Goal: Task Accomplishment & Management: Use online tool/utility

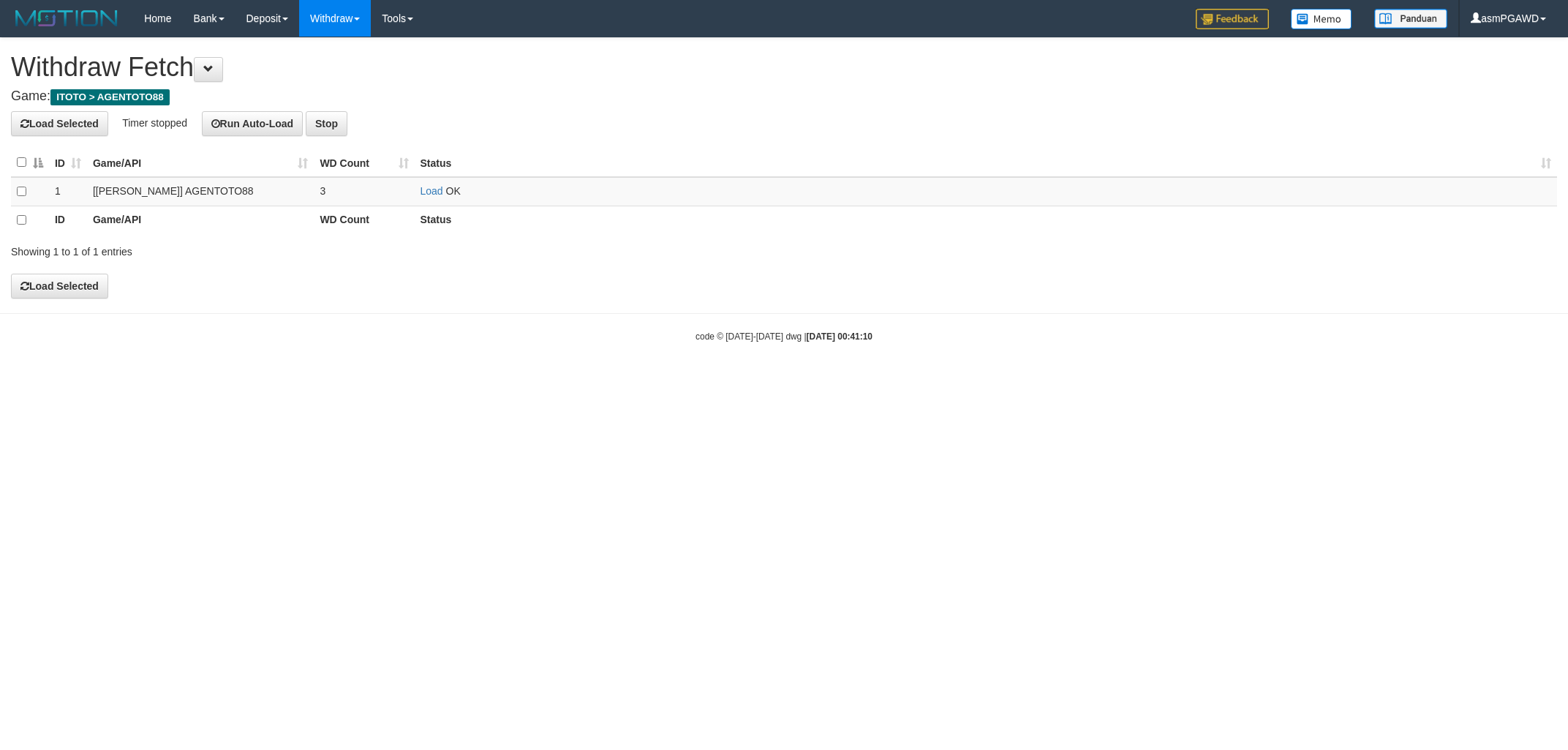
click at [419, 189] on td "Load OK" at bounding box center [987, 192] width 1143 height 29
click at [427, 190] on link "Load" at bounding box center [431, 192] width 22 height 12
click at [437, 190] on link "Load" at bounding box center [431, 192] width 22 height 12
click at [432, 193] on link "Load" at bounding box center [431, 192] width 22 height 12
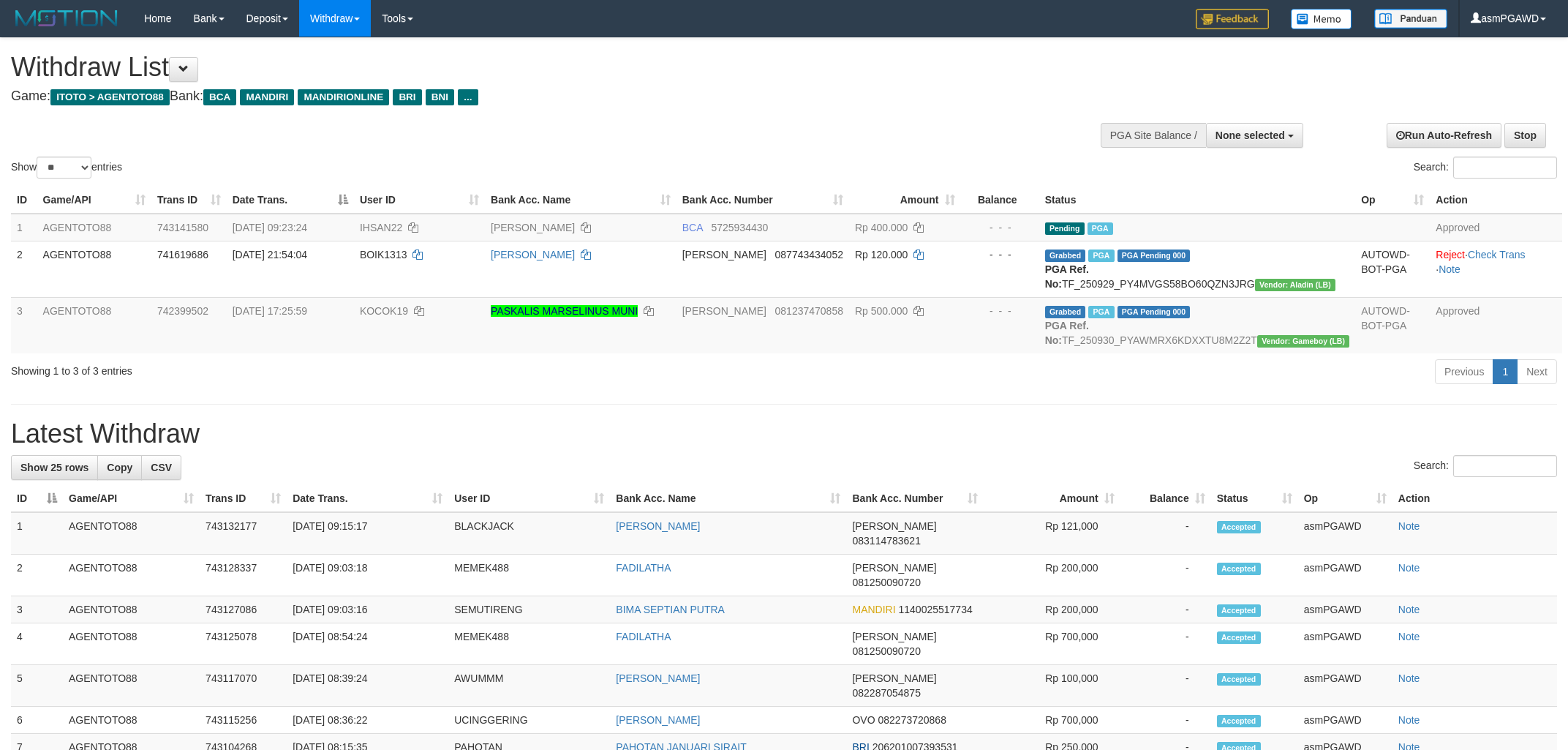
select select
select select "**"
drag, startPoint x: 201, startPoint y: 74, endPoint x: 212, endPoint y: 72, distance: 11.2
click at [199, 73] on button at bounding box center [183, 69] width 29 height 25
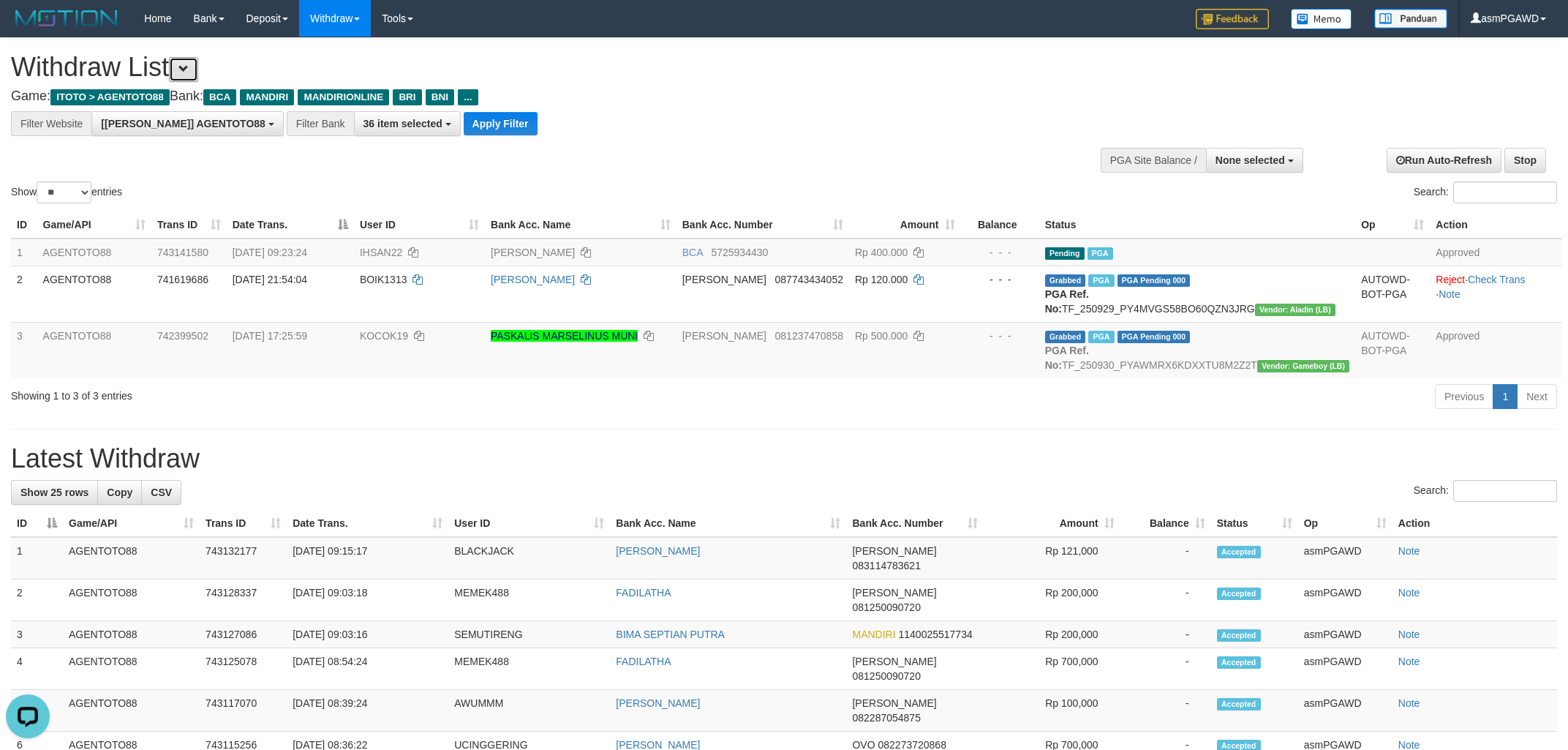
scroll to position [27, 0]
click at [472, 132] on button "Apply Filter" at bounding box center [501, 123] width 74 height 23
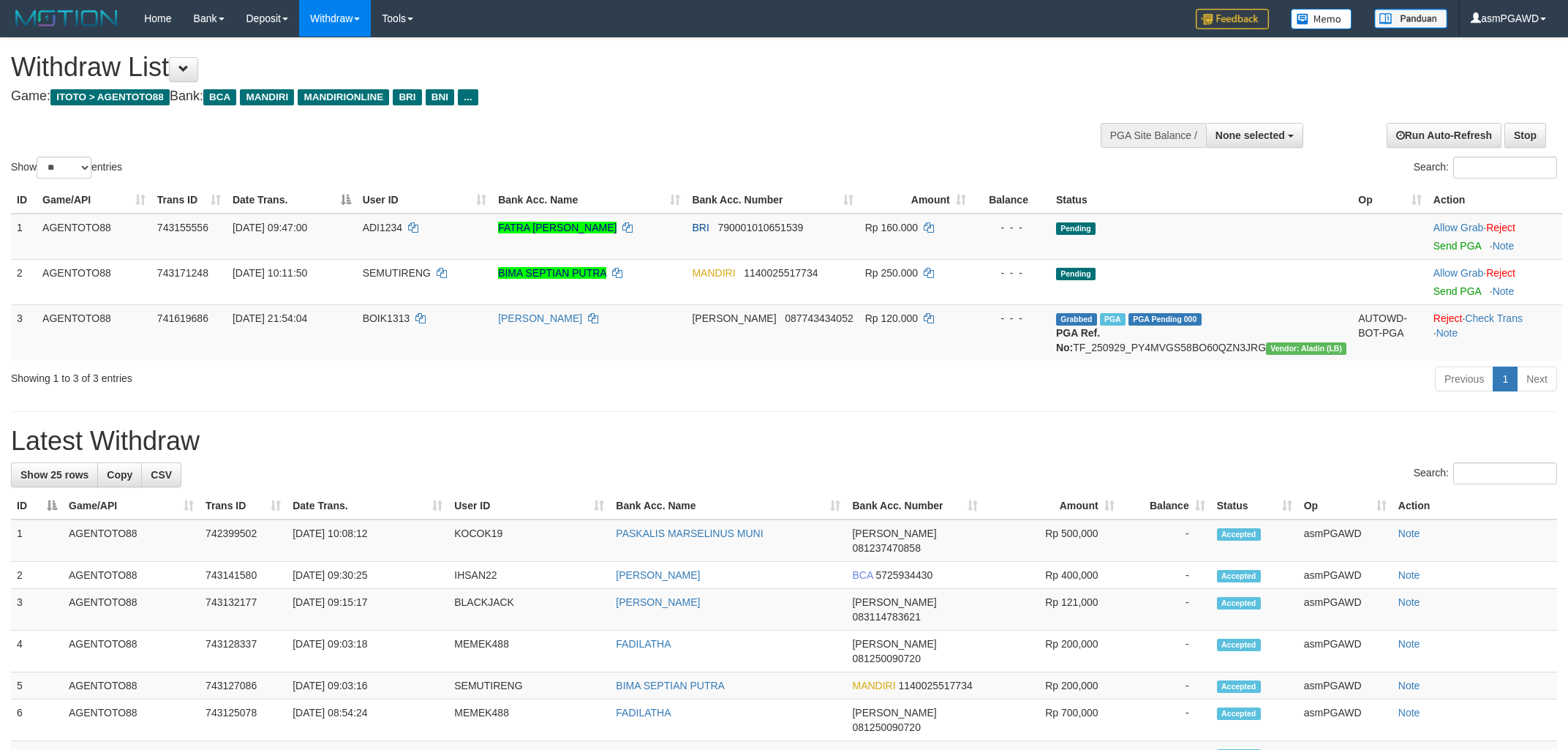
select select
select select "**"
click at [1445, 246] on link "Send PGA" at bounding box center [1458, 246] width 48 height 12
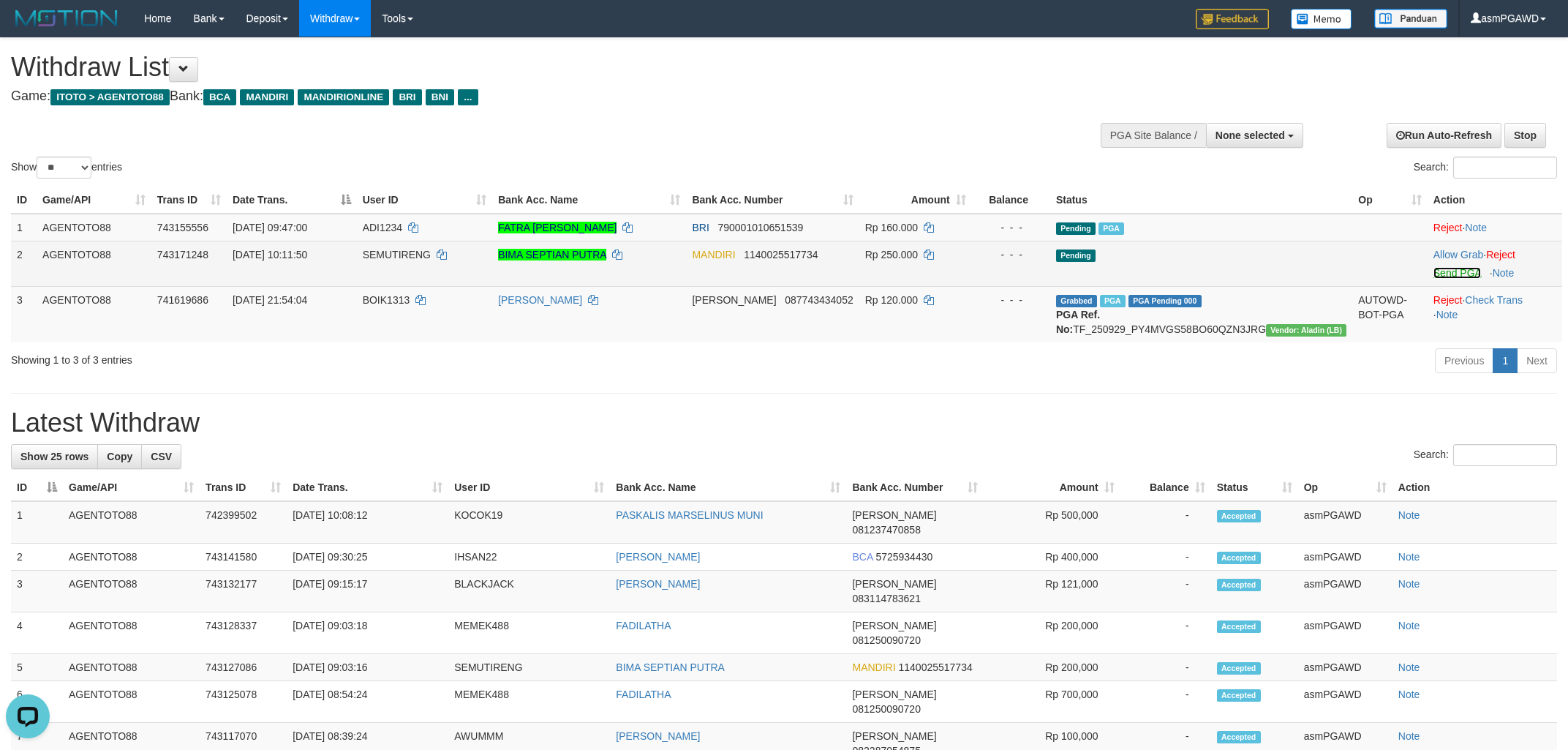
click at [1441, 271] on link "Send PGA" at bounding box center [1458, 273] width 48 height 12
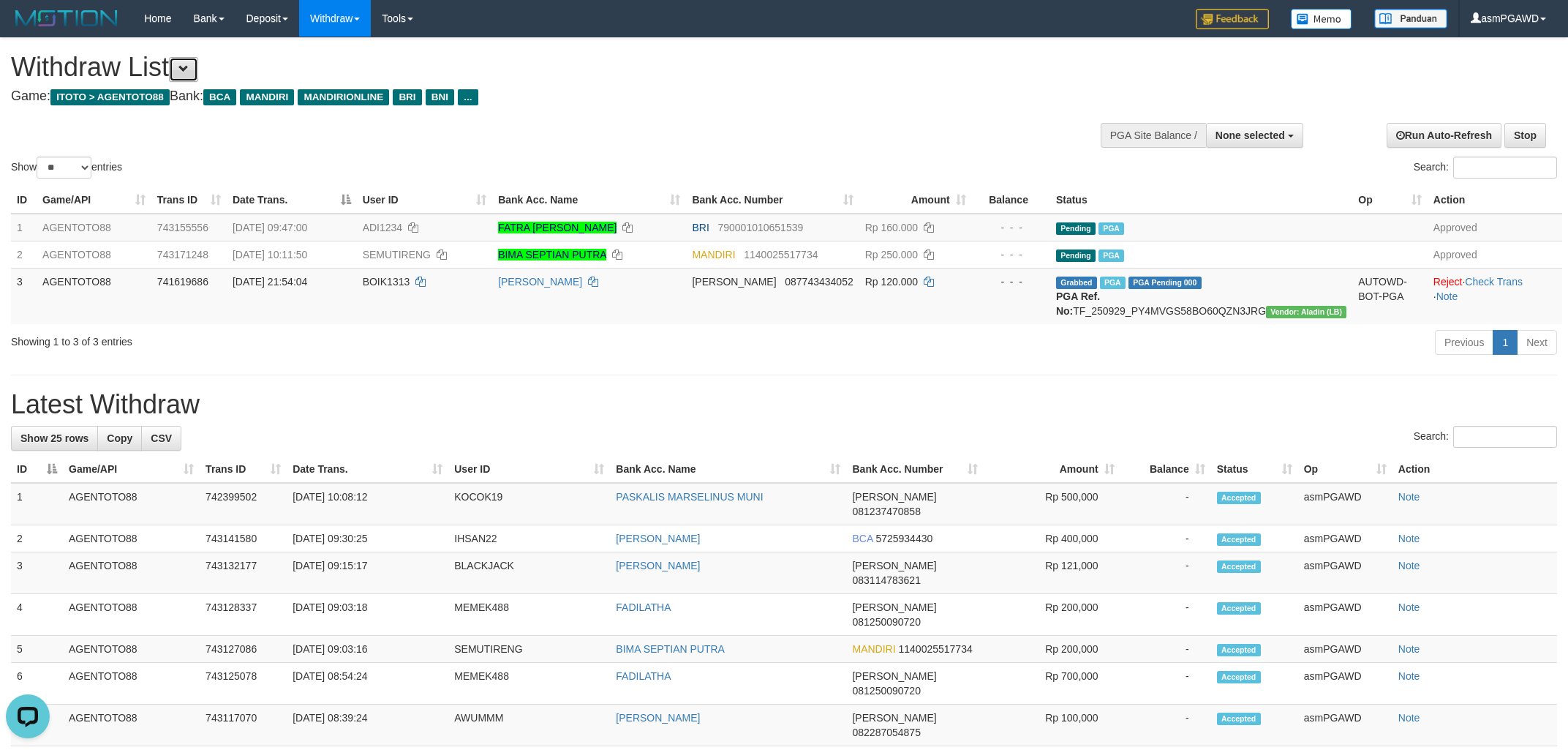
click at [189, 63] on span at bounding box center [184, 68] width 10 height 10
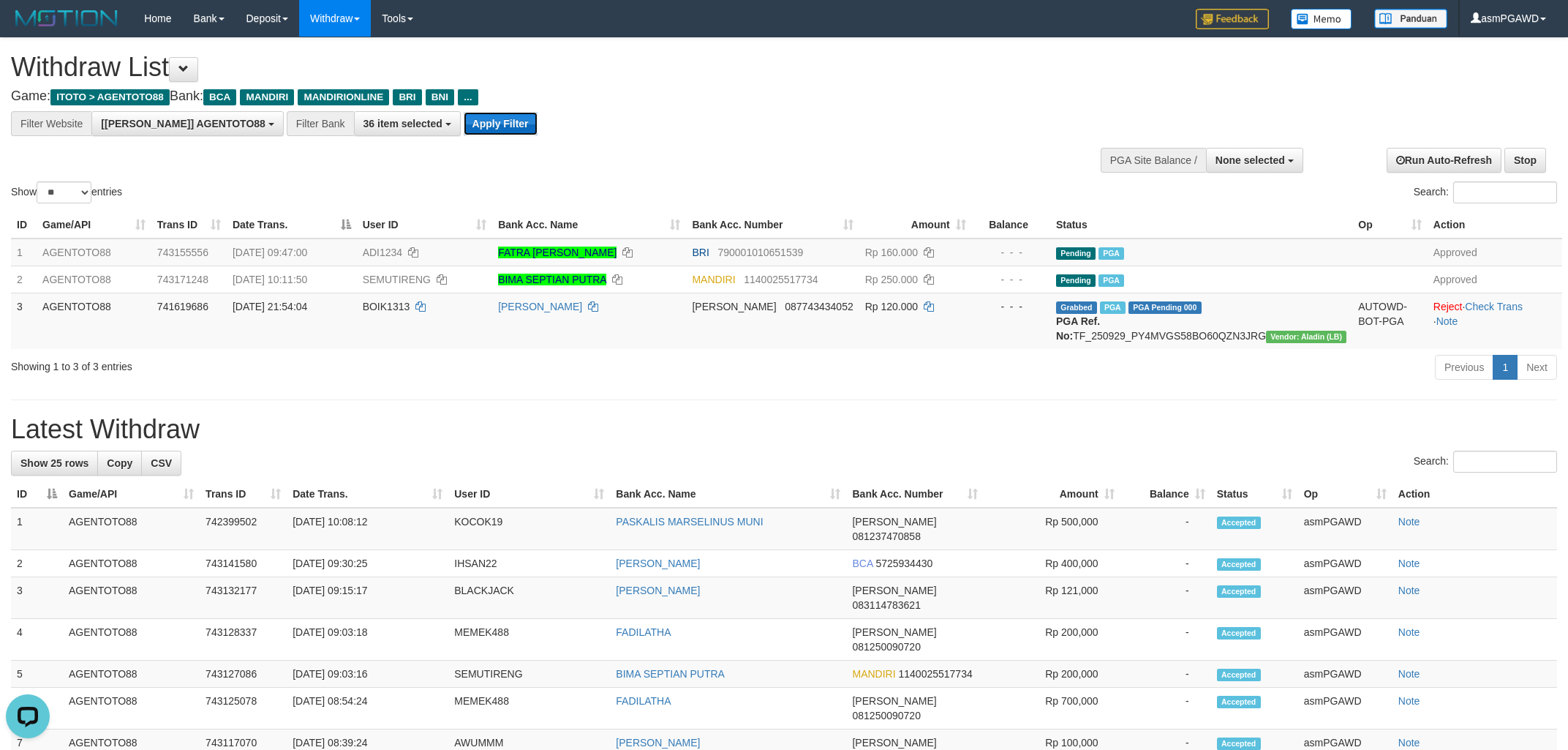
click at [464, 130] on button "Apply Filter" at bounding box center [501, 123] width 74 height 23
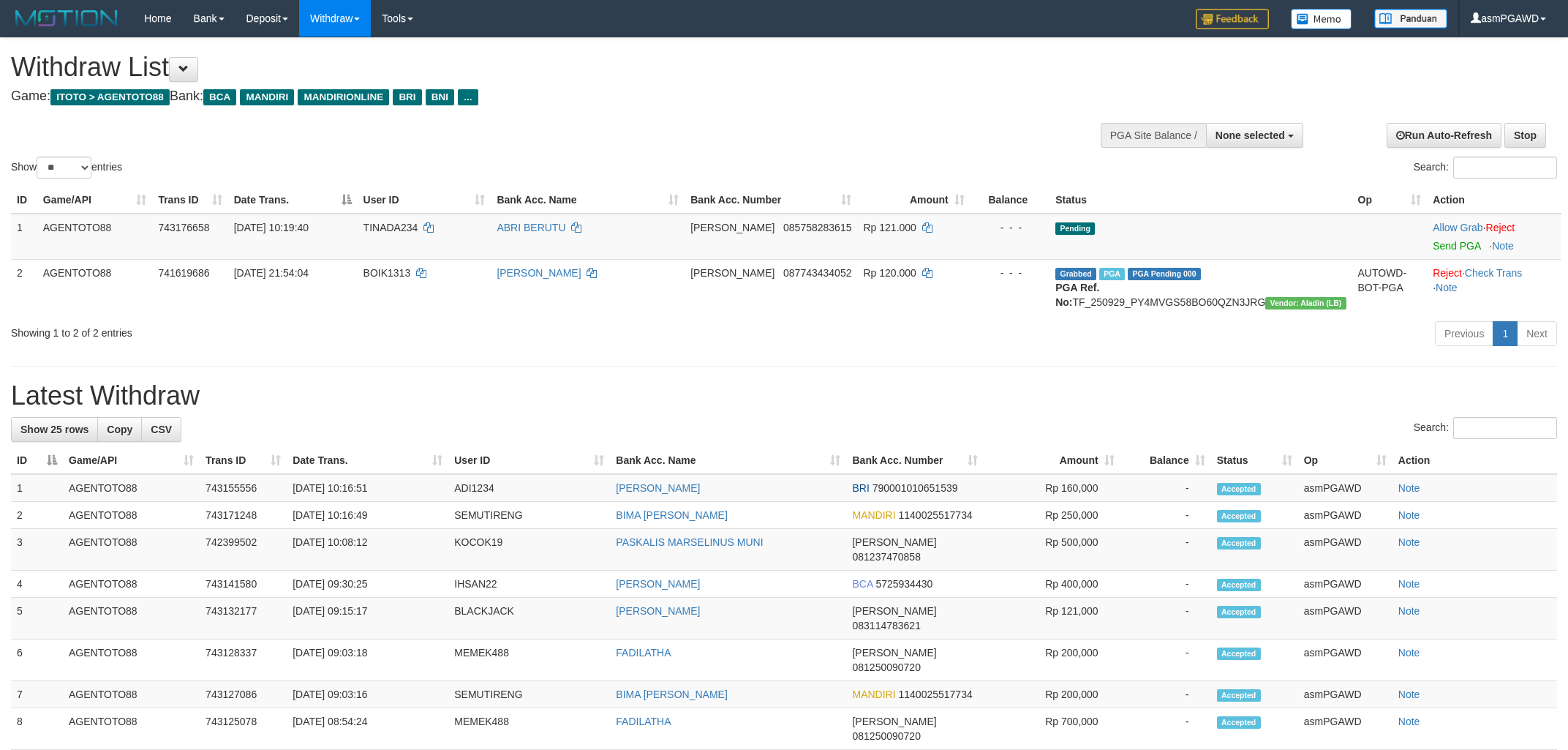
select select
select select "**"
click at [1434, 244] on link "Send PGA" at bounding box center [1457, 246] width 48 height 12
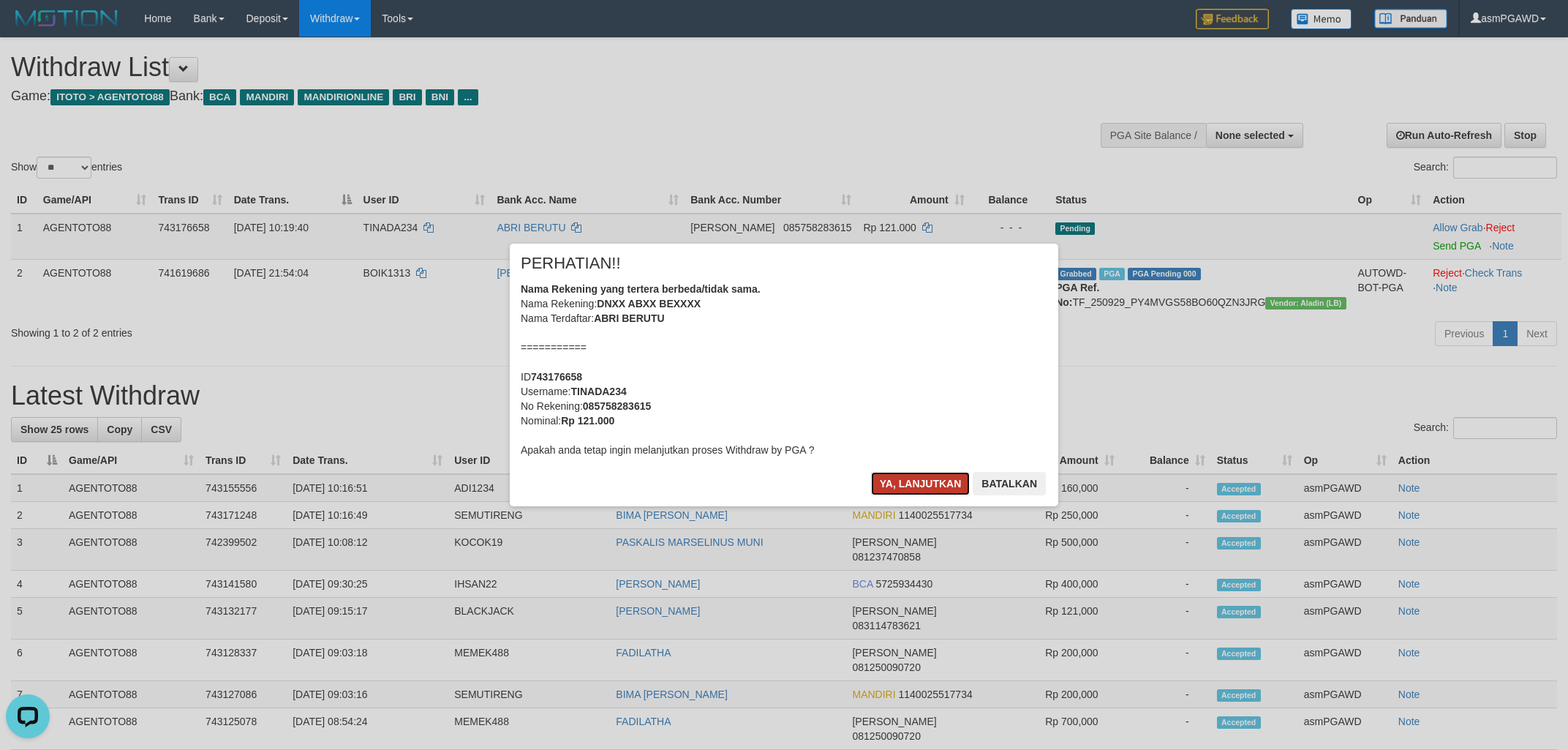
click at [924, 485] on button "Ya, lanjutkan" at bounding box center [921, 483] width 99 height 23
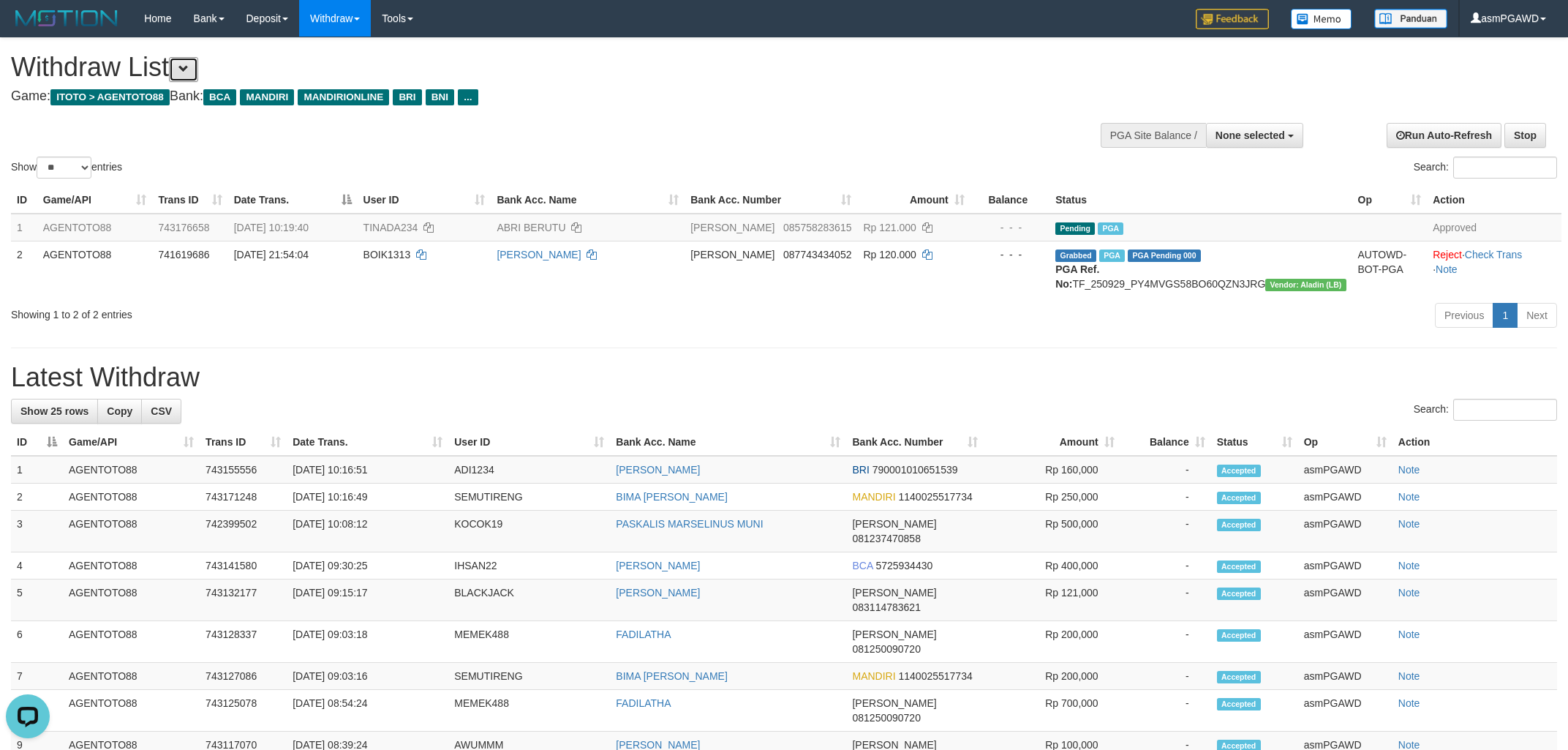
drag, startPoint x: 199, startPoint y: 74, endPoint x: 388, endPoint y: 134, distance: 198.3
click at [199, 74] on button at bounding box center [183, 69] width 29 height 25
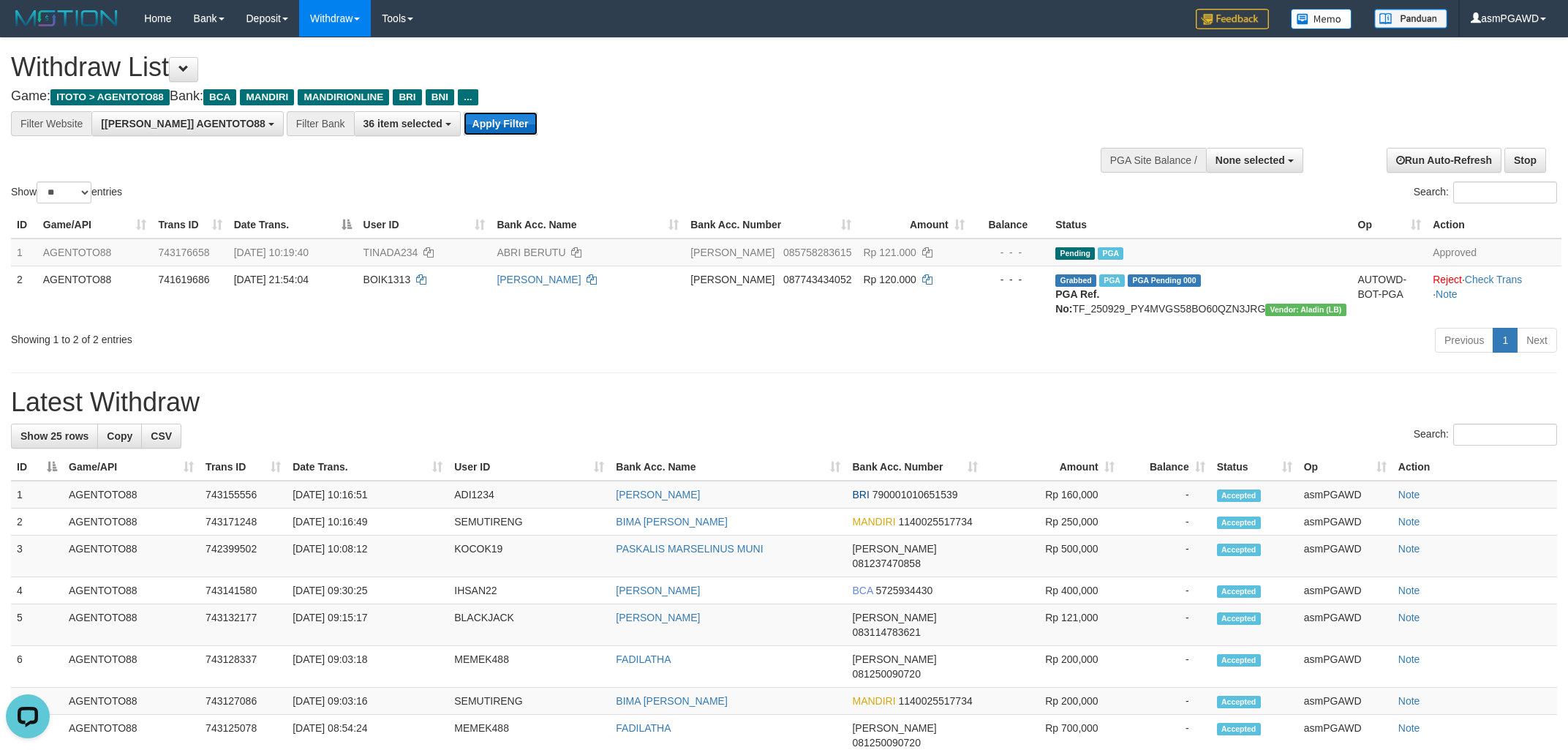
click at [464, 123] on button "Apply Filter" at bounding box center [501, 123] width 74 height 23
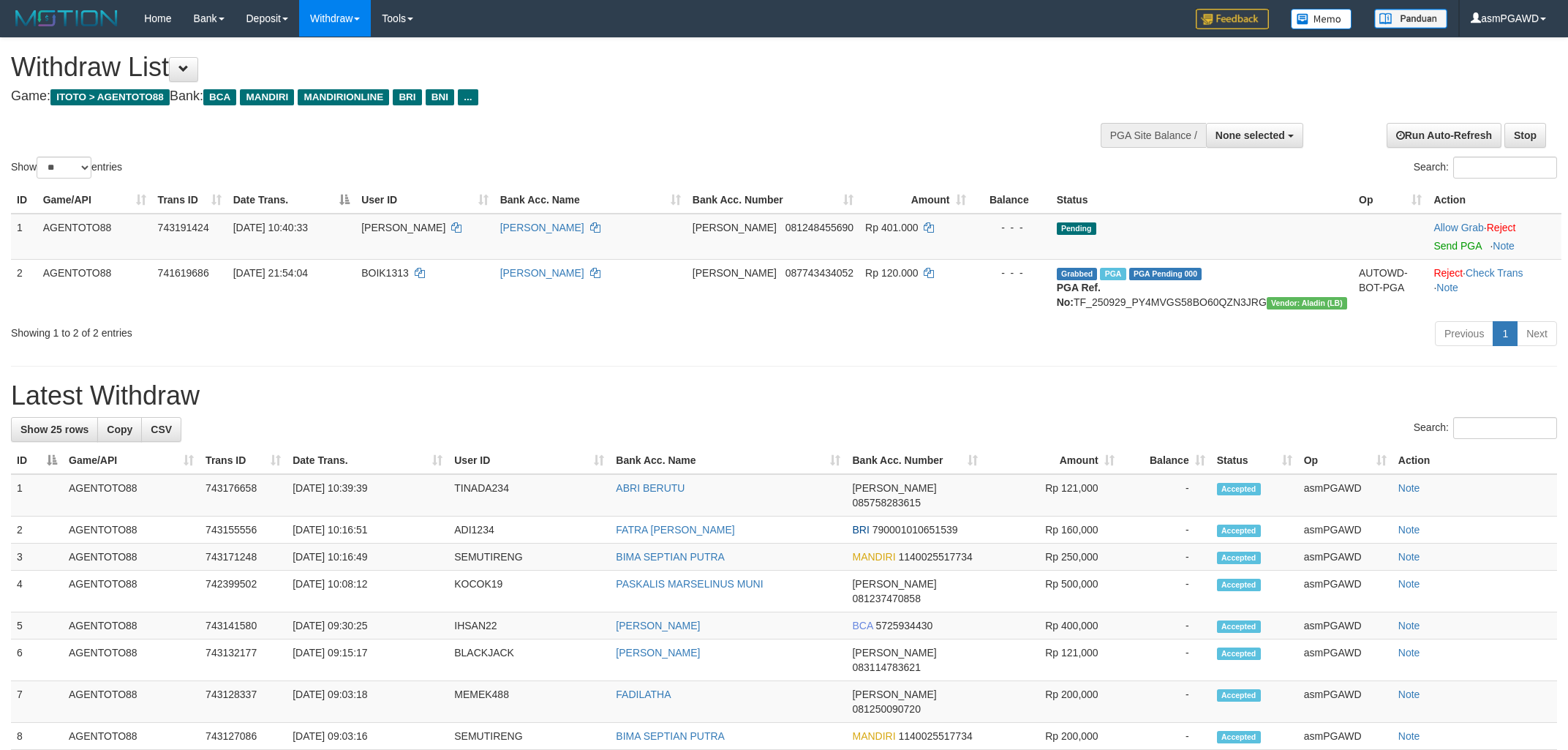
select select
select select "**"
click at [1437, 249] on link "Send PGA" at bounding box center [1458, 246] width 48 height 12
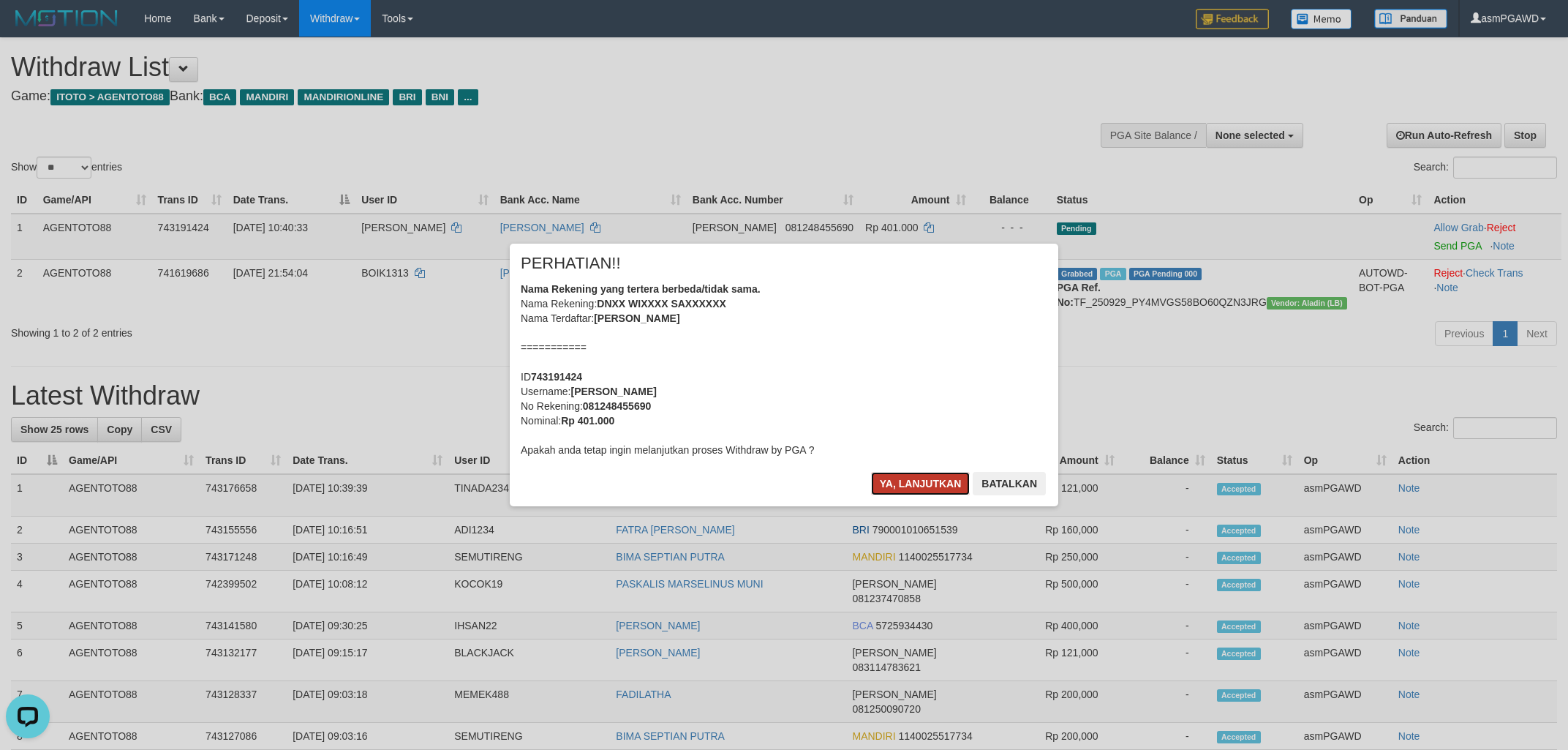
click at [929, 489] on button "Ya, lanjutkan" at bounding box center [921, 483] width 99 height 23
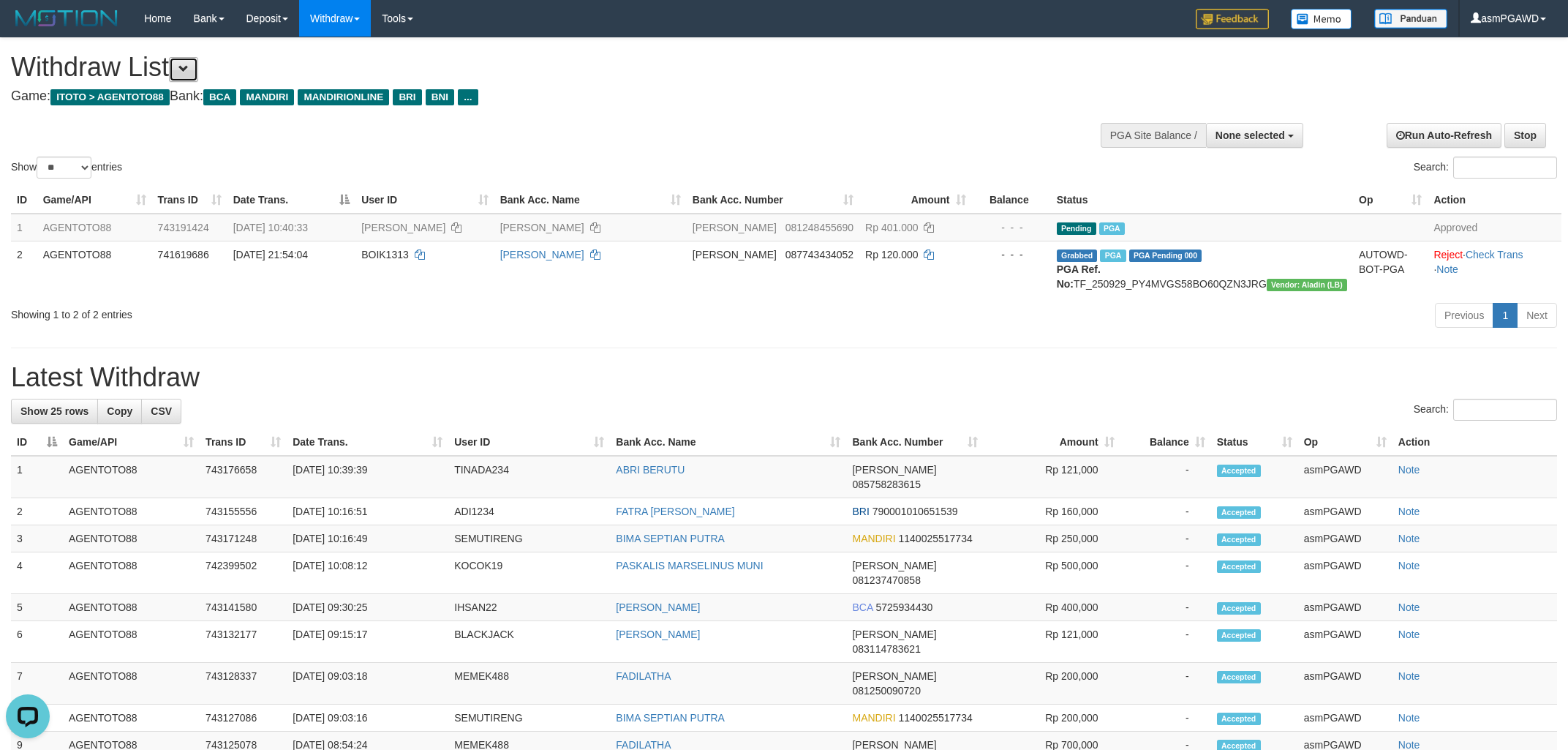
click at [189, 70] on span at bounding box center [184, 68] width 10 height 10
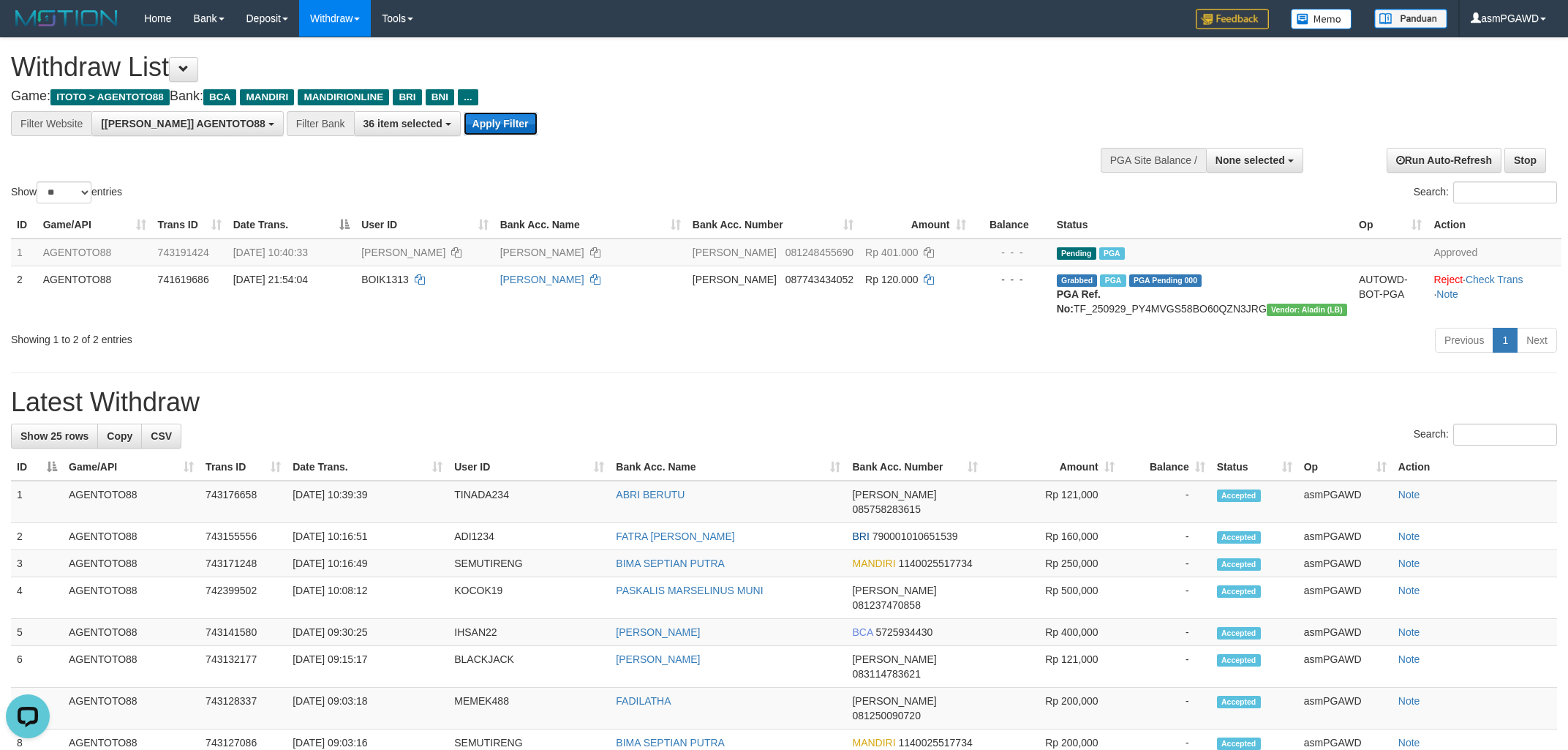
click at [464, 126] on button "Apply Filter" at bounding box center [501, 123] width 74 height 23
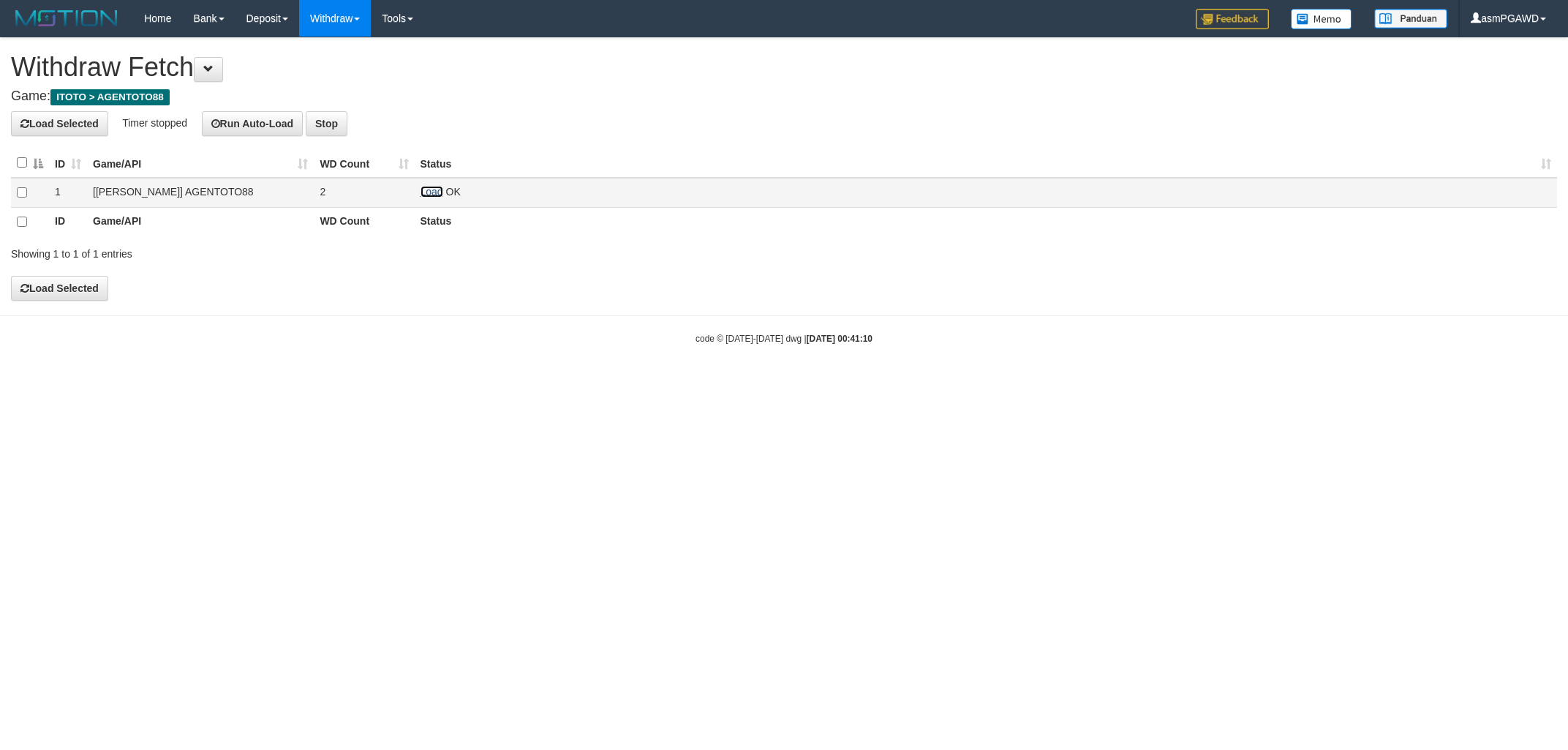
click at [425, 188] on link "Load" at bounding box center [431, 192] width 22 height 12
click at [428, 189] on link "Load" at bounding box center [431, 192] width 22 height 12
click at [425, 190] on link "Load" at bounding box center [431, 192] width 22 height 12
click at [423, 192] on link "Load" at bounding box center [431, 192] width 22 height 12
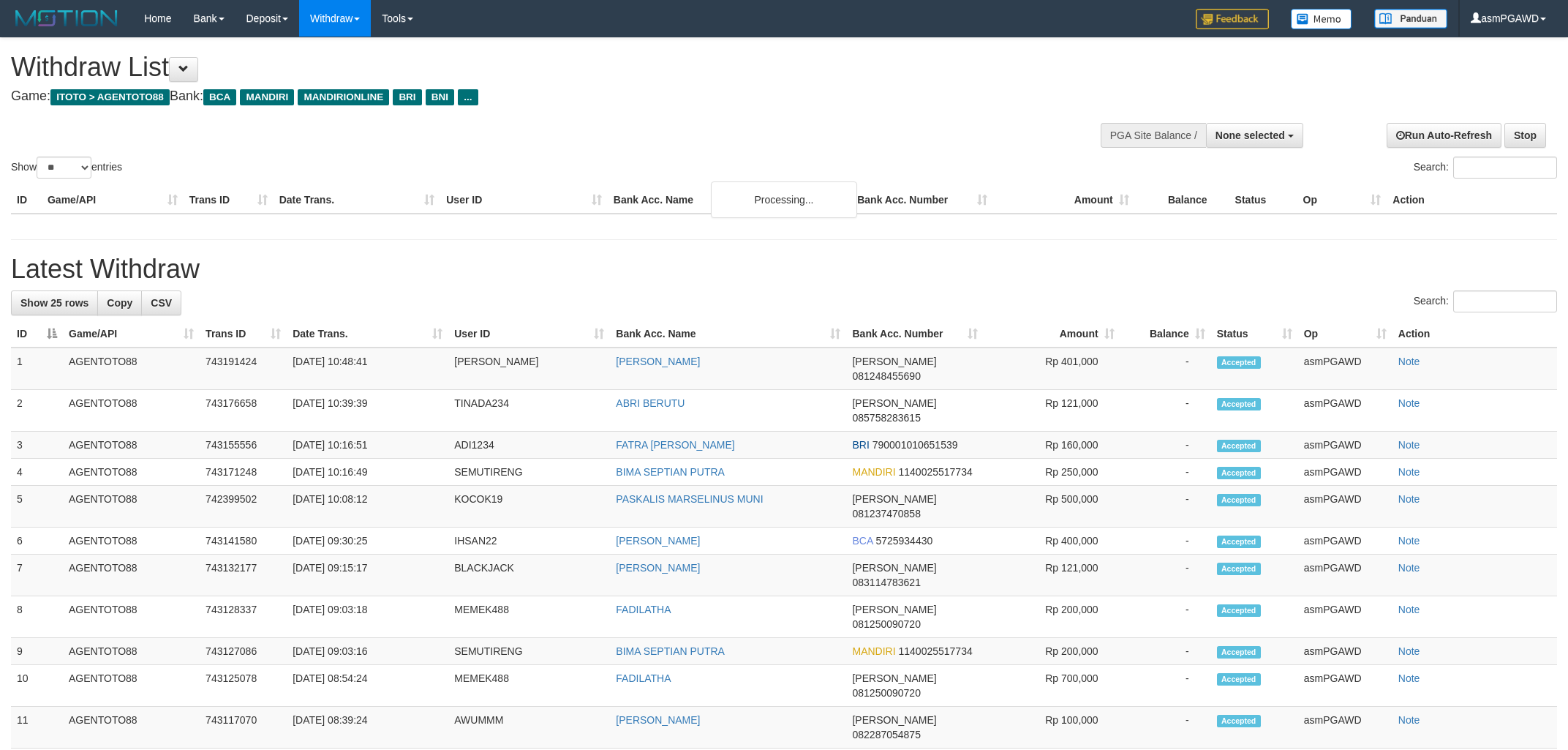
select select
select select "**"
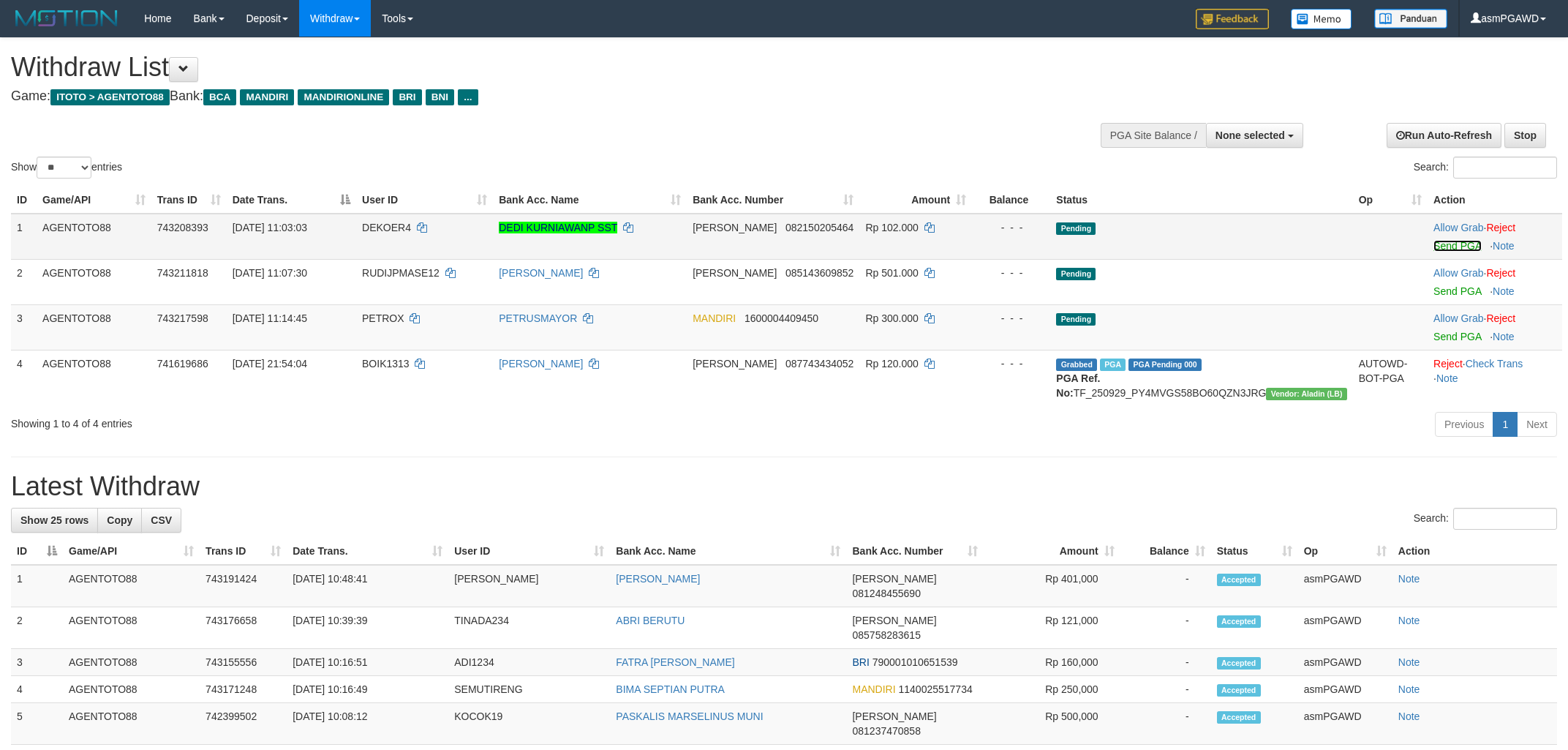
click at [1458, 247] on link "Send PGA" at bounding box center [1458, 246] width 48 height 12
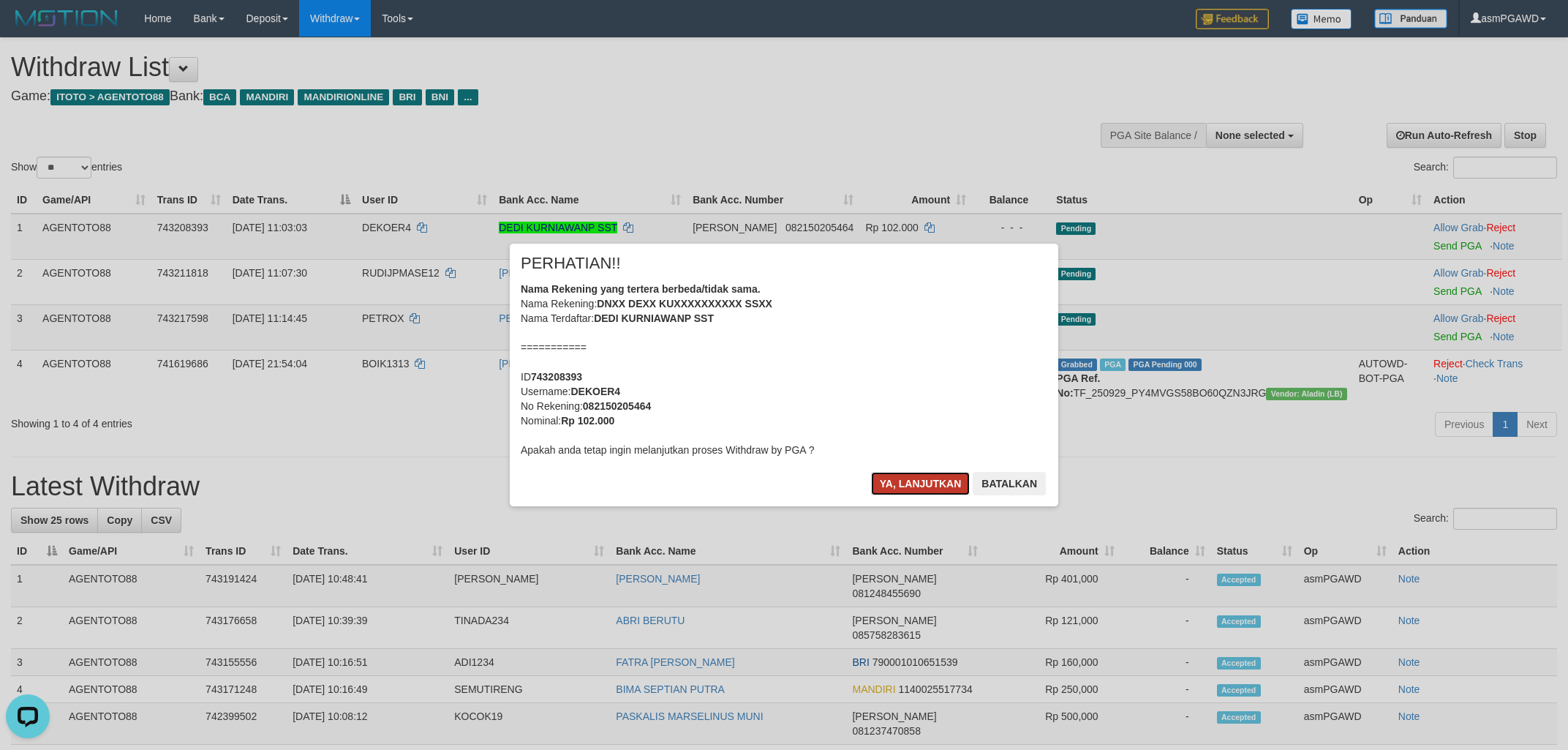
click at [915, 486] on button "Ya, lanjutkan" at bounding box center [921, 483] width 99 height 23
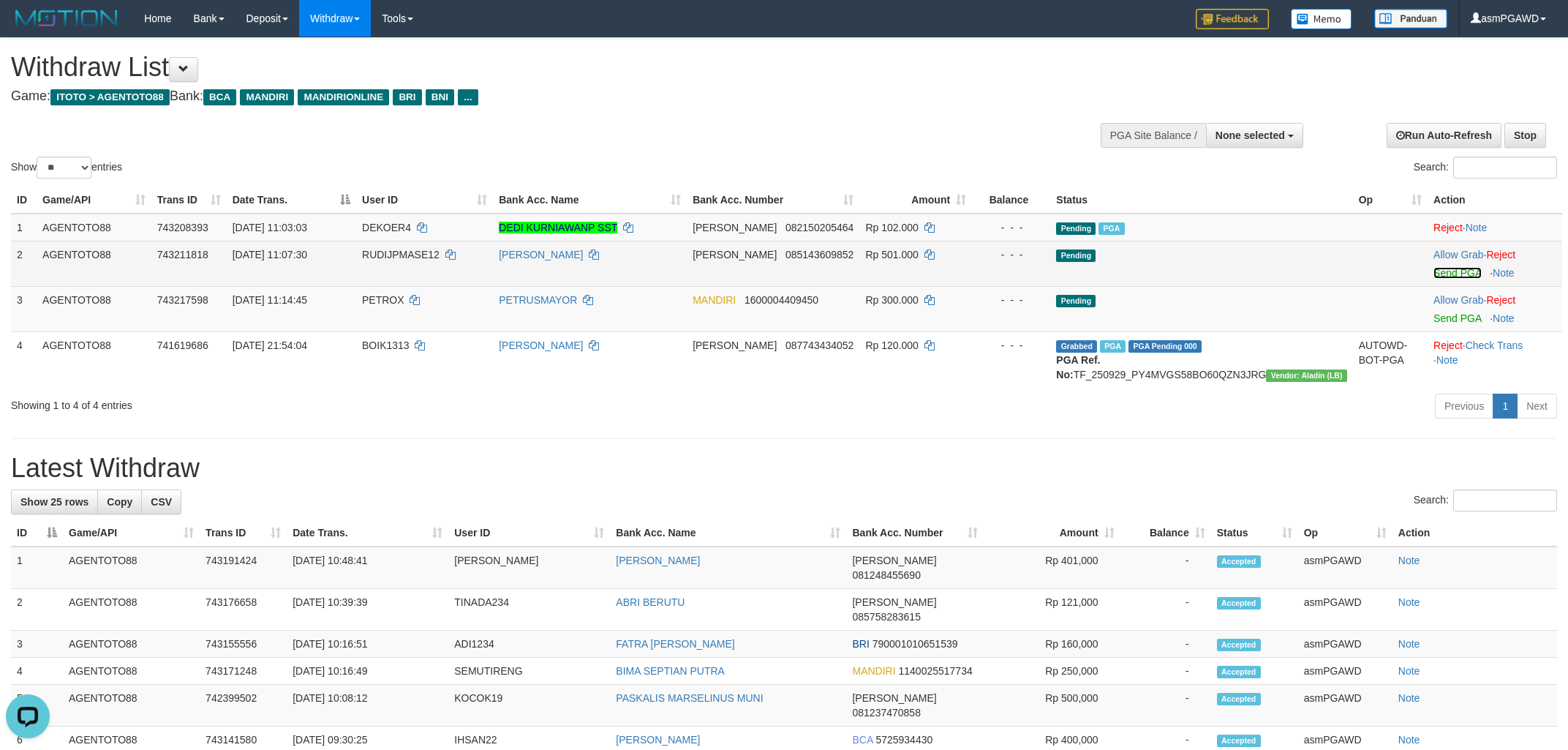
click at [1450, 273] on link "Send PGA" at bounding box center [1458, 273] width 48 height 12
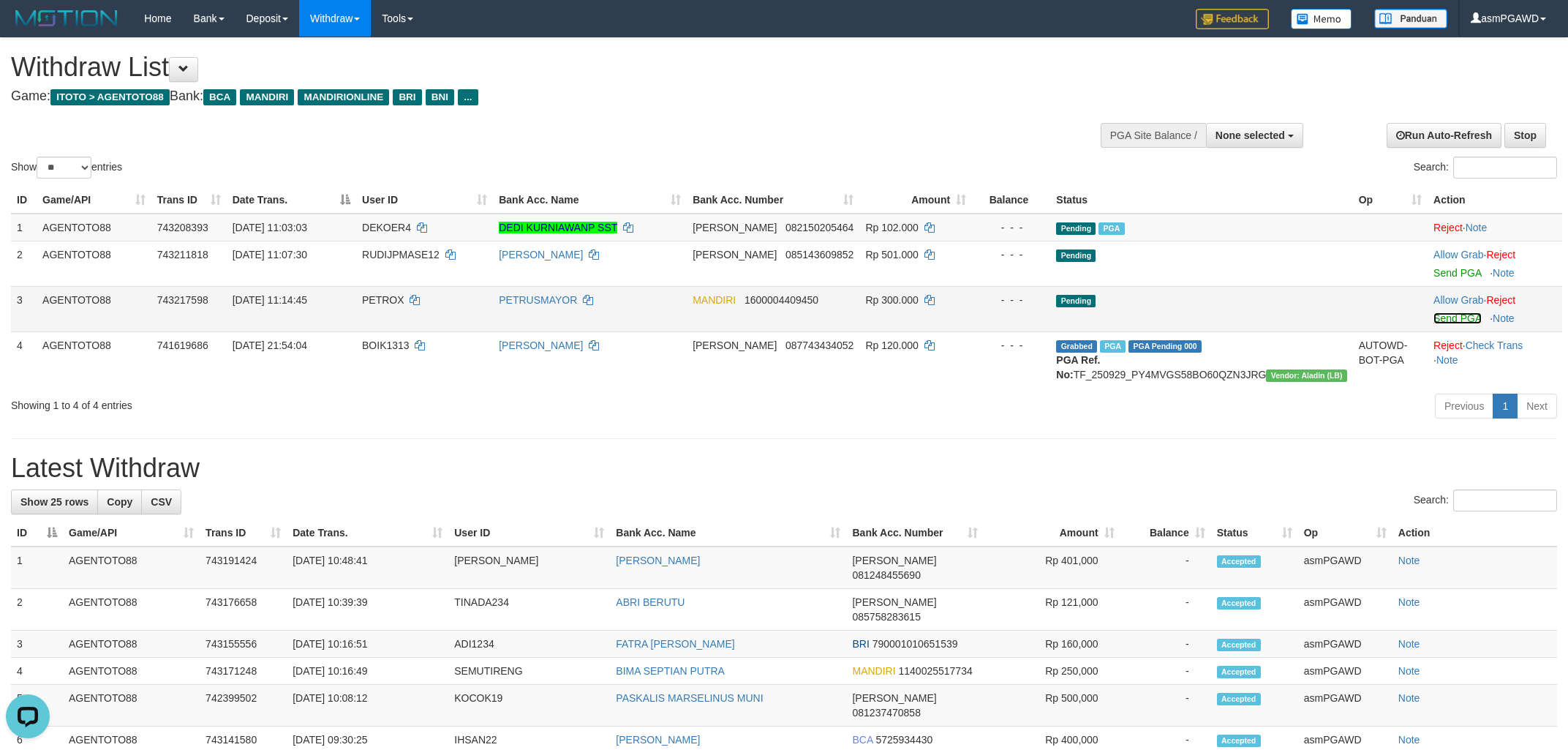
click at [1452, 322] on link "Send PGA" at bounding box center [1458, 318] width 48 height 12
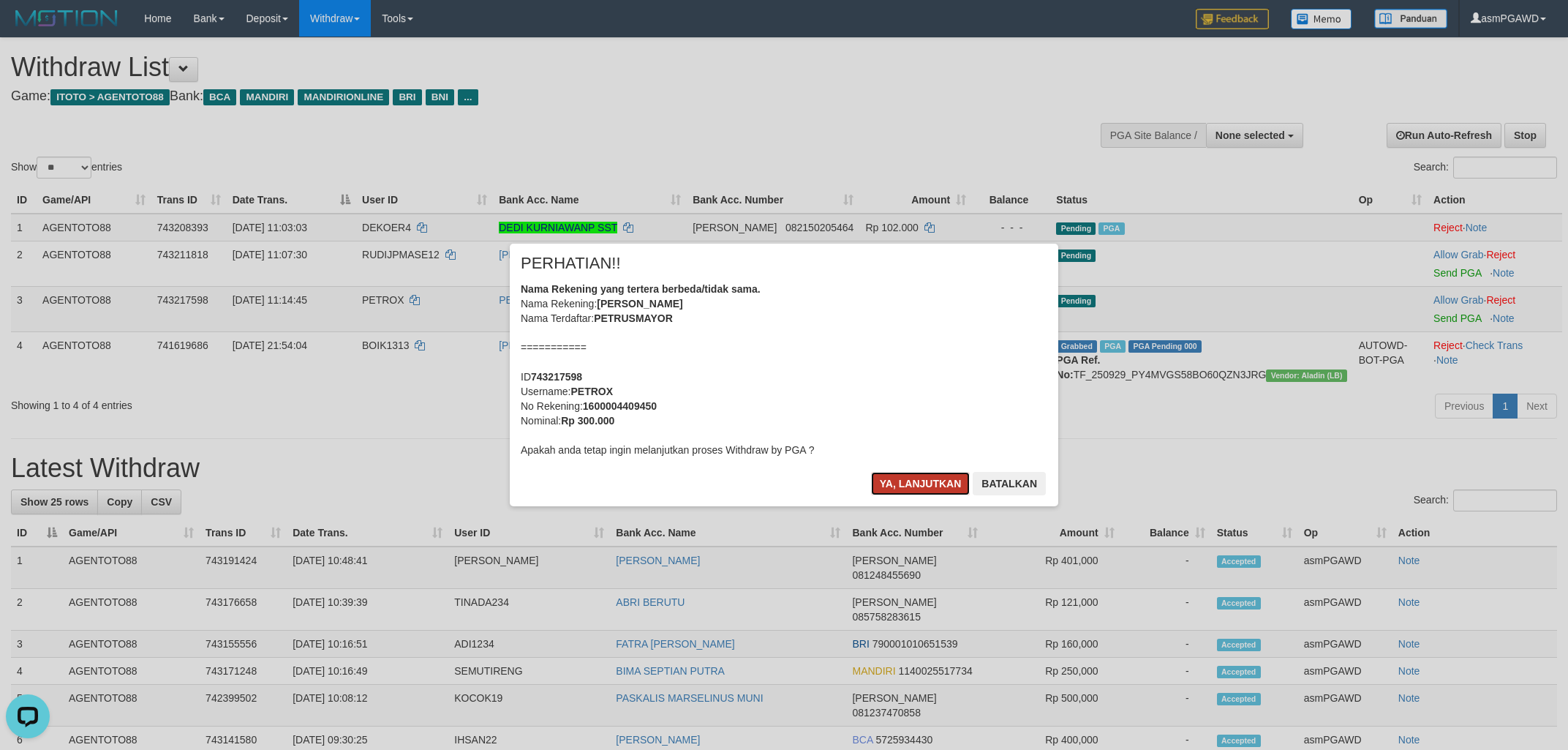
click at [914, 487] on button "Ya, lanjutkan" at bounding box center [921, 483] width 99 height 23
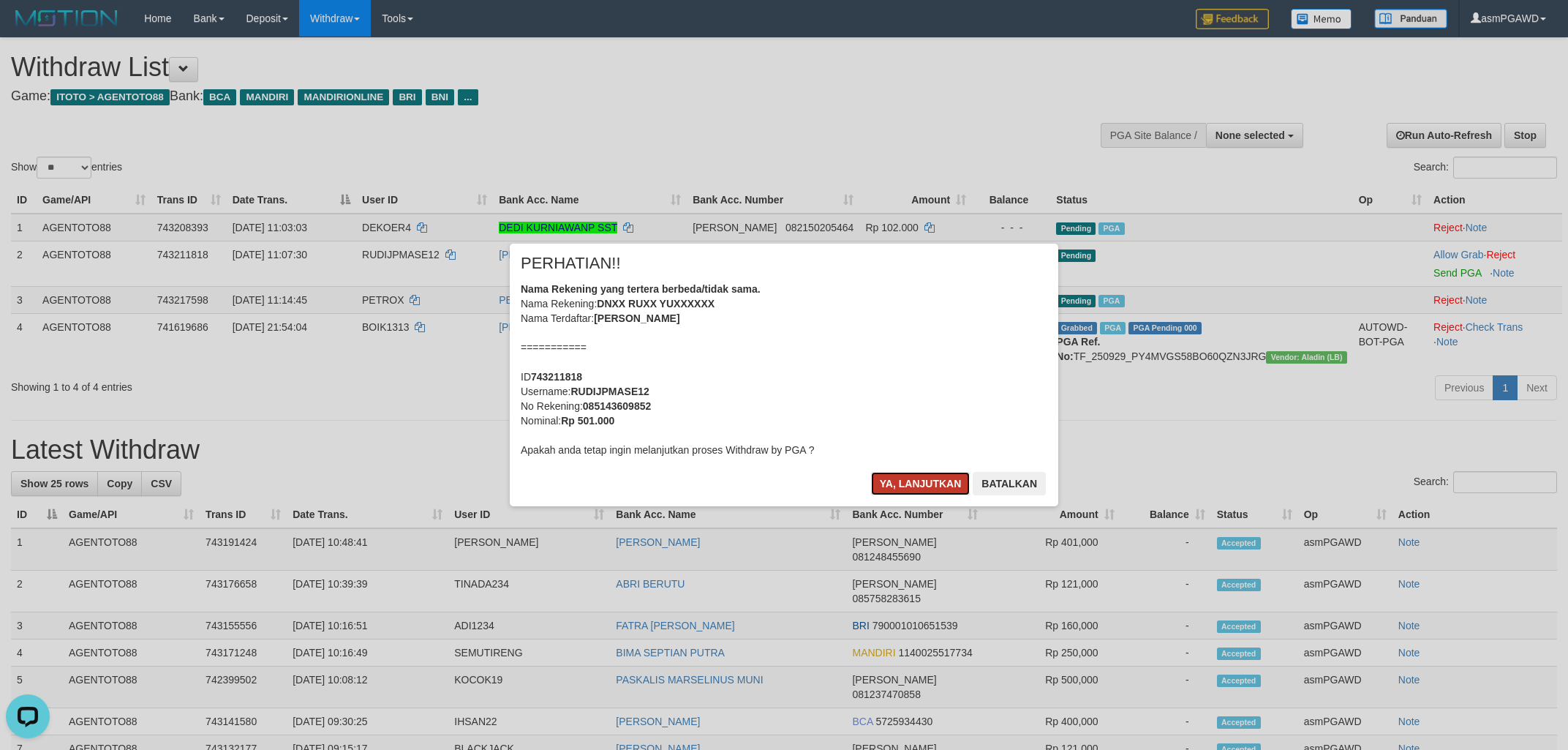
click at [909, 479] on button "Ya, lanjutkan" at bounding box center [921, 483] width 99 height 23
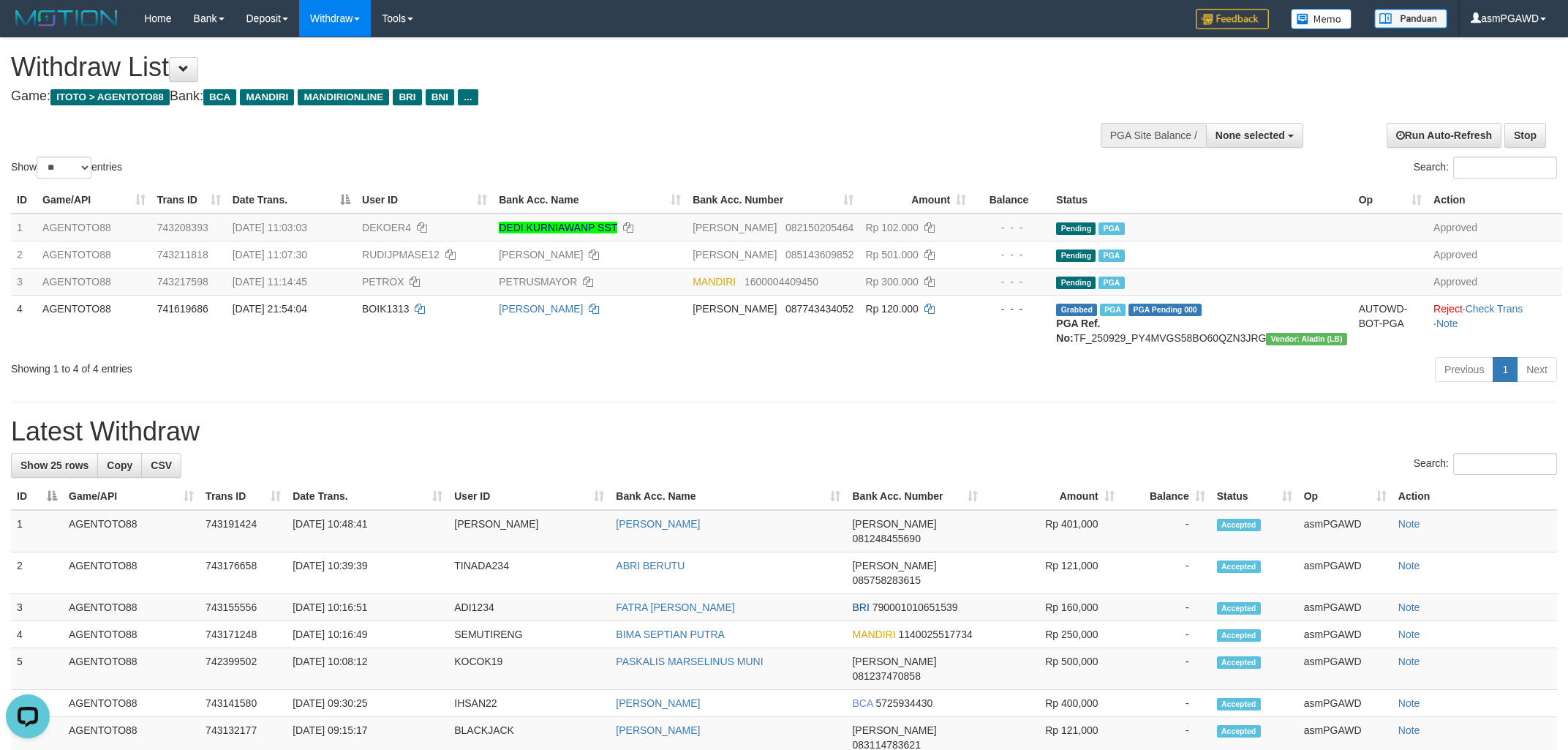
click at [209, 71] on h1 "Withdraw List" at bounding box center [520, 68] width 1019 height 29
click at [199, 72] on button at bounding box center [183, 69] width 29 height 25
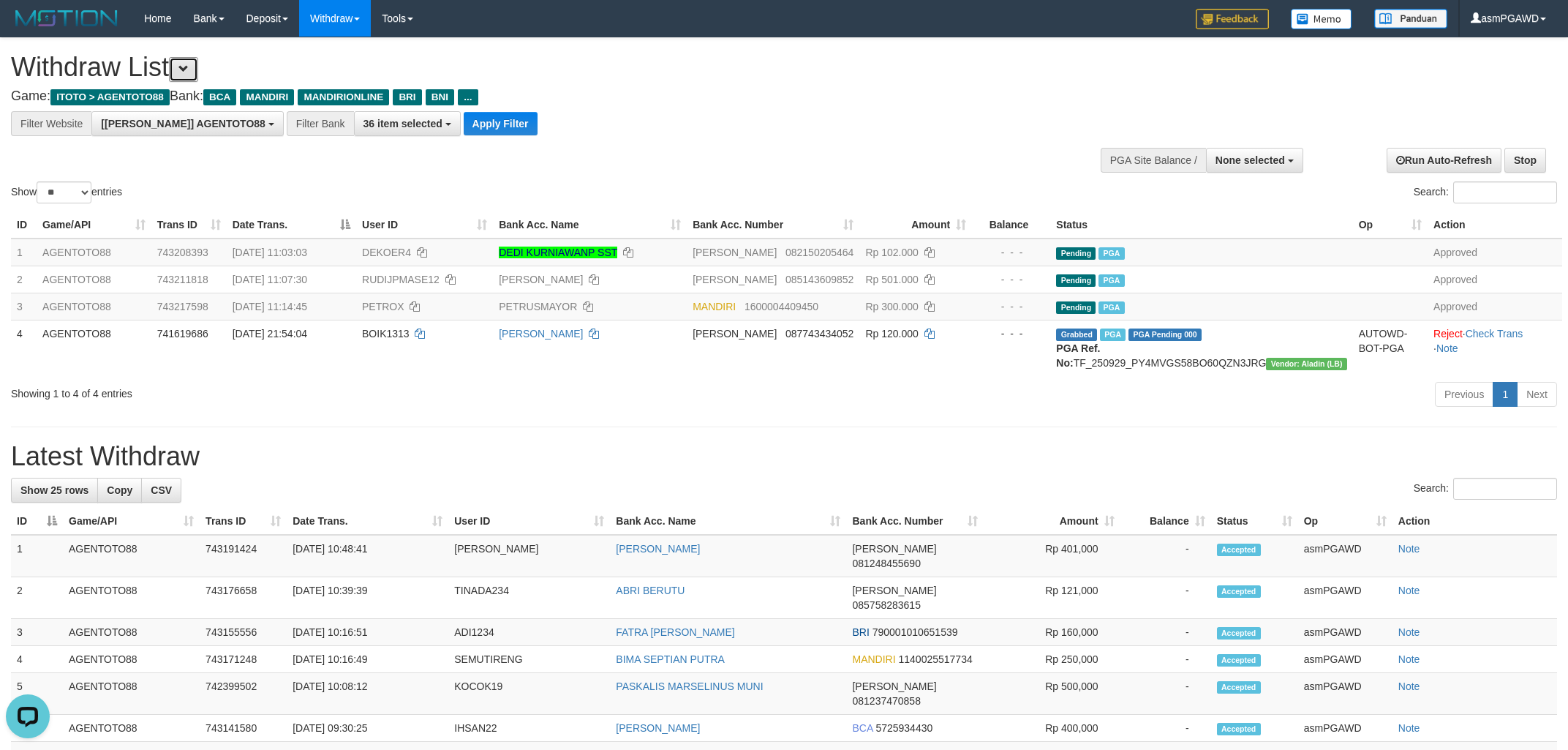
scroll to position [27, 0]
click at [464, 123] on button "Apply Filter" at bounding box center [501, 123] width 74 height 23
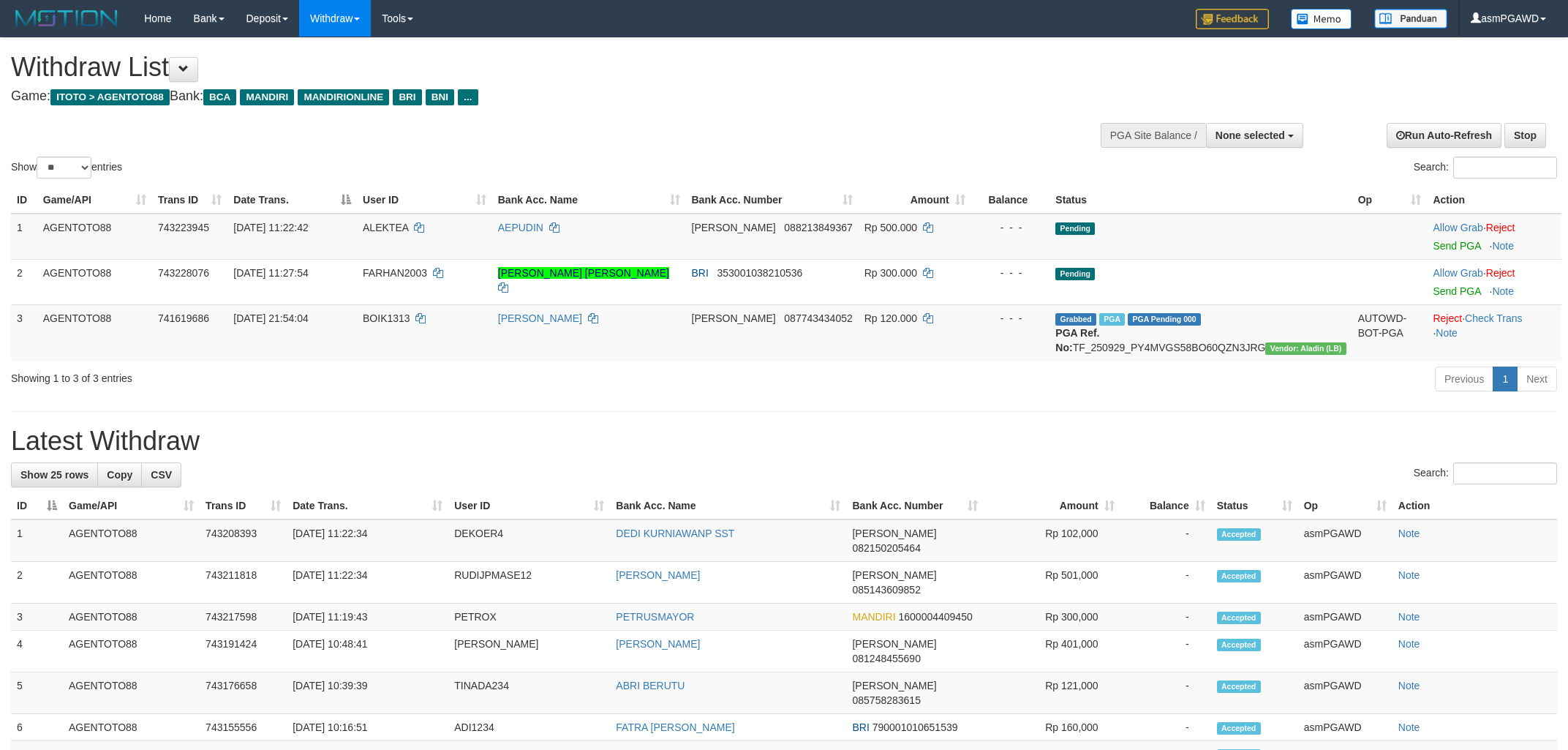
select select
select select "**"
click at [1447, 248] on link "Send PGA" at bounding box center [1457, 246] width 48 height 12
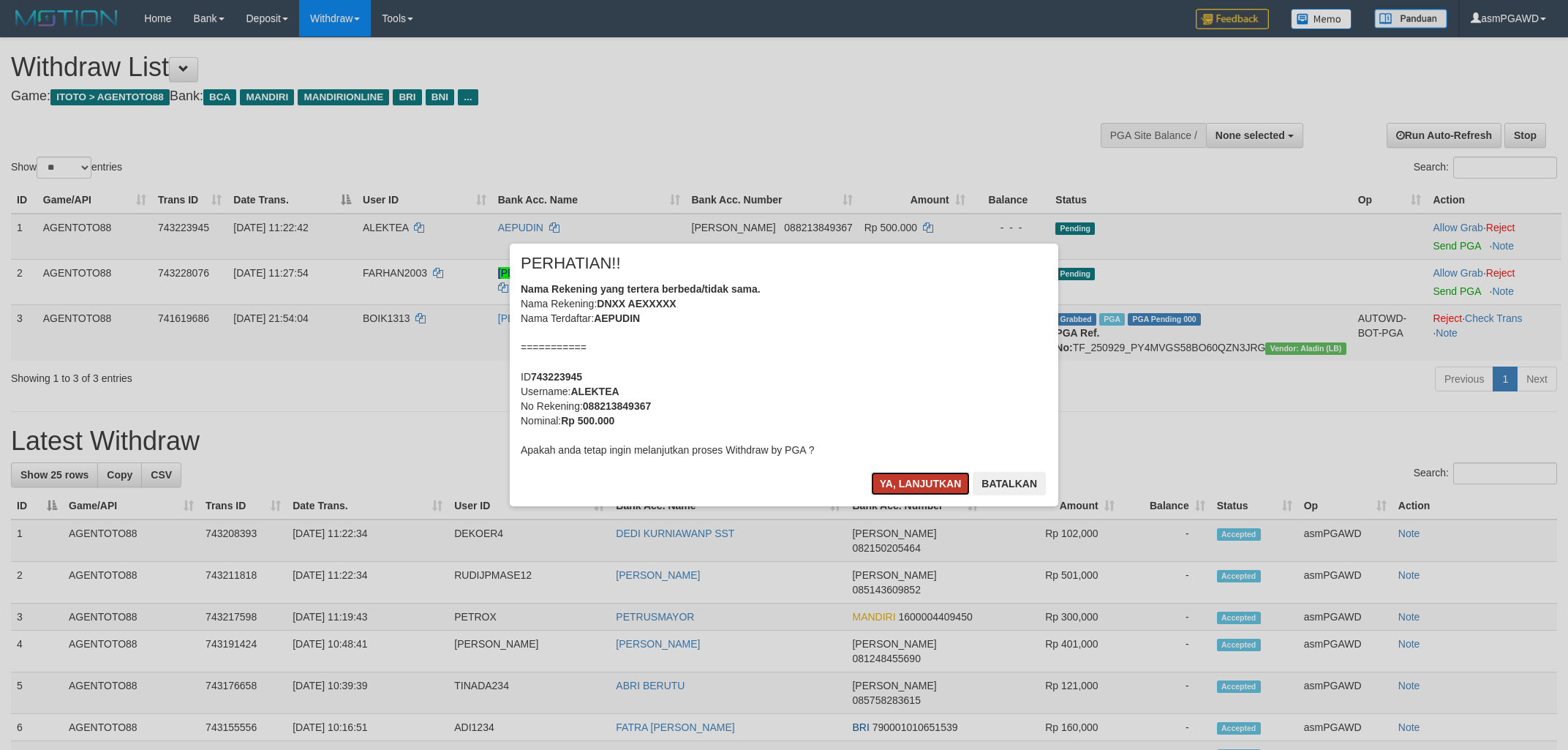
click at [905, 484] on button "Ya, lanjutkan" at bounding box center [921, 483] width 99 height 23
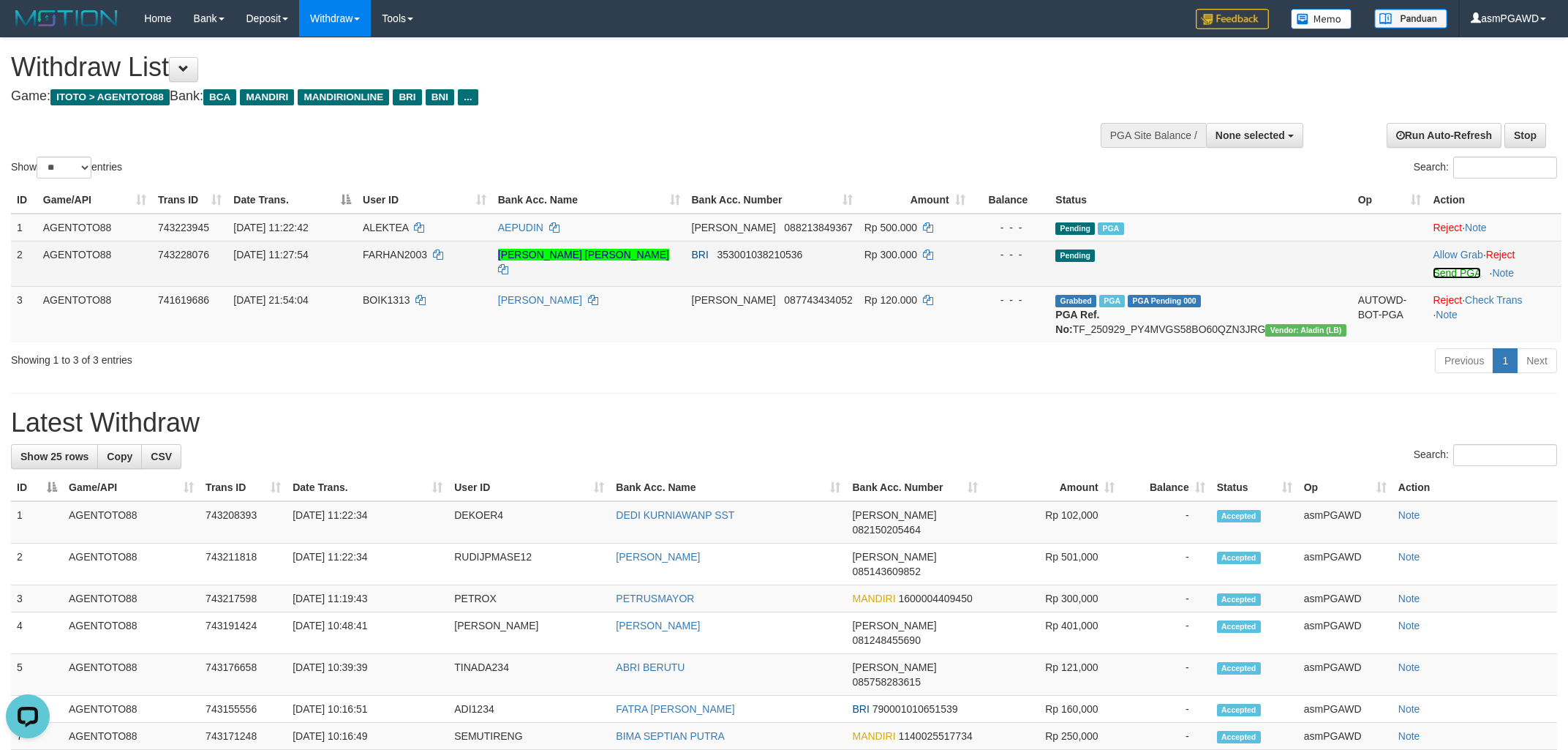
click at [1436, 275] on link "Send PGA" at bounding box center [1457, 273] width 48 height 12
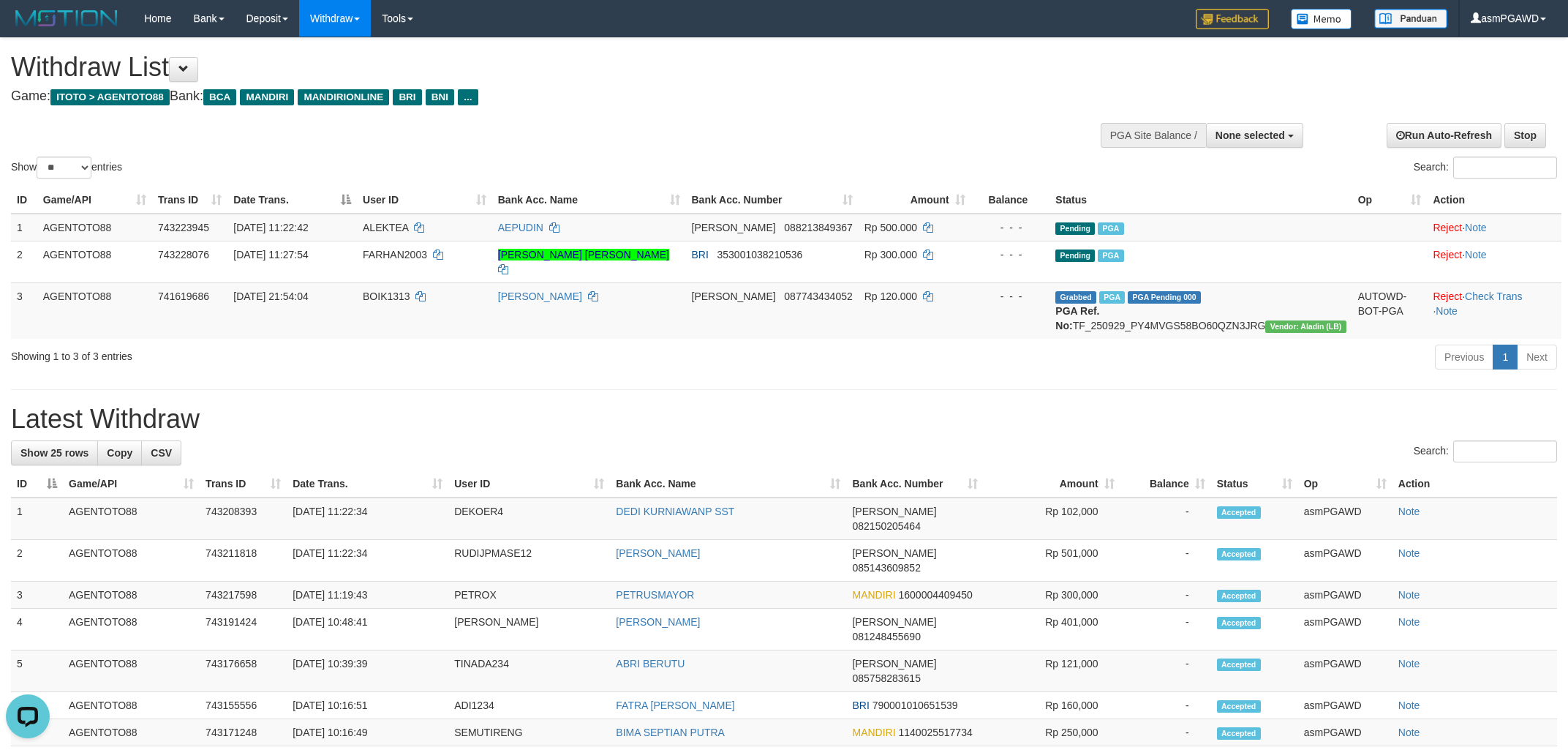
click at [664, 104] on h4 "Game: ITOTO > AGENTOTO88 Bank: BCA MANDIRI MANDIRIONLINE BRI BNI ..." at bounding box center [520, 96] width 1019 height 15
click at [659, 75] on h1 "Withdraw List" at bounding box center [520, 68] width 1019 height 29
click at [199, 78] on button at bounding box center [183, 69] width 29 height 25
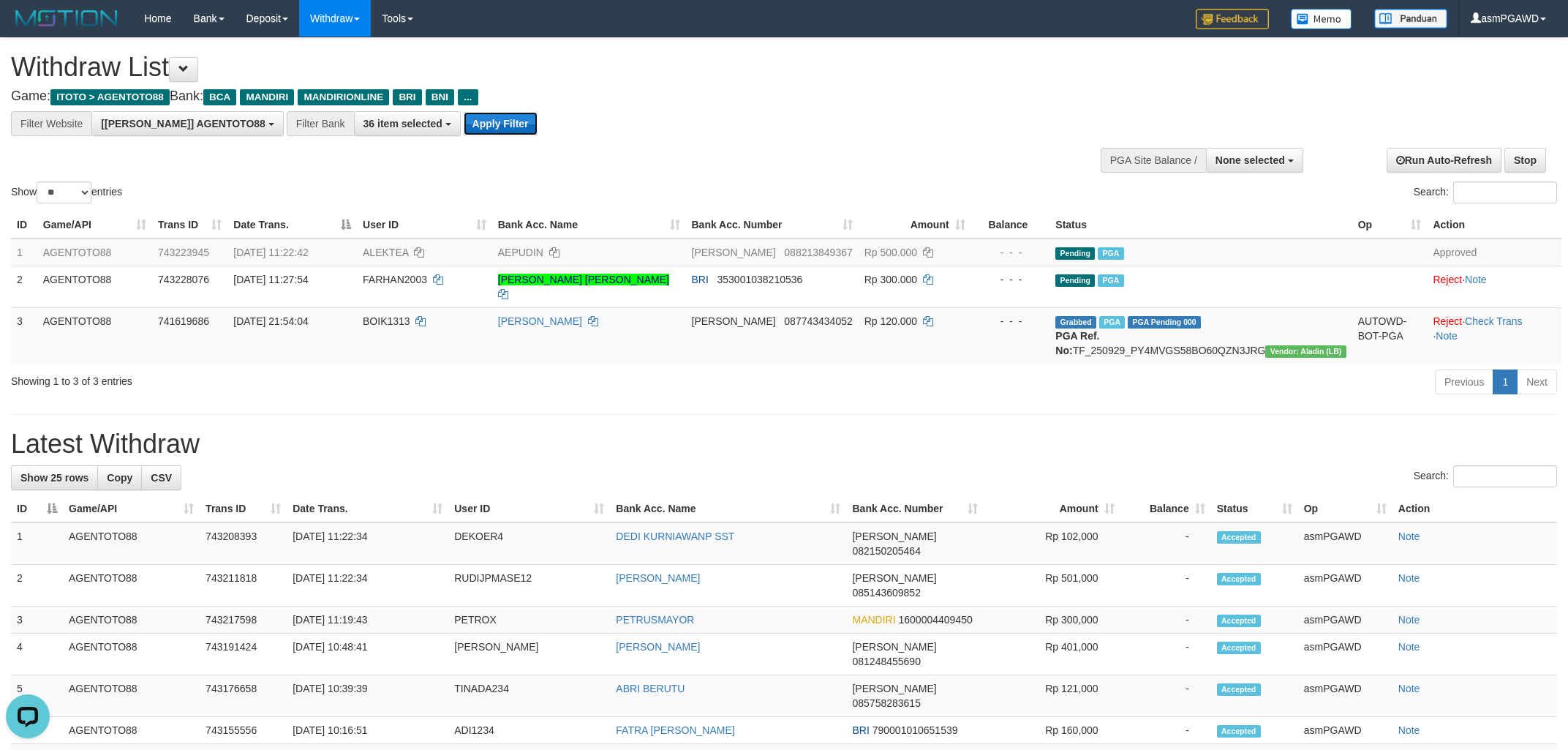
click at [464, 124] on button "Apply Filter" at bounding box center [501, 123] width 74 height 23
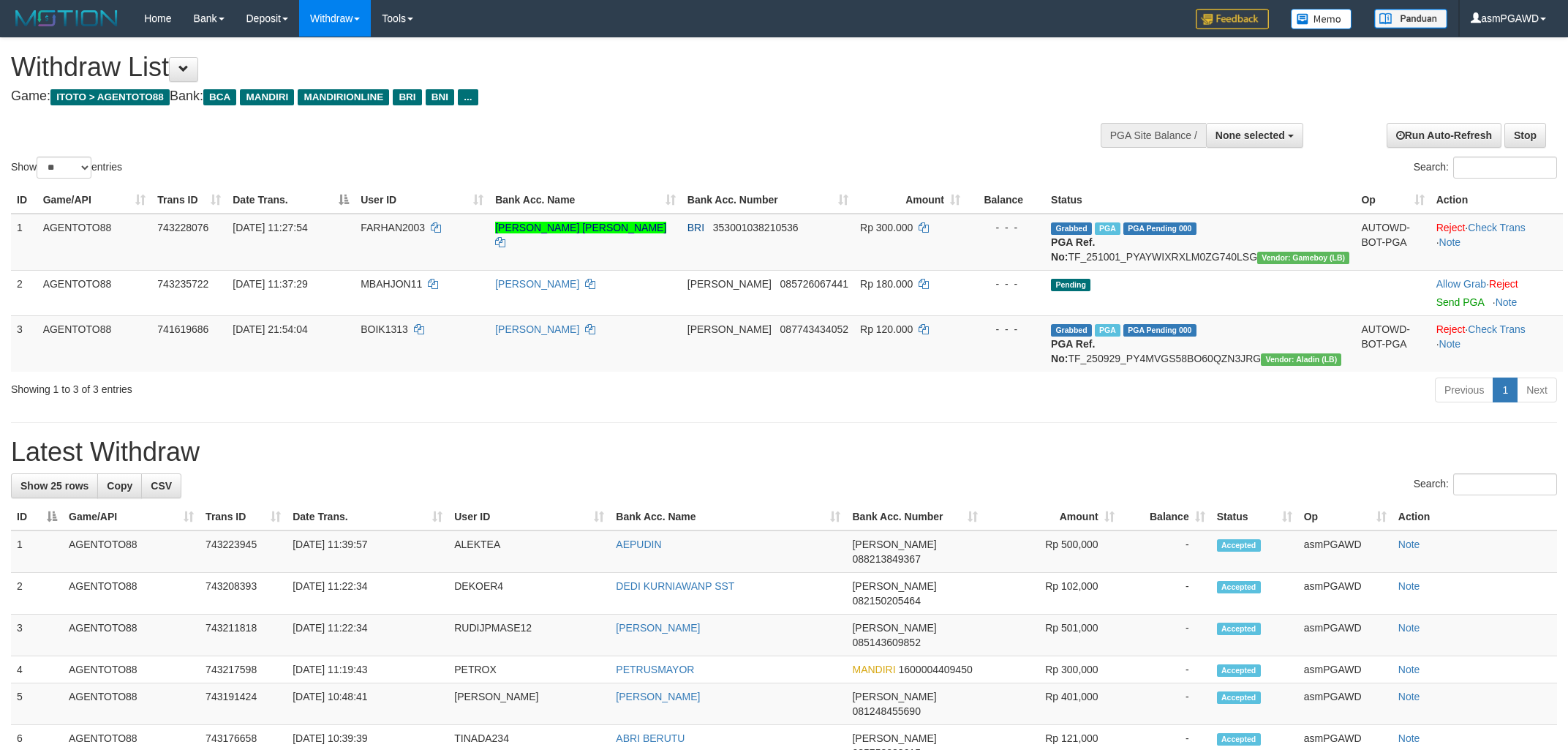
select select
select select "**"
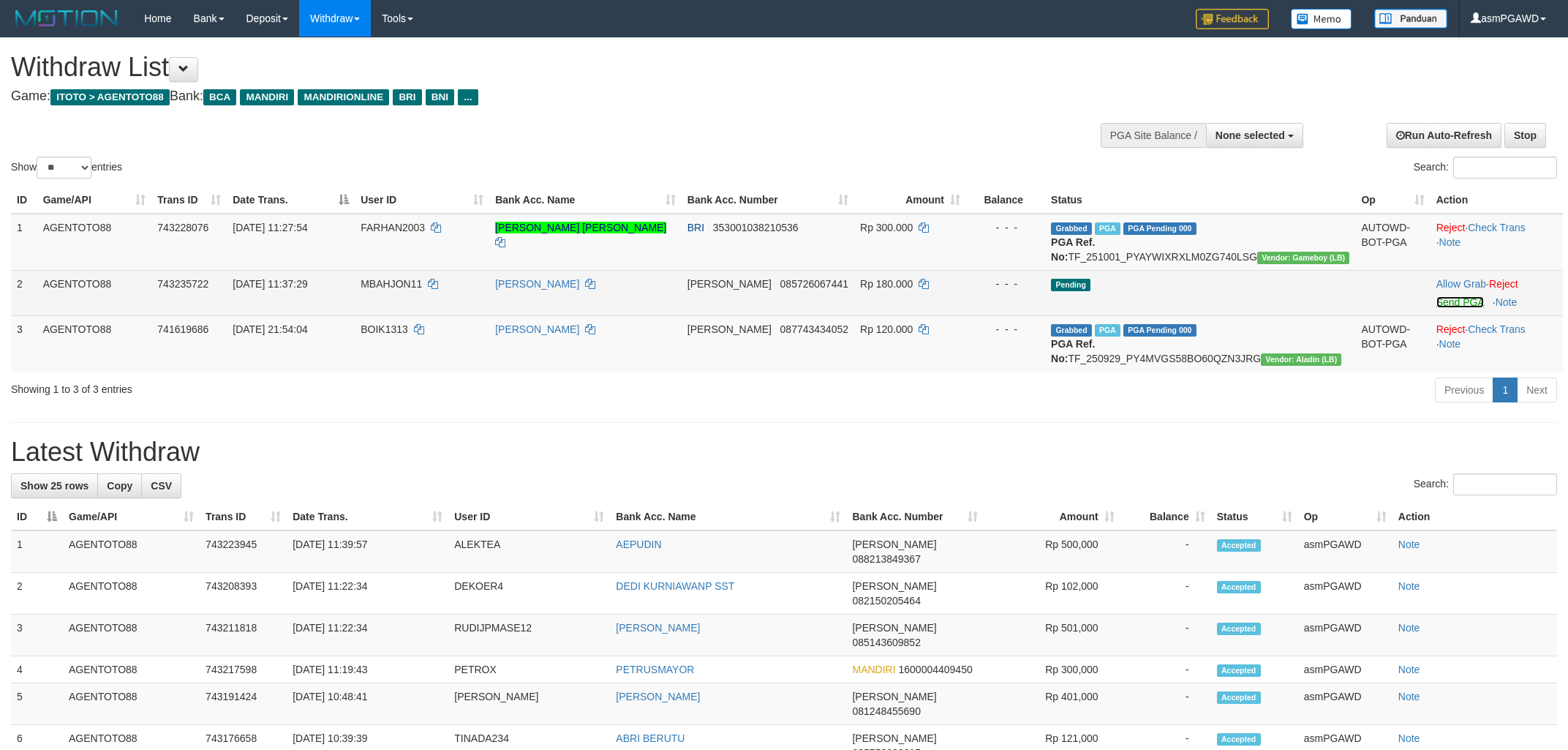
click at [1437, 308] on link "Send PGA" at bounding box center [1461, 302] width 48 height 12
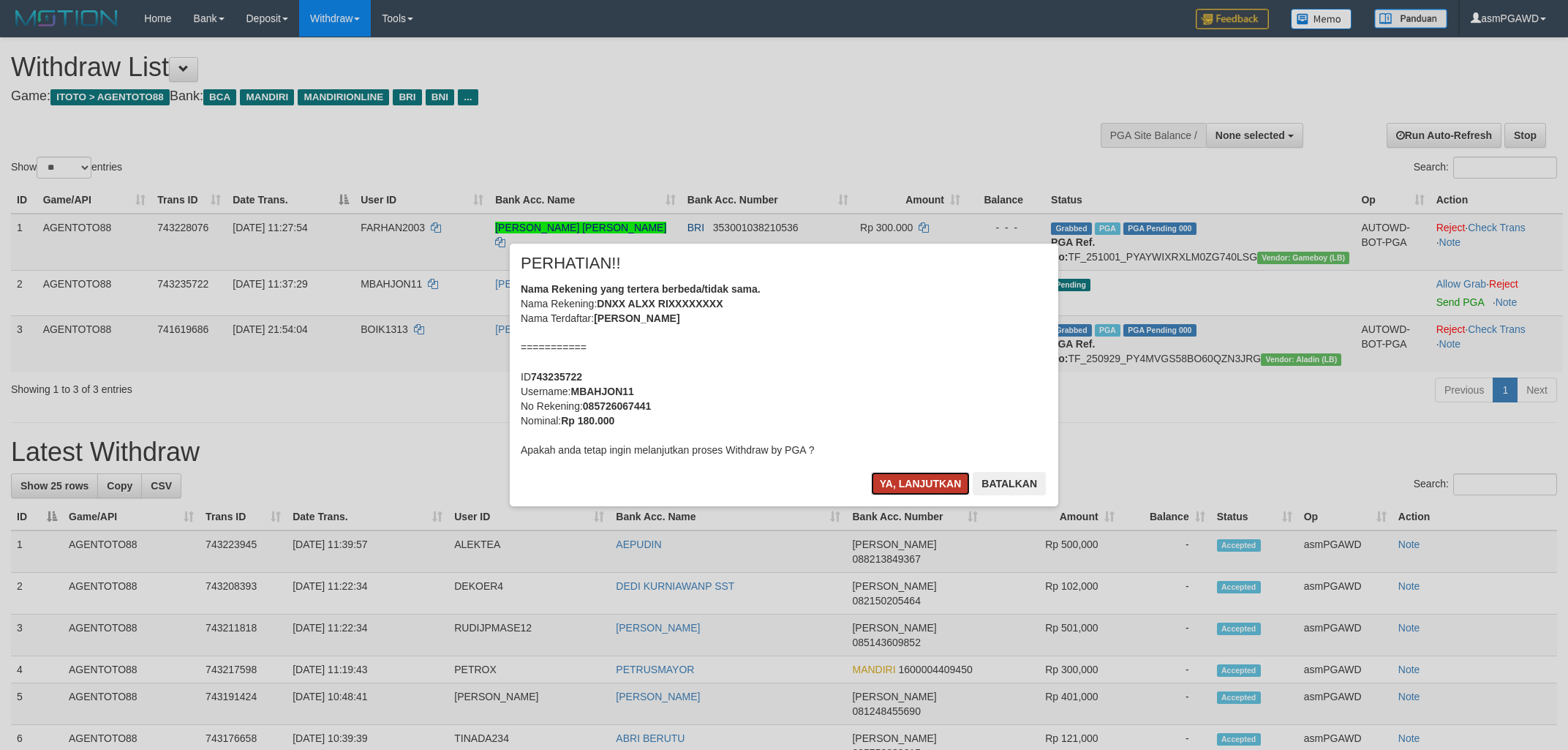
click at [906, 479] on button "Ya, lanjutkan" at bounding box center [921, 483] width 99 height 23
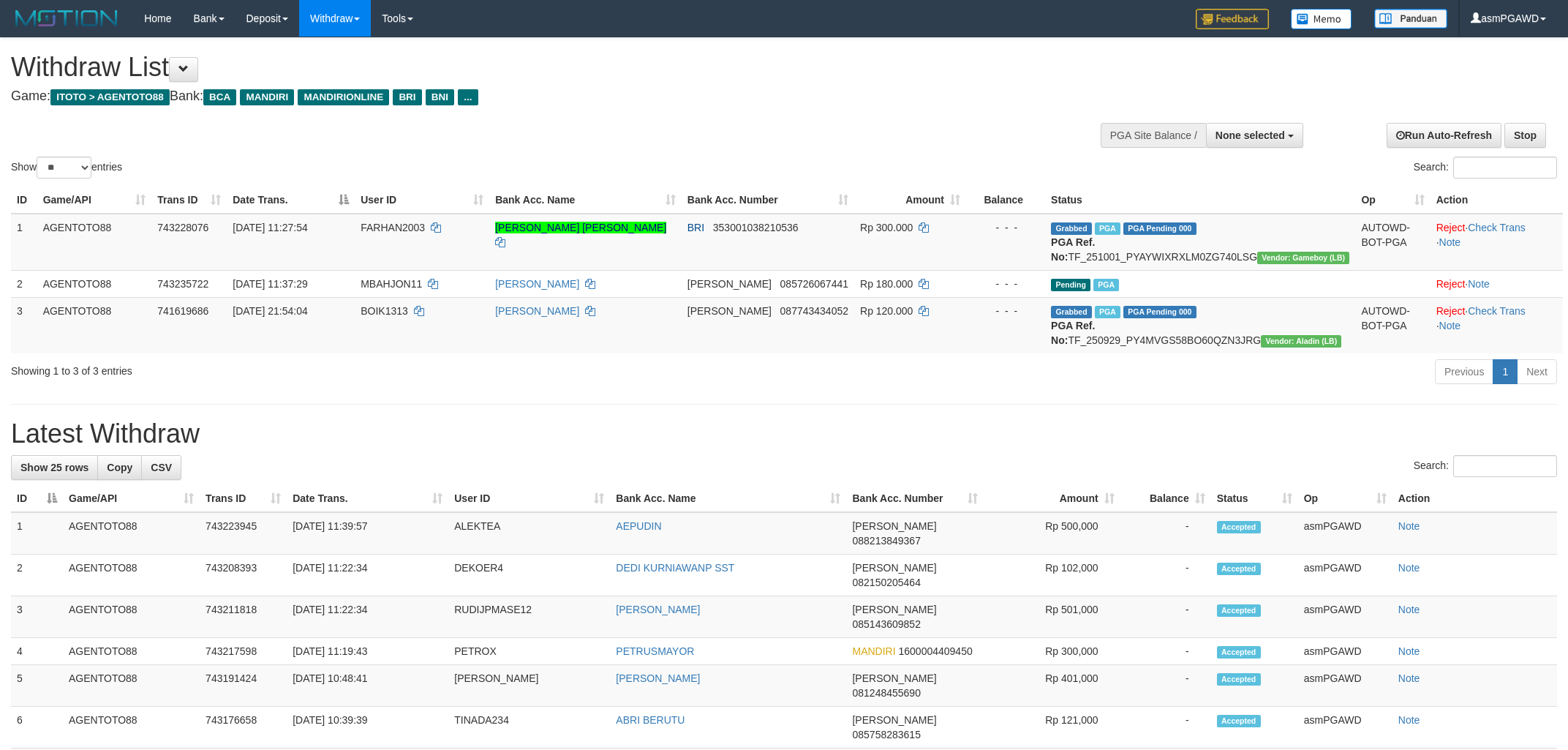
click at [693, 390] on div "Previous 1 Next" at bounding box center [1111, 373] width 894 height 32
click at [189, 72] on span at bounding box center [184, 68] width 10 height 10
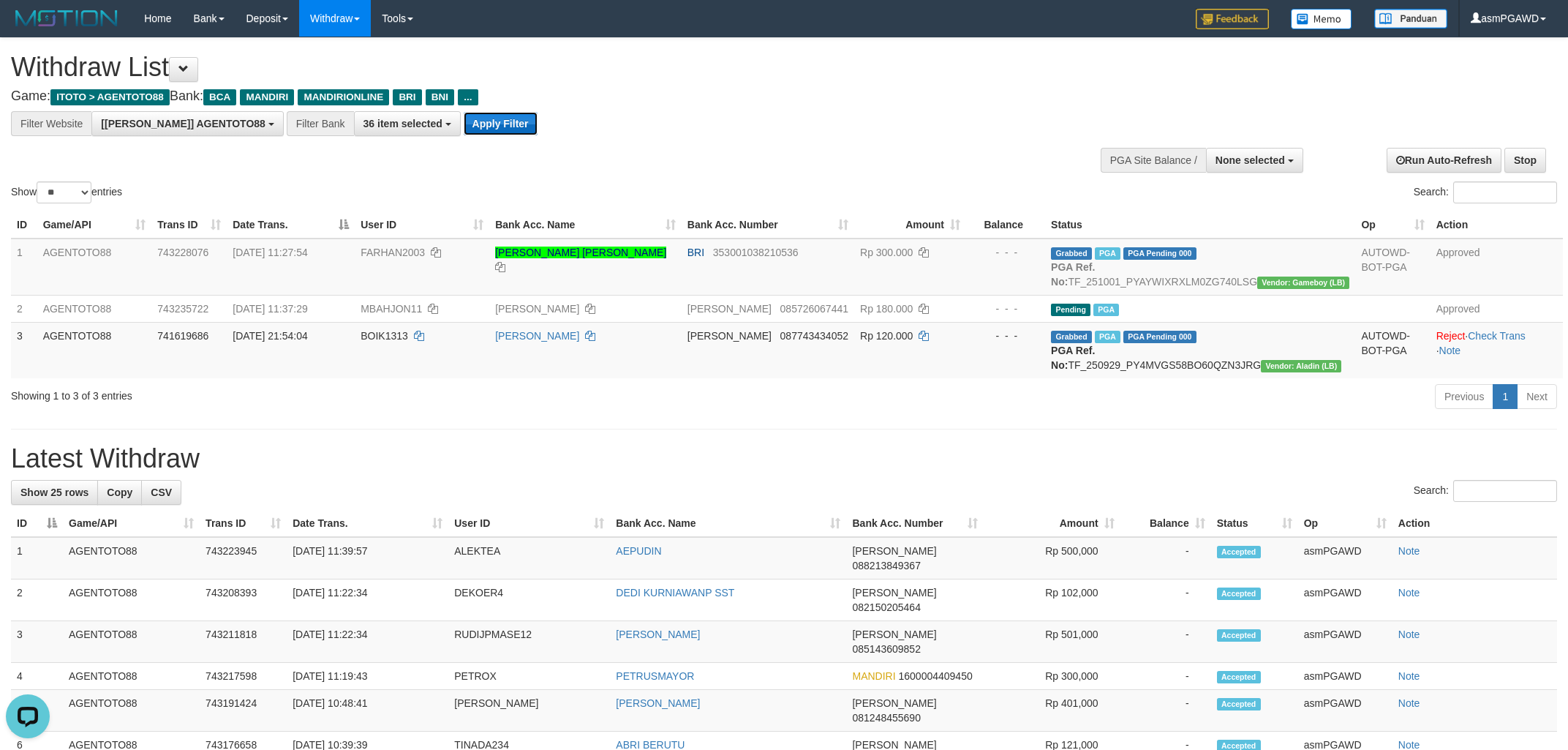
click at [464, 130] on button "Apply Filter" at bounding box center [501, 123] width 74 height 23
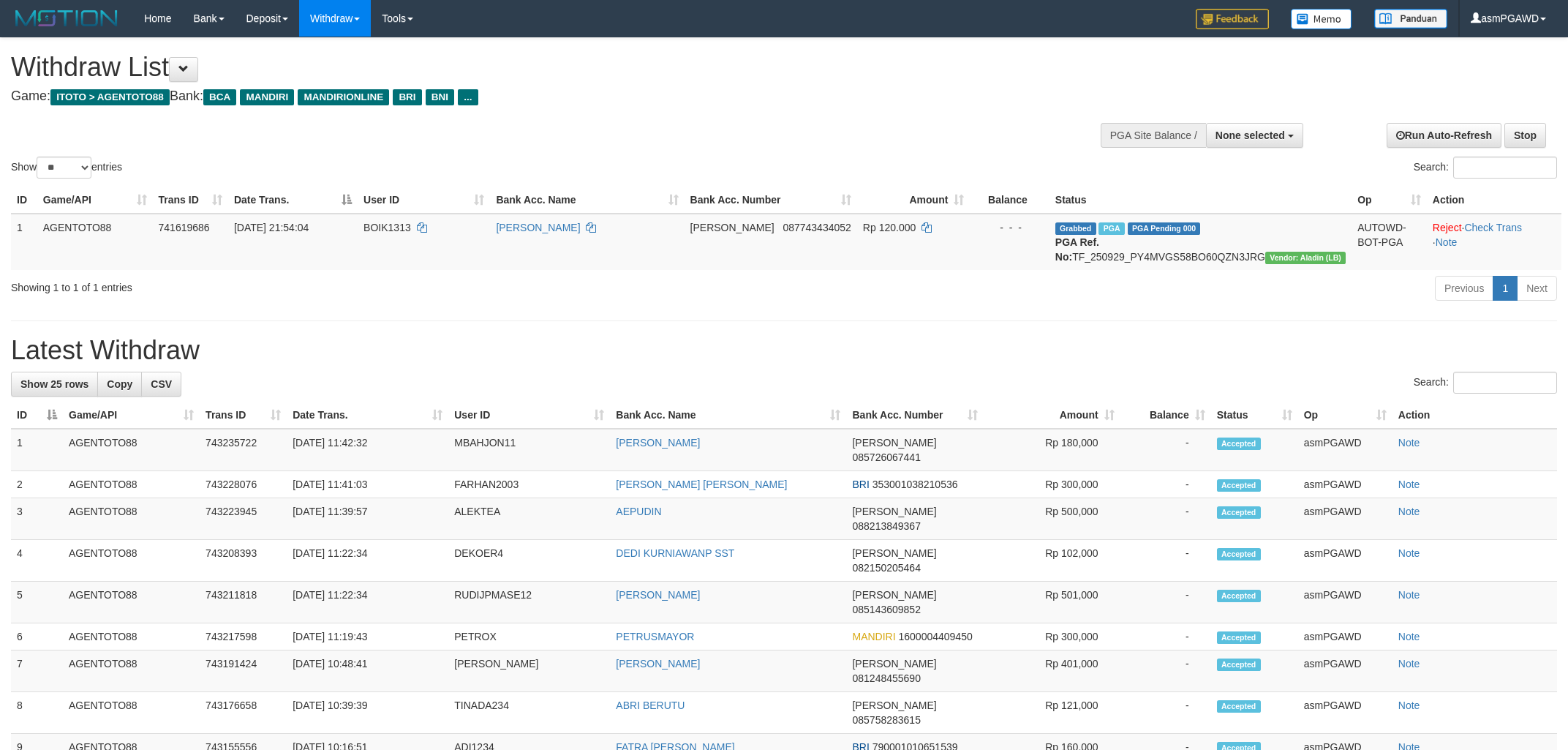
select select
select select "**"
click at [842, 124] on div "Show ** ** ** *** entries Search:" at bounding box center [784, 110] width 1568 height 144
click at [189, 55] on h1 "Withdraw List" at bounding box center [520, 68] width 1019 height 29
click at [189, 68] on span at bounding box center [184, 68] width 10 height 10
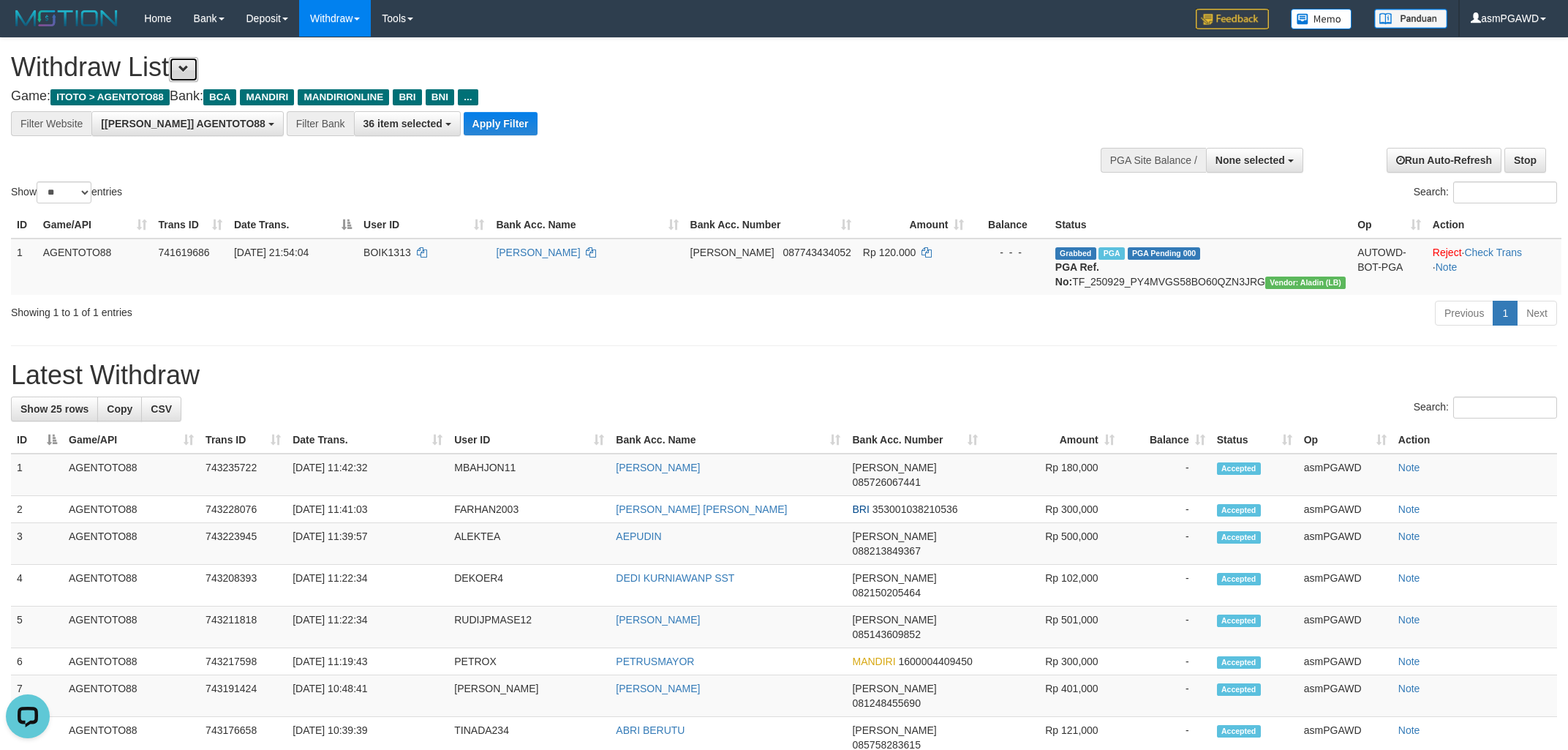
scroll to position [27, 0]
click at [189, 69] on span at bounding box center [184, 68] width 10 height 10
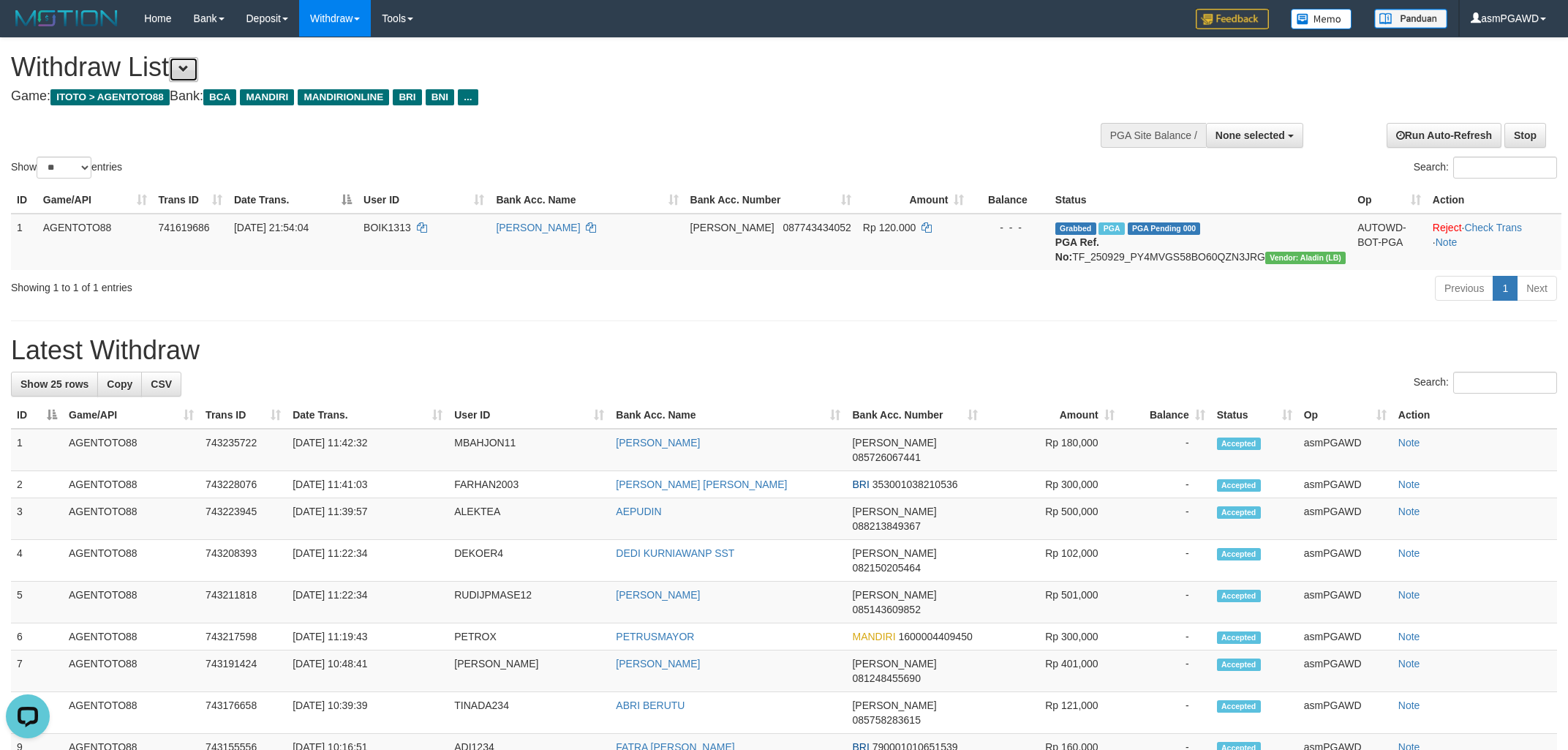
click at [189, 69] on span at bounding box center [184, 68] width 10 height 10
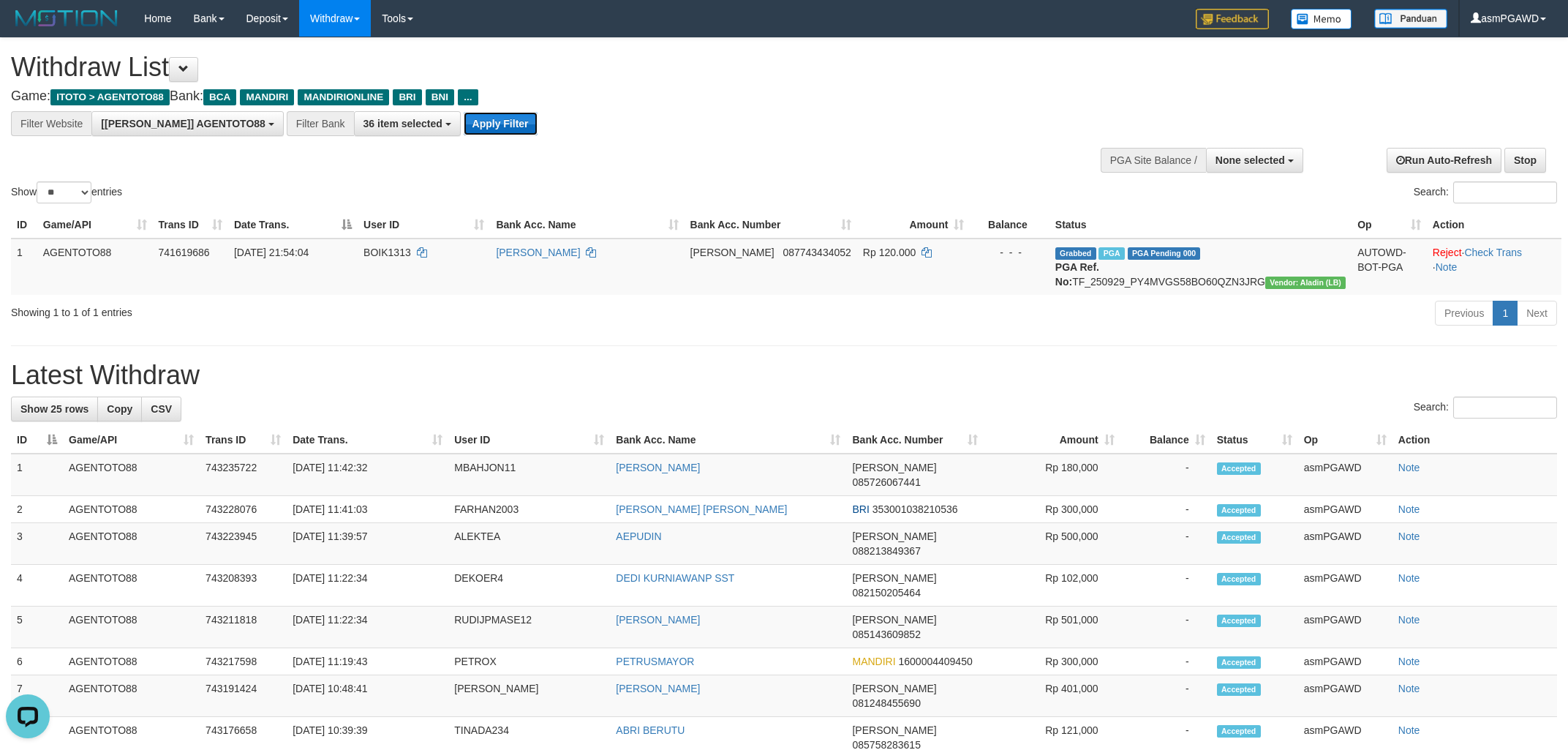
click at [464, 131] on button "Apply Filter" at bounding box center [501, 123] width 74 height 23
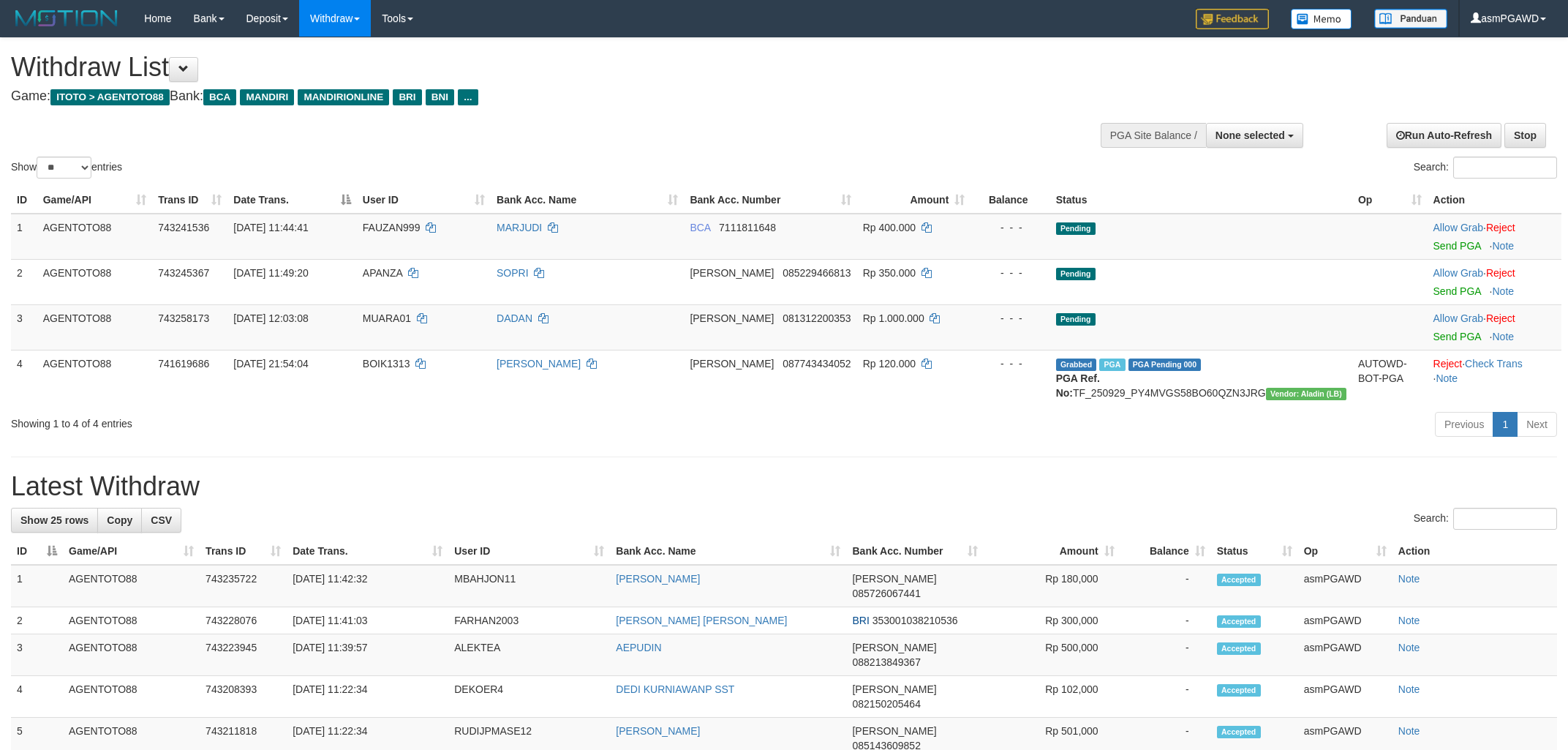
select select
select select "**"
click at [1438, 337] on link "Send PGA" at bounding box center [1458, 336] width 48 height 12
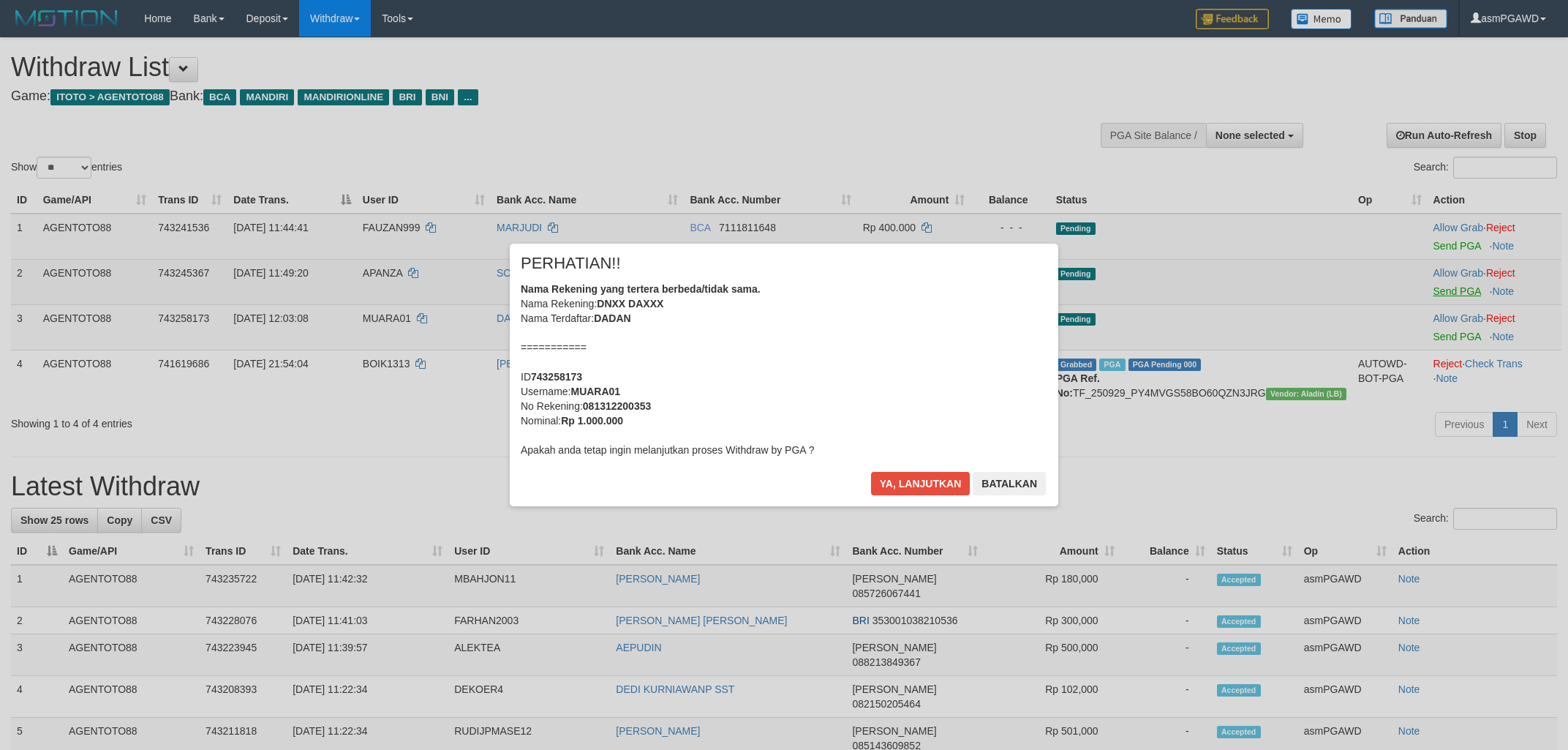
click at [1441, 292] on div at bounding box center [784, 375] width 1568 height 750
drag, startPoint x: 919, startPoint y: 490, endPoint x: 1335, endPoint y: 355, distance: 437.4
click at [919, 489] on button "Ya, lanjutkan" at bounding box center [921, 483] width 99 height 23
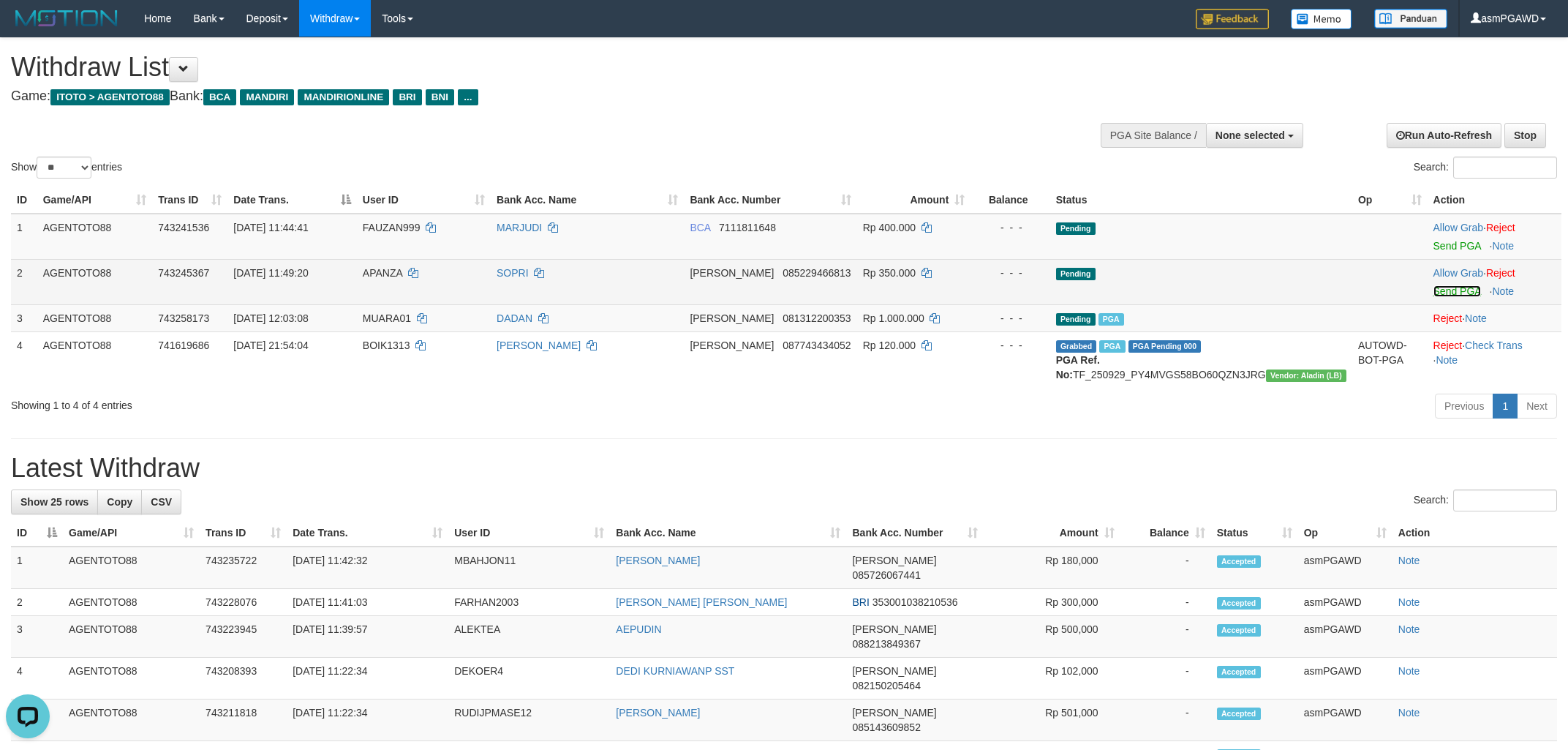
click at [1444, 289] on link "Send PGA" at bounding box center [1458, 291] width 48 height 12
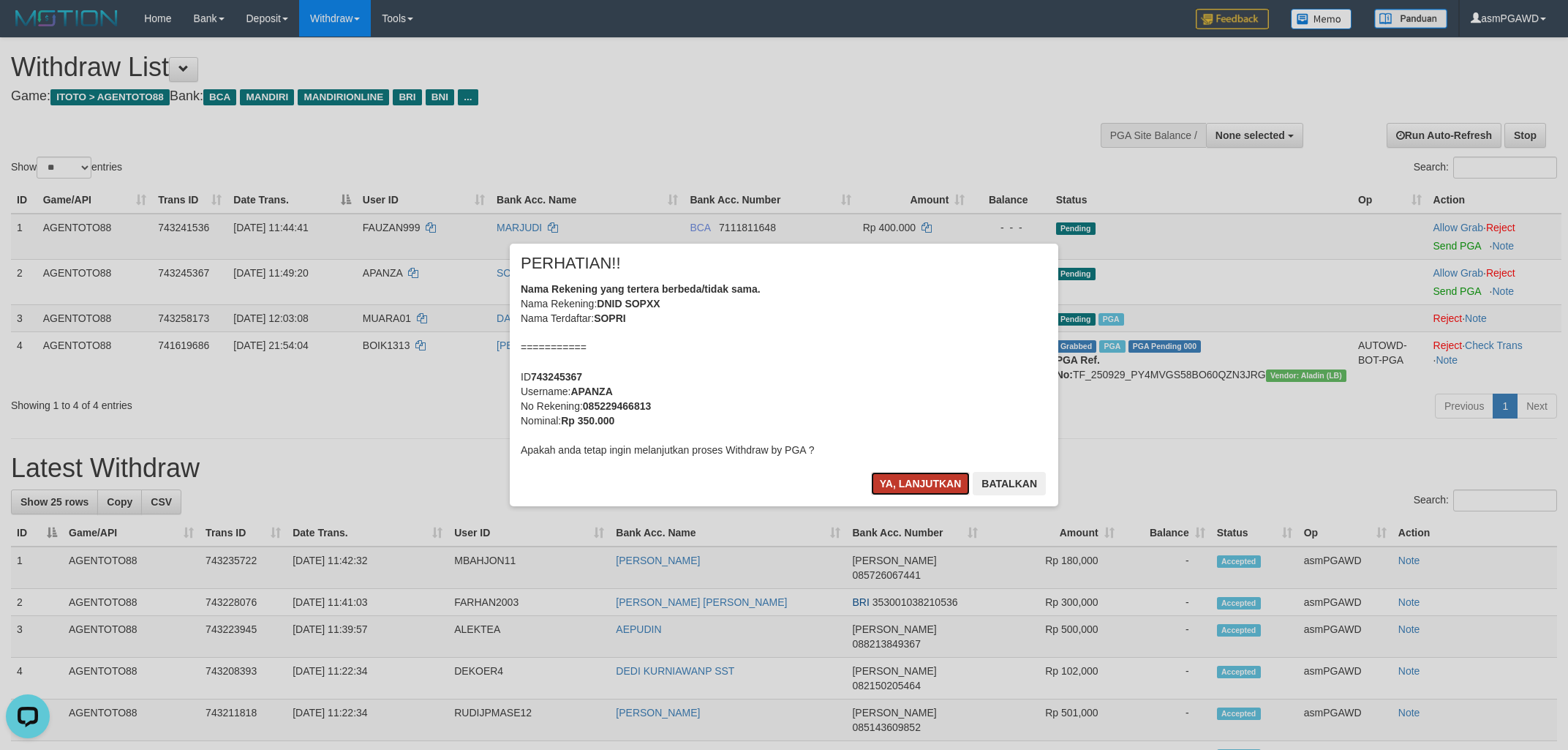
click at [944, 477] on button "Ya, lanjutkan" at bounding box center [921, 483] width 99 height 23
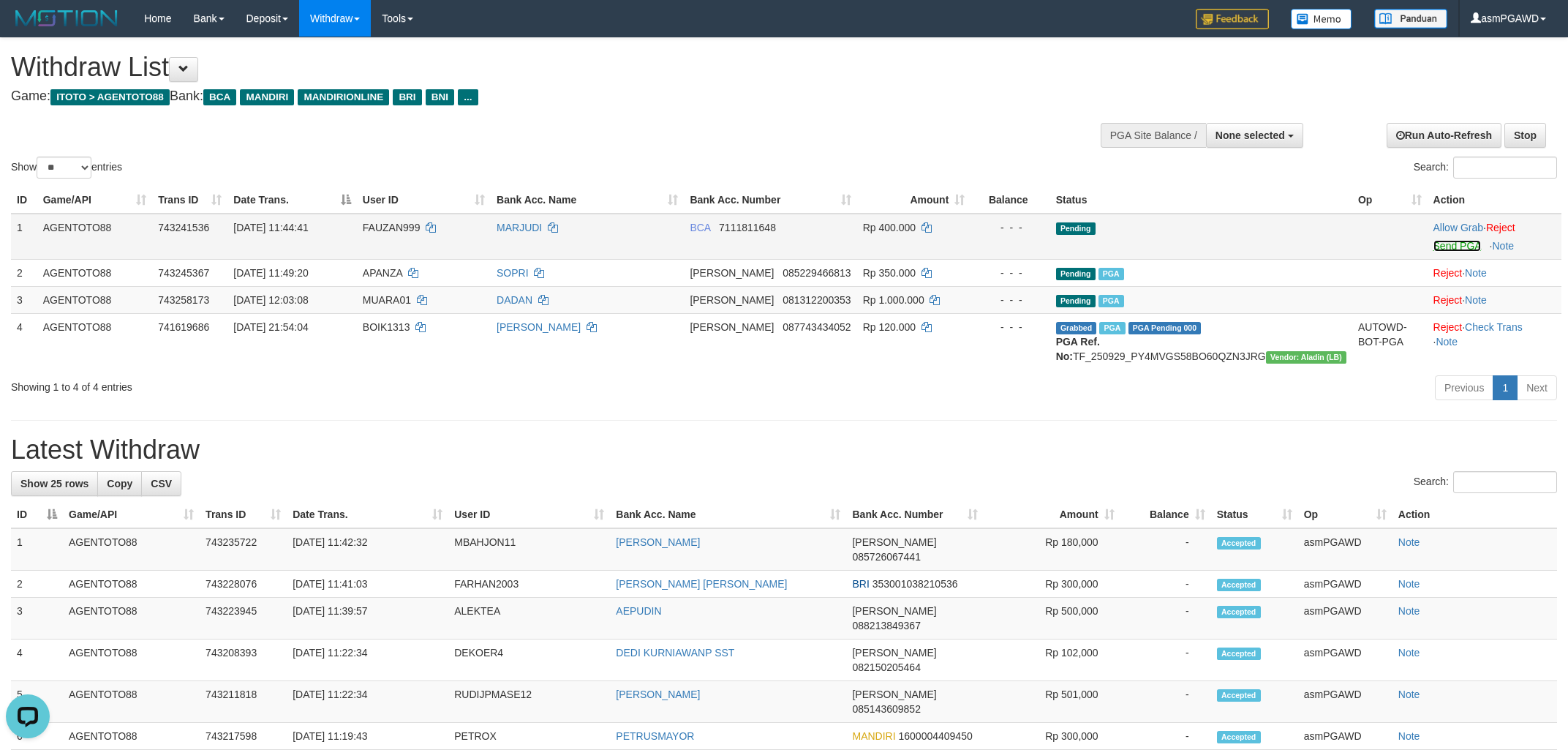
click at [1440, 243] on link "Send PGA" at bounding box center [1458, 246] width 48 height 12
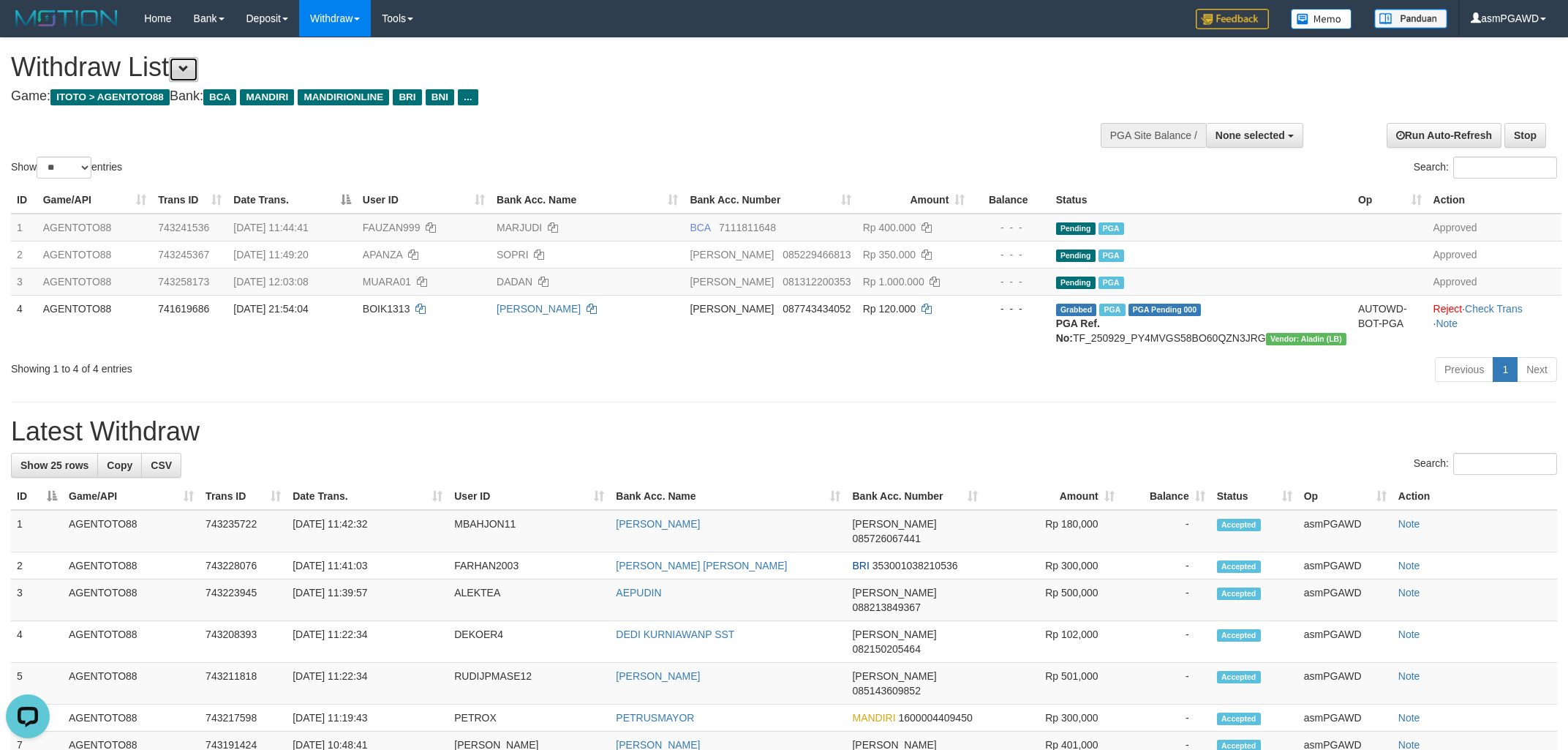
click at [184, 68] on button at bounding box center [183, 69] width 29 height 25
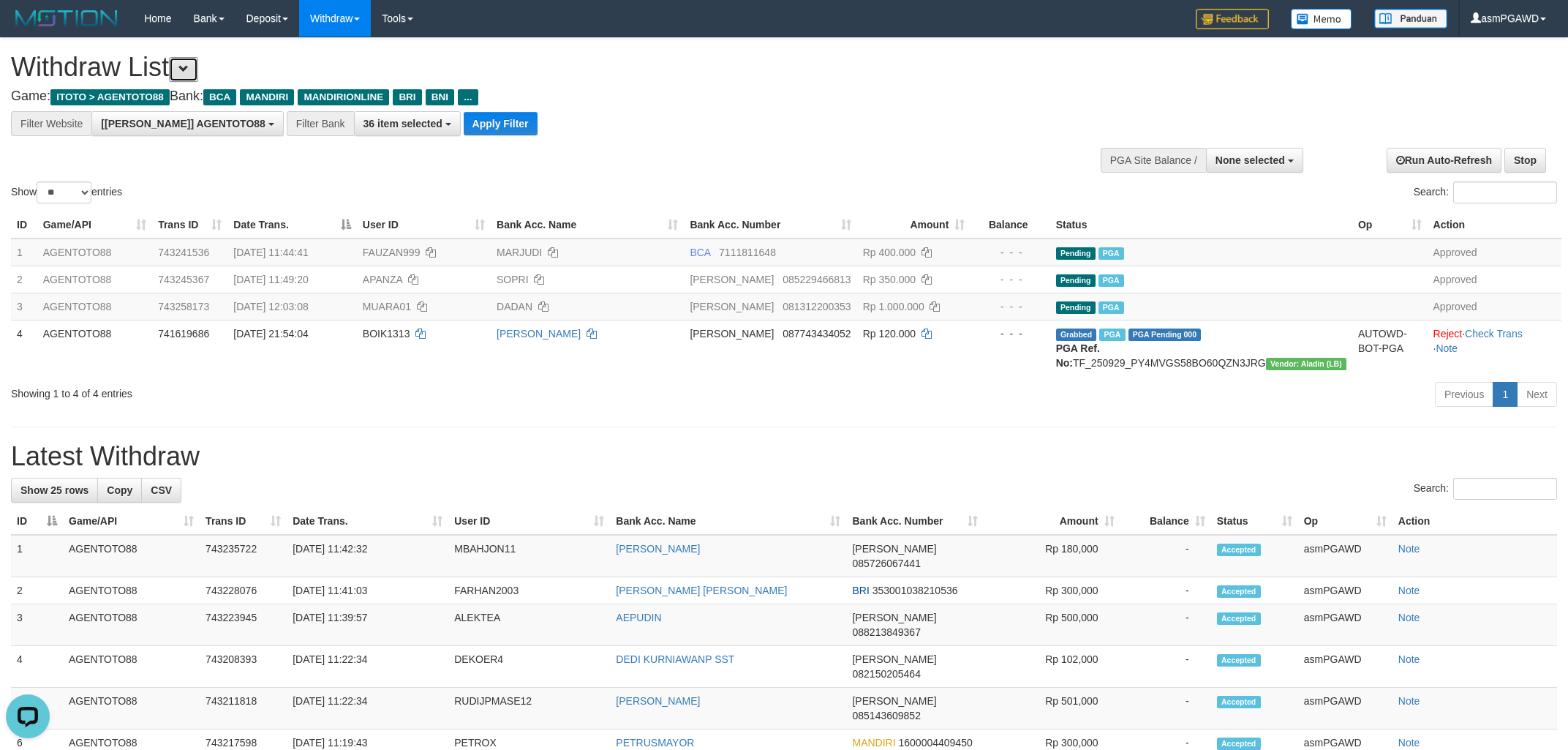
scroll to position [27, 0]
click at [470, 125] on button "Apply Filter" at bounding box center [501, 123] width 74 height 23
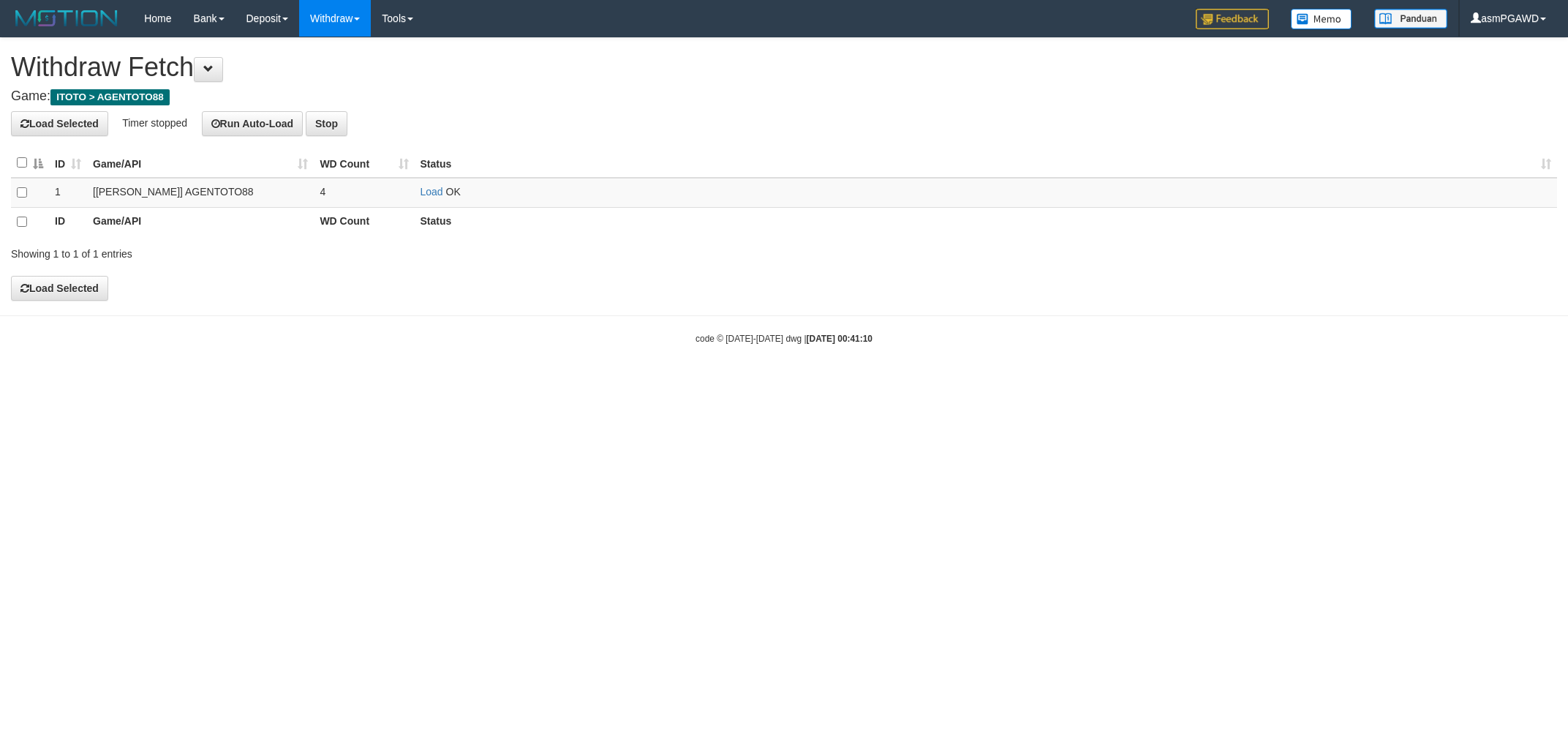
click at [431, 194] on link "Load" at bounding box center [431, 192] width 22 height 12
click at [432, 188] on link "Load" at bounding box center [431, 192] width 22 height 12
click at [636, 108] on div "**********" at bounding box center [784, 169] width 1568 height 262
click at [618, 118] on h4 "Load Selected Timer stopped Run Auto-Load Stop" at bounding box center [784, 123] width 1547 height 25
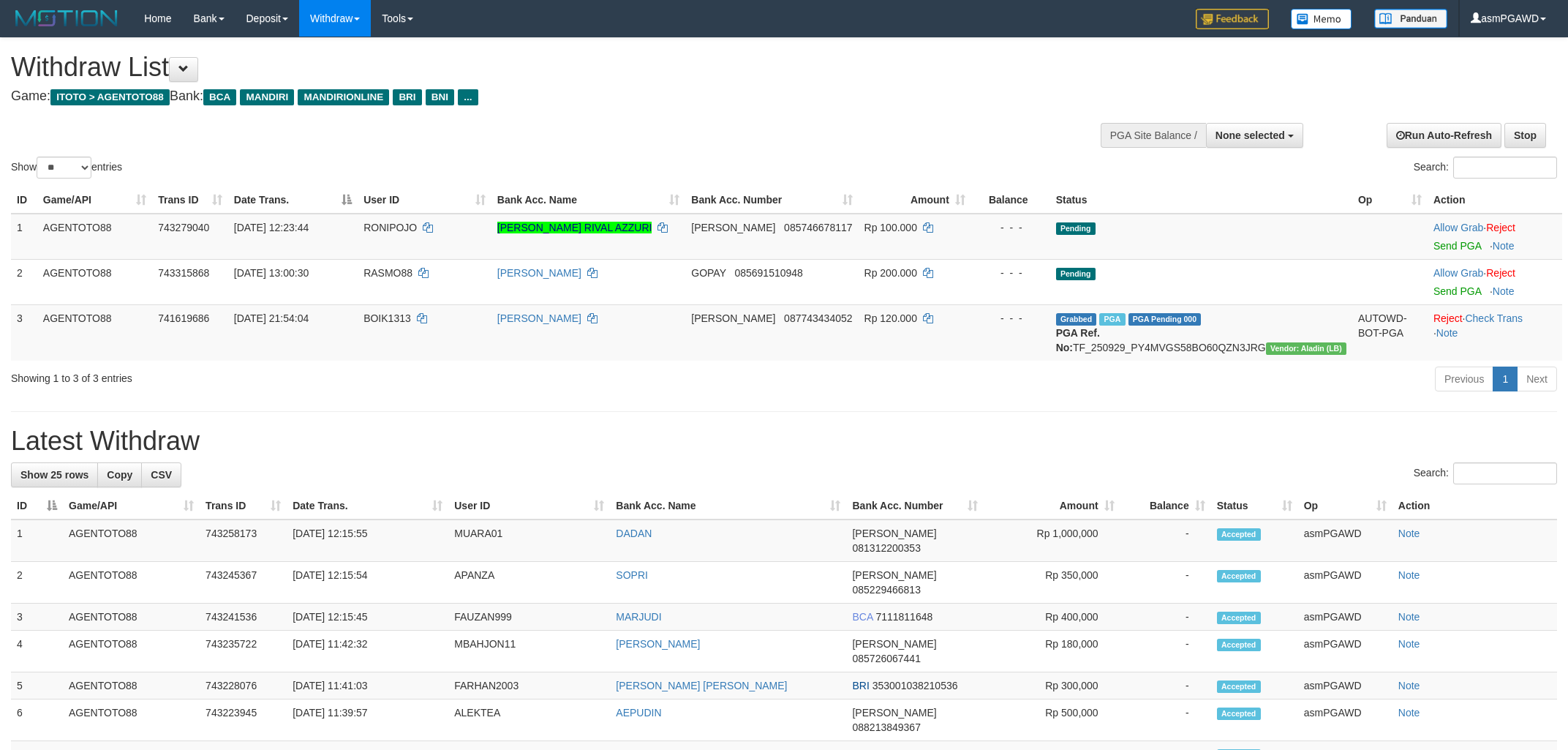
select select
select select "**"
click at [1445, 246] on link "Send PGA" at bounding box center [1458, 246] width 48 height 12
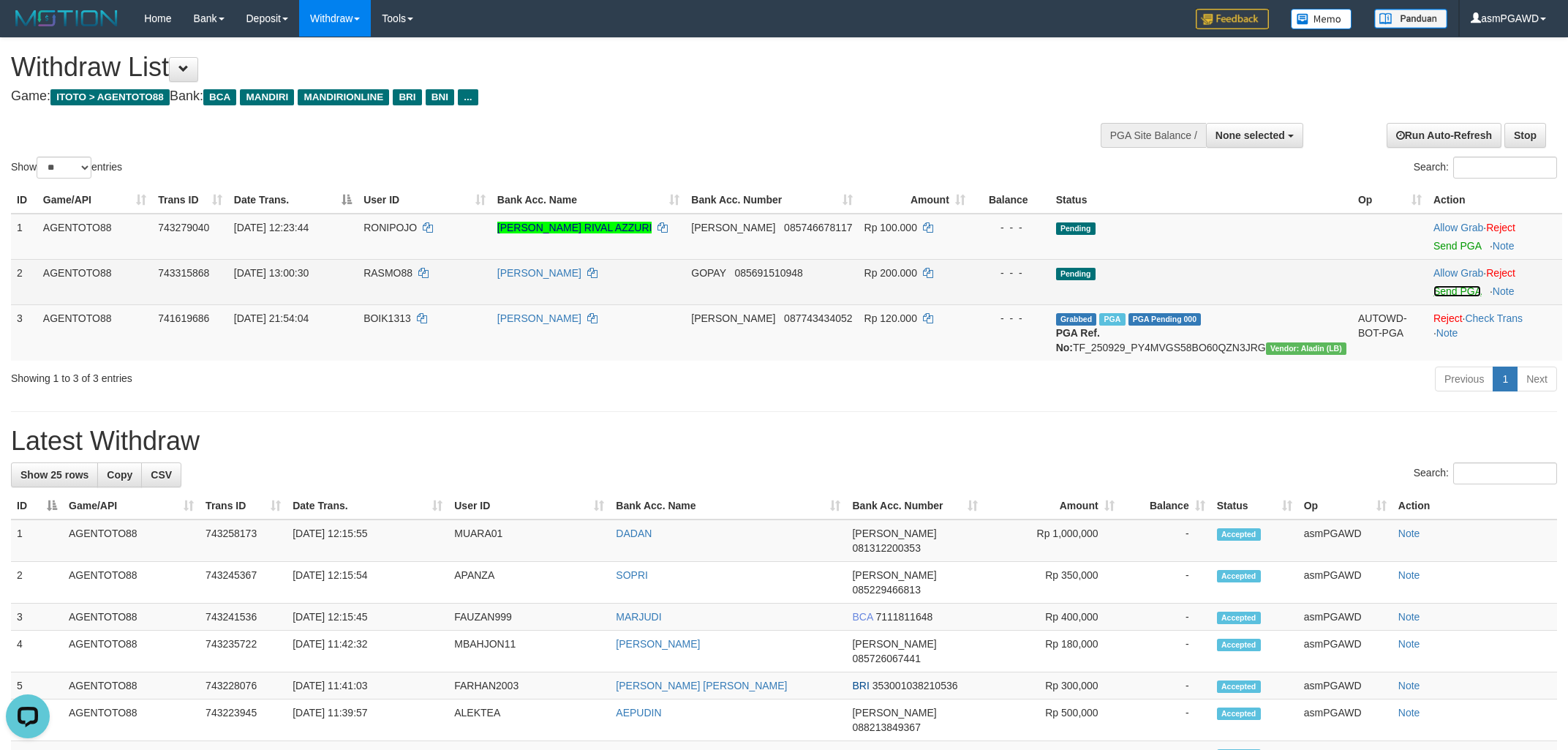
click at [1442, 291] on link "Send PGA" at bounding box center [1458, 291] width 48 height 12
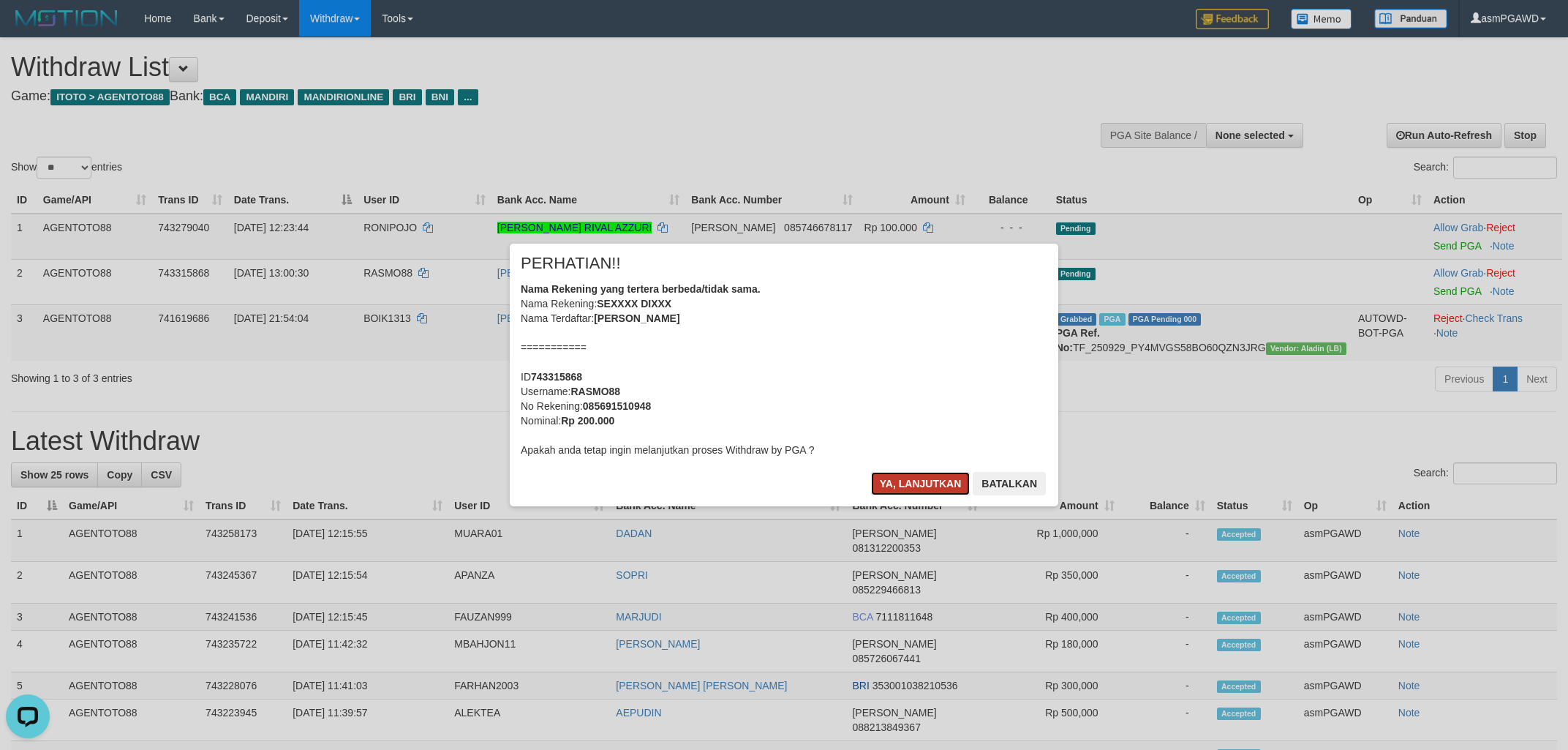
click at [900, 487] on button "Ya, lanjutkan" at bounding box center [921, 483] width 99 height 23
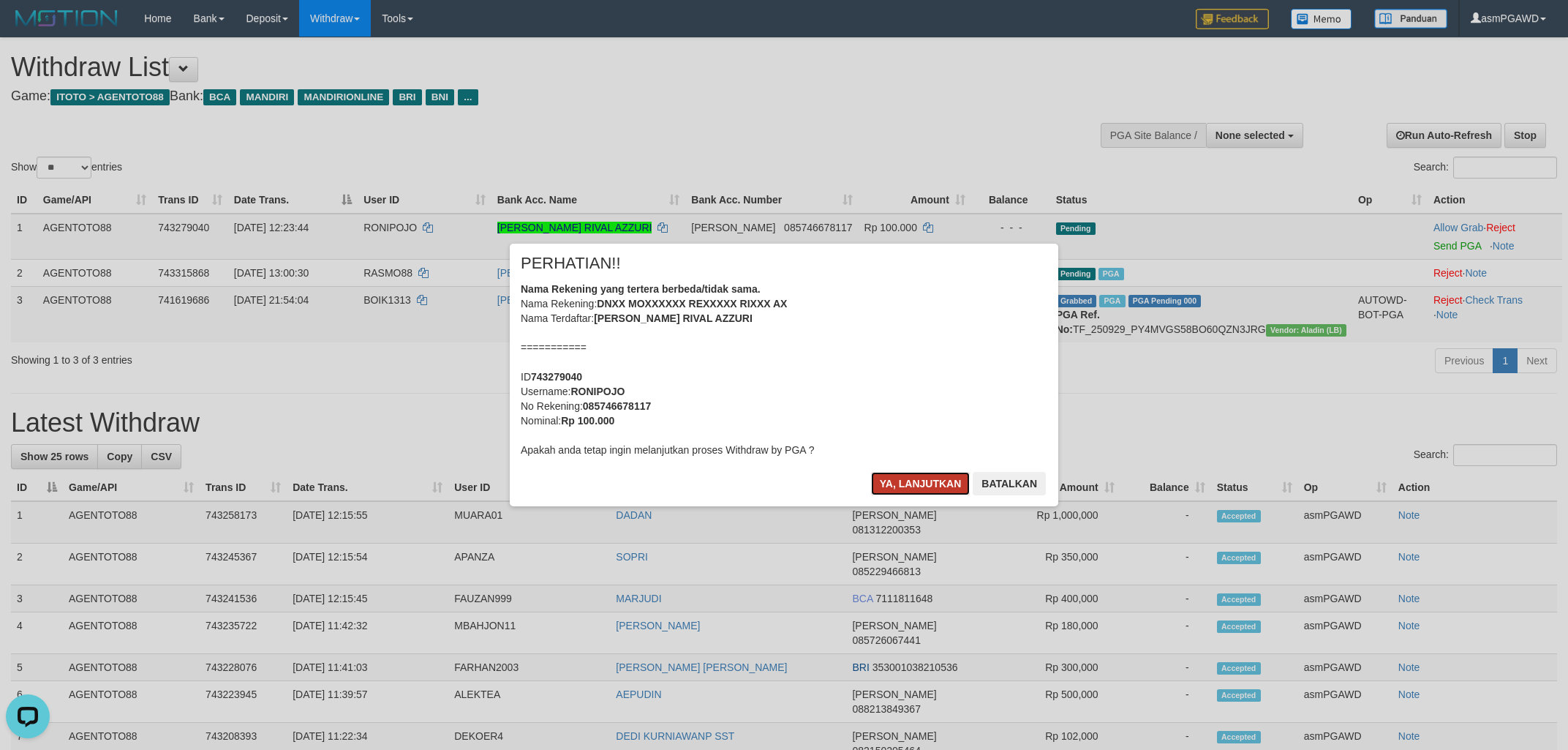
click at [912, 483] on button "Ya, lanjutkan" at bounding box center [921, 483] width 99 height 23
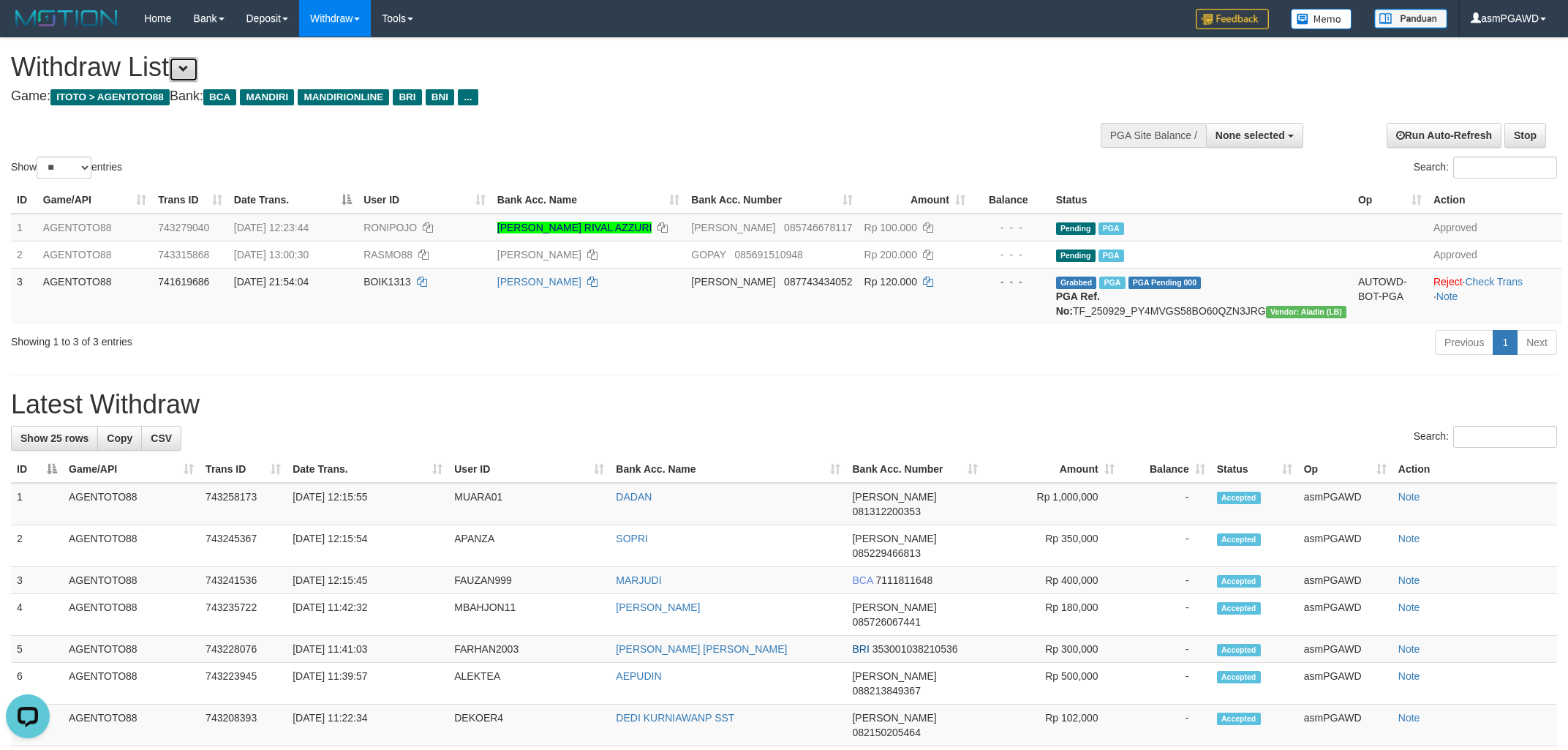
click at [189, 70] on span at bounding box center [184, 68] width 10 height 10
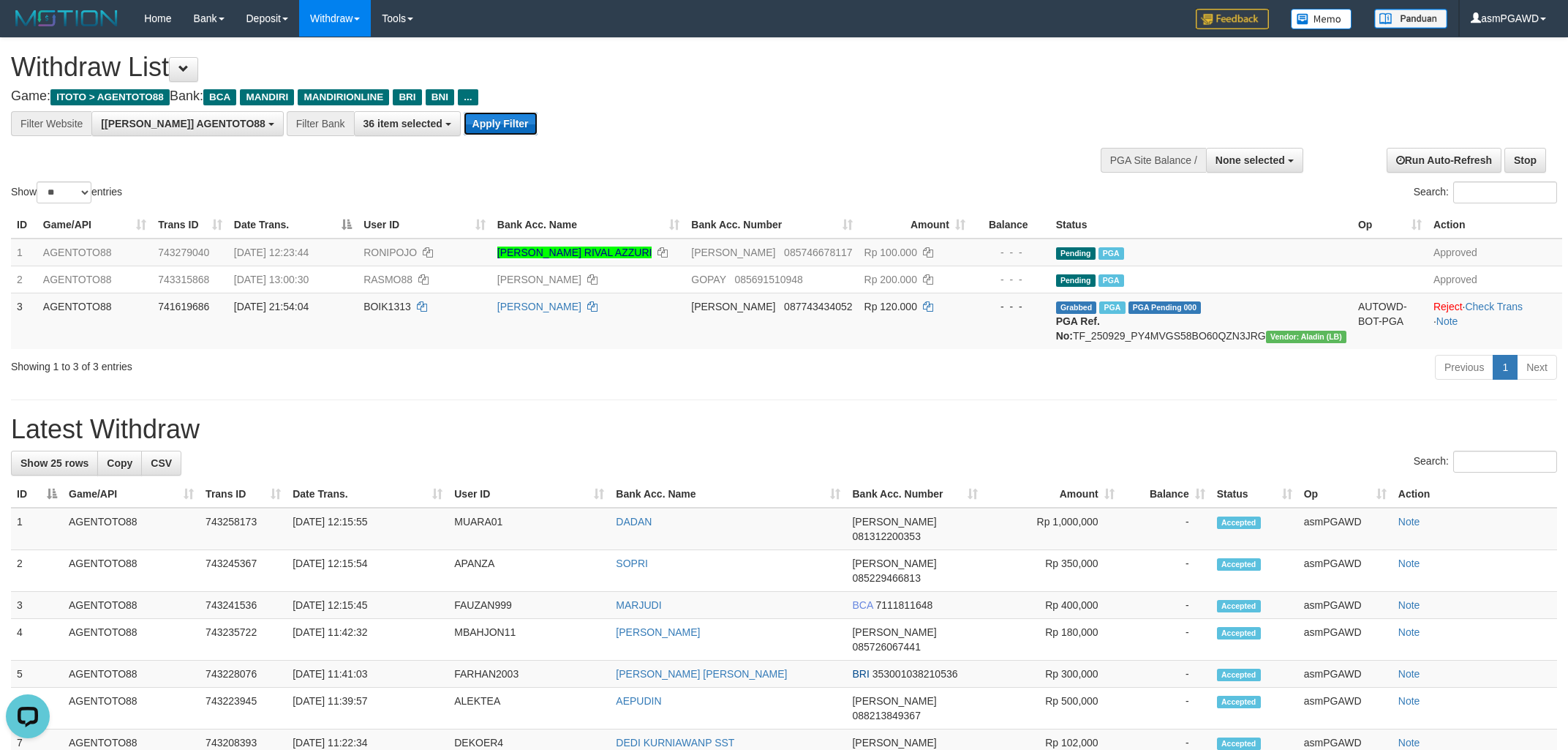
click at [464, 127] on button "Apply Filter" at bounding box center [501, 123] width 74 height 23
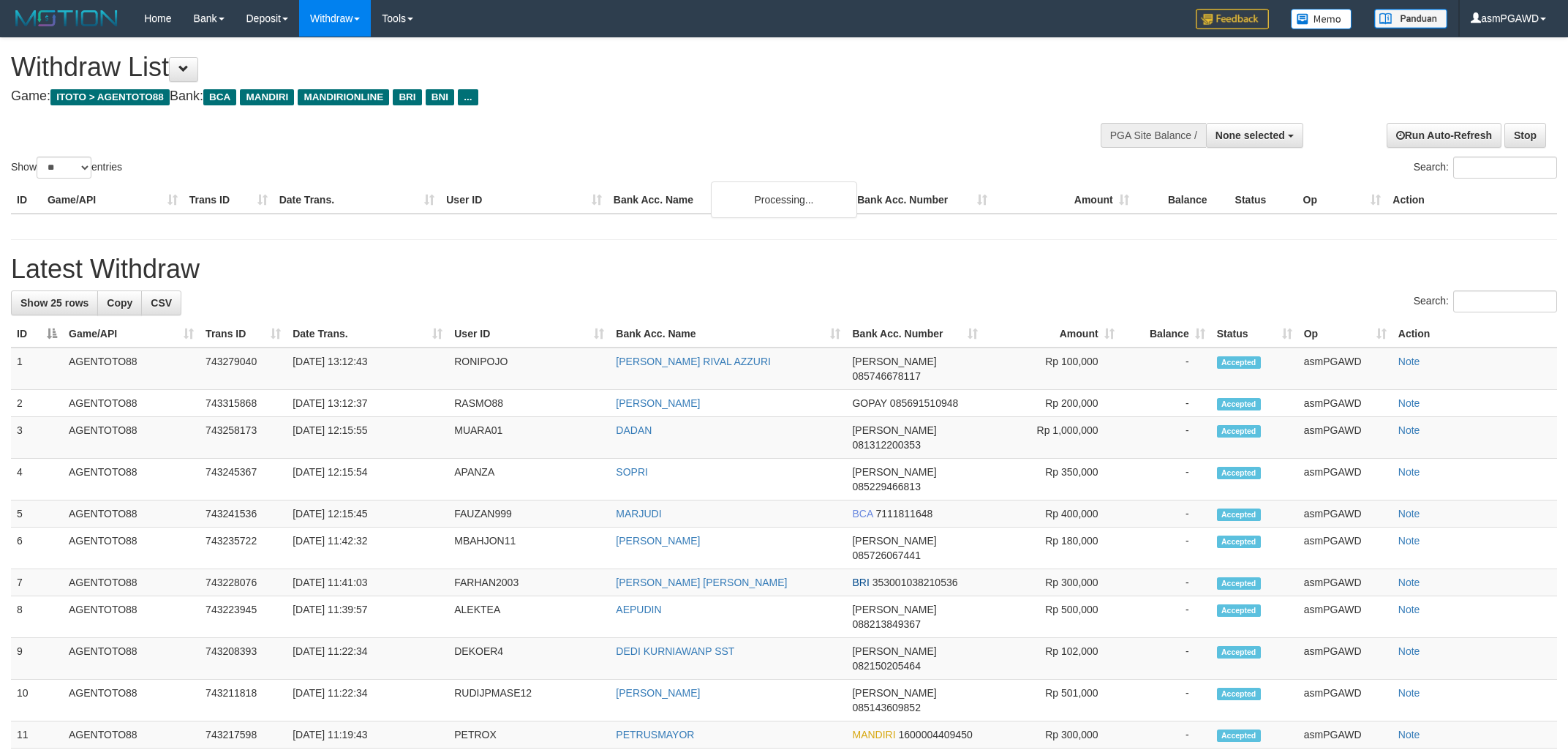
select select
select select "**"
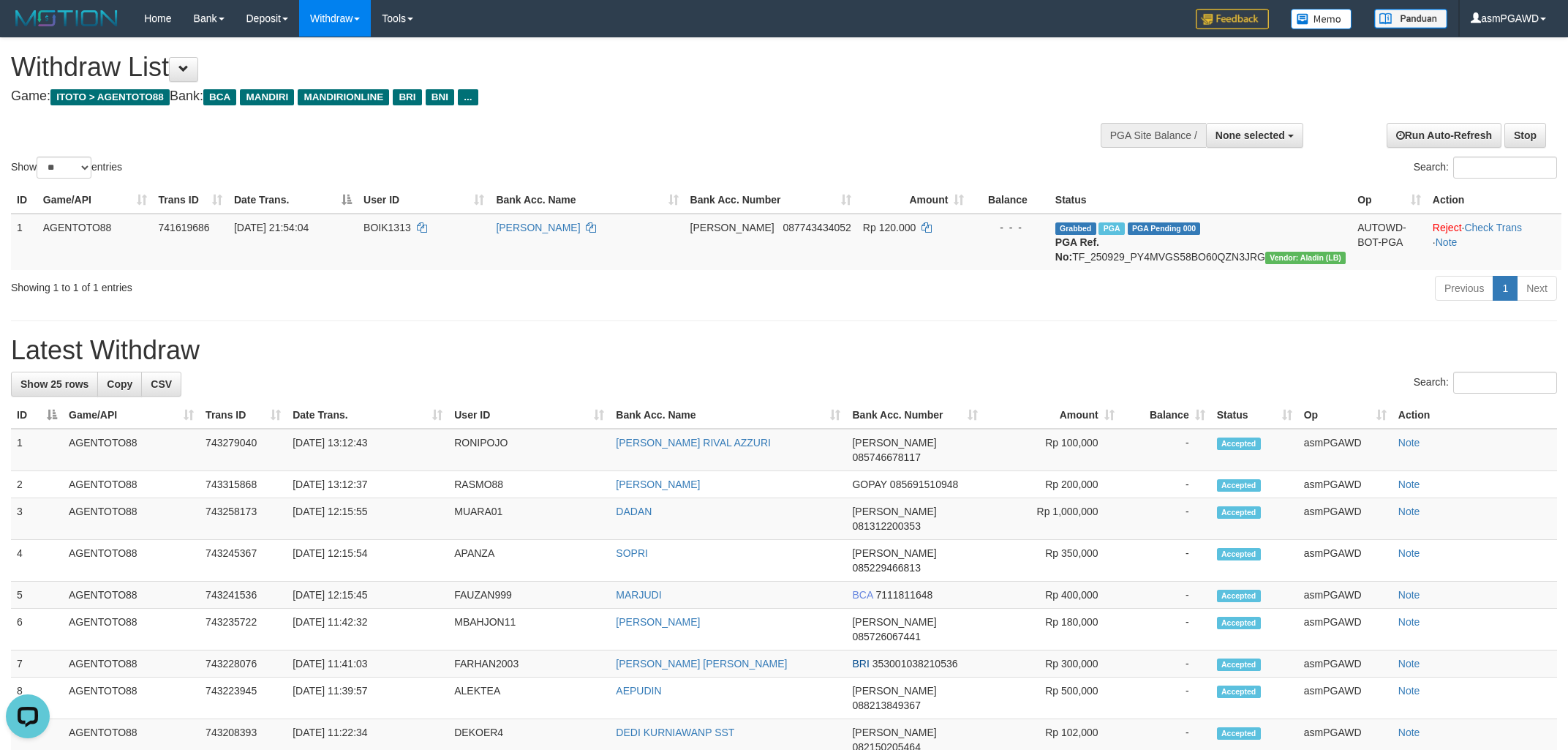
click at [172, 71] on h1 "Withdraw List" at bounding box center [520, 68] width 1019 height 29
click at [189, 71] on span at bounding box center [184, 68] width 10 height 10
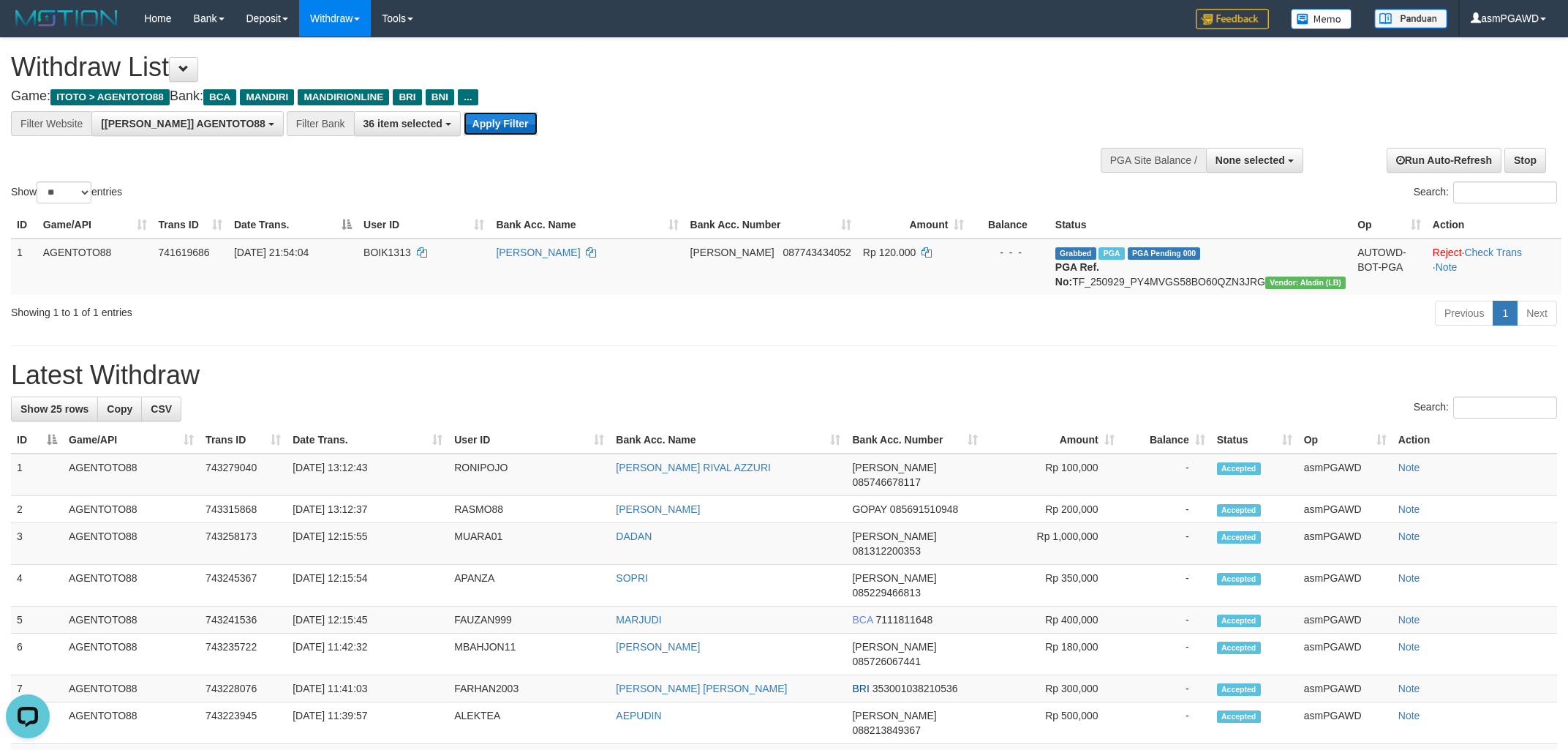
click at [464, 123] on button "Apply Filter" at bounding box center [501, 123] width 74 height 23
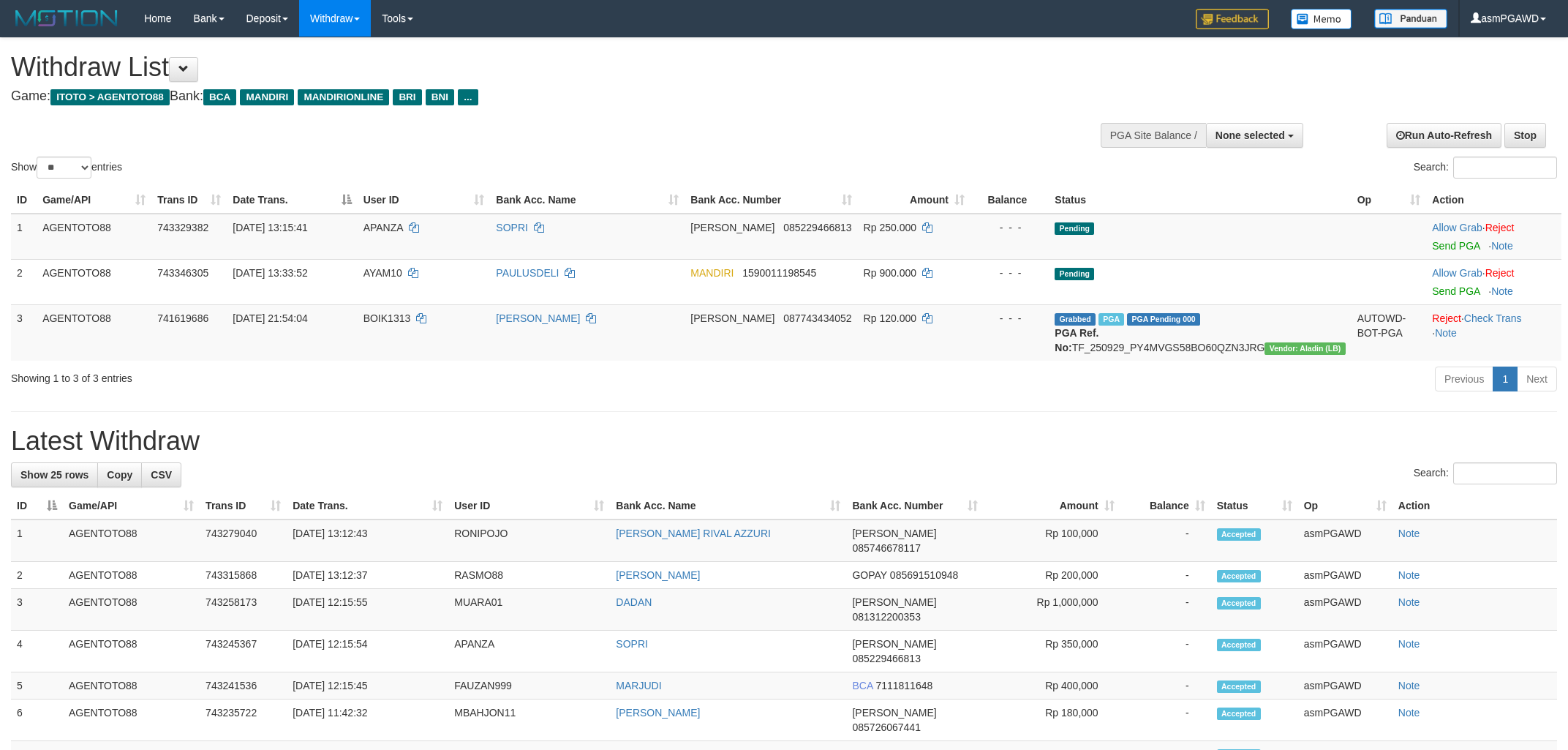
select select
select select "**"
click at [1442, 250] on link "Send PGA" at bounding box center [1457, 246] width 48 height 12
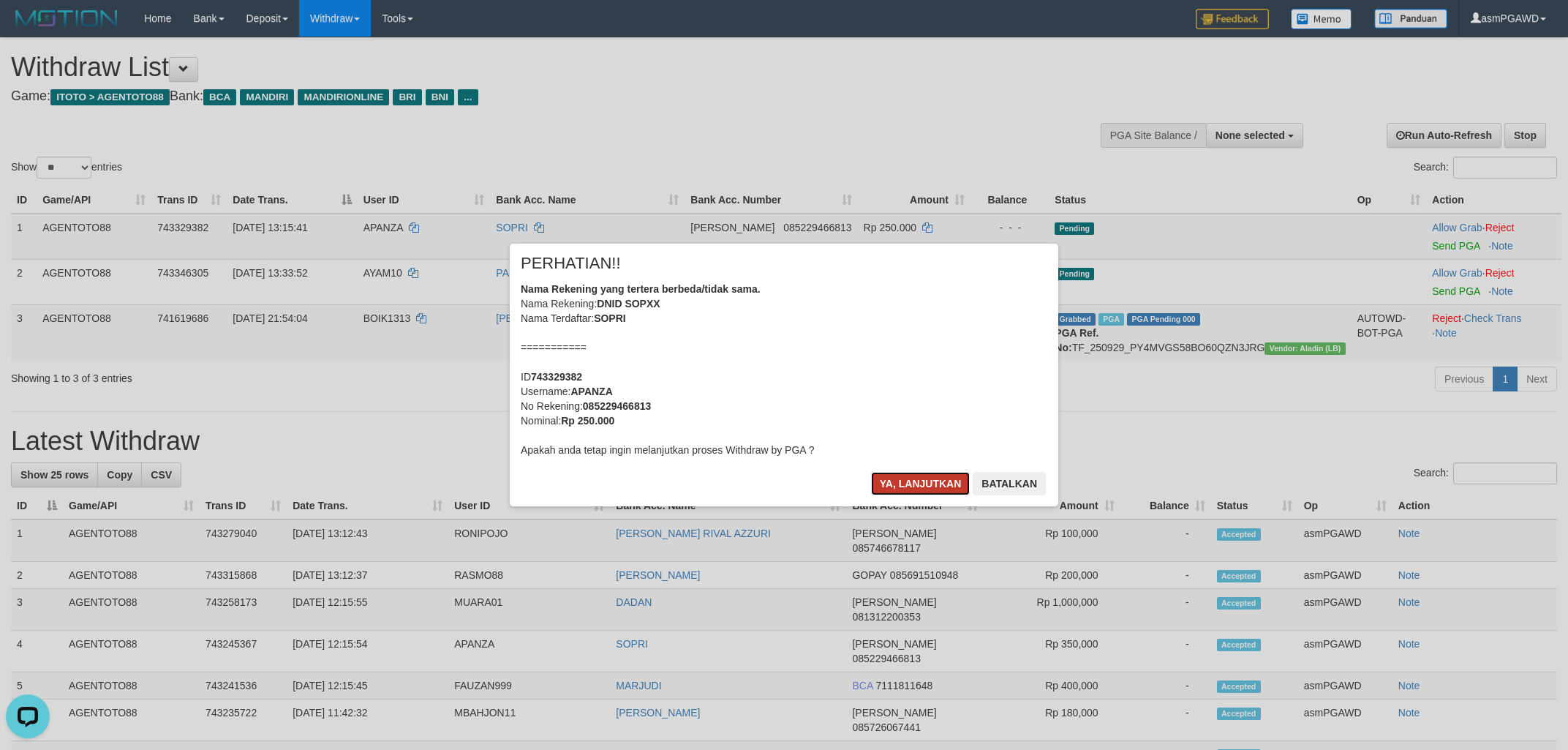
click at [912, 488] on button "Ya, lanjutkan" at bounding box center [921, 483] width 99 height 23
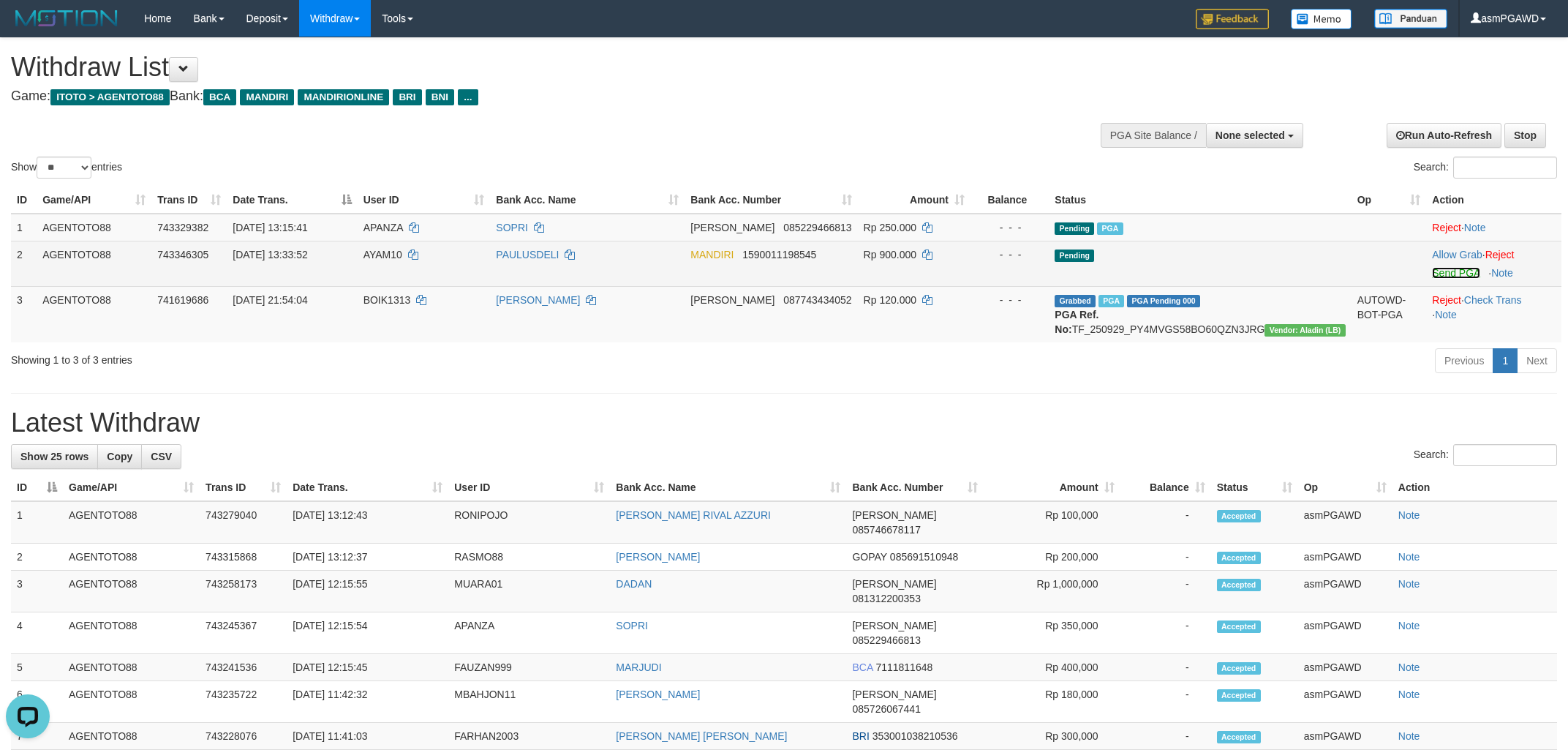
click at [1445, 275] on link "Send PGA" at bounding box center [1457, 273] width 48 height 12
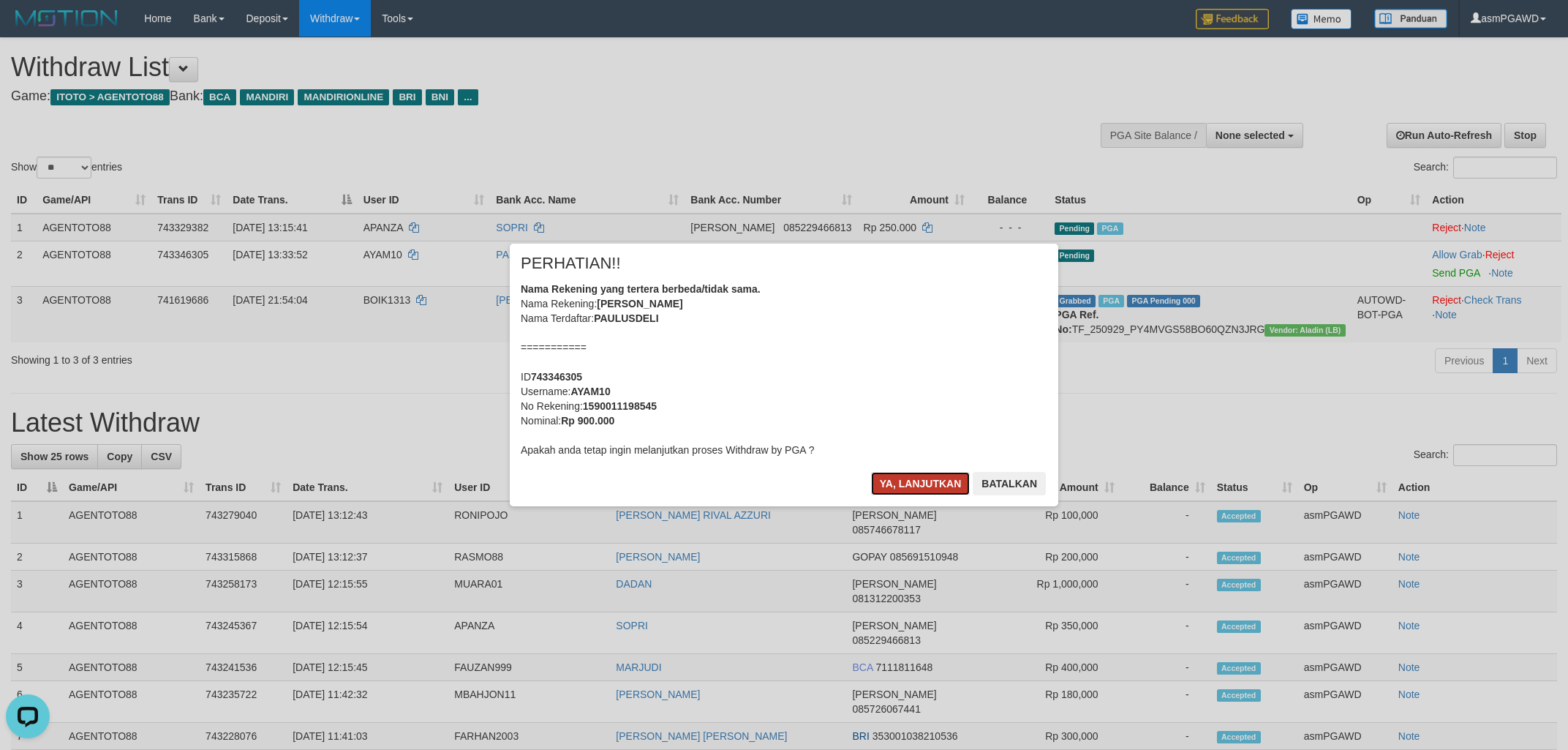
click at [943, 481] on button "Ya, lanjutkan" at bounding box center [921, 483] width 99 height 23
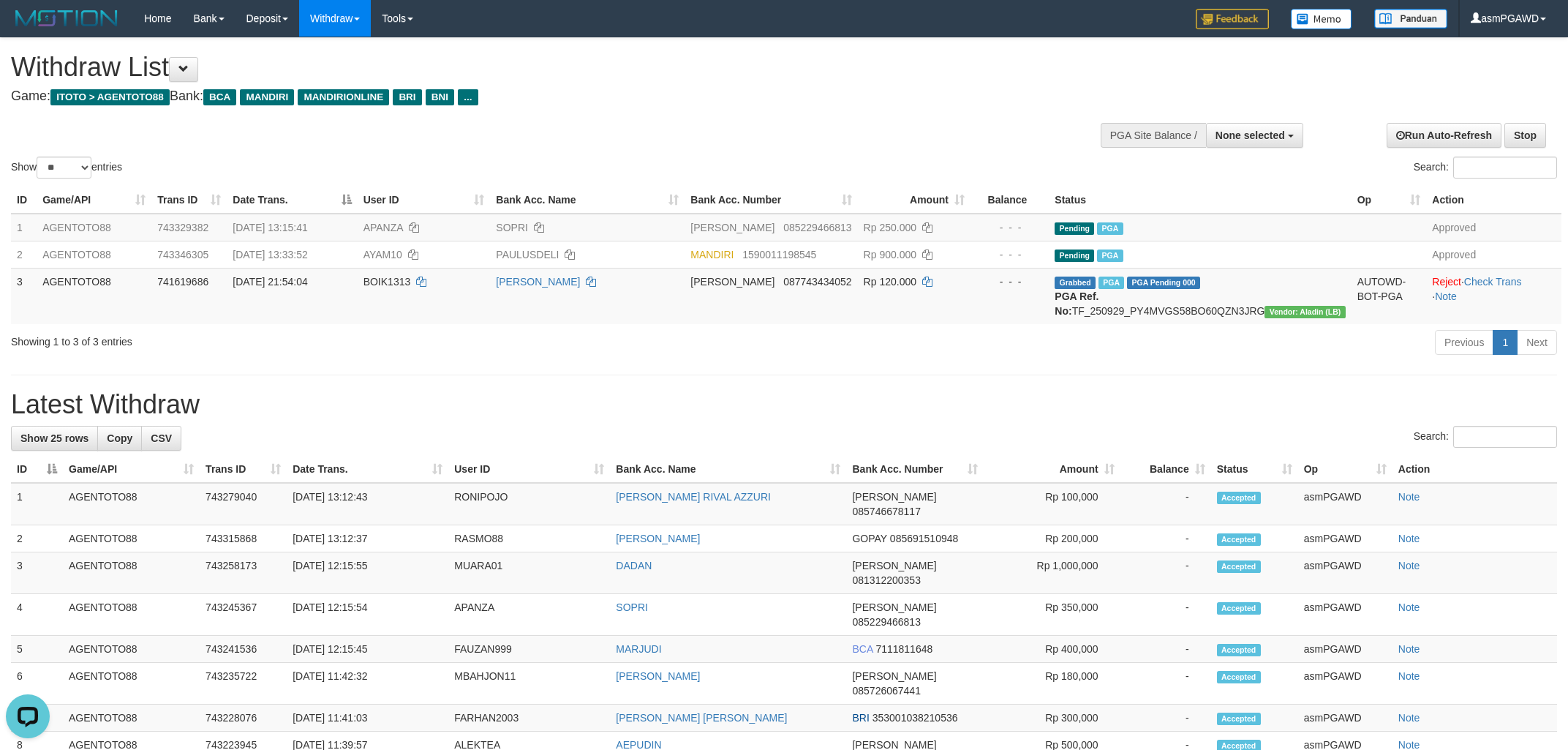
click at [208, 68] on h1 "Withdraw List" at bounding box center [520, 68] width 1019 height 29
click at [199, 68] on button at bounding box center [183, 69] width 29 height 25
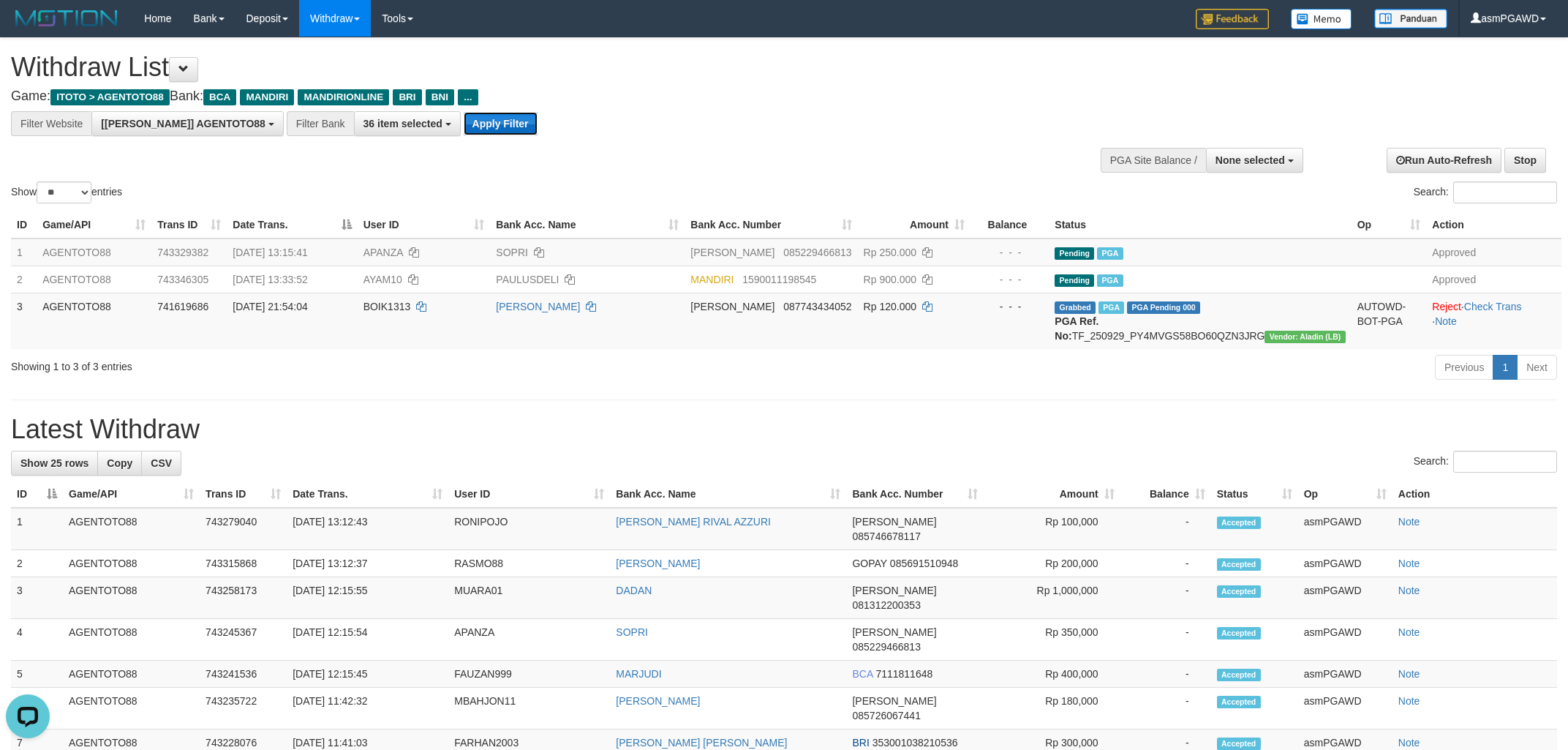
click at [464, 126] on button "Apply Filter" at bounding box center [501, 123] width 74 height 23
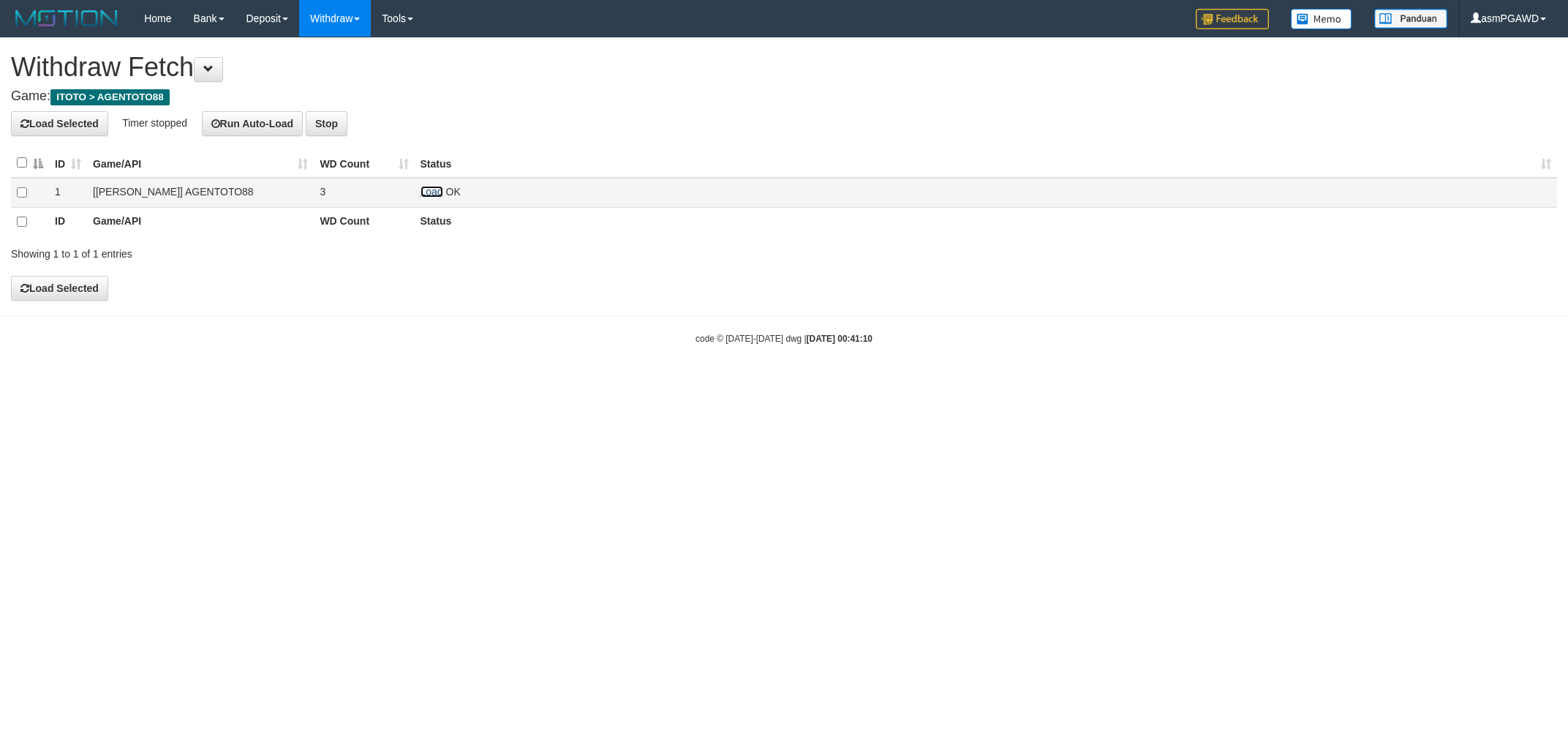
click at [434, 193] on link "Load" at bounding box center [431, 192] width 22 height 12
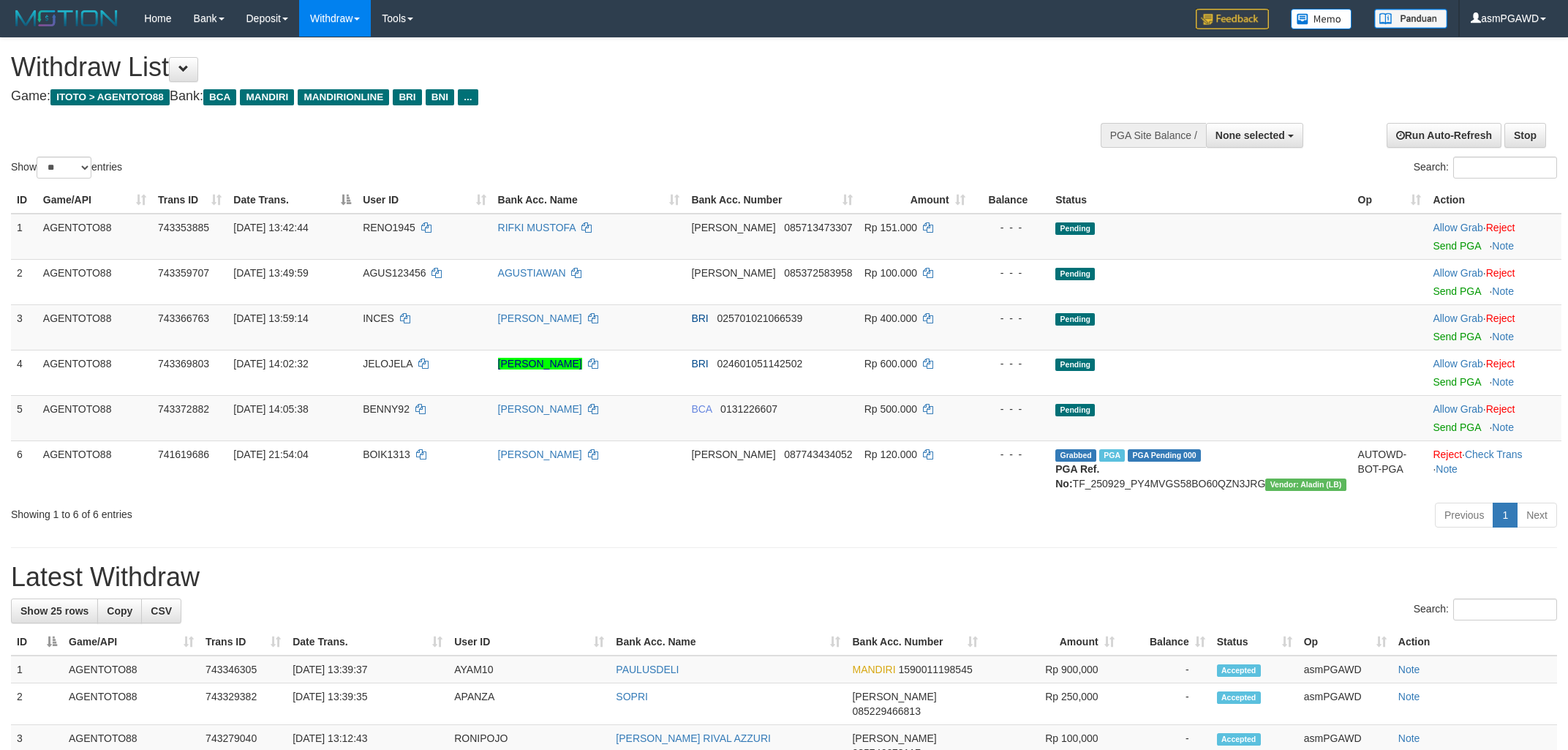
select select
select select "**"
click at [1451, 247] on link "Send PGA" at bounding box center [1457, 246] width 48 height 12
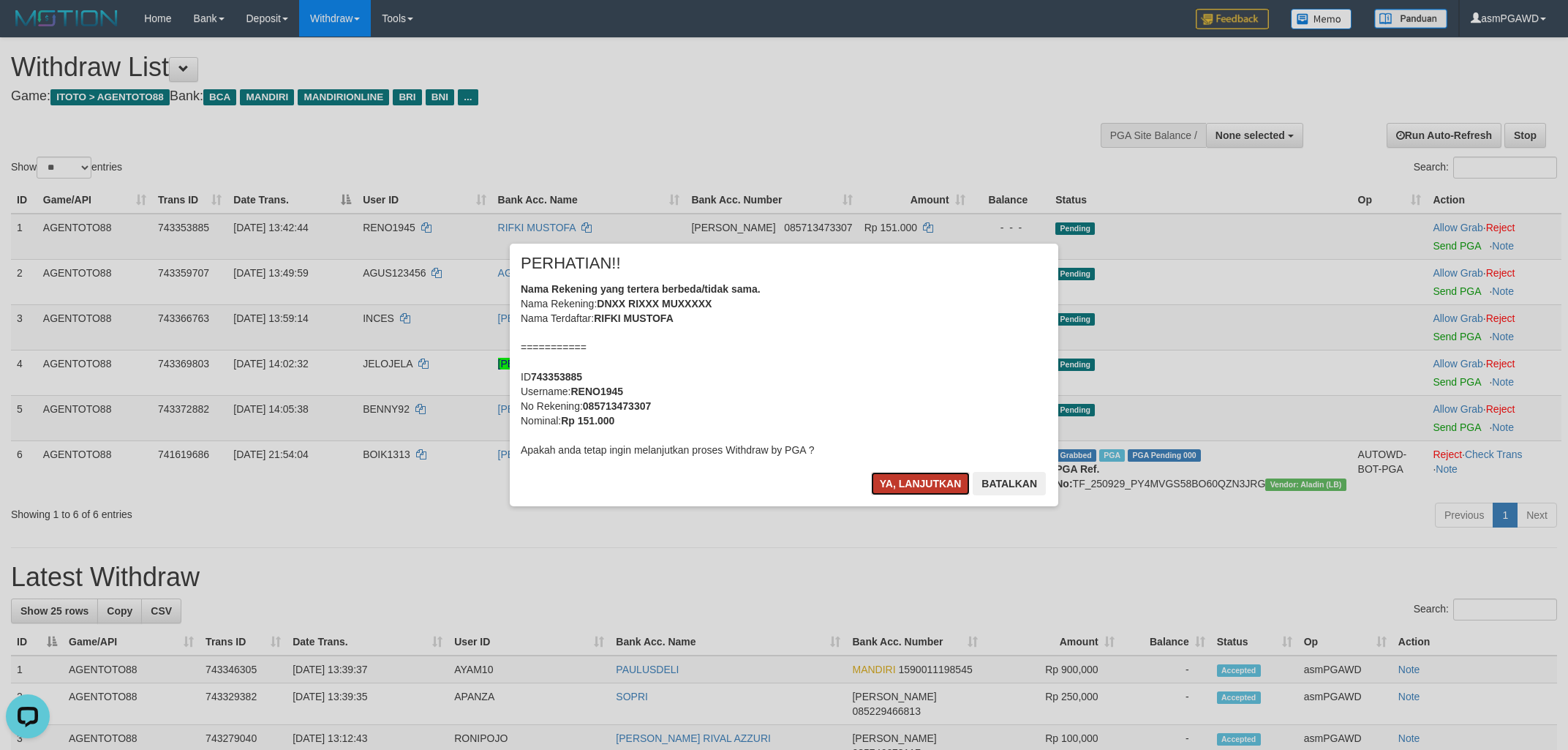
click at [924, 486] on button "Ya, lanjutkan" at bounding box center [921, 483] width 99 height 23
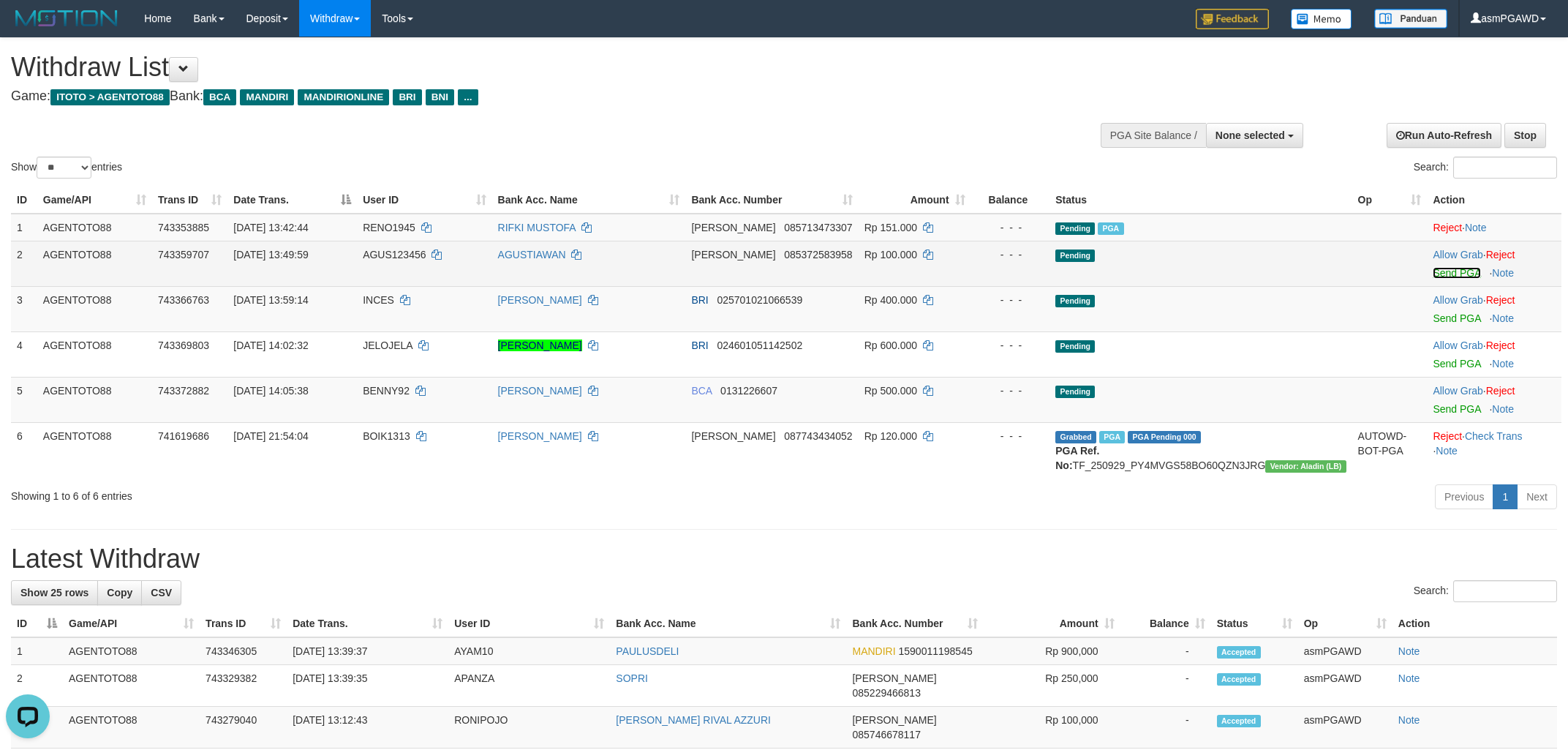
click at [1440, 268] on link "Send PGA" at bounding box center [1457, 273] width 48 height 12
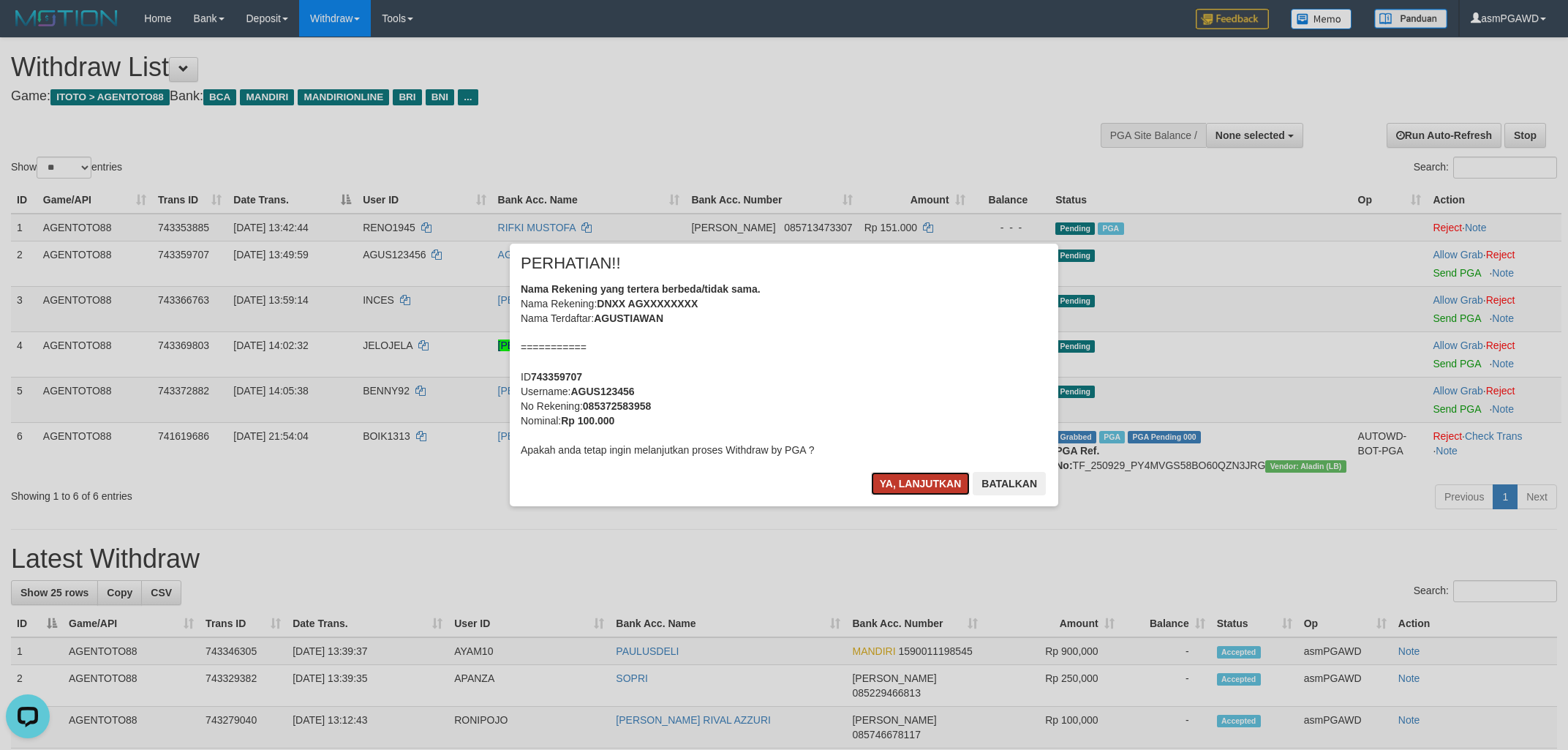
click at [915, 488] on button "Ya, lanjutkan" at bounding box center [921, 483] width 99 height 23
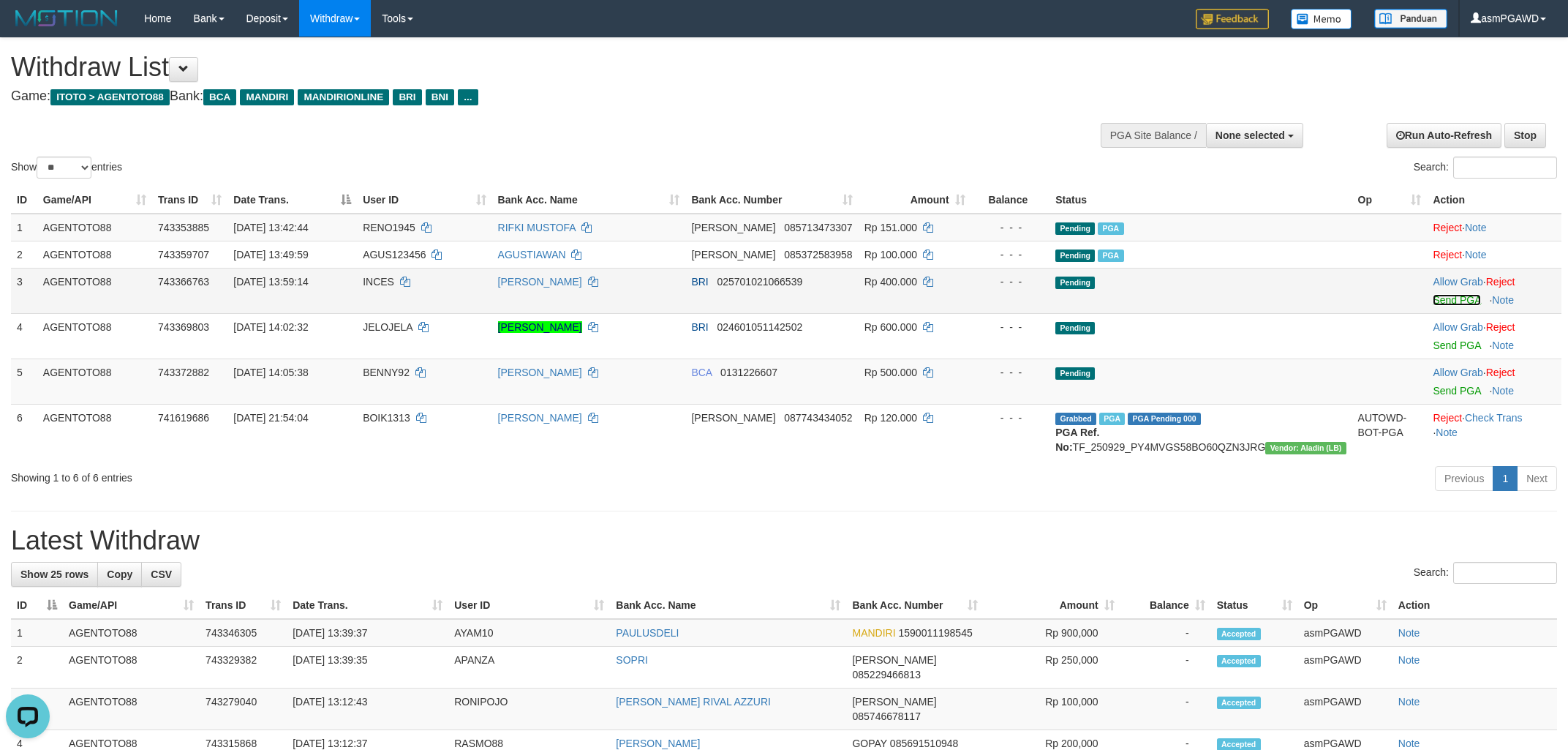
click at [1448, 299] on link "Send PGA" at bounding box center [1457, 301] width 48 height 12
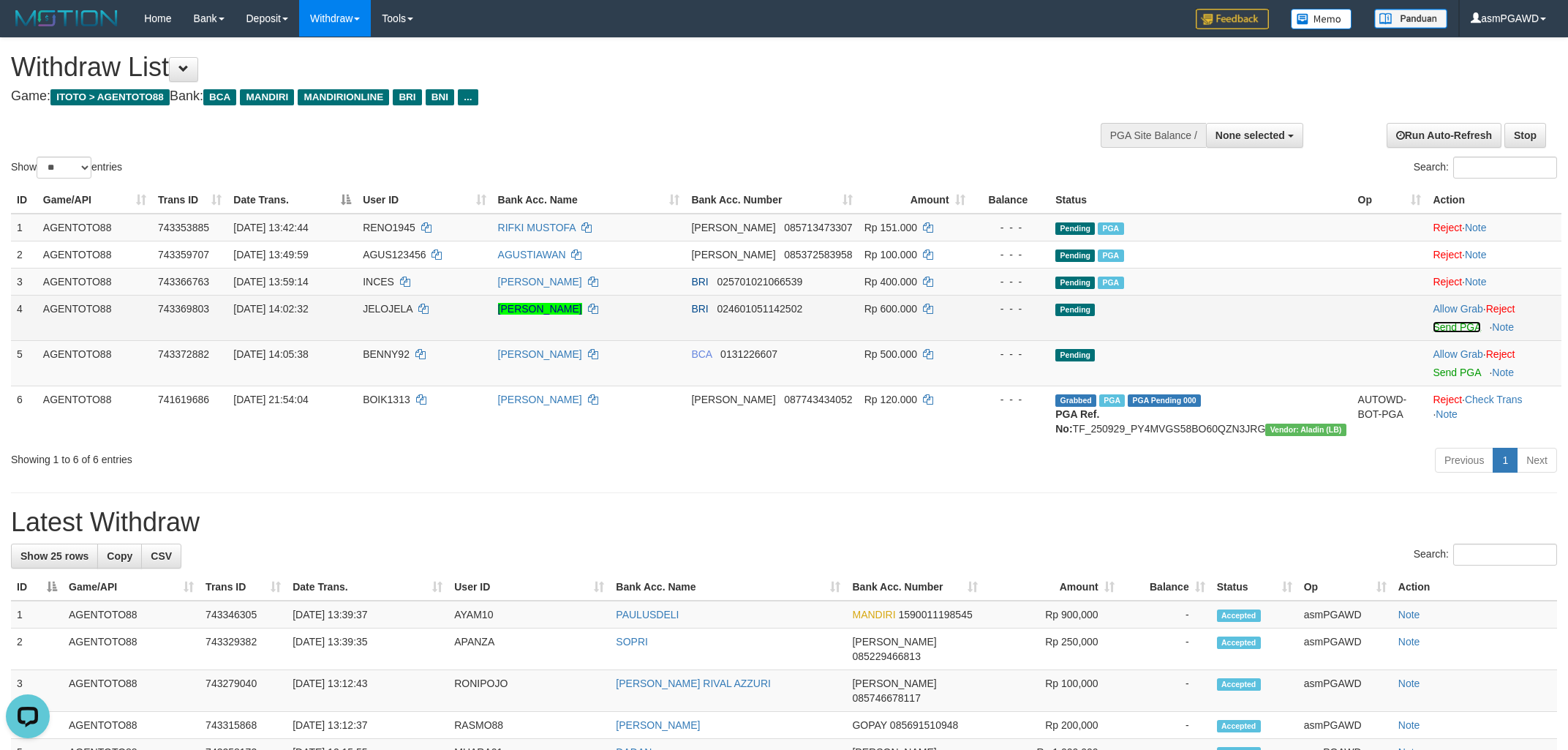
click at [1446, 331] on link "Send PGA" at bounding box center [1457, 327] width 48 height 12
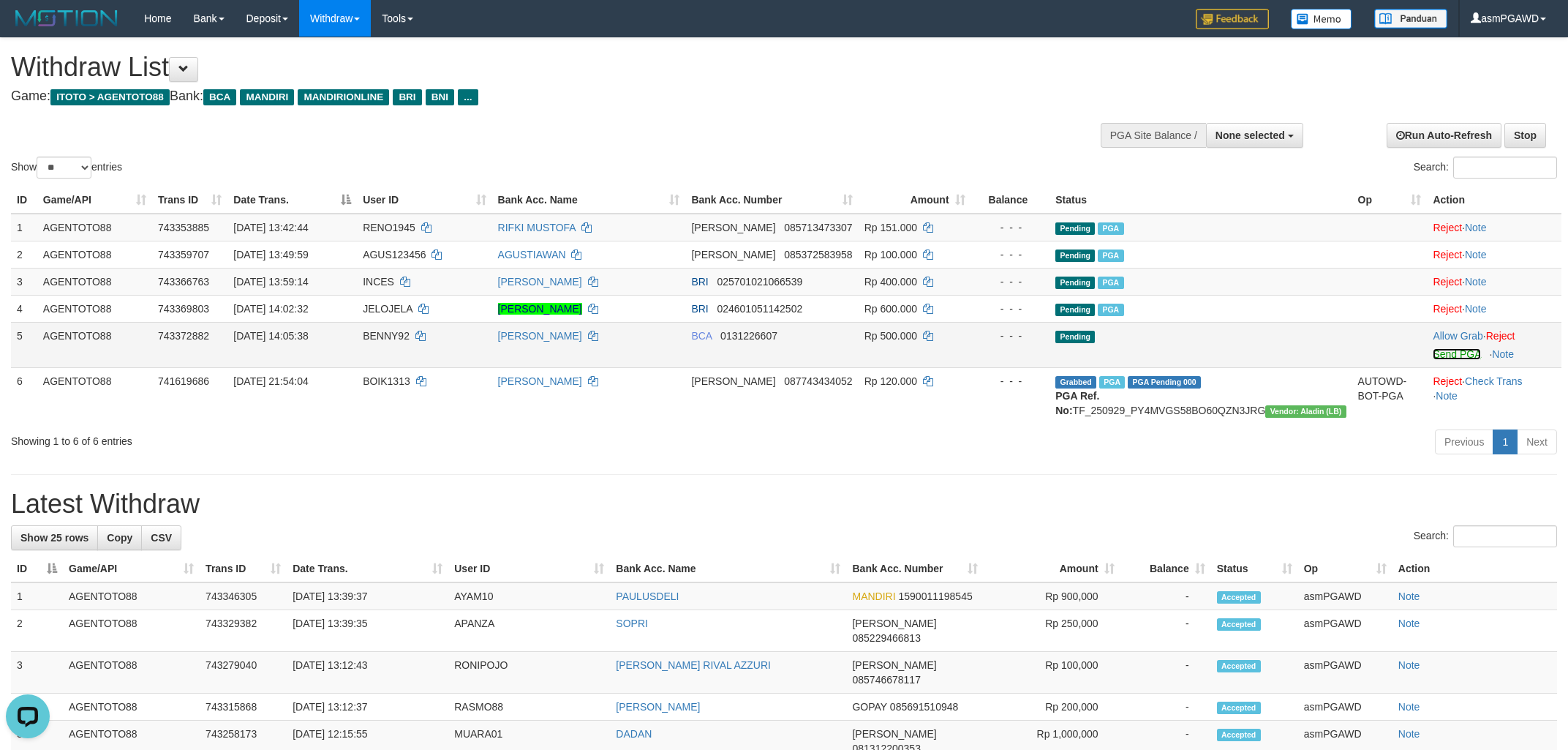
click at [1437, 354] on link "Send PGA" at bounding box center [1457, 354] width 48 height 12
click at [1009, 450] on div "Previous 1 Next" at bounding box center [1111, 443] width 894 height 32
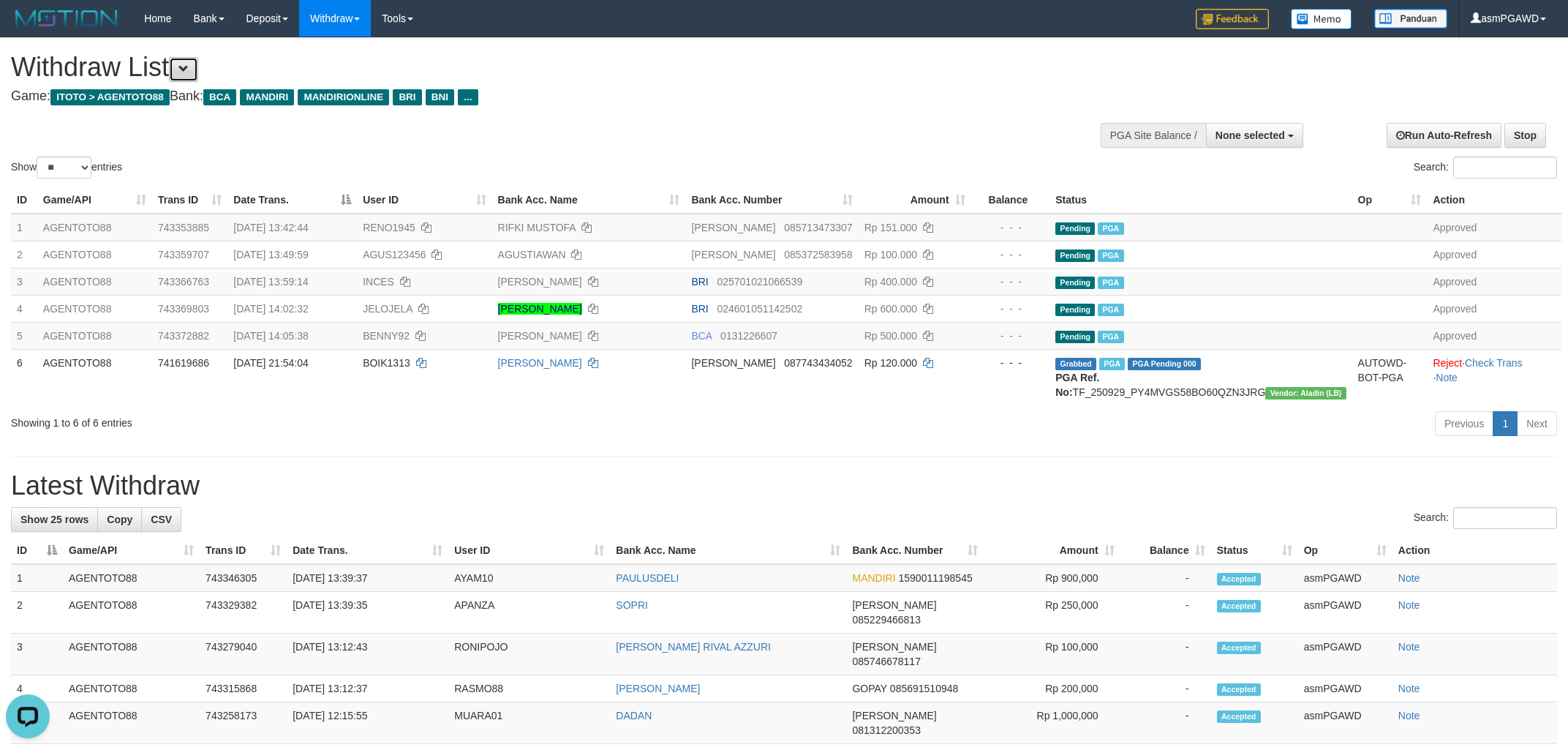
click at [189, 68] on span at bounding box center [184, 68] width 10 height 10
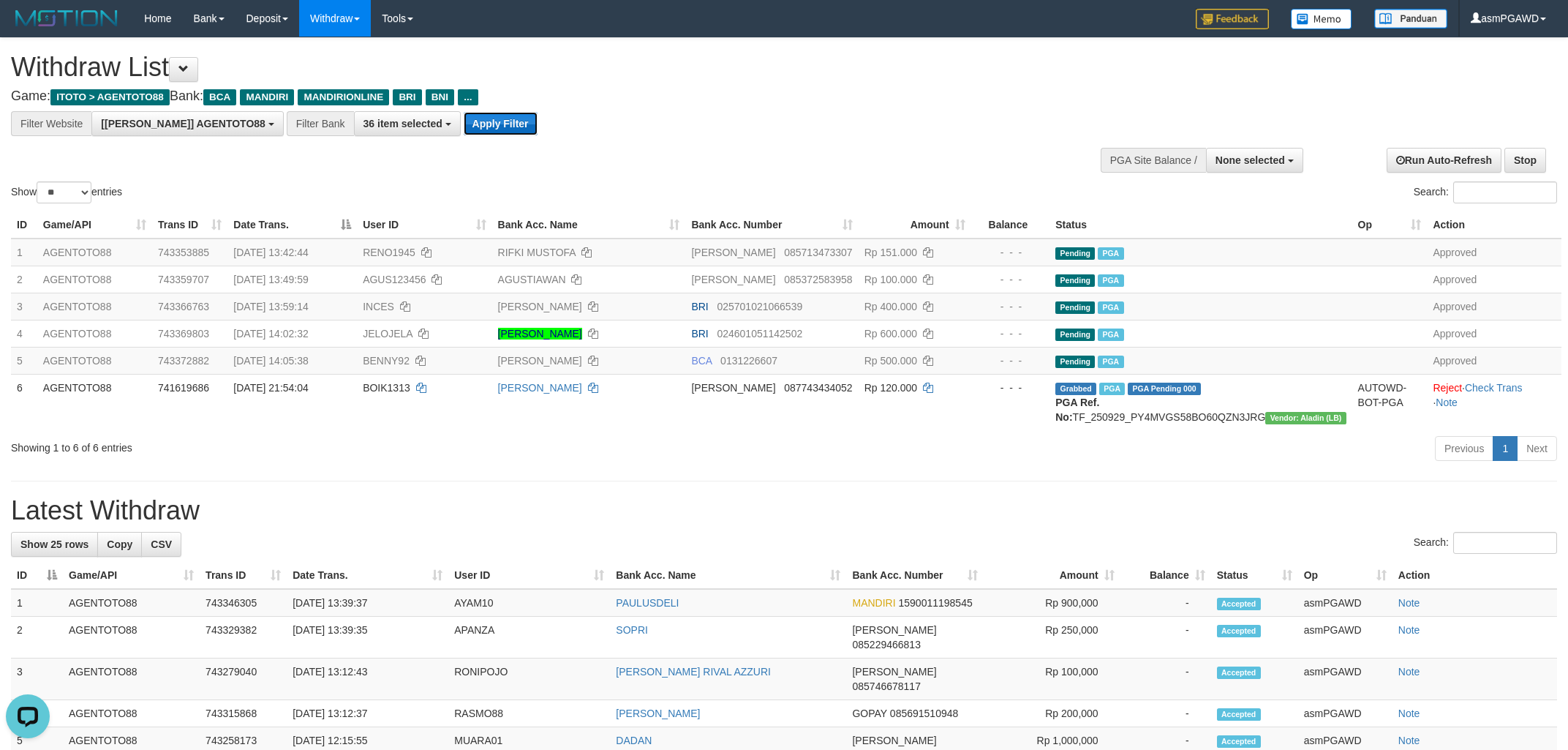
click at [464, 131] on button "Apply Filter" at bounding box center [501, 123] width 74 height 23
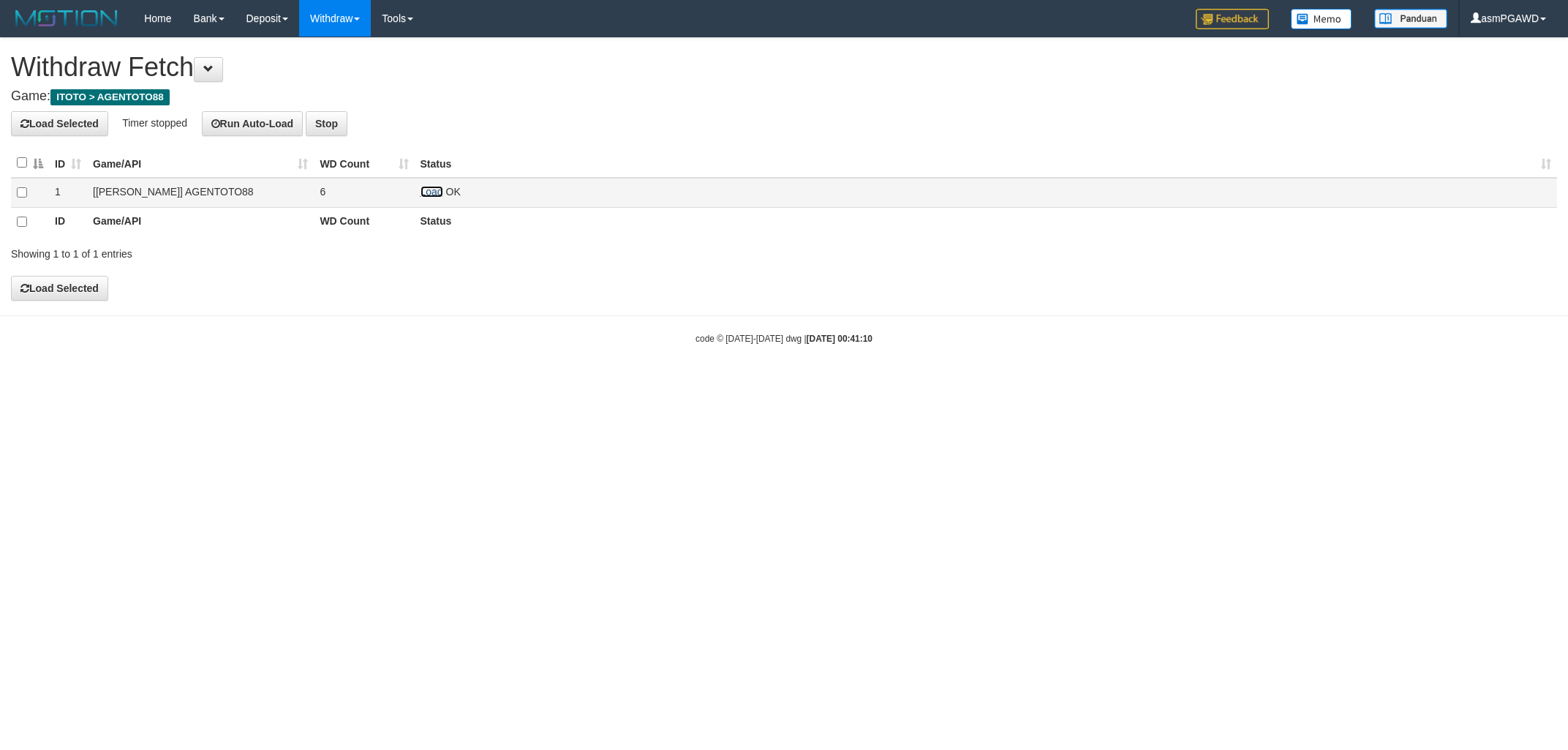
click at [427, 192] on link "Load" at bounding box center [431, 192] width 22 height 12
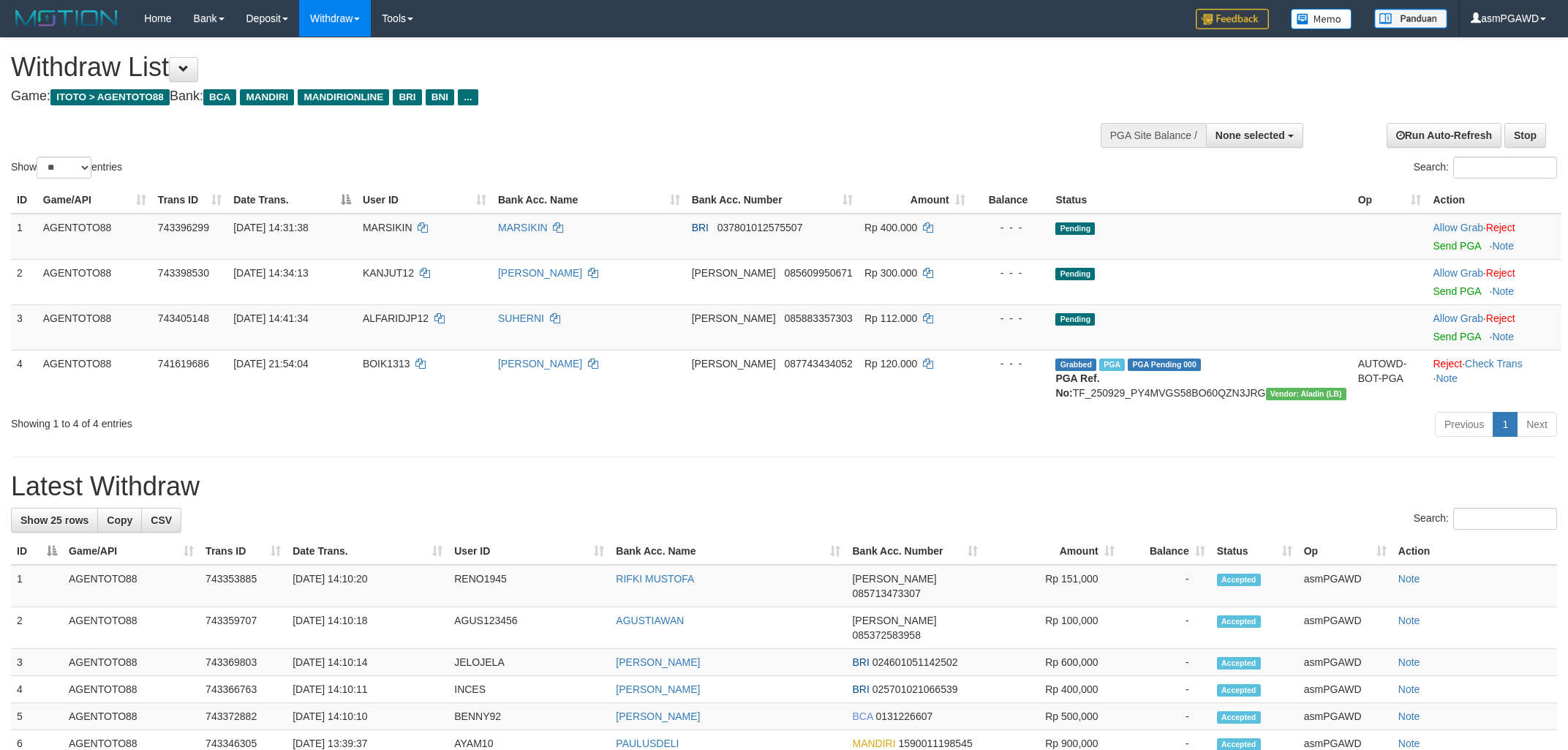
select select
select select "**"
click at [1434, 247] on link "Send PGA" at bounding box center [1457, 246] width 48 height 12
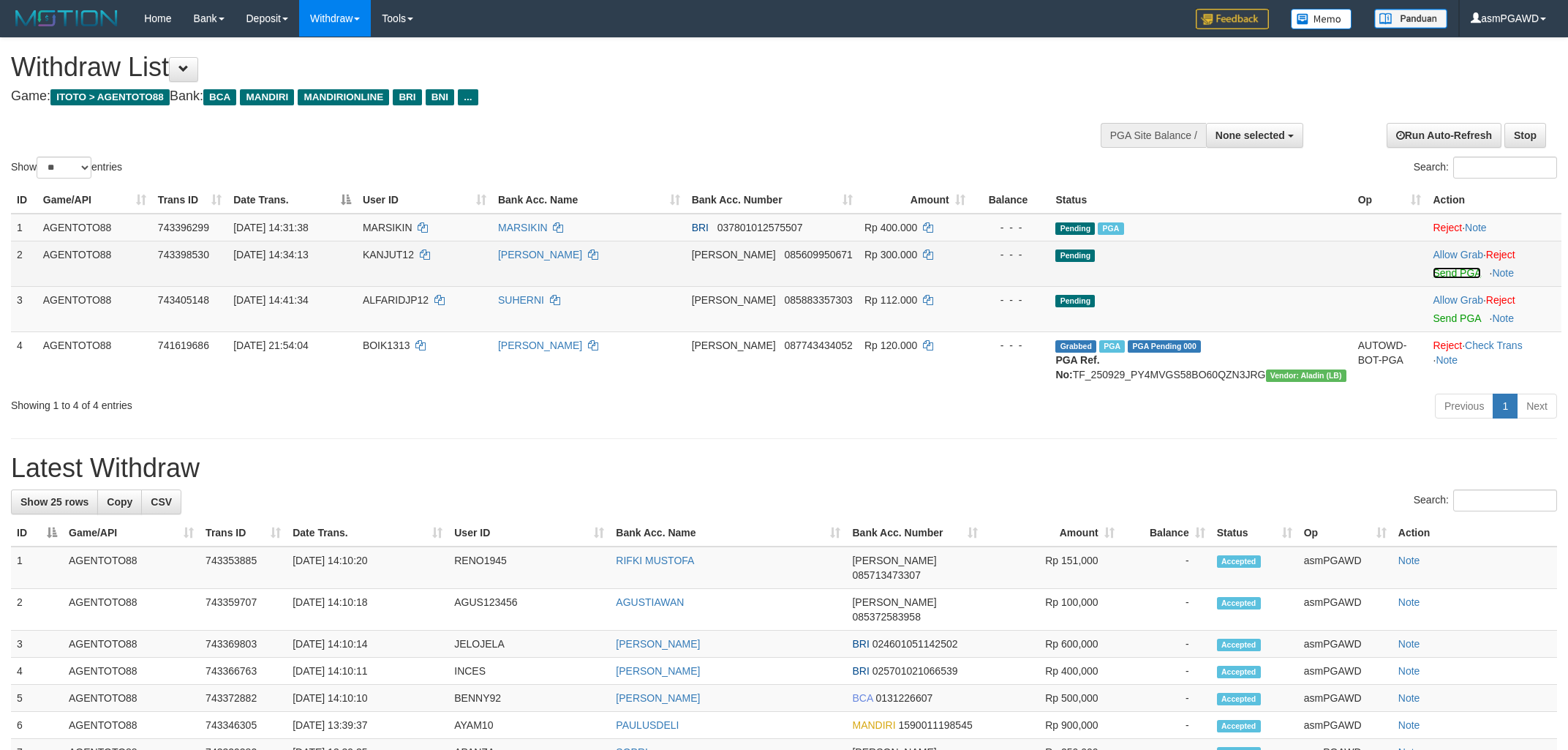
click at [1441, 275] on link "Send PGA" at bounding box center [1457, 273] width 48 height 12
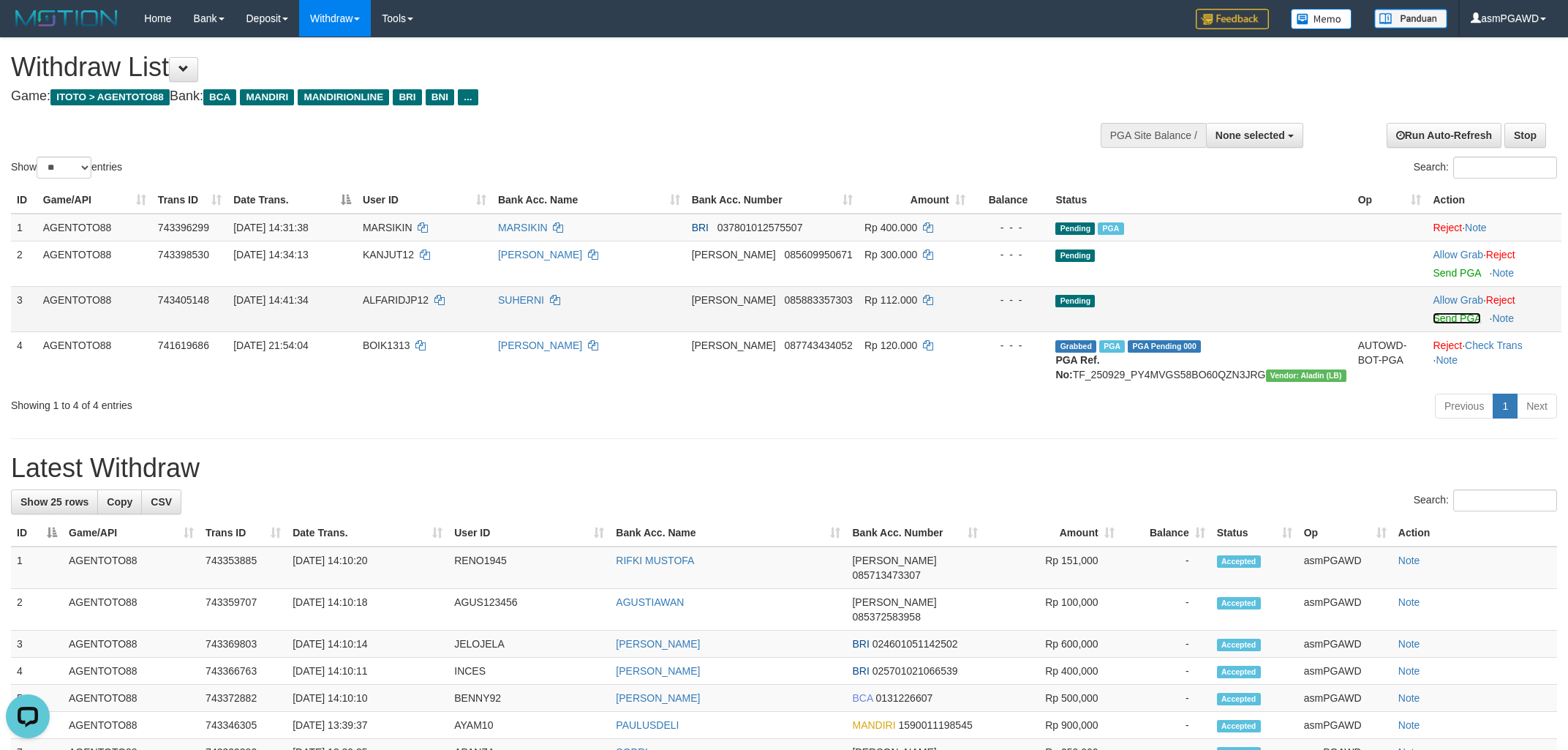
click at [1438, 323] on link "Send PGA" at bounding box center [1457, 318] width 48 height 12
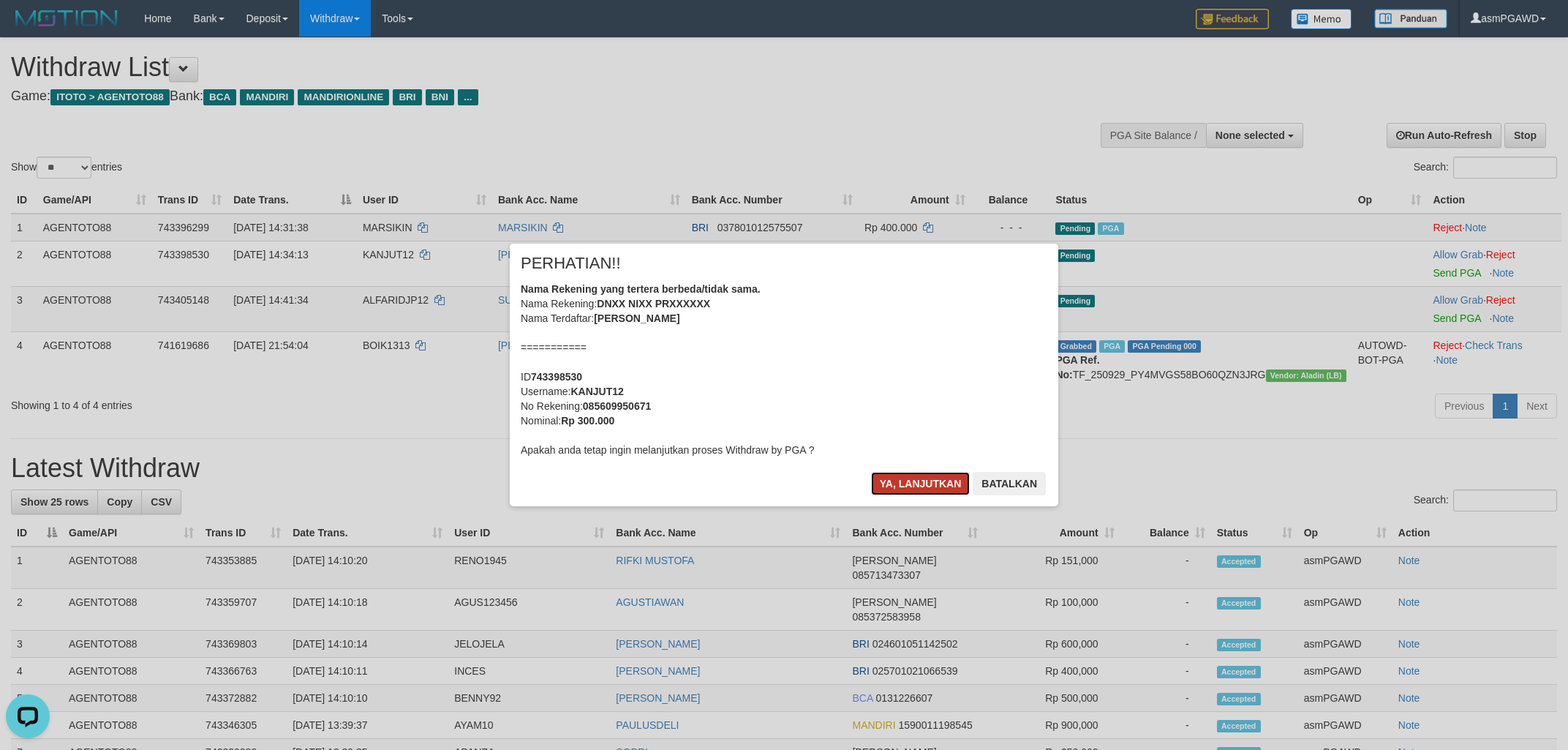
drag, startPoint x: 936, startPoint y: 482, endPoint x: 930, endPoint y: 472, distance: 11.7
click at [935, 479] on button "Ya, lanjutkan" at bounding box center [921, 483] width 99 height 23
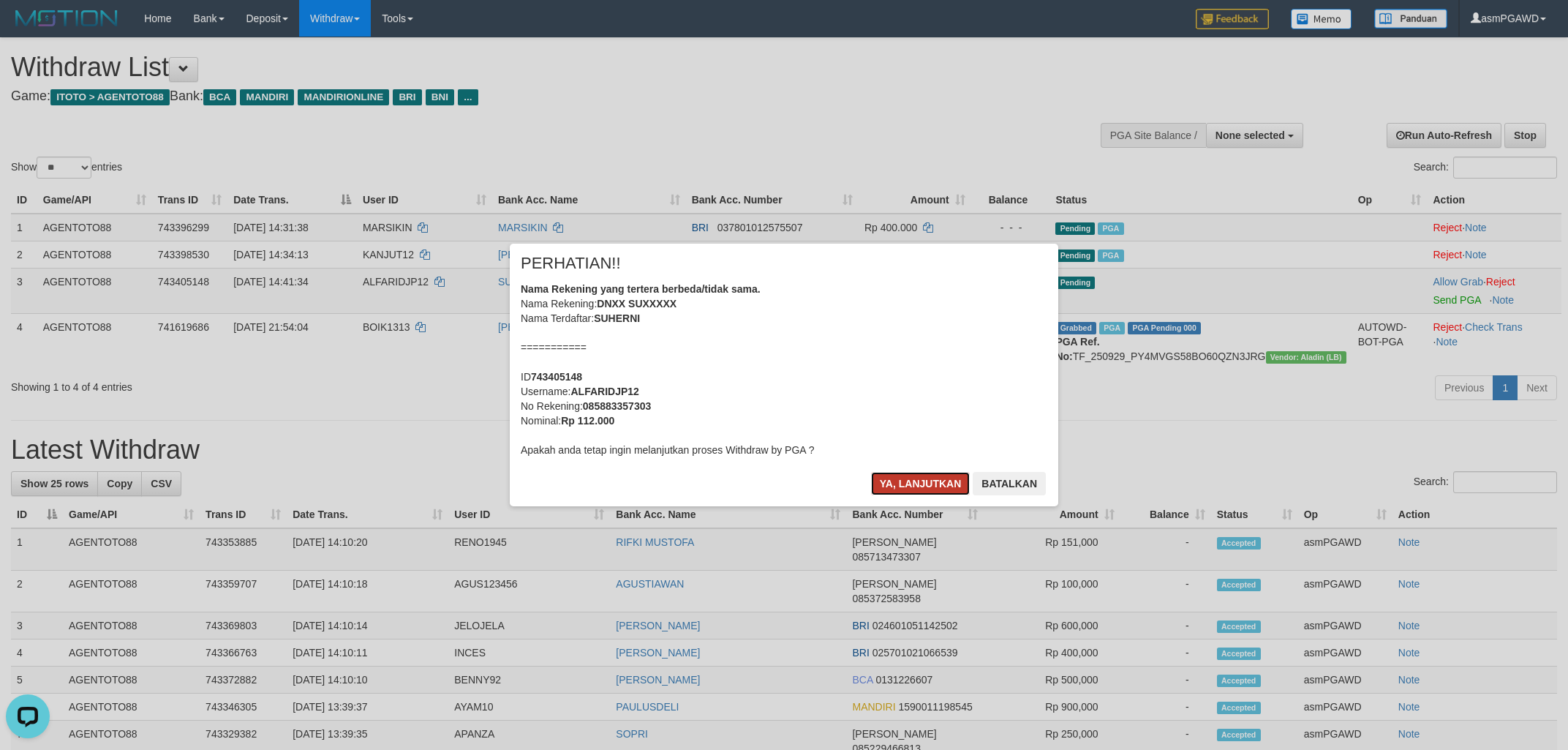
click at [923, 483] on button "Ya, lanjutkan" at bounding box center [921, 483] width 99 height 23
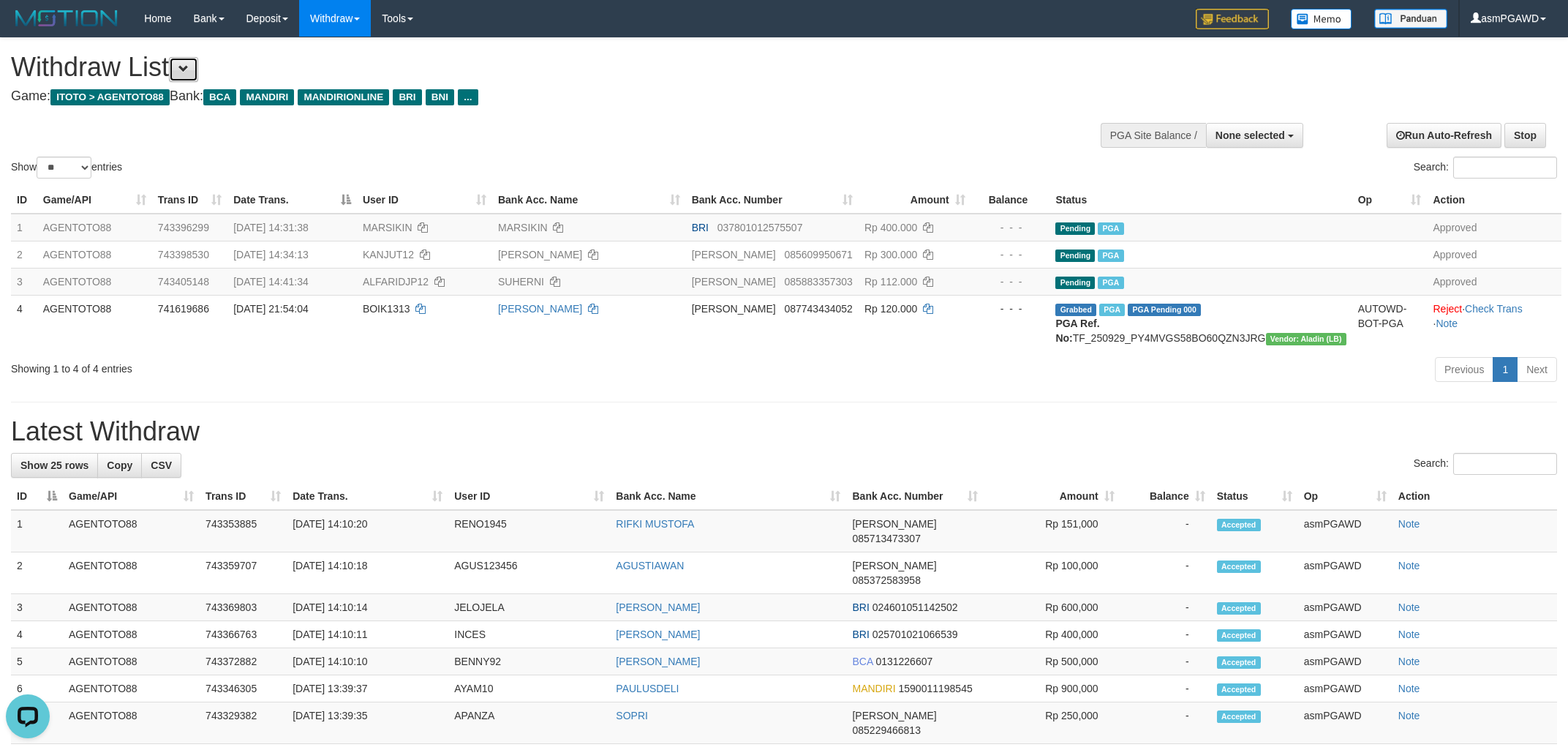
click at [185, 68] on button at bounding box center [183, 69] width 29 height 25
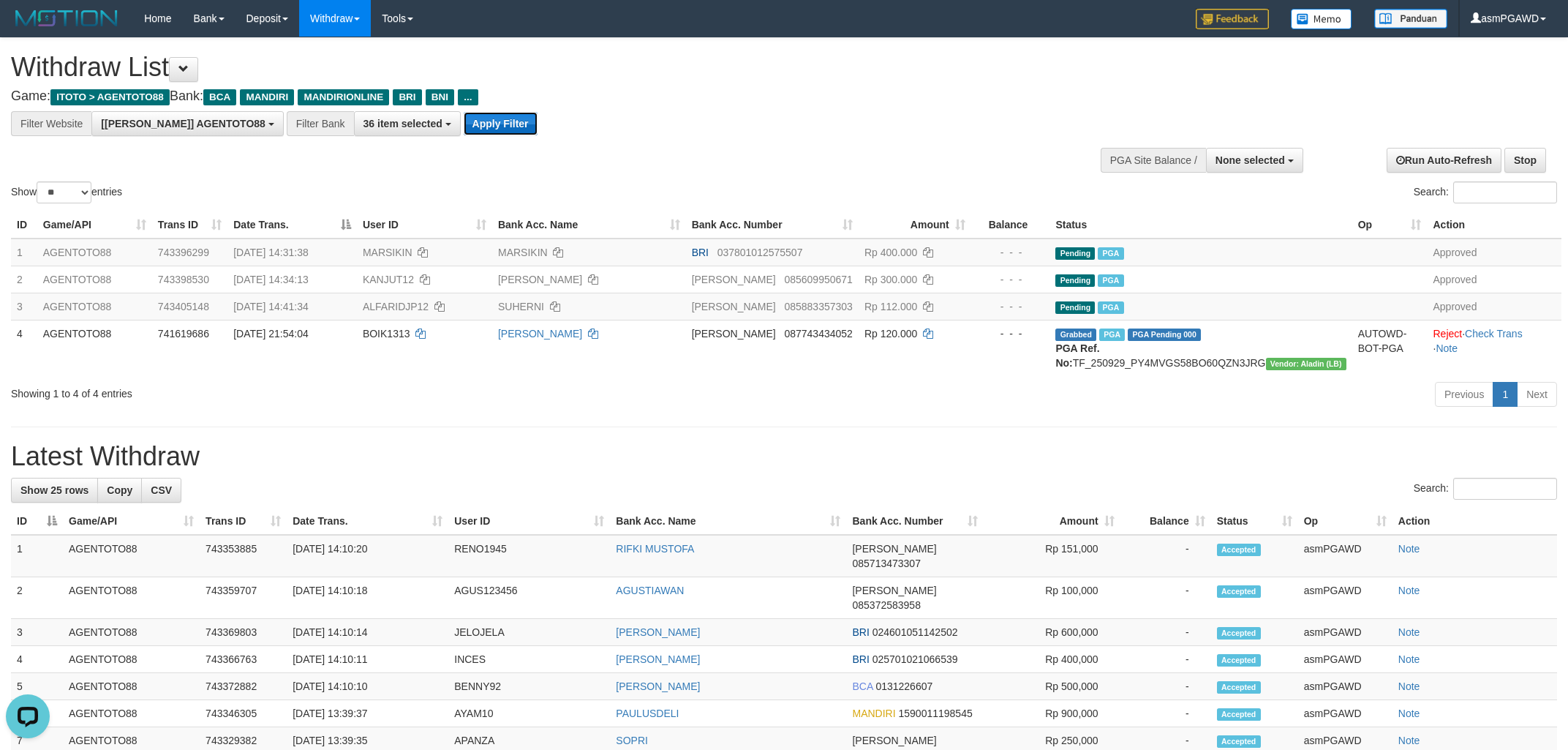
click at [464, 125] on button "Apply Filter" at bounding box center [501, 123] width 74 height 23
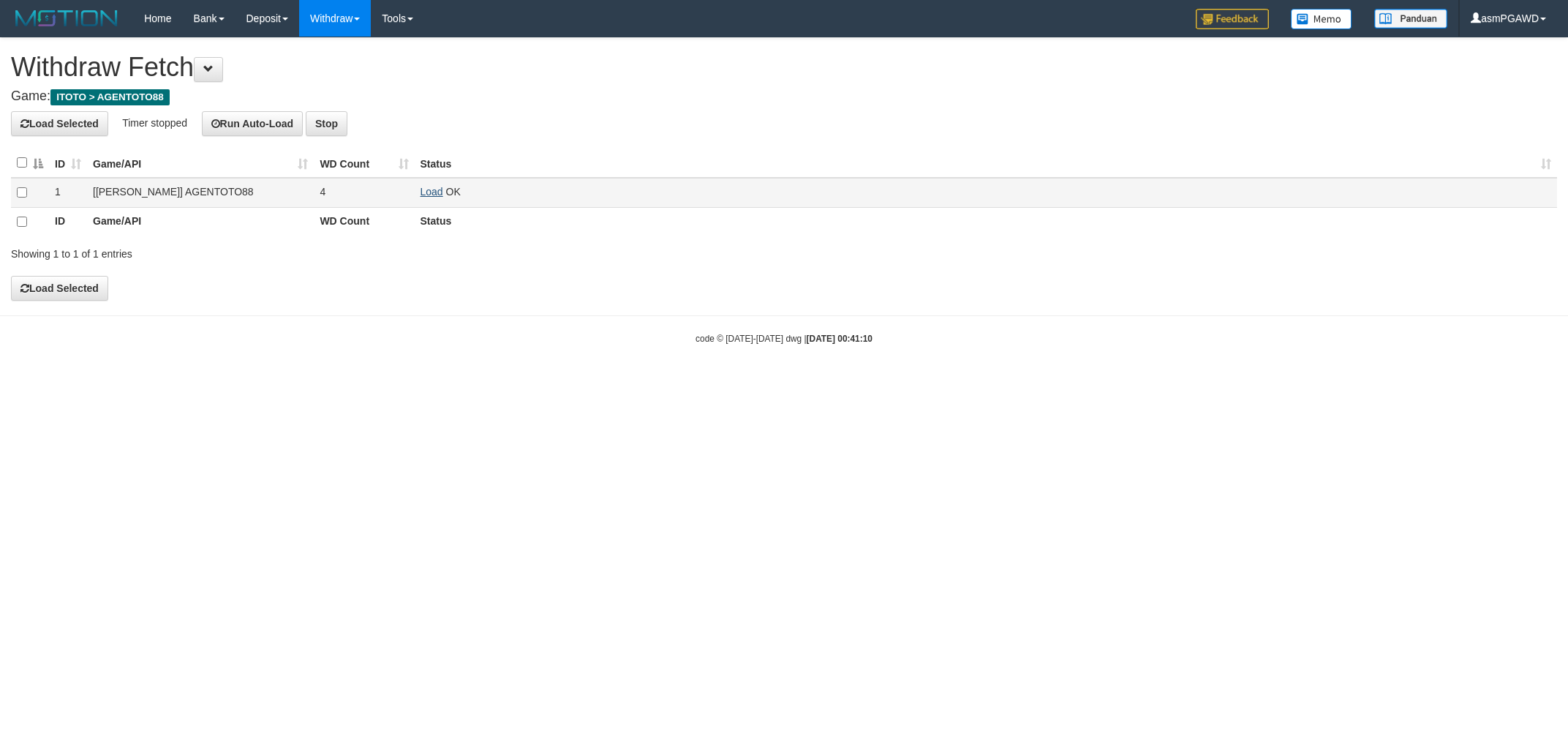
click at [425, 189] on link "Load" at bounding box center [431, 192] width 22 height 12
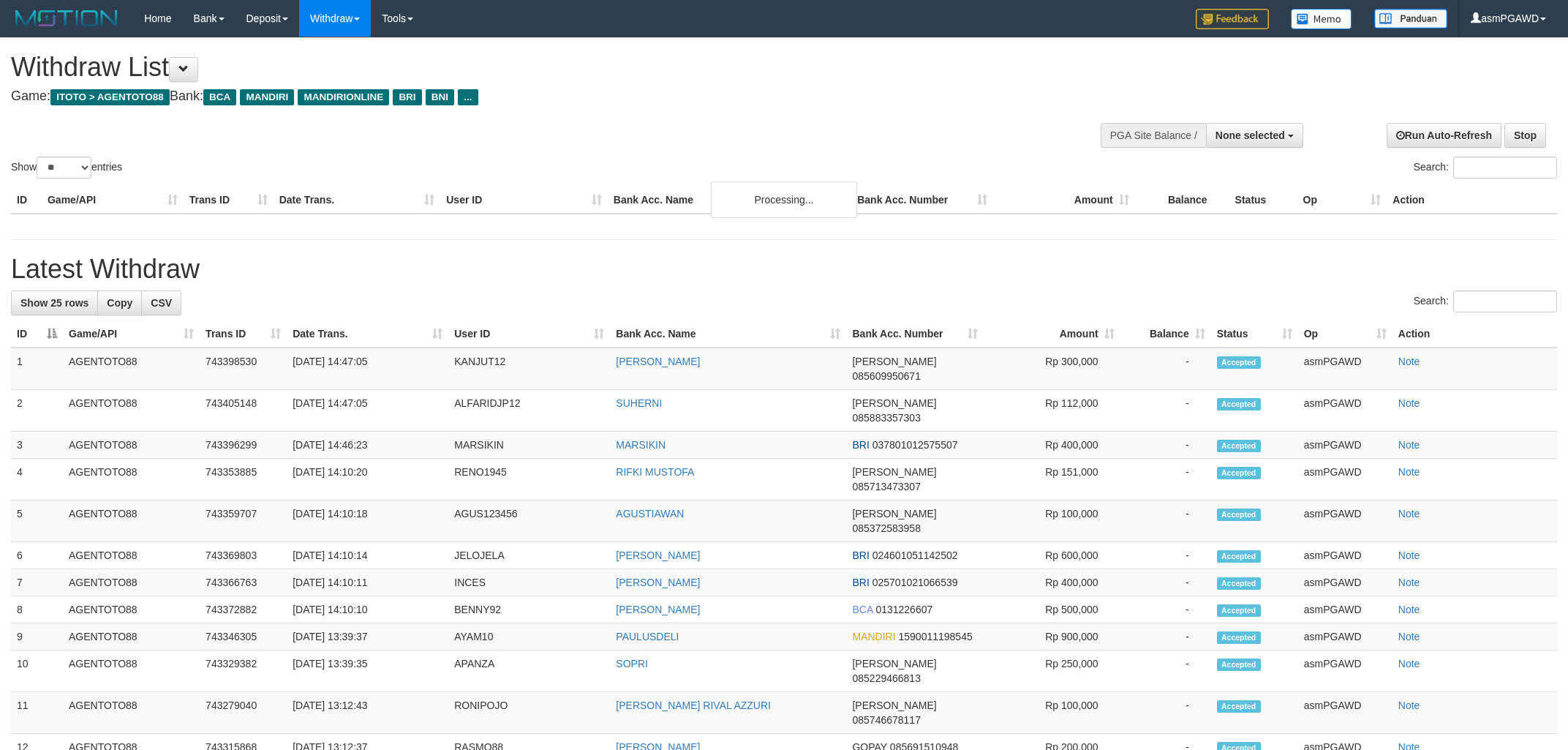
select select
select select "**"
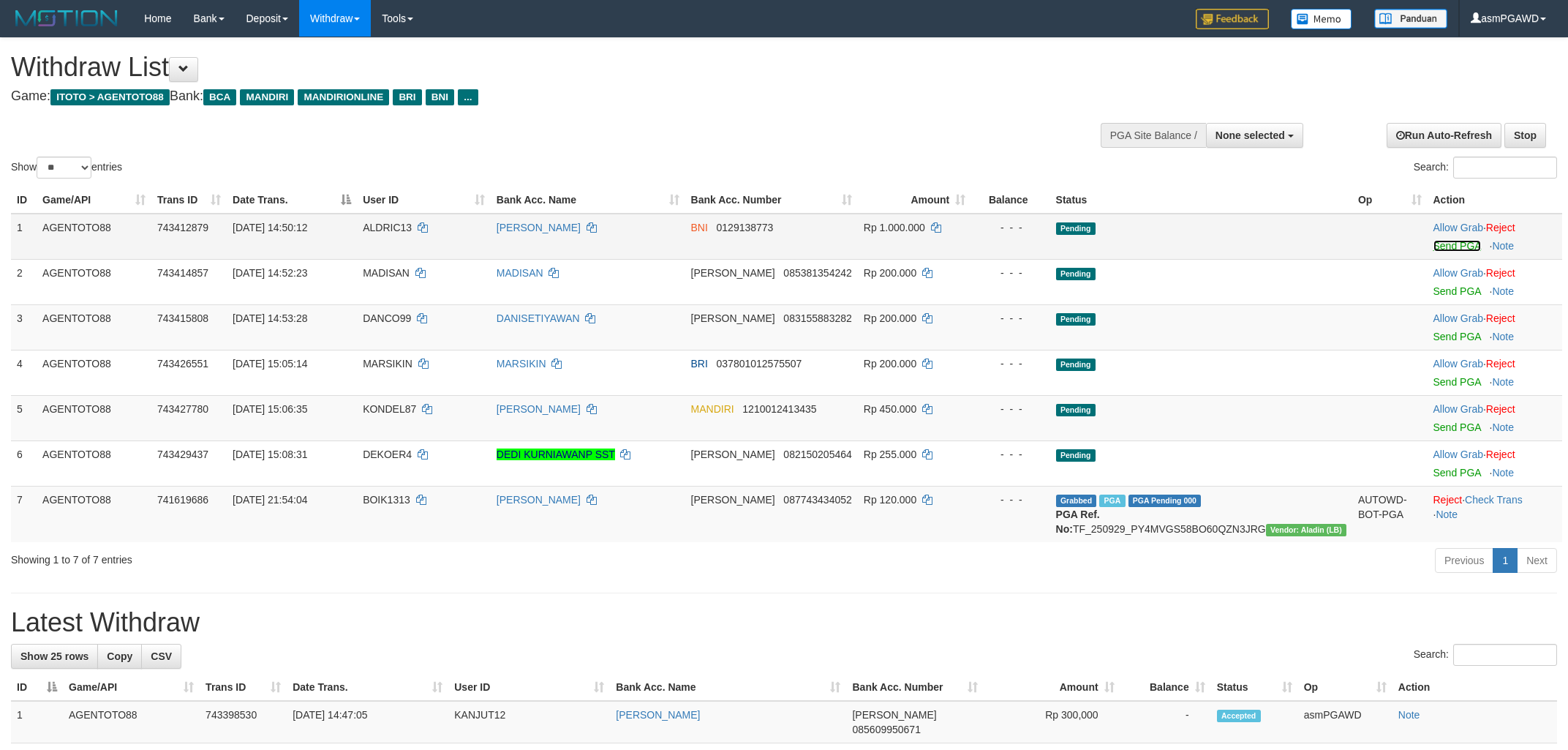
click at [1454, 243] on link "Send PGA" at bounding box center [1458, 246] width 48 height 12
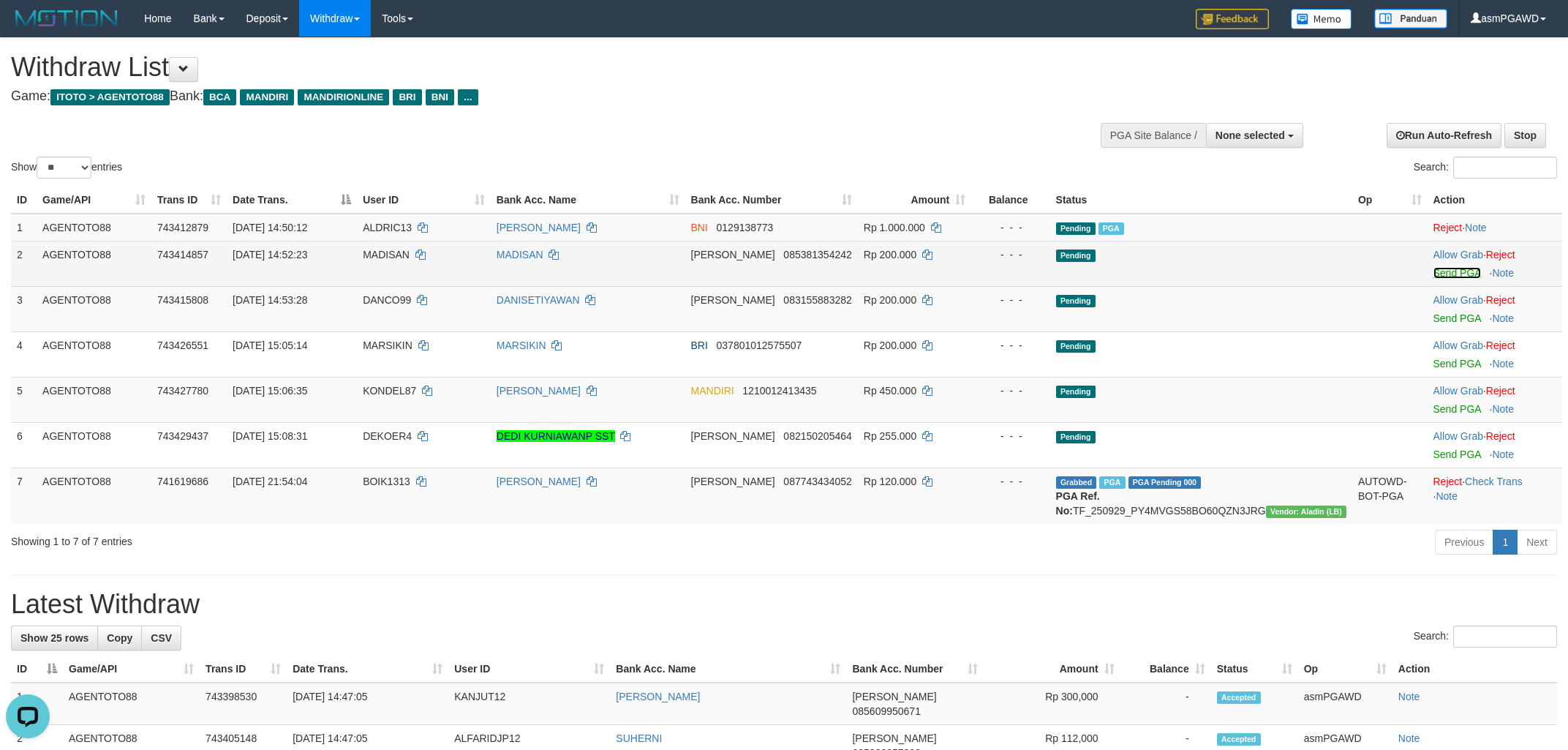
click at [1444, 275] on link "Send PGA" at bounding box center [1458, 273] width 48 height 12
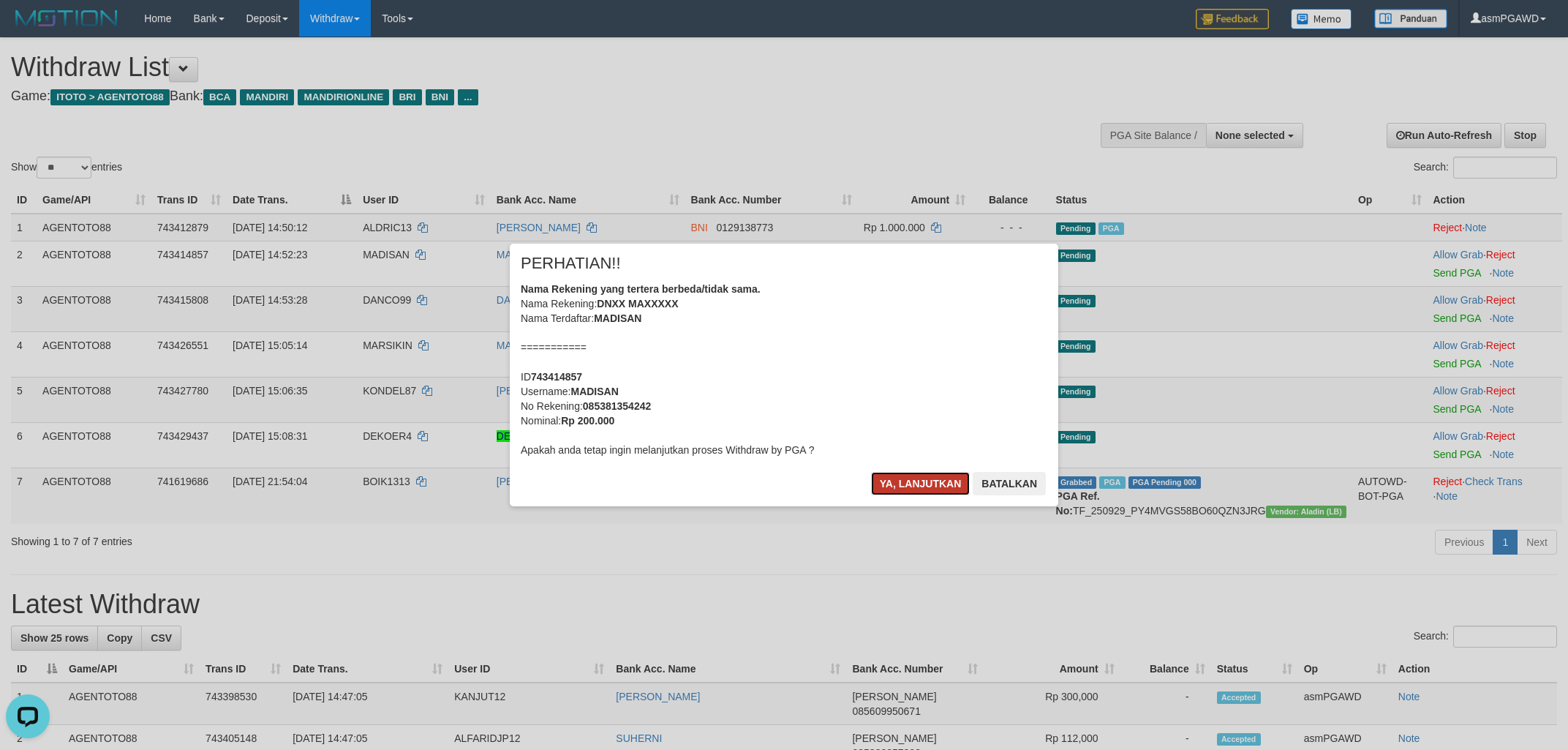
click at [914, 481] on button "Ya, lanjutkan" at bounding box center [921, 483] width 99 height 23
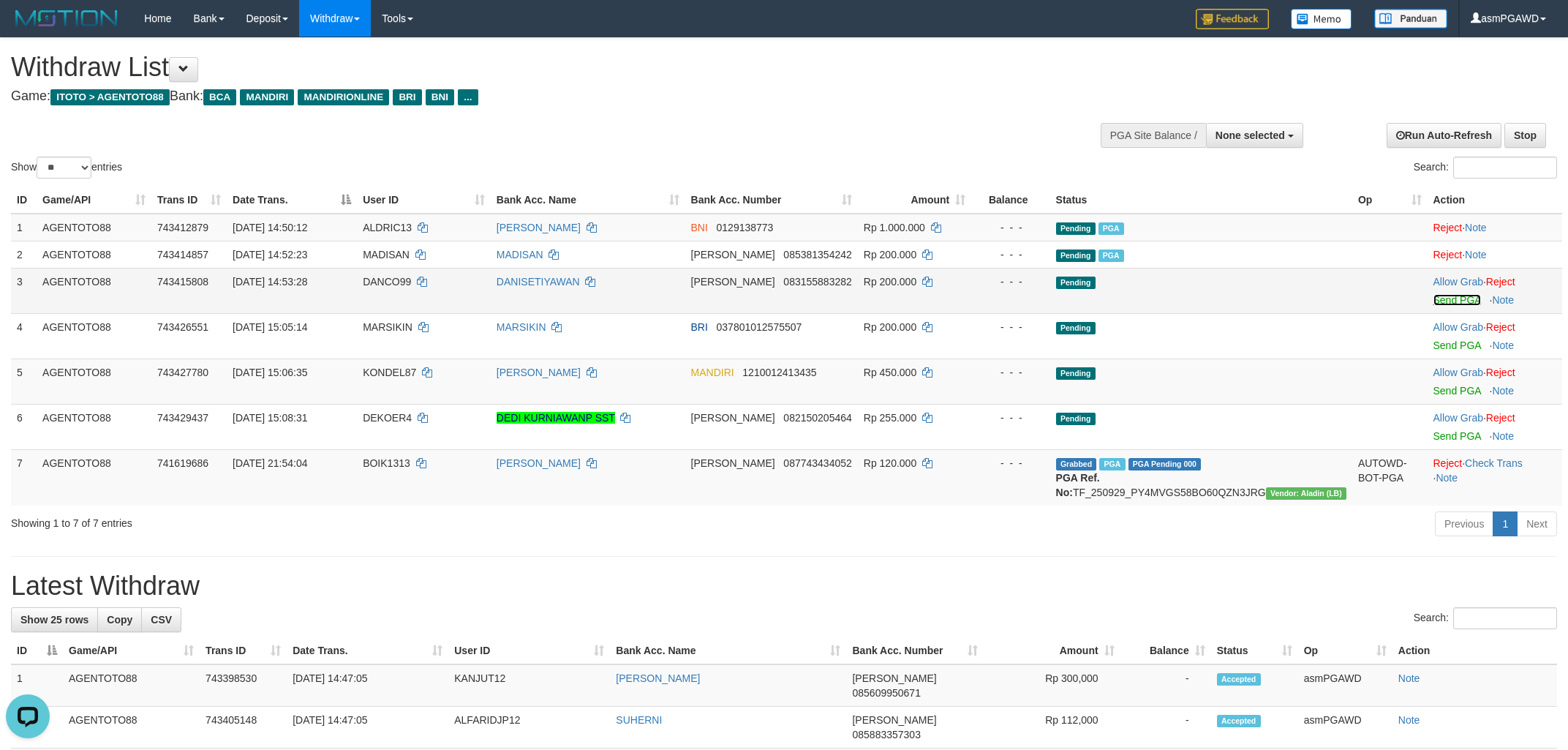
click at [1434, 300] on link "Send PGA" at bounding box center [1458, 301] width 48 height 12
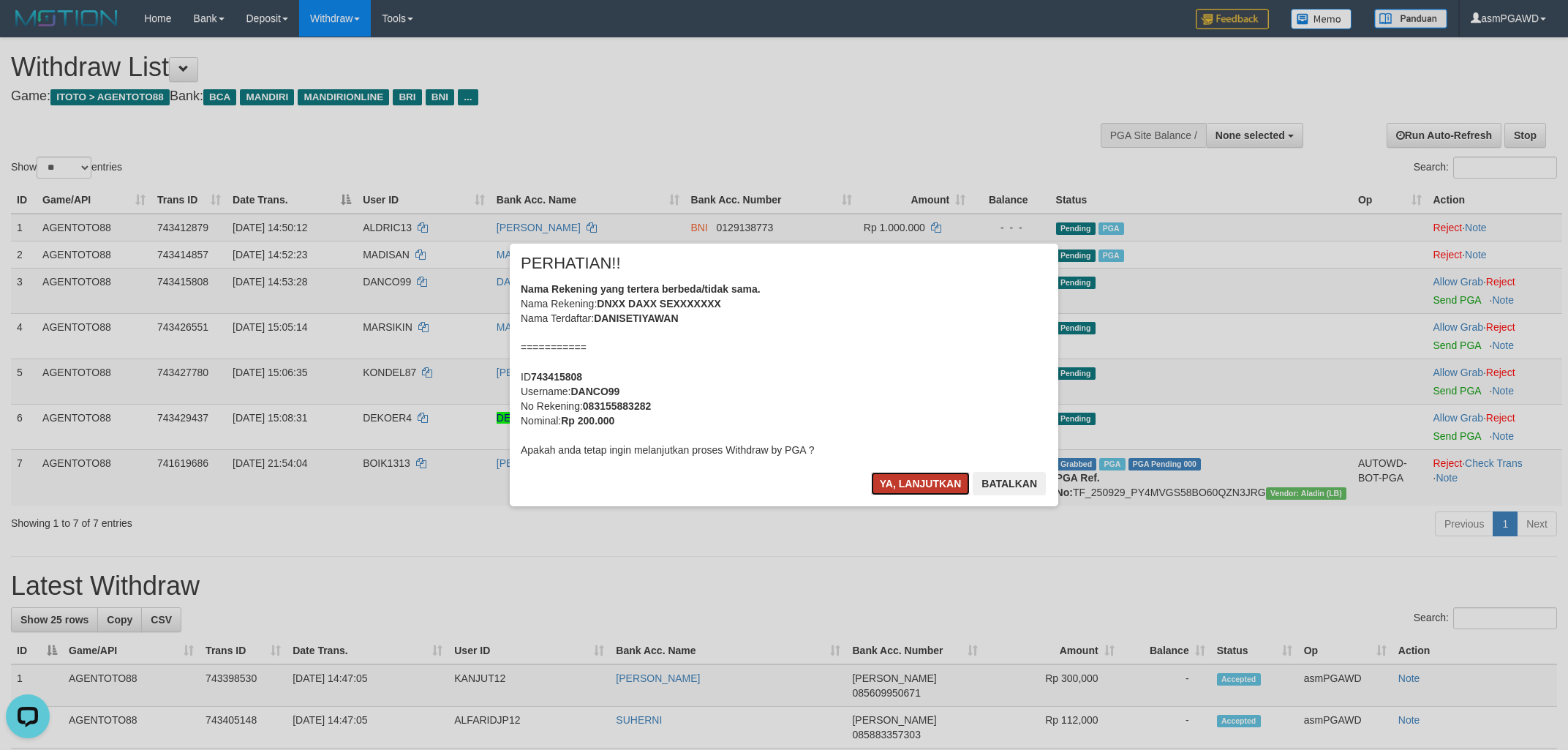
click at [913, 483] on button "Ya, lanjutkan" at bounding box center [921, 483] width 99 height 23
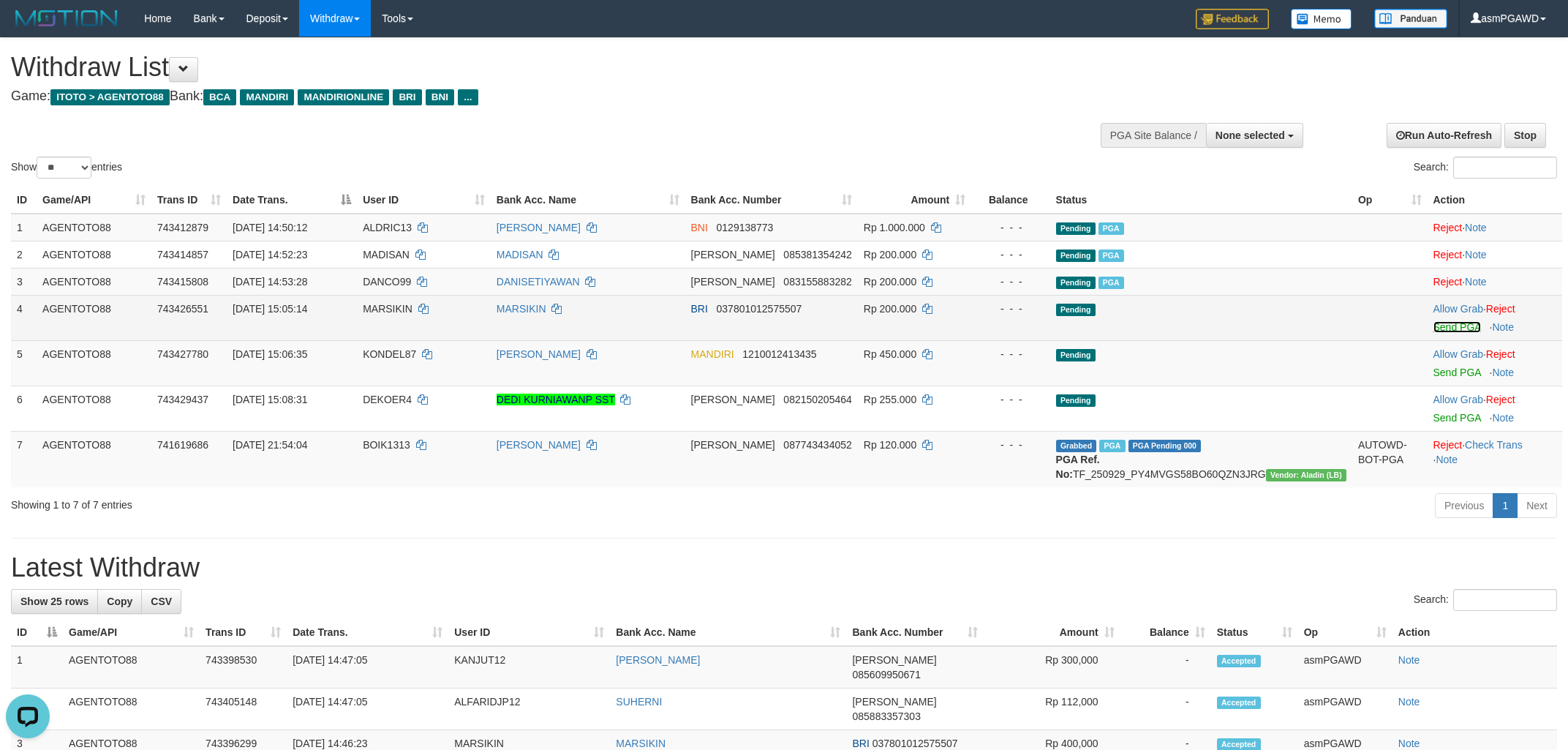
click at [1458, 322] on link "Send PGA" at bounding box center [1458, 327] width 48 height 12
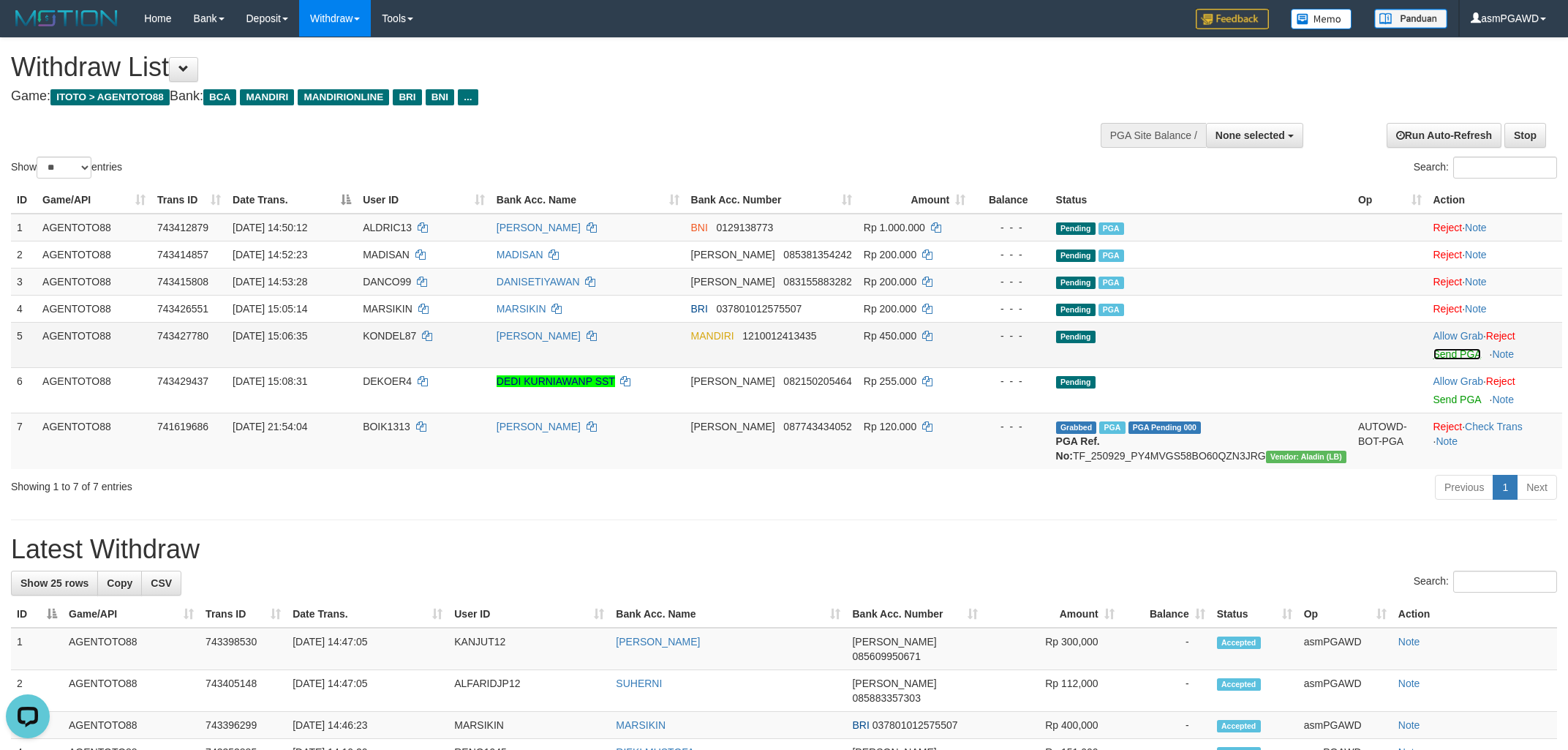
click at [1452, 351] on link "Send PGA" at bounding box center [1458, 354] width 48 height 12
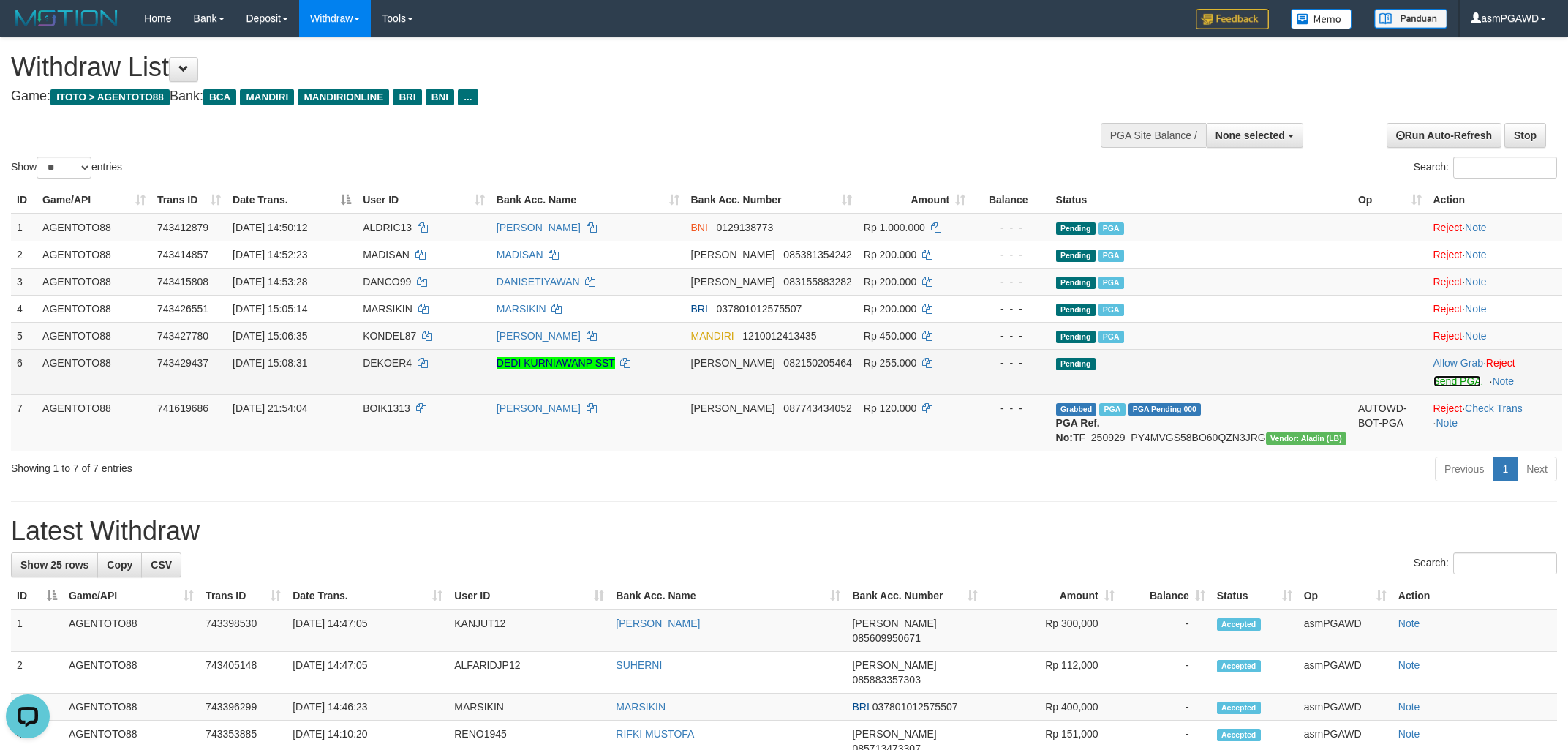
click at [1437, 384] on link "Send PGA" at bounding box center [1458, 381] width 48 height 12
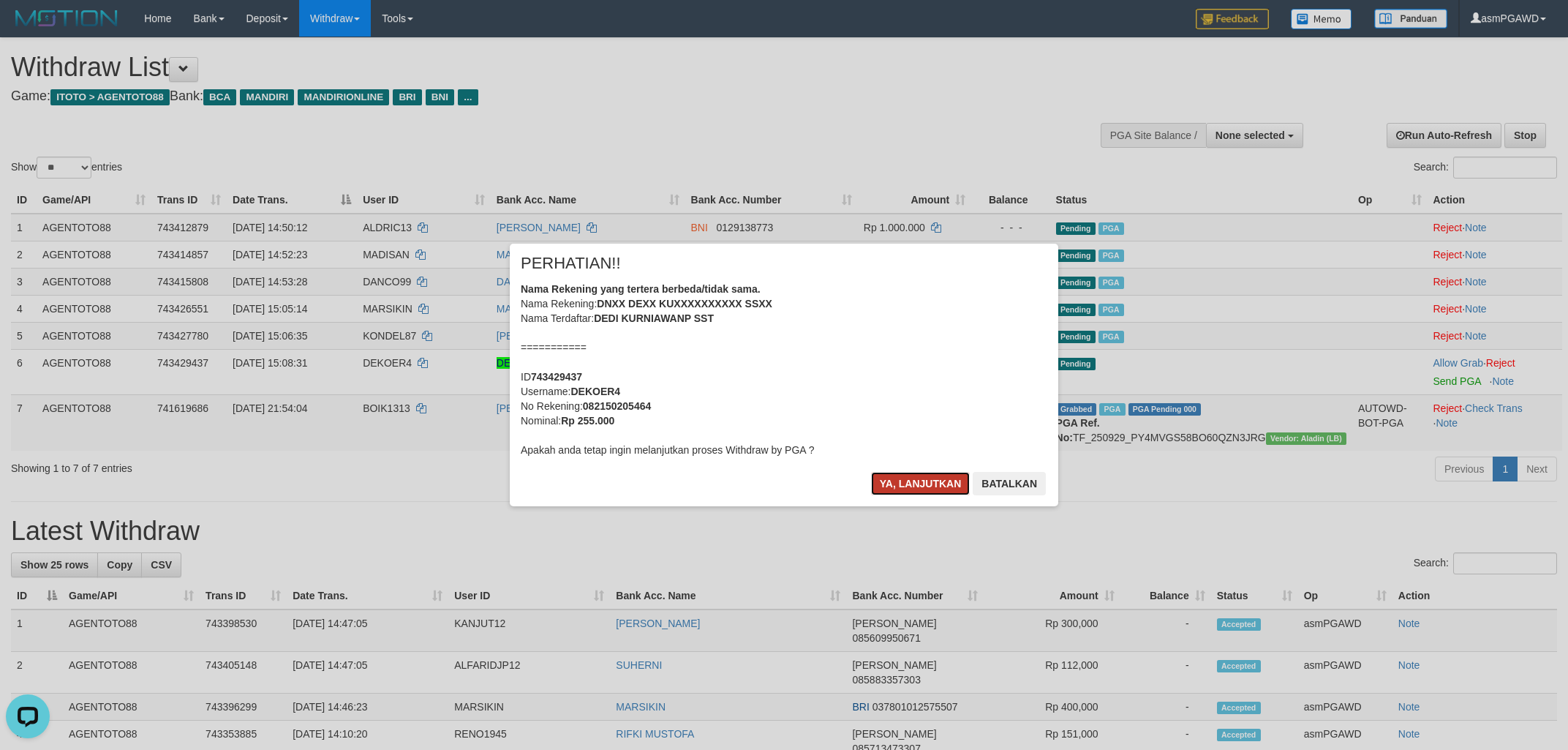
click at [905, 487] on button "Ya, lanjutkan" at bounding box center [921, 483] width 99 height 23
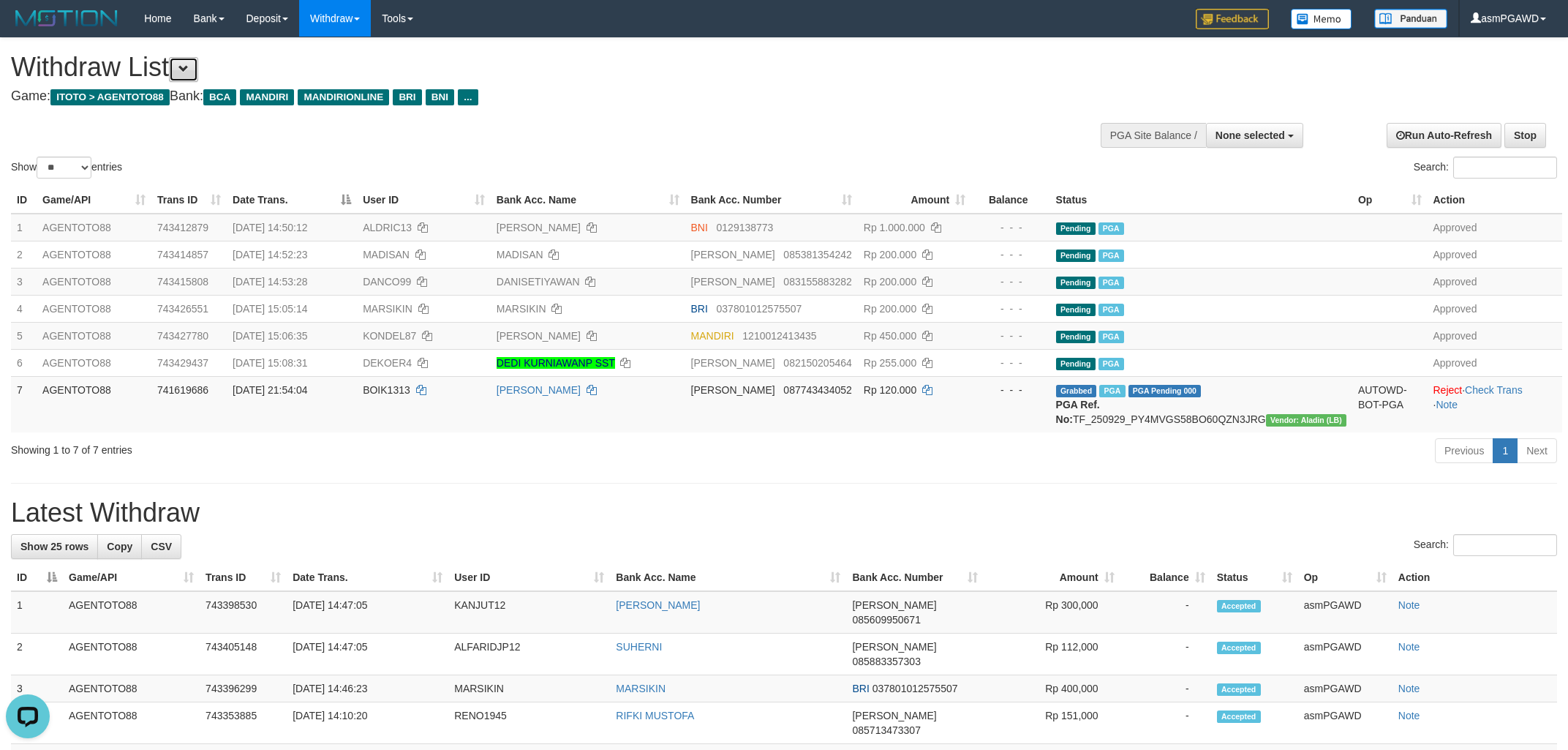
click at [189, 68] on span at bounding box center [184, 68] width 10 height 10
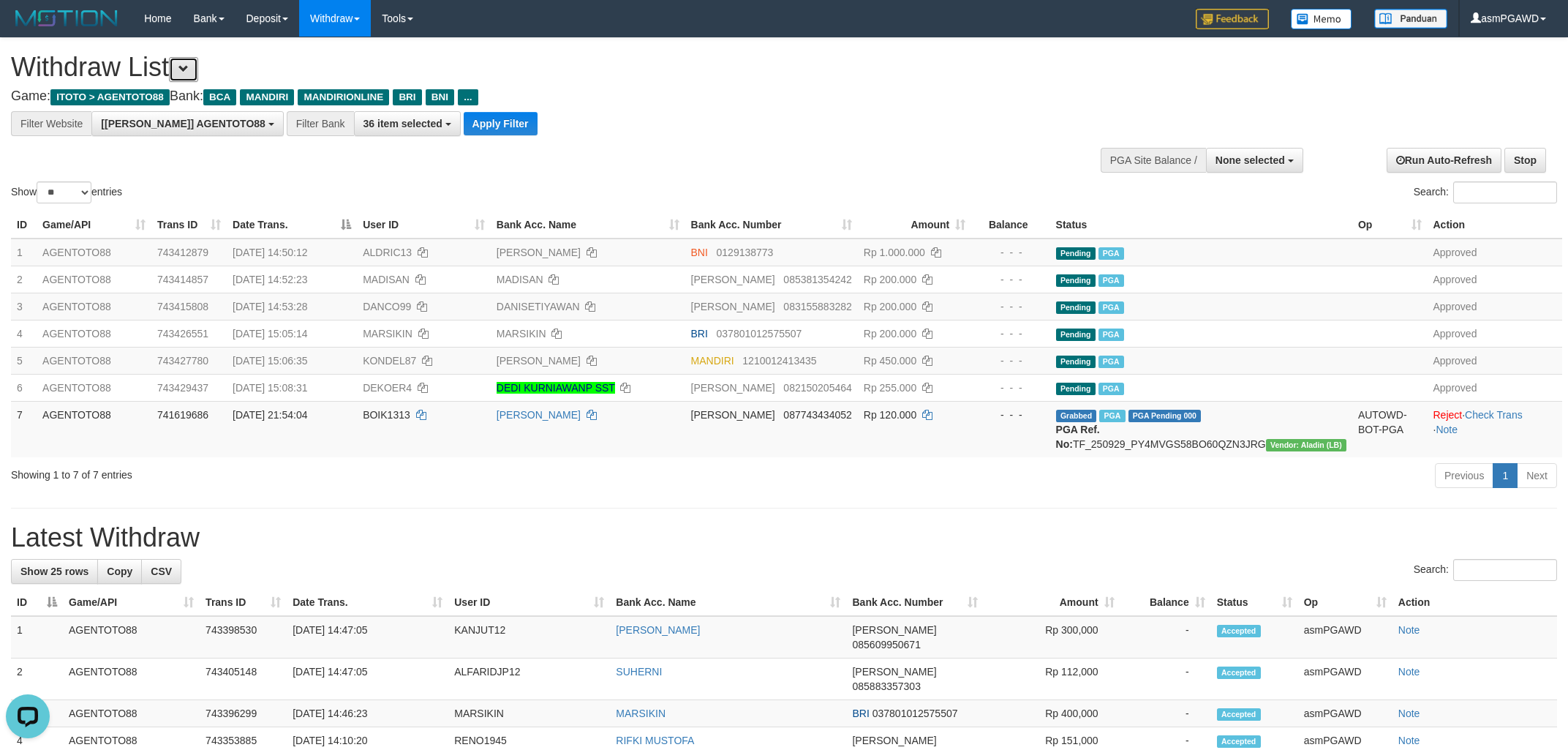
scroll to position [27, 0]
click at [468, 120] on button "Apply Filter" at bounding box center [501, 123] width 74 height 23
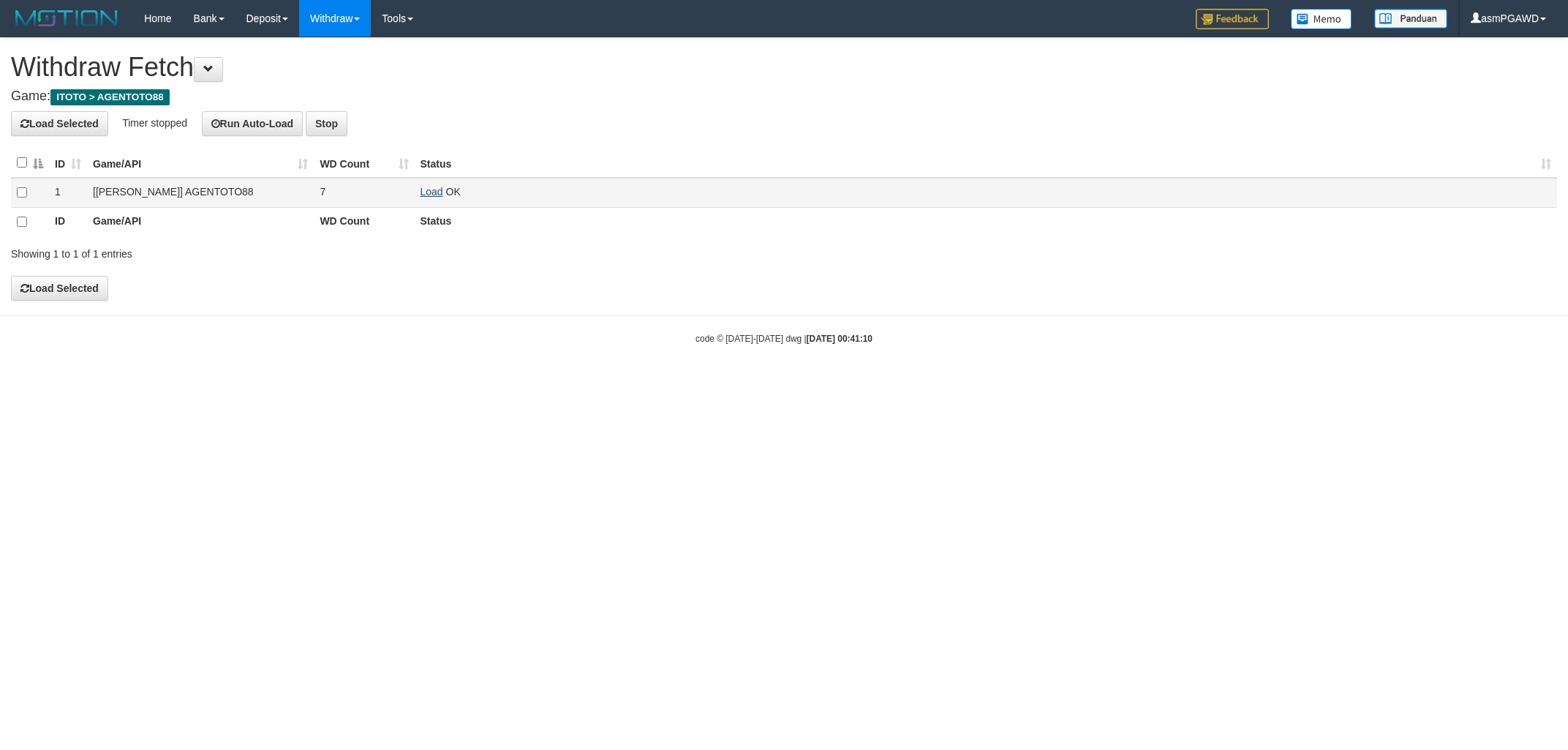
click at [432, 189] on link "Load" at bounding box center [431, 192] width 22 height 12
drag, startPoint x: 436, startPoint y: 188, endPoint x: 503, endPoint y: 134, distance: 86.1
click at [435, 188] on link "Load" at bounding box center [431, 192] width 22 height 12
click at [432, 189] on link "Load" at bounding box center [431, 192] width 22 height 12
click at [581, 143] on div "**********" at bounding box center [784, 169] width 1568 height 262
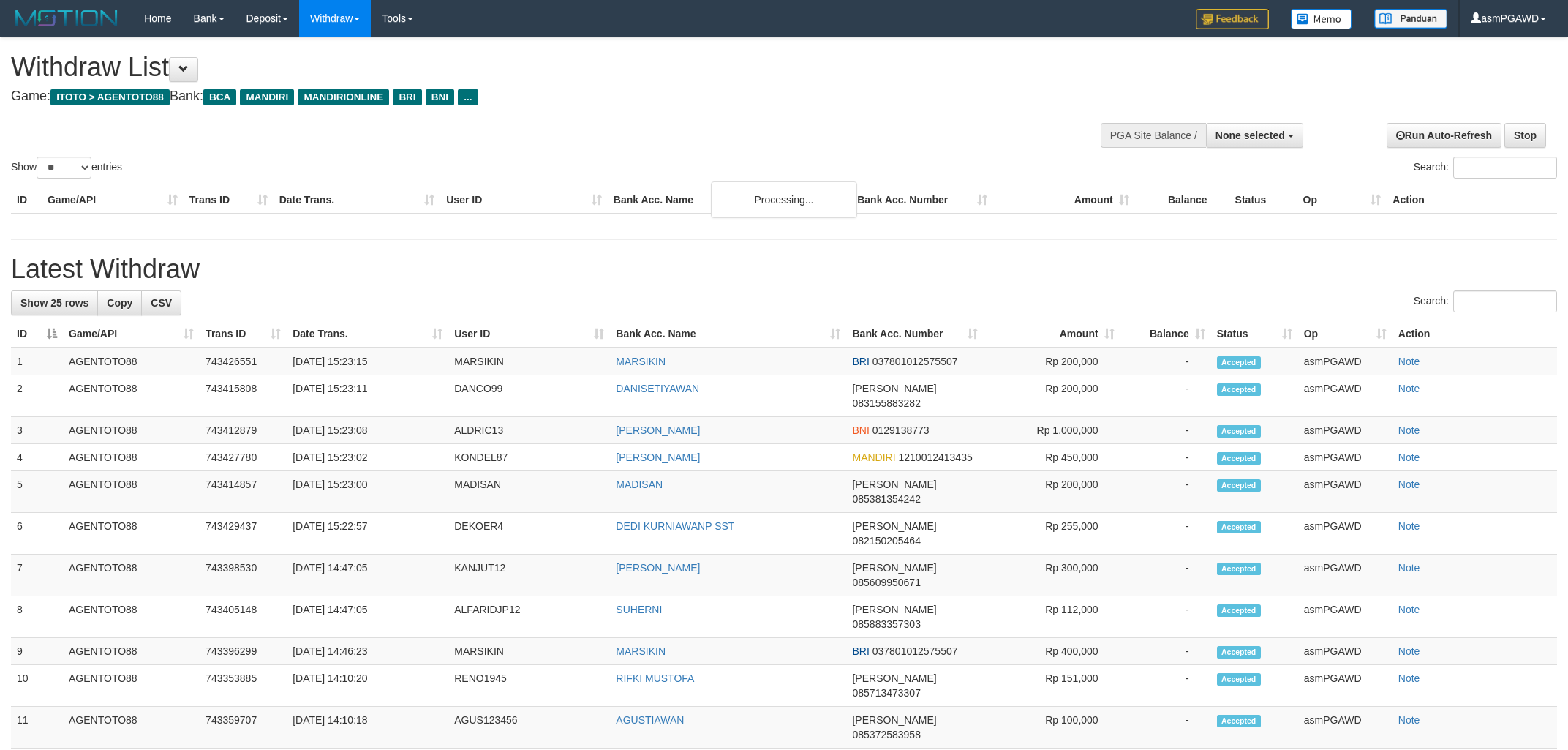
select select
select select "**"
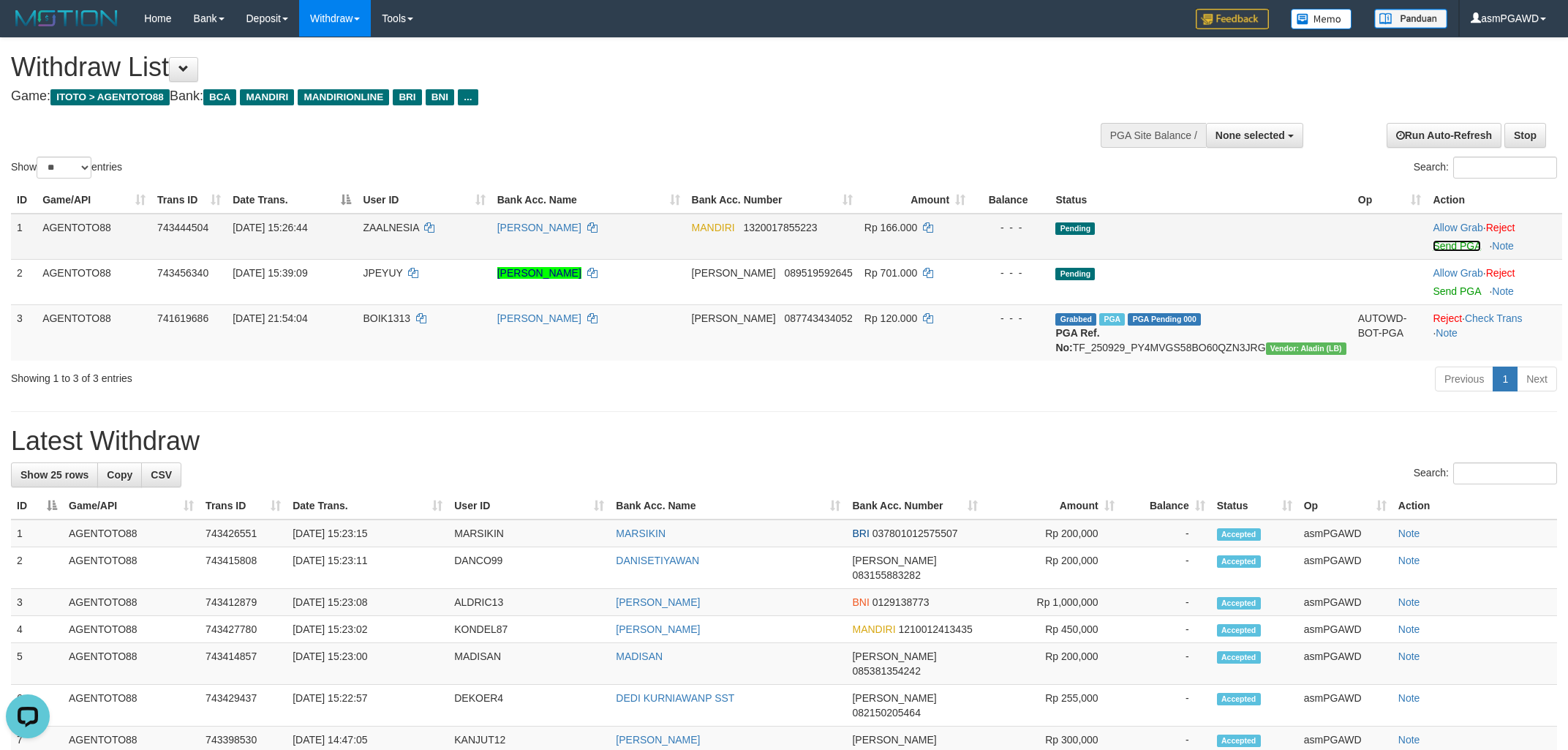
click at [1451, 247] on link "Send PGA" at bounding box center [1457, 246] width 48 height 12
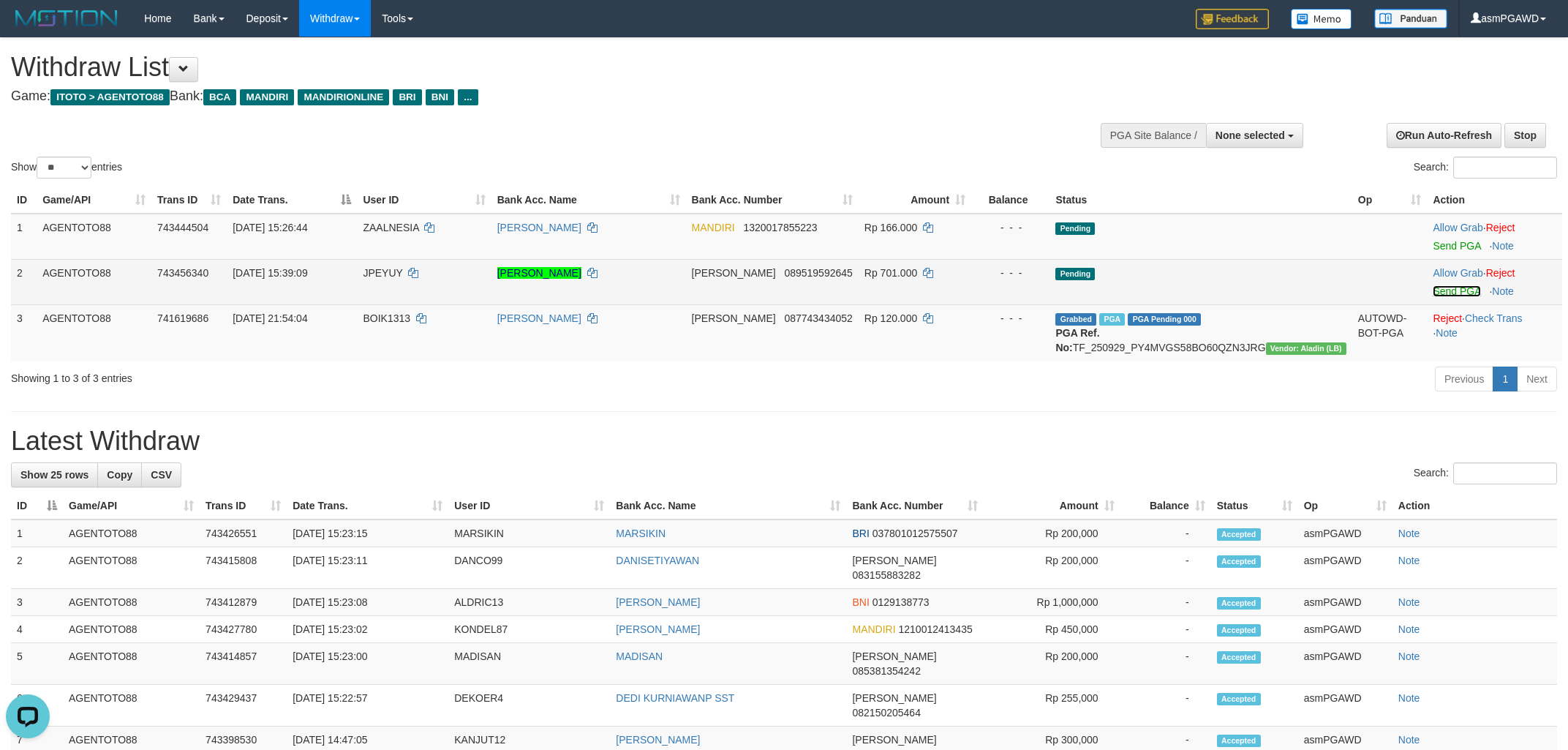
click at [1436, 289] on link "Send PGA" at bounding box center [1457, 291] width 48 height 12
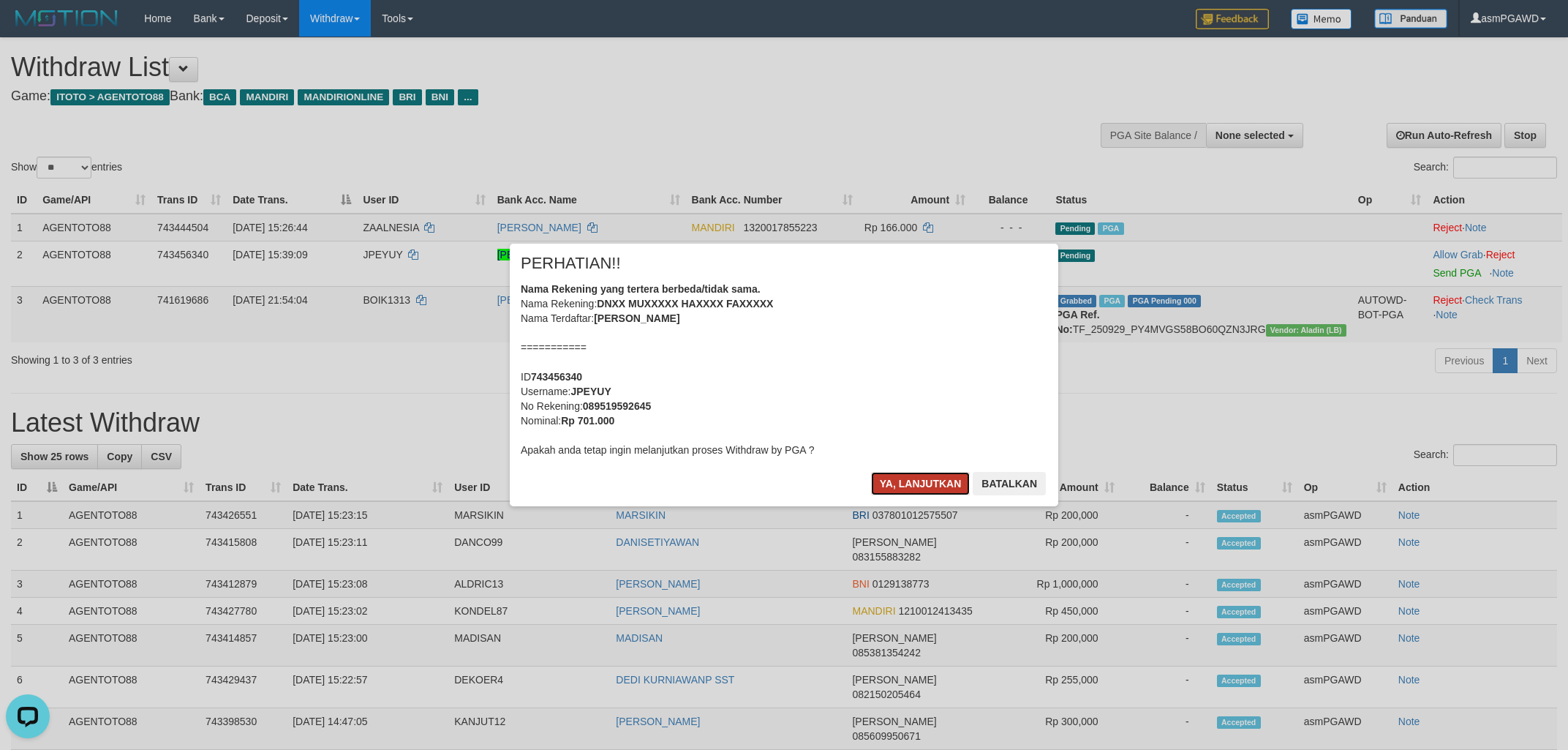
click at [883, 483] on button "Ya, lanjutkan" at bounding box center [921, 483] width 99 height 23
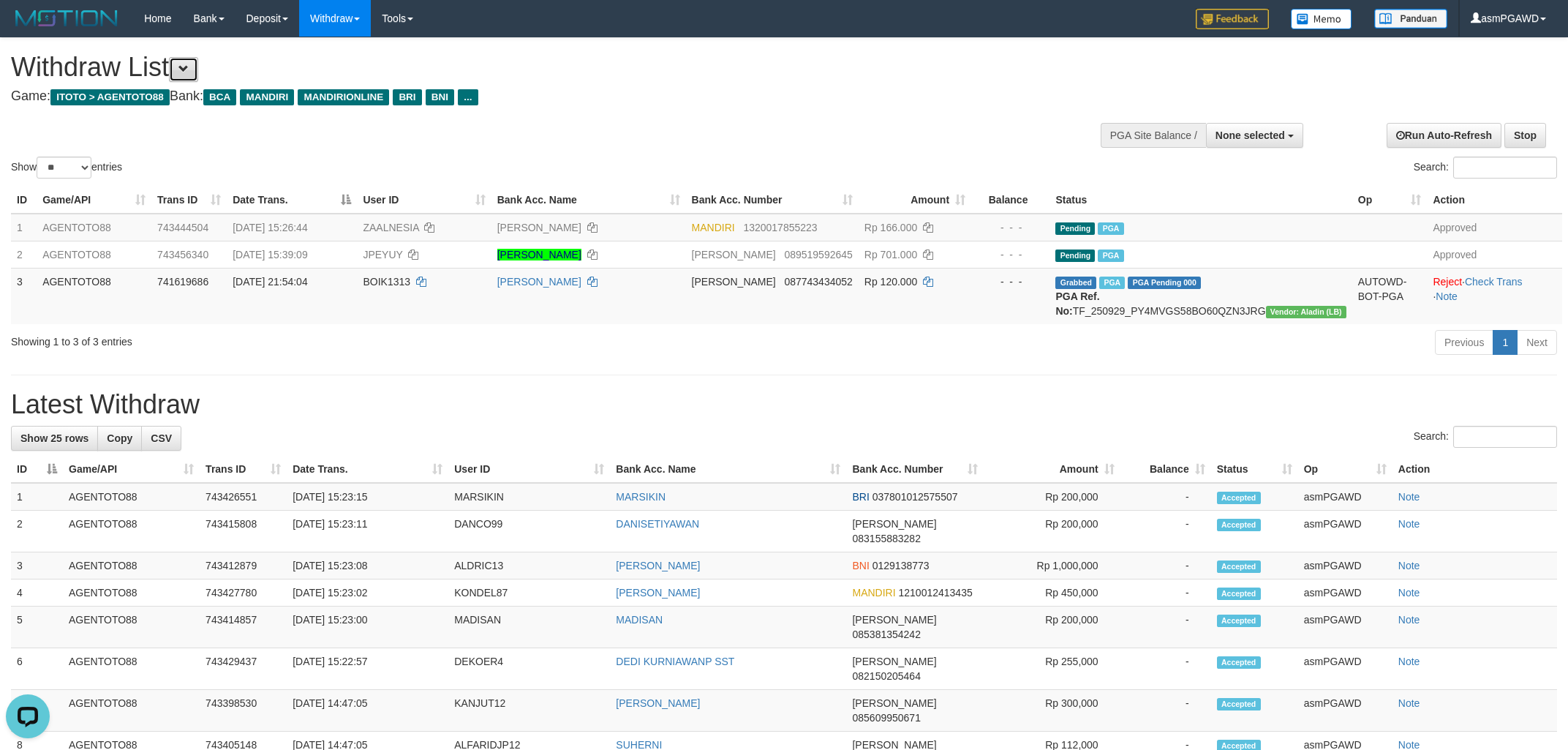
click at [199, 76] on button at bounding box center [183, 69] width 29 height 25
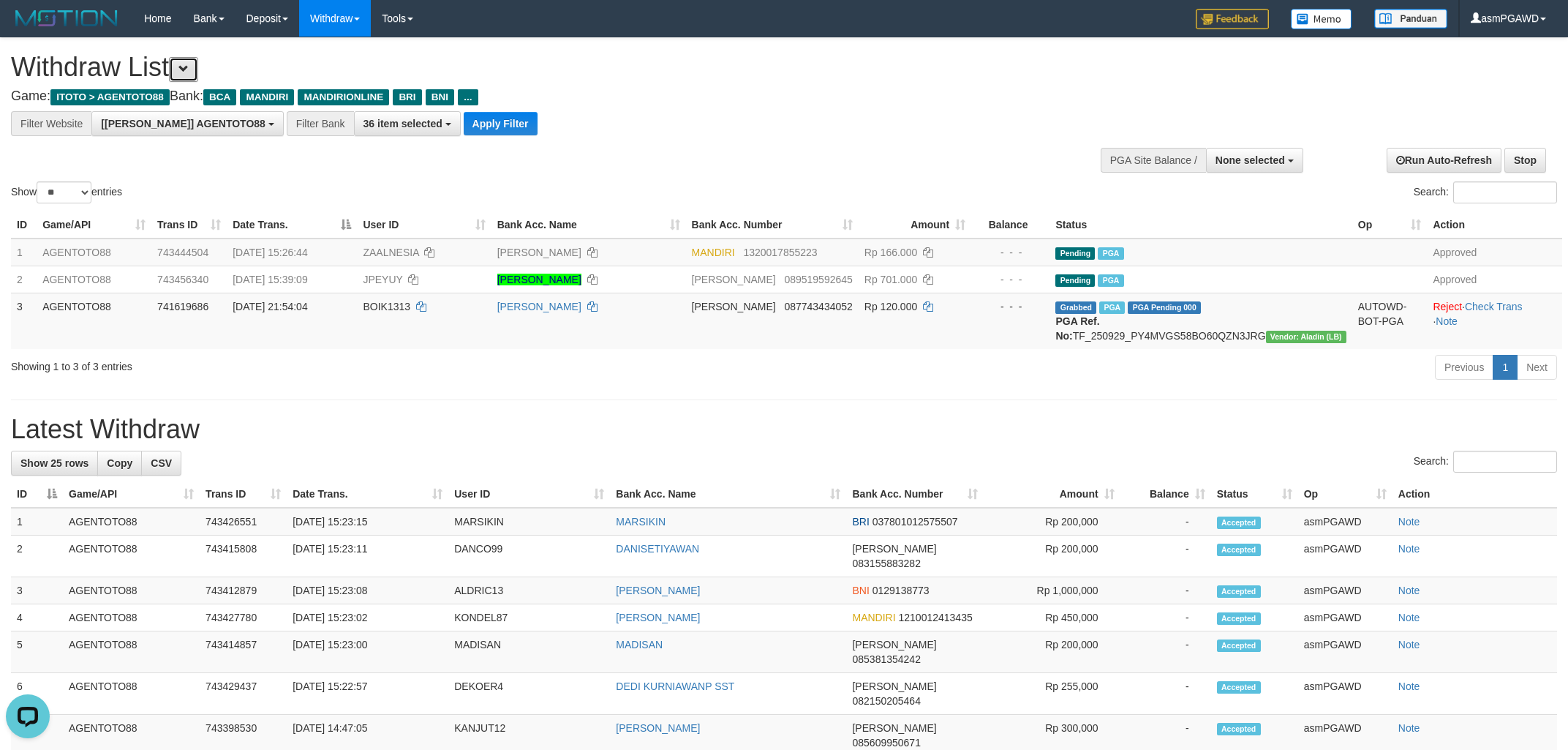
scroll to position [27, 0]
click at [464, 123] on button "Apply Filter" at bounding box center [501, 123] width 74 height 23
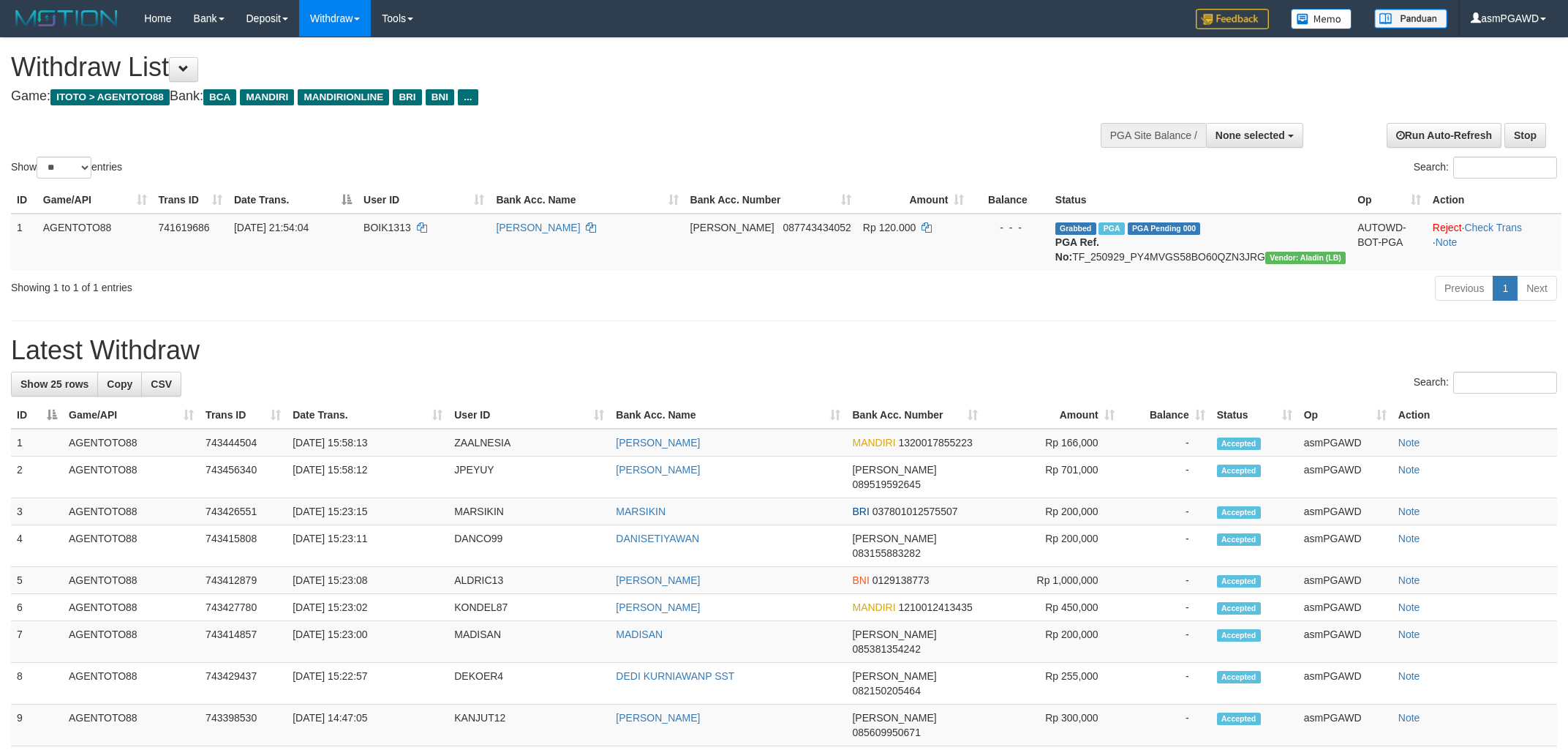
select select
select select "**"
click at [199, 63] on button at bounding box center [183, 69] width 29 height 25
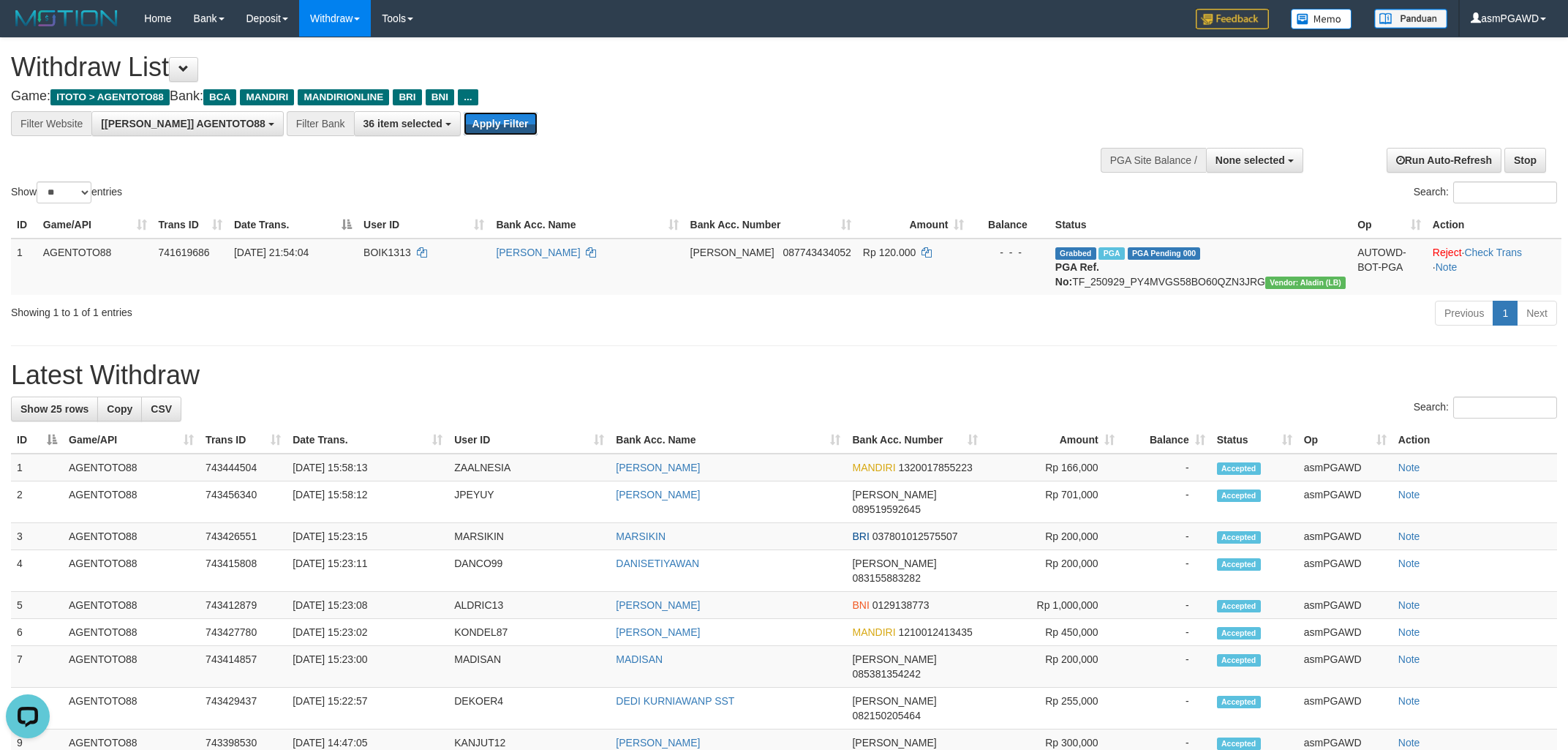
drag, startPoint x: 431, startPoint y: 122, endPoint x: 783, endPoint y: 180, distance: 356.7
click at [464, 121] on button "Apply Filter" at bounding box center [501, 123] width 74 height 23
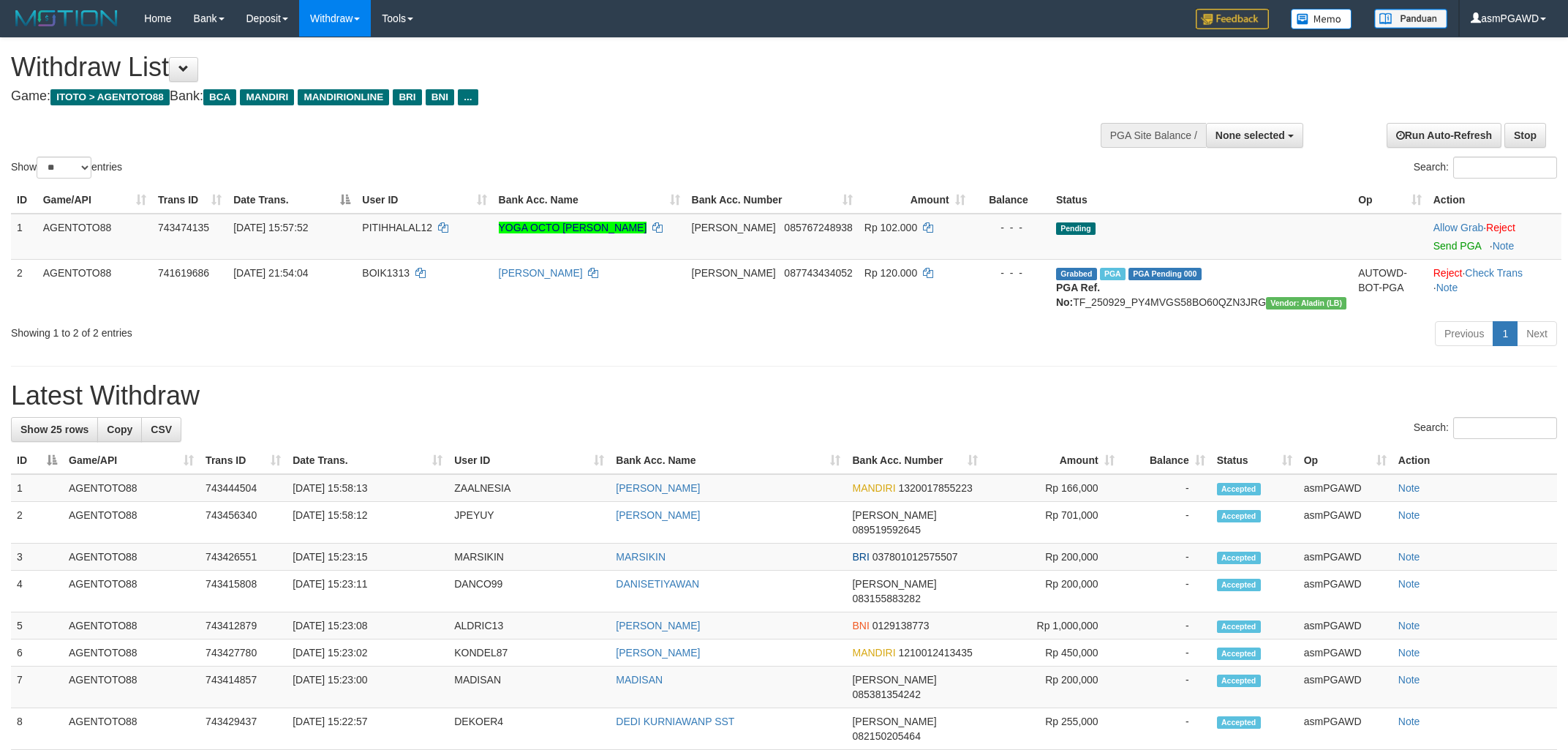
select select
select select "**"
click at [1451, 243] on link "Send PGA" at bounding box center [1458, 246] width 48 height 12
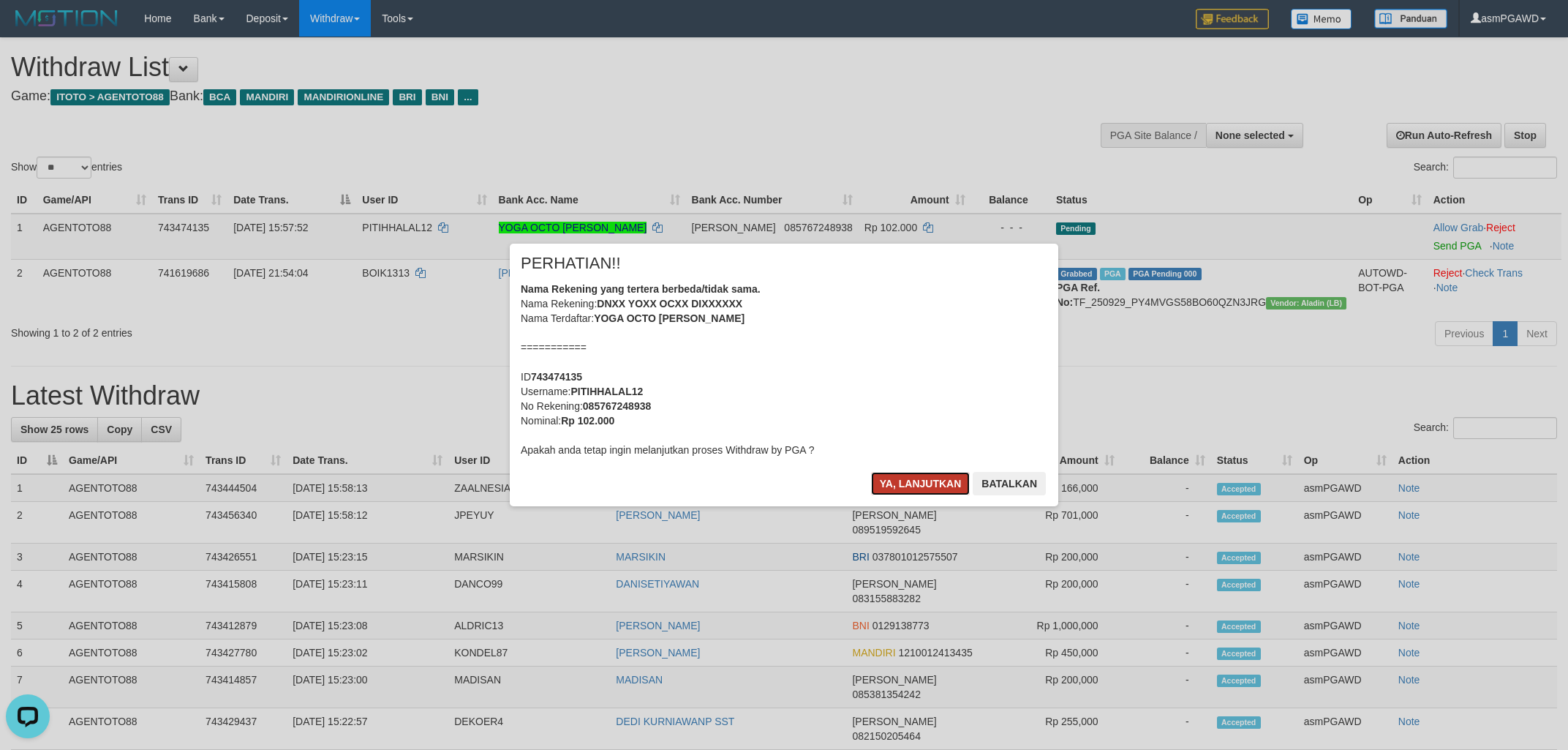
click at [917, 488] on button "Ya, lanjutkan" at bounding box center [921, 483] width 99 height 23
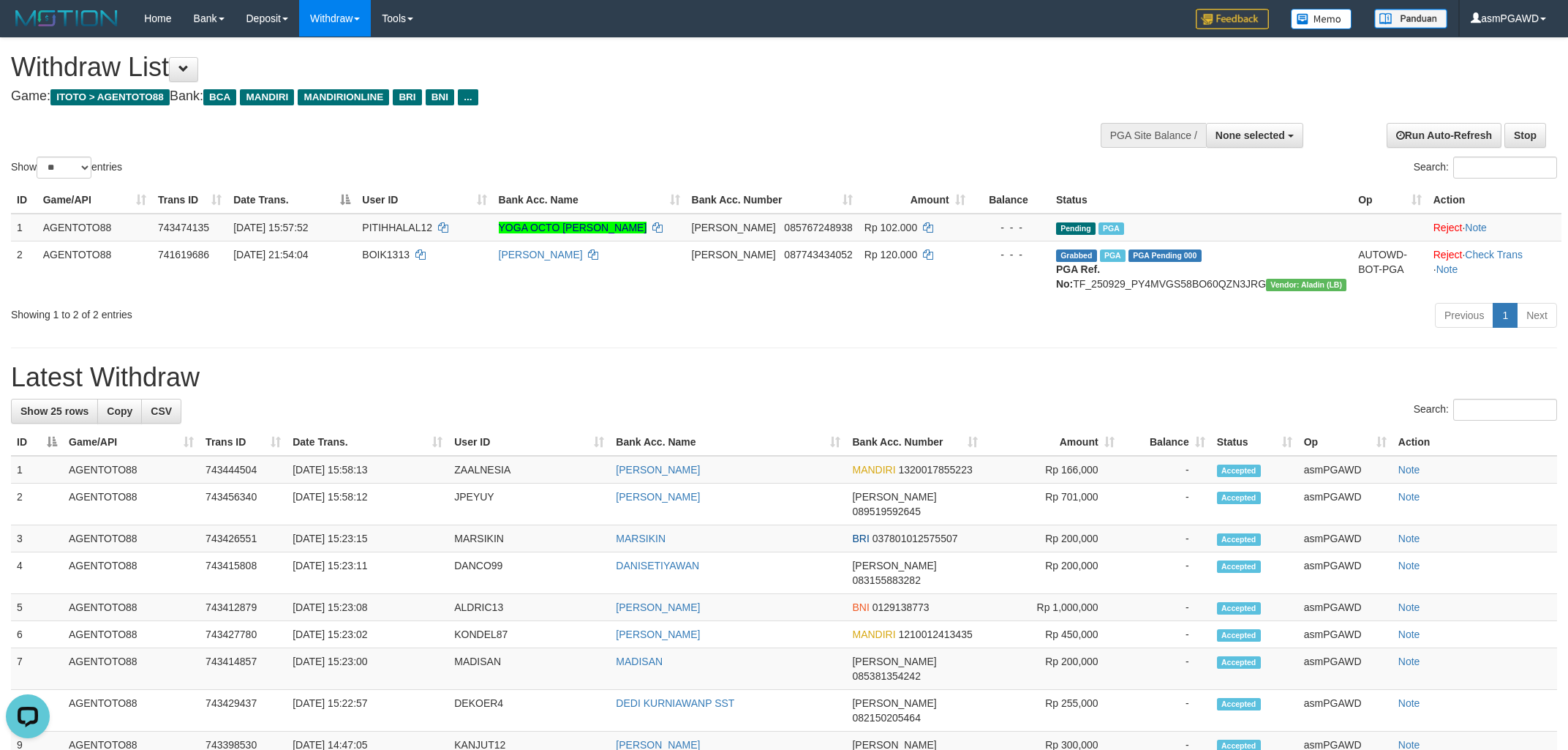
click at [878, 301] on div "ID Game/API Trans ID Date Trans. User ID Bank Acc. Name Bank Acc. Number Amount…" at bounding box center [784, 241] width 1568 height 119
click at [883, 333] on div "Previous 1 Next" at bounding box center [1111, 317] width 894 height 32
click at [559, 352] on div "**********" at bounding box center [784, 722] width 1568 height 1368
click at [710, 98] on h4 "Game: ITOTO > AGENTOTO88 Bank: BCA MANDIRI MANDIRIONLINE BRI BNI ..." at bounding box center [520, 96] width 1019 height 15
click at [190, 80] on button at bounding box center [183, 69] width 29 height 25
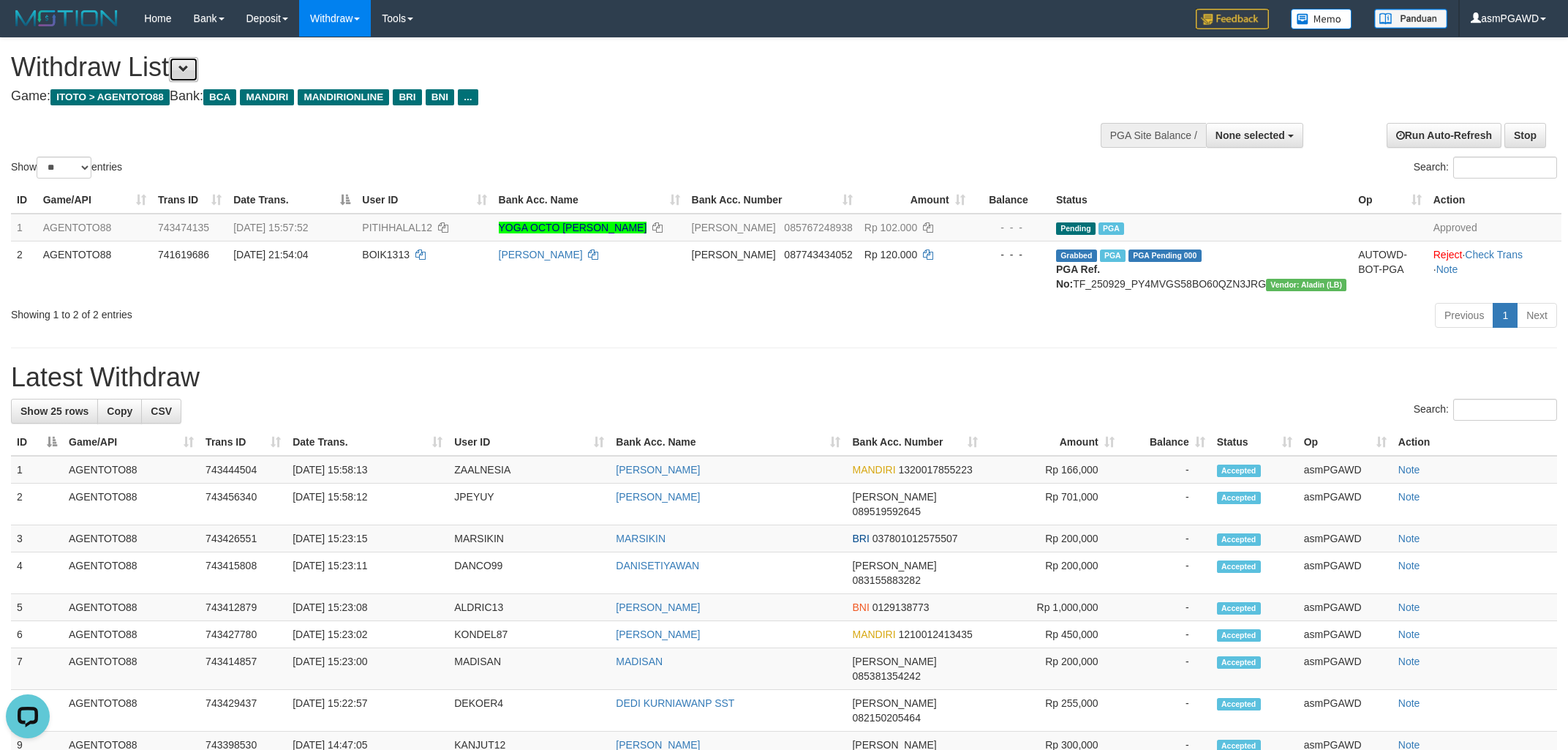
scroll to position [27, 0]
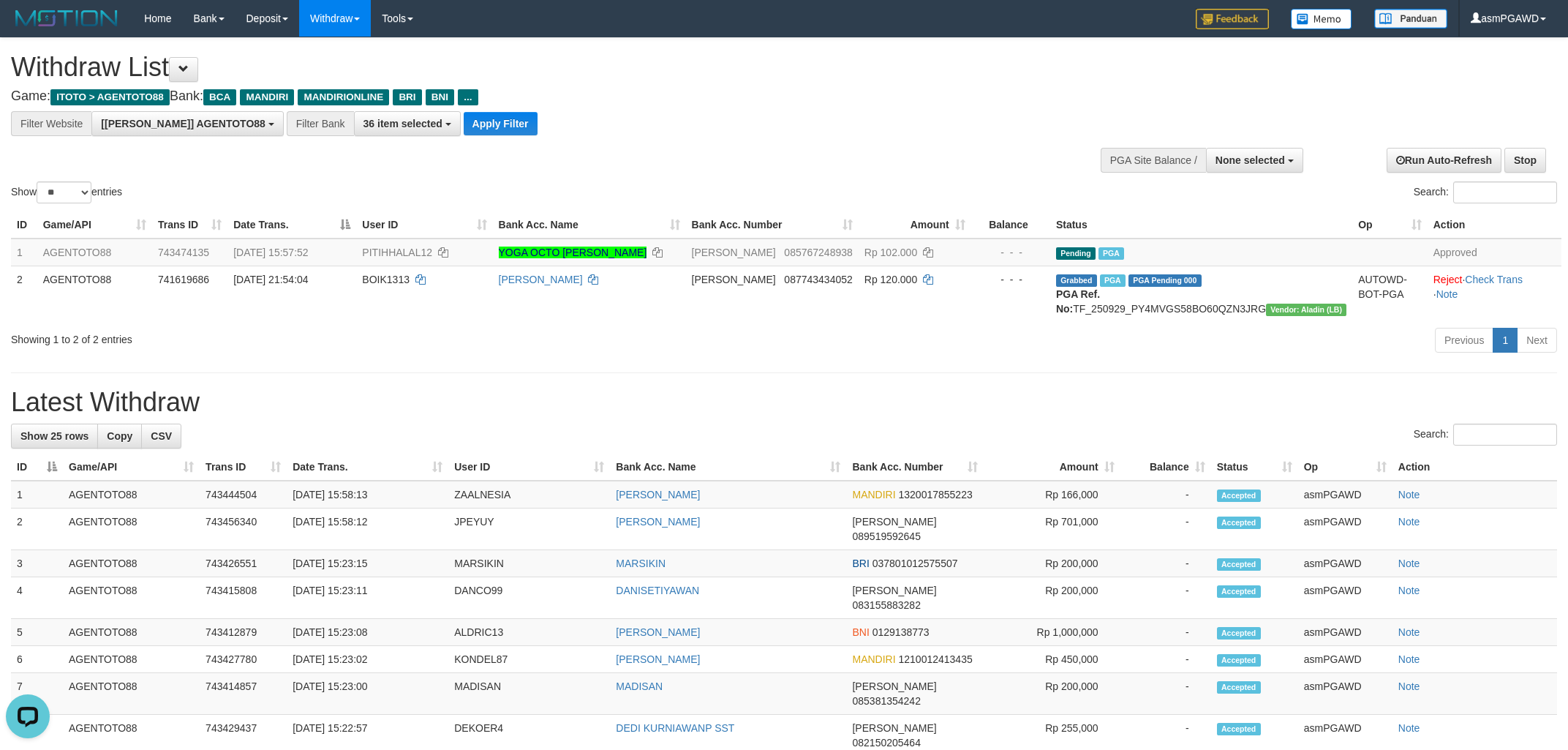
click at [490, 128] on div "**********" at bounding box center [434, 123] width 869 height 25
click at [468, 128] on button "Apply Filter" at bounding box center [501, 123] width 74 height 23
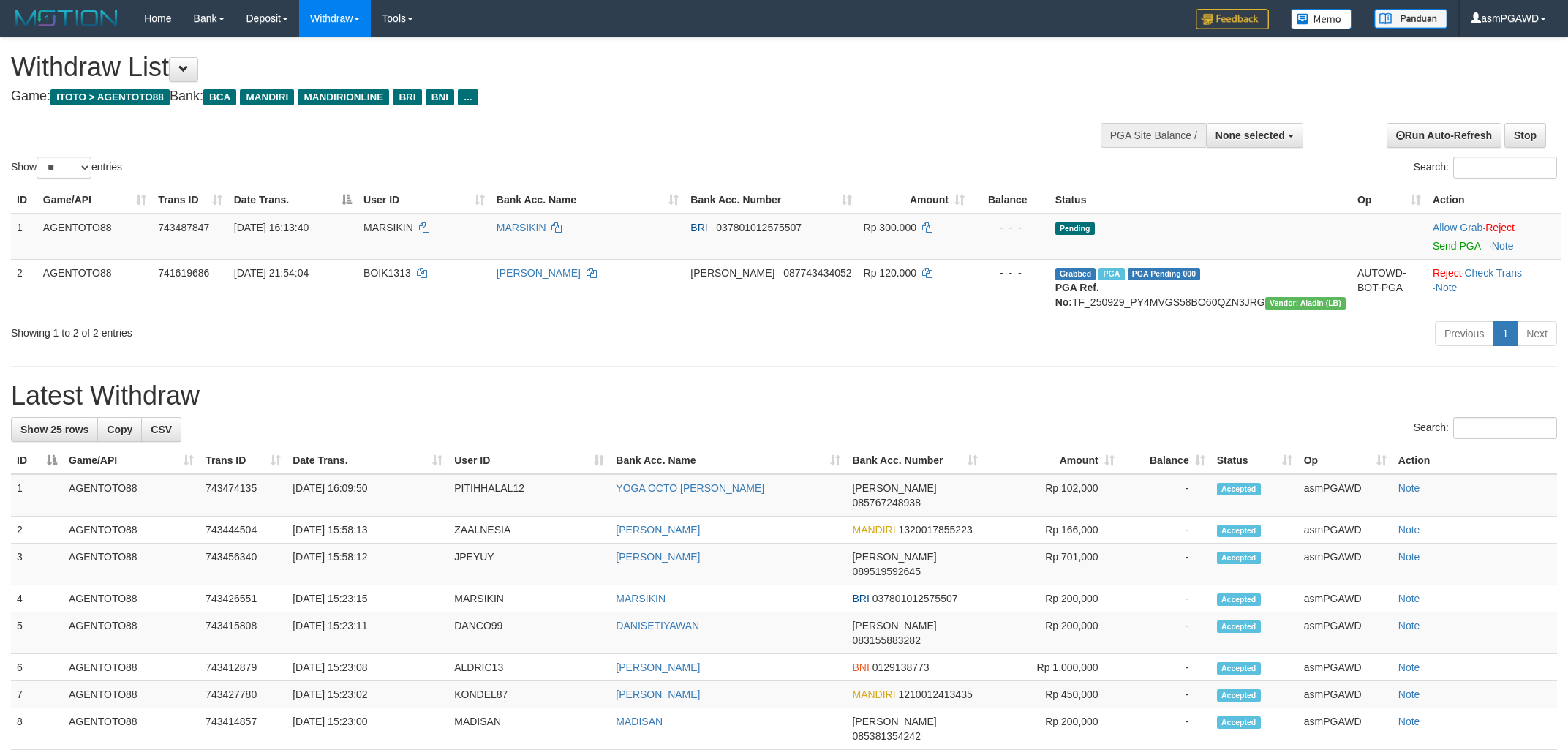
select select
select select "**"
click at [1440, 238] on div at bounding box center [1494, 236] width 123 height 3
click at [1440, 244] on link "Send PGA" at bounding box center [1457, 246] width 48 height 12
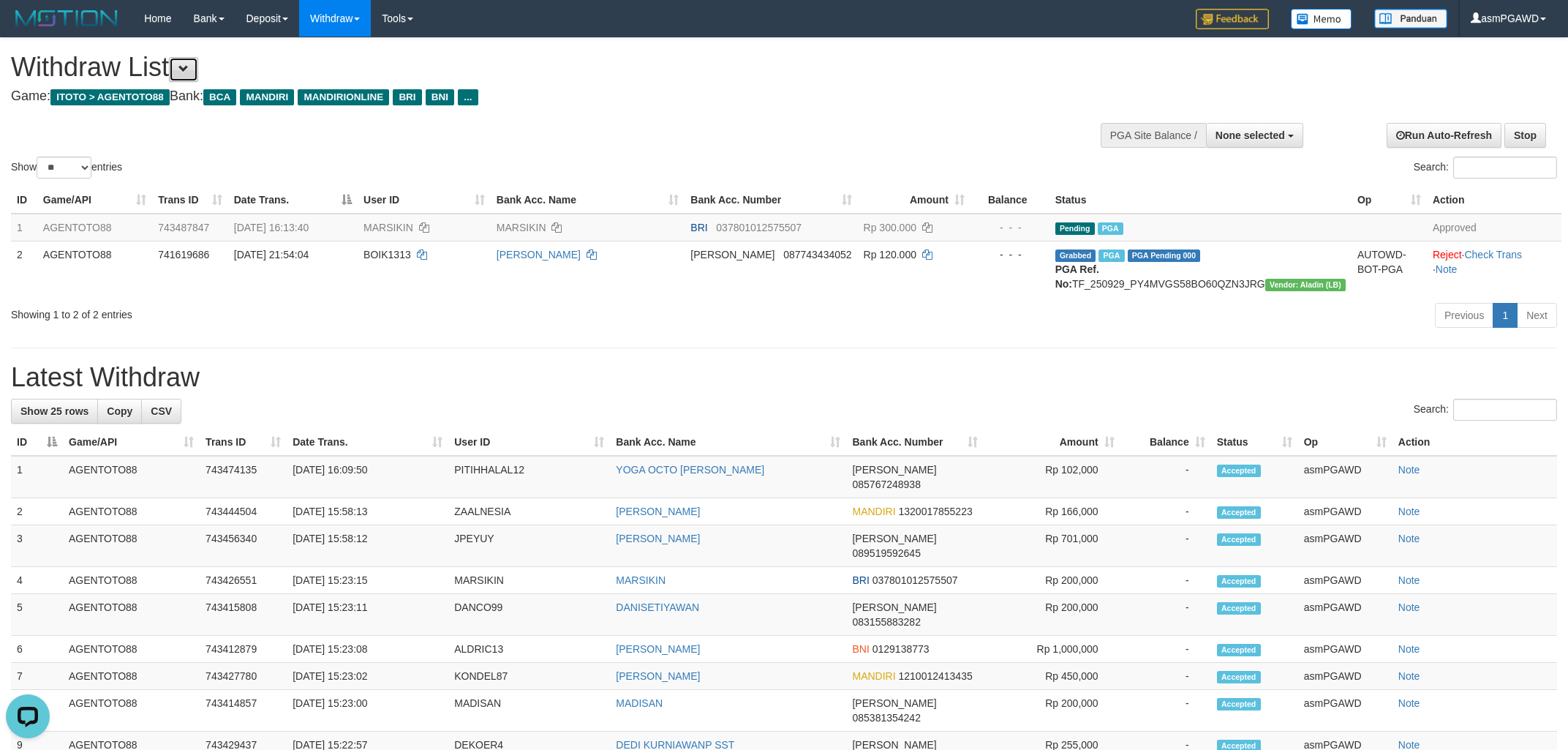
click at [189, 68] on span at bounding box center [184, 68] width 10 height 10
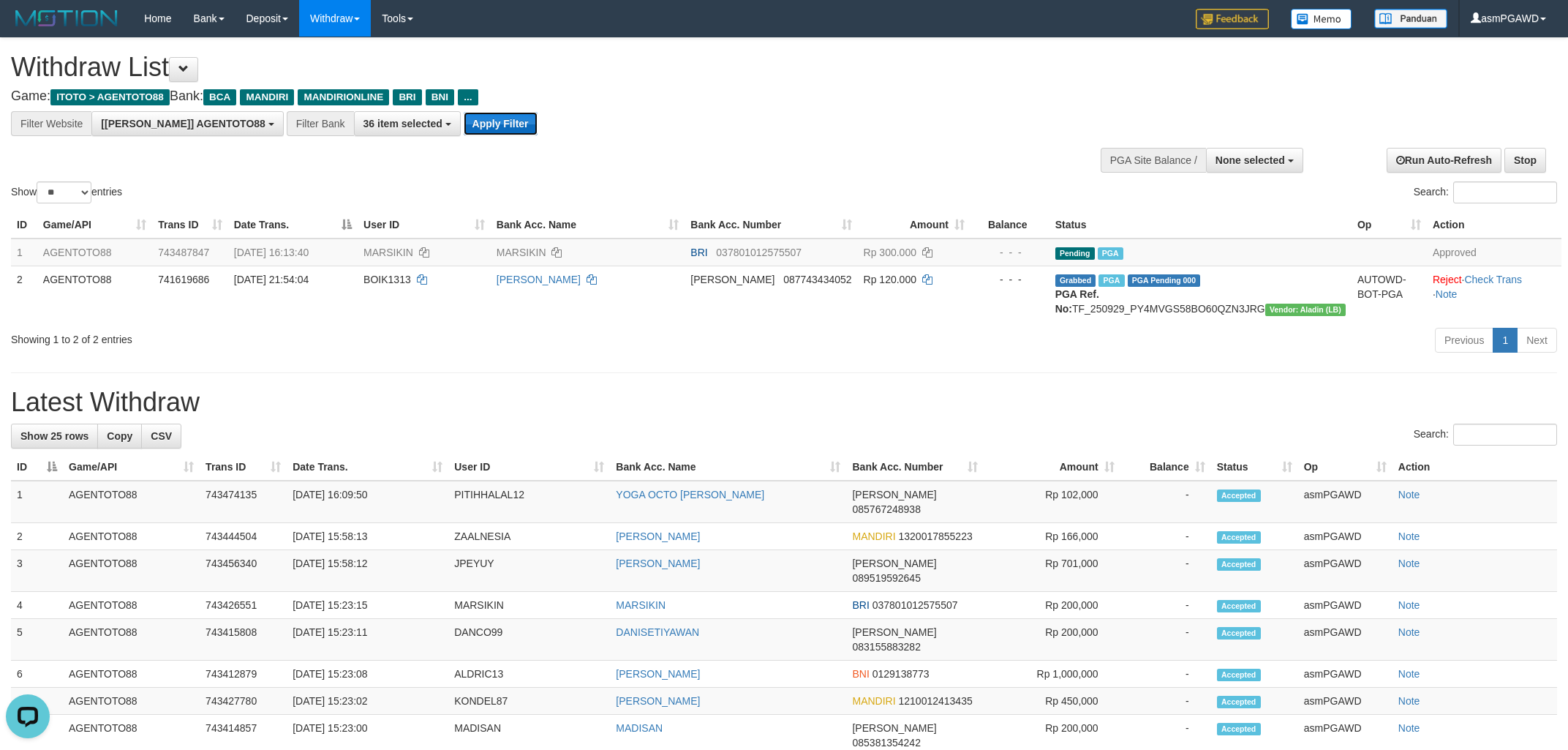
click at [466, 132] on button "Apply Filter" at bounding box center [501, 123] width 74 height 23
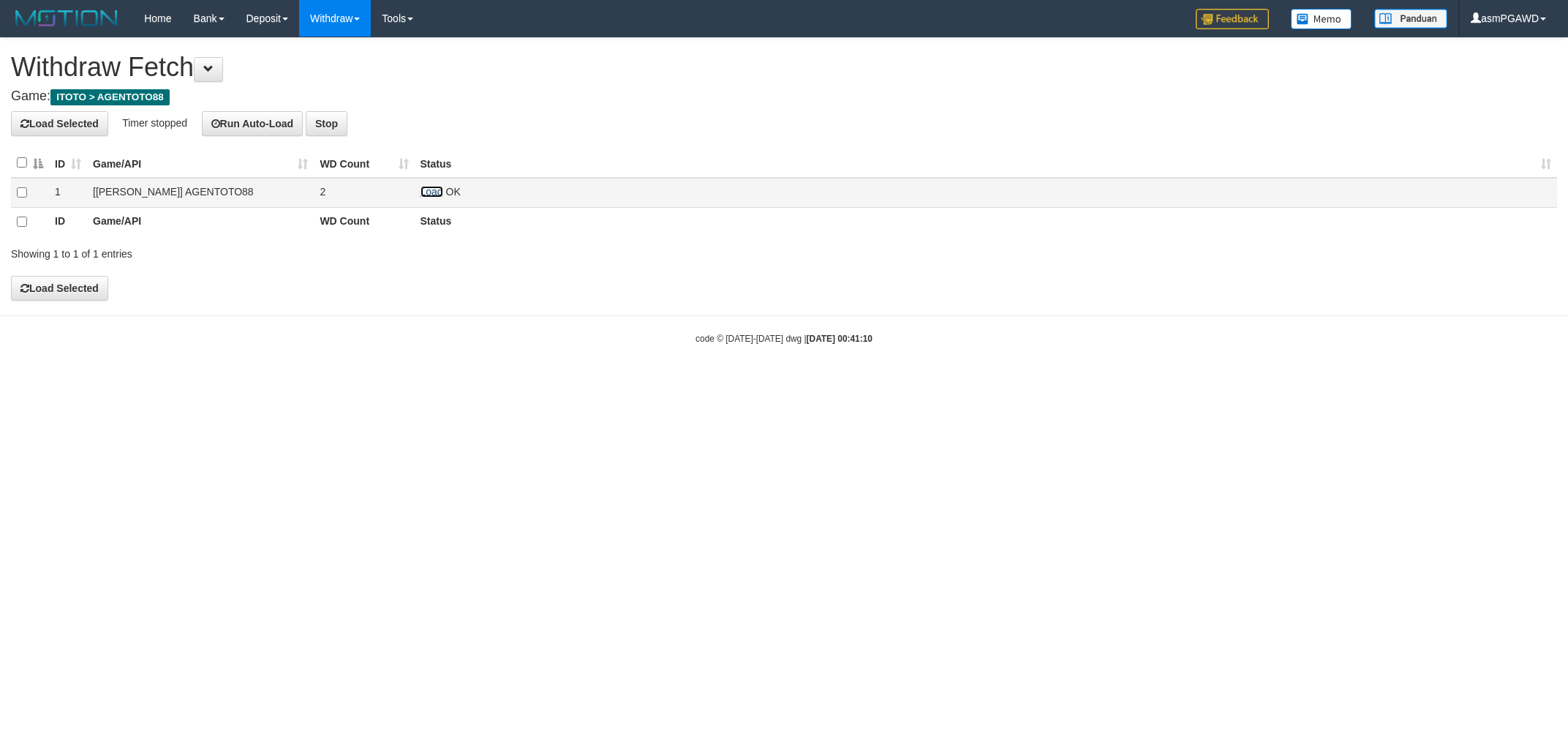
click at [432, 193] on link "Load" at bounding box center [431, 192] width 22 height 12
click at [429, 188] on link "Load" at bounding box center [431, 192] width 22 height 12
click at [428, 189] on link "Load" at bounding box center [431, 192] width 22 height 12
click at [432, 189] on link "Load" at bounding box center [431, 192] width 22 height 12
click at [429, 188] on link "Load" at bounding box center [431, 192] width 22 height 12
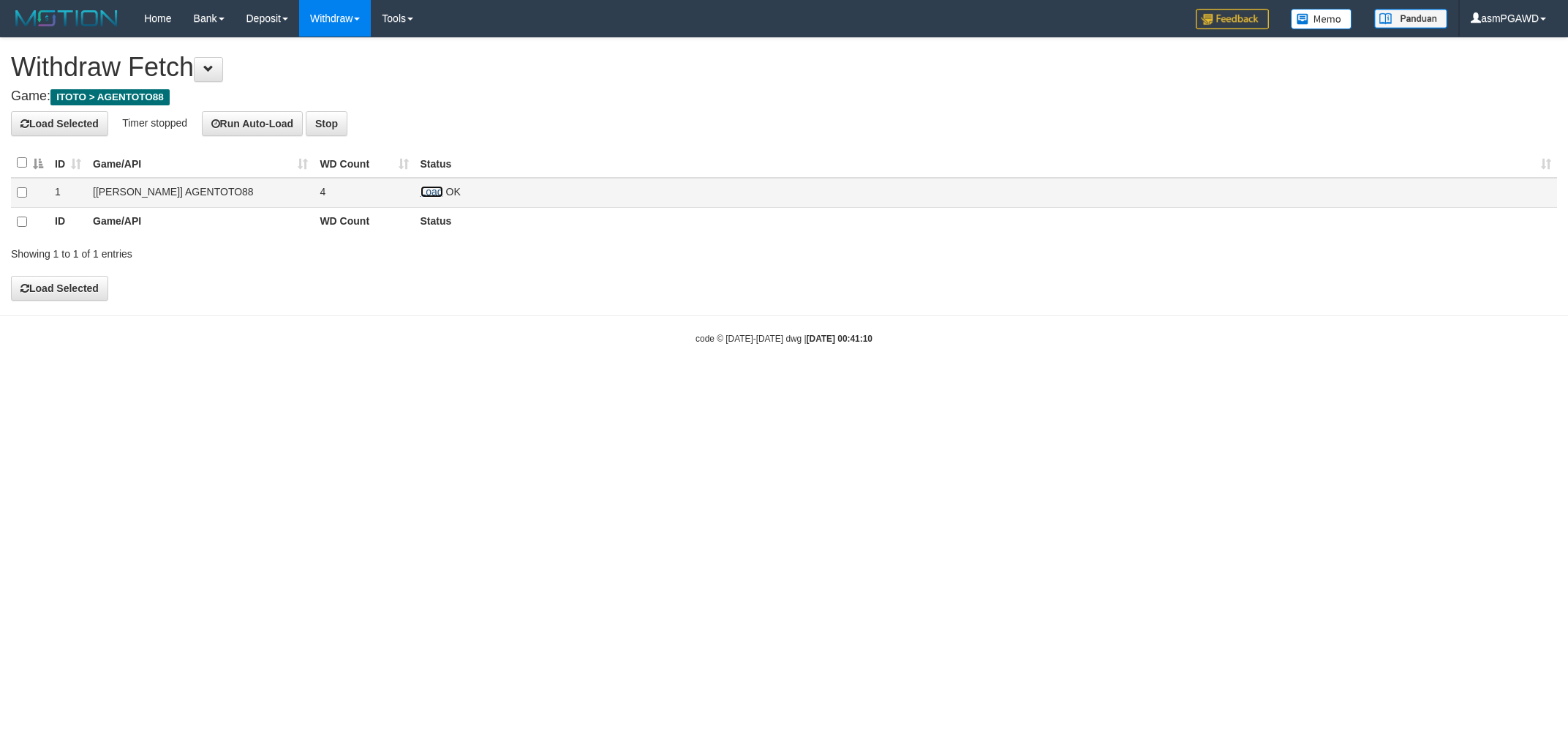
click at [433, 191] on link "Load" at bounding box center [431, 192] width 22 height 12
click at [441, 191] on link "Load" at bounding box center [431, 192] width 22 height 12
click at [426, 189] on link "Load" at bounding box center [431, 192] width 22 height 12
click at [431, 184] on td "Load OK" at bounding box center [986, 193] width 1143 height 30
click at [430, 188] on link "Load" at bounding box center [431, 192] width 22 height 12
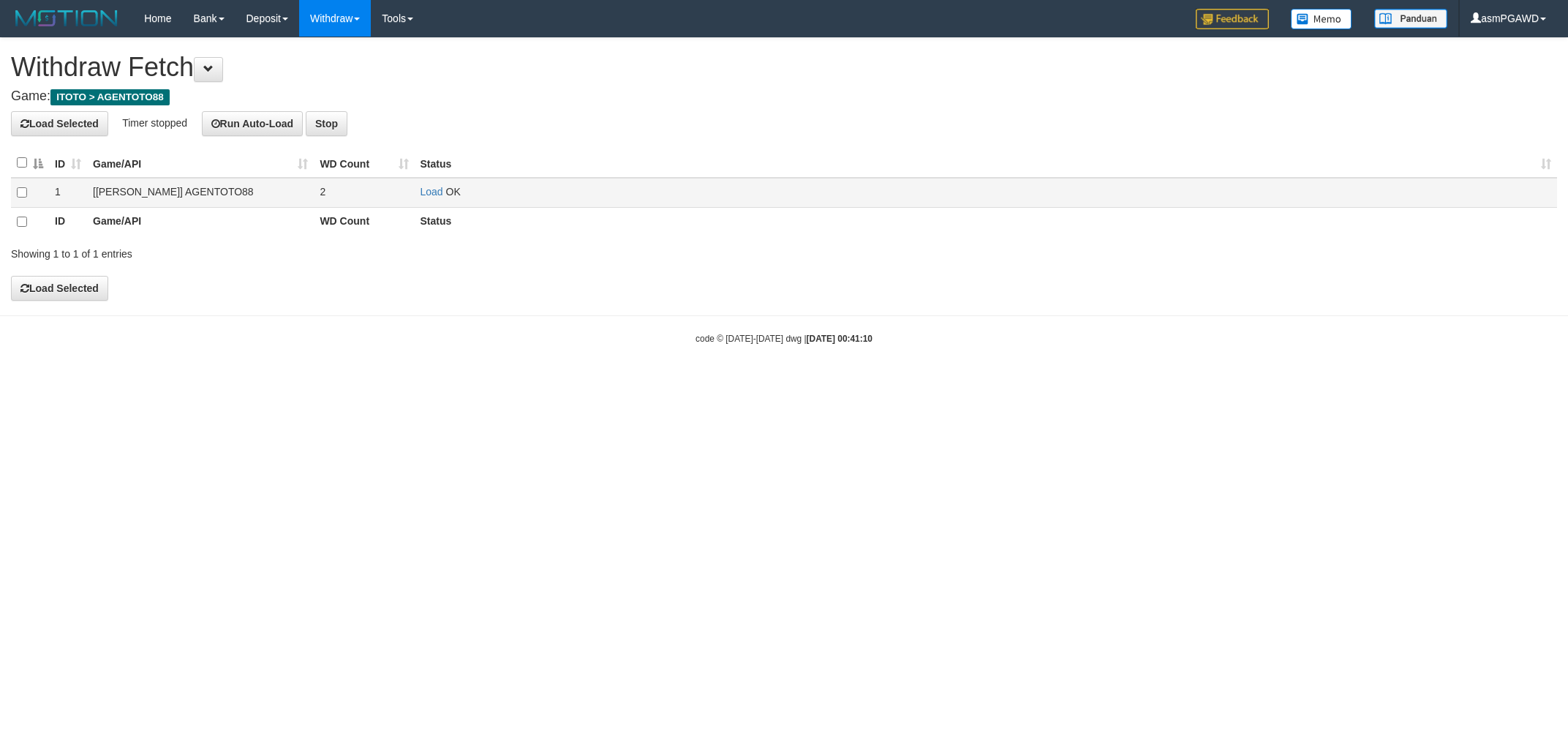
click at [432, 197] on td "Load OK" at bounding box center [986, 193] width 1143 height 30
click at [427, 191] on link "Load" at bounding box center [431, 192] width 22 height 12
click at [433, 193] on link "Load" at bounding box center [431, 192] width 22 height 12
click at [431, 189] on link "Load" at bounding box center [431, 192] width 22 height 12
click at [433, 189] on link "Load" at bounding box center [431, 192] width 22 height 12
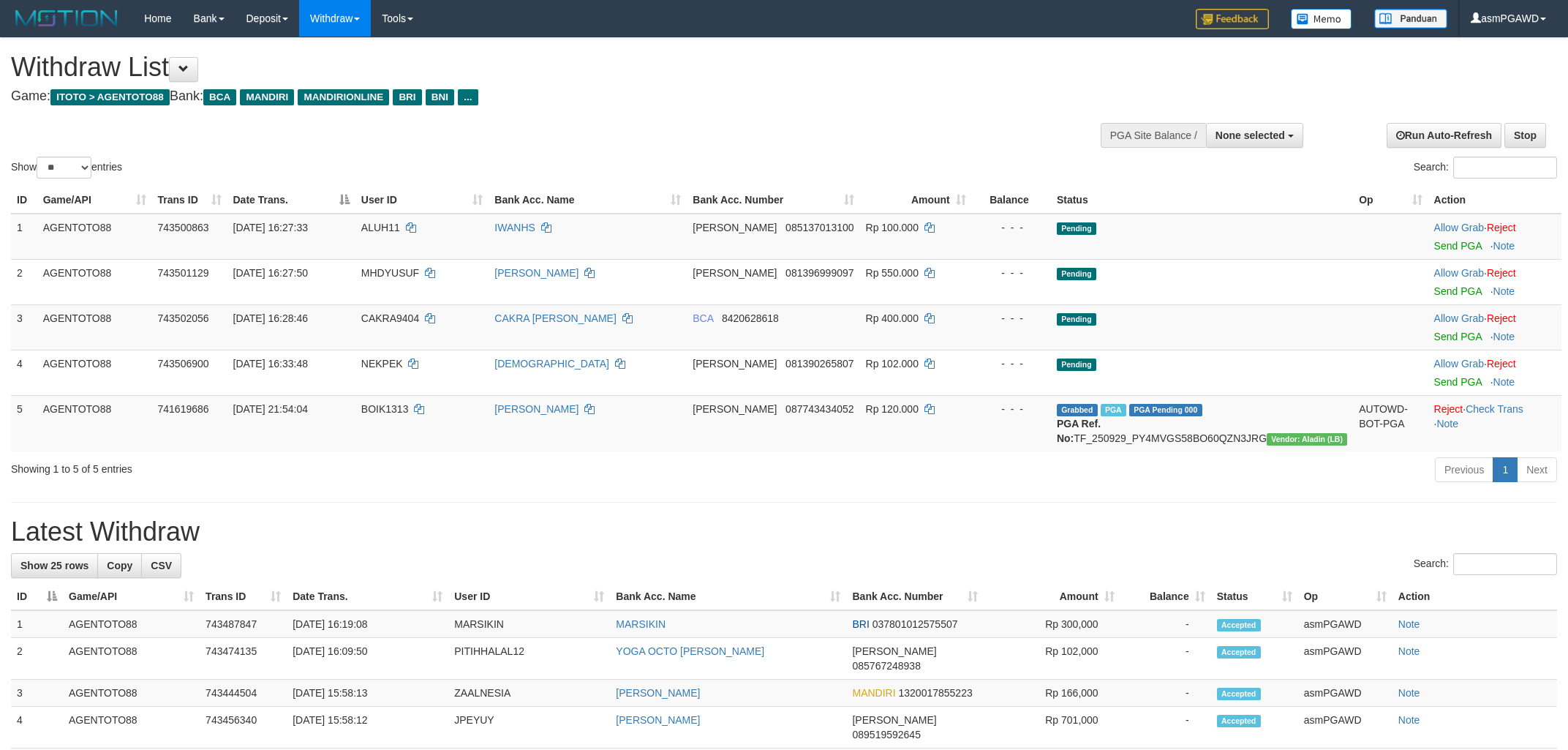
select select
select select "**"
click at [1442, 242] on link "Send PGA" at bounding box center [1458, 246] width 48 height 12
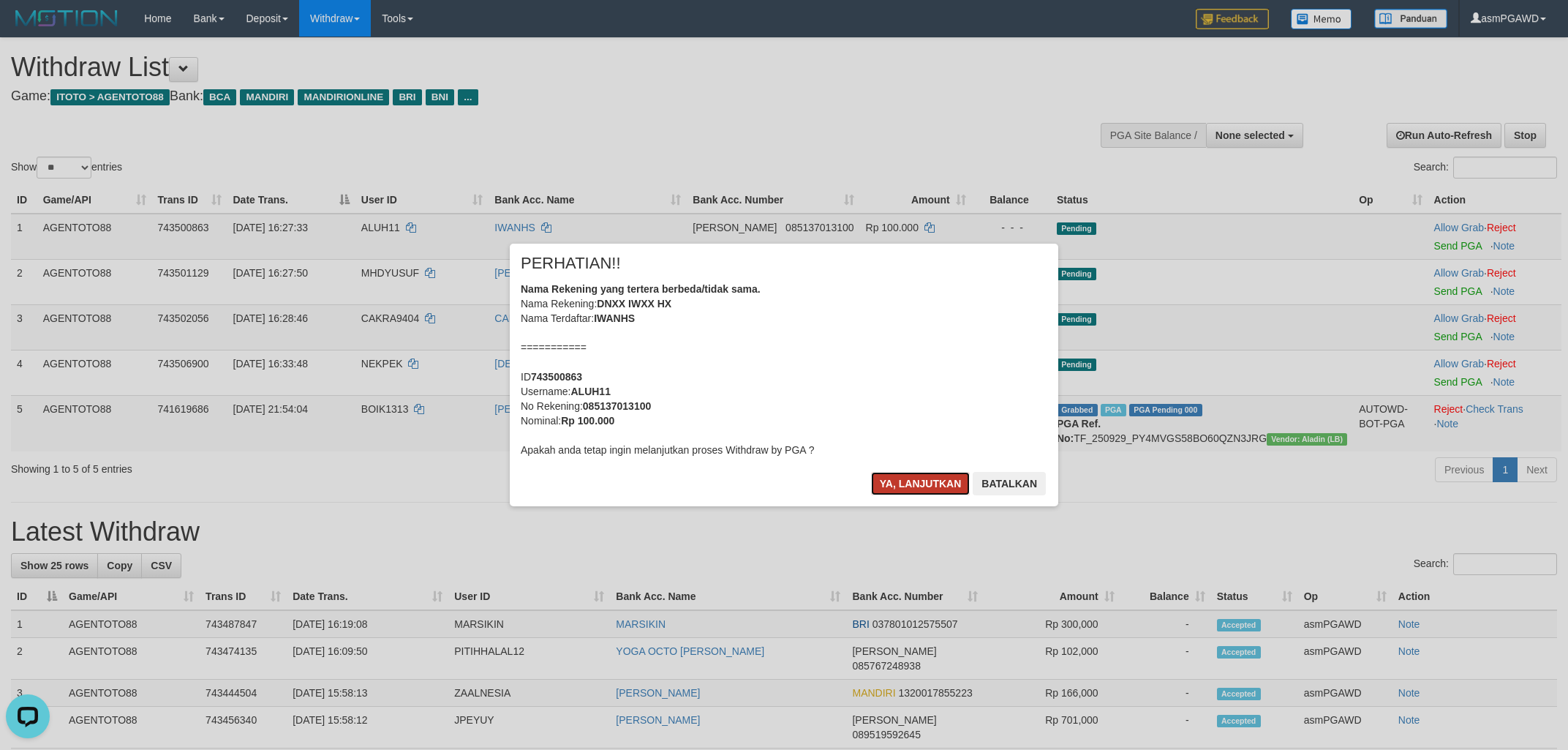
click at [918, 475] on button "Ya, lanjutkan" at bounding box center [921, 483] width 99 height 23
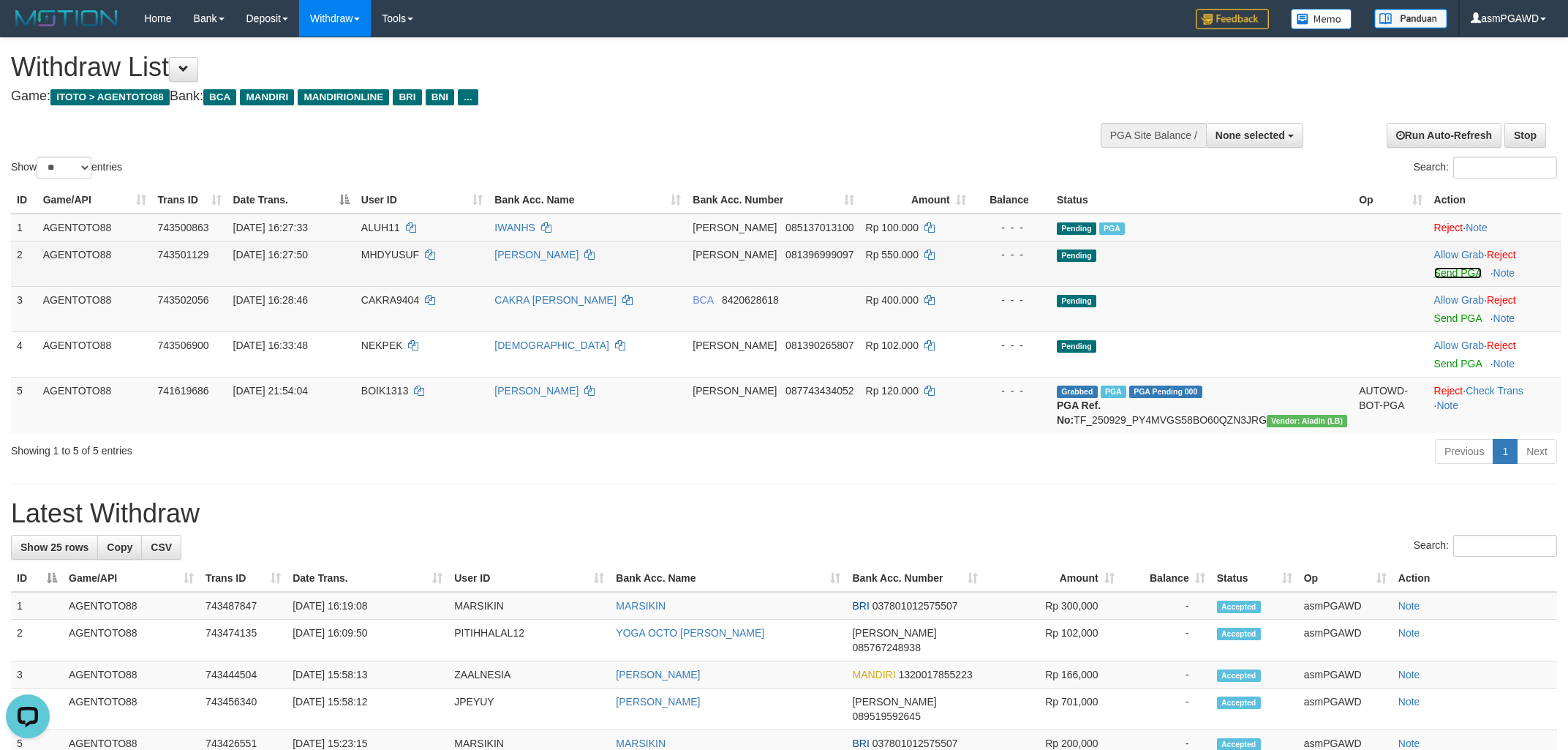
click at [1451, 274] on link "Send PGA" at bounding box center [1458, 273] width 48 height 12
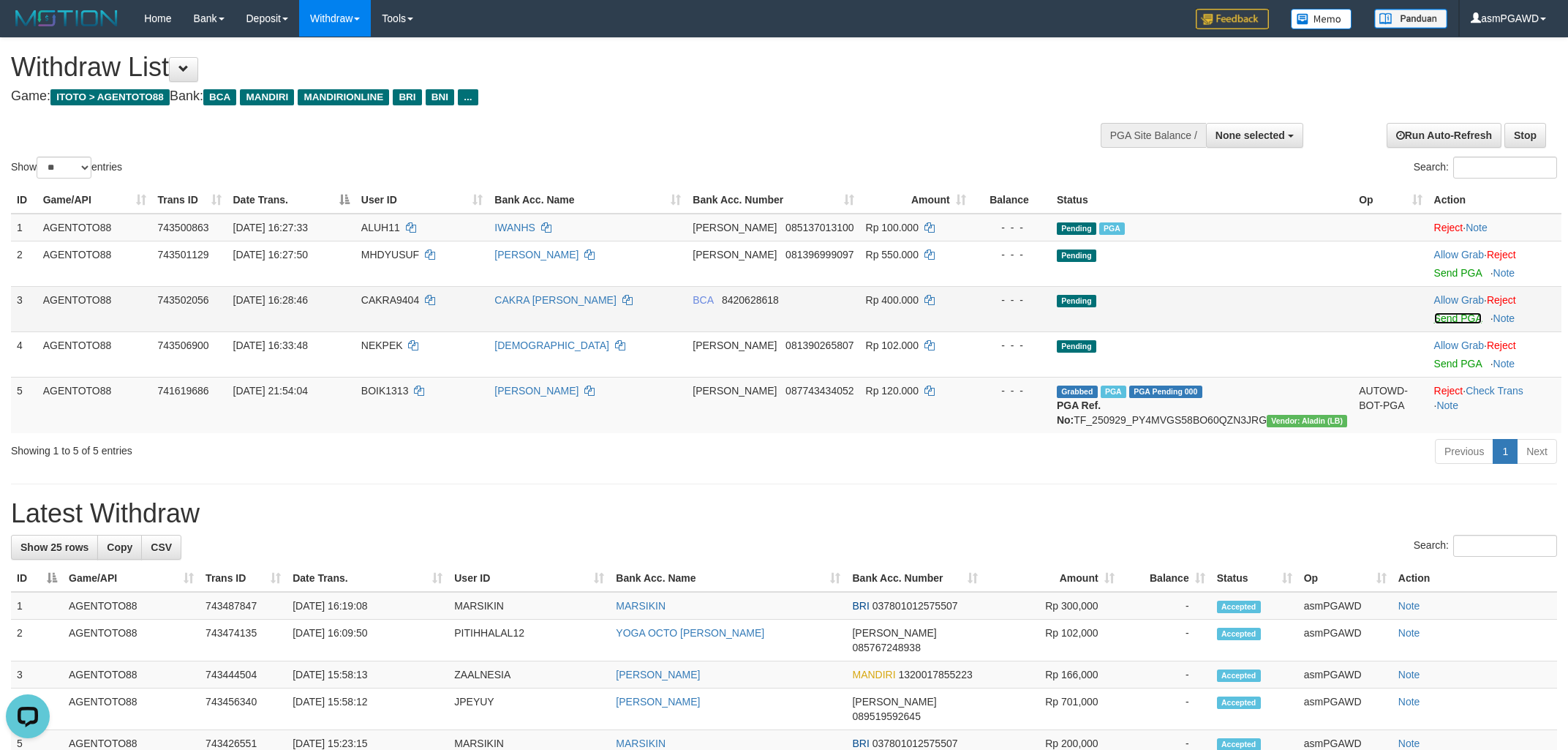
click at [1447, 314] on link "Send PGA" at bounding box center [1458, 318] width 48 height 12
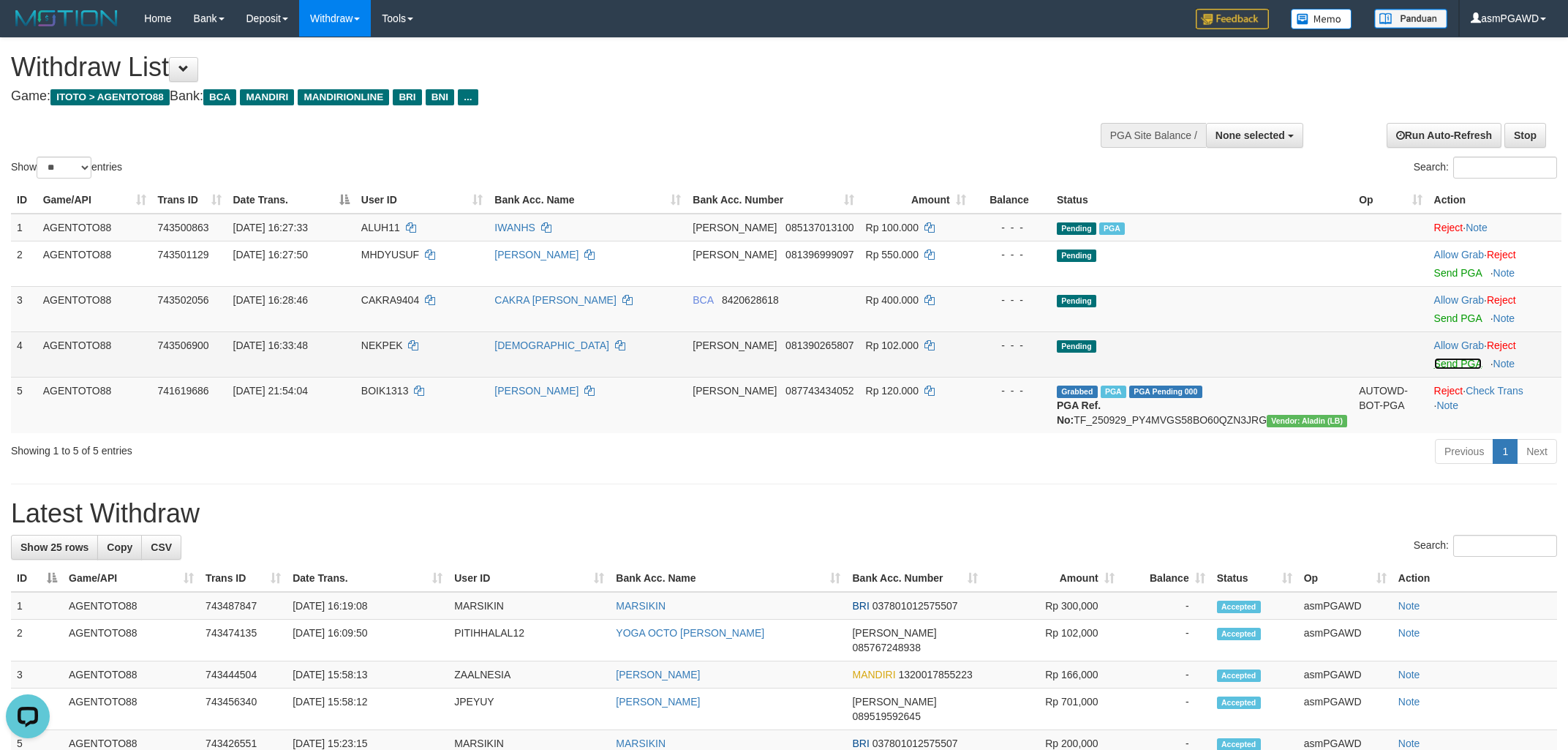
click at [1447, 364] on link "Send PGA" at bounding box center [1458, 364] width 48 height 12
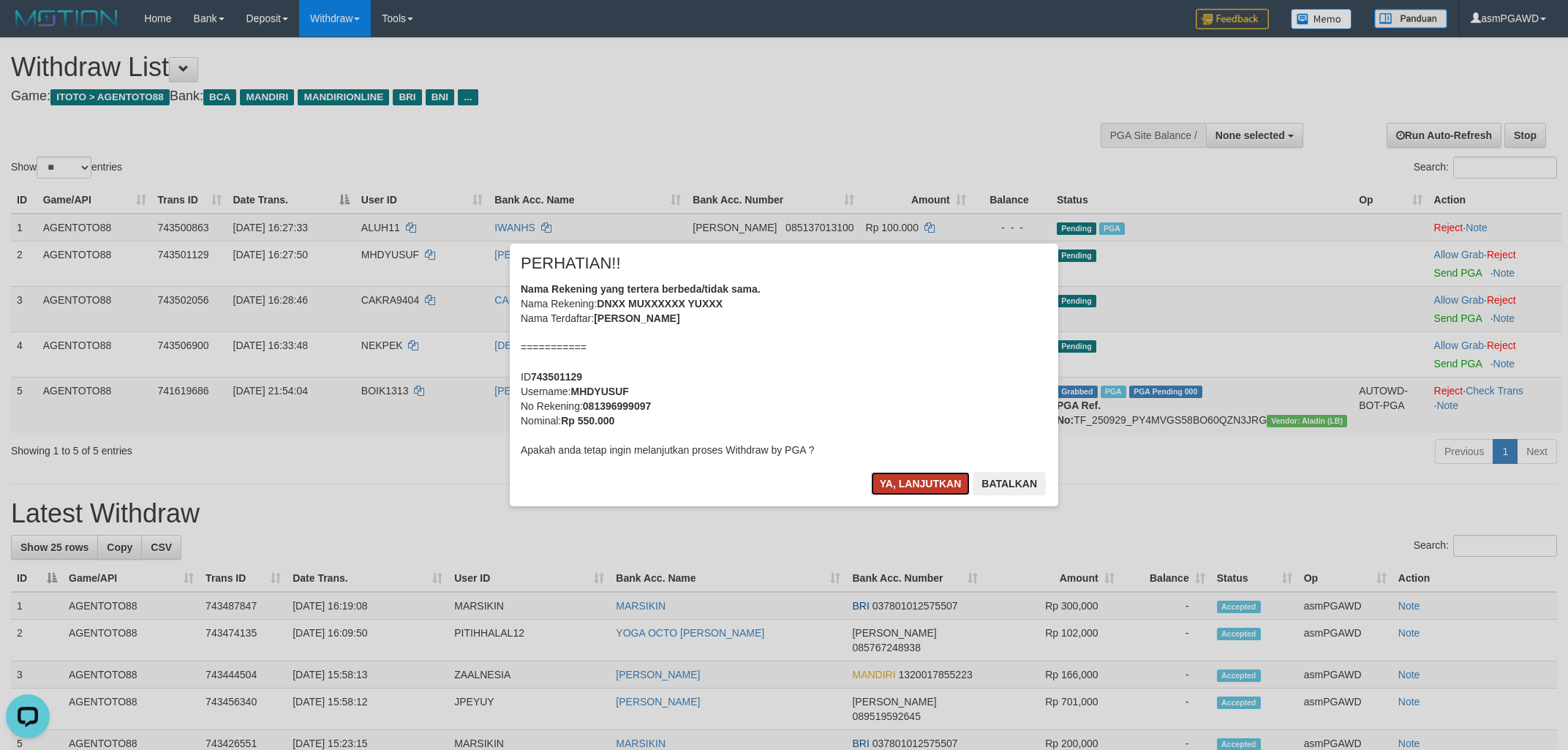
click at [896, 486] on button "Ya, lanjutkan" at bounding box center [921, 483] width 99 height 23
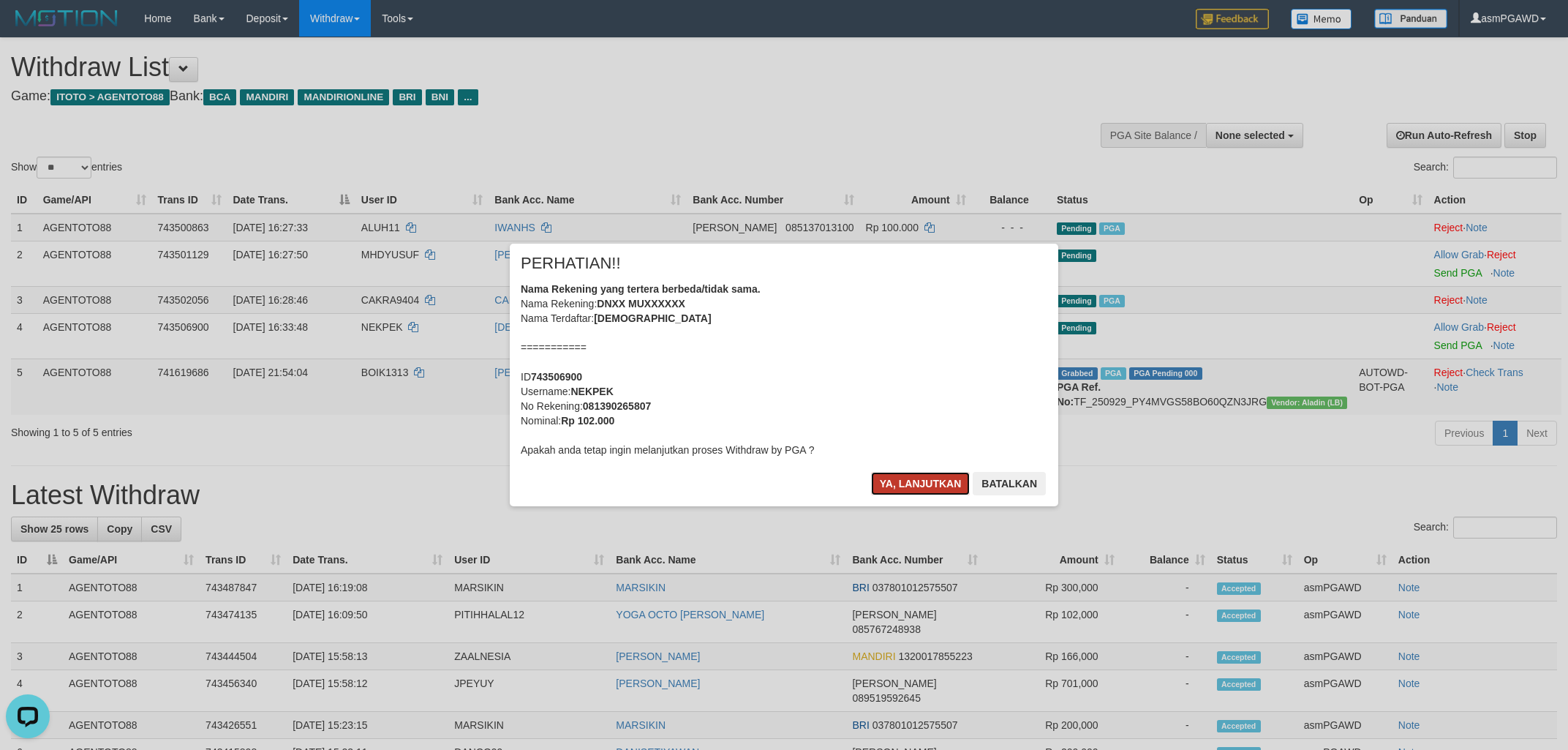
click at [913, 485] on button "Ya, lanjutkan" at bounding box center [921, 483] width 99 height 23
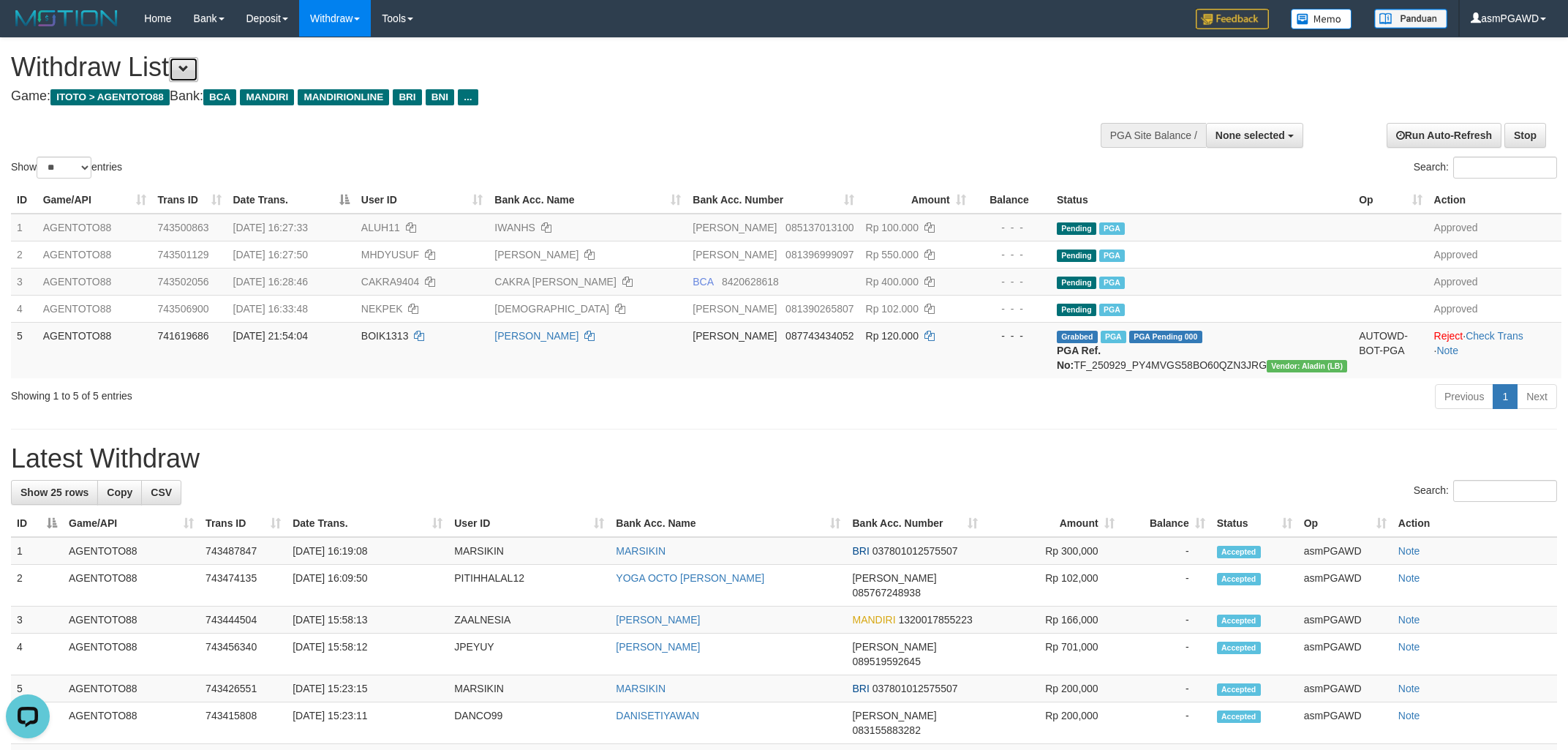
click at [199, 73] on button at bounding box center [183, 69] width 29 height 25
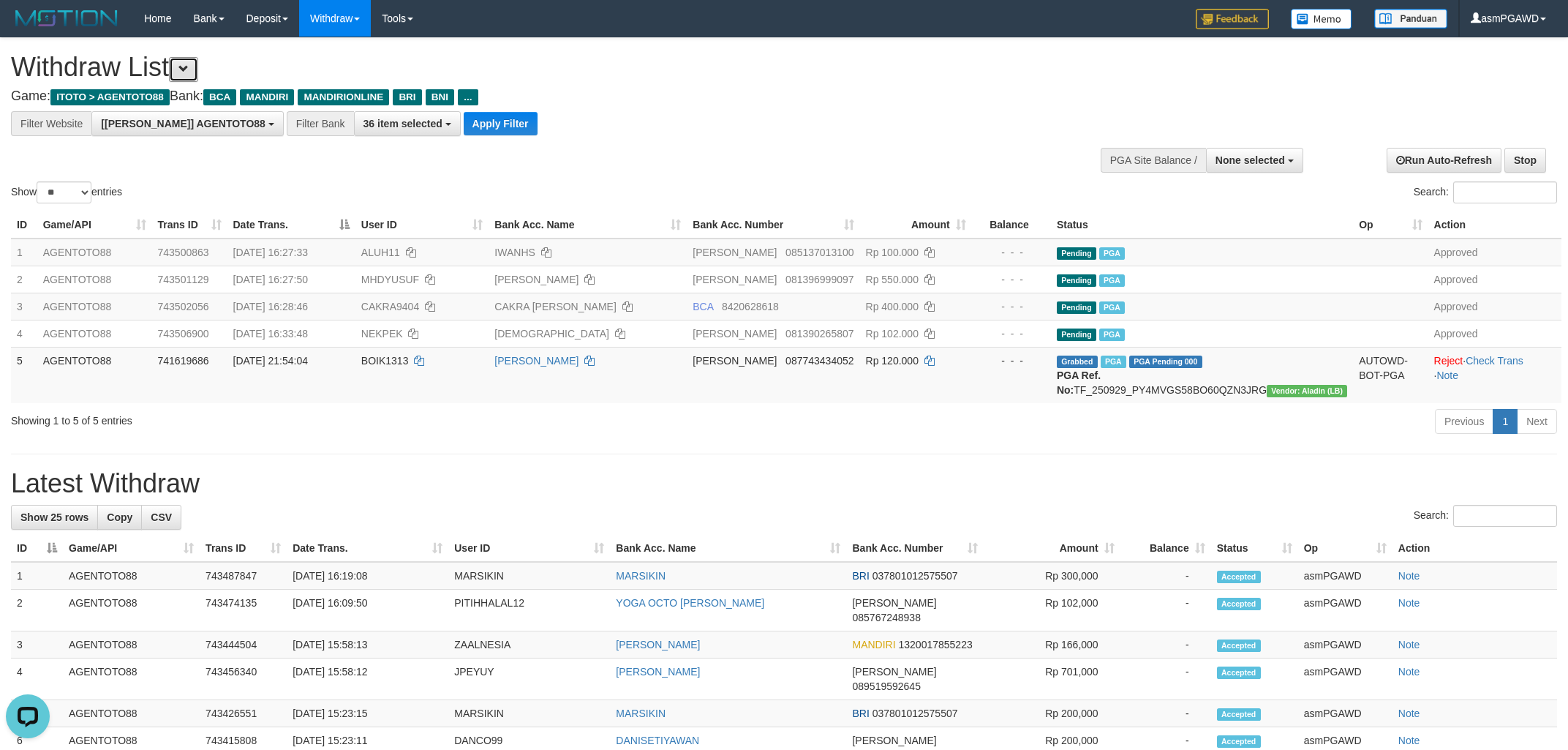
scroll to position [27, 0]
click at [464, 121] on button "Apply Filter" at bounding box center [501, 123] width 74 height 23
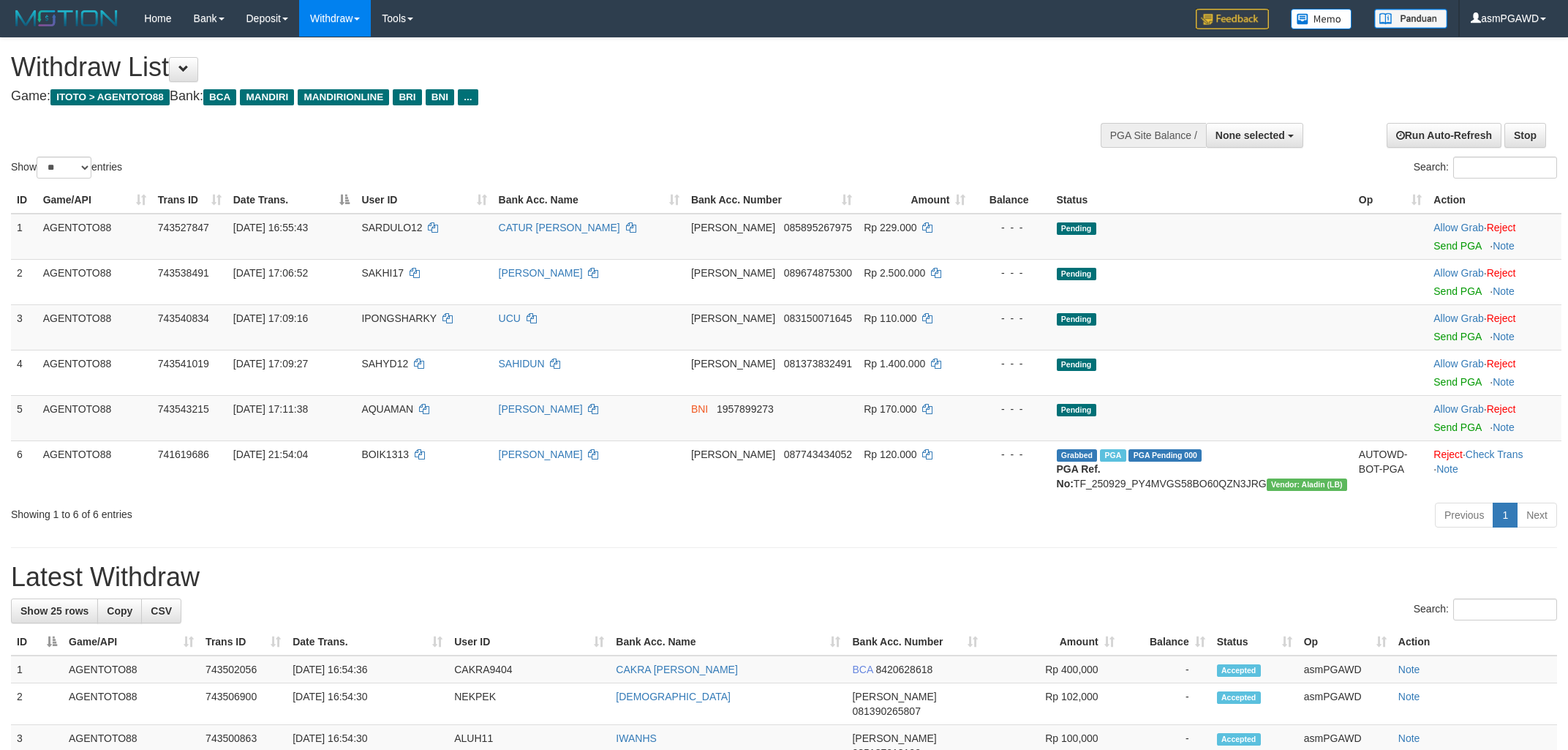
select select
select select "**"
click at [1445, 246] on link "Send PGA" at bounding box center [1458, 246] width 48 height 12
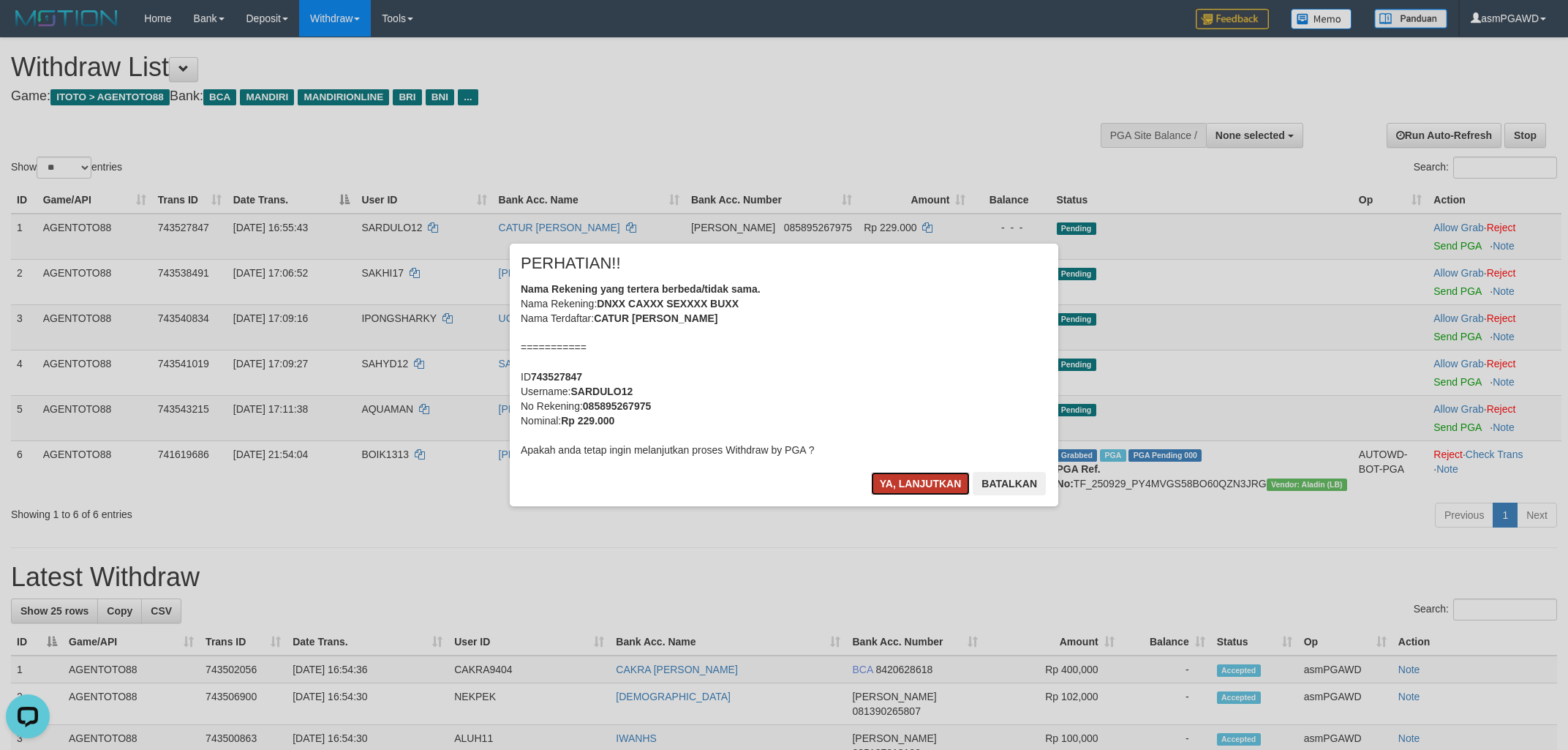
click at [906, 478] on button "Ya, lanjutkan" at bounding box center [921, 483] width 99 height 23
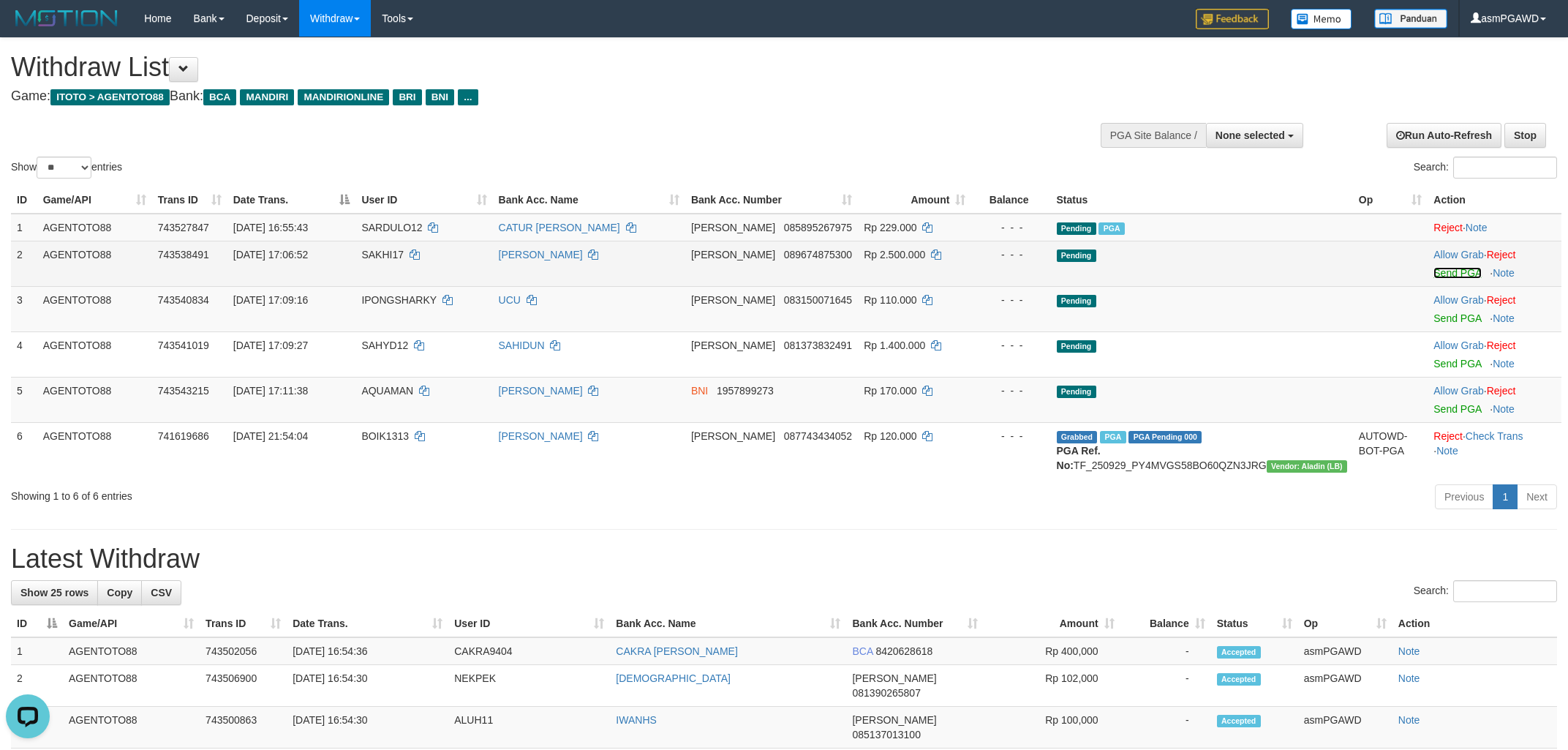
click at [1440, 271] on link "Send PGA" at bounding box center [1458, 273] width 48 height 12
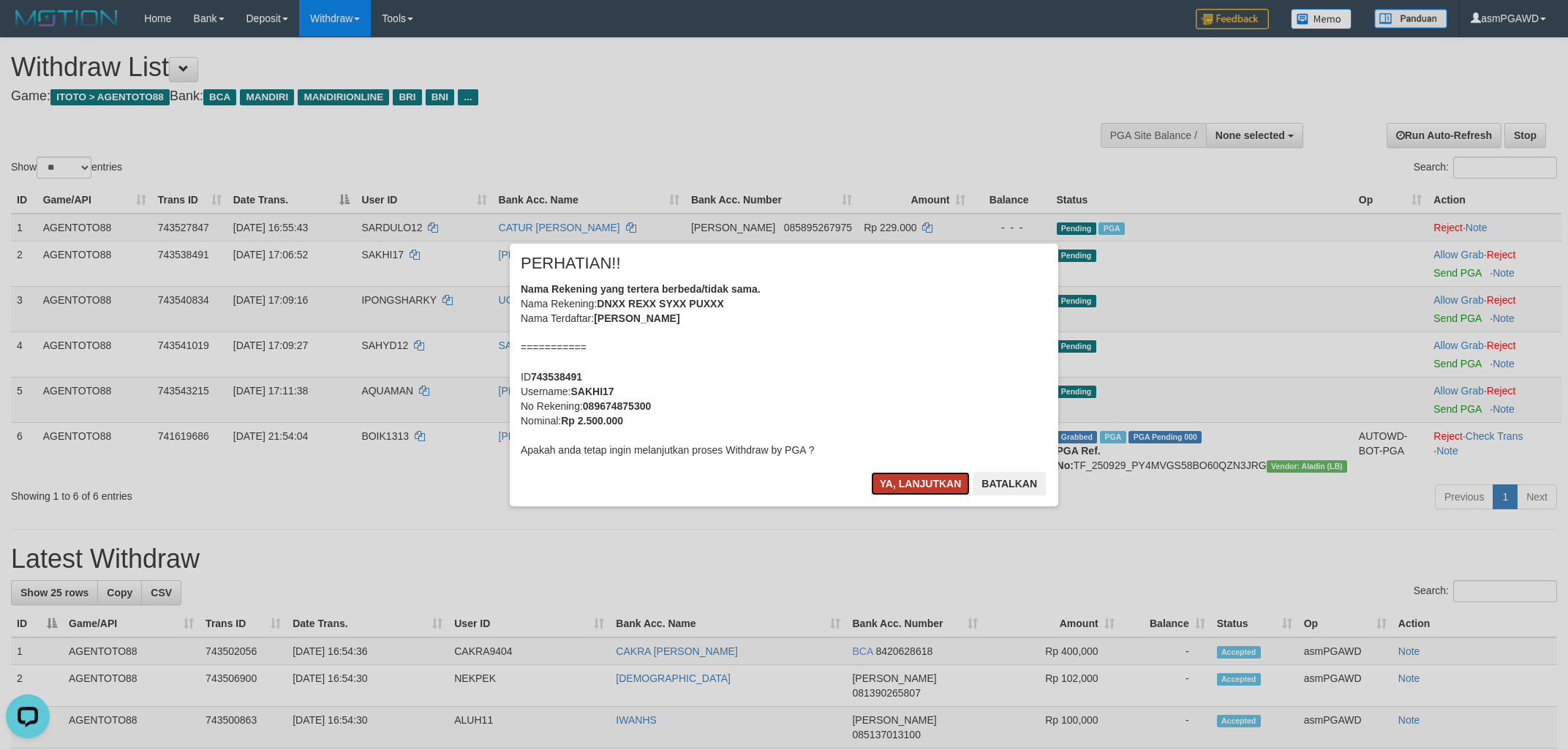
click at [948, 488] on button "Ya, lanjutkan" at bounding box center [921, 483] width 99 height 23
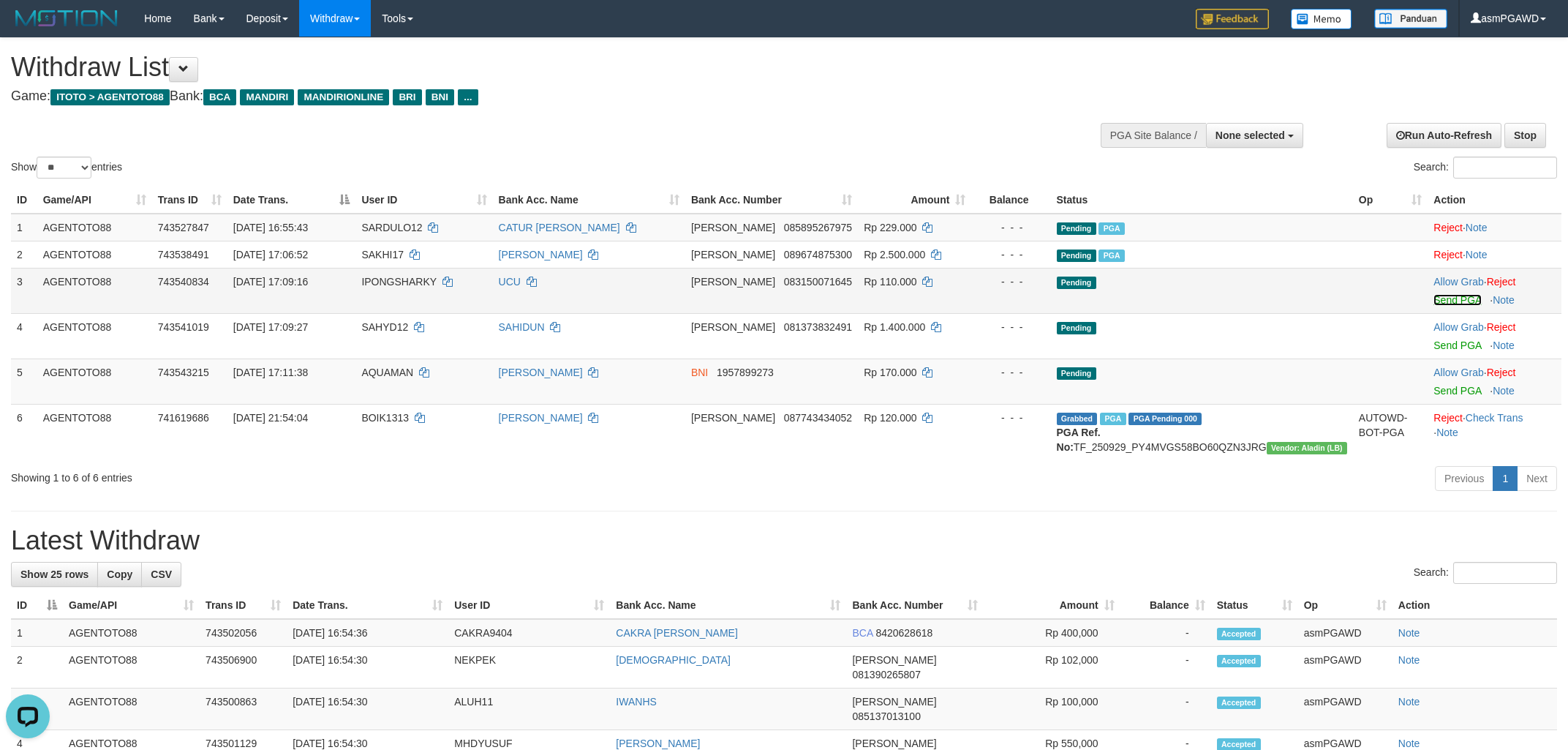
click at [1440, 300] on link "Send PGA" at bounding box center [1458, 301] width 48 height 12
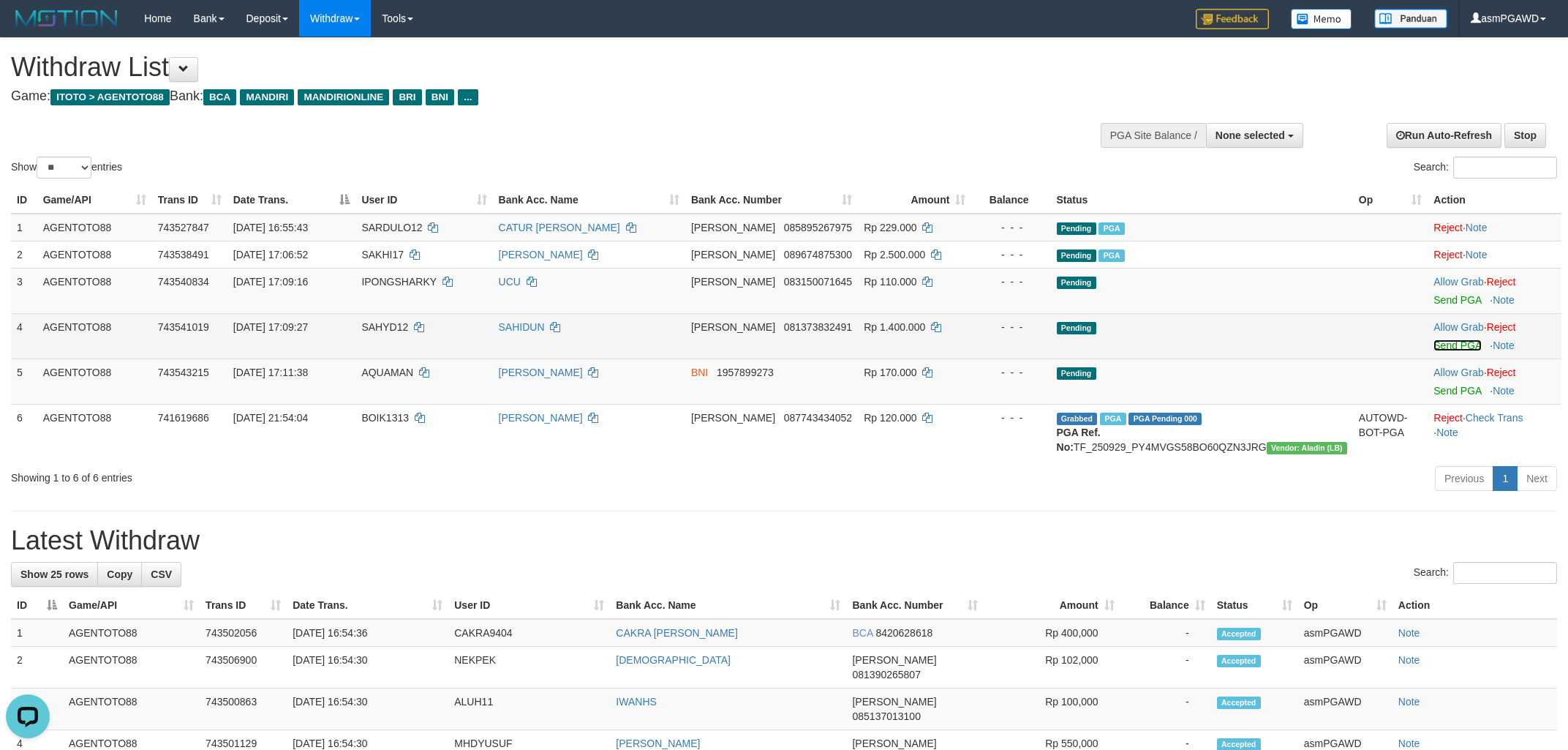
click at [1436, 340] on link "Send PGA" at bounding box center [1458, 346] width 48 height 12
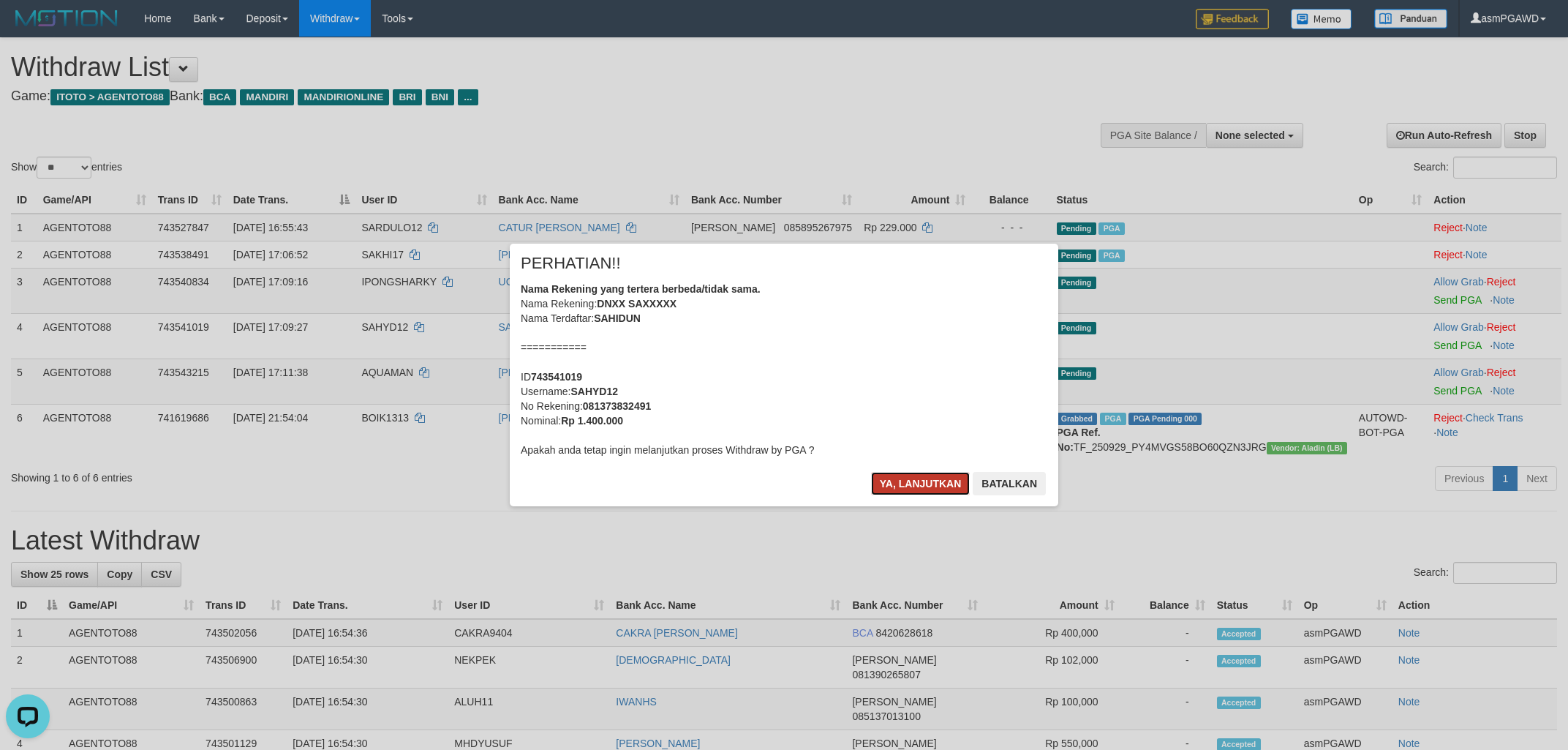
click at [924, 484] on button "Ya, lanjutkan" at bounding box center [921, 483] width 99 height 23
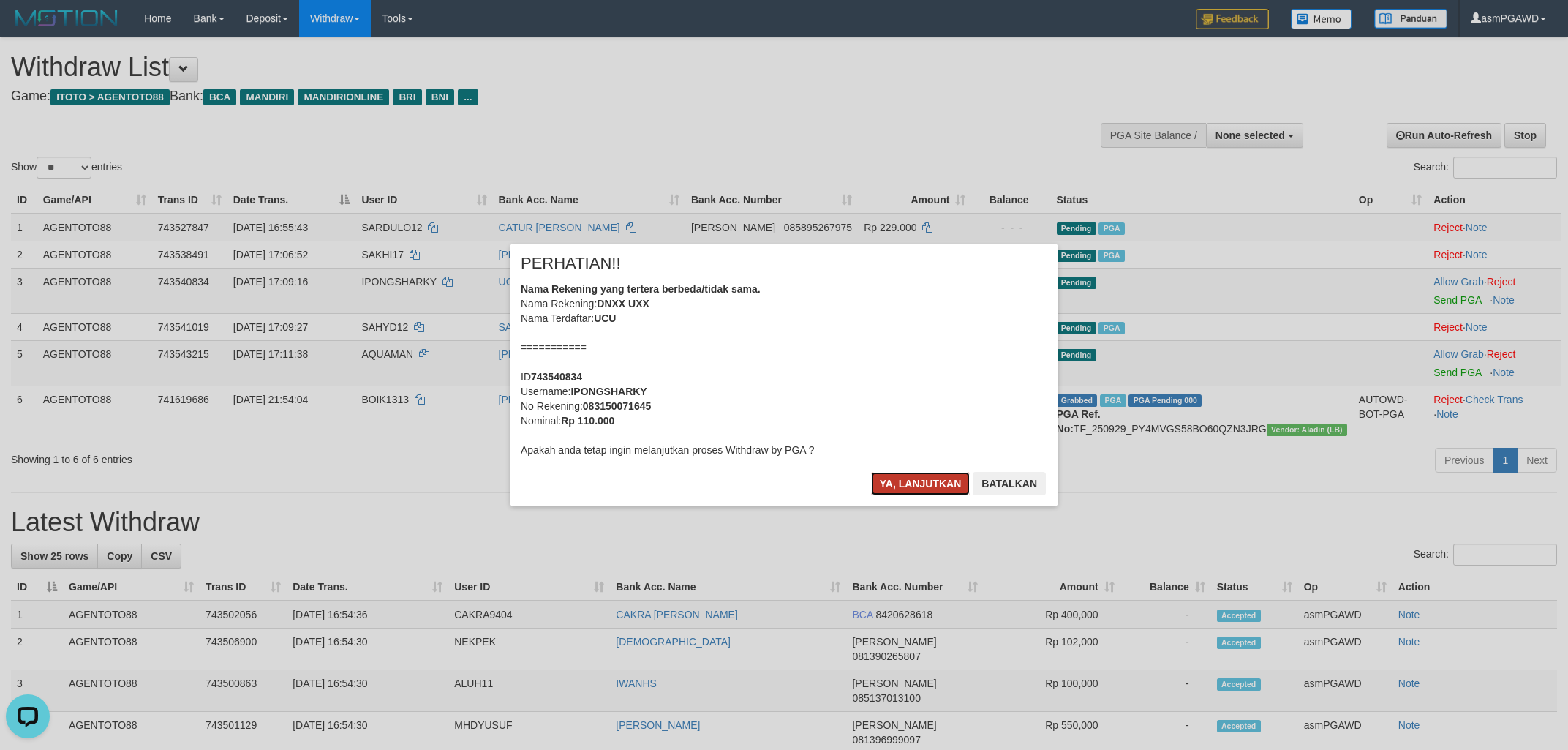
click at [915, 495] on button "Ya, lanjutkan" at bounding box center [921, 483] width 99 height 23
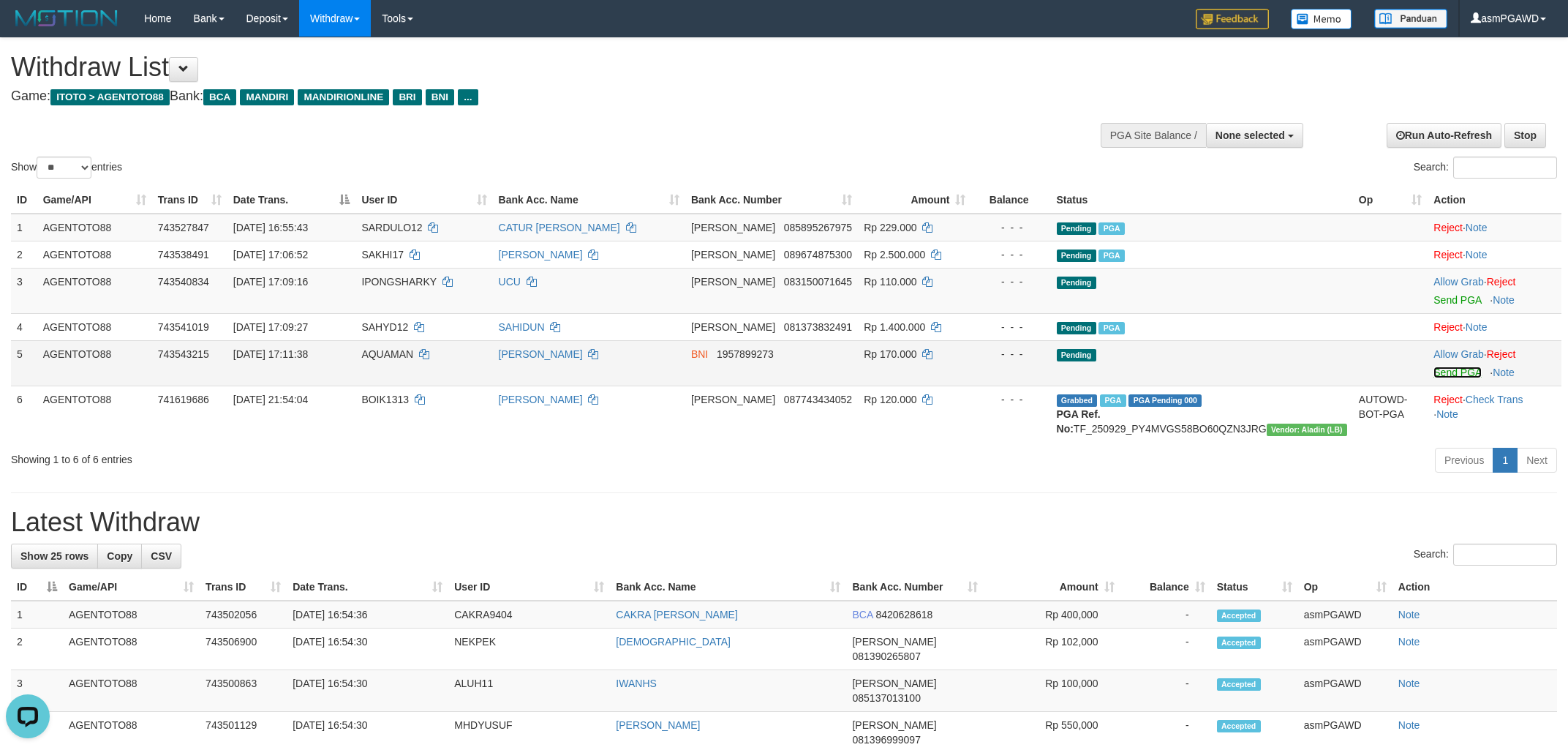
click at [1442, 374] on link "Send PGA" at bounding box center [1458, 372] width 48 height 12
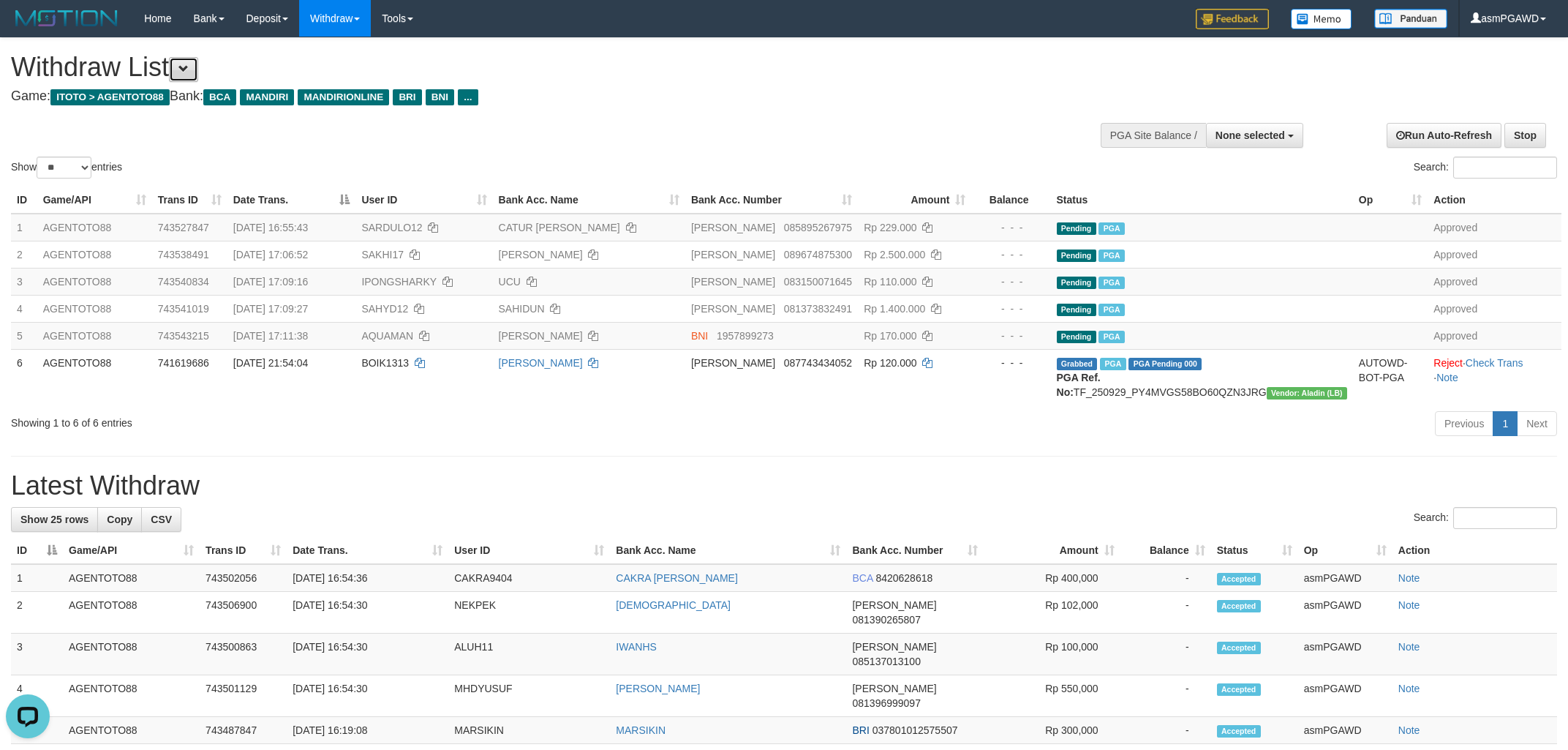
click at [199, 68] on button at bounding box center [183, 69] width 29 height 25
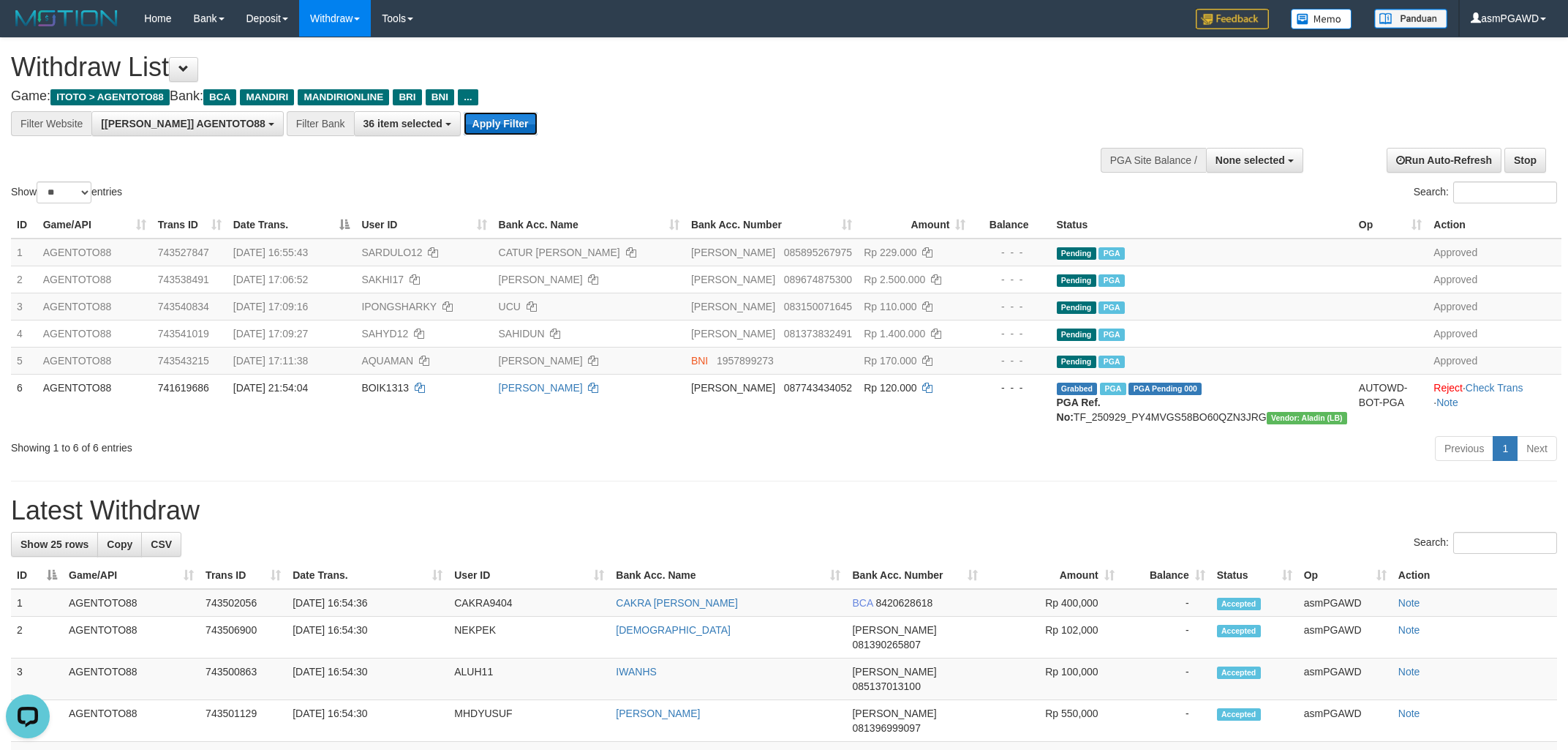
click at [464, 128] on button "Apply Filter" at bounding box center [501, 123] width 74 height 23
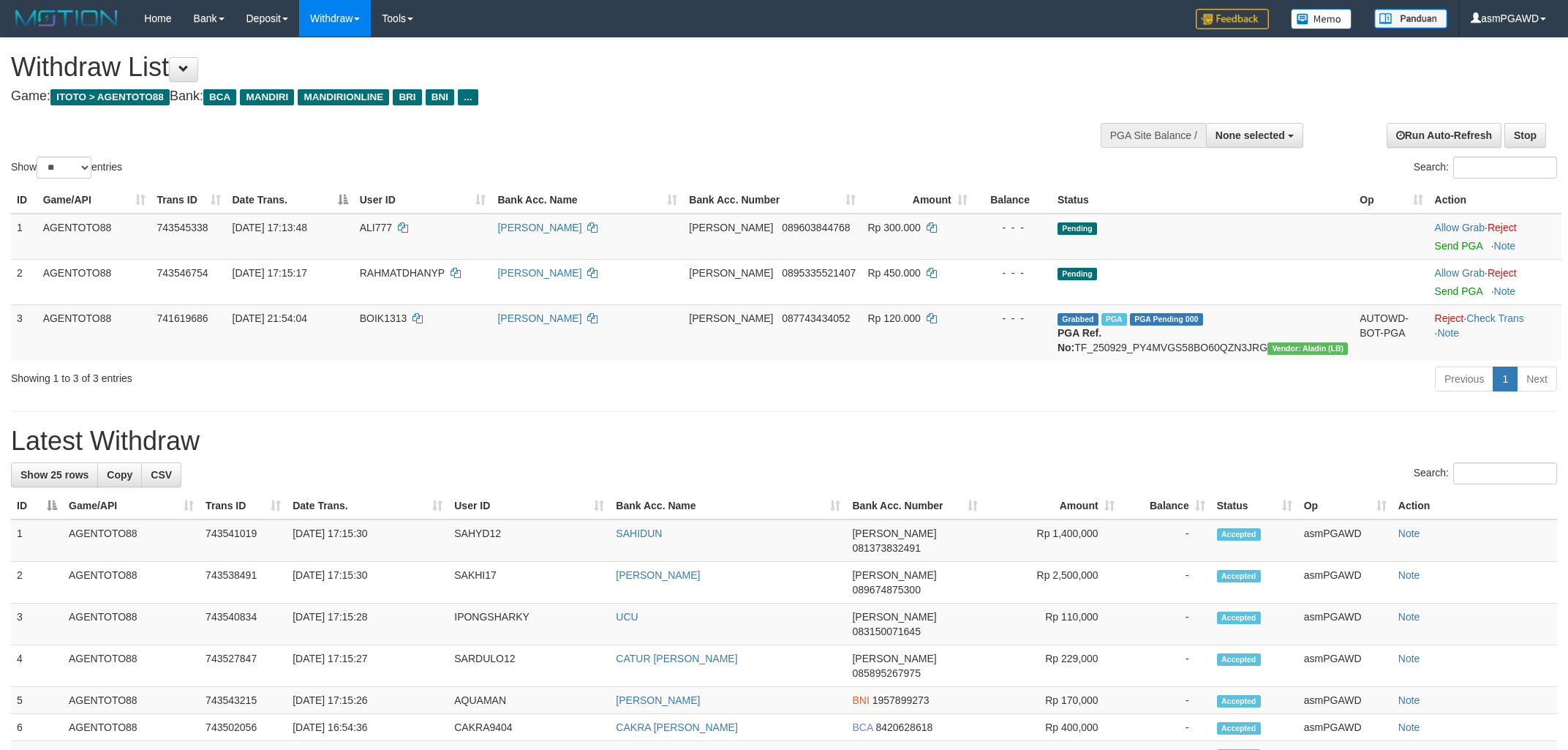
select select
select select "**"
click at [1452, 246] on link "Send PGA" at bounding box center [1459, 246] width 48 height 12
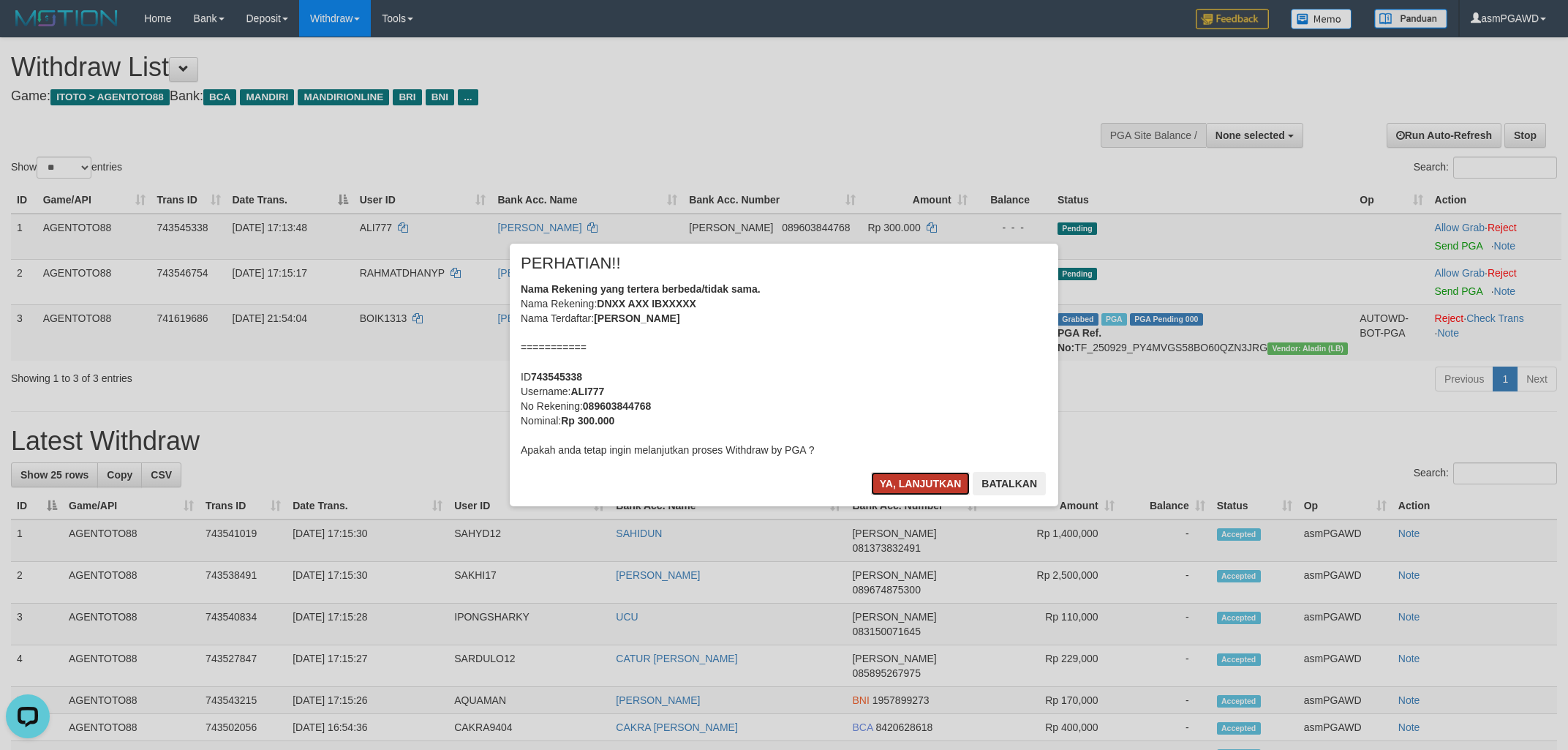
click at [933, 486] on button "Ya, lanjutkan" at bounding box center [921, 483] width 99 height 23
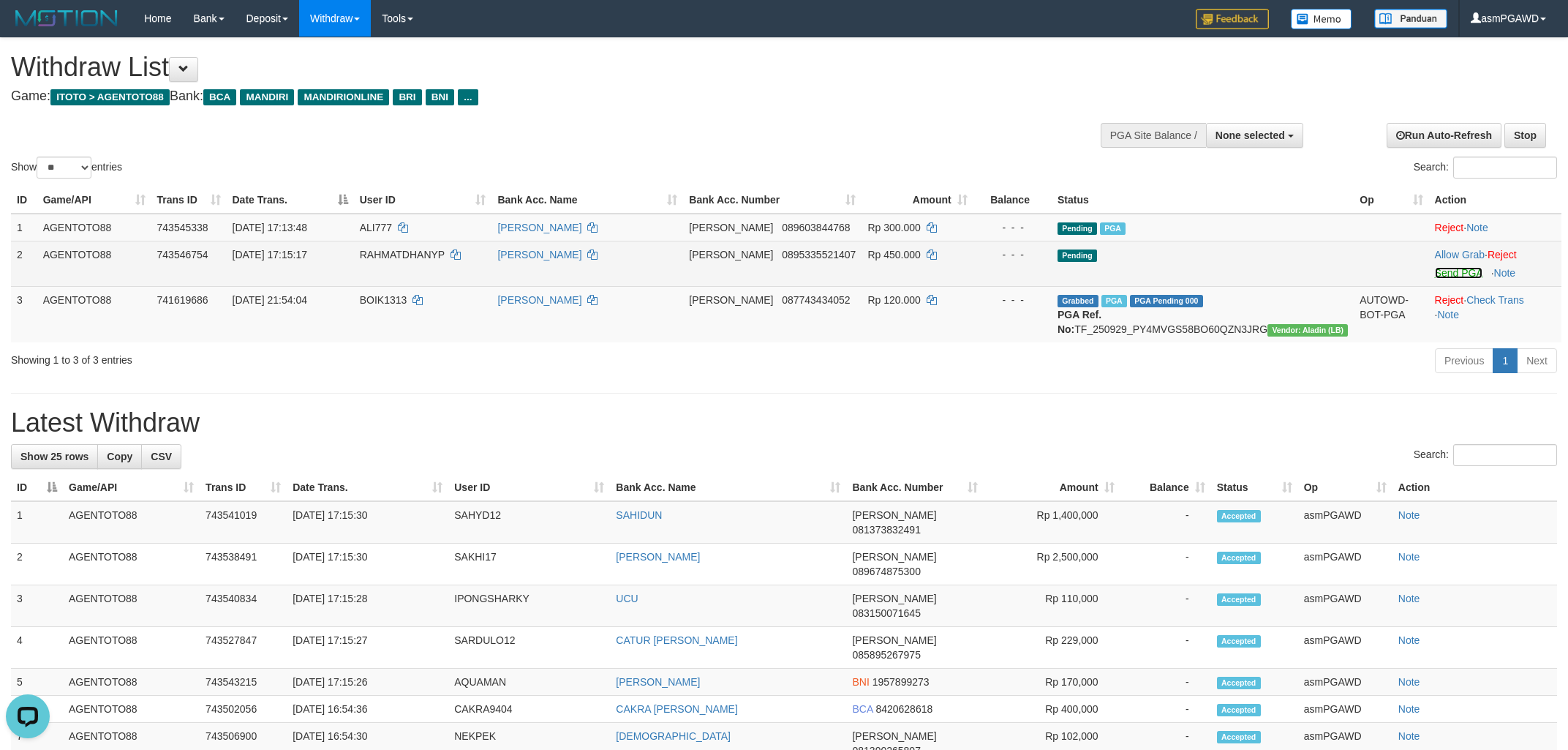
click at [1435, 273] on link "Send PGA" at bounding box center [1459, 273] width 48 height 12
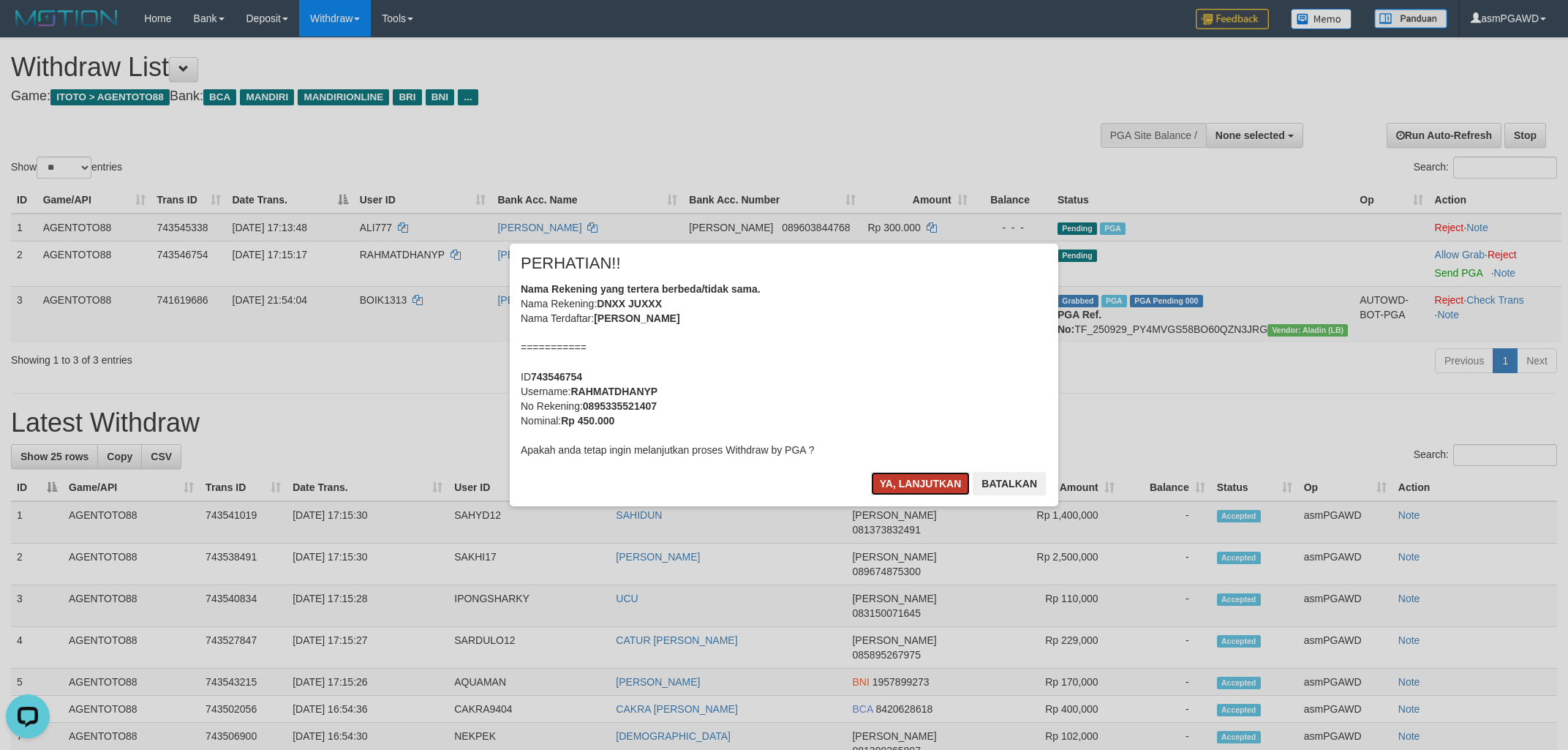
click at [918, 477] on button "Ya, lanjutkan" at bounding box center [921, 483] width 99 height 23
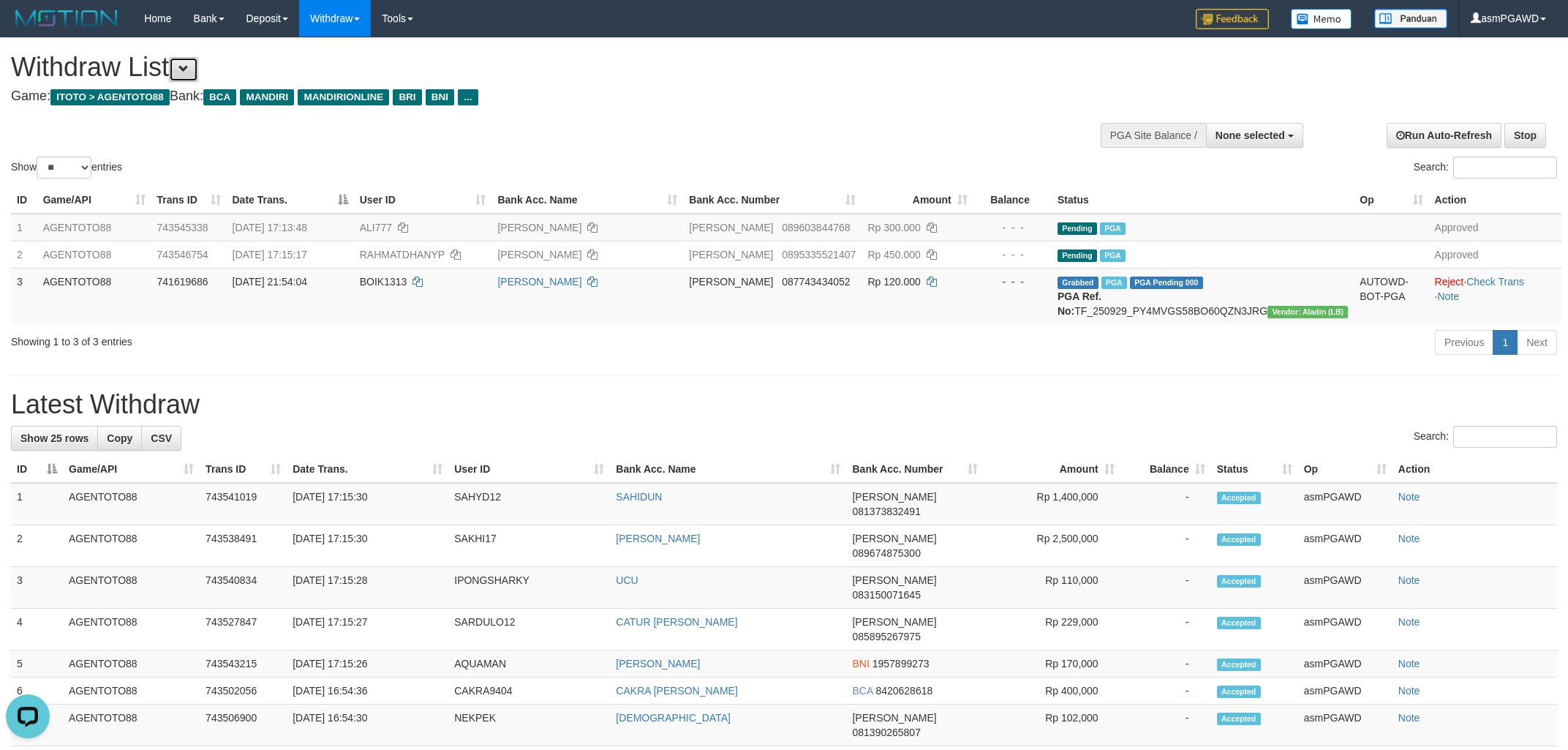
click at [189, 68] on span at bounding box center [184, 68] width 10 height 10
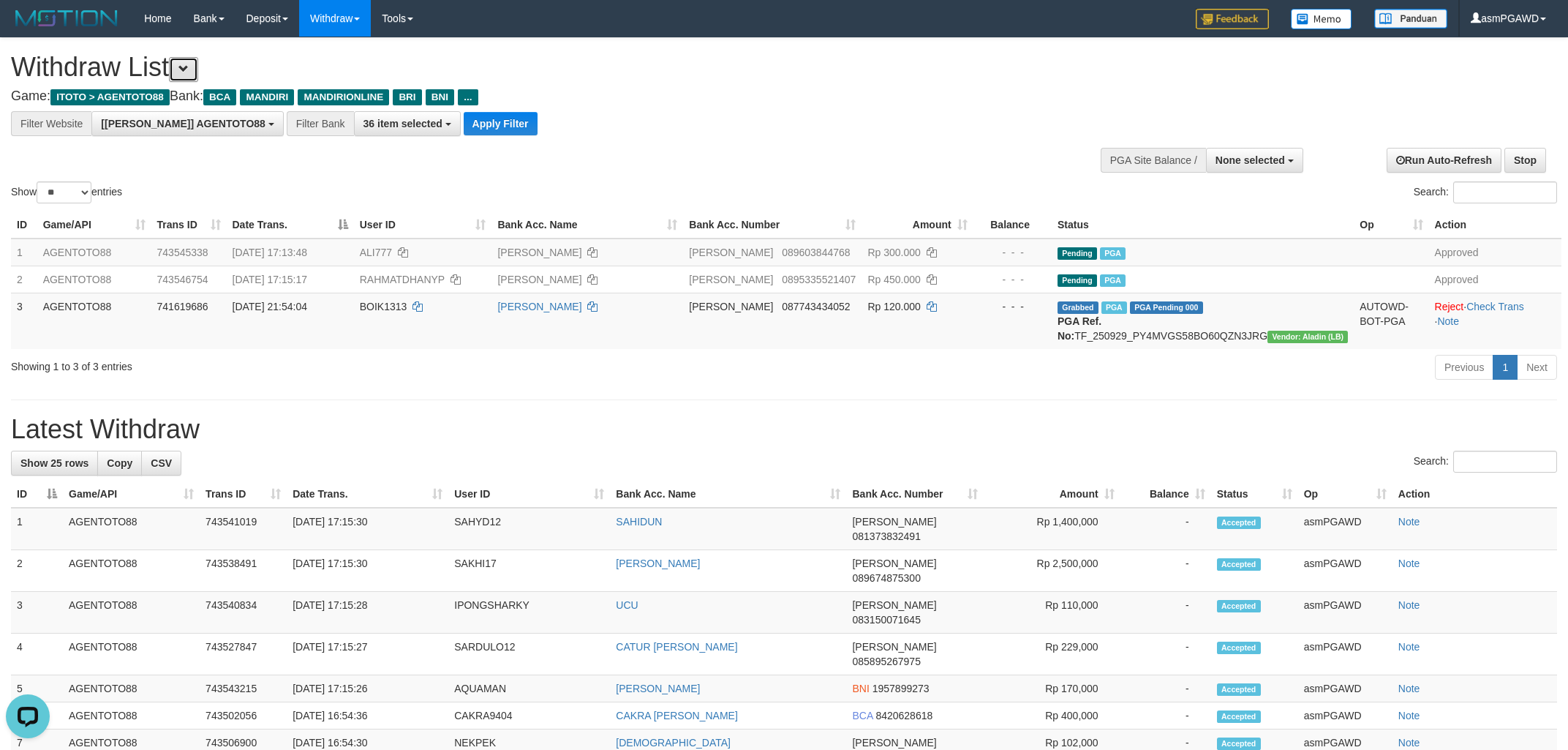
scroll to position [27, 0]
click at [464, 125] on button "Apply Filter" at bounding box center [501, 123] width 74 height 23
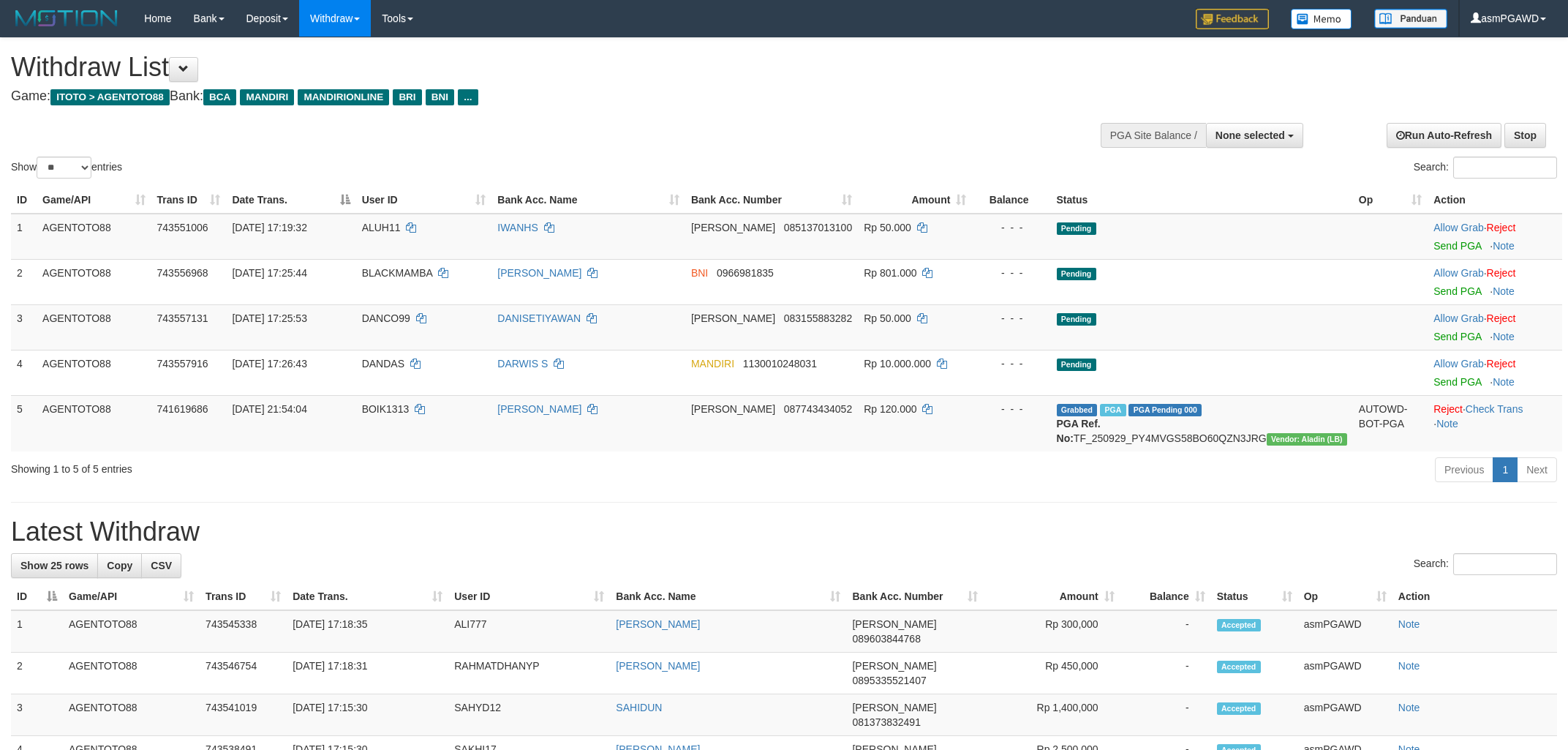
select select
select select "**"
click at [1458, 229] on link "Allow Grab" at bounding box center [1458, 228] width 50 height 12
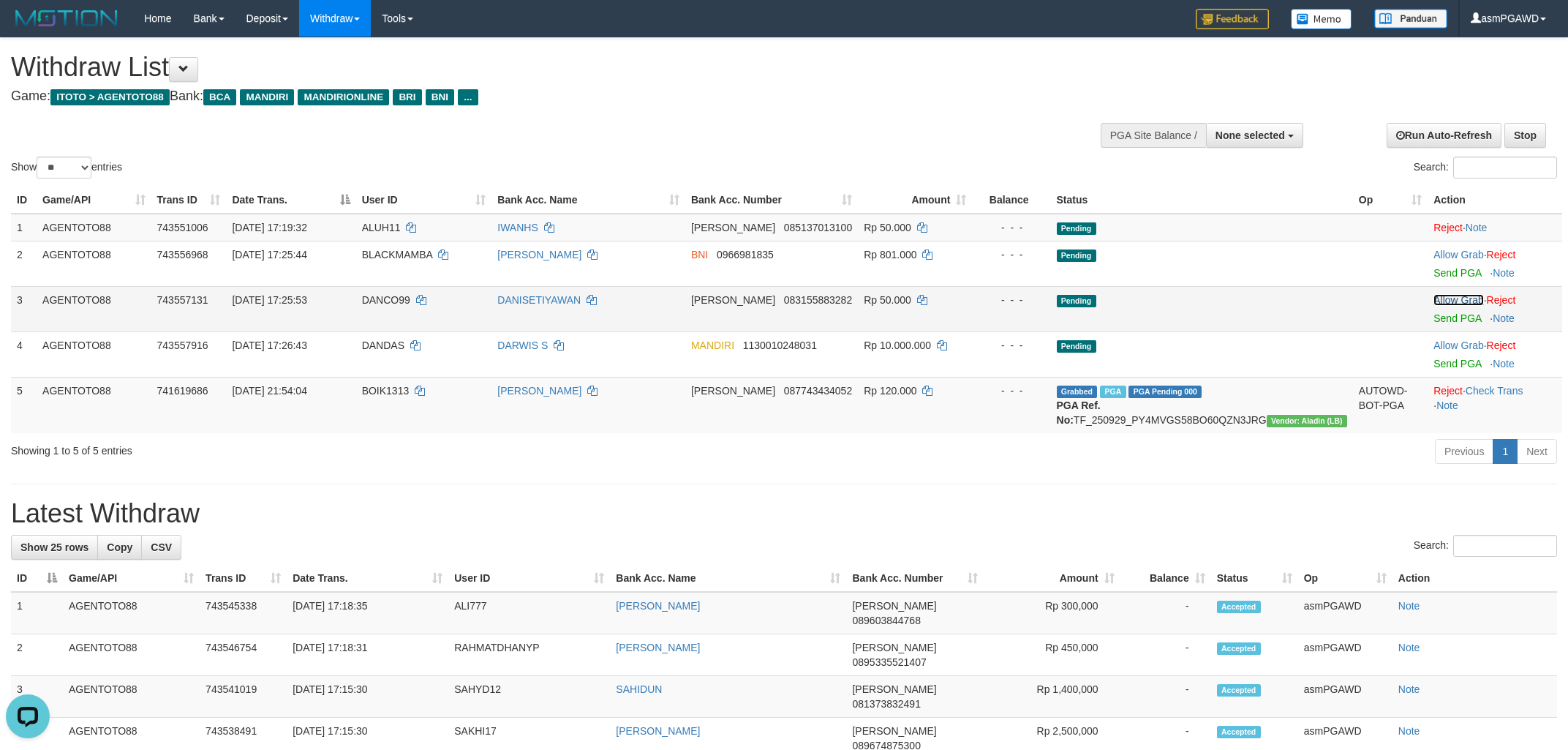
click at [1441, 301] on link "Allow Grab" at bounding box center [1458, 301] width 50 height 12
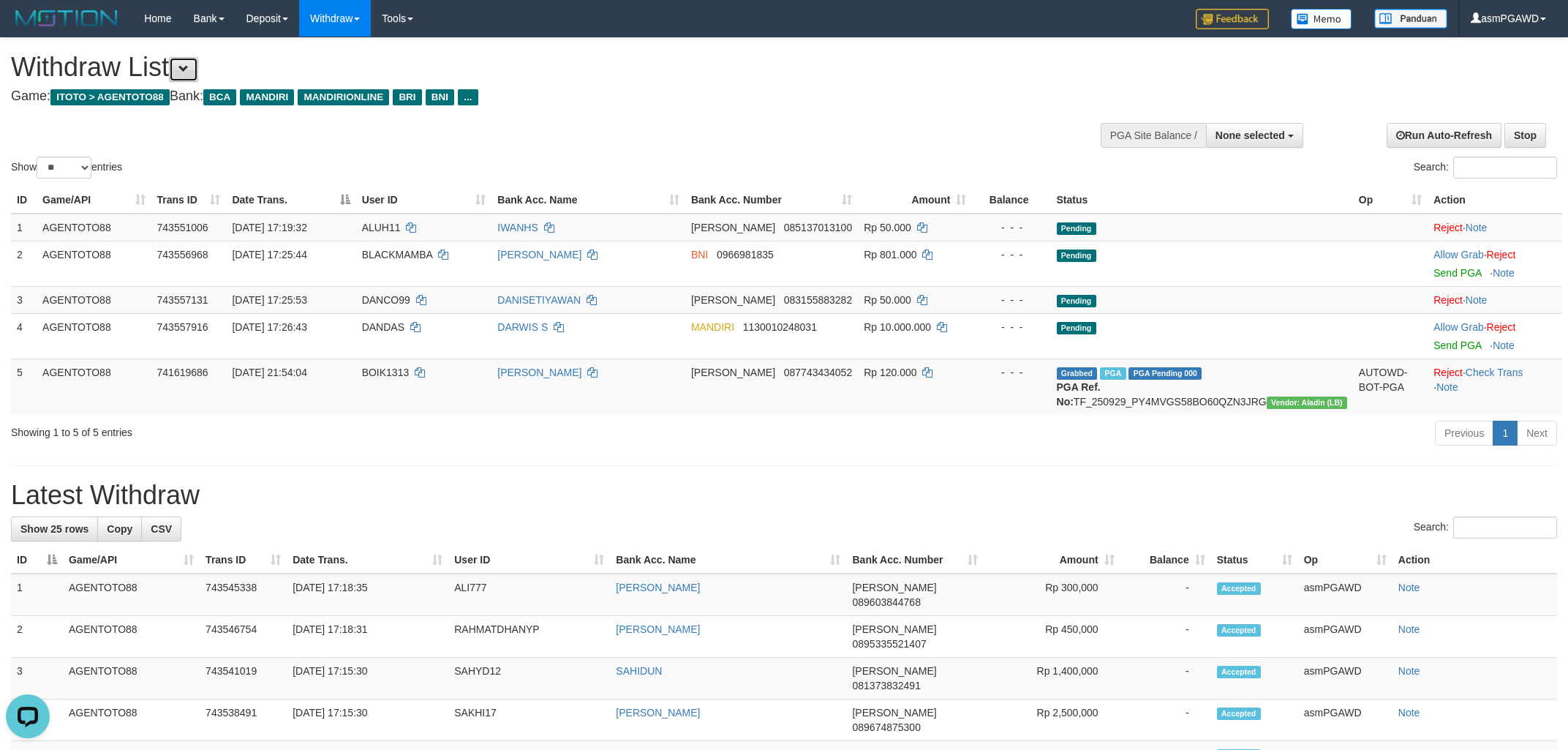
click at [185, 69] on button at bounding box center [183, 69] width 29 height 25
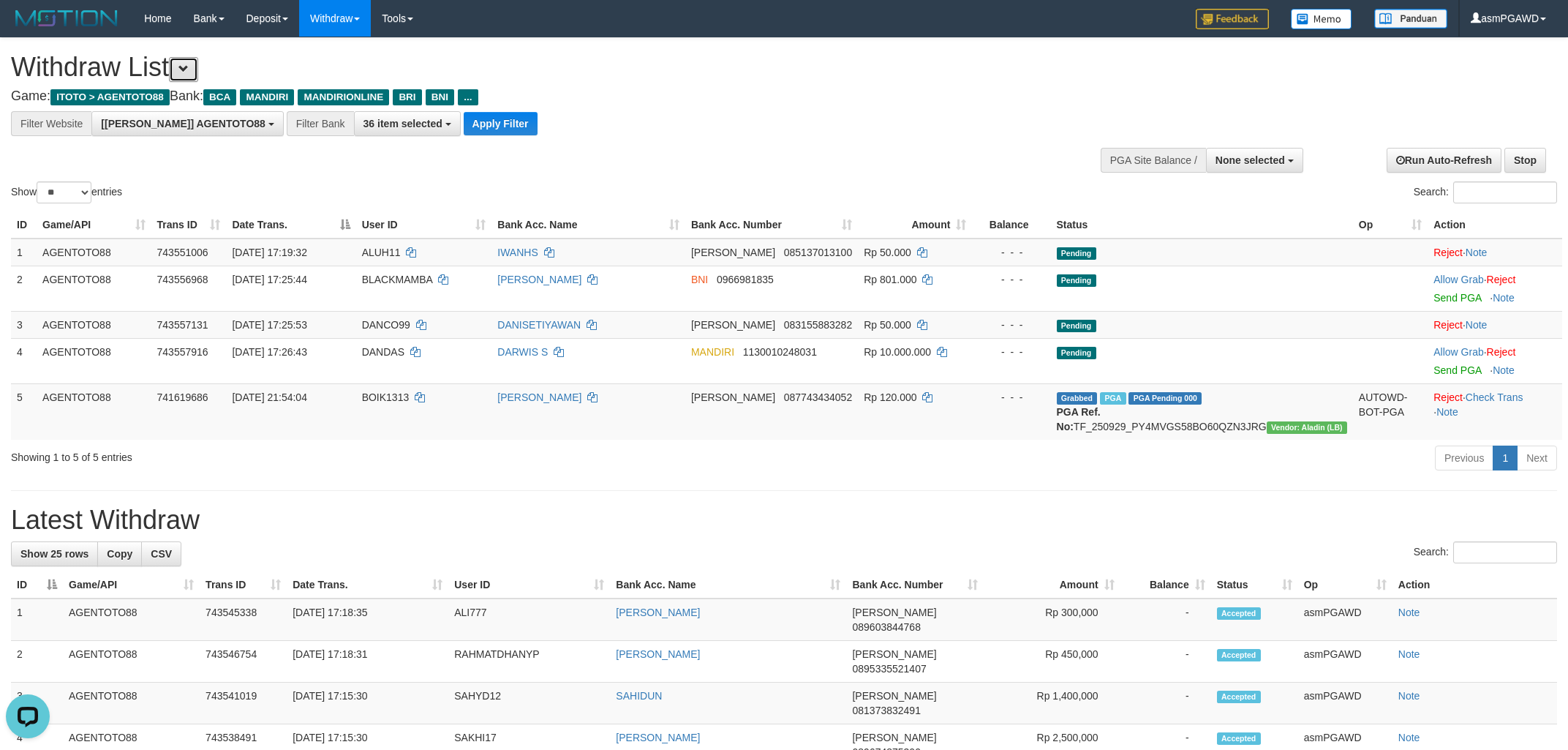
scroll to position [27, 0]
click at [465, 128] on button "Apply Filter" at bounding box center [501, 123] width 74 height 23
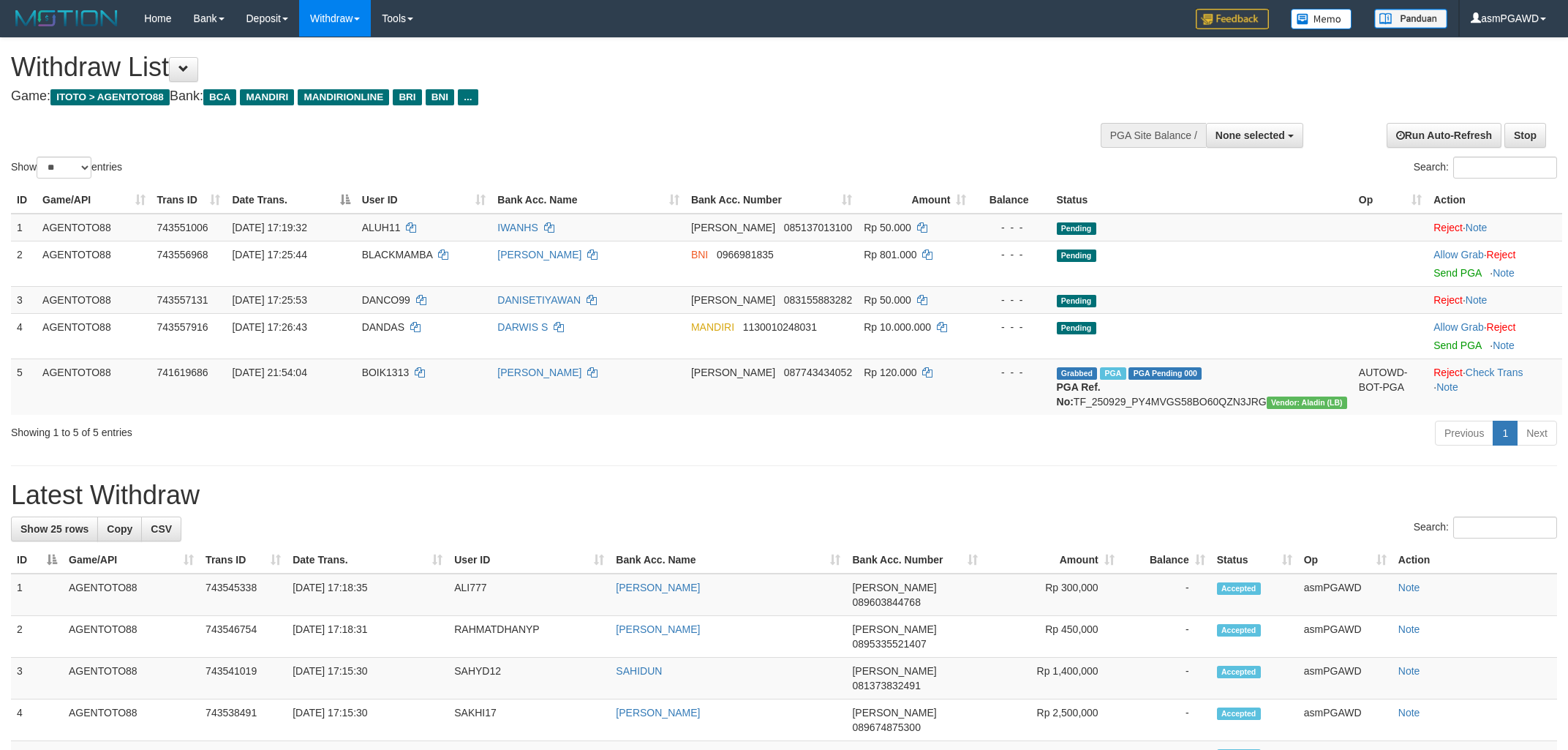
select select
select select "**"
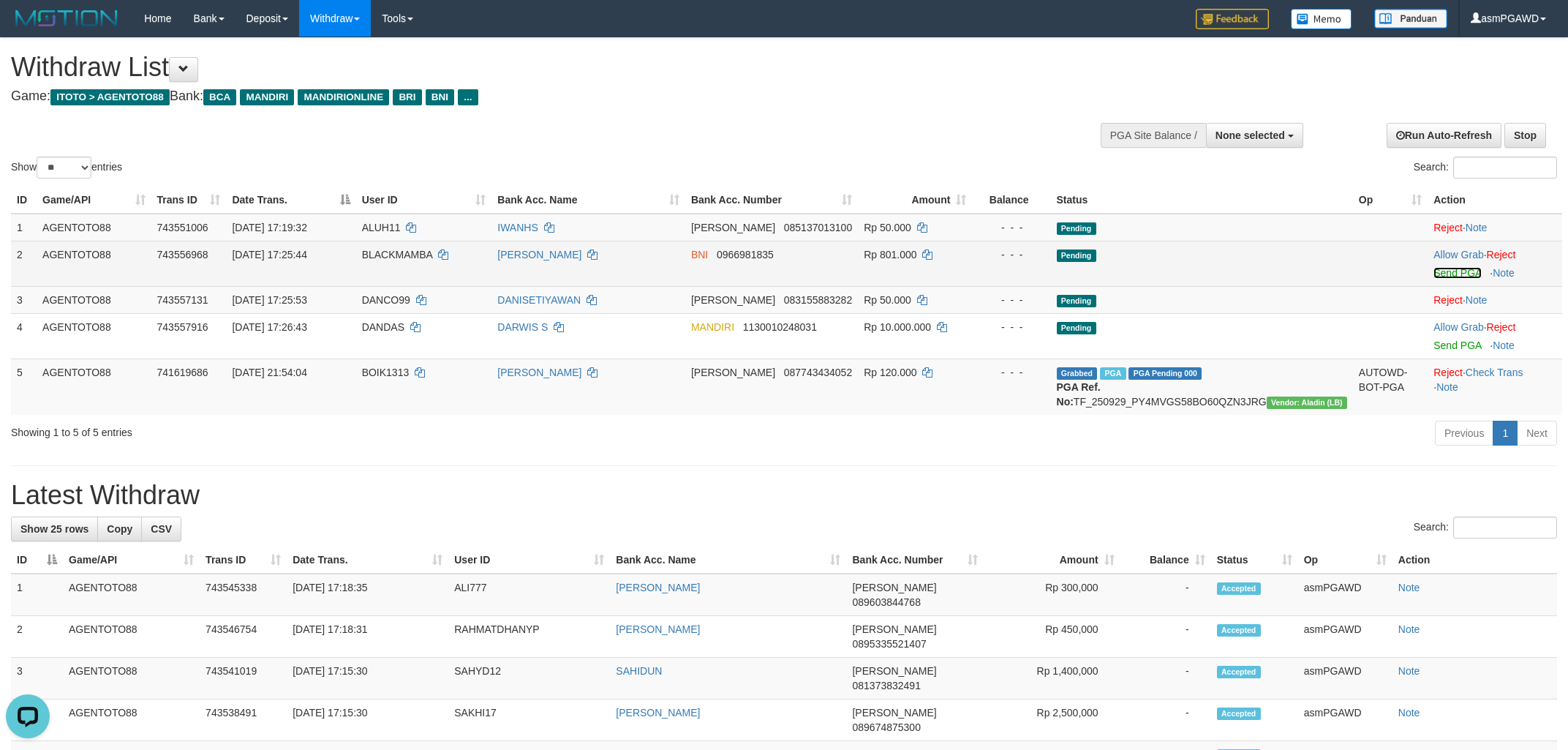
click at [1452, 275] on link "Send PGA" at bounding box center [1458, 273] width 48 height 12
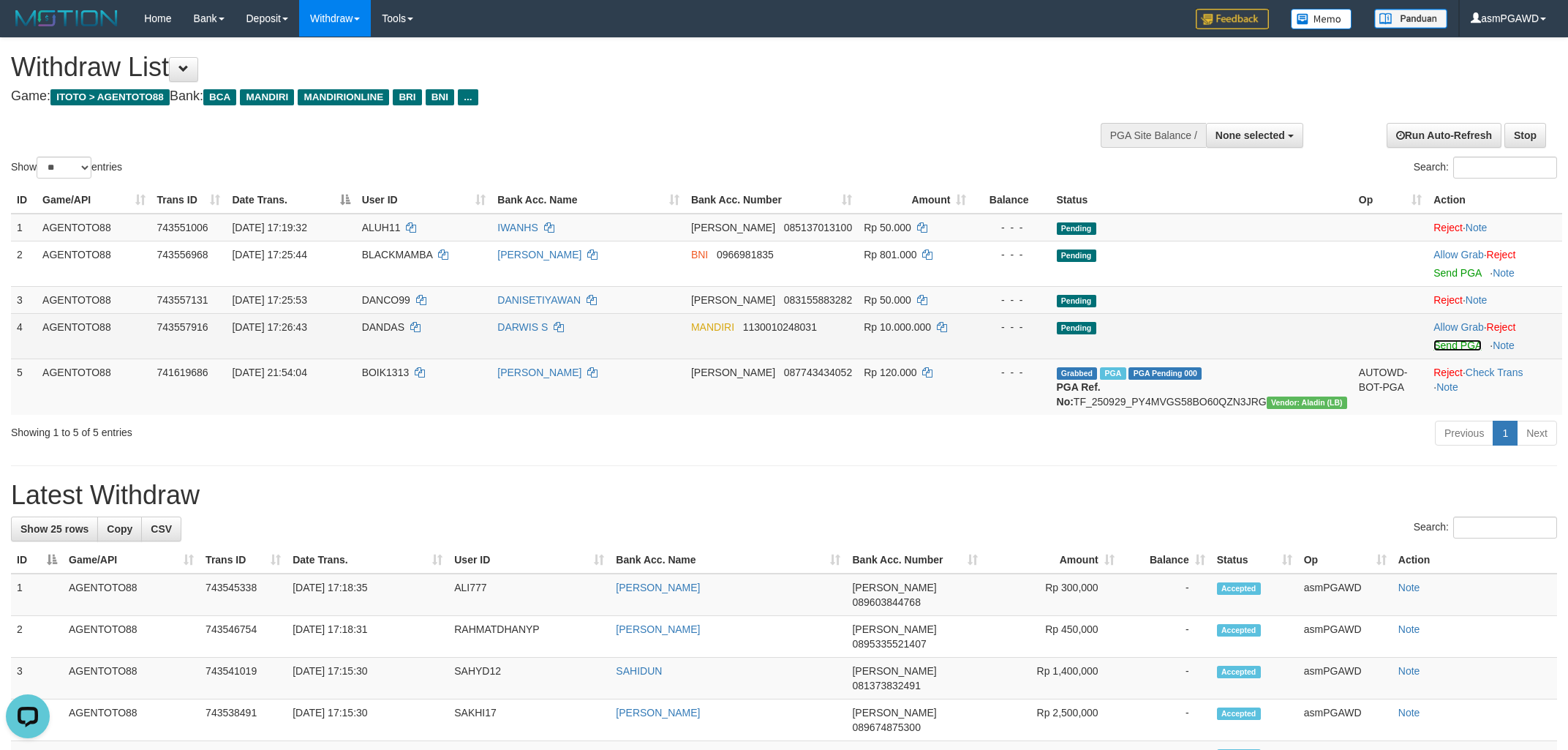
click at [1451, 345] on link "Send PGA" at bounding box center [1458, 346] width 48 height 12
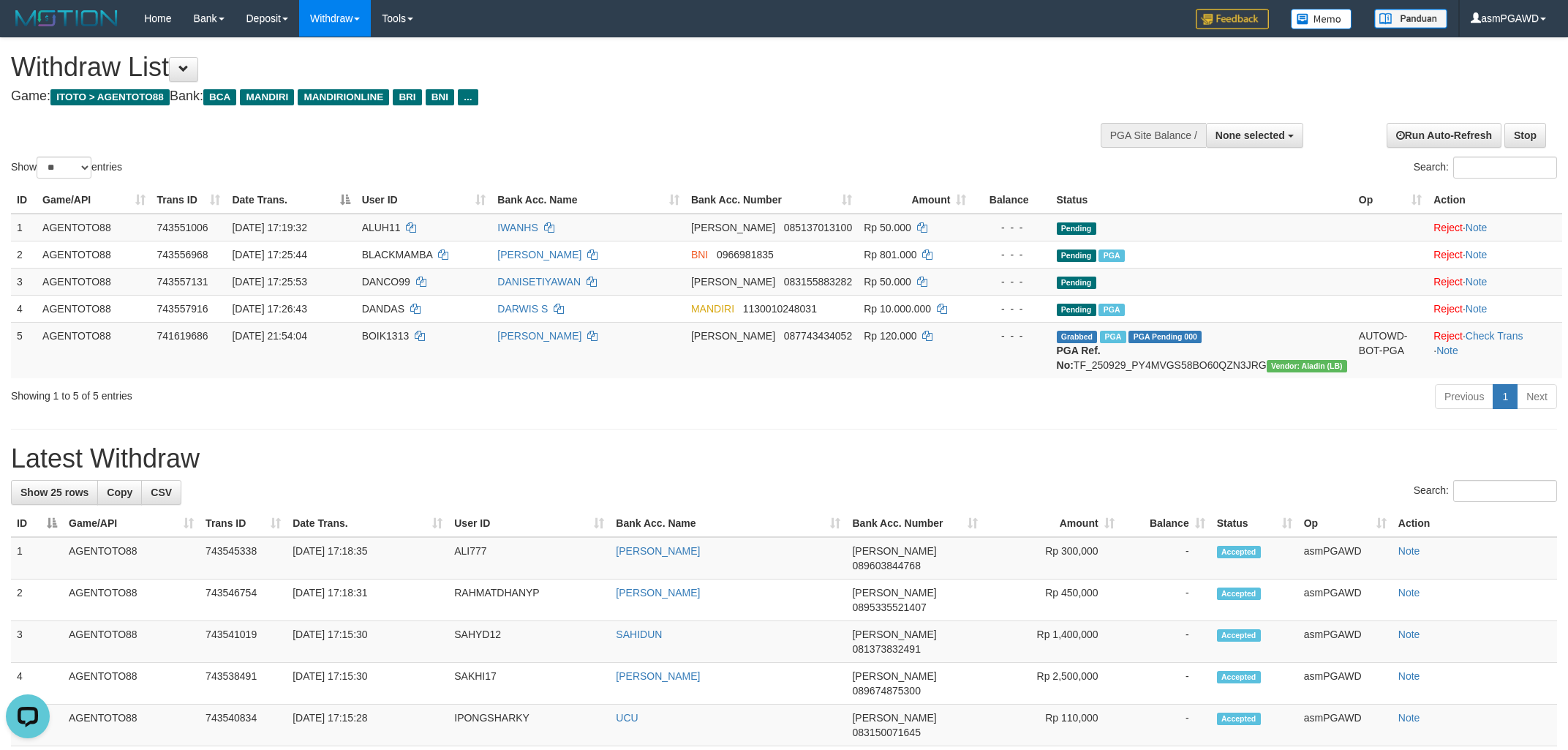
click at [729, 104] on h4 "Game: ITOTO > AGENTOTO88 Bank: BCA MANDIRI MANDIRIONLINE BRI BNI ..." at bounding box center [520, 96] width 1019 height 15
click at [712, 414] on div "Previous 1 Next" at bounding box center [1111, 398] width 894 height 32
click at [199, 68] on button at bounding box center [183, 69] width 29 height 25
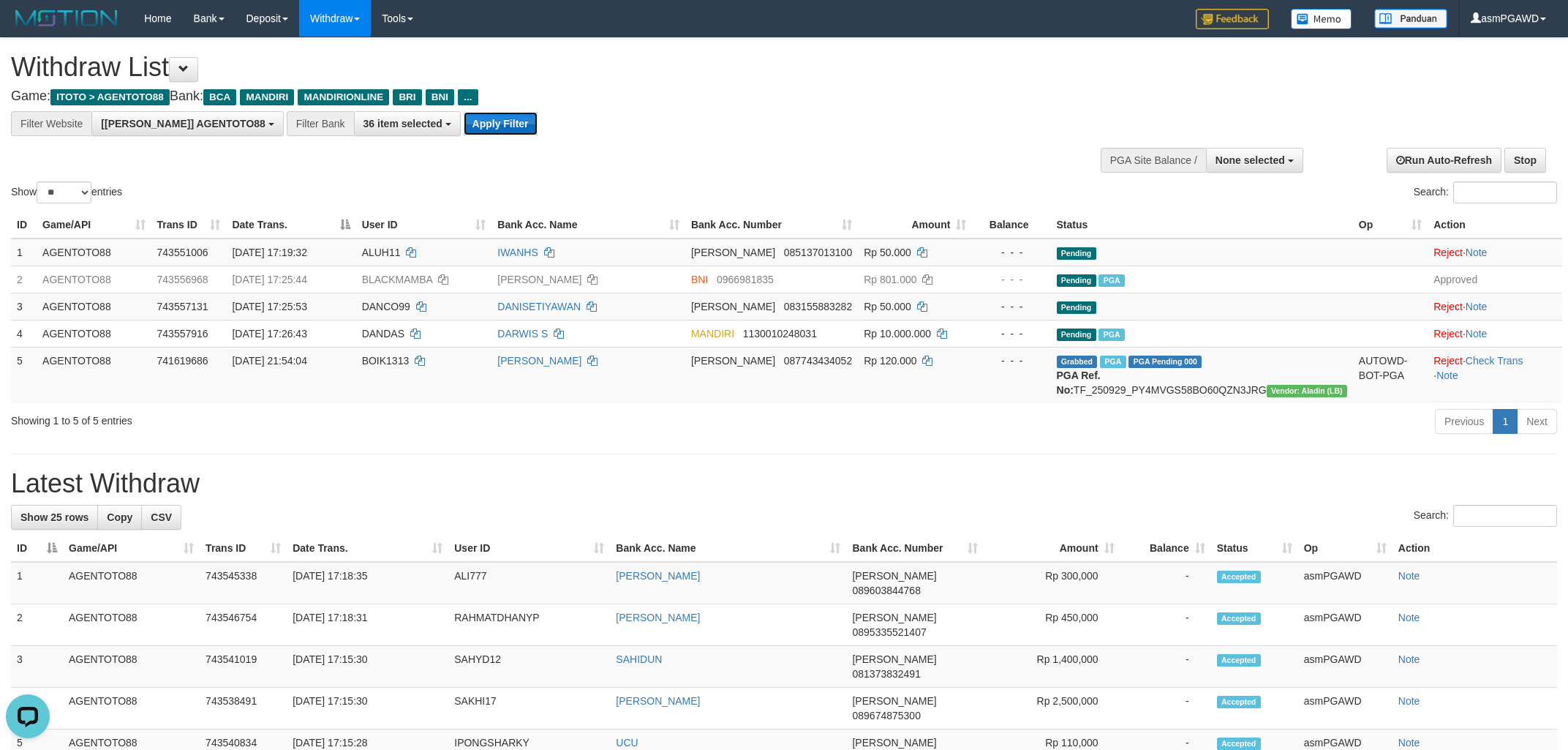
click at [464, 118] on button "Apply Filter" at bounding box center [501, 123] width 74 height 23
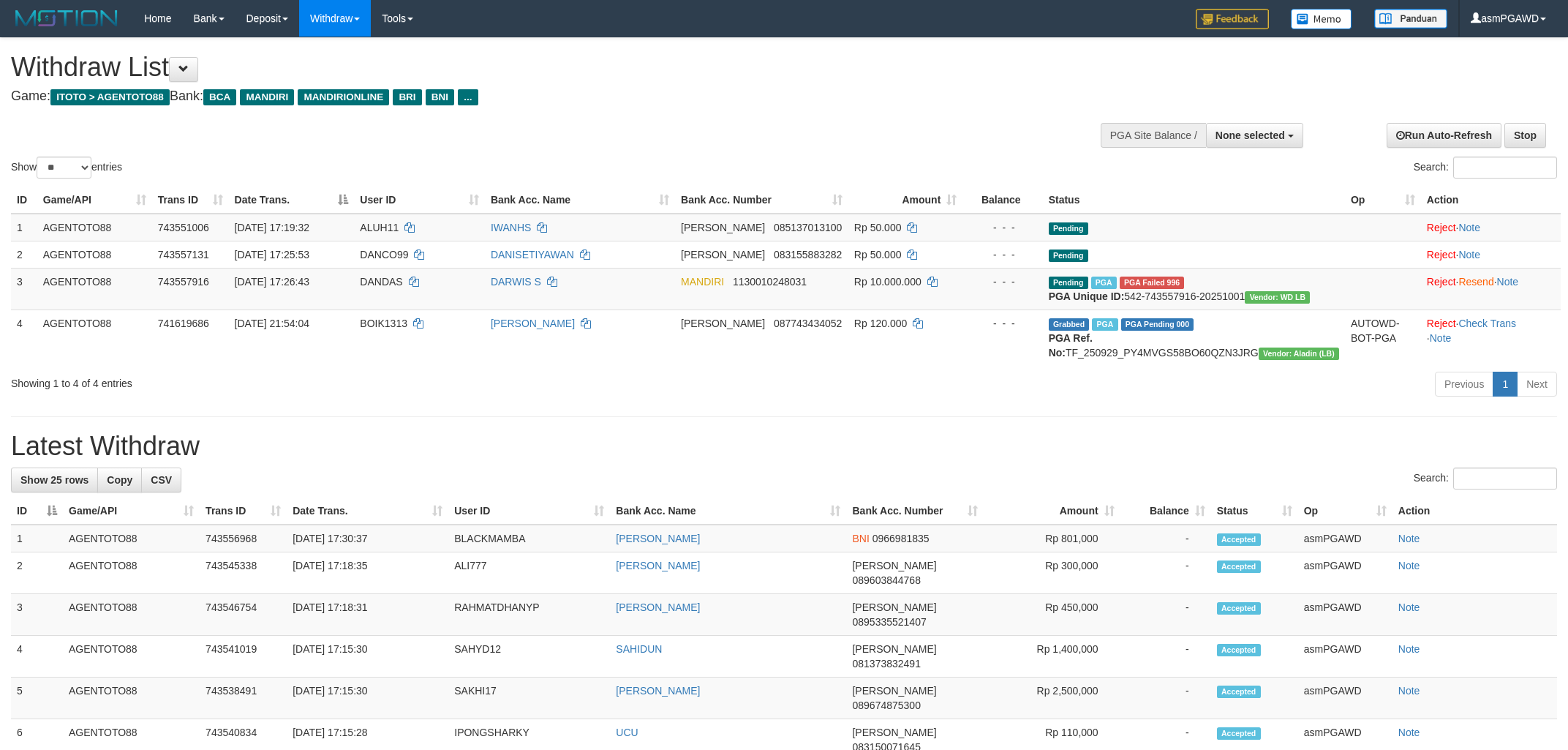
select select
select select "**"
click at [471, 308] on td "DANDAS" at bounding box center [419, 289] width 131 height 42
click at [1475, 286] on link "Resend" at bounding box center [1476, 282] width 35 height 12
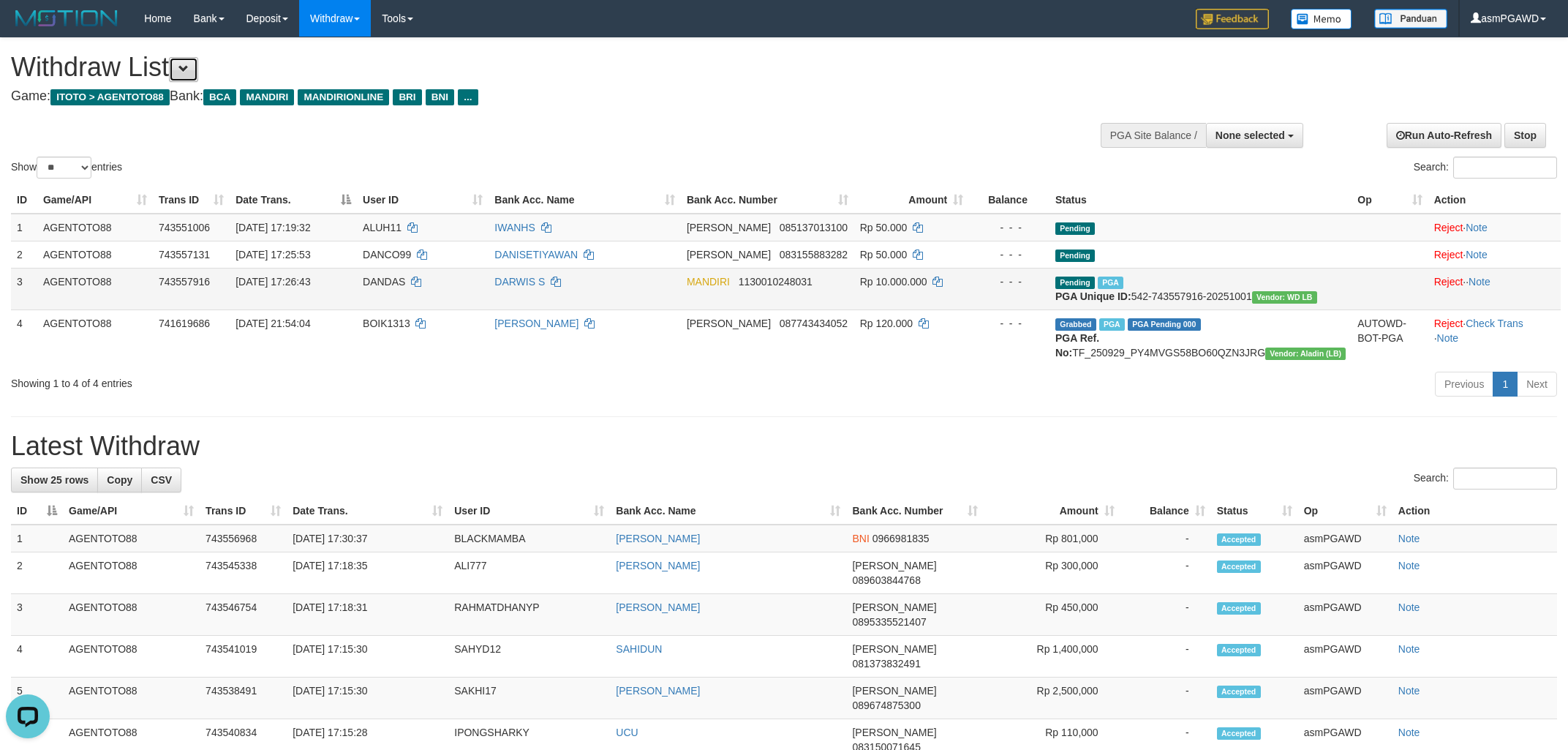
click at [189, 73] on span at bounding box center [184, 68] width 10 height 10
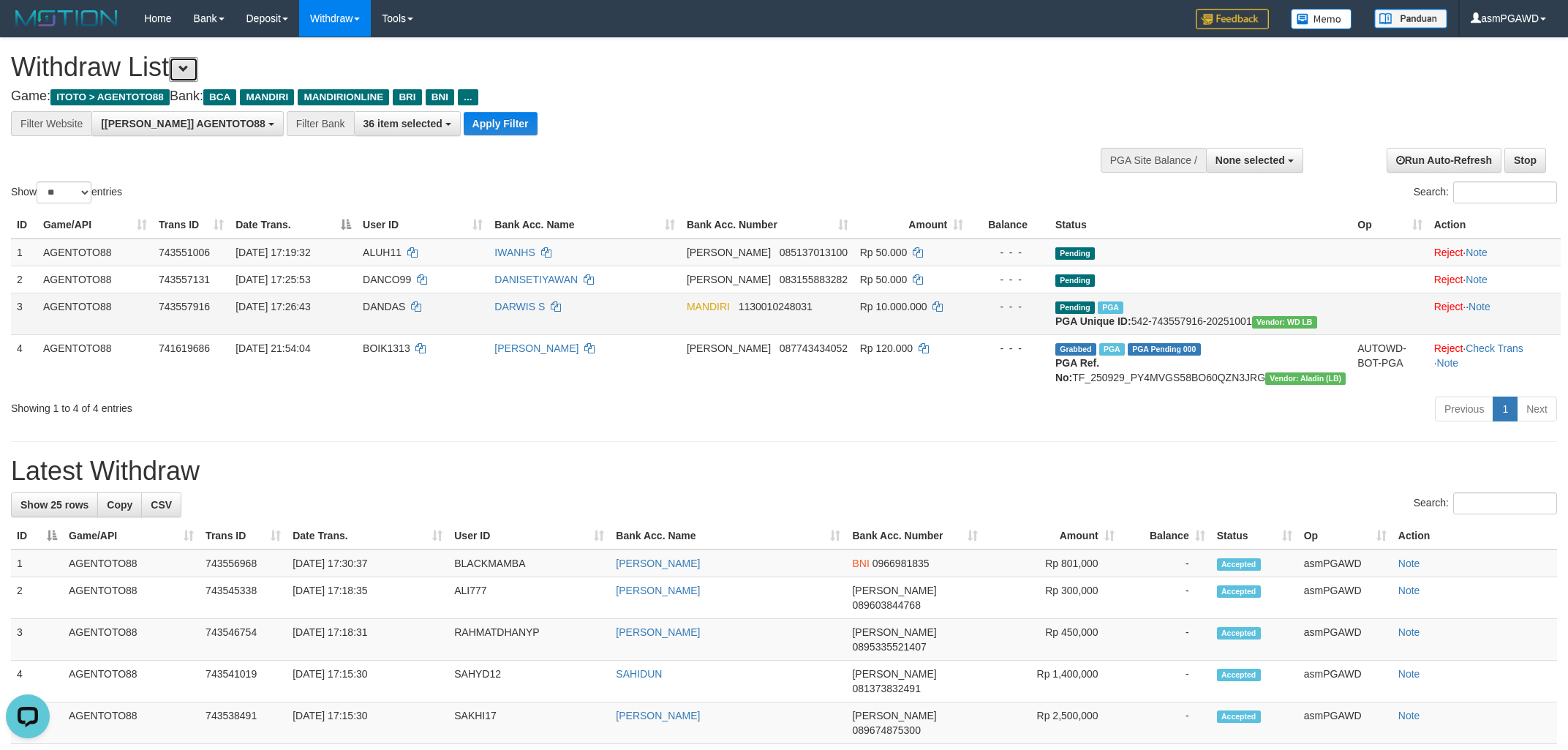
scroll to position [27, 0]
click at [464, 127] on button "Apply Filter" at bounding box center [501, 123] width 74 height 23
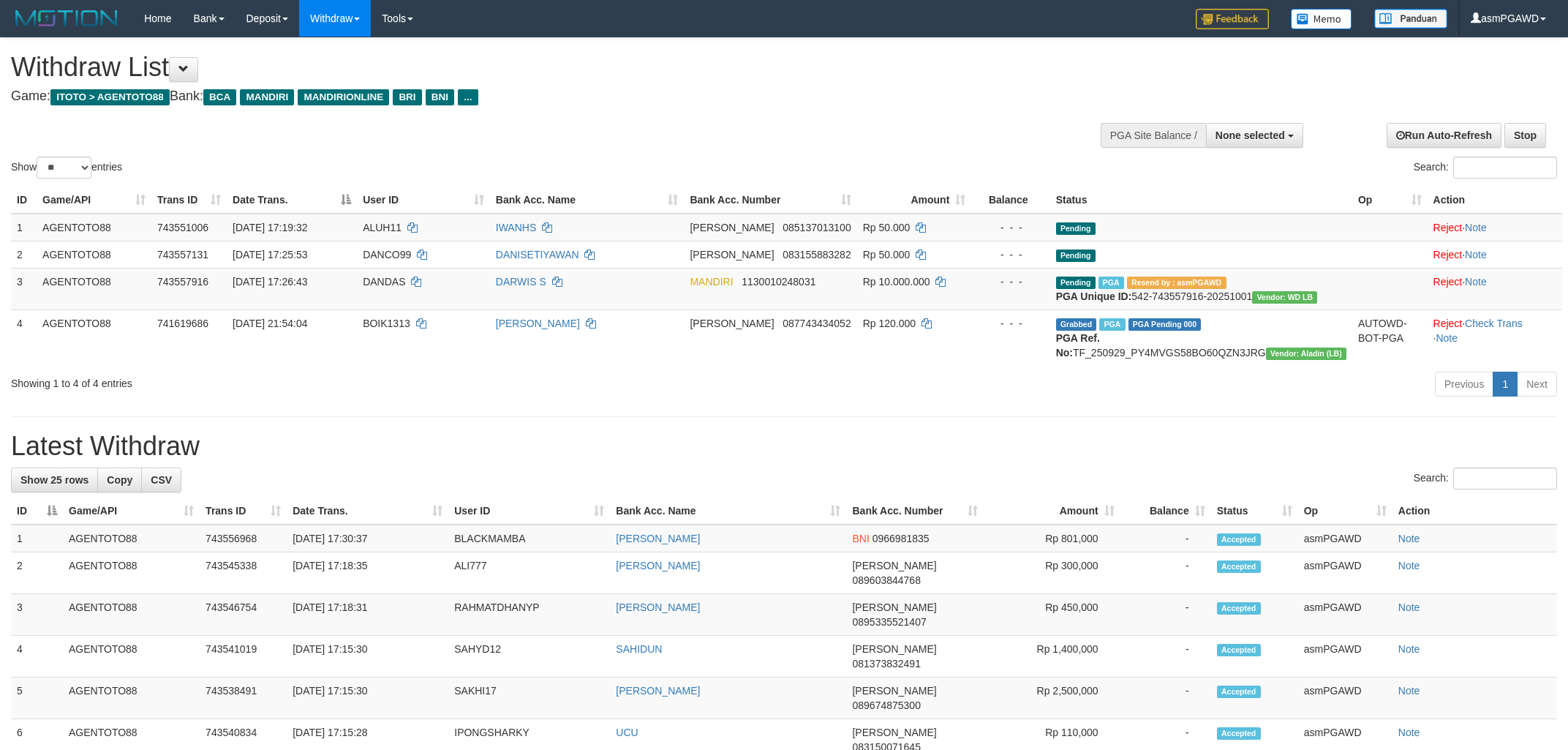
select select
select select "**"
drag, startPoint x: 754, startPoint y: 128, endPoint x: 721, endPoint y: 119, distance: 34.2
click at [750, 128] on div "Show ** ** ** *** entries Search:" at bounding box center [784, 110] width 1568 height 144
click at [181, 69] on button at bounding box center [183, 69] width 29 height 25
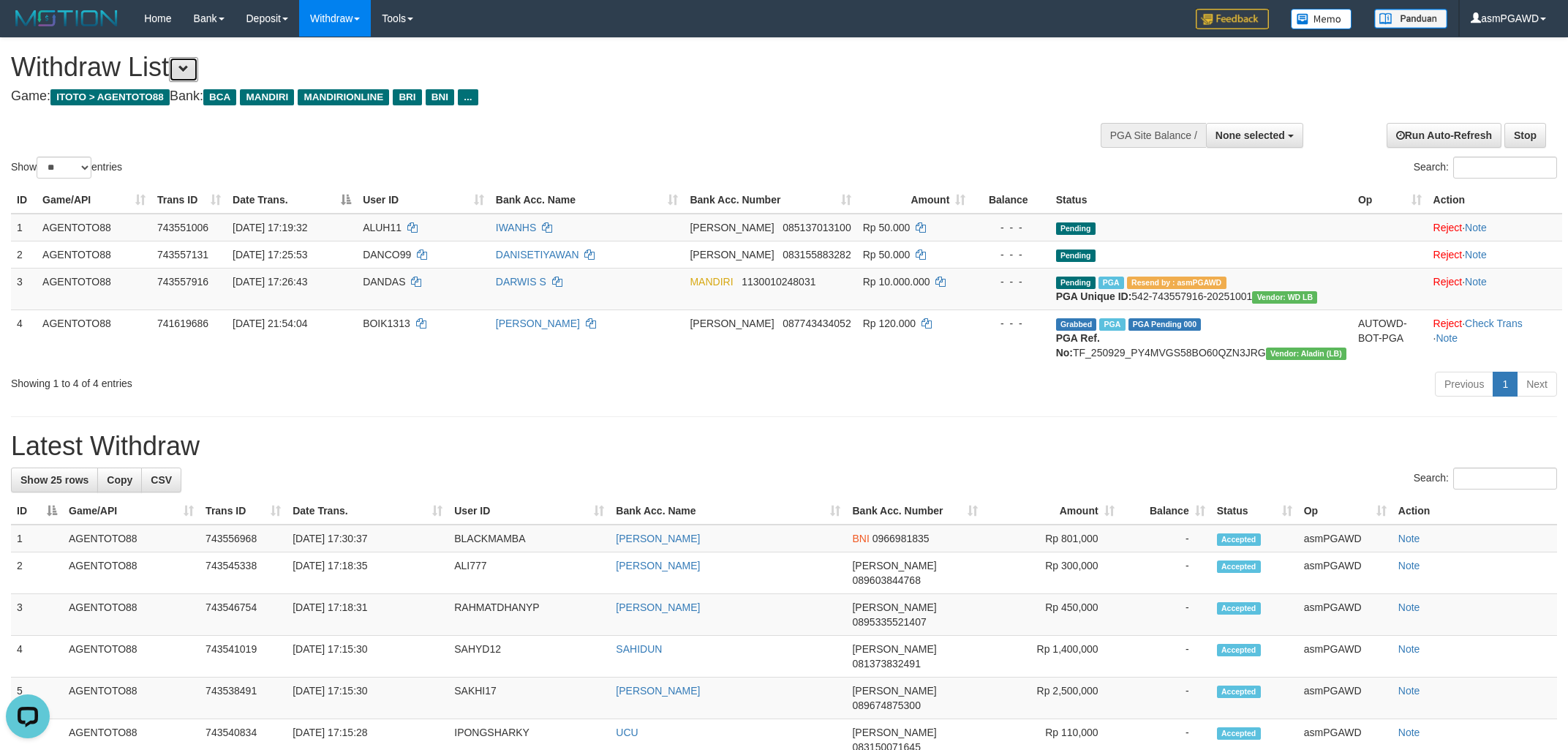
scroll to position [27, 0]
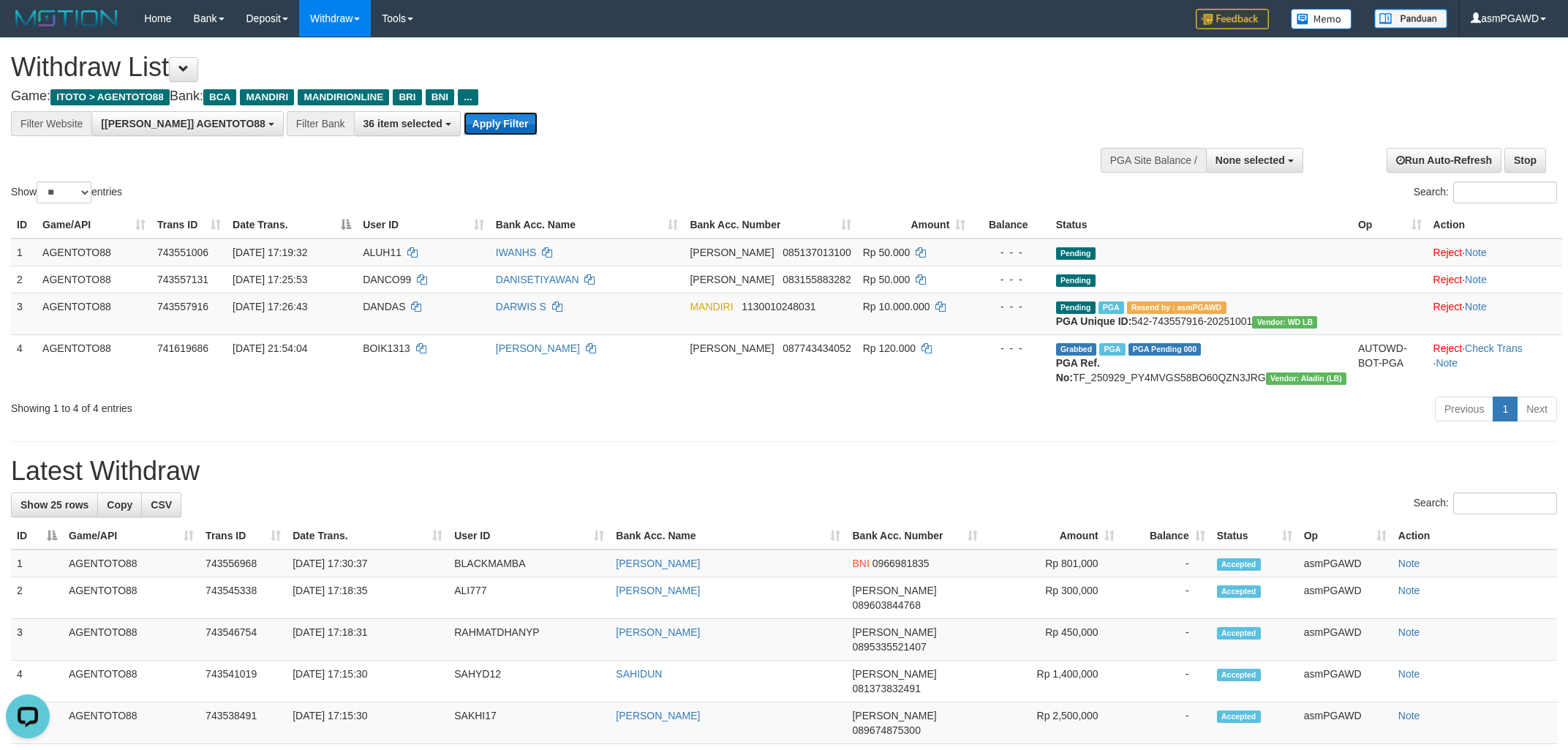
click at [464, 131] on button "Apply Filter" at bounding box center [501, 123] width 74 height 23
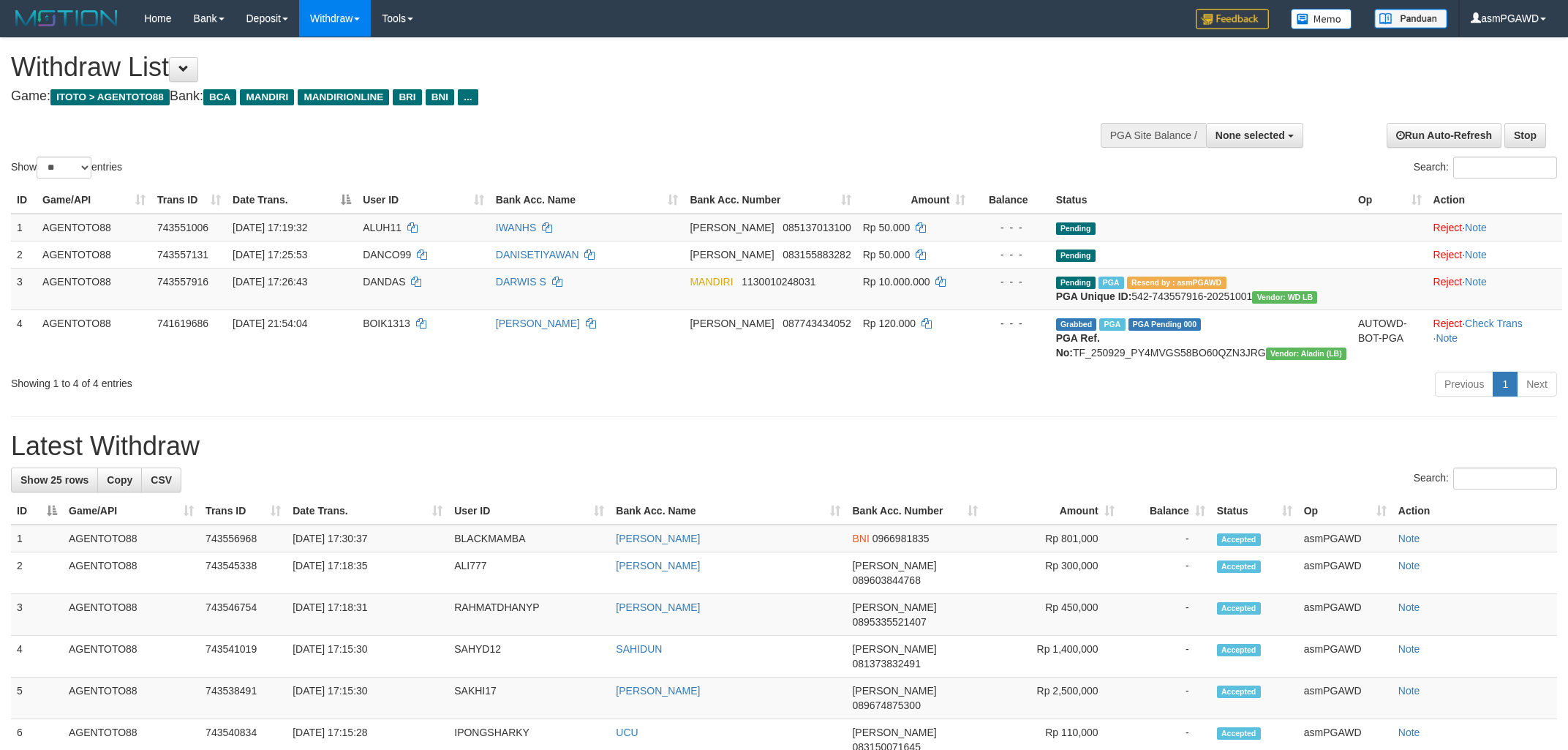
select select
select select "**"
click at [189, 72] on span at bounding box center [184, 68] width 10 height 10
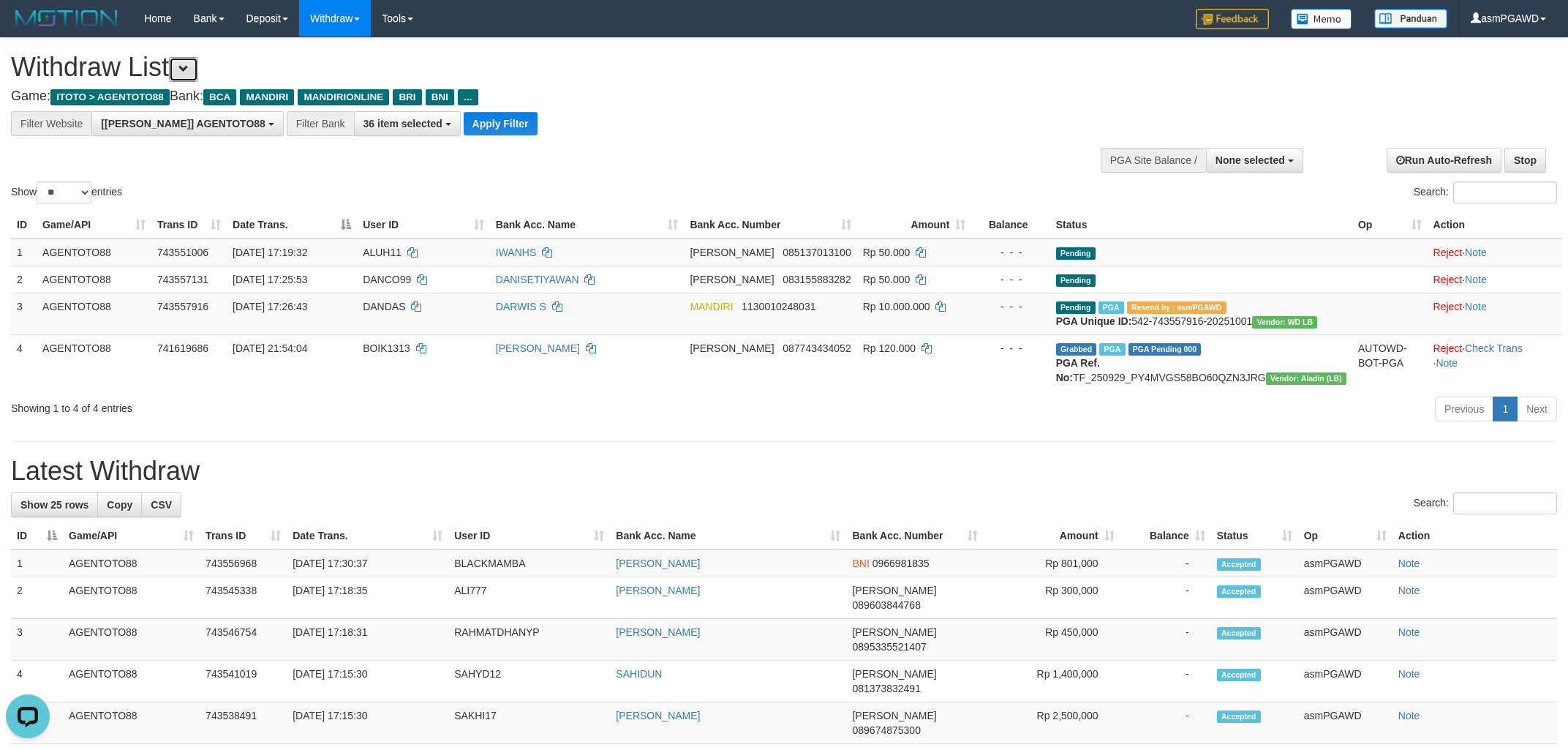
scroll to position [27, 0]
click at [464, 116] on button "Apply Filter" at bounding box center [501, 123] width 74 height 23
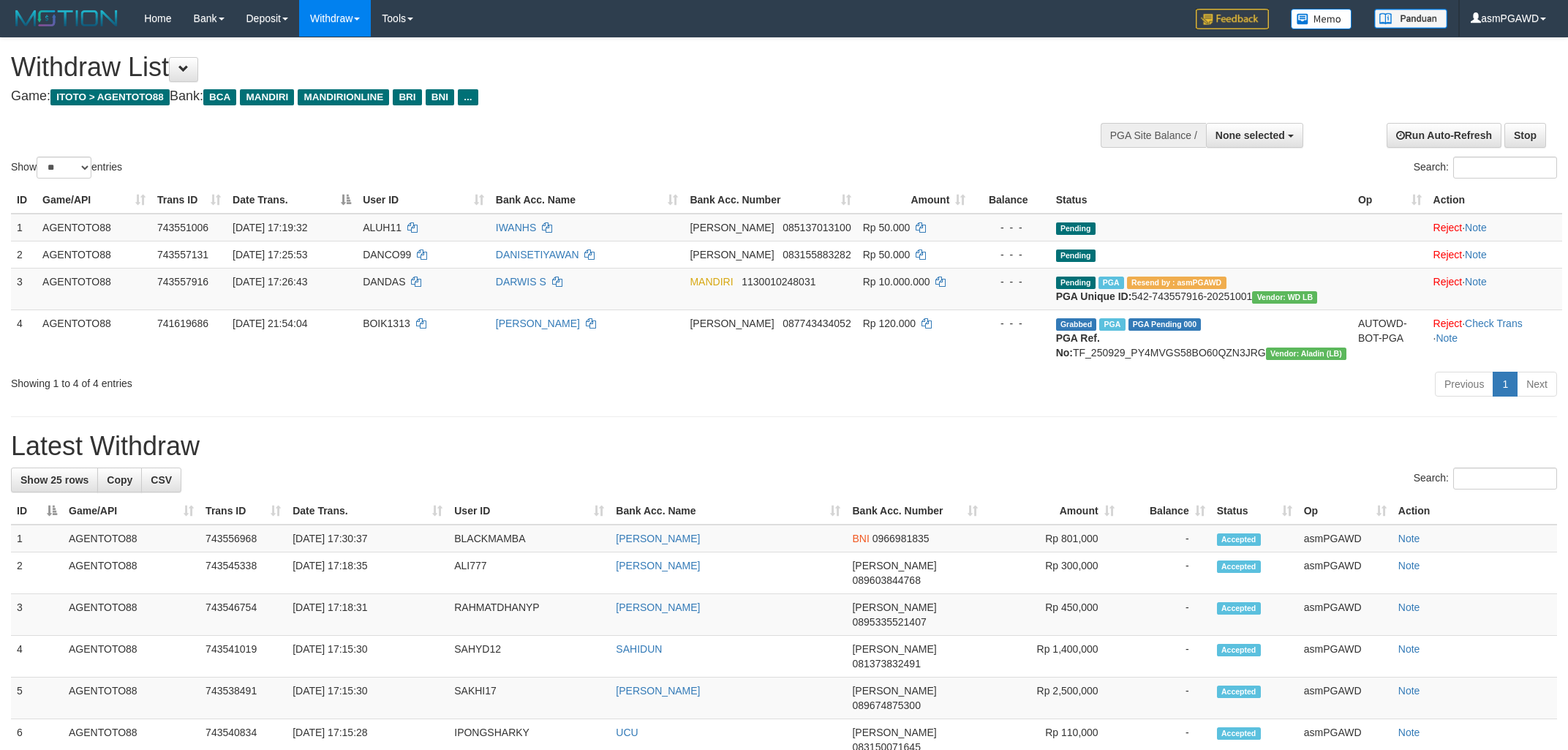
select select
select select "**"
drag, startPoint x: 201, startPoint y: 69, endPoint x: 224, endPoint y: 63, distance: 23.8
click at [199, 68] on button at bounding box center [183, 69] width 29 height 25
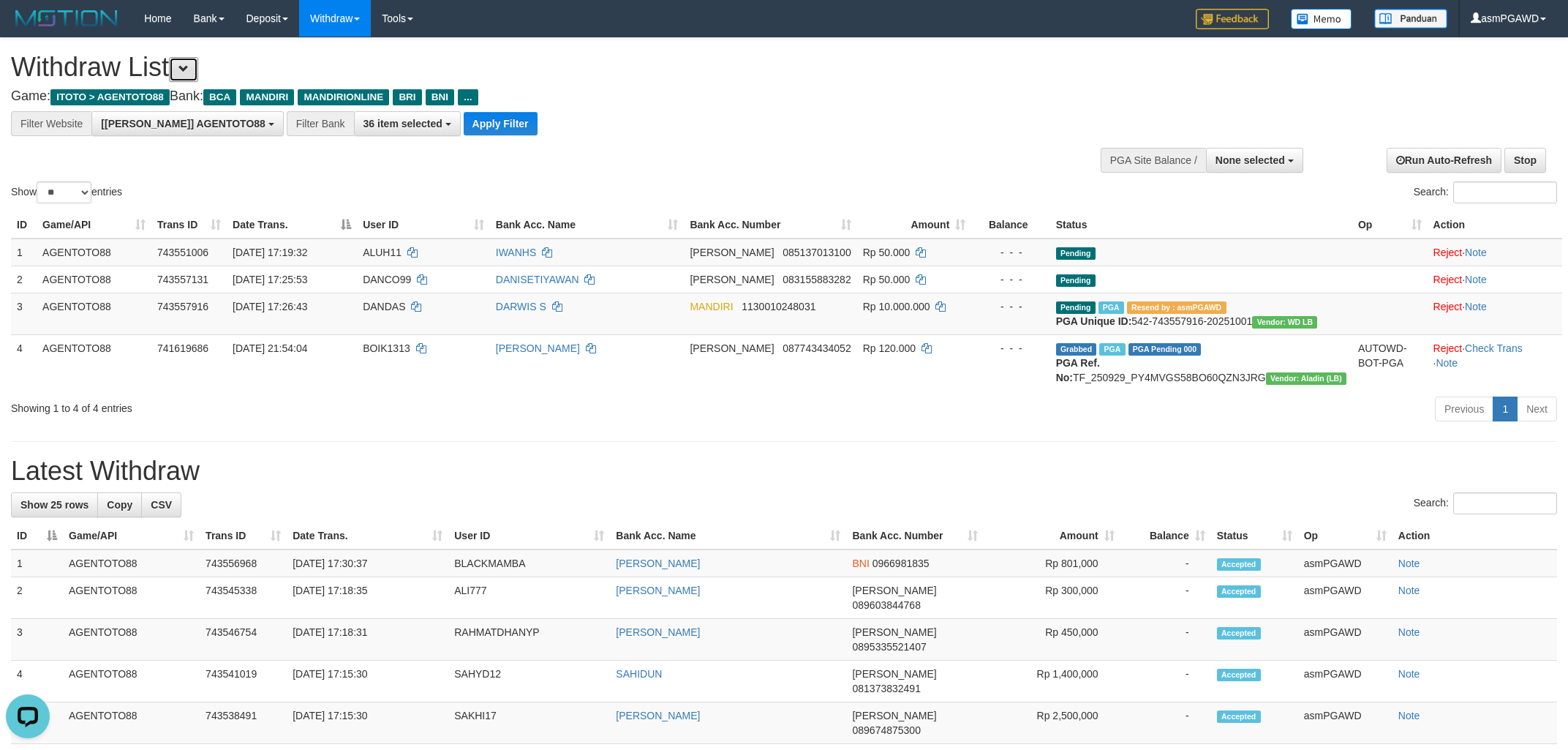
scroll to position [27, 0]
click at [464, 123] on button "Apply Filter" at bounding box center [501, 123] width 74 height 23
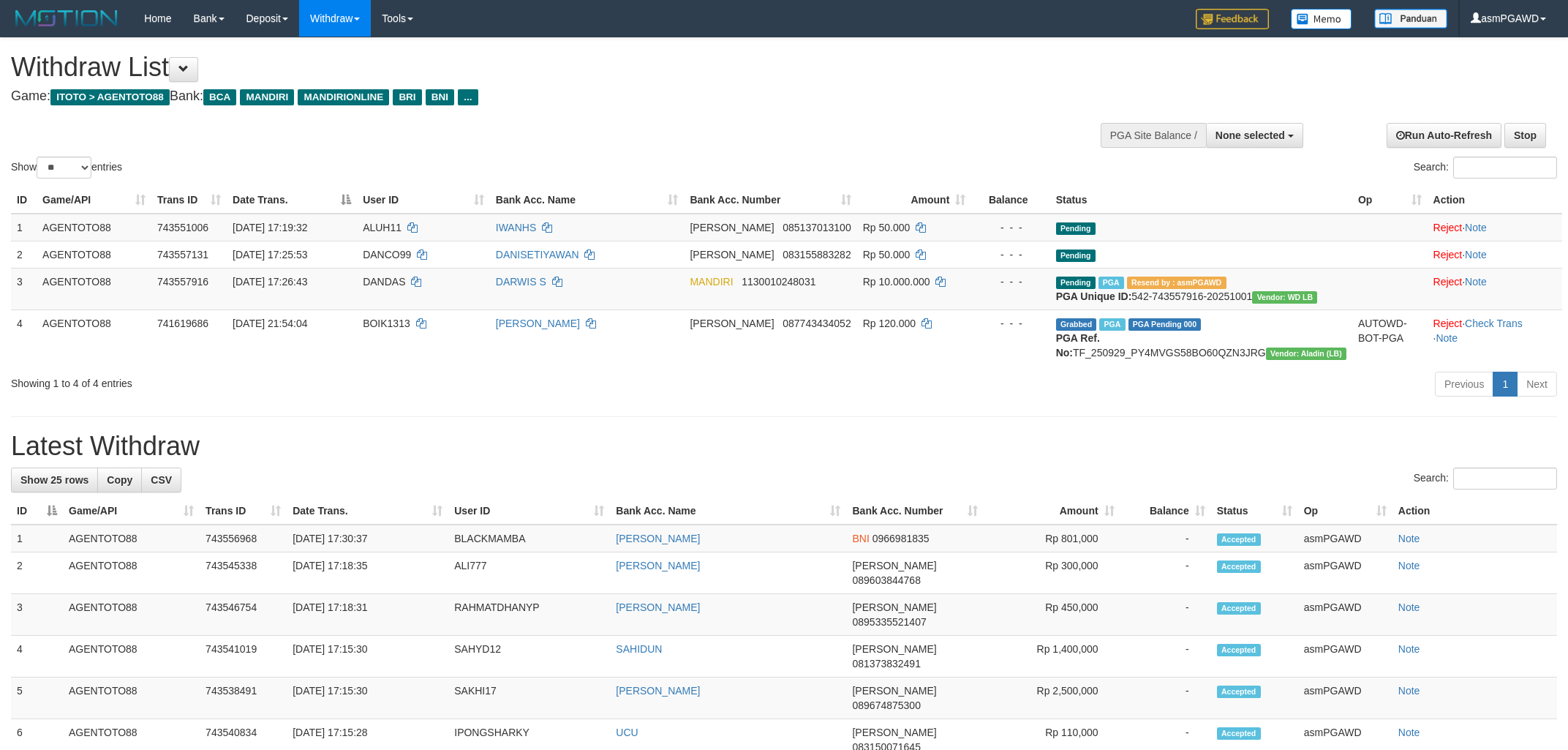
select select
select select "**"
click at [199, 65] on button at bounding box center [183, 69] width 29 height 25
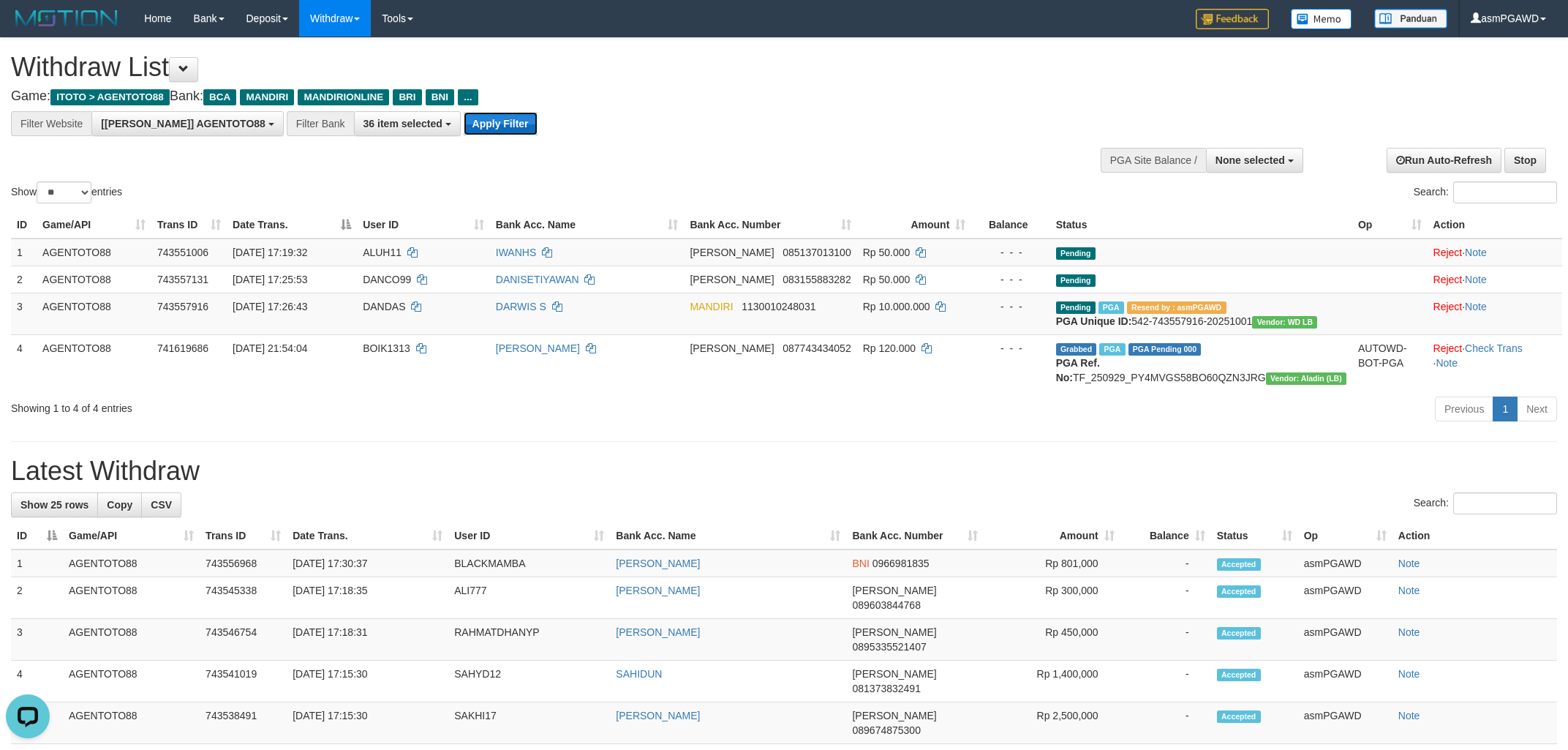
click at [464, 130] on button "Apply Filter" at bounding box center [501, 123] width 74 height 23
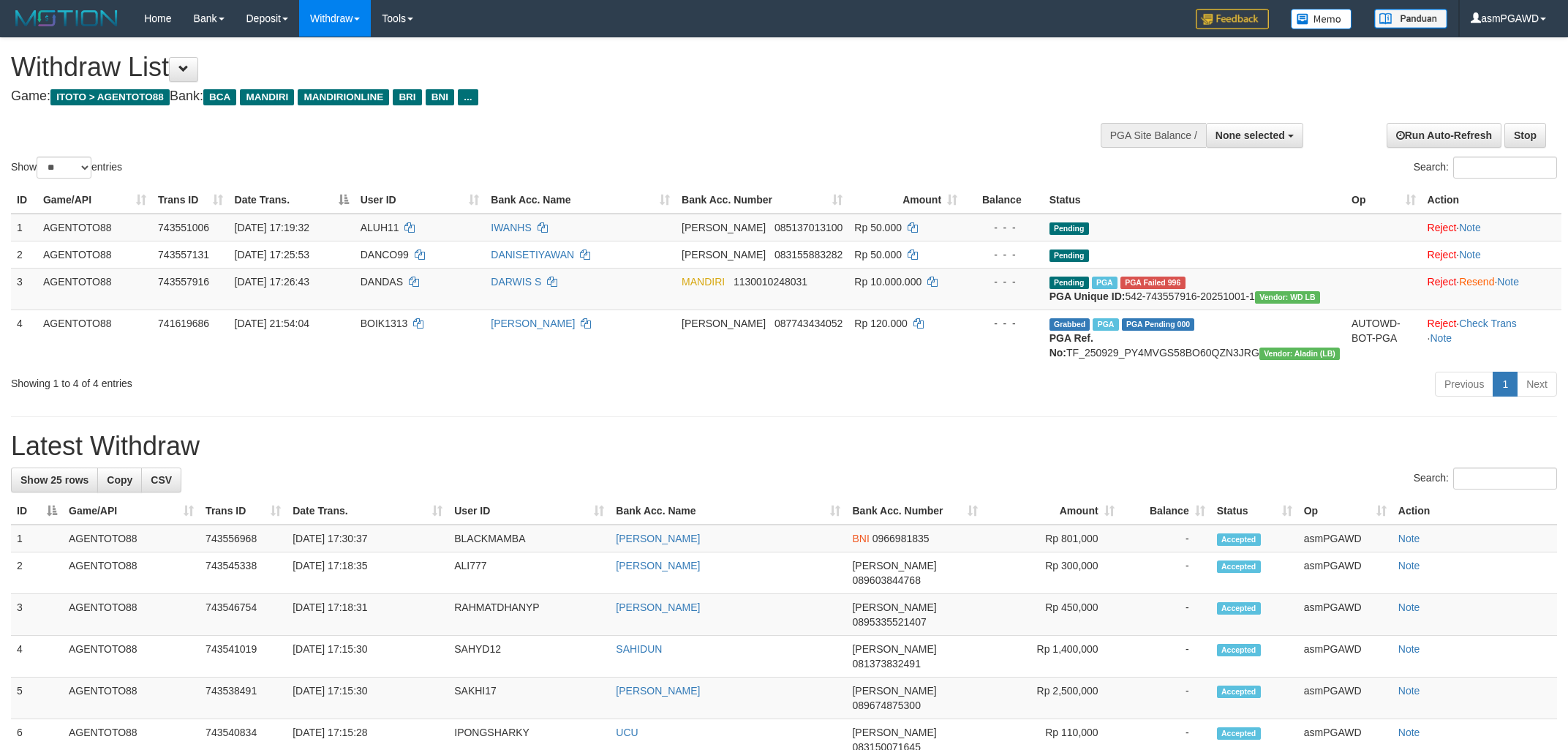
select select
select select "**"
click at [1431, 287] on link "Reject" at bounding box center [1442, 282] width 29 height 12
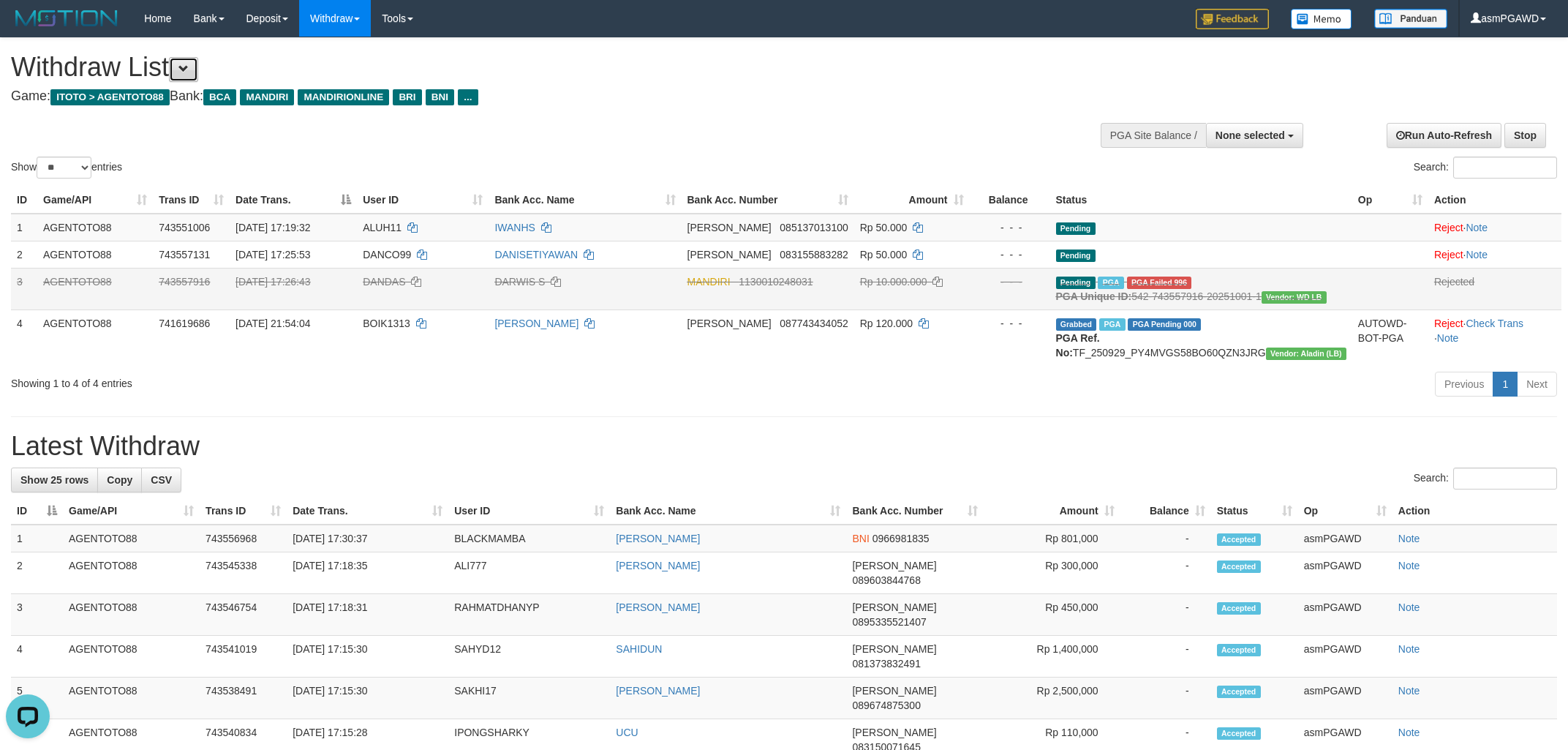
click at [187, 69] on span at bounding box center [184, 68] width 10 height 10
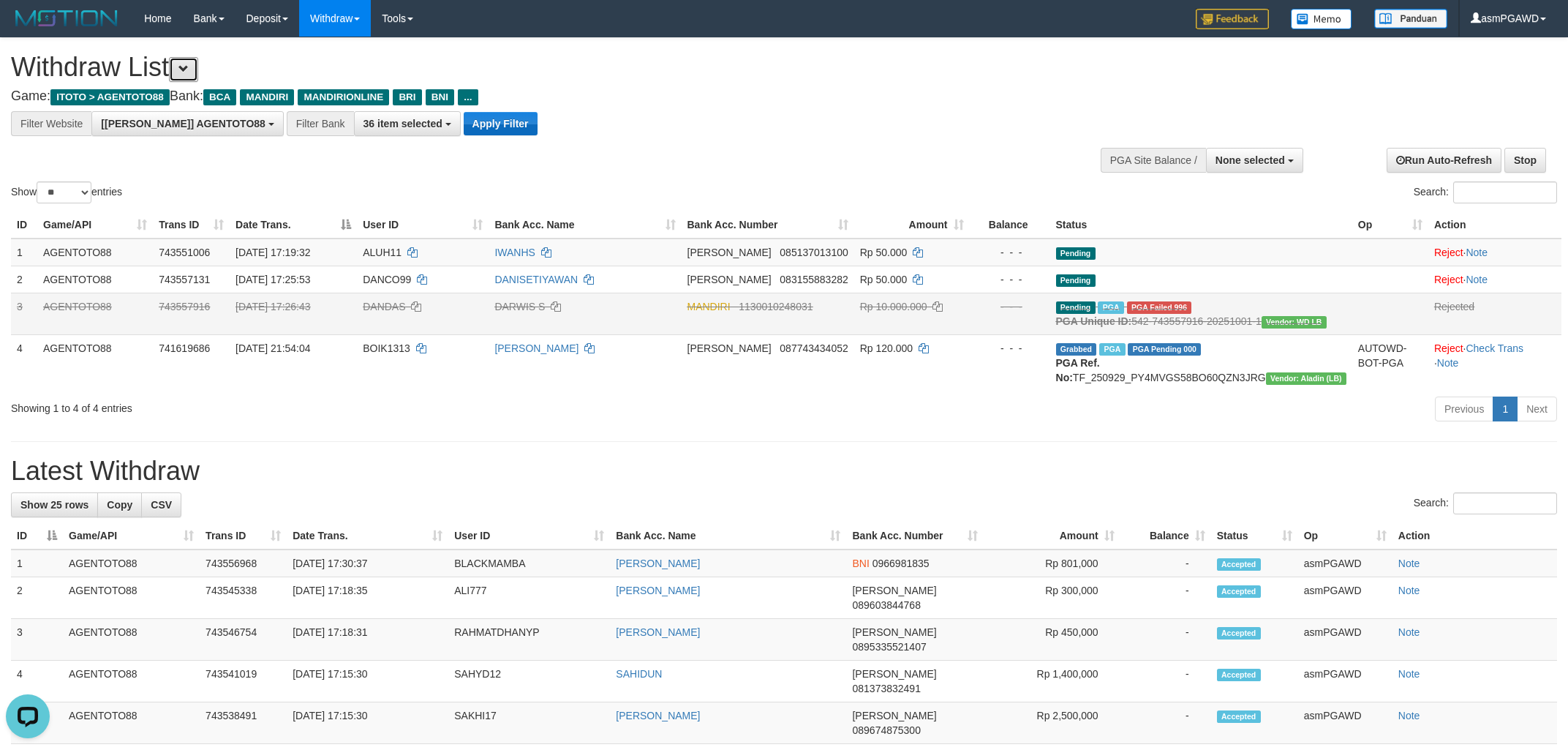
scroll to position [27, 0]
click at [464, 118] on button "Apply Filter" at bounding box center [501, 123] width 74 height 23
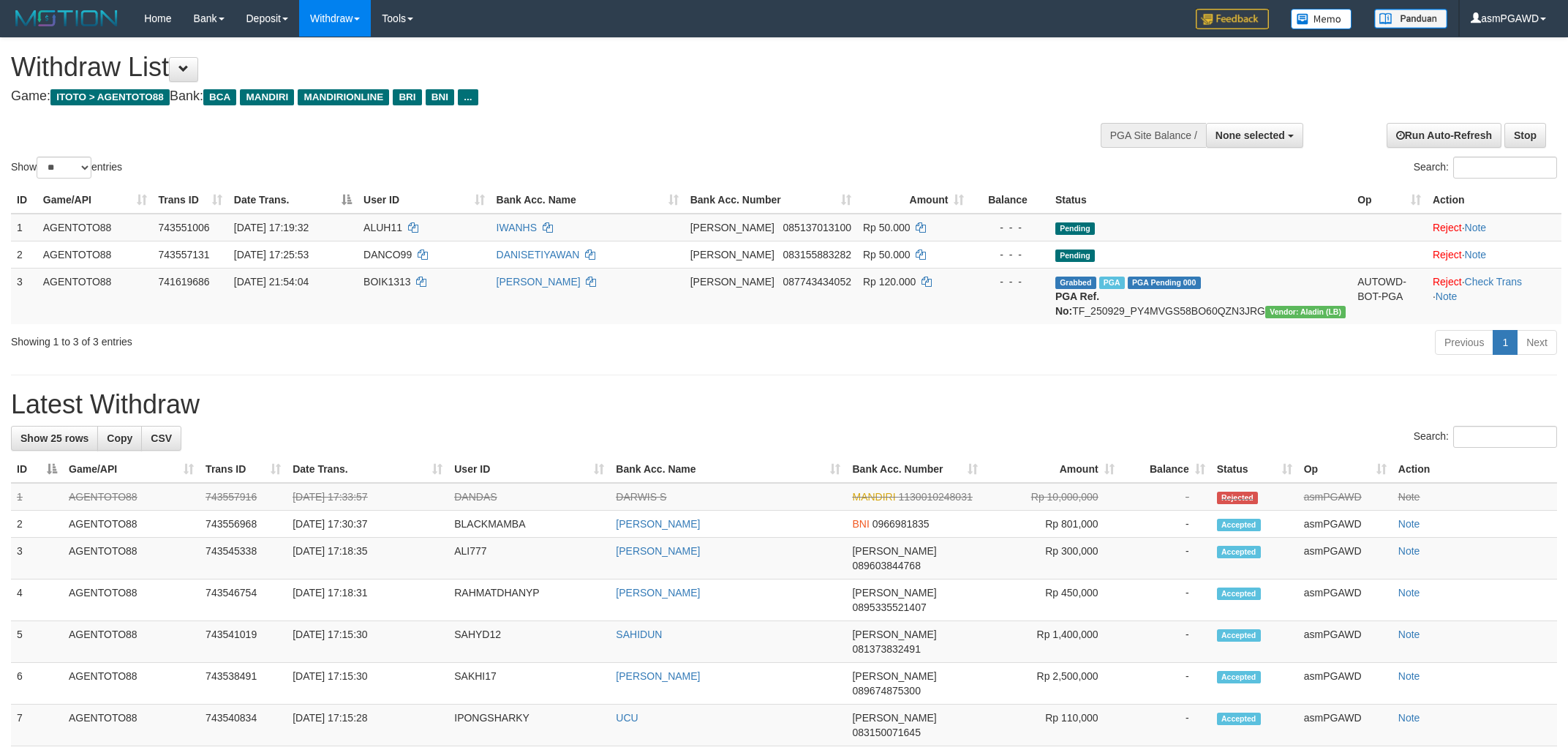
select select
select select "**"
click at [1237, 139] on span "None selected" at bounding box center [1250, 135] width 69 height 12
click at [1215, 205] on label "[[PERSON_NAME]] AGENTOTO88" at bounding box center [1200, 209] width 205 height 19
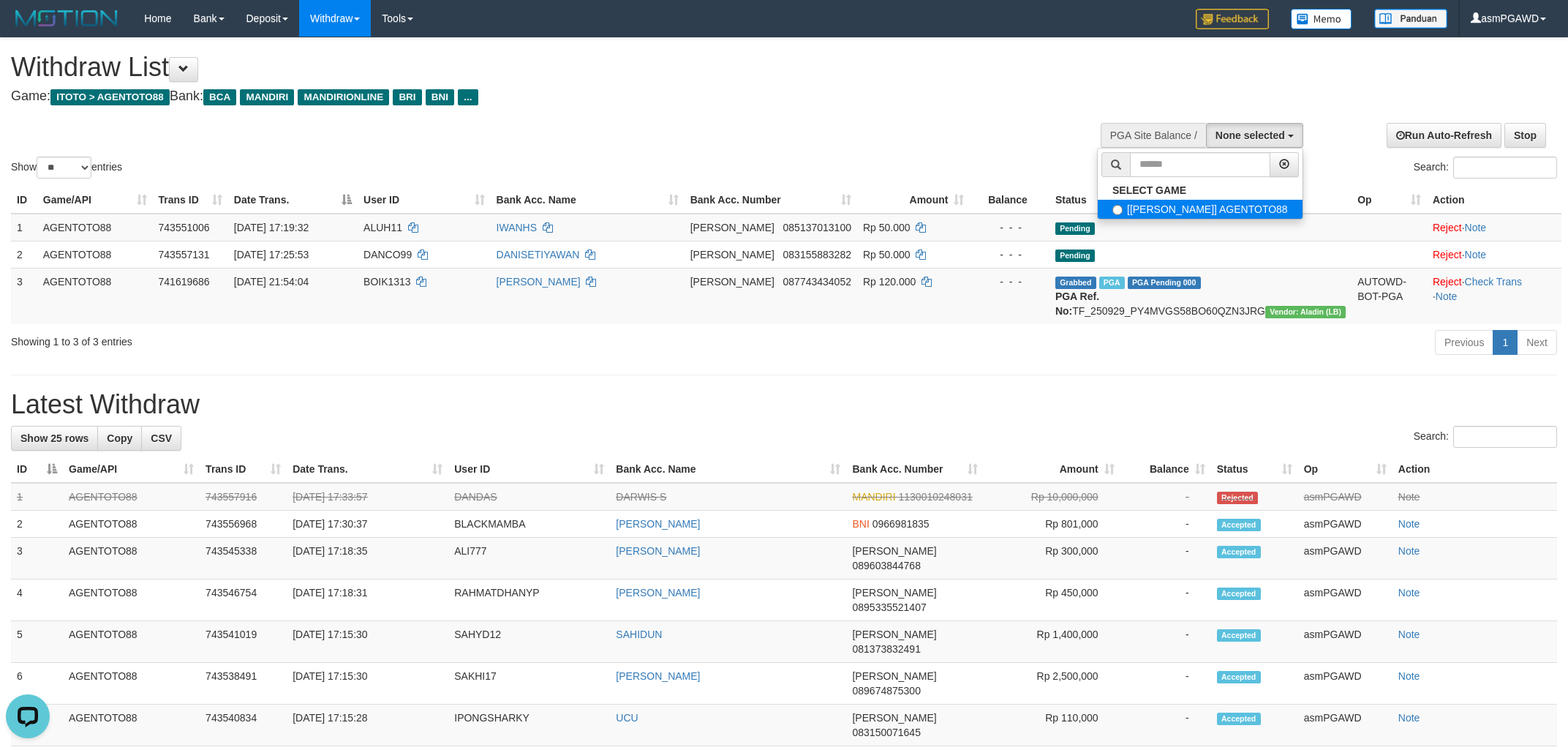
select select "***"
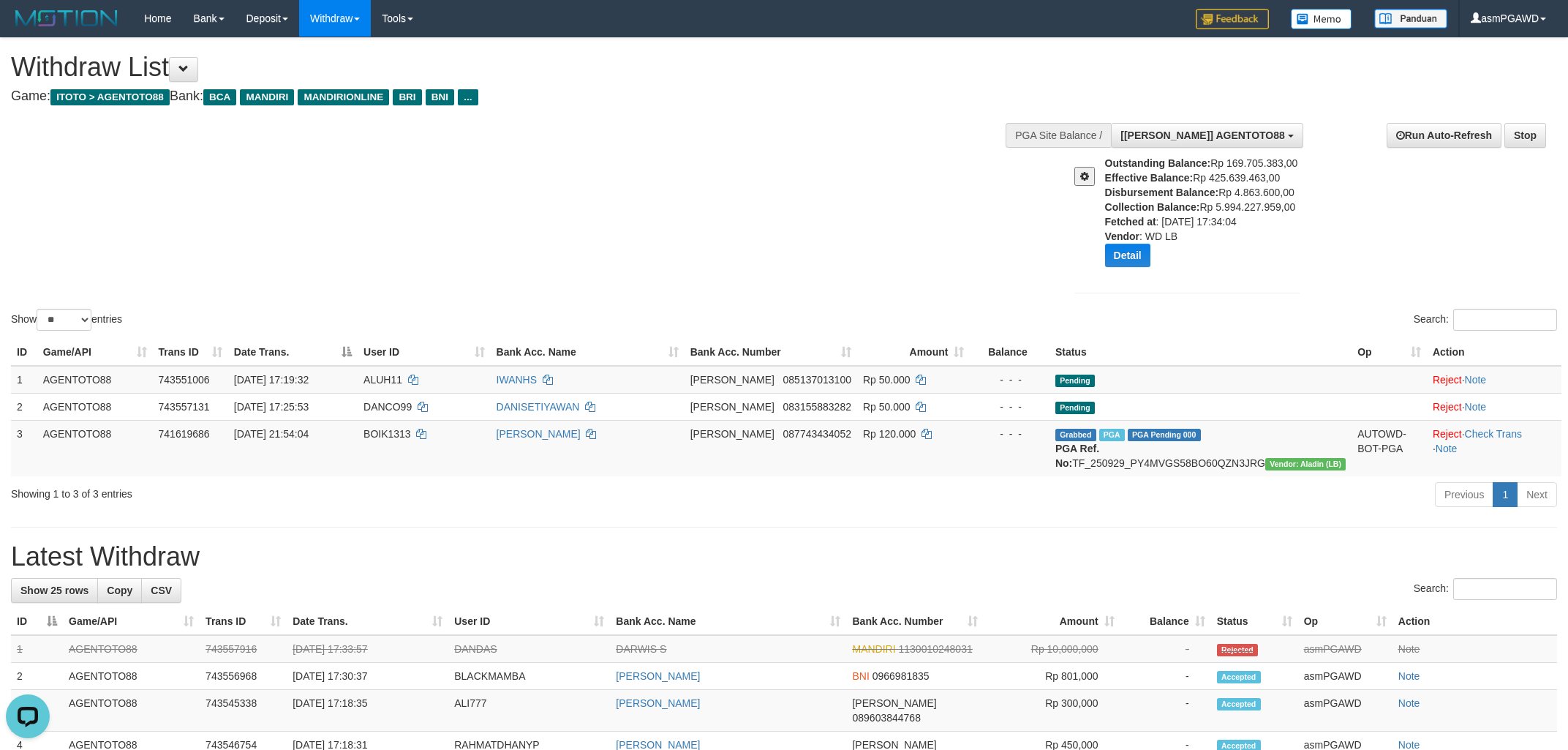
click at [869, 144] on div "Show ** ** ** *** entries Search:" at bounding box center [784, 185] width 1568 height 295
click at [887, 218] on div "Show ** ** ** *** entries Search:" at bounding box center [784, 185] width 1568 height 295
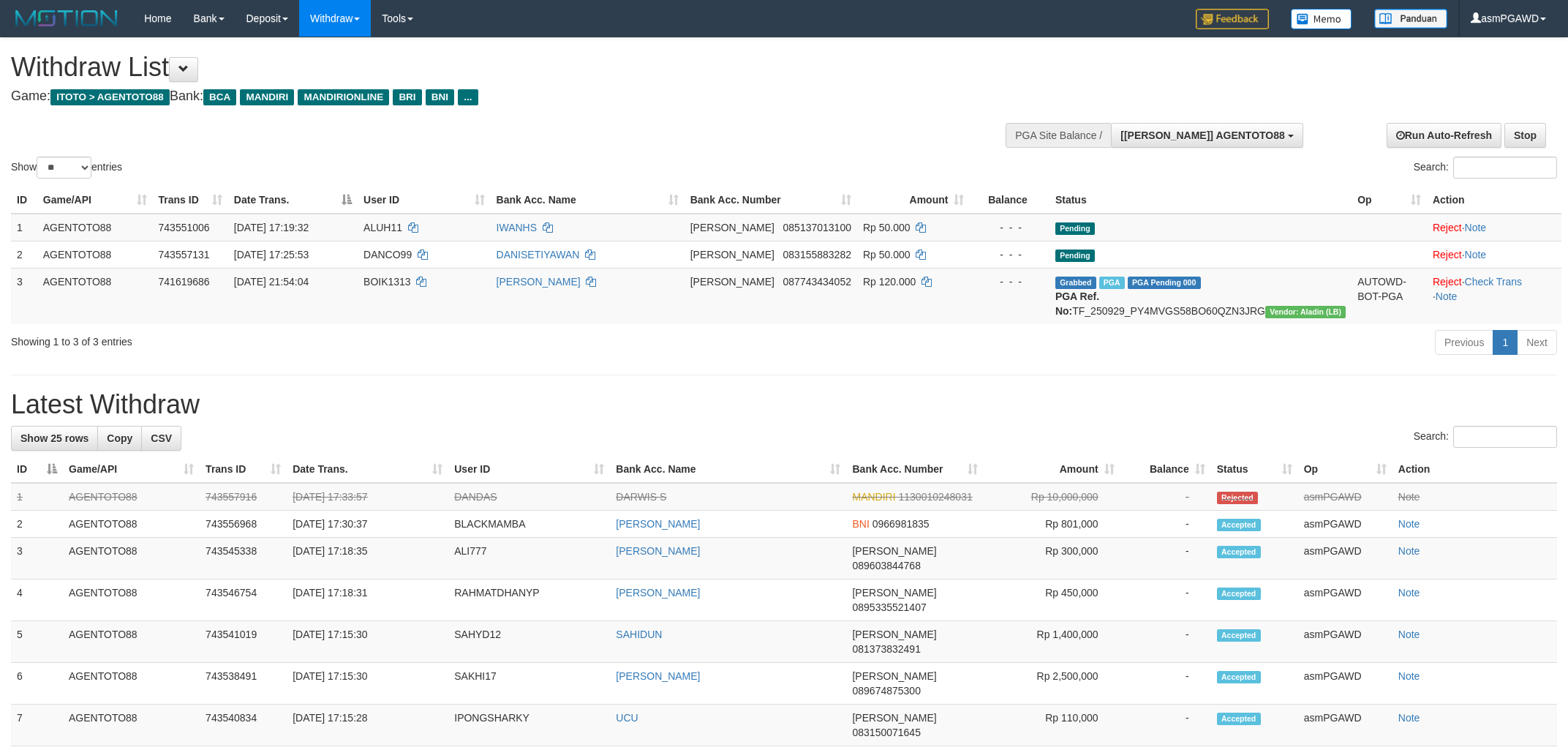
select select "**"
click at [198, 68] on button at bounding box center [183, 69] width 29 height 25
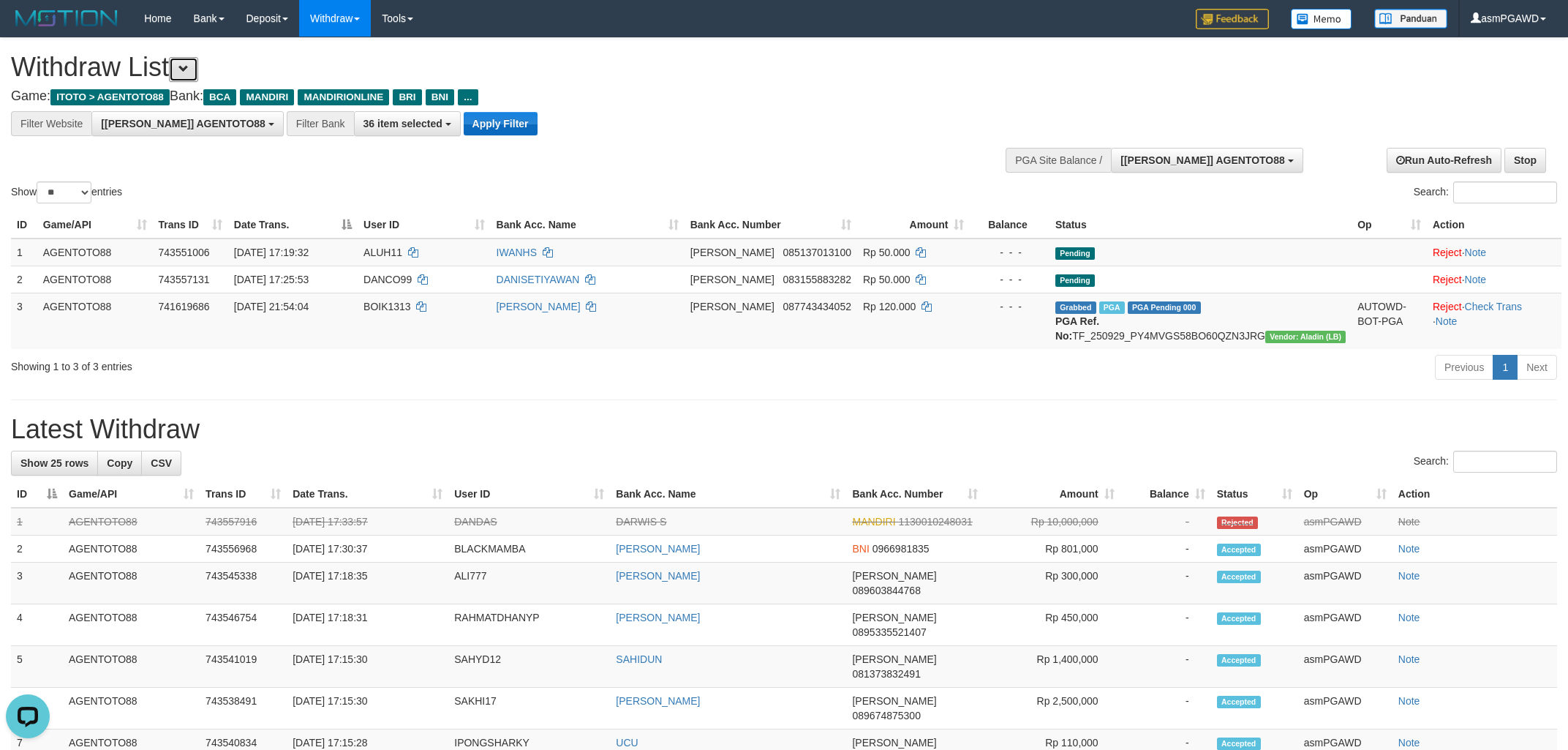
scroll to position [27, 0]
click at [464, 123] on button "Apply Filter" at bounding box center [501, 123] width 74 height 23
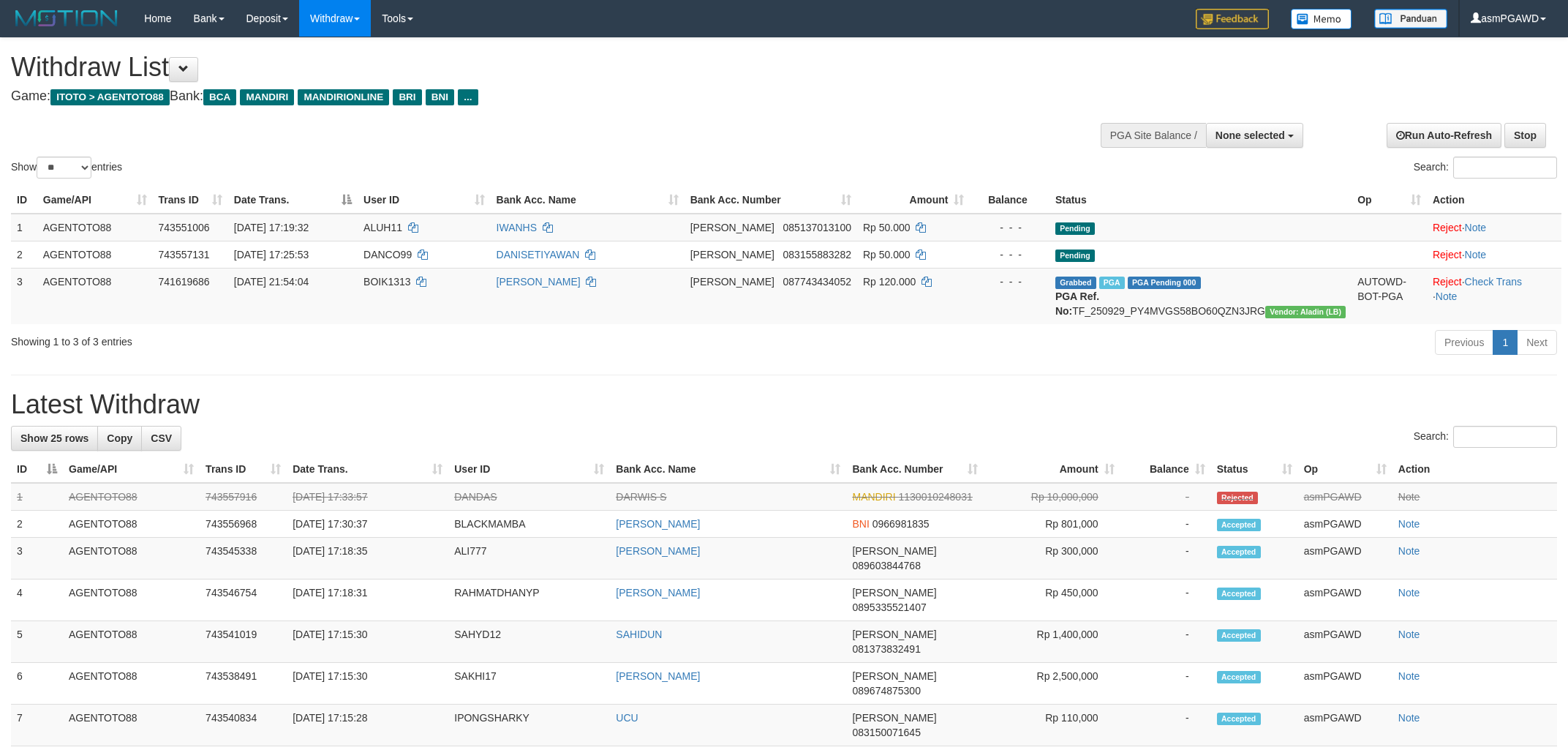
select select
select select "**"
click at [1443, 229] on link "Reject" at bounding box center [1447, 228] width 29 height 12
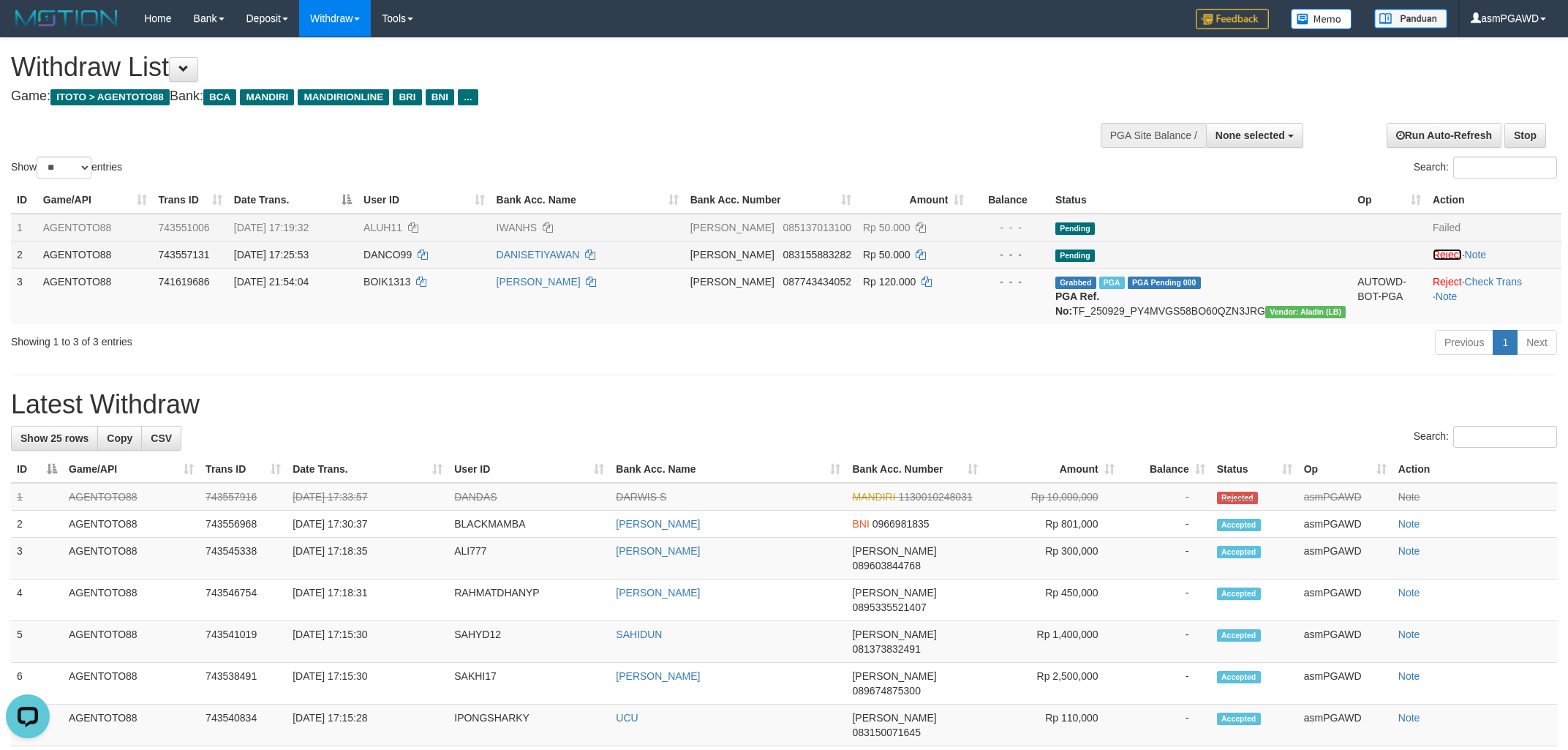
click at [1433, 251] on link "Reject" at bounding box center [1447, 255] width 29 height 12
click at [189, 68] on span at bounding box center [184, 68] width 10 height 10
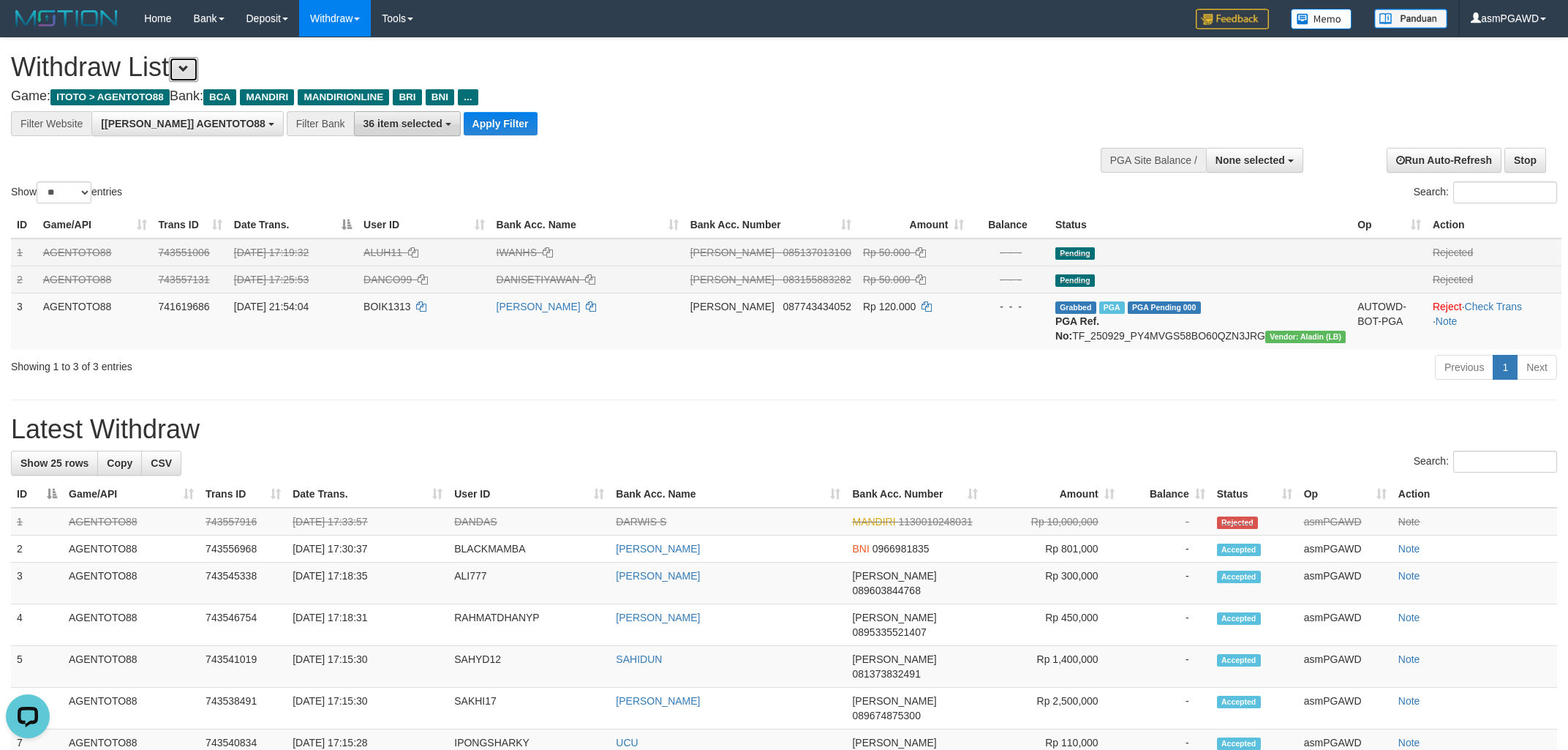
scroll to position [27, 0]
click at [470, 128] on button "Apply Filter" at bounding box center [501, 123] width 74 height 23
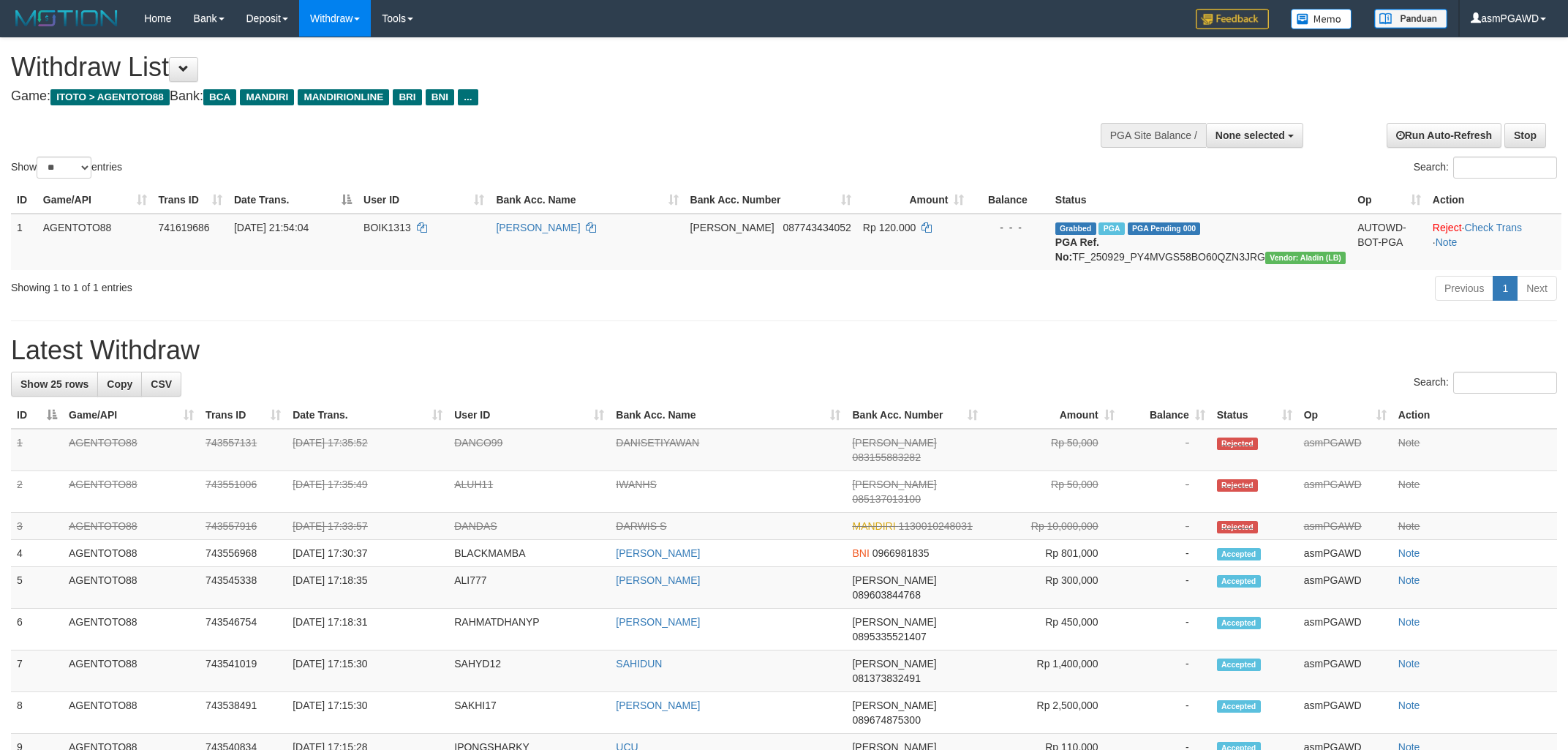
select select
select select "**"
click at [197, 71] on button at bounding box center [183, 69] width 29 height 25
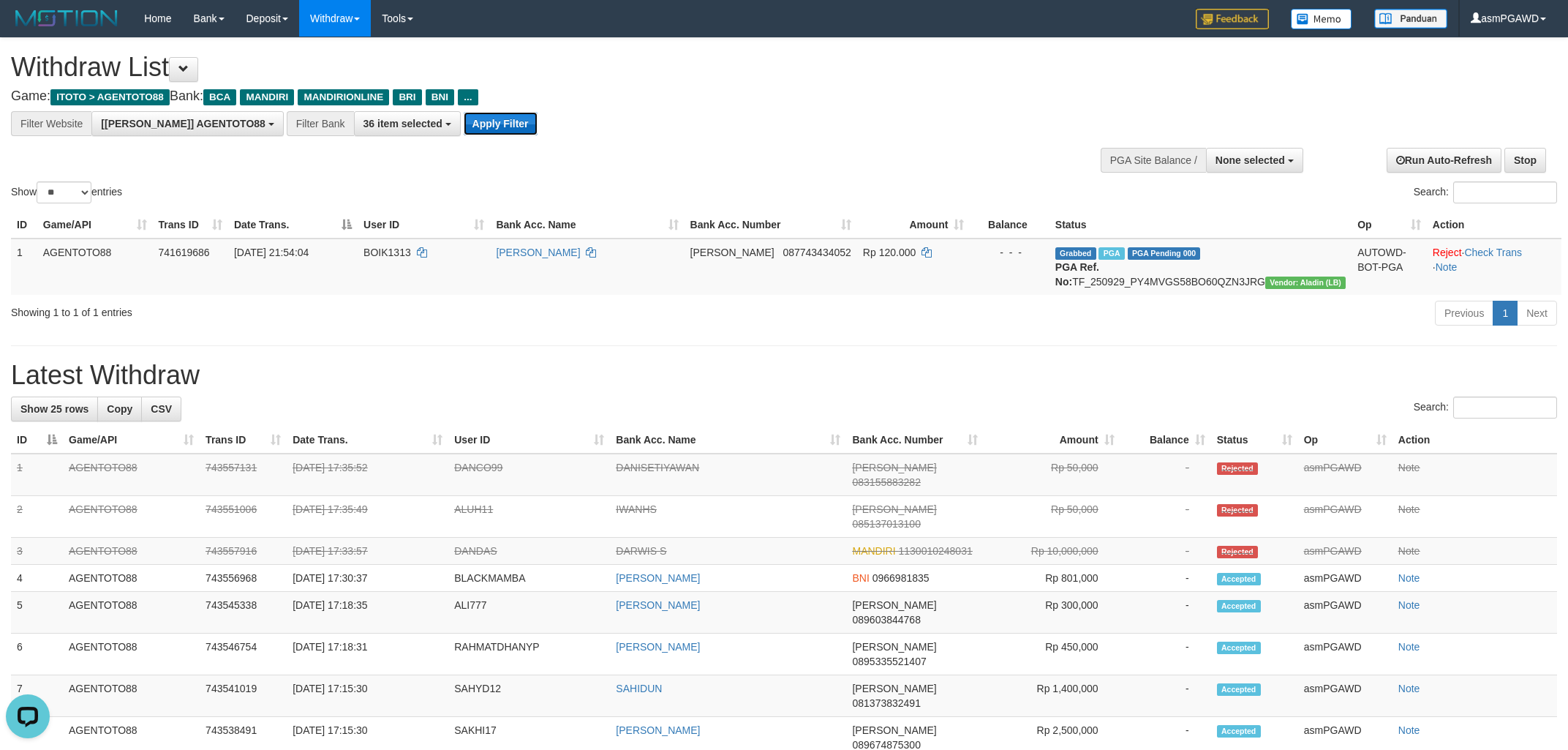
click at [464, 118] on button "Apply Filter" at bounding box center [501, 123] width 74 height 23
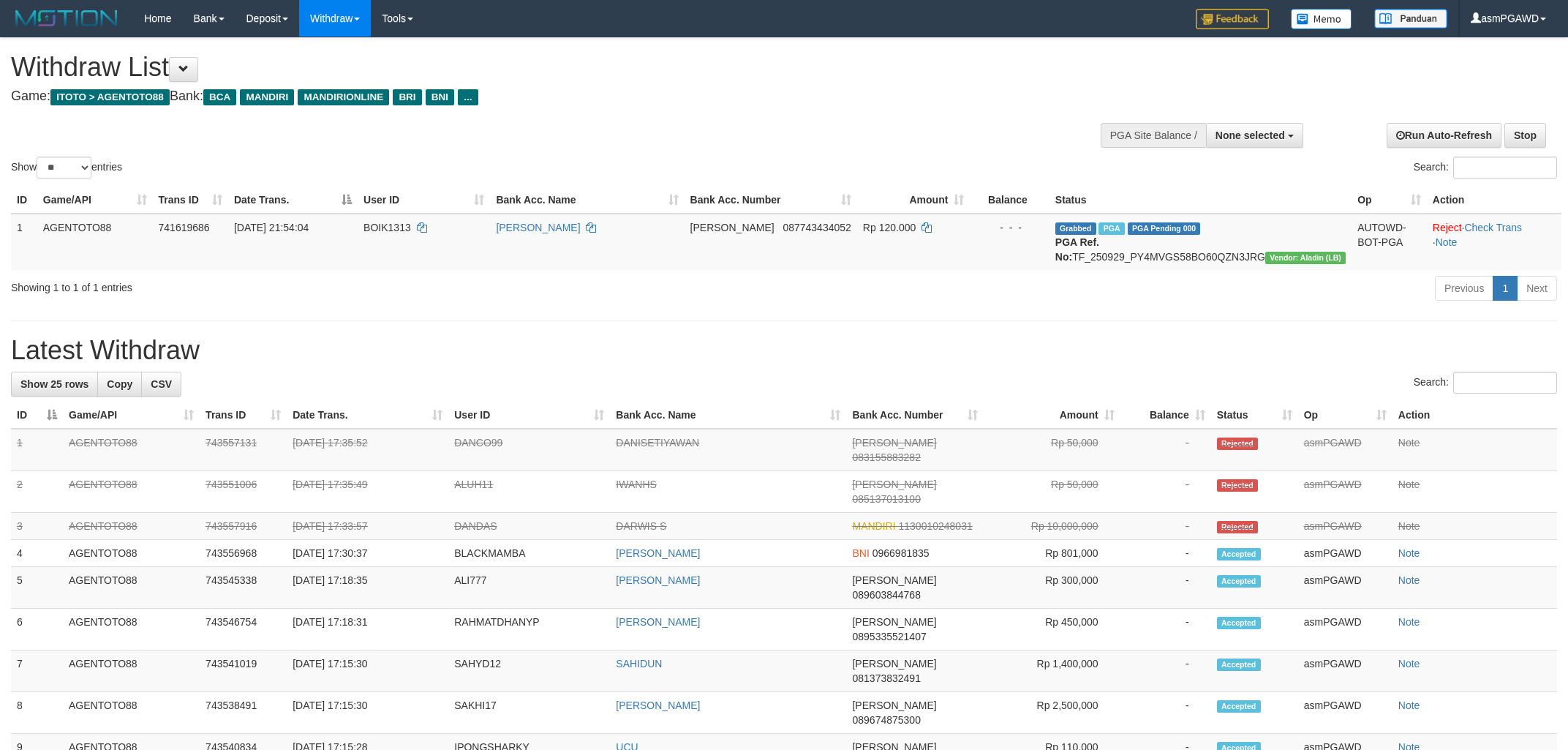
select select
select select "**"
click at [1265, 306] on div "Previous 1 Next" at bounding box center [1111, 290] width 894 height 32
click at [1248, 135] on span "None selected" at bounding box center [1250, 135] width 69 height 12
click at [1209, 211] on label "[[PERSON_NAME]] AGENTOTO88" at bounding box center [1200, 209] width 205 height 19
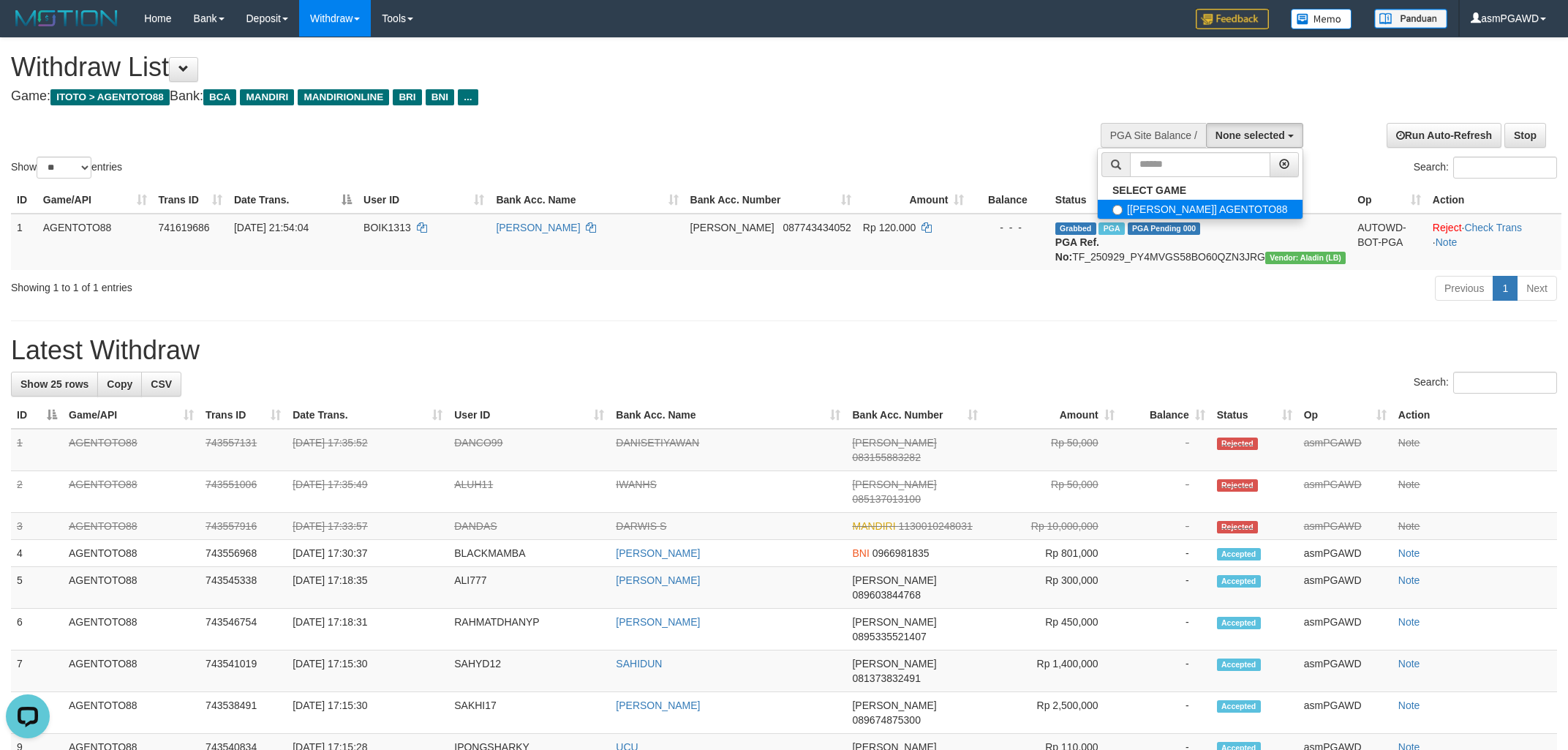
select select "***"
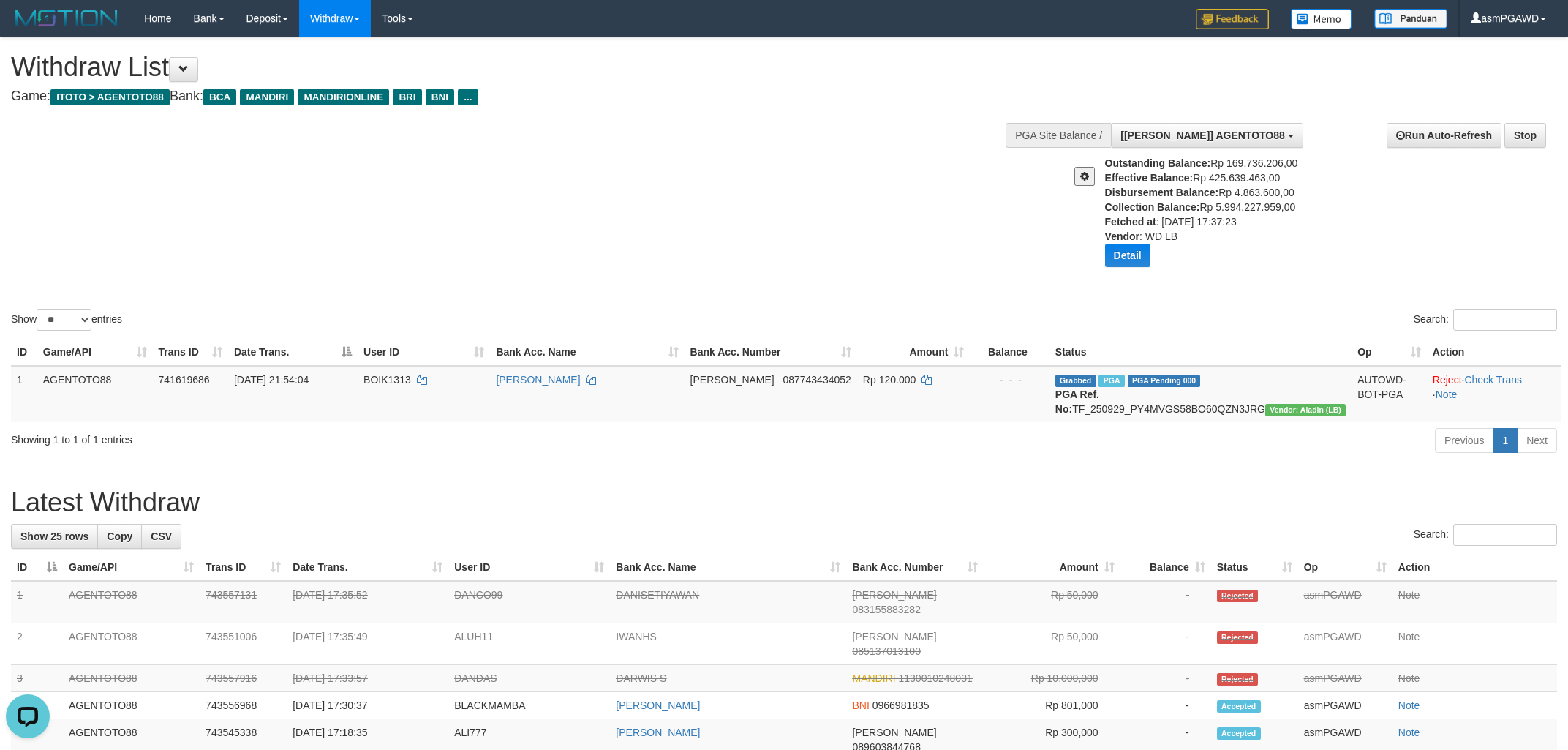
click at [826, 227] on div "Show ** ** ** *** entries Search:" at bounding box center [784, 185] width 1568 height 295
click at [35, 730] on button "Open LiveChat chat widget" at bounding box center [27, 716] width 44 height 44
click at [504, 211] on div "Show ** ** ** *** entries Search:" at bounding box center [784, 185] width 1568 height 295
click at [832, 274] on div "Show ** ** ** *** entries Search:" at bounding box center [784, 185] width 1568 height 295
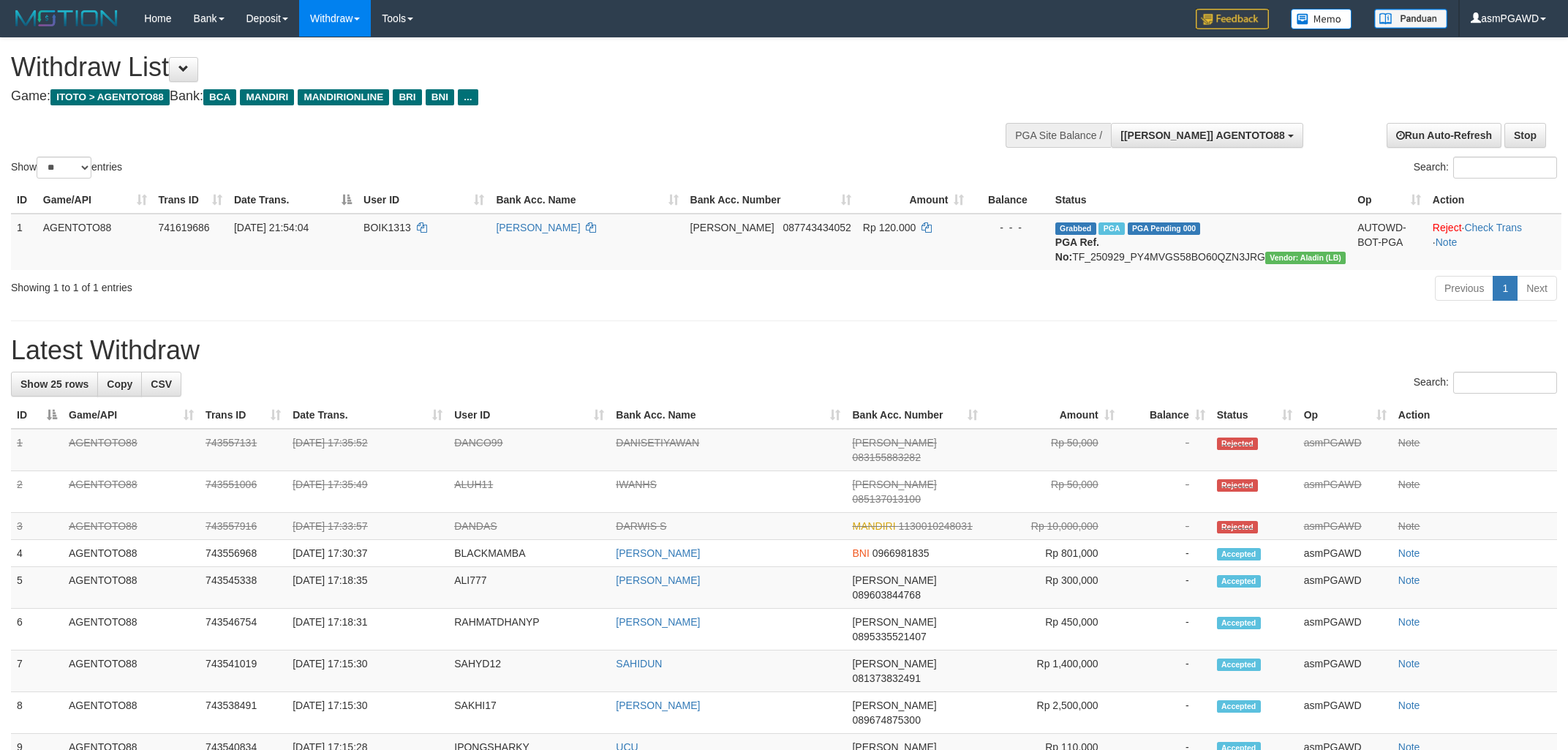
select select "**"
click at [30, 713] on icon "Open LiveChat chat widget" at bounding box center [28, 716] width 14 height 9
click at [199, 79] on button at bounding box center [183, 69] width 29 height 25
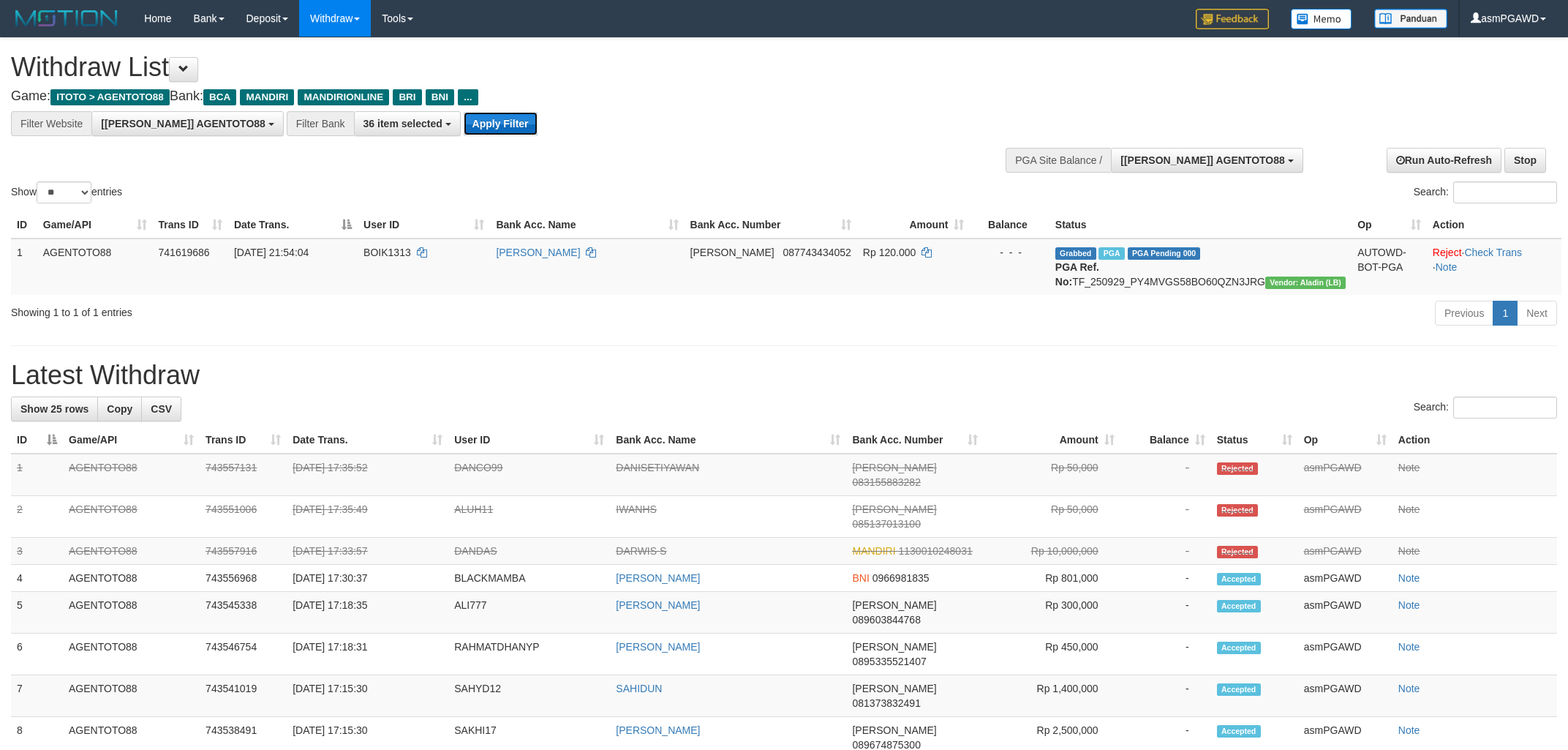
click at [464, 126] on button "Apply Filter" at bounding box center [501, 123] width 74 height 23
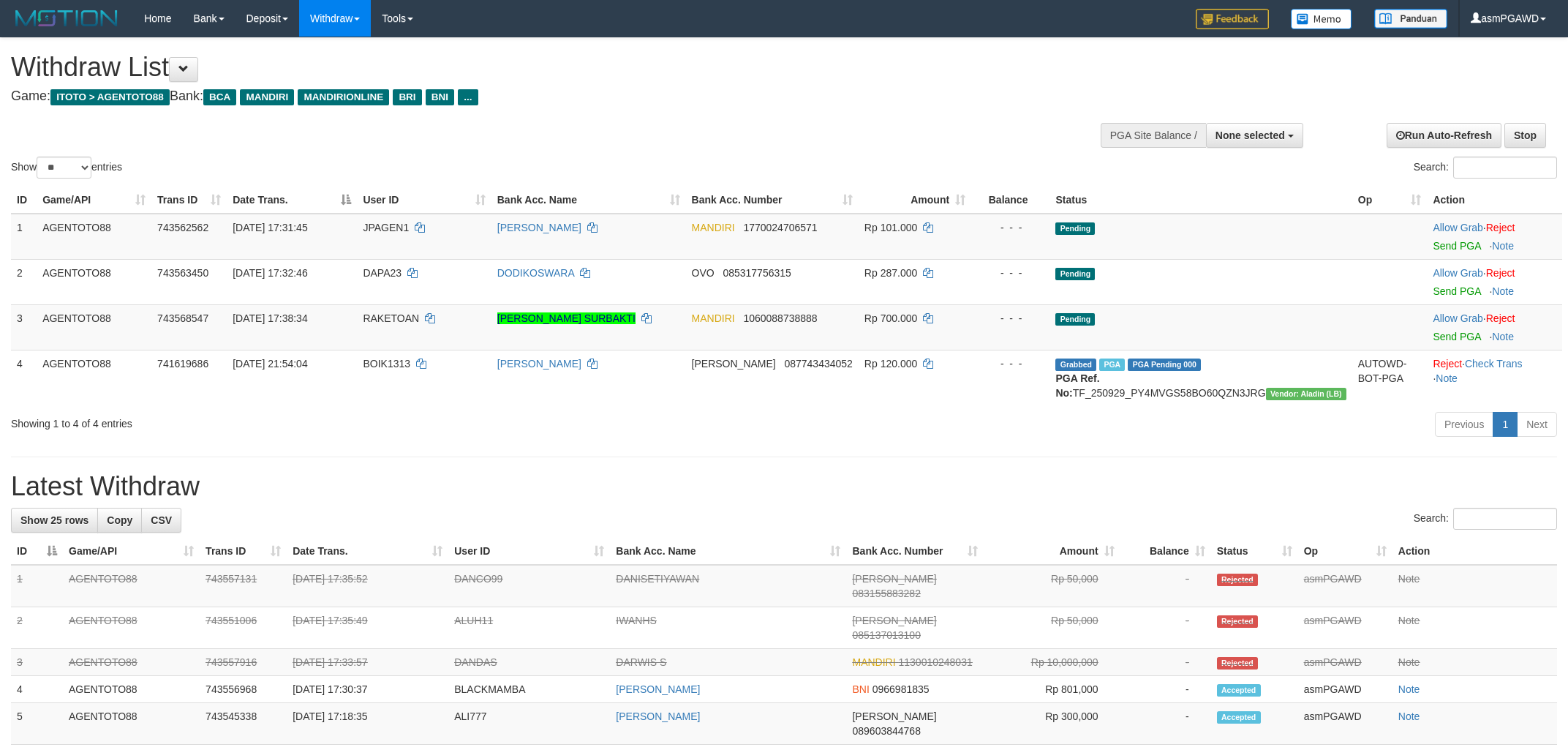
select select
select select "**"
click at [1442, 247] on link "Send PGA" at bounding box center [1457, 246] width 48 height 12
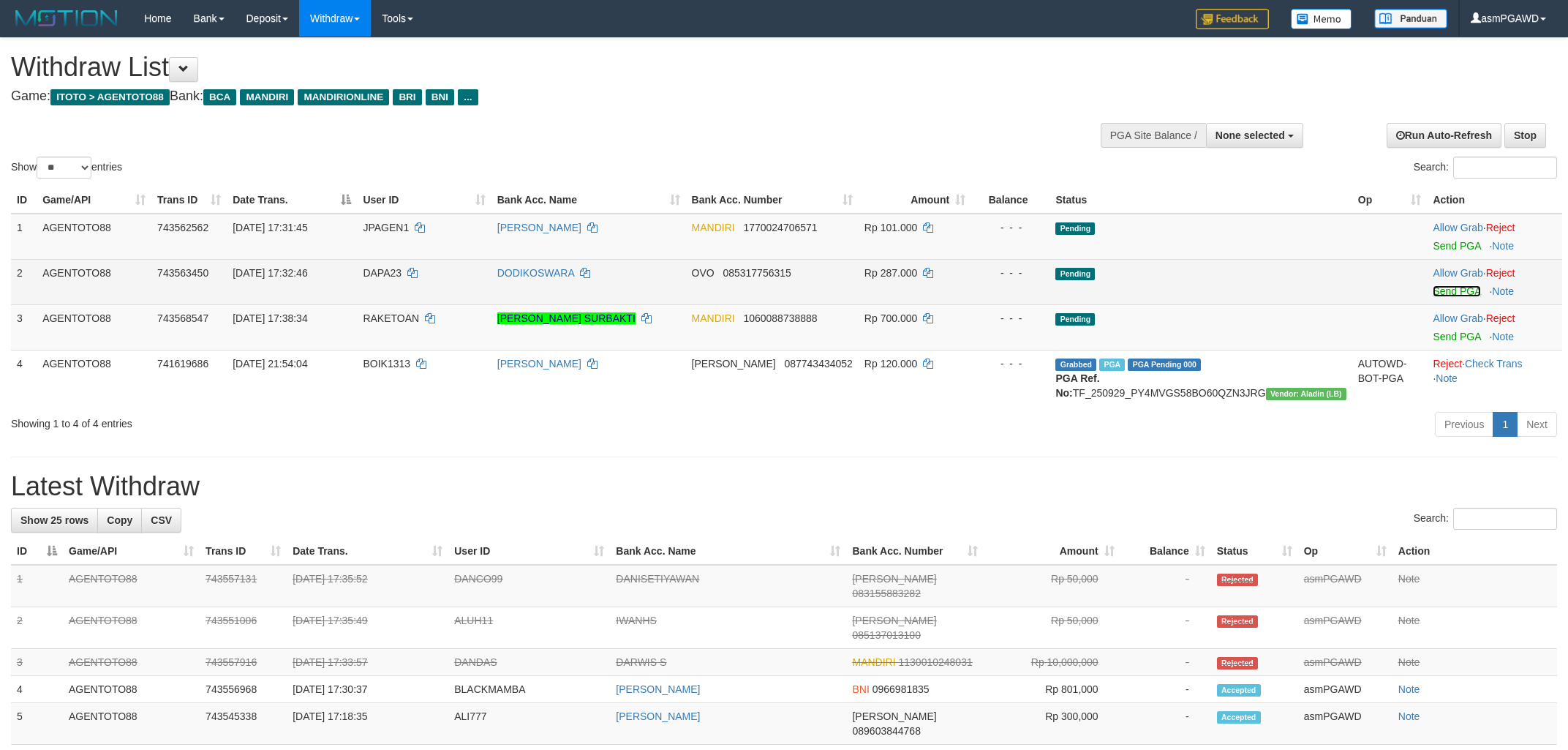
click at [1441, 292] on link "Send PGA" at bounding box center [1457, 291] width 48 height 12
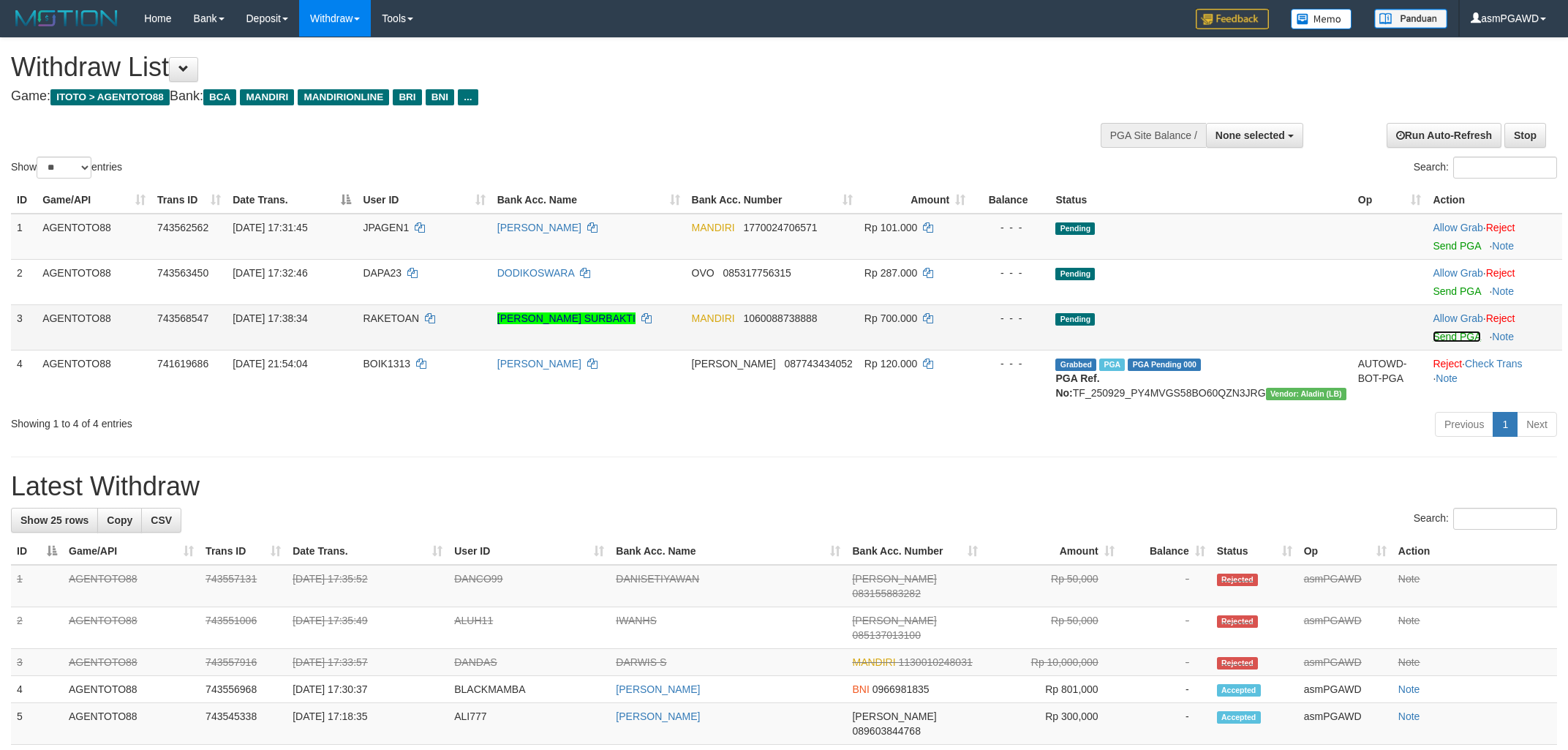
click at [1443, 330] on link "Send PGA" at bounding box center [1457, 336] width 48 height 12
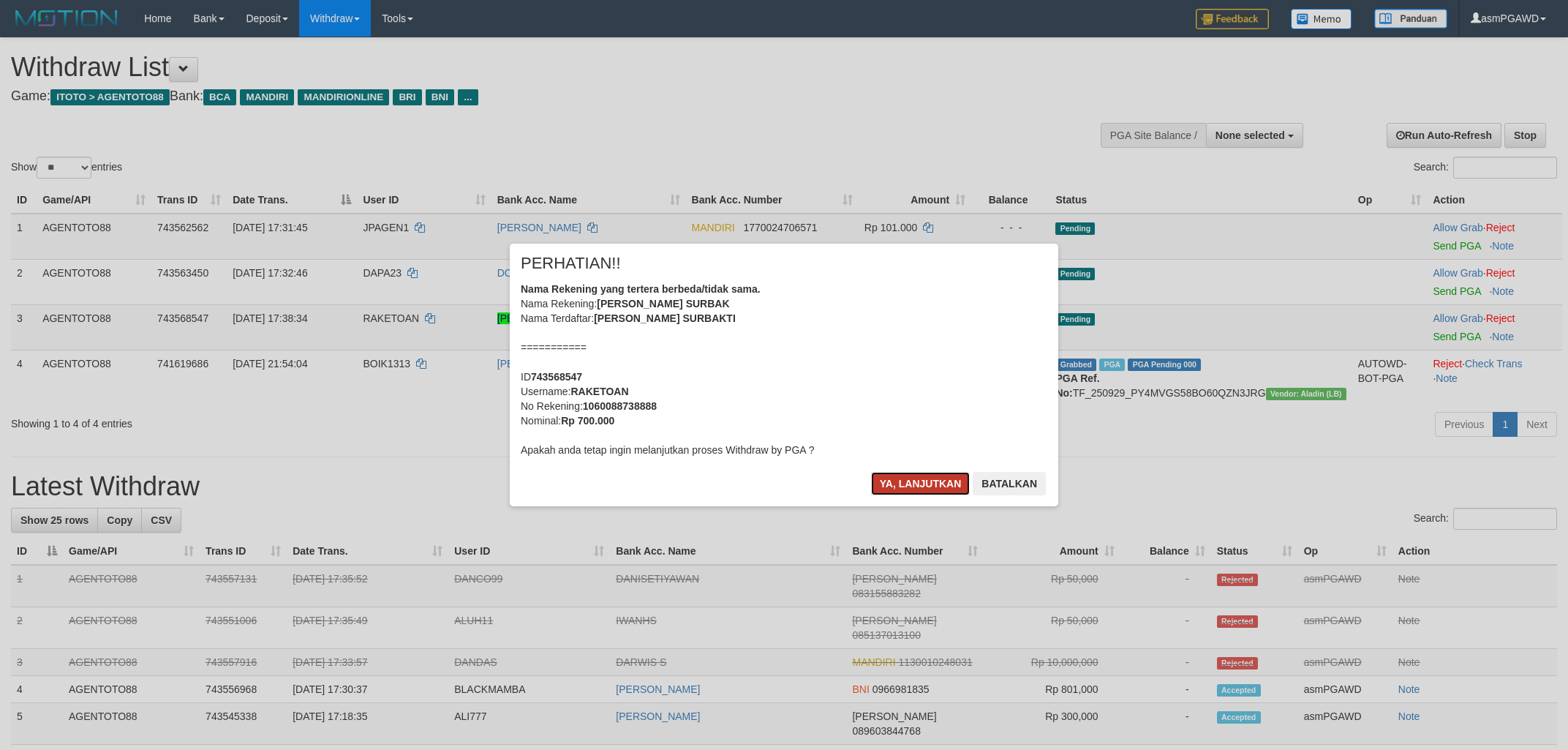
click at [900, 479] on button "Ya, lanjutkan" at bounding box center [921, 483] width 99 height 23
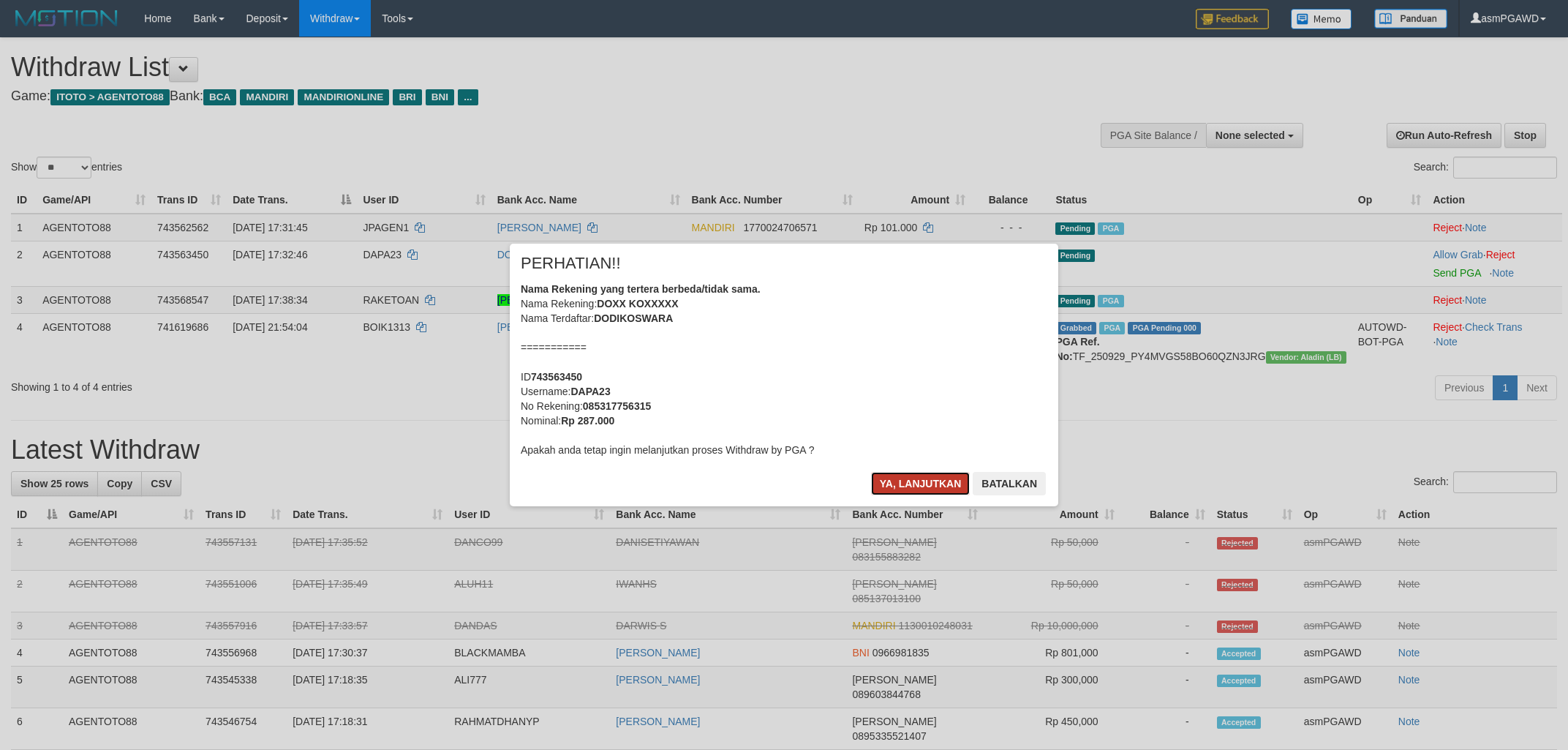
click at [910, 476] on button "Ya, lanjutkan" at bounding box center [921, 483] width 99 height 23
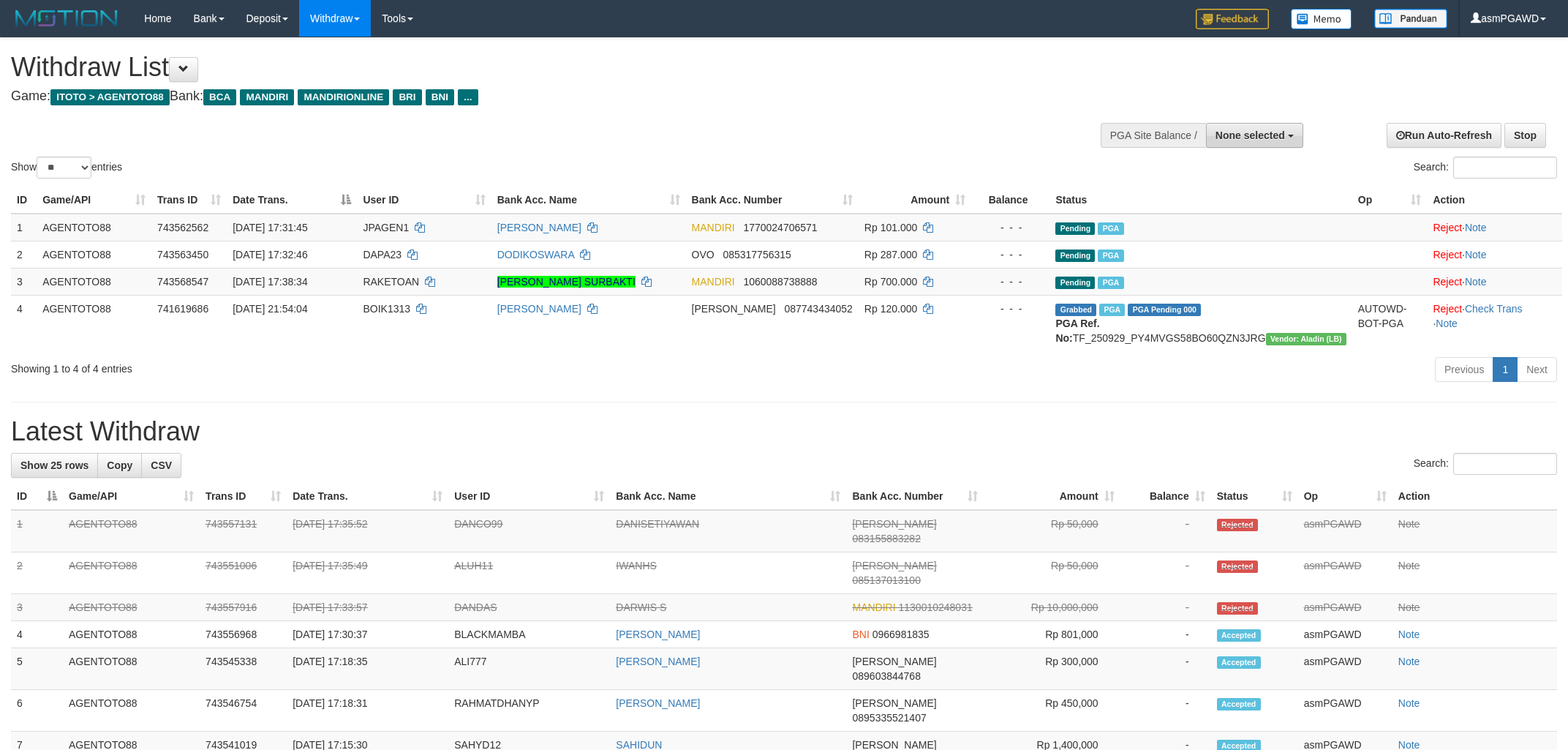
click at [1241, 131] on span "None selected" at bounding box center [1250, 135] width 69 height 12
click at [1224, 204] on label "[[PERSON_NAME]] AGENTOTO88" at bounding box center [1200, 209] width 205 height 19
select select "***"
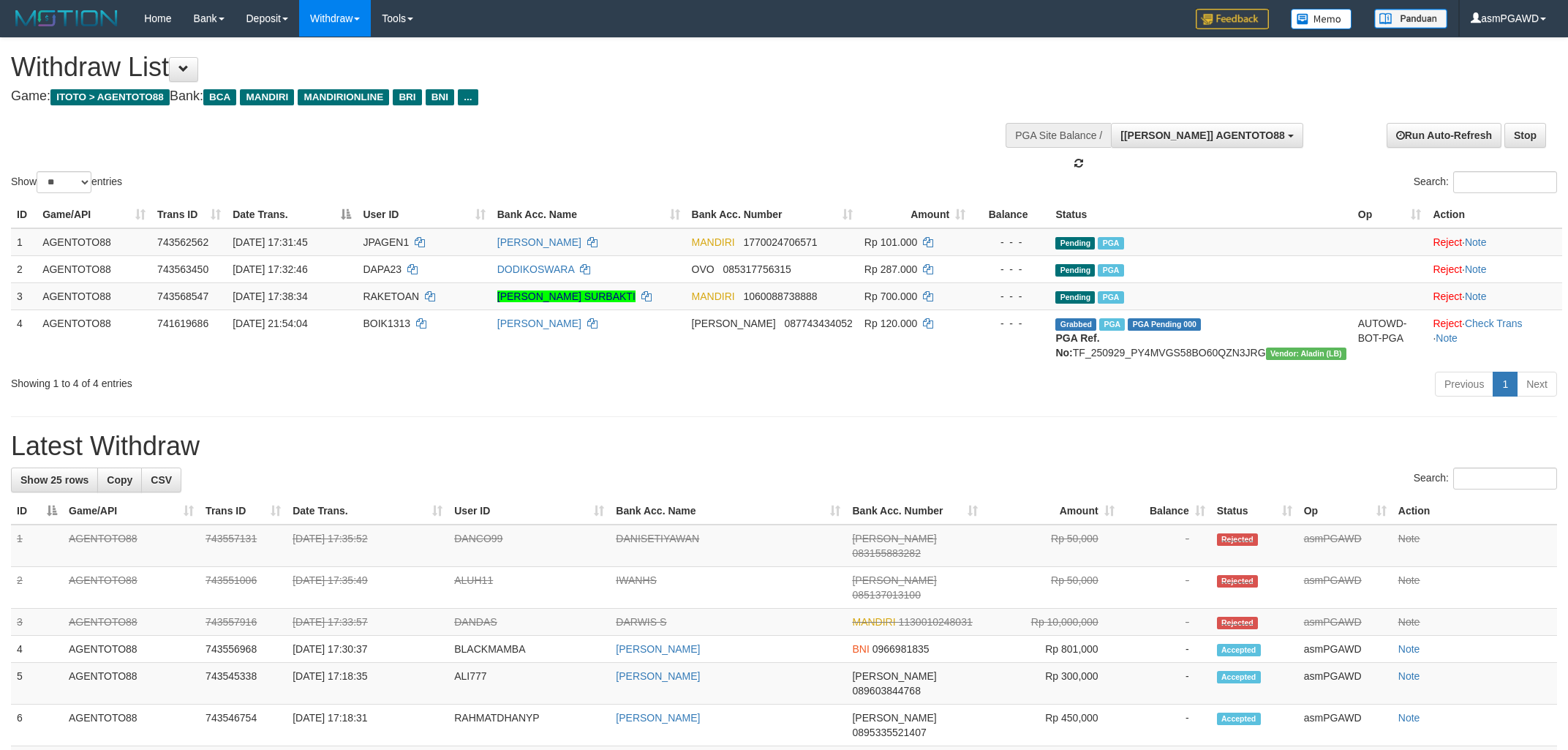
scroll to position [12, 0]
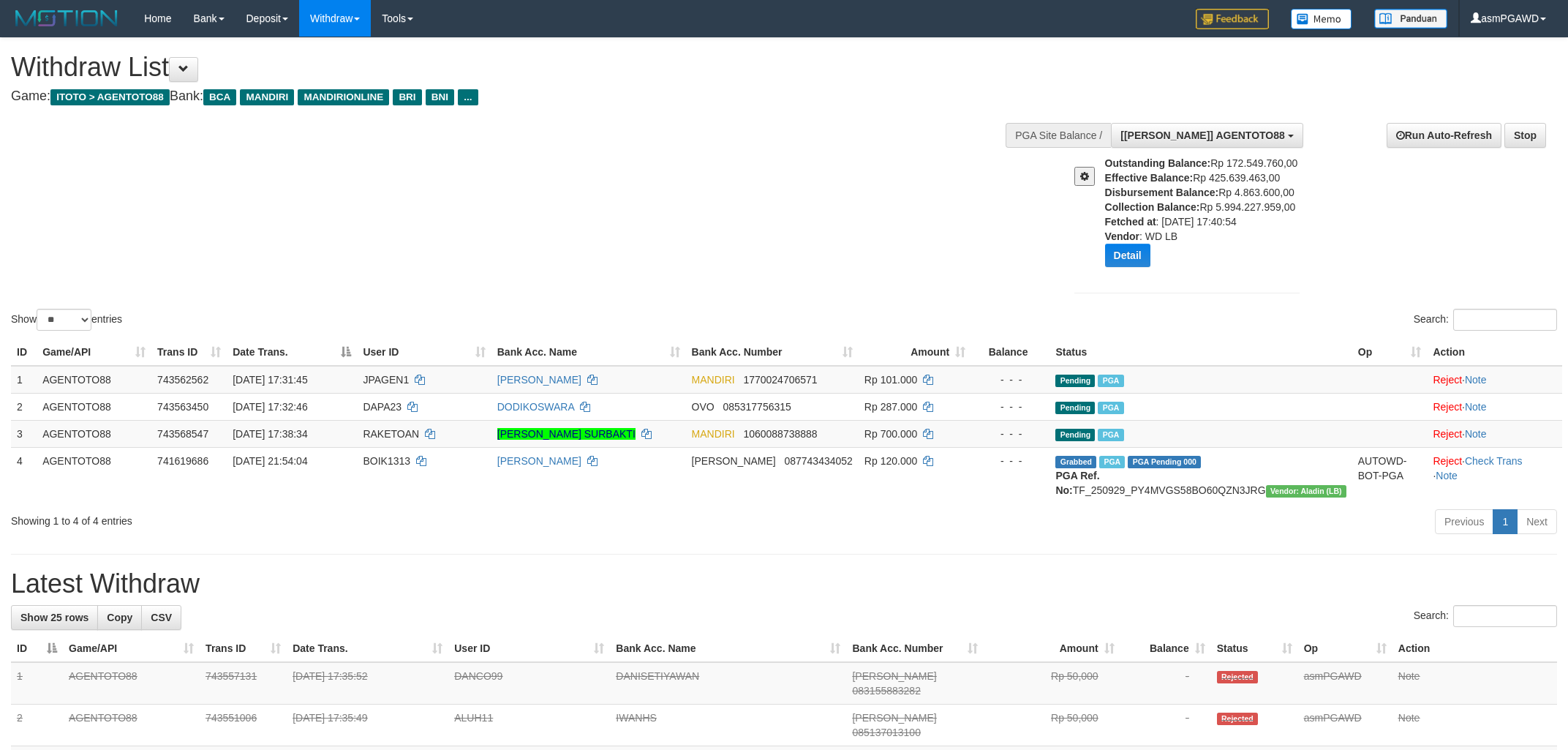
click at [1080, 176] on button at bounding box center [1085, 176] width 21 height 19
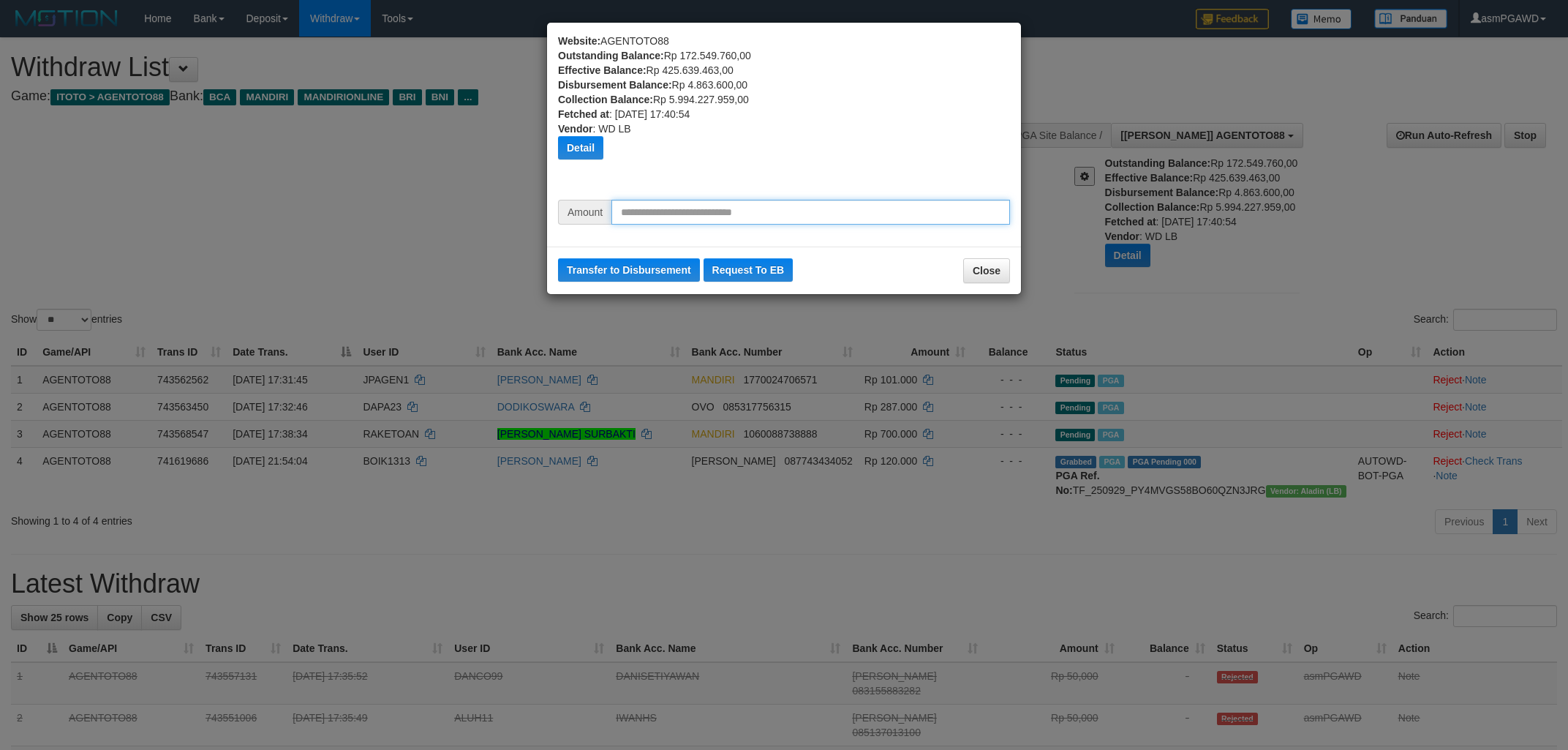
click at [661, 219] on input "text" at bounding box center [811, 211] width 399 height 25
type input "*********"
click at [629, 268] on button "Transfer to Disbursement" at bounding box center [629, 270] width 142 height 23
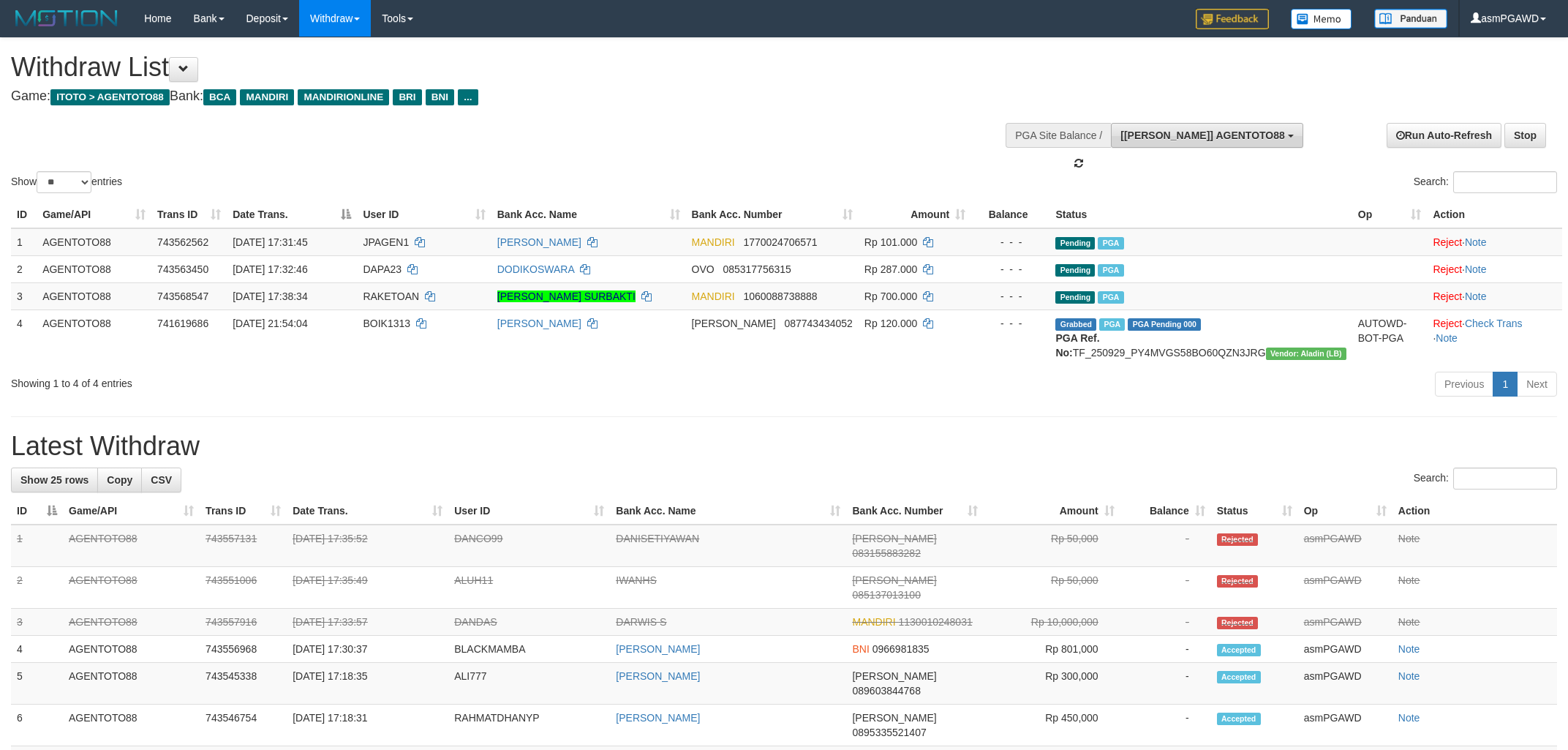
click at [1231, 132] on span "[[PERSON_NAME]] AGENTOTO88" at bounding box center [1203, 135] width 164 height 12
click at [1192, 213] on label "[[PERSON_NAME]] AGENTOTO88" at bounding box center [1200, 209] width 205 height 19
click at [783, 131] on div "Show ** ** ** *** entries Search:" at bounding box center [784, 116] width 1568 height 158
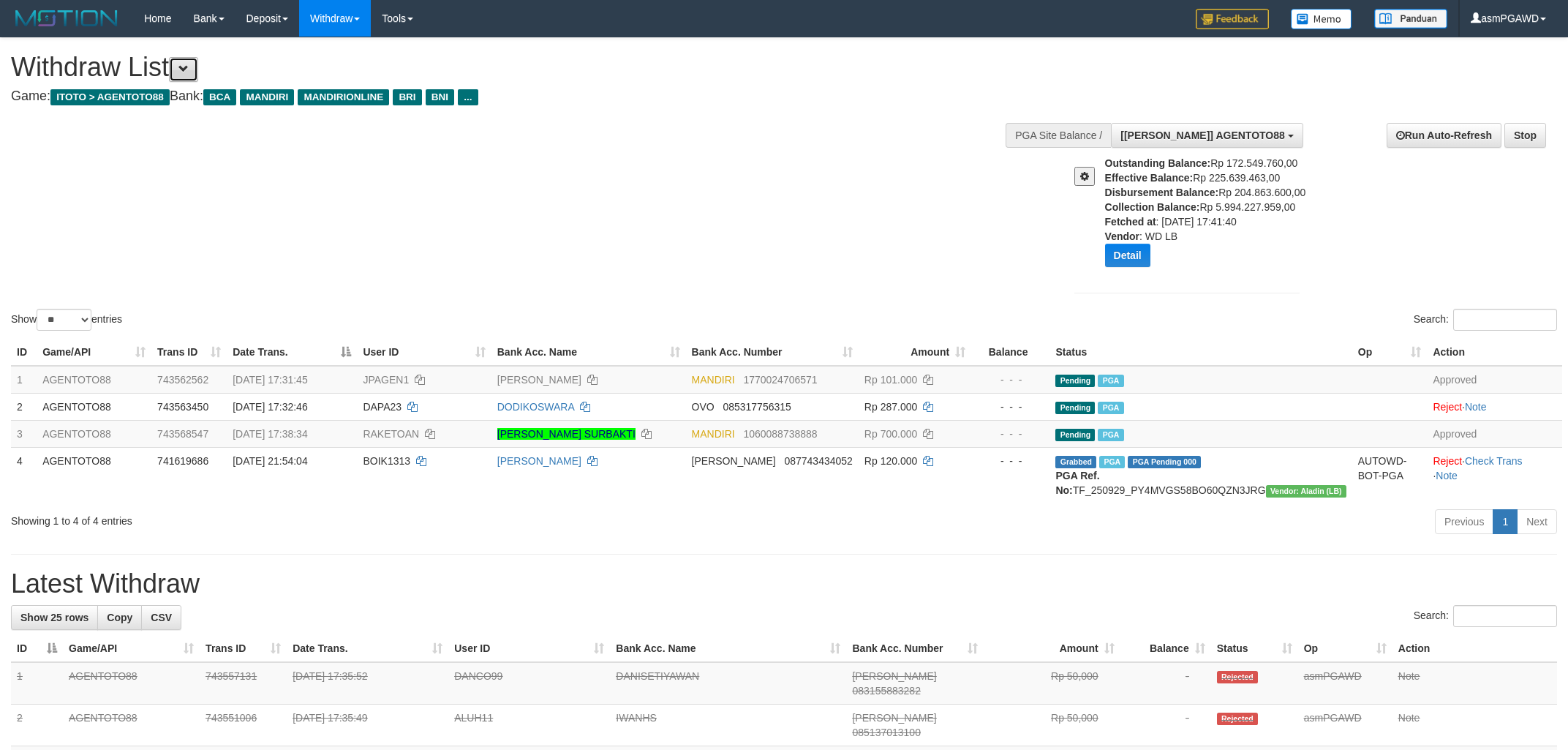
click at [184, 68] on button at bounding box center [183, 69] width 29 height 25
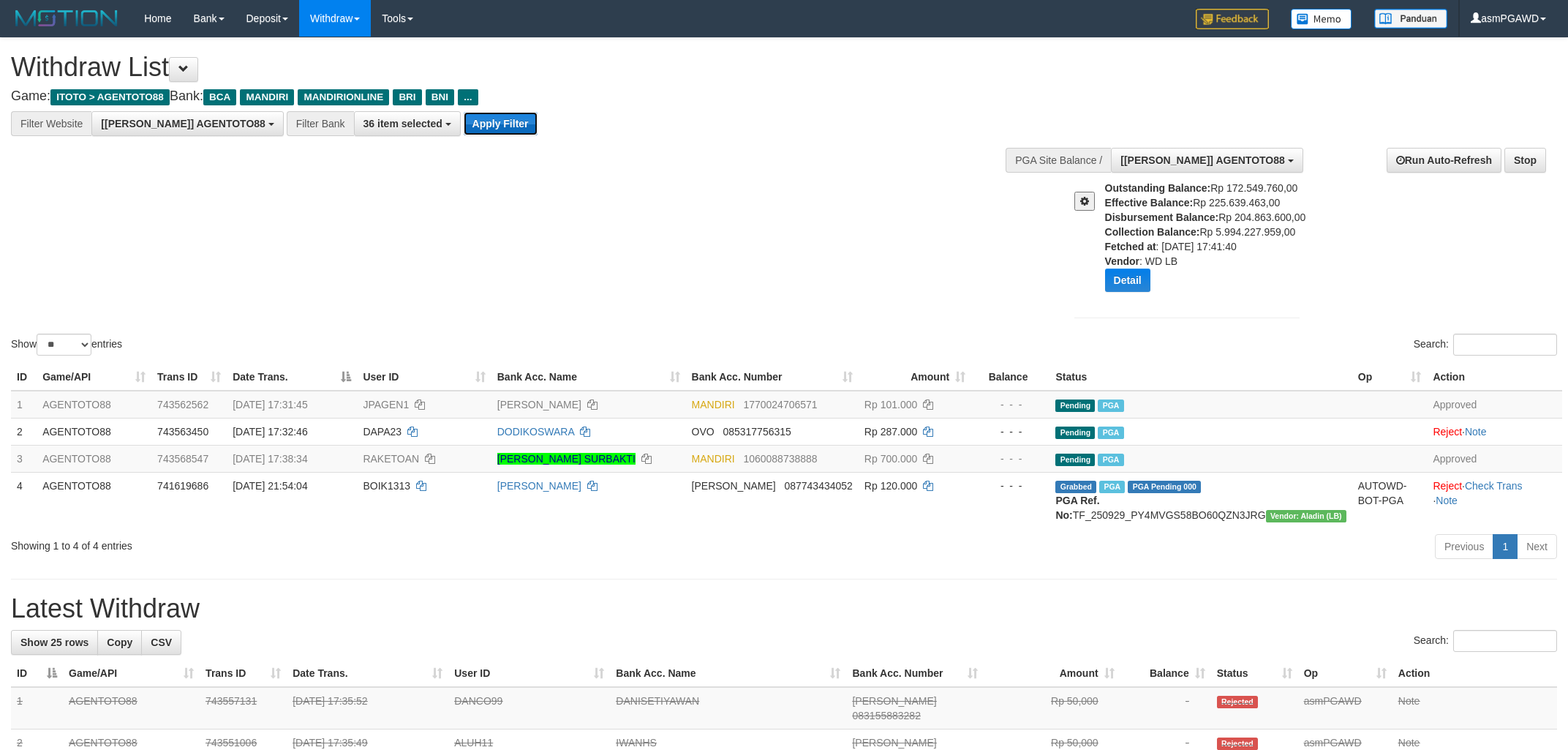
click at [464, 125] on button "Apply Filter" at bounding box center [501, 123] width 74 height 23
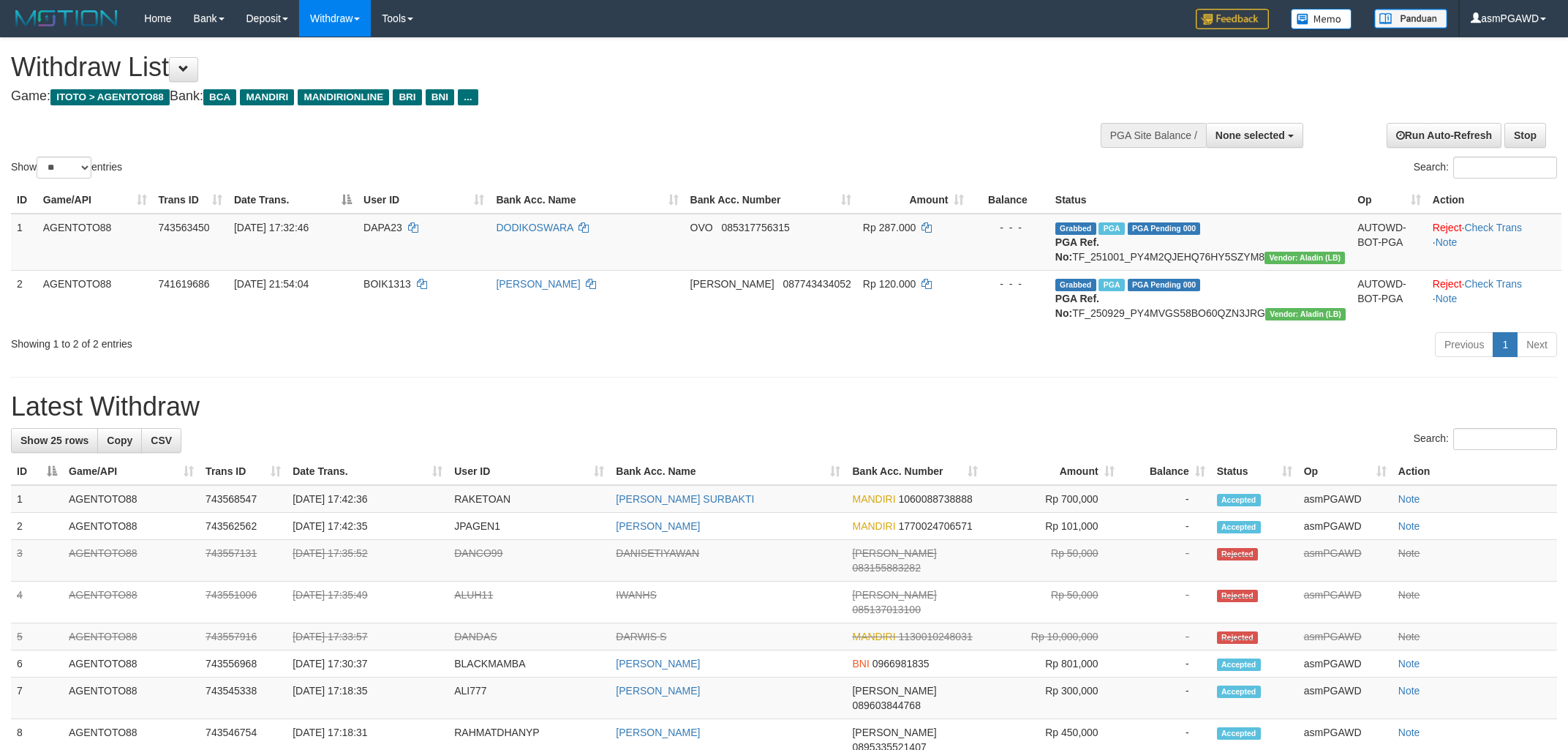
select select
select select "**"
click at [187, 64] on span at bounding box center [184, 68] width 10 height 10
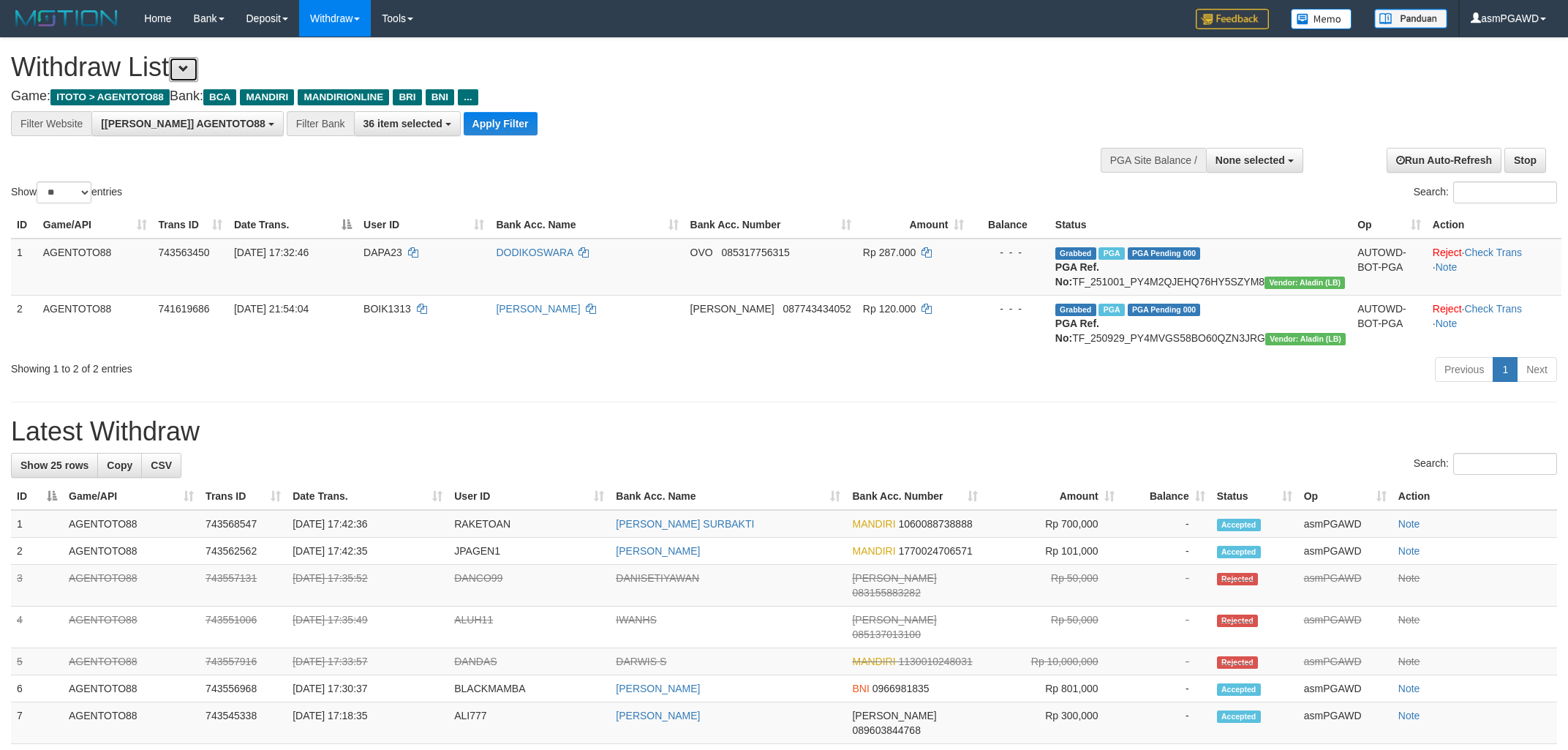
scroll to position [27, 0]
click at [471, 120] on button "Apply Filter" at bounding box center [501, 123] width 74 height 23
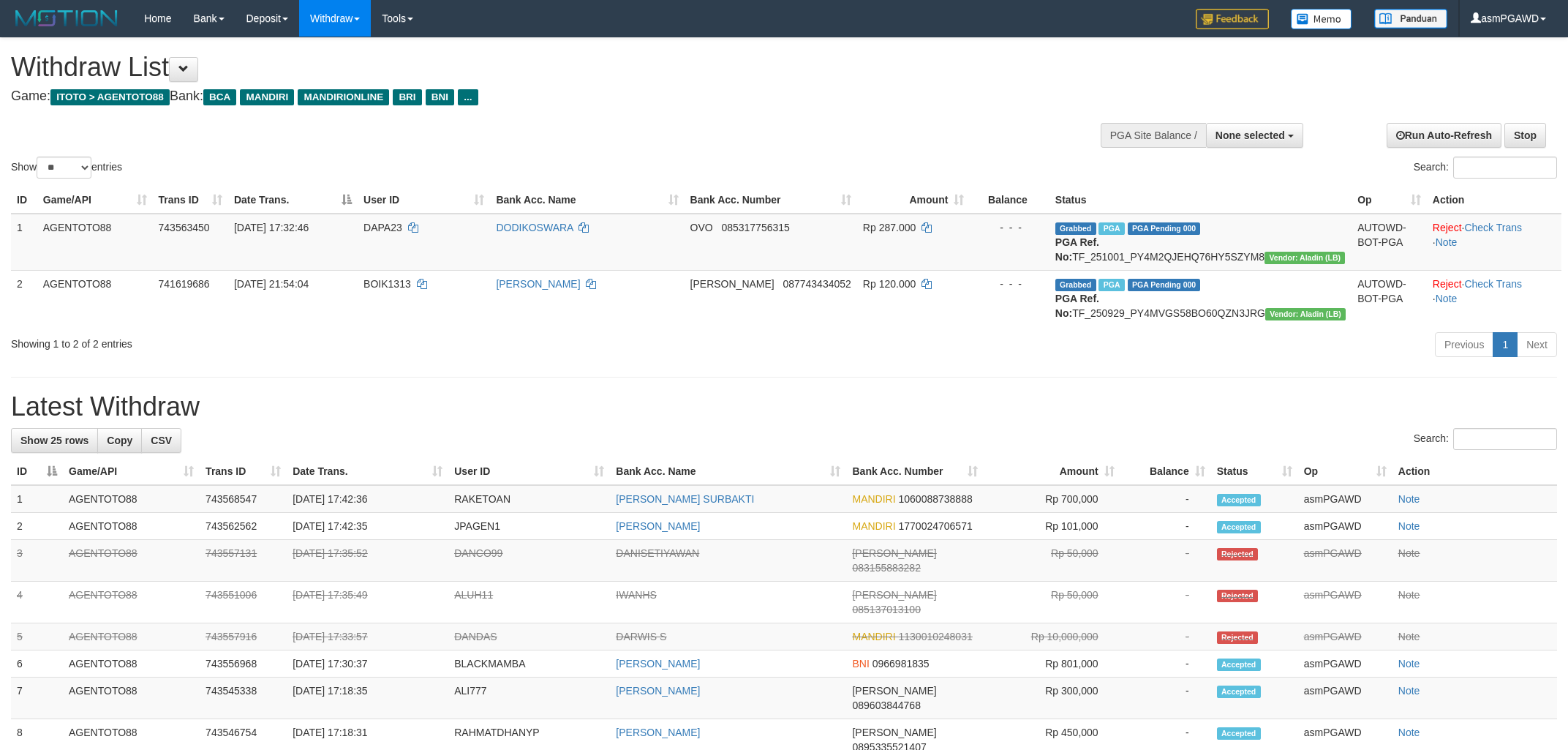
select select
select select "**"
click at [199, 74] on button at bounding box center [183, 69] width 29 height 25
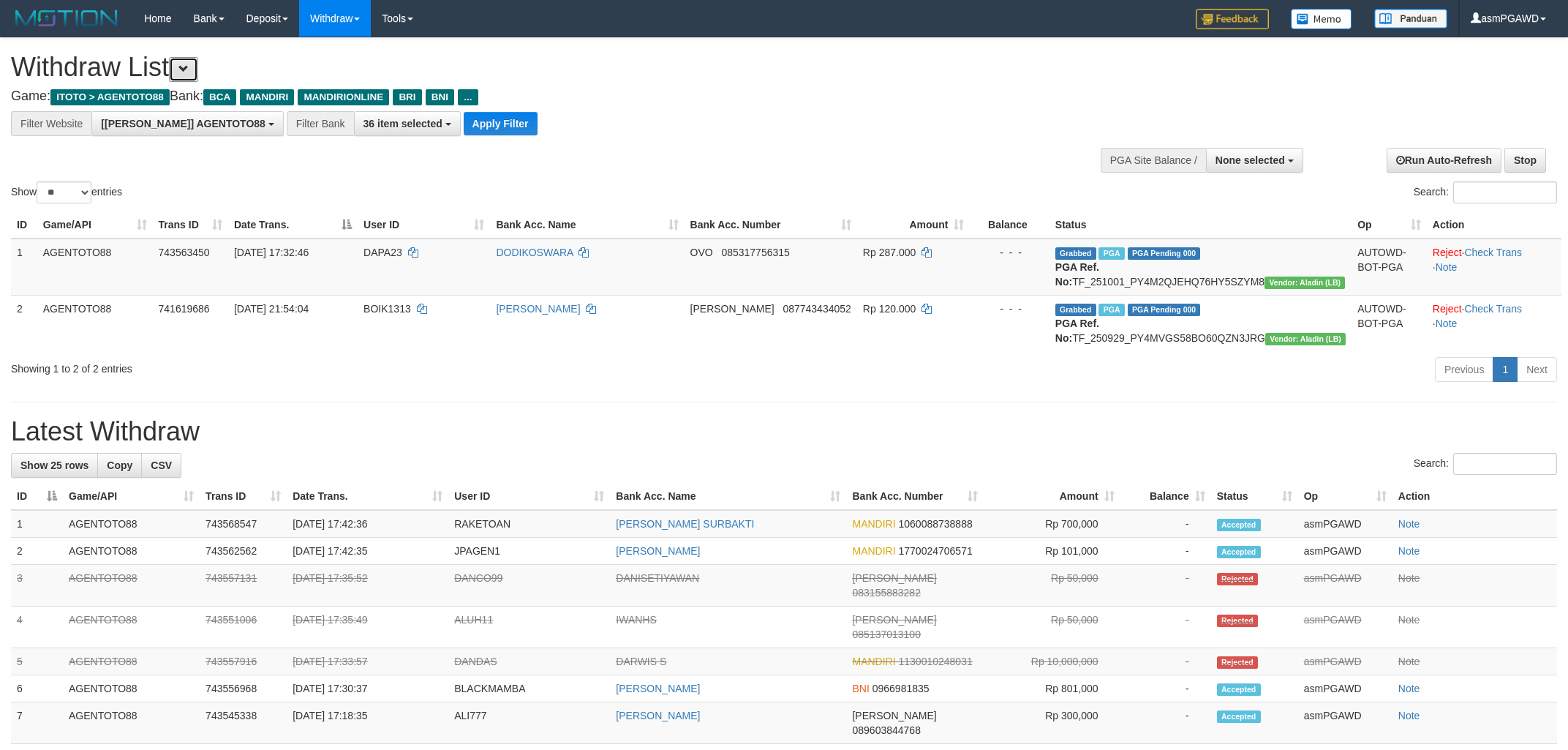
scroll to position [27, 0]
click at [464, 128] on button "Apply Filter" at bounding box center [501, 123] width 74 height 23
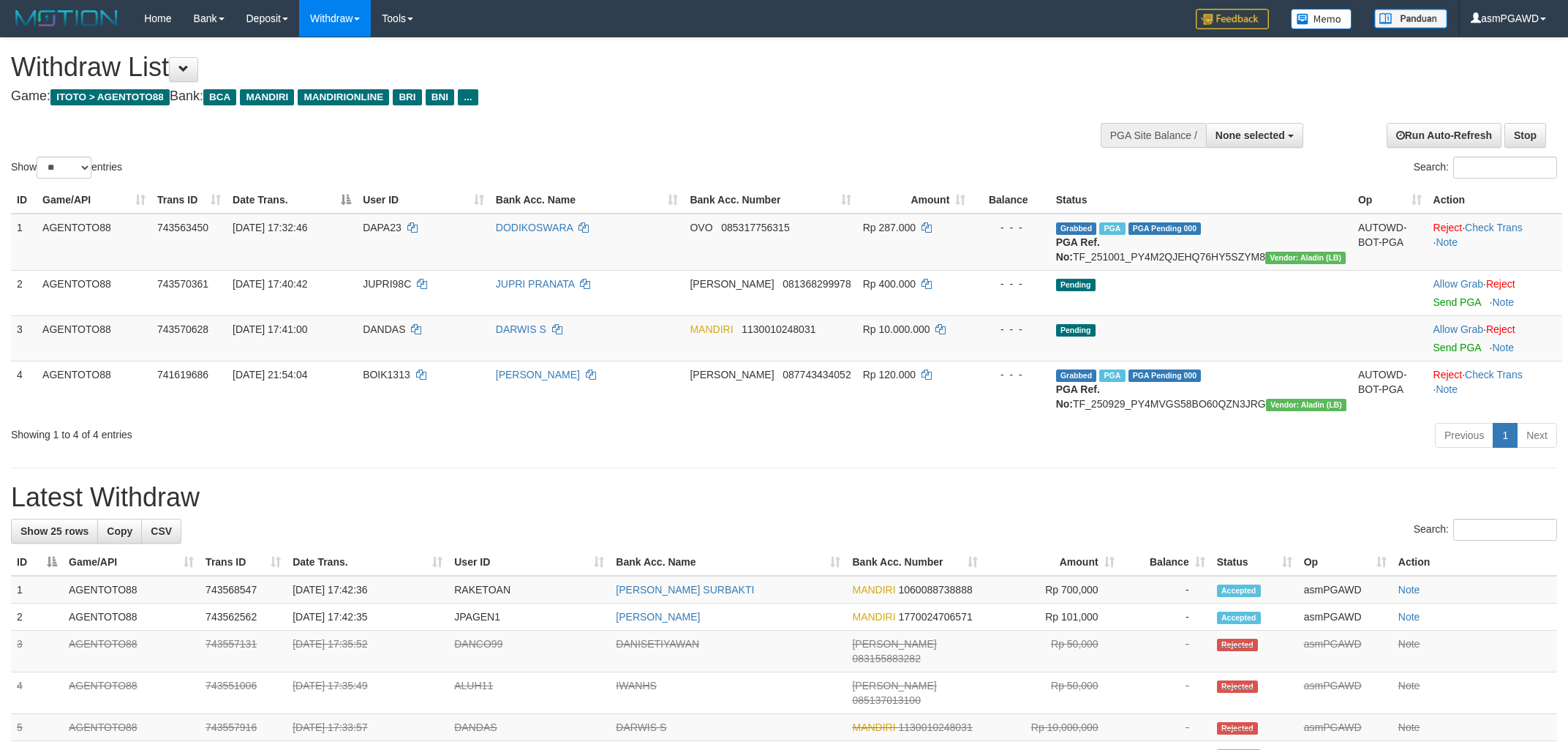
select select
select select "**"
click at [1440, 354] on link "Send PGA" at bounding box center [1458, 348] width 48 height 12
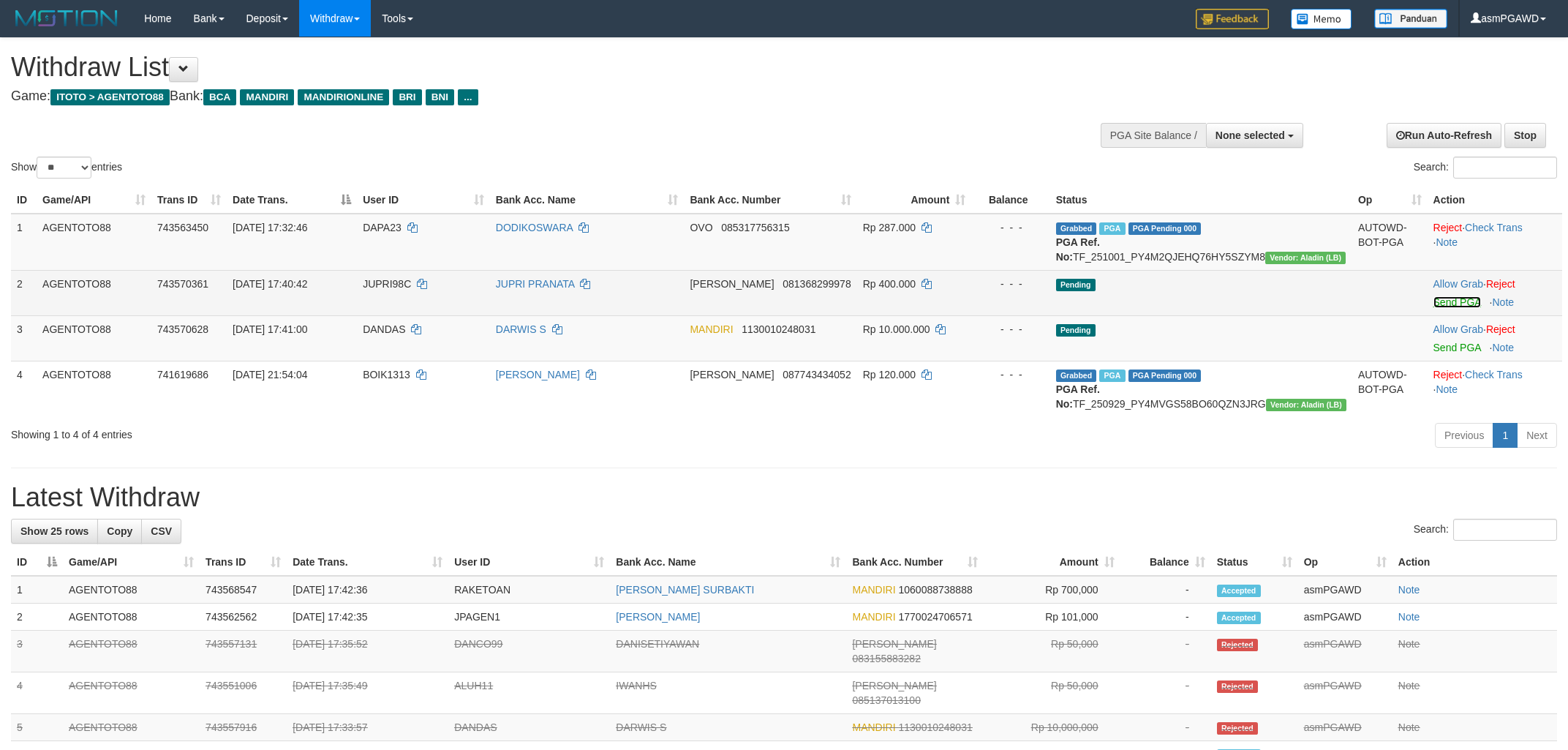
click at [1436, 308] on link "Send PGA" at bounding box center [1458, 302] width 48 height 12
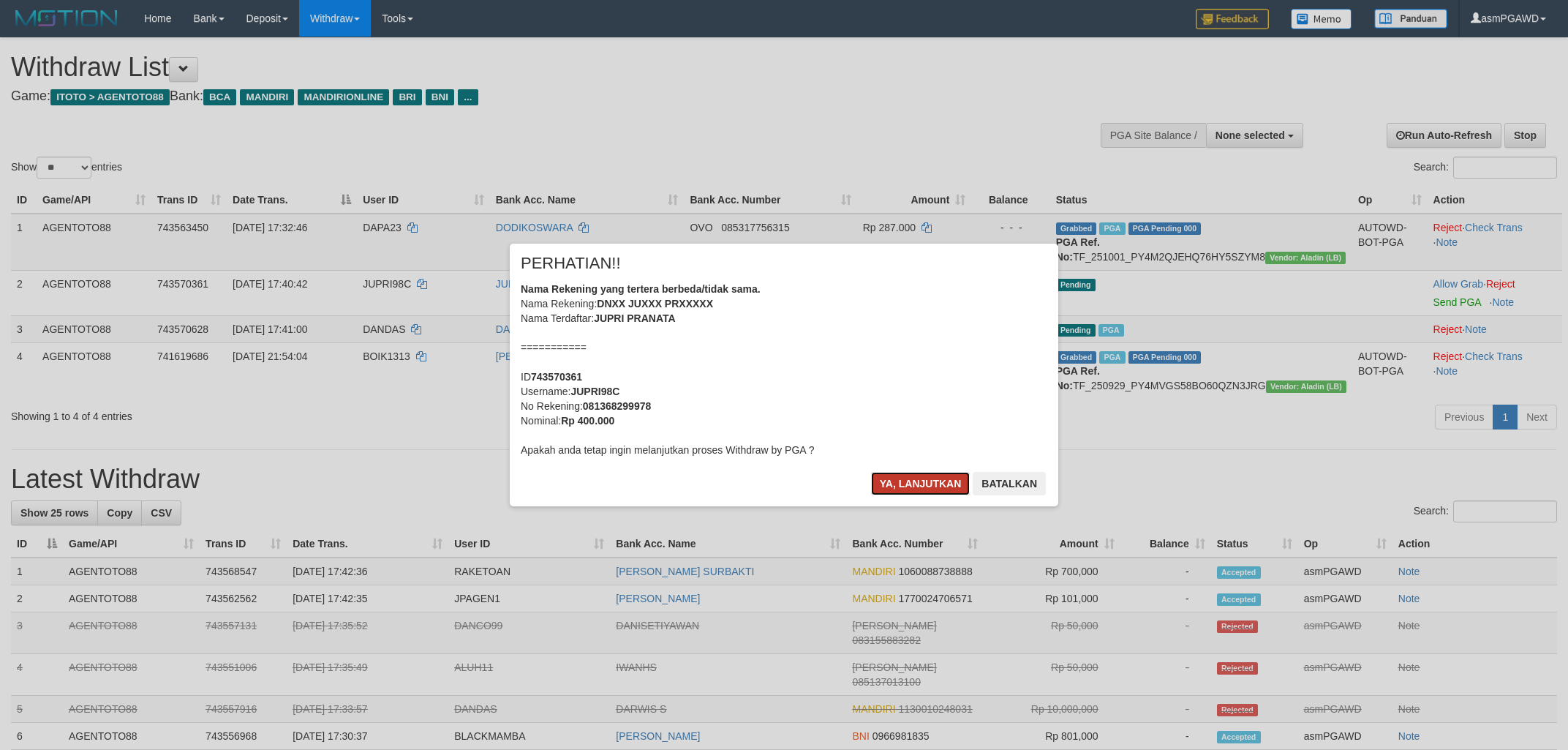
click at [930, 479] on button "Ya, lanjutkan" at bounding box center [921, 483] width 99 height 23
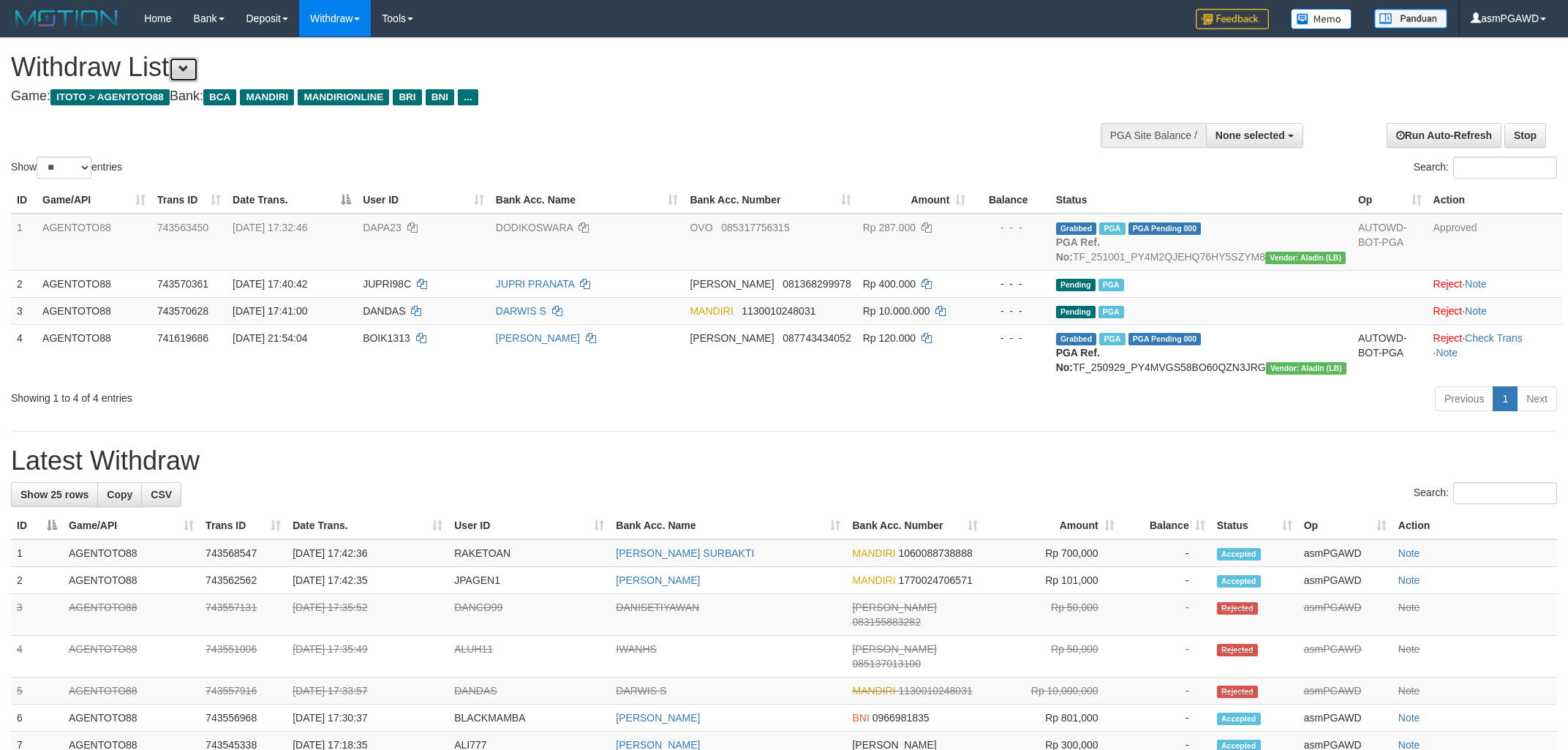
click at [197, 69] on button at bounding box center [183, 69] width 29 height 25
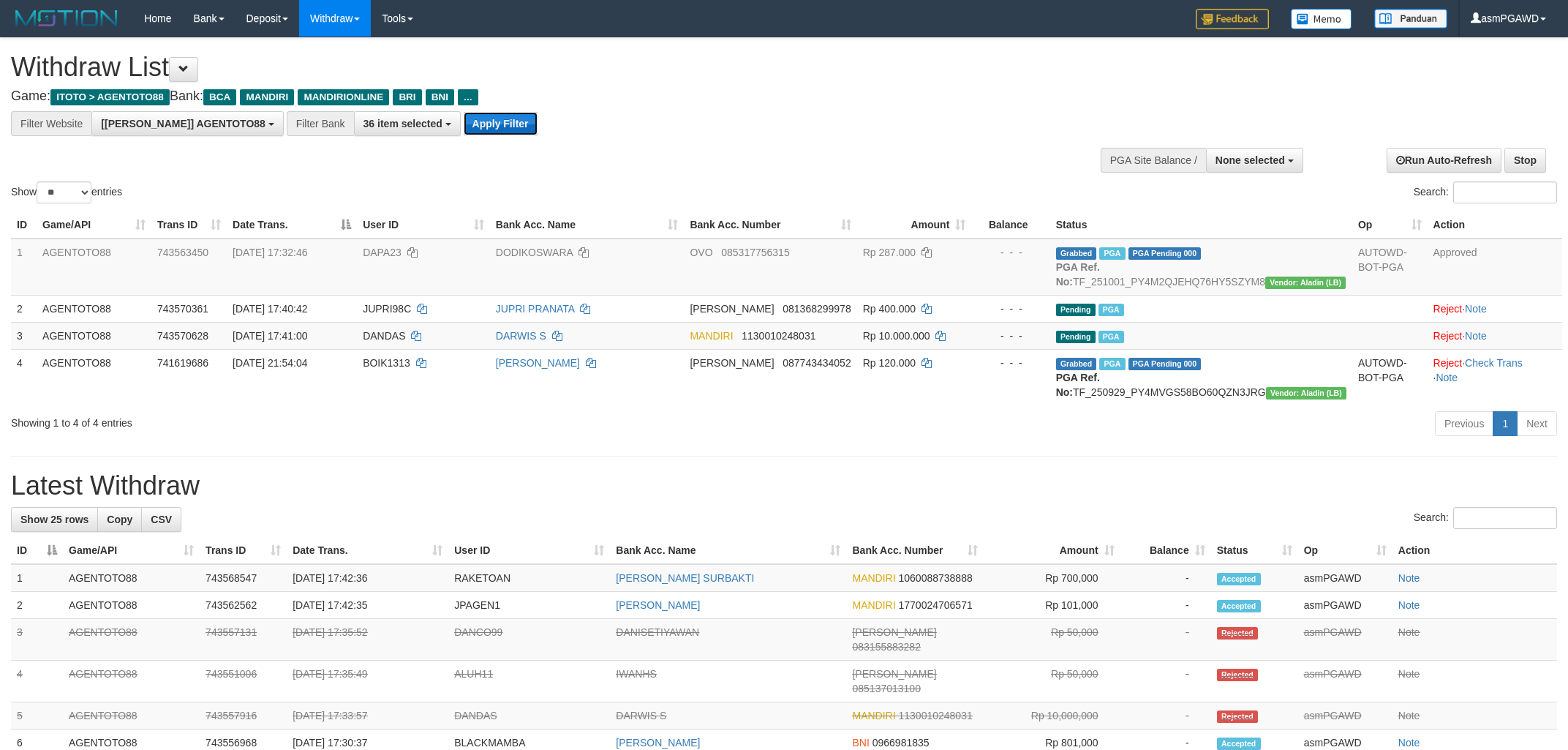
click at [464, 126] on button "Apply Filter" at bounding box center [501, 123] width 74 height 23
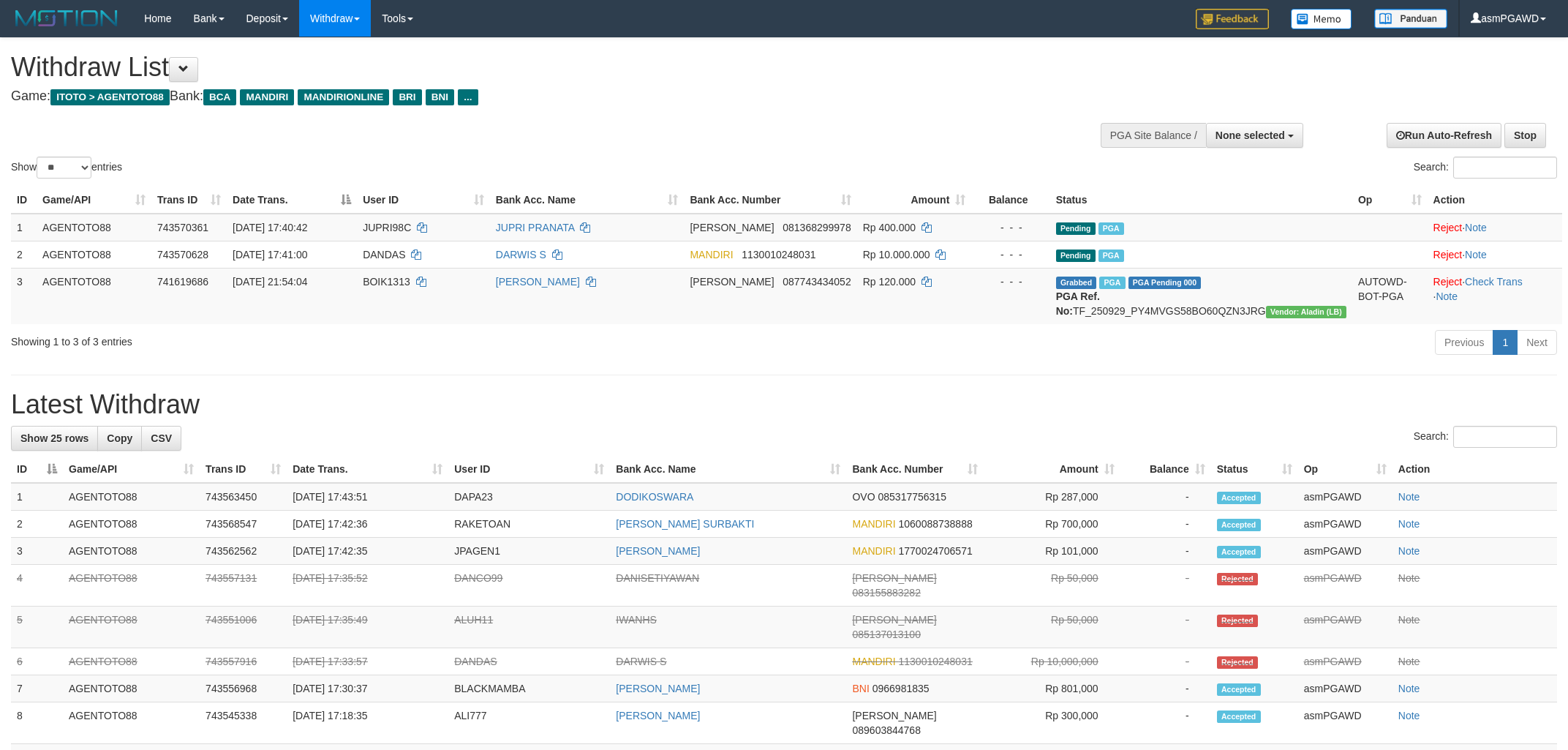
select select
select select "**"
click at [189, 72] on span at bounding box center [184, 68] width 10 height 10
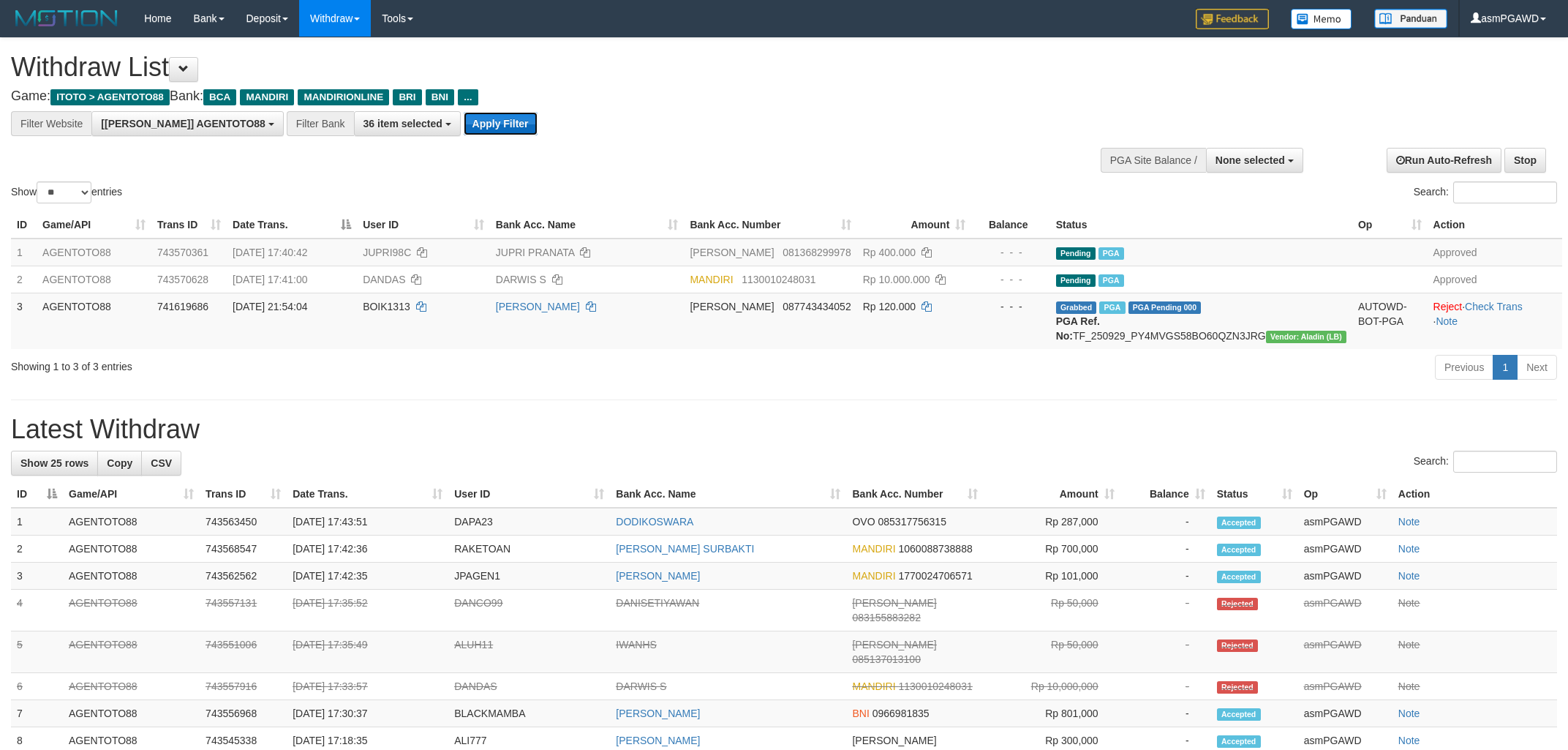
click at [464, 133] on button "Apply Filter" at bounding box center [501, 123] width 74 height 23
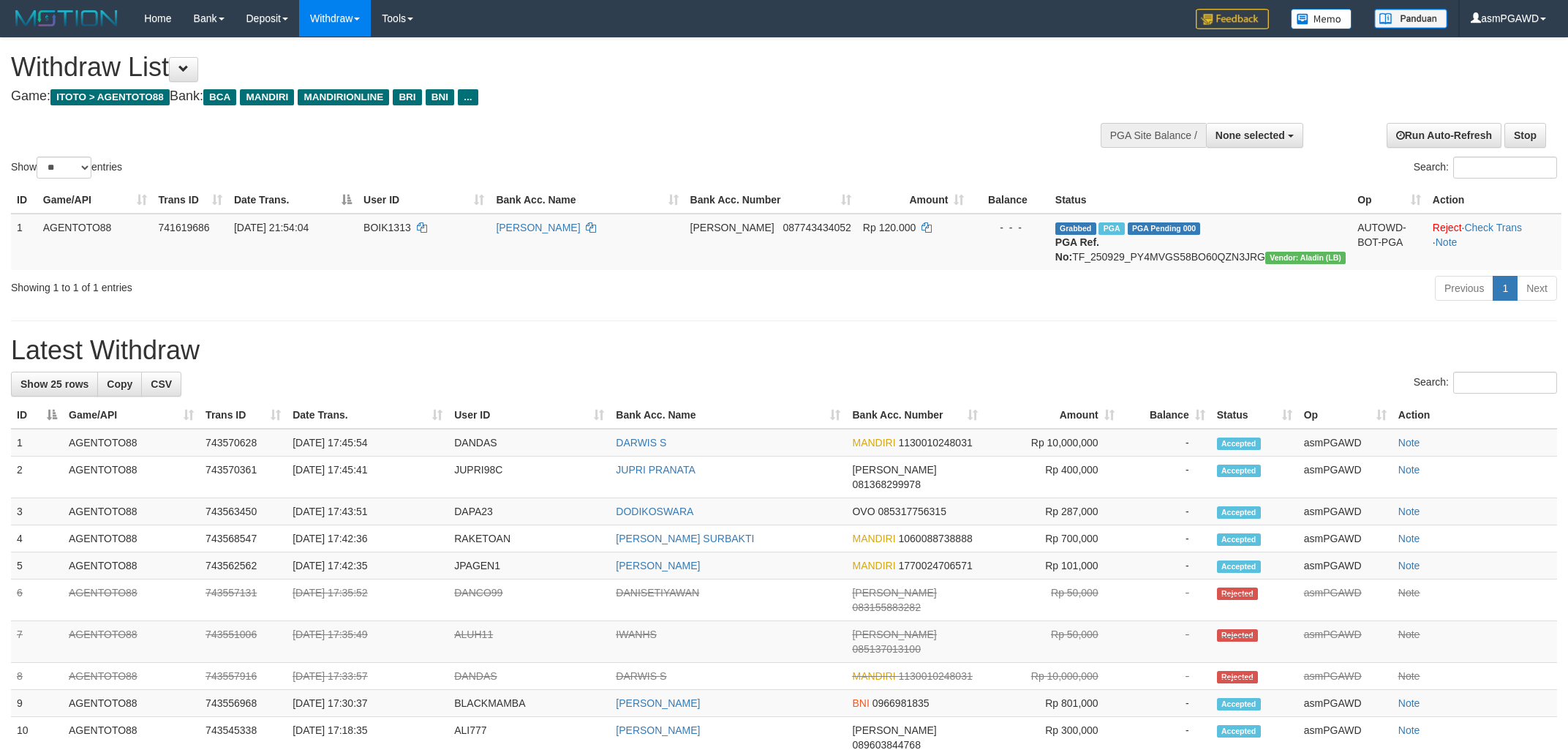
select select
select select "**"
click at [199, 64] on button at bounding box center [183, 69] width 29 height 25
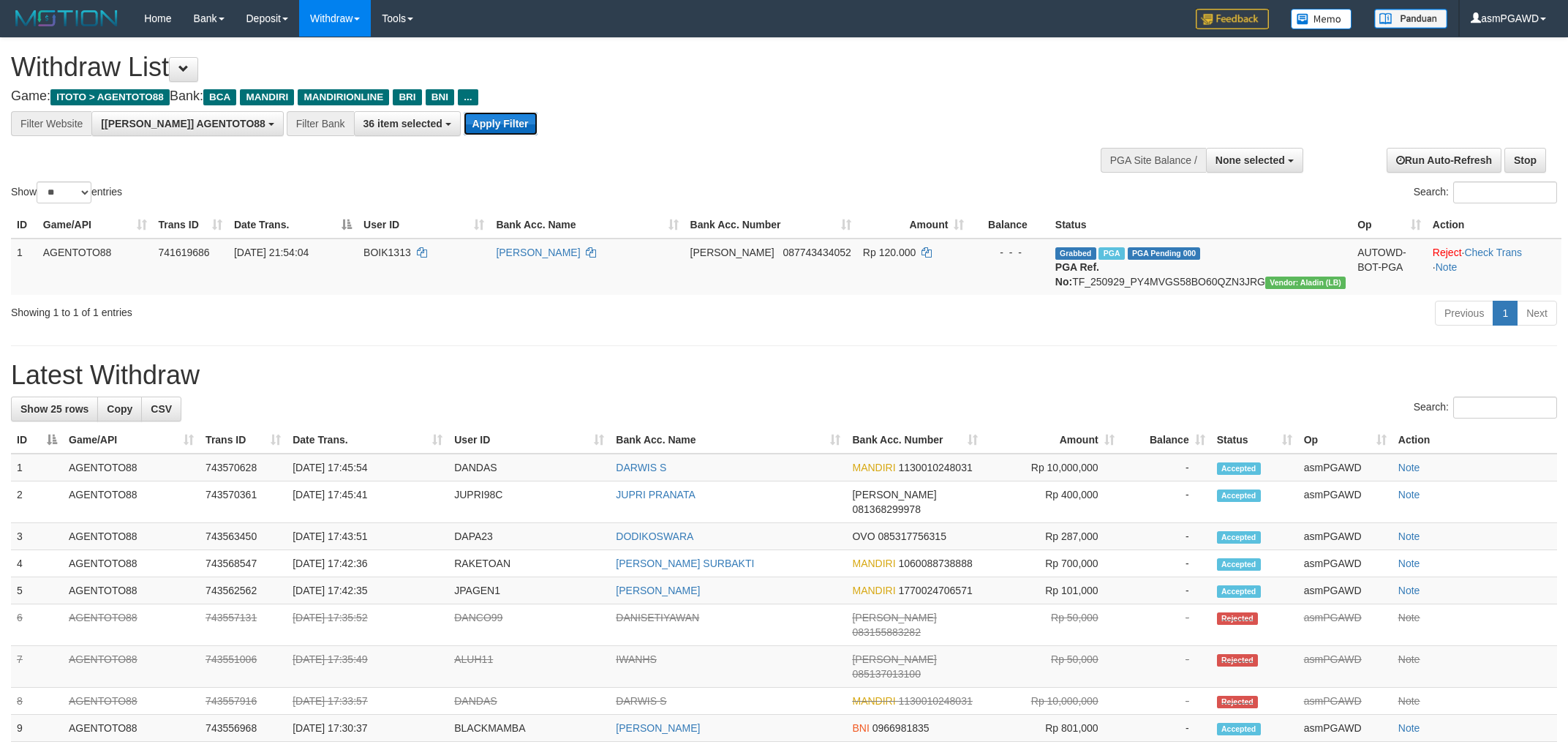
click at [464, 131] on button "Apply Filter" at bounding box center [501, 123] width 74 height 23
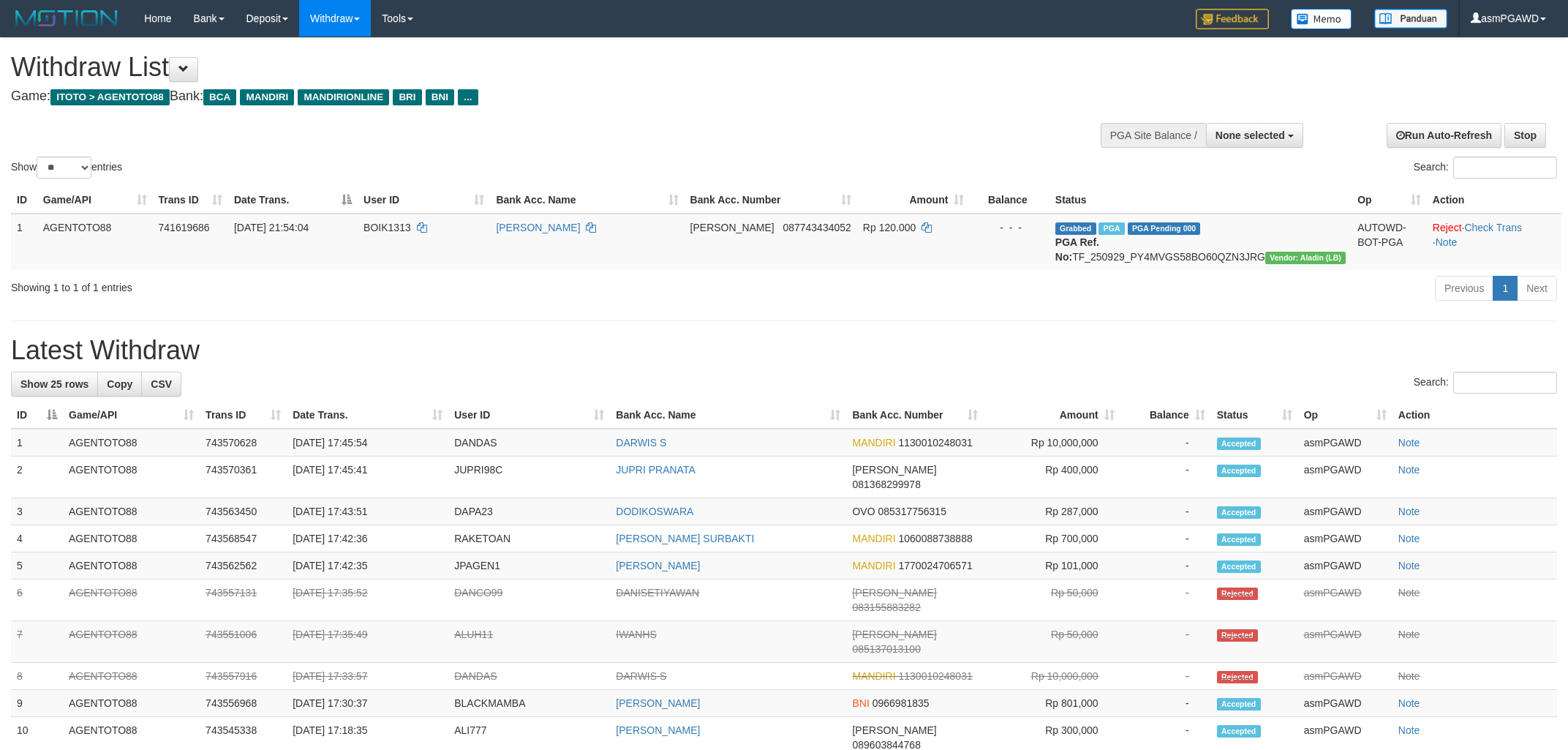
select select
select select "**"
click at [181, 68] on button at bounding box center [183, 69] width 29 height 25
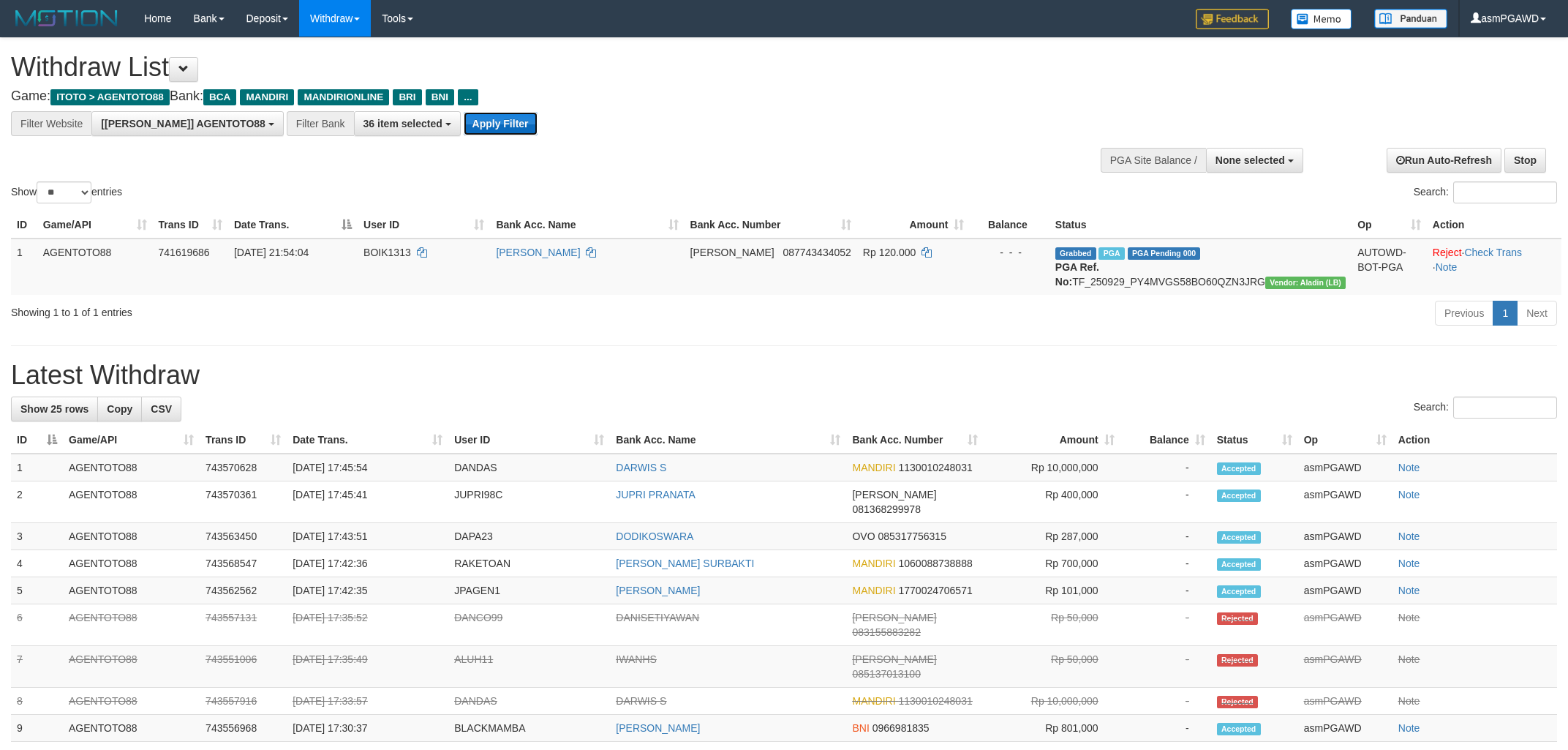
click at [465, 131] on button "Apply Filter" at bounding box center [501, 123] width 74 height 23
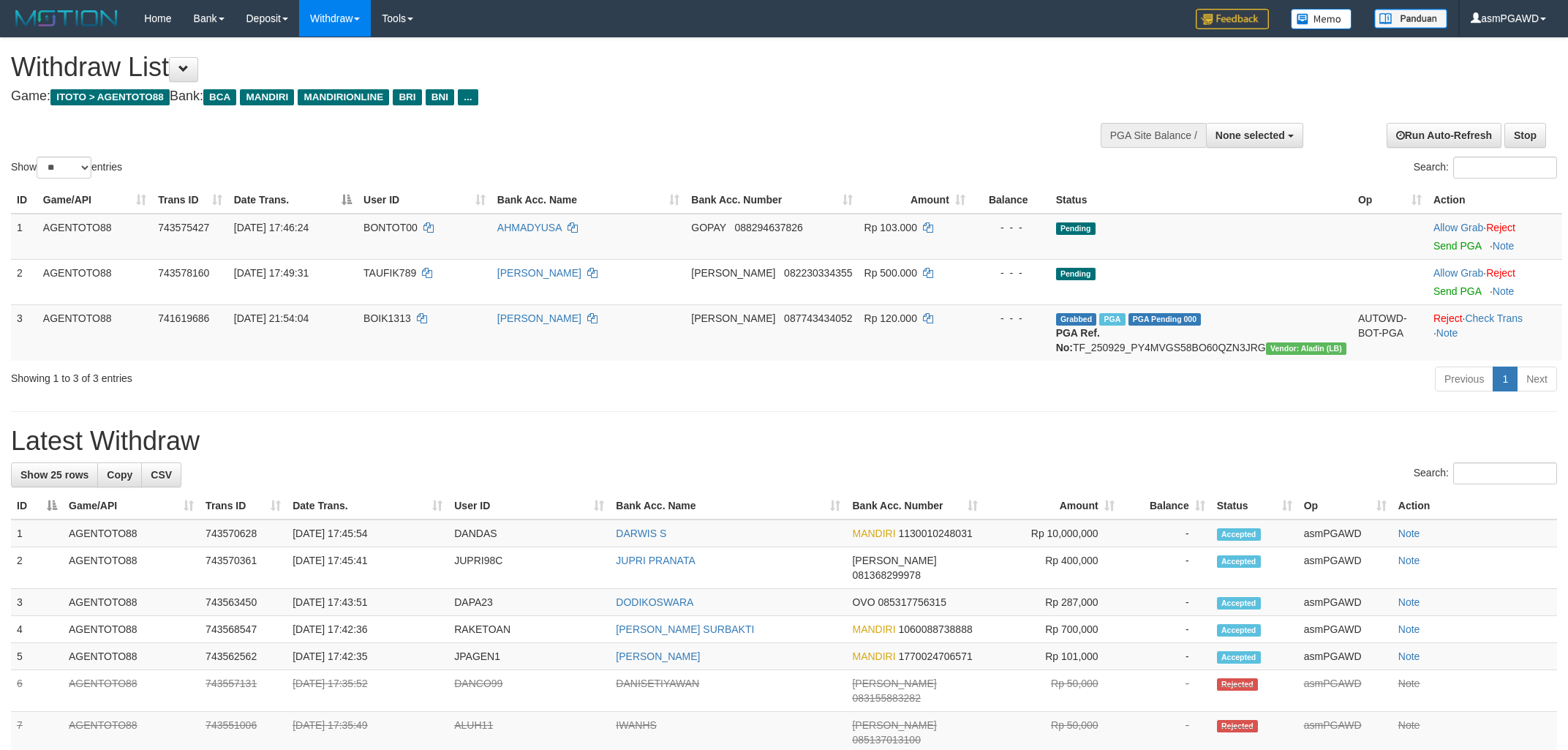
select select
select select "**"
click at [1437, 242] on link "Send PGA" at bounding box center [1458, 246] width 48 height 12
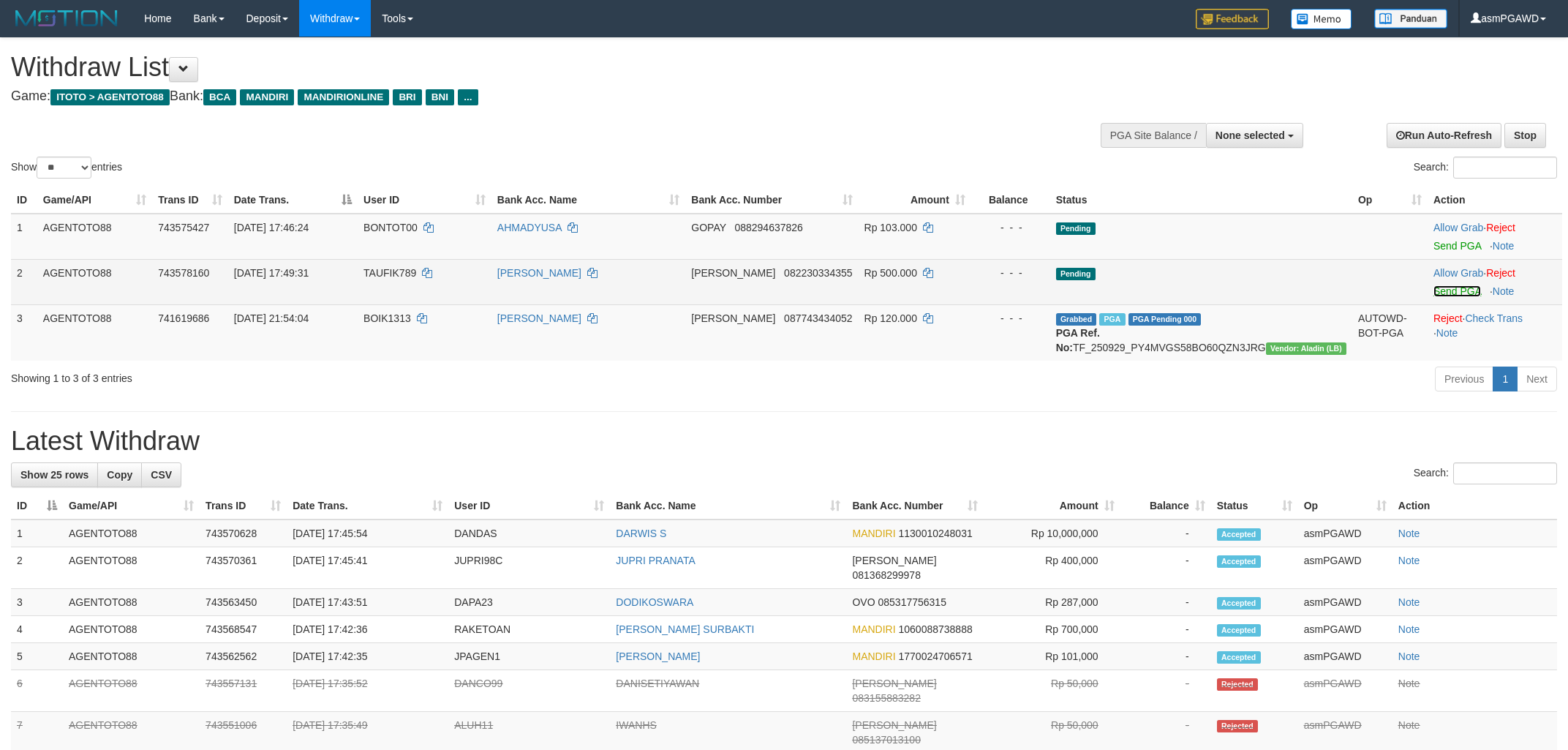
click at [1446, 286] on link "Send PGA" at bounding box center [1458, 291] width 48 height 12
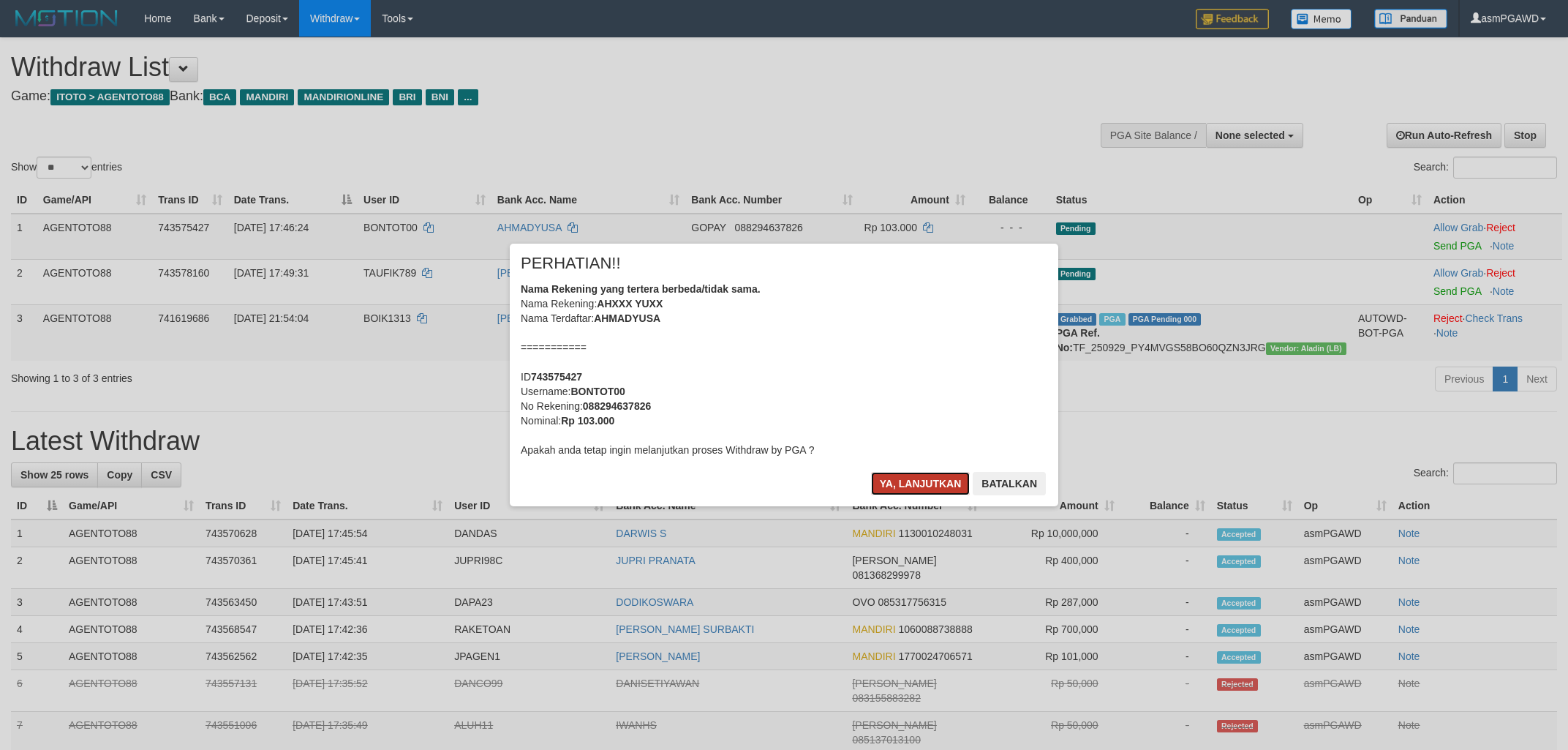
click at [911, 479] on button "Ya, lanjutkan" at bounding box center [921, 483] width 99 height 23
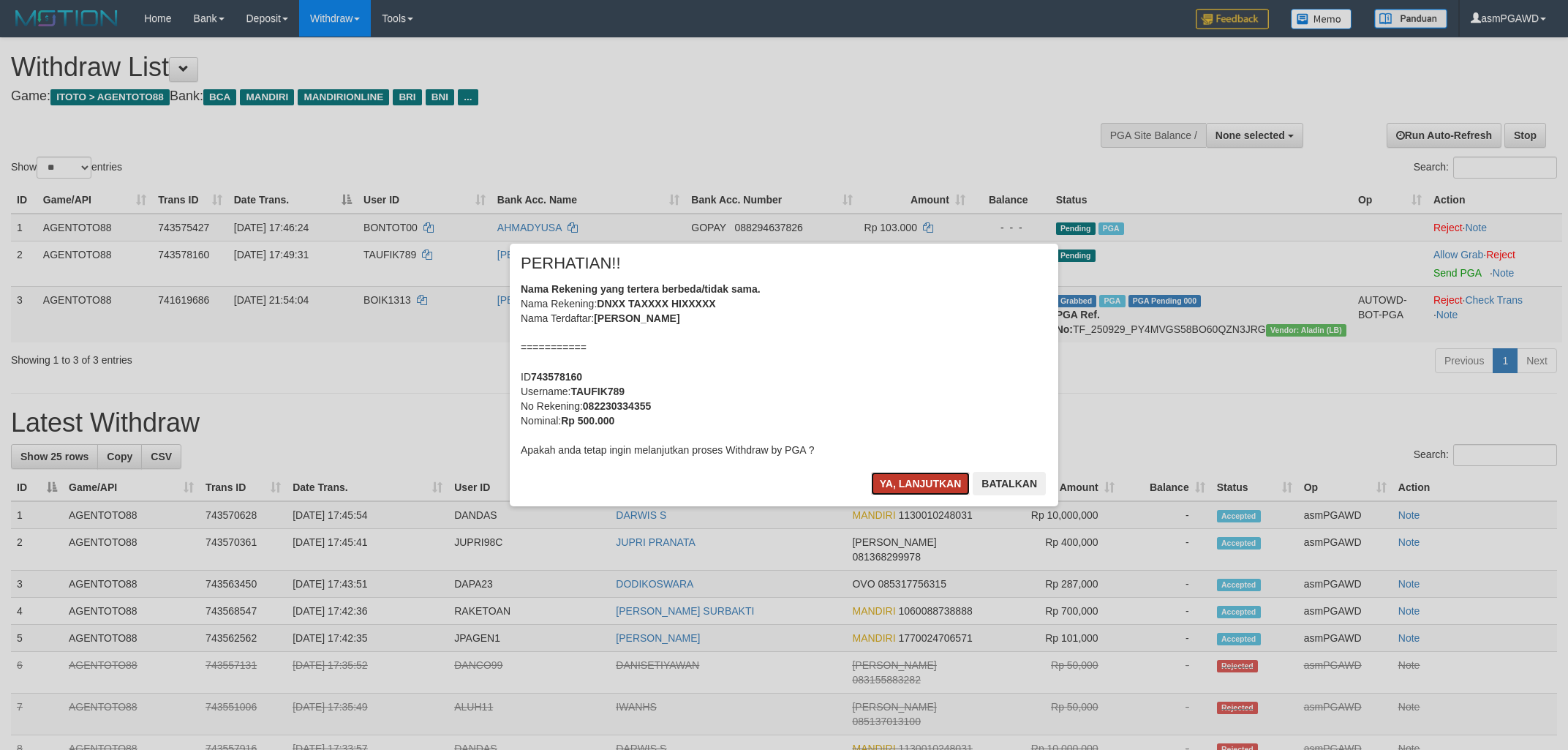
click at [914, 486] on button "Ya, lanjutkan" at bounding box center [921, 483] width 99 height 23
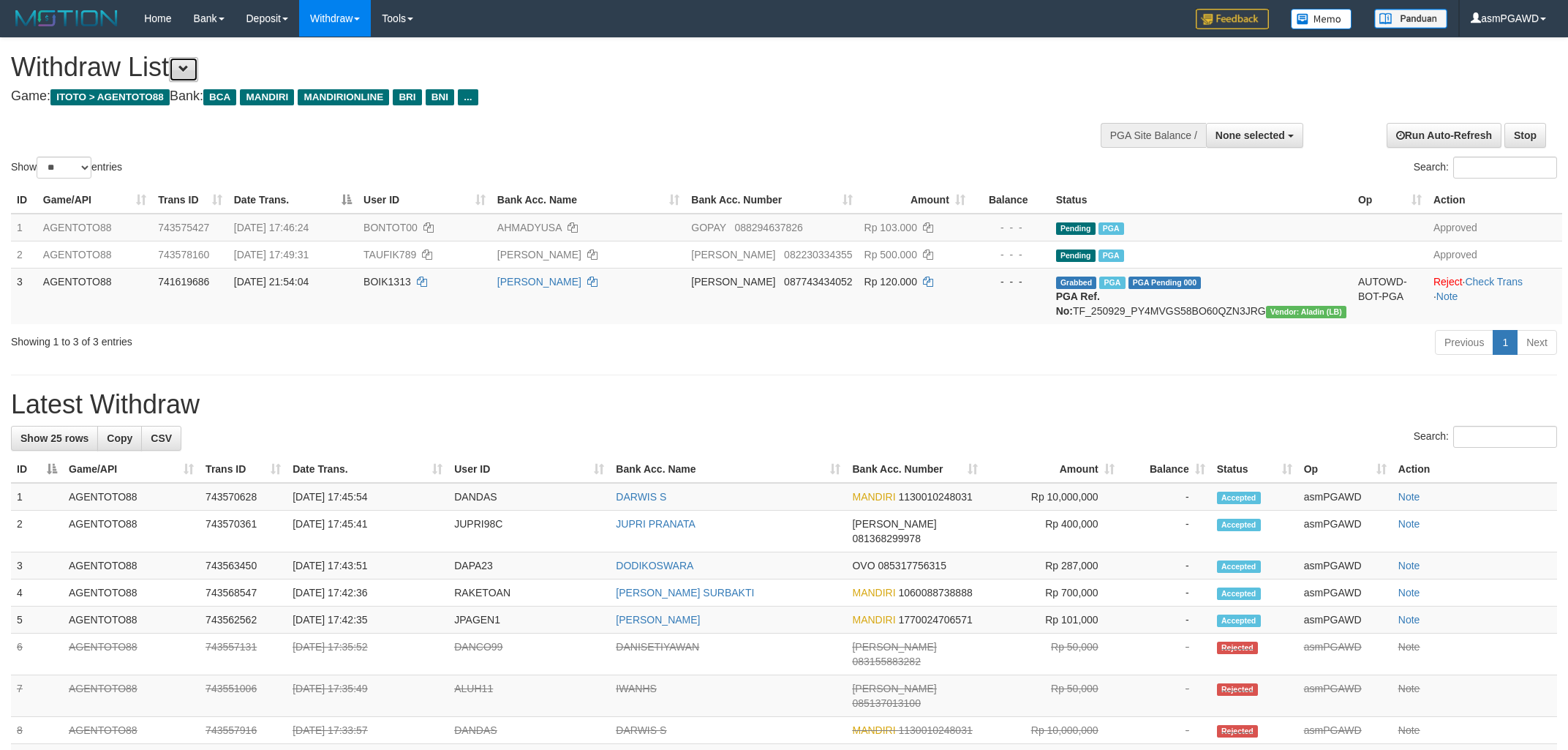
click at [192, 58] on button at bounding box center [183, 69] width 29 height 25
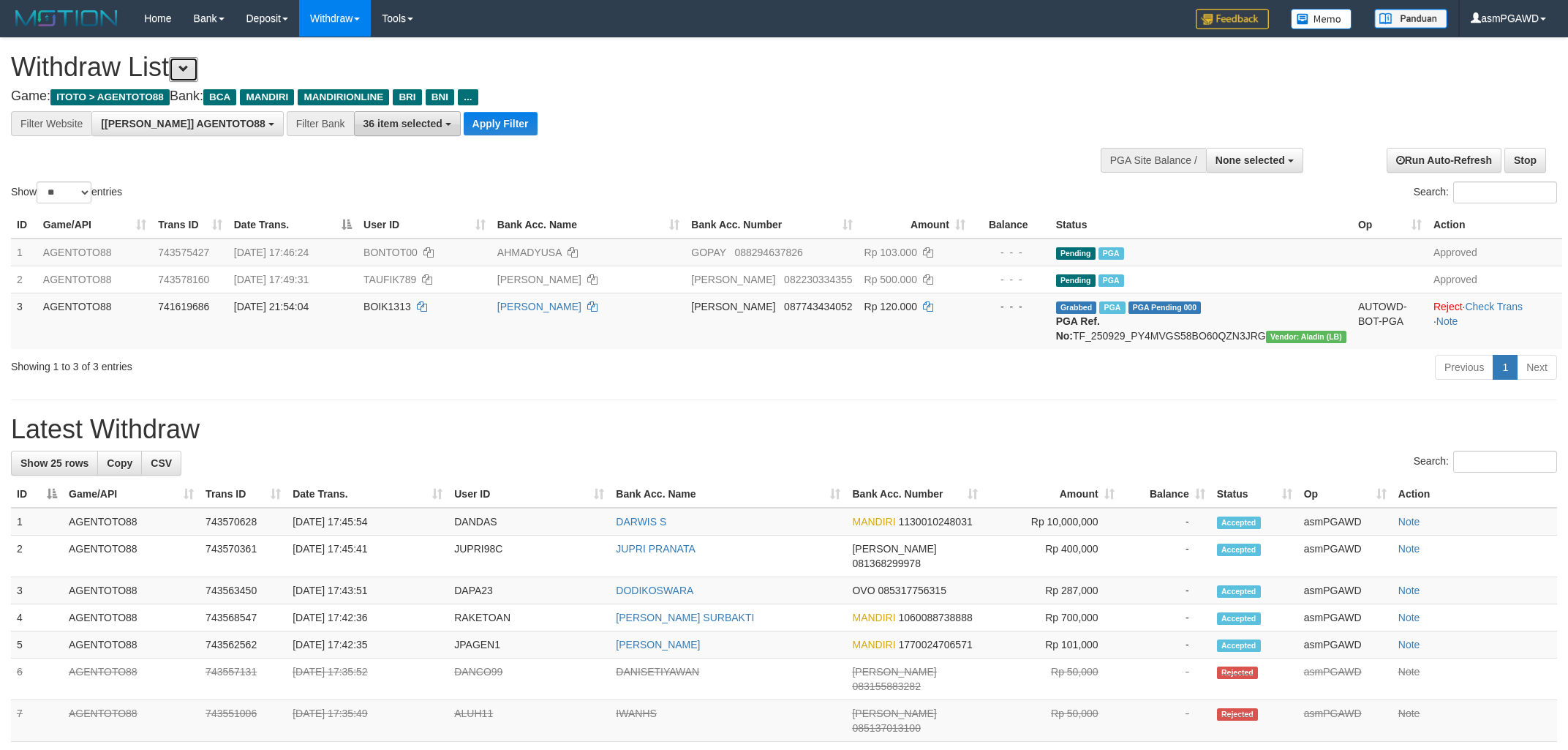
scroll to position [27, 0]
click at [464, 128] on button "Apply Filter" at bounding box center [501, 123] width 74 height 23
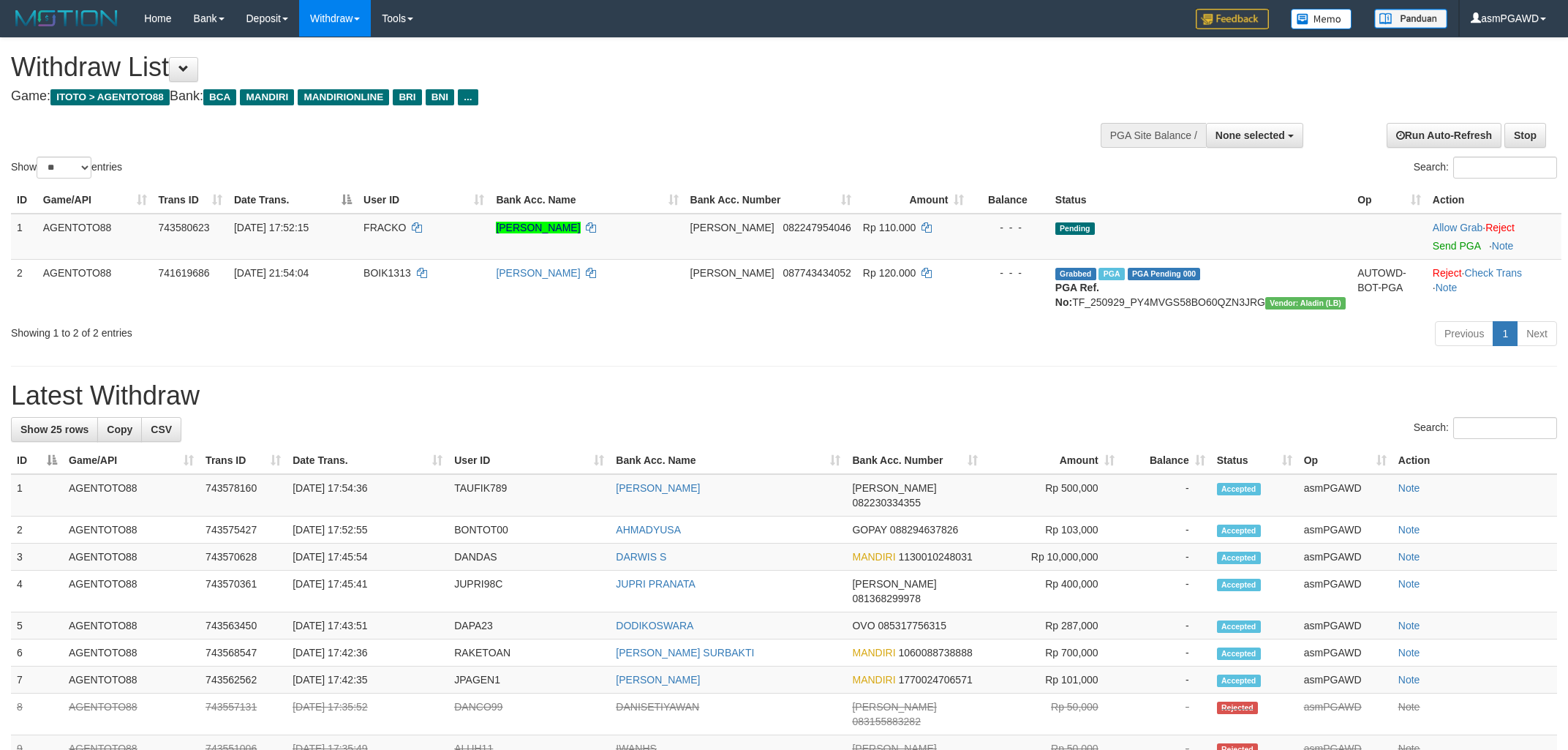
select select
select select "**"
click at [1441, 248] on link "Send PGA" at bounding box center [1457, 246] width 48 height 12
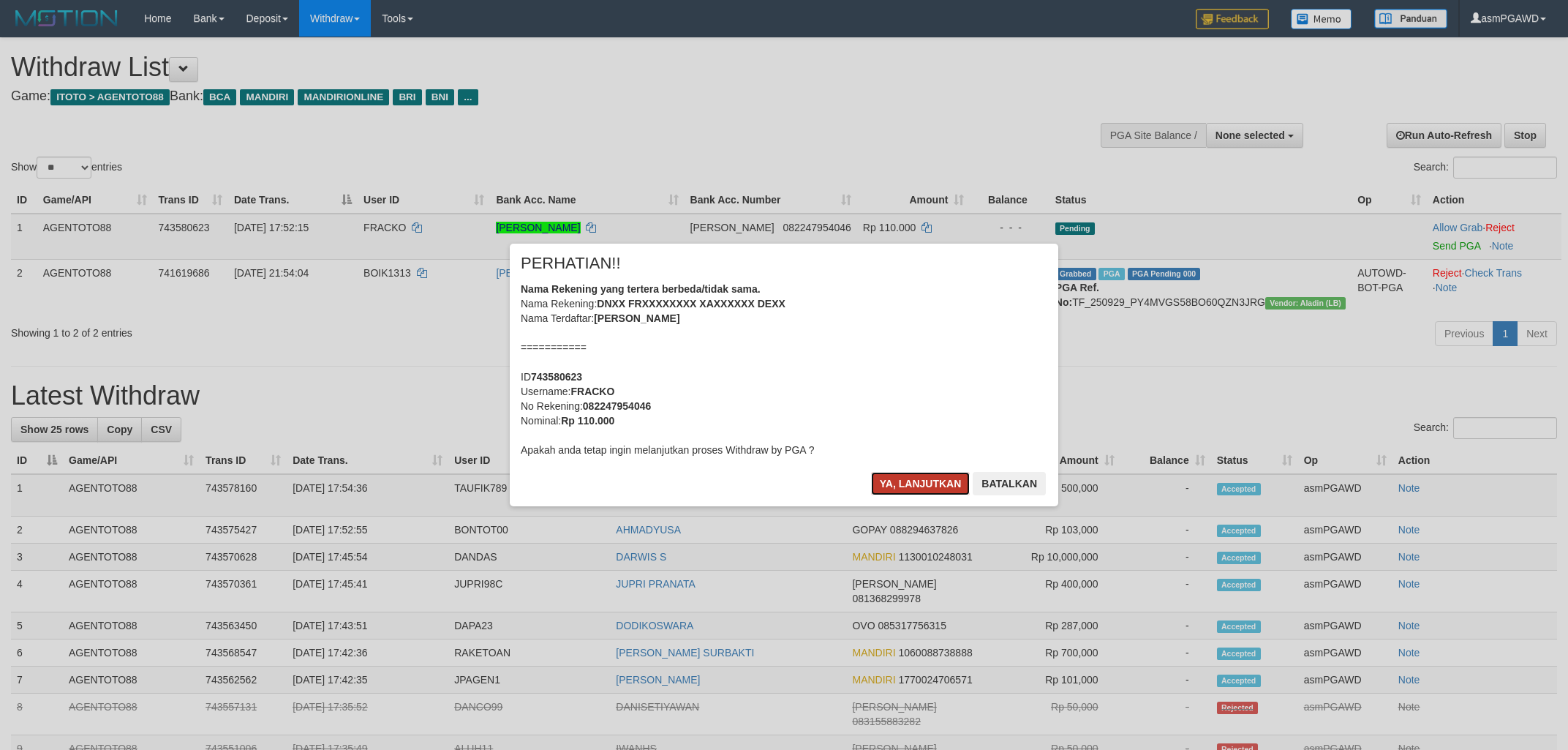
click at [922, 486] on button "Ya, lanjutkan" at bounding box center [921, 483] width 99 height 23
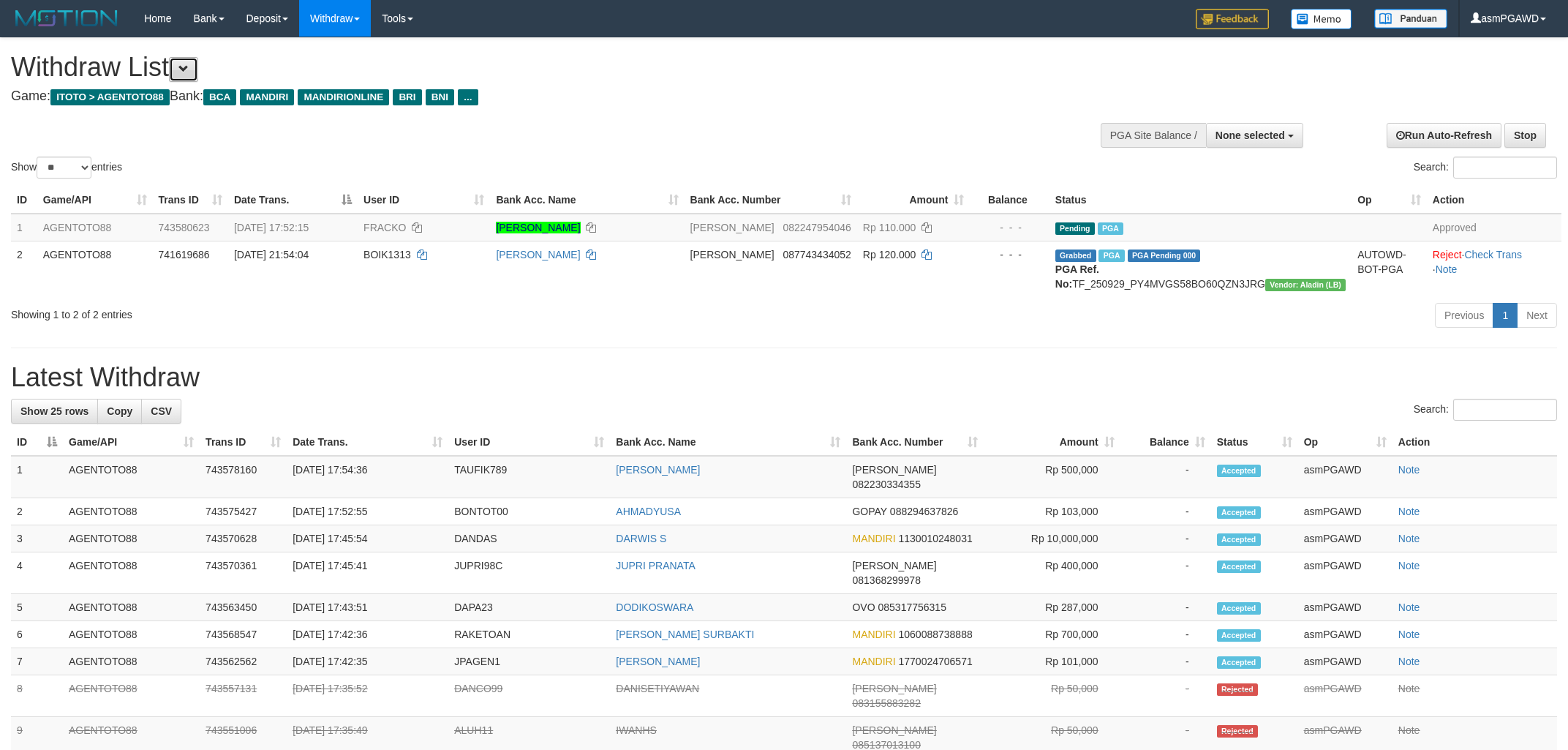
click at [182, 78] on button at bounding box center [183, 69] width 29 height 25
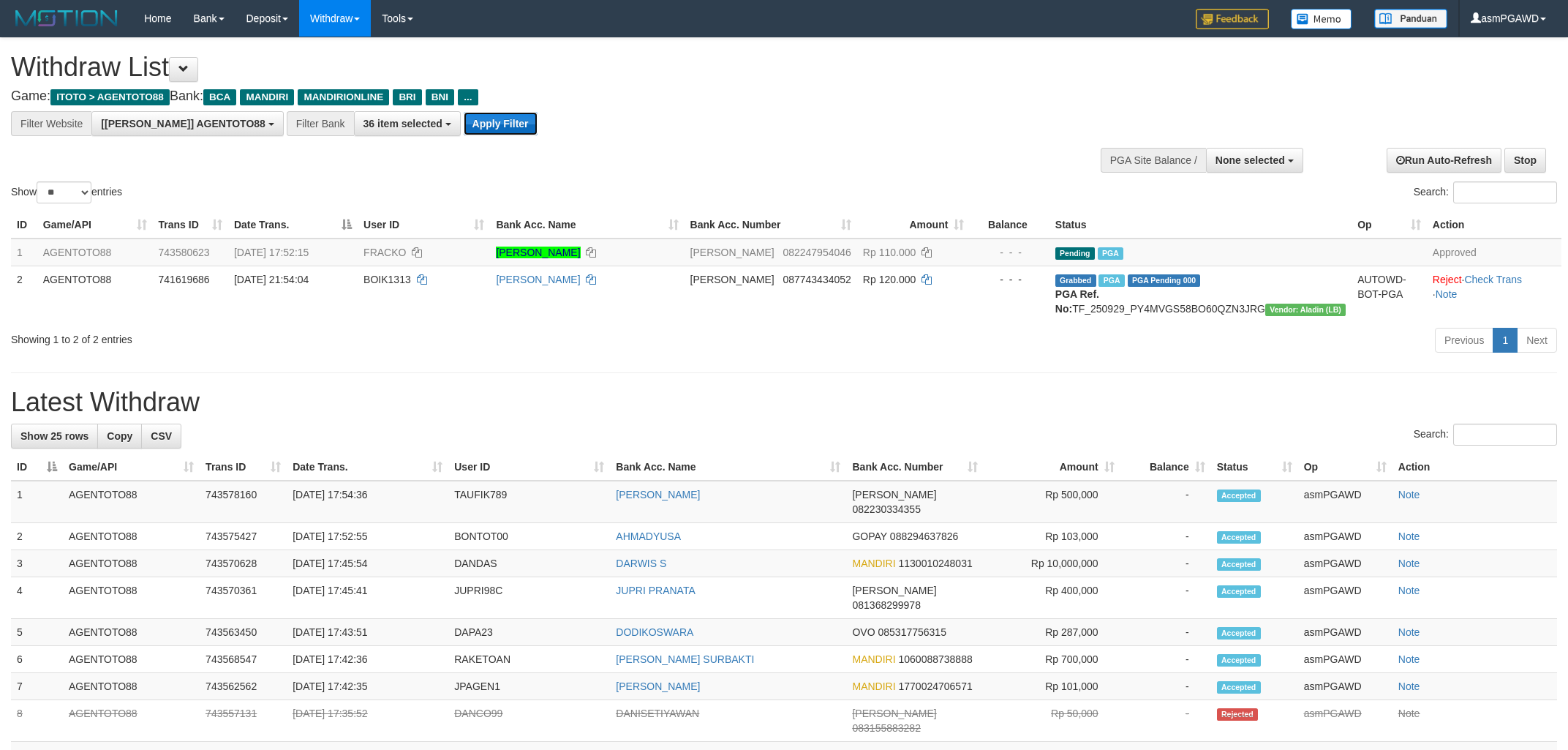
click at [464, 132] on button "Apply Filter" at bounding box center [501, 123] width 74 height 23
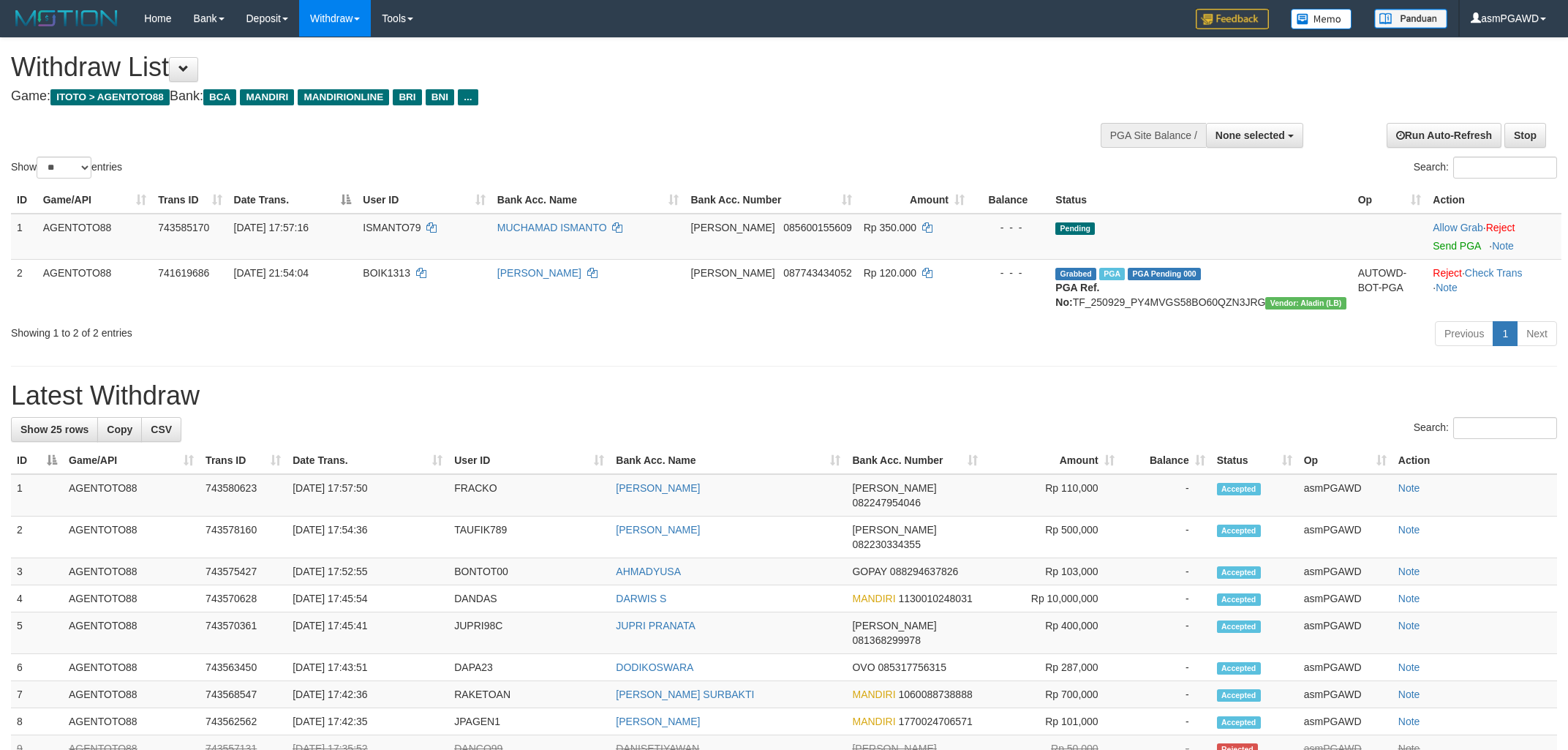
select select
select select "**"
click at [1434, 244] on link "Send PGA" at bounding box center [1457, 246] width 48 height 12
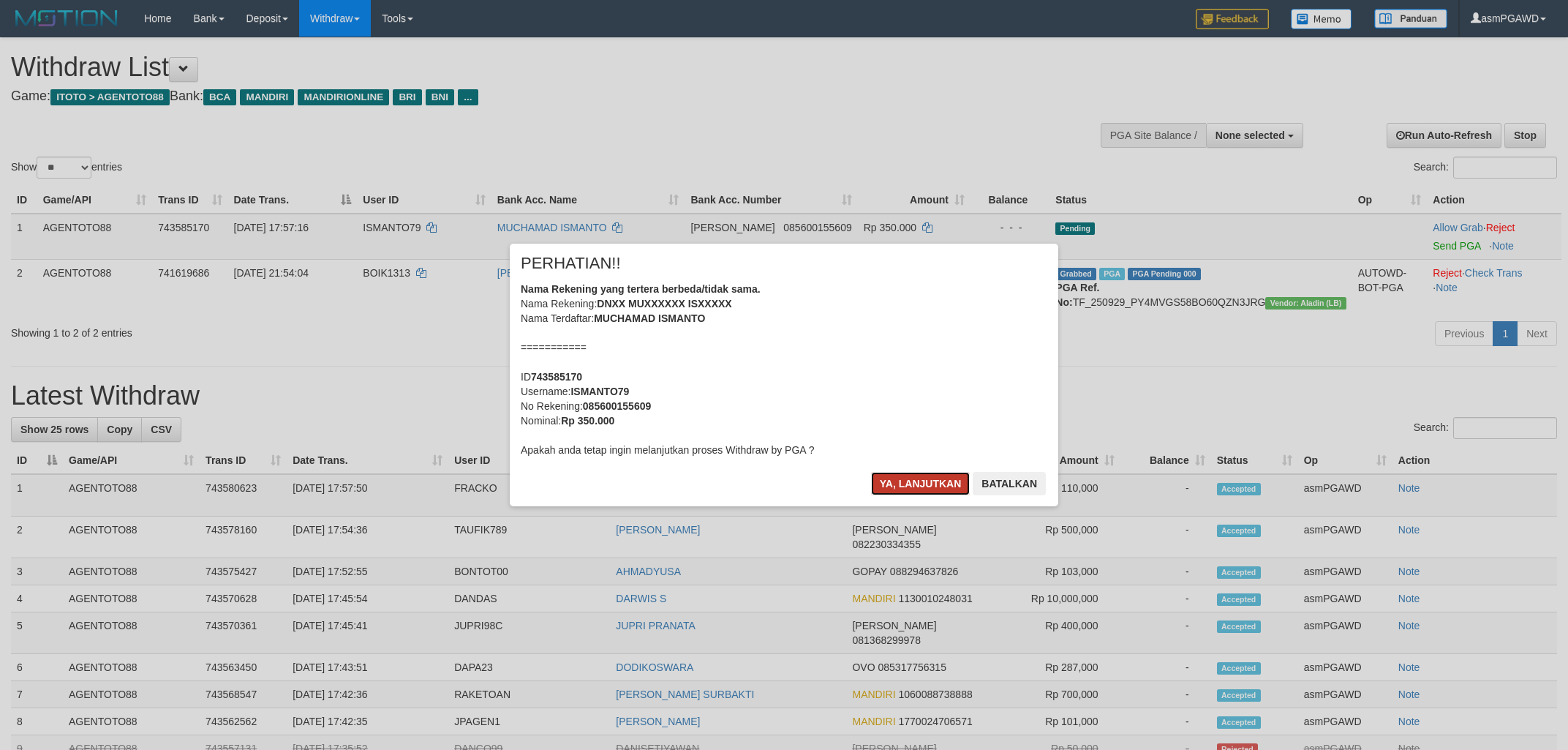
click at [912, 476] on button "Ya, lanjutkan" at bounding box center [921, 483] width 99 height 23
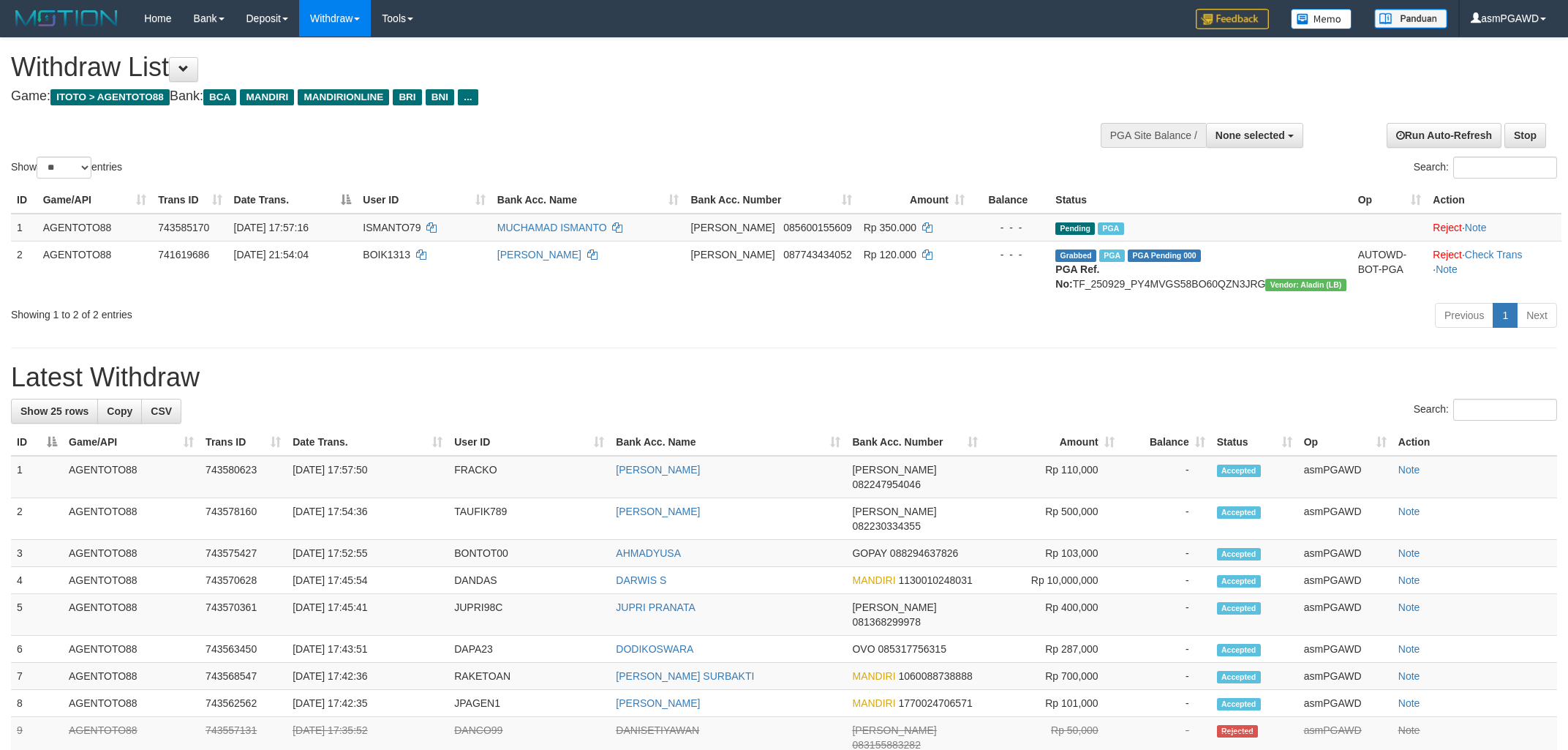
click at [667, 331] on div "Previous 1 Next" at bounding box center [1111, 317] width 894 height 32
drag, startPoint x: 804, startPoint y: 124, endPoint x: 793, endPoint y: 128, distance: 11.7
click at [803, 124] on div "Show ** ** ** *** entries Search:" at bounding box center [784, 110] width 1568 height 144
click at [681, 333] on div "Previous 1 Next" at bounding box center [1111, 317] width 894 height 32
click at [42, 719] on button "Open LiveChat chat widget" at bounding box center [27, 716] width 44 height 44
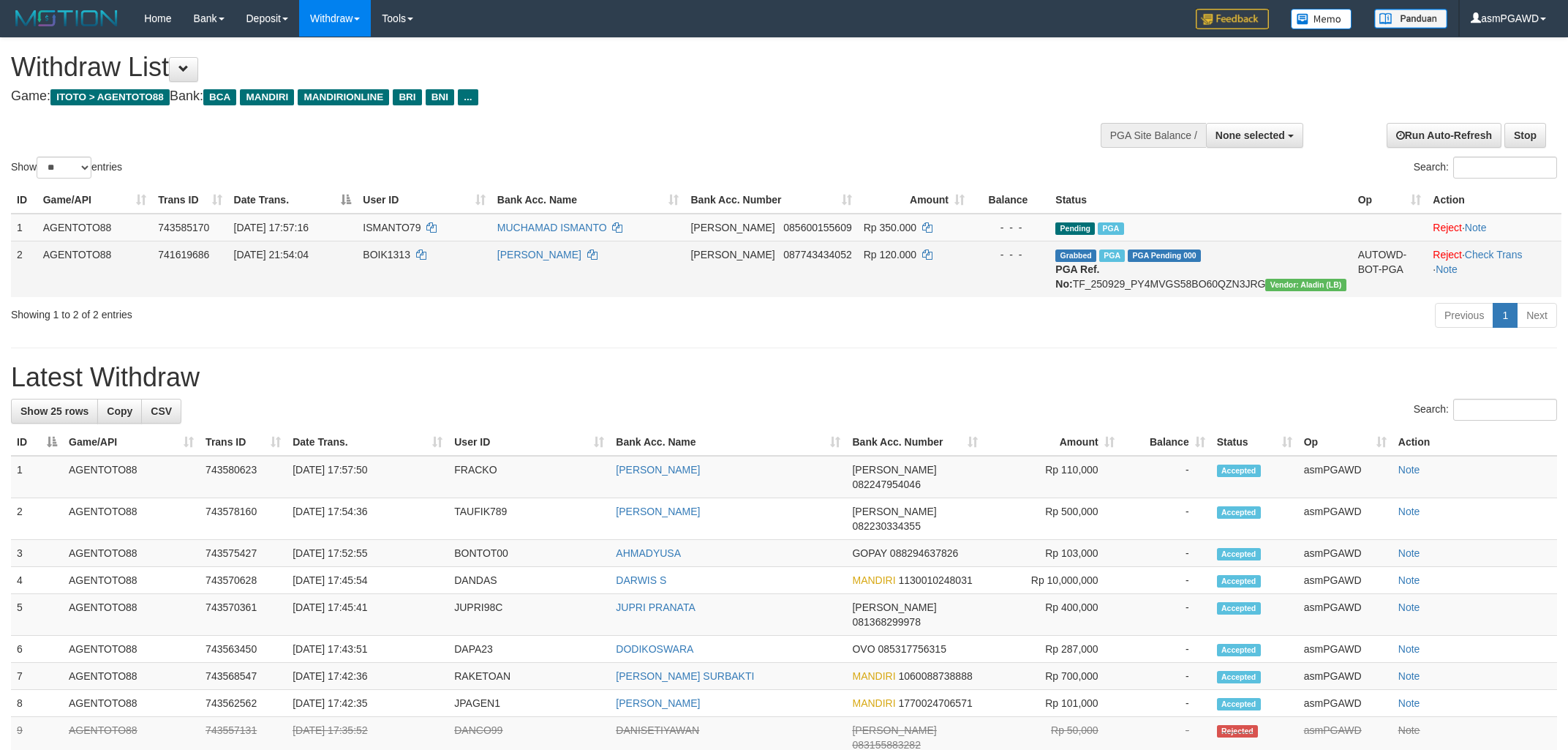
click at [1216, 279] on td "Grabbed PGA PGA Pending 000 PGA Ref. No: TF_250929_PY4MVGS58BO60QZN3JRG Vendor:…" at bounding box center [1201, 269] width 302 height 57
copy td "TF_250929_PY4MVGS58BO60QZN3JRG"
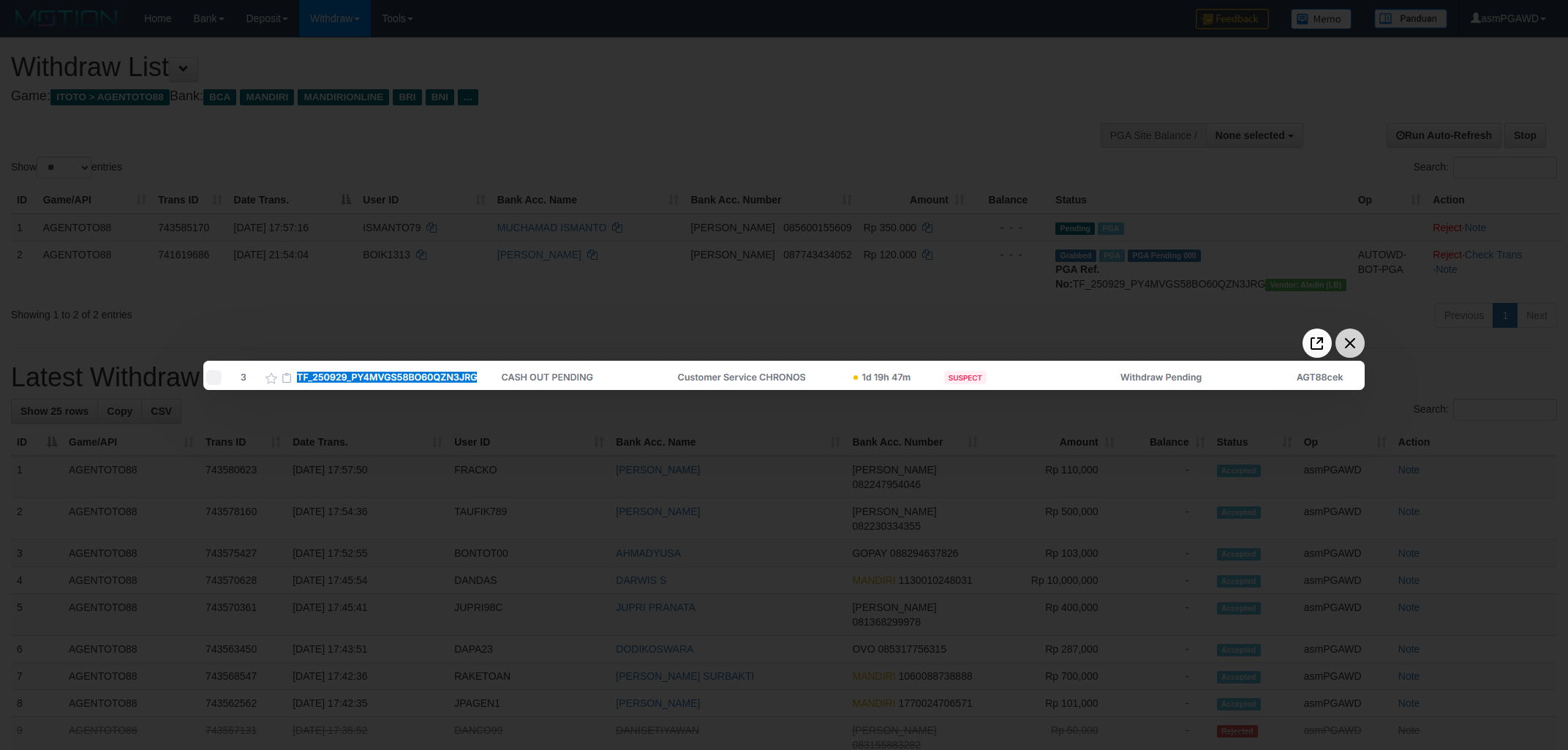
click at [1358, 345] on icon "Close the image preview" at bounding box center [1350, 342] width 23 height 23
click at [1344, 343] on icon "Close the image preview" at bounding box center [1350, 342] width 23 height 23
click at [953, 295] on div at bounding box center [784, 375] width 1568 height 750
click at [1350, 350] on icon "Close the image preview" at bounding box center [1350, 342] width 23 height 23
click at [1027, 300] on div at bounding box center [784, 375] width 1568 height 750
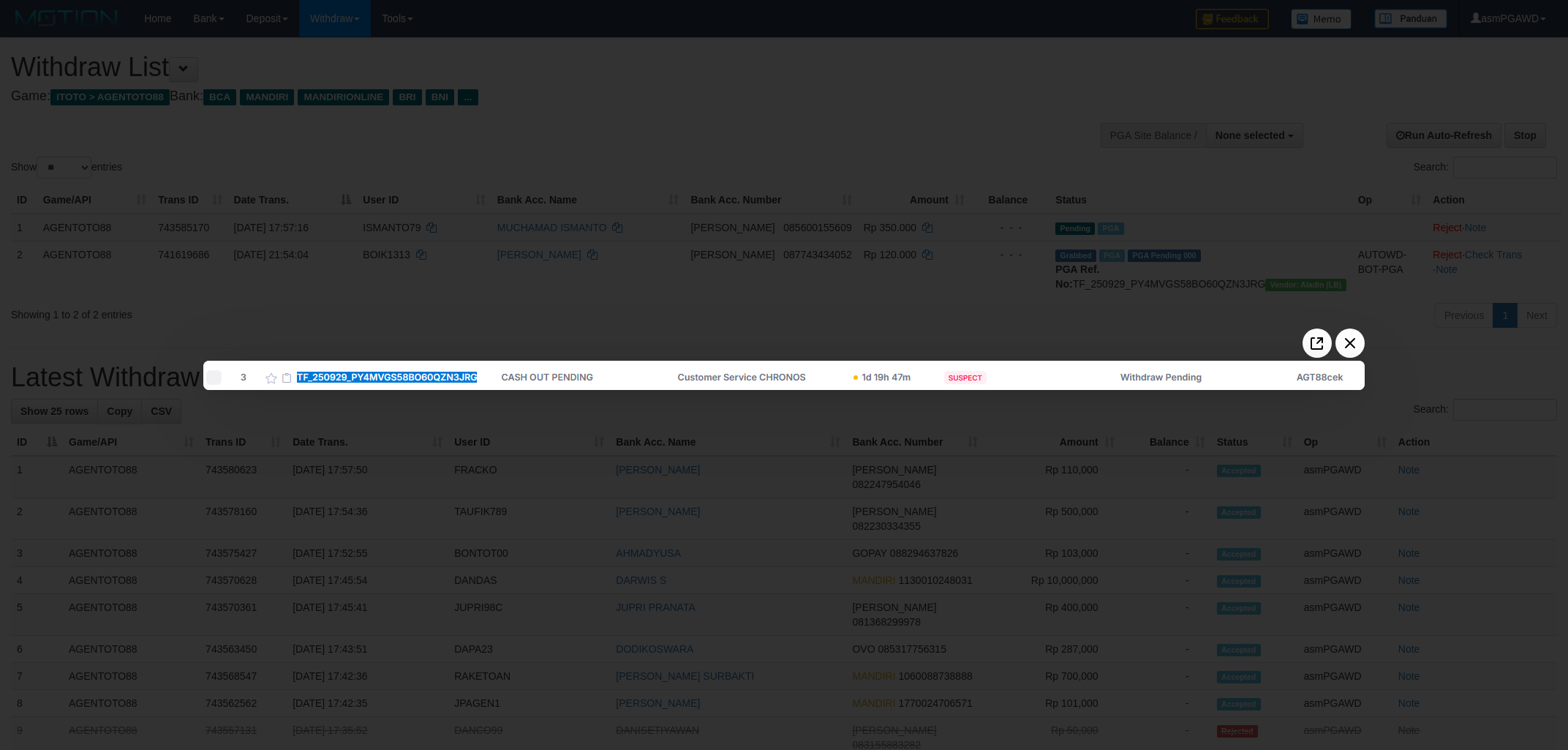
click at [995, 455] on div at bounding box center [784, 375] width 1568 height 750
click at [894, 551] on div at bounding box center [784, 375] width 1568 height 750
click at [768, 212] on div at bounding box center [784, 375] width 1568 height 750
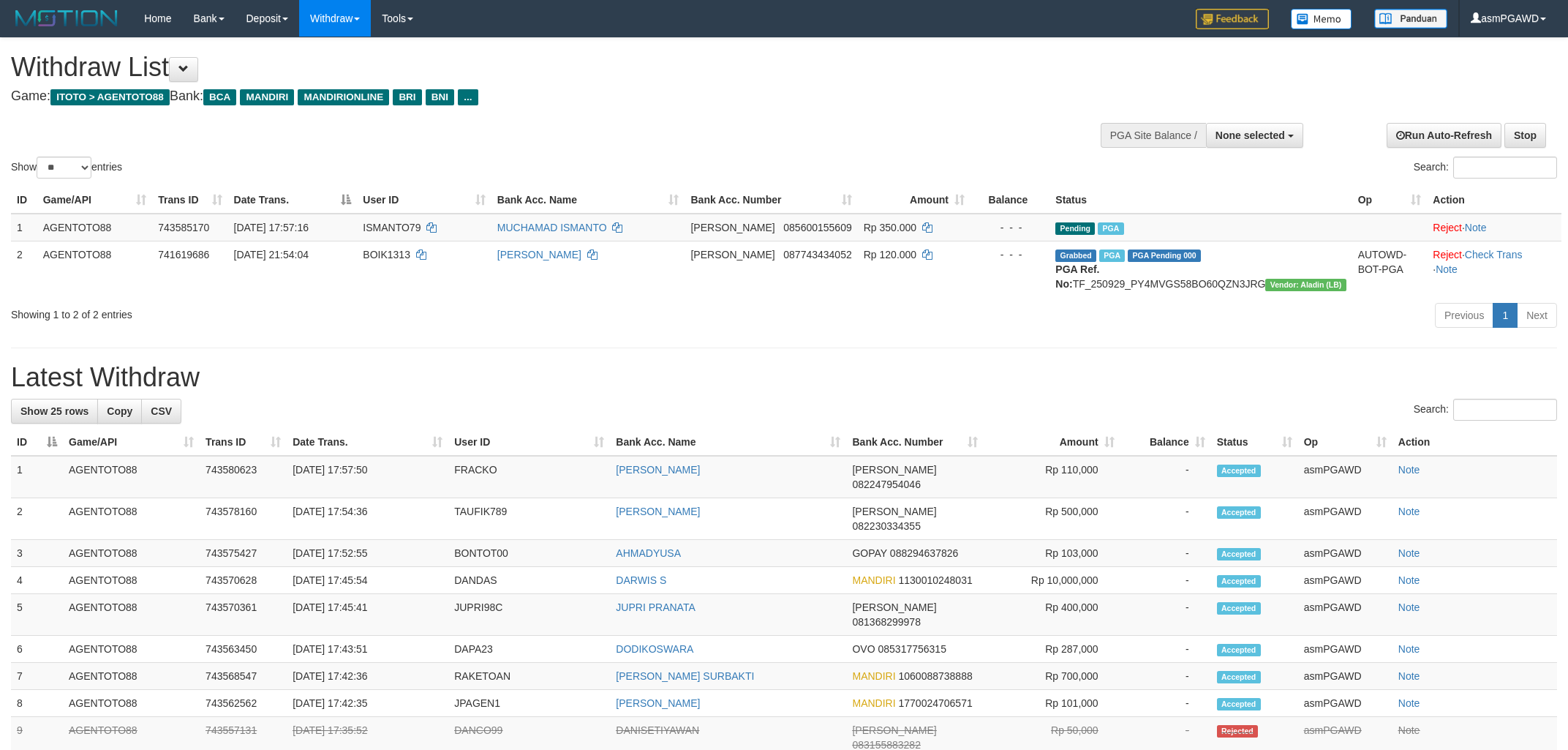
click at [619, 333] on div "Showing 1 to 2 of 2 entries Previous 1 Next" at bounding box center [784, 317] width 1568 height 32
click at [397, 365] on div "**********" at bounding box center [784, 736] width 1568 height 1397
click at [29, 717] on button "Open LiveChat chat widget" at bounding box center [27, 716] width 44 height 44
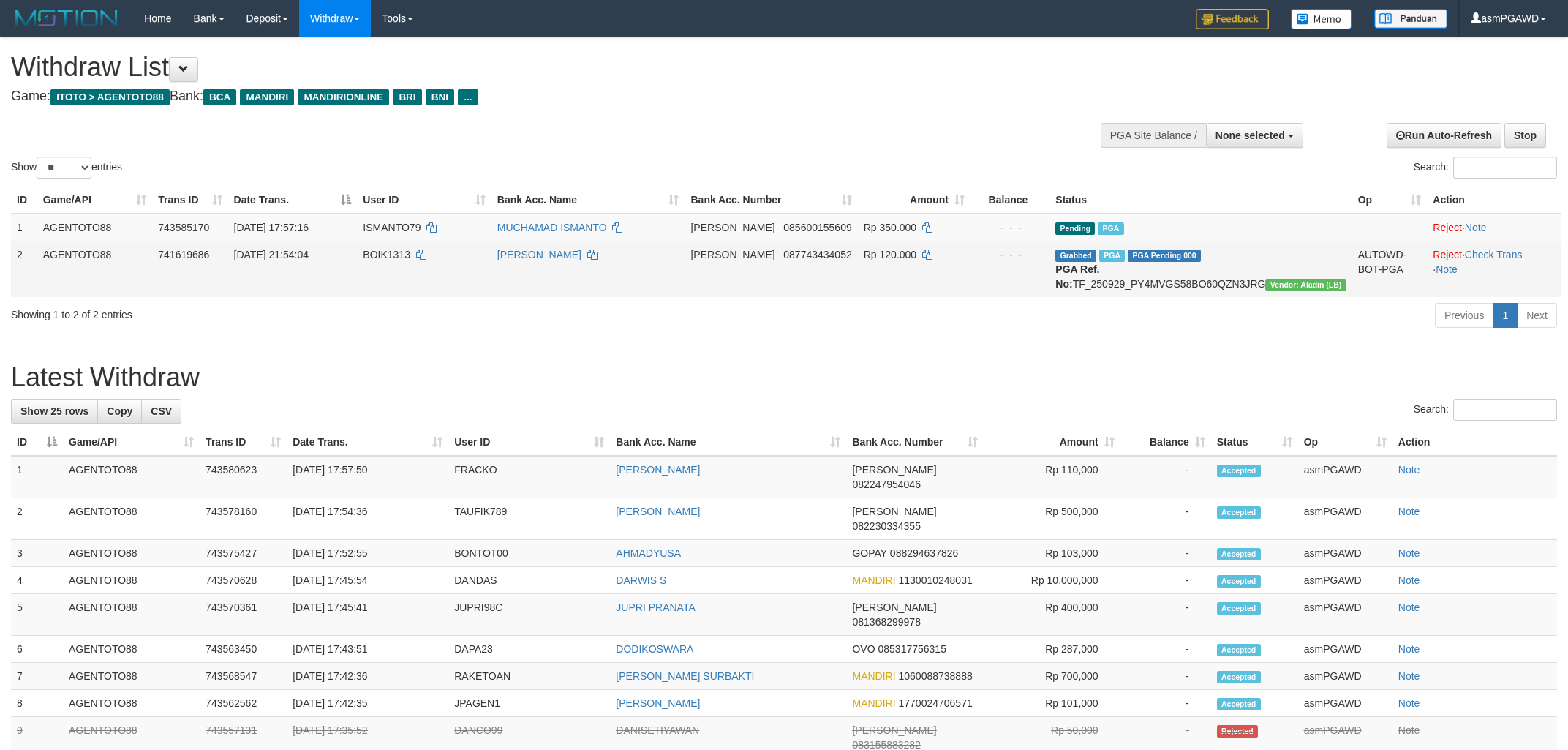
click at [358, 297] on td "[DATE] 21:54:04" at bounding box center [293, 269] width 129 height 57
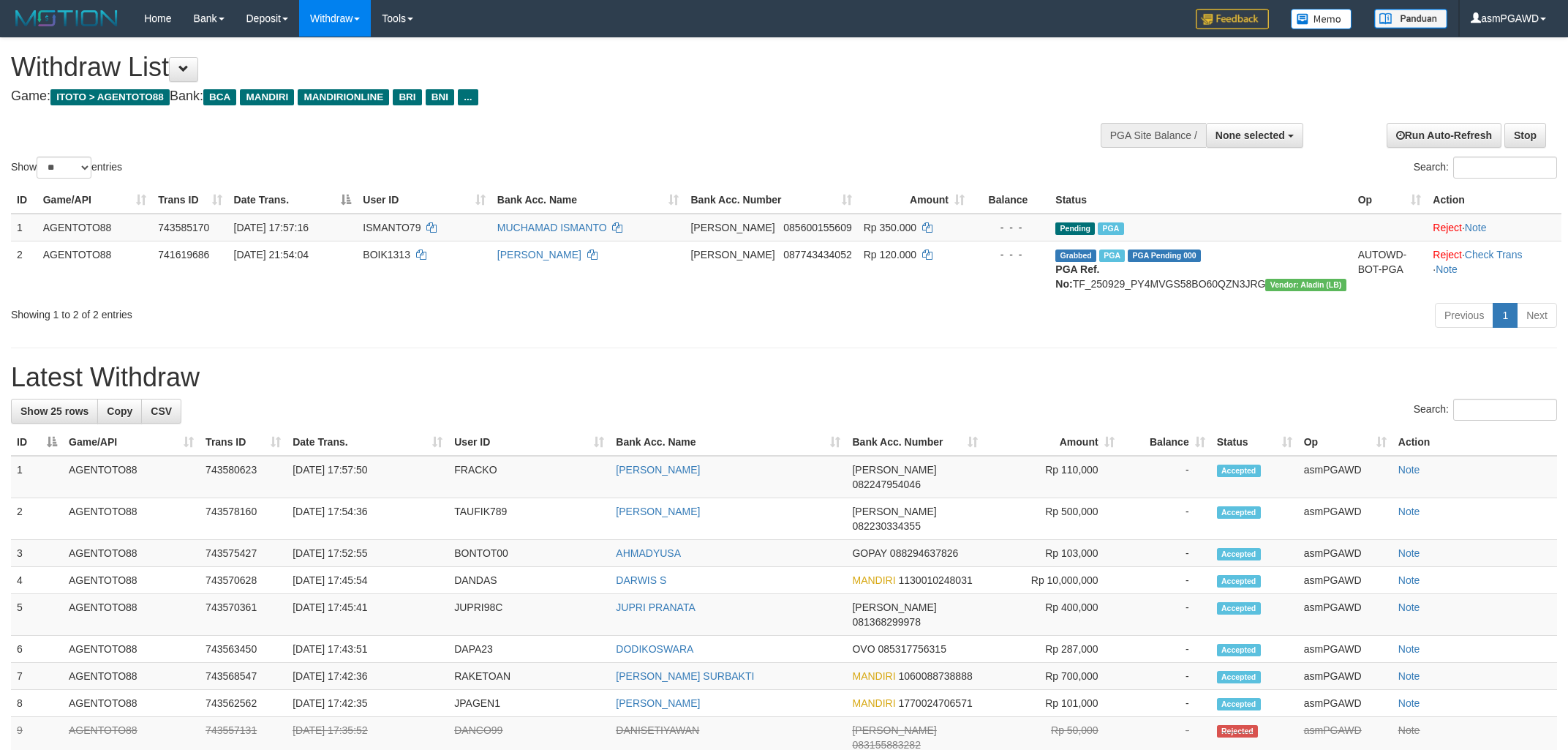
click at [508, 301] on div "ID Game/API Trans ID Date Trans. User ID Bank Acc. Name Bank Acc. Number Amount…" at bounding box center [784, 241] width 1568 height 119
click at [520, 322] on div "Showing 1 to 2 of 2 entries" at bounding box center [327, 312] width 632 height 21
click at [415, 118] on div "Show ** ** ** *** entries Search:" at bounding box center [784, 110] width 1568 height 144
click at [175, 68] on h1 "Withdraw List" at bounding box center [520, 68] width 1019 height 29
click at [199, 74] on button at bounding box center [183, 69] width 29 height 25
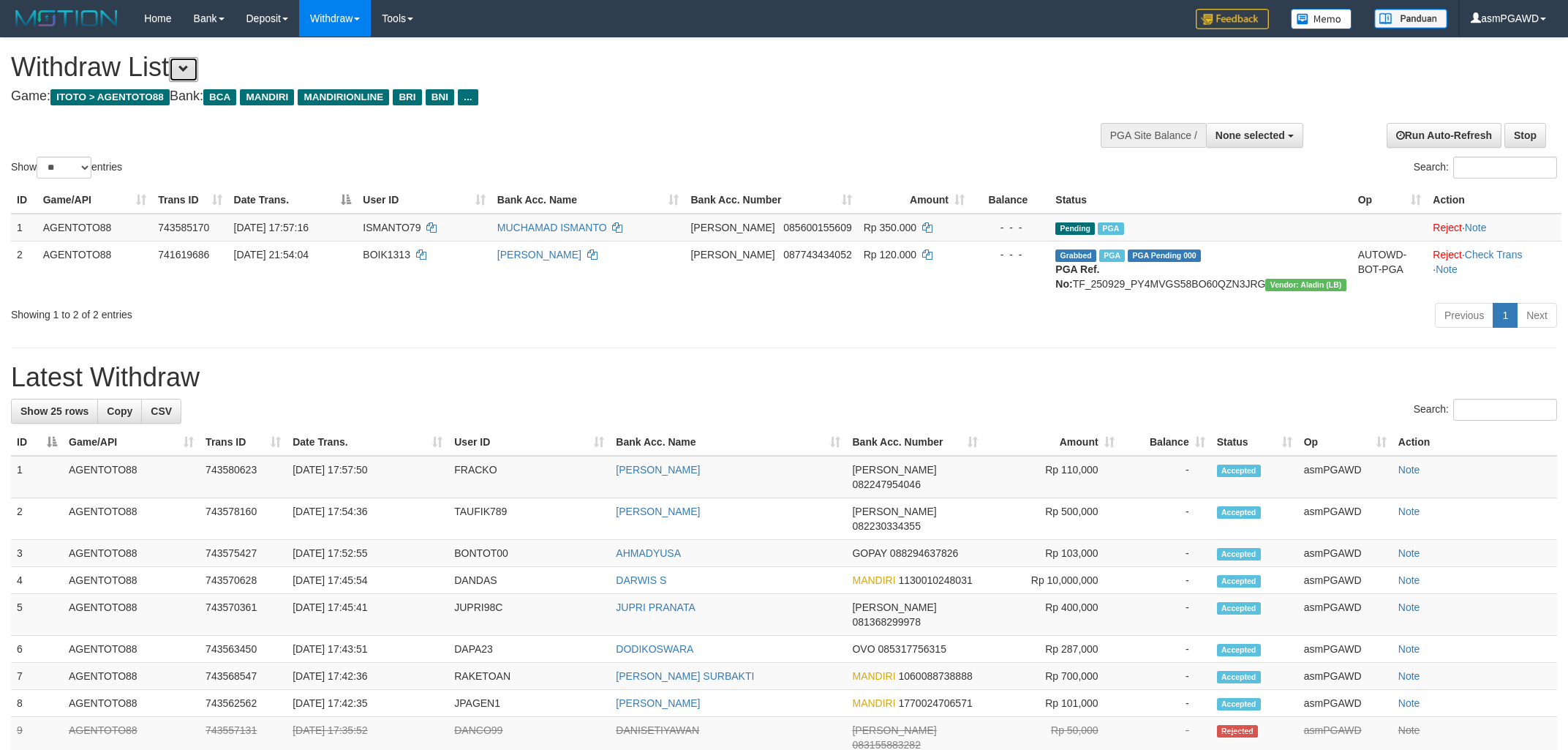
scroll to position [27, 0]
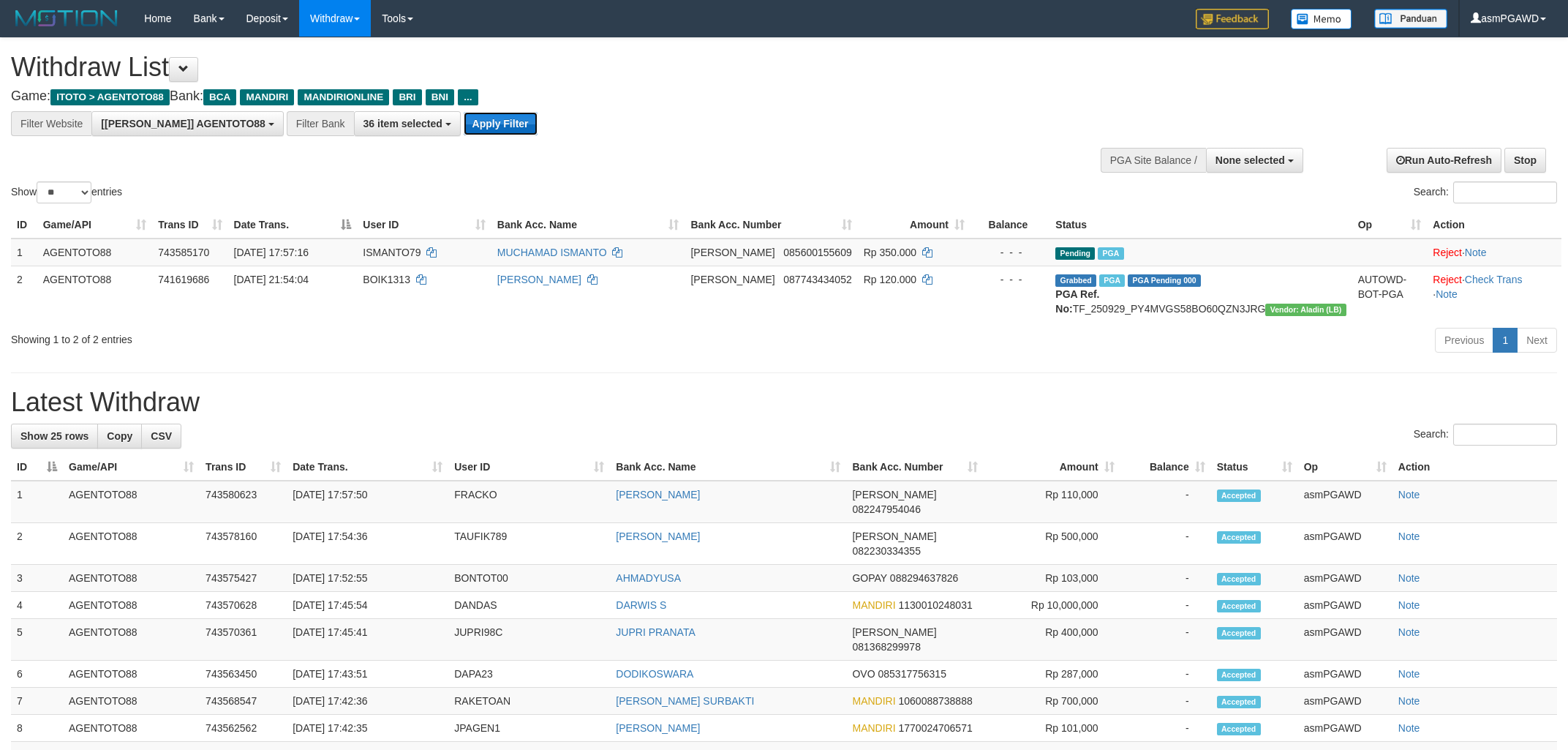
click at [464, 124] on button "Apply Filter" at bounding box center [501, 123] width 74 height 23
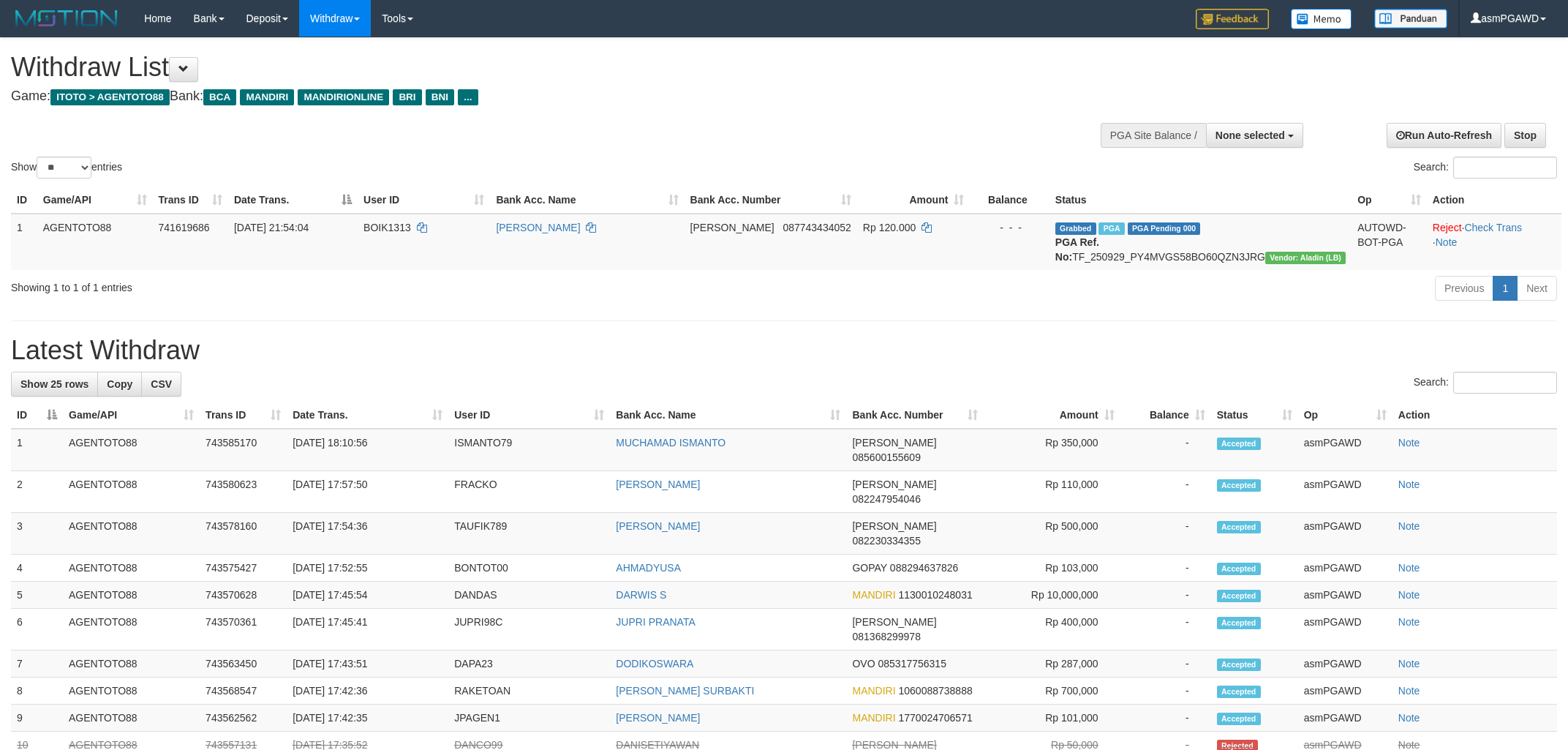
select select
select select "**"
click at [437, 306] on div "Showing 1 to 1 of 1 entries Previous 1 Next" at bounding box center [784, 290] width 1568 height 32
drag, startPoint x: 202, startPoint y: 74, endPoint x: 275, endPoint y: 93, distance: 75.4
click at [199, 74] on button at bounding box center [183, 69] width 29 height 25
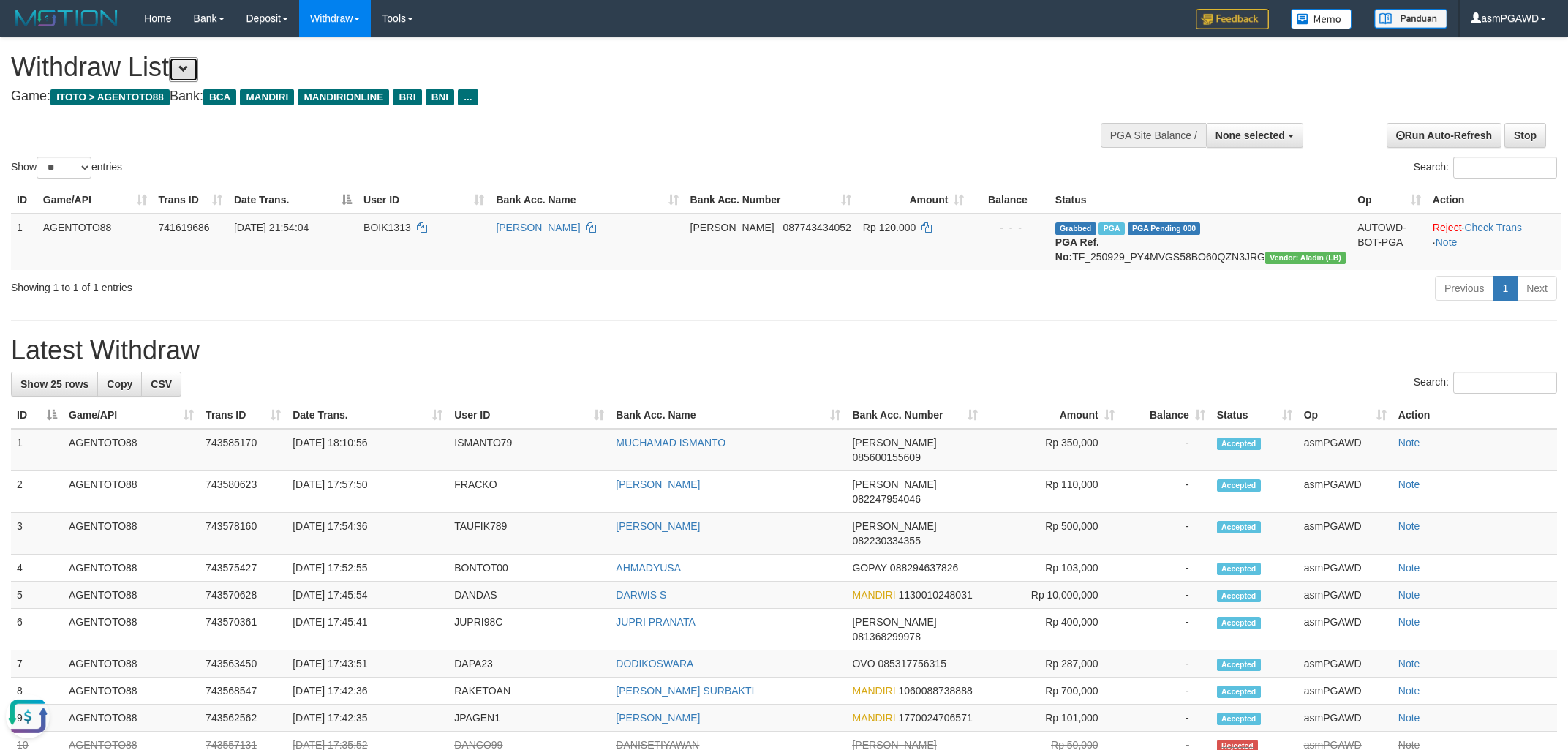
scroll to position [27, 0]
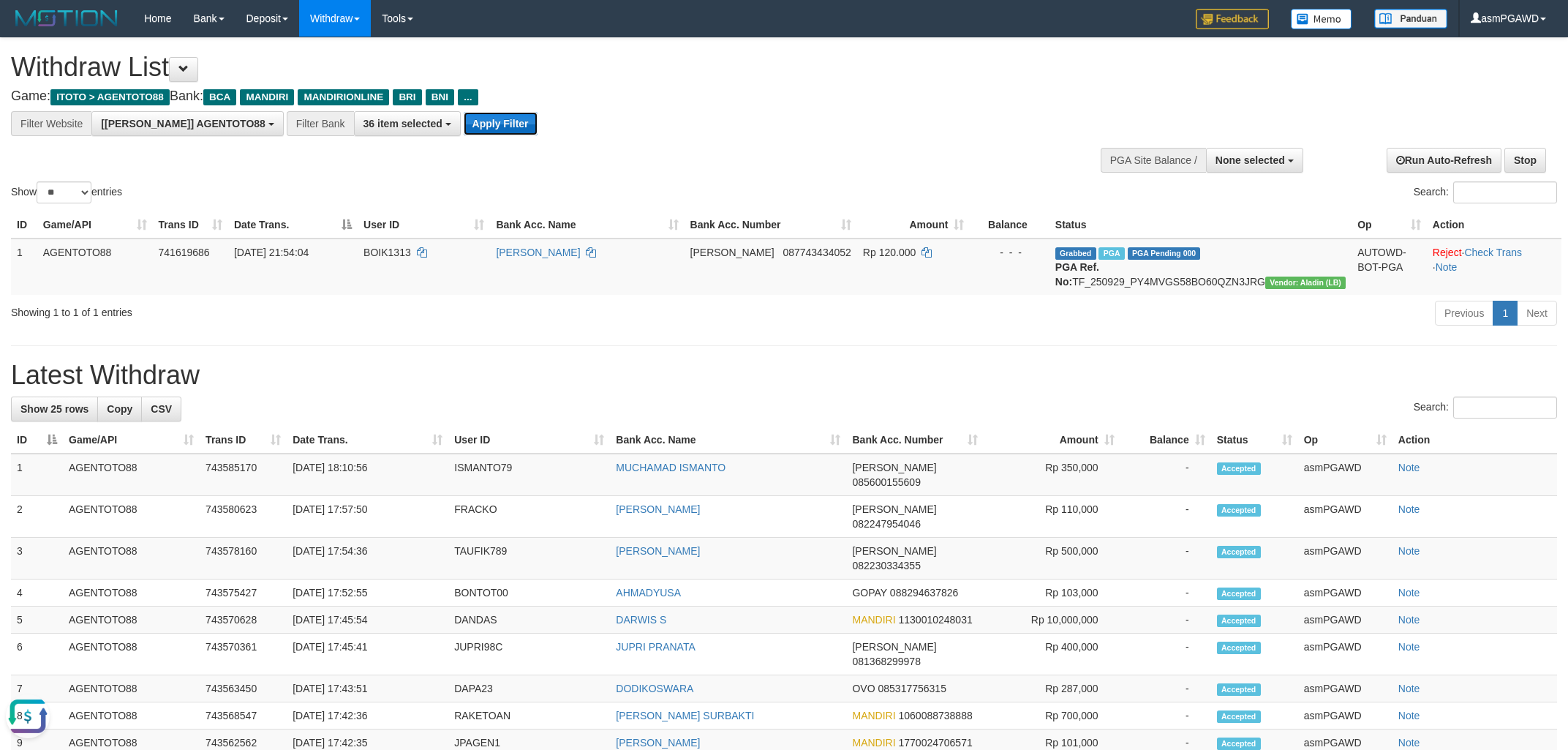
click at [464, 120] on button "Apply Filter" at bounding box center [501, 123] width 74 height 23
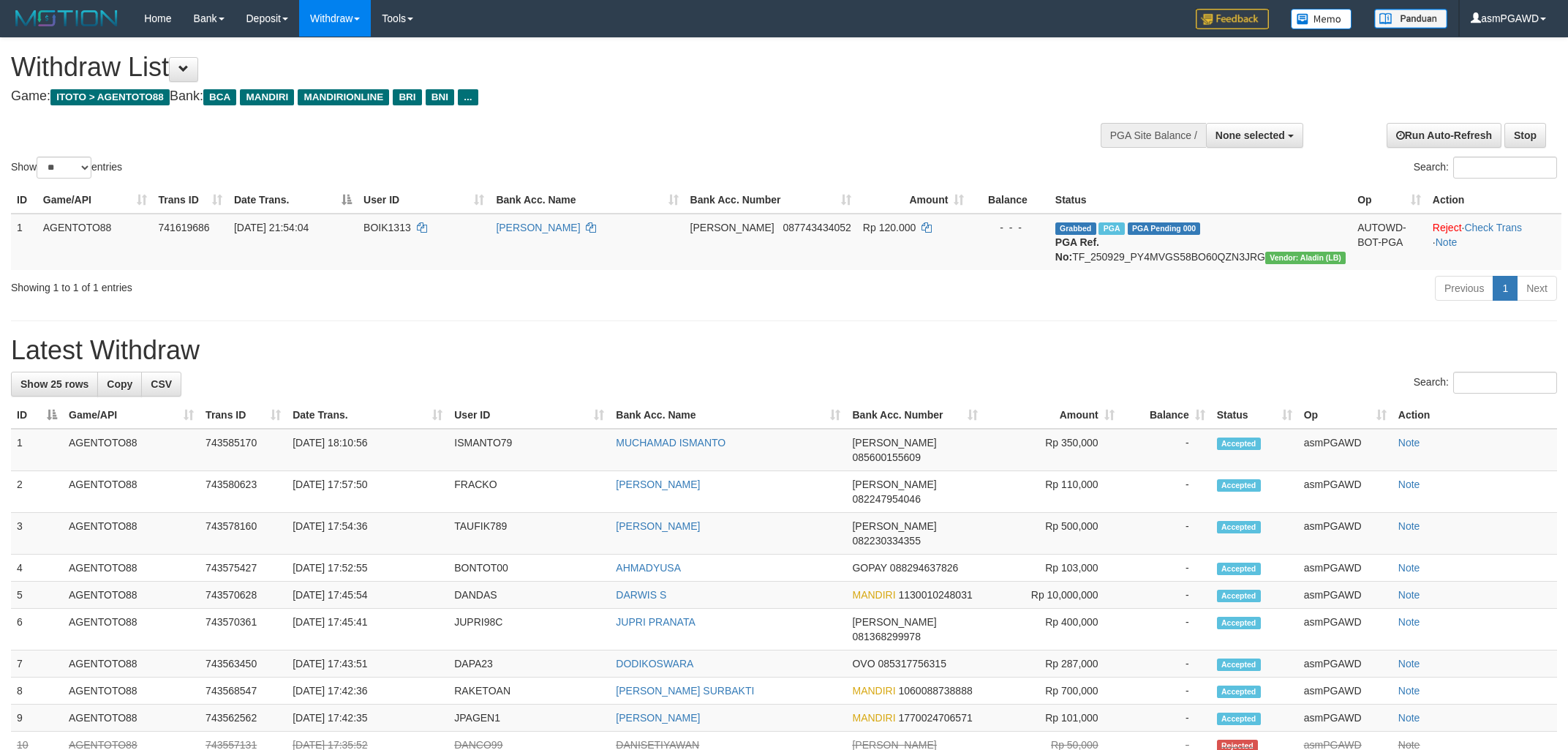
select select
select select "**"
click at [189, 65] on span at bounding box center [184, 68] width 10 height 10
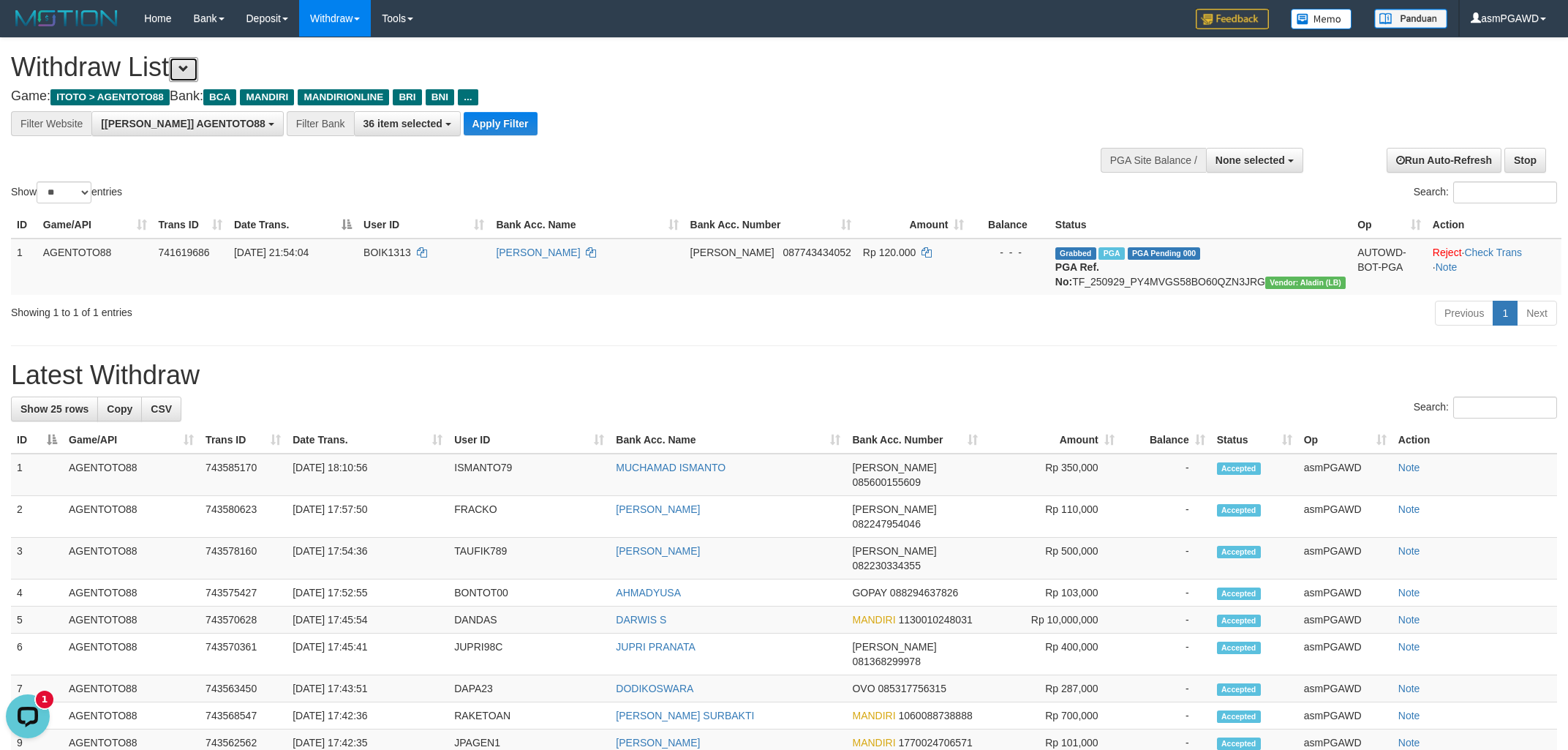
scroll to position [27, 0]
click at [464, 124] on button "Apply Filter" at bounding box center [501, 123] width 74 height 23
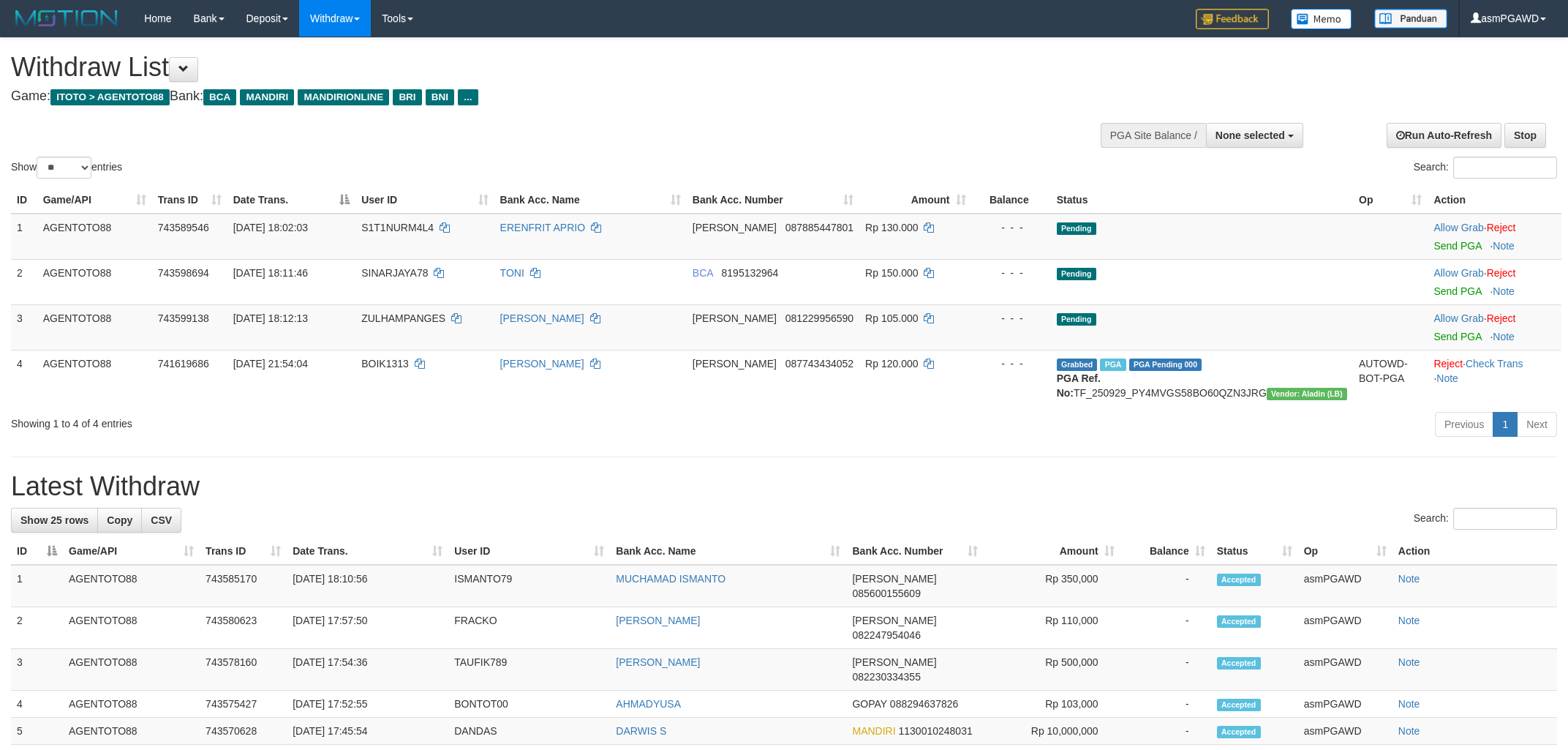
select select
select select "**"
click at [1446, 244] on link "Send PGA" at bounding box center [1458, 246] width 48 height 12
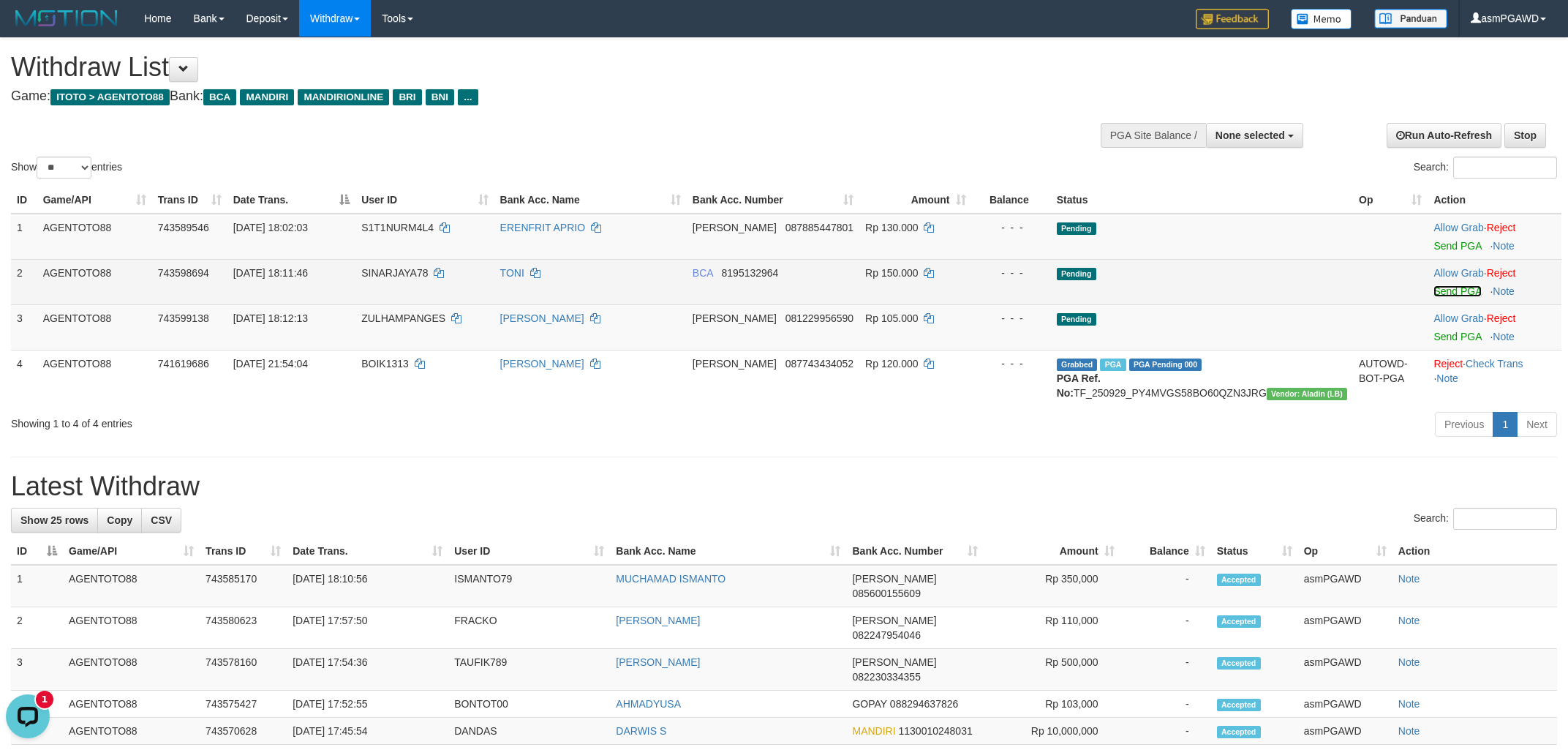
click at [1446, 287] on link "Send PGA" at bounding box center [1458, 291] width 48 height 12
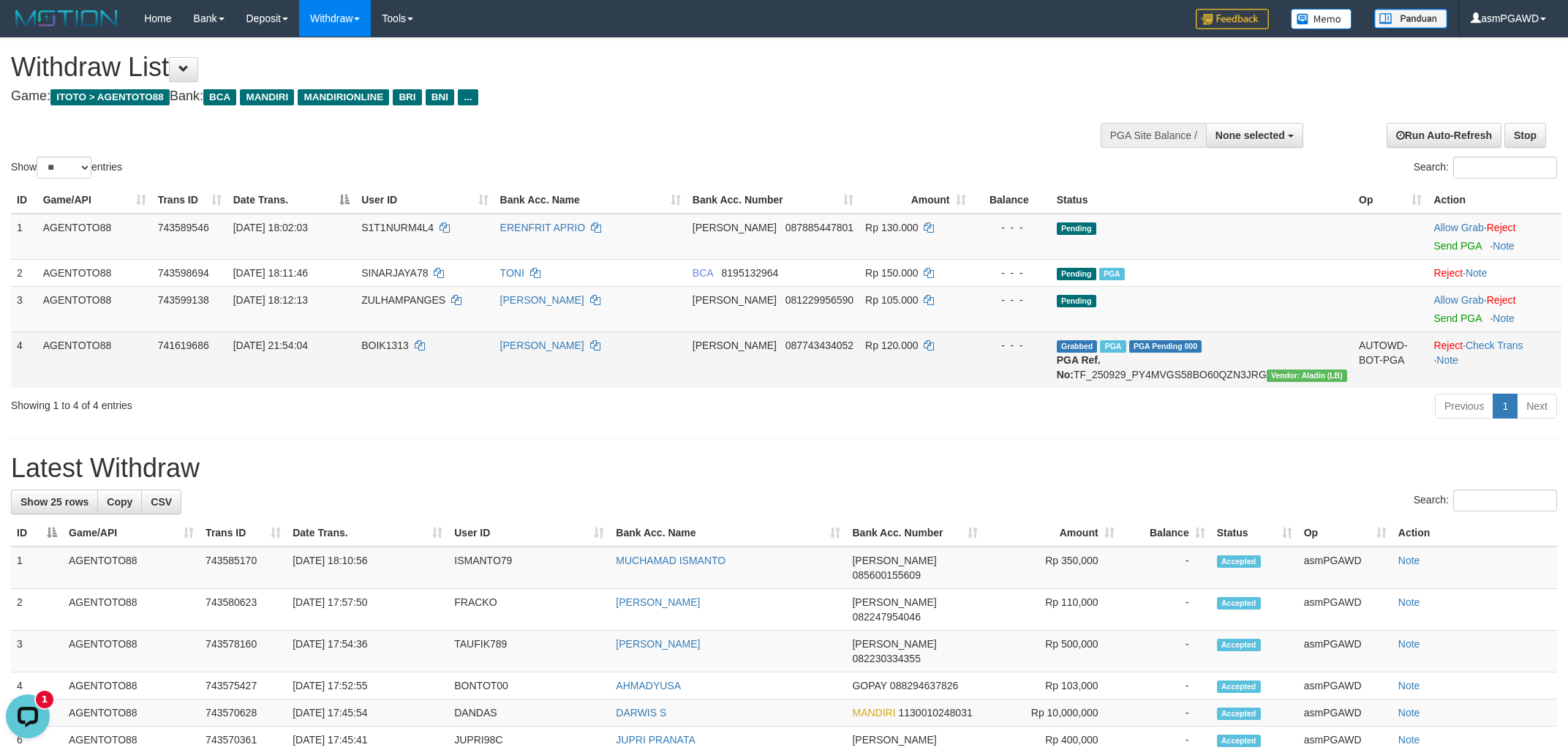
click at [1440, 335] on td "Reject · Check Trans · Note" at bounding box center [1494, 360] width 134 height 57
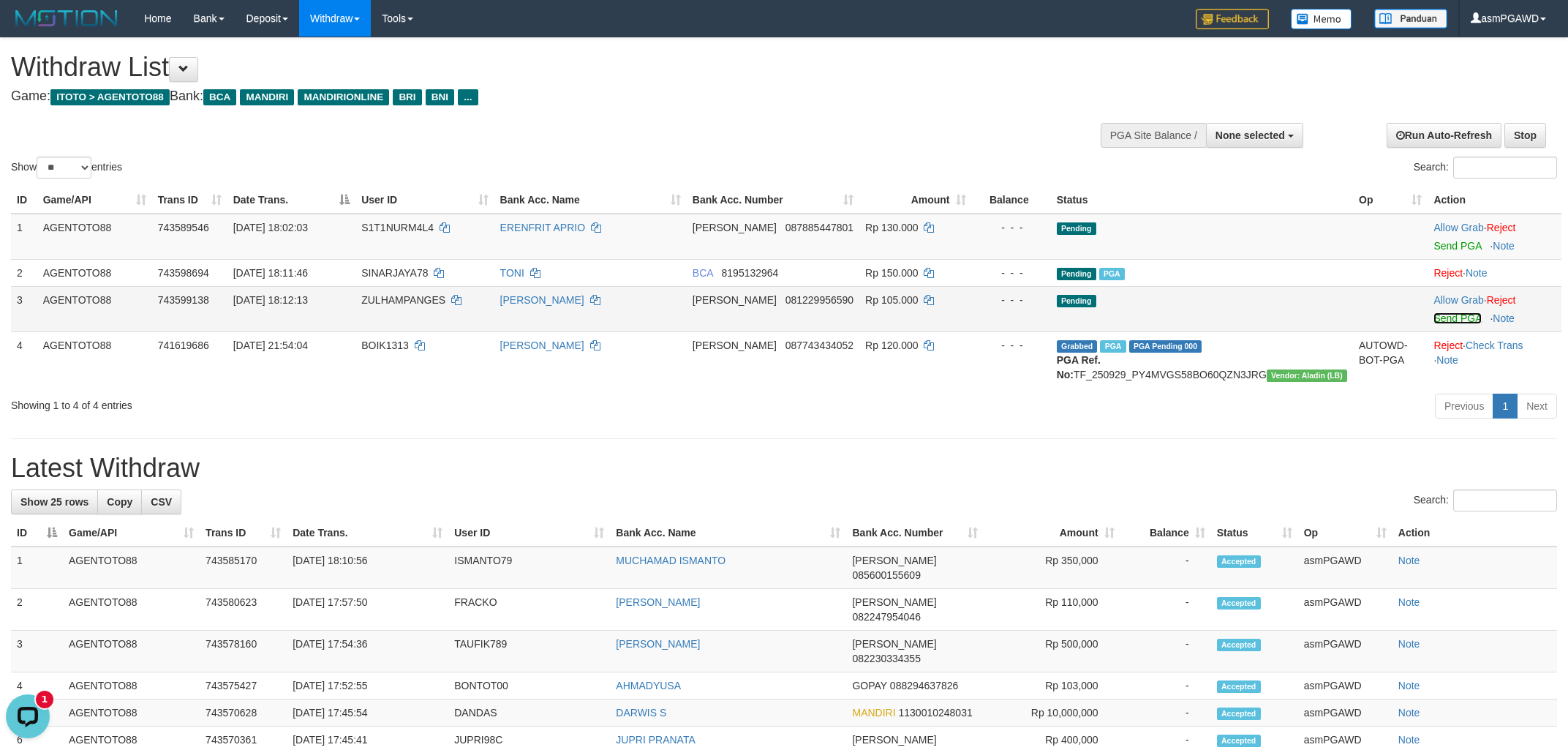
click at [1437, 322] on link "Send PGA" at bounding box center [1458, 318] width 48 height 12
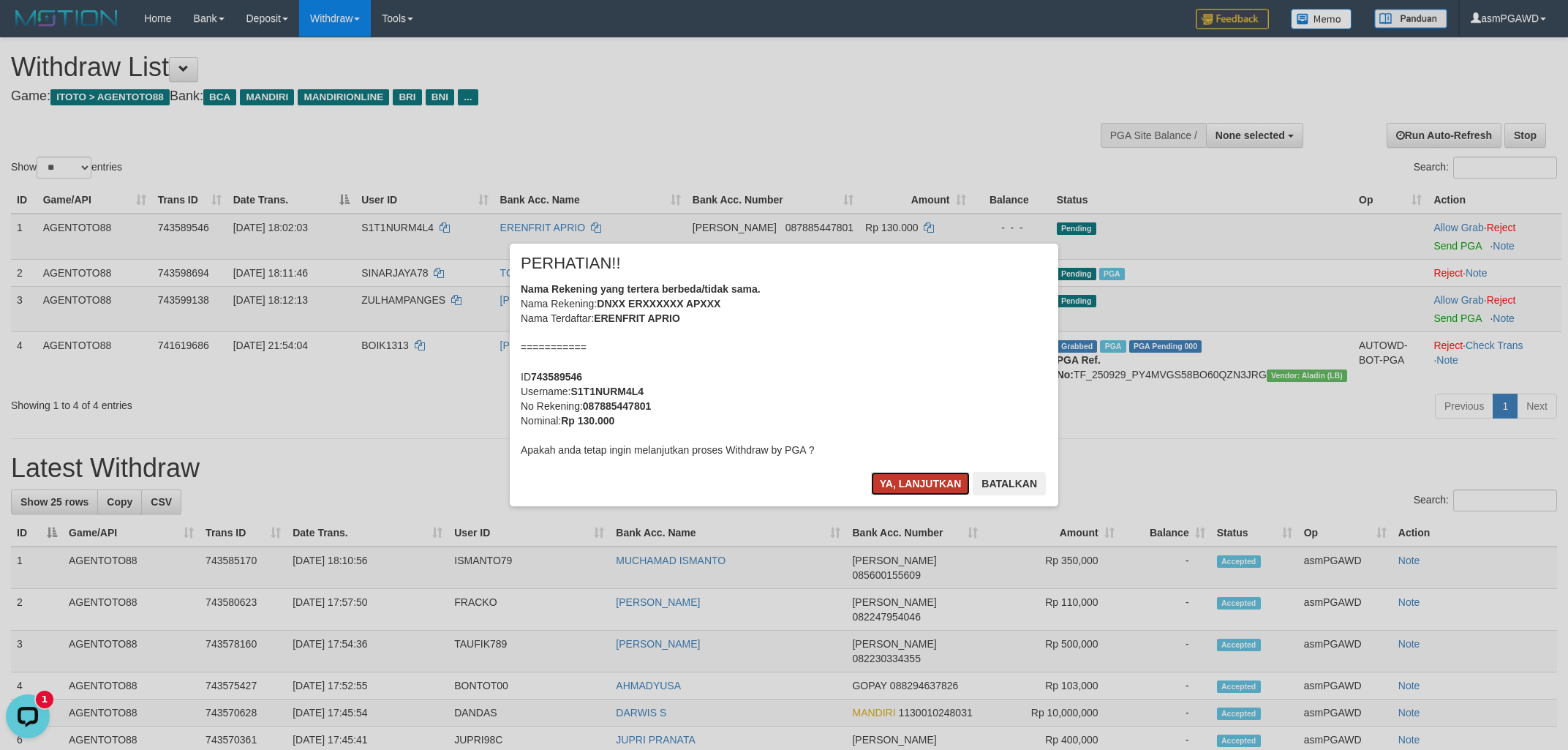
click at [940, 483] on button "Ya, lanjutkan" at bounding box center [921, 483] width 99 height 23
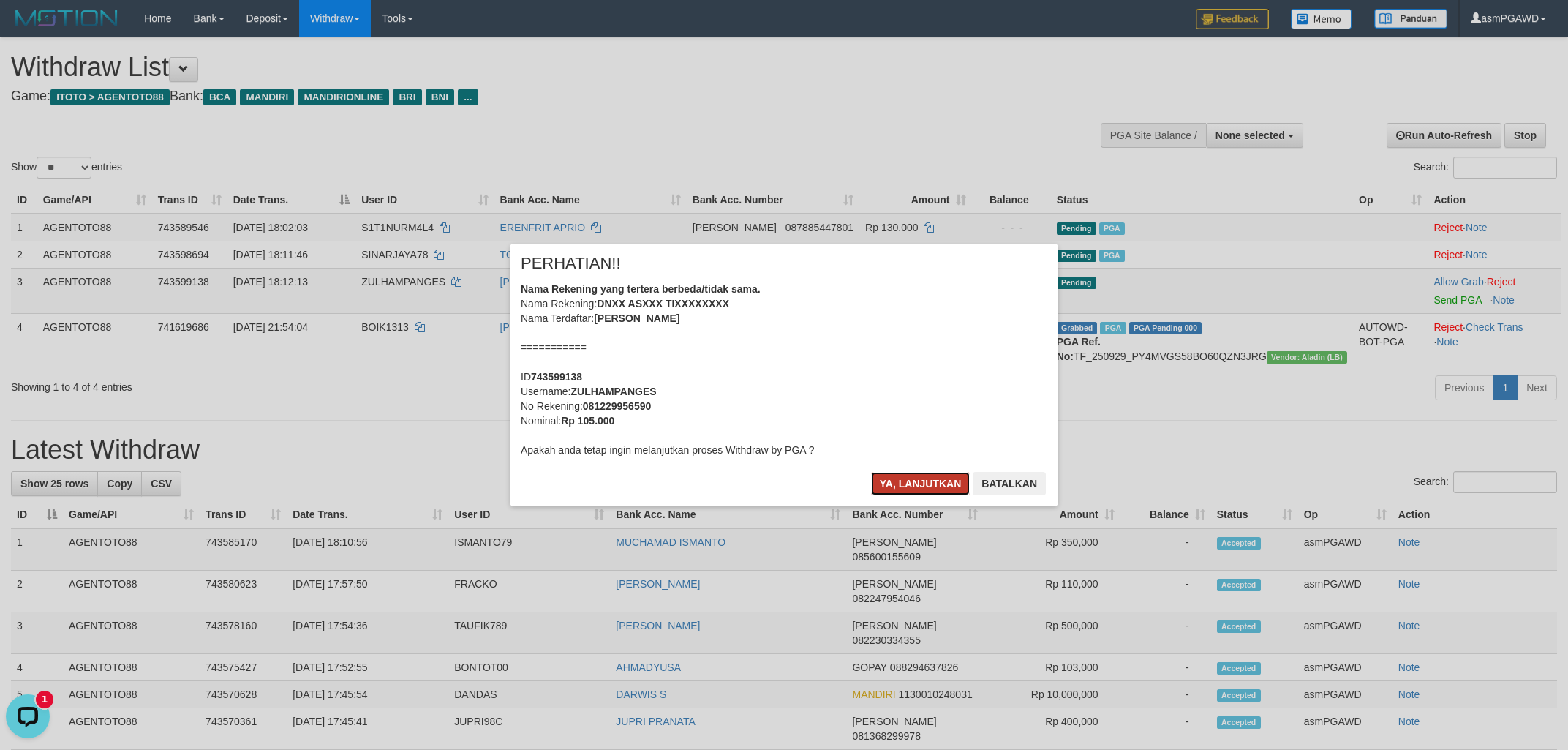
click at [909, 479] on button "Ya, lanjutkan" at bounding box center [921, 483] width 99 height 23
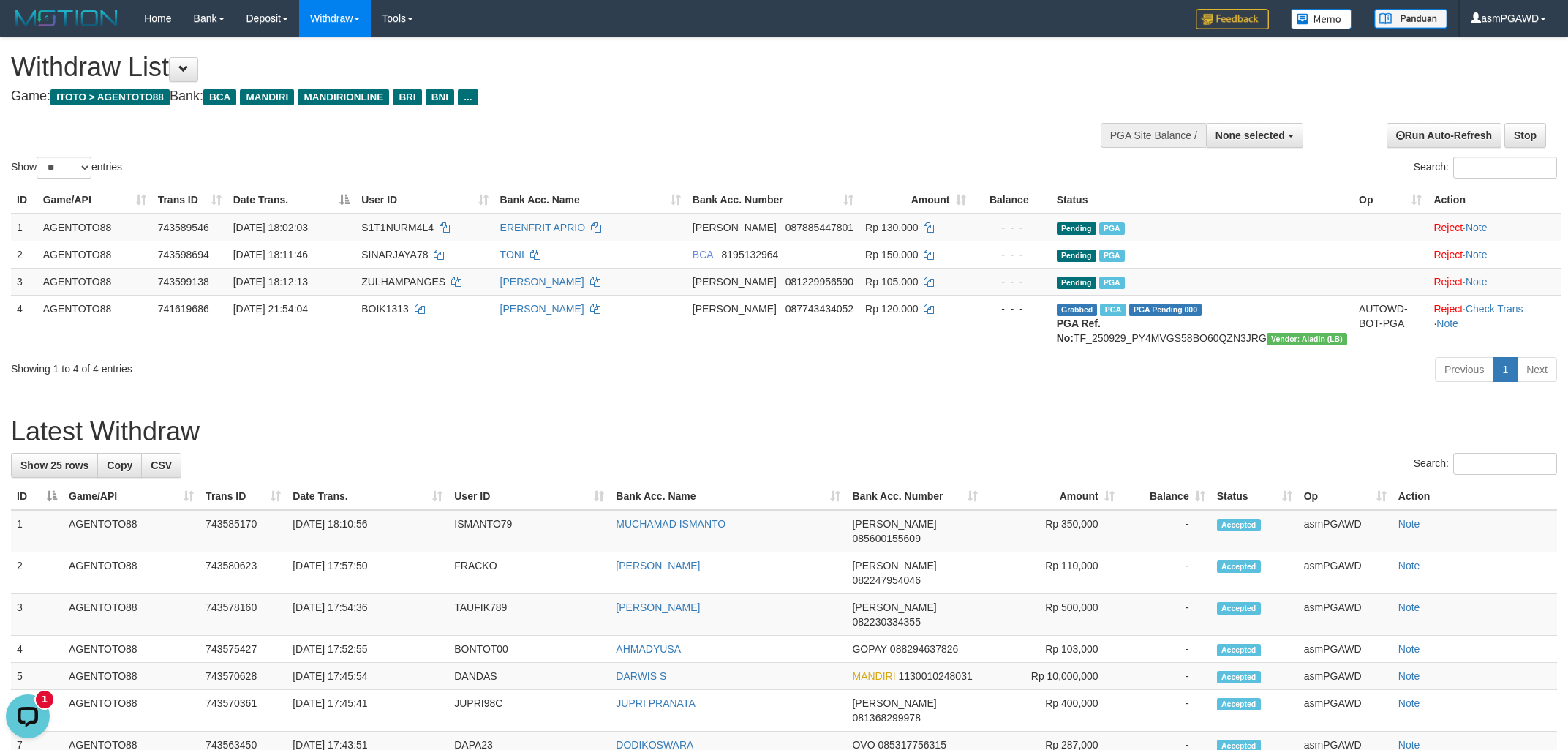
click at [1040, 419] on div "**********" at bounding box center [784, 764] width 1568 height 1452
click at [185, 60] on button at bounding box center [183, 69] width 29 height 25
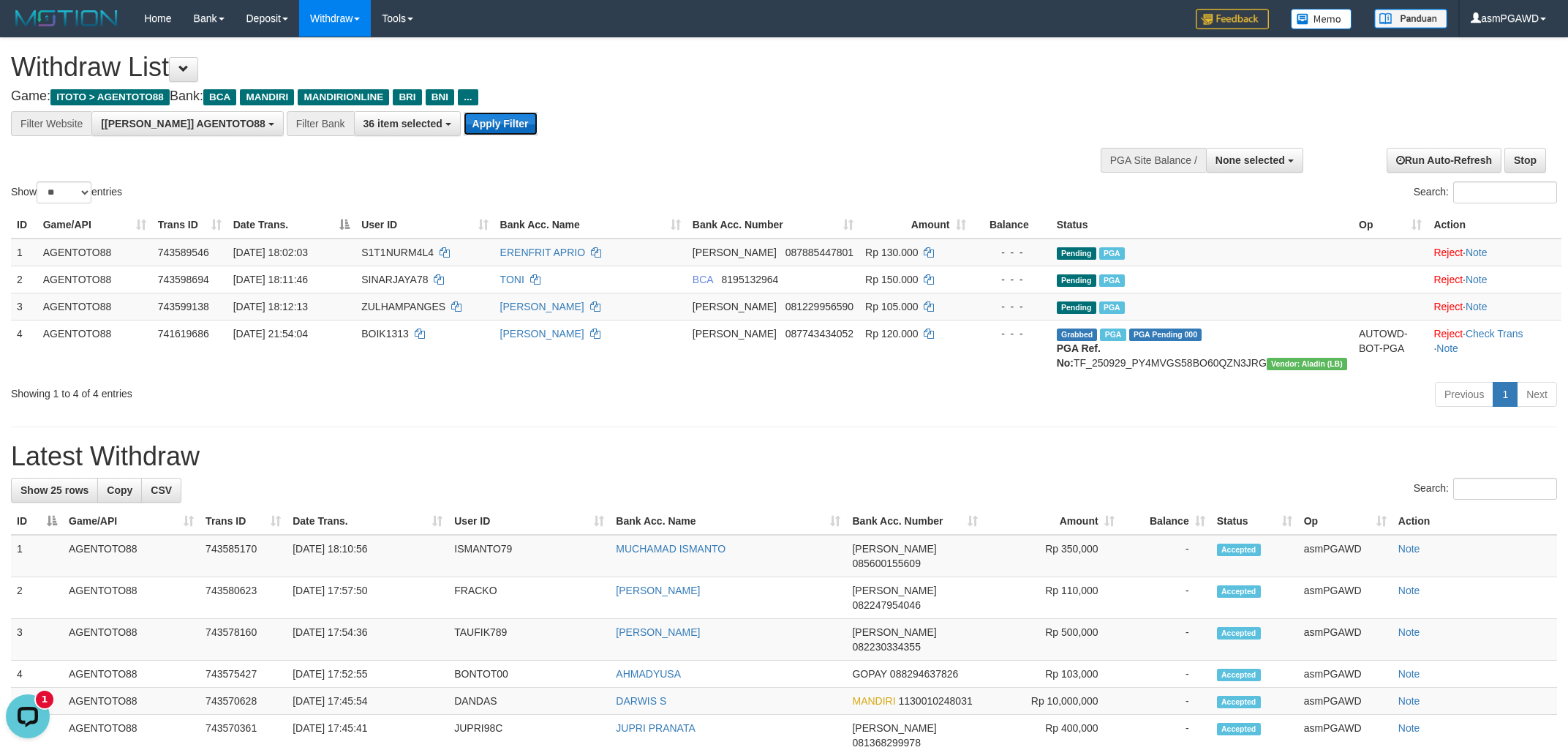
click at [464, 123] on button "Apply Filter" at bounding box center [501, 123] width 74 height 23
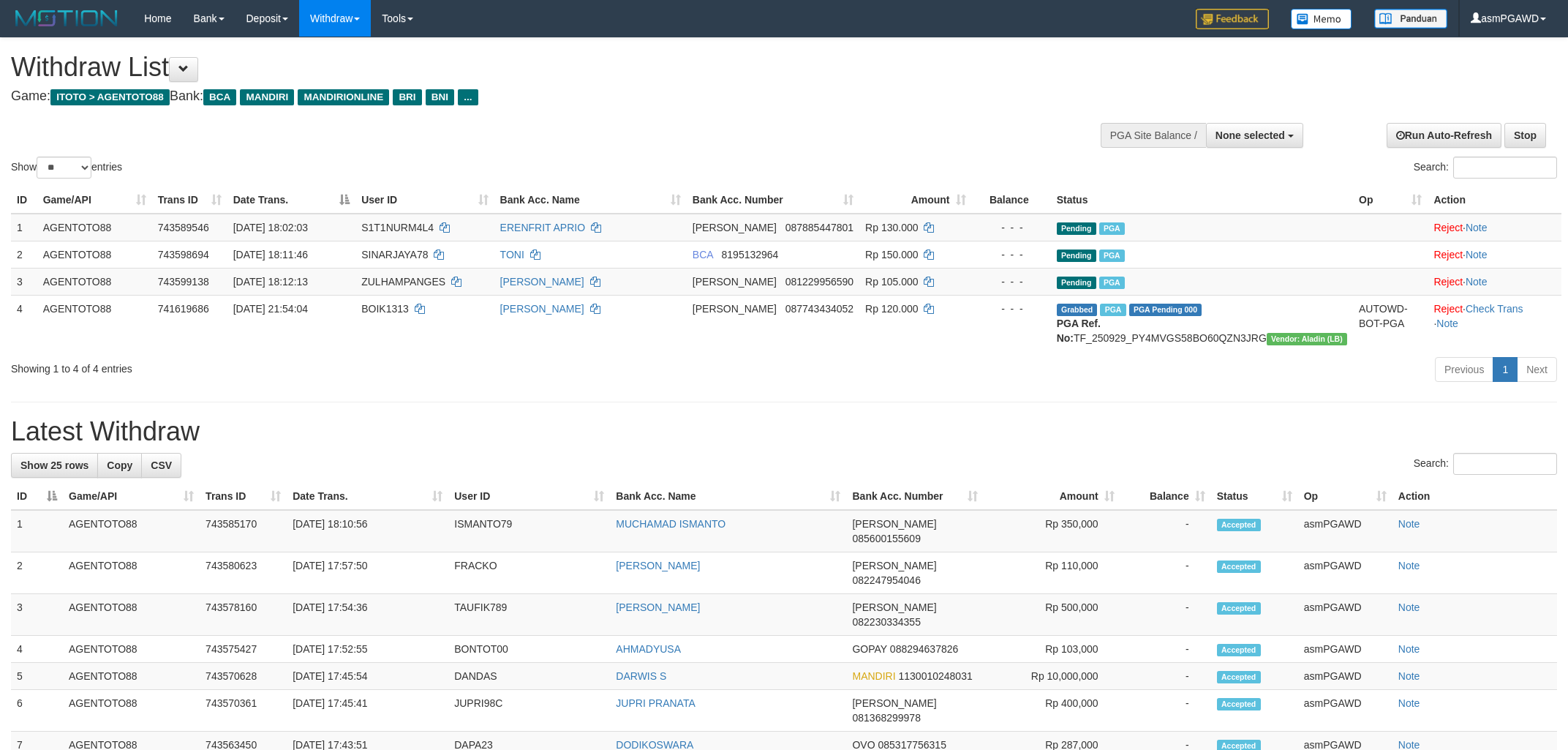
select select
select select "**"
click at [197, 73] on button at bounding box center [183, 69] width 29 height 25
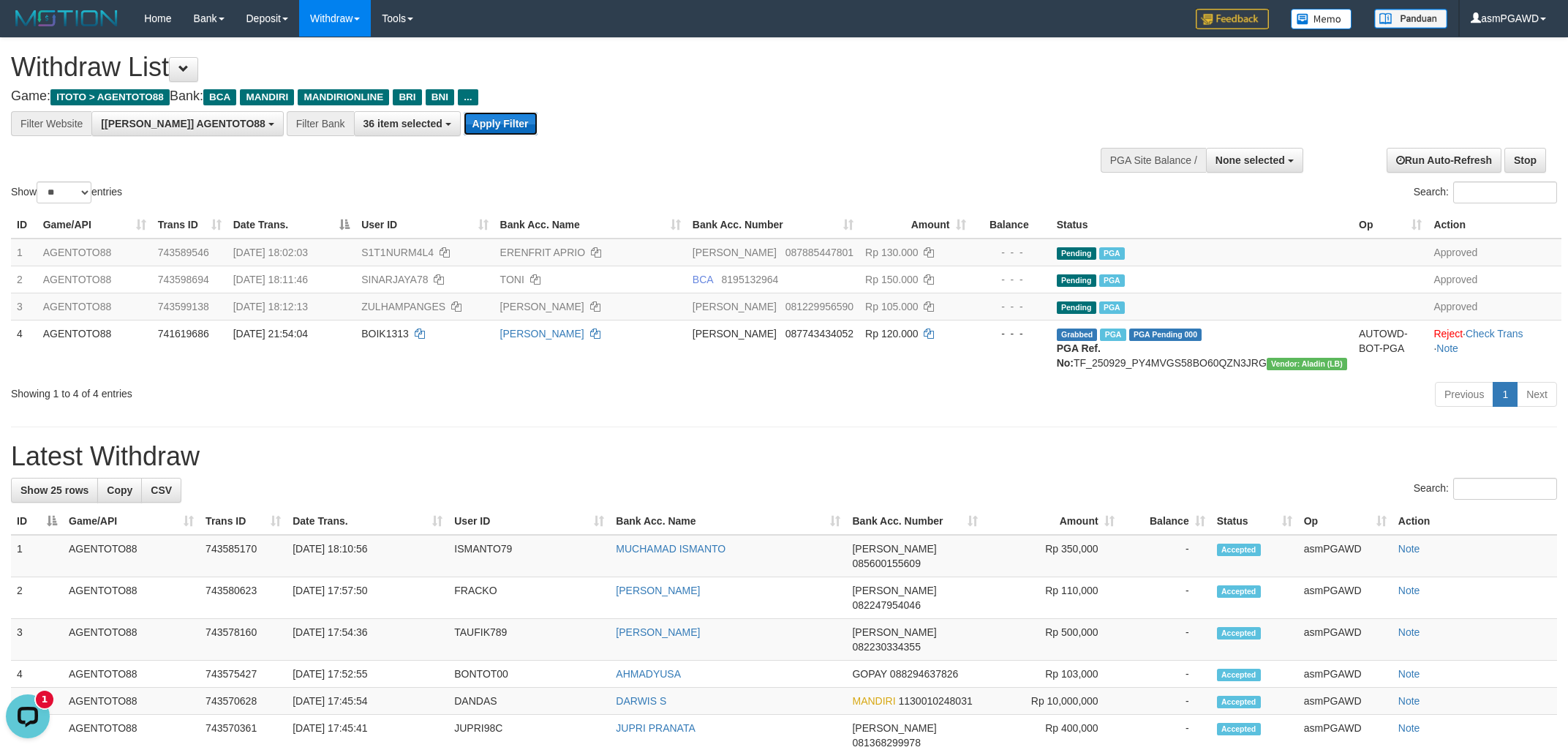
click at [464, 132] on button "Apply Filter" at bounding box center [501, 123] width 74 height 23
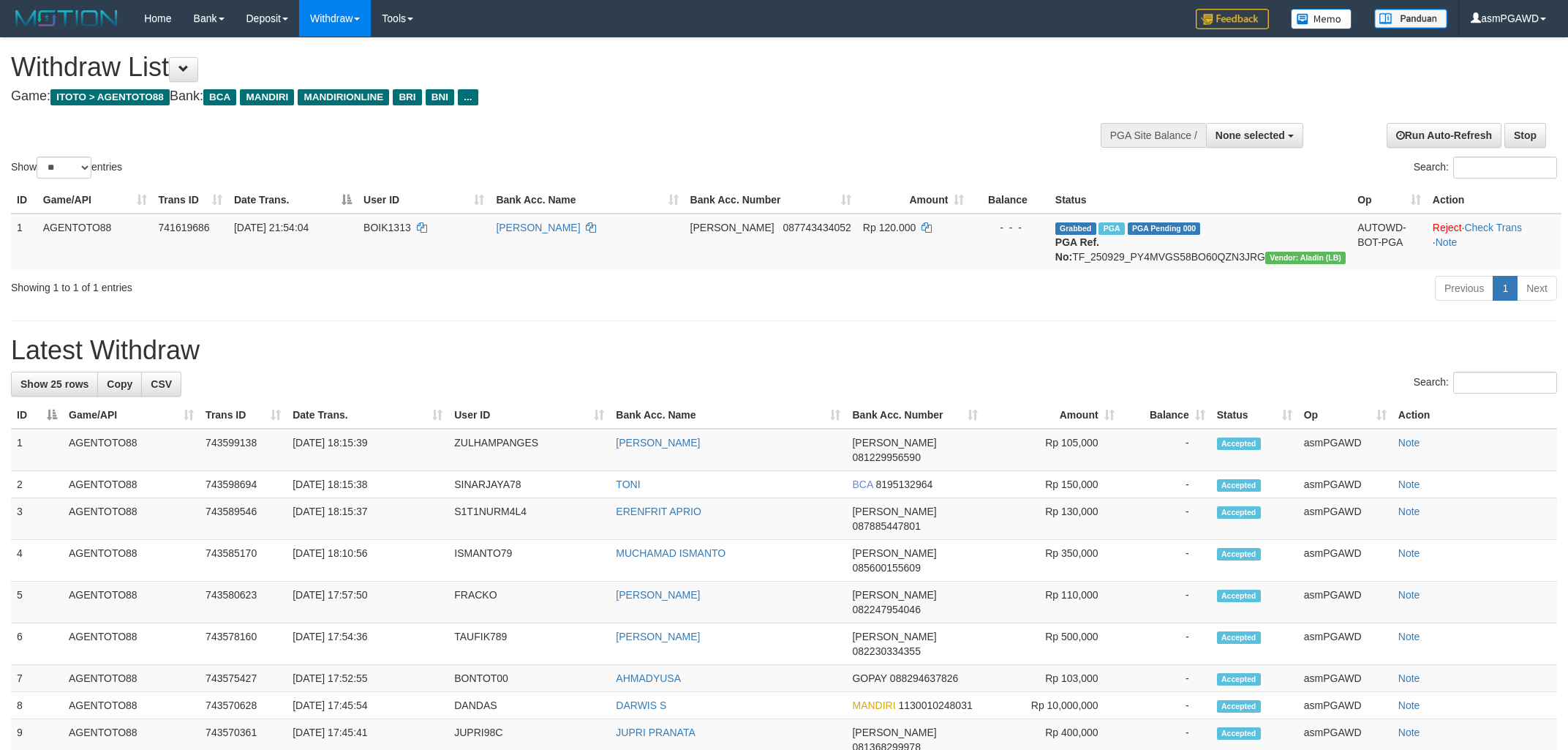
select select
select select "**"
click at [1253, 139] on span "None selected" at bounding box center [1250, 135] width 69 height 12
click at [1227, 203] on label "[[PERSON_NAME]] AGENTOTO88" at bounding box center [1200, 209] width 205 height 19
select select "***"
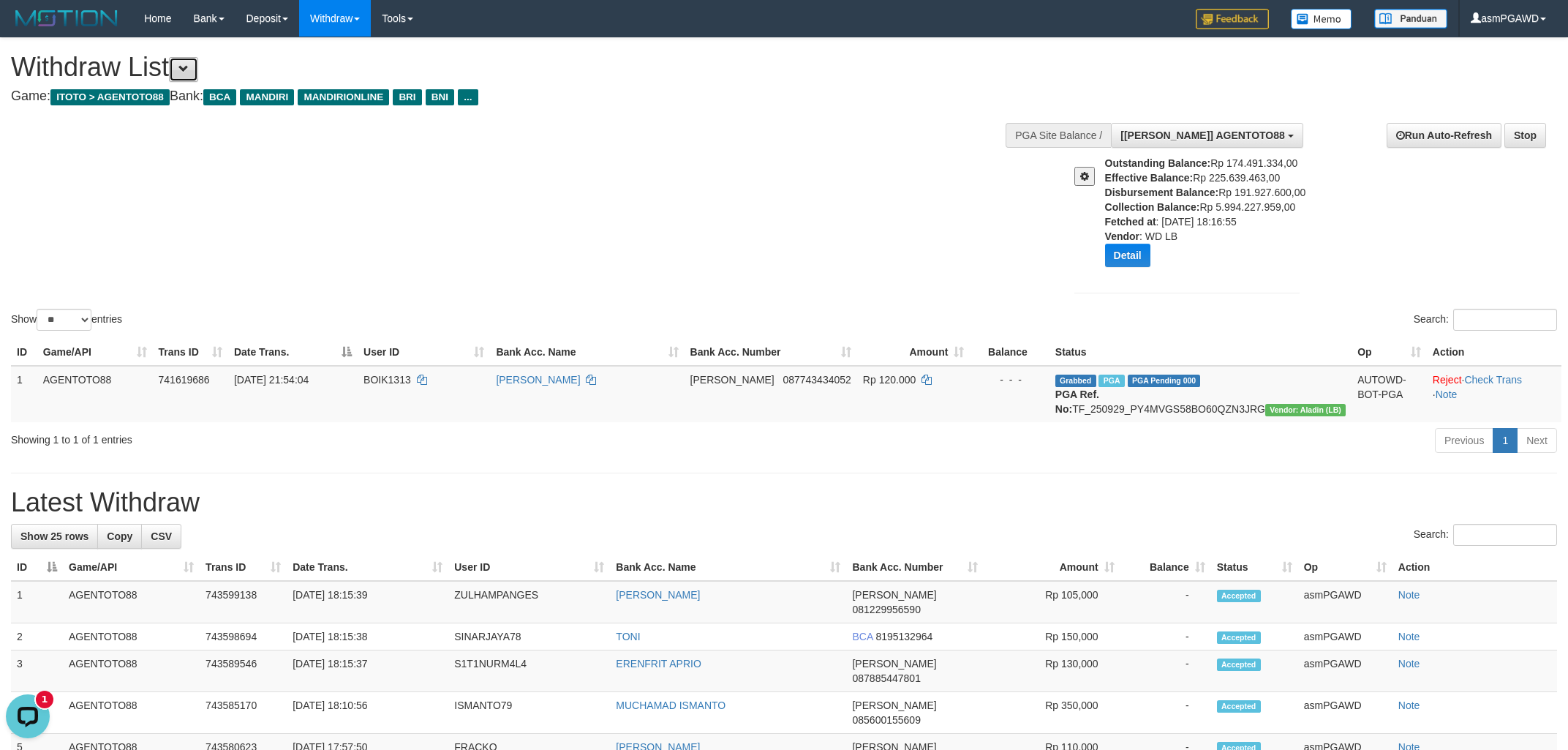
click at [199, 68] on button at bounding box center [183, 69] width 29 height 25
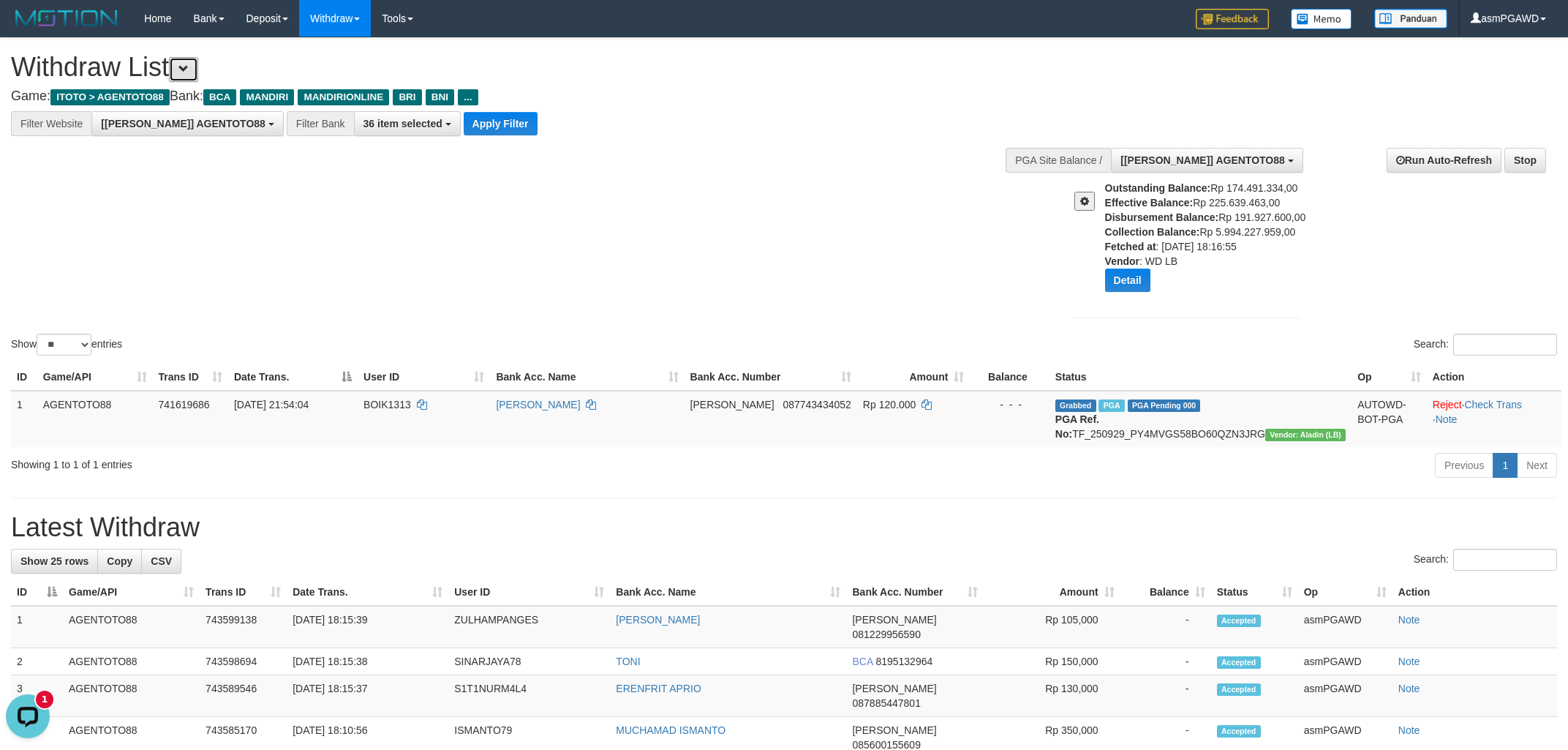
scroll to position [27, 0]
click at [464, 123] on button "Apply Filter" at bounding box center [501, 123] width 74 height 23
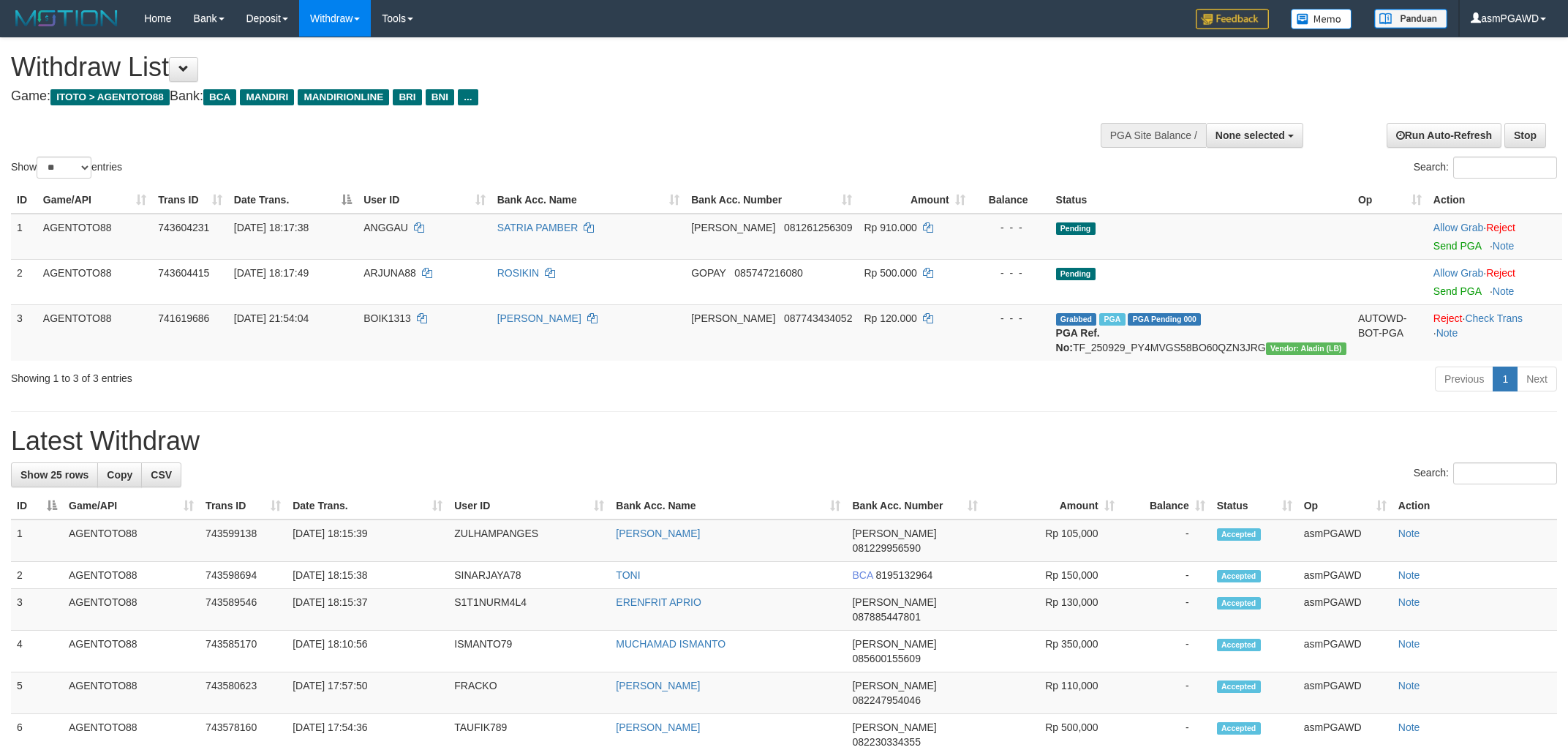
select select
select select "**"
click at [1434, 244] on link "Send PGA" at bounding box center [1458, 246] width 48 height 12
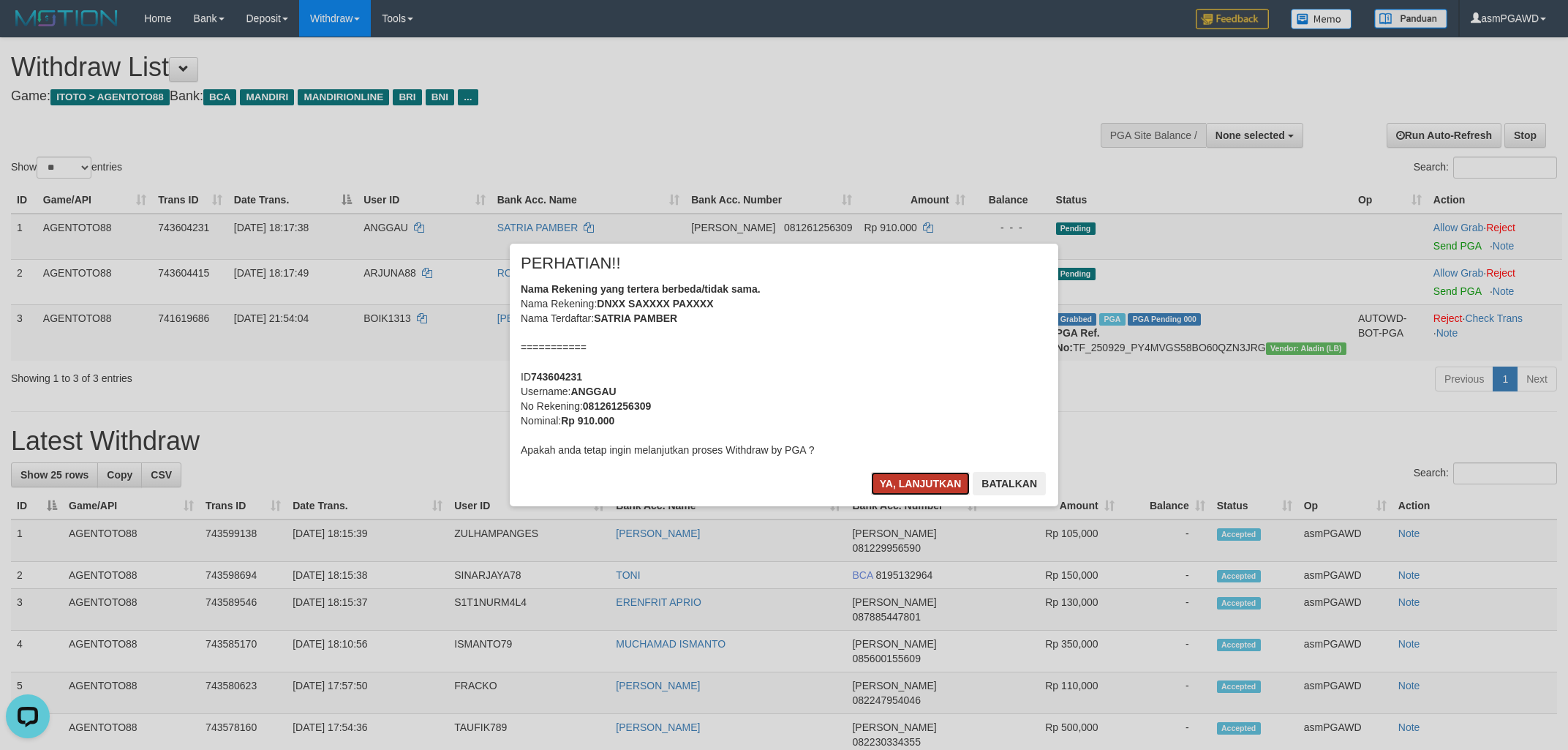
drag, startPoint x: 919, startPoint y: 483, endPoint x: 1363, endPoint y: 332, distance: 469.0
click at [919, 481] on button "Ya, lanjutkan" at bounding box center [921, 483] width 99 height 23
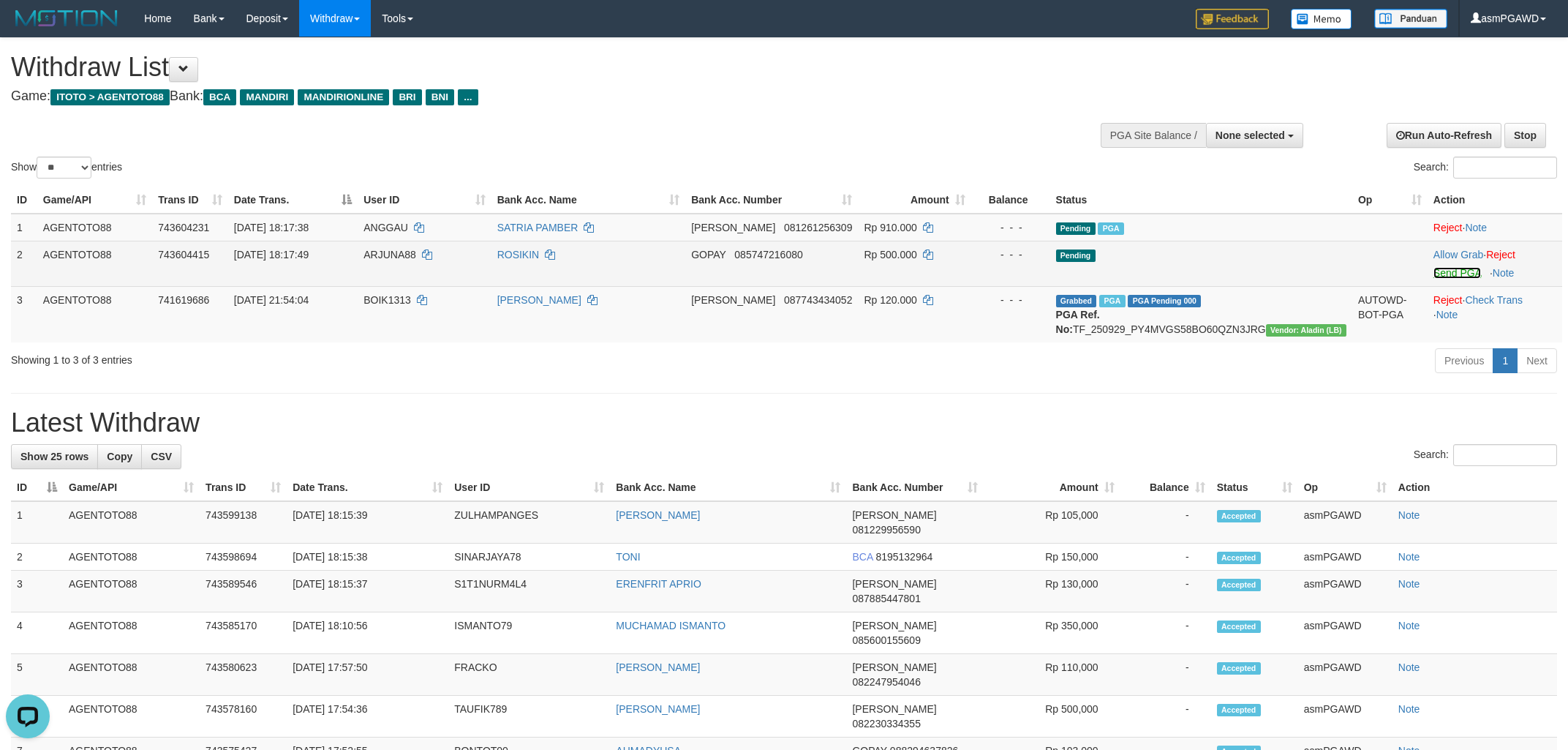
click at [1434, 275] on link "Send PGA" at bounding box center [1458, 273] width 48 height 12
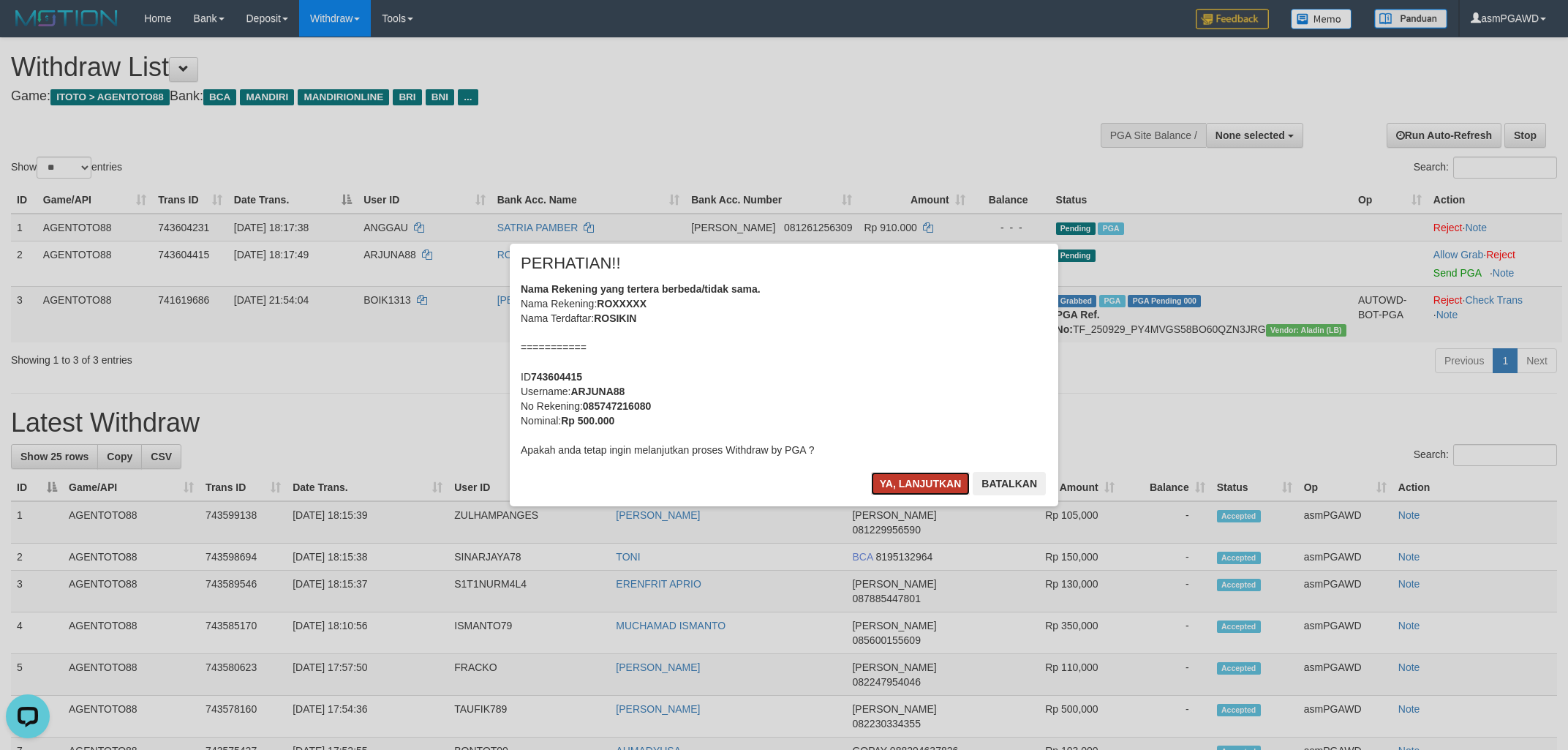
click at [919, 482] on button "Ya, lanjutkan" at bounding box center [921, 483] width 99 height 23
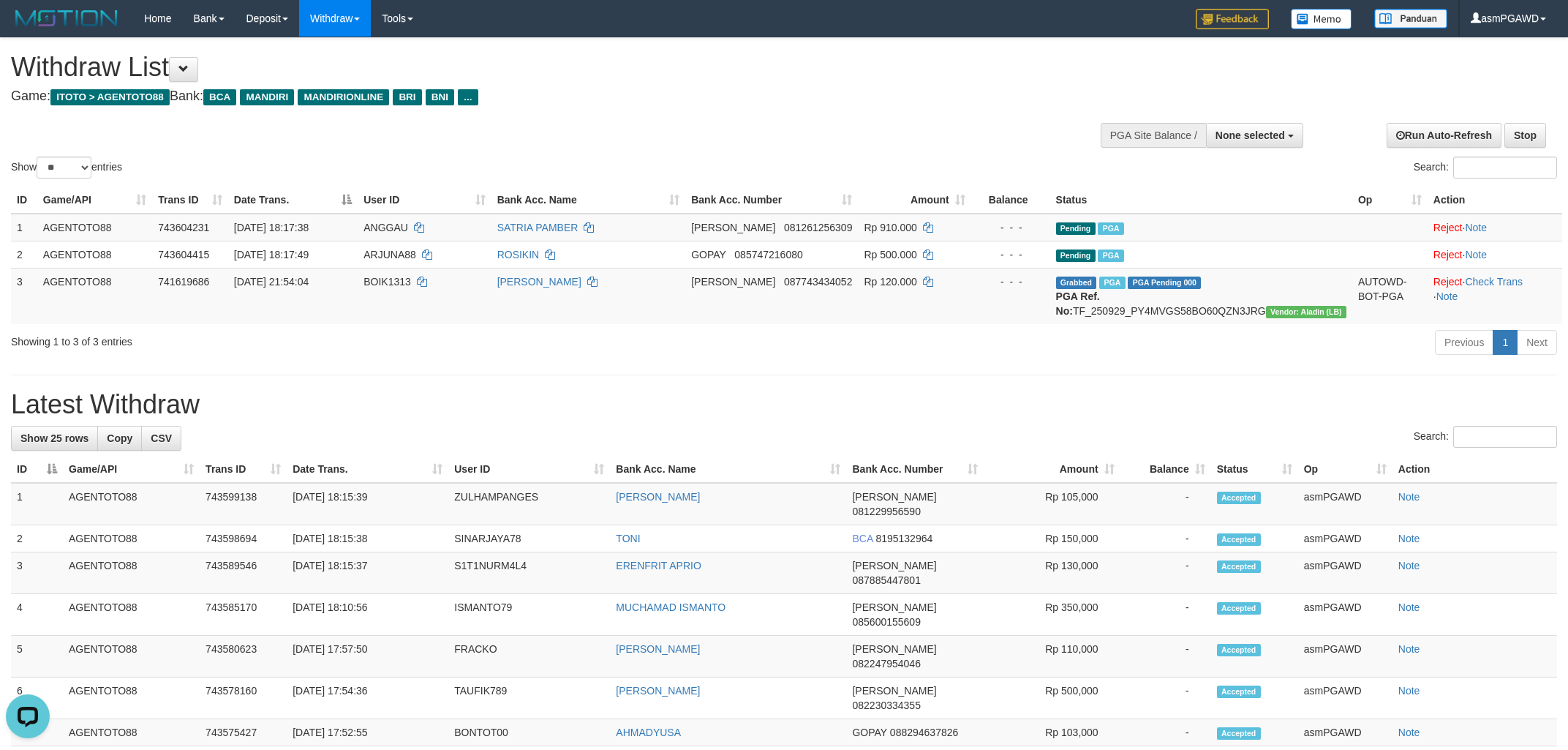
click at [757, 420] on h1 "Latest Withdraw" at bounding box center [784, 405] width 1547 height 29
click at [198, 65] on button at bounding box center [183, 69] width 29 height 25
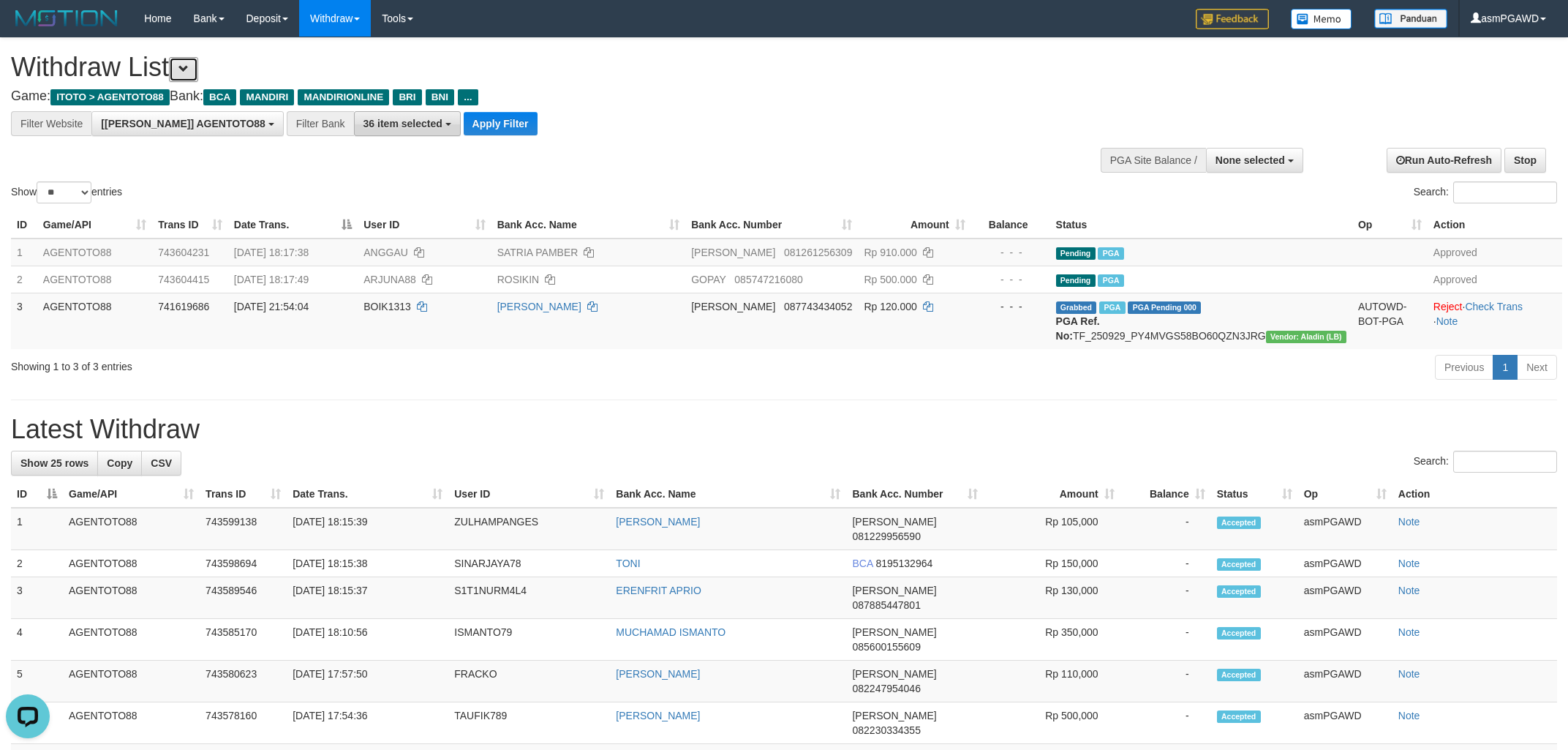
scroll to position [27, 0]
click at [464, 122] on button "Apply Filter" at bounding box center [501, 123] width 74 height 23
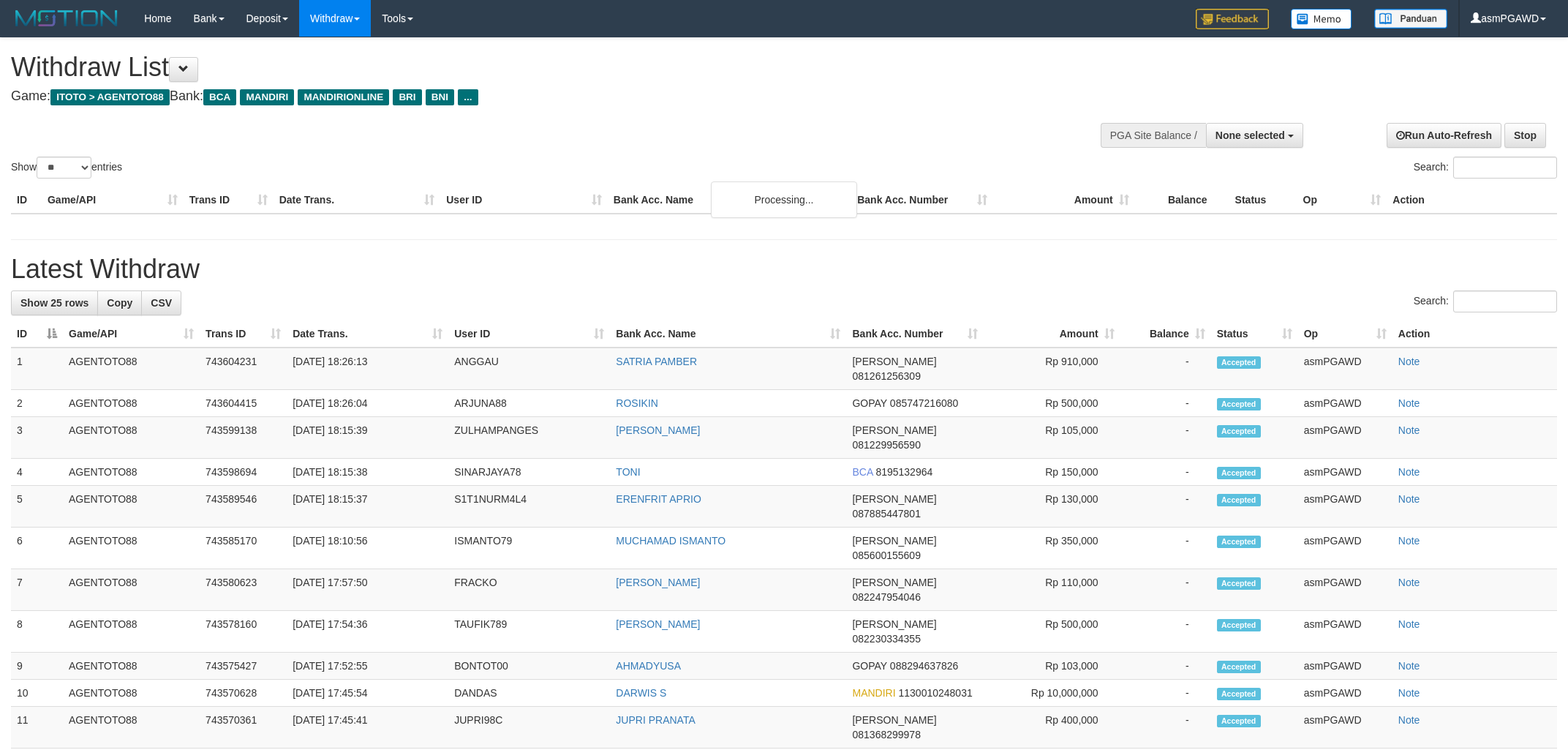
select select
select select "**"
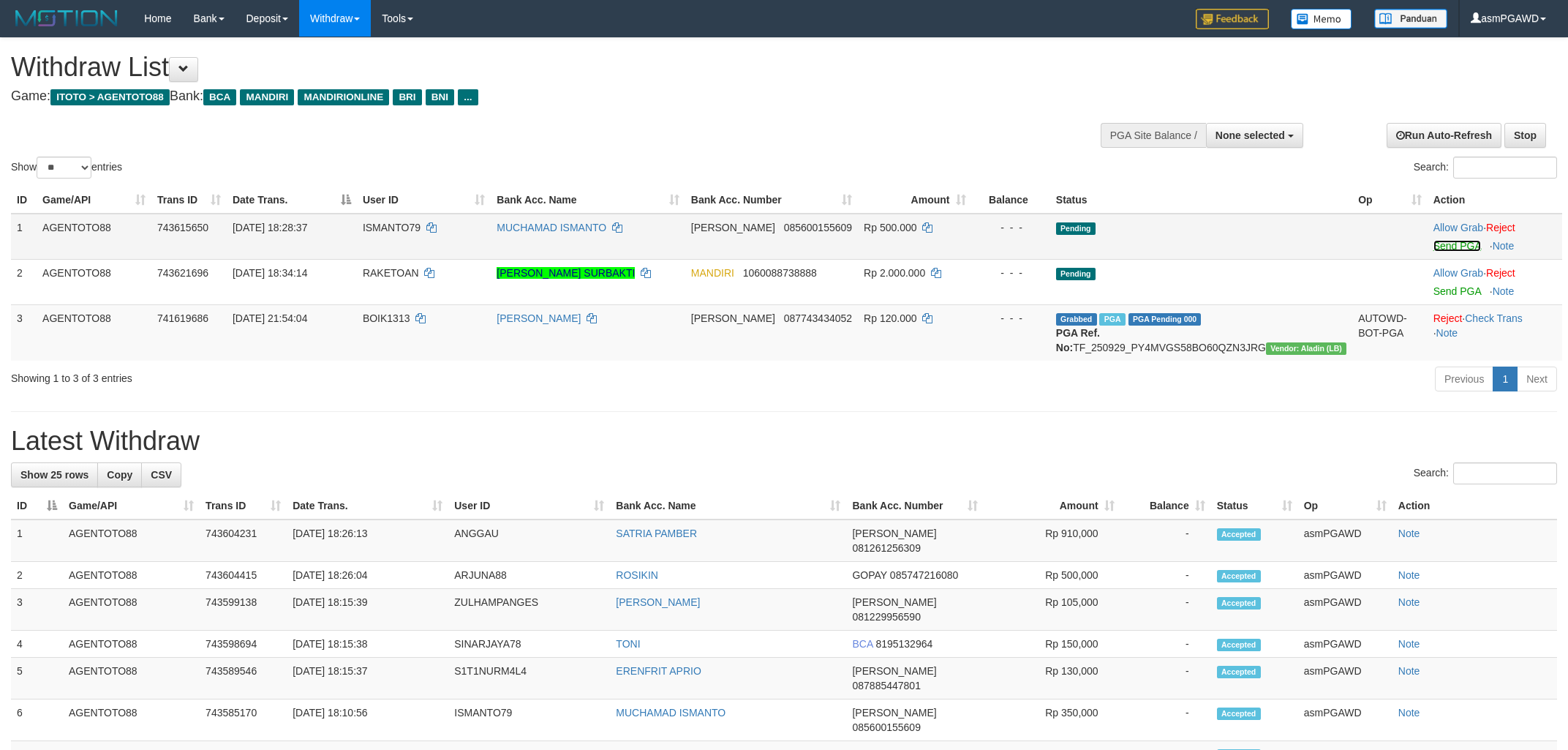
click at [1434, 247] on link "Send PGA" at bounding box center [1458, 246] width 48 height 12
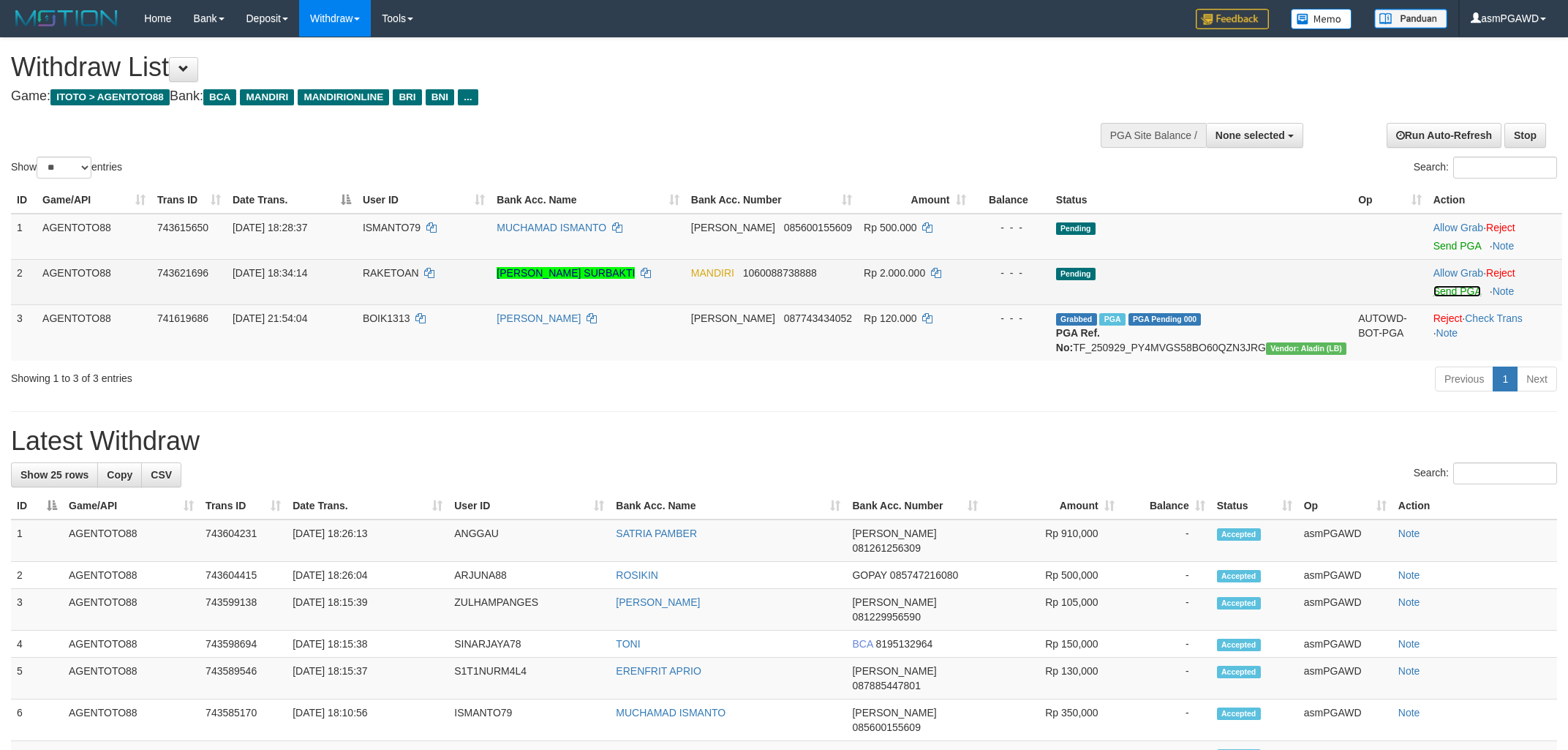
click at [1438, 293] on link "Send PGA" at bounding box center [1458, 291] width 48 height 12
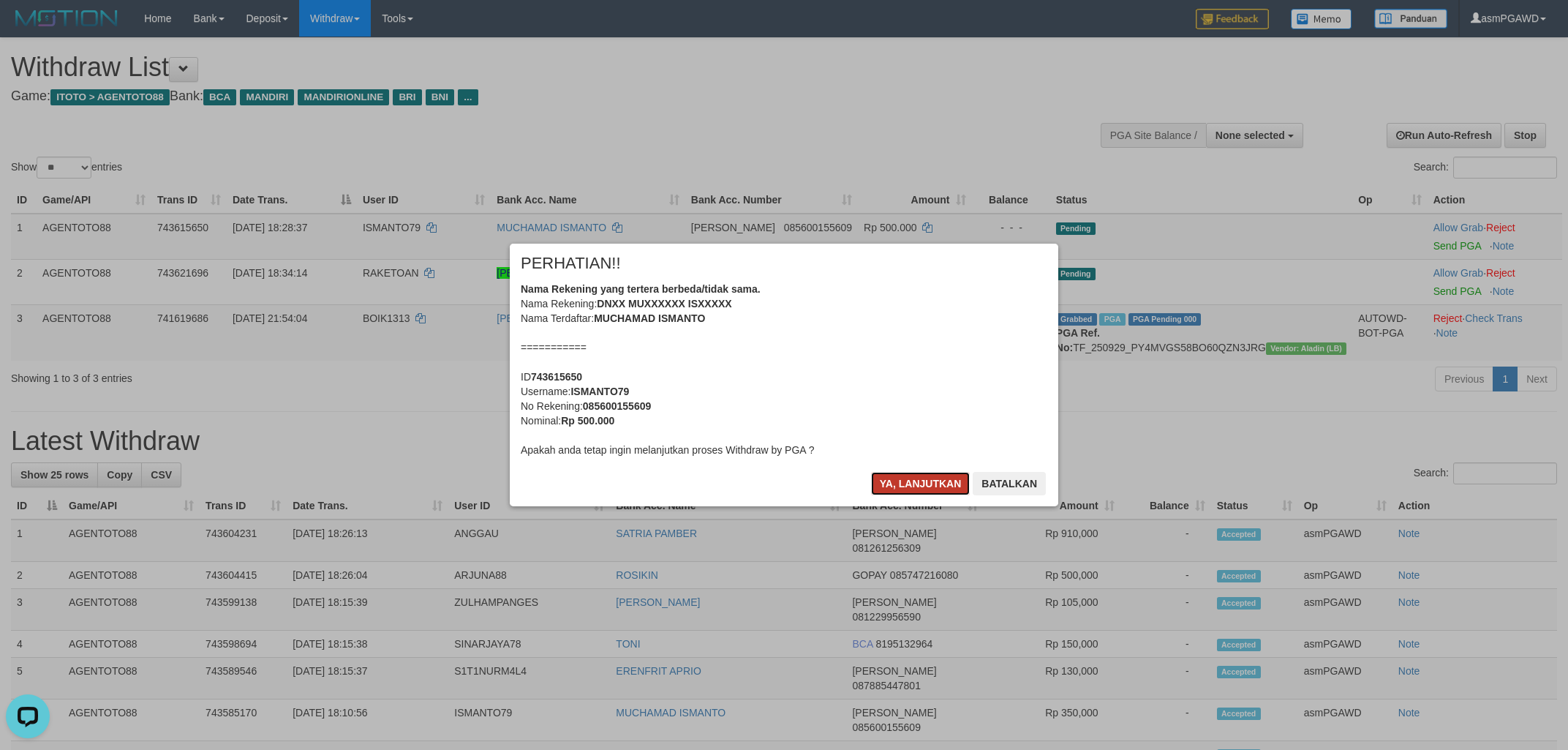
click at [907, 487] on button "Ya, lanjutkan" at bounding box center [921, 483] width 99 height 23
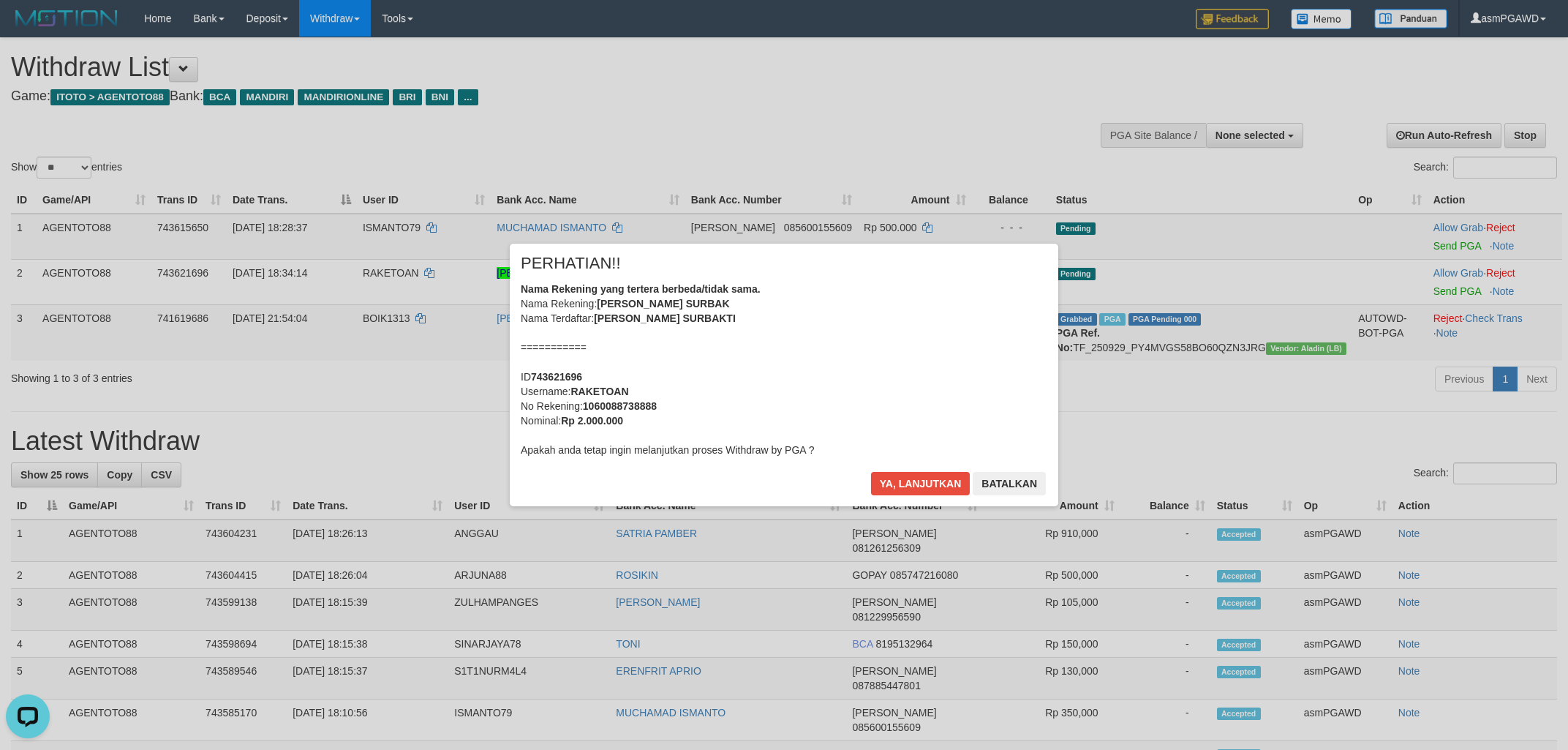
click at [904, 471] on div "× PERHATIAN!! Nama Rekening yang tertera berbeda/tidak sama. Nama Rekening: BEN…" at bounding box center [784, 375] width 549 height 262
click at [898, 481] on button "Ya, lanjutkan" at bounding box center [921, 483] width 99 height 23
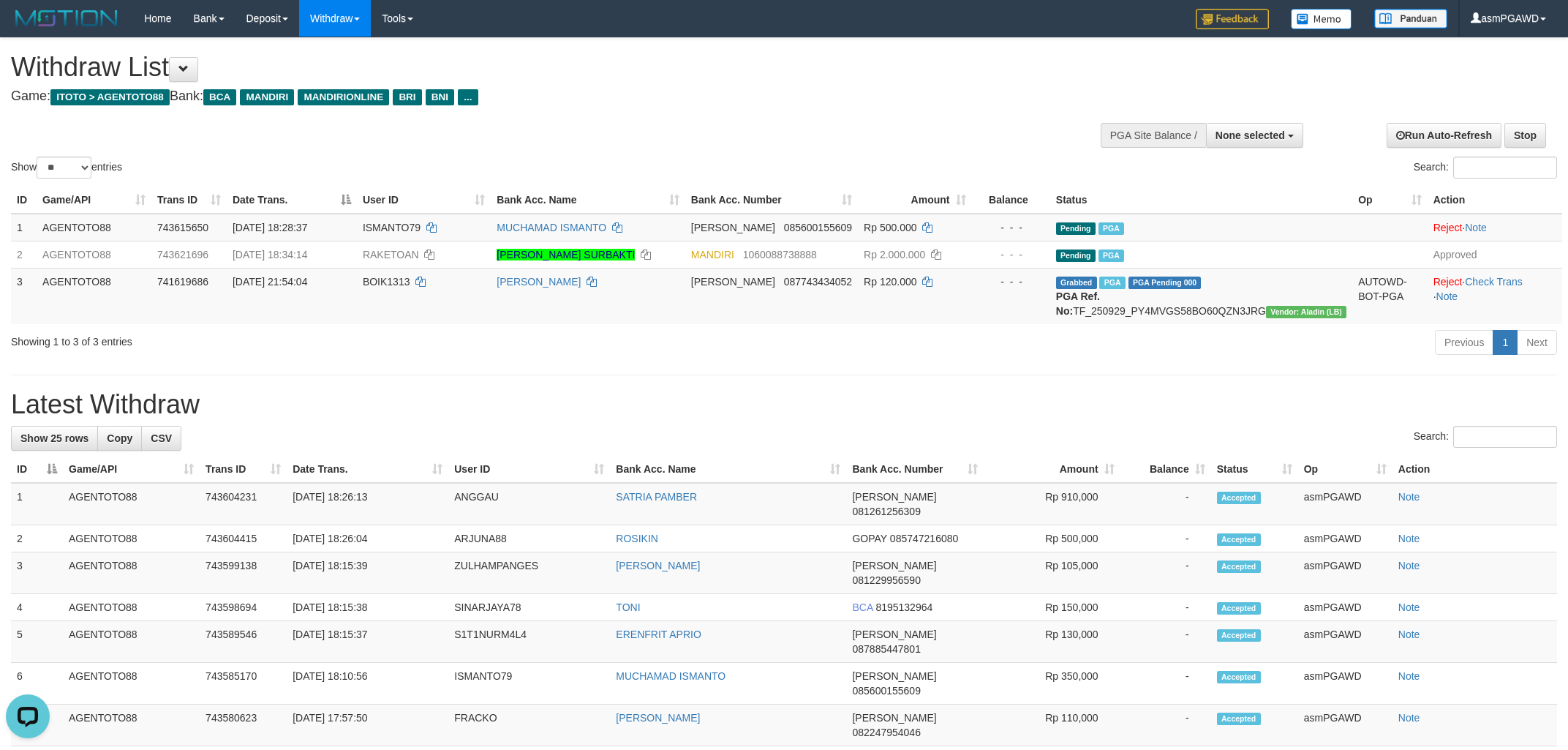
drag, startPoint x: 680, startPoint y: 372, endPoint x: 674, endPoint y: 420, distance: 48.4
click at [680, 360] on div "Previous 1 Next" at bounding box center [1111, 344] width 894 height 32
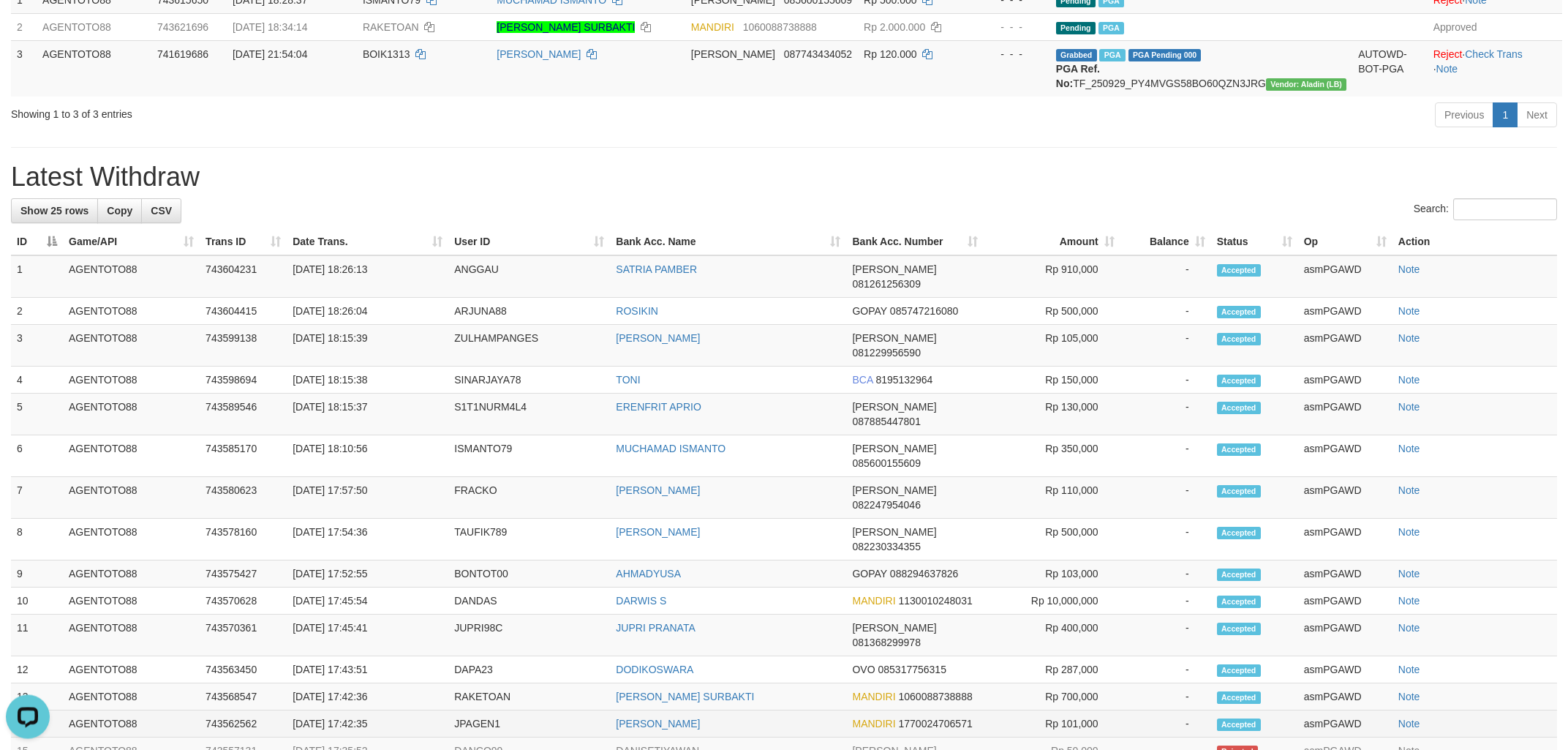
scroll to position [313, 0]
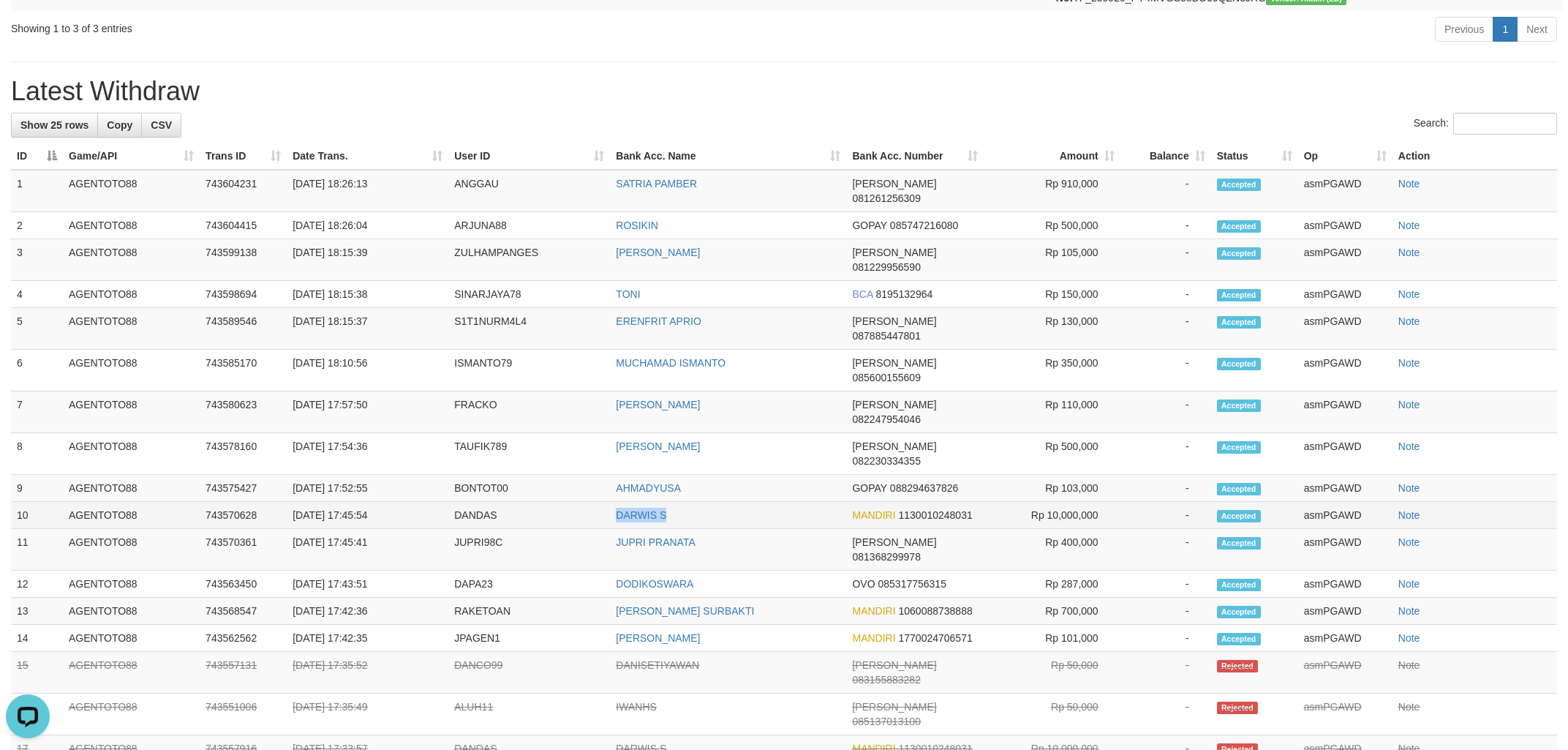
drag, startPoint x: 592, startPoint y: 443, endPoint x: 703, endPoint y: 447, distance: 111.1
click at [703, 502] on tr "10 AGENTOTO88 743570628 01/10/2025 17:45:54 DANDAS DARWIS S MANDIRI 11300102480…" at bounding box center [784, 515] width 1547 height 27
copy tr "DARWIS S"
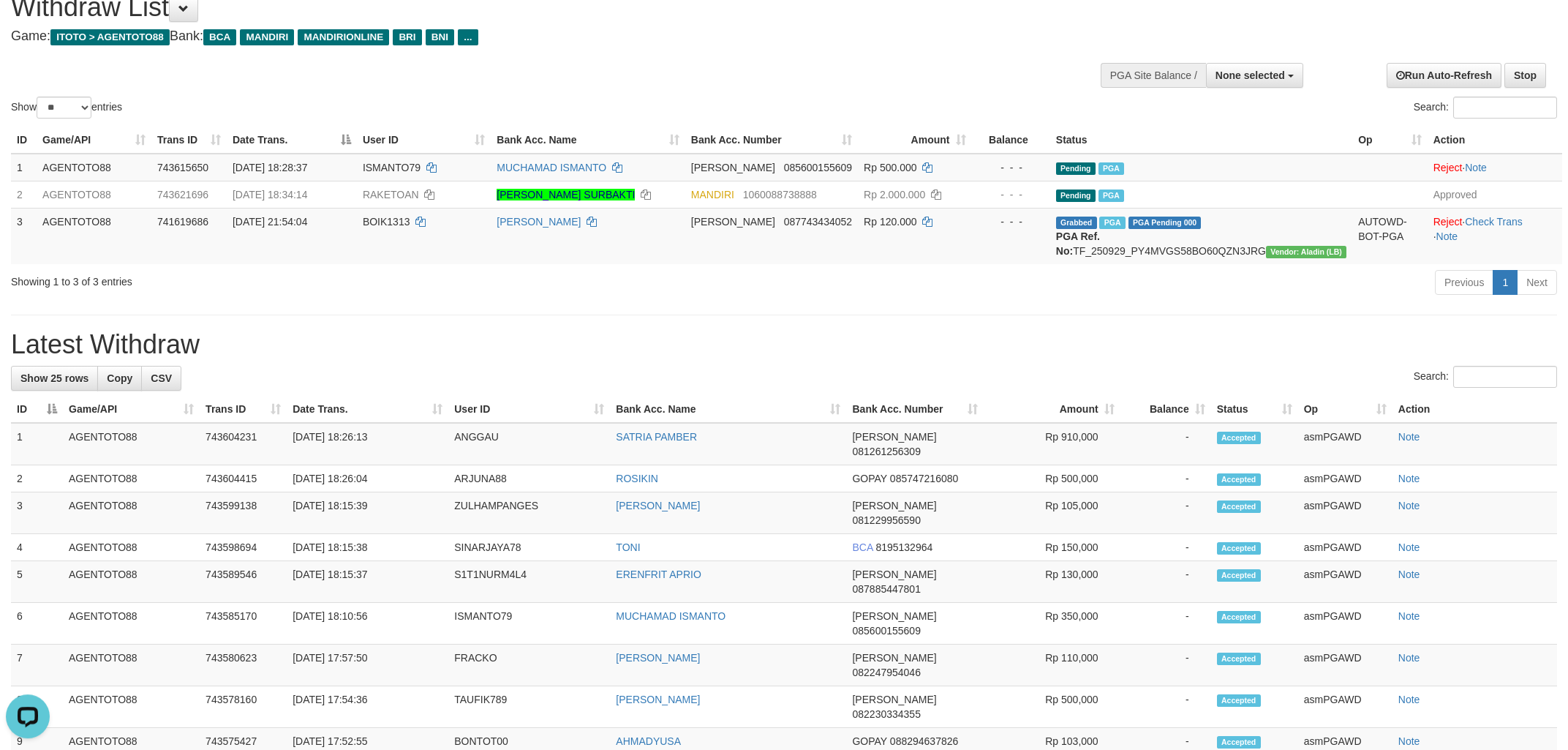
scroll to position [0, 0]
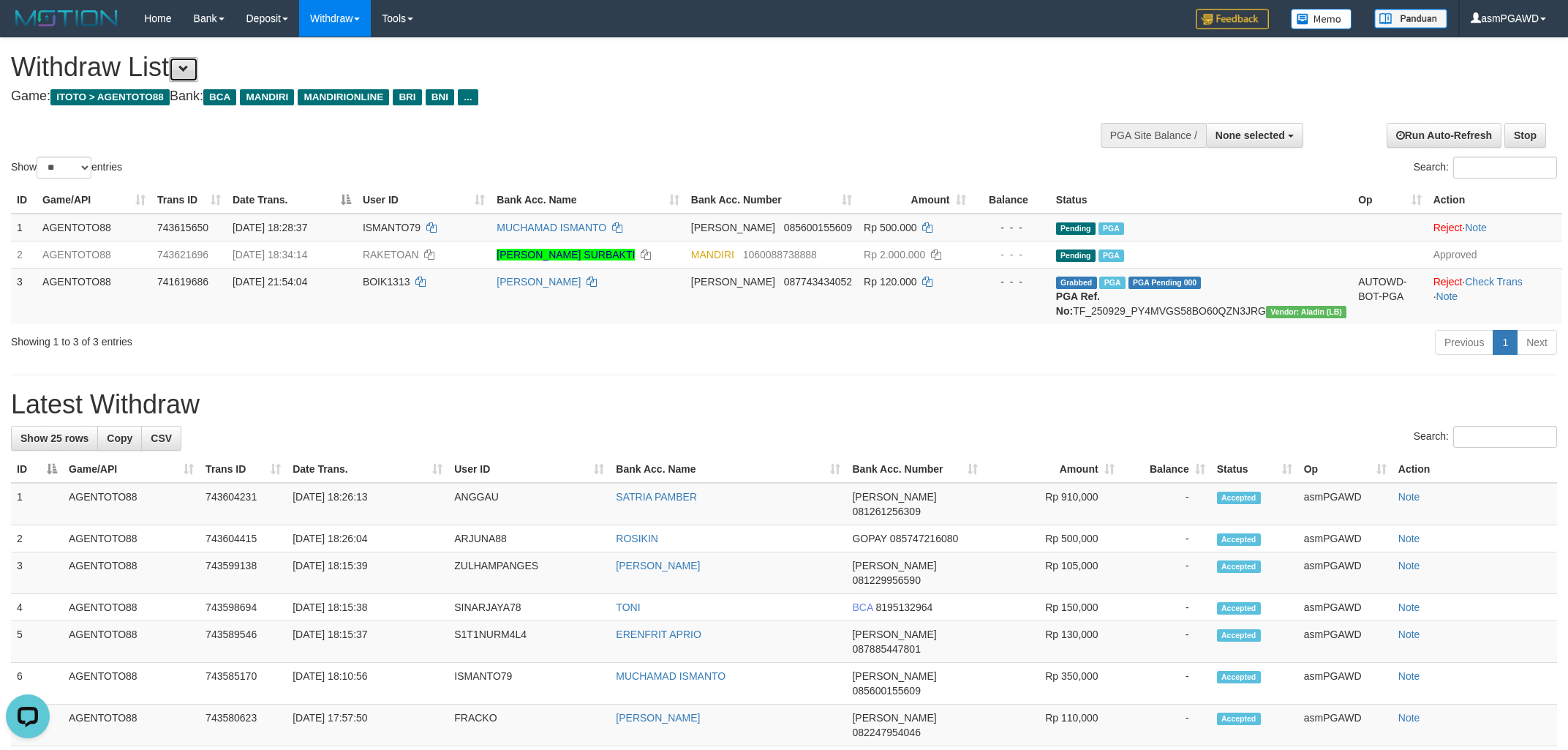
click at [199, 69] on button at bounding box center [183, 69] width 29 height 25
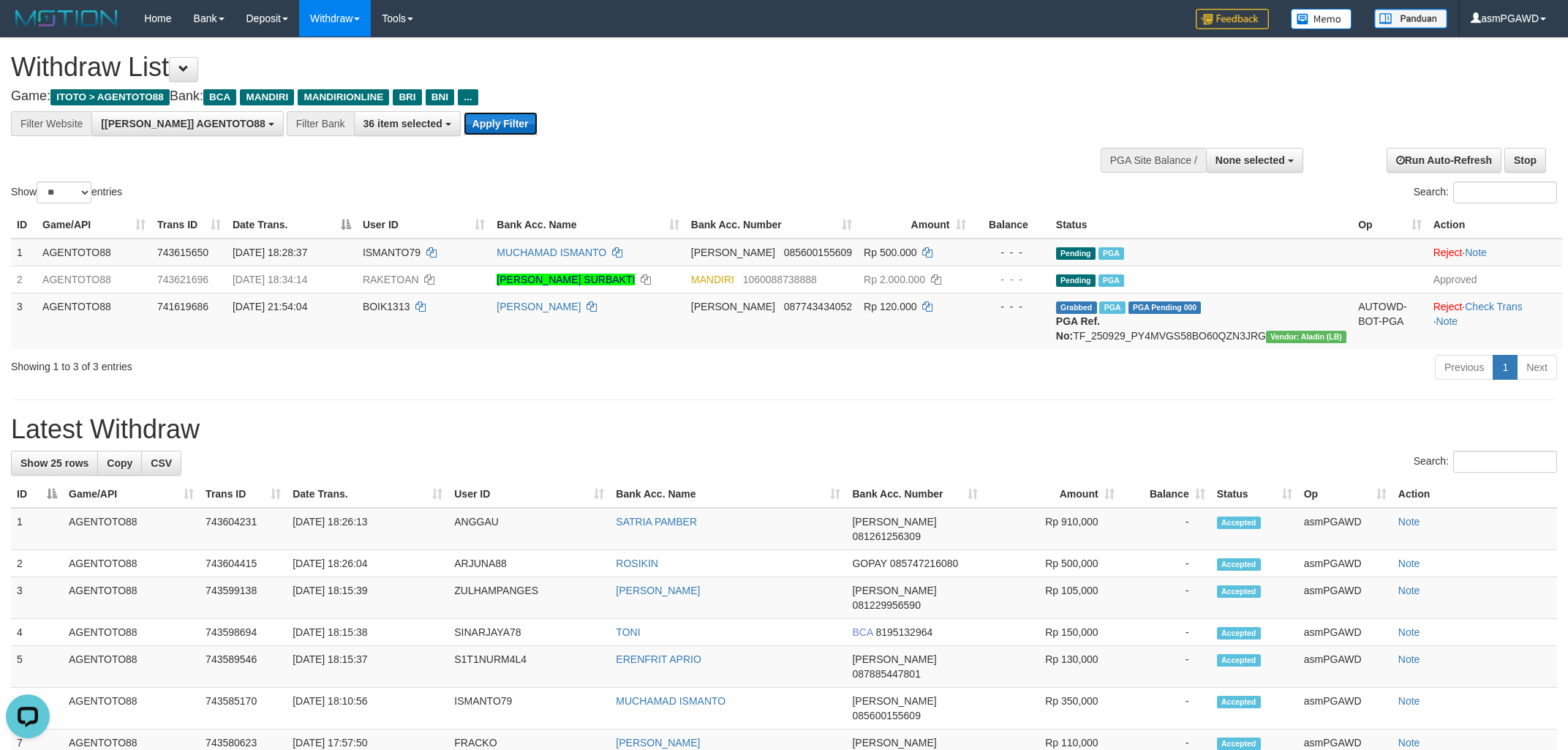
click at [466, 126] on button "Apply Filter" at bounding box center [501, 123] width 74 height 23
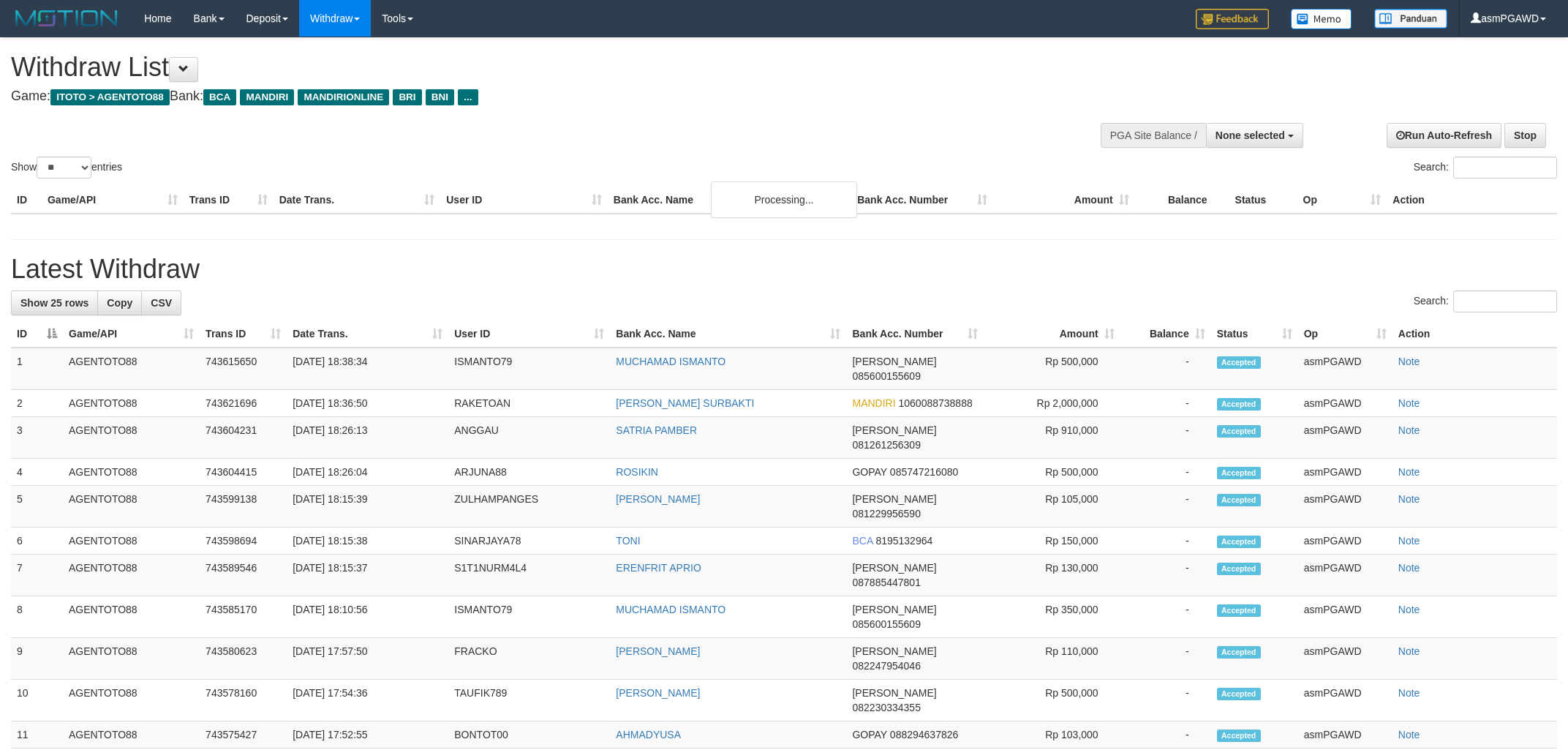
select select
select select "**"
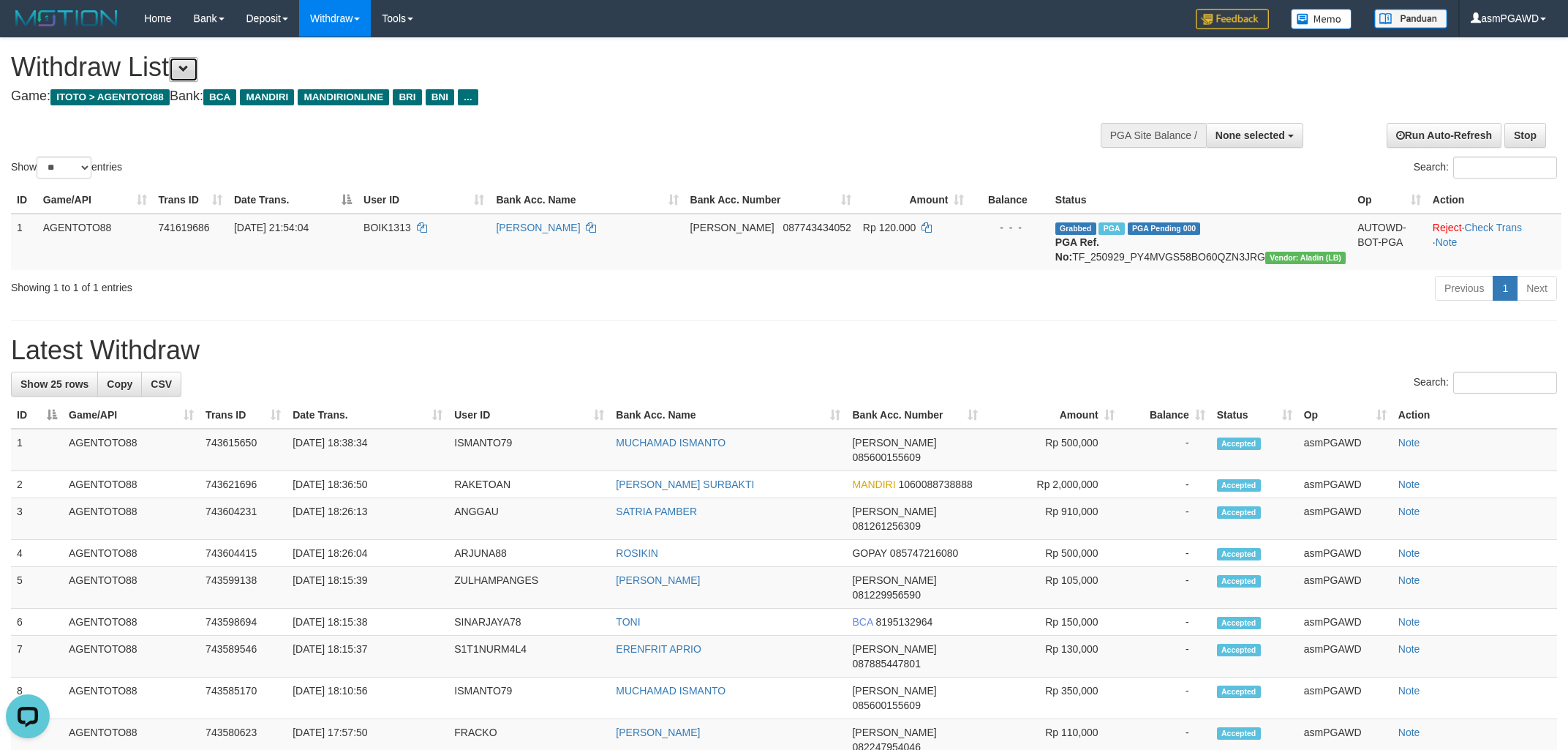
click at [197, 68] on button at bounding box center [183, 69] width 29 height 25
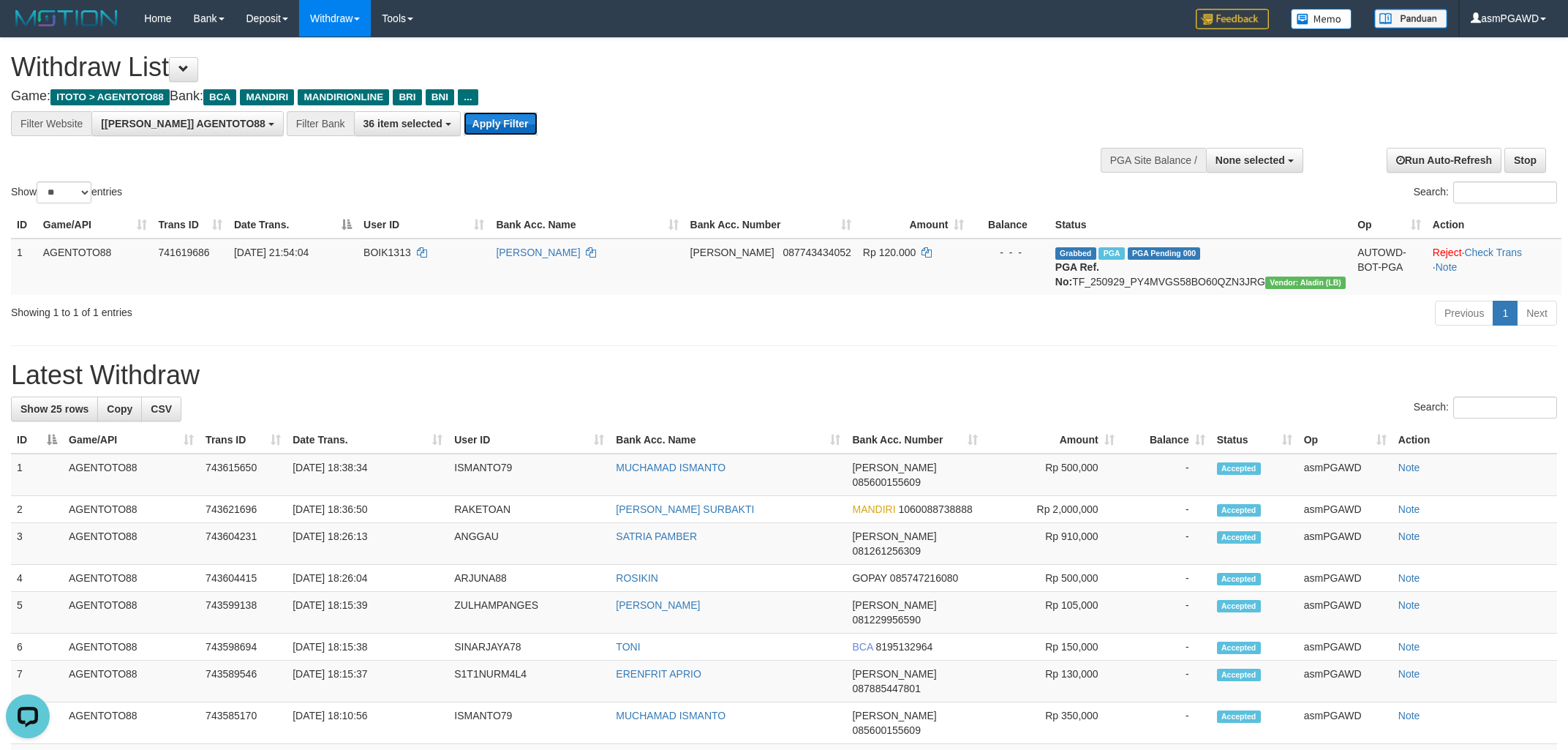
click at [464, 123] on button "Apply Filter" at bounding box center [501, 123] width 74 height 23
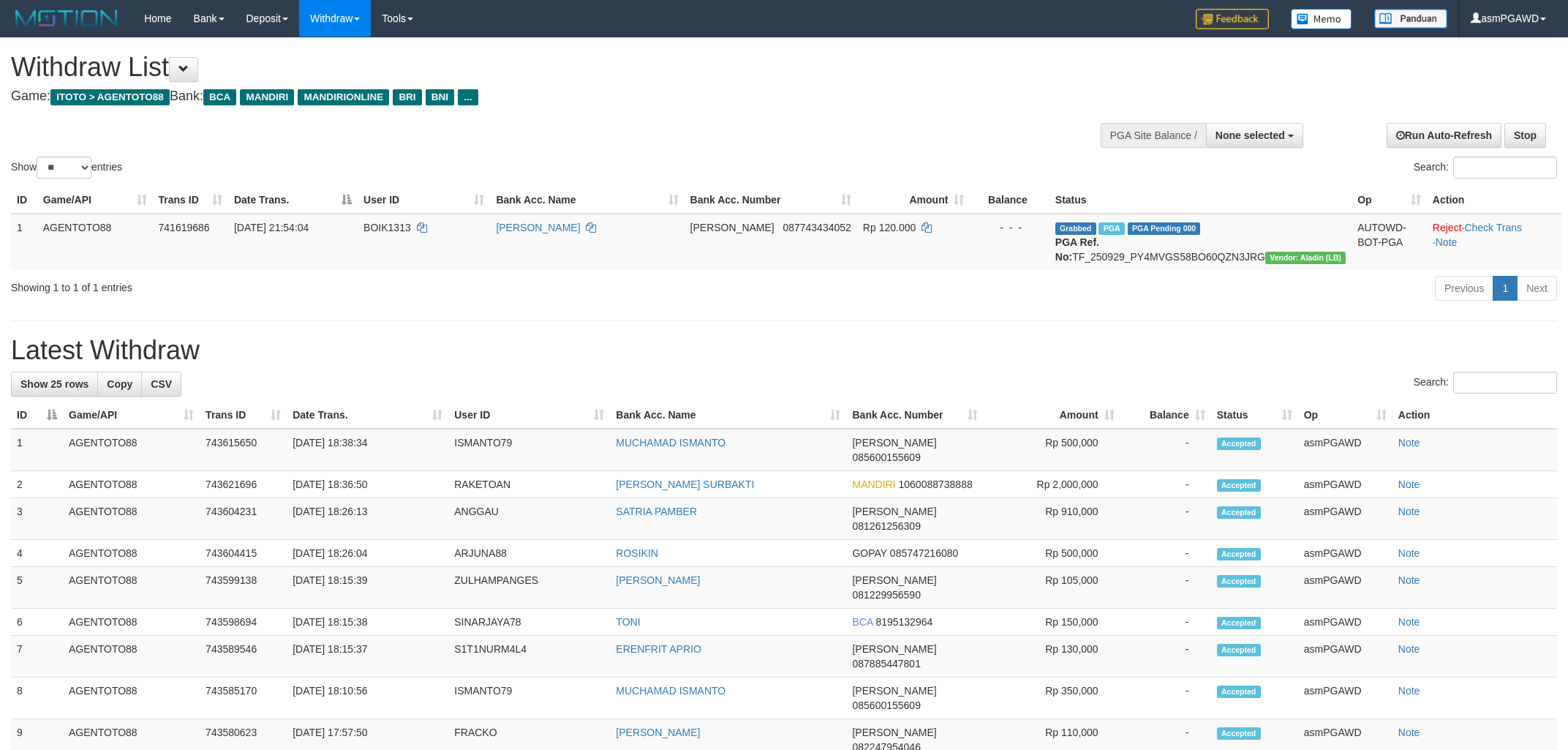
select select
select select "**"
click at [864, 107] on div "**********" at bounding box center [784, 723] width 1568 height 1371
click at [196, 80] on button at bounding box center [183, 69] width 29 height 25
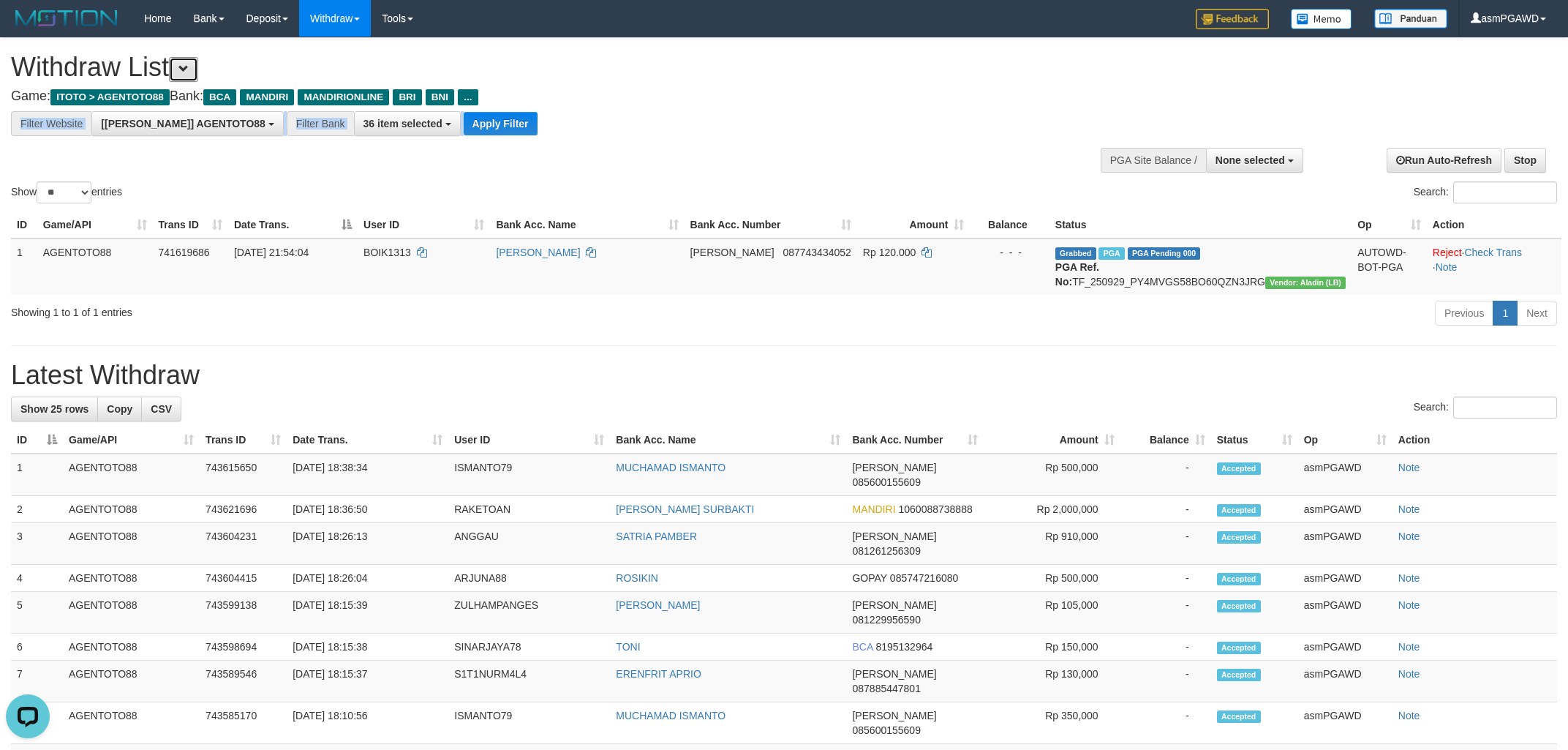
scroll to position [27, 0]
click at [464, 128] on button "Apply Filter" at bounding box center [501, 123] width 74 height 23
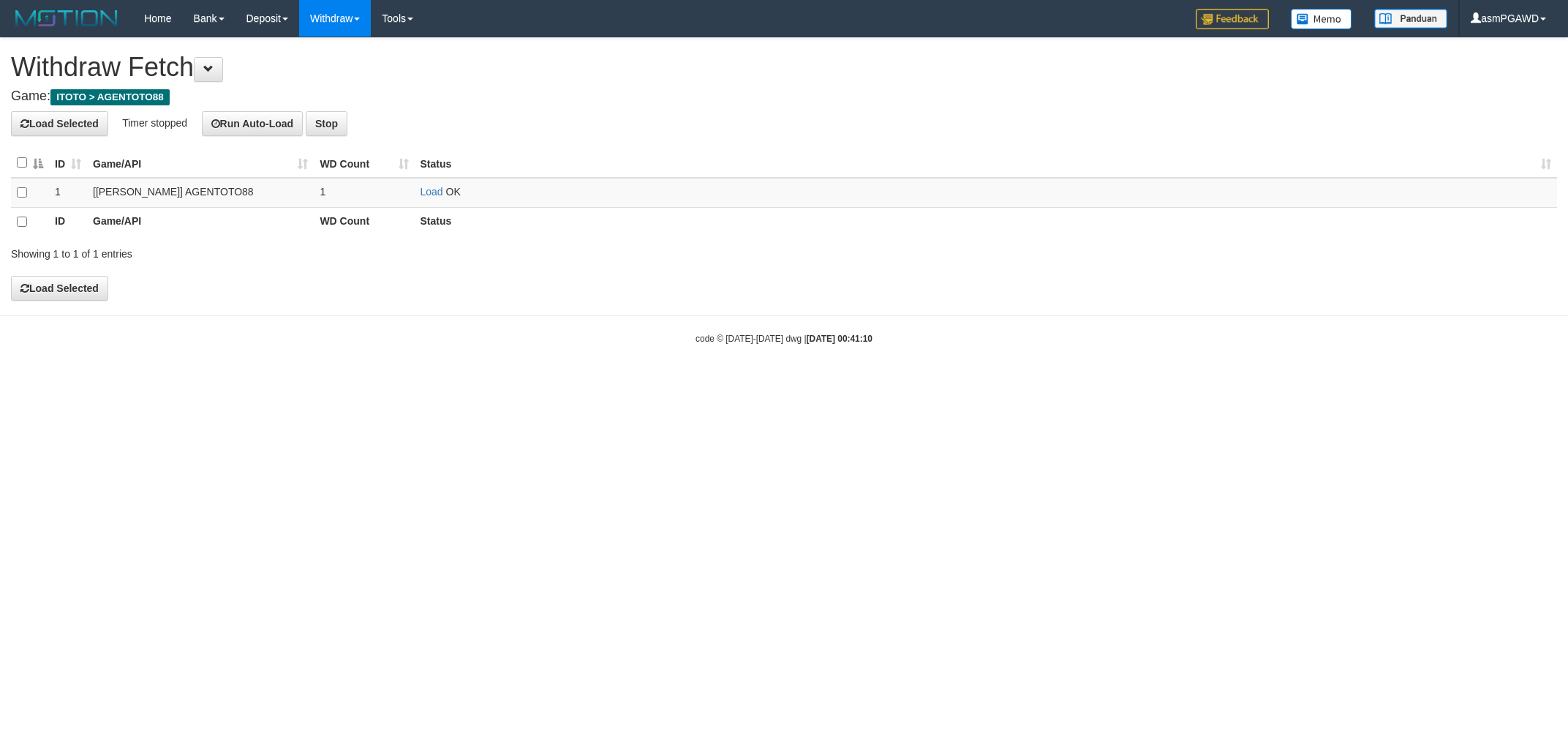
click at [425, 194] on link "Load" at bounding box center [431, 192] width 22 height 12
click at [423, 191] on link "Load" at bounding box center [431, 192] width 22 height 12
click at [431, 188] on link "Load" at bounding box center [431, 192] width 22 height 12
click at [438, 191] on link "Load" at bounding box center [431, 192] width 22 height 12
click at [442, 193] on link "Load" at bounding box center [431, 192] width 22 height 12
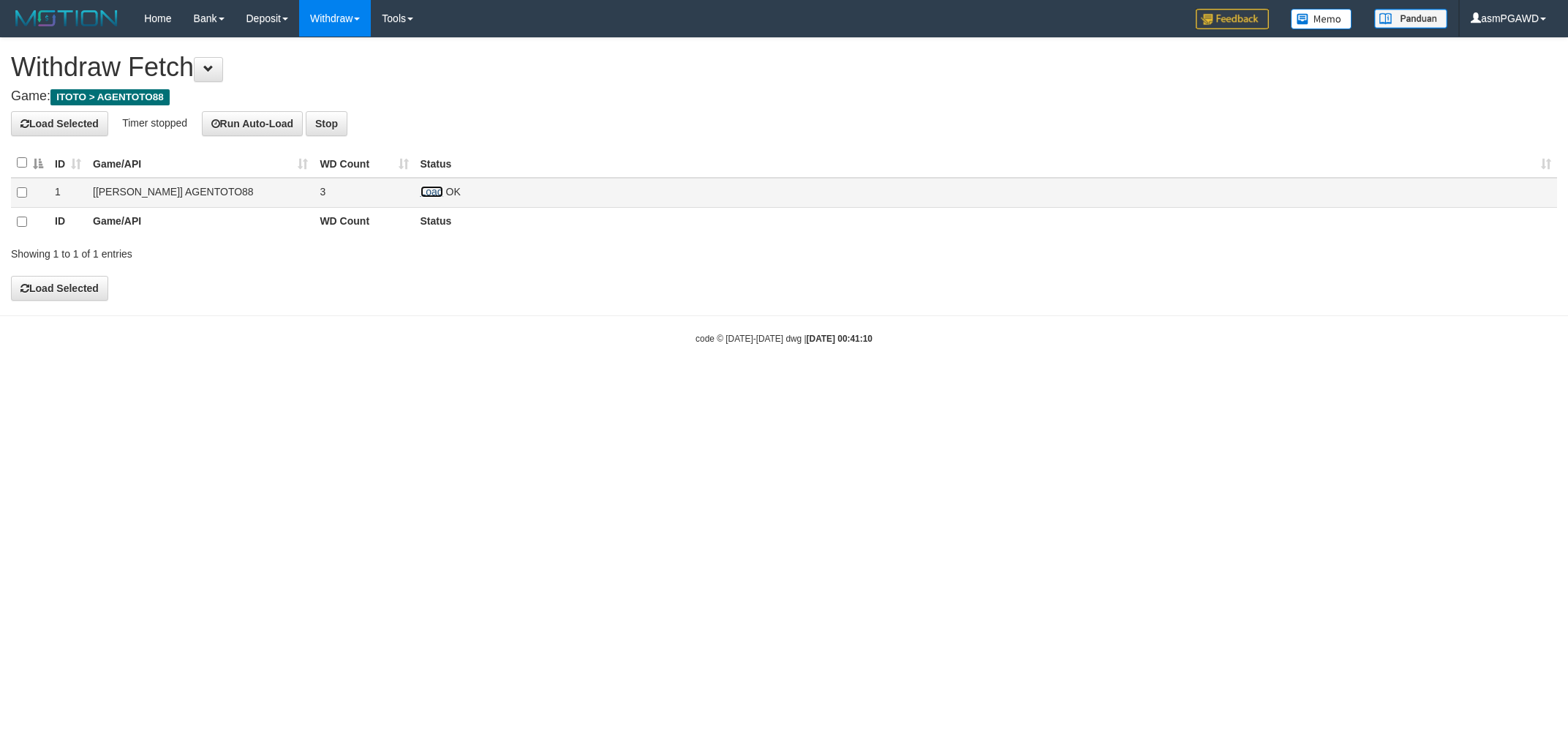
click at [436, 189] on link "Load" at bounding box center [431, 192] width 22 height 12
click at [426, 190] on link "Load" at bounding box center [431, 192] width 22 height 12
click at [612, 134] on h4 "Load Selected Timer stopped Run Auto-Load Stop" at bounding box center [784, 123] width 1547 height 25
click at [550, 382] on html "Toggle navigation Home Bank Account List Load By Website Group [ITOTO] AGENTOTO…" at bounding box center [784, 191] width 1568 height 382
click at [429, 193] on link "Load" at bounding box center [431, 192] width 22 height 12
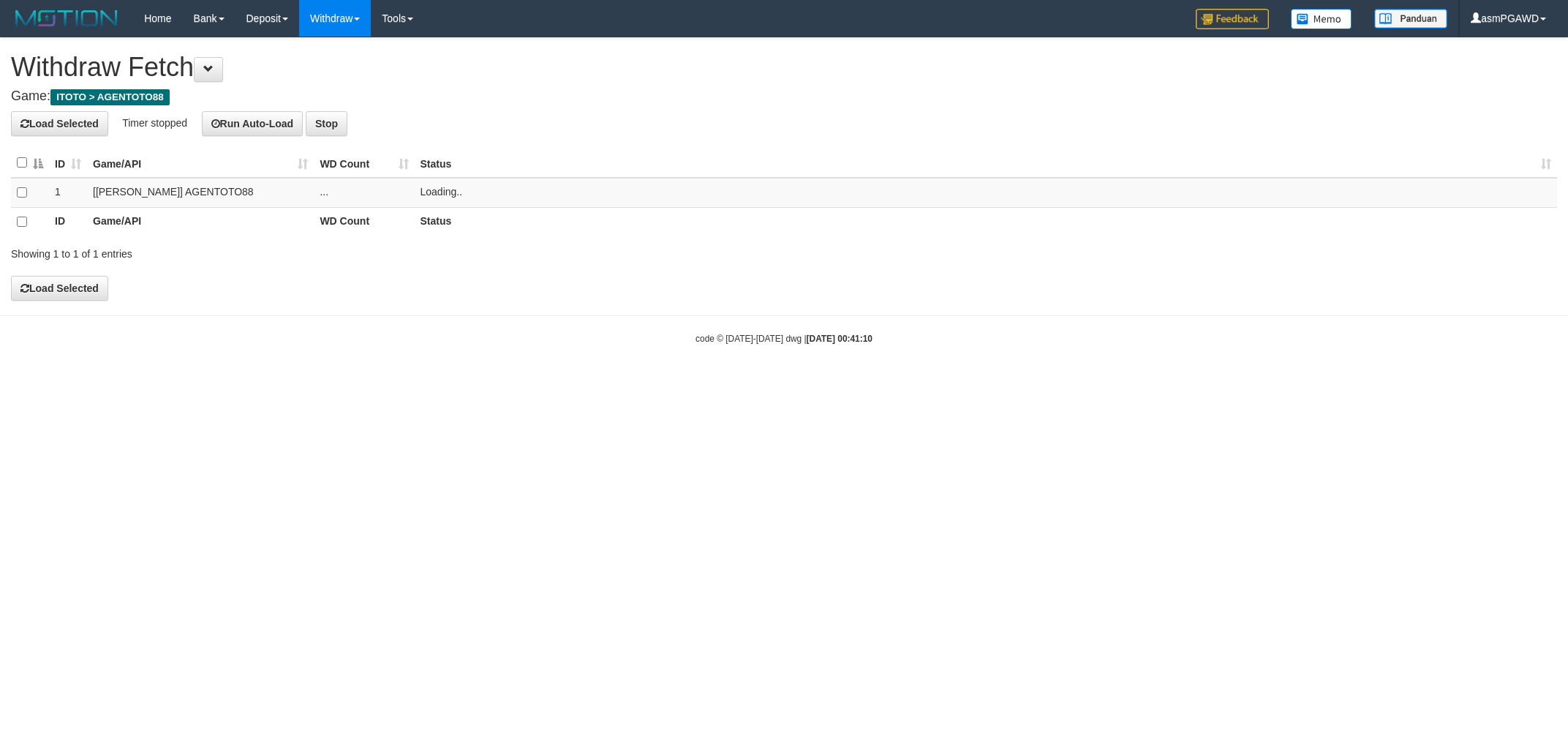
click at [559, 277] on div "**********" at bounding box center [784, 169] width 1568 height 262
click at [520, 278] on div "**********" at bounding box center [784, 169] width 1568 height 262
click at [431, 198] on td "Load OK" at bounding box center [986, 193] width 1143 height 30
click at [431, 194] on link "Load" at bounding box center [431, 192] width 22 height 12
click at [433, 189] on link "Load" at bounding box center [431, 192] width 22 height 12
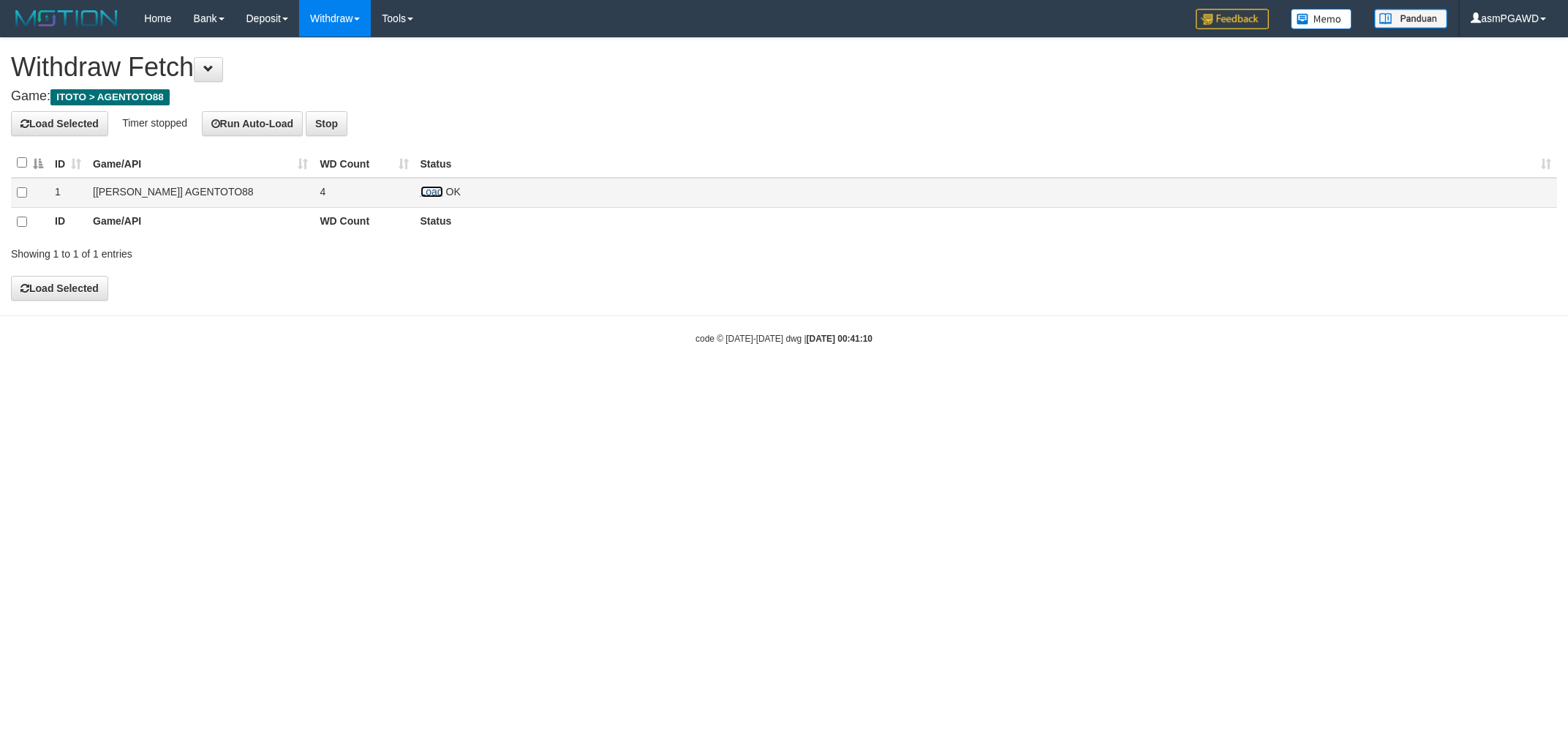
click at [431, 191] on link "Load" at bounding box center [431, 192] width 22 height 12
click at [201, 72] on h1 "Withdraw Fetch" at bounding box center [784, 68] width 1547 height 29
click at [212, 64] on span at bounding box center [209, 68] width 10 height 10
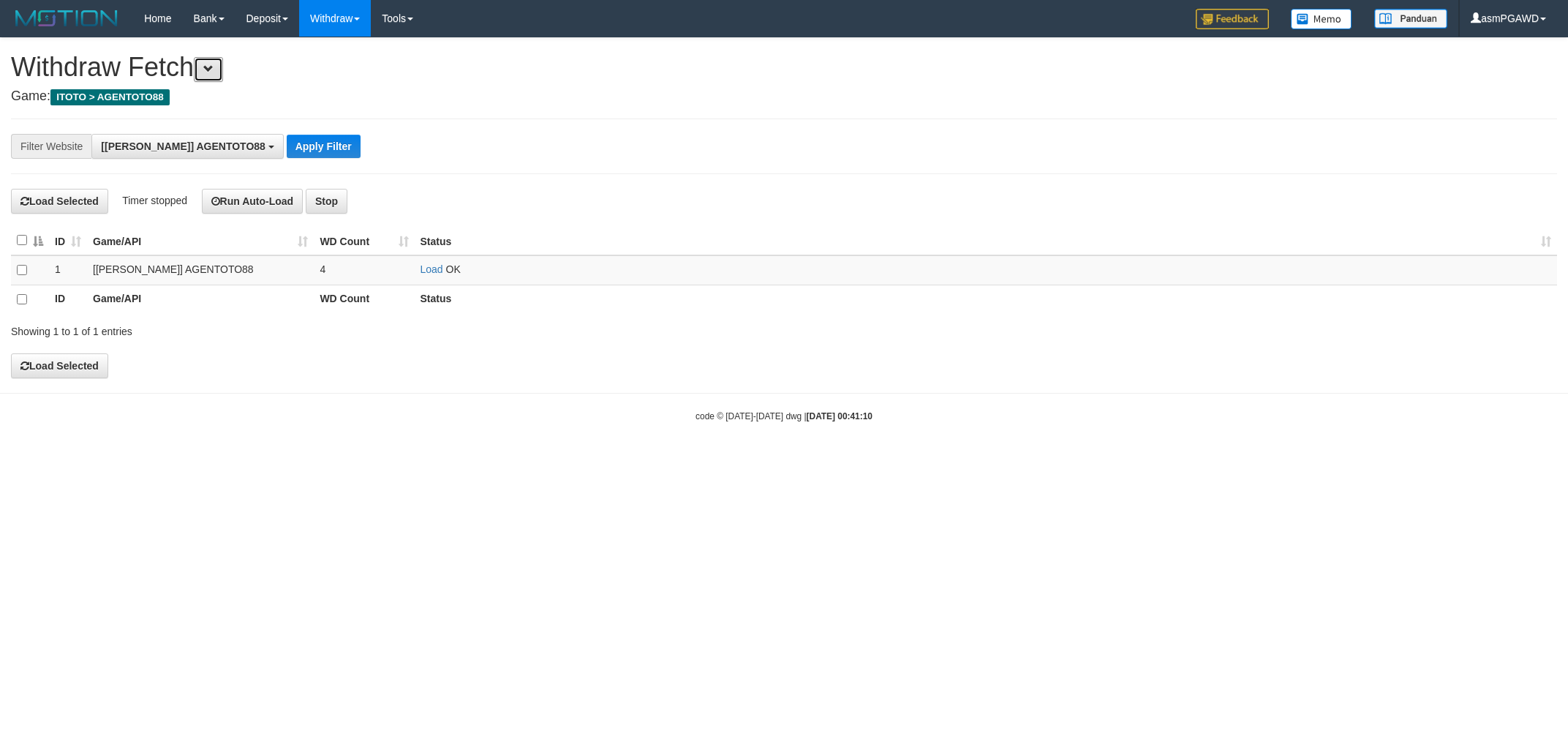
scroll to position [12, 0]
click at [297, 142] on button "Apply Filter" at bounding box center [324, 146] width 74 height 23
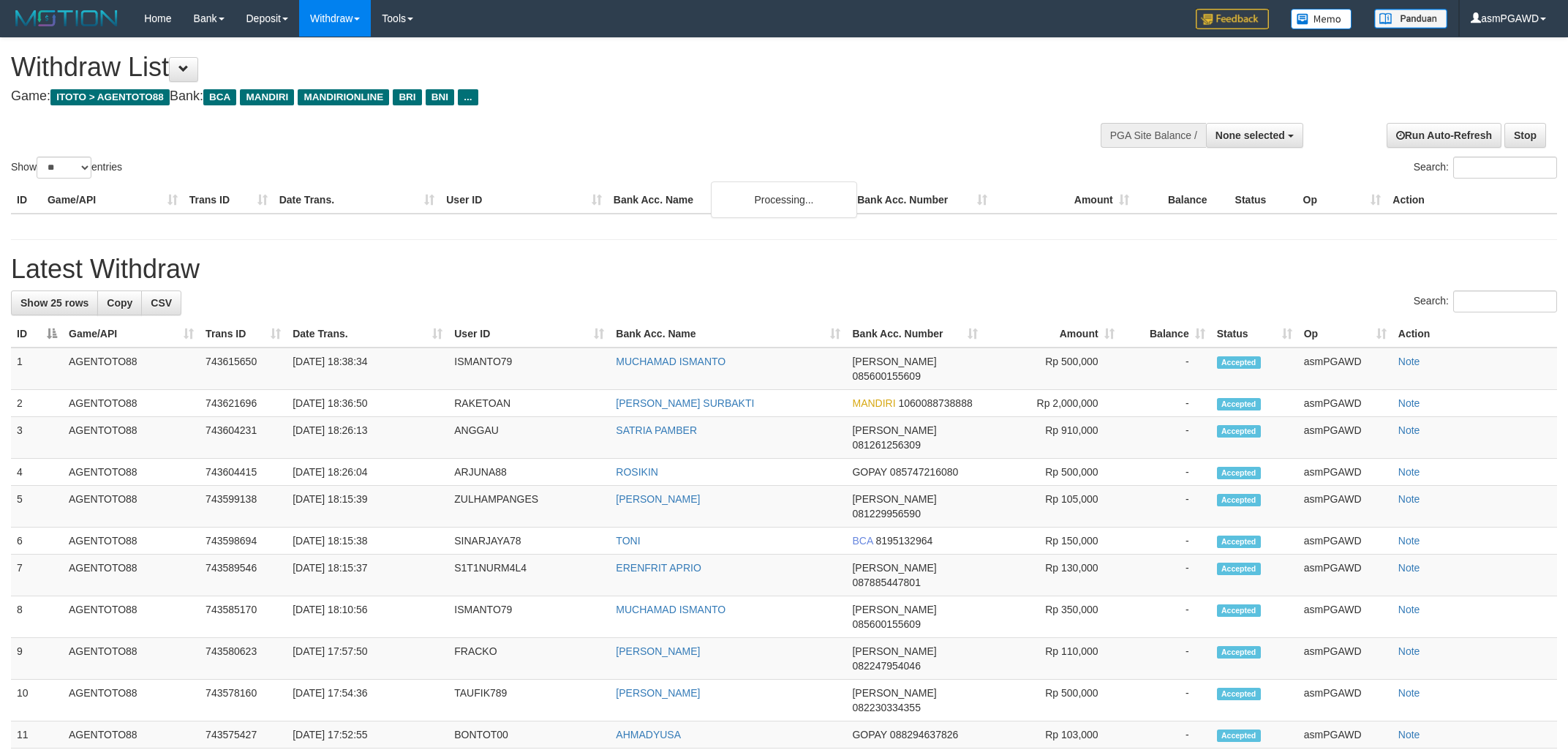
select select
select select "**"
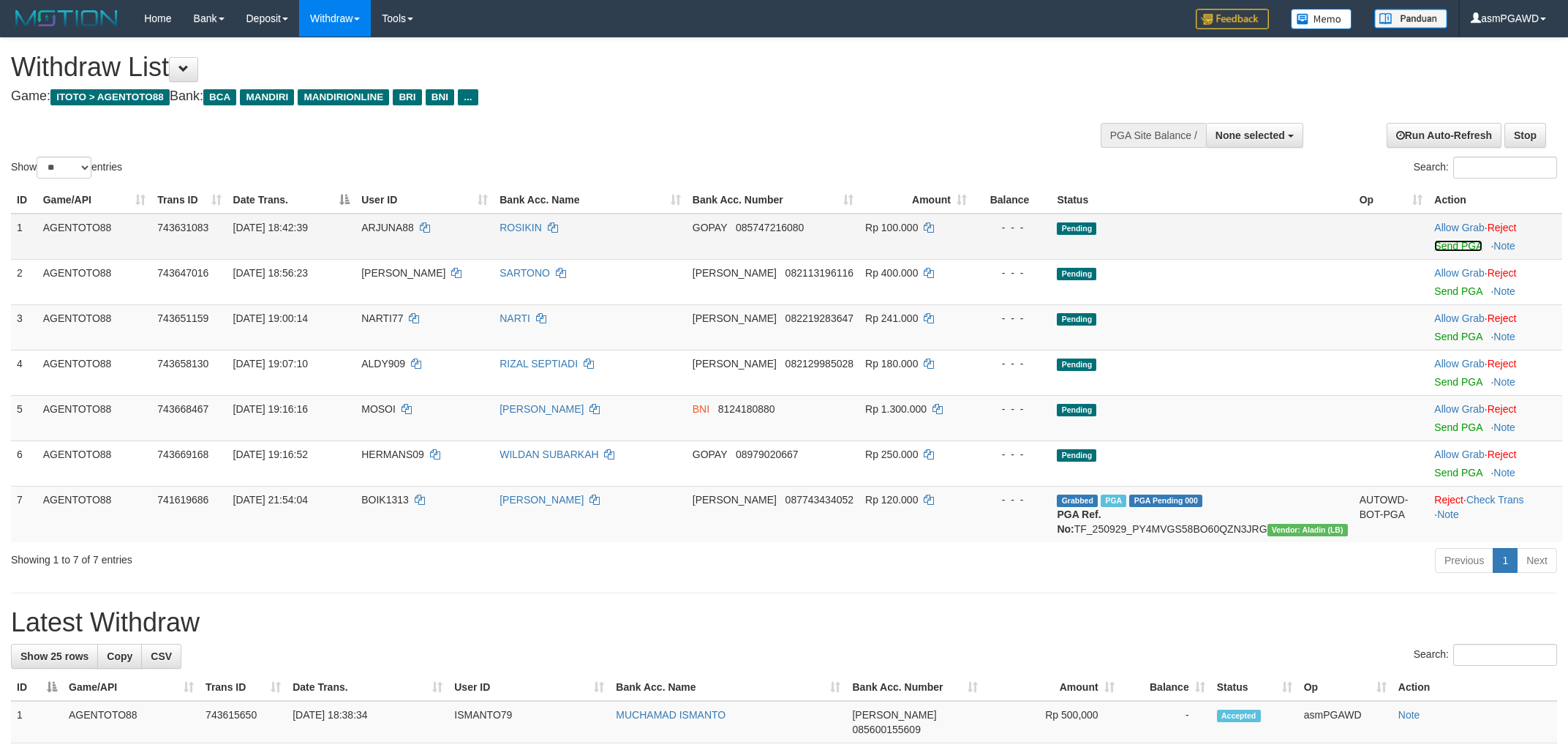
click at [1442, 244] on link "Send PGA" at bounding box center [1458, 246] width 48 height 12
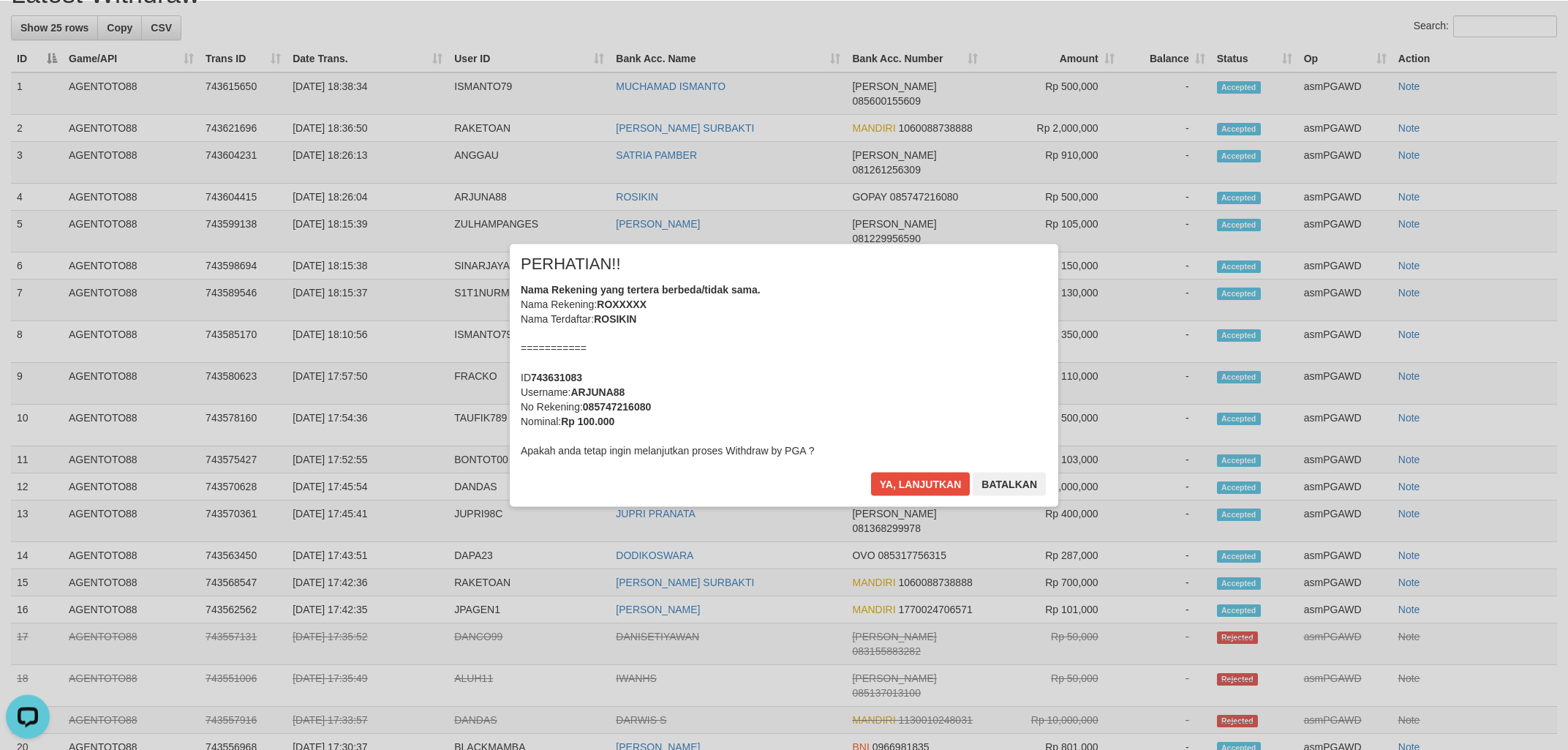
scroll to position [723, 0]
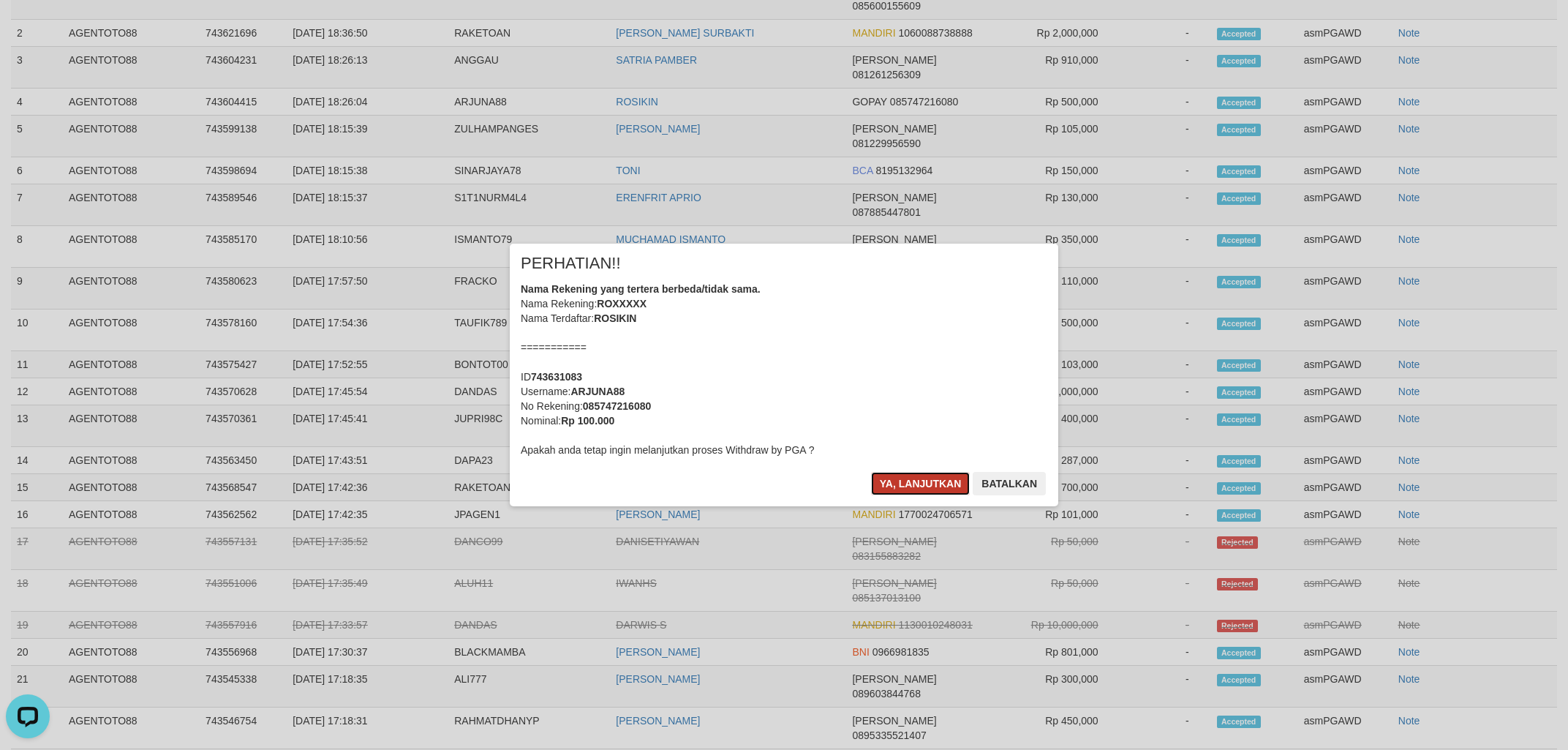
click at [914, 484] on button "Ya, lanjutkan" at bounding box center [921, 483] width 99 height 23
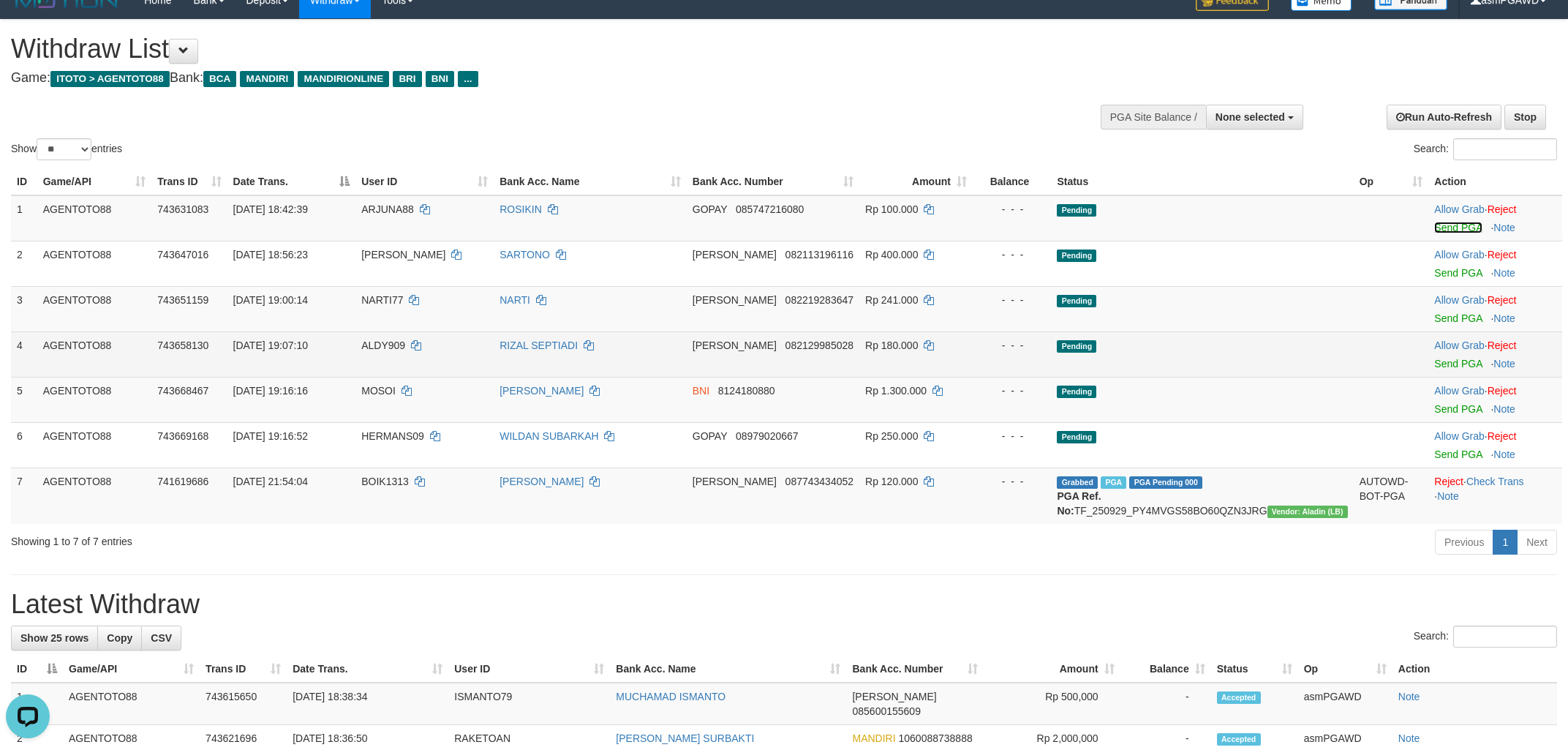
scroll to position [0, 0]
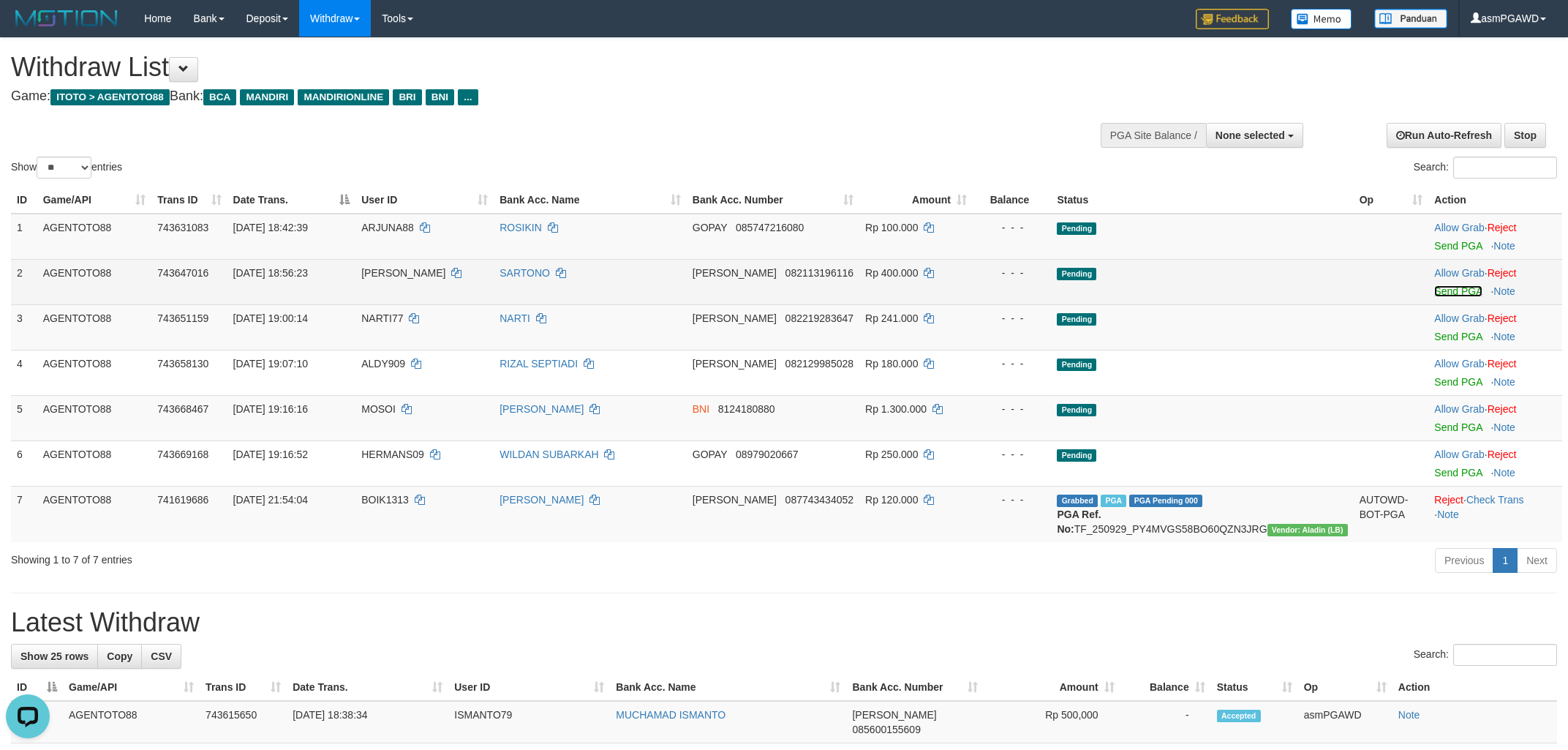
click at [1436, 292] on link "Send PGA" at bounding box center [1458, 291] width 48 height 12
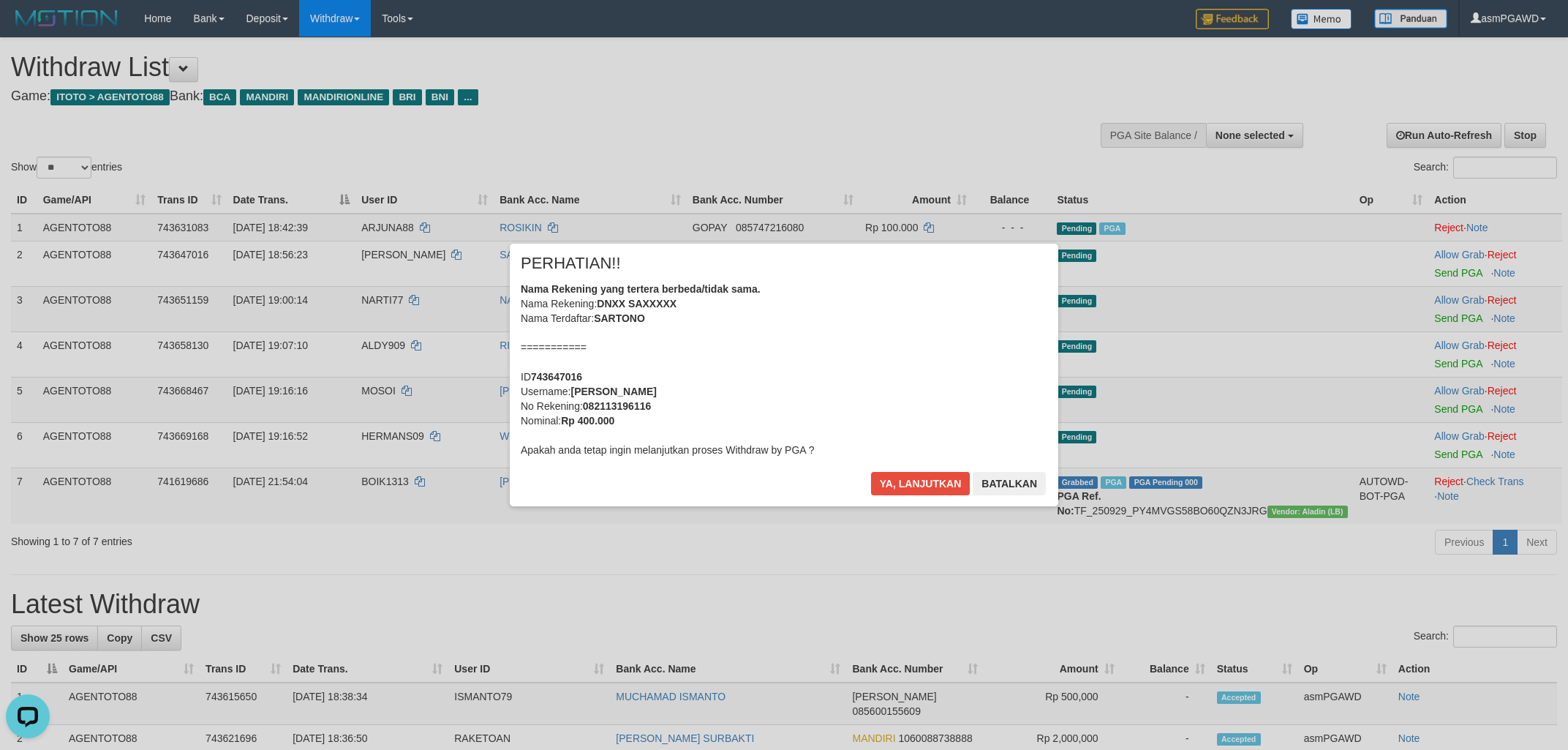
scroll to position [723, 0]
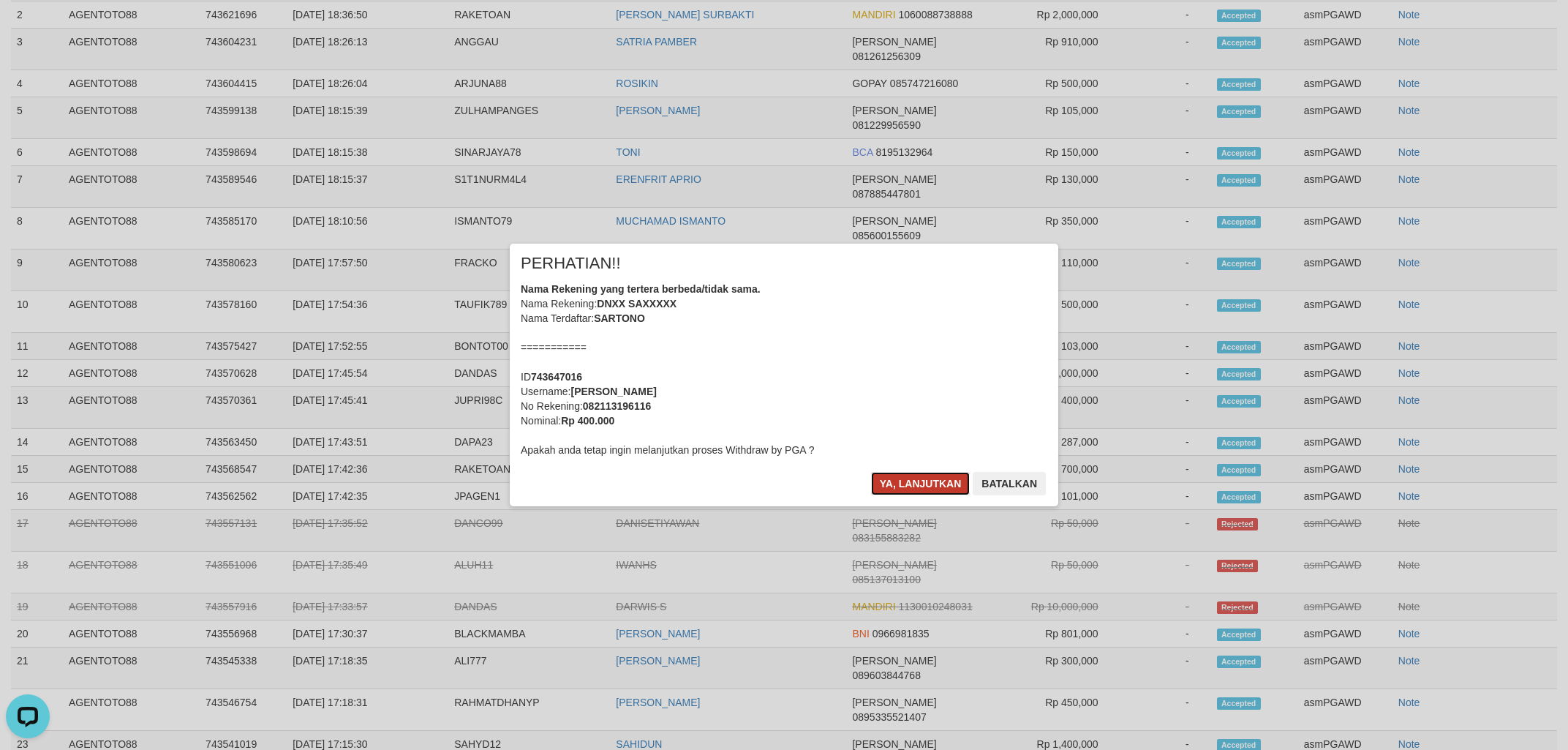
click at [904, 491] on button "Ya, lanjutkan" at bounding box center [921, 483] width 99 height 23
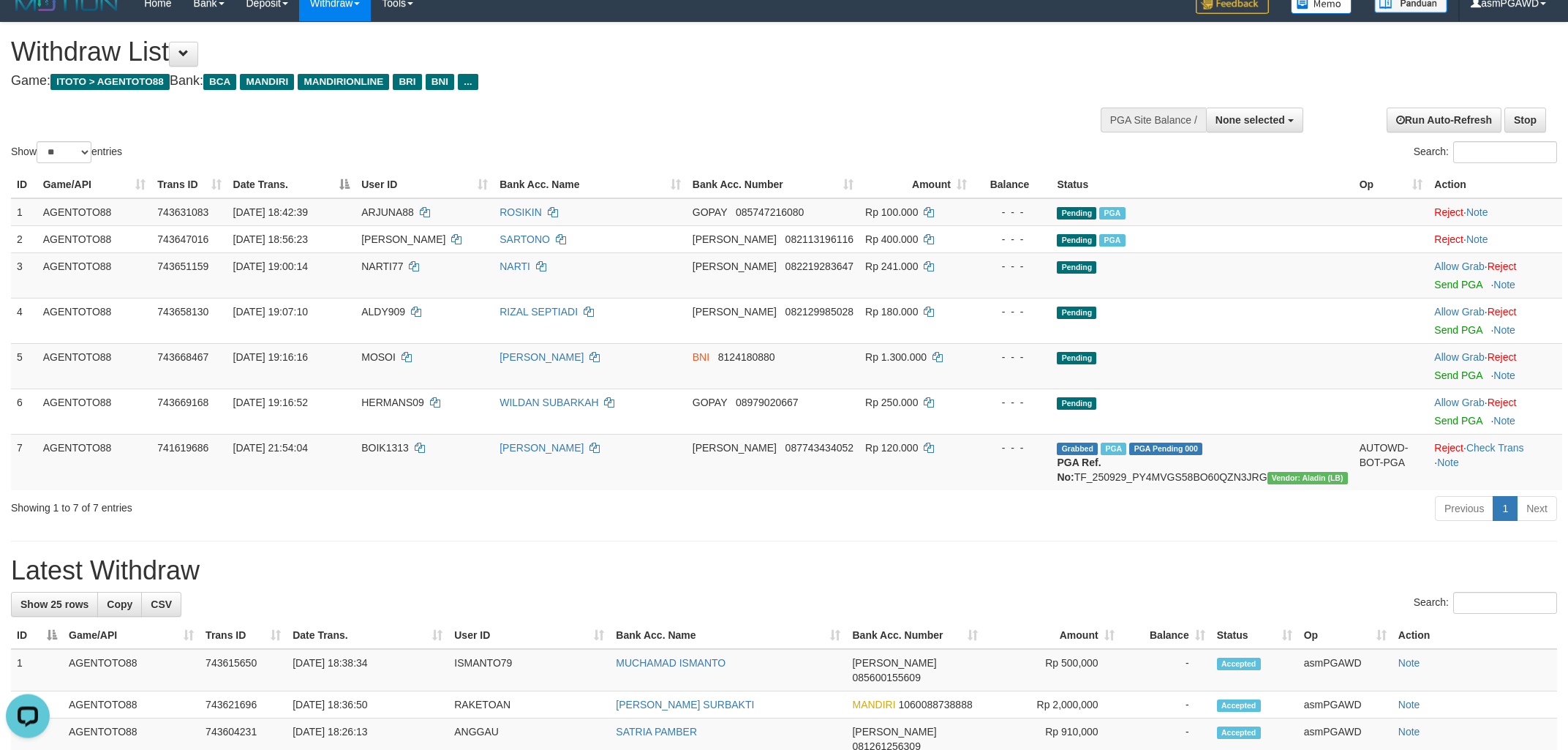
scroll to position [0, 0]
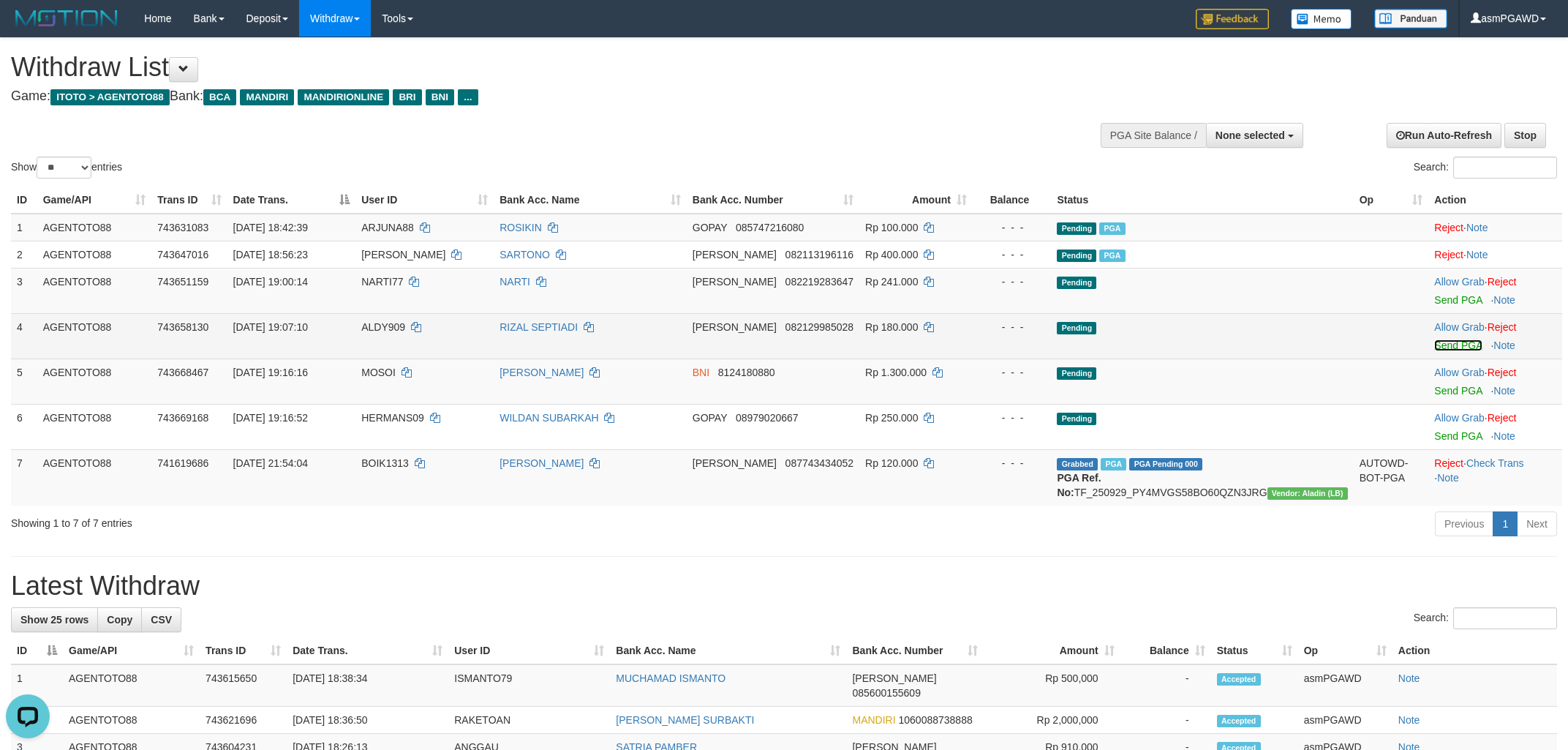
click at [1458, 346] on link "Send PGA" at bounding box center [1458, 346] width 48 height 12
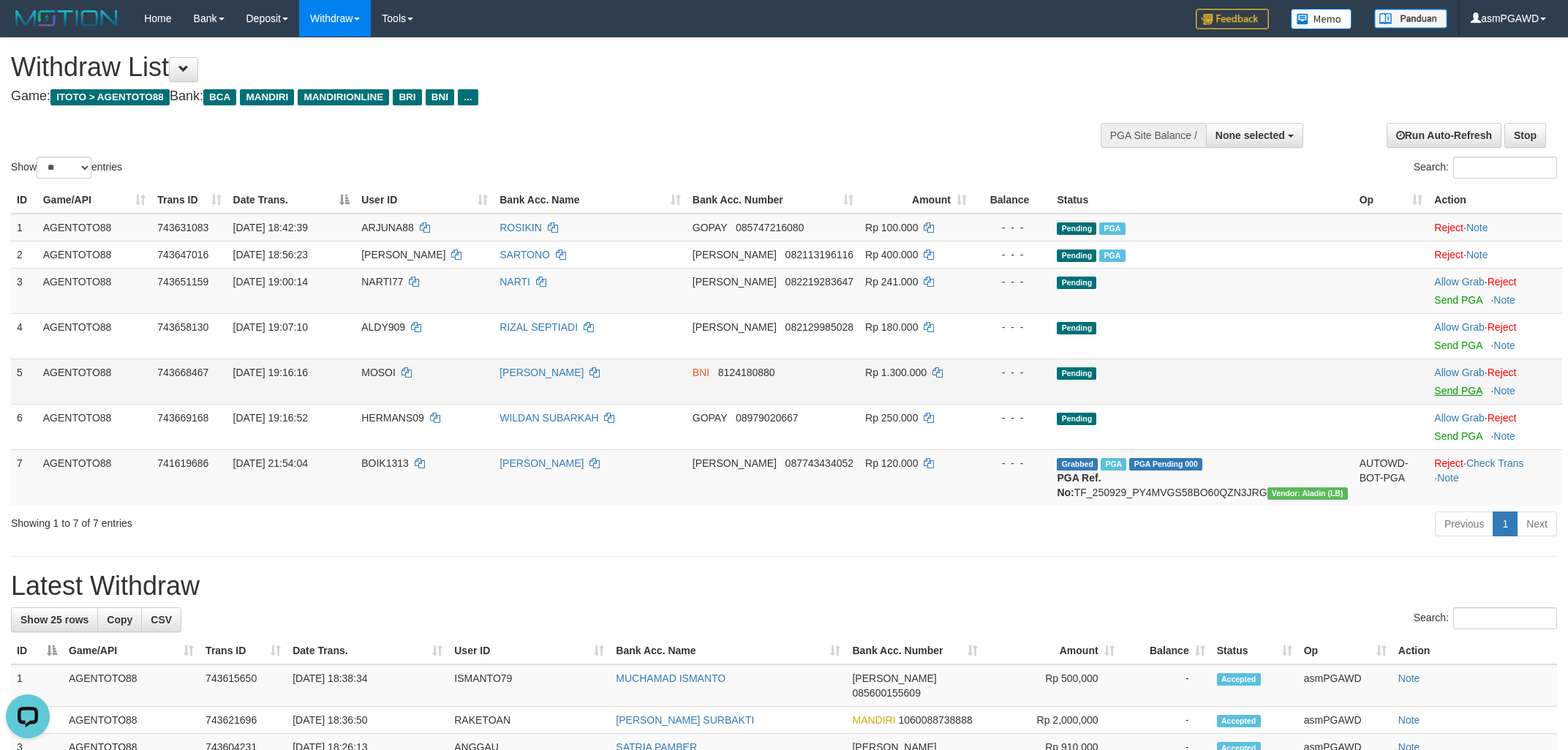
click at [1458, 396] on td "Allow Grab · Reject Send PGA · Note" at bounding box center [1495, 381] width 134 height 45
click at [1455, 391] on link "Send PGA" at bounding box center [1458, 391] width 48 height 12
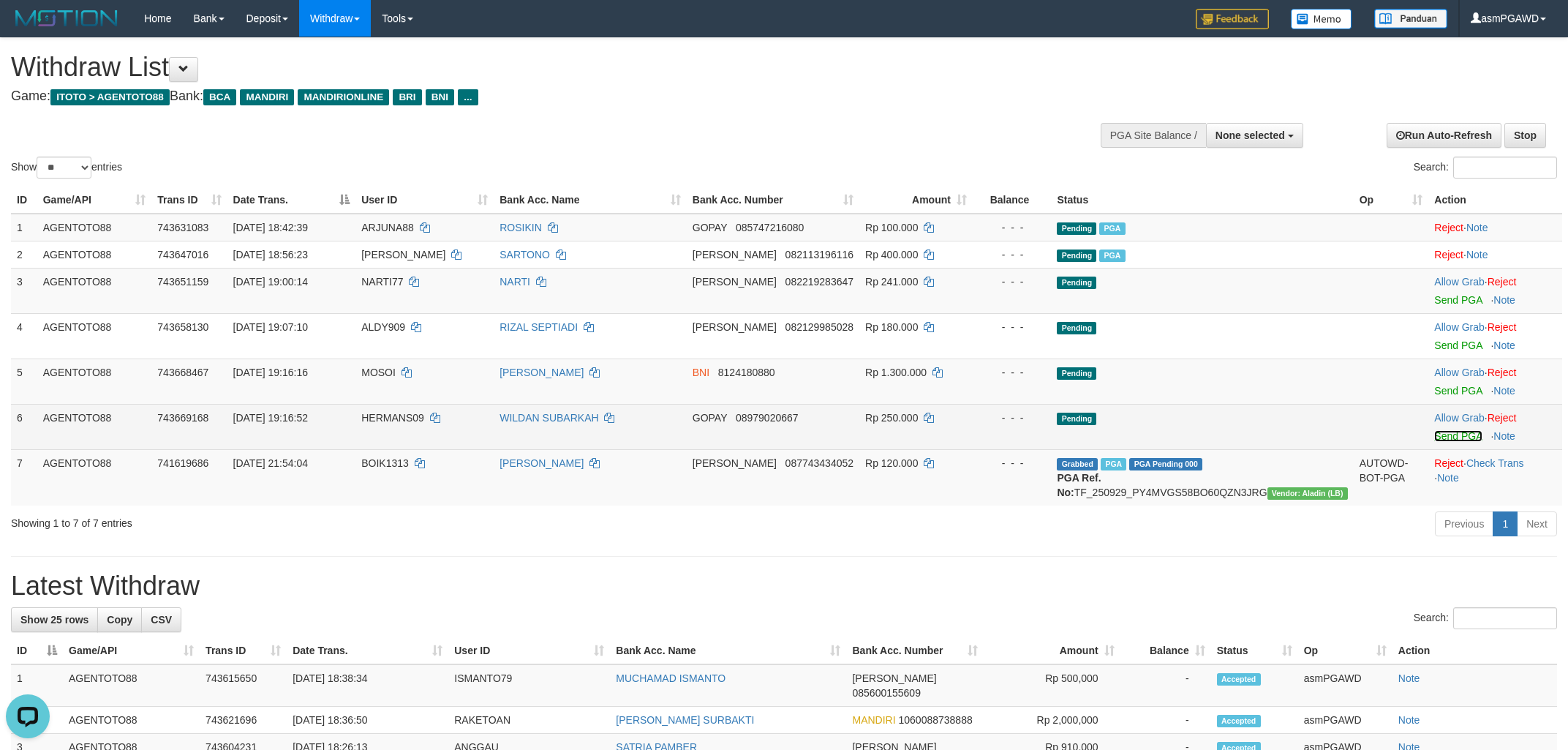
click at [1447, 435] on link "Send PGA" at bounding box center [1458, 437] width 48 height 12
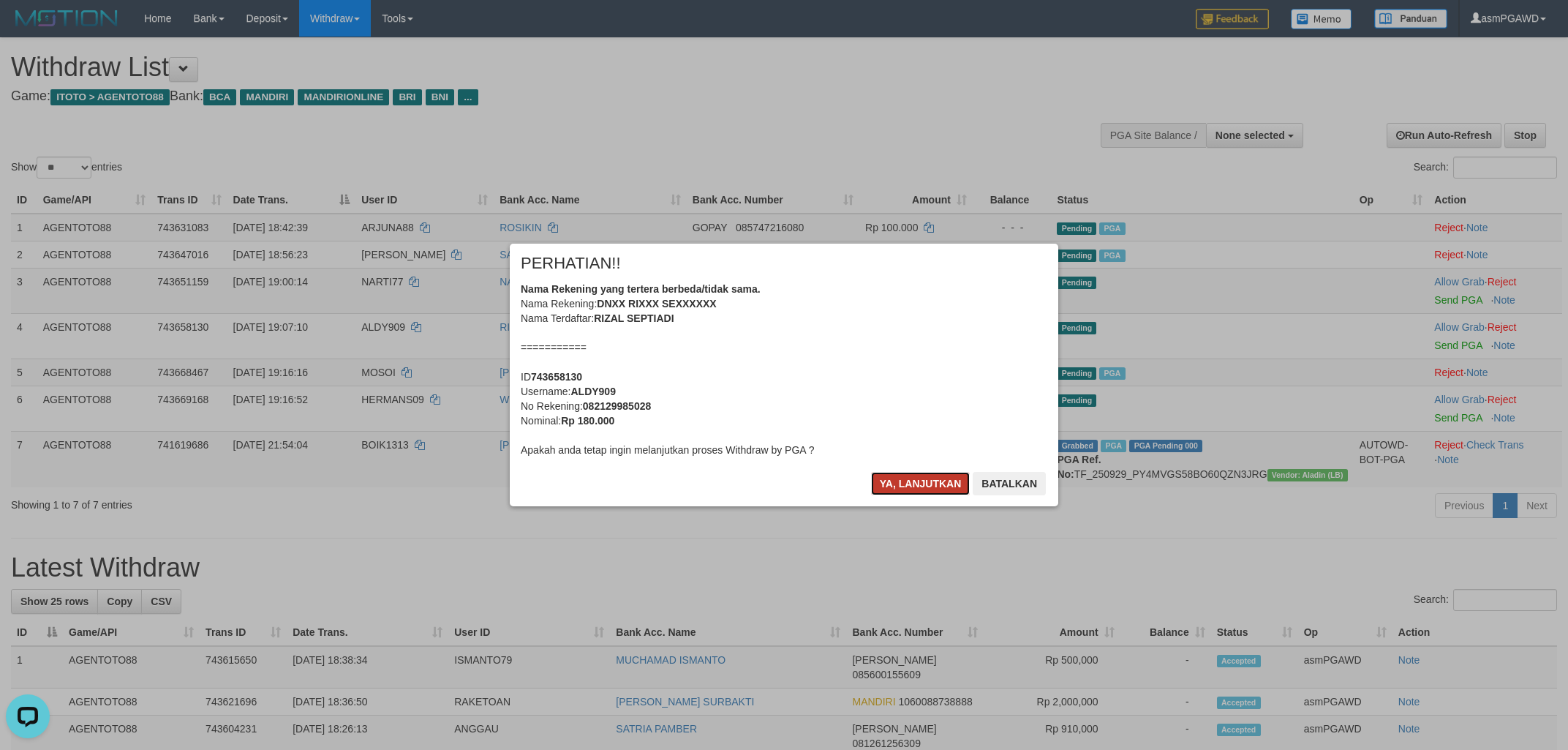
click at [923, 479] on button "Ya, lanjutkan" at bounding box center [921, 483] width 99 height 23
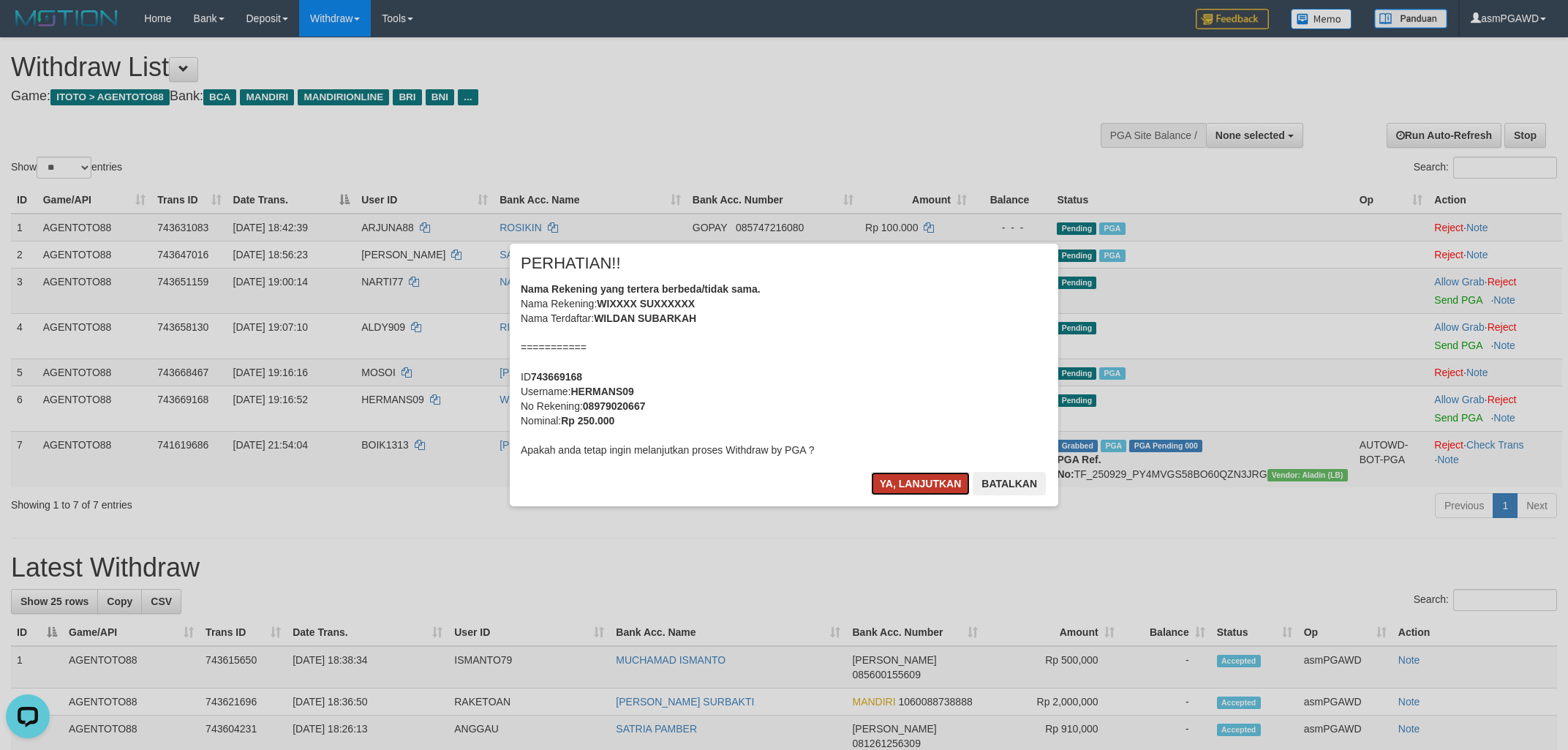
click at [922, 478] on button "Ya, lanjutkan" at bounding box center [921, 483] width 99 height 23
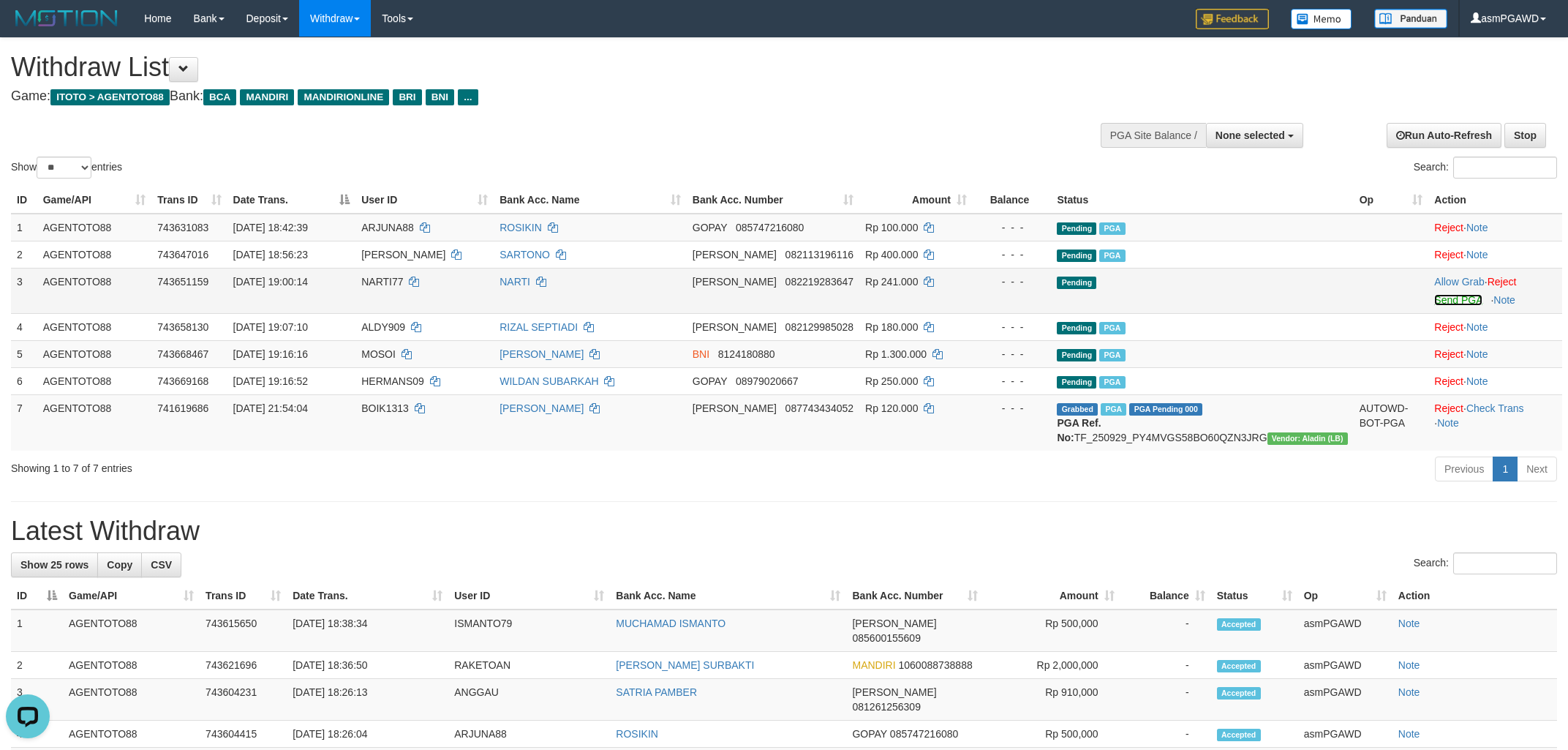
click at [1449, 297] on link "Send PGA" at bounding box center [1458, 301] width 48 height 12
click at [901, 126] on div "Show ** ** ** *** entries Search:" at bounding box center [784, 110] width 1568 height 144
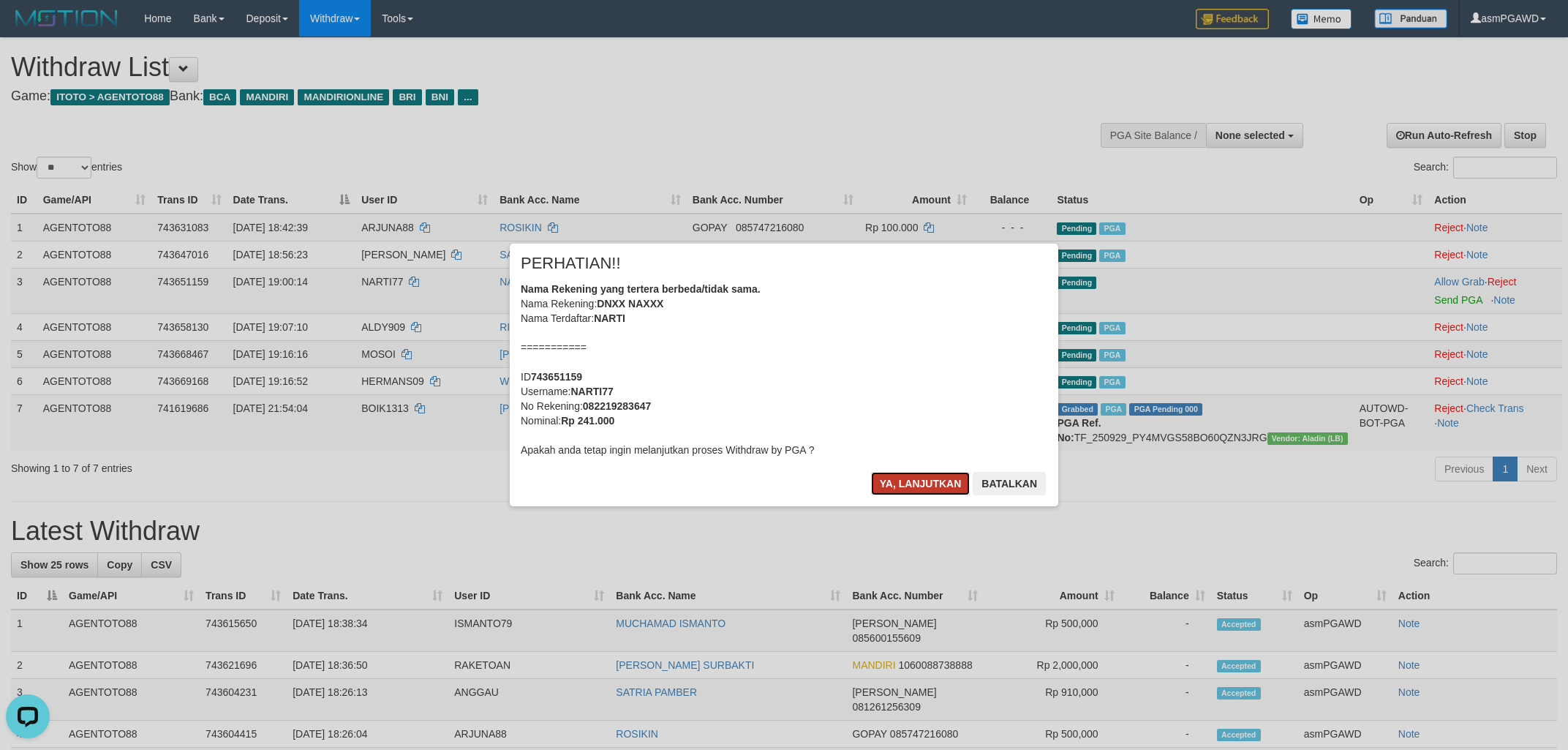
click at [895, 488] on button "Ya, lanjutkan" at bounding box center [921, 483] width 99 height 23
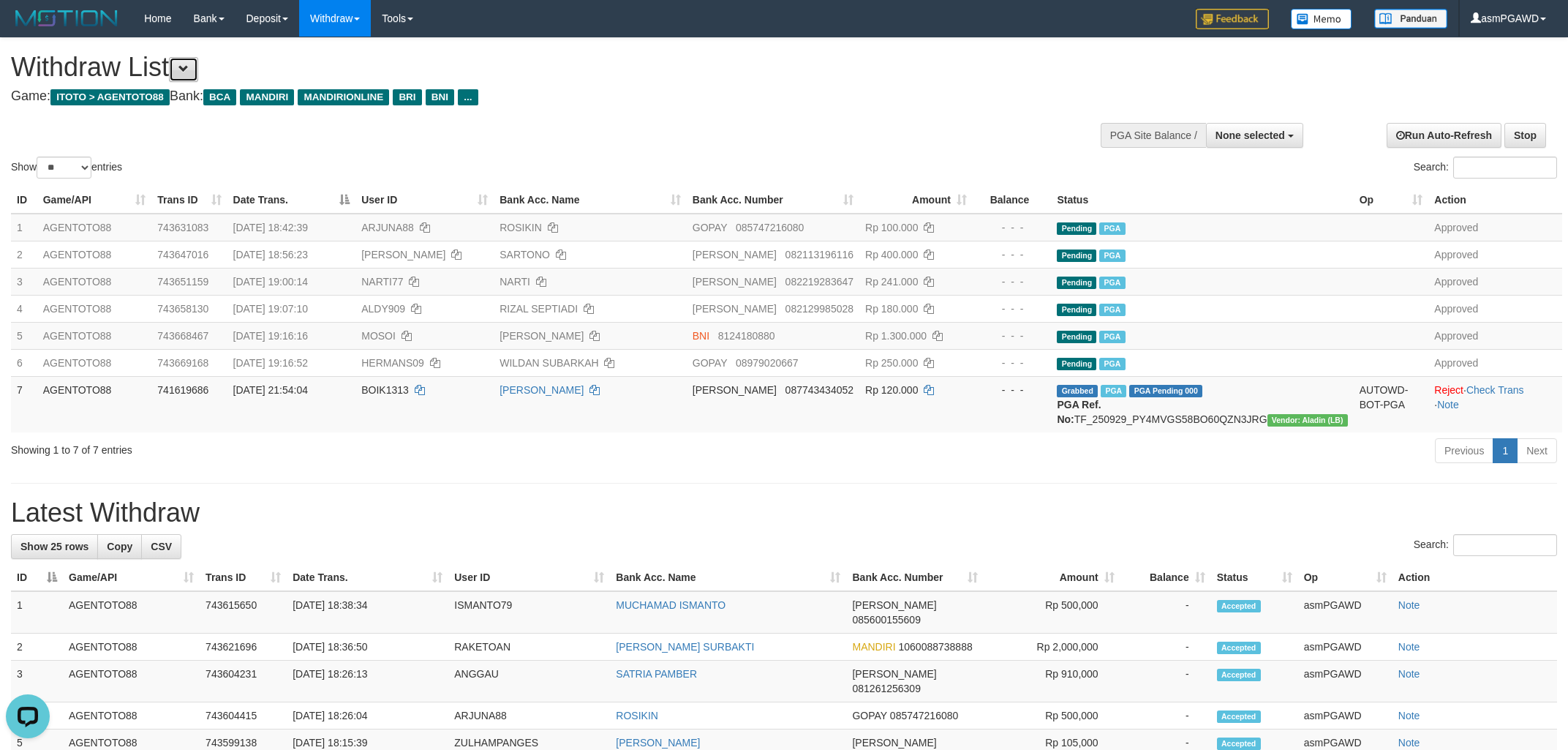
click at [183, 75] on button at bounding box center [183, 69] width 29 height 25
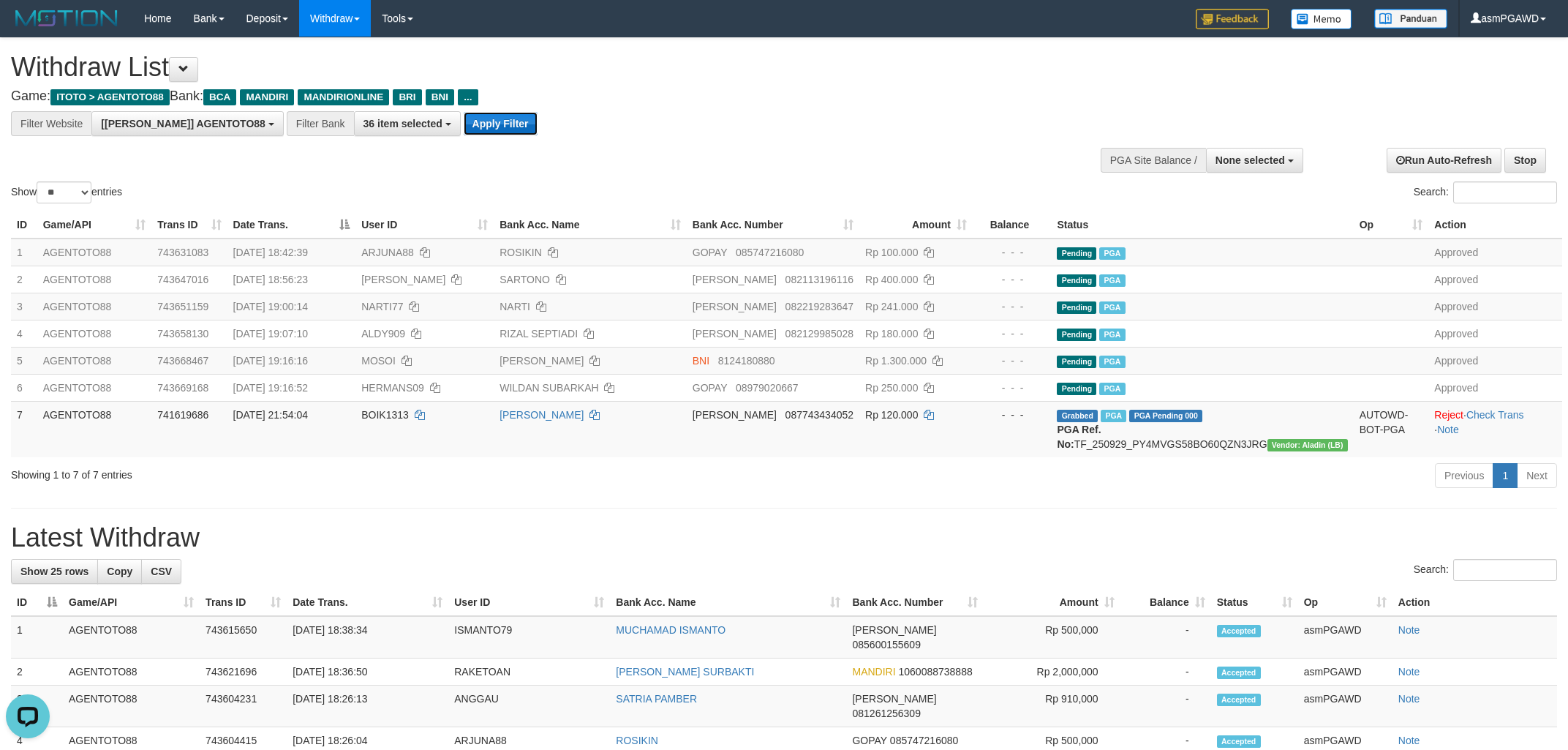
click at [464, 127] on button "Apply Filter" at bounding box center [501, 123] width 74 height 23
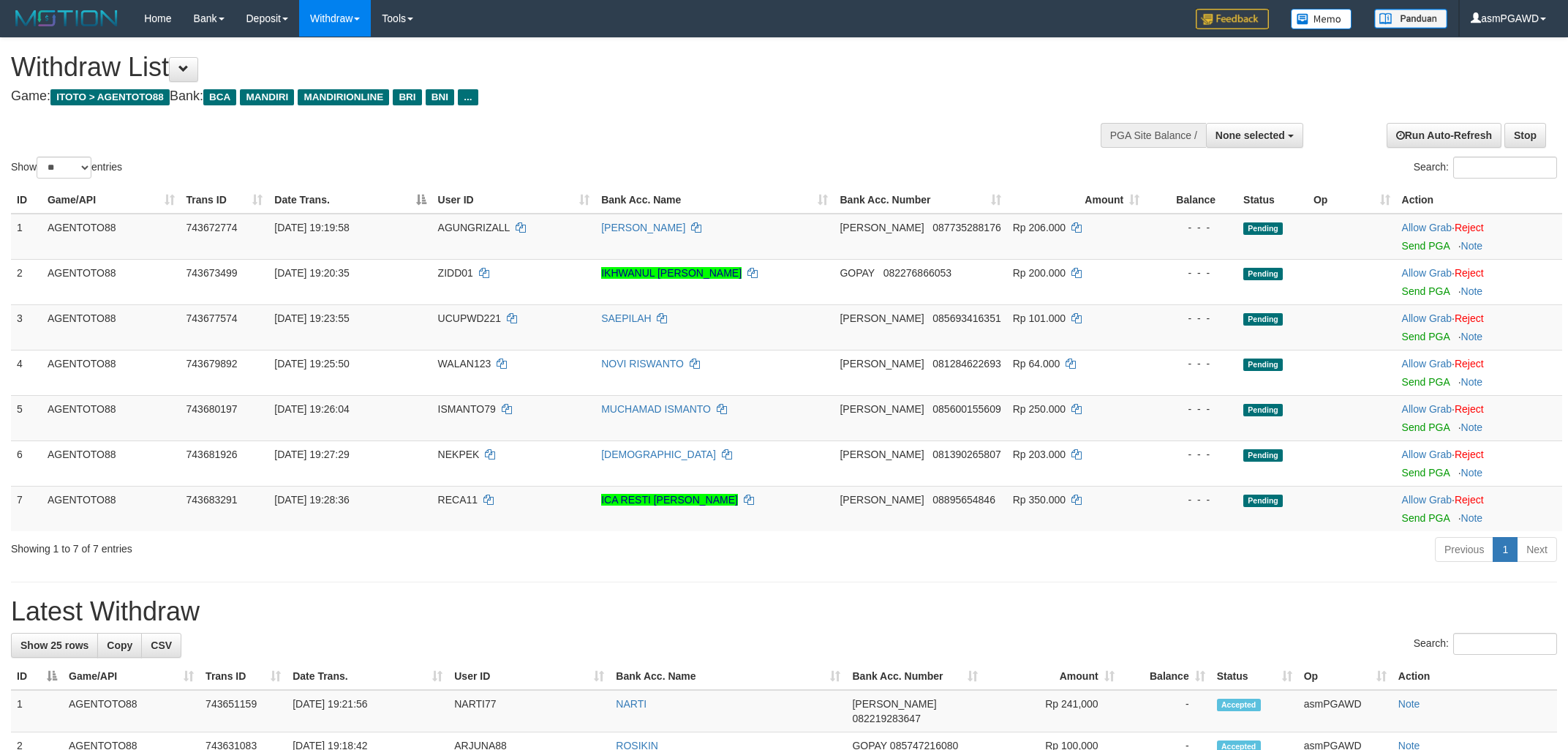
select select
select select "**"
click at [1437, 247] on link "Send PGA" at bounding box center [1426, 246] width 48 height 12
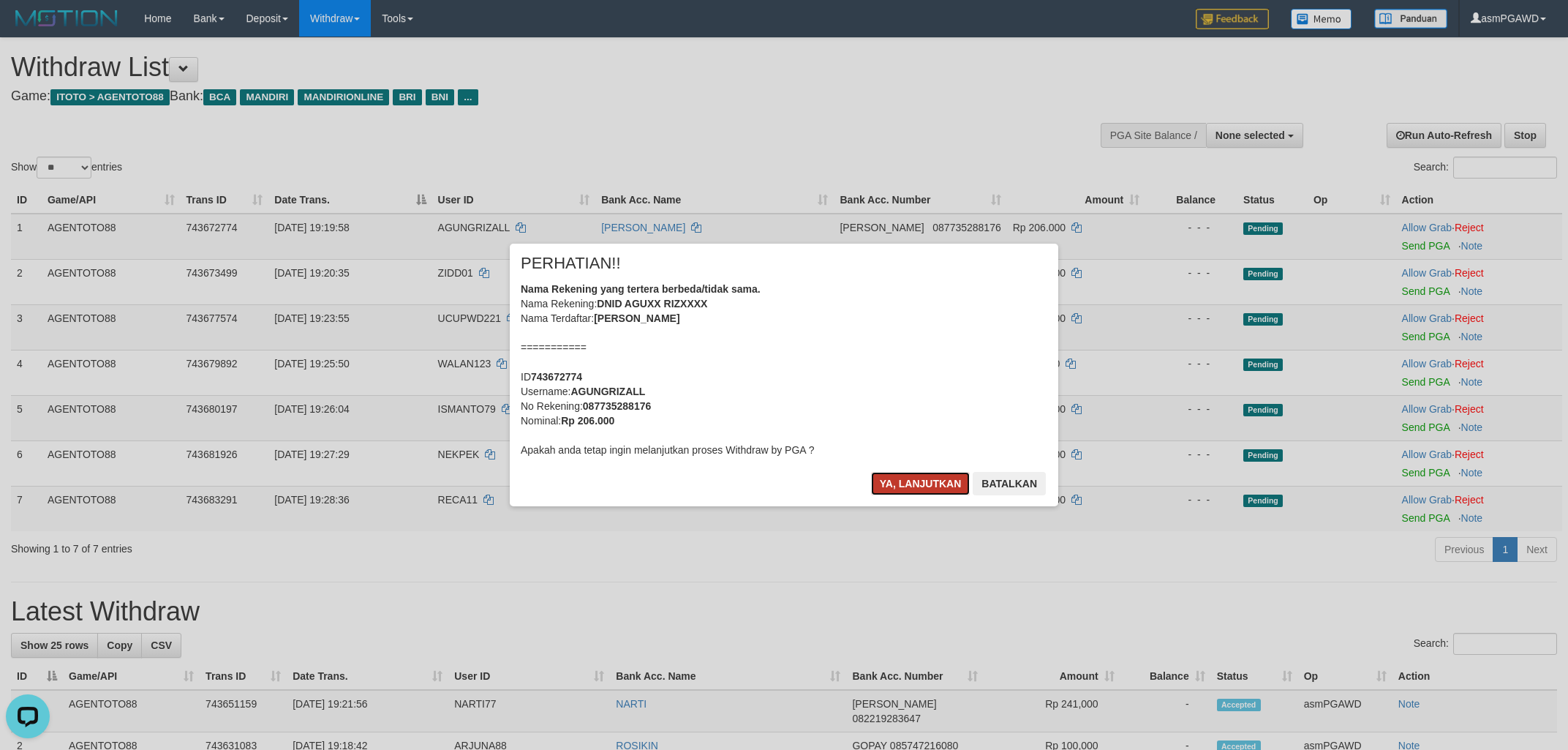
click at [912, 479] on button "Ya, lanjutkan" at bounding box center [921, 483] width 99 height 23
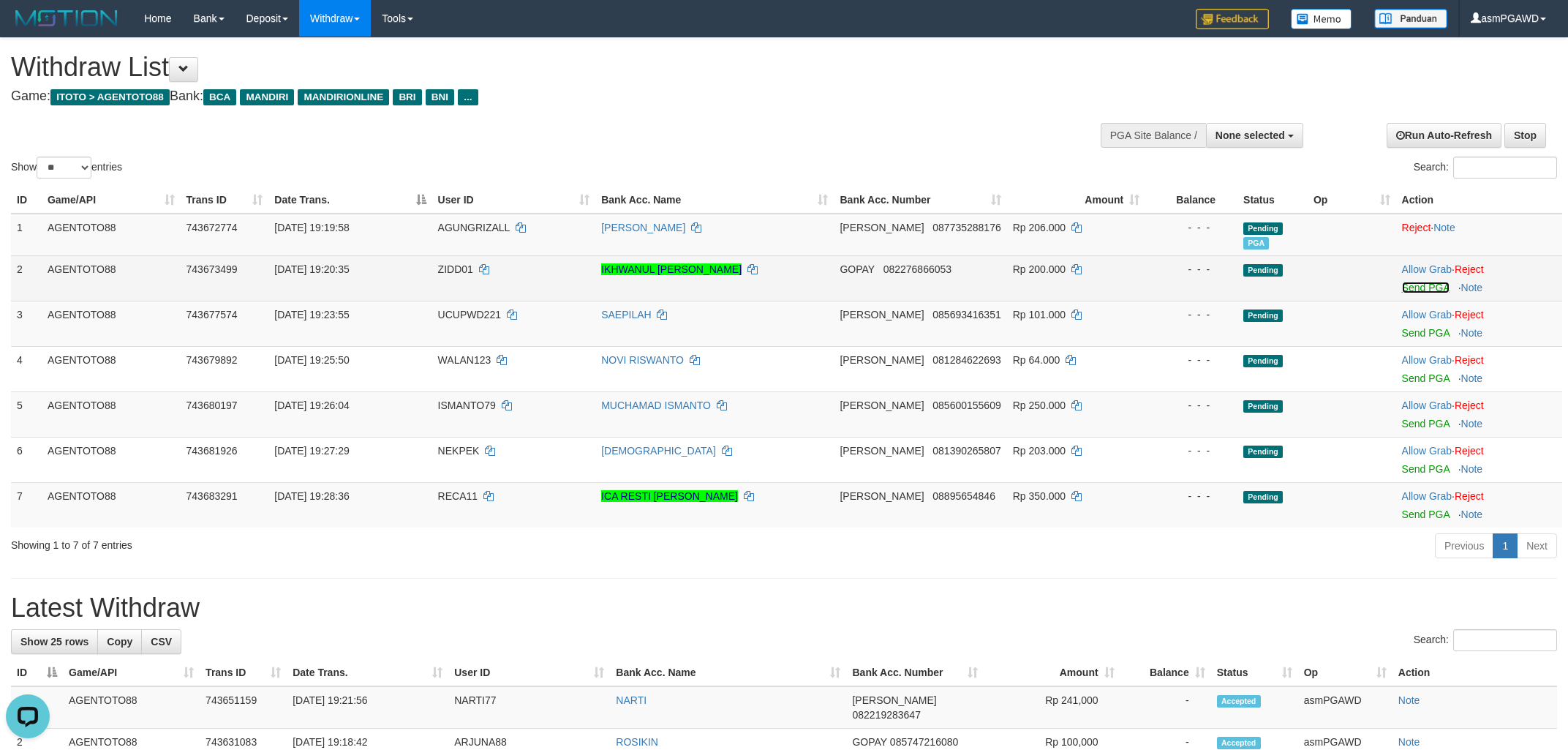
click at [1416, 283] on link "Send PGA" at bounding box center [1426, 288] width 48 height 12
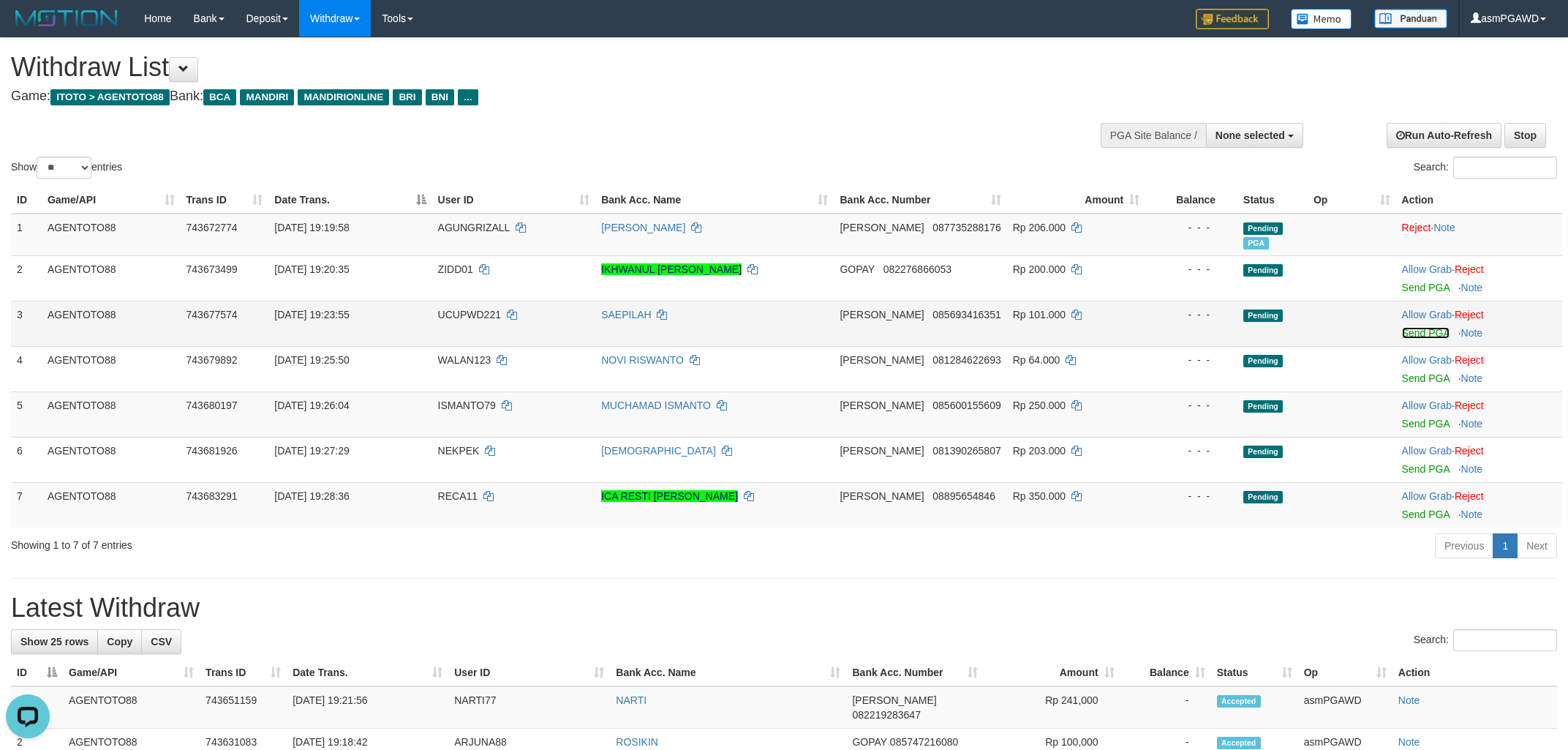
click at [1426, 330] on link "Send PGA" at bounding box center [1426, 333] width 48 height 12
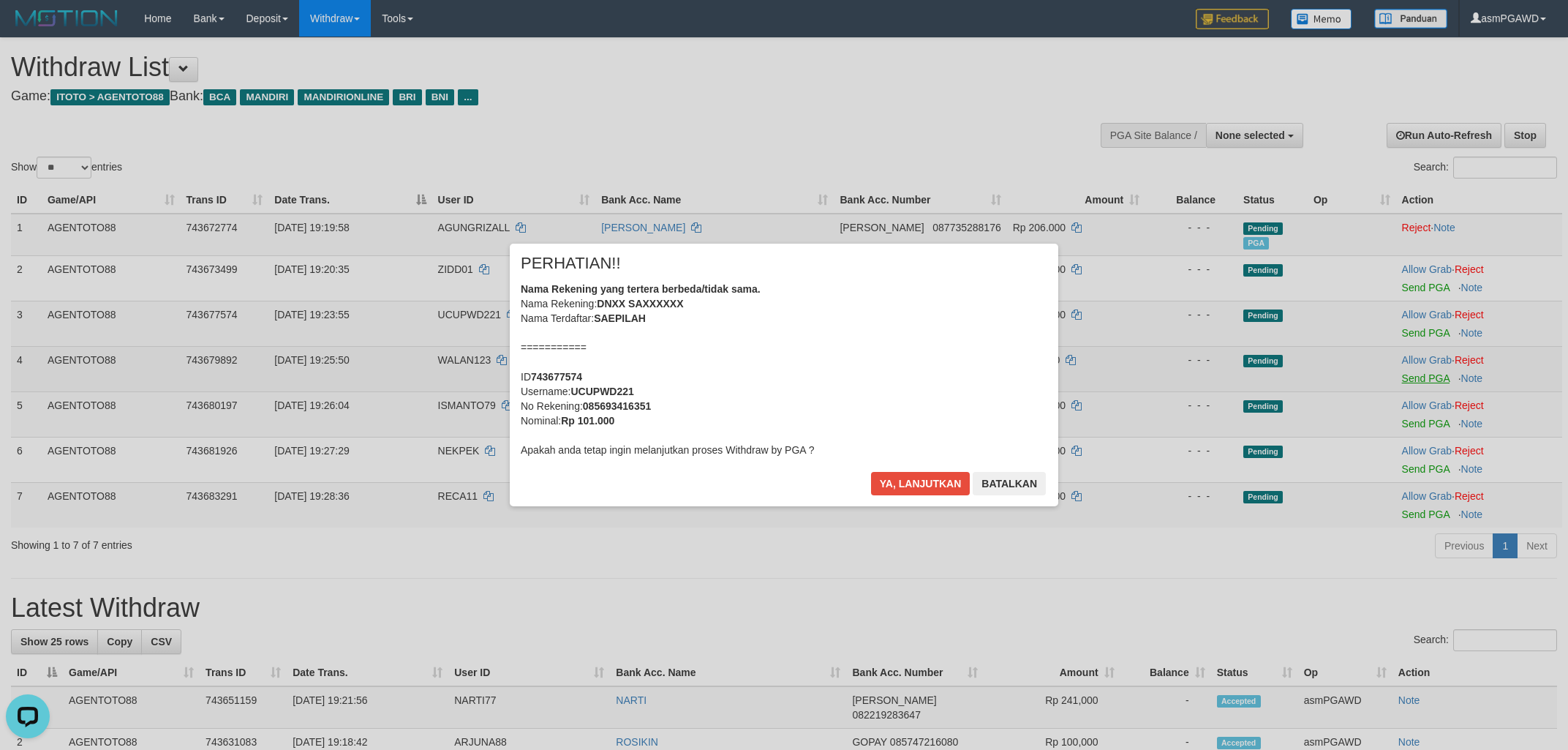
click at [1422, 380] on div at bounding box center [784, 375] width 1568 height 750
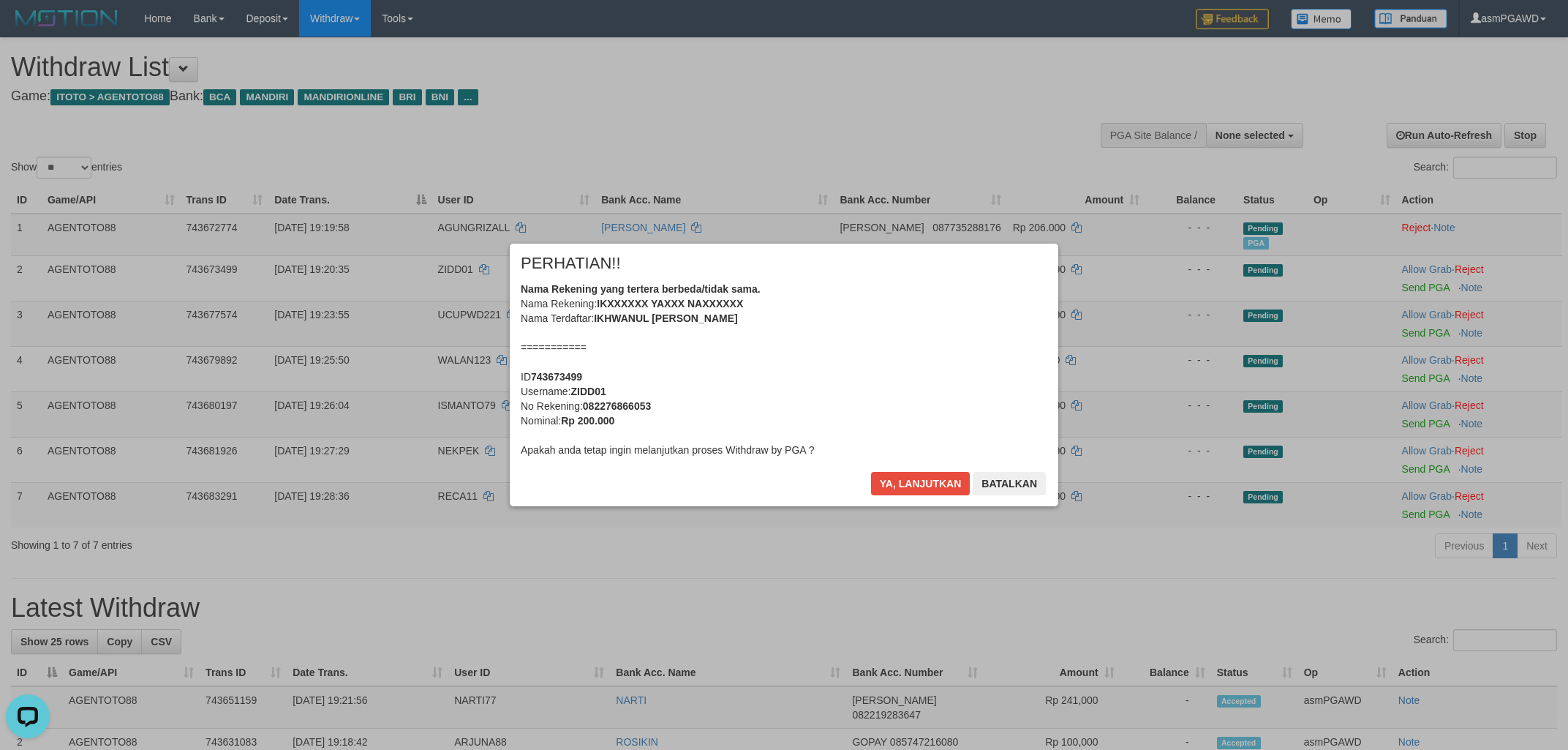
click at [919, 488] on div "× PERHATIAN!! Nama Rekening yang tertera berbeda/tidak sama. Nama Rekening: IKX…" at bounding box center [784, 375] width 571 height 262
click at [919, 485] on button "Ya, lanjutkan" at bounding box center [921, 483] width 99 height 23
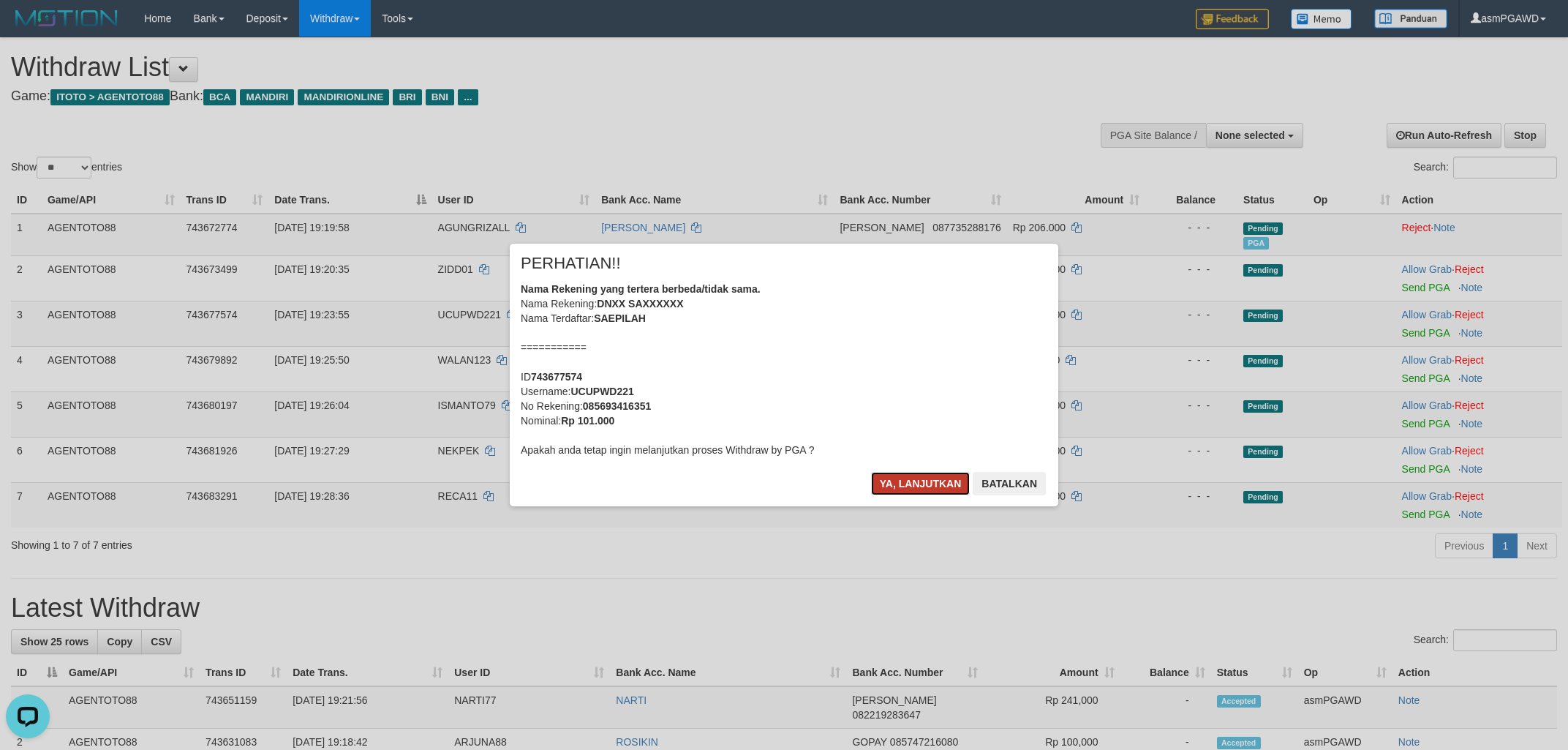
click at [920, 482] on button "Ya, lanjutkan" at bounding box center [921, 483] width 99 height 23
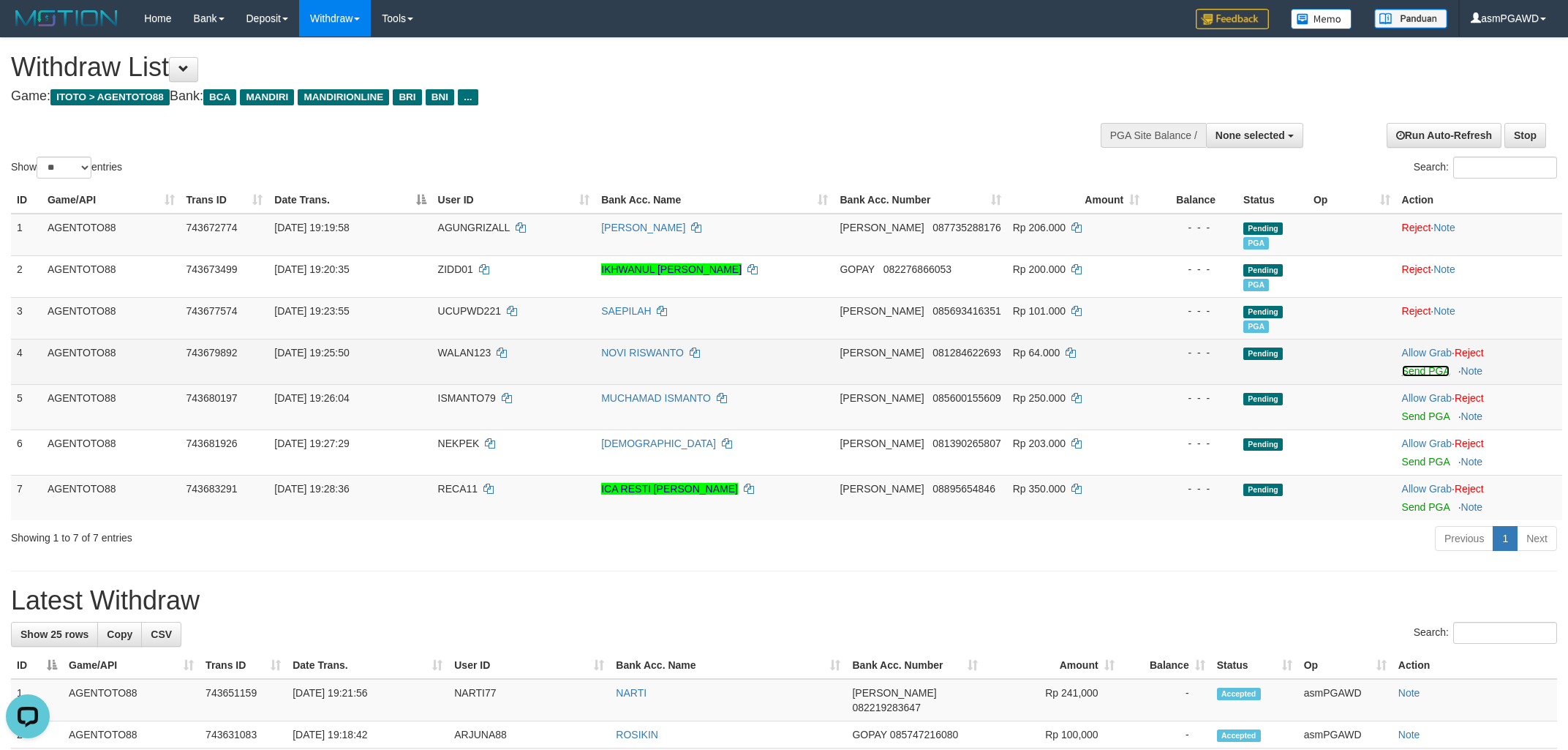
click at [1422, 370] on link "Send PGA" at bounding box center [1426, 371] width 48 height 12
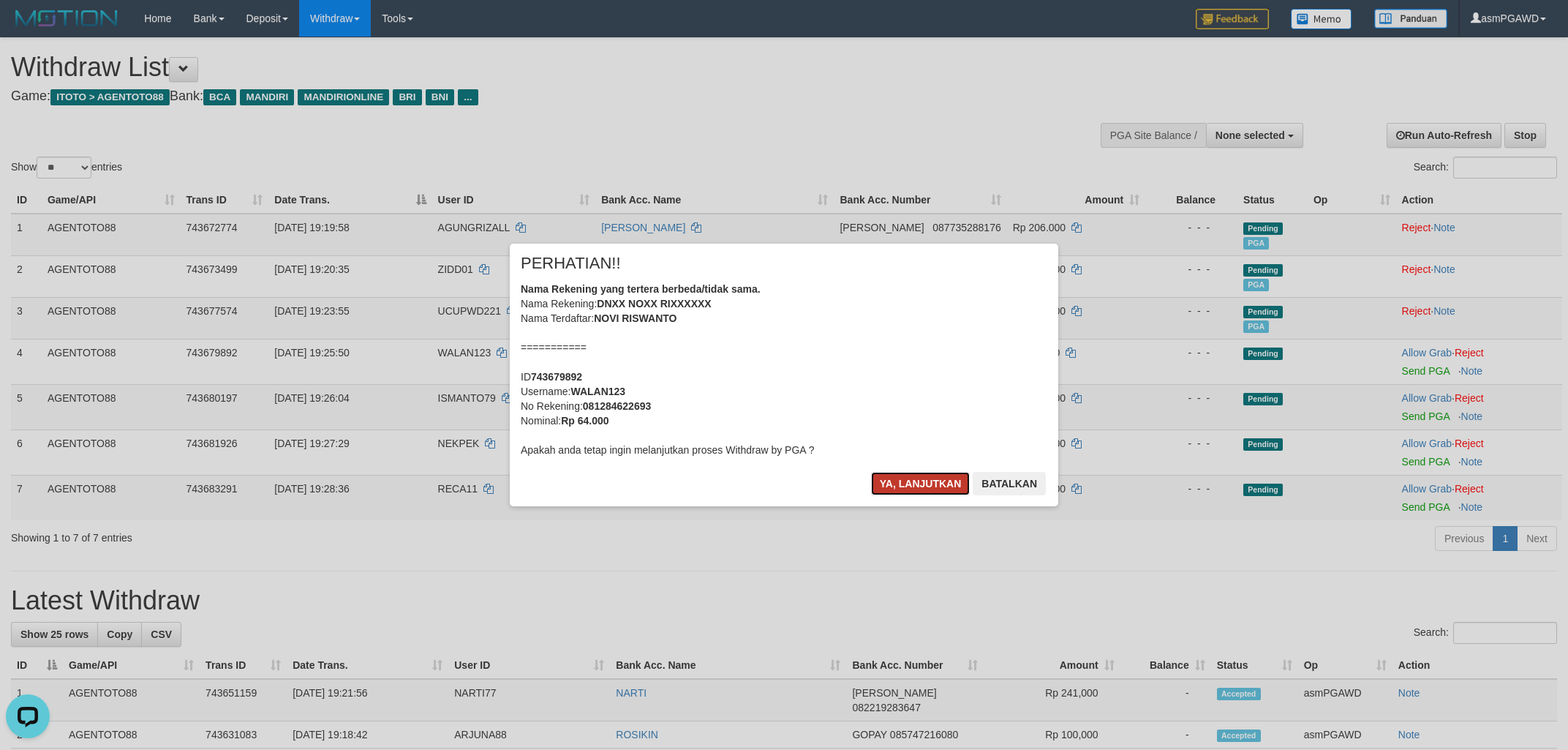
click at [939, 479] on button "Ya, lanjutkan" at bounding box center [921, 483] width 99 height 23
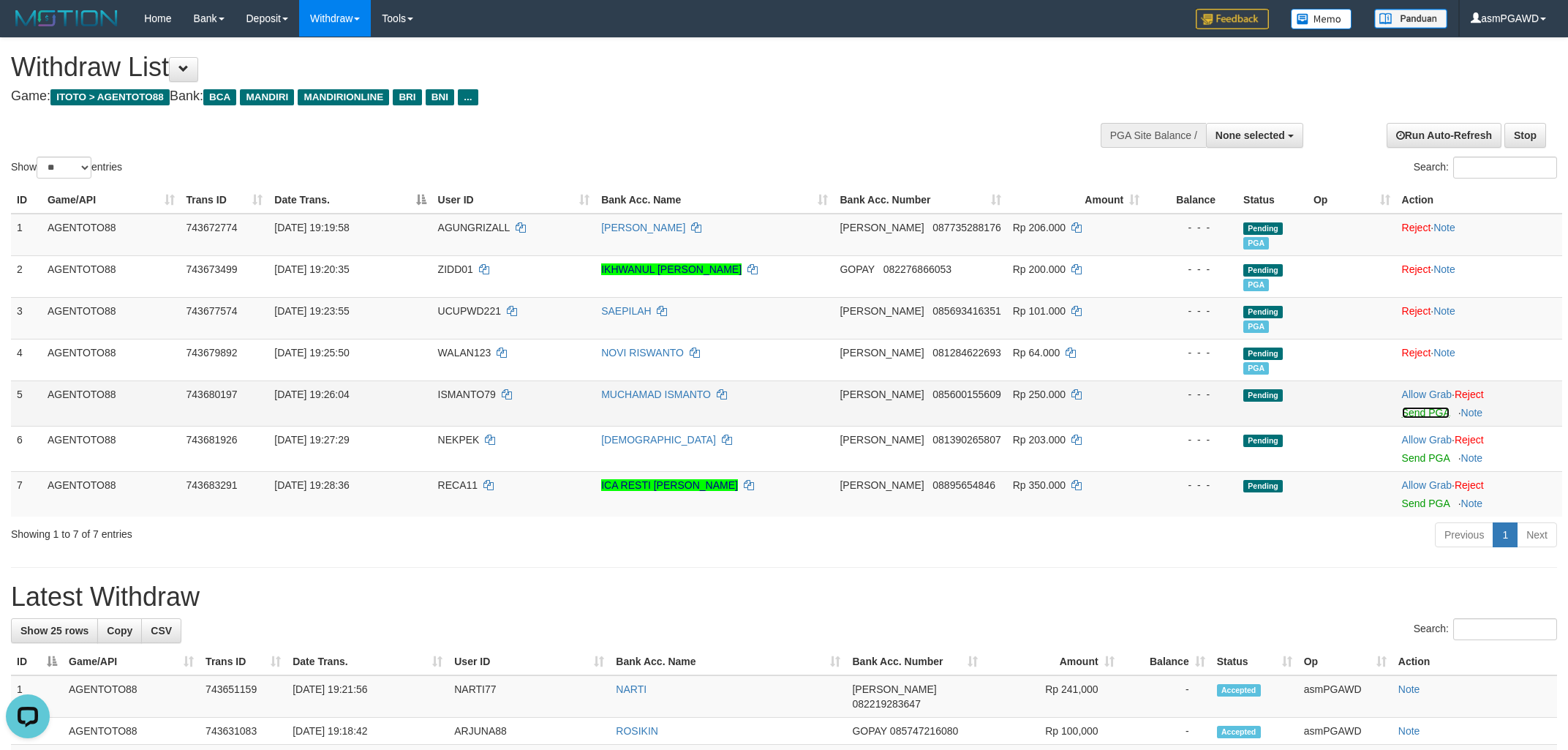
click at [1444, 411] on link "Send PGA" at bounding box center [1426, 413] width 48 height 12
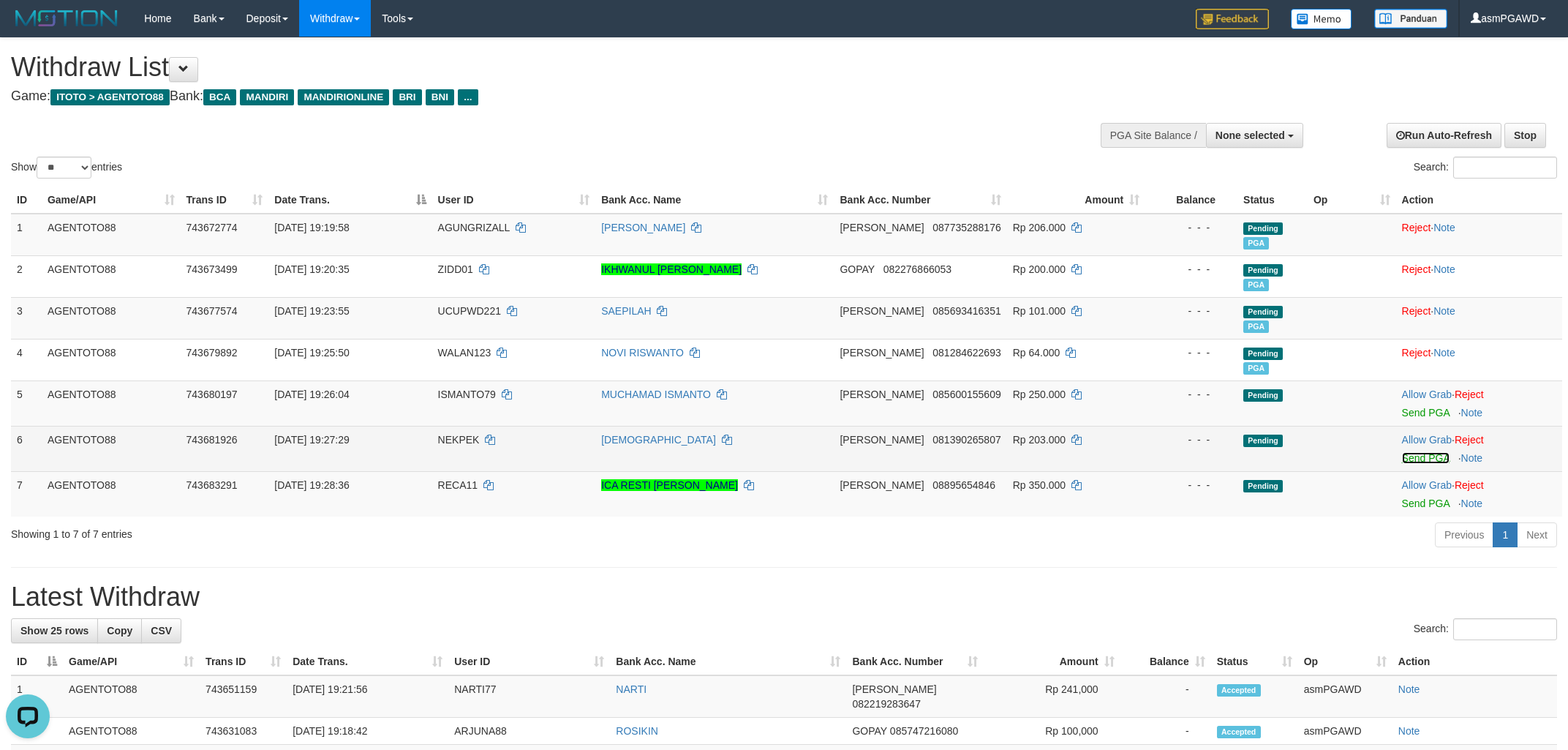
click at [1420, 455] on link "Send PGA" at bounding box center [1426, 458] width 48 height 12
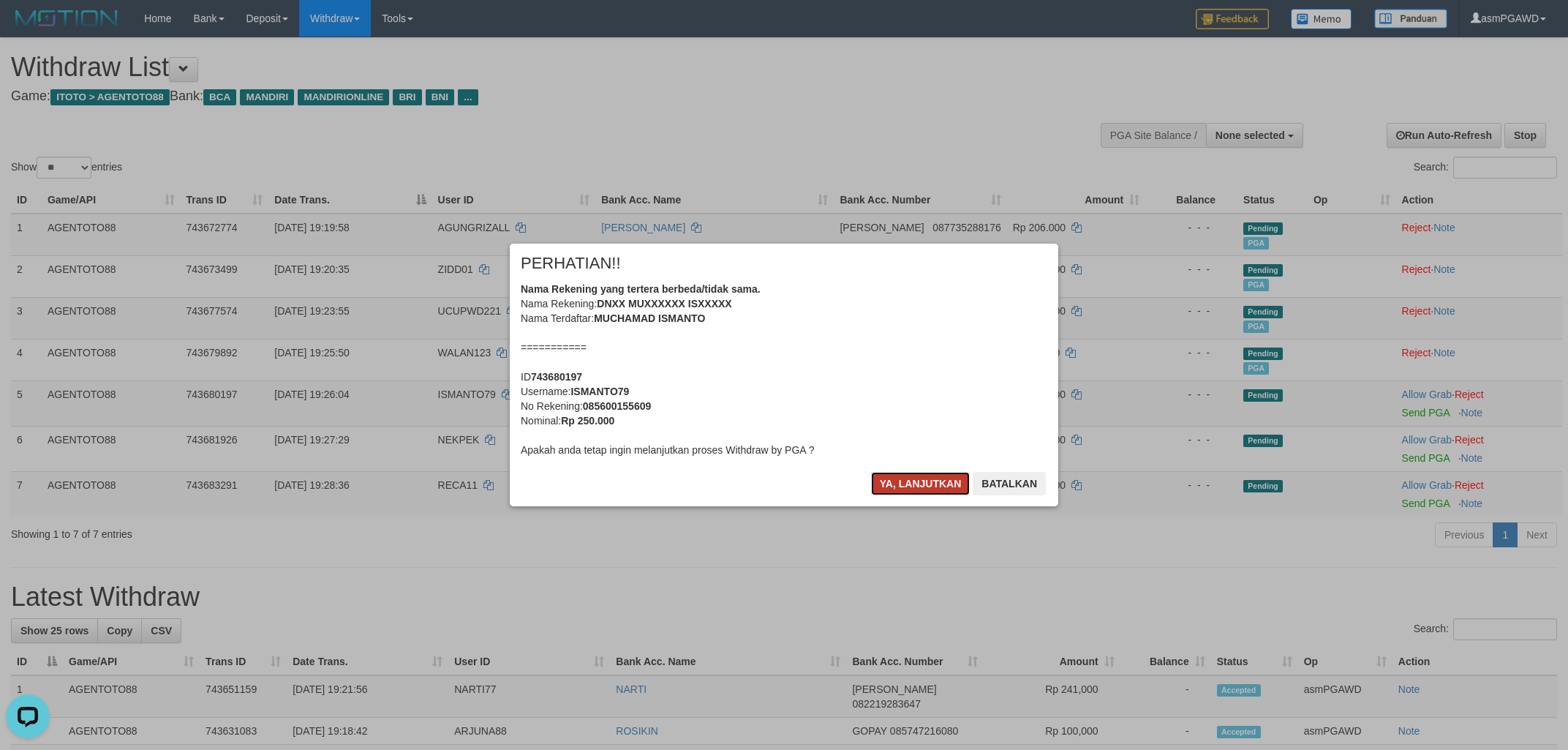
click at [917, 491] on button "Ya, lanjutkan" at bounding box center [921, 483] width 99 height 23
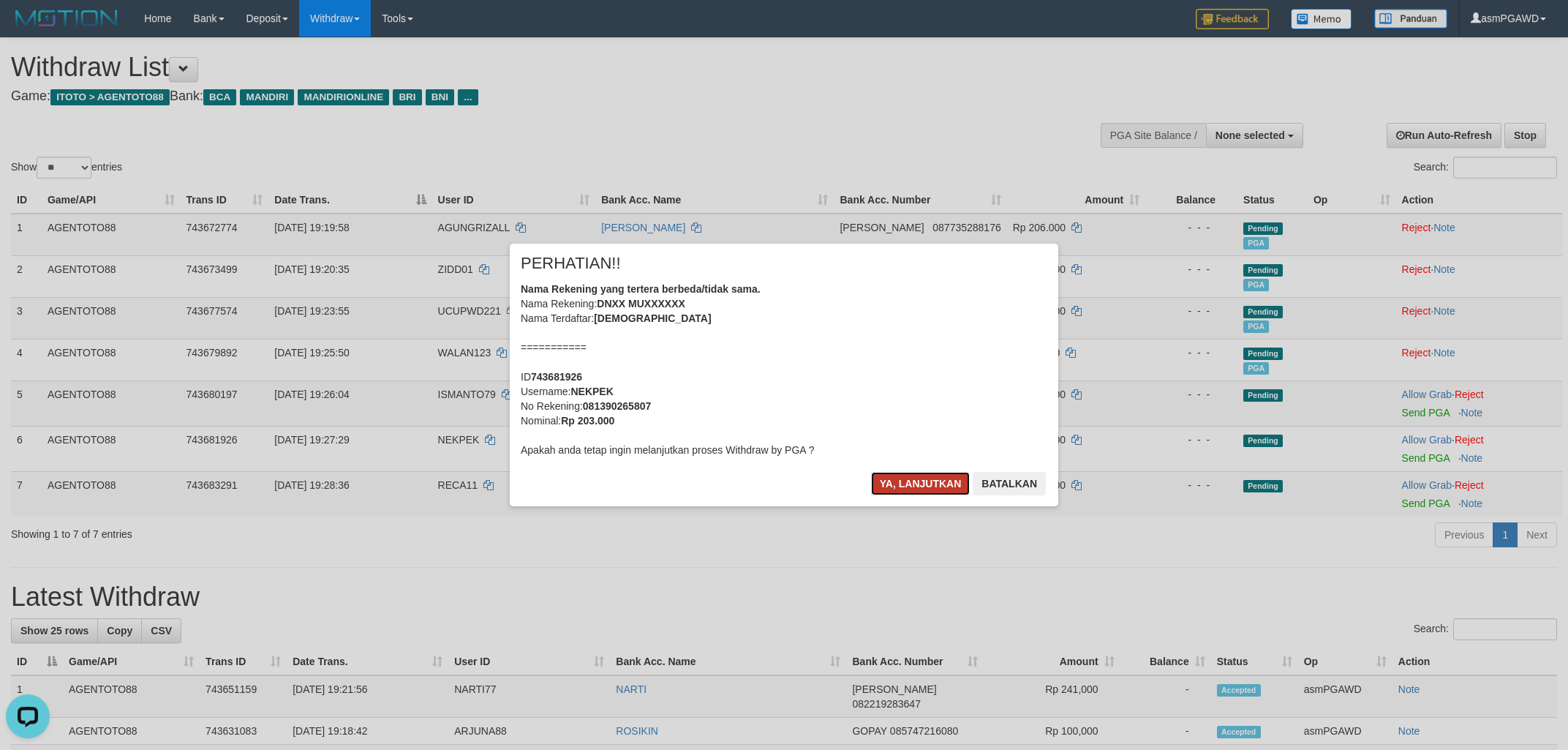
click at [917, 483] on button "Ya, lanjutkan" at bounding box center [921, 483] width 99 height 23
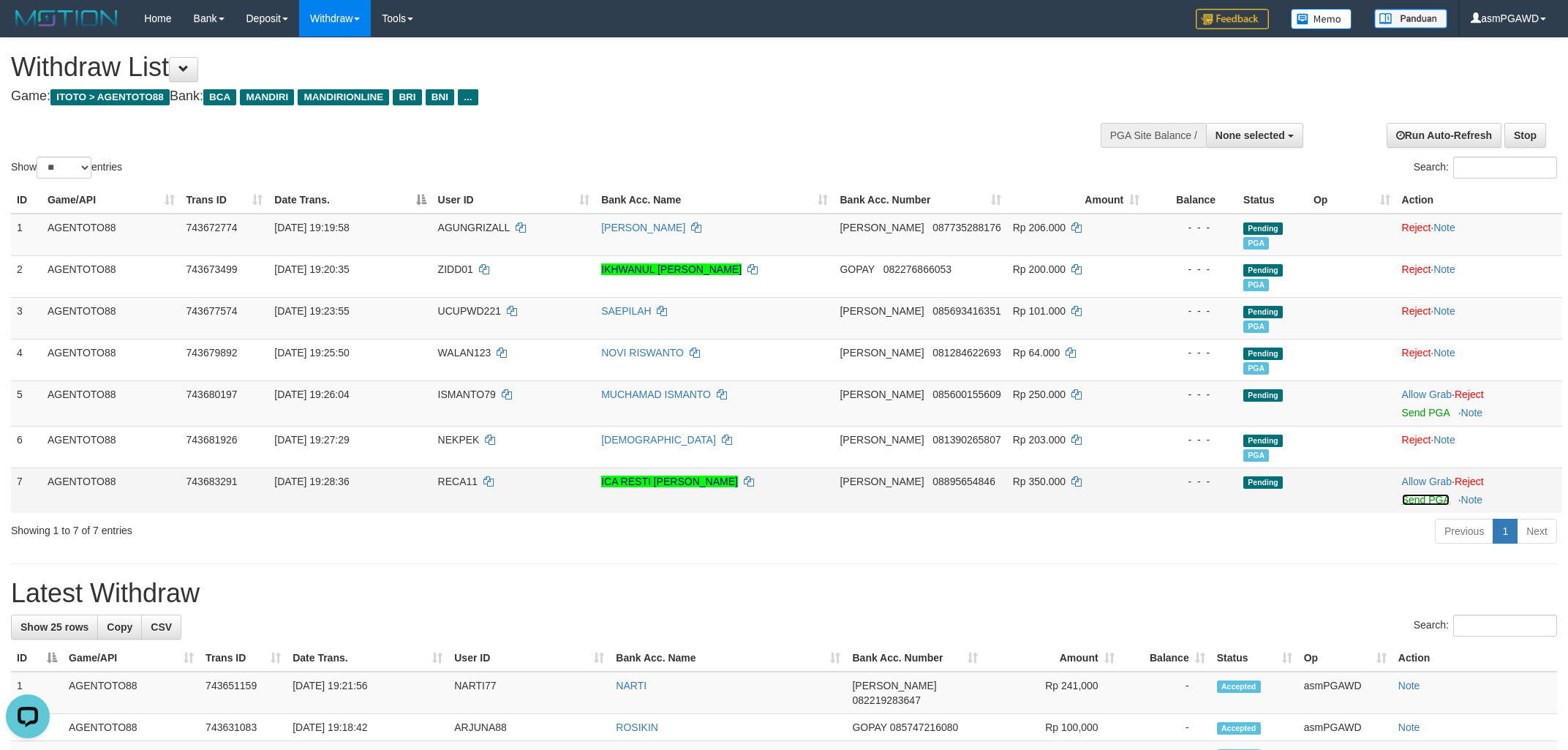
click at [1412, 496] on link "Send PGA" at bounding box center [1426, 500] width 48 height 12
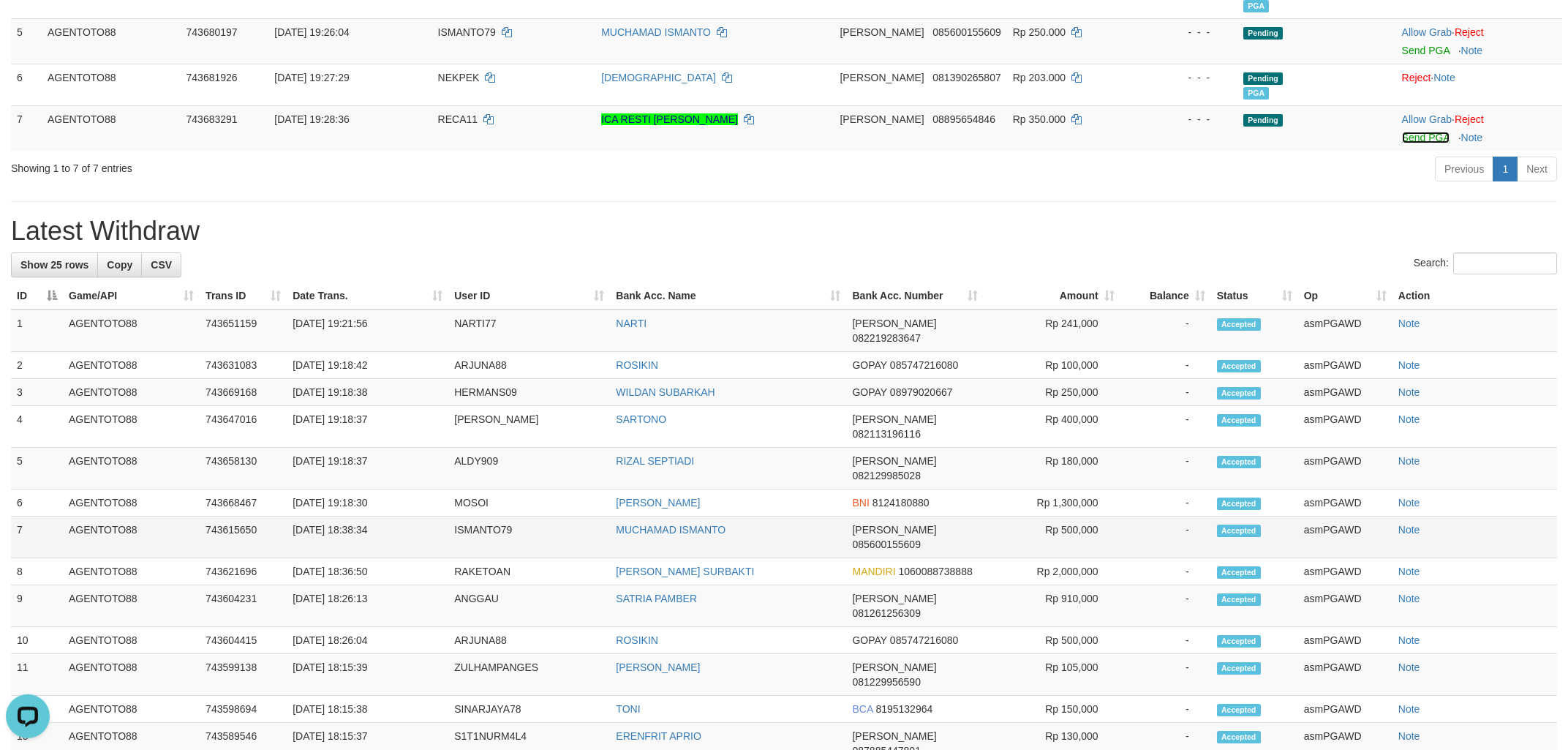
scroll to position [392, 0]
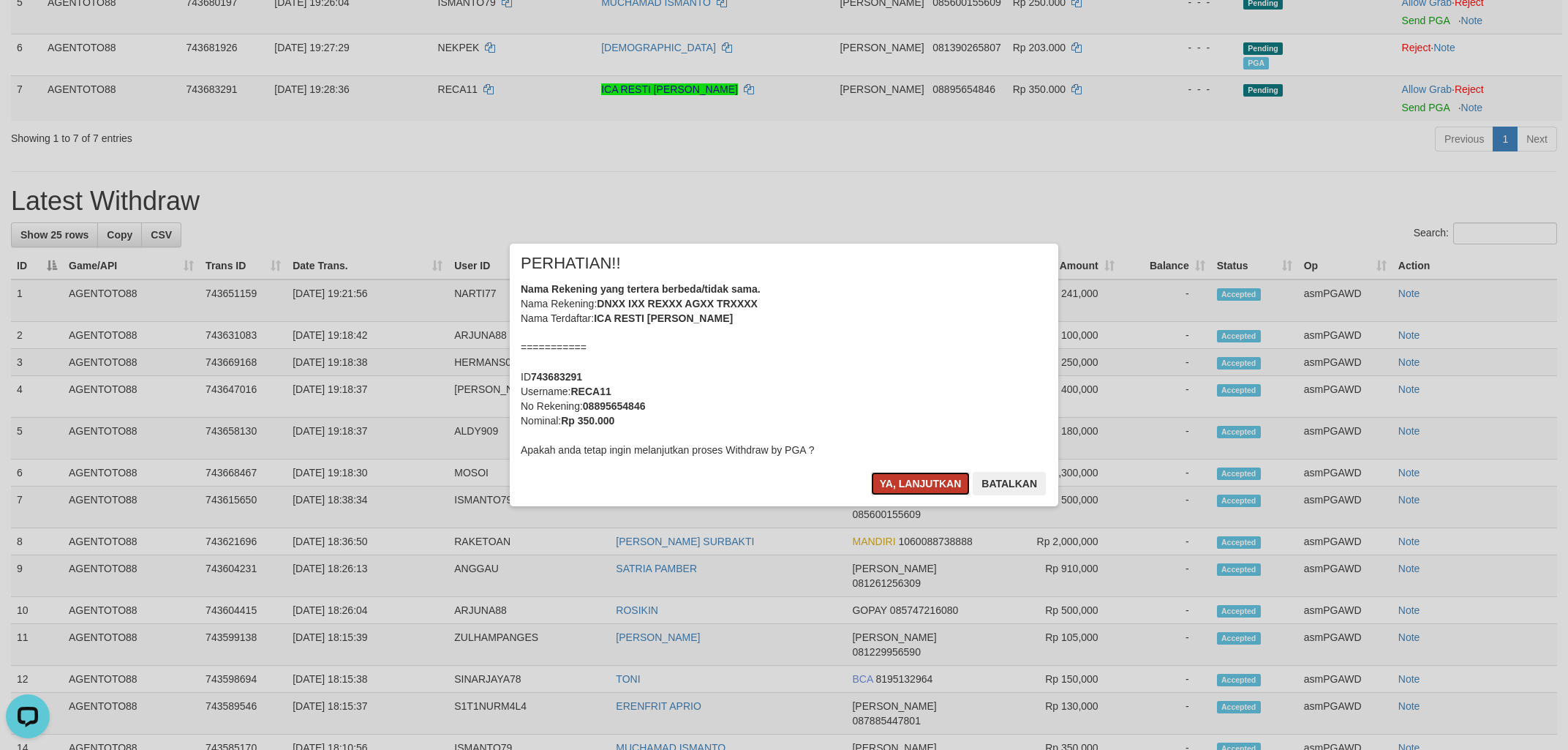
click at [909, 477] on button "Ya, lanjutkan" at bounding box center [921, 483] width 99 height 23
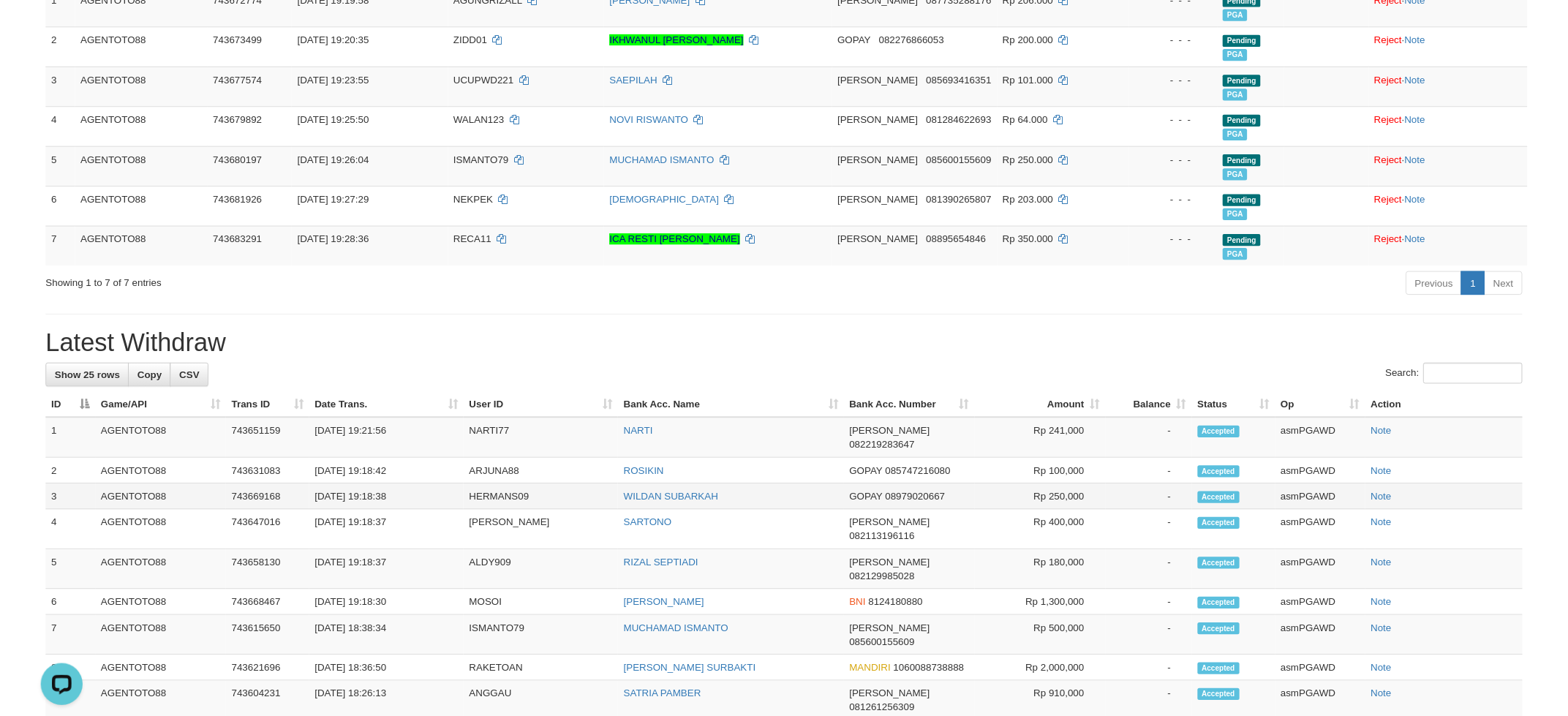
scroll to position [234, 0]
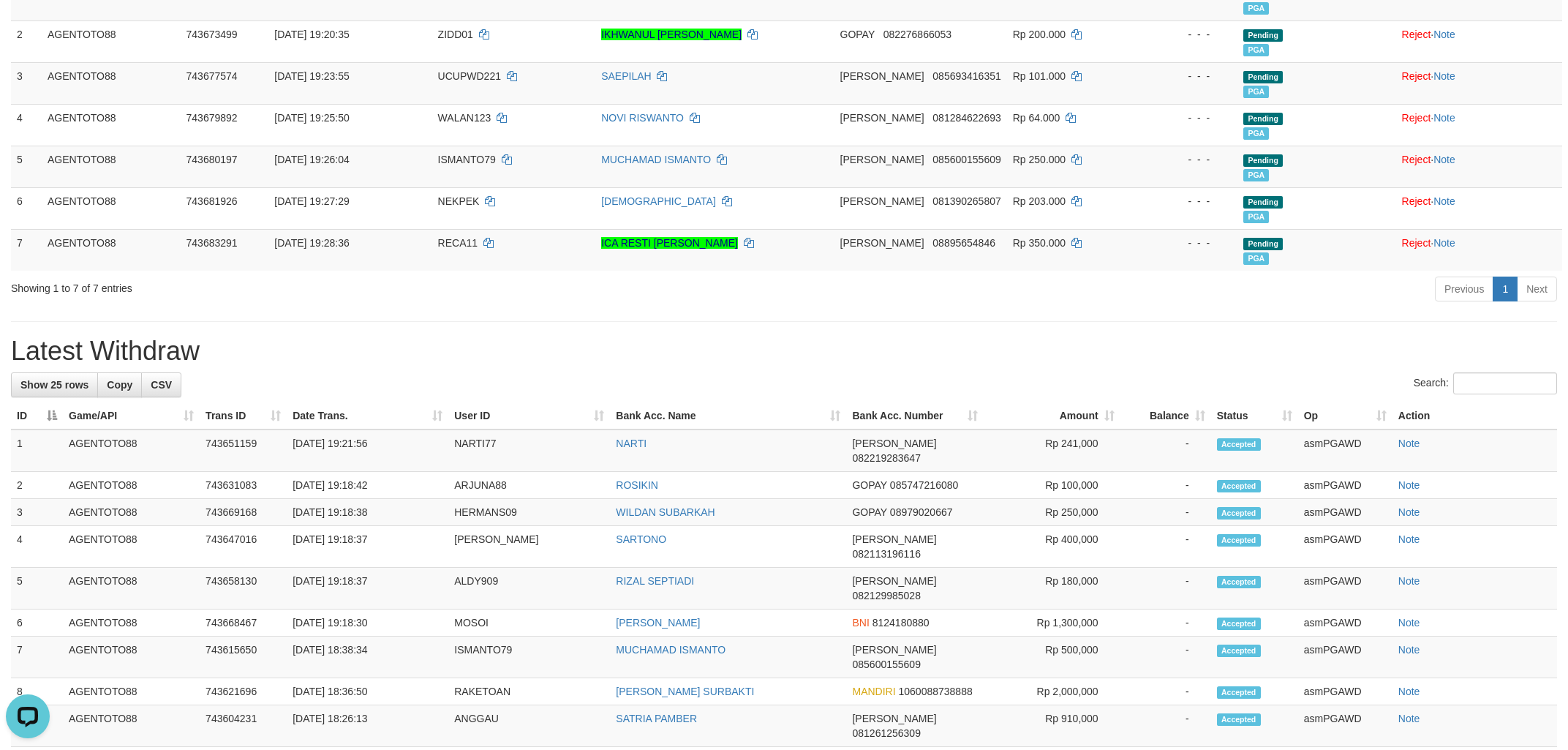
click at [417, 330] on div "**********" at bounding box center [784, 592] width 1568 height 1577
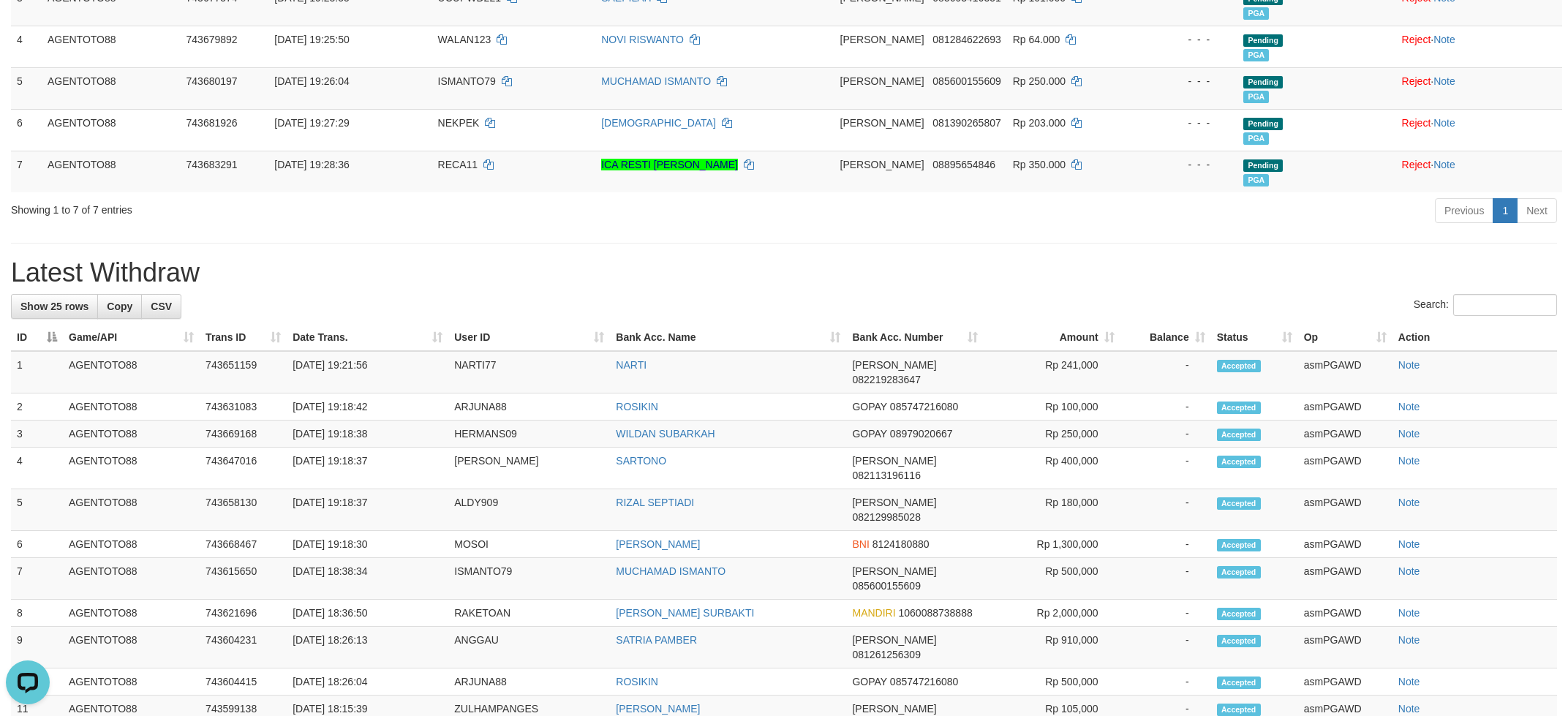
scroll to position [0, 0]
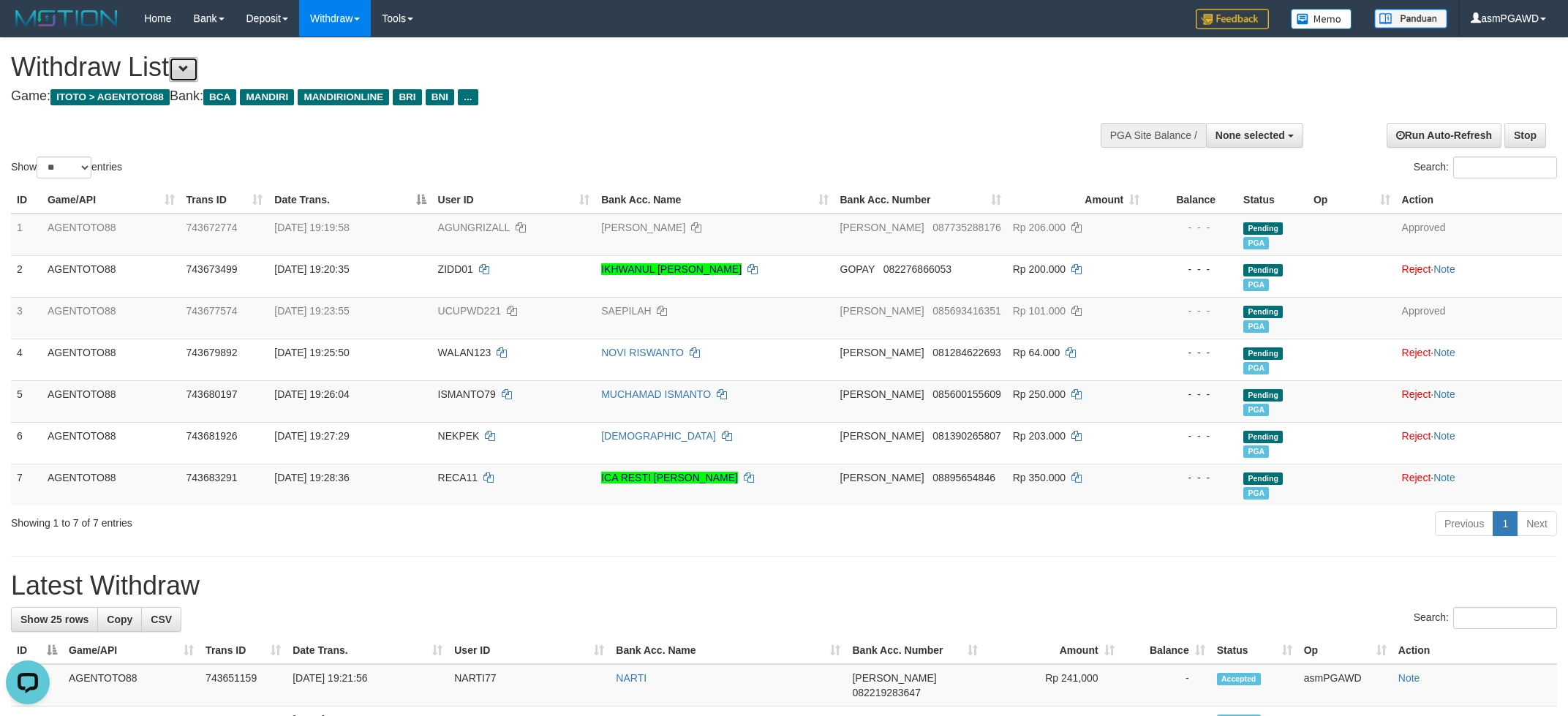
click at [189, 63] on span at bounding box center [184, 68] width 10 height 10
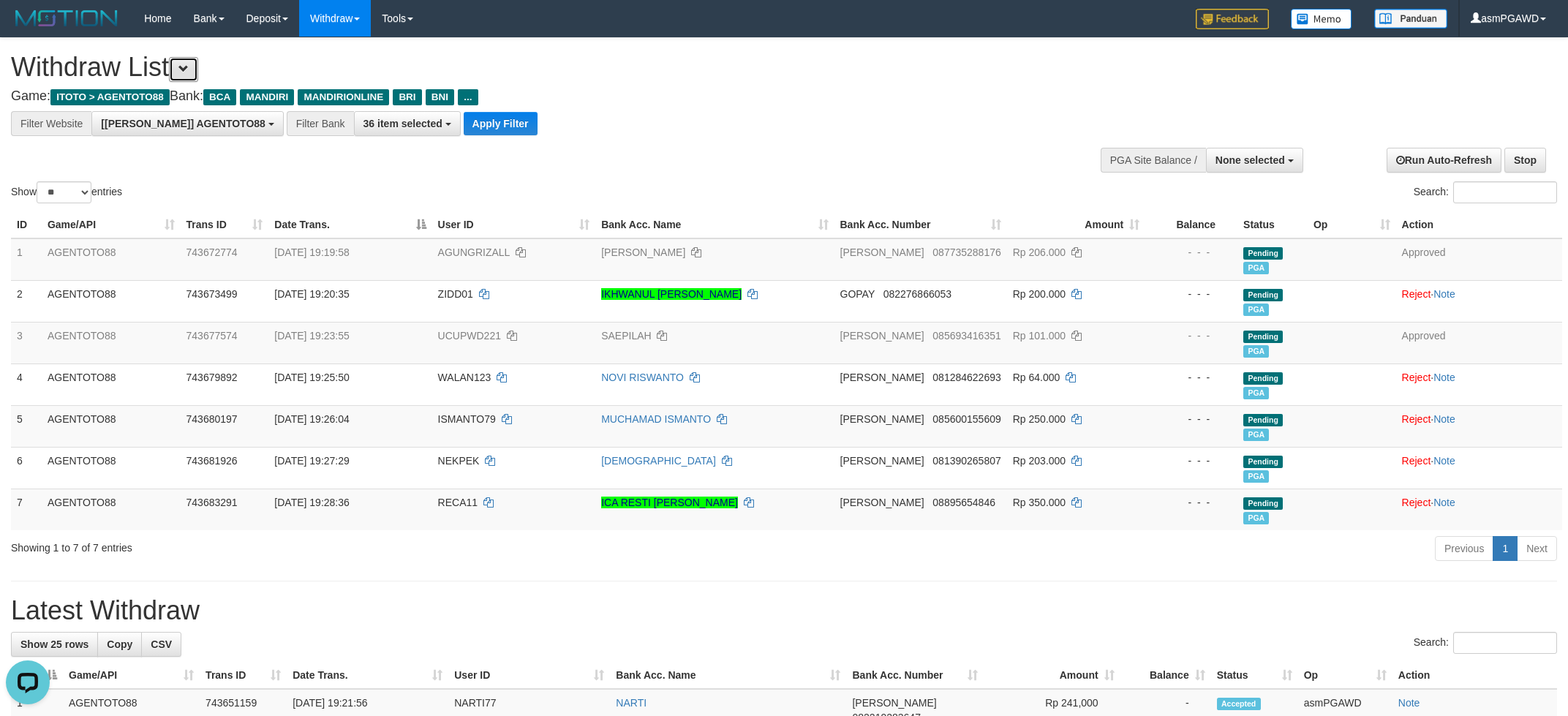
scroll to position [27, 0]
click at [464, 124] on button "Apply Filter" at bounding box center [501, 123] width 74 height 23
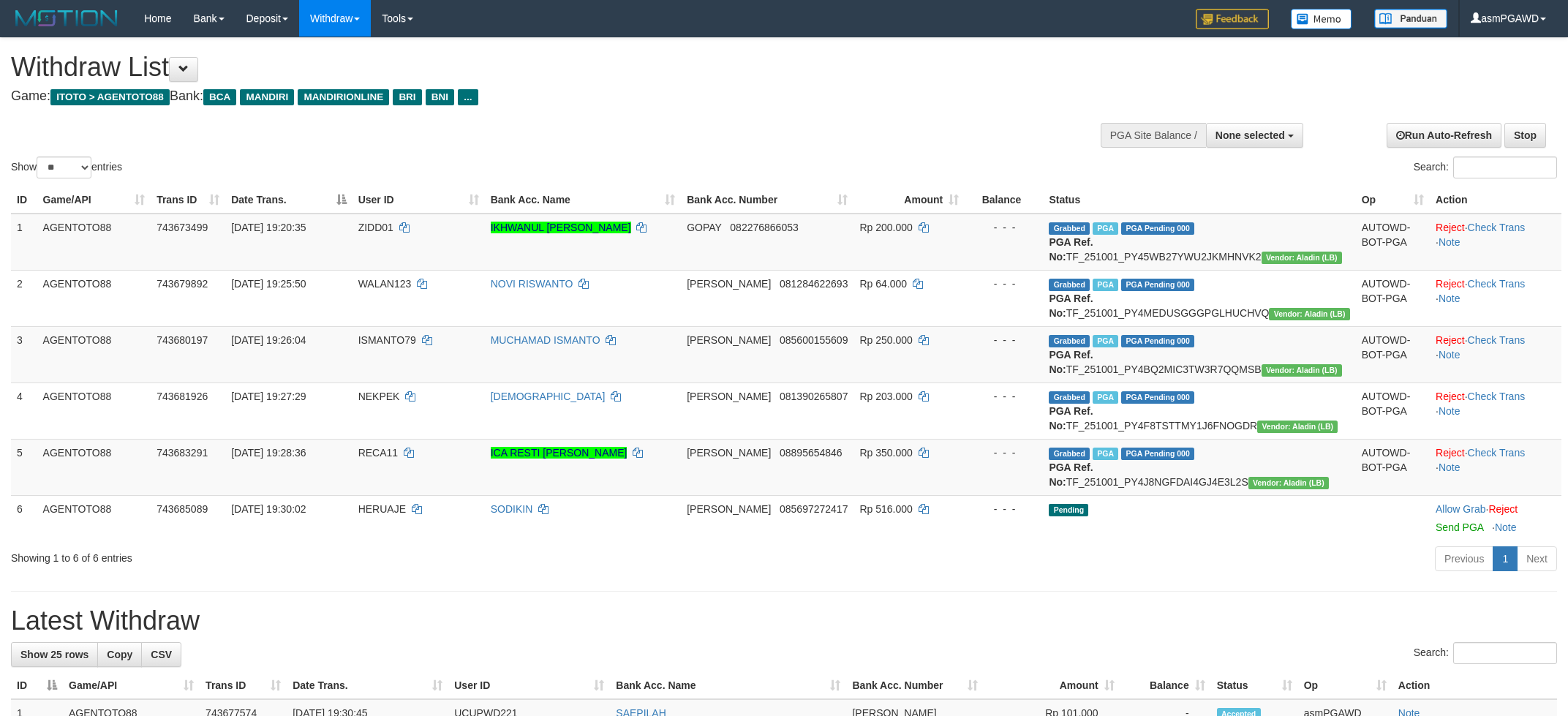
select select
select select "**"
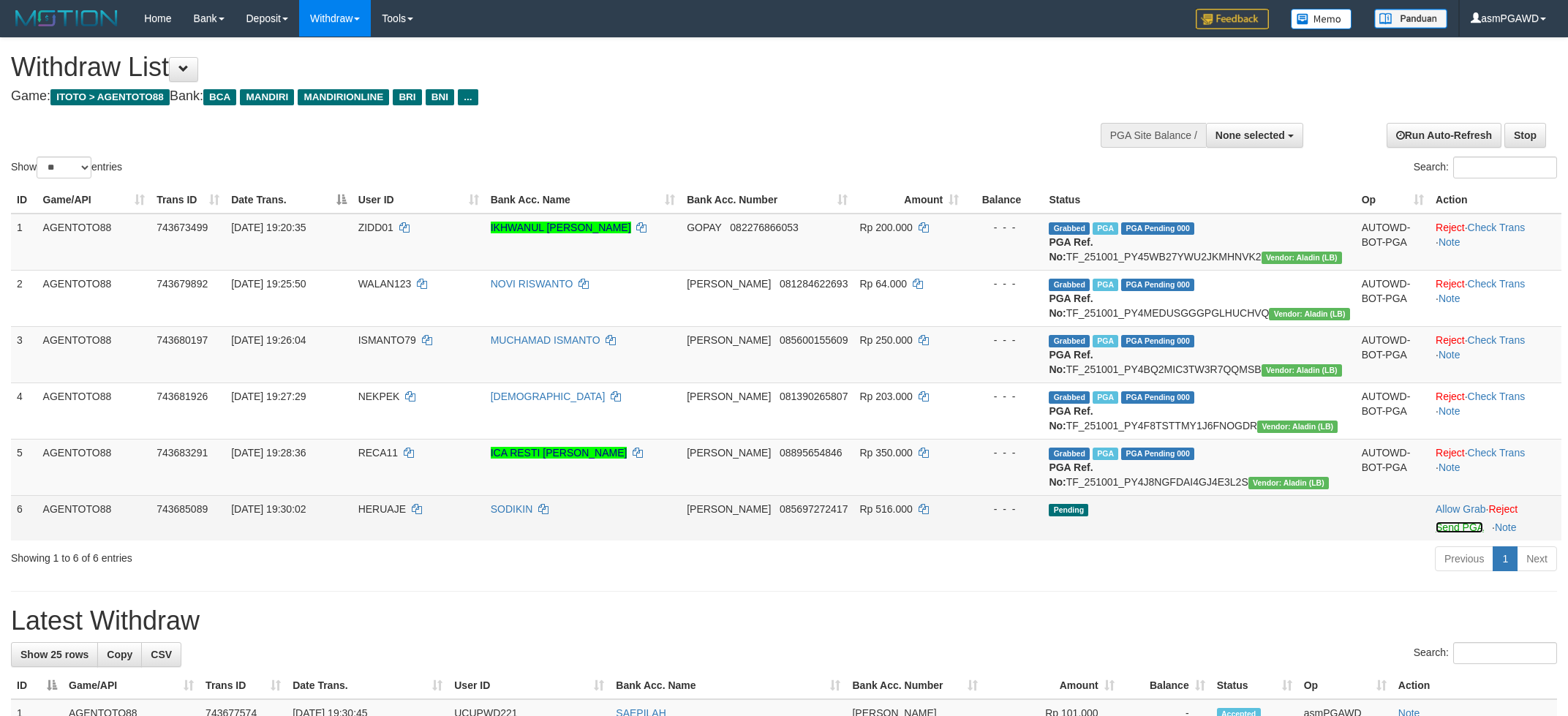
click at [1442, 533] on link "Send PGA" at bounding box center [1460, 527] width 48 height 12
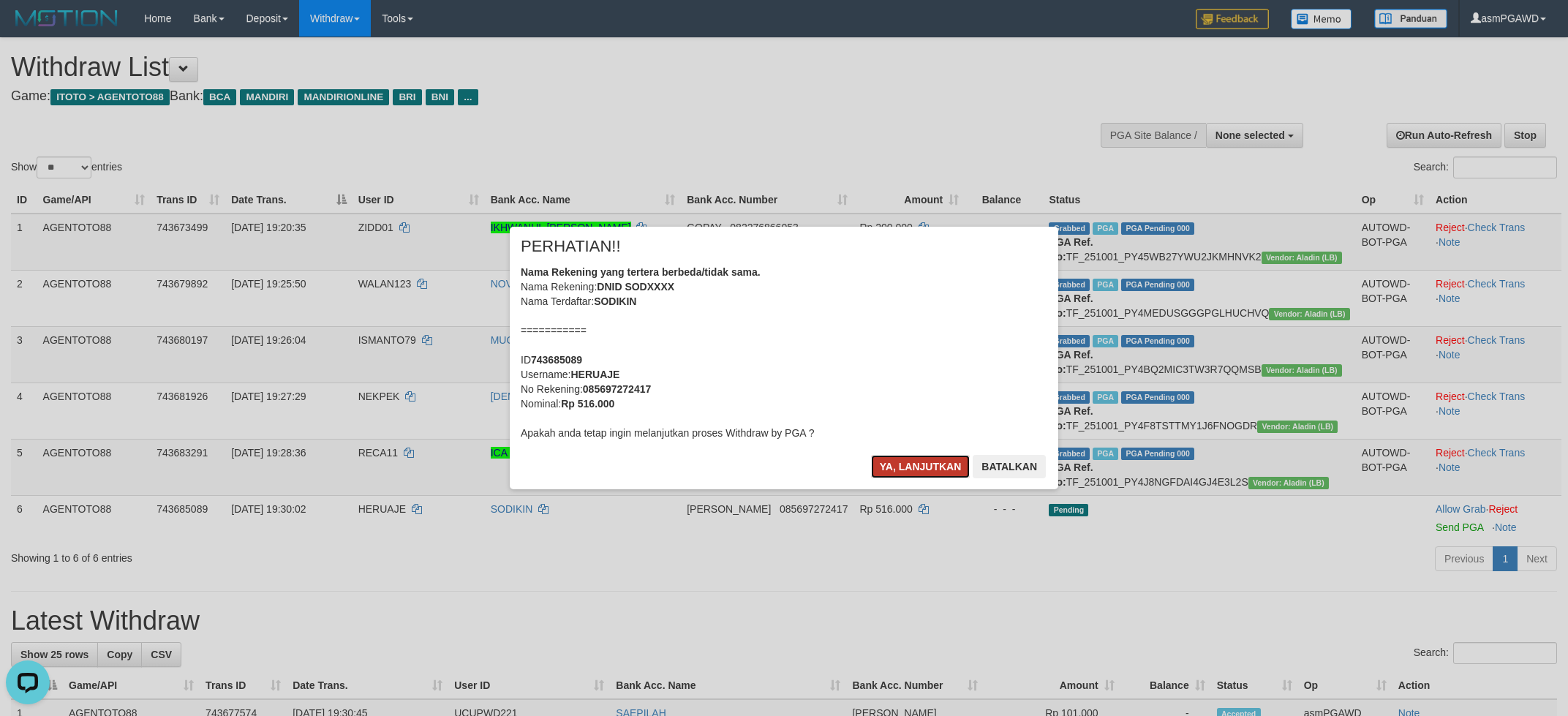
click at [911, 462] on button "Ya, lanjutkan" at bounding box center [921, 466] width 99 height 23
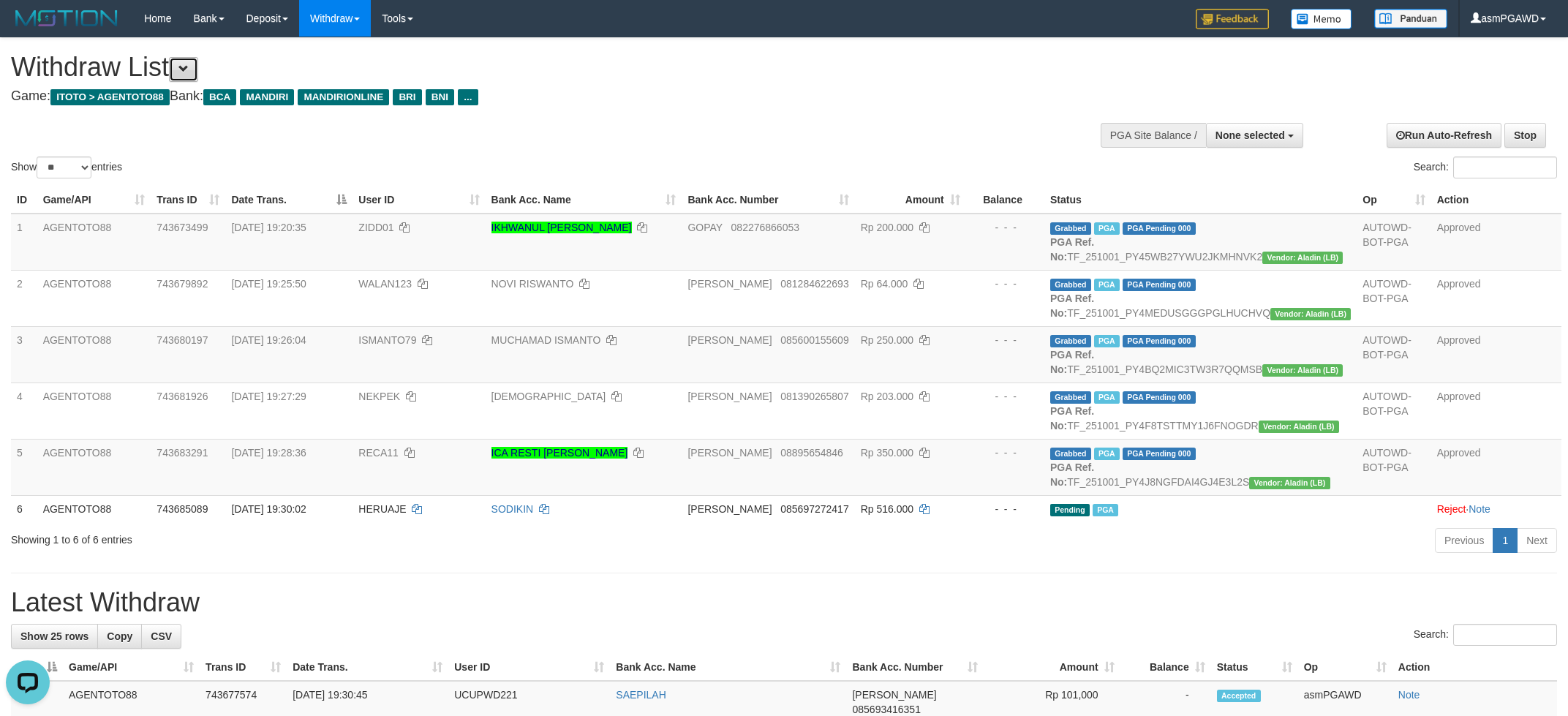
click at [189, 64] on span at bounding box center [184, 68] width 10 height 10
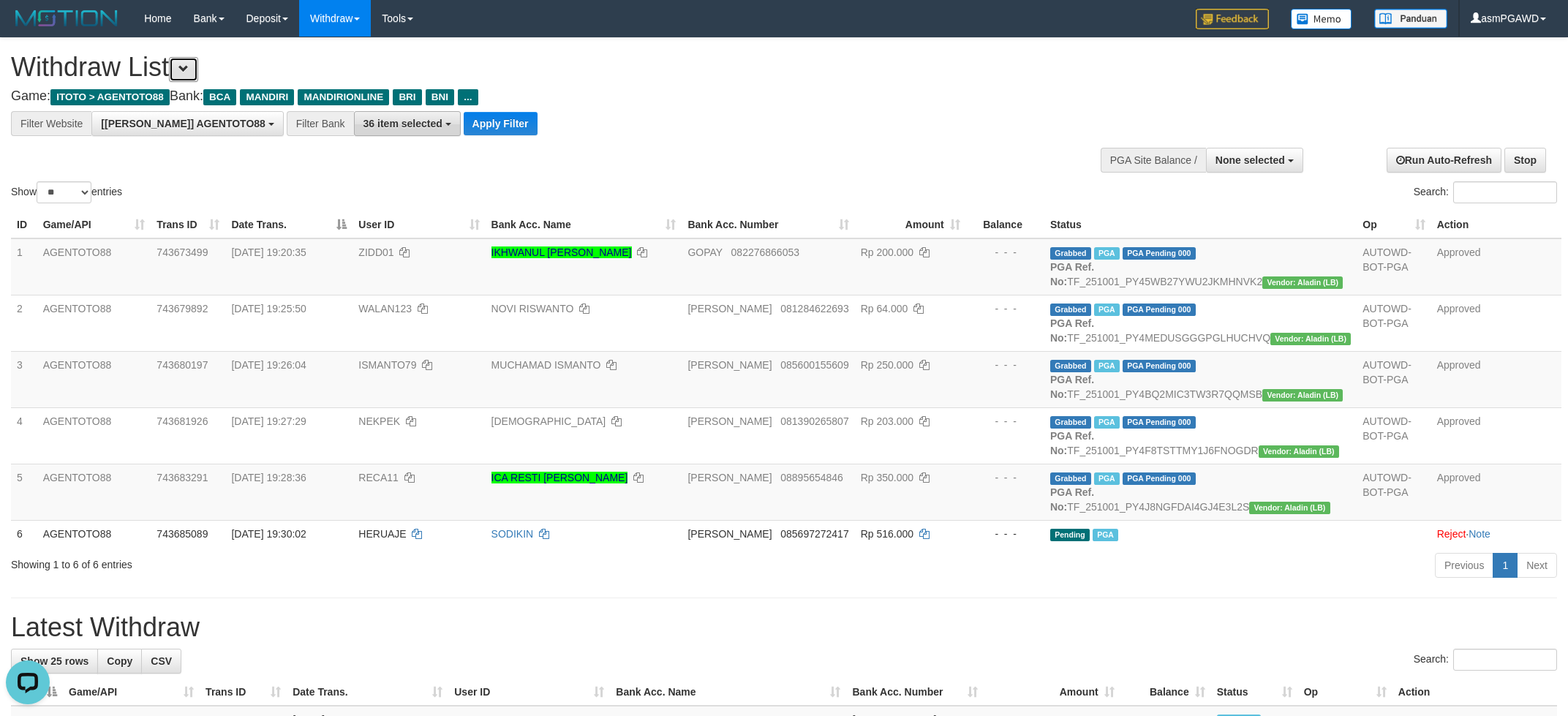
scroll to position [27, 0]
click at [464, 128] on button "Apply Filter" at bounding box center [501, 123] width 74 height 23
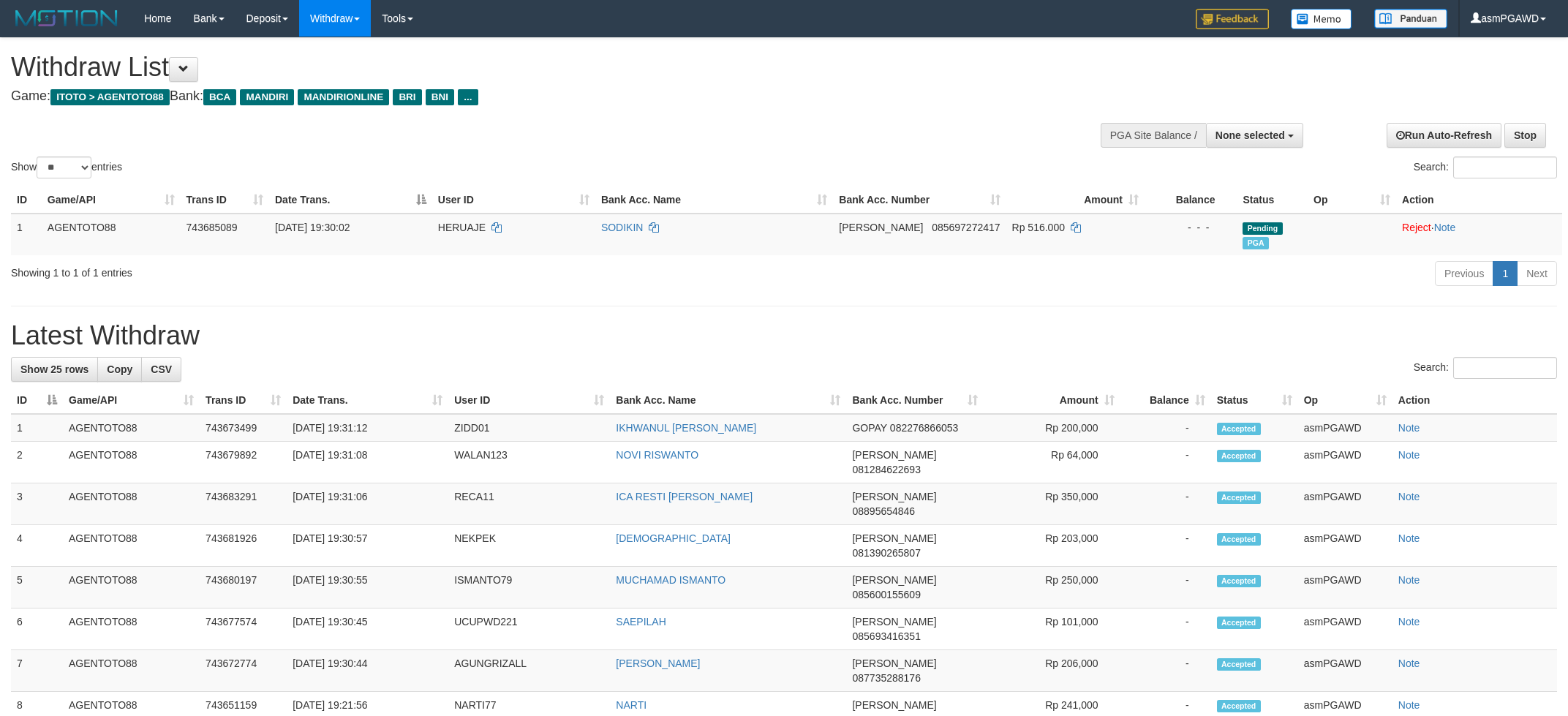
select select
select select "**"
click at [199, 64] on button at bounding box center [183, 69] width 29 height 25
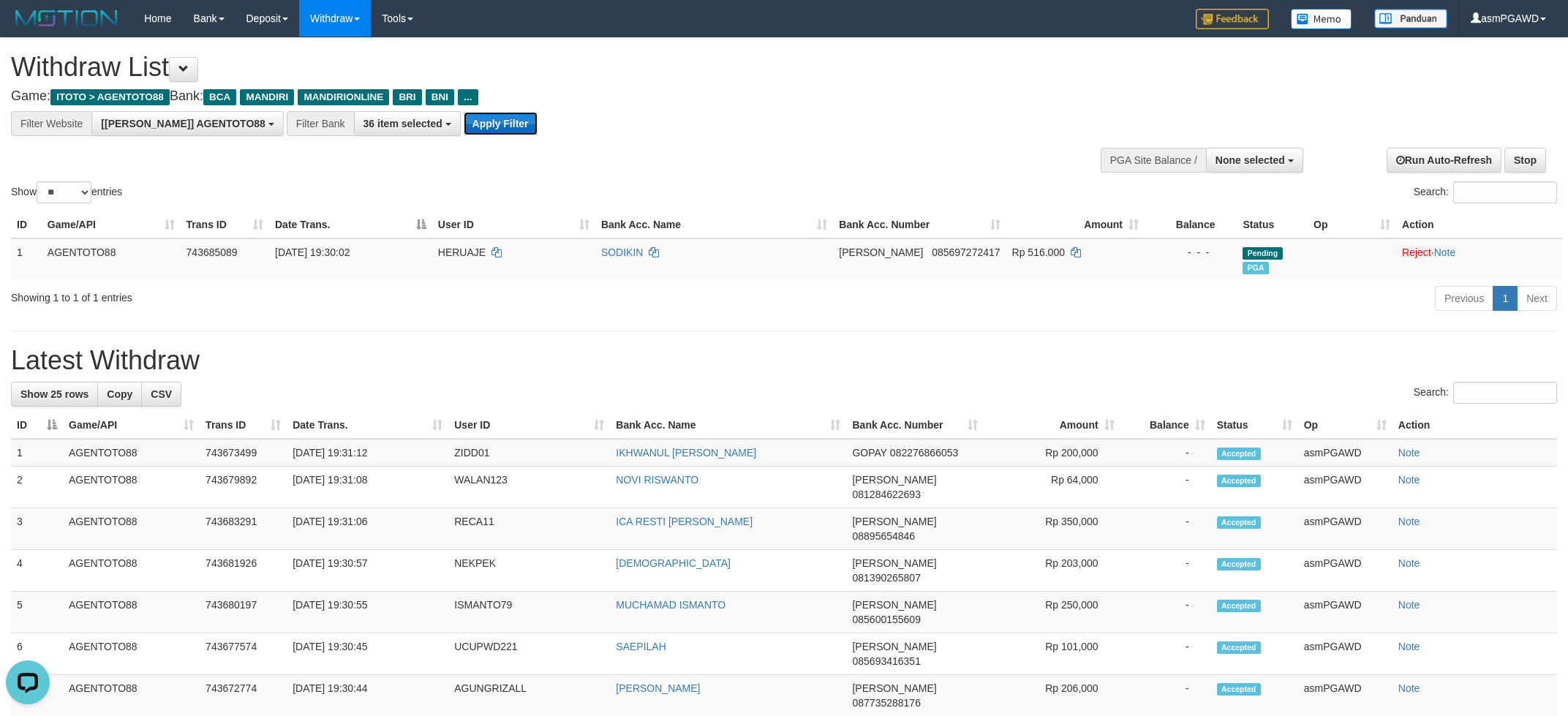
click at [464, 127] on button "Apply Filter" at bounding box center [501, 123] width 74 height 23
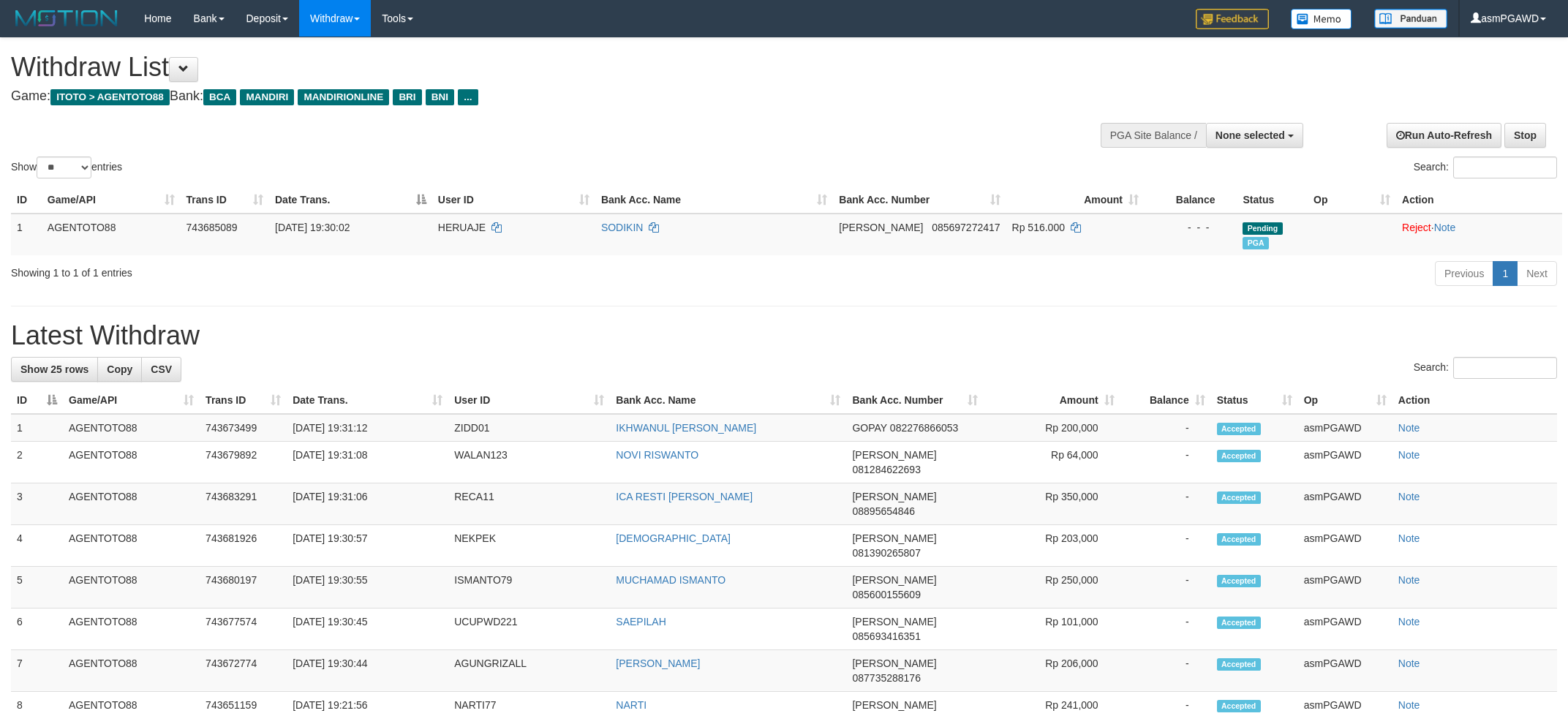
select select
select select "**"
click at [62, 373] on span "Show 25 rows" at bounding box center [54, 370] width 68 height 12
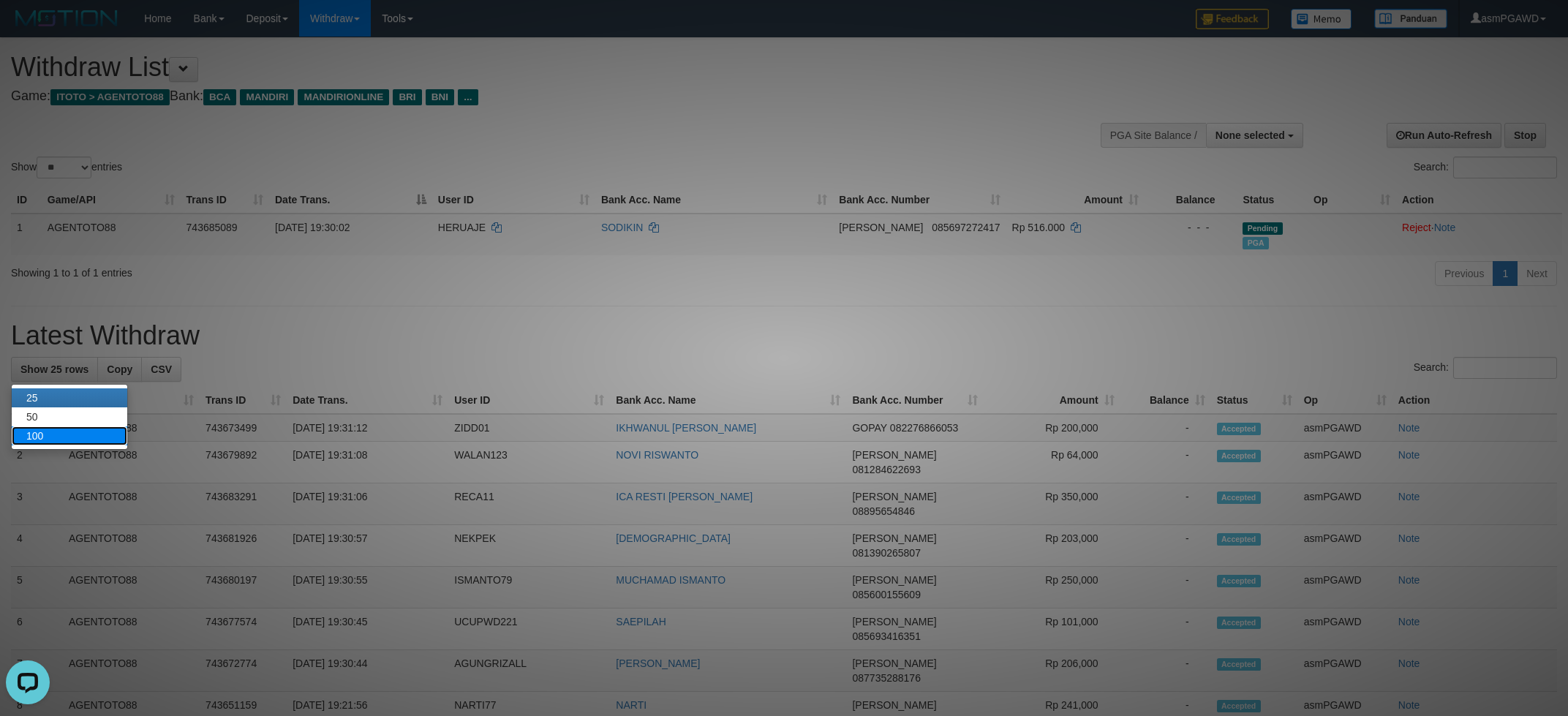
click at [68, 440] on link "100" at bounding box center [69, 435] width 116 height 19
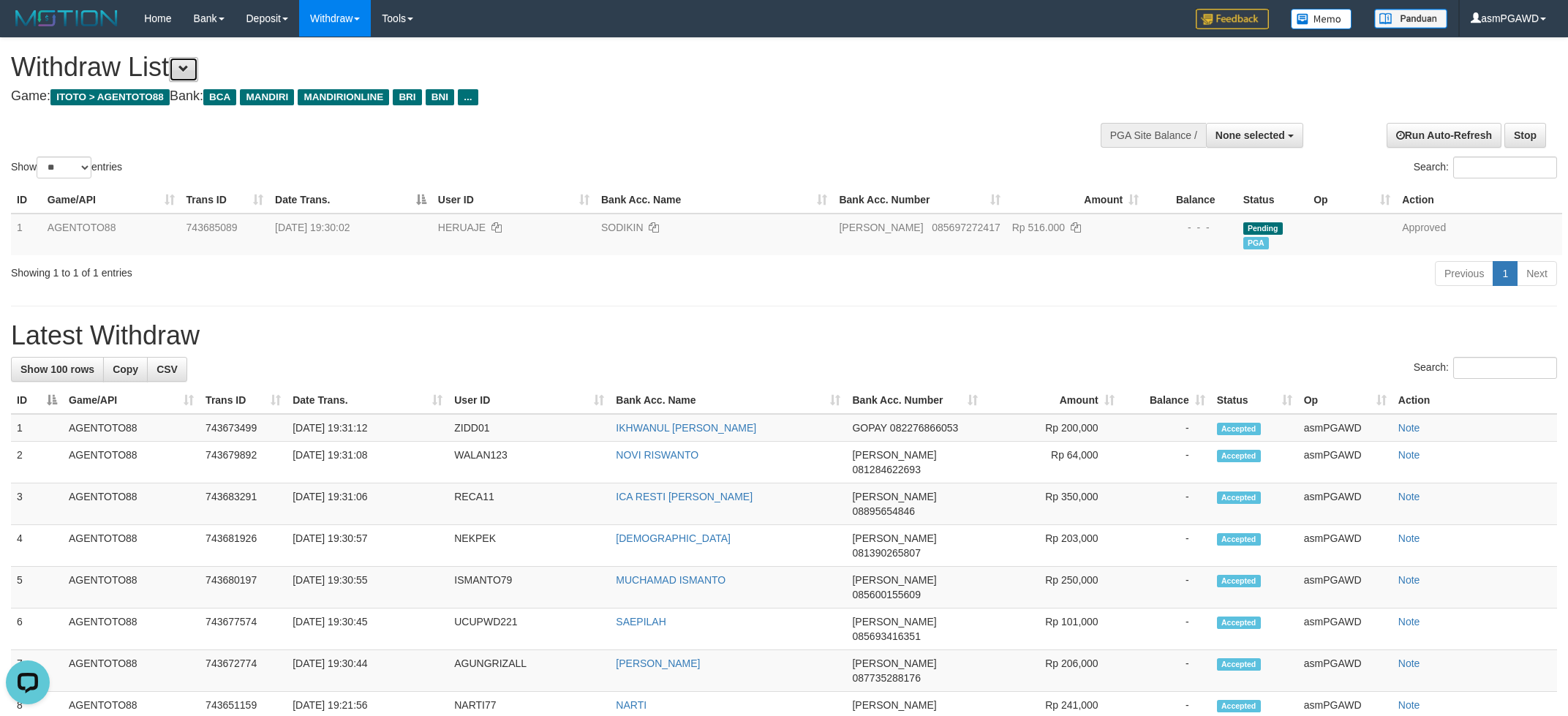
click at [183, 77] on button at bounding box center [183, 69] width 29 height 25
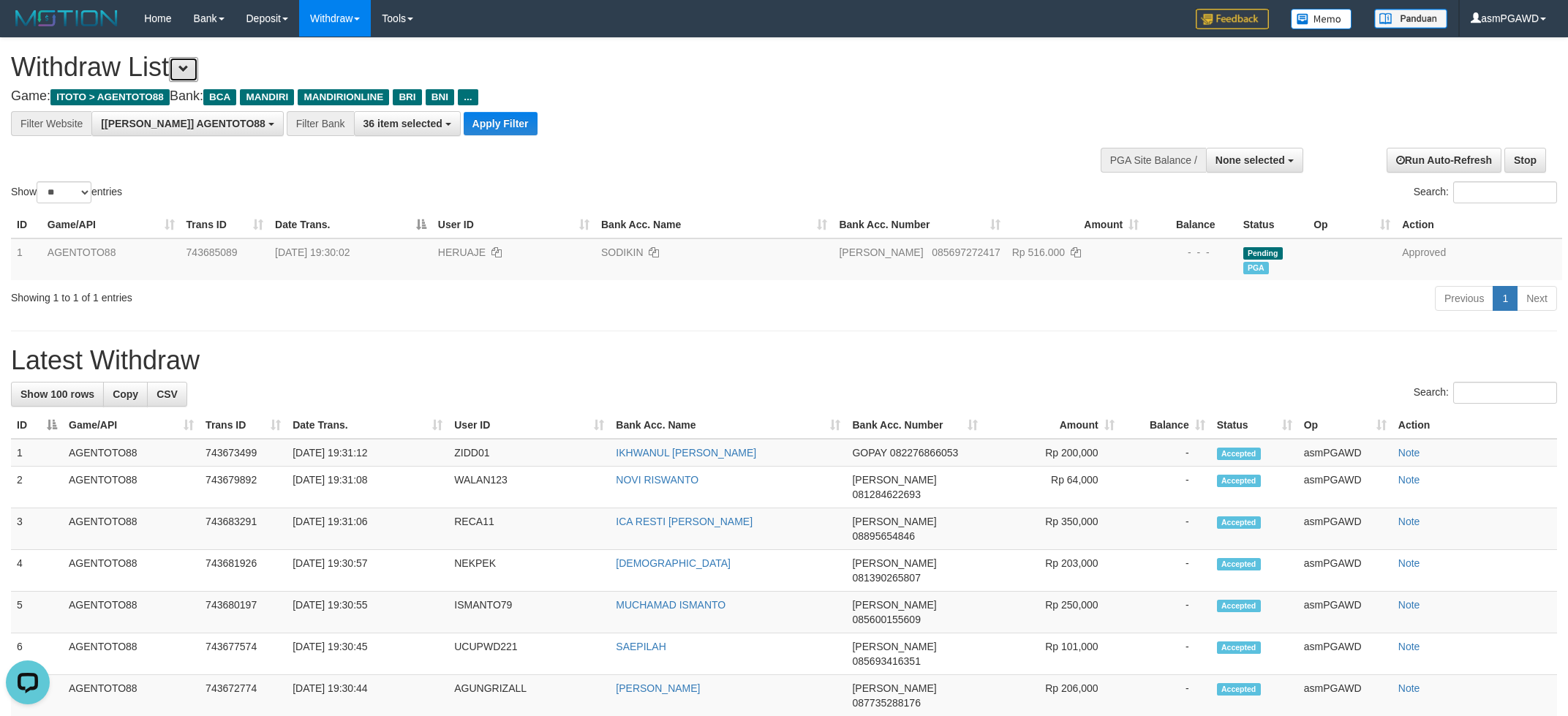
scroll to position [27, 0]
click at [464, 121] on button "Apply Filter" at bounding box center [501, 123] width 74 height 23
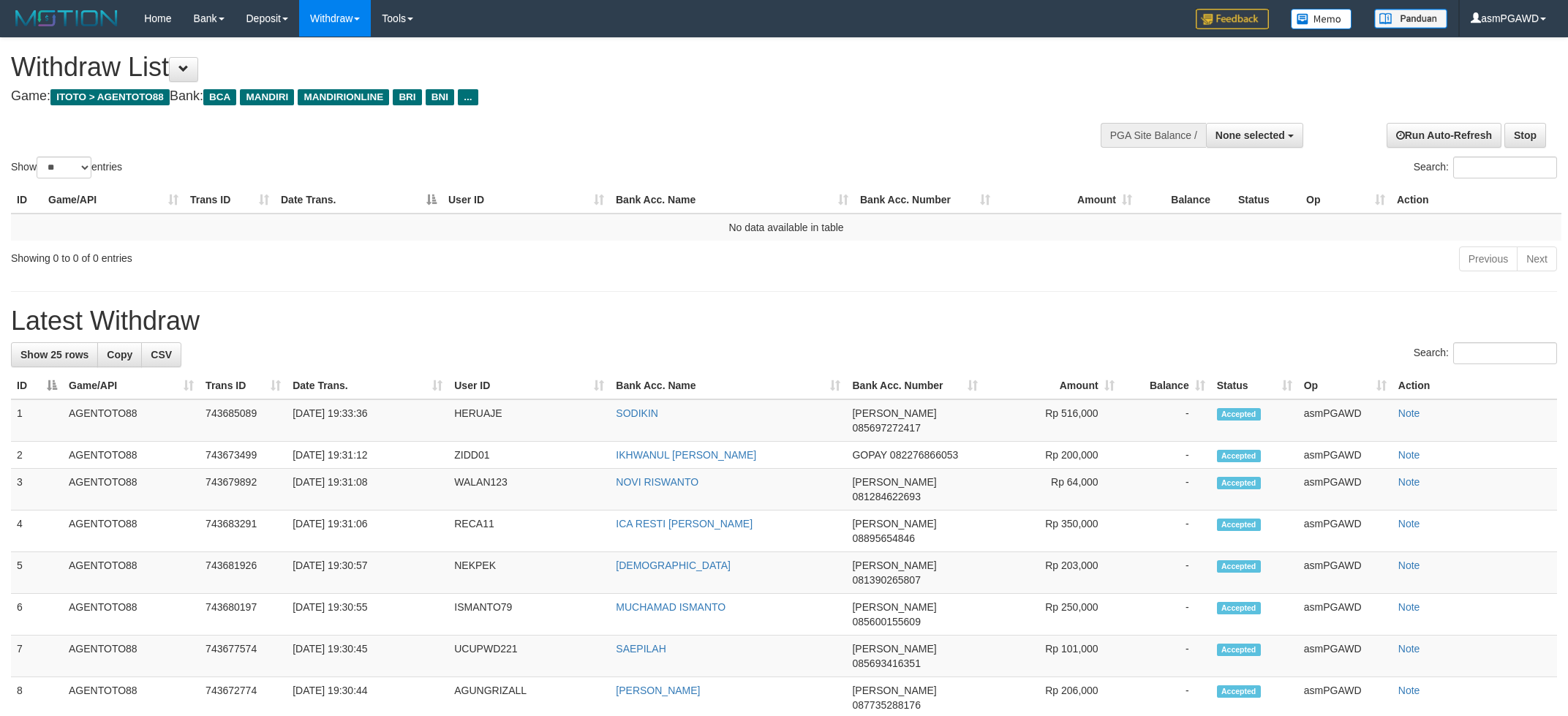
select select
select select "**"
click at [1251, 131] on span "None selected" at bounding box center [1250, 135] width 69 height 12
click at [1219, 205] on label "[[PERSON_NAME]] AGENTOTO88" at bounding box center [1200, 209] width 205 height 19
select select "***"
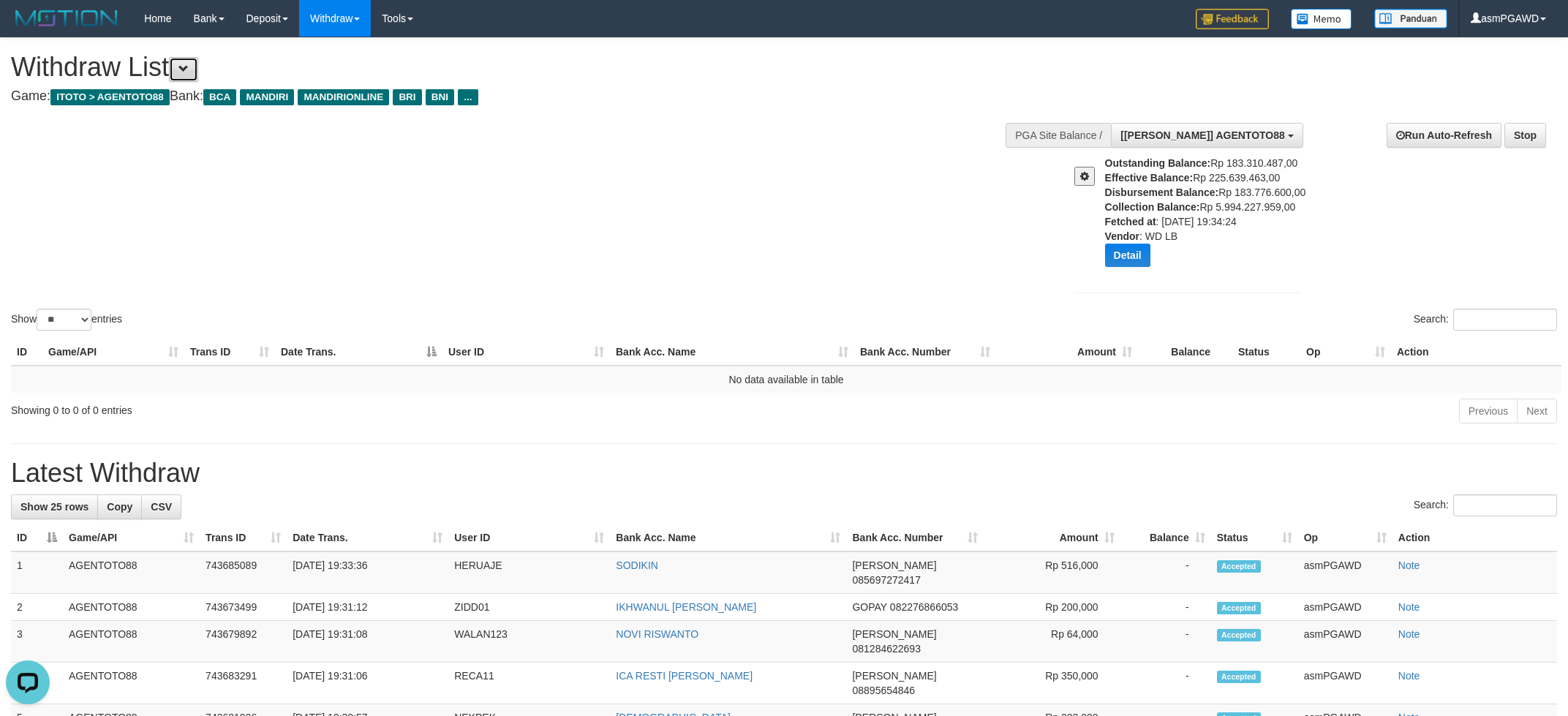
click at [199, 80] on button at bounding box center [183, 69] width 29 height 25
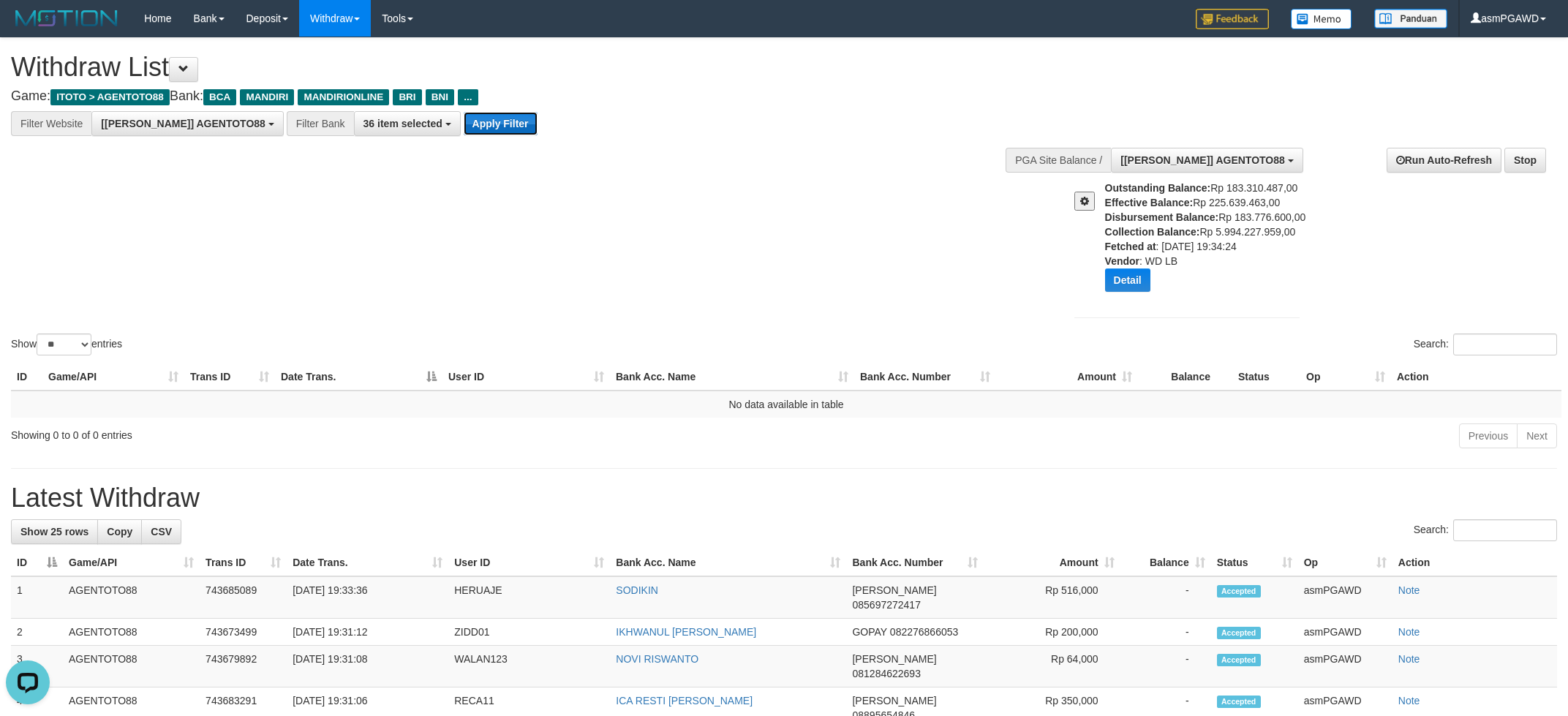
click at [464, 127] on button "Apply Filter" at bounding box center [501, 123] width 74 height 23
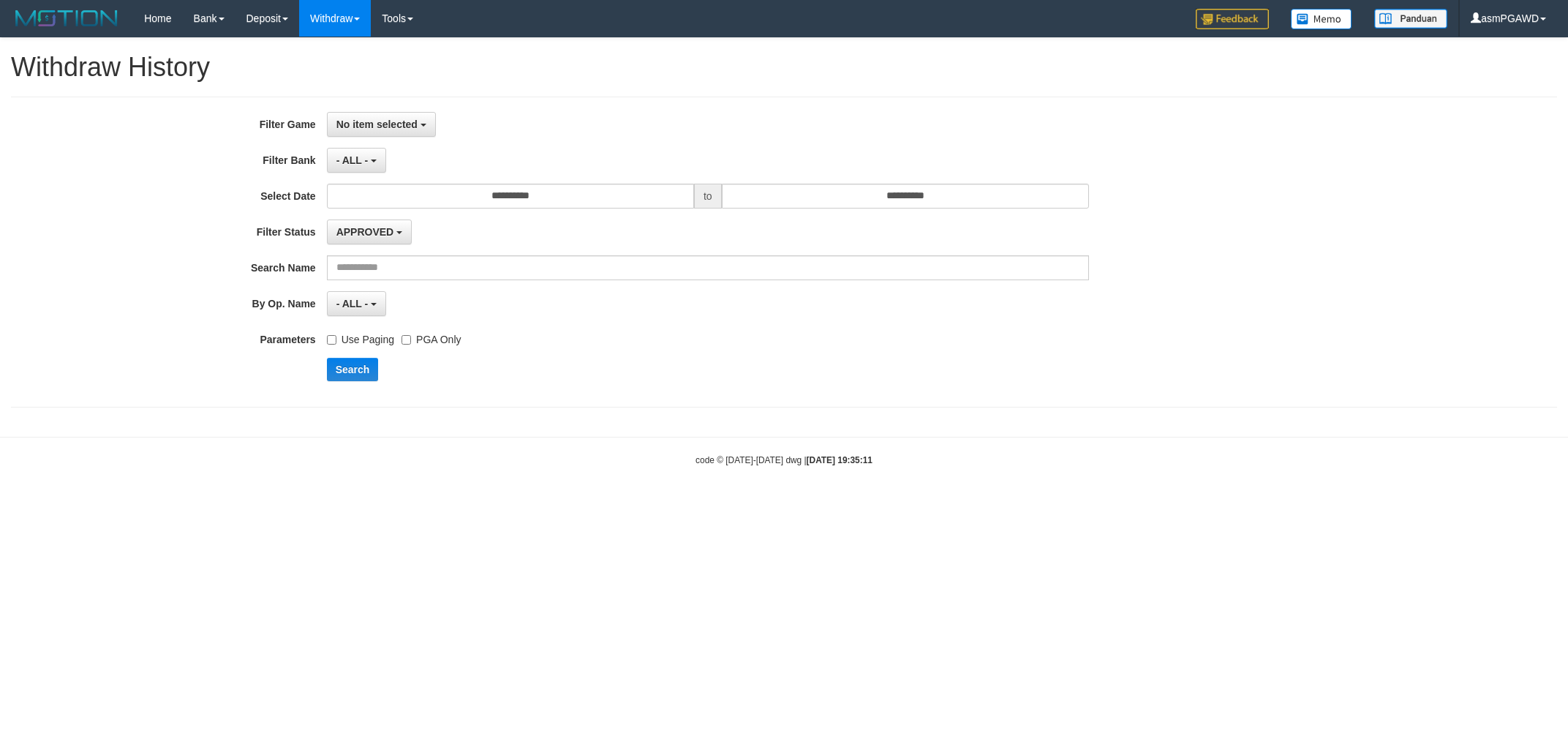
select select
click at [372, 155] on button "- ALL -" at bounding box center [356, 160] width 59 height 25
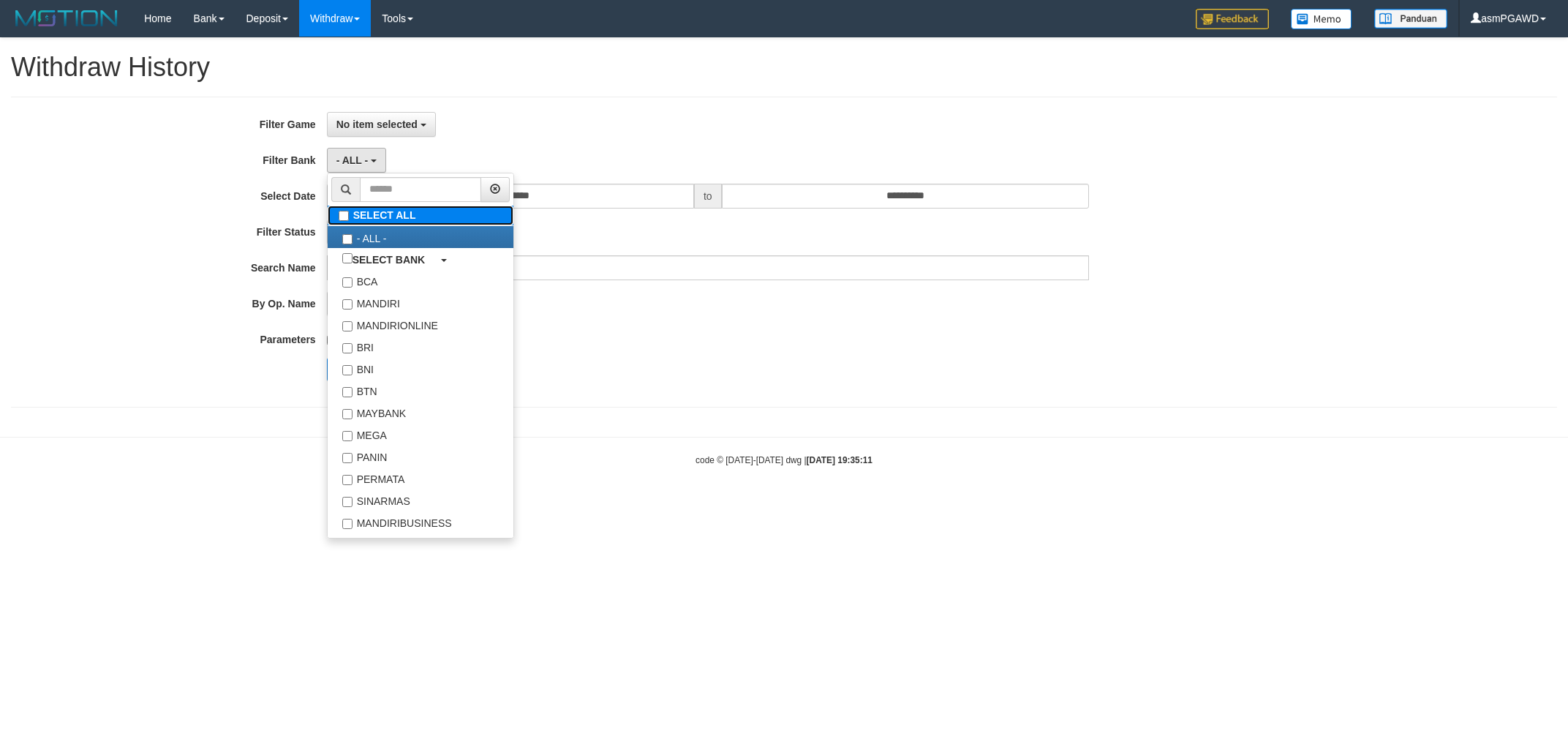
click at [369, 218] on label "SELECT ALL" at bounding box center [420, 215] width 186 height 20
click at [371, 235] on label "- ALL -" at bounding box center [420, 237] width 186 height 22
select select "***"
click at [634, 131] on div "No item selected SELECT ALL [ITOTO] AGENTOTO88" at bounding box center [708, 124] width 763 height 25
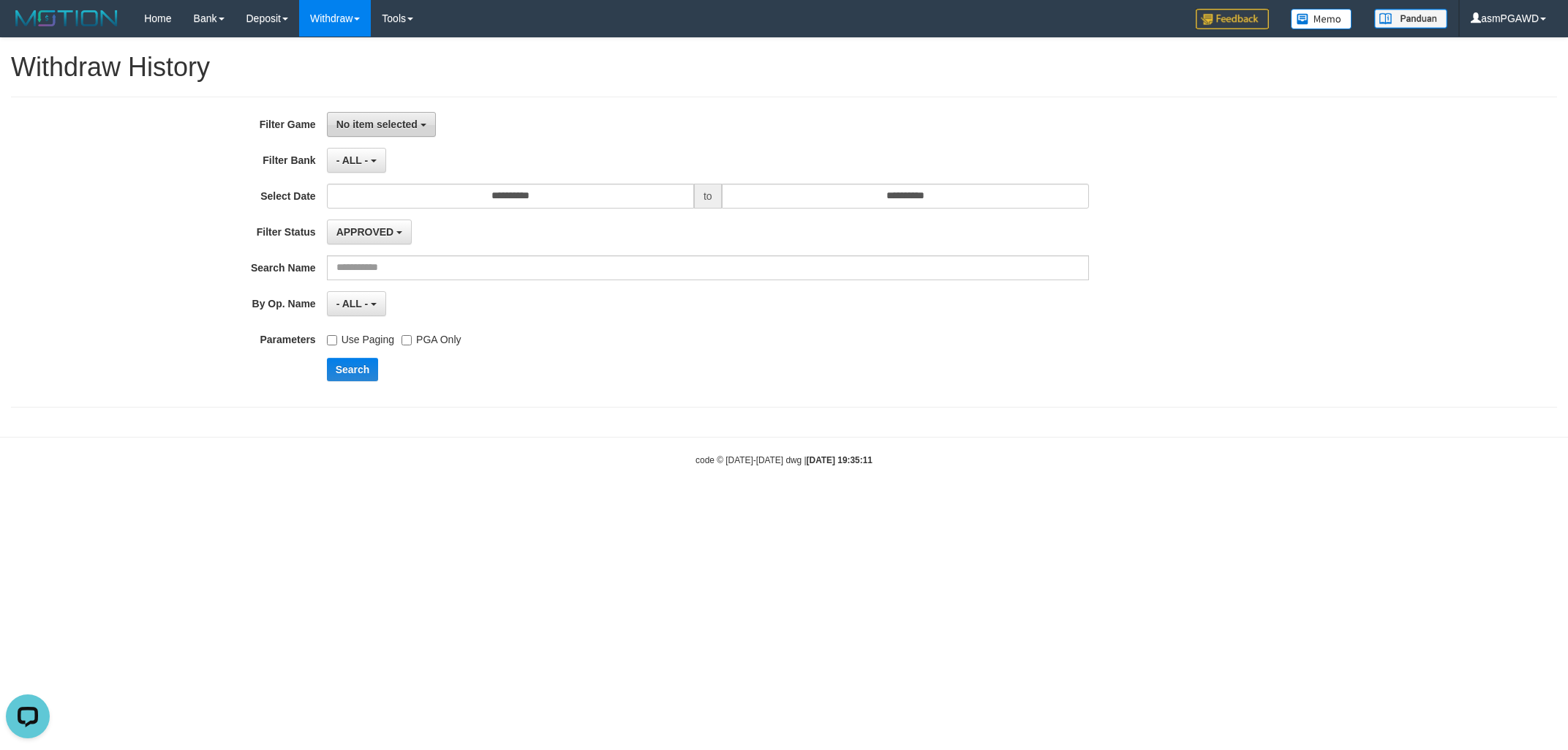
click at [401, 118] on button "No item selected" at bounding box center [381, 124] width 109 height 25
click at [389, 193] on label "[[PERSON_NAME]] AGENTOTO88" at bounding box center [430, 201] width 205 height 22
select select "***"
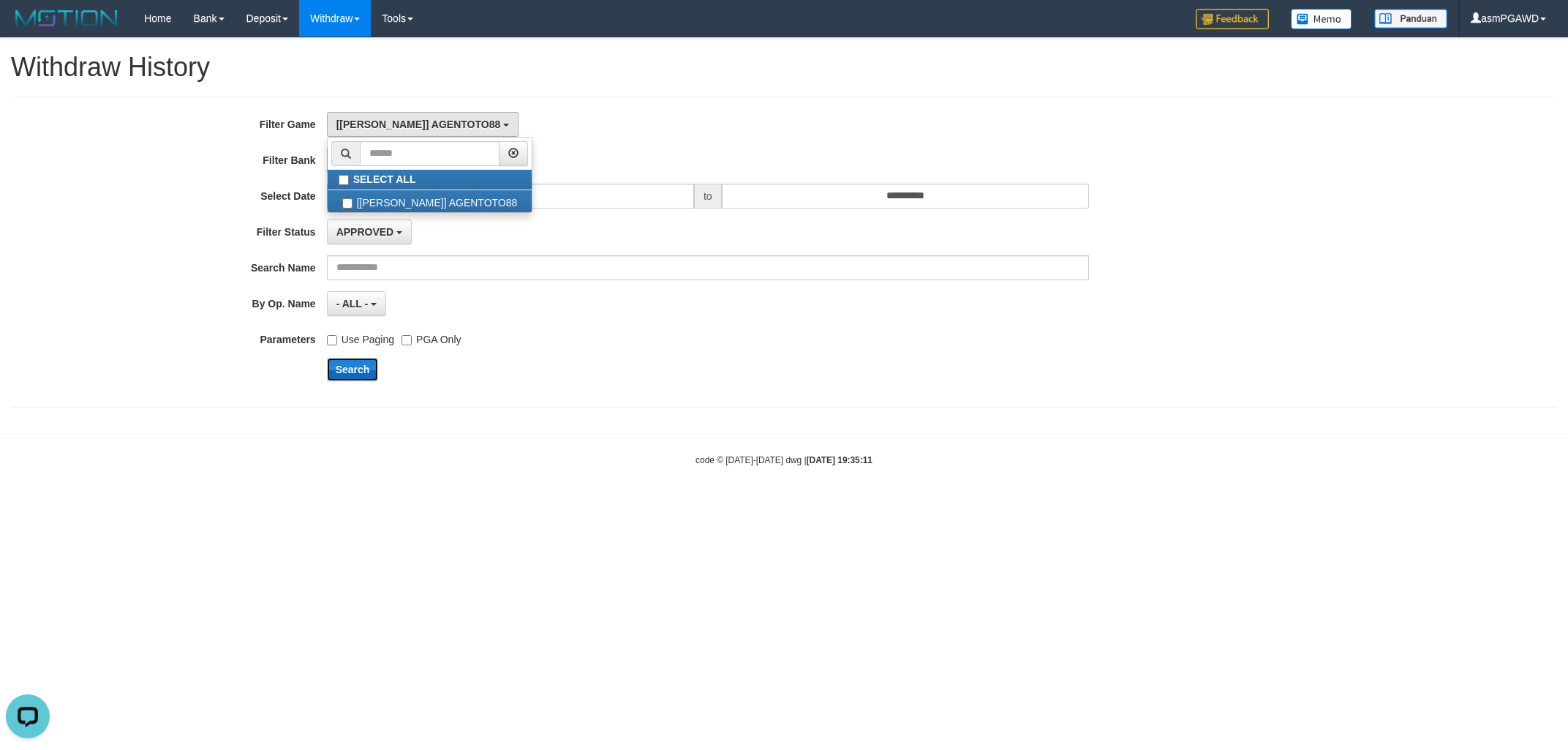
click at [338, 372] on button "Search" at bounding box center [353, 369] width 52 height 23
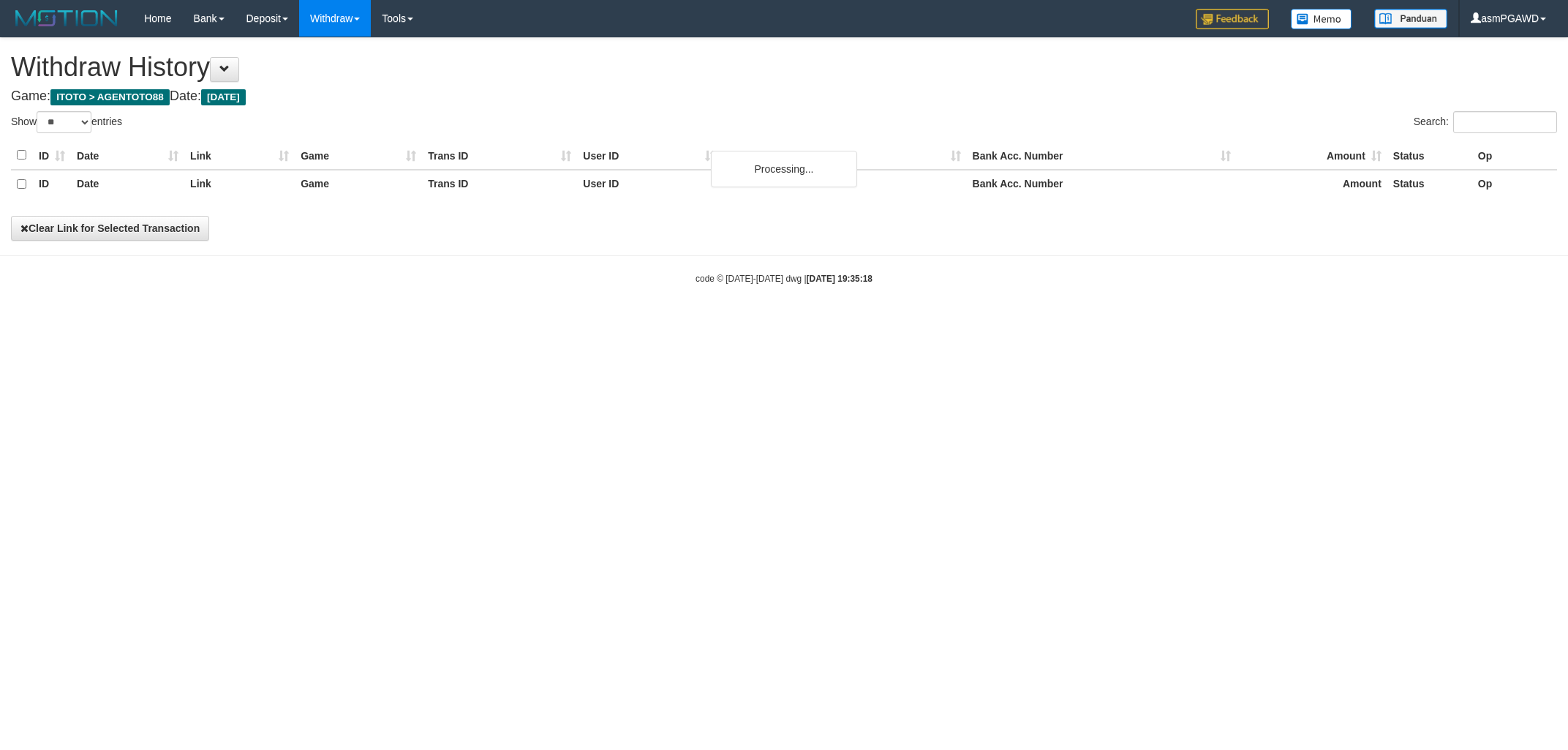
select select "**"
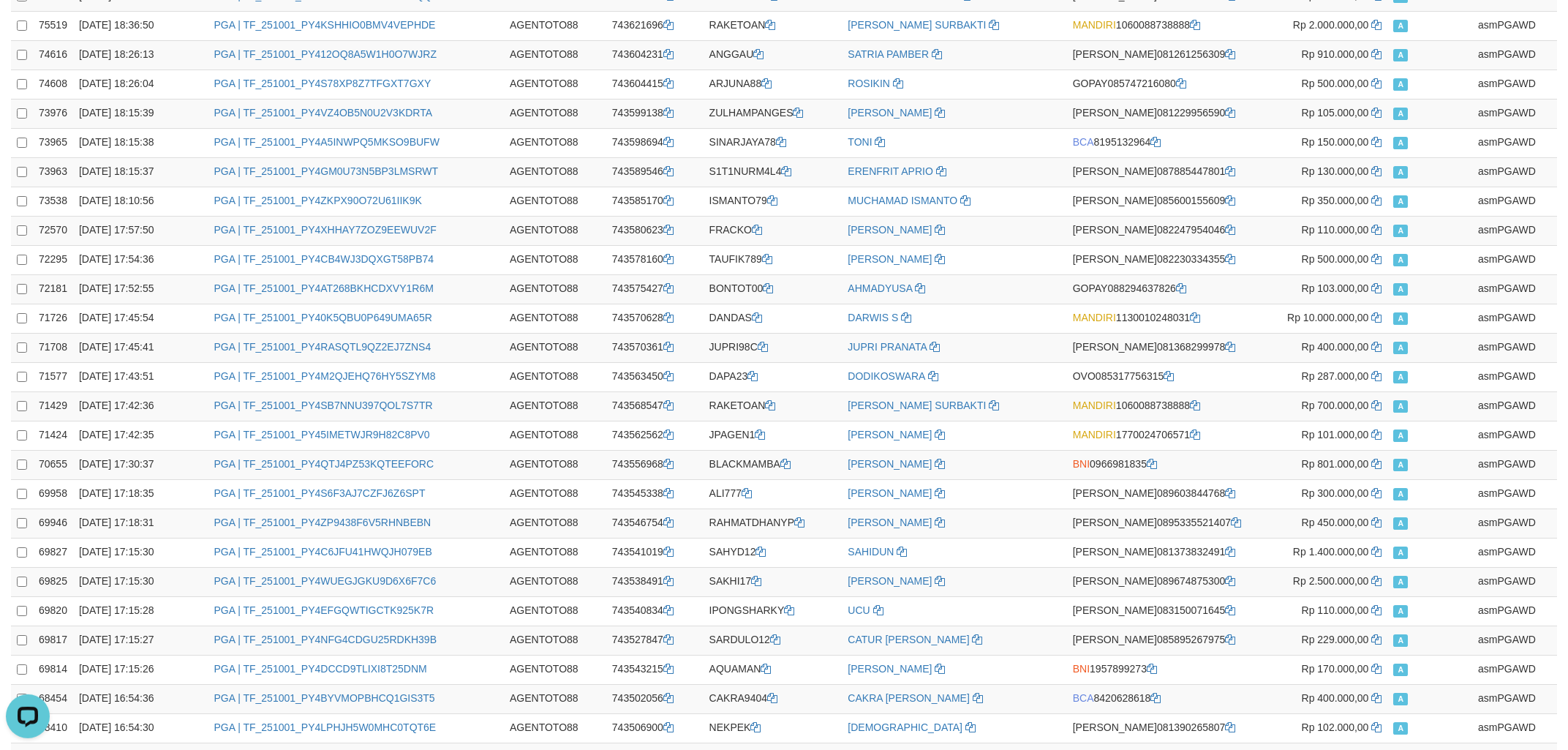
scroll to position [51, 0]
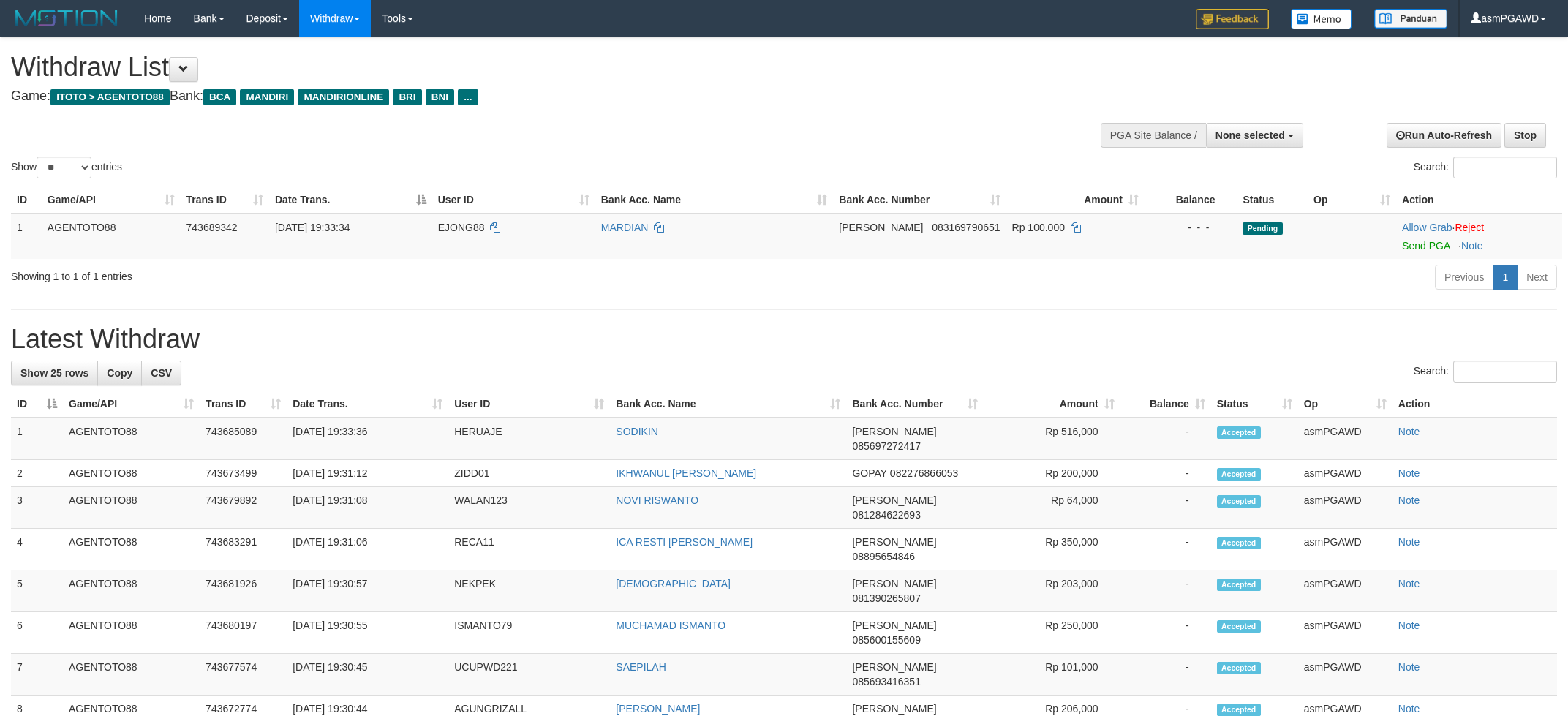
select select
select select "**"
click at [1405, 246] on link "Send PGA" at bounding box center [1426, 246] width 48 height 12
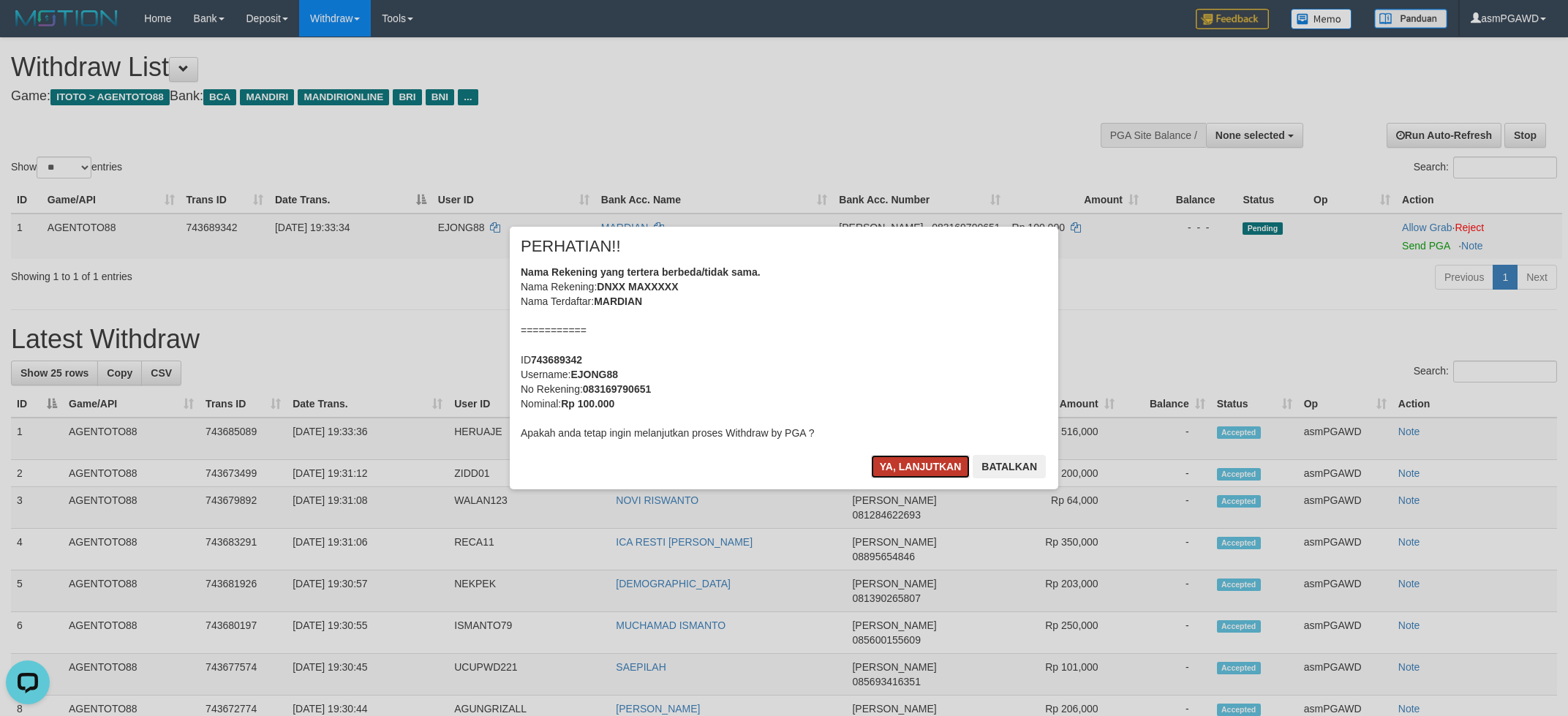
click at [937, 461] on button "Ya, lanjutkan" at bounding box center [921, 466] width 99 height 23
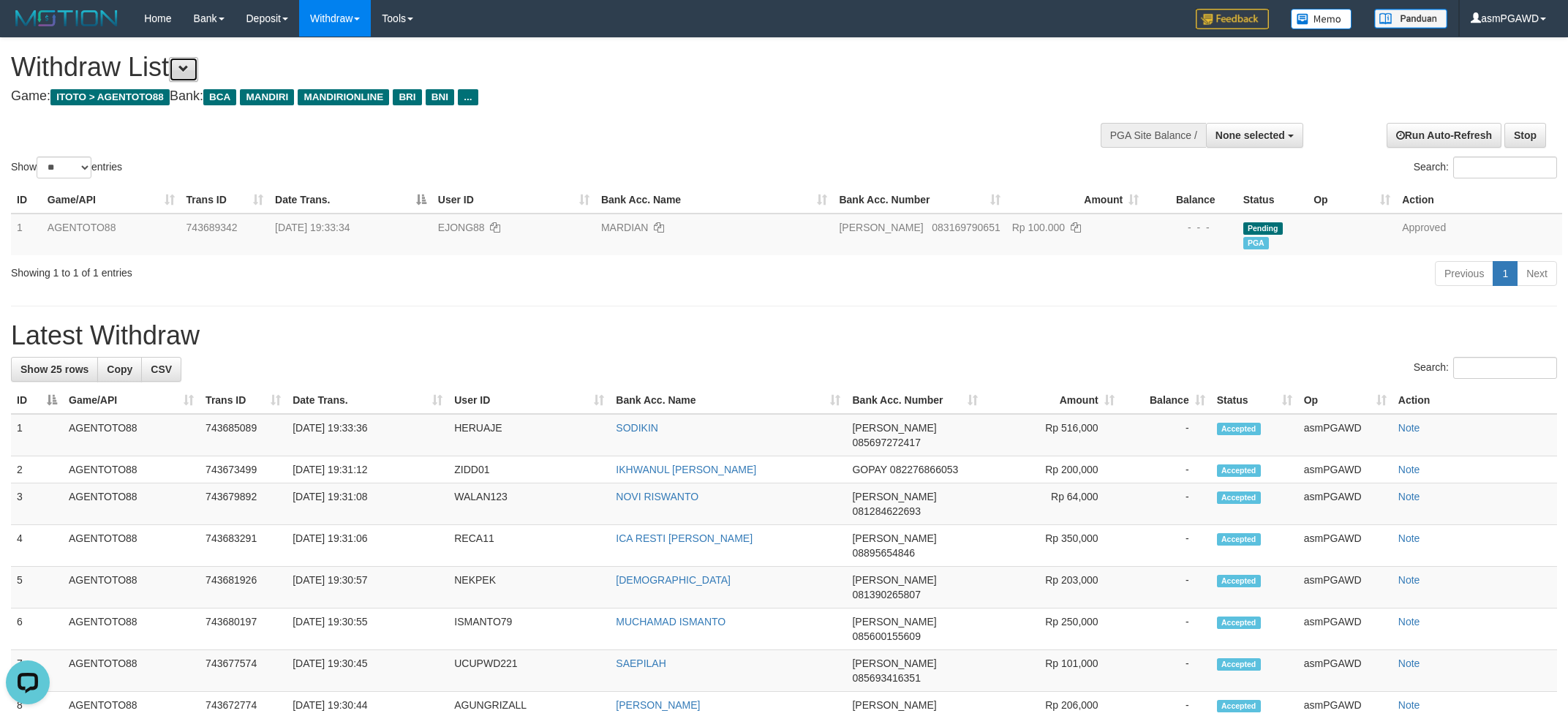
click at [189, 63] on span at bounding box center [184, 68] width 10 height 10
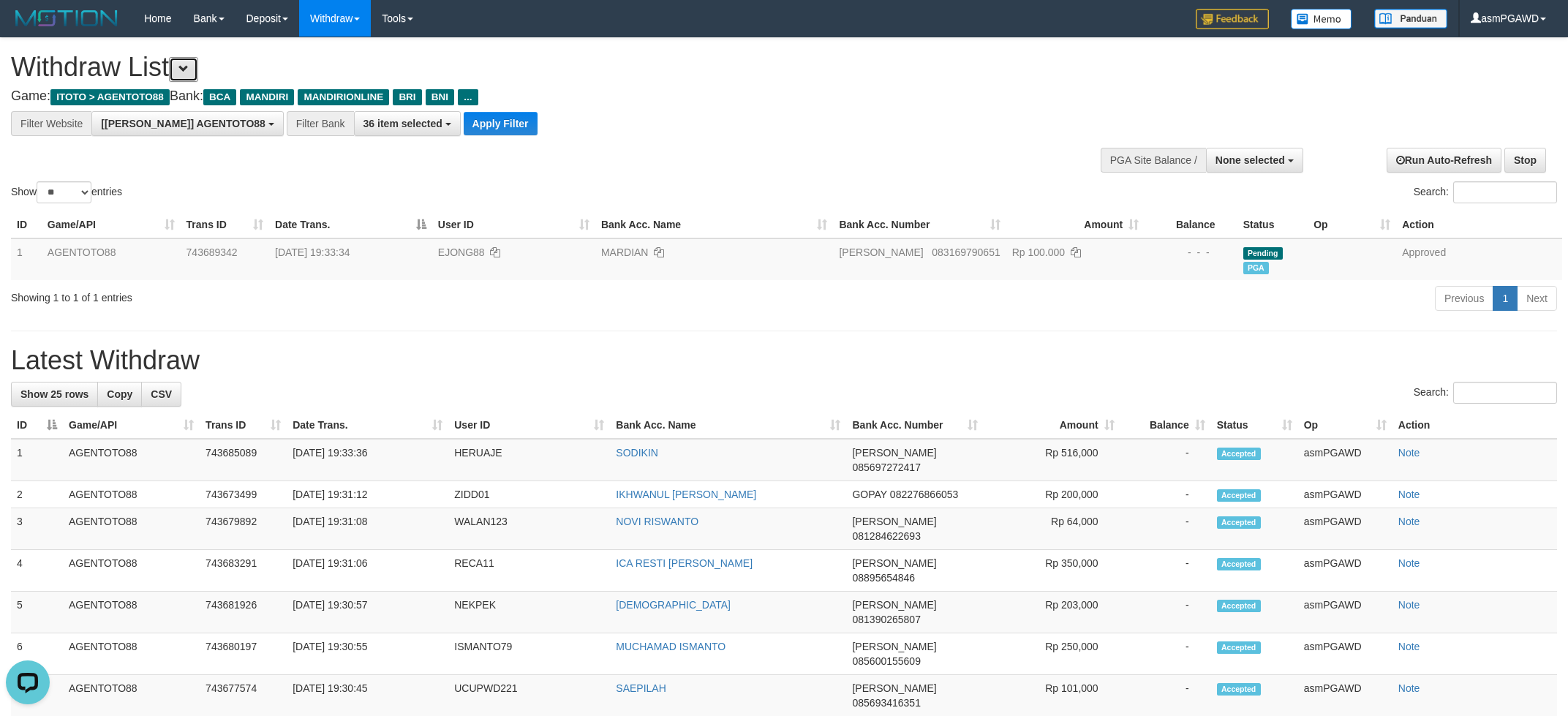
scroll to position [27, 0]
click at [199, 63] on button at bounding box center [183, 69] width 29 height 25
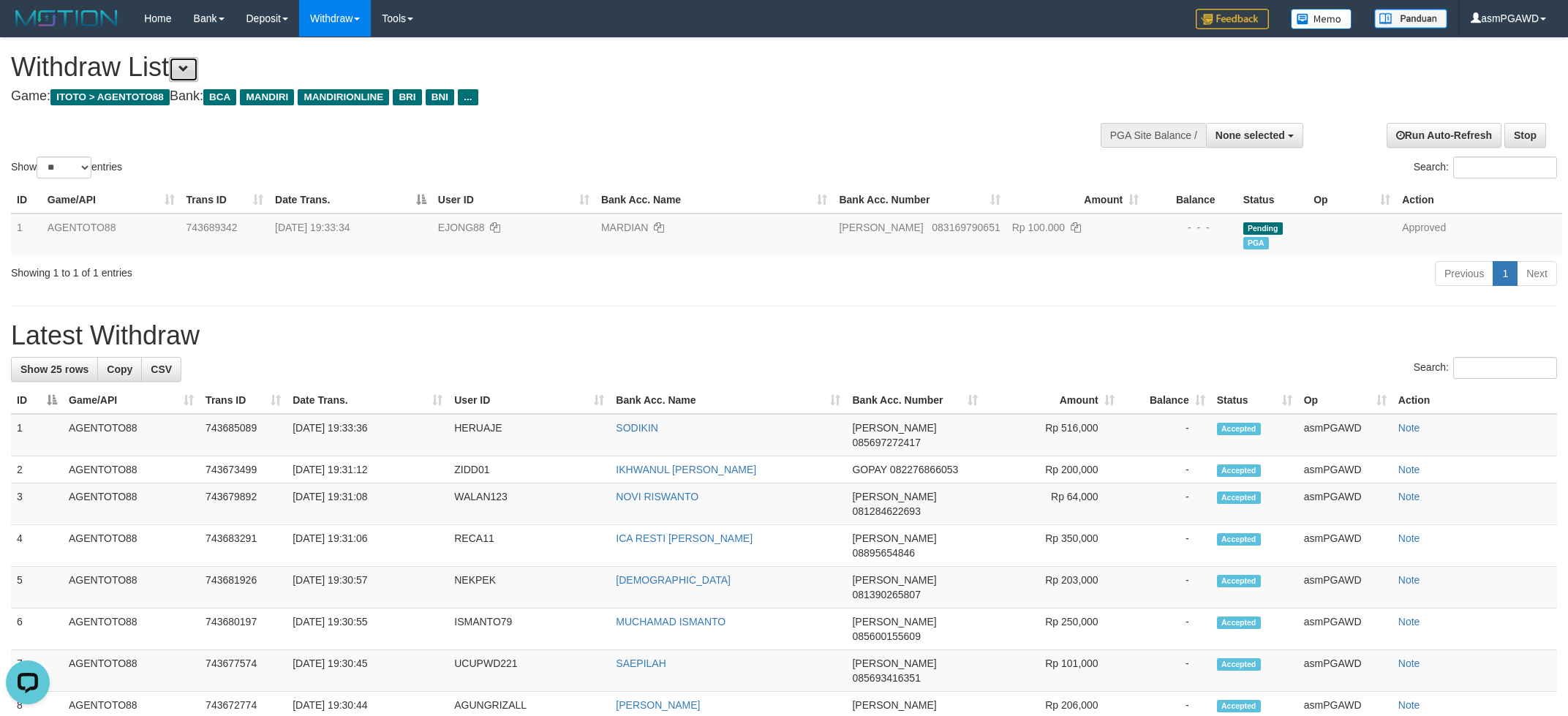
click at [189, 69] on span at bounding box center [184, 68] width 10 height 10
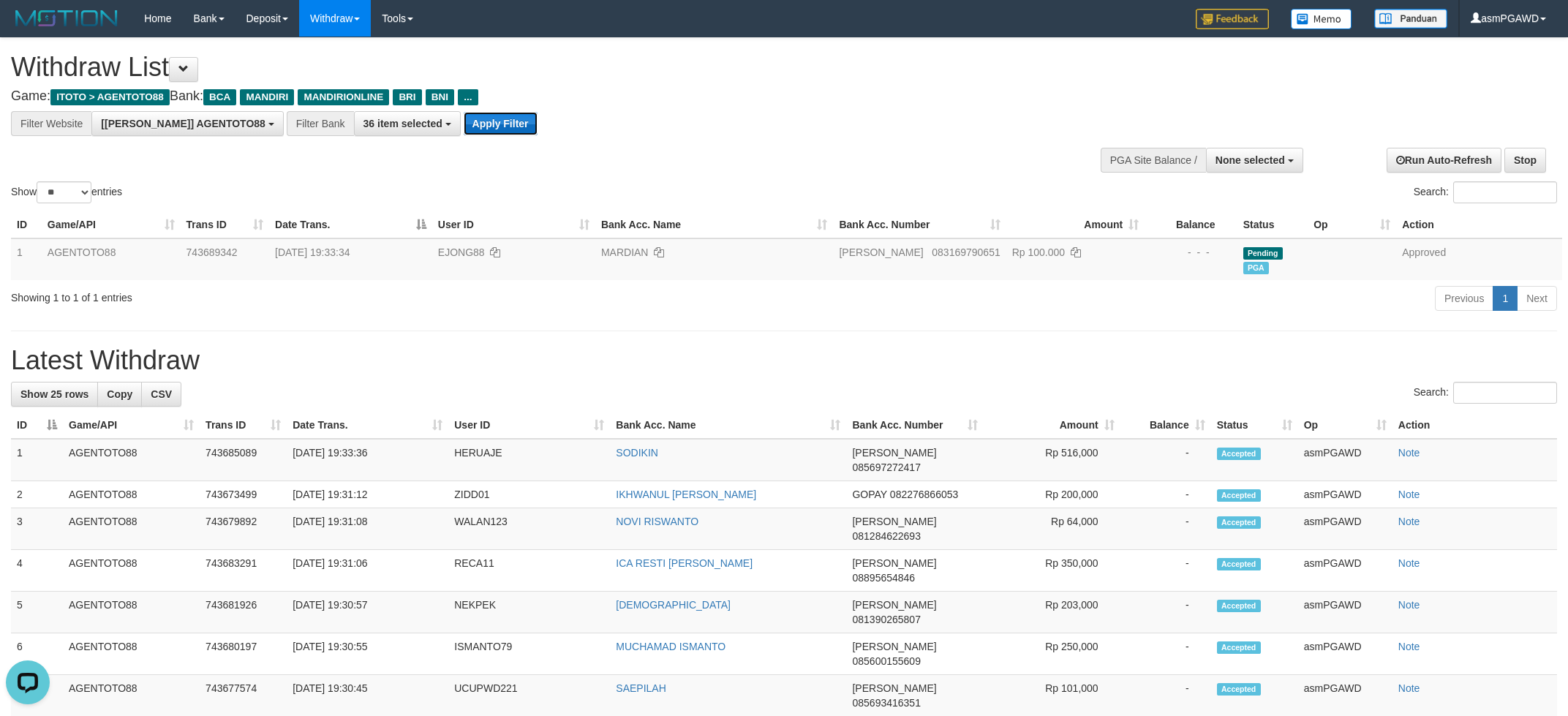
click at [464, 126] on button "Apply Filter" at bounding box center [501, 123] width 74 height 23
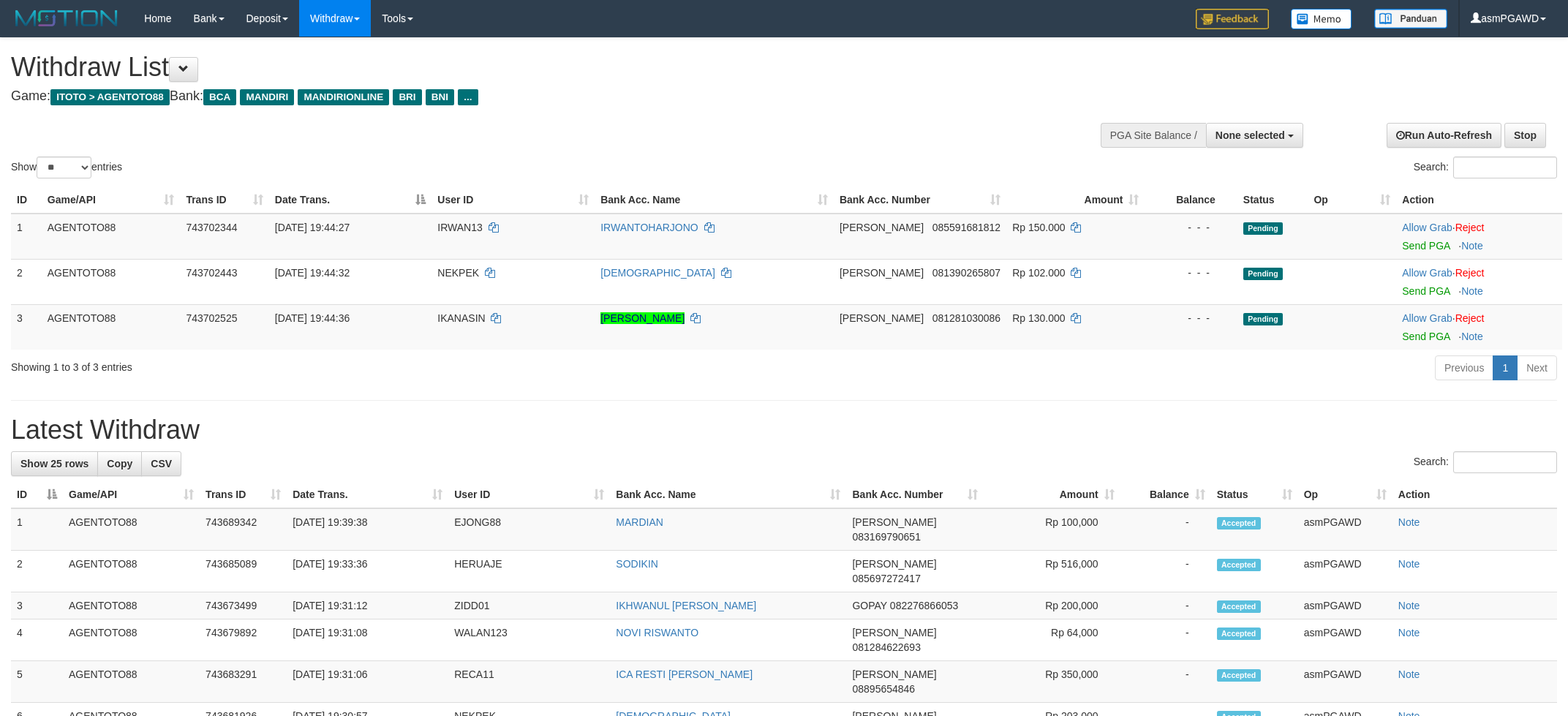
select select
select select "**"
click at [1437, 246] on link "Send PGA" at bounding box center [1426, 246] width 48 height 12
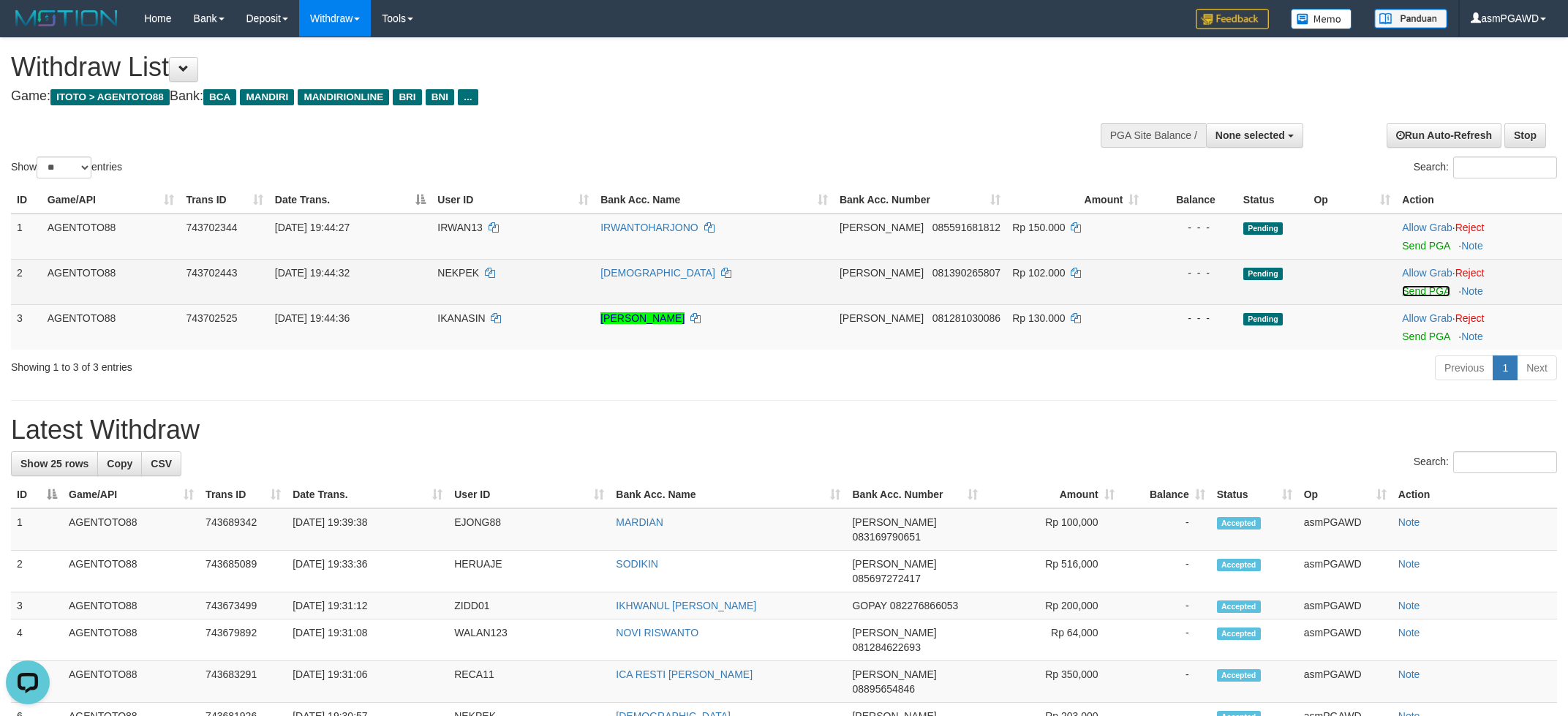
click at [1422, 291] on link "Send PGA" at bounding box center [1426, 291] width 48 height 12
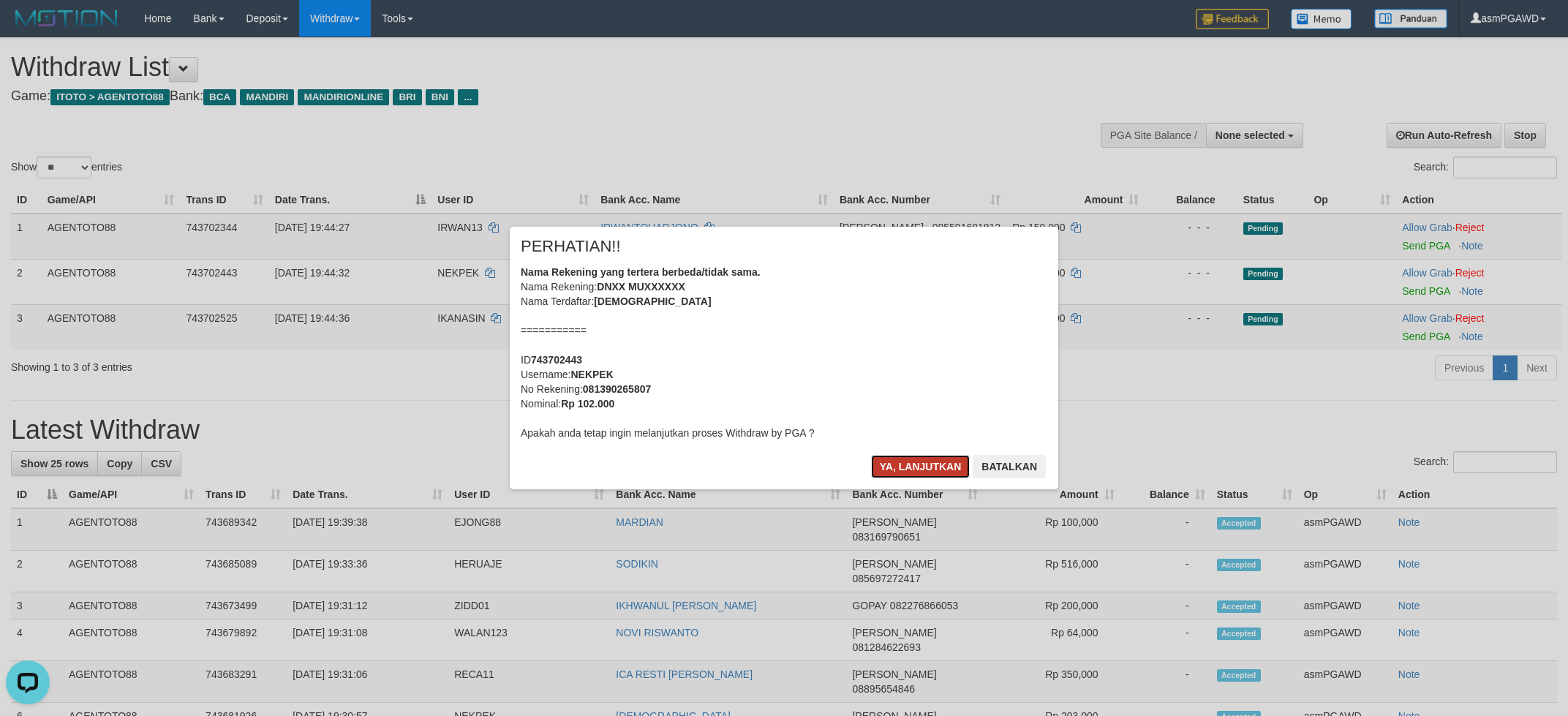
click at [929, 467] on button "Ya, lanjutkan" at bounding box center [921, 466] width 99 height 23
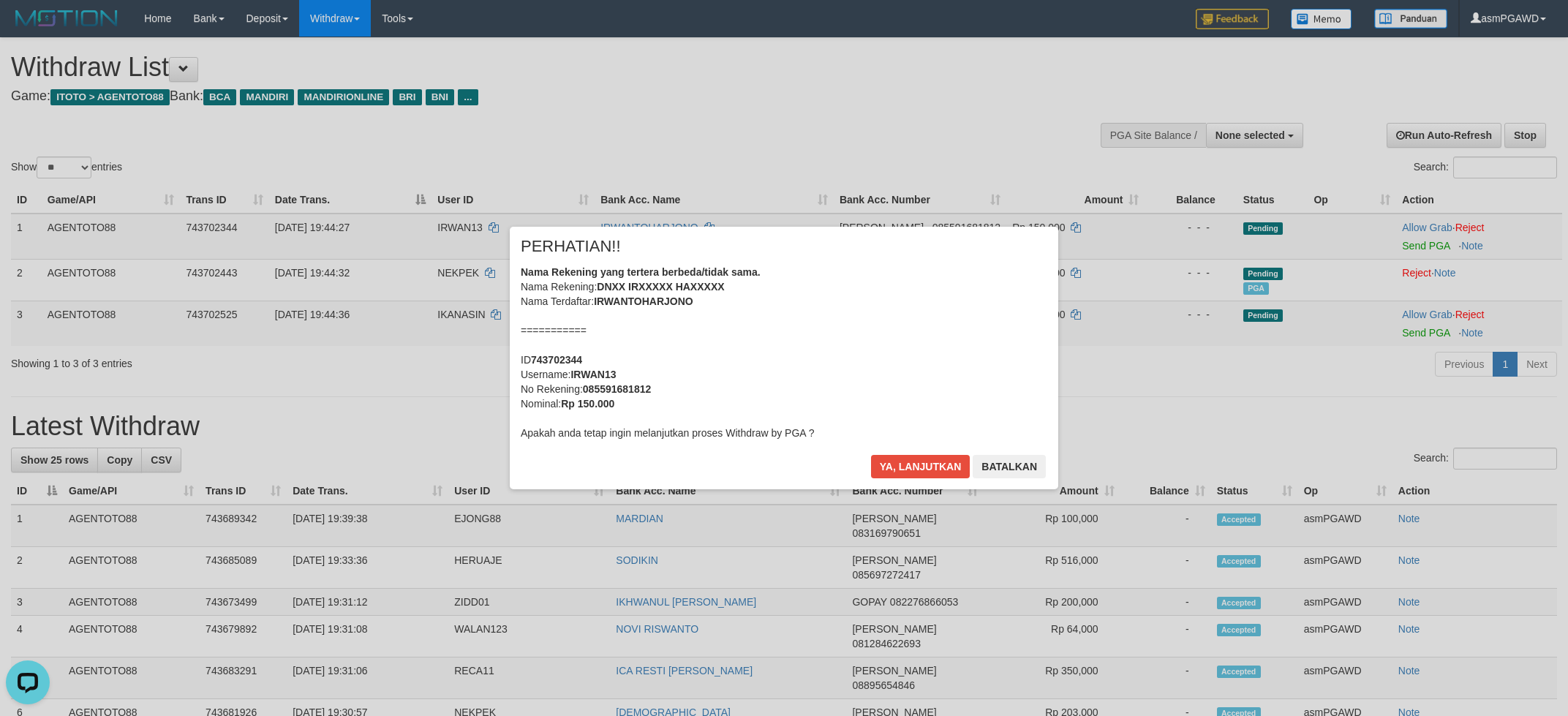
scroll to position [631, 0]
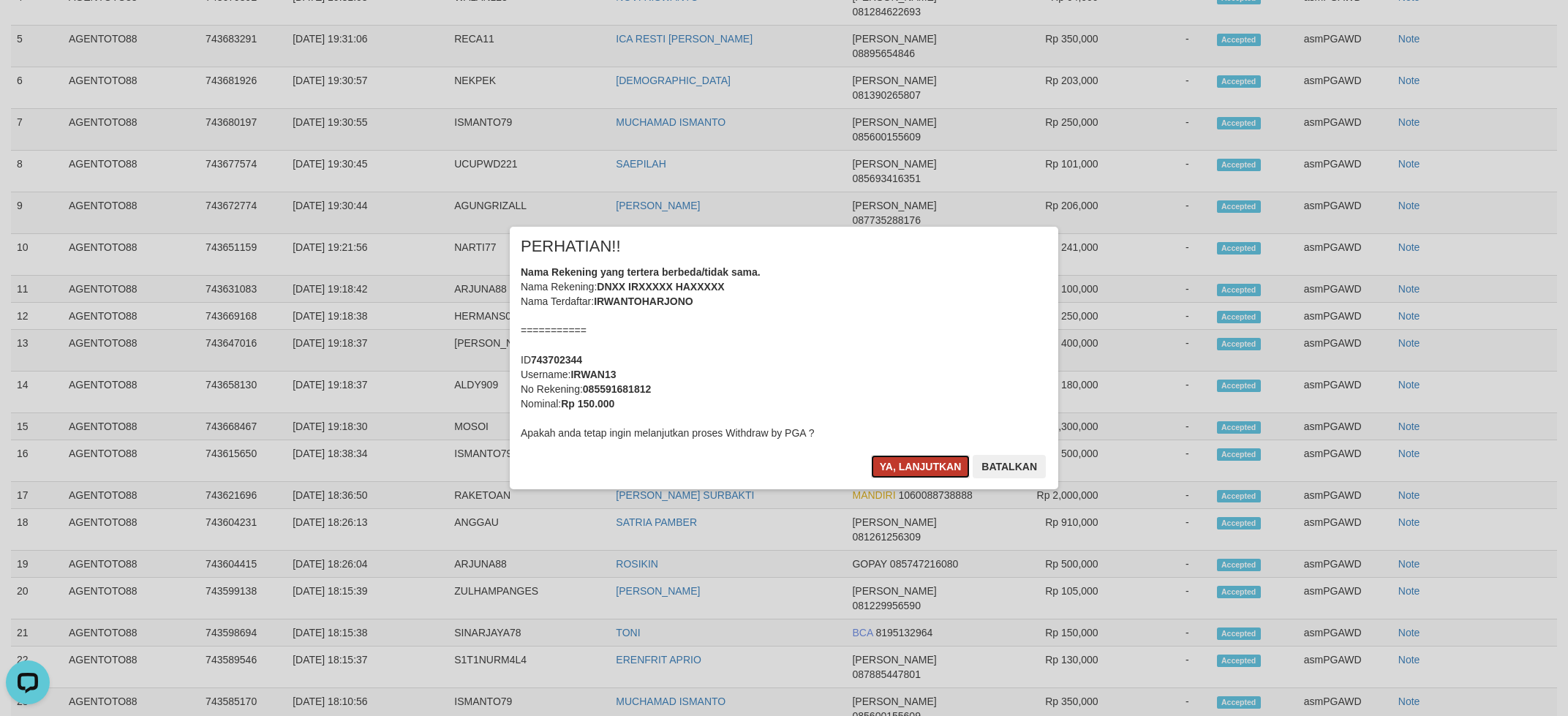
click at [904, 465] on button "Ya, lanjutkan" at bounding box center [921, 466] width 99 height 23
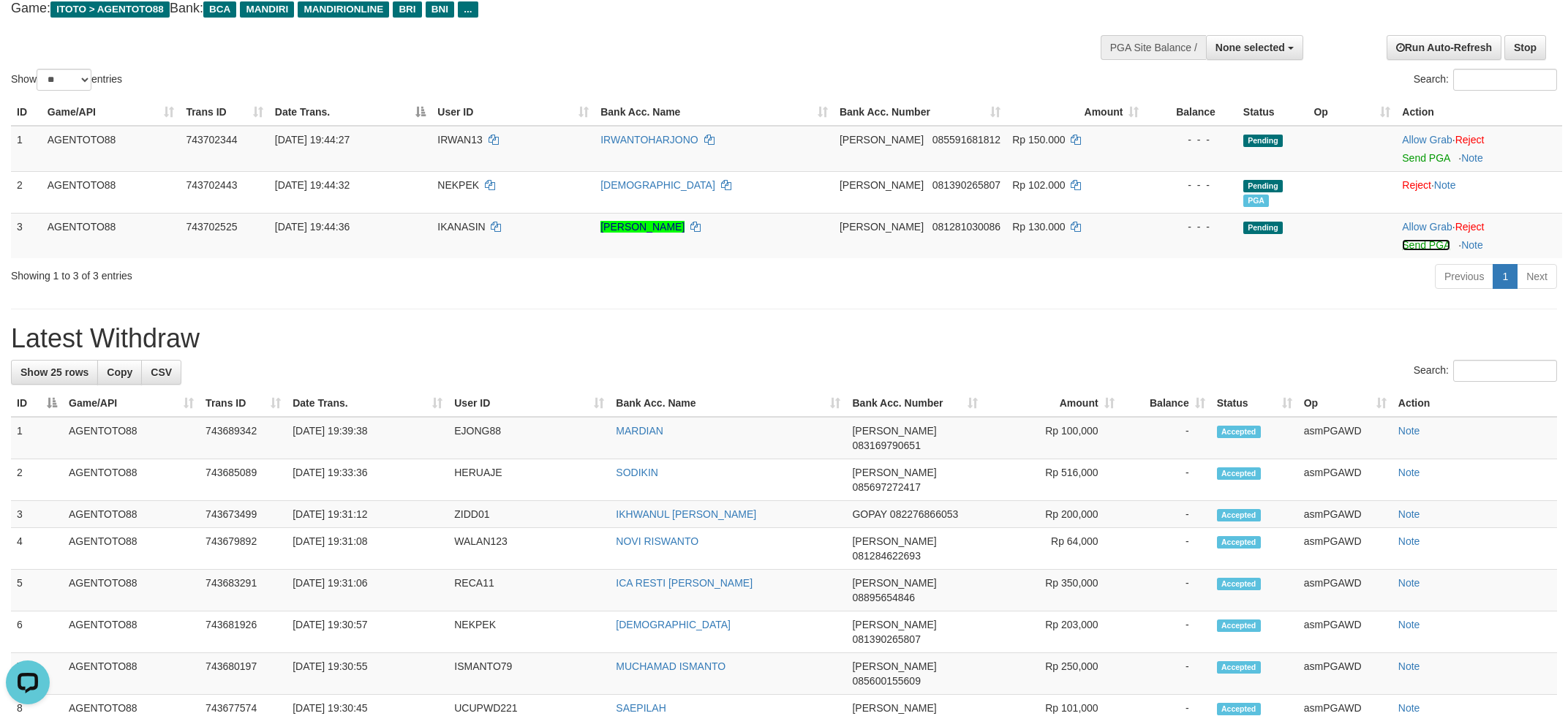
scroll to position [0, 0]
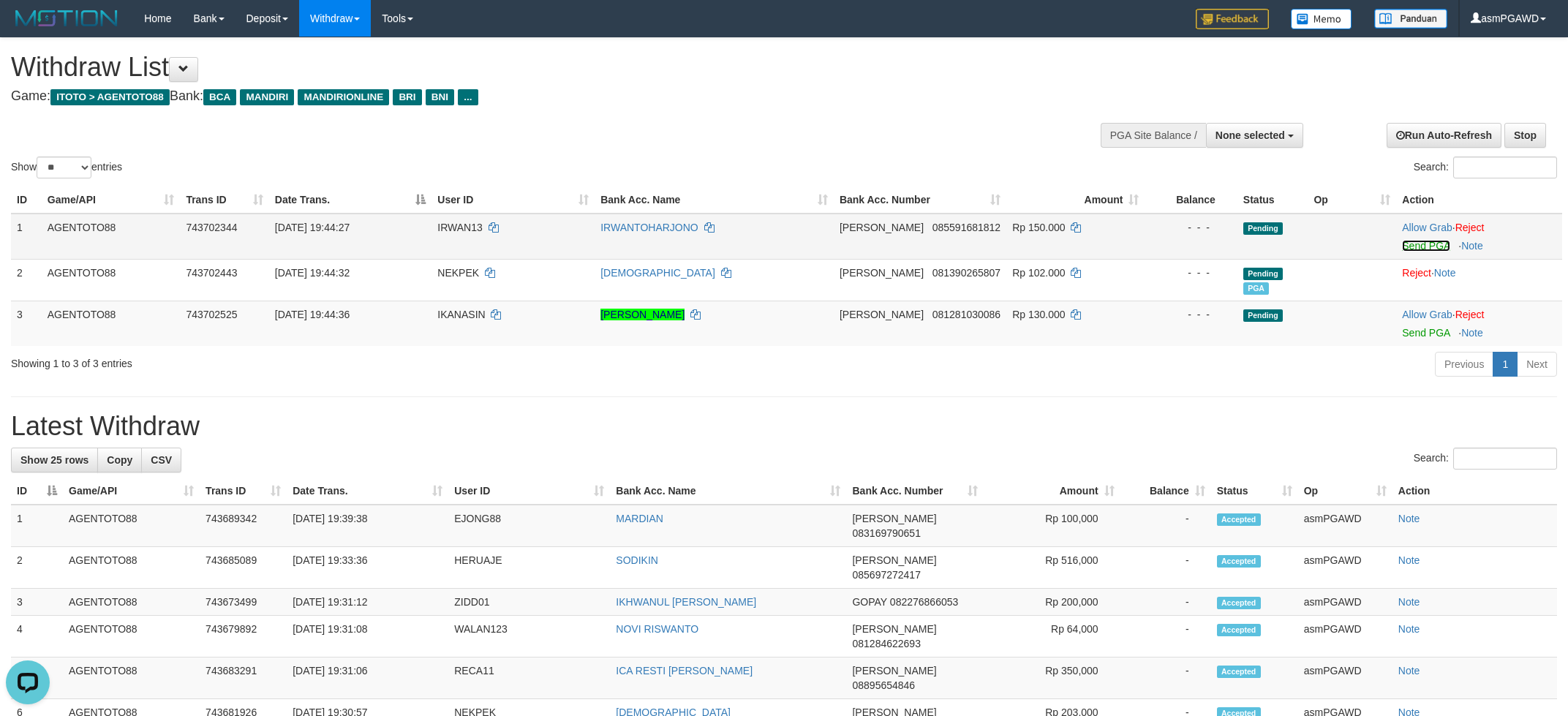
click at [1433, 246] on link "Send PGA" at bounding box center [1426, 246] width 48 height 12
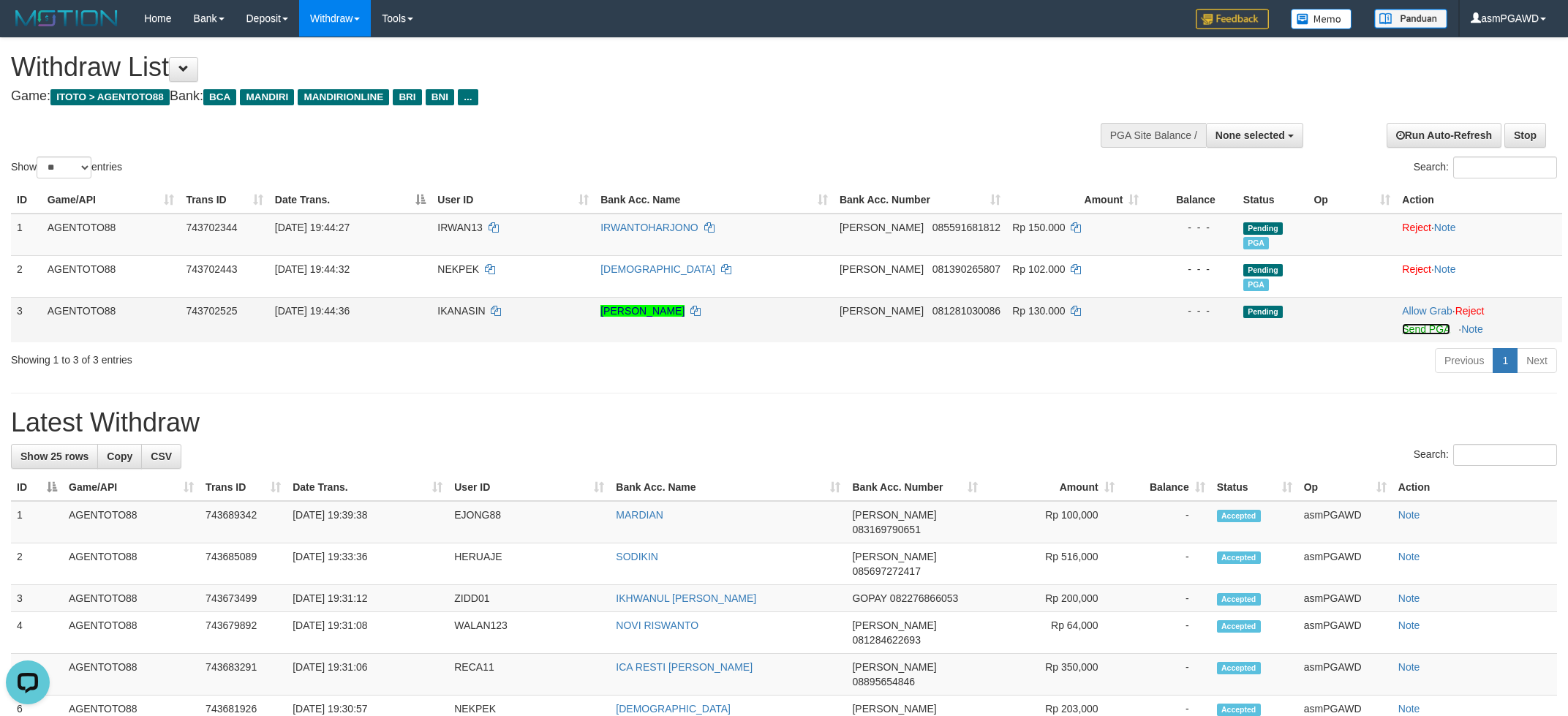
click at [1426, 331] on link "Send PGA" at bounding box center [1426, 329] width 48 height 12
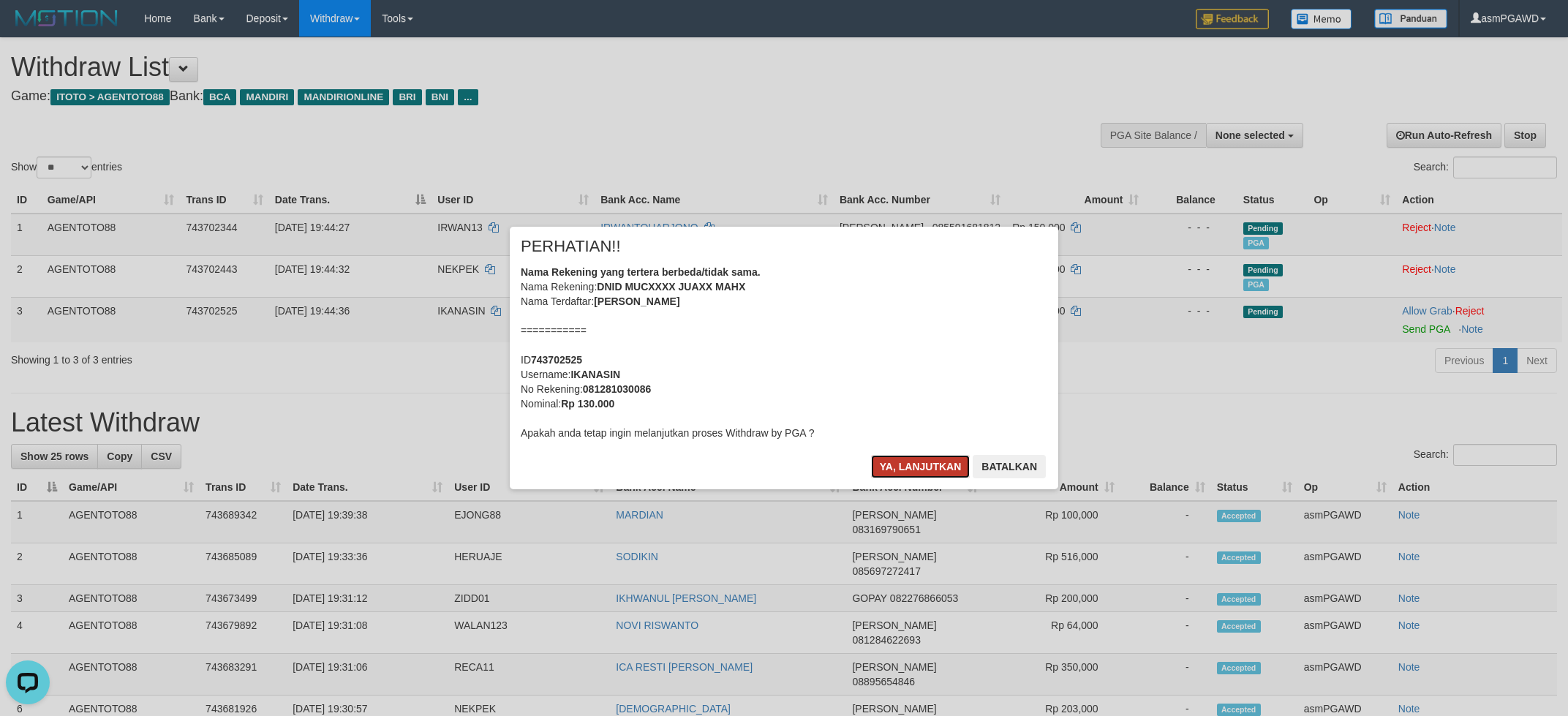
click at [929, 460] on button "Ya, lanjutkan" at bounding box center [921, 466] width 99 height 23
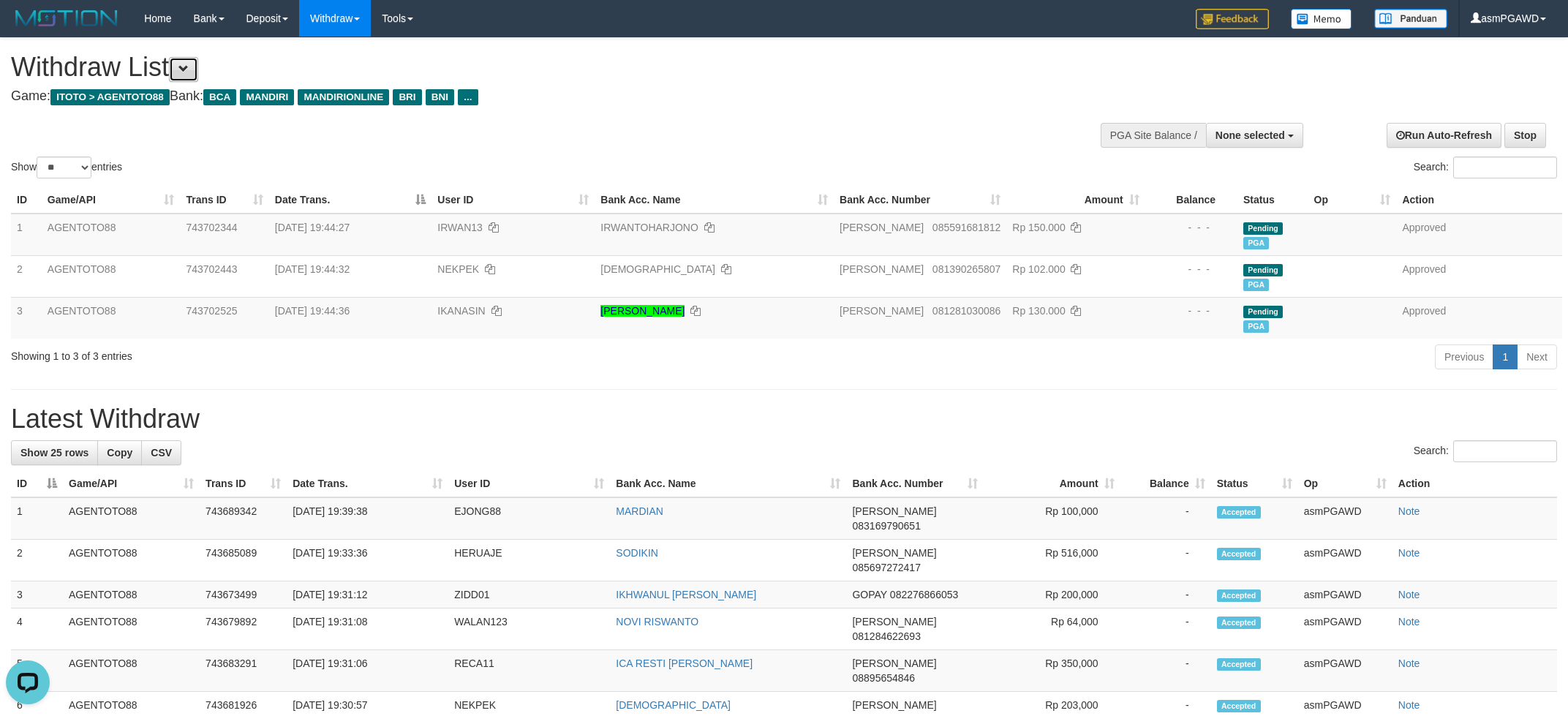
click at [187, 69] on span at bounding box center [184, 68] width 10 height 10
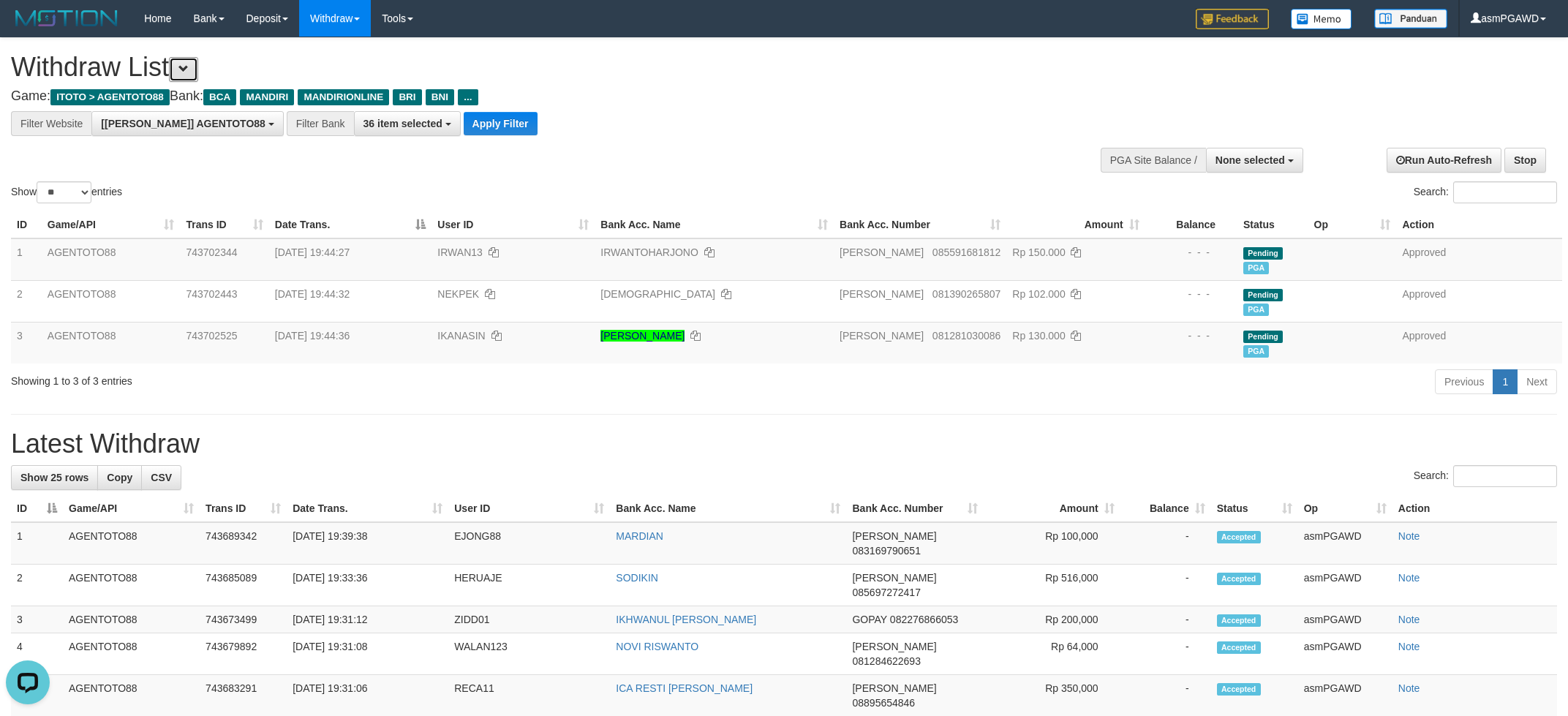
scroll to position [27, 0]
click at [464, 125] on button "Apply Filter" at bounding box center [501, 123] width 74 height 23
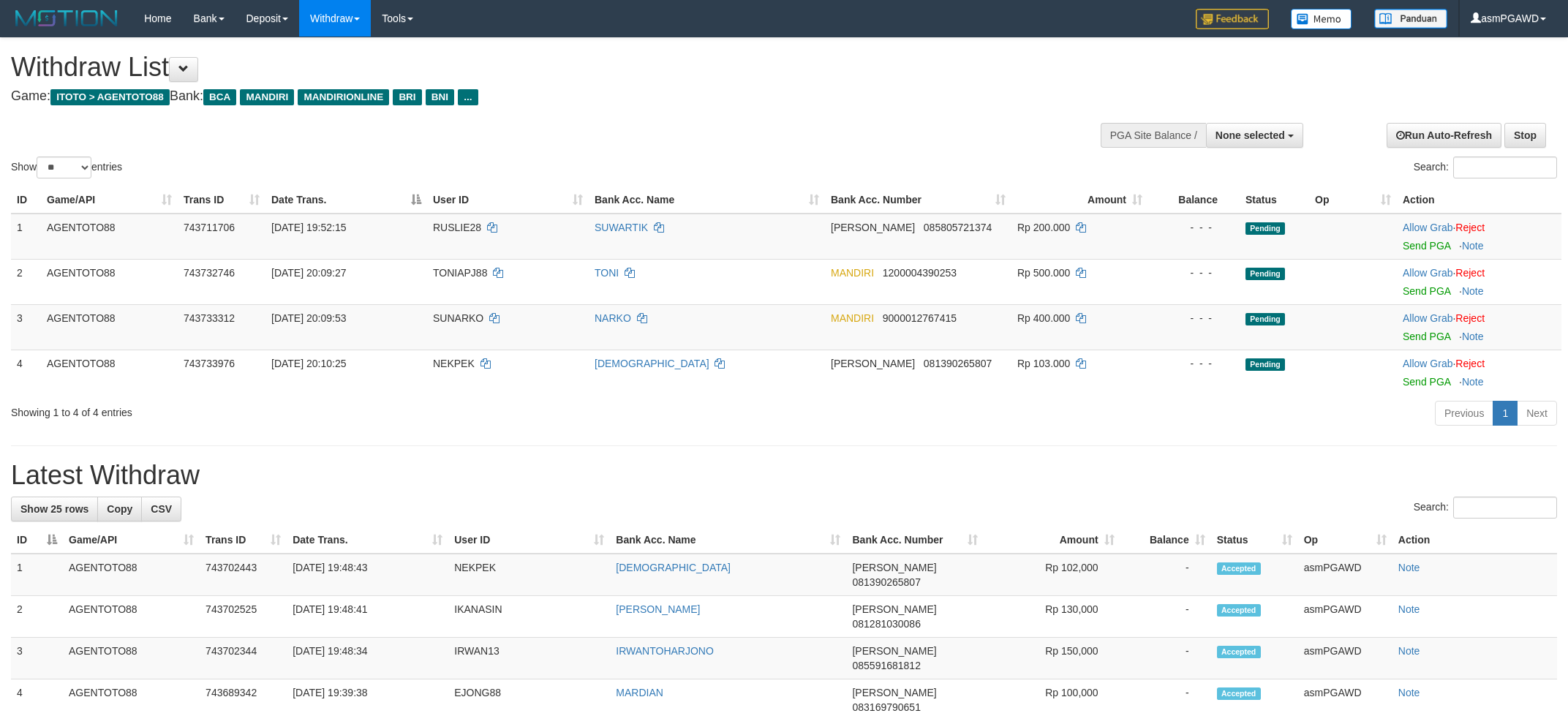
select select
select select "**"
click at [1428, 242] on link "Send PGA" at bounding box center [1427, 246] width 48 height 12
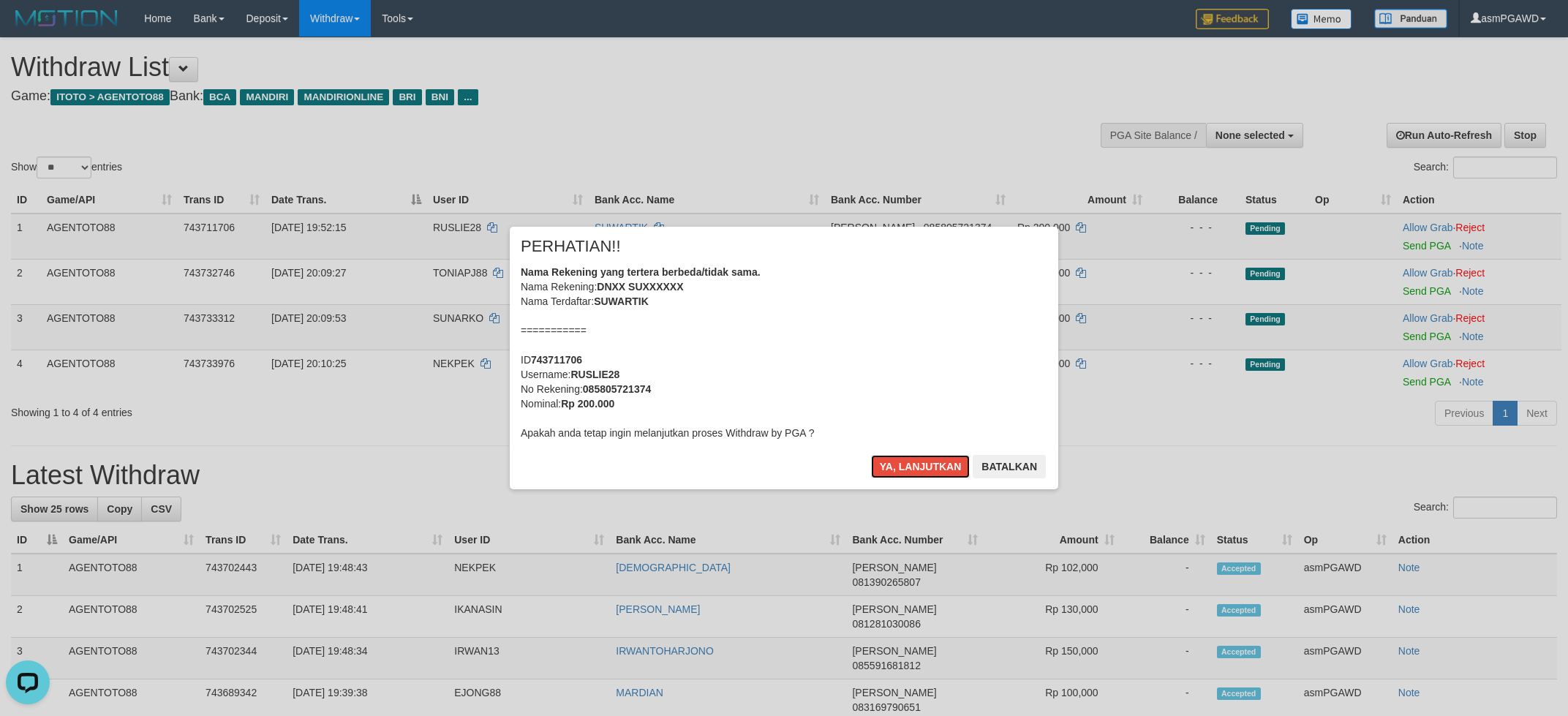
drag, startPoint x: 889, startPoint y: 470, endPoint x: 1039, endPoint y: 435, distance: 154.0
click at [889, 469] on button "Ya, lanjutkan" at bounding box center [921, 466] width 99 height 23
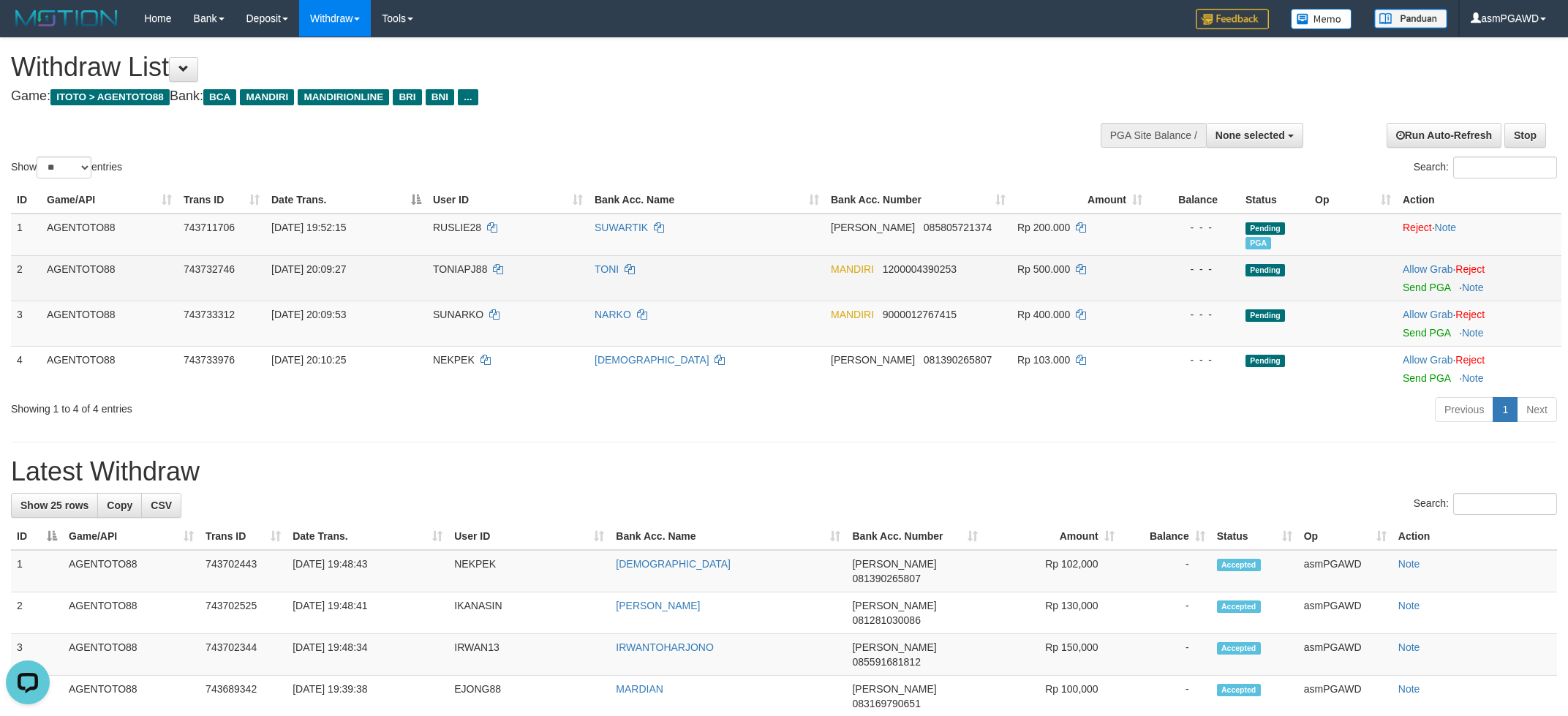
click at [1423, 280] on td "Allow Grab · Reject Send PGA · Note" at bounding box center [1479, 277] width 164 height 45
click at [1423, 282] on link "Send PGA" at bounding box center [1427, 287] width 48 height 12
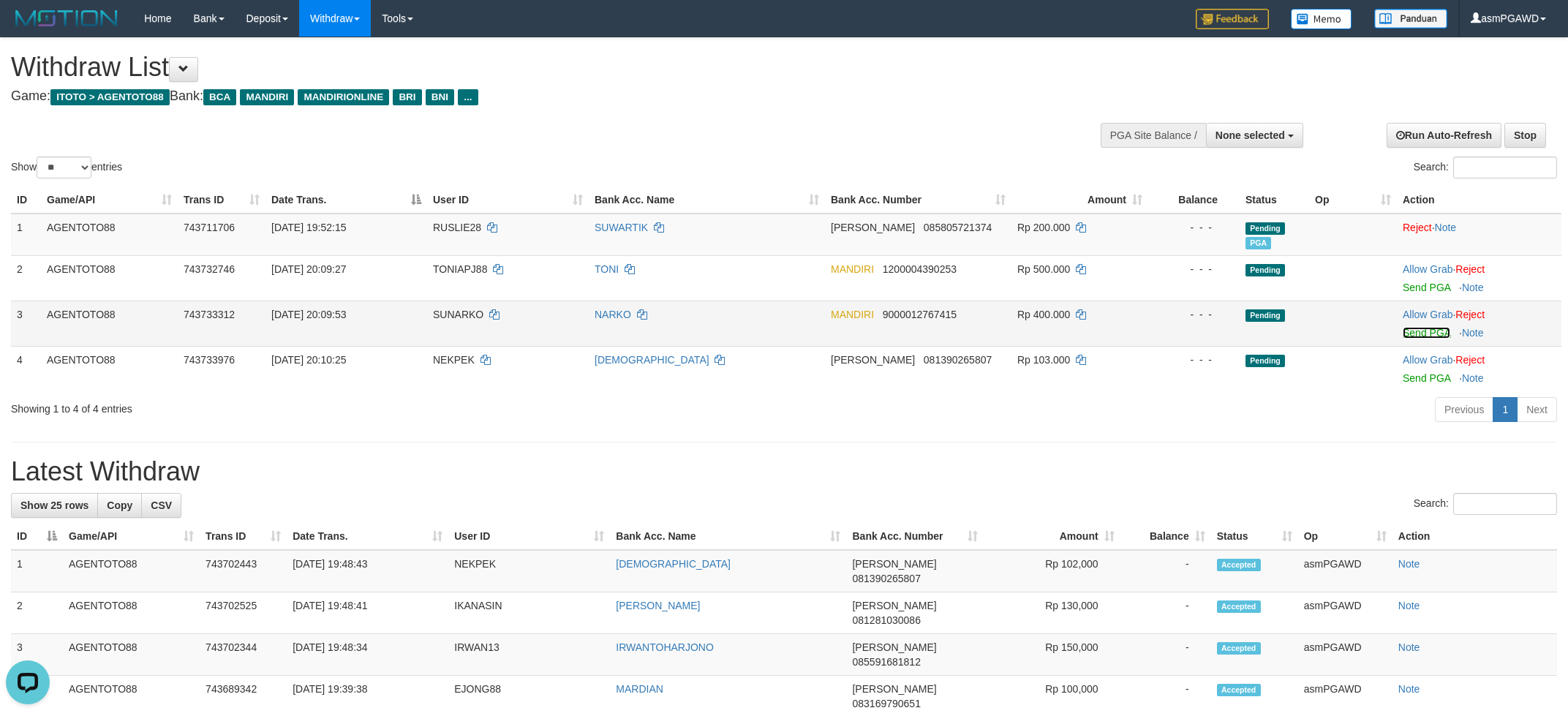
click at [1426, 332] on link "Send PGA" at bounding box center [1427, 333] width 48 height 12
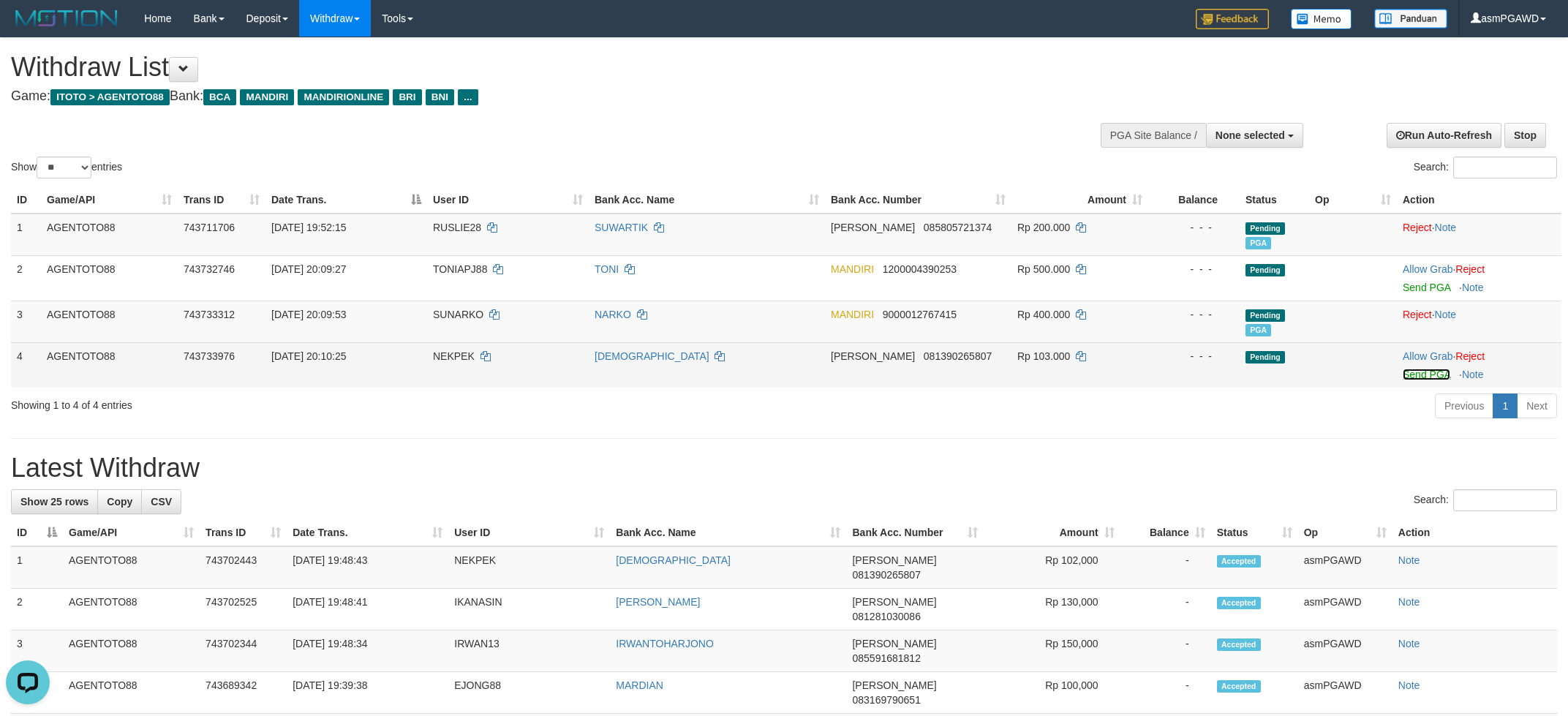
click at [1417, 373] on link "Send PGA" at bounding box center [1427, 375] width 48 height 12
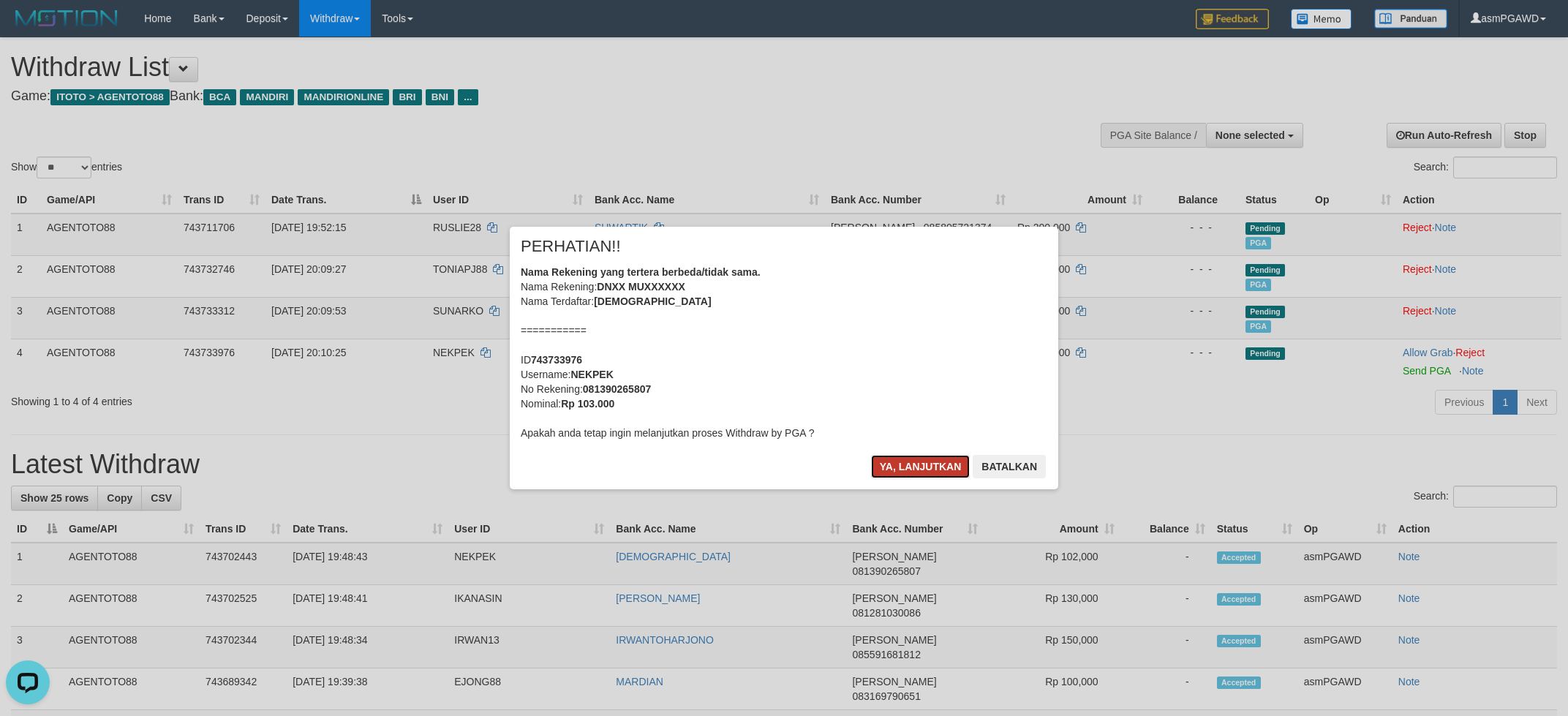
click at [920, 459] on button "Ya, lanjutkan" at bounding box center [921, 466] width 99 height 23
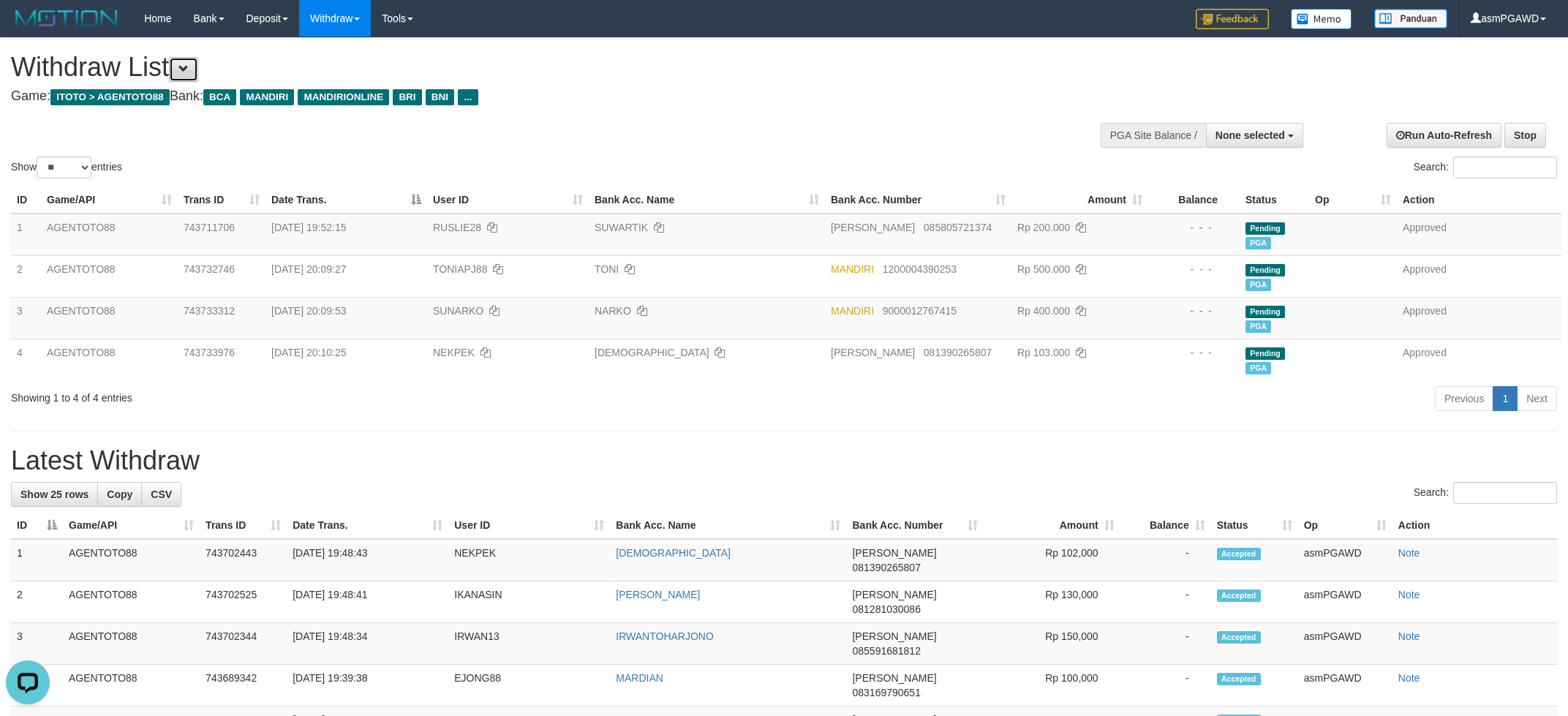
click at [184, 74] on button at bounding box center [183, 69] width 29 height 25
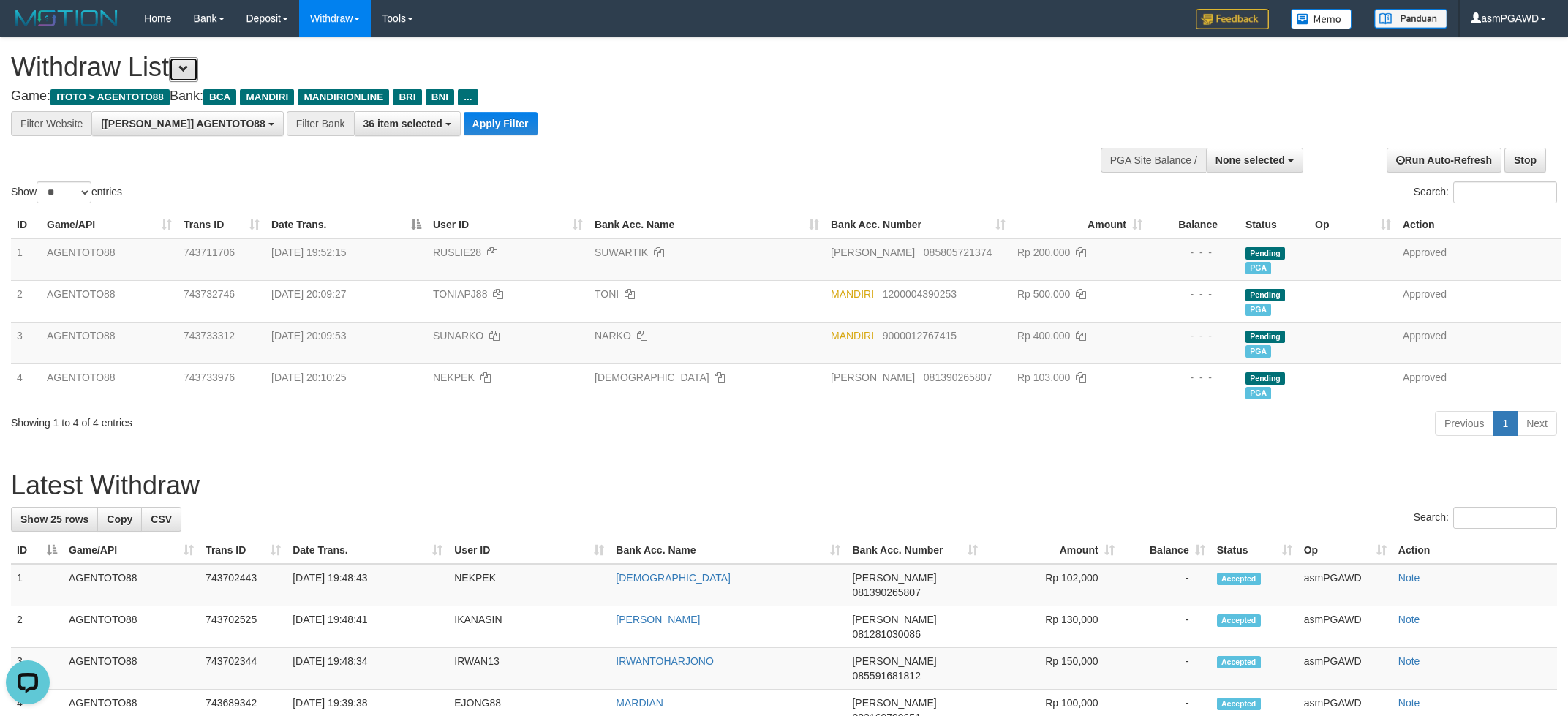
scroll to position [27, 0]
click at [464, 124] on button "Apply Filter" at bounding box center [501, 123] width 74 height 23
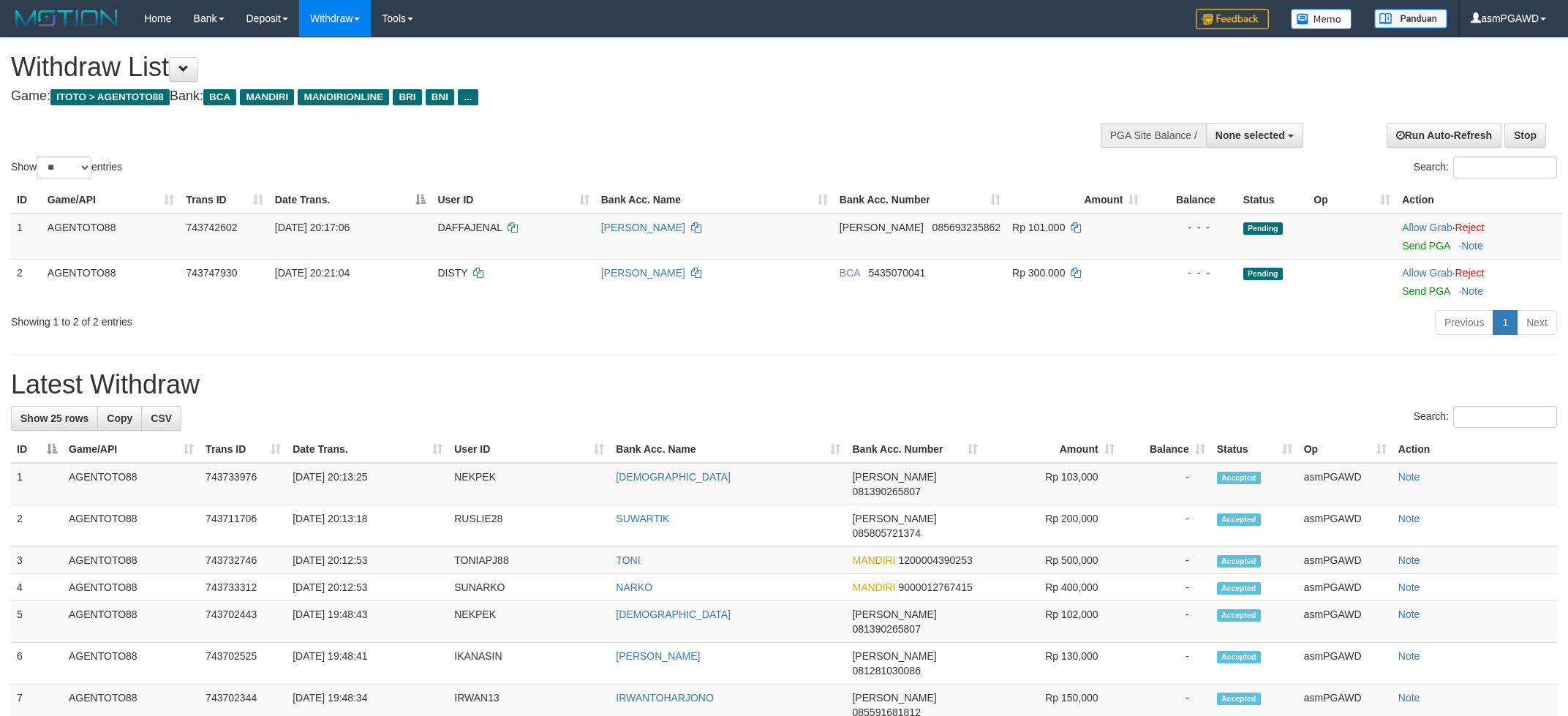
select select
select select "**"
click at [1415, 244] on link "Send PGA" at bounding box center [1426, 246] width 48 height 12
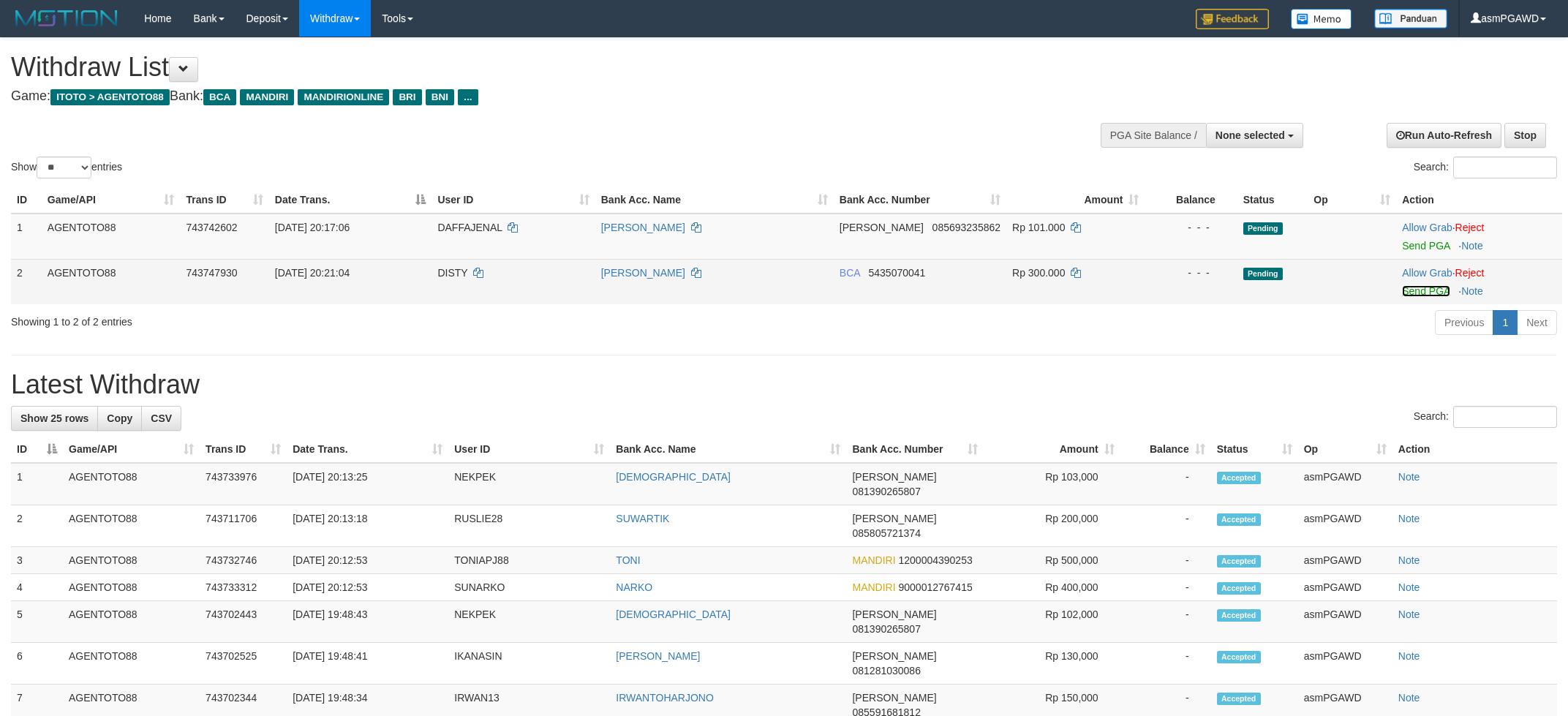
click at [1415, 292] on link "Send PGA" at bounding box center [1426, 291] width 48 height 12
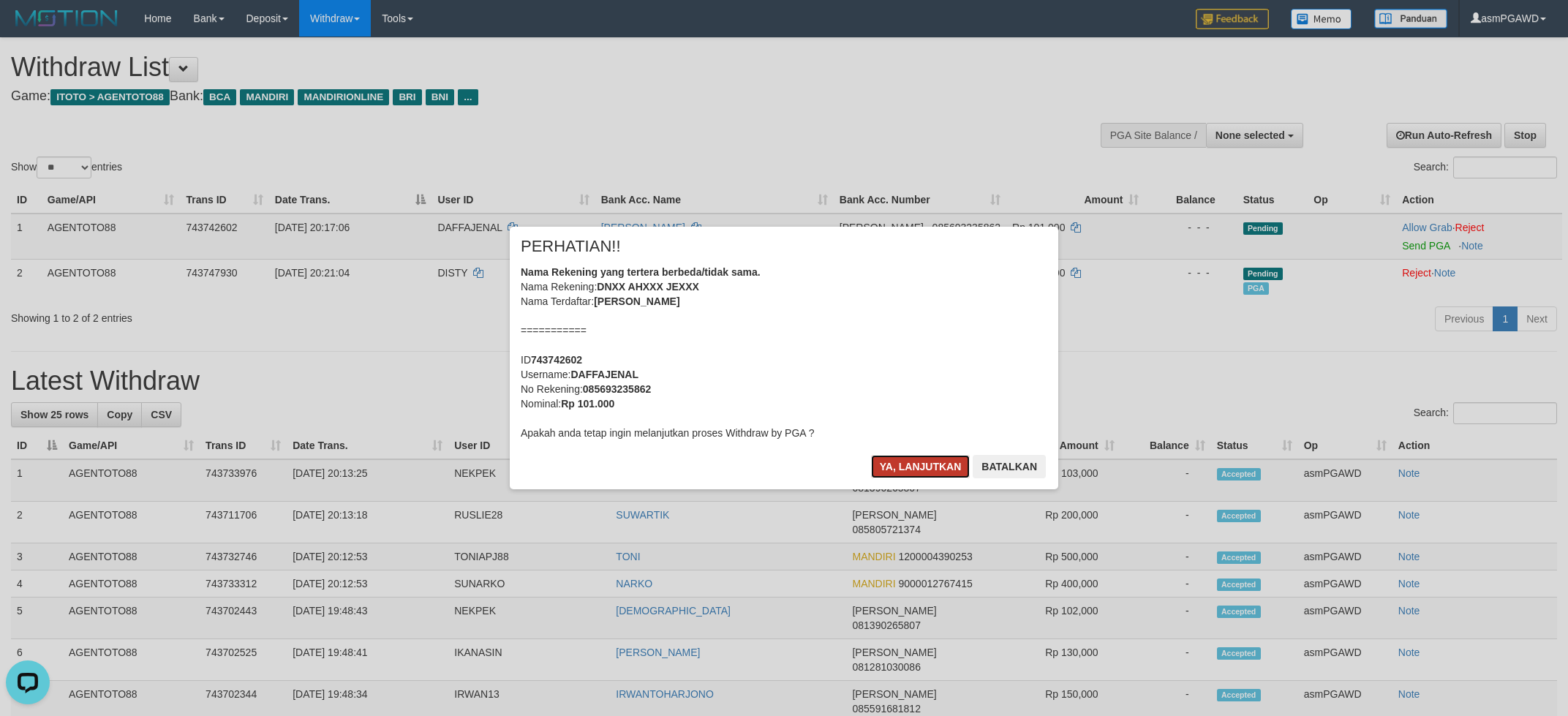
click at [930, 460] on button "Ya, lanjutkan" at bounding box center [921, 466] width 99 height 23
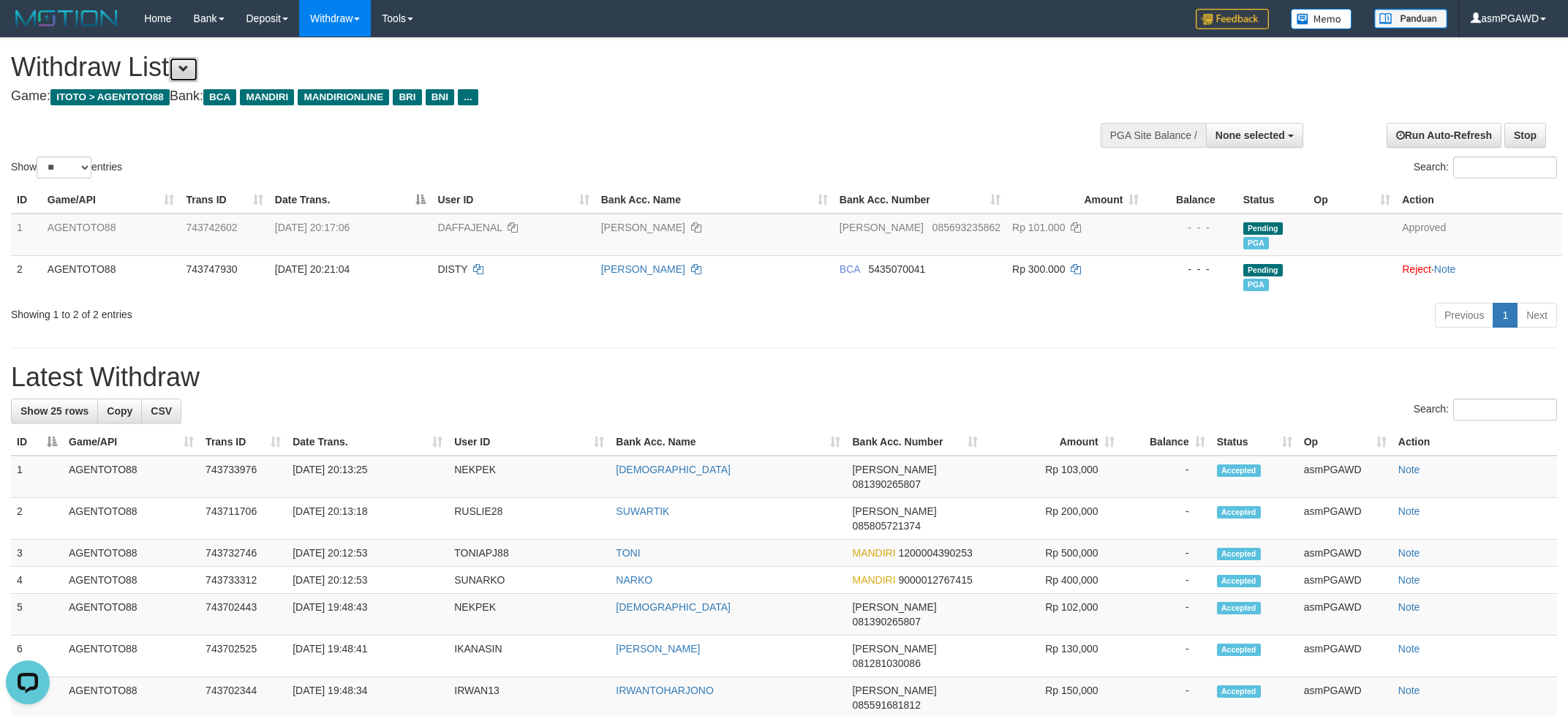
click at [189, 68] on span at bounding box center [184, 68] width 10 height 10
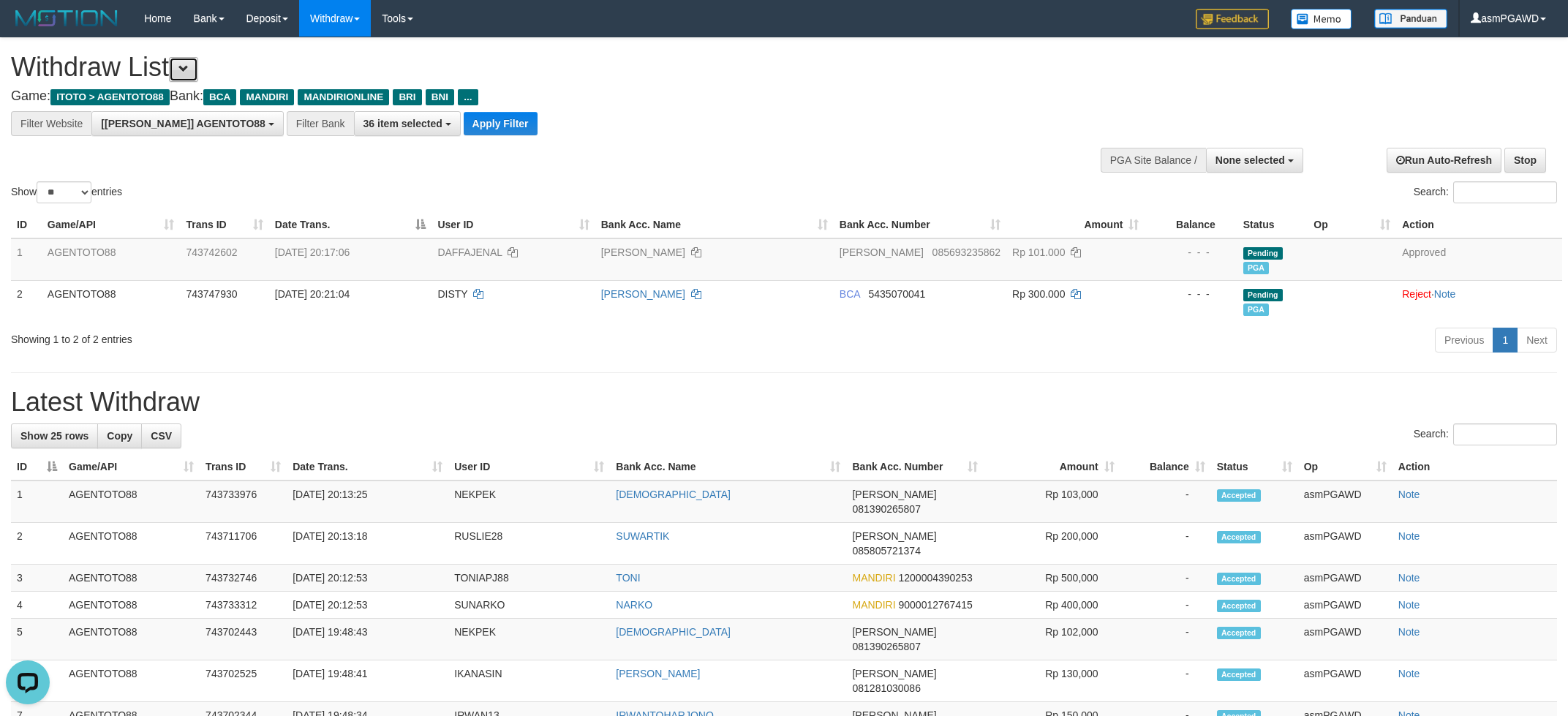
click at [189, 68] on span at bounding box center [184, 68] width 10 height 10
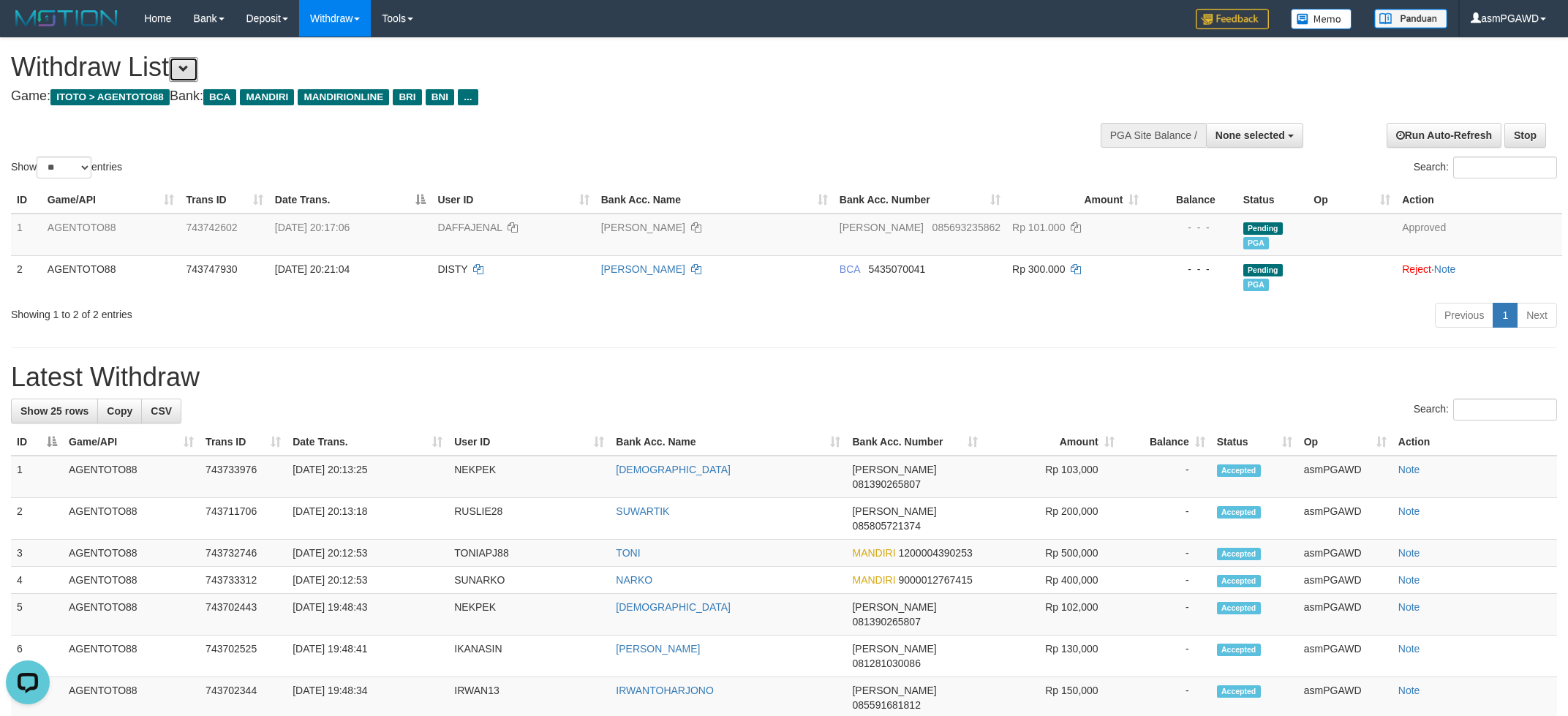
drag, startPoint x: 203, startPoint y: 73, endPoint x: 496, endPoint y: 154, distance: 304.0
click at [199, 72] on button at bounding box center [183, 69] width 29 height 25
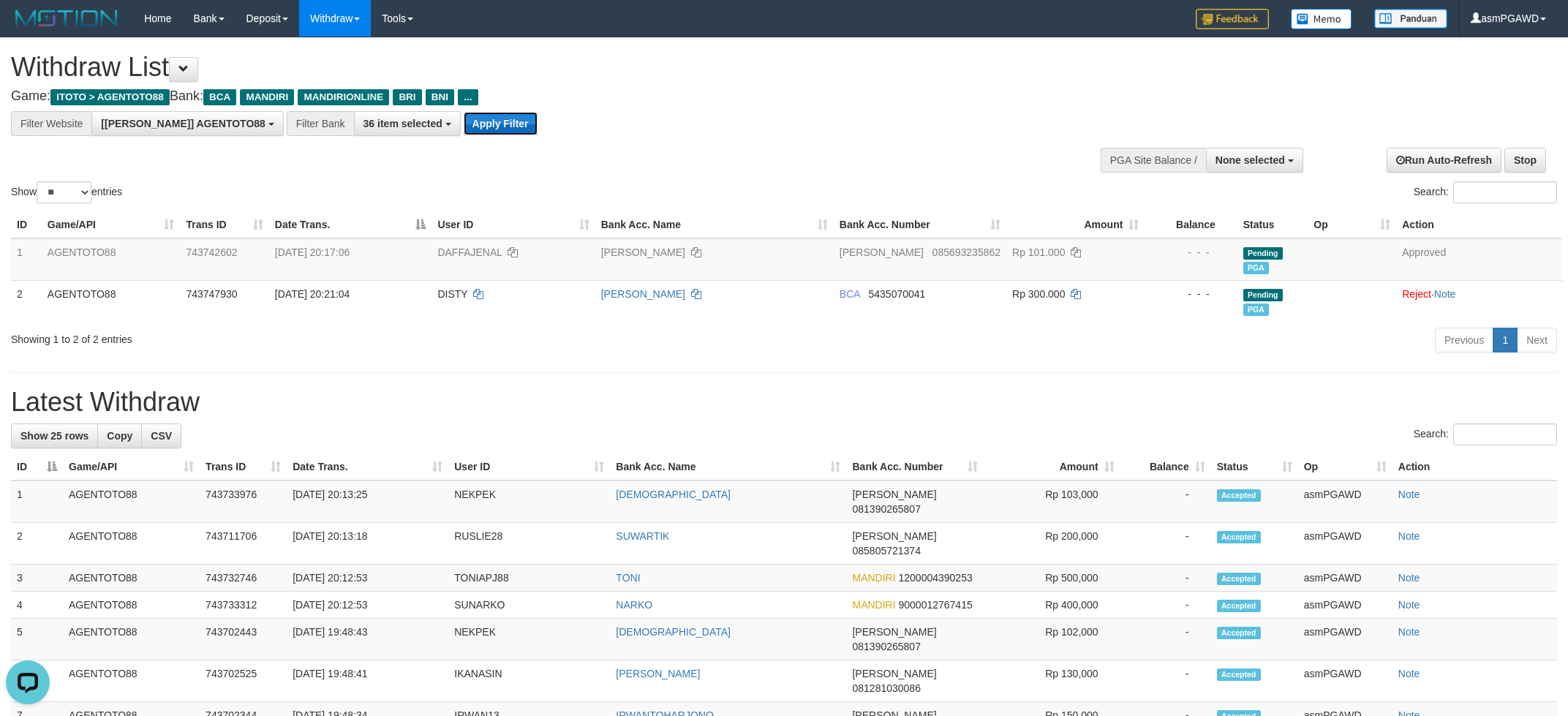
click at [464, 133] on button "Apply Filter" at bounding box center [501, 123] width 74 height 23
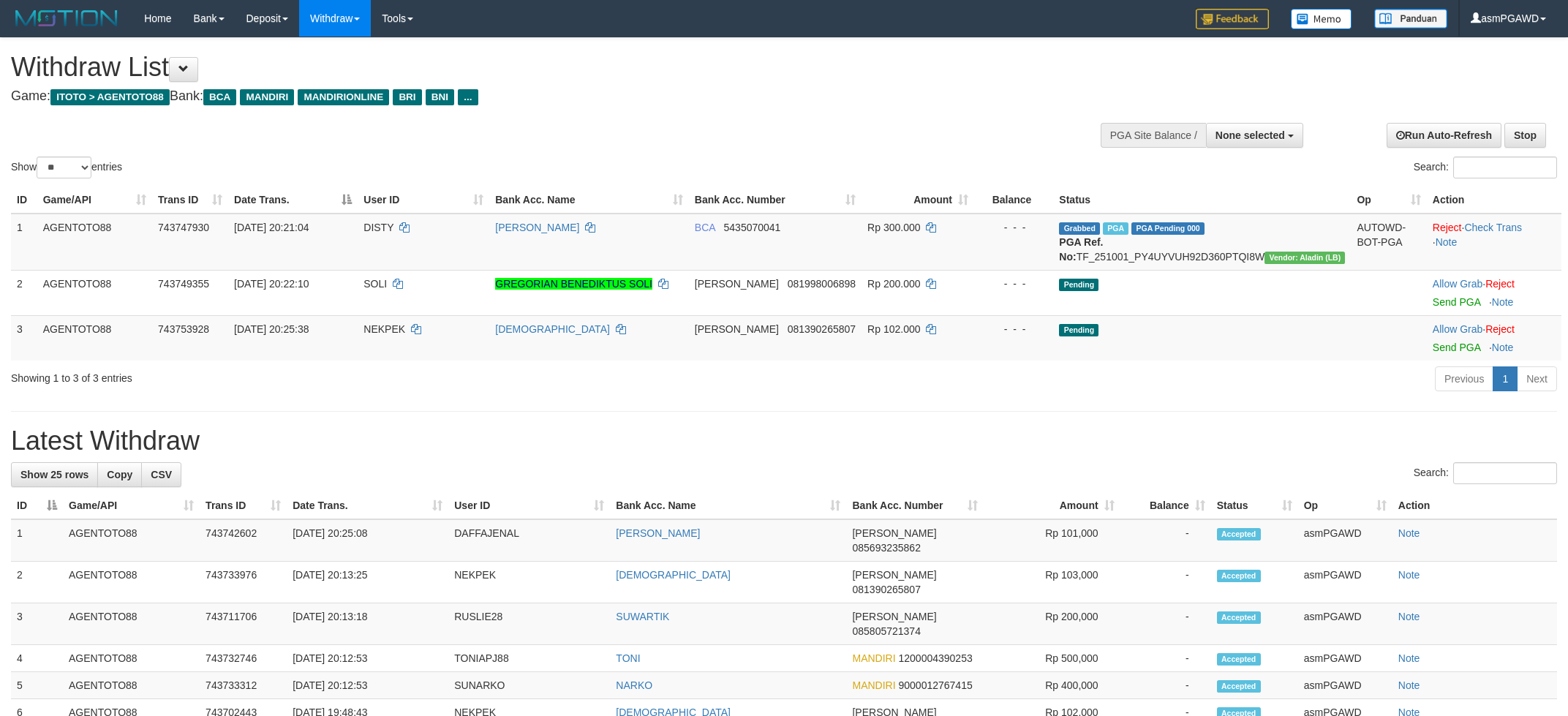
select select
select select "**"
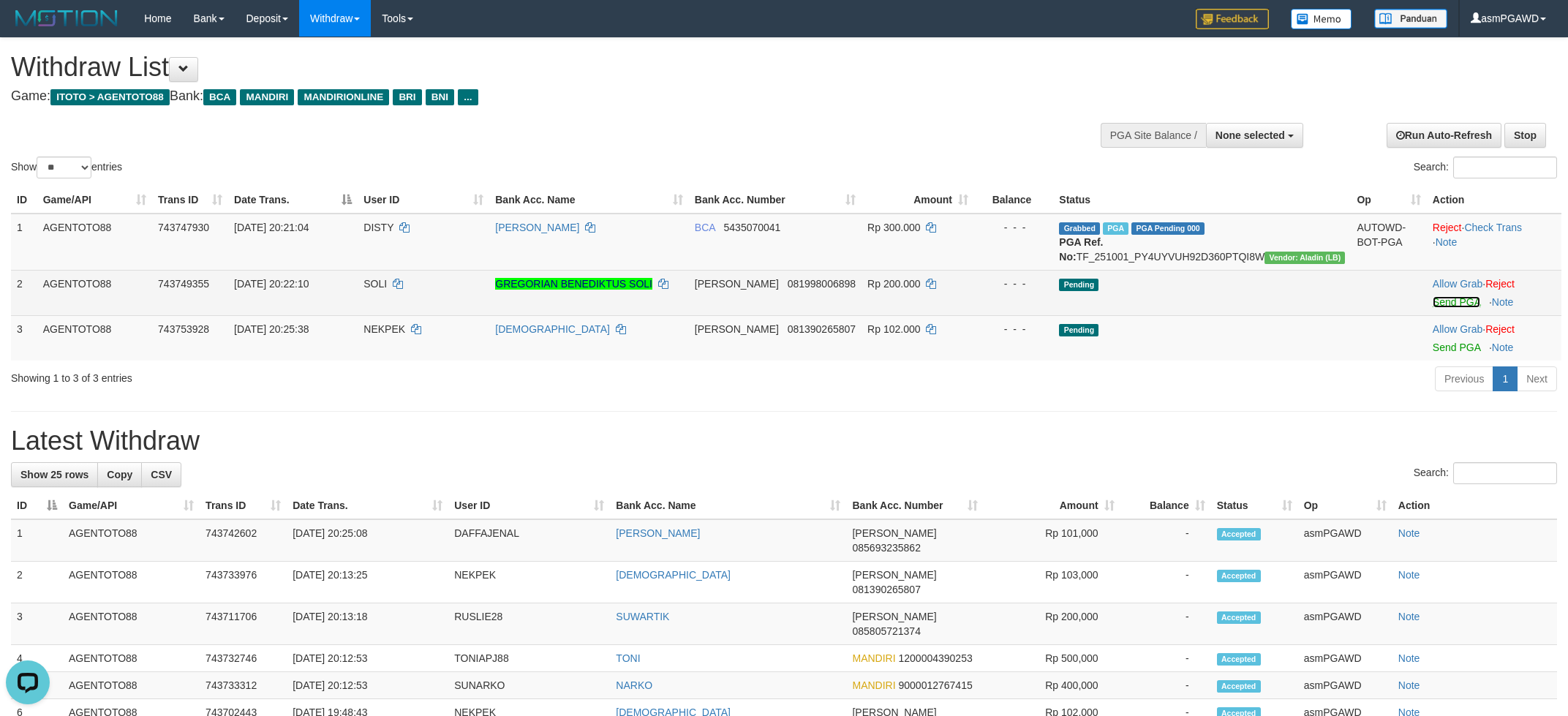
click at [1447, 308] on link "Send PGA" at bounding box center [1457, 302] width 48 height 12
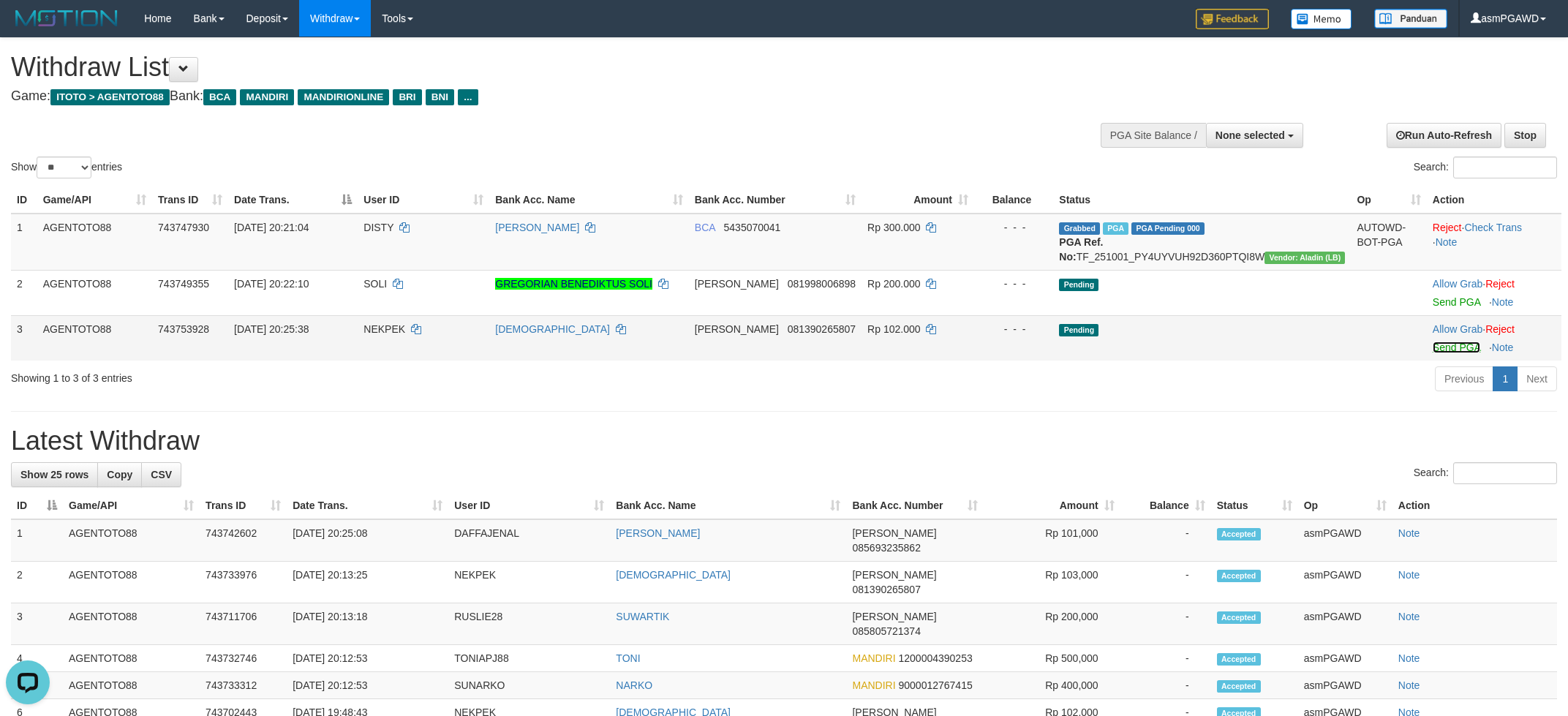
click at [1434, 353] on link "Send PGA" at bounding box center [1457, 347] width 48 height 12
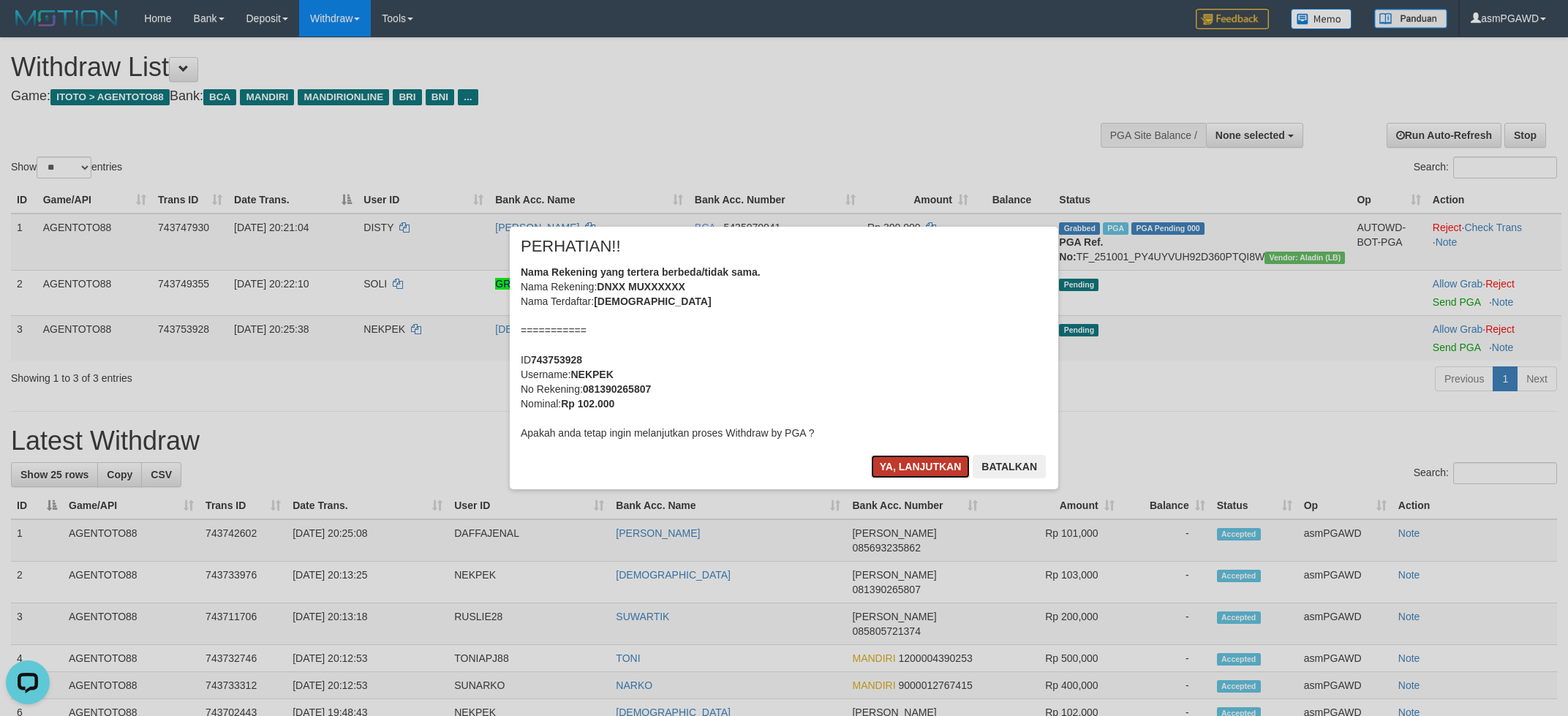
click at [946, 470] on button "Ya, lanjutkan" at bounding box center [921, 466] width 99 height 23
click at [908, 466] on button "Ya, lanjutkan" at bounding box center [921, 466] width 99 height 23
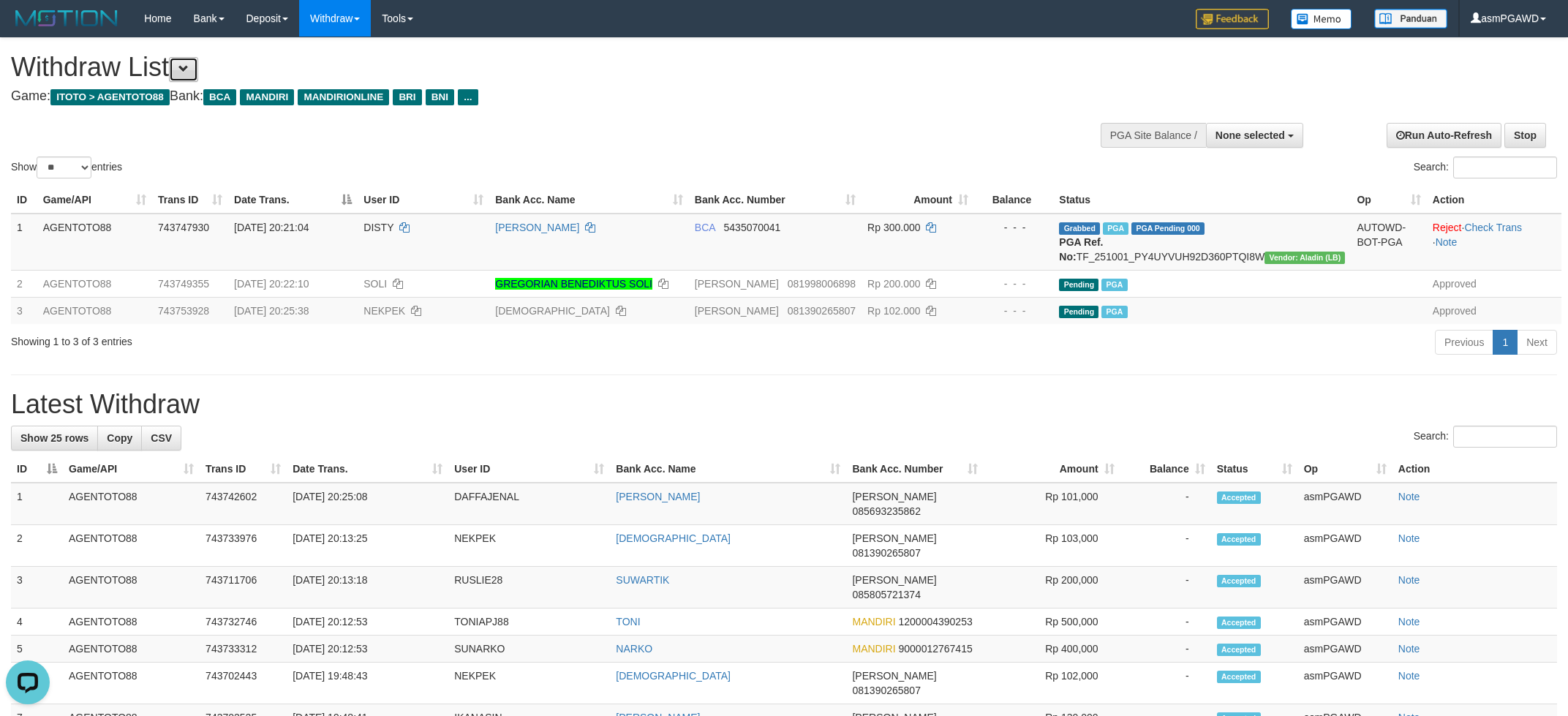
click at [199, 68] on button at bounding box center [183, 69] width 29 height 25
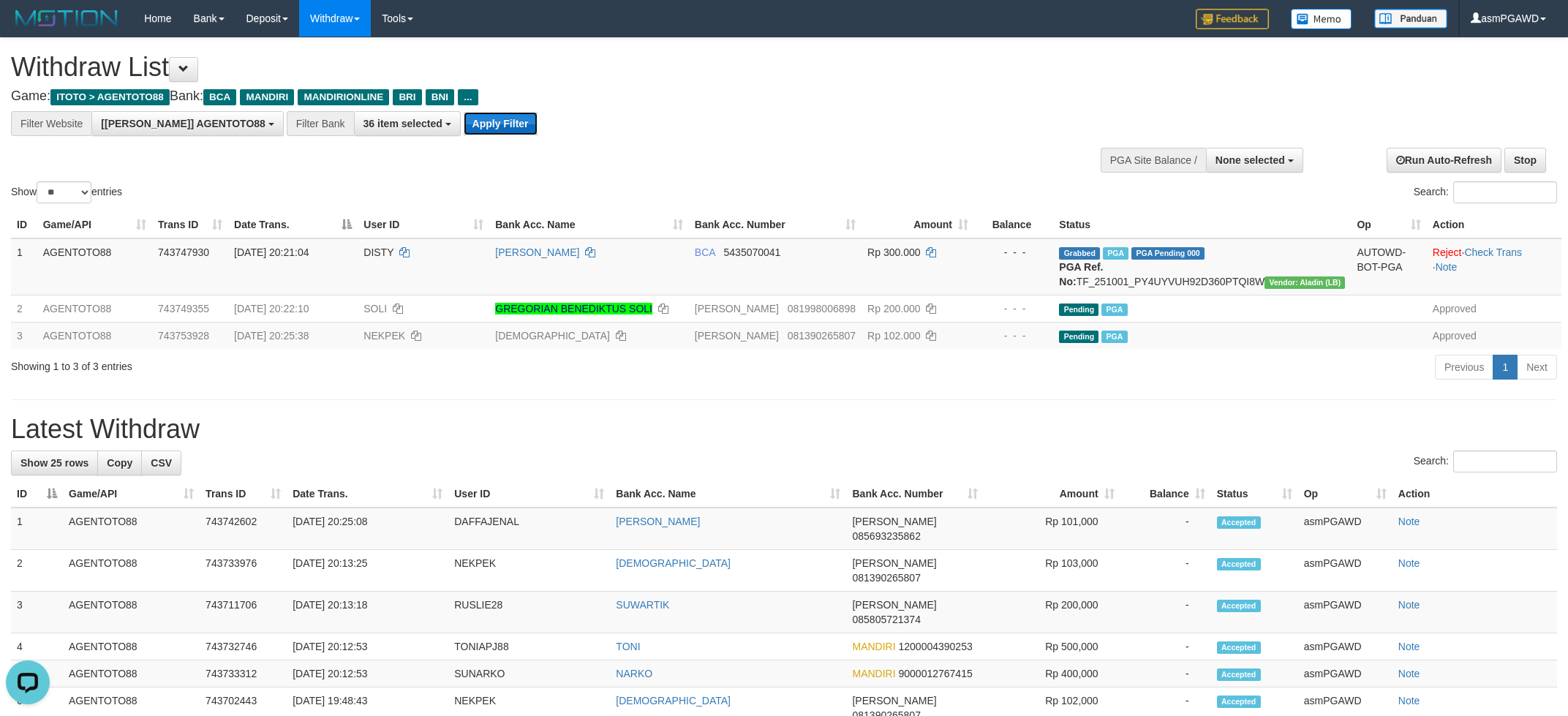
click at [464, 121] on button "Apply Filter" at bounding box center [501, 123] width 74 height 23
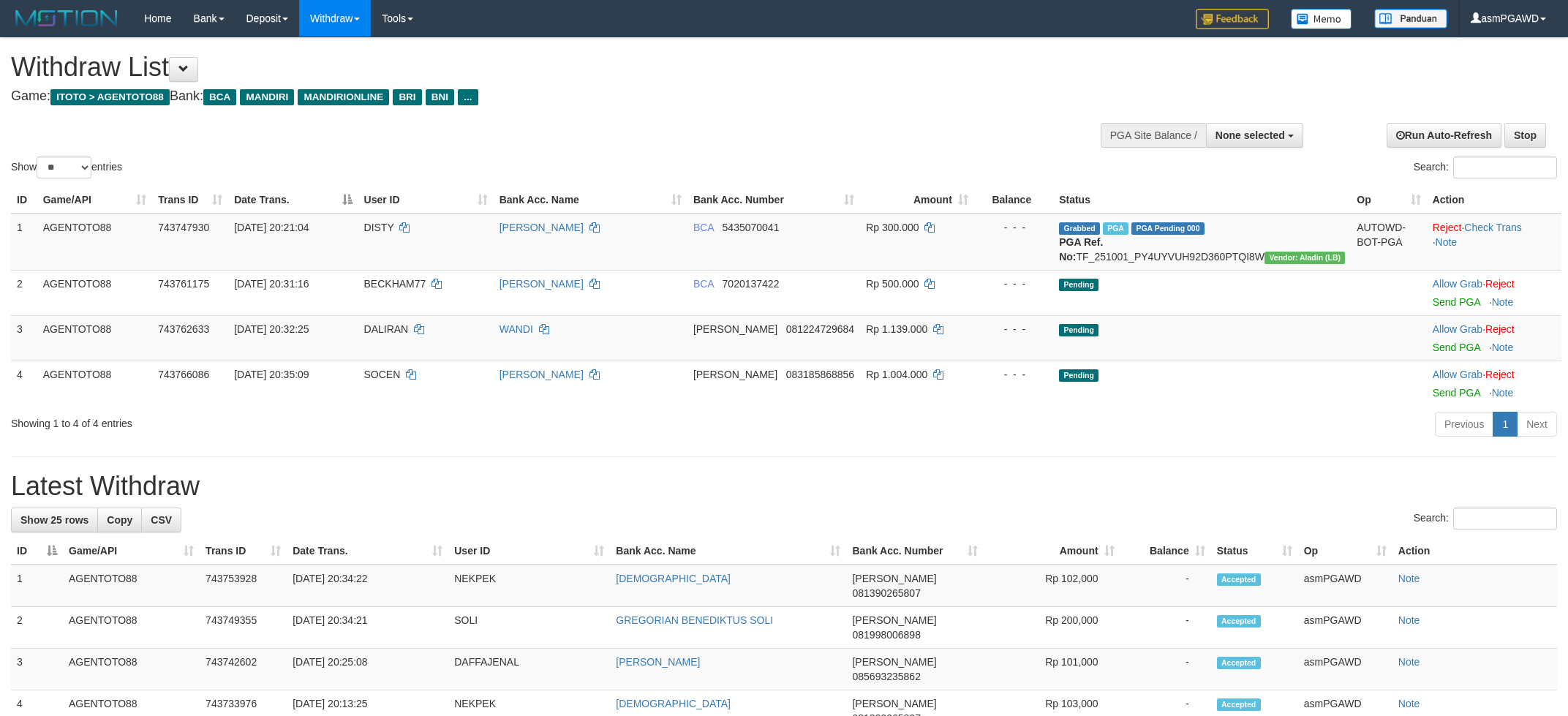
select select
select select "**"
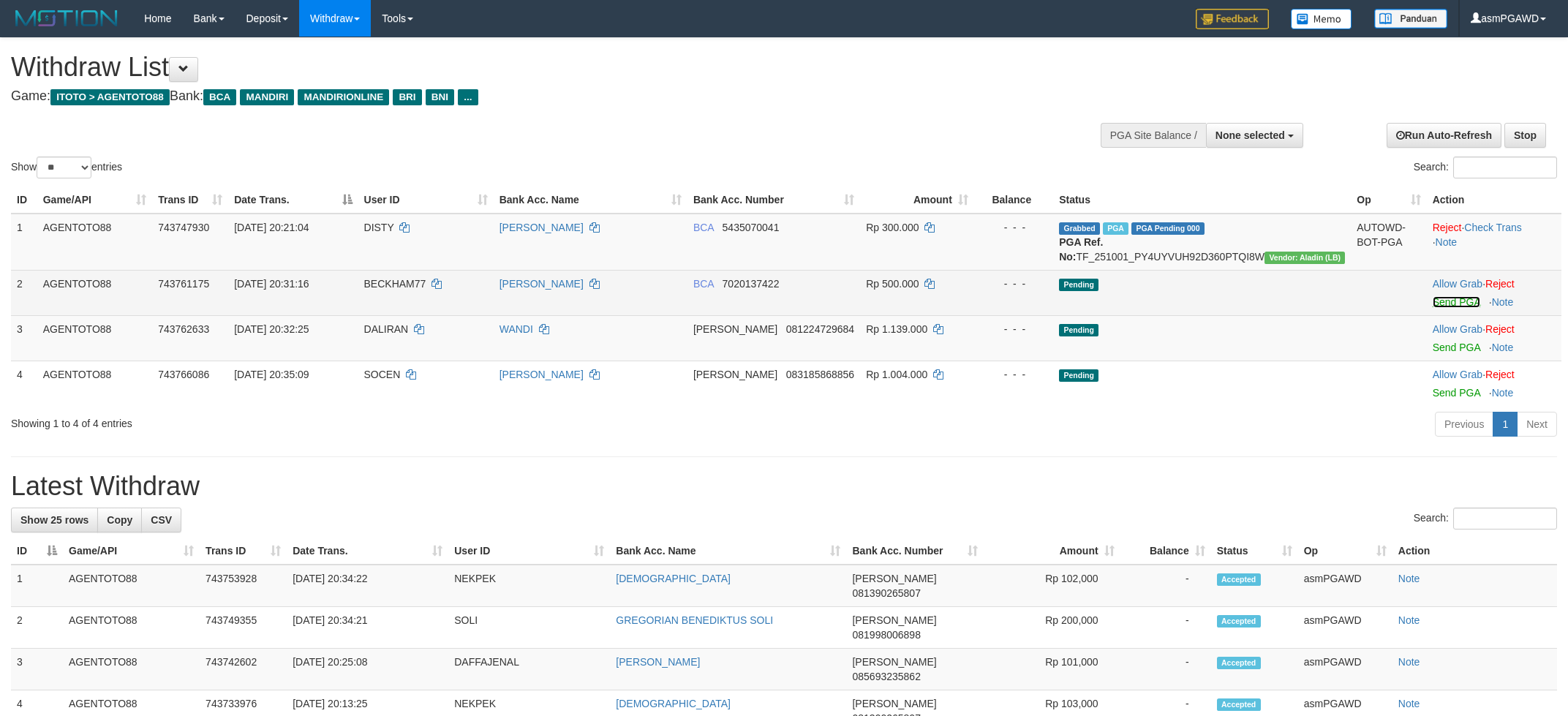
click at [1444, 308] on link "Send PGA" at bounding box center [1457, 302] width 48 height 12
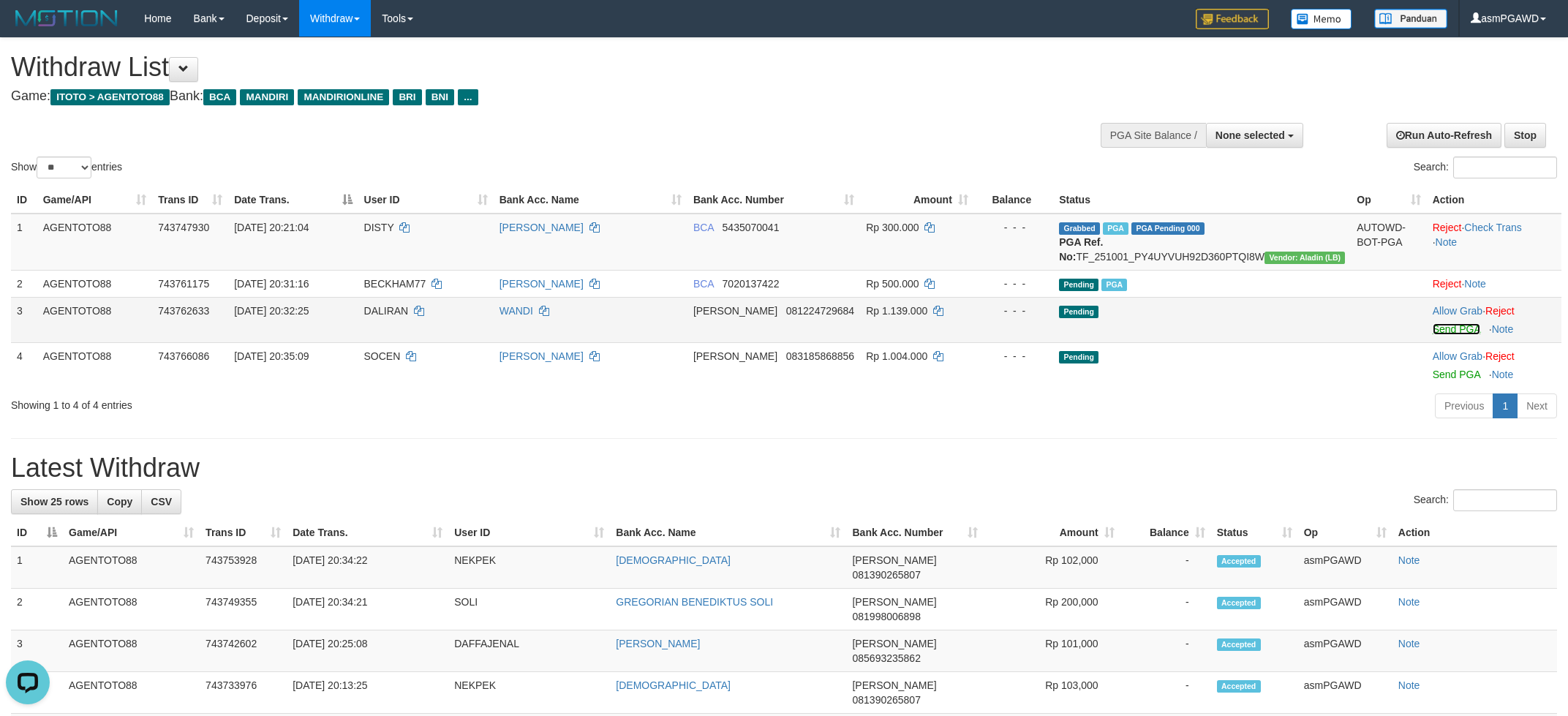
click at [1433, 334] on link "Send PGA" at bounding box center [1457, 329] width 48 height 12
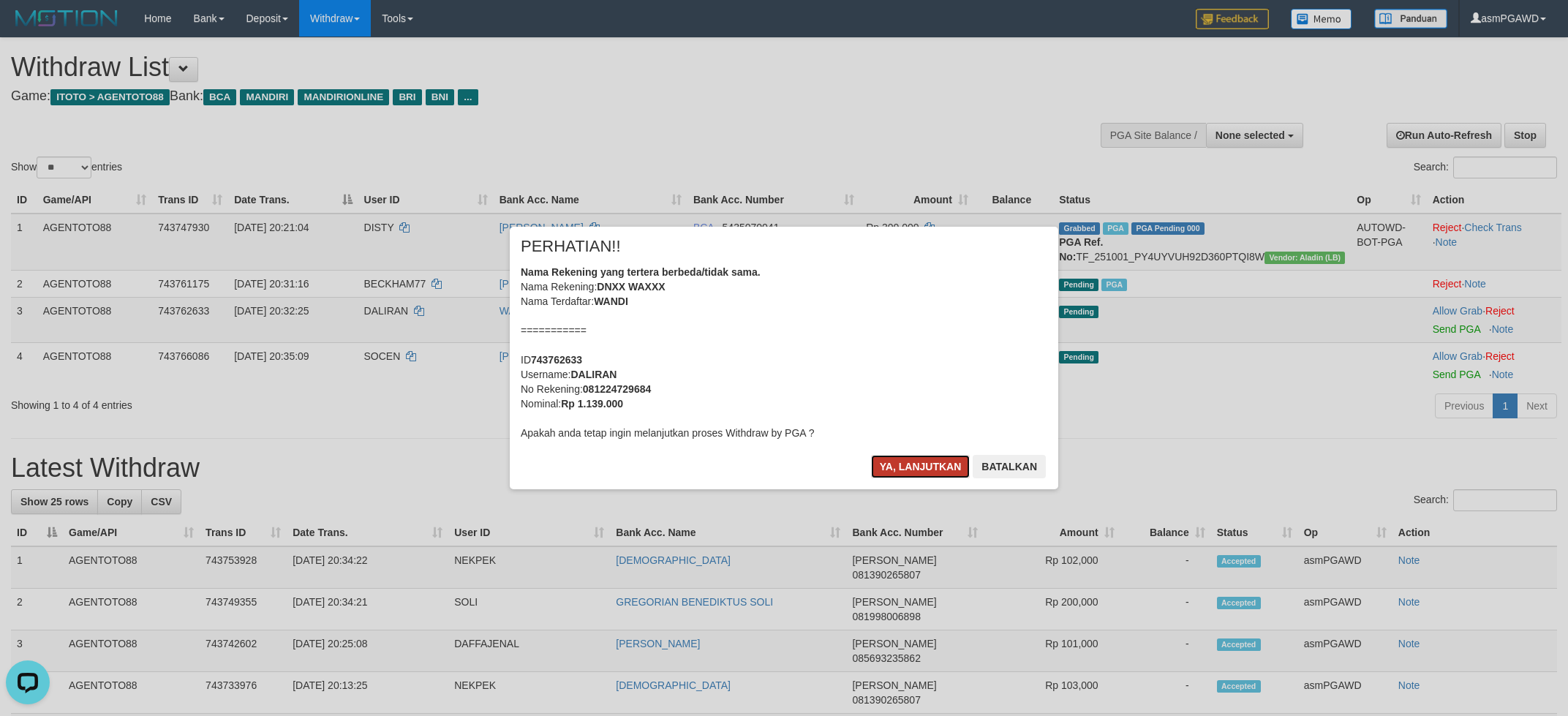
click at [917, 467] on button "Ya, lanjutkan" at bounding box center [921, 466] width 99 height 23
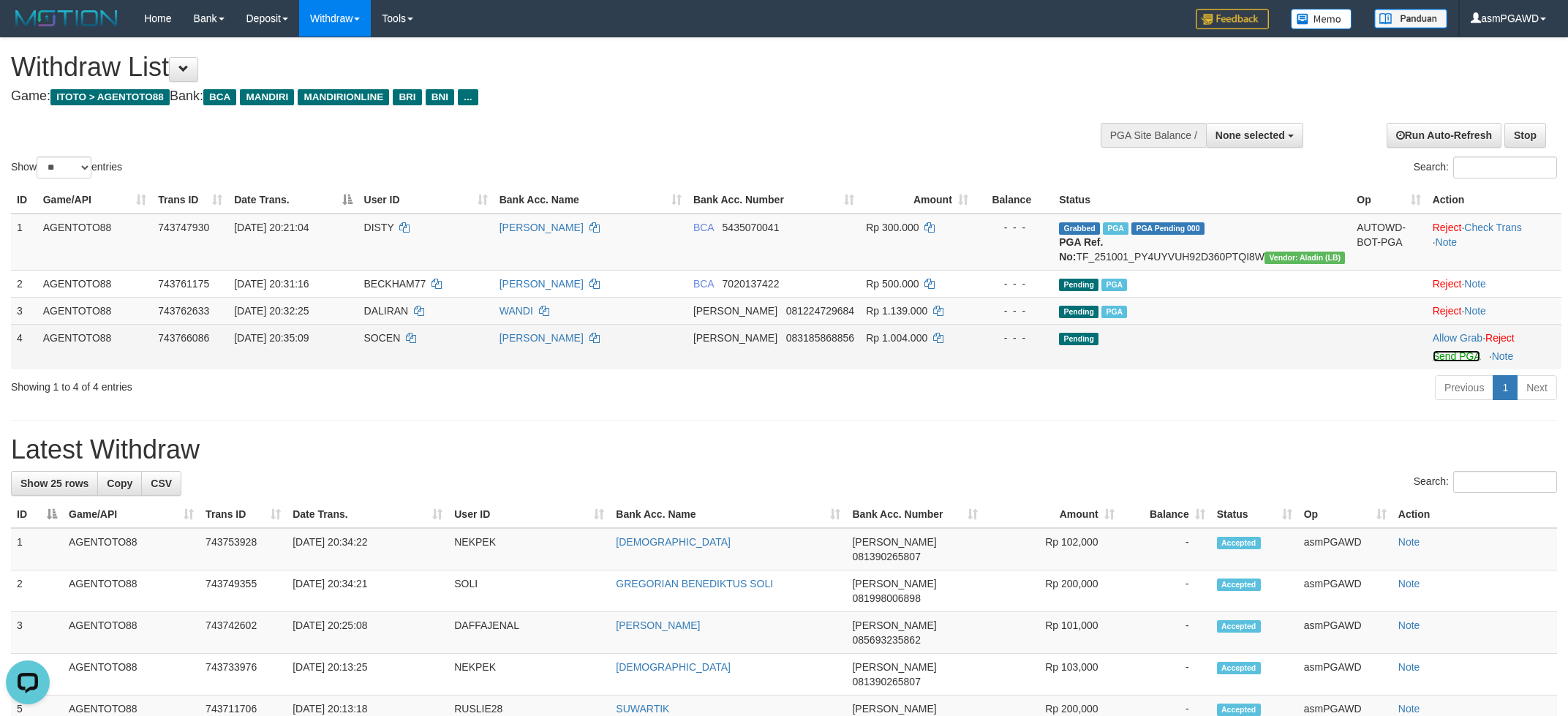
click at [1436, 362] on link "Send PGA" at bounding box center [1457, 356] width 48 height 12
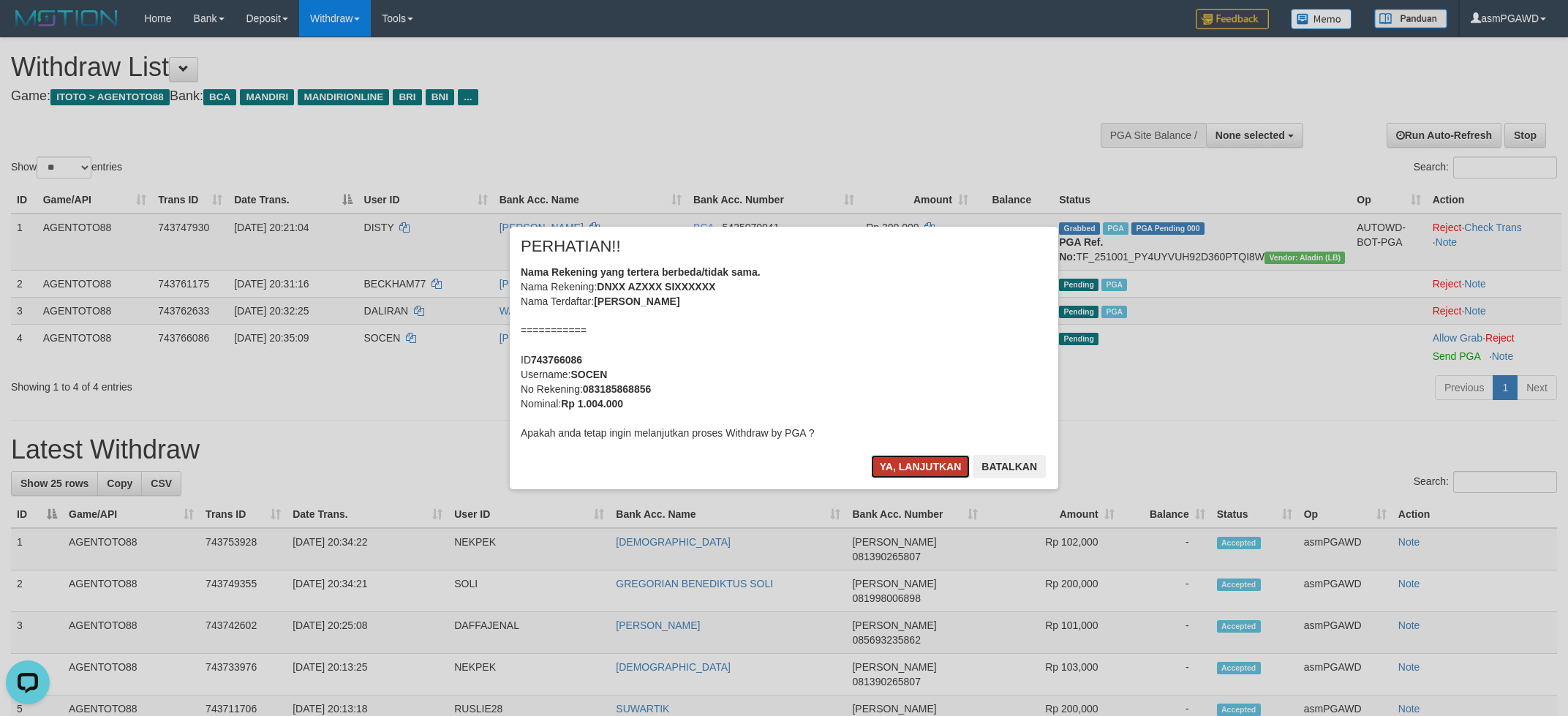
click at [919, 470] on button "Ya, lanjutkan" at bounding box center [921, 466] width 99 height 23
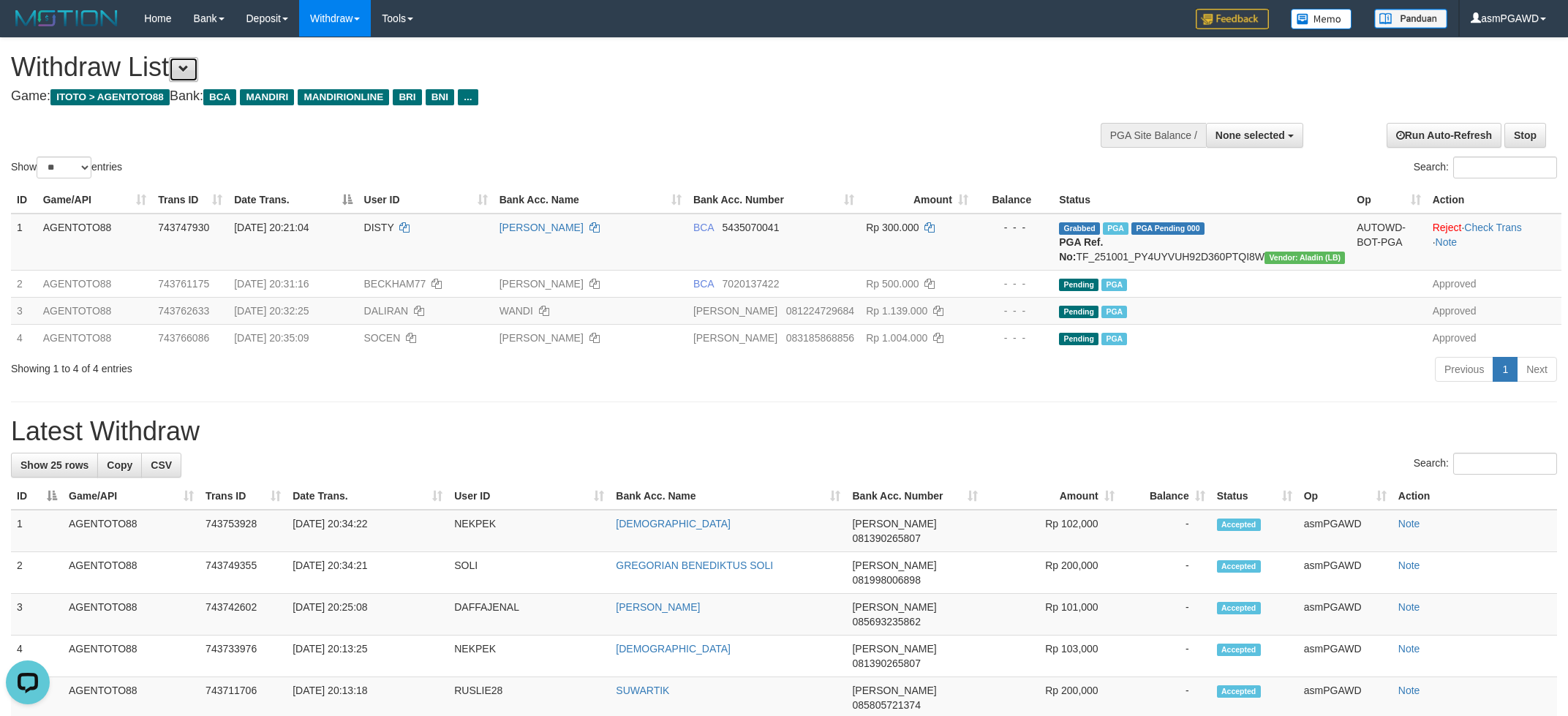
click at [191, 78] on button at bounding box center [183, 69] width 29 height 25
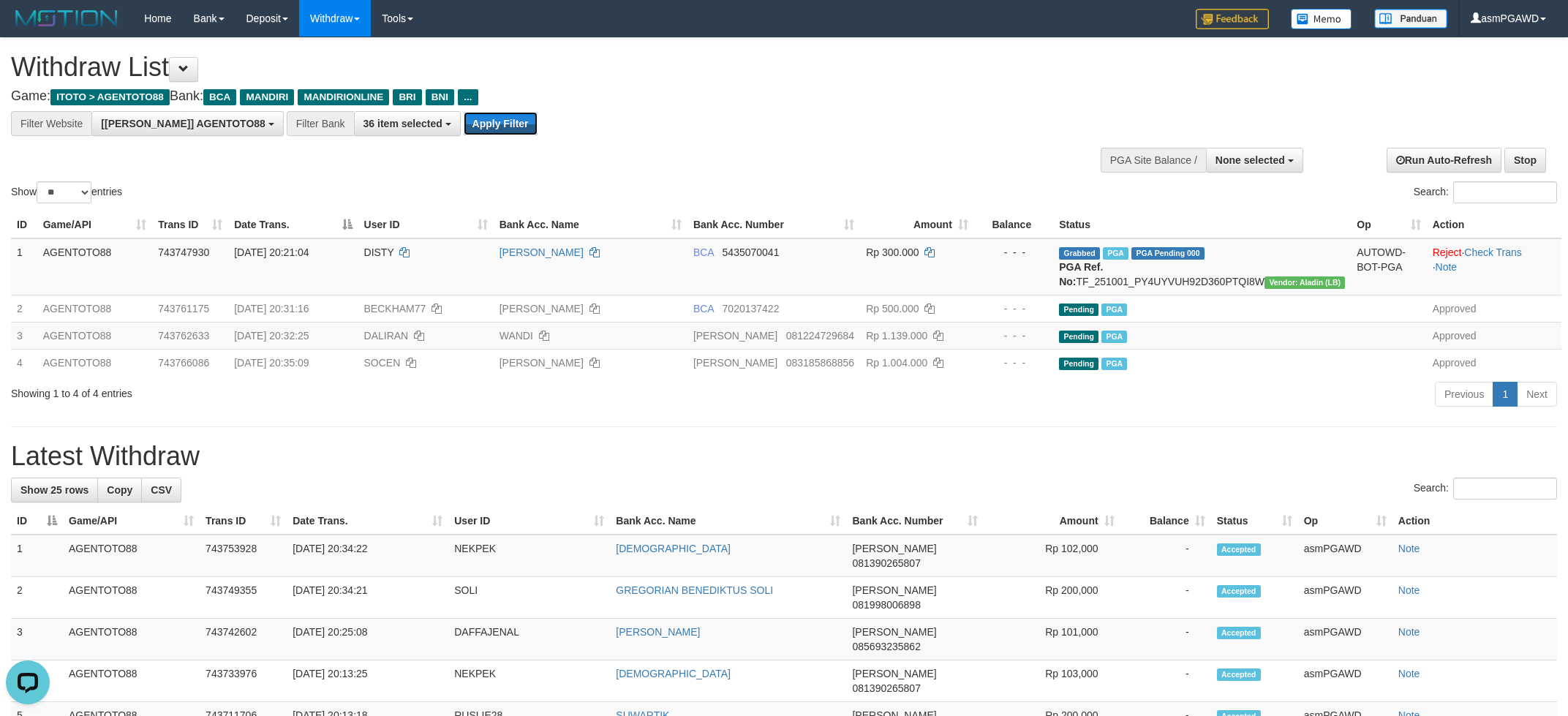
drag, startPoint x: 454, startPoint y: 132, endPoint x: 558, endPoint y: 167, distance: 109.7
click at [464, 131] on button "Apply Filter" at bounding box center [501, 123] width 74 height 23
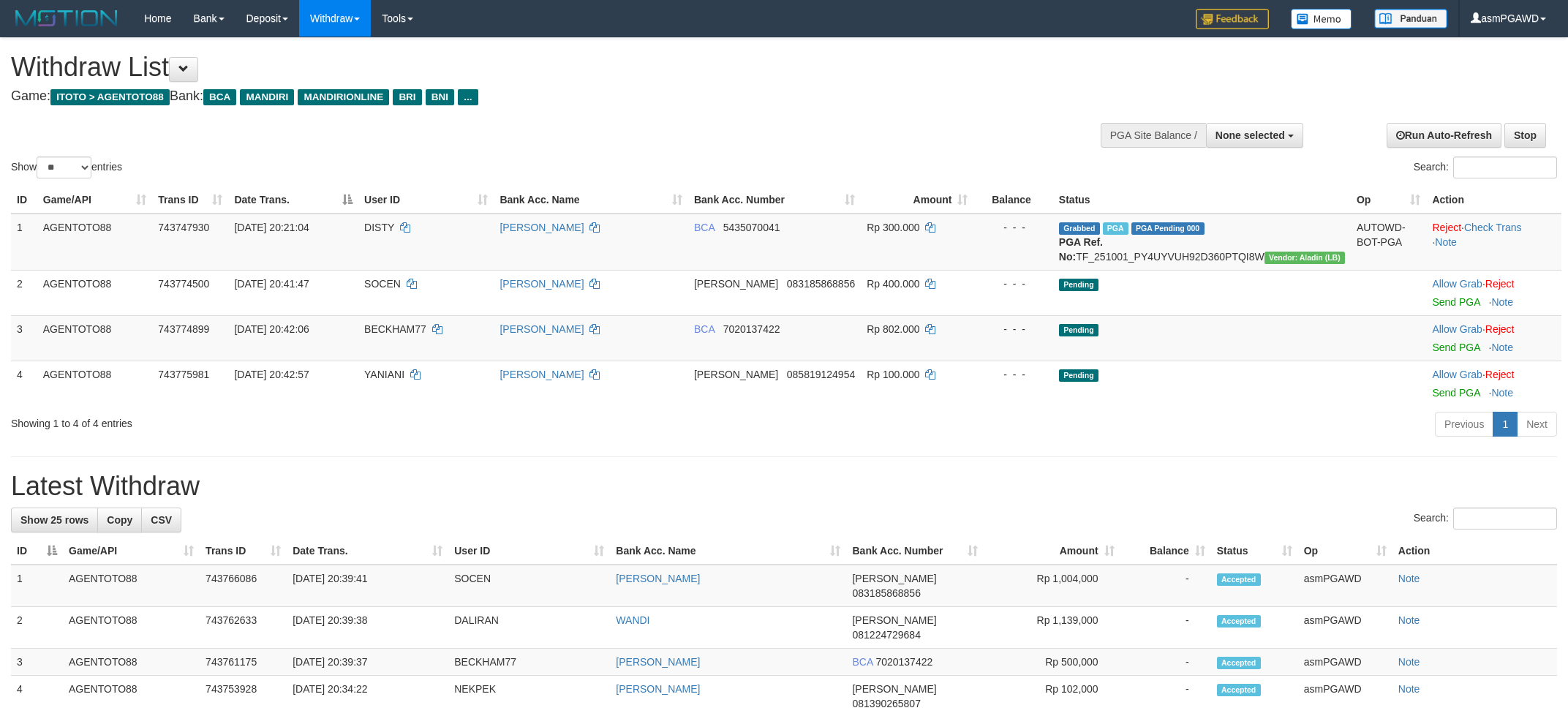
select select
select select "**"
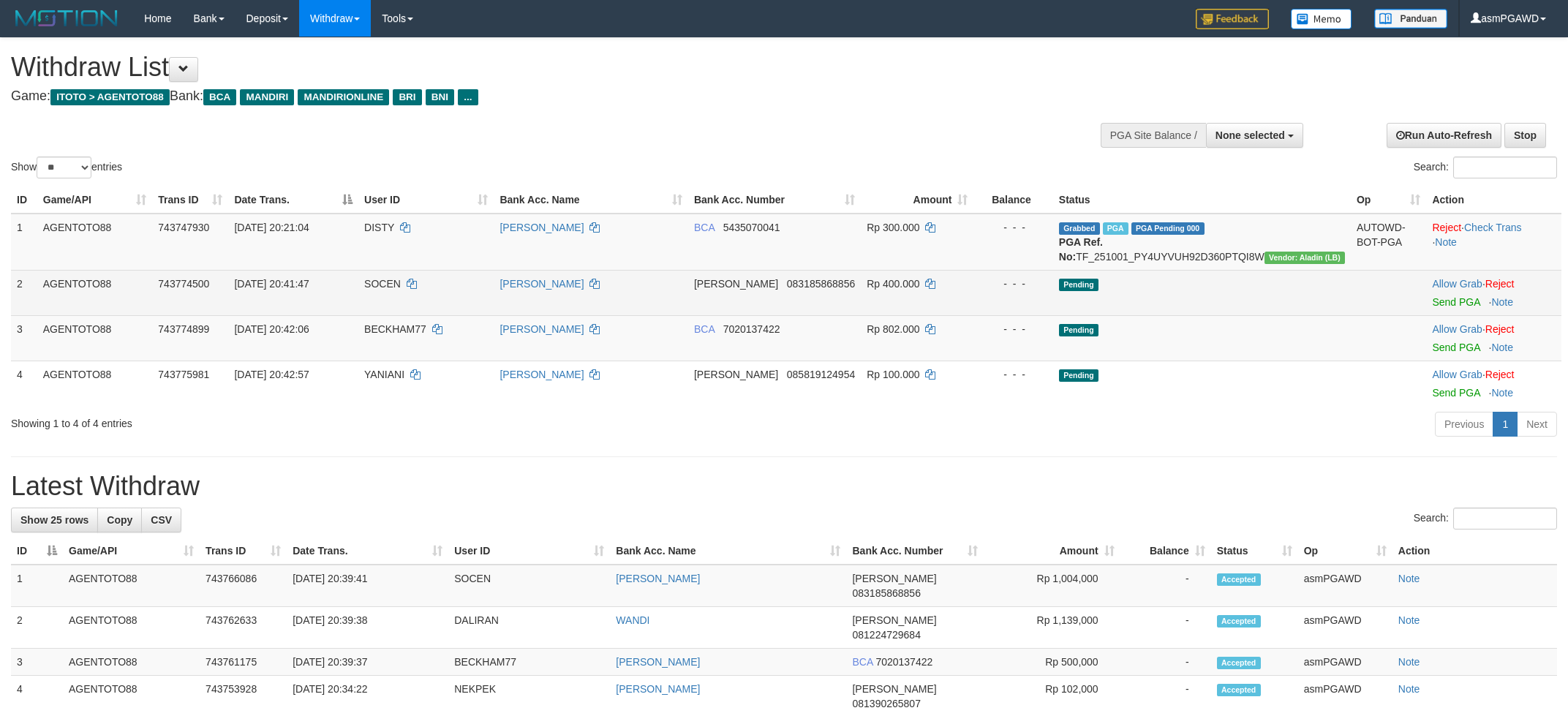
click at [1445, 310] on td "Allow Grab · Reject Send PGA · Note" at bounding box center [1494, 292] width 135 height 45
click at [1446, 308] on link "Send PGA" at bounding box center [1457, 302] width 48 height 12
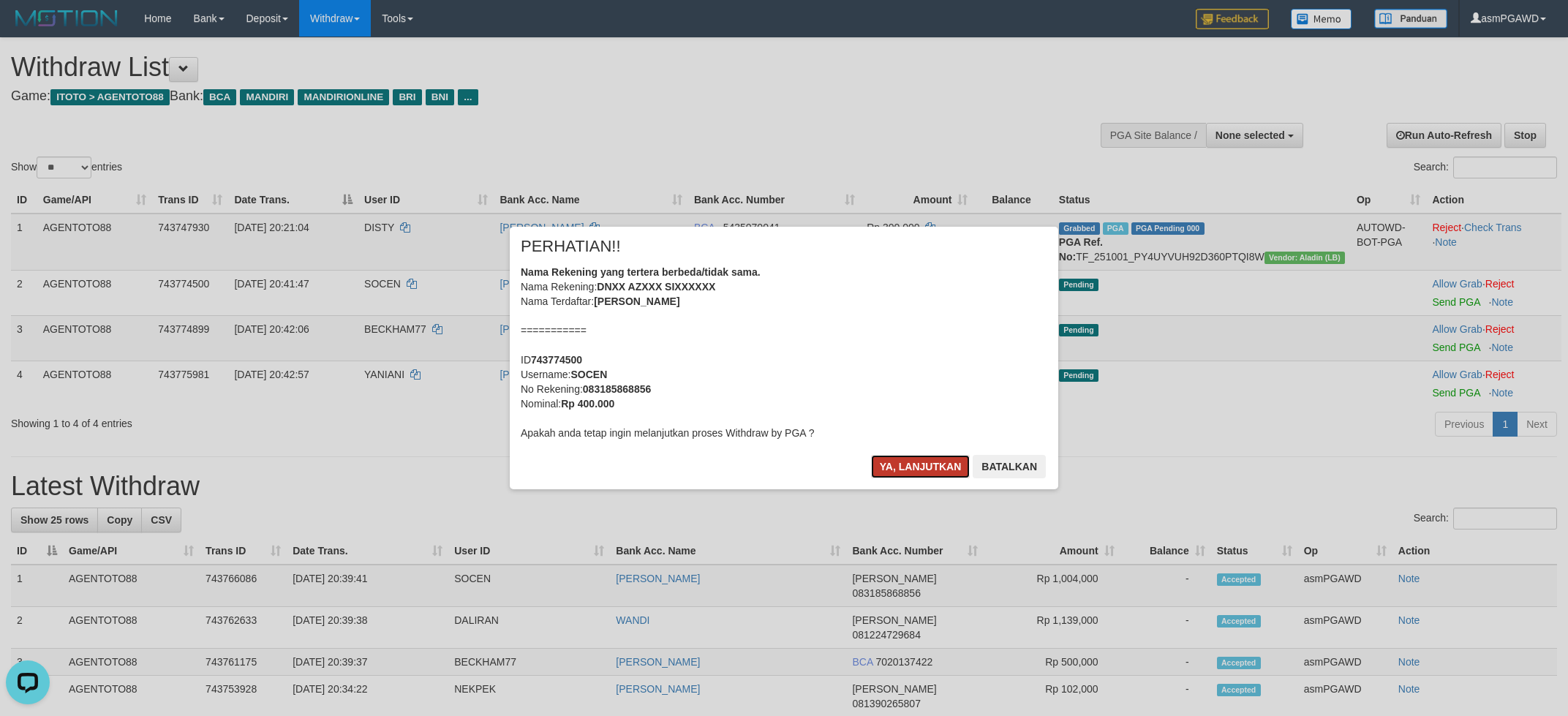
click at [892, 464] on button "Ya, lanjutkan" at bounding box center [921, 466] width 99 height 23
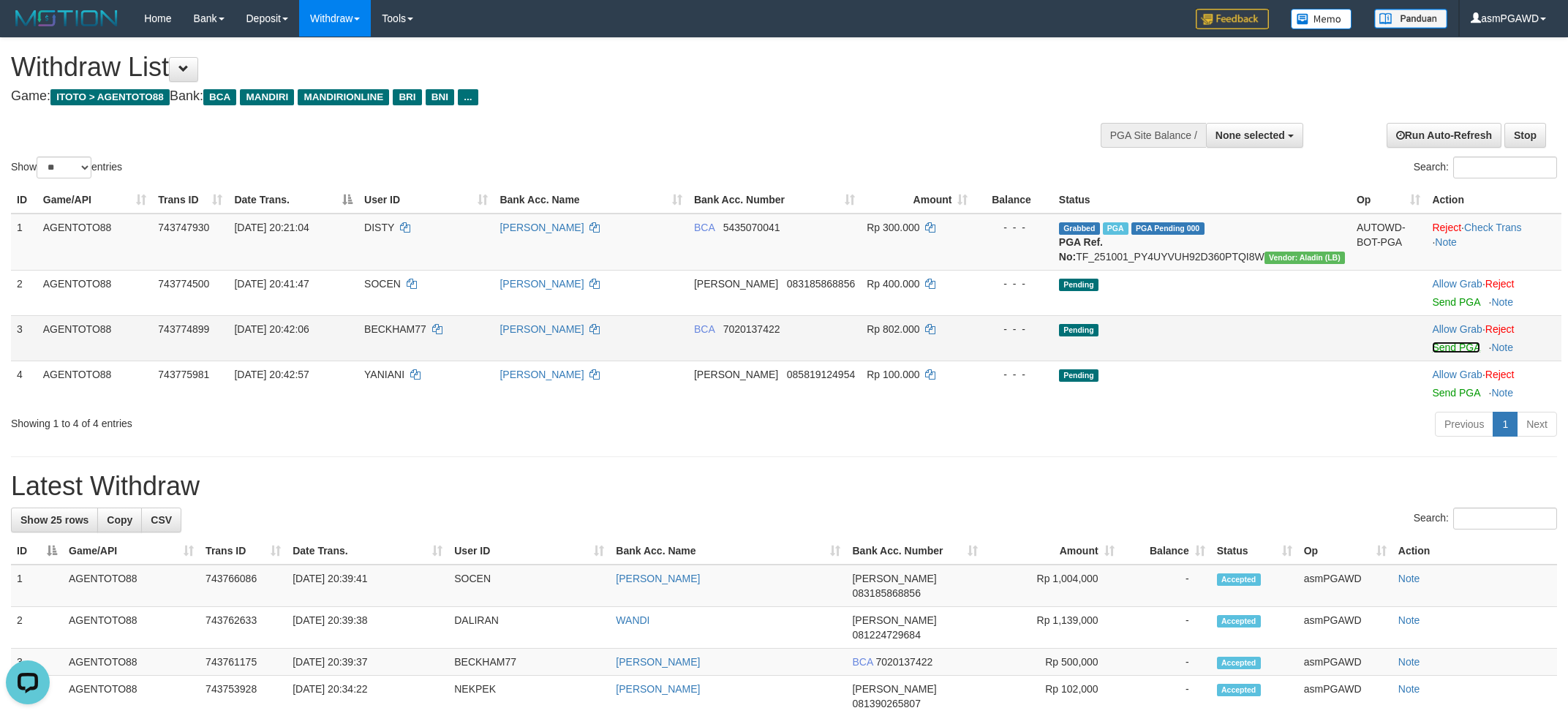
click at [1450, 353] on link "Send PGA" at bounding box center [1457, 347] width 48 height 12
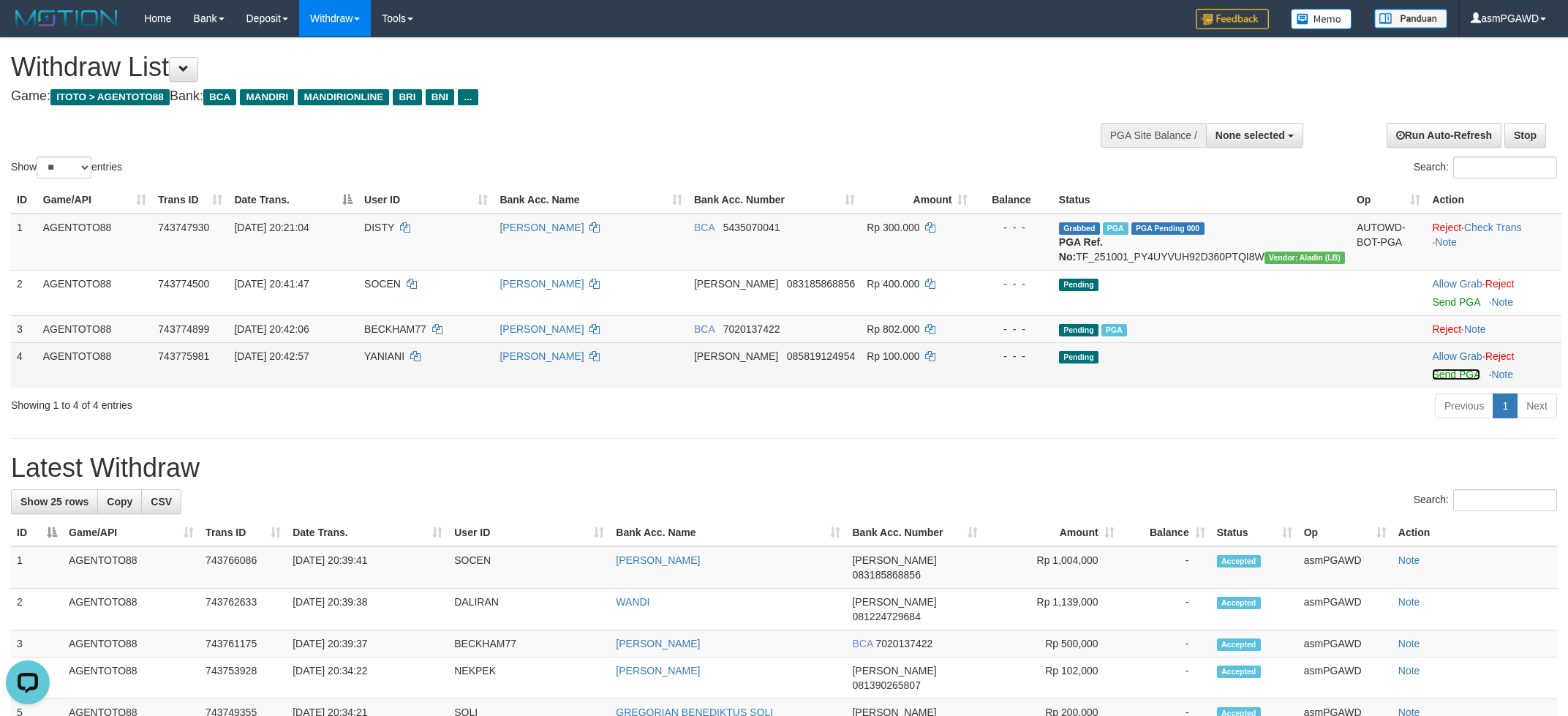
click at [1434, 380] on link "Send PGA" at bounding box center [1457, 375] width 48 height 12
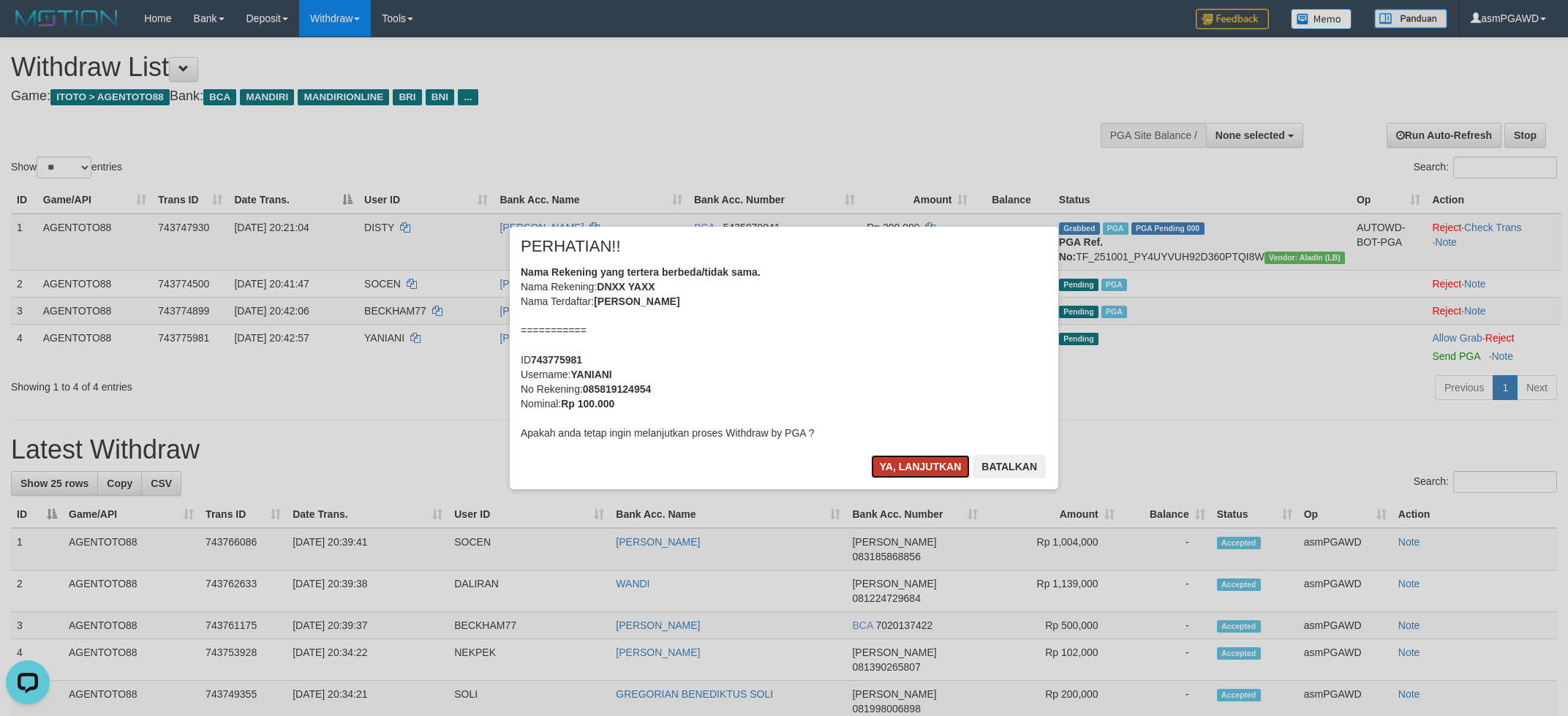
click at [931, 465] on button "Ya, lanjutkan" at bounding box center [921, 466] width 99 height 23
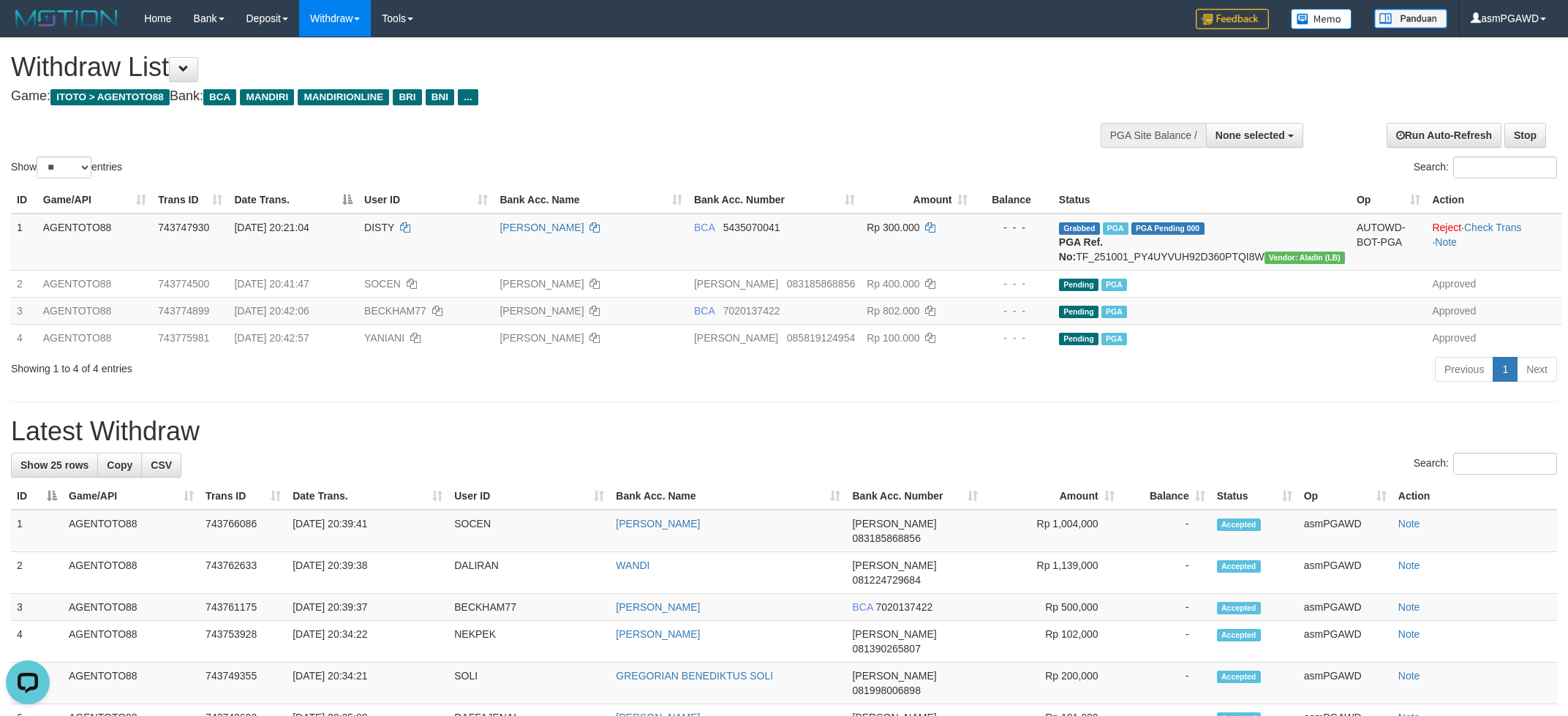
click at [205, 72] on h1 "Withdraw List" at bounding box center [520, 68] width 1019 height 29
click at [189, 72] on span at bounding box center [184, 68] width 10 height 10
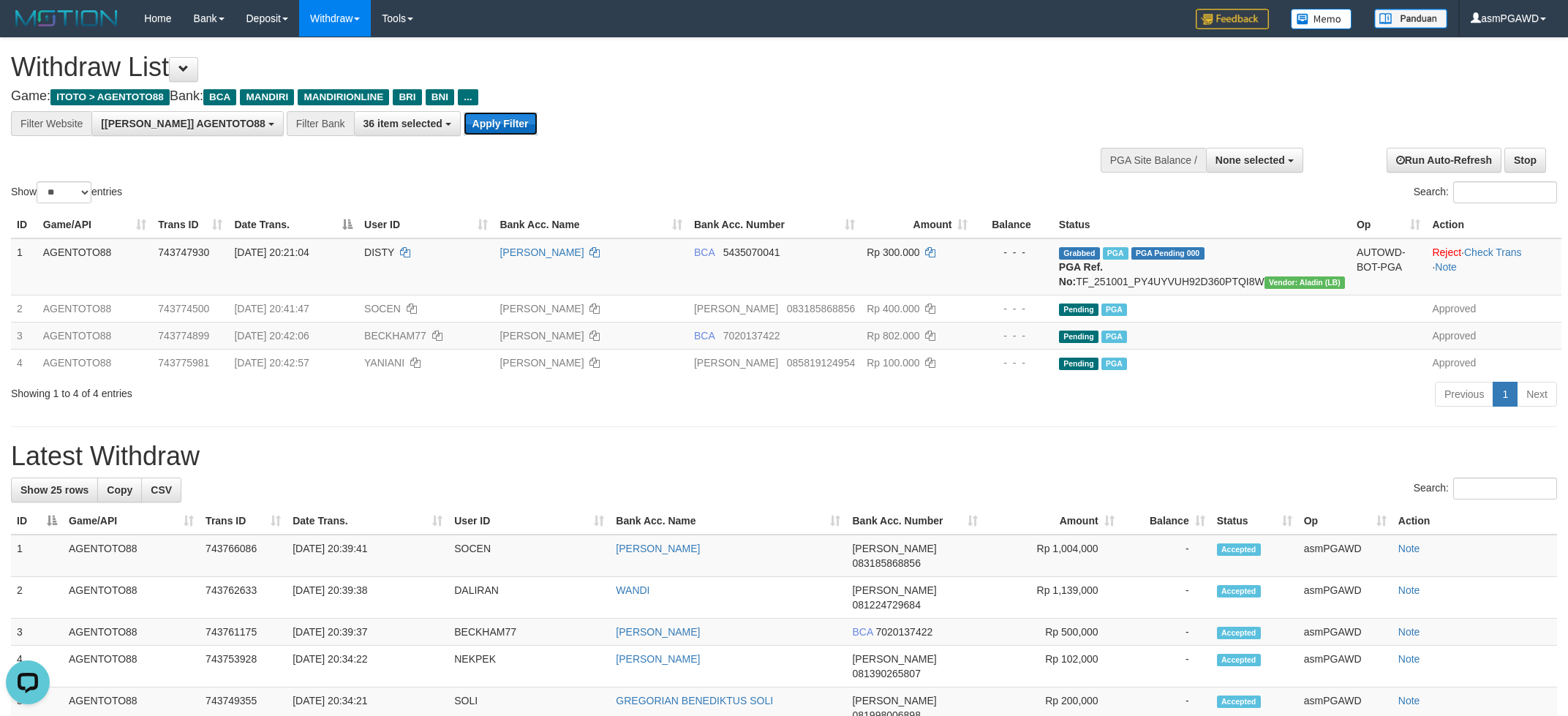
click at [464, 133] on button "Apply Filter" at bounding box center [501, 123] width 74 height 23
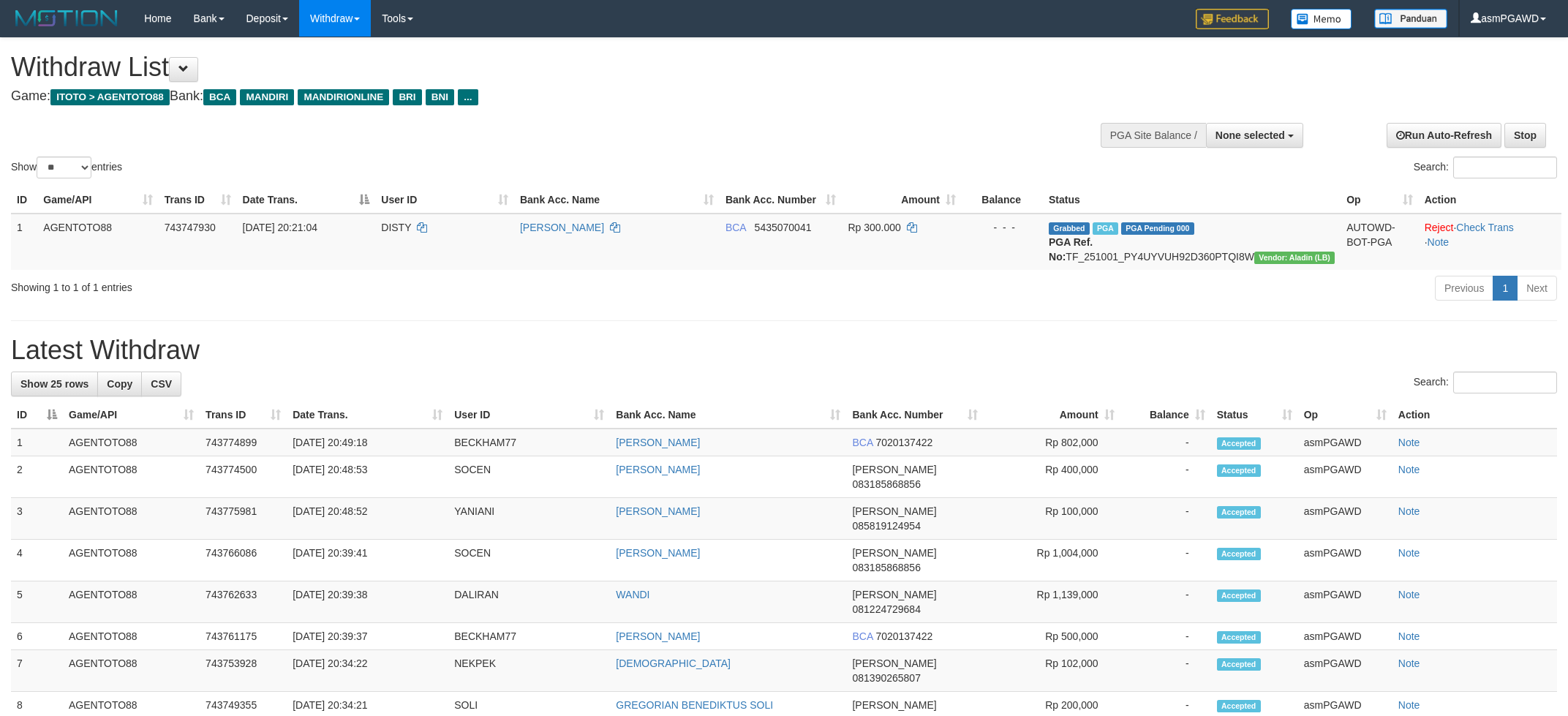
select select
select select "**"
click at [198, 83] on div "Withdraw List Game: ITOTO > AGENTOTO88 Bank: BCA MANDIRI MANDIRIONLINE BRI BNI …" at bounding box center [520, 78] width 1019 height 50
click at [199, 70] on button at bounding box center [183, 69] width 29 height 25
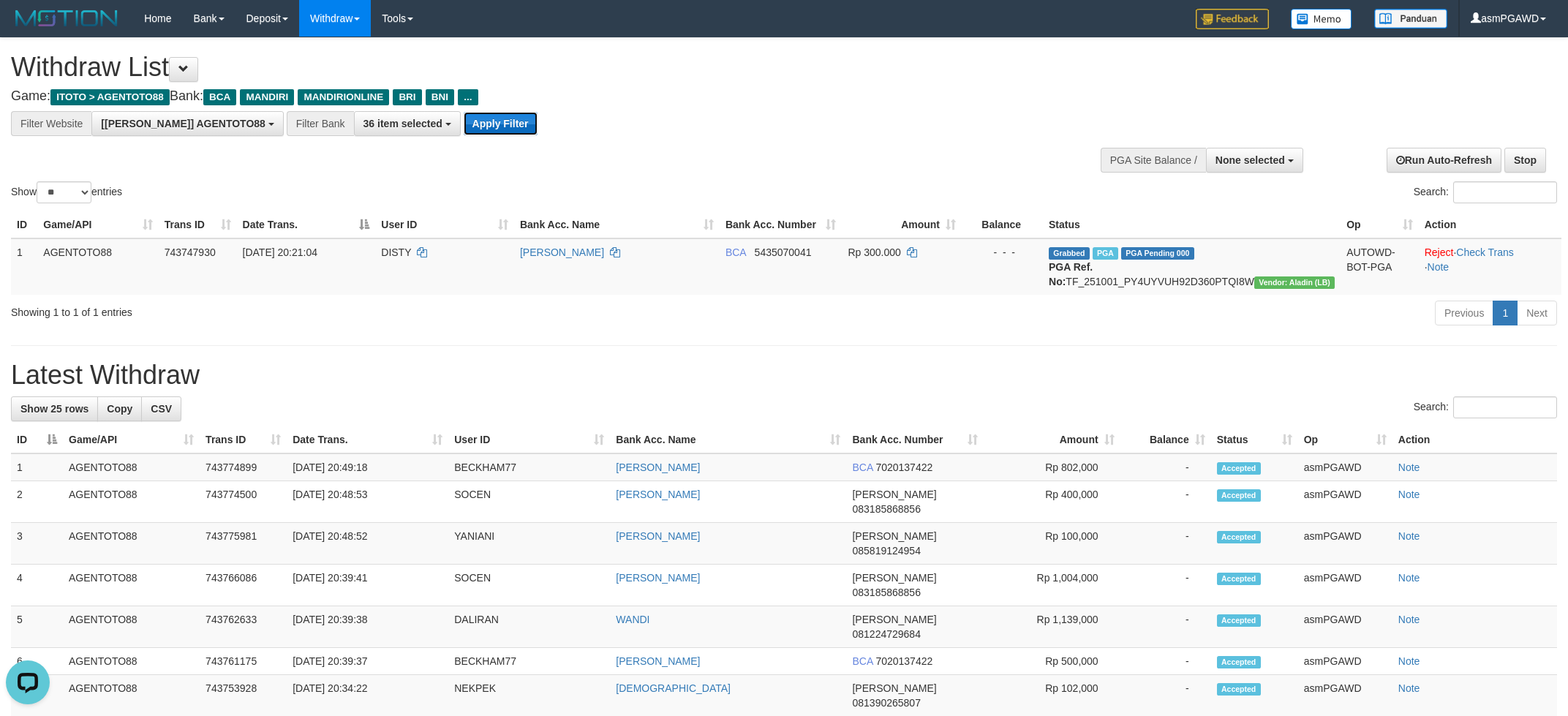
click at [469, 133] on button "Apply Filter" at bounding box center [501, 123] width 74 height 23
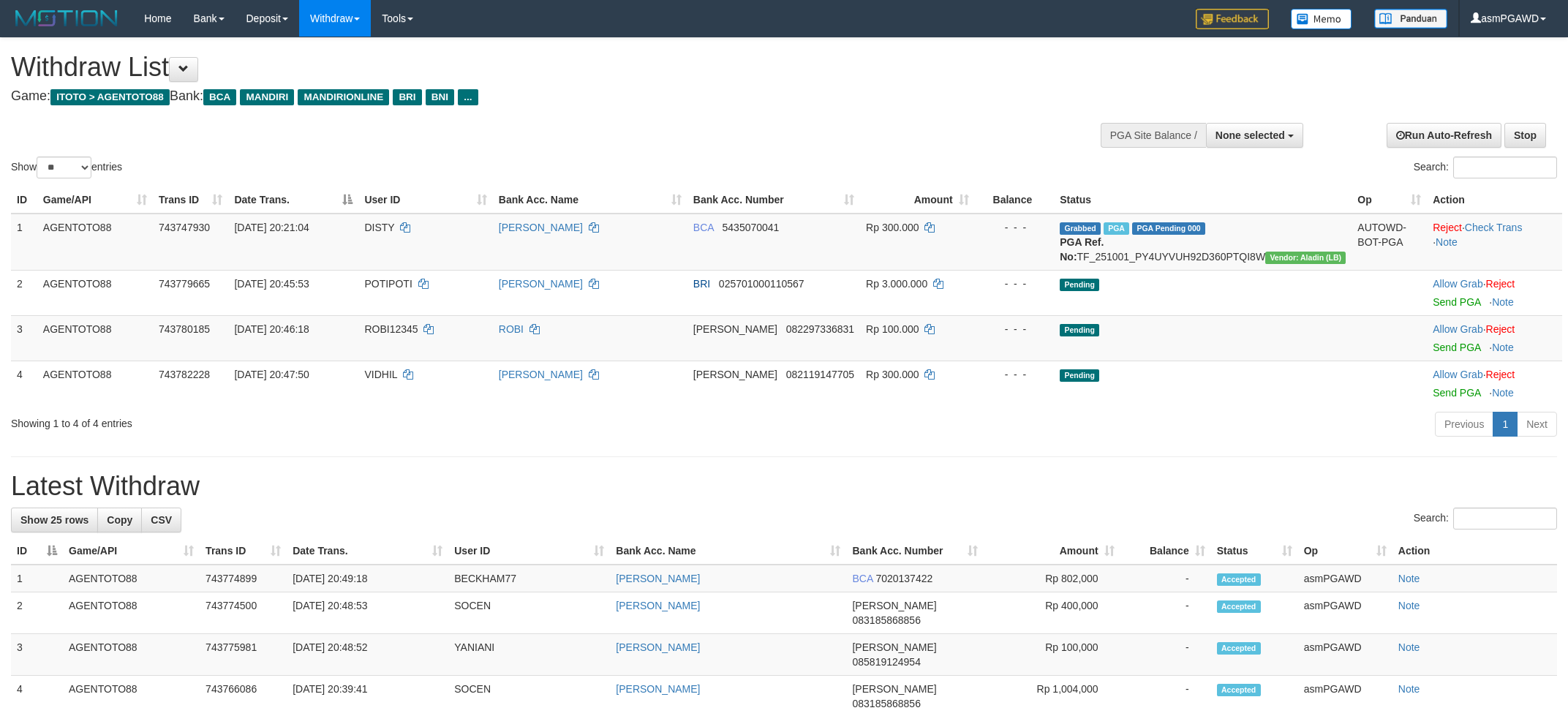
select select
select select "**"
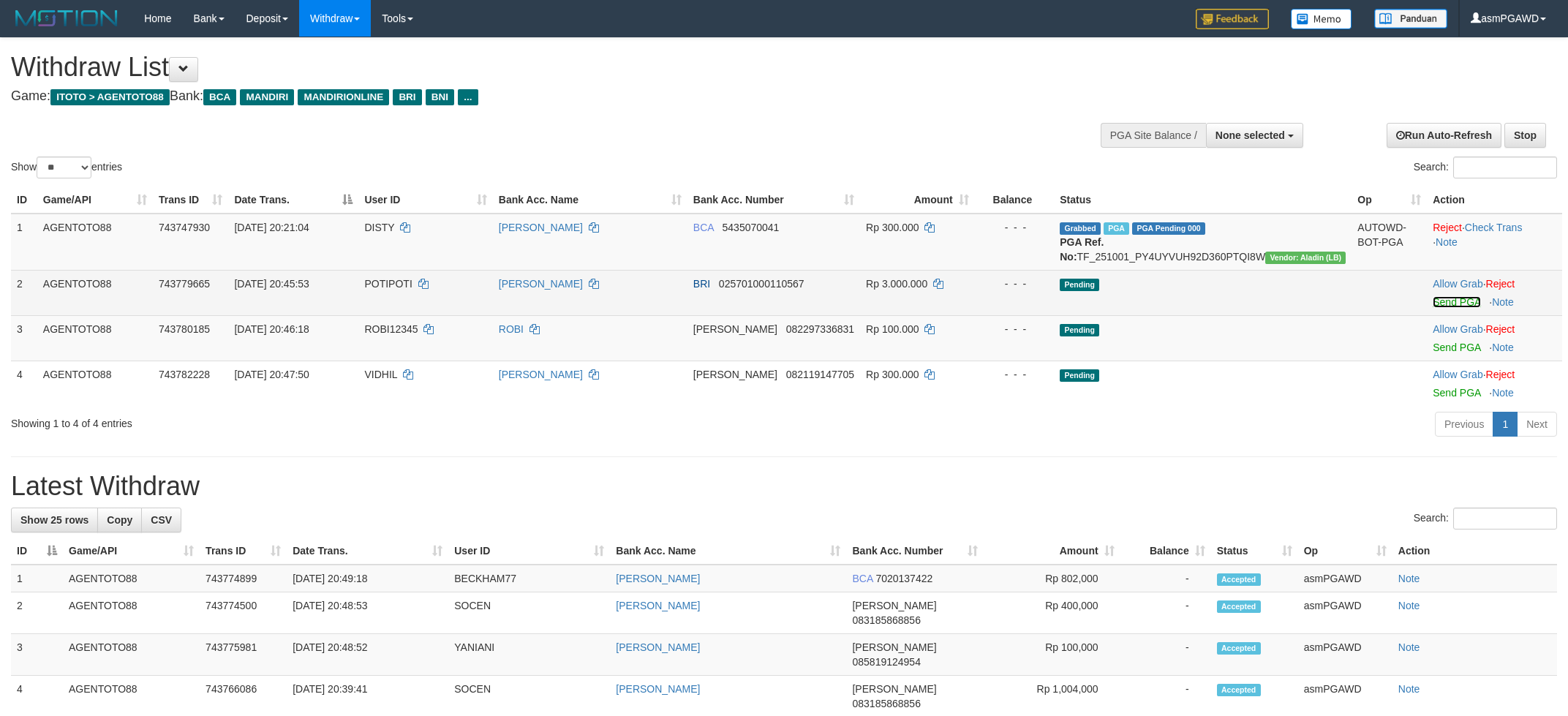
click at [1442, 308] on link "Send PGA" at bounding box center [1457, 302] width 48 height 12
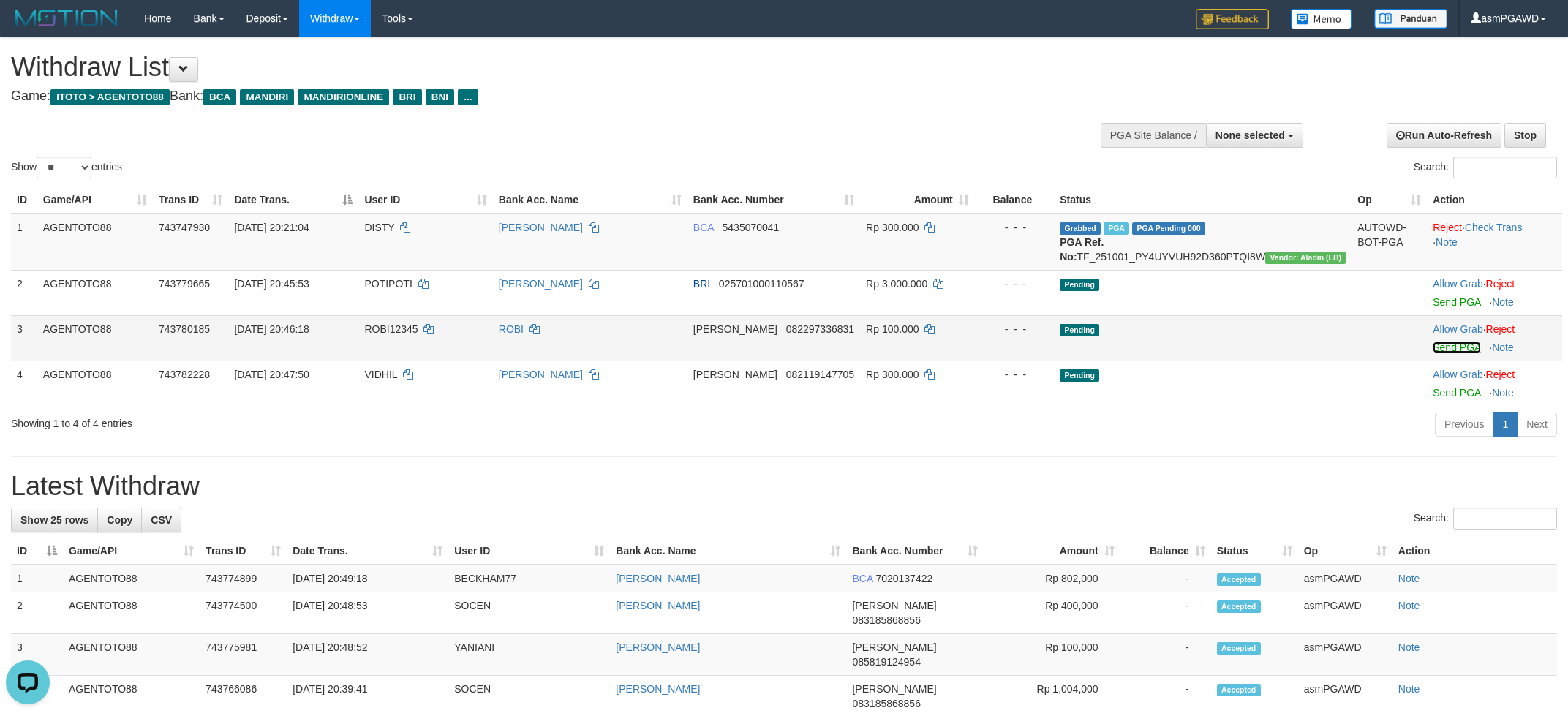
click at [1437, 353] on link "Send PGA" at bounding box center [1457, 347] width 48 height 12
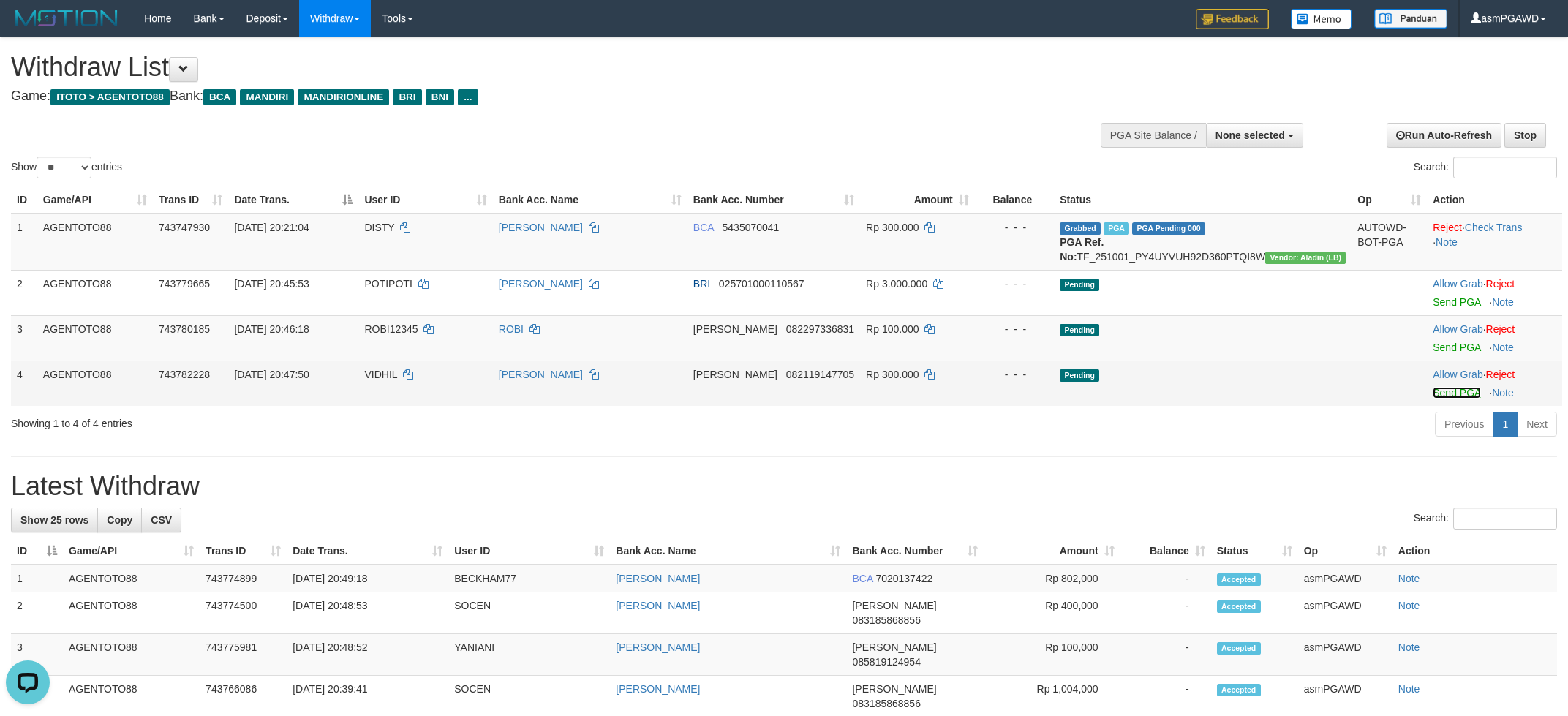
click at [1446, 399] on link "Send PGA" at bounding box center [1457, 393] width 48 height 12
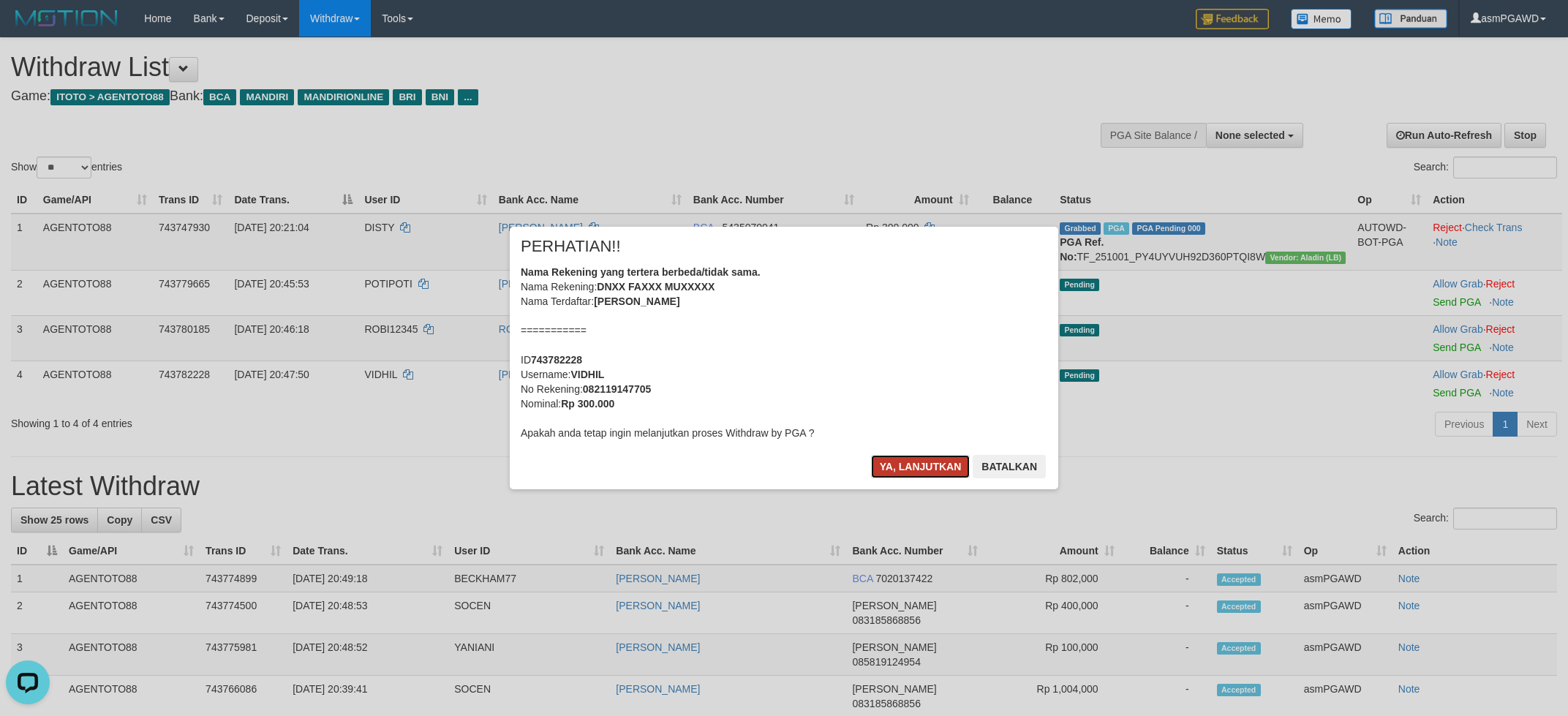
click at [918, 470] on button "Ya, lanjutkan" at bounding box center [921, 466] width 99 height 23
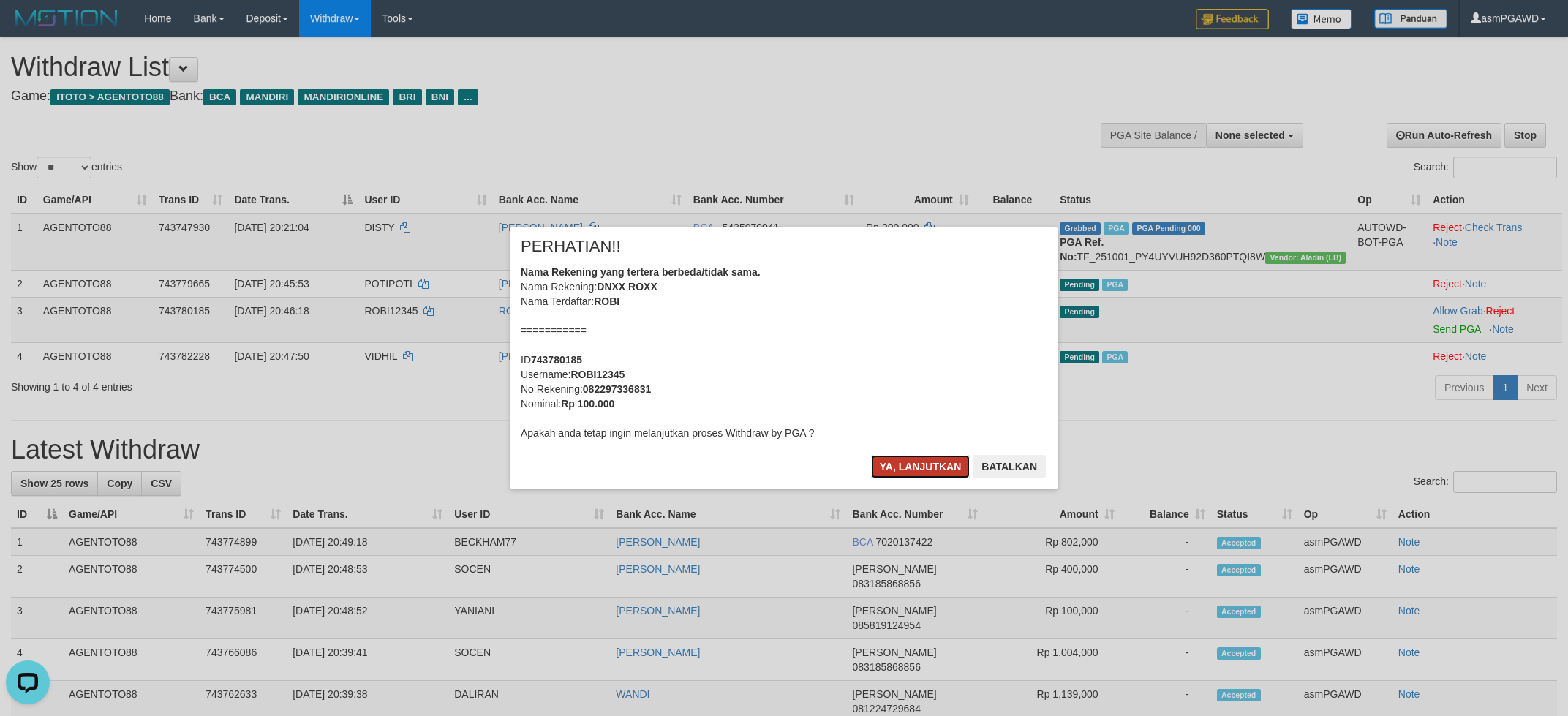
click at [938, 467] on button "Ya, lanjutkan" at bounding box center [921, 466] width 99 height 23
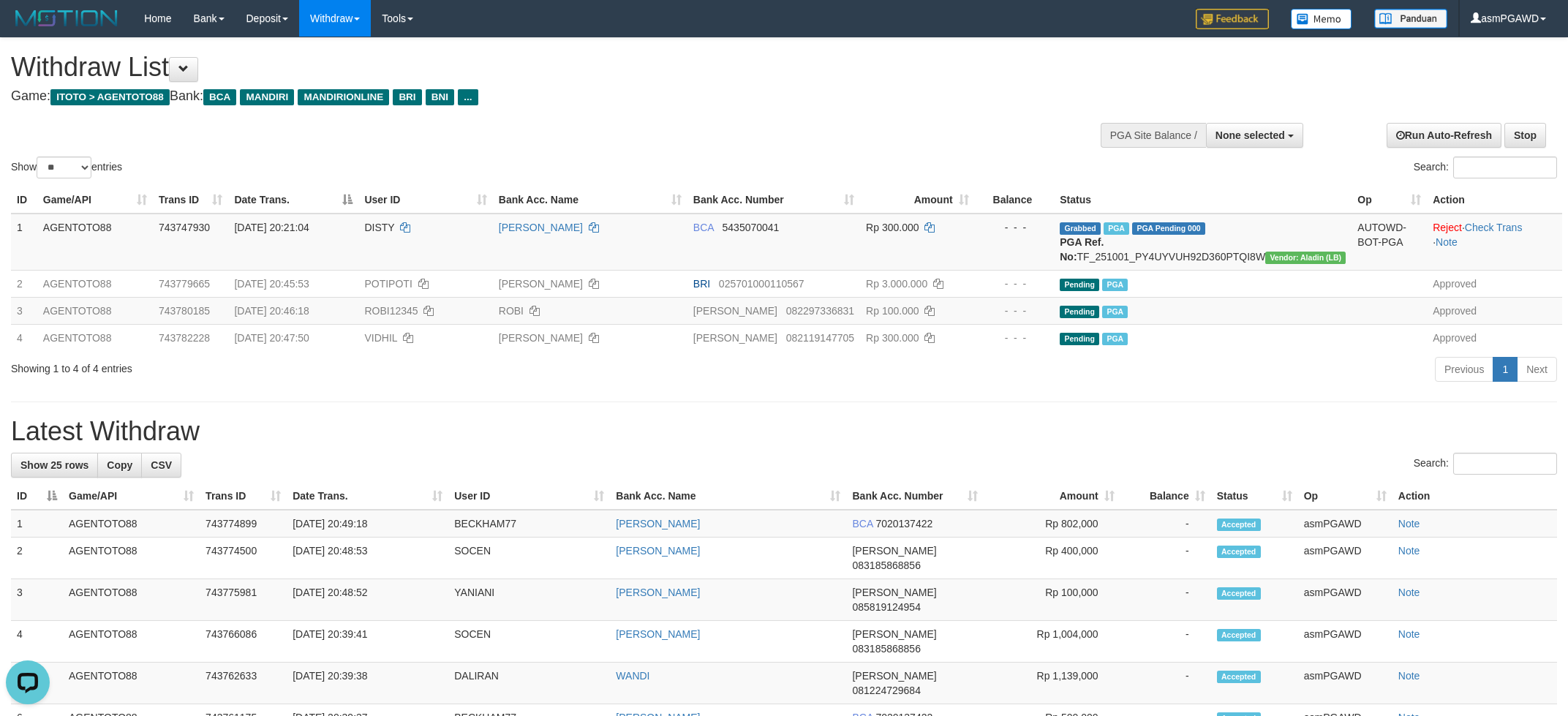
click at [926, 126] on div "Show ** ** ** *** entries Search:" at bounding box center [784, 109] width 1568 height 144
click at [197, 62] on button at bounding box center [183, 69] width 29 height 25
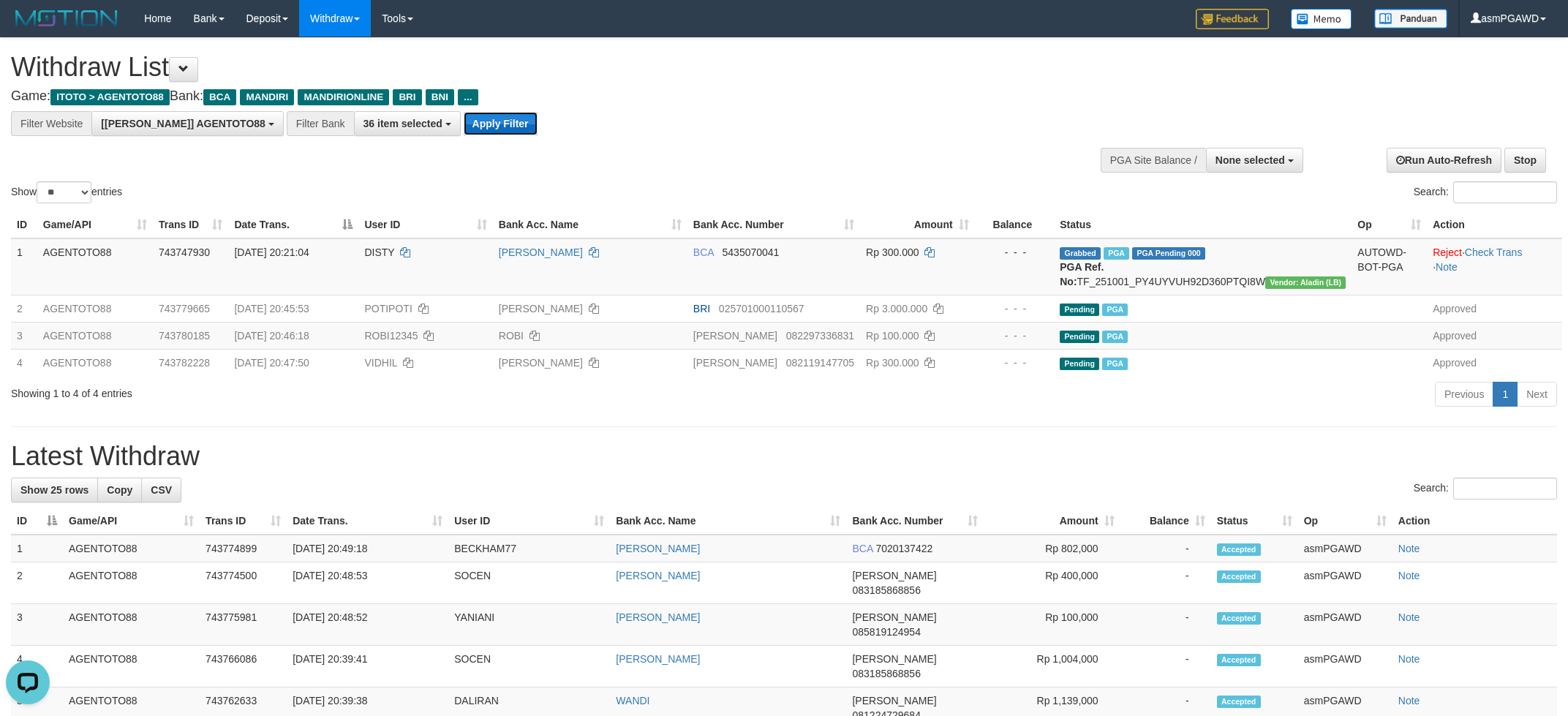
click at [471, 131] on button "Apply Filter" at bounding box center [501, 123] width 74 height 23
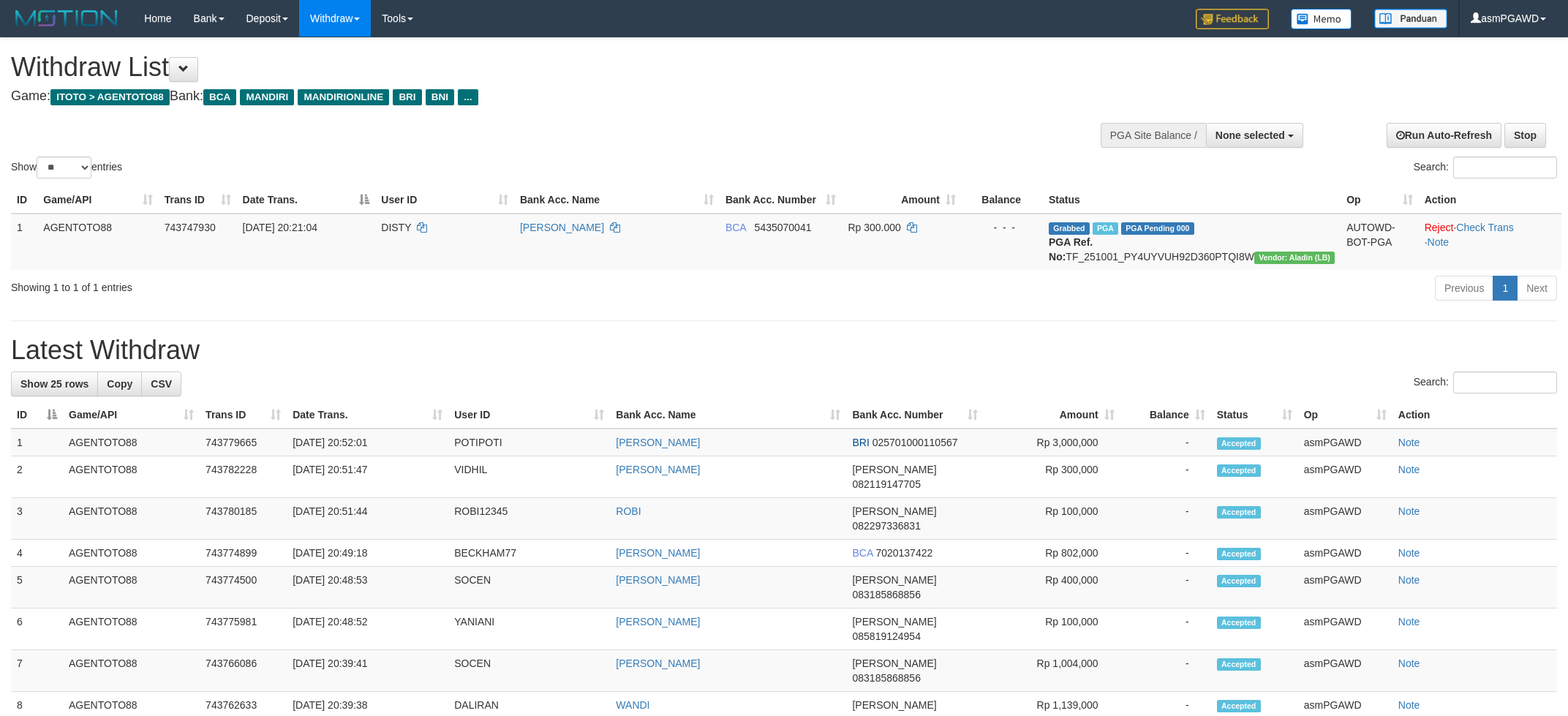
select select
select select "**"
click at [1266, 135] on span "None selected" at bounding box center [1250, 135] width 69 height 12
click at [1228, 211] on label "[[PERSON_NAME]] AGENTOTO88" at bounding box center [1200, 209] width 205 height 19
select select "***"
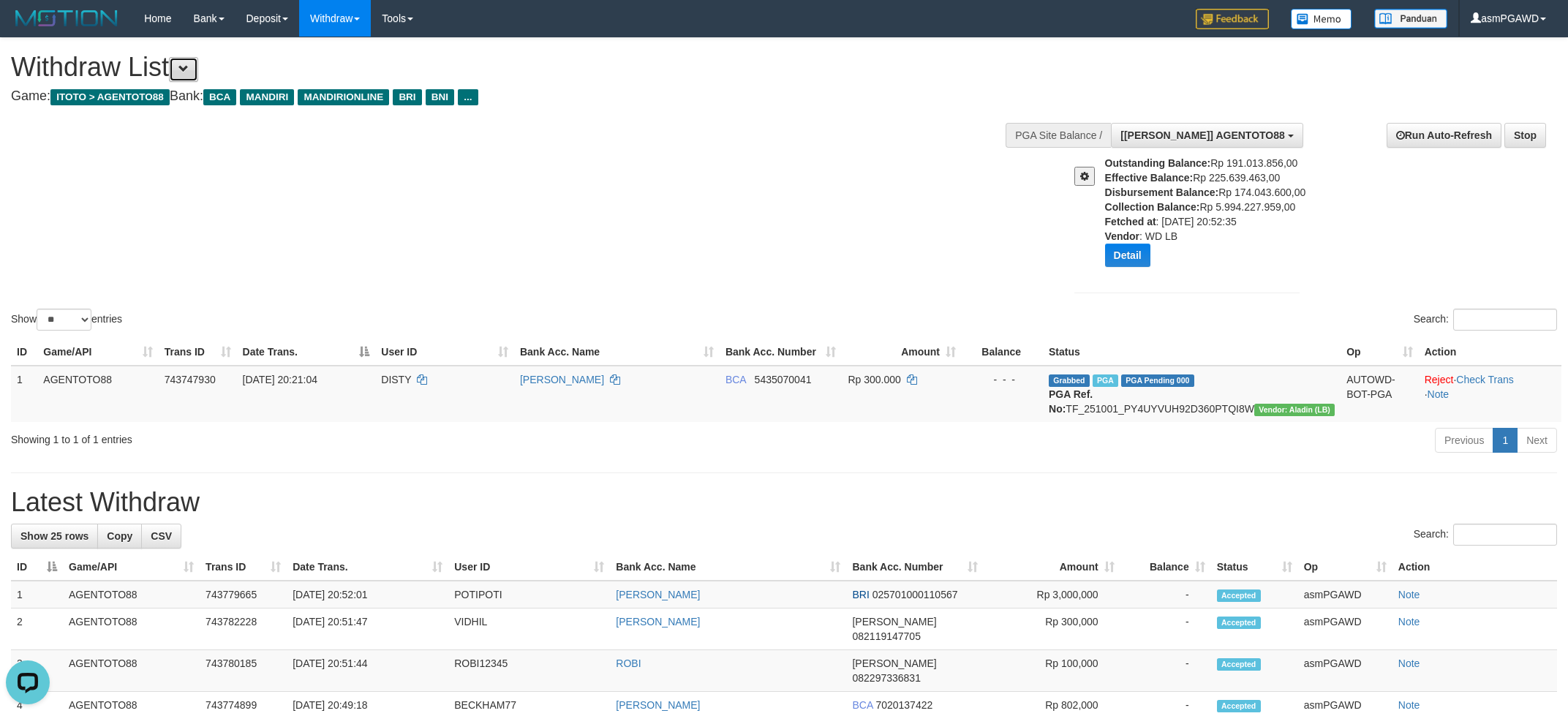
click at [193, 58] on button at bounding box center [183, 69] width 29 height 25
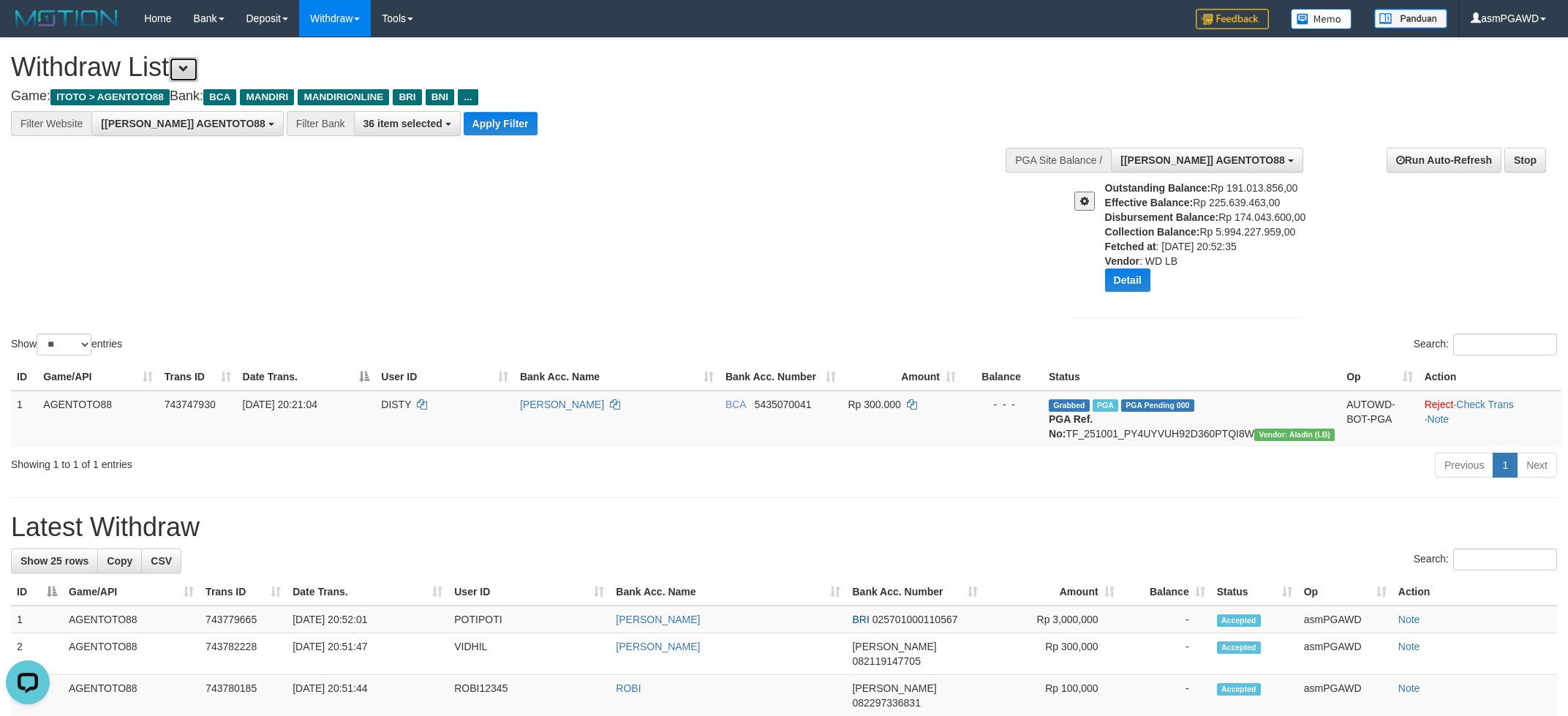
scroll to position [27, 0]
click at [189, 68] on span at bounding box center [184, 68] width 10 height 10
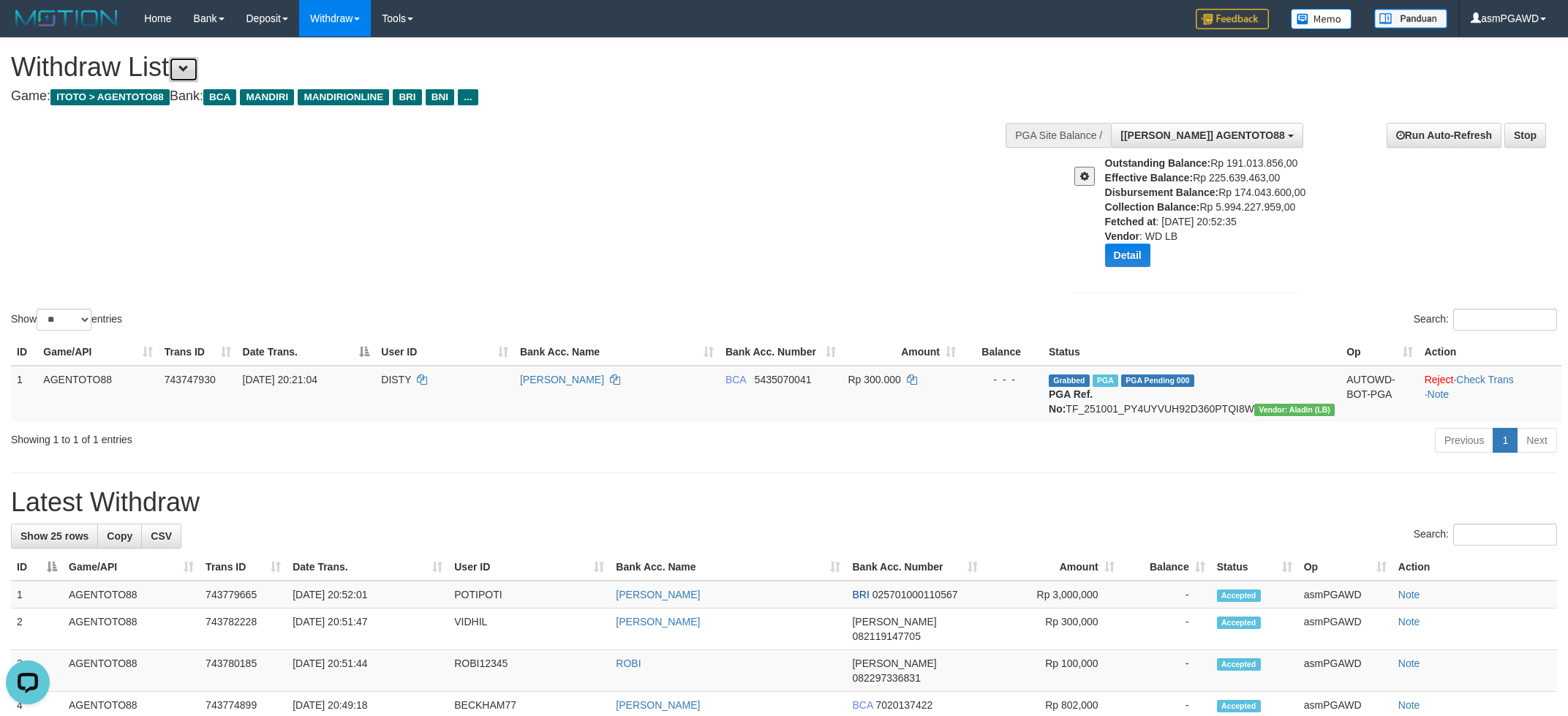
click at [198, 65] on button at bounding box center [183, 69] width 29 height 25
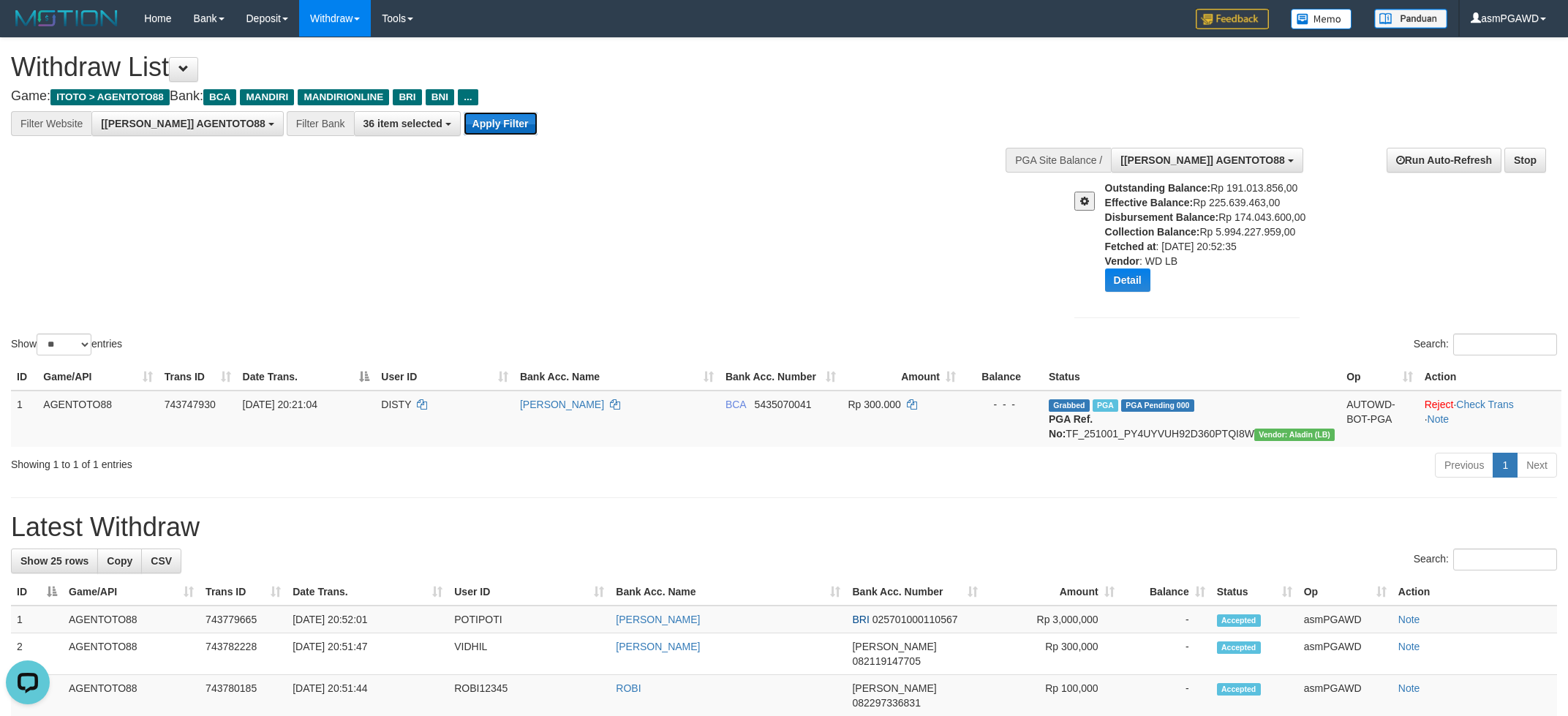
click at [464, 121] on button "Apply Filter" at bounding box center [501, 123] width 74 height 23
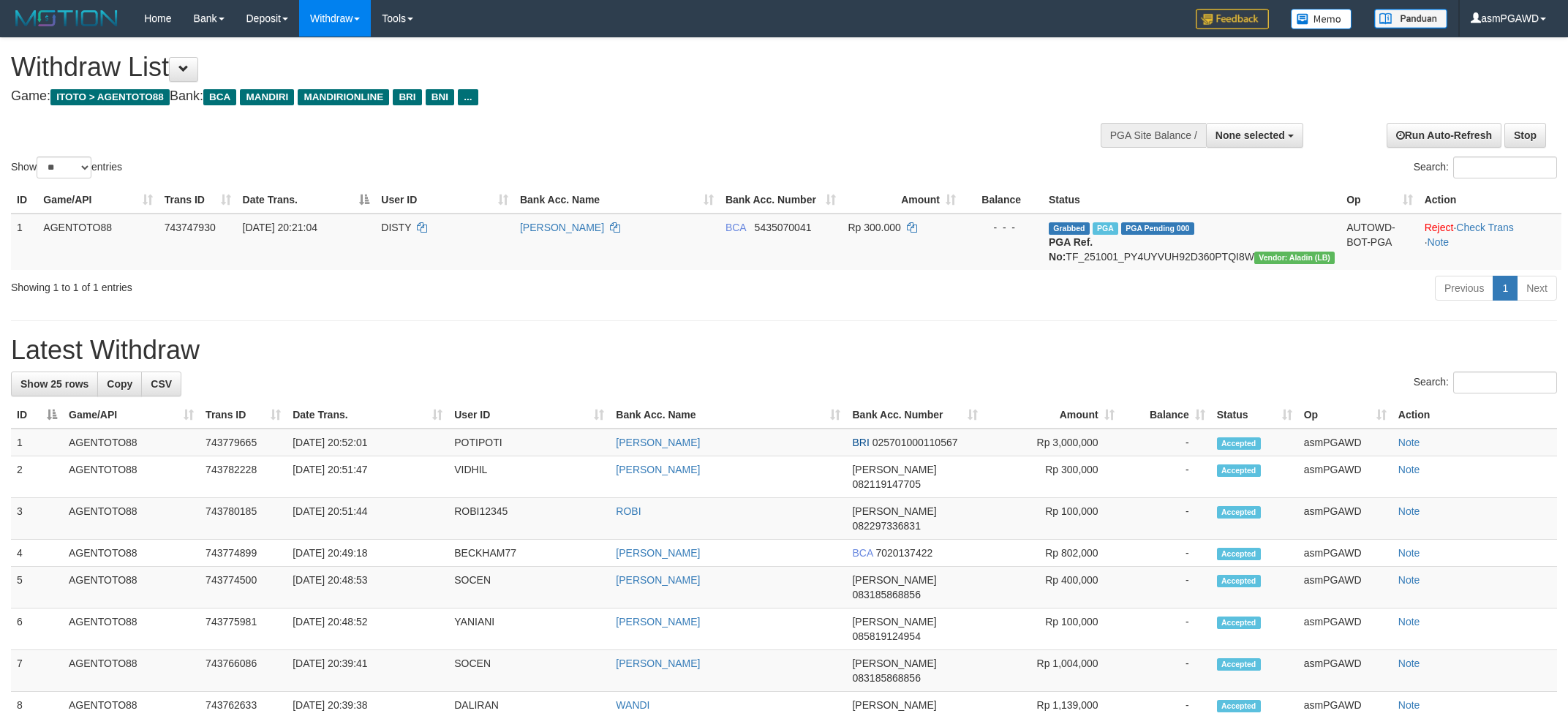
select select
select select "**"
click at [189, 72] on span at bounding box center [184, 68] width 10 height 10
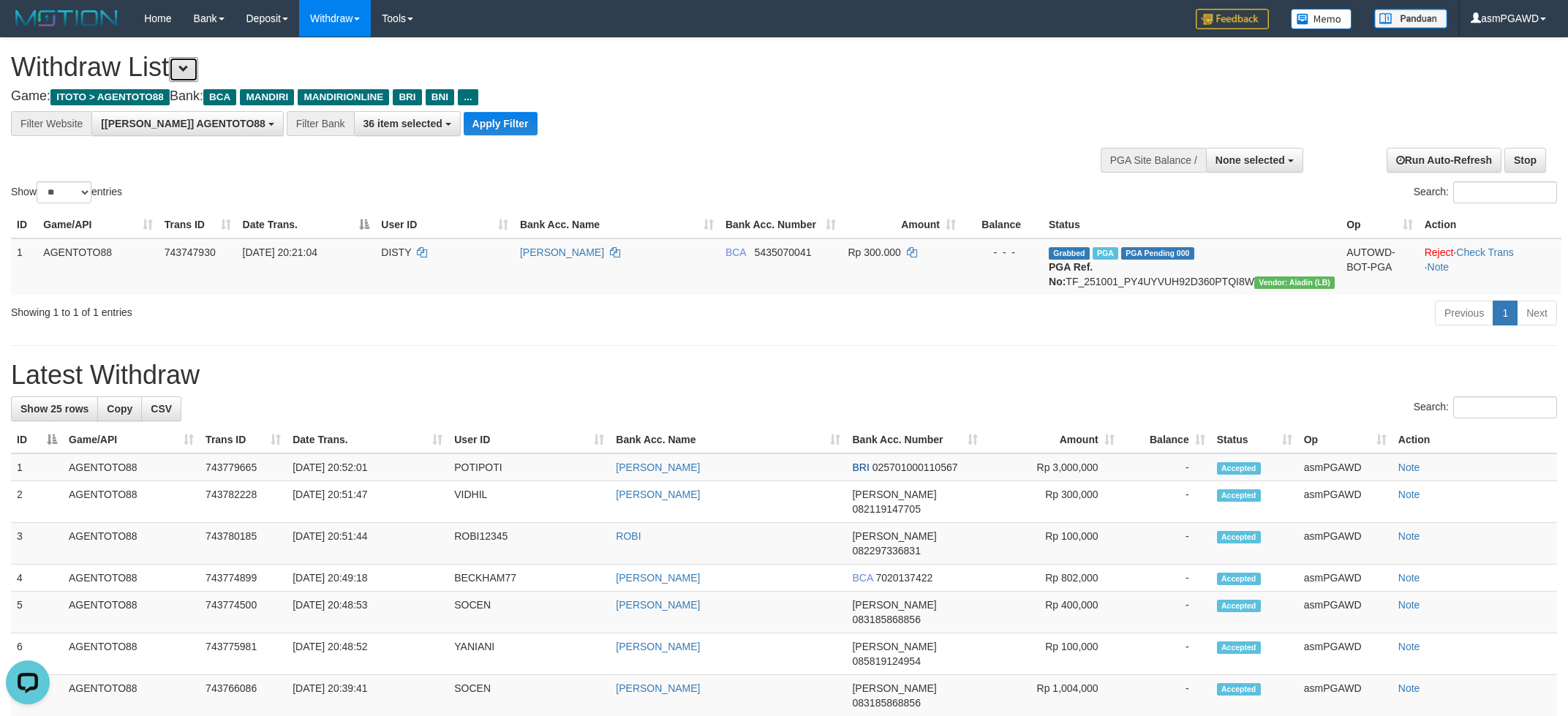
scroll to position [27, 0]
click at [464, 117] on button "Apply Filter" at bounding box center [501, 123] width 74 height 23
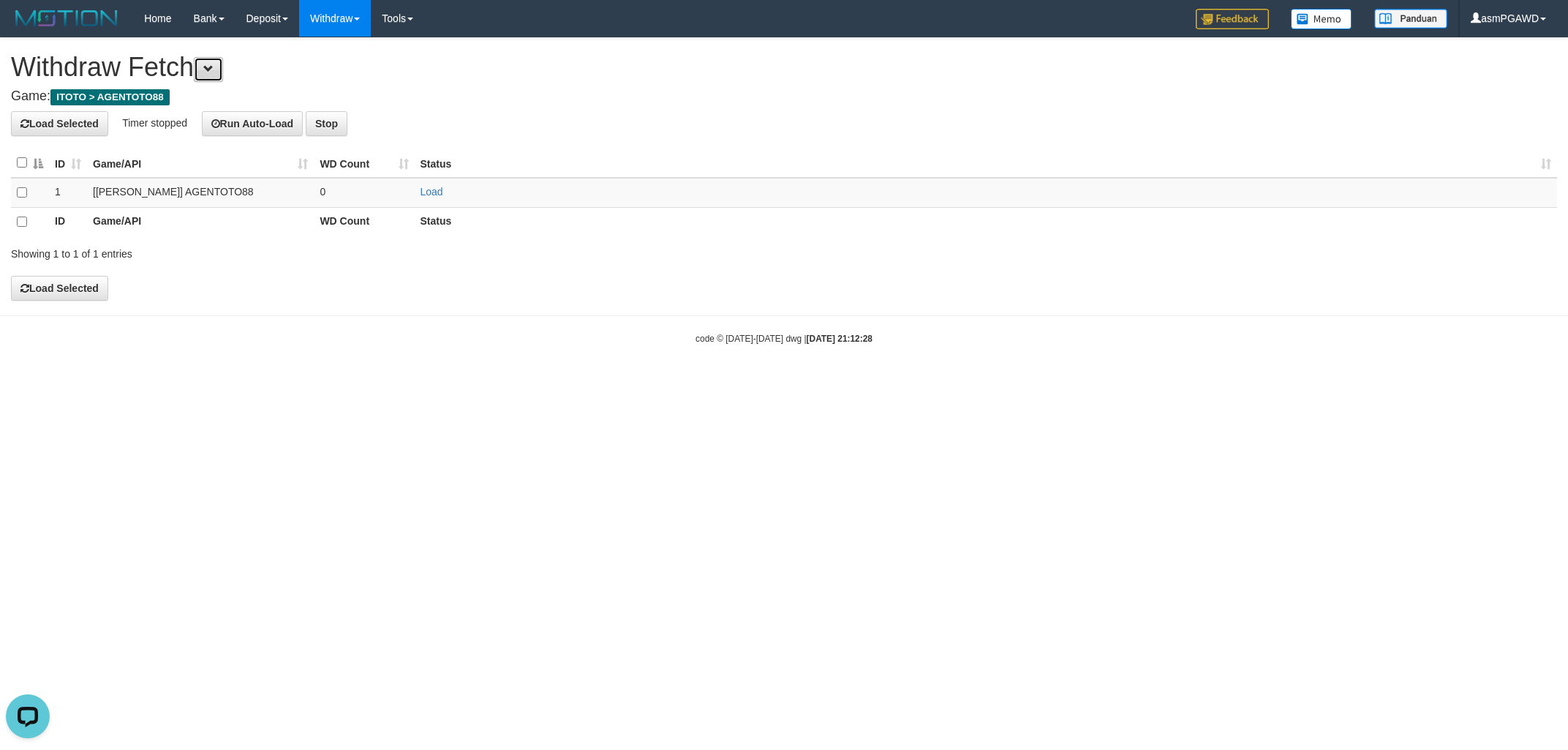
click at [204, 62] on button at bounding box center [208, 69] width 29 height 25
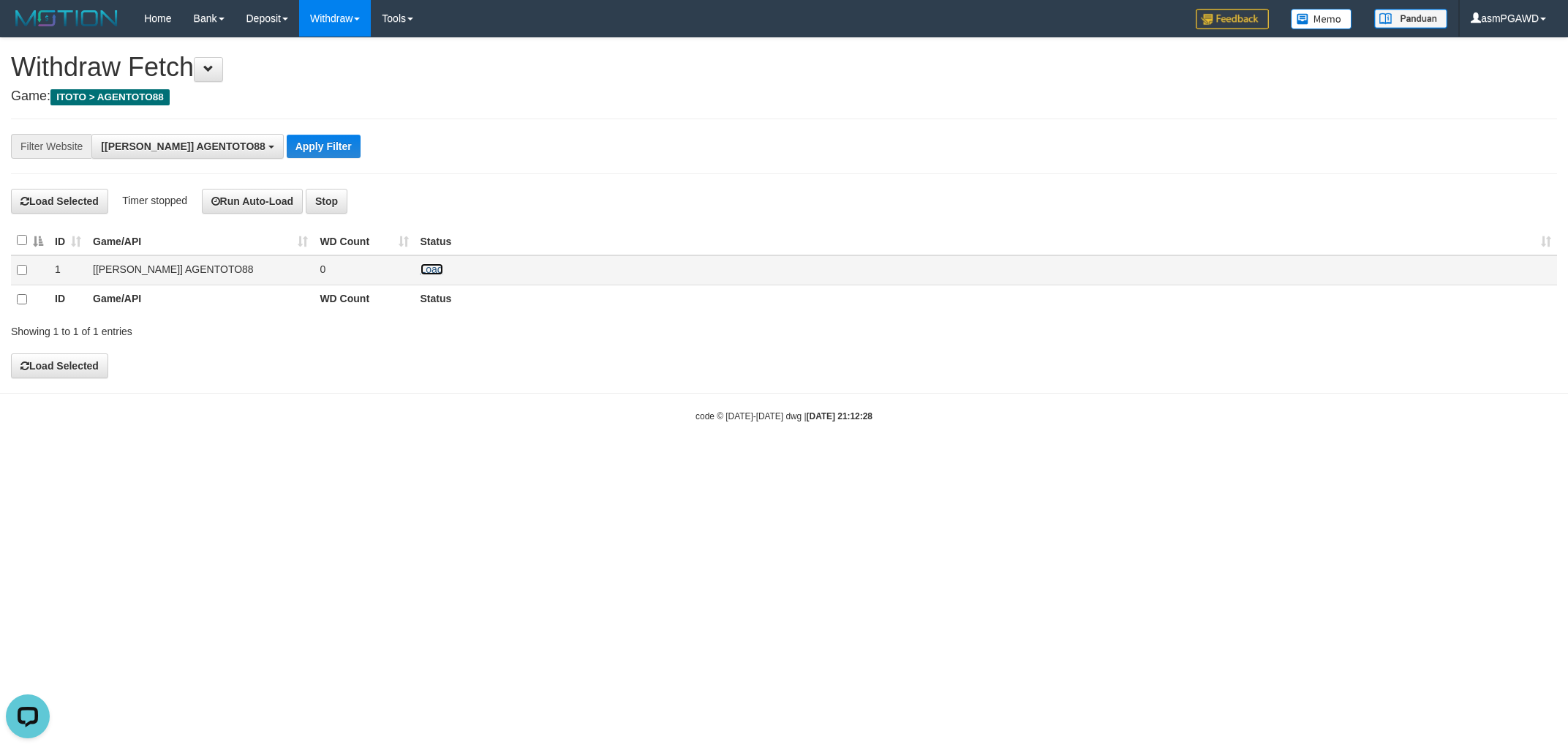
click at [434, 265] on link "Load" at bounding box center [431, 270] width 22 height 12
click at [431, 268] on link "Load" at bounding box center [431, 270] width 22 height 12
click at [431, 269] on link "Load" at bounding box center [431, 270] width 22 height 12
click at [426, 271] on link "Load" at bounding box center [431, 270] width 22 height 12
drag, startPoint x: 437, startPoint y: 269, endPoint x: 503, endPoint y: 225, distance: 79.3
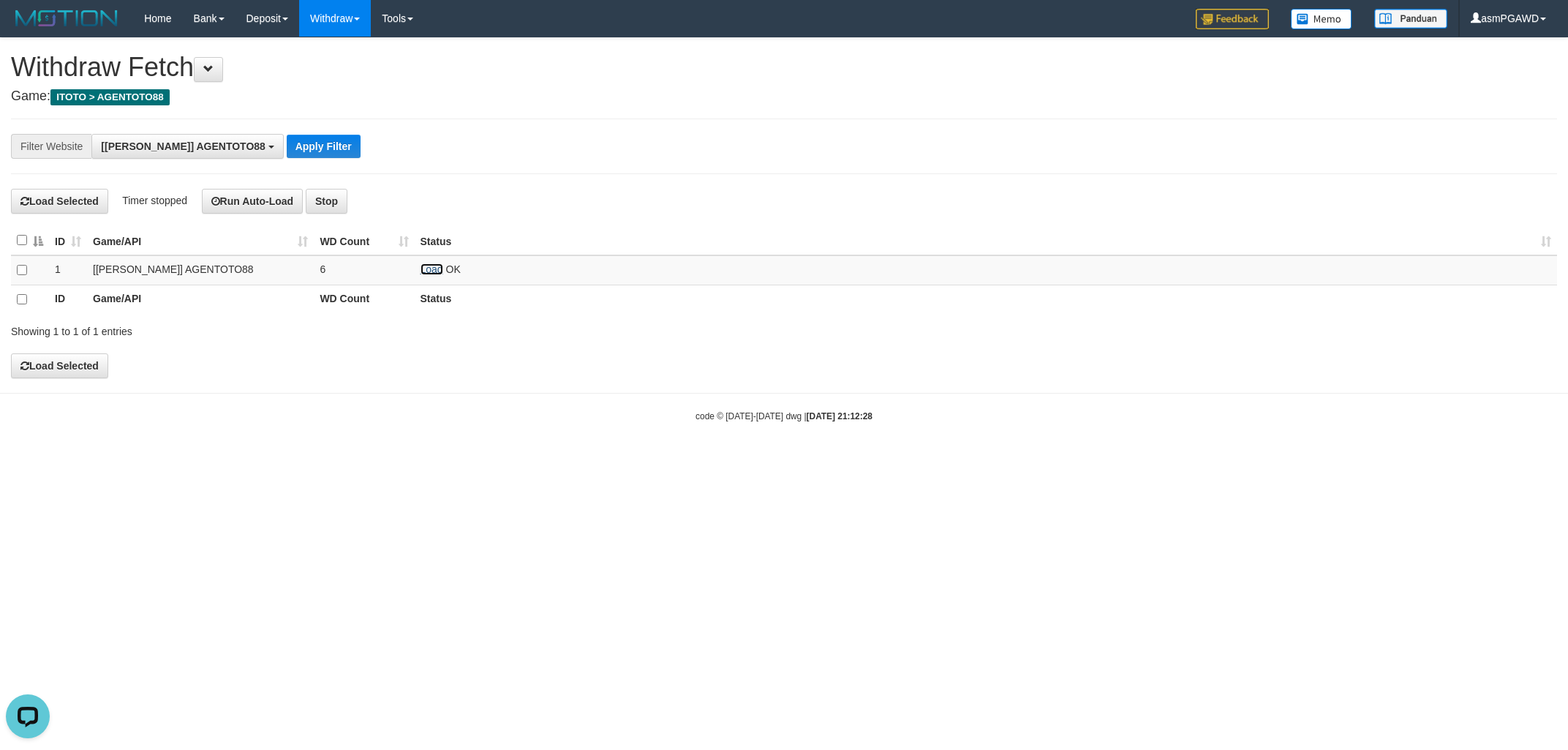
click at [437, 267] on link "Load" at bounding box center [431, 270] width 22 height 12
click at [425, 269] on link "Load" at bounding box center [431, 270] width 22 height 12
click at [438, 266] on link "Load" at bounding box center [431, 270] width 22 height 12
click at [428, 266] on link "Load" at bounding box center [431, 270] width 22 height 12
click at [436, 268] on link "Load" at bounding box center [431, 270] width 22 height 12
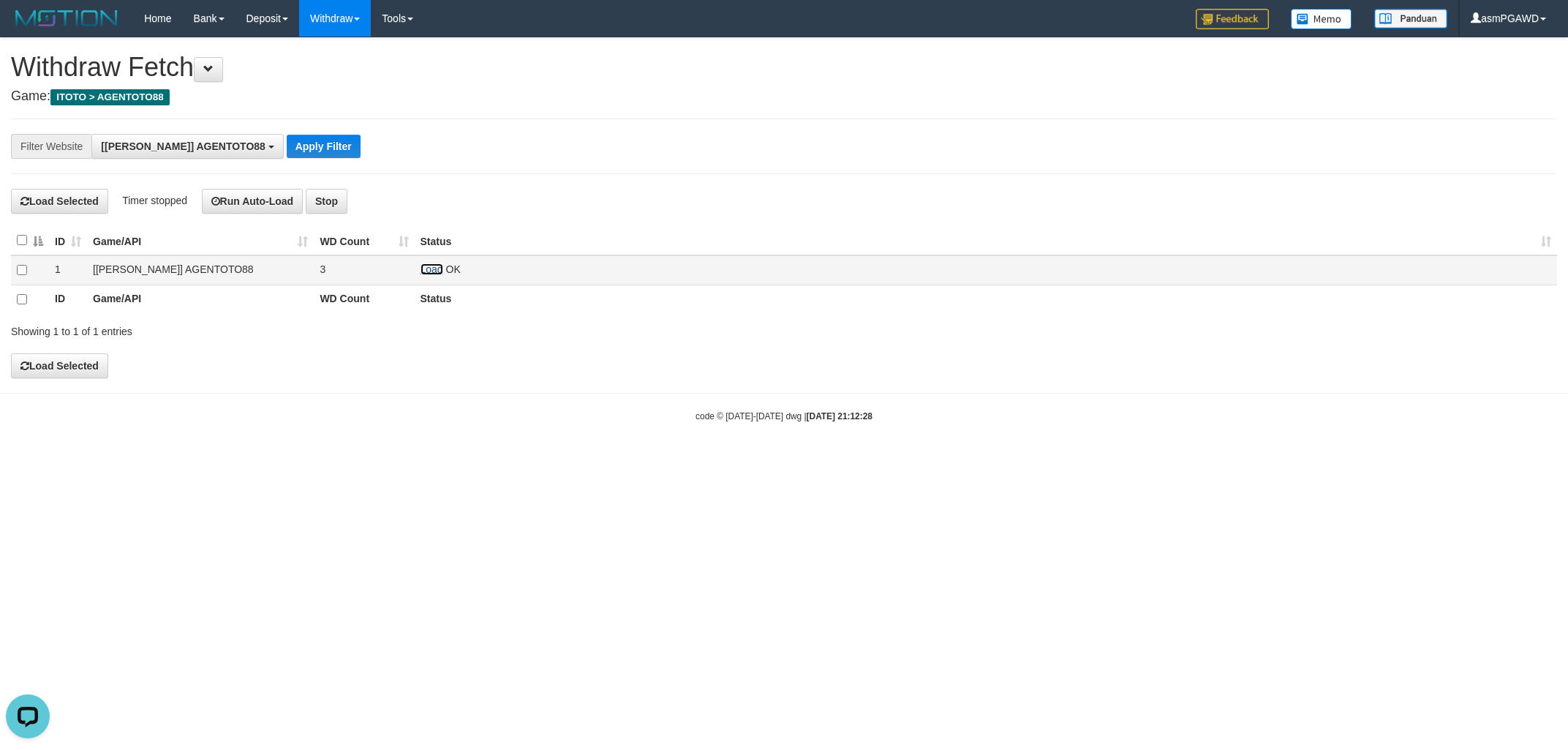
click at [435, 266] on link "Load" at bounding box center [431, 270] width 22 height 12
click at [429, 273] on link "Load" at bounding box center [431, 270] width 22 height 12
click at [432, 267] on link "Load" at bounding box center [431, 270] width 22 height 12
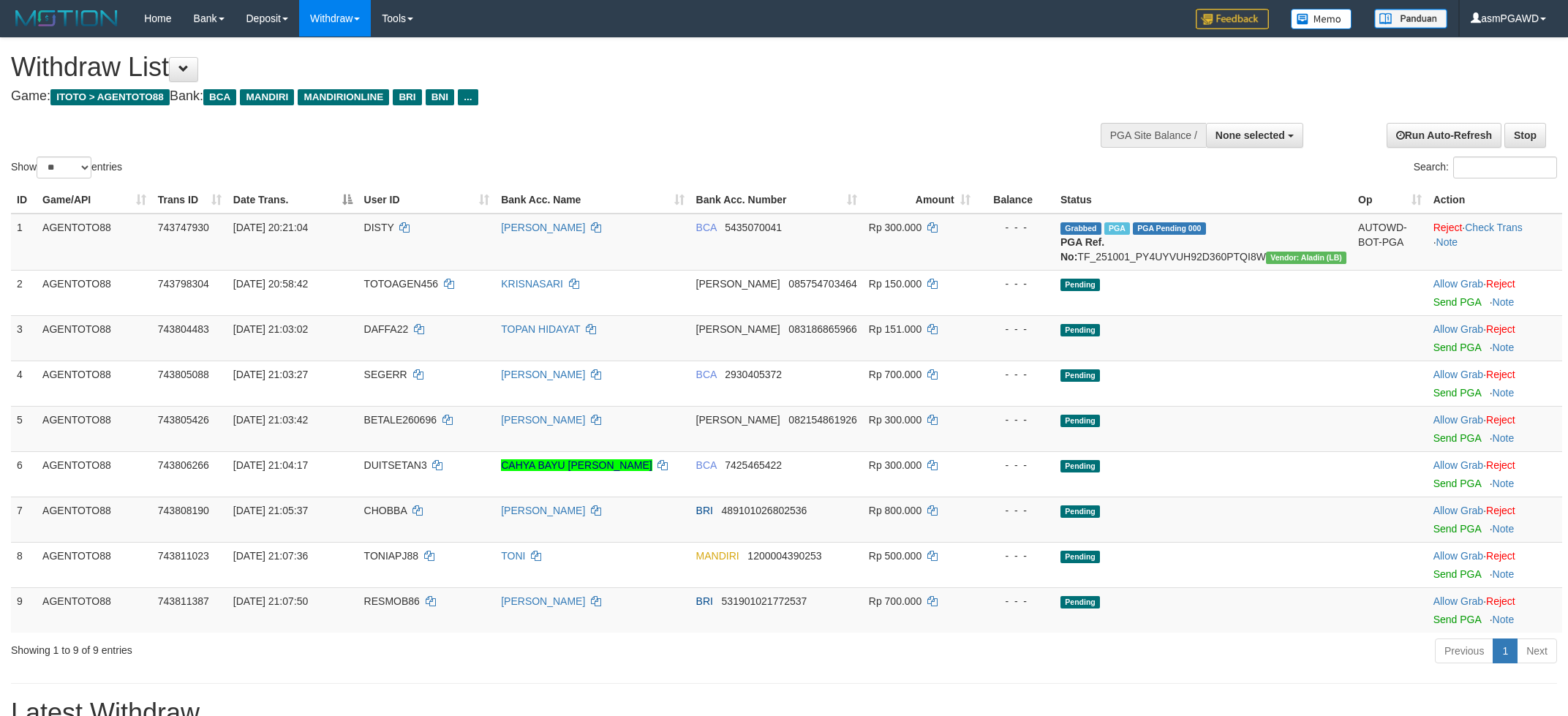
select select
select select "**"
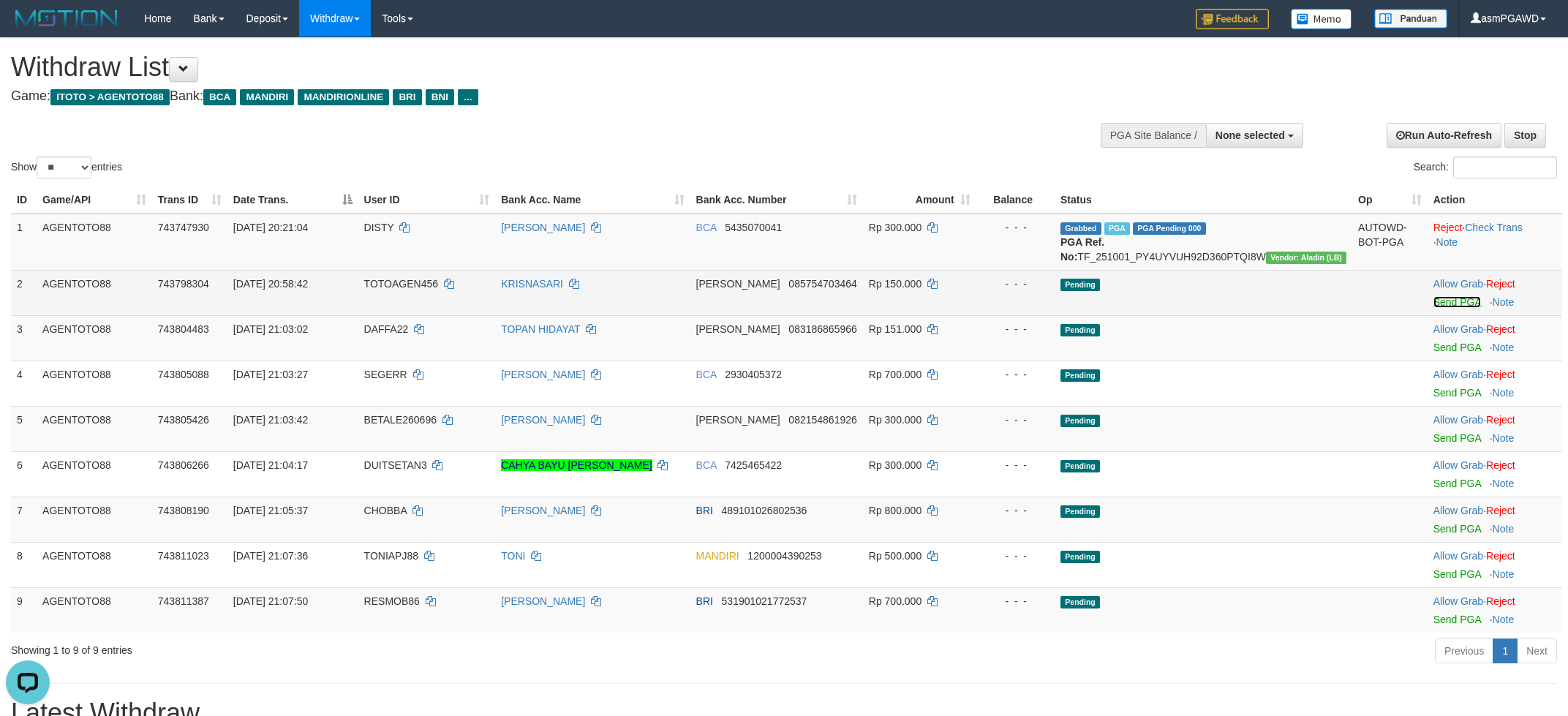
click at [1452, 308] on link "Send PGA" at bounding box center [1458, 302] width 48 height 12
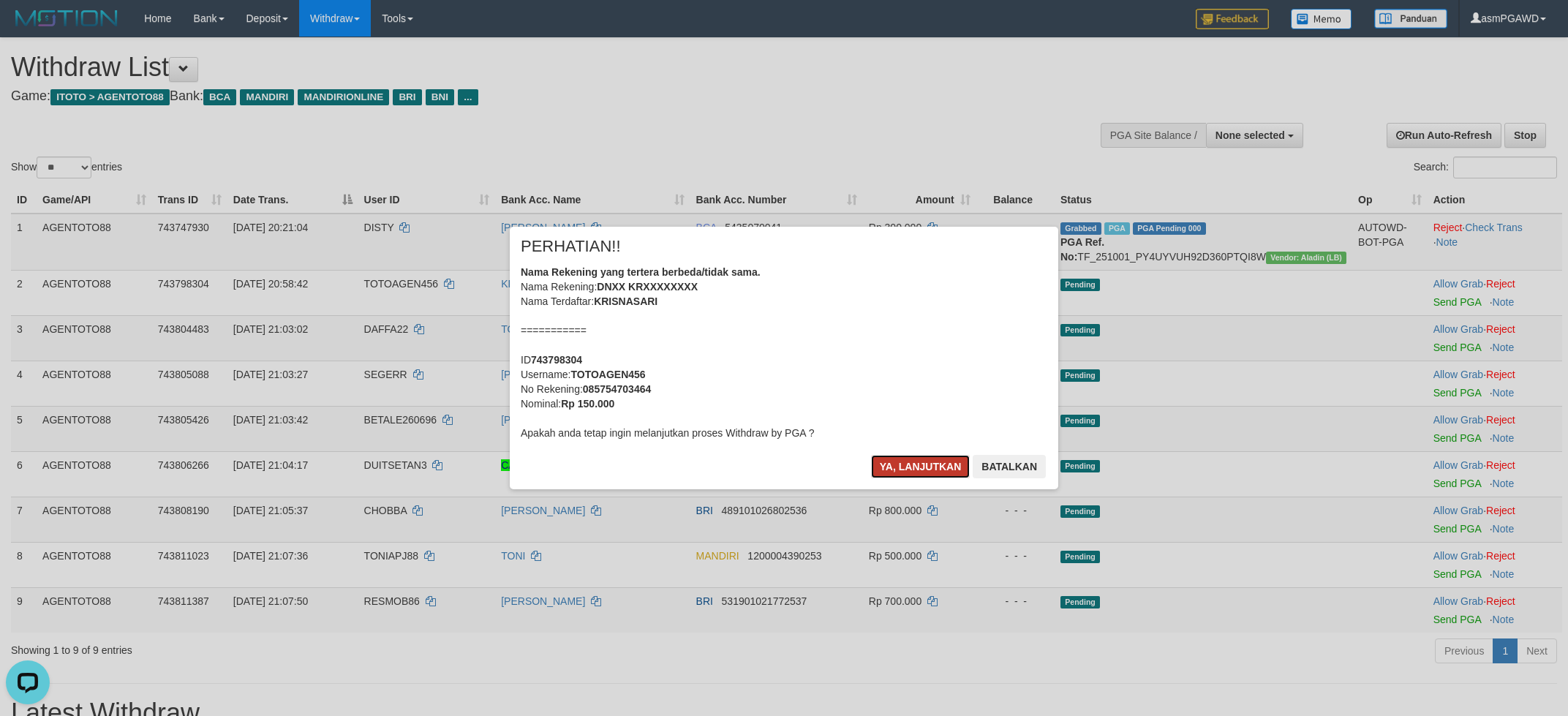
click at [897, 464] on button "Ya, lanjutkan" at bounding box center [921, 466] width 99 height 23
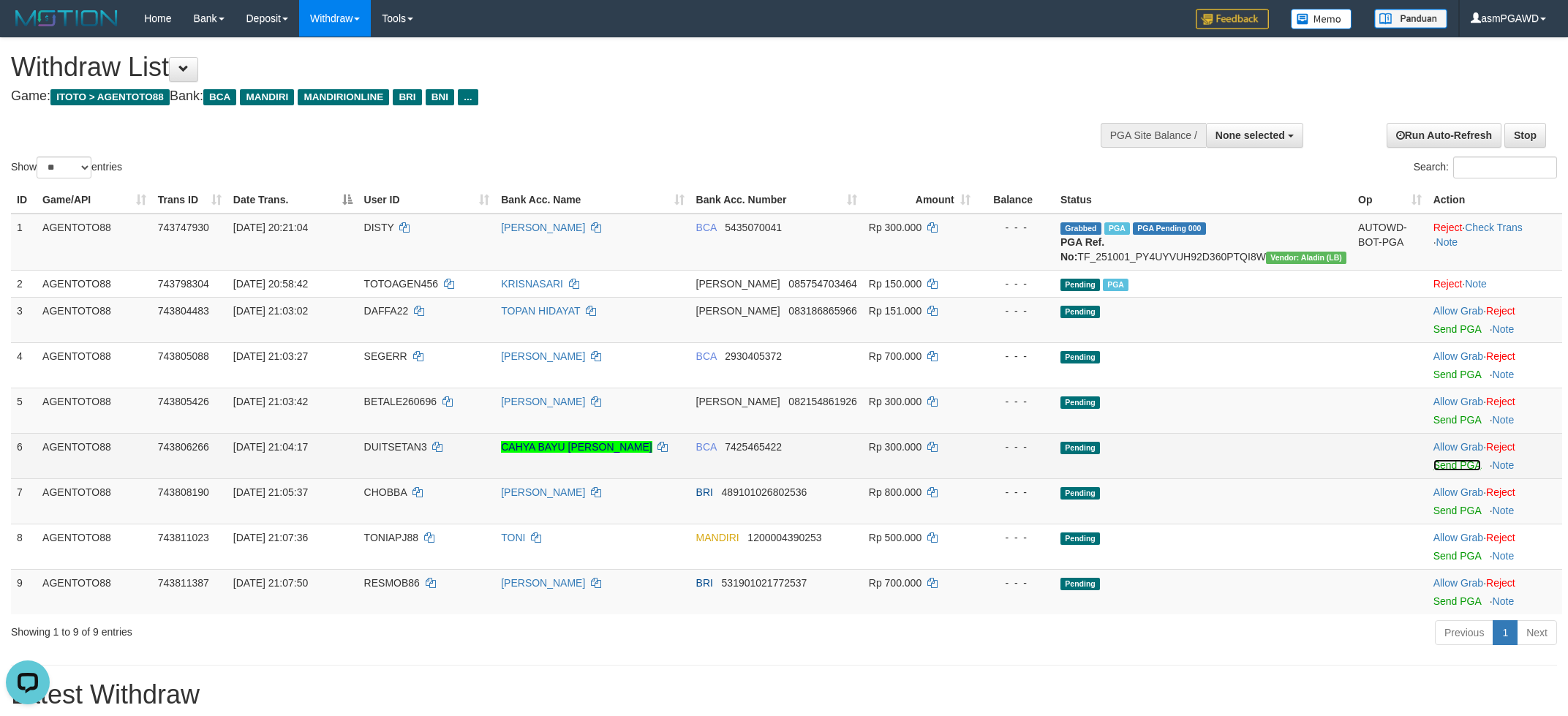
click at [1442, 470] on link "Send PGA" at bounding box center [1458, 465] width 48 height 12
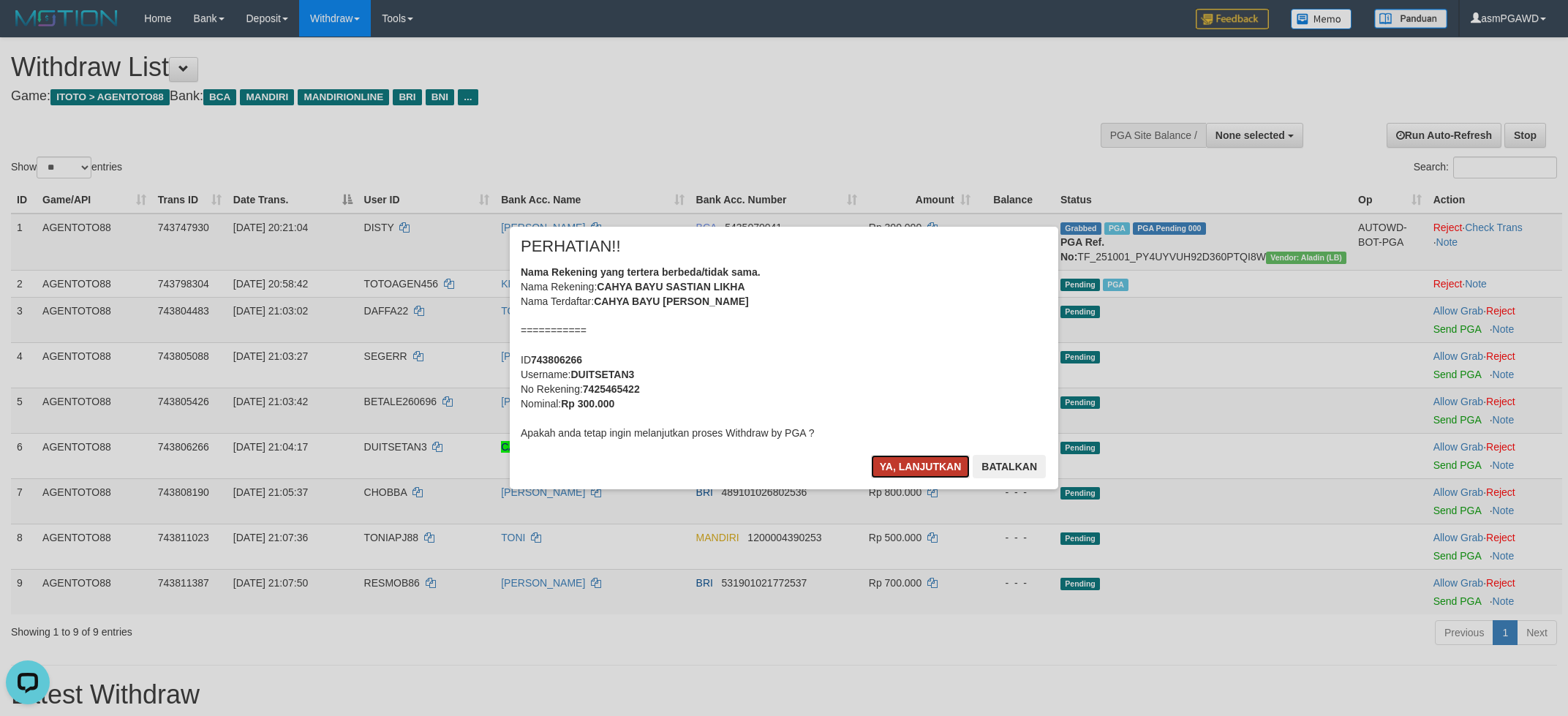
click at [912, 462] on button "Ya, lanjutkan" at bounding box center [921, 466] width 99 height 23
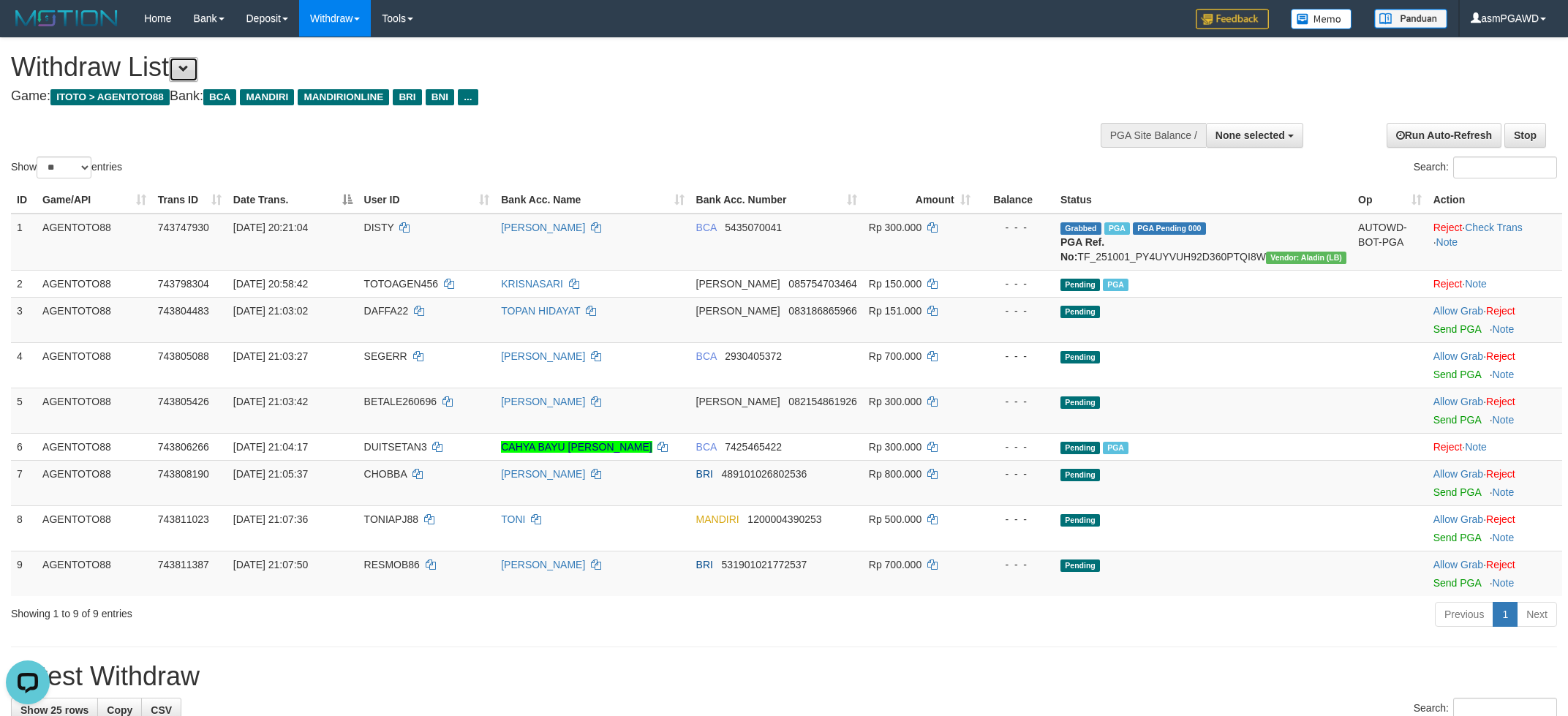
click at [198, 62] on button at bounding box center [183, 69] width 29 height 25
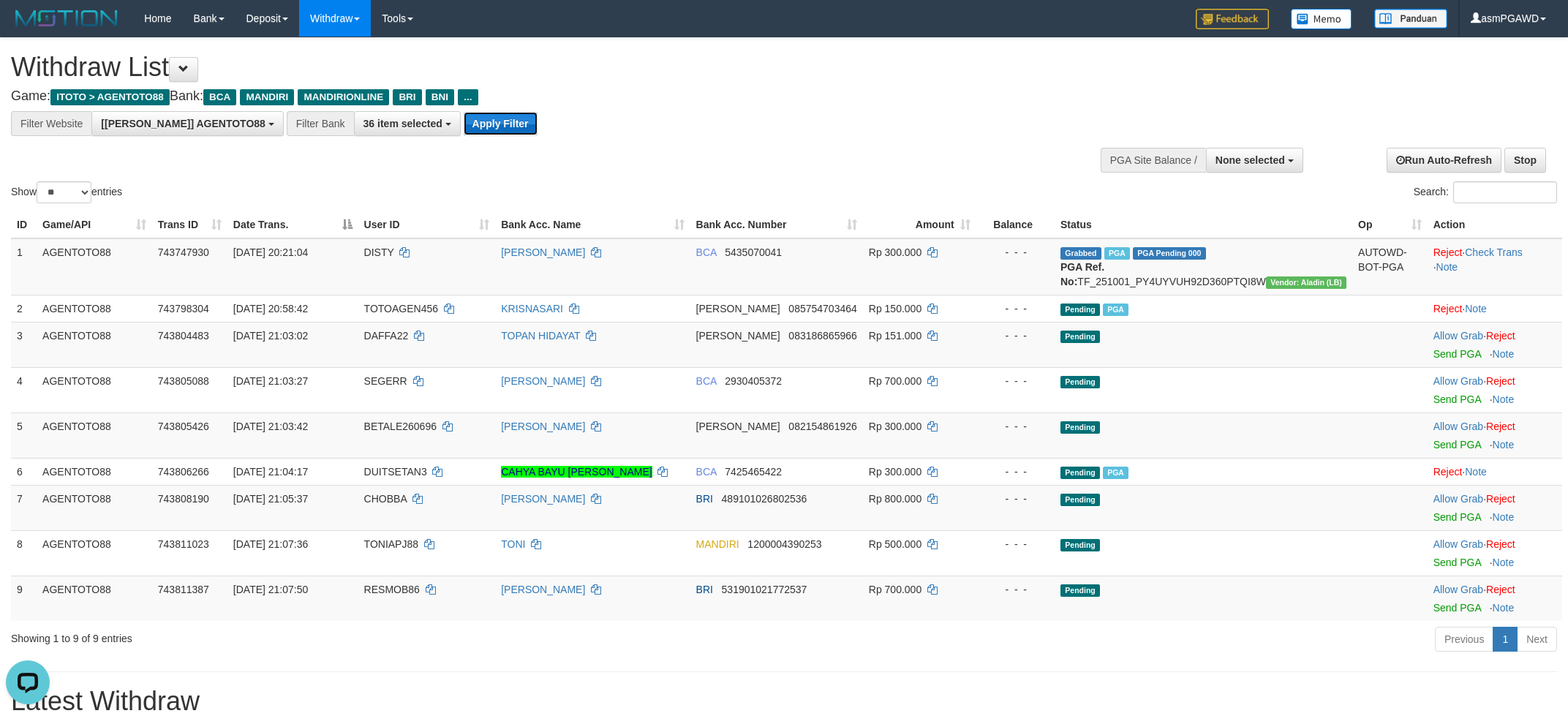
click at [464, 118] on button "Apply Filter" at bounding box center [501, 123] width 74 height 23
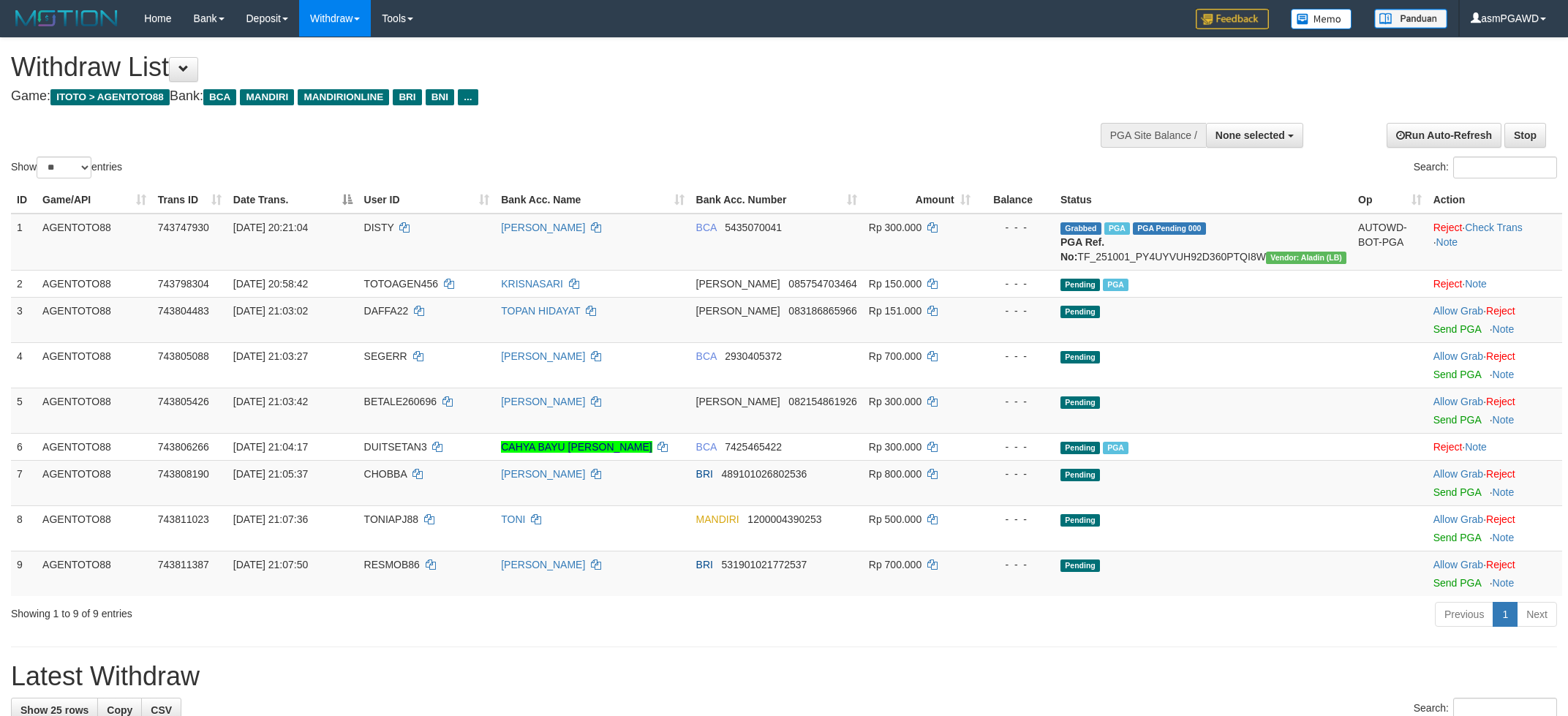
select select
select select "**"
click at [1446, 334] on link "Send PGA" at bounding box center [1458, 329] width 48 height 12
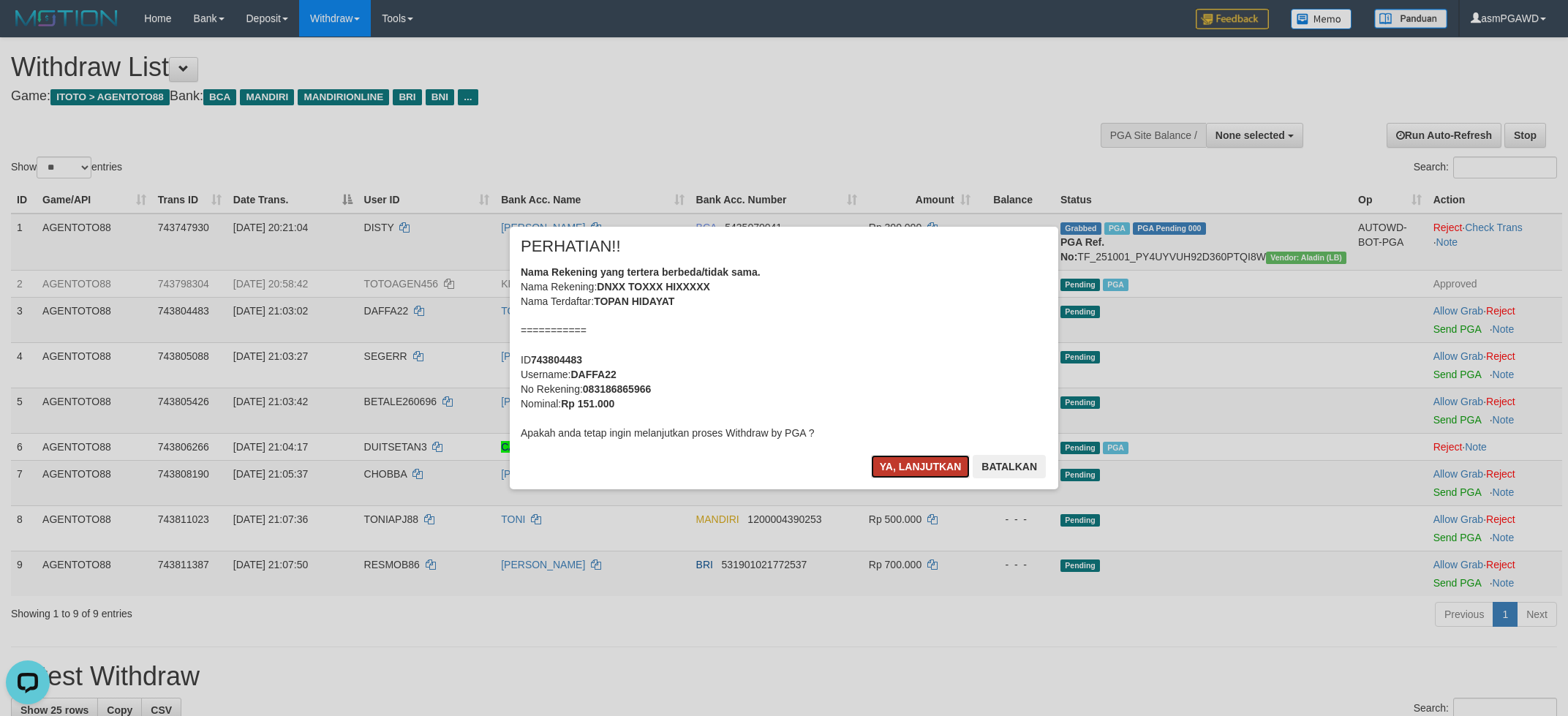
click at [905, 460] on button "Ya, lanjutkan" at bounding box center [921, 466] width 99 height 23
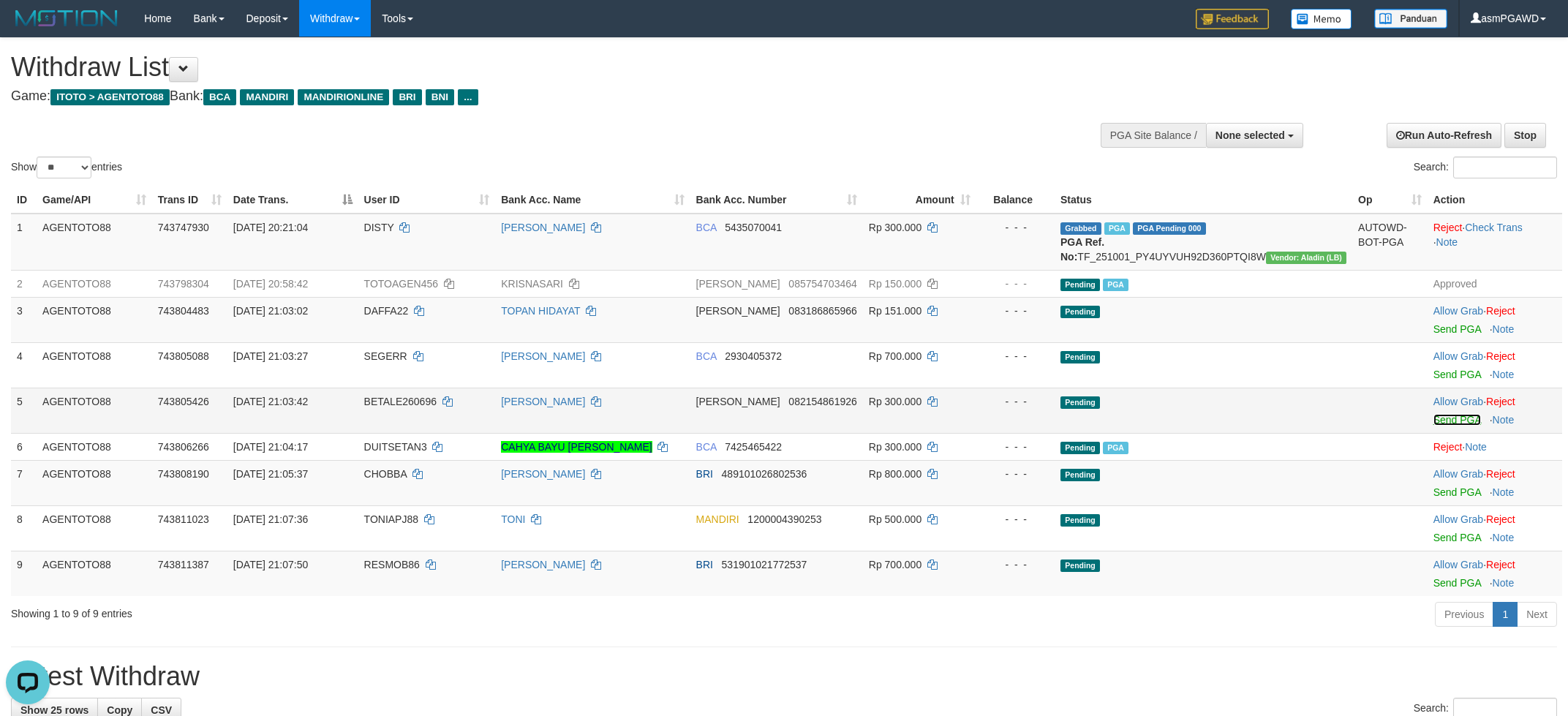
click at [1448, 425] on link "Send PGA" at bounding box center [1458, 420] width 48 height 12
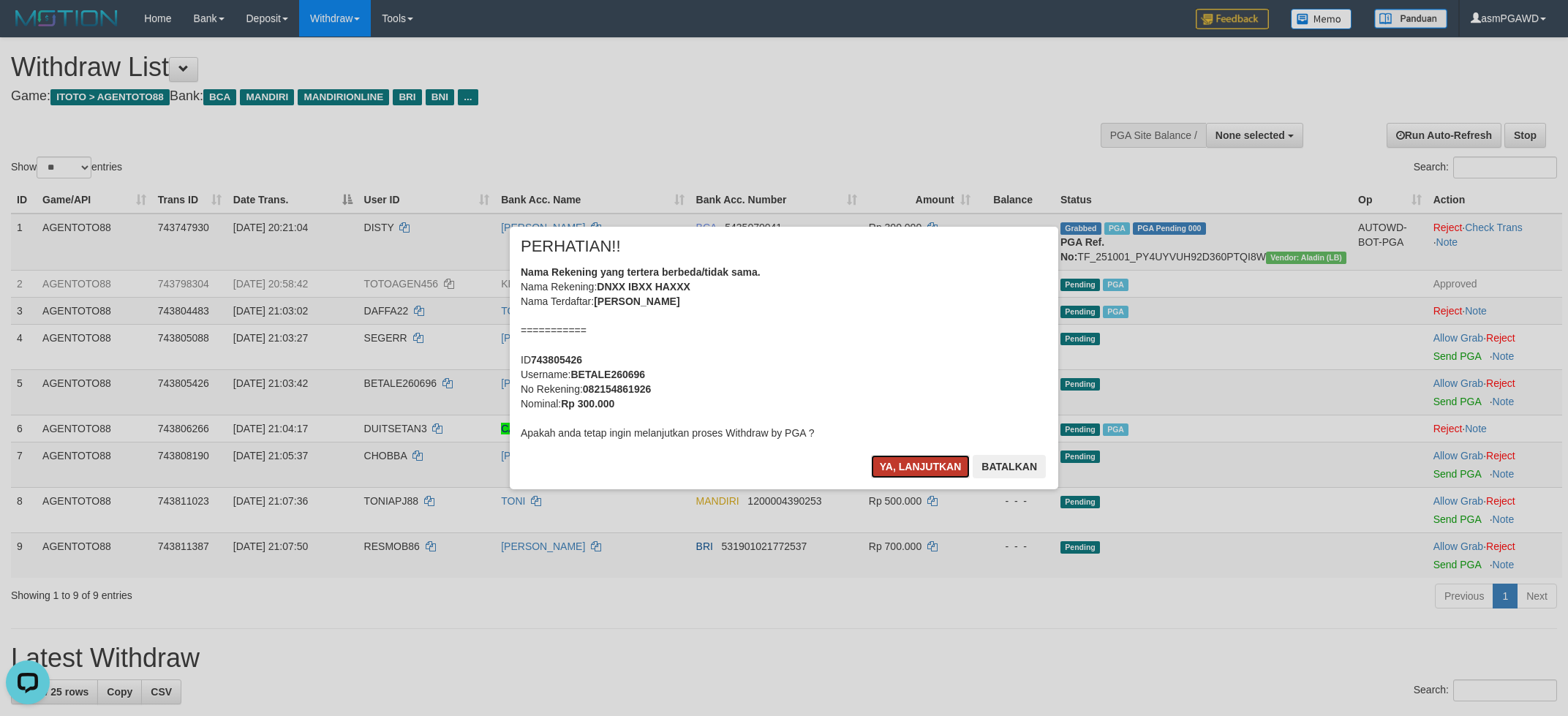
click at [900, 467] on button "Ya, lanjutkan" at bounding box center [921, 466] width 99 height 23
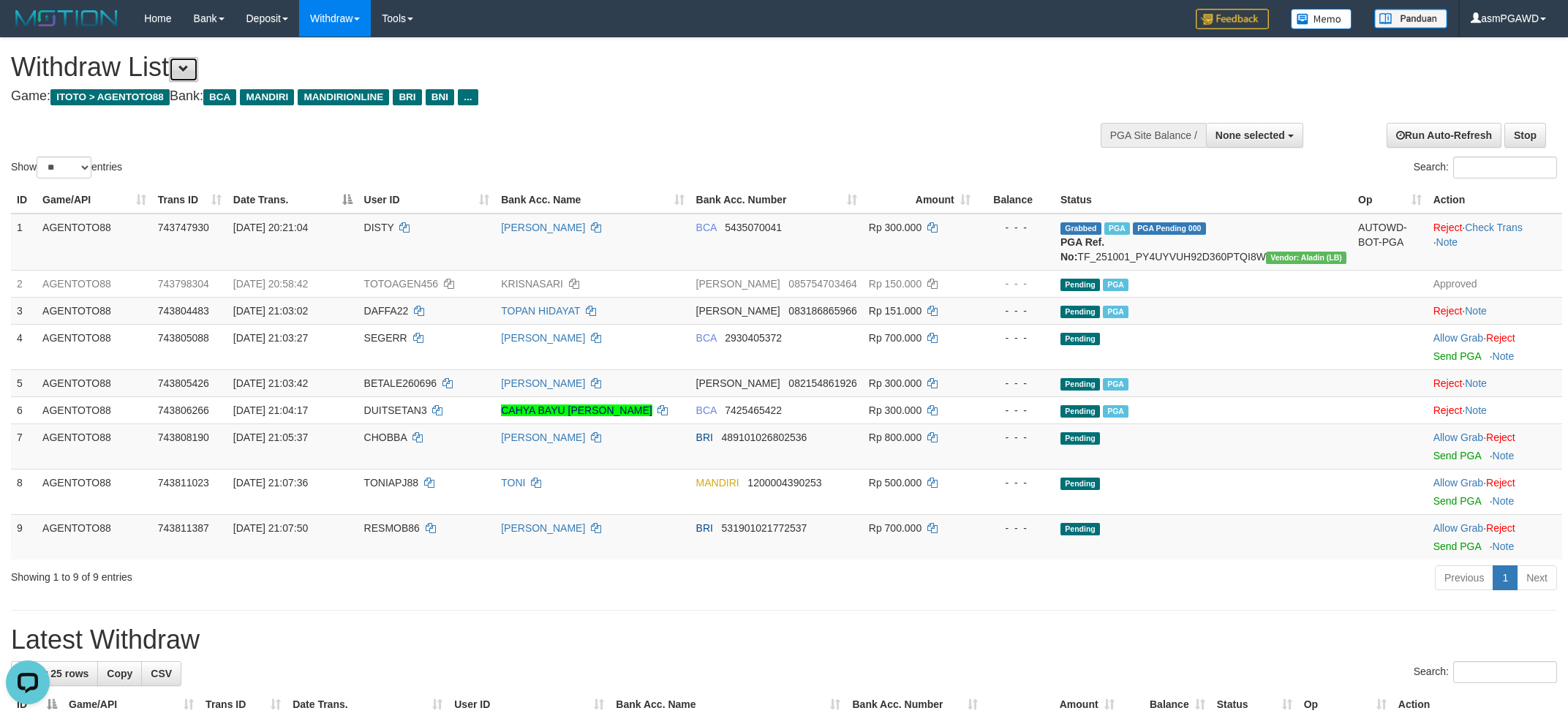
click at [189, 64] on span at bounding box center [184, 68] width 10 height 10
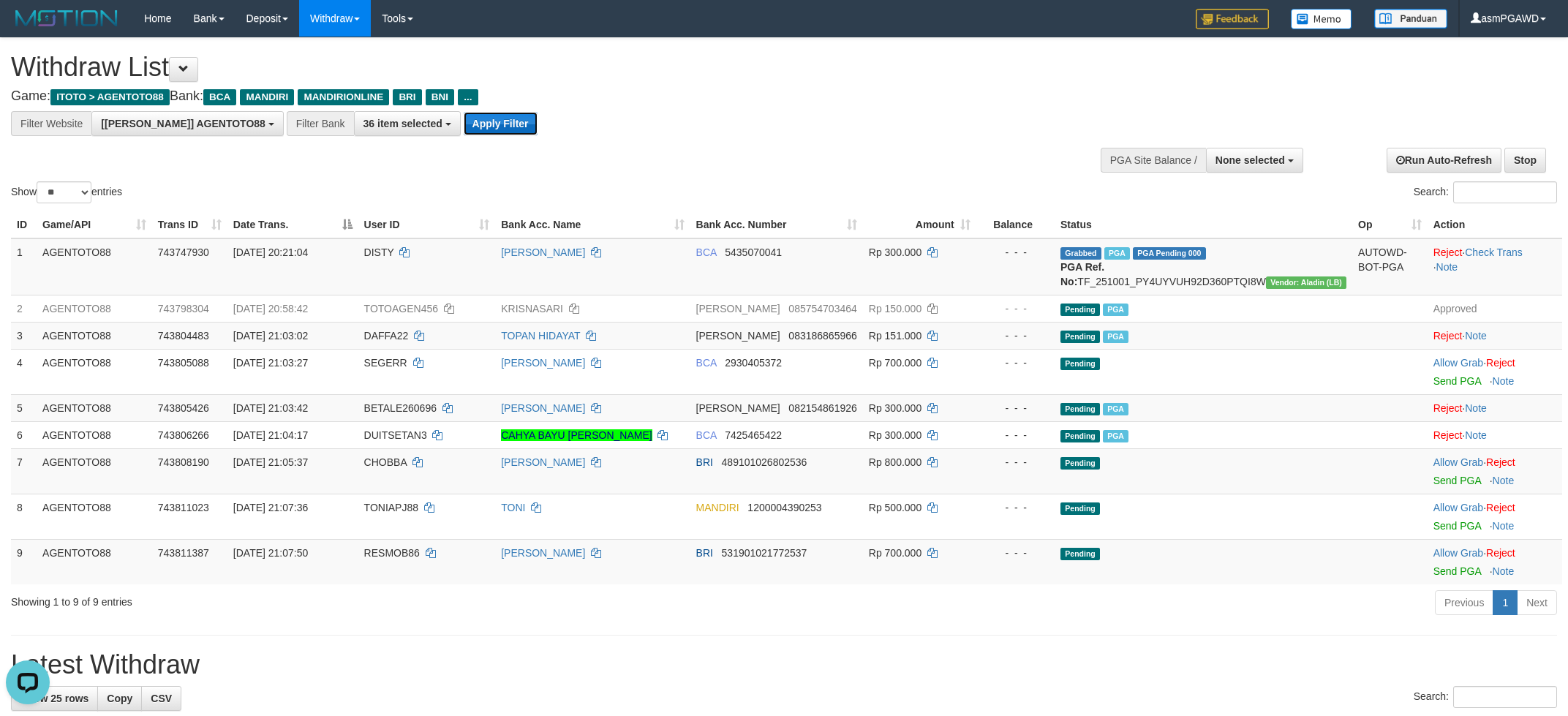
click at [464, 123] on button "Apply Filter" at bounding box center [501, 123] width 74 height 23
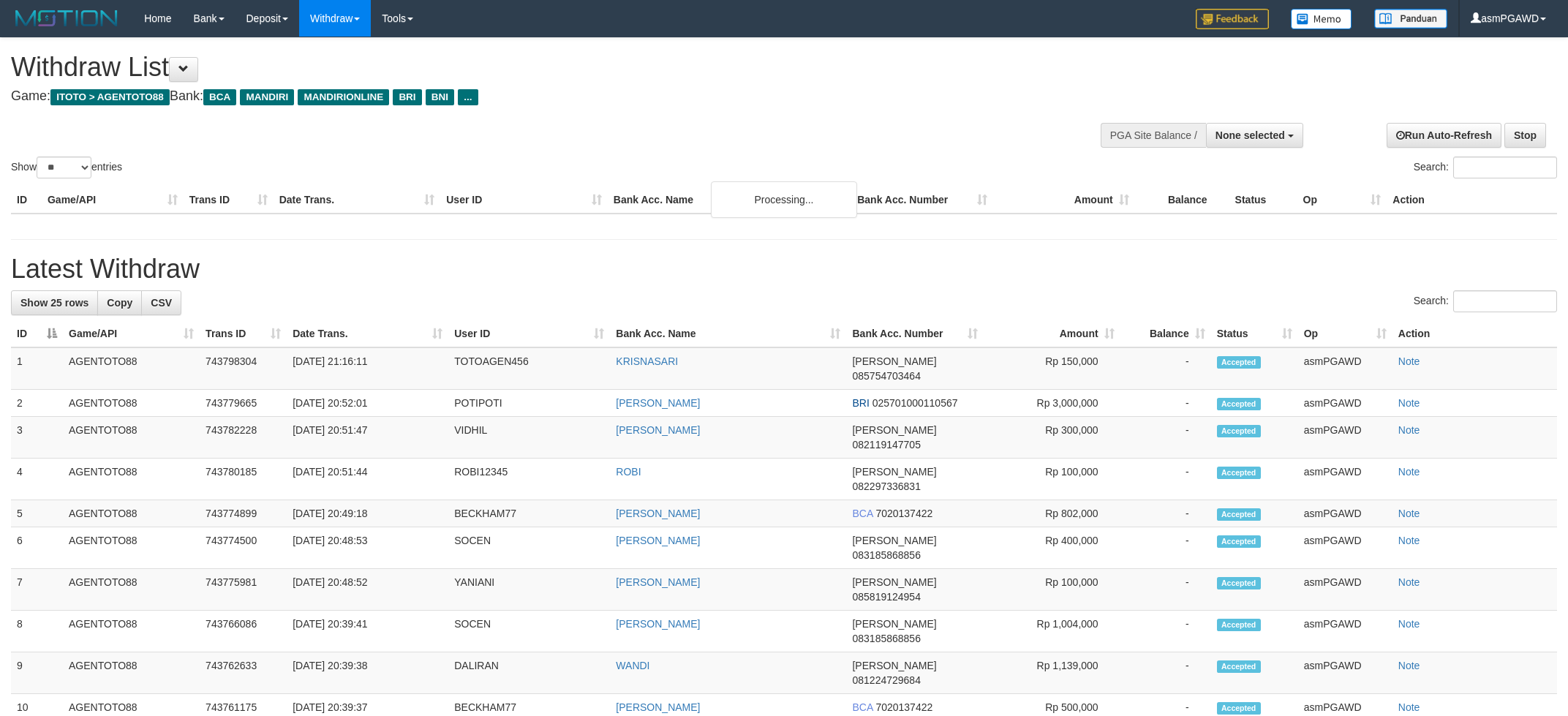
select select
select select "**"
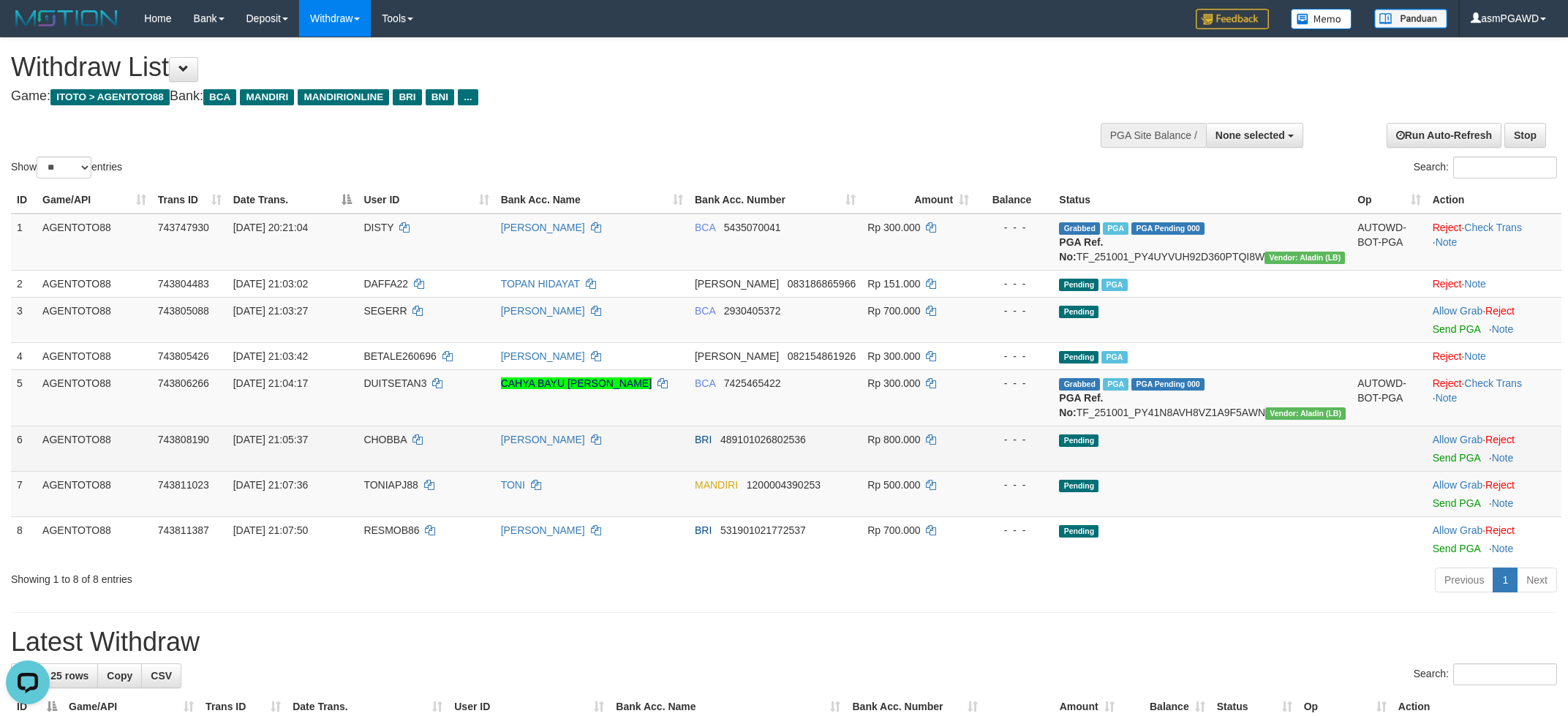
click at [1452, 470] on td "Allow Grab · Reject Send PGA · Note" at bounding box center [1494, 447] width 134 height 45
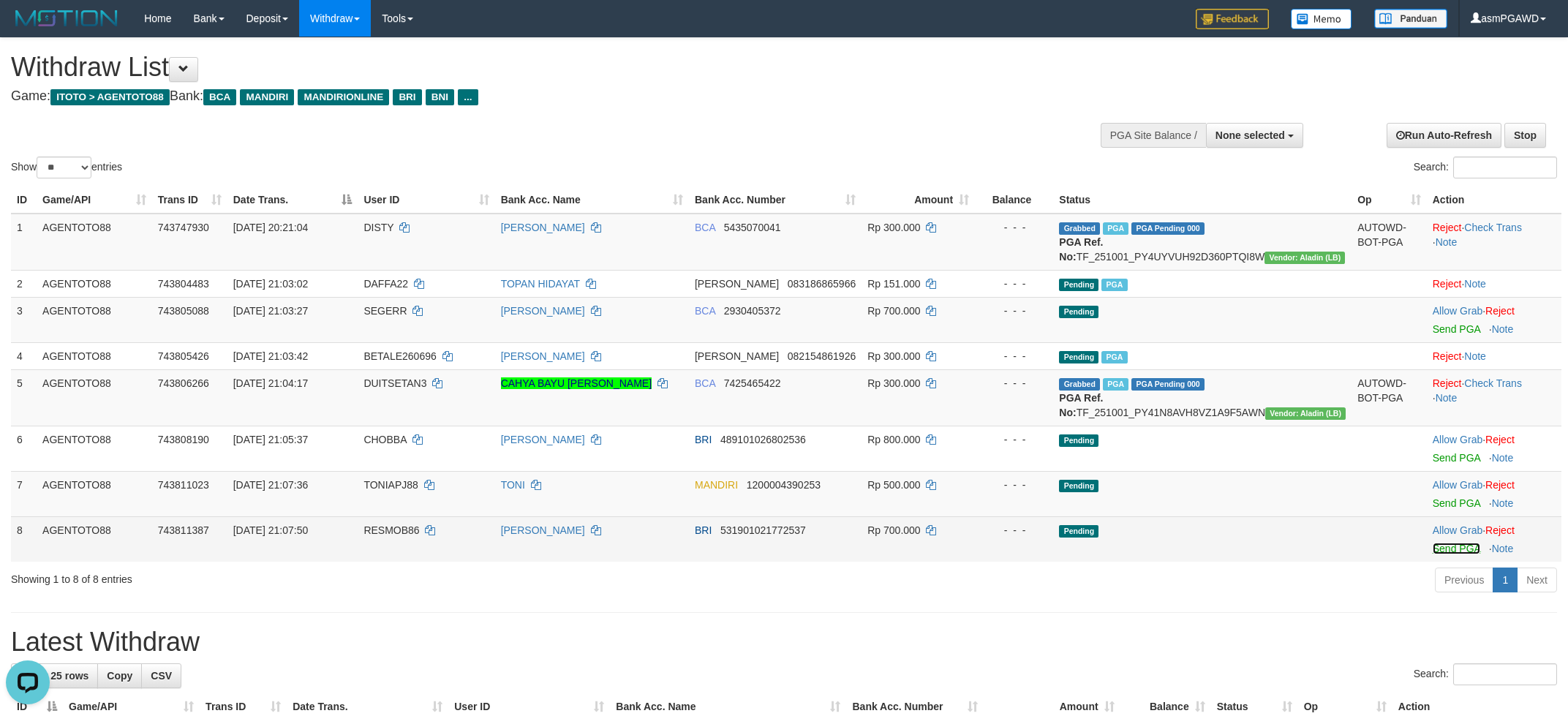
click at [1441, 554] on link "Send PGA" at bounding box center [1457, 548] width 48 height 12
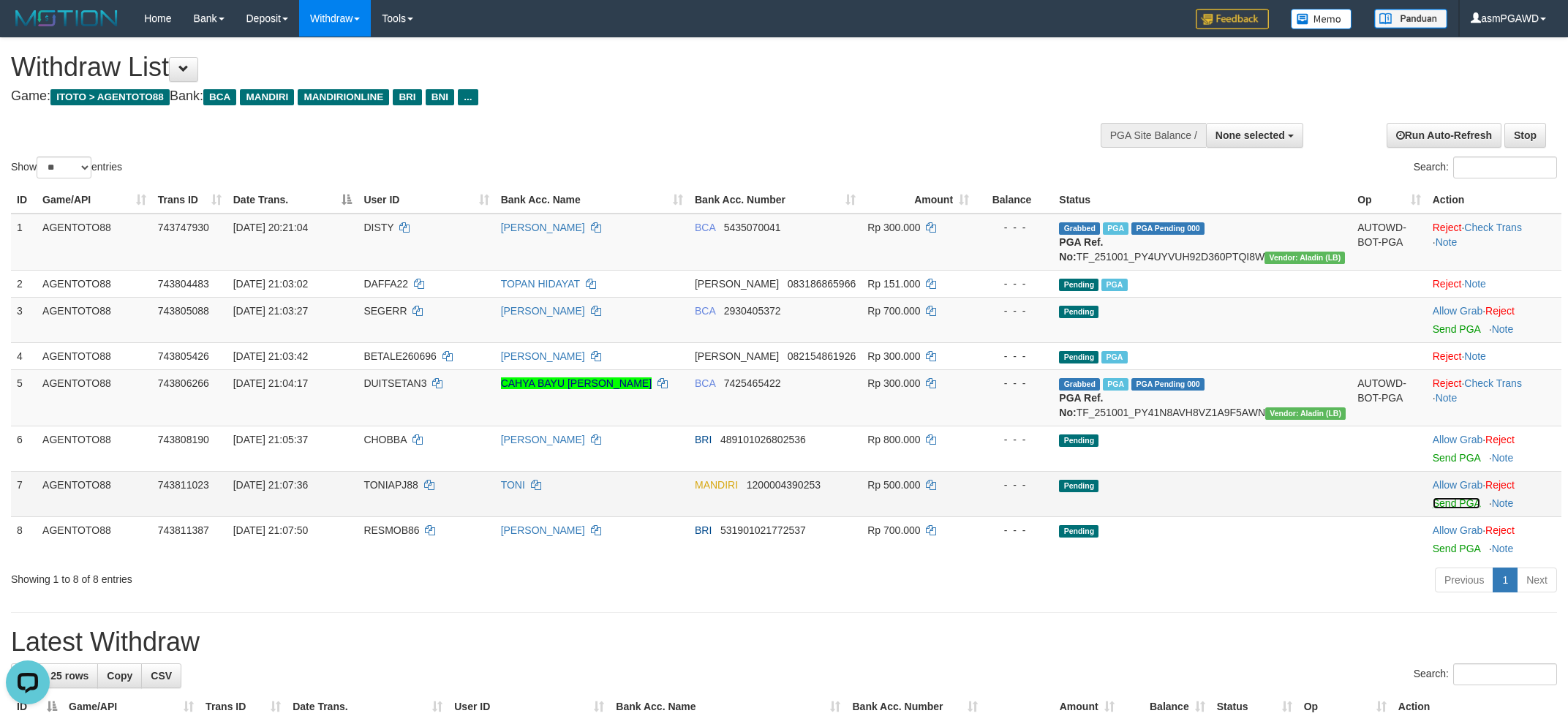
click at [1437, 509] on link "Send PGA" at bounding box center [1457, 503] width 48 height 12
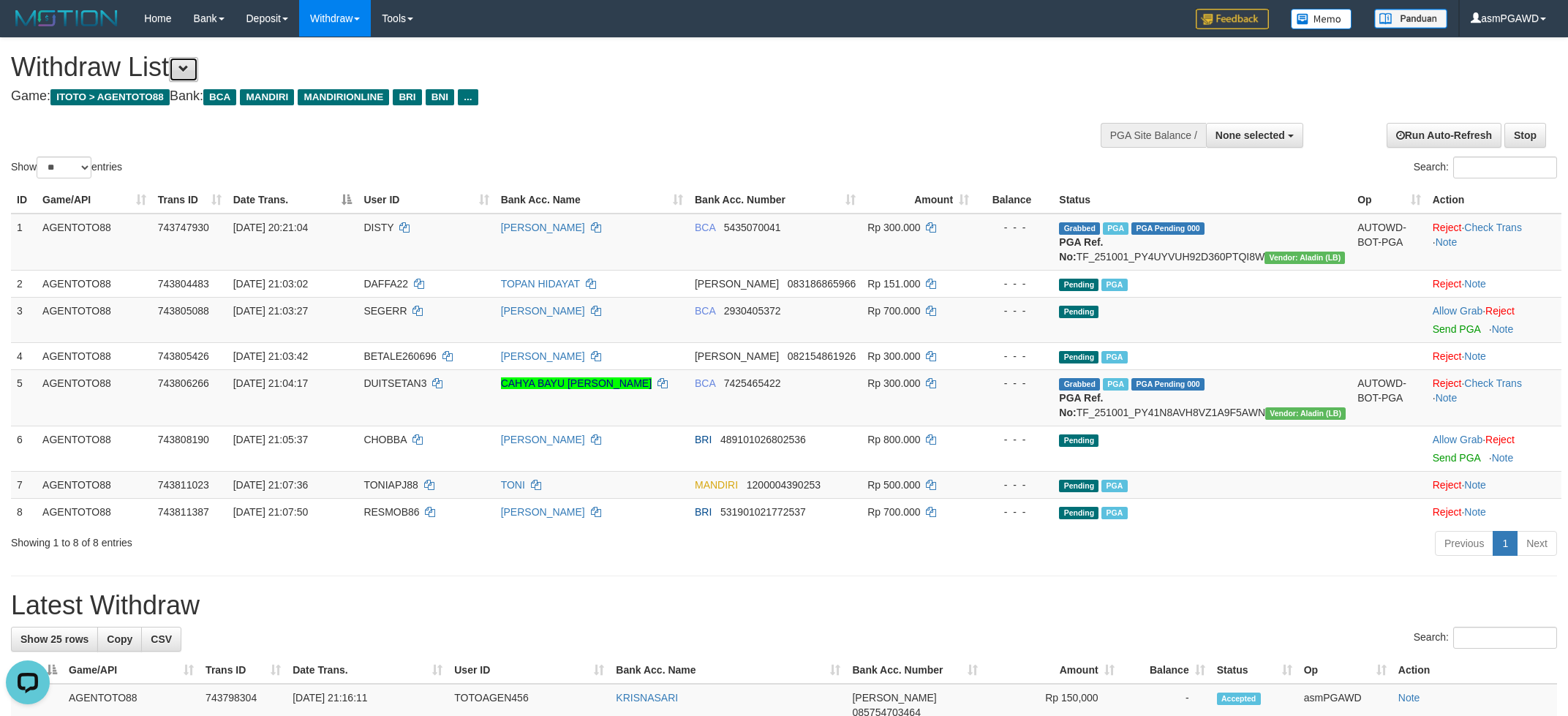
click at [189, 68] on span at bounding box center [184, 68] width 10 height 10
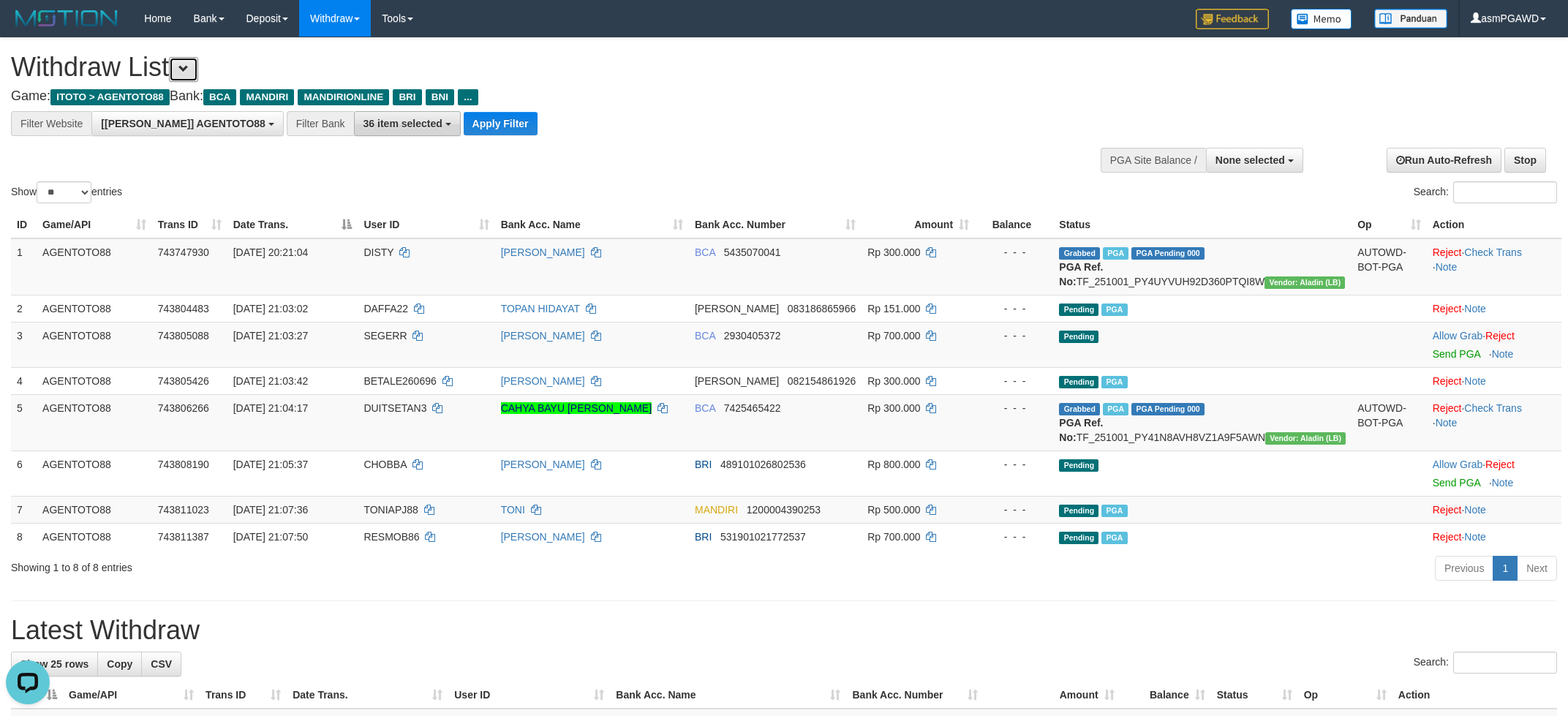
scroll to position [27, 0]
click at [464, 121] on button "Apply Filter" at bounding box center [501, 123] width 74 height 23
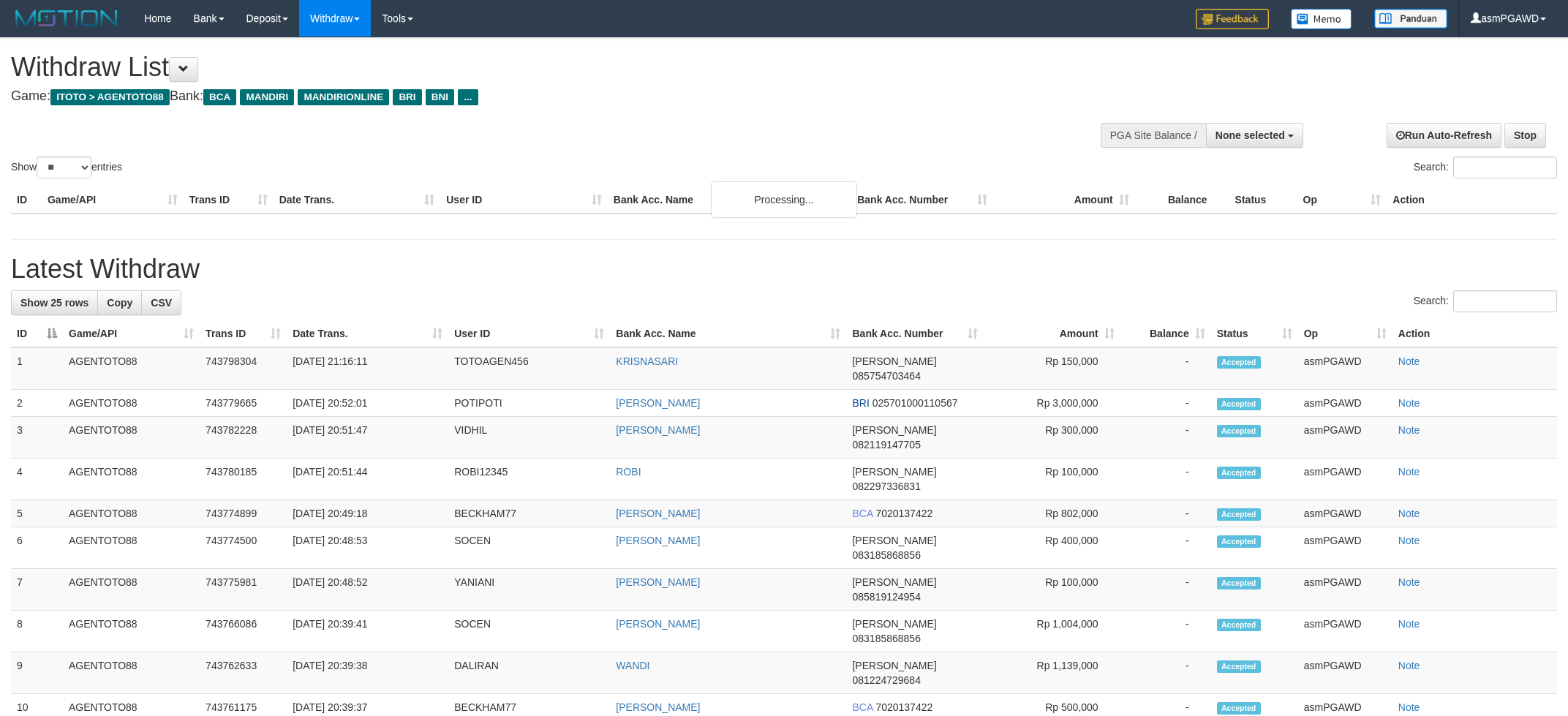
select select
select select "**"
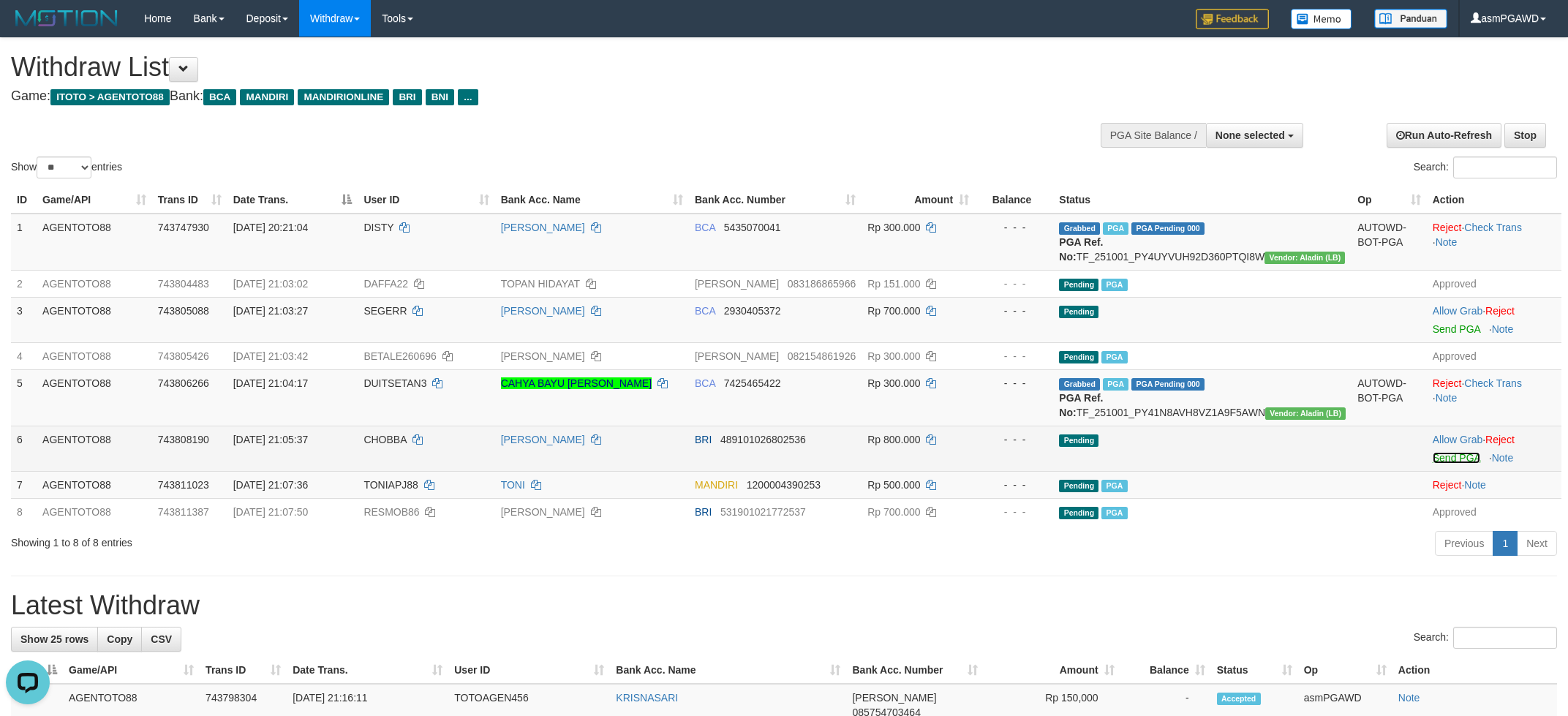
click at [1437, 464] on link "Send PGA" at bounding box center [1457, 458] width 48 height 12
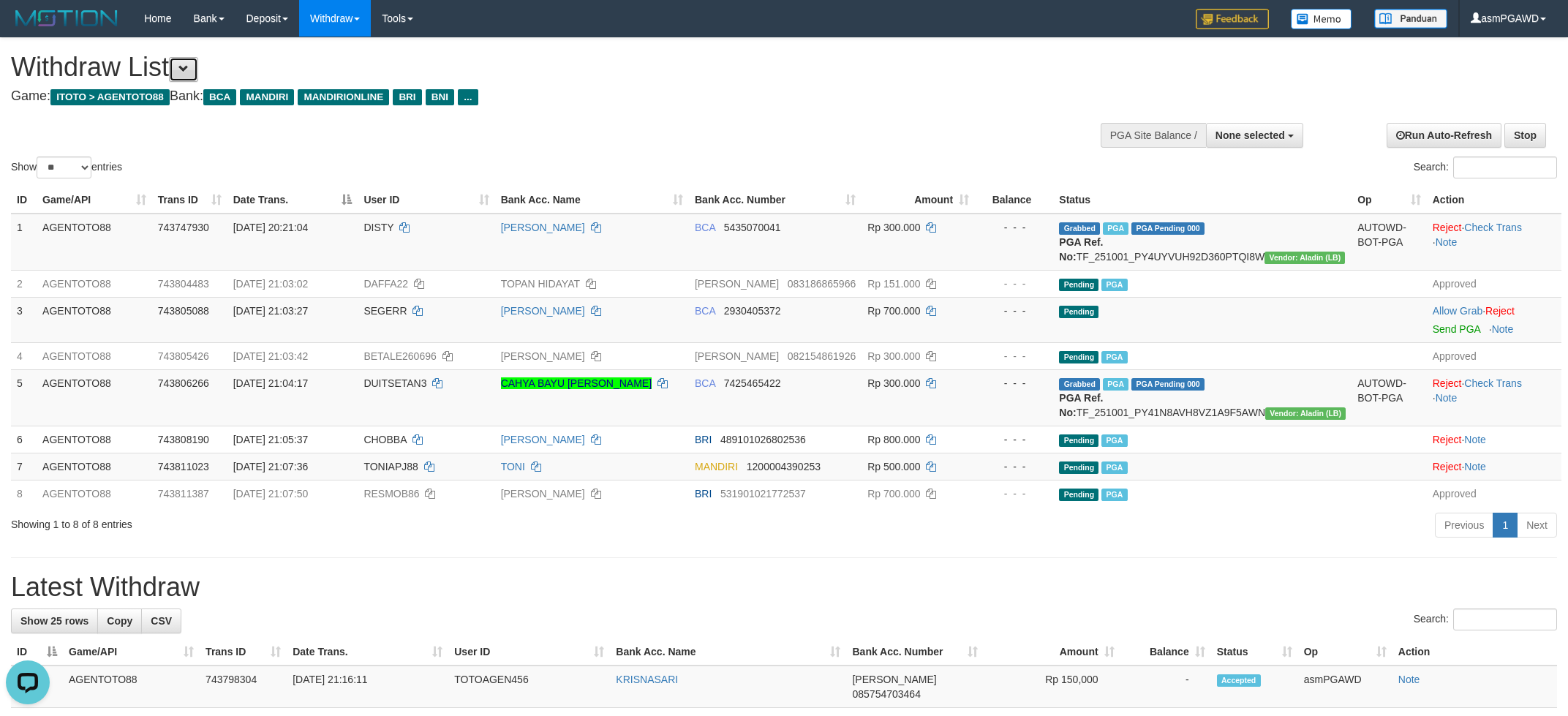
drag, startPoint x: 199, startPoint y: 68, endPoint x: 237, endPoint y: 80, distance: 39.8
click at [199, 68] on button at bounding box center [183, 69] width 29 height 25
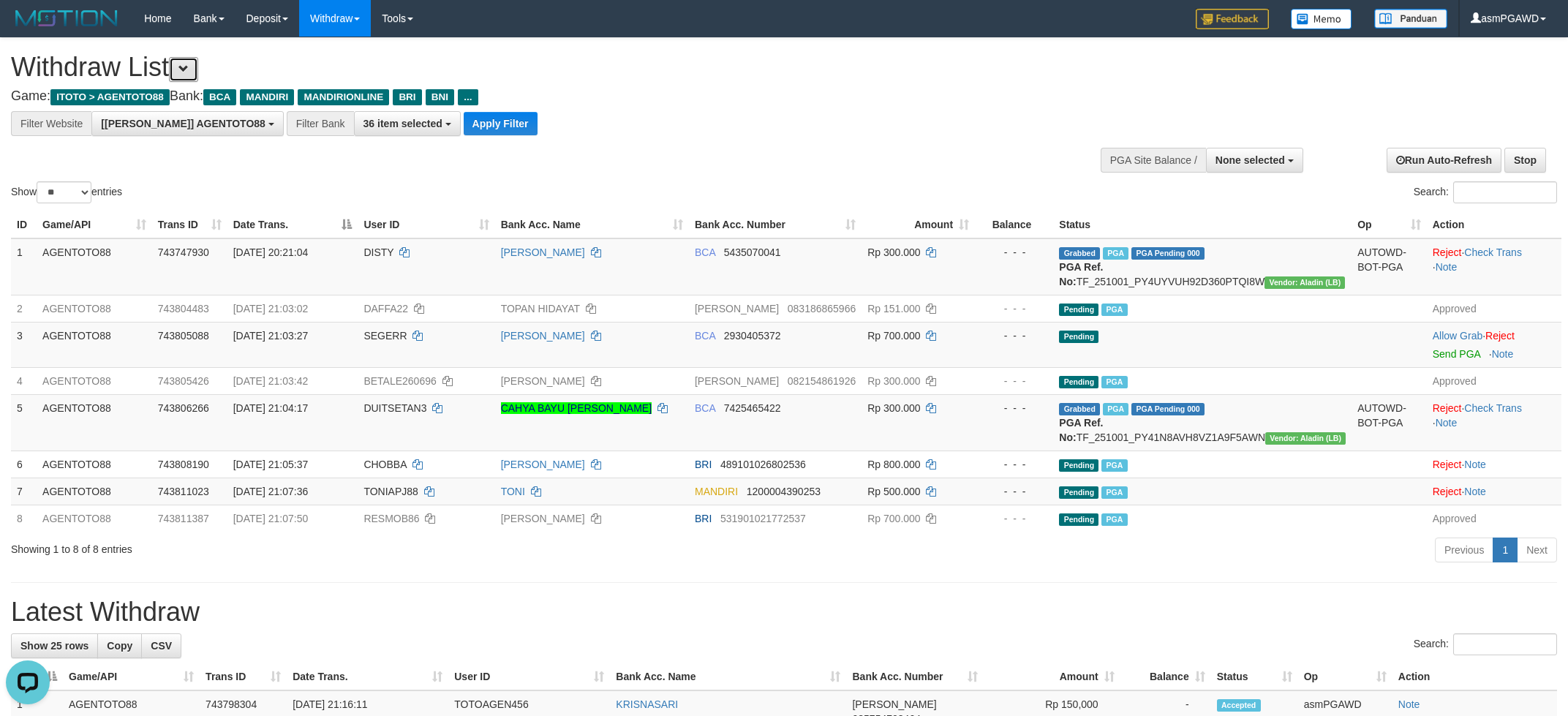
scroll to position [27, 0]
click at [464, 127] on button "Apply Filter" at bounding box center [501, 123] width 74 height 23
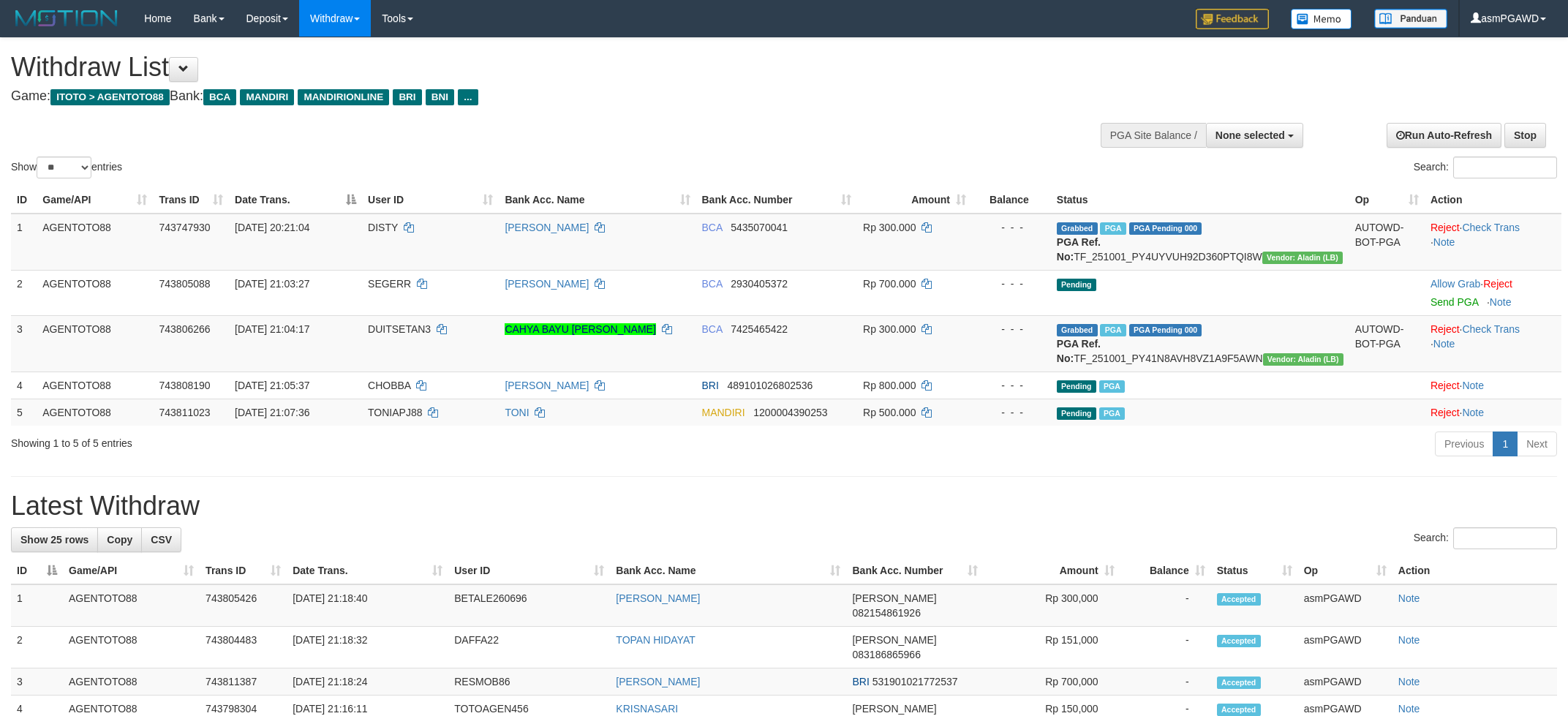
select select
select select "**"
click at [197, 74] on button at bounding box center [183, 69] width 29 height 25
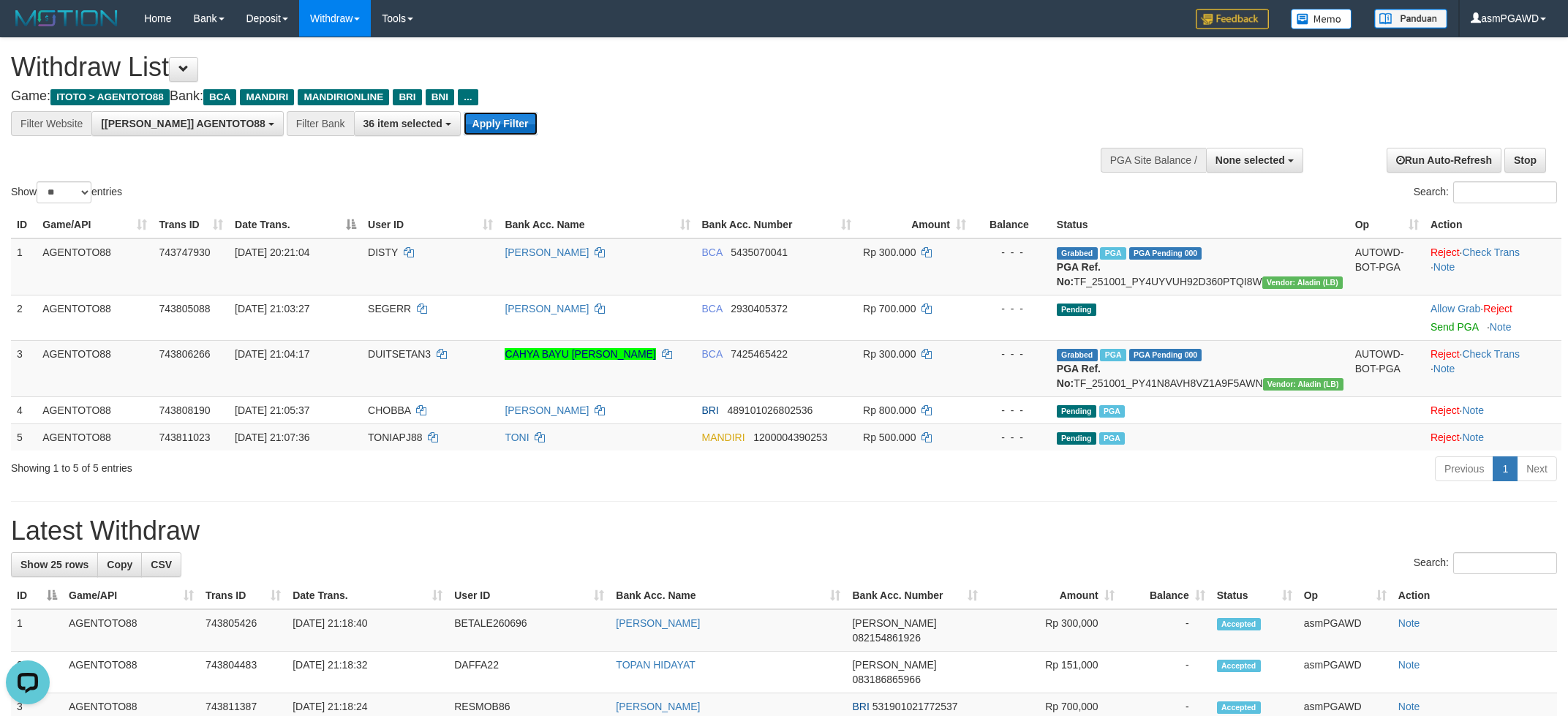
click at [464, 132] on button "Apply Filter" at bounding box center [501, 123] width 74 height 23
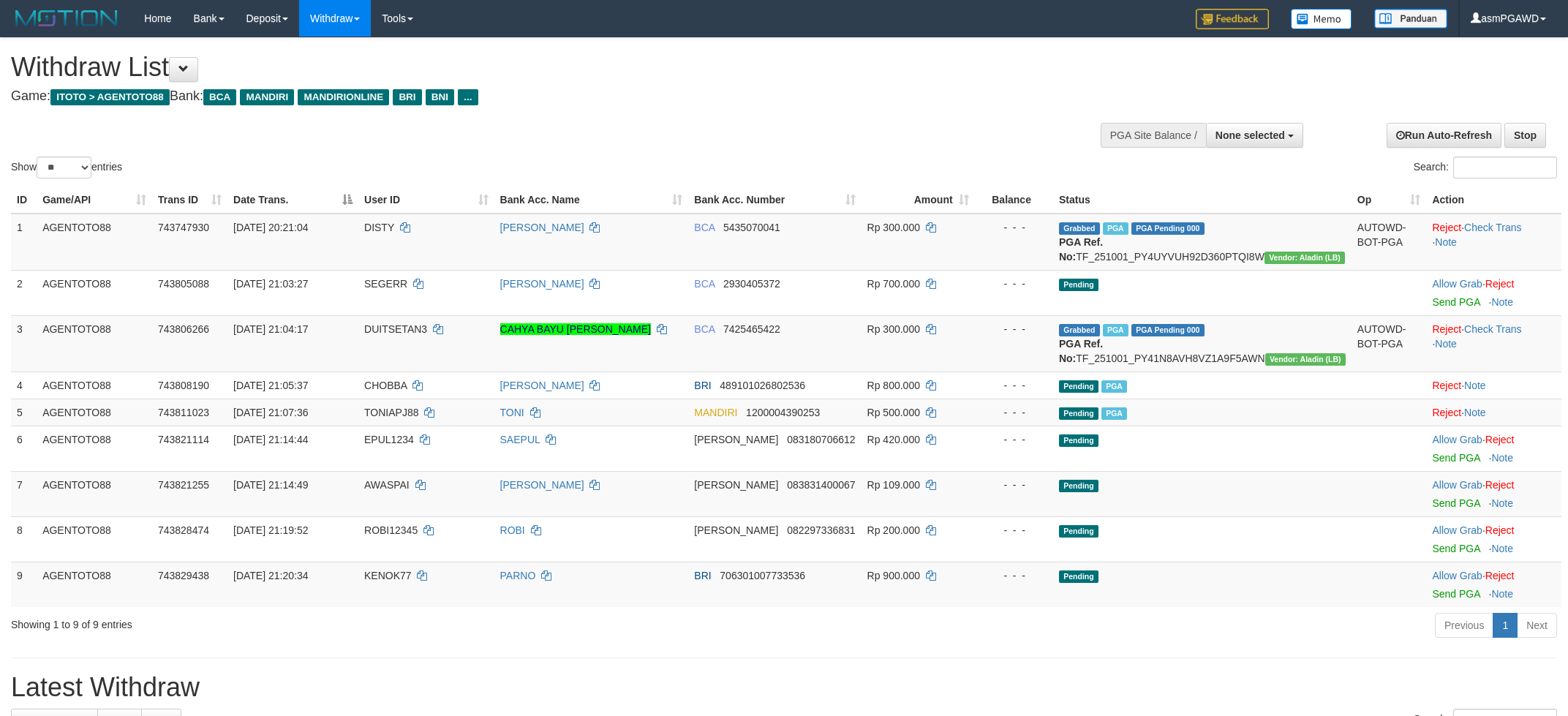
select select
select select "**"
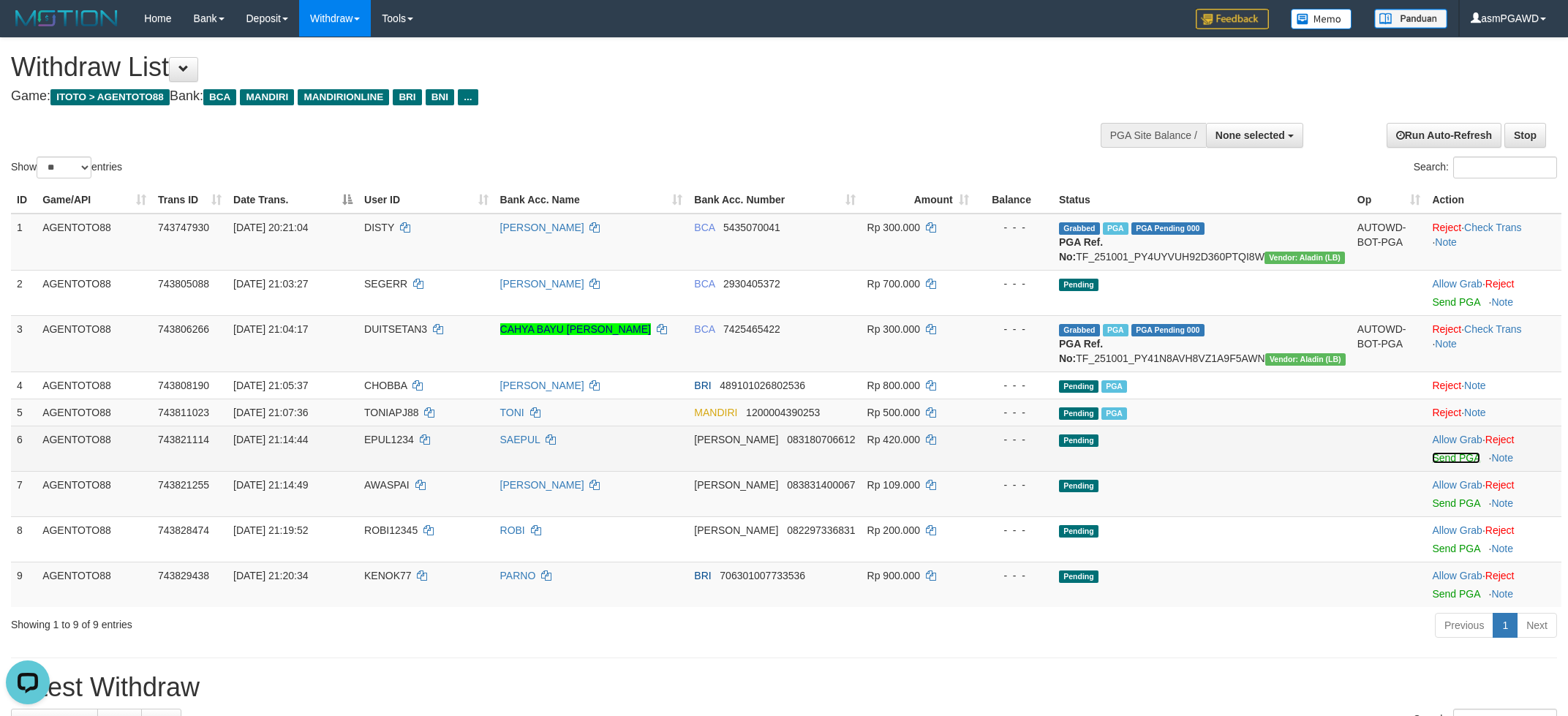
click at [1433, 464] on link "Send PGA" at bounding box center [1457, 458] width 48 height 12
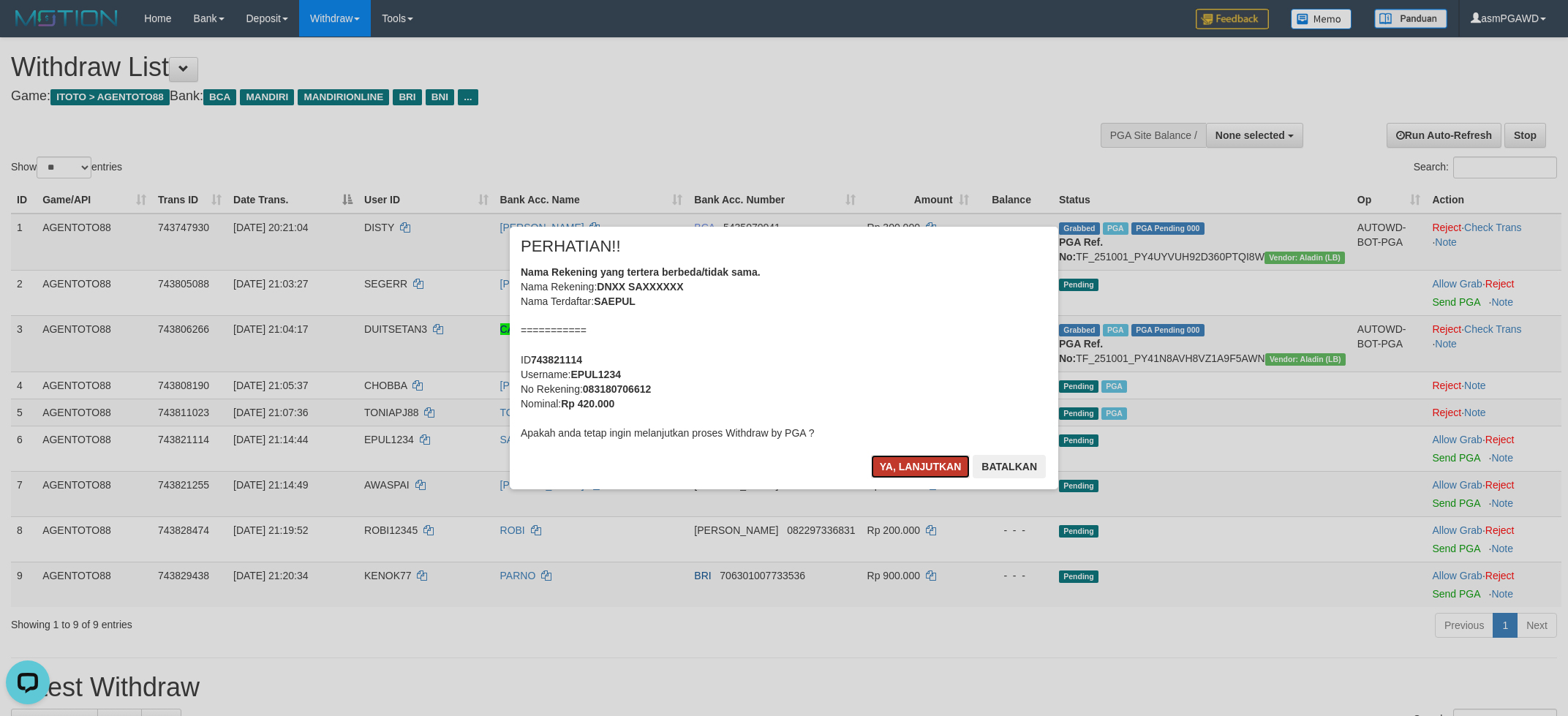
click at [925, 455] on button "Ya, lanjutkan" at bounding box center [921, 466] width 99 height 23
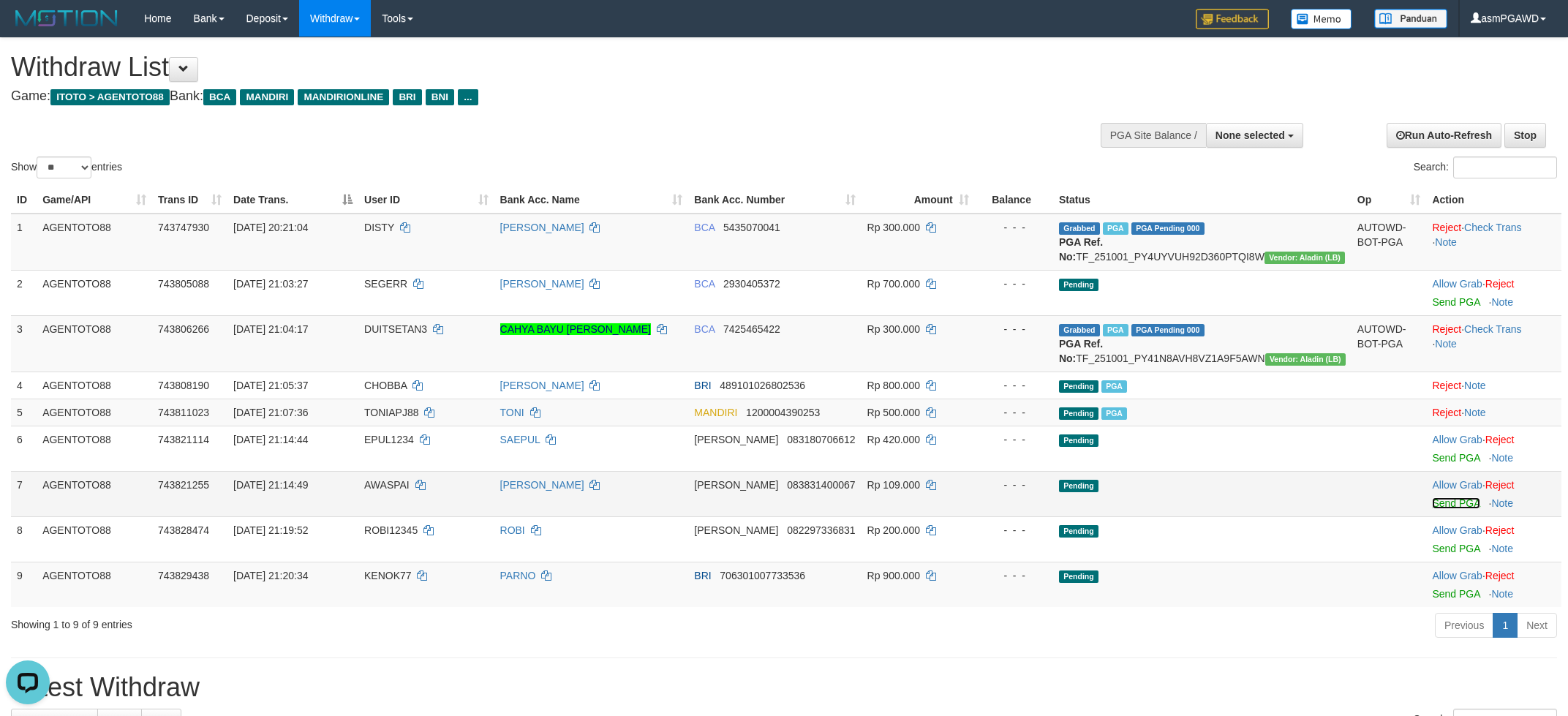
click at [1437, 509] on link "Send PGA" at bounding box center [1457, 503] width 48 height 12
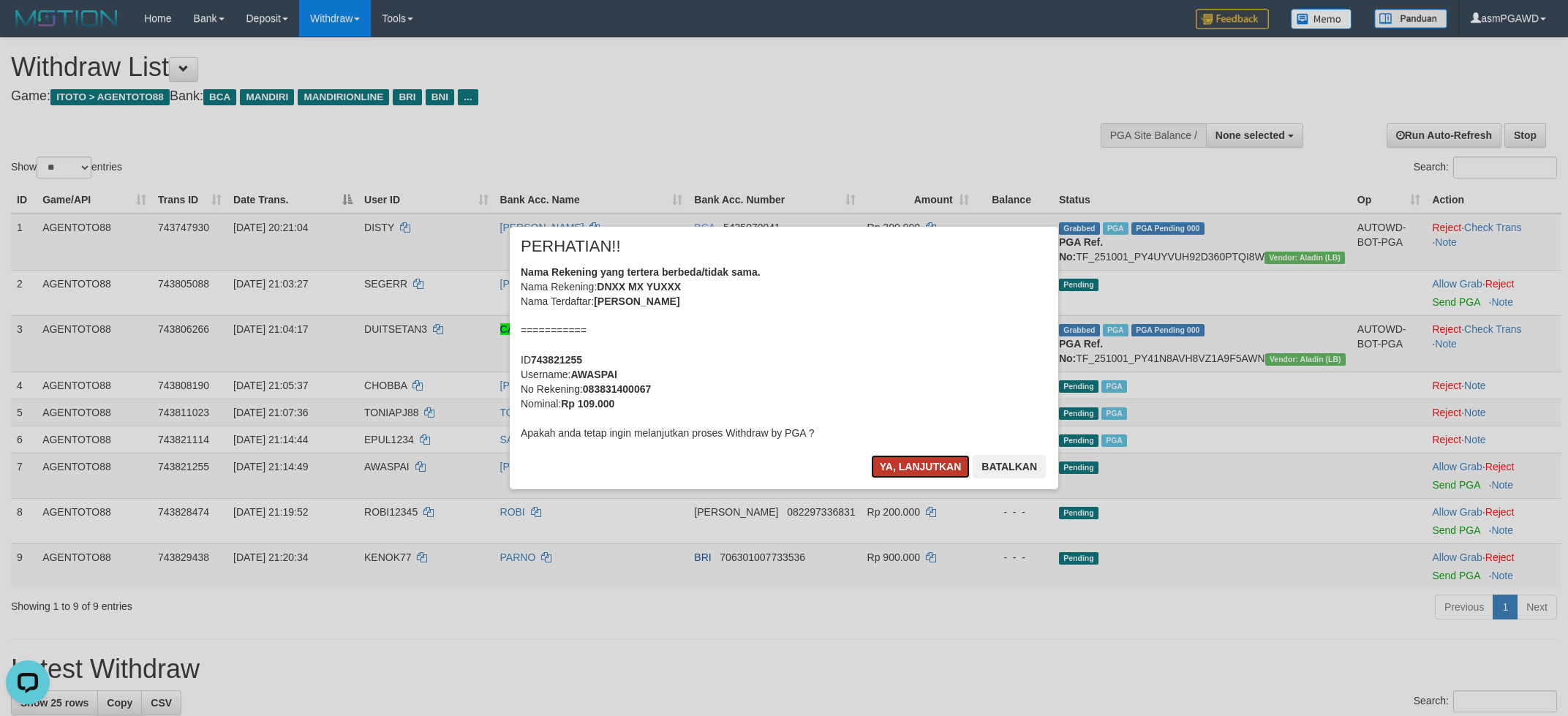
click at [904, 462] on button "Ya, lanjutkan" at bounding box center [921, 466] width 99 height 23
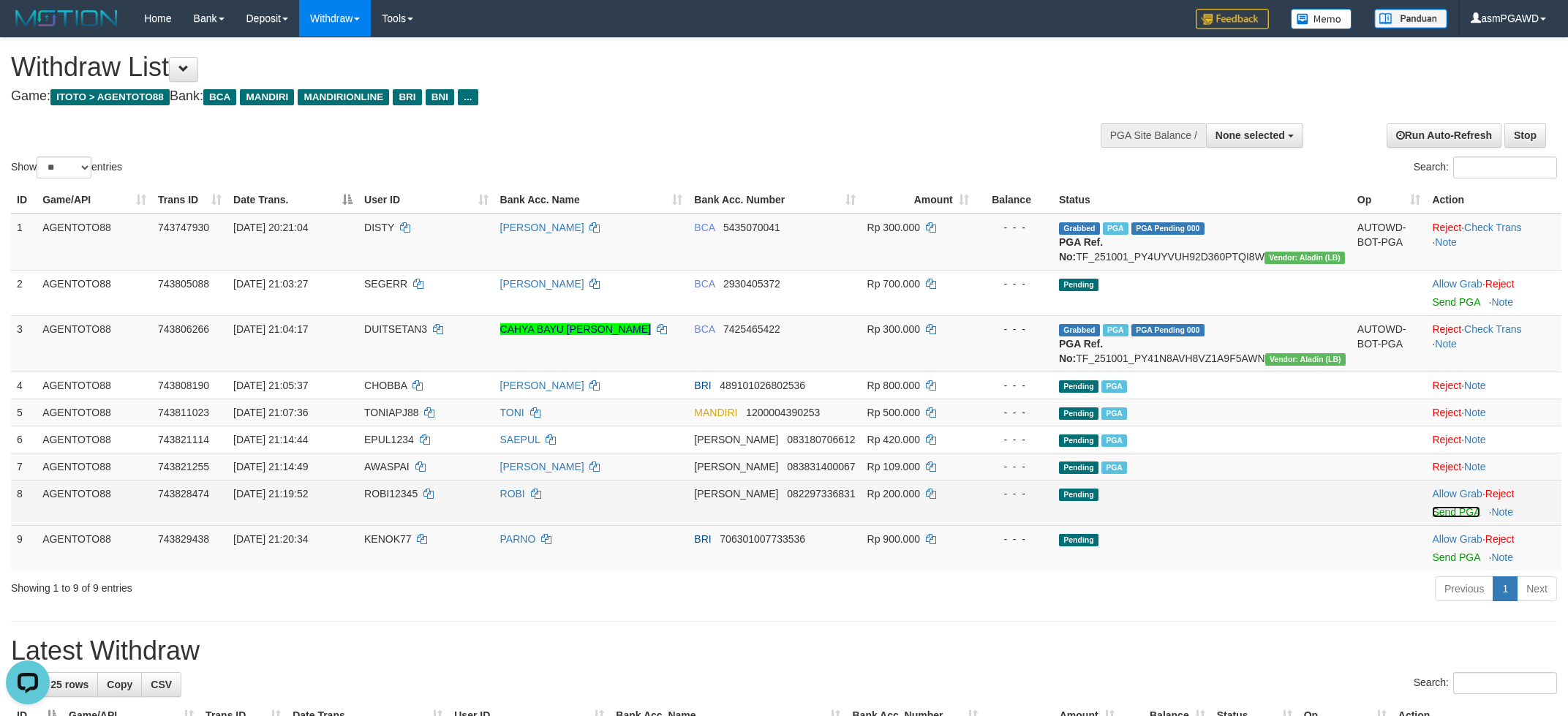
click at [1441, 518] on link "Send PGA" at bounding box center [1457, 512] width 48 height 12
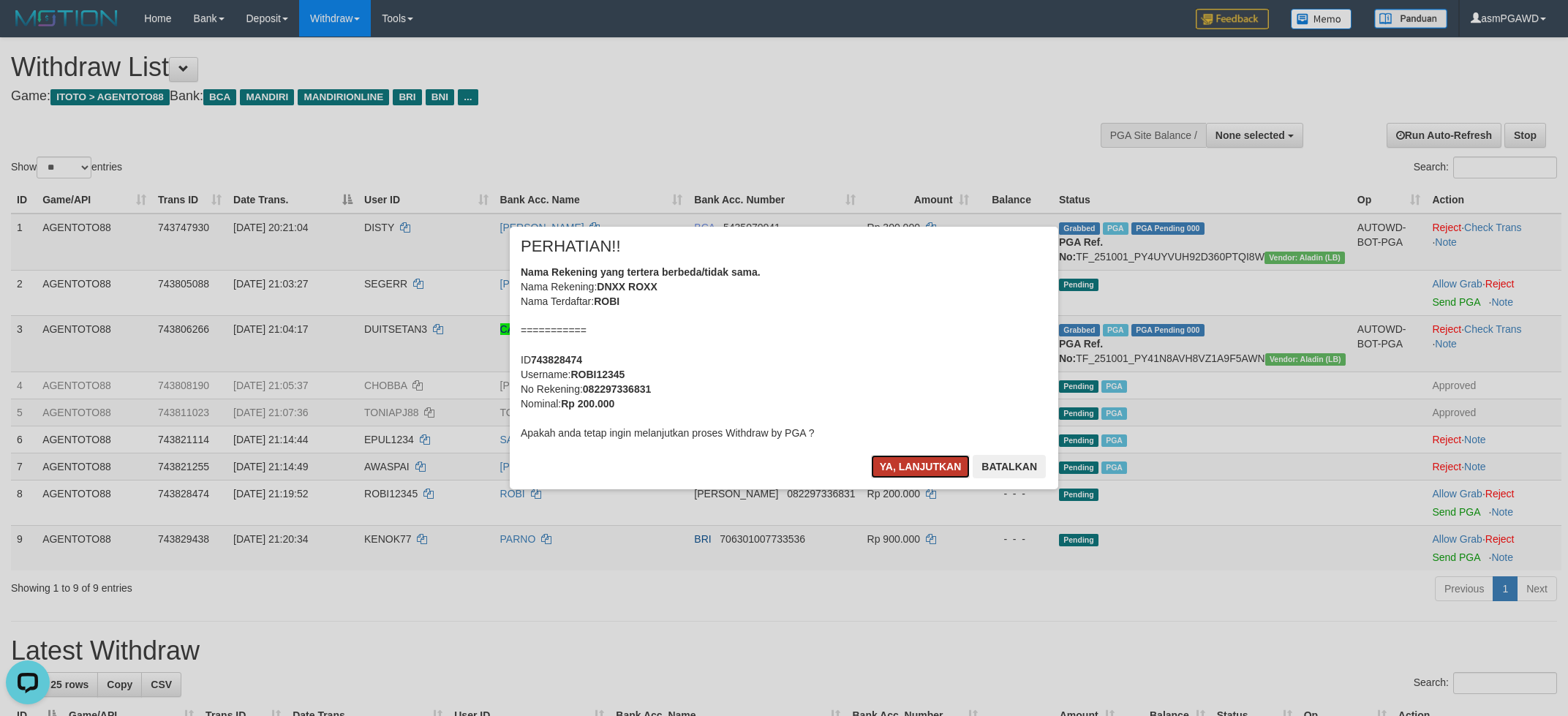
click at [896, 468] on button "Ya, lanjutkan" at bounding box center [921, 466] width 99 height 23
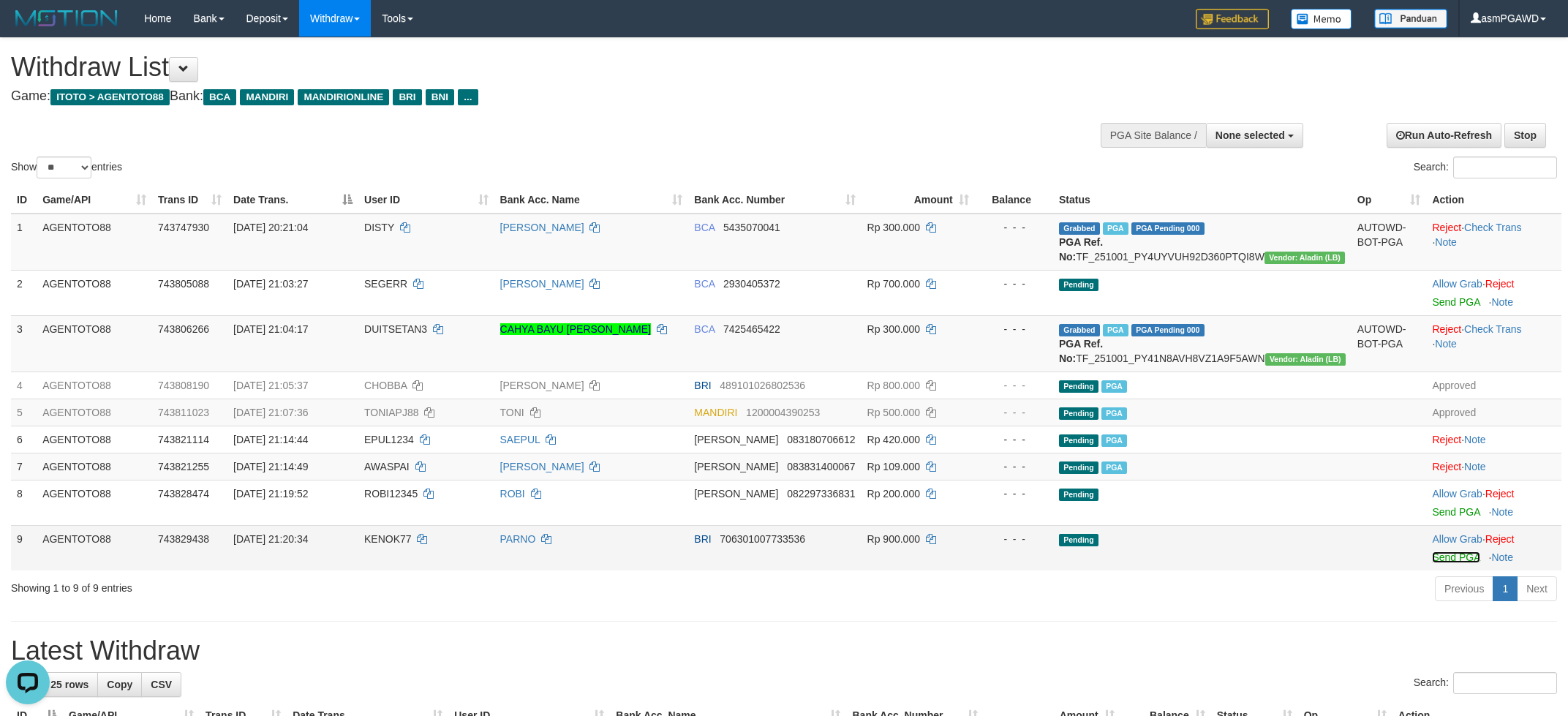
click at [1442, 563] on link "Send PGA" at bounding box center [1457, 557] width 48 height 12
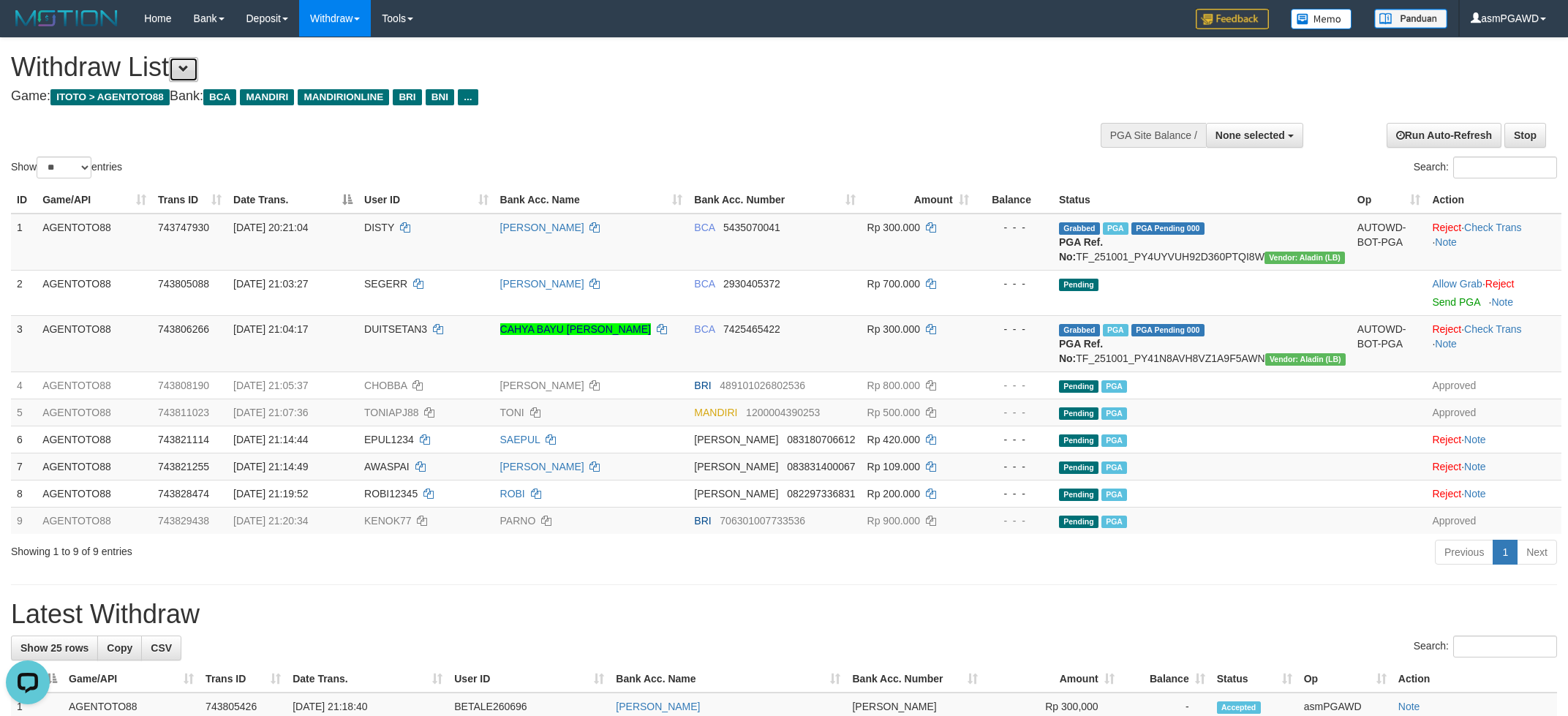
click at [189, 68] on span at bounding box center [184, 68] width 10 height 10
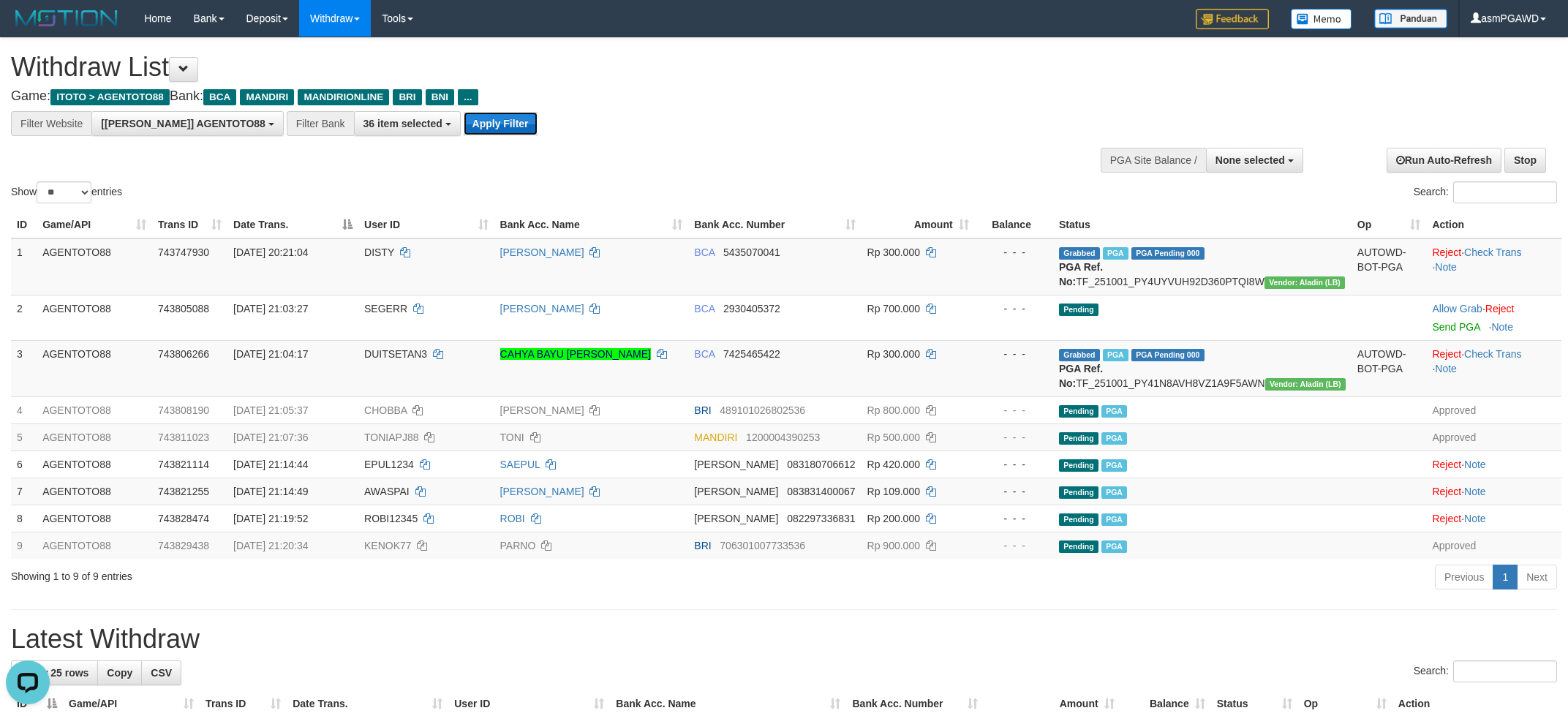
click at [470, 128] on button "Apply Filter" at bounding box center [501, 123] width 74 height 23
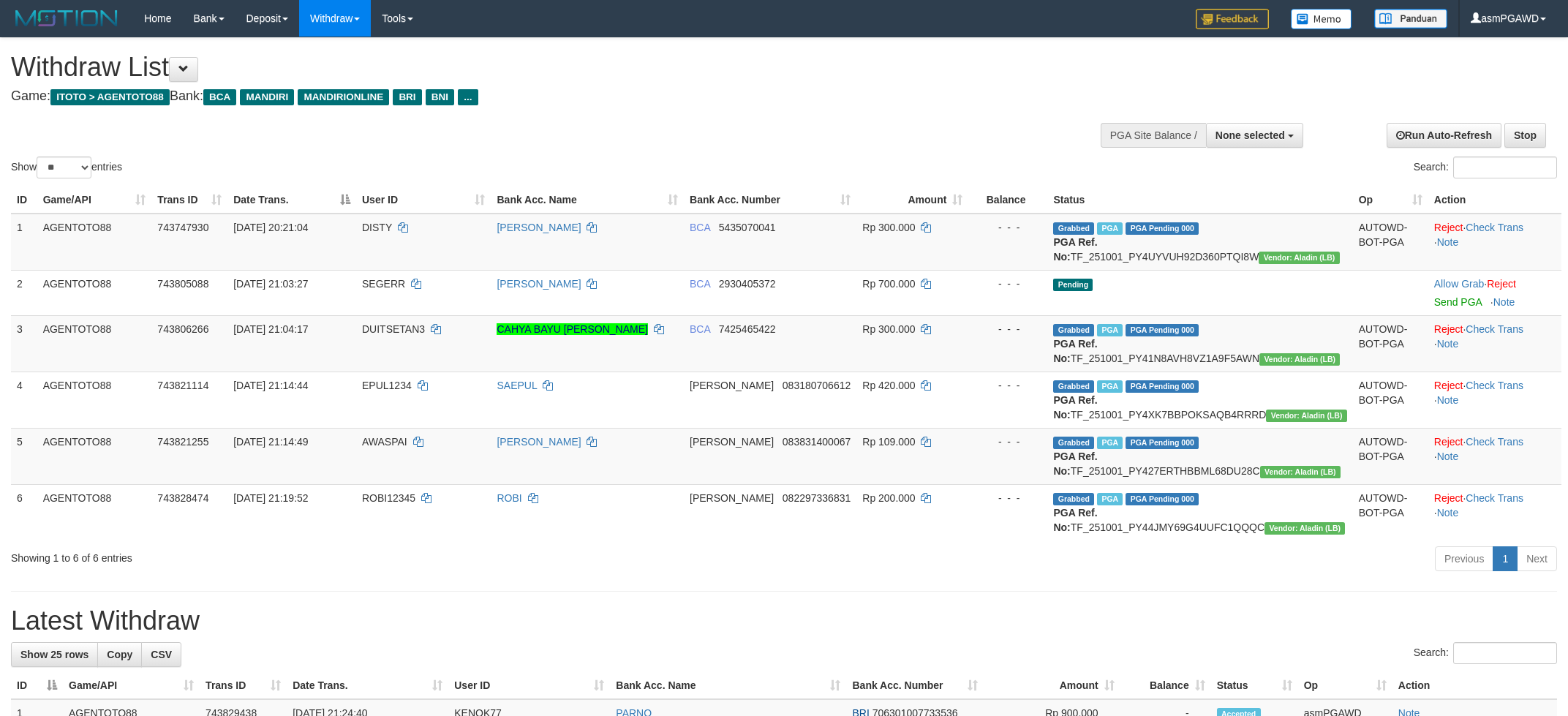
select select
select select "**"
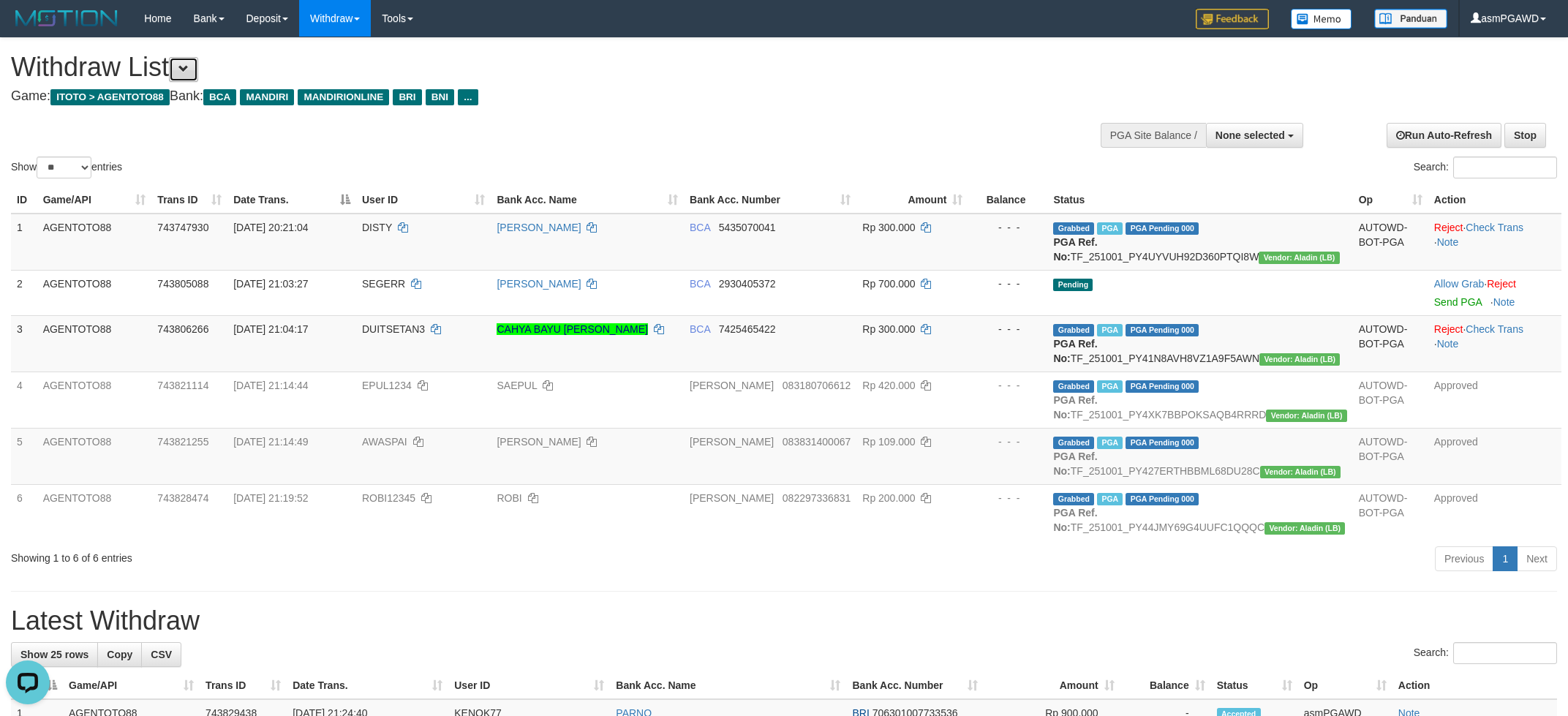
click at [189, 63] on span at bounding box center [184, 68] width 10 height 10
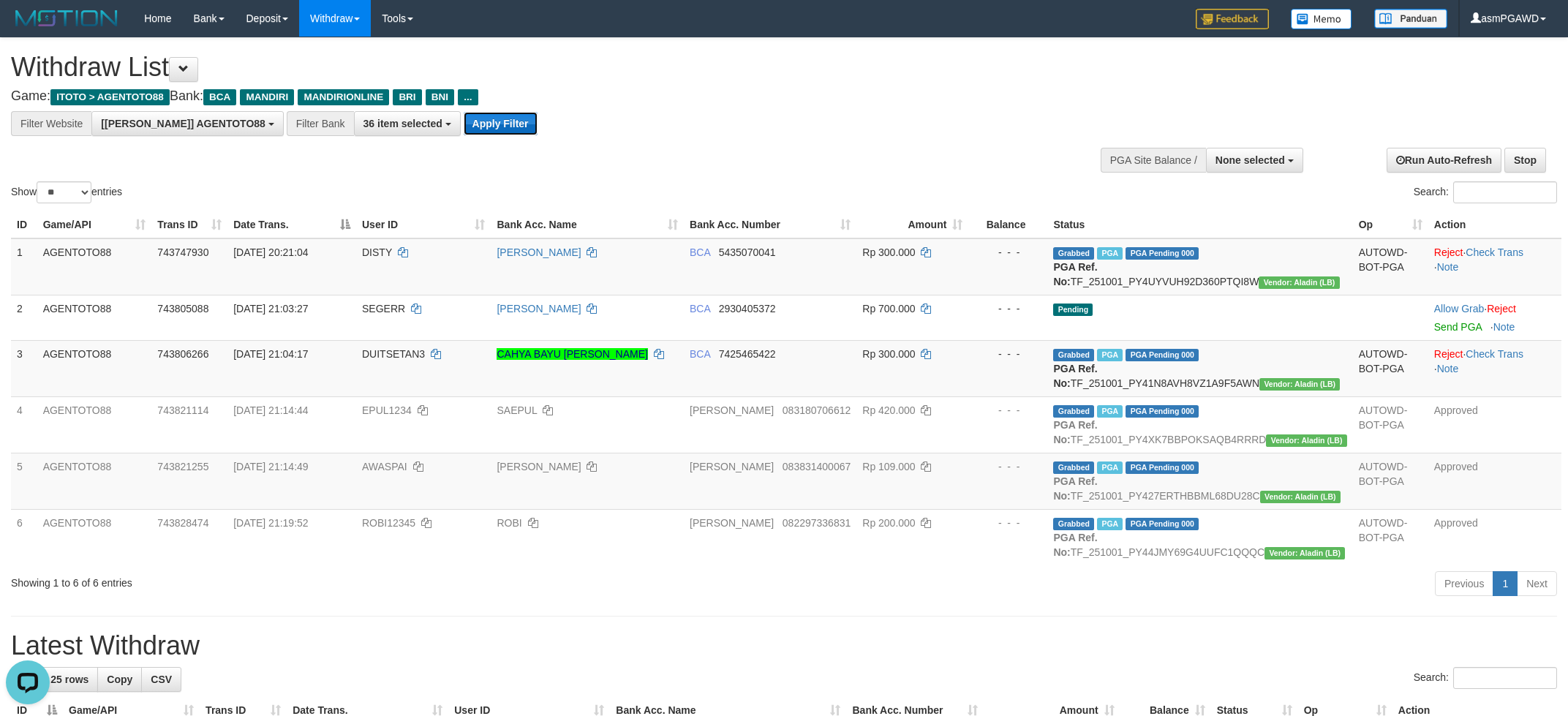
click at [464, 127] on button "Apply Filter" at bounding box center [501, 123] width 74 height 23
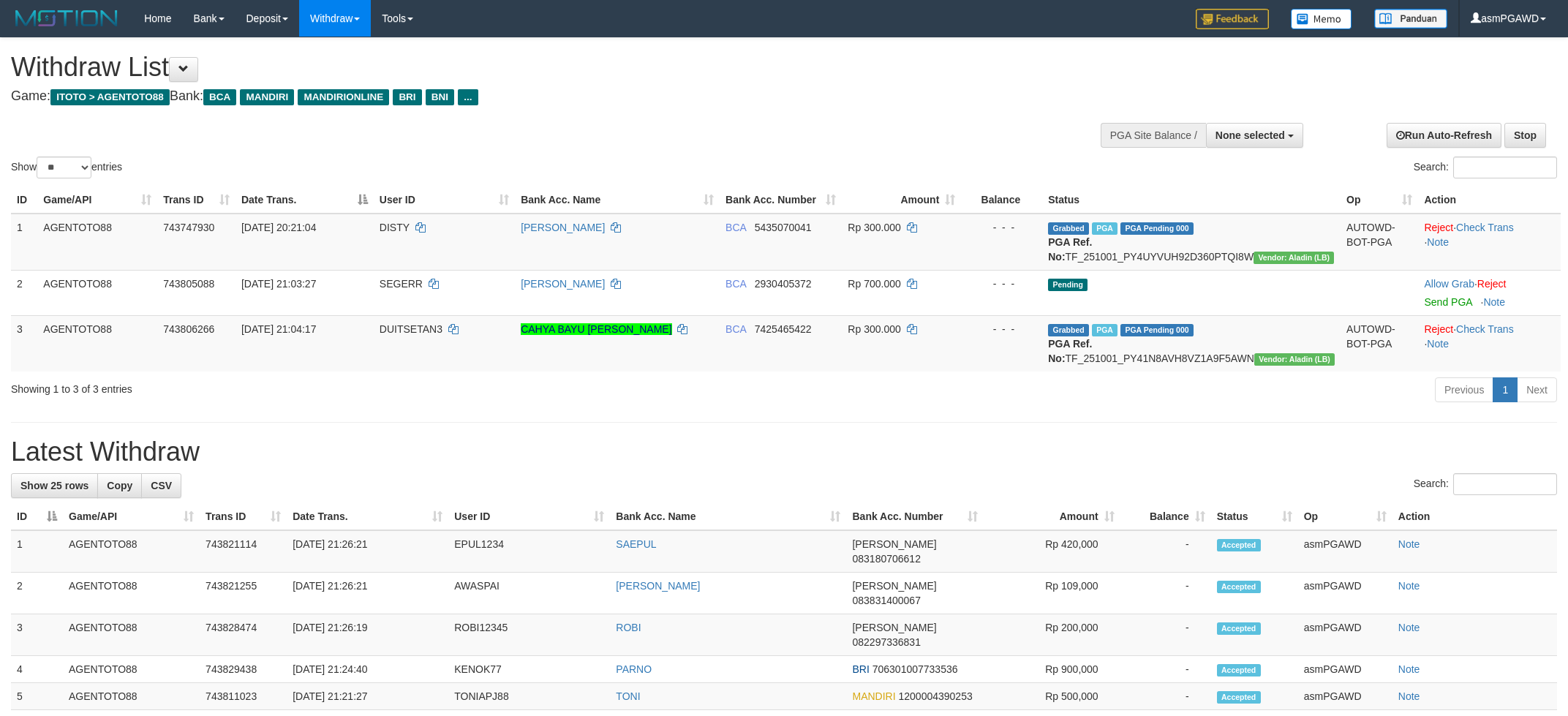
select select
select select "**"
click at [189, 63] on span at bounding box center [184, 68] width 10 height 10
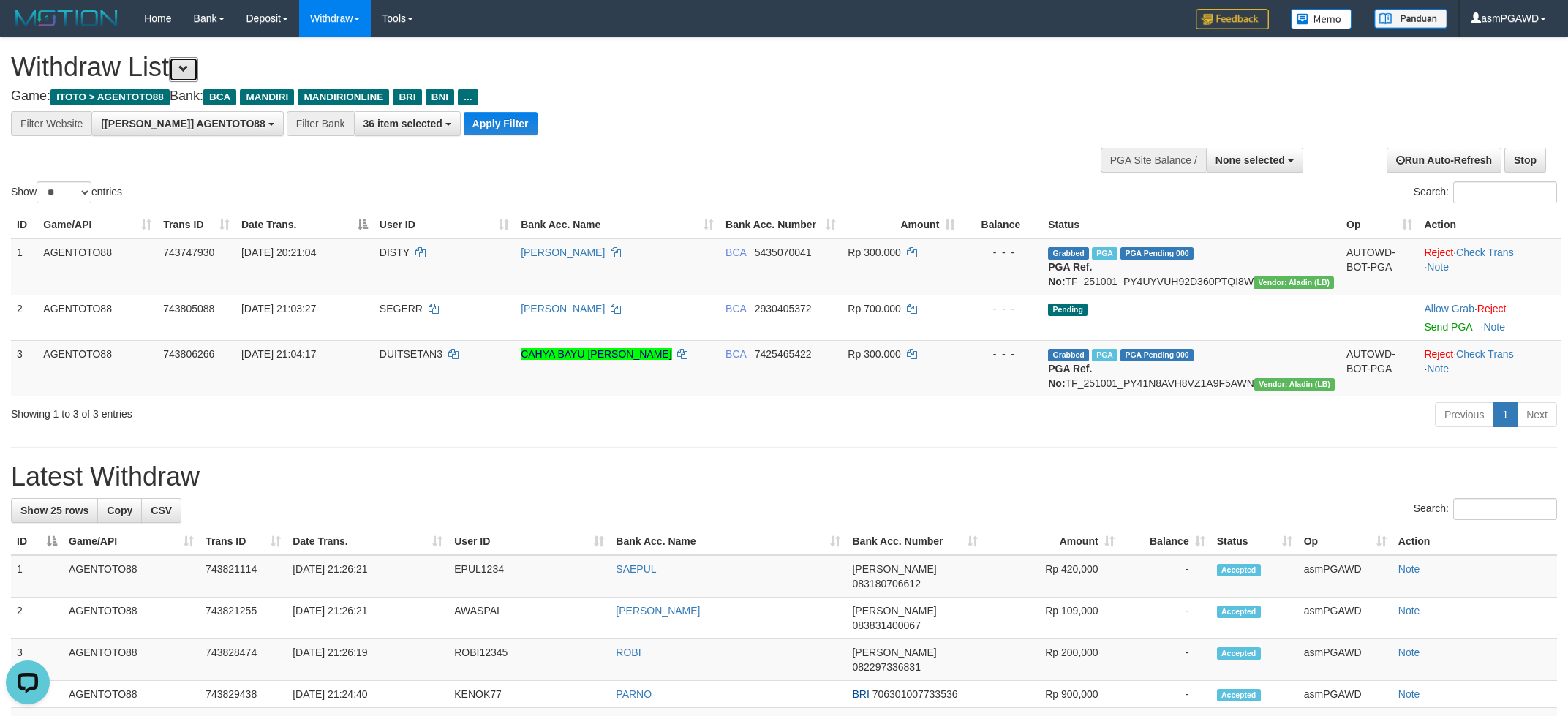
scroll to position [27, 0]
click at [455, 138] on div "Show ** ** ** *** entries Search:" at bounding box center [784, 121] width 1568 height 169
click at [464, 119] on button "Apply Filter" at bounding box center [501, 123] width 74 height 23
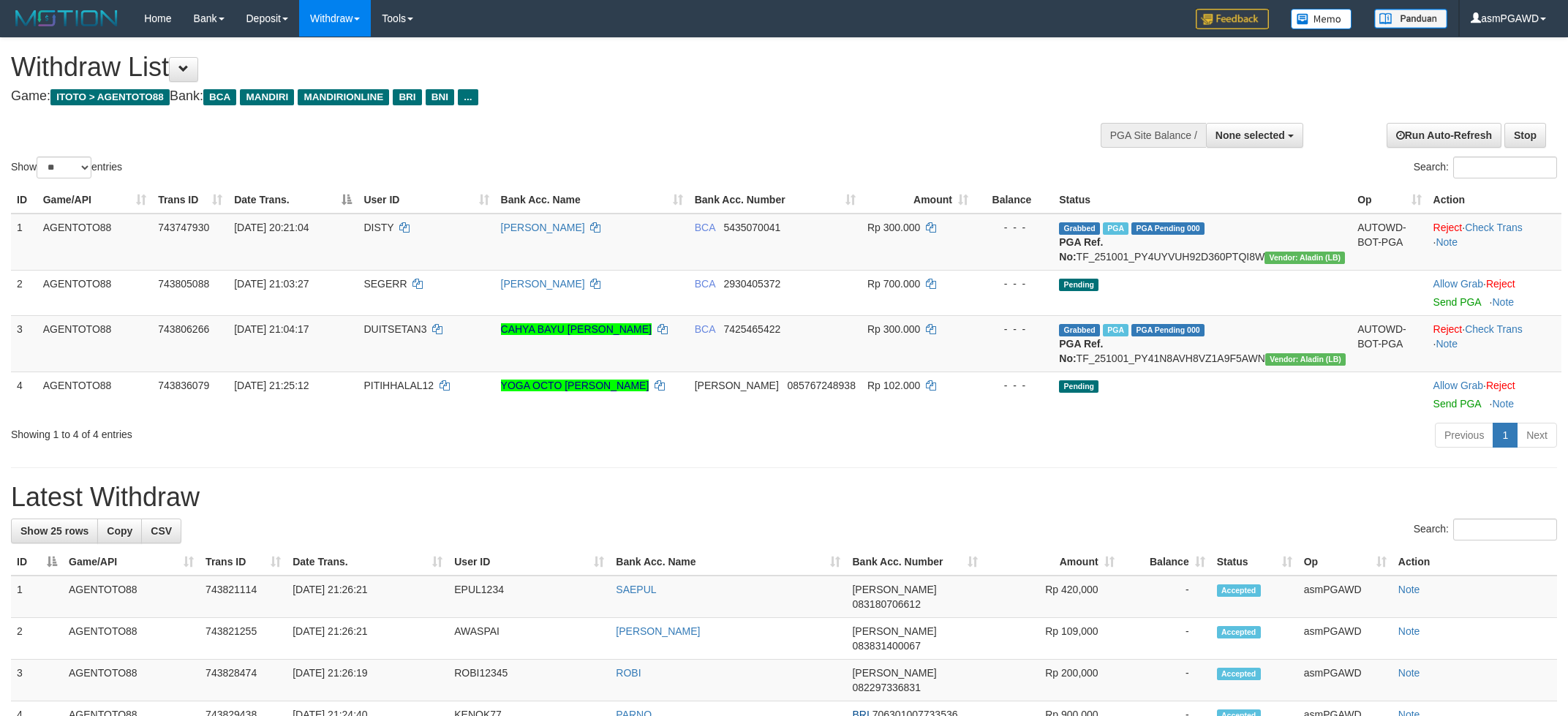
select select
select select "**"
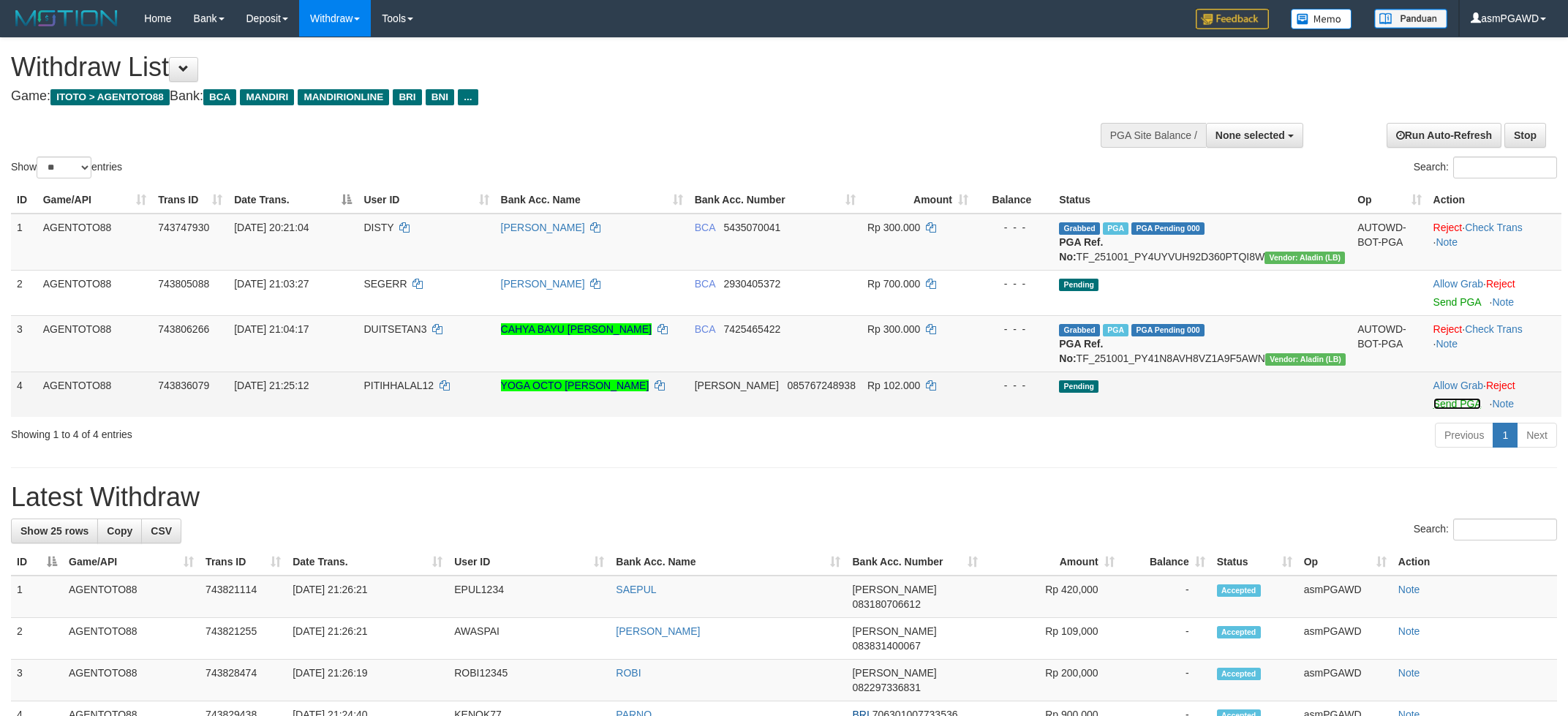
click at [1440, 410] on link "Send PGA" at bounding box center [1458, 404] width 48 height 12
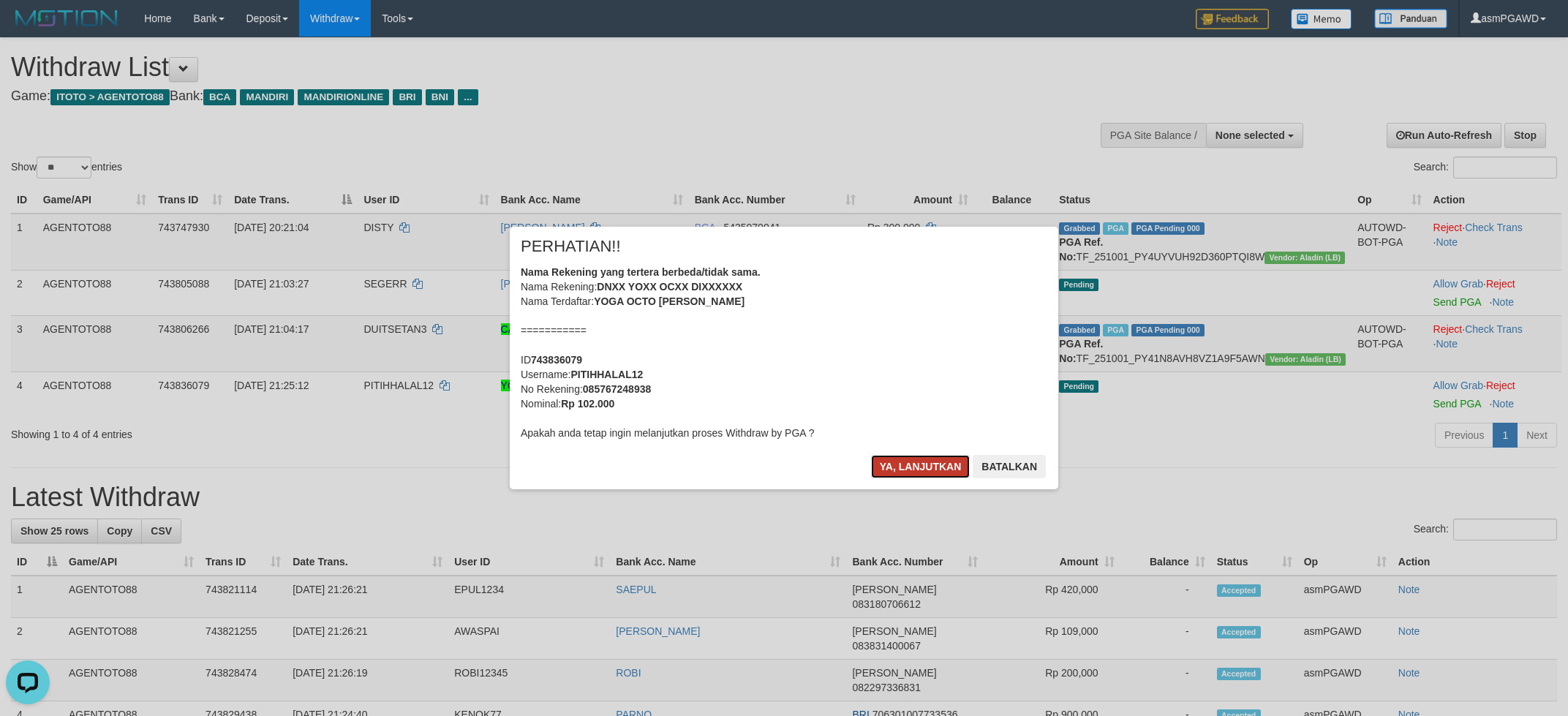
click at [924, 460] on button "Ya, lanjutkan" at bounding box center [921, 466] width 99 height 23
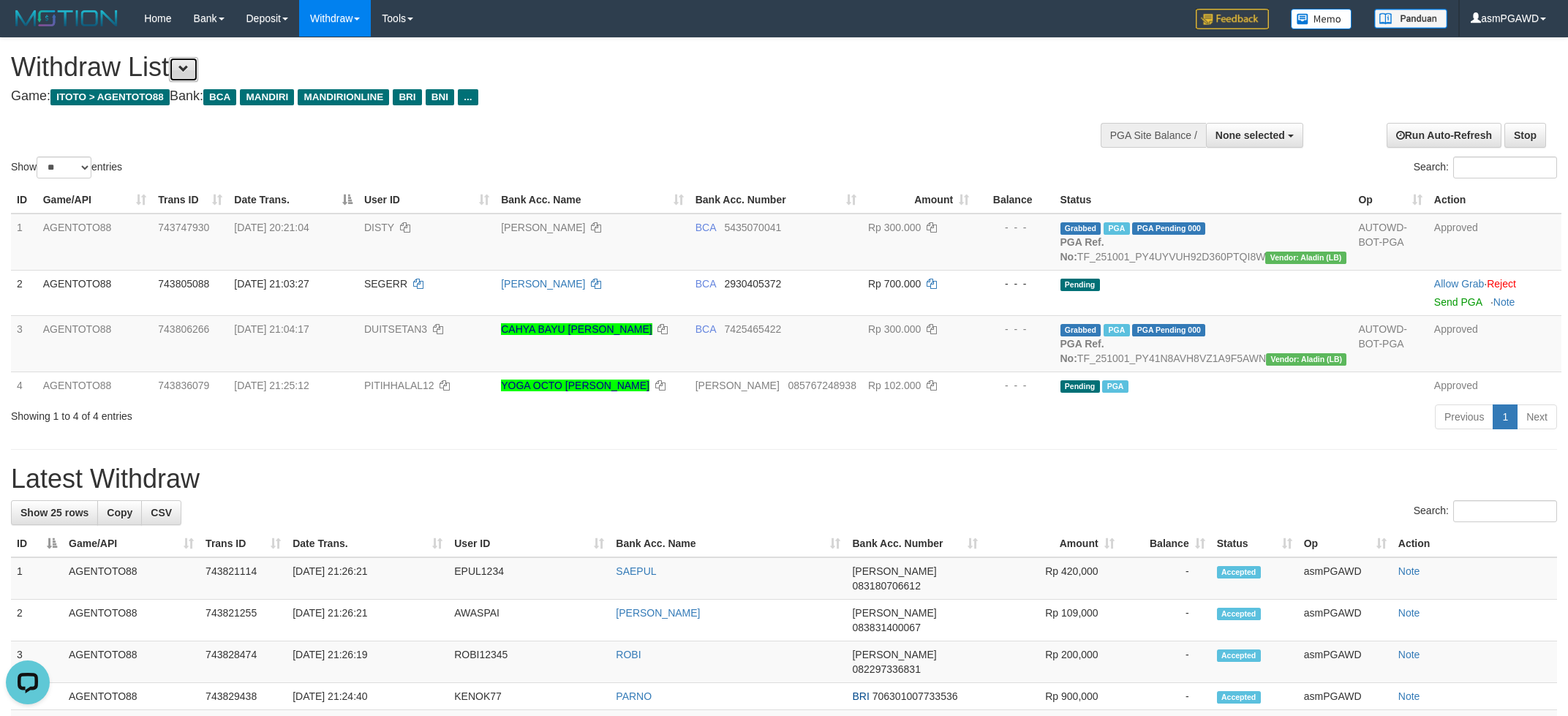
click at [189, 71] on span at bounding box center [184, 68] width 10 height 10
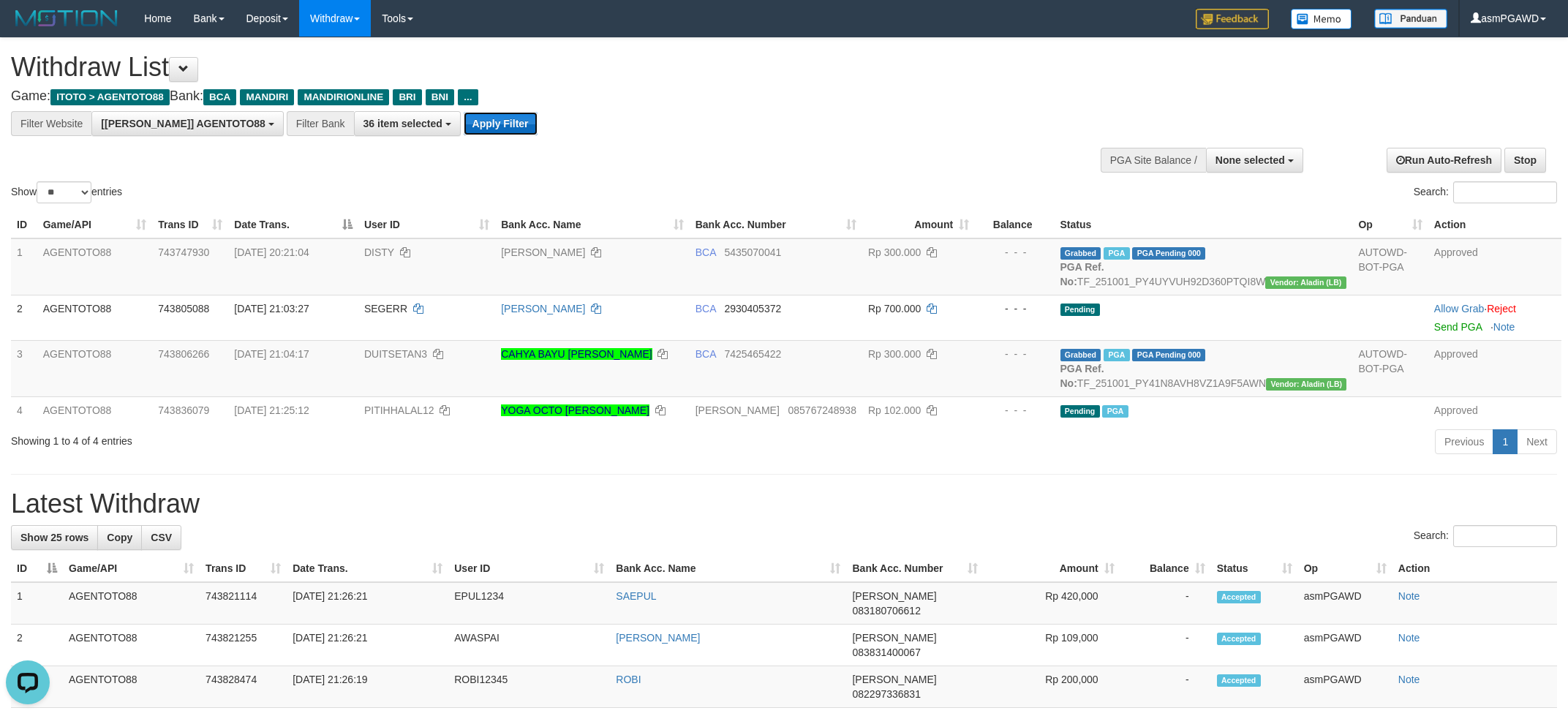
click at [464, 121] on button "Apply Filter" at bounding box center [501, 123] width 74 height 23
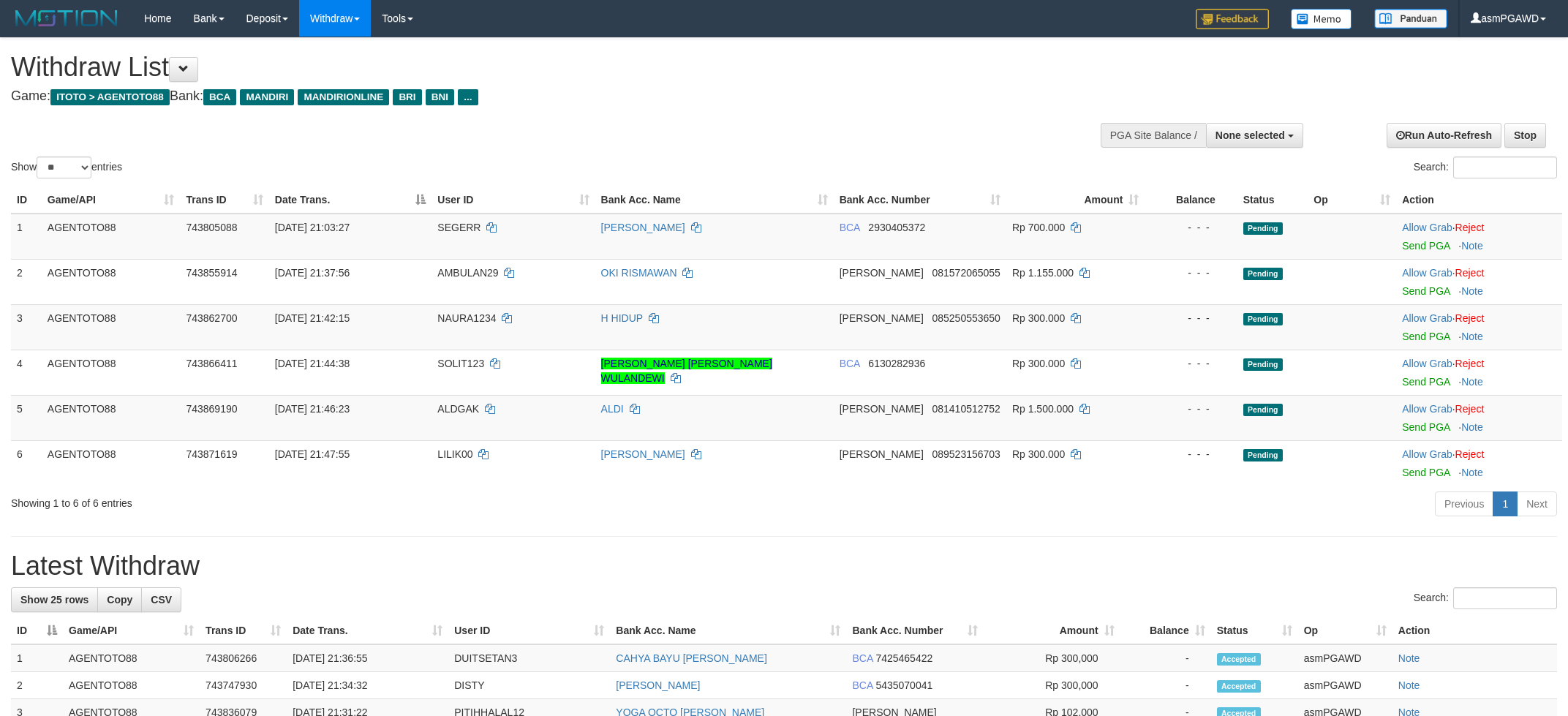
select select
select select "**"
click at [1429, 243] on link "Send PGA" at bounding box center [1426, 246] width 48 height 12
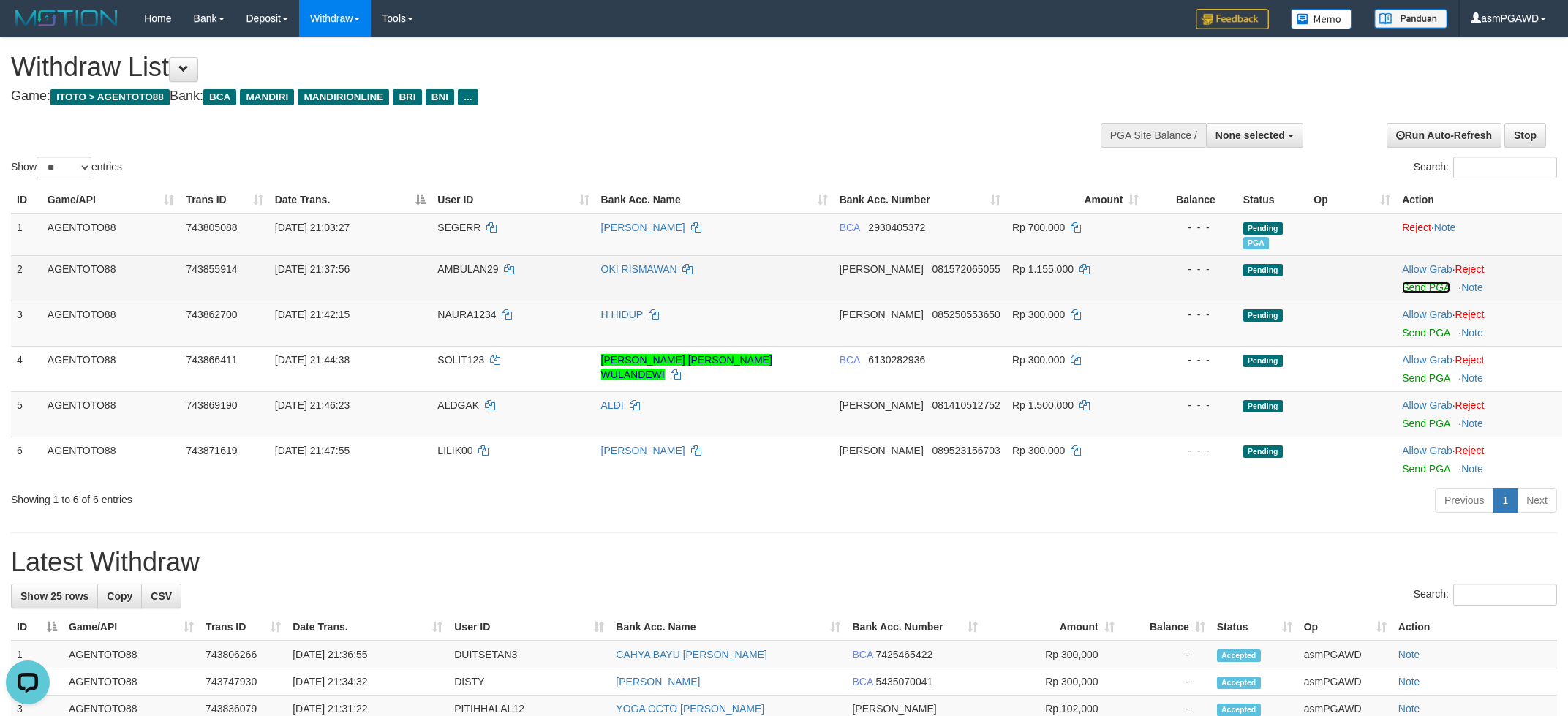
click at [1428, 287] on link "Send PGA" at bounding box center [1426, 287] width 48 height 12
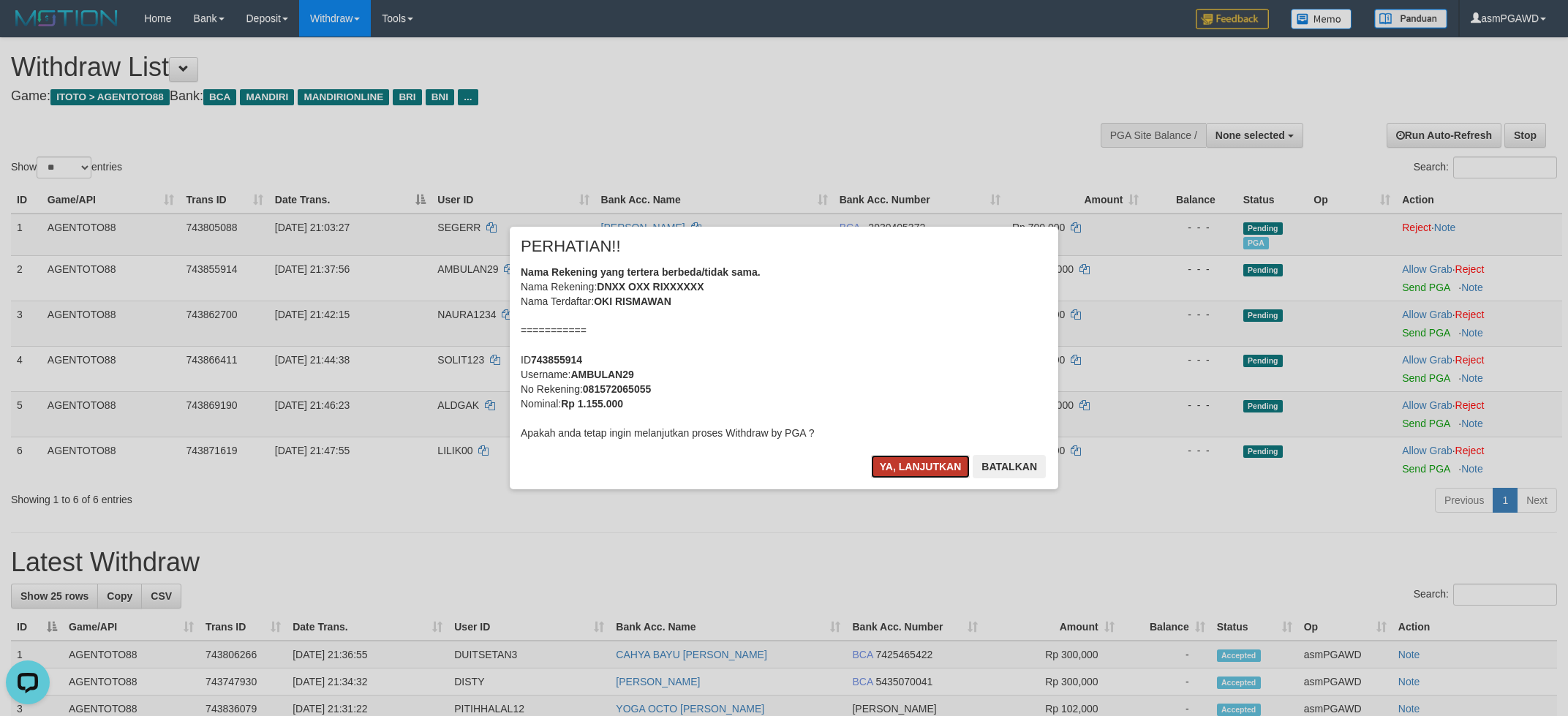
click at [907, 462] on button "Ya, lanjutkan" at bounding box center [921, 466] width 99 height 23
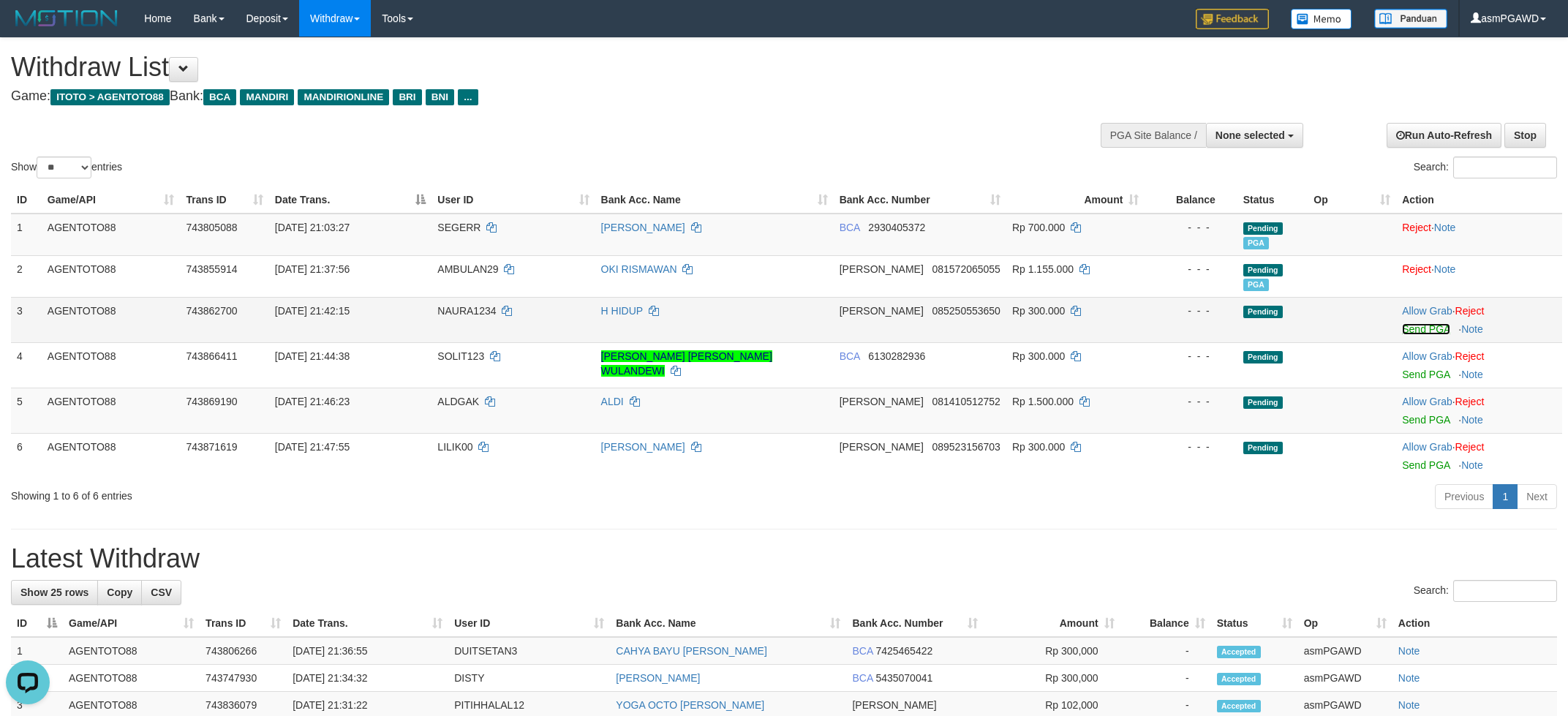
click at [1422, 329] on link "Send PGA" at bounding box center [1426, 329] width 48 height 12
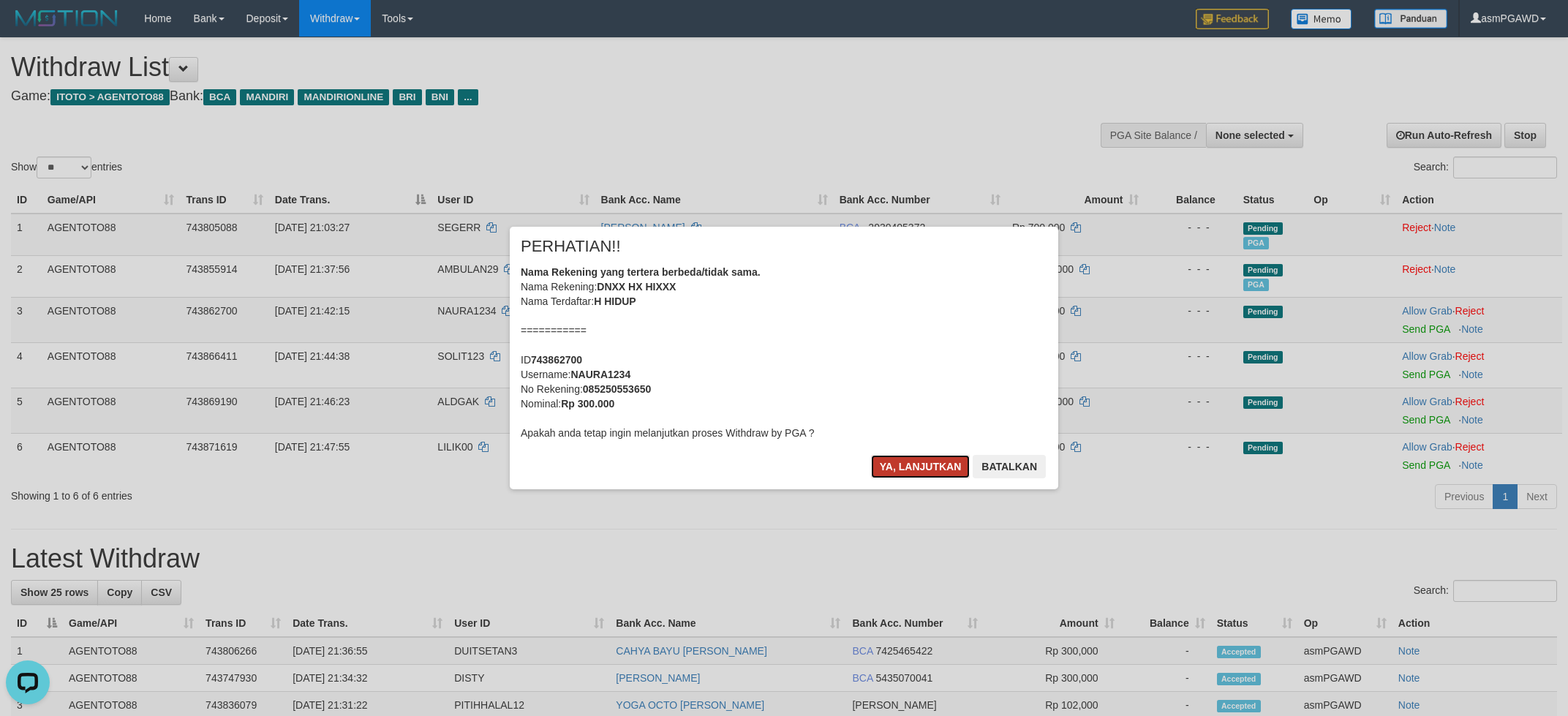
drag, startPoint x: 889, startPoint y: 456, endPoint x: 894, endPoint y: 465, distance: 10.3
click at [890, 457] on button "Ya, lanjutkan" at bounding box center [921, 466] width 99 height 23
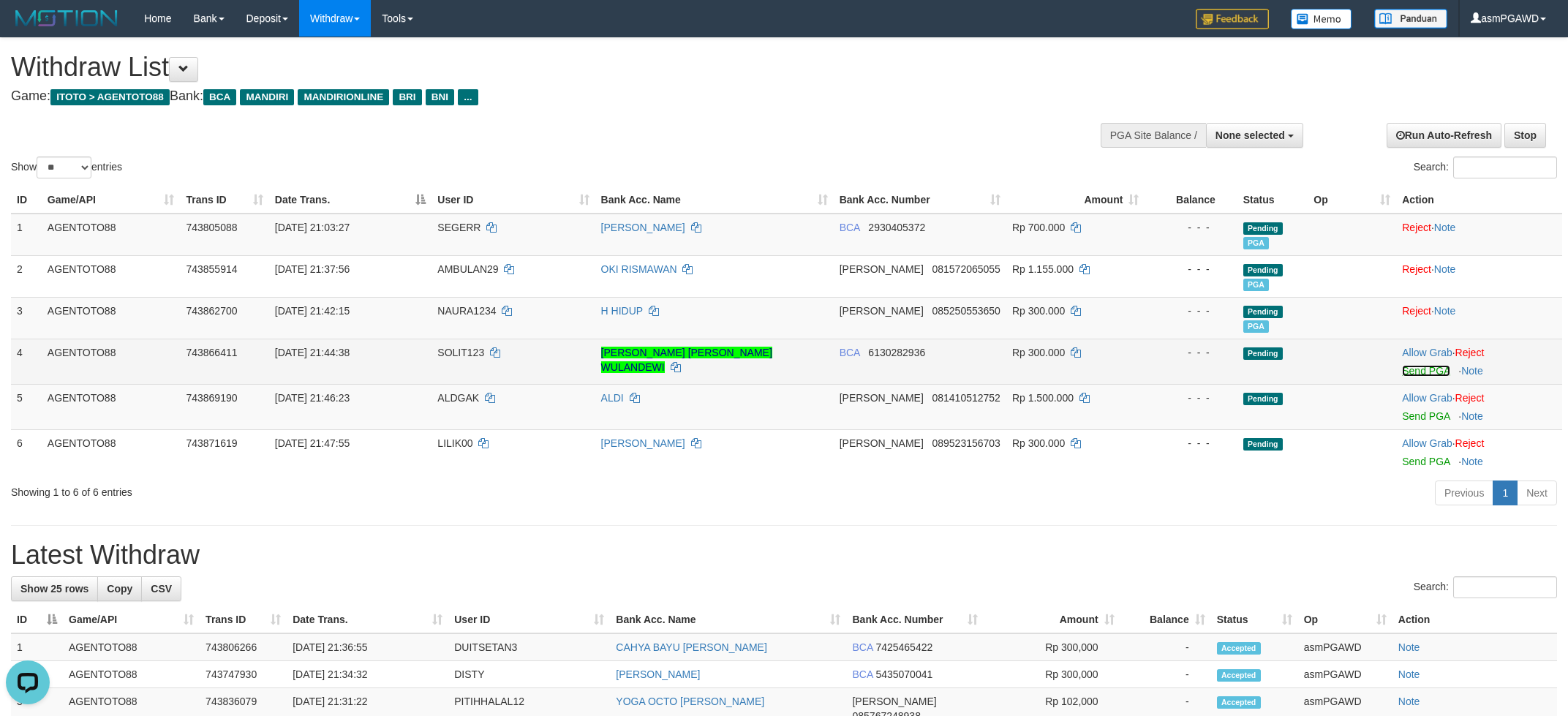
click at [1418, 374] on link "Send PGA" at bounding box center [1426, 370] width 48 height 12
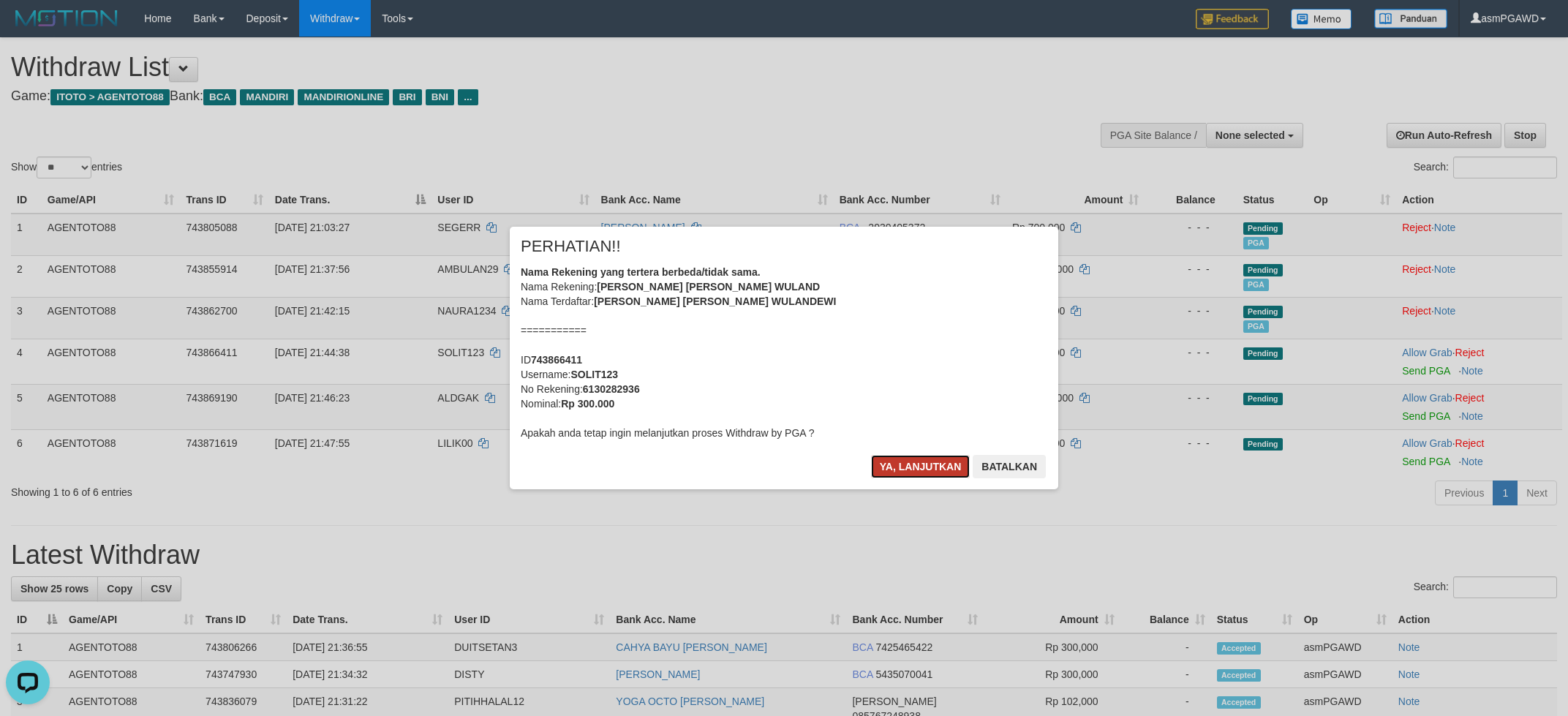
click at [888, 471] on button "Ya, lanjutkan" at bounding box center [921, 466] width 99 height 23
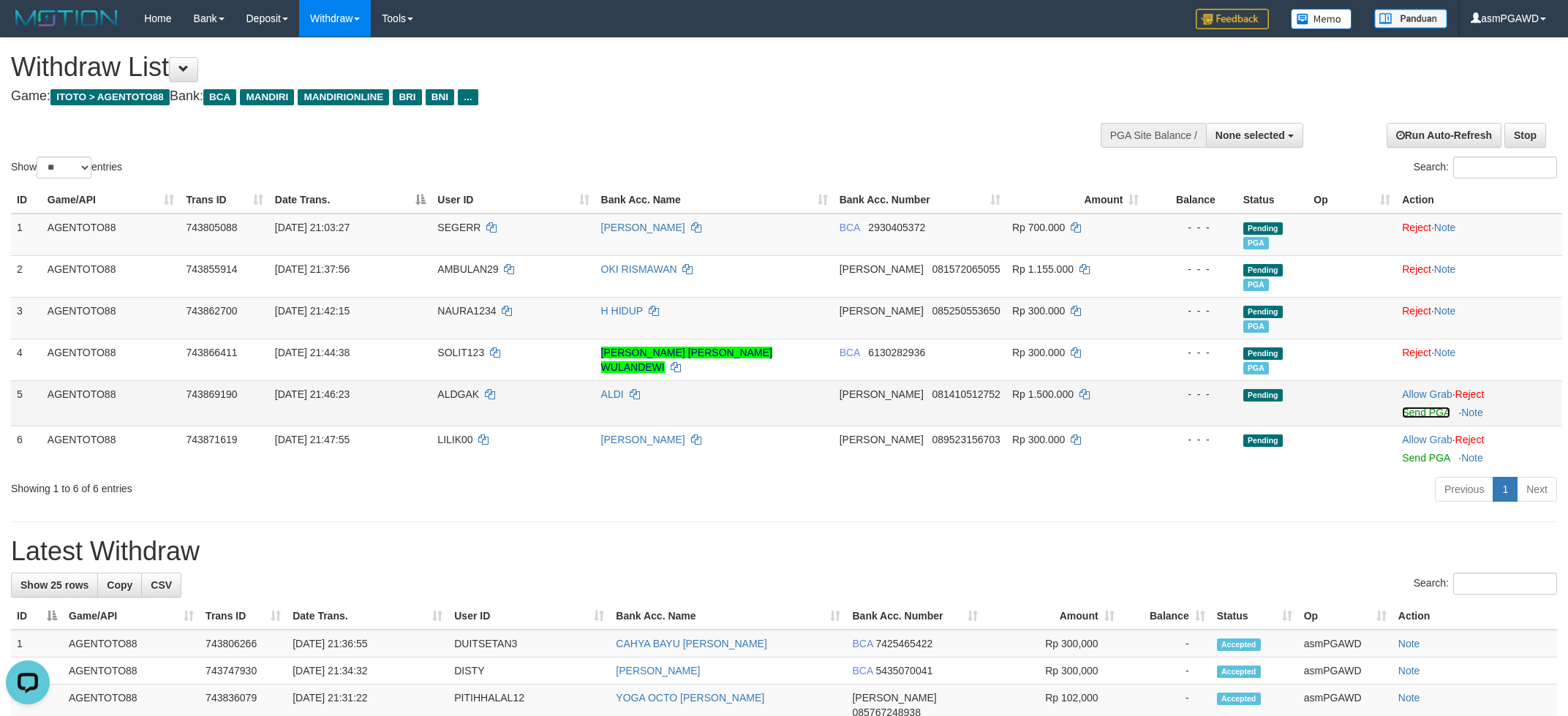
click at [1407, 407] on link "Send PGA" at bounding box center [1426, 412] width 48 height 12
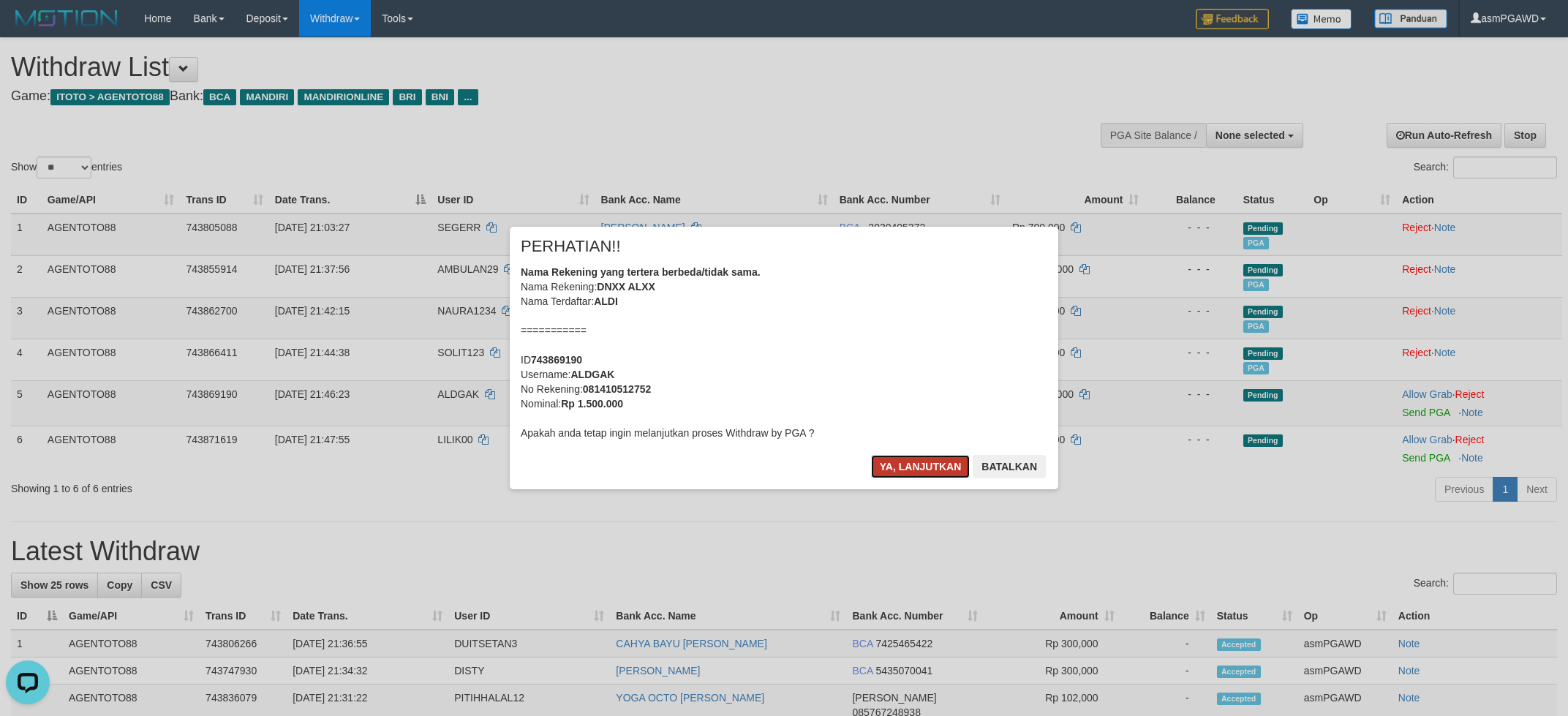
click at [905, 470] on button "Ya, lanjutkan" at bounding box center [921, 466] width 99 height 23
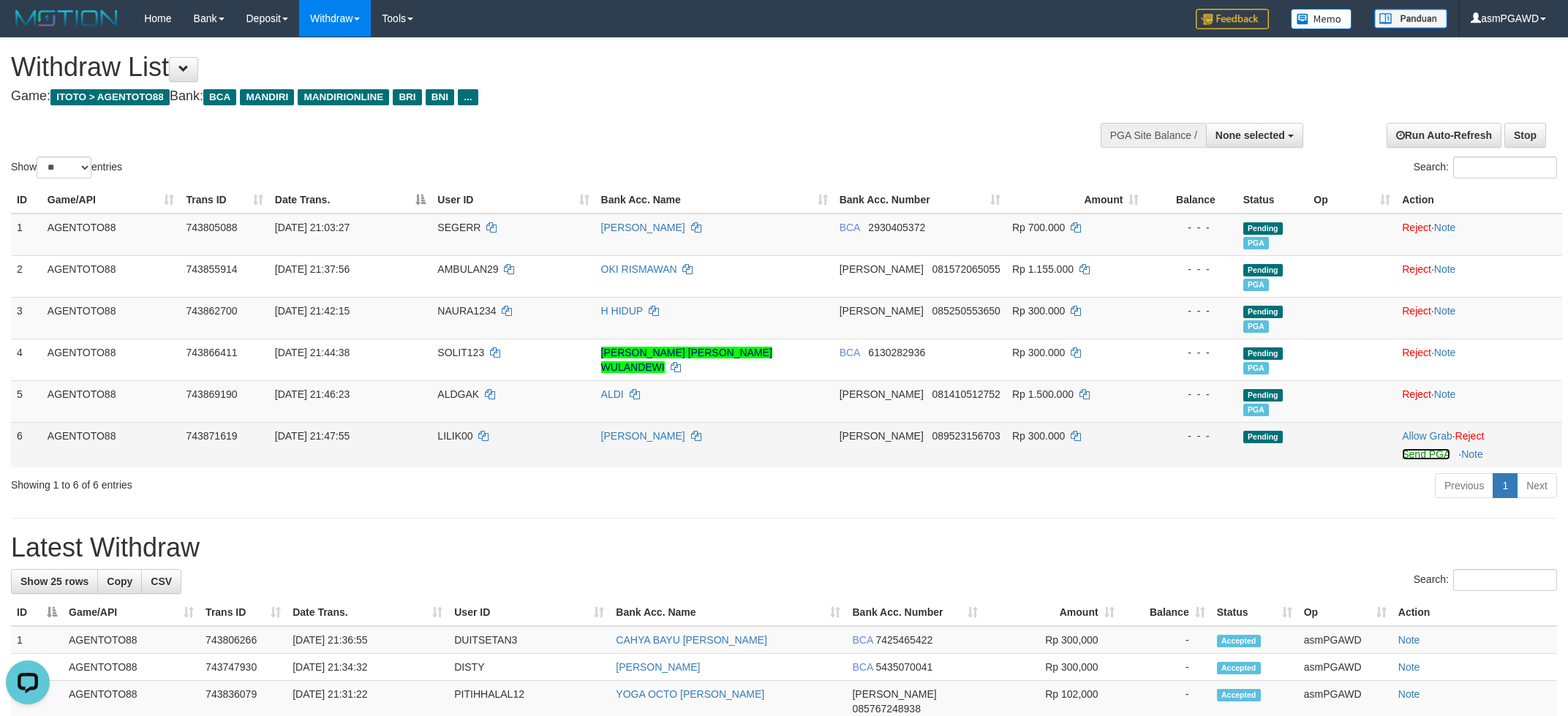
click at [1414, 458] on link "Send PGA" at bounding box center [1426, 454] width 48 height 12
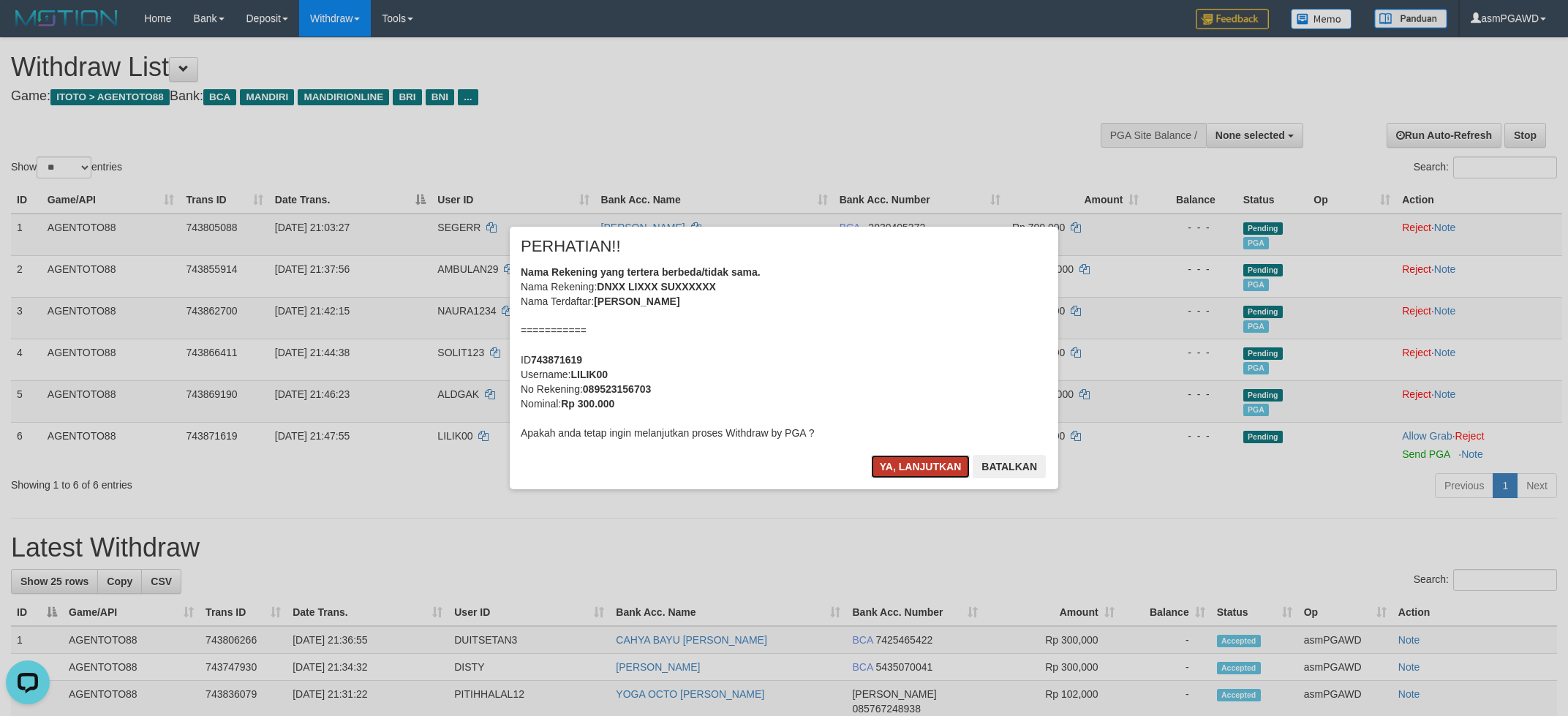
click at [901, 463] on button "Ya, lanjutkan" at bounding box center [921, 466] width 99 height 23
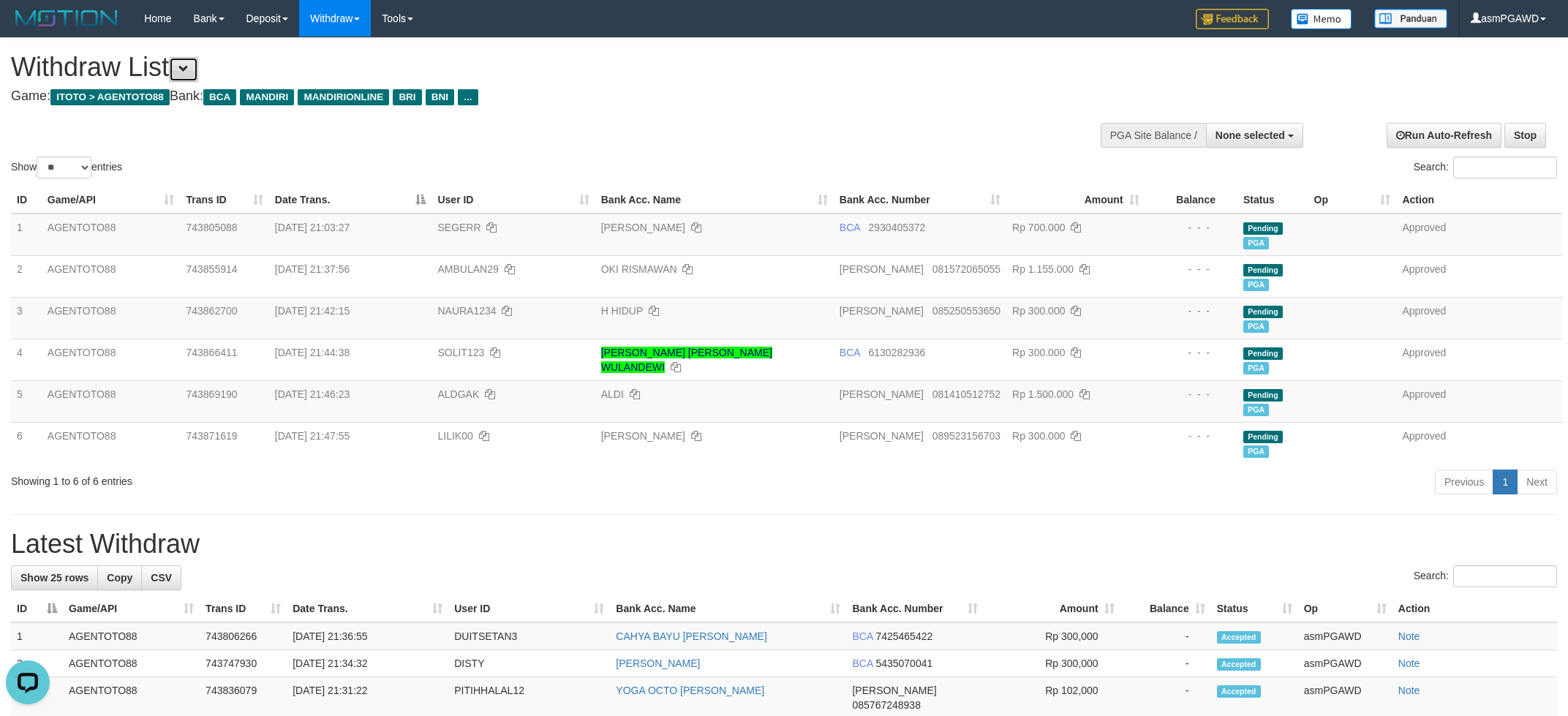
click at [189, 71] on span at bounding box center [184, 68] width 10 height 10
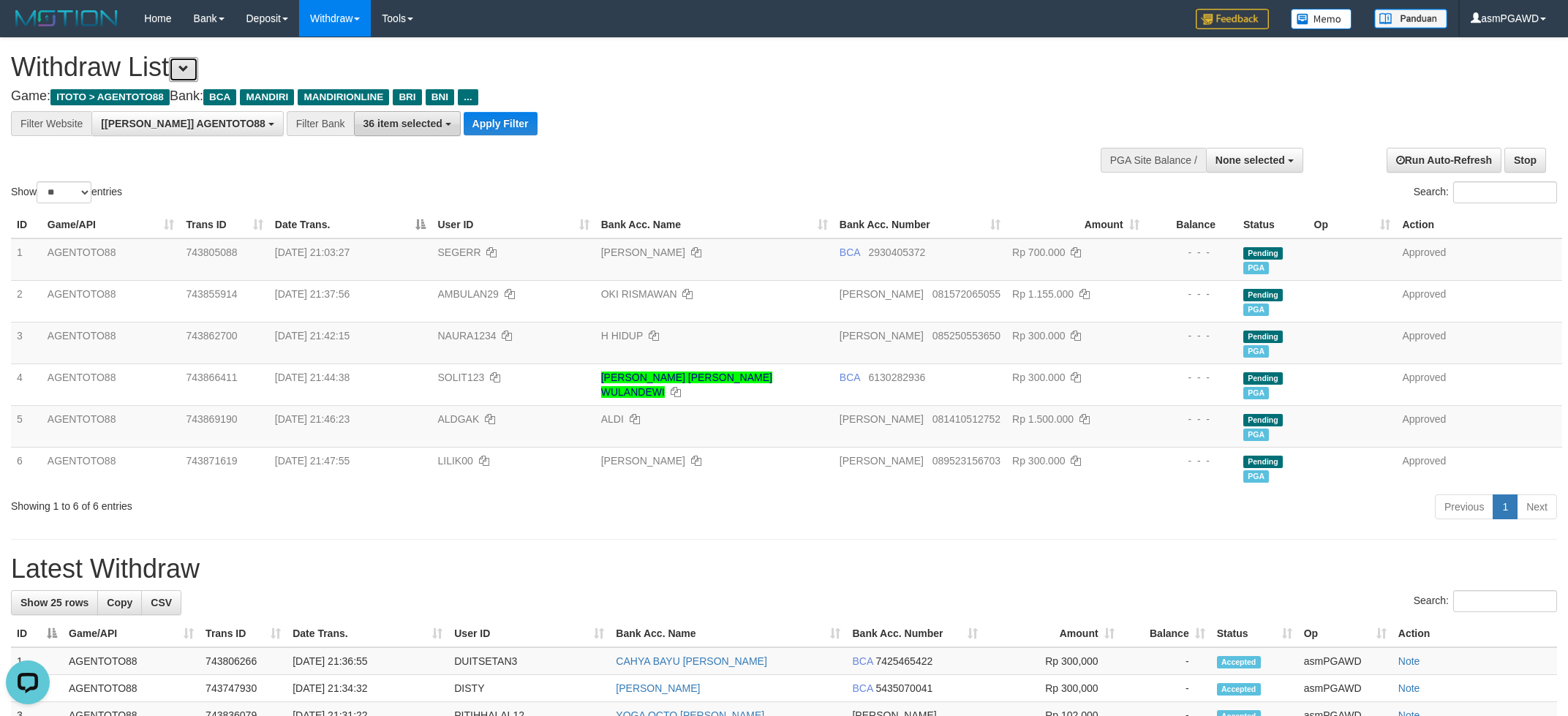
scroll to position [27, 0]
click at [464, 126] on button "Apply Filter" at bounding box center [501, 123] width 74 height 23
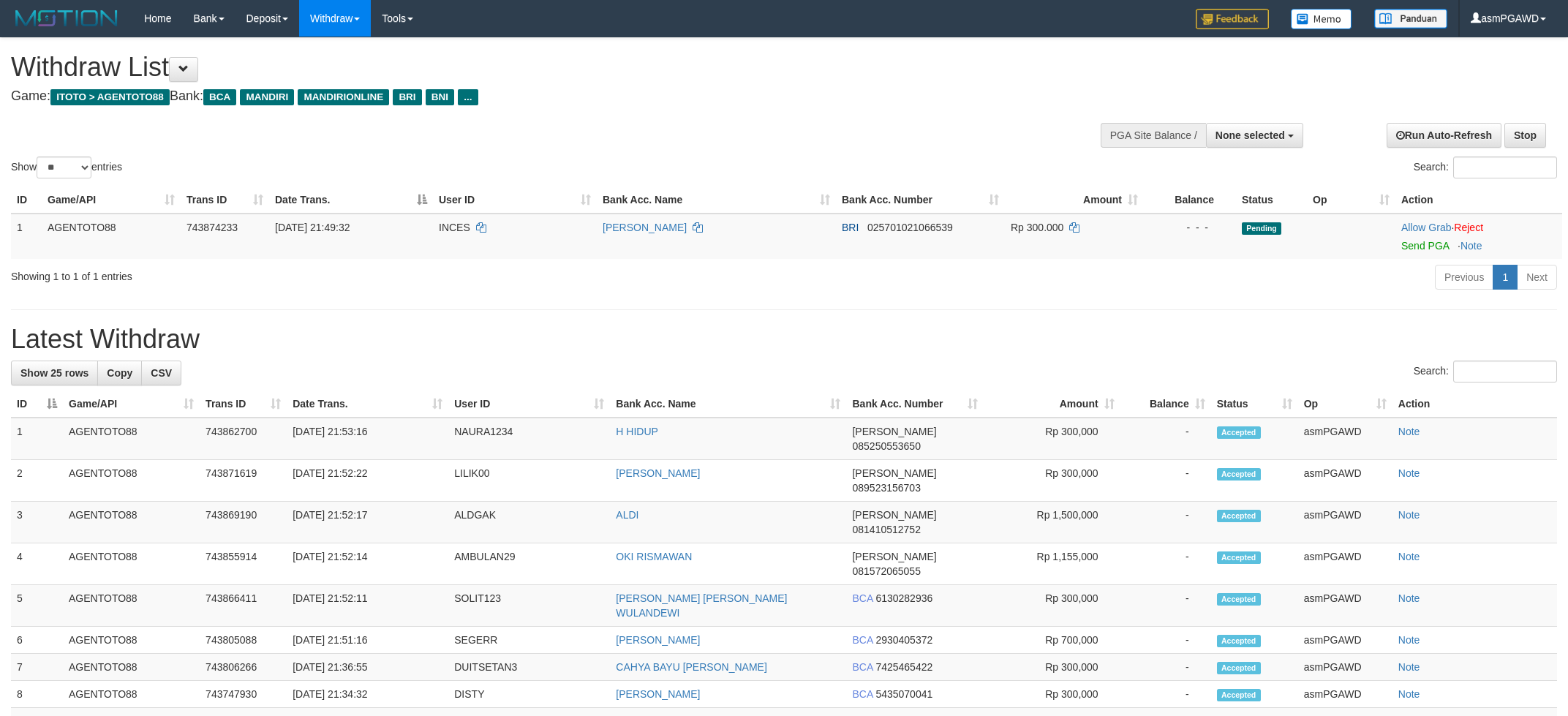
select select
select select "**"
click at [1422, 243] on link "Send PGA" at bounding box center [1426, 246] width 48 height 12
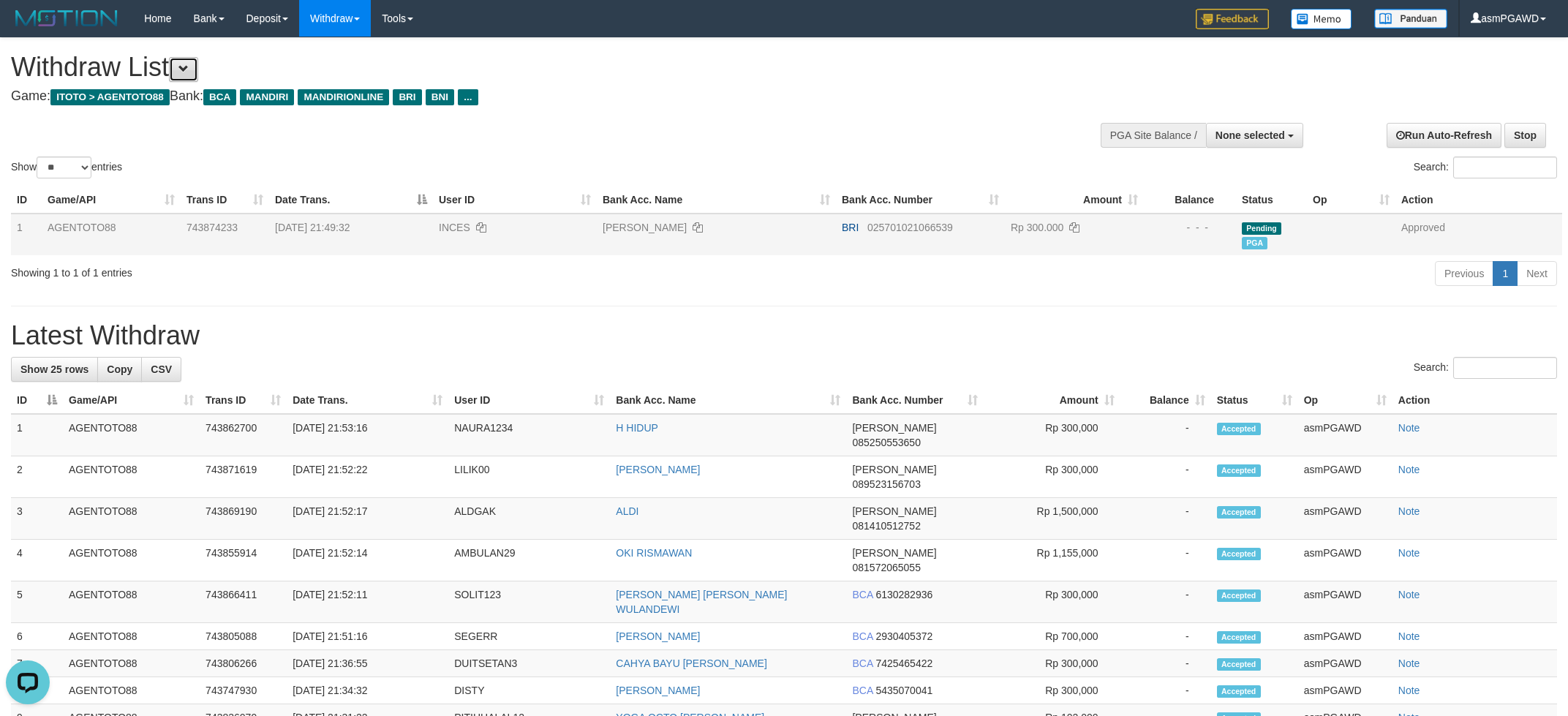
click at [196, 78] on button at bounding box center [183, 69] width 29 height 25
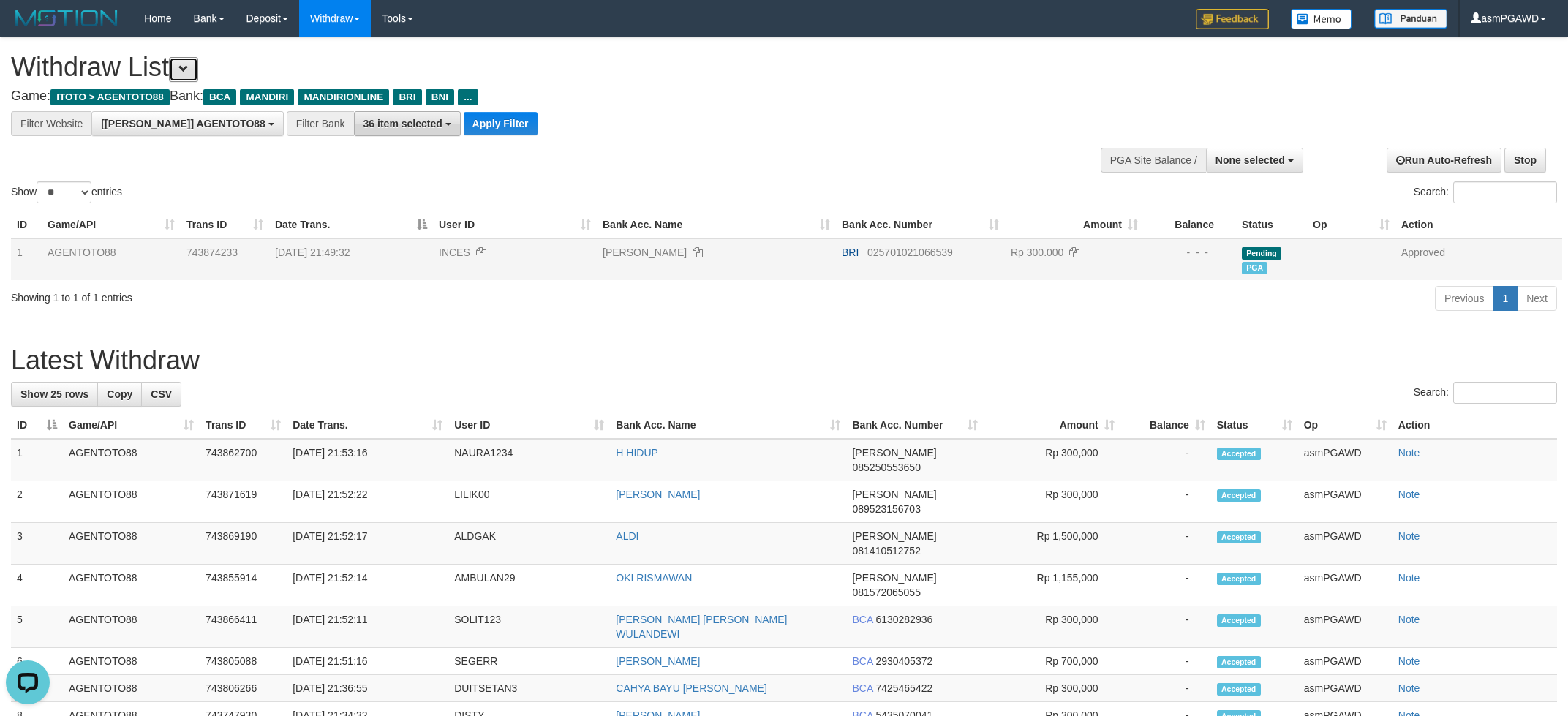
scroll to position [27, 0]
click at [464, 128] on button "Apply Filter" at bounding box center [501, 123] width 74 height 23
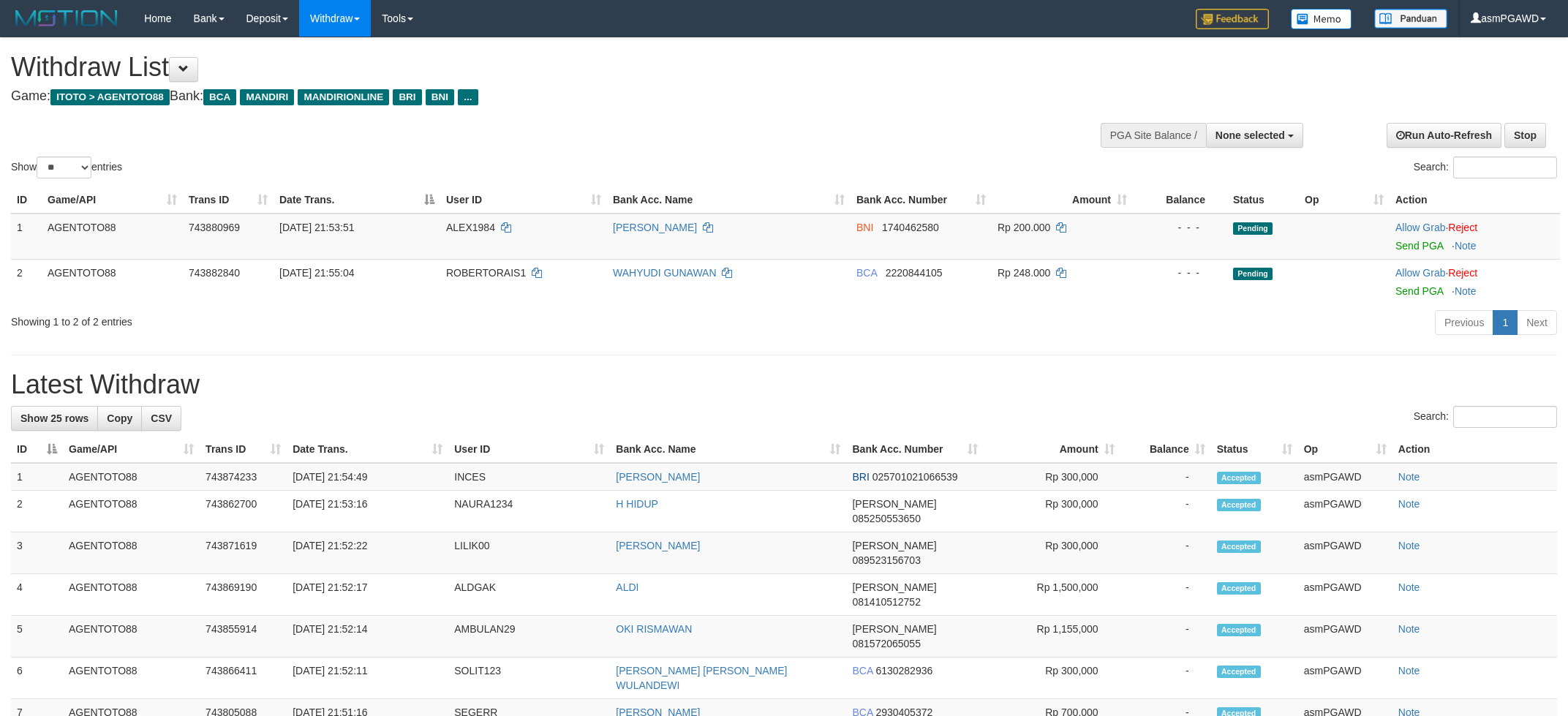
select select
select select "**"
click at [1411, 246] on link "Send PGA" at bounding box center [1420, 246] width 48 height 12
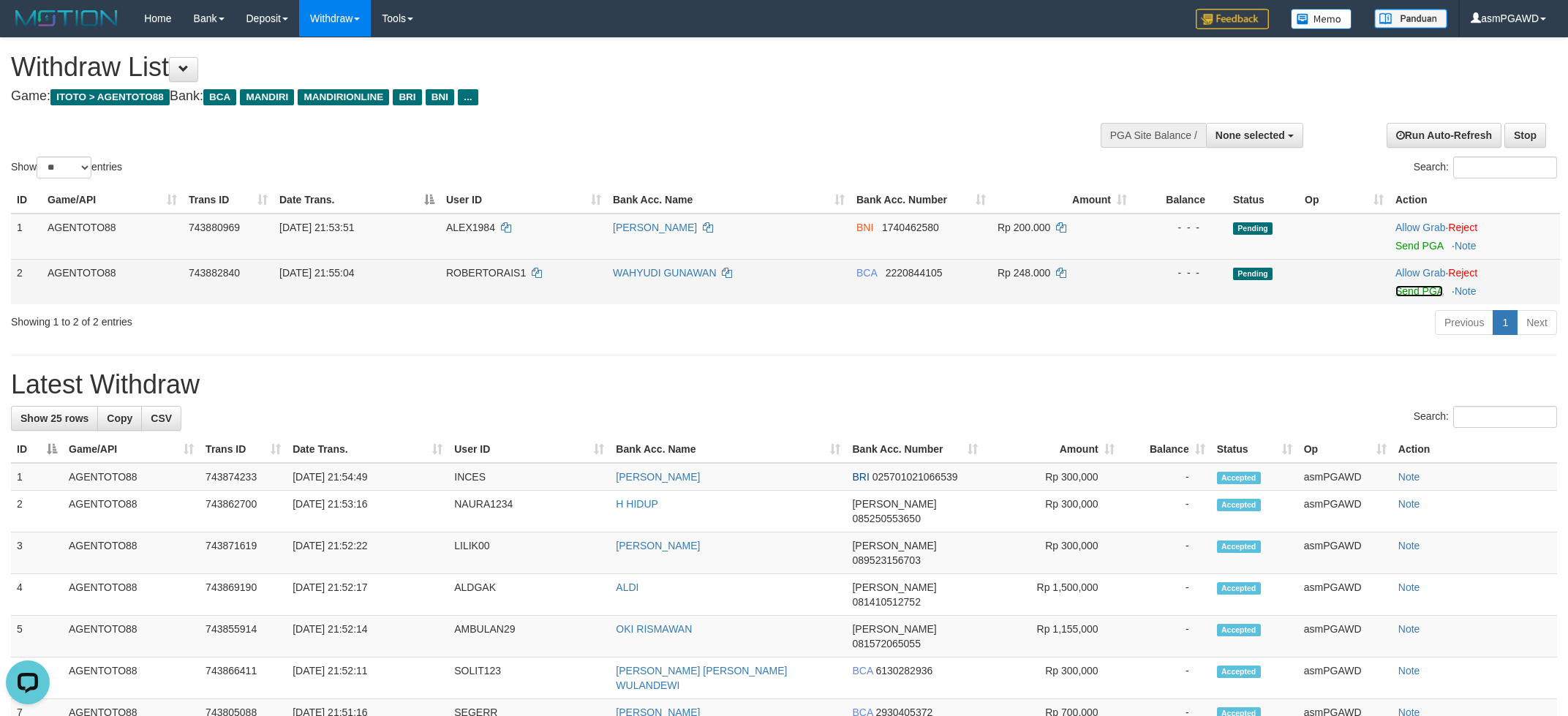
click at [1429, 294] on link "Send PGA" at bounding box center [1420, 291] width 48 height 12
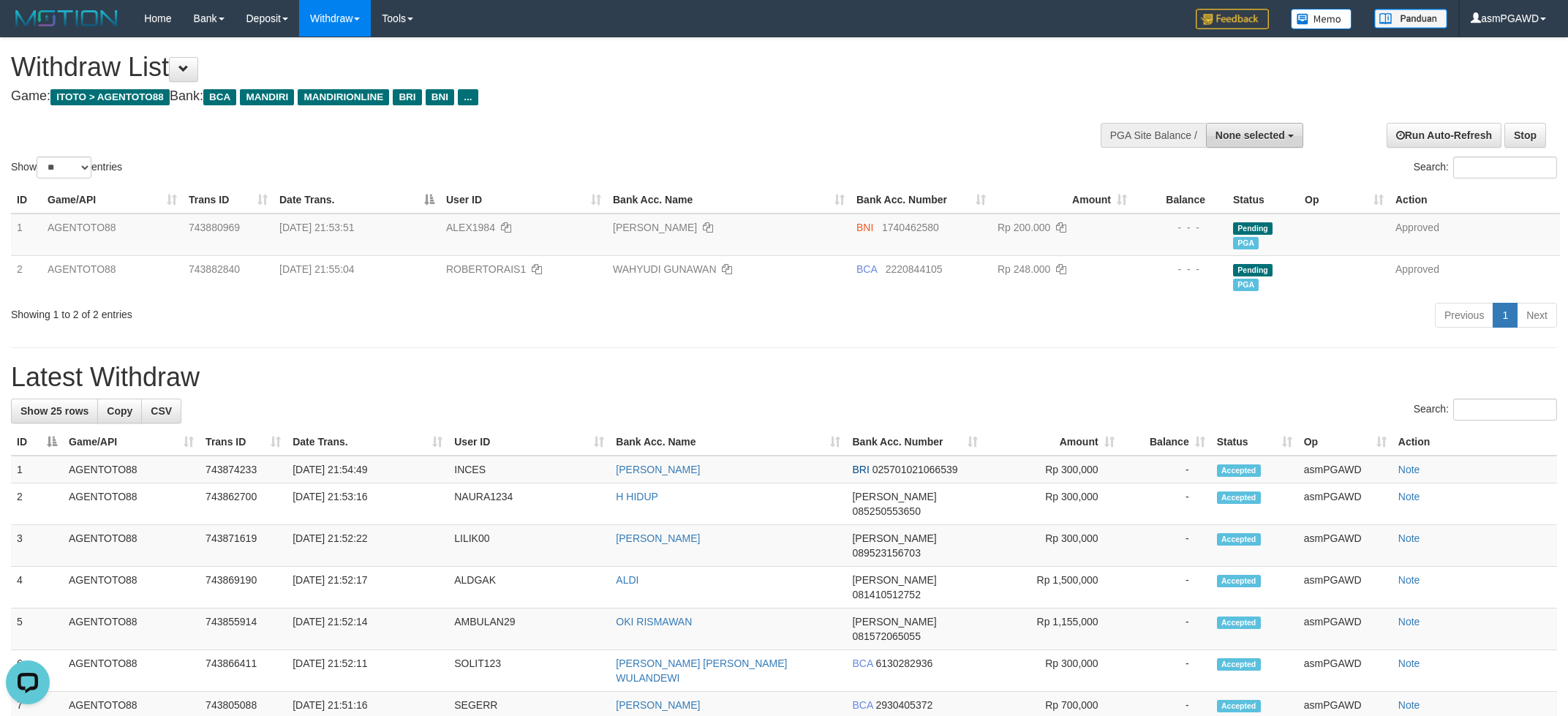
click at [1274, 133] on span "None selected" at bounding box center [1250, 135] width 69 height 12
click at [1222, 205] on label "[[PERSON_NAME]] AGENTOTO88" at bounding box center [1200, 209] width 205 height 19
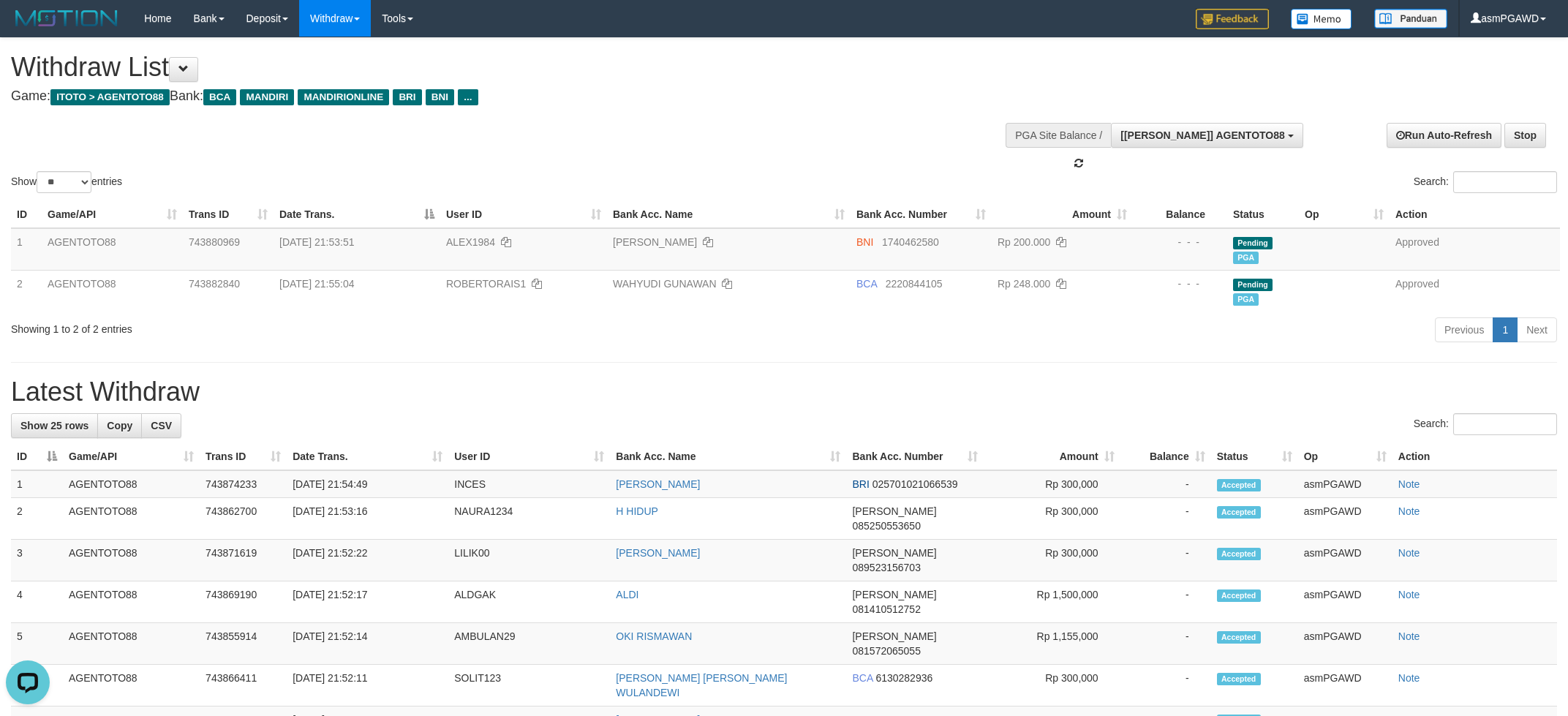
select select "***"
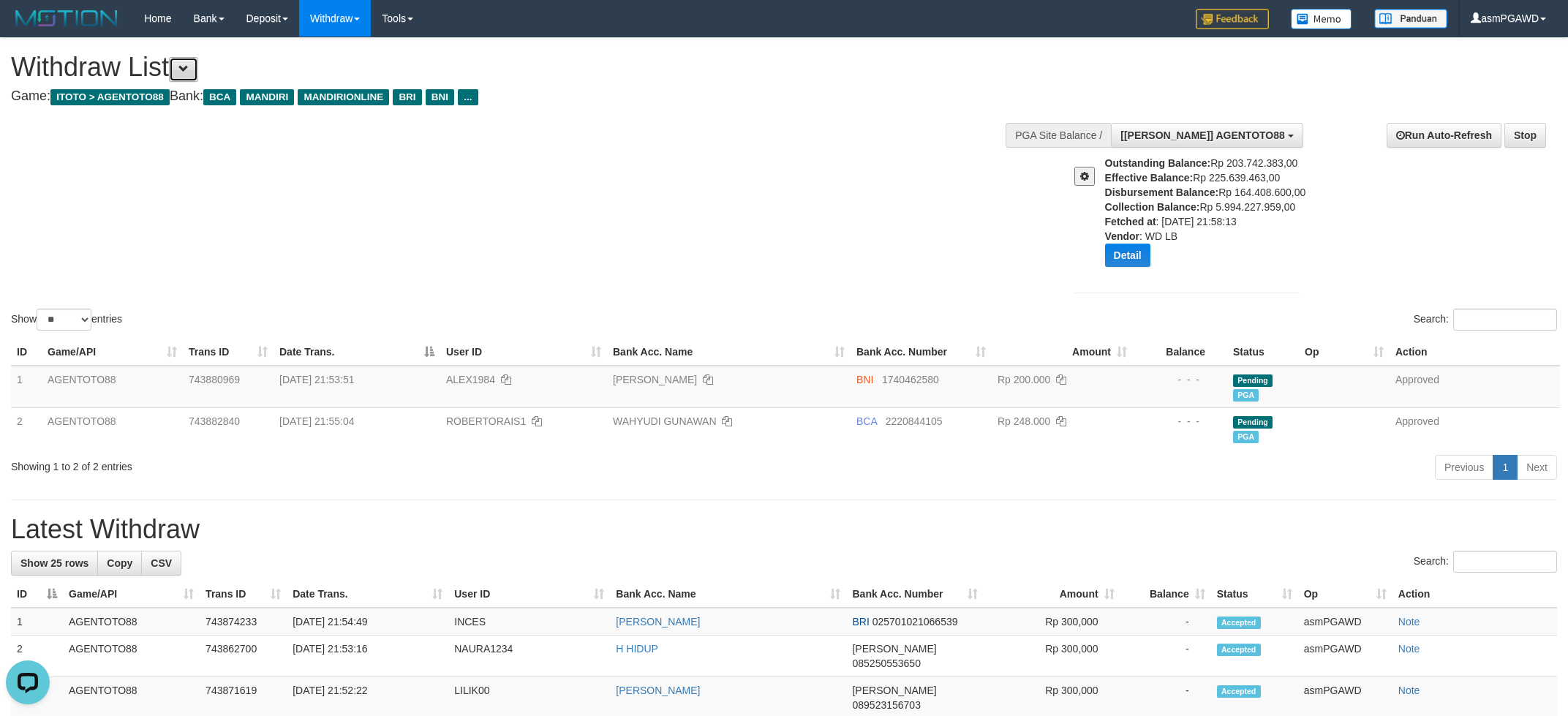
click at [188, 62] on button at bounding box center [183, 69] width 29 height 25
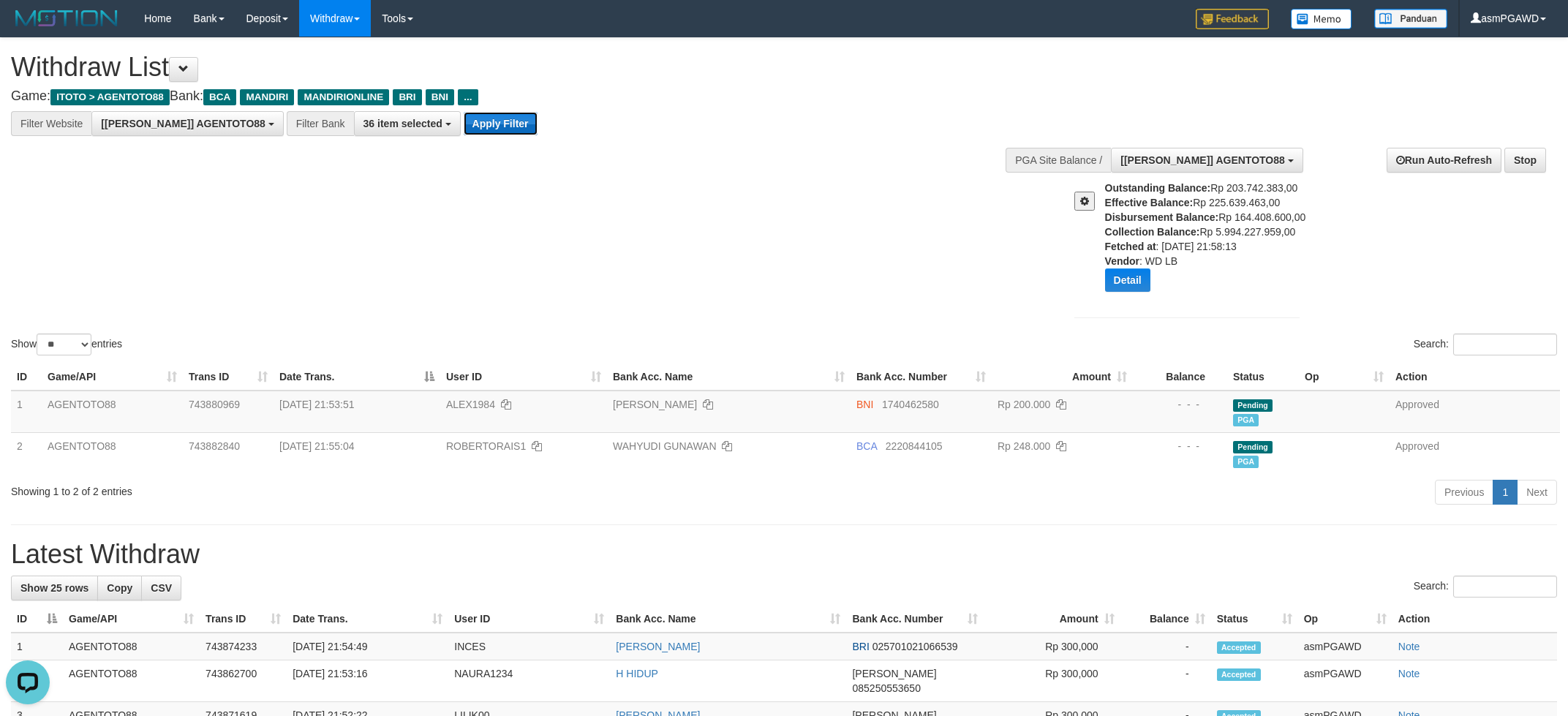
click at [464, 124] on button "Apply Filter" at bounding box center [501, 123] width 74 height 23
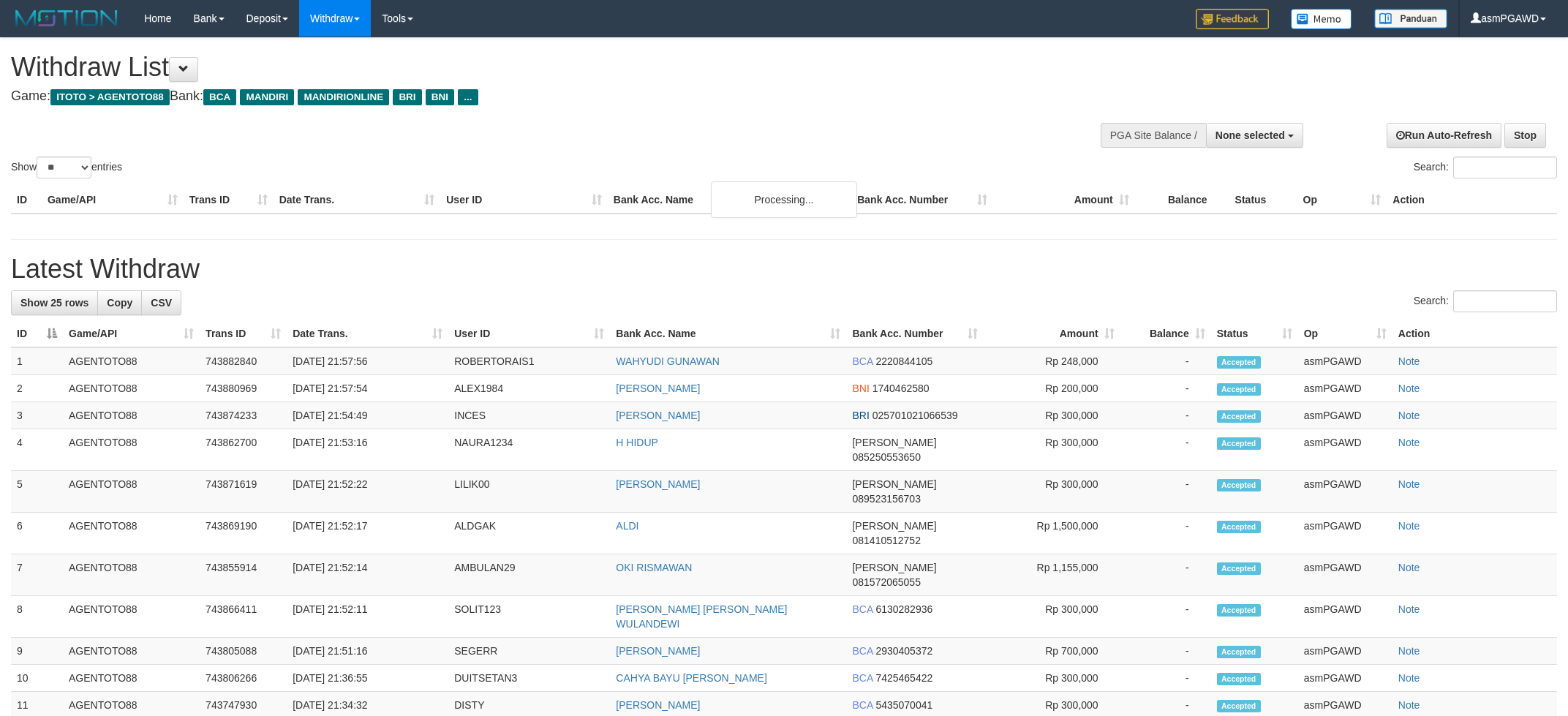
select select
select select "**"
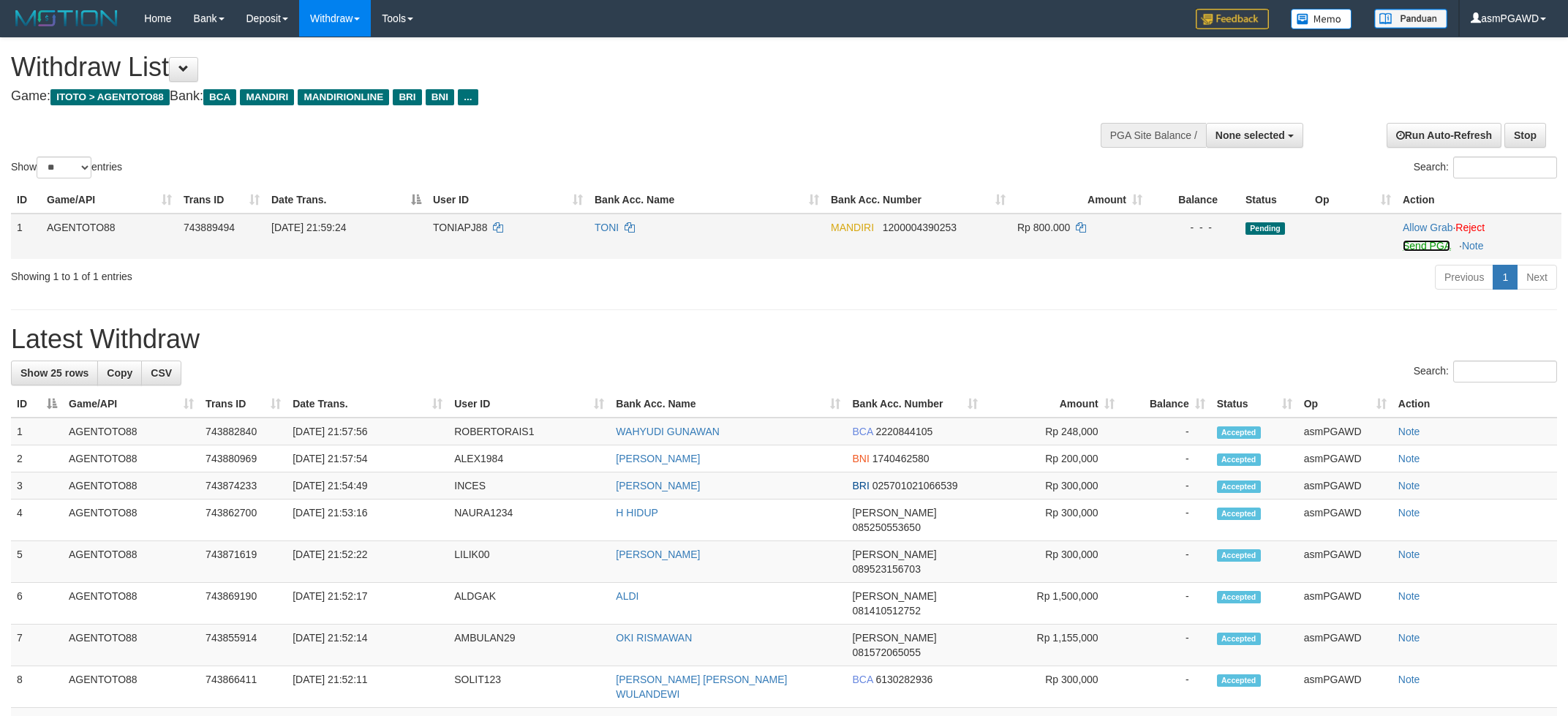
click at [1420, 246] on link "Send PGA" at bounding box center [1427, 246] width 48 height 12
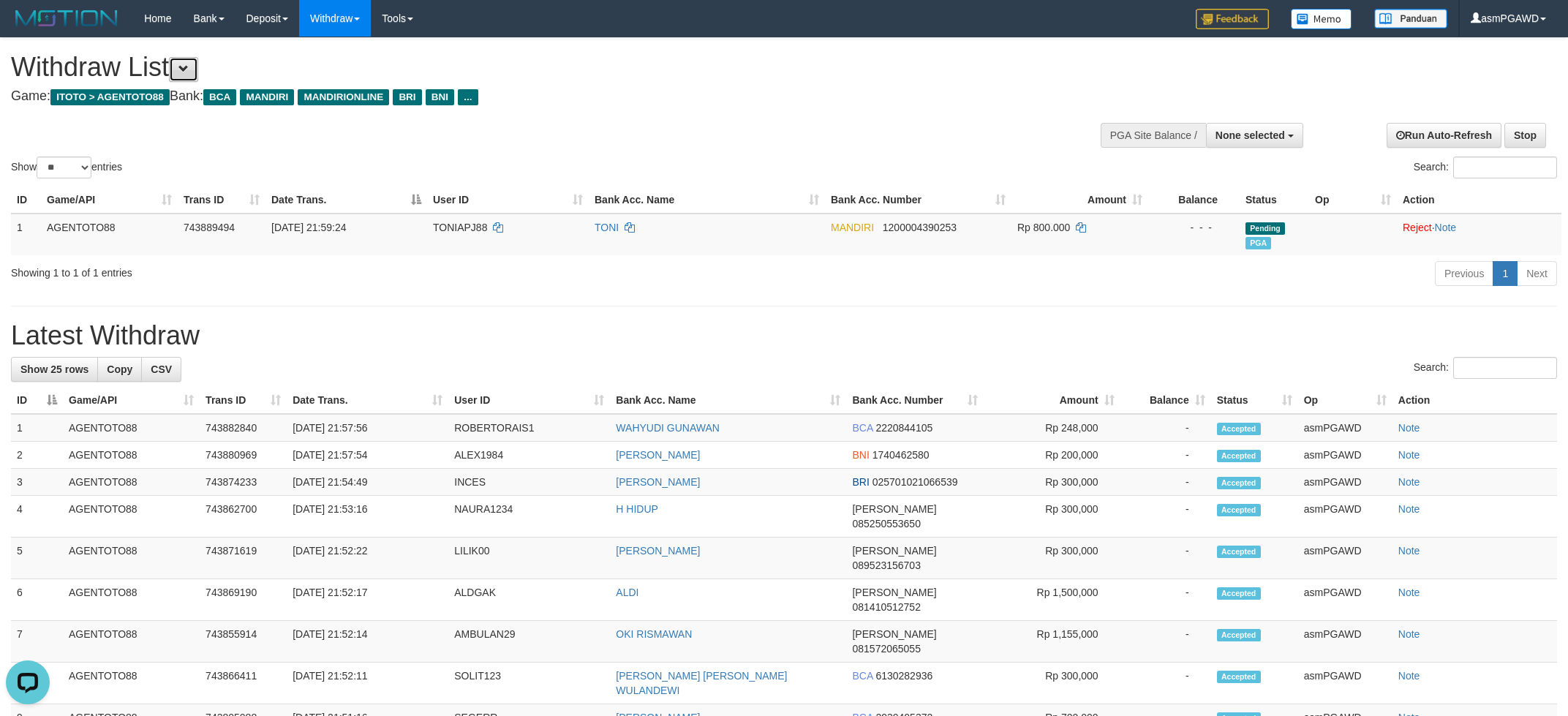
click at [189, 80] on button at bounding box center [183, 69] width 29 height 25
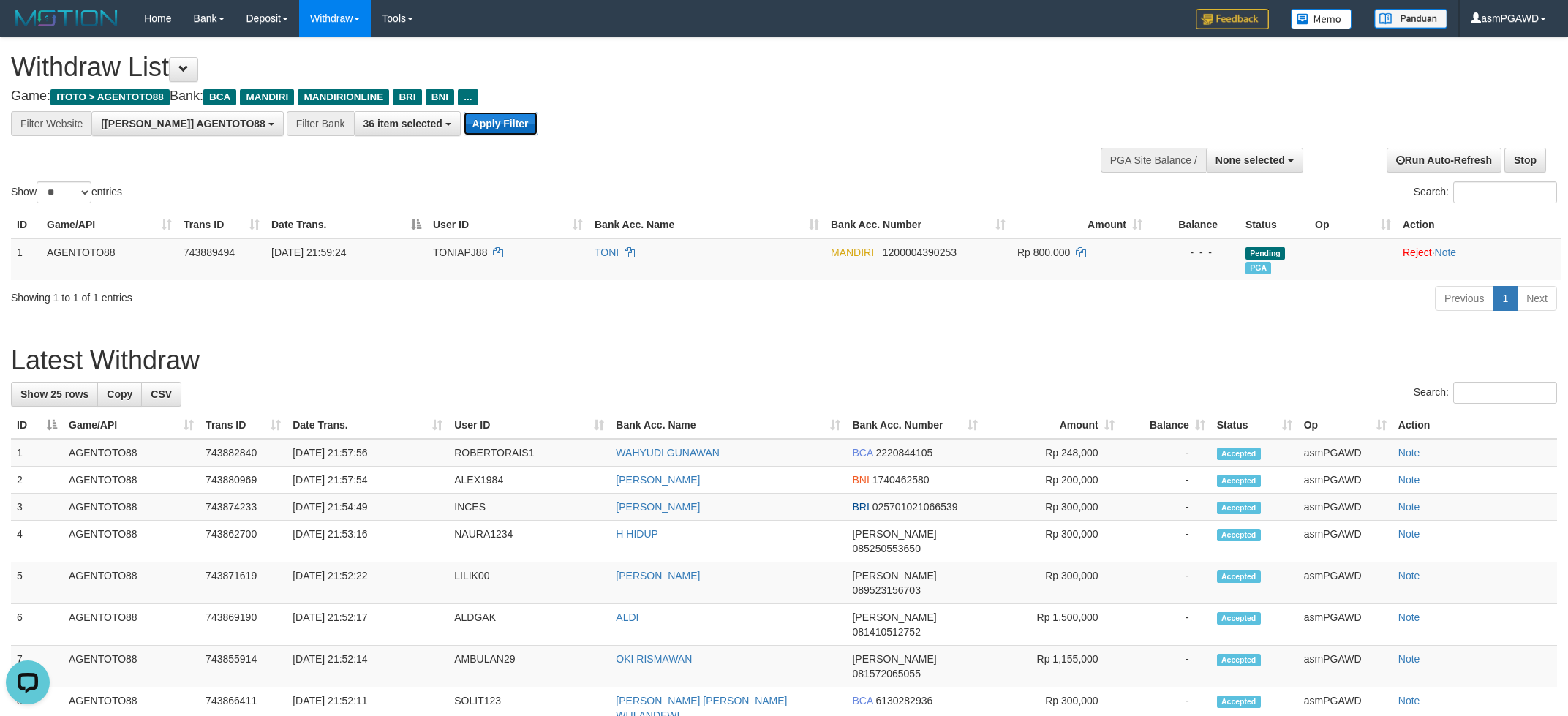
click at [464, 117] on button "Apply Filter" at bounding box center [501, 123] width 74 height 23
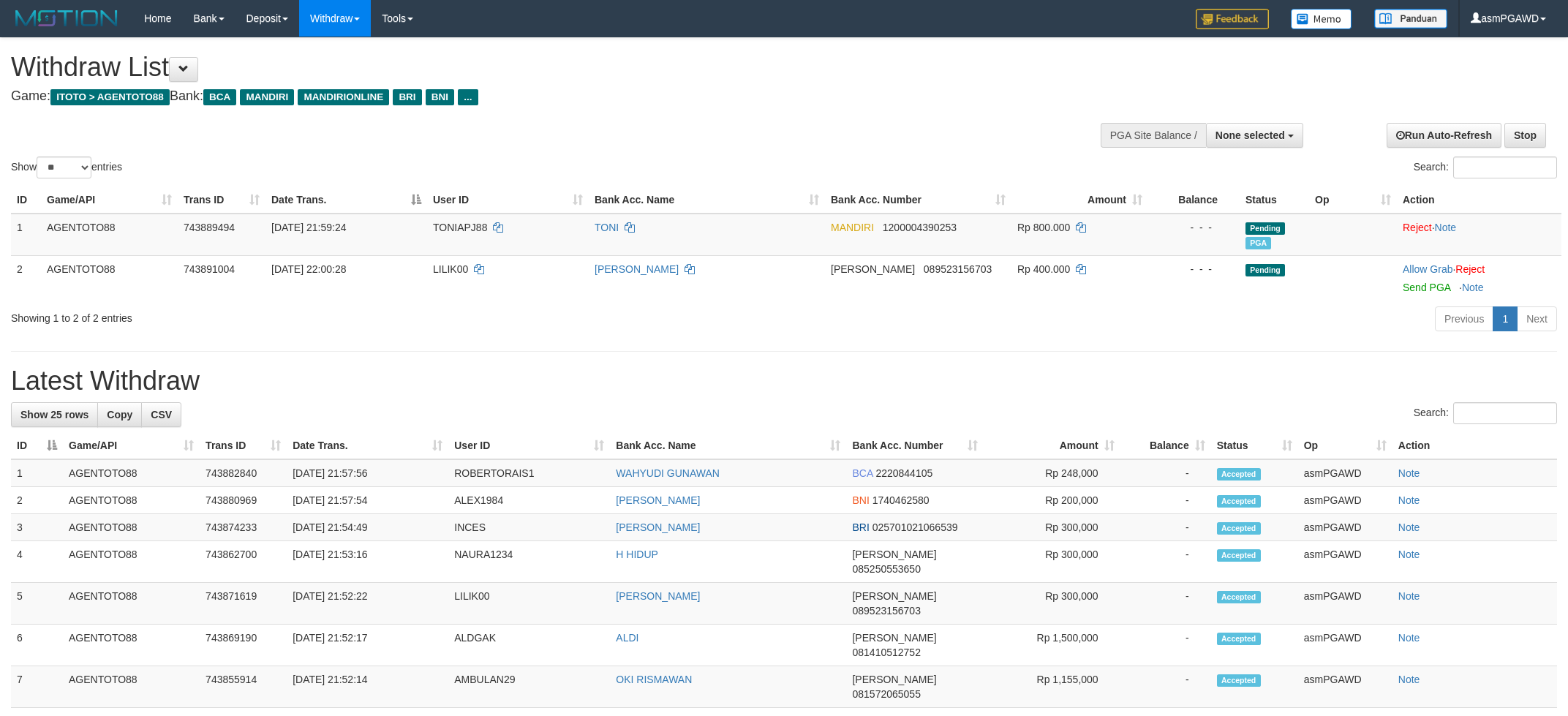
select select
select select "**"
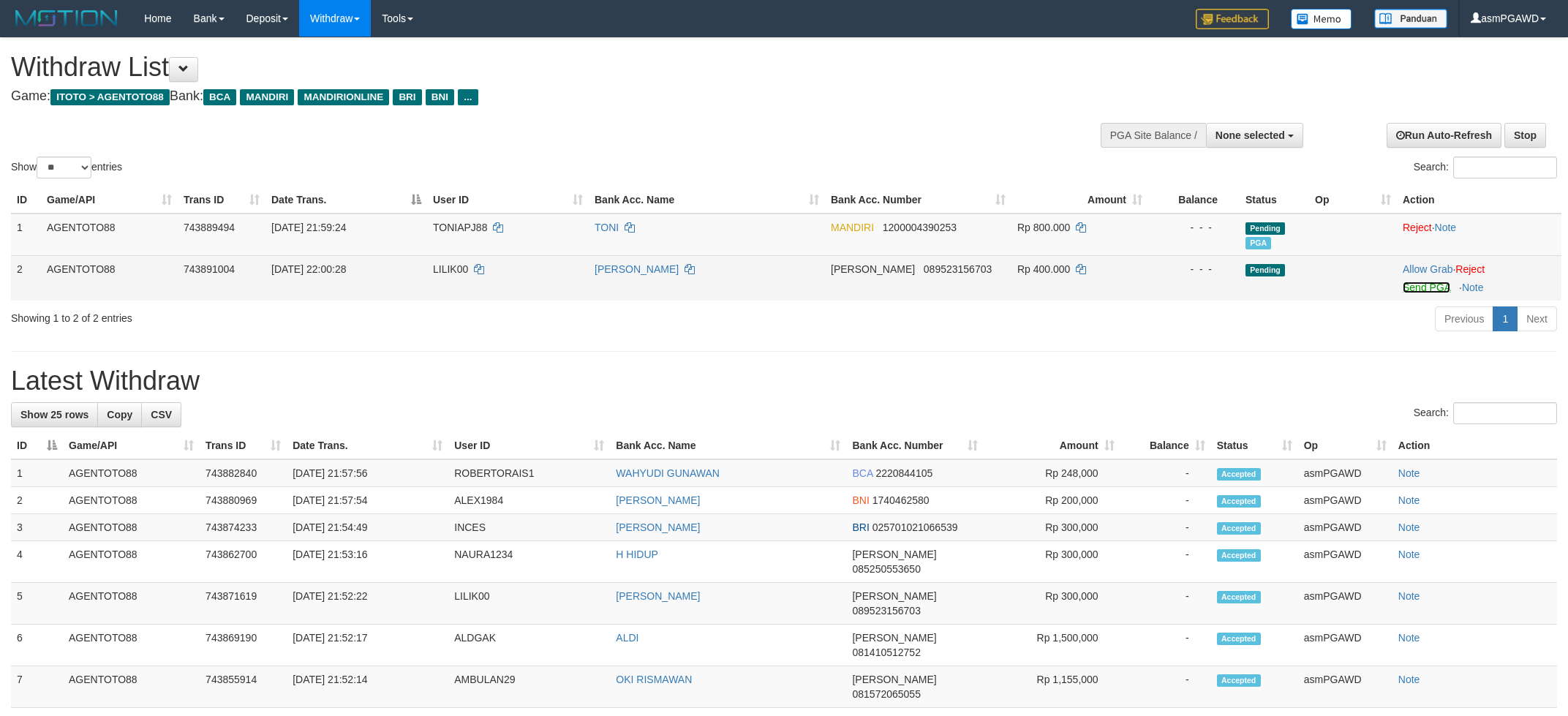
click at [1415, 282] on link "Send PGA" at bounding box center [1427, 287] width 48 height 12
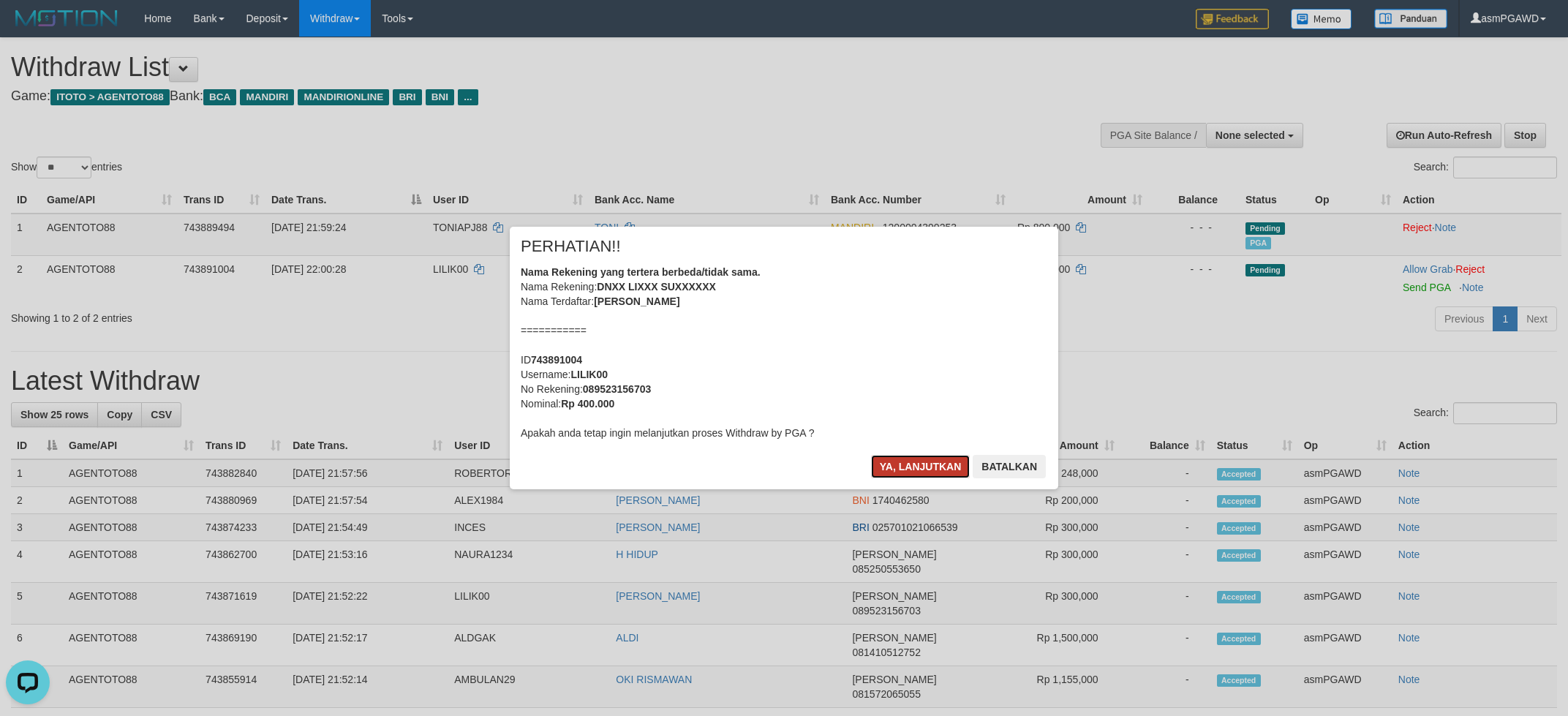
click at [904, 466] on button "Ya, lanjutkan" at bounding box center [921, 466] width 99 height 23
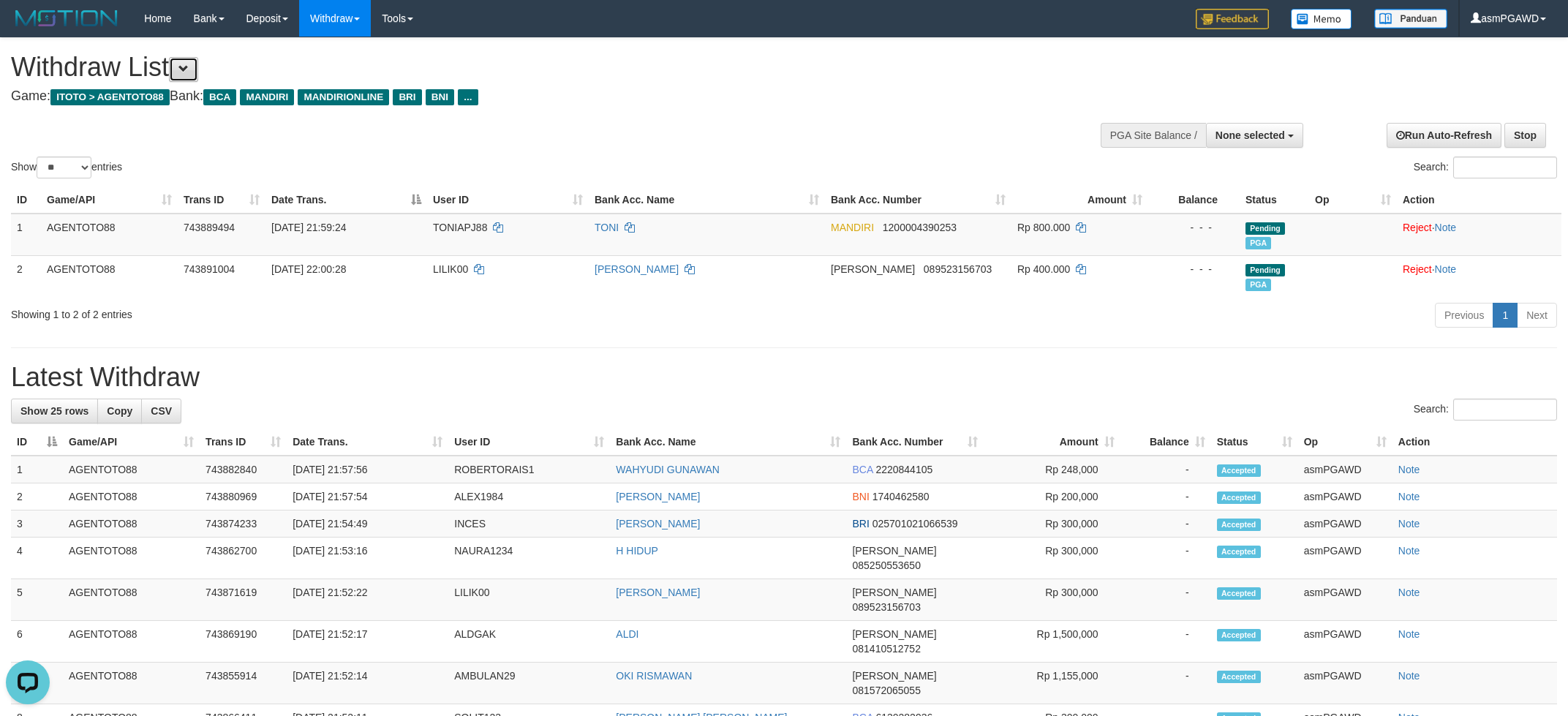
click at [199, 65] on button at bounding box center [183, 69] width 29 height 25
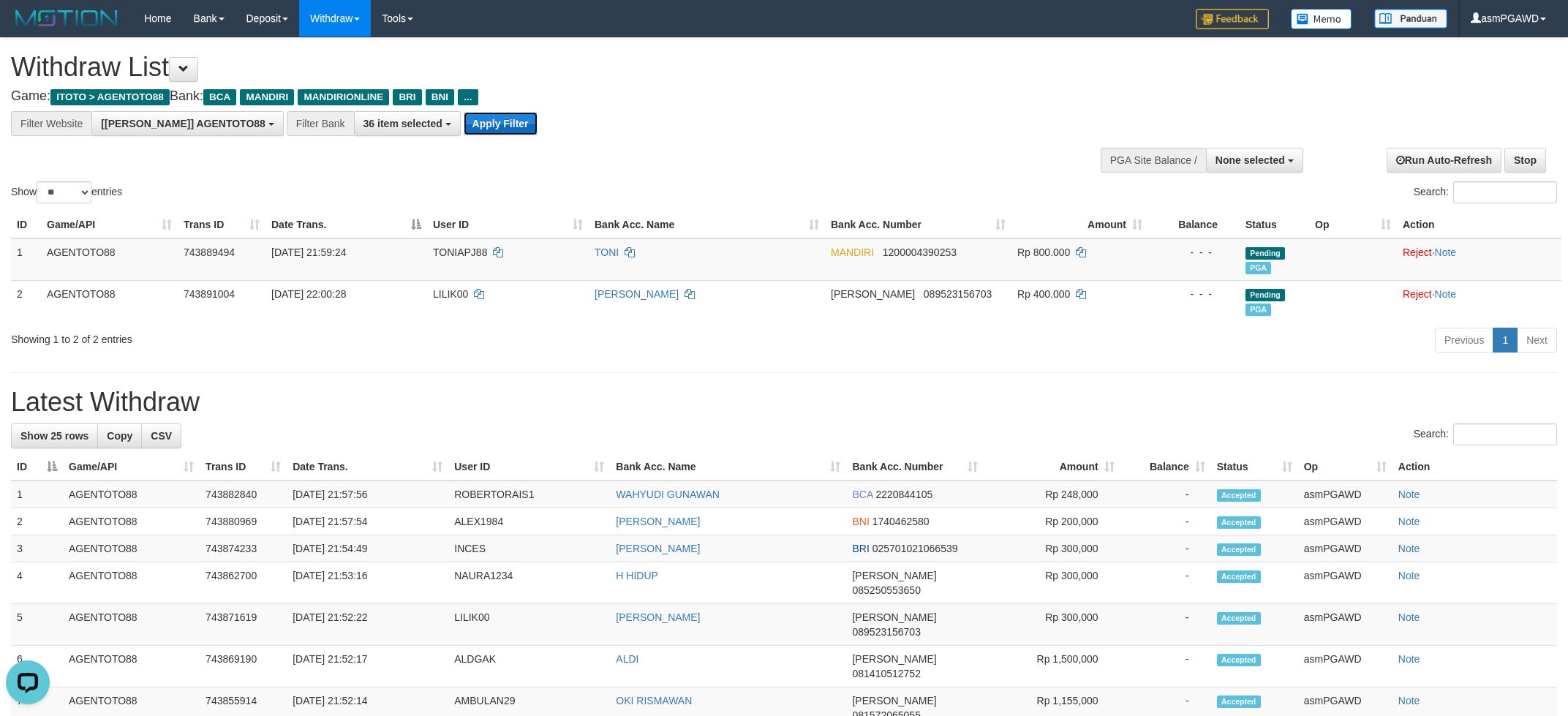
click at [464, 124] on button "Apply Filter" at bounding box center [501, 123] width 74 height 23
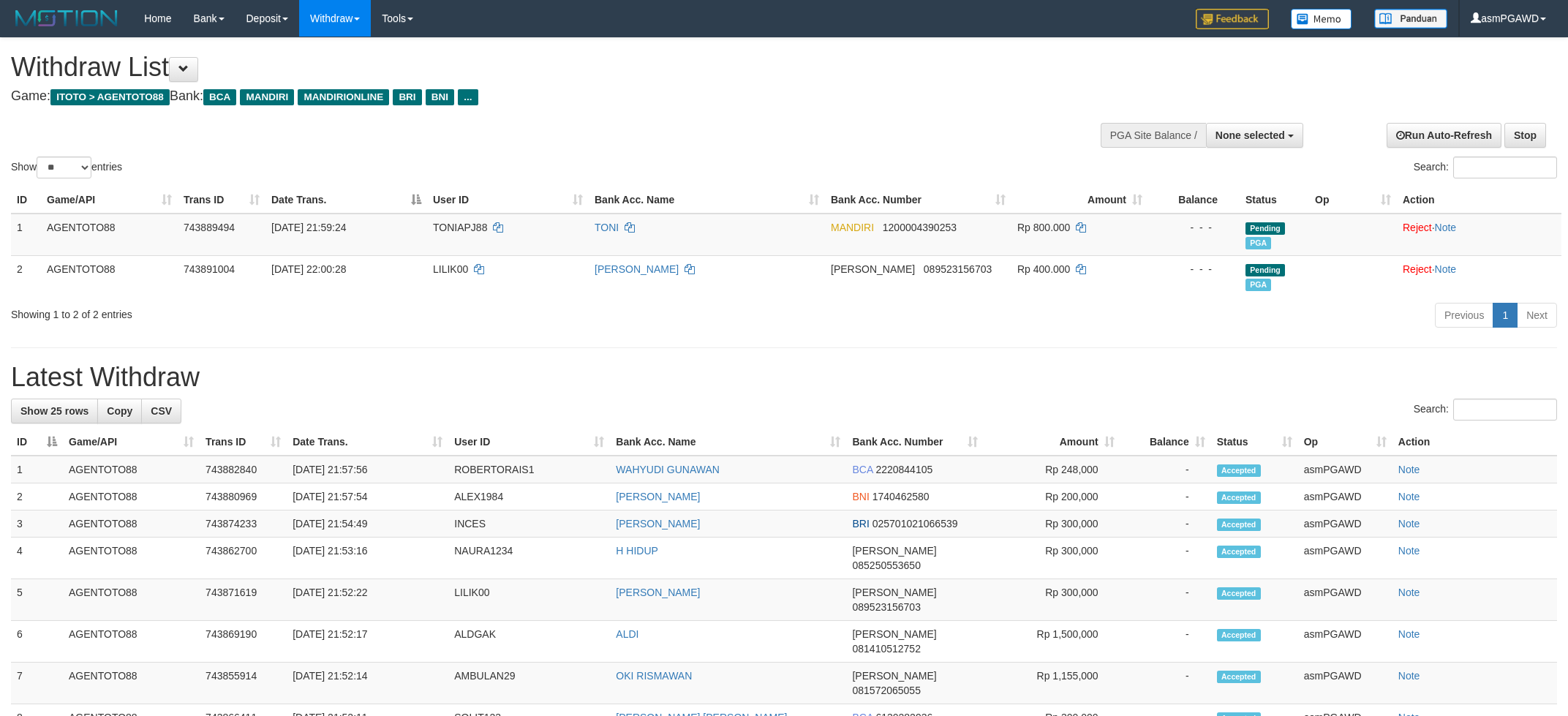
select select
select select "**"
click at [192, 61] on button at bounding box center [183, 69] width 29 height 25
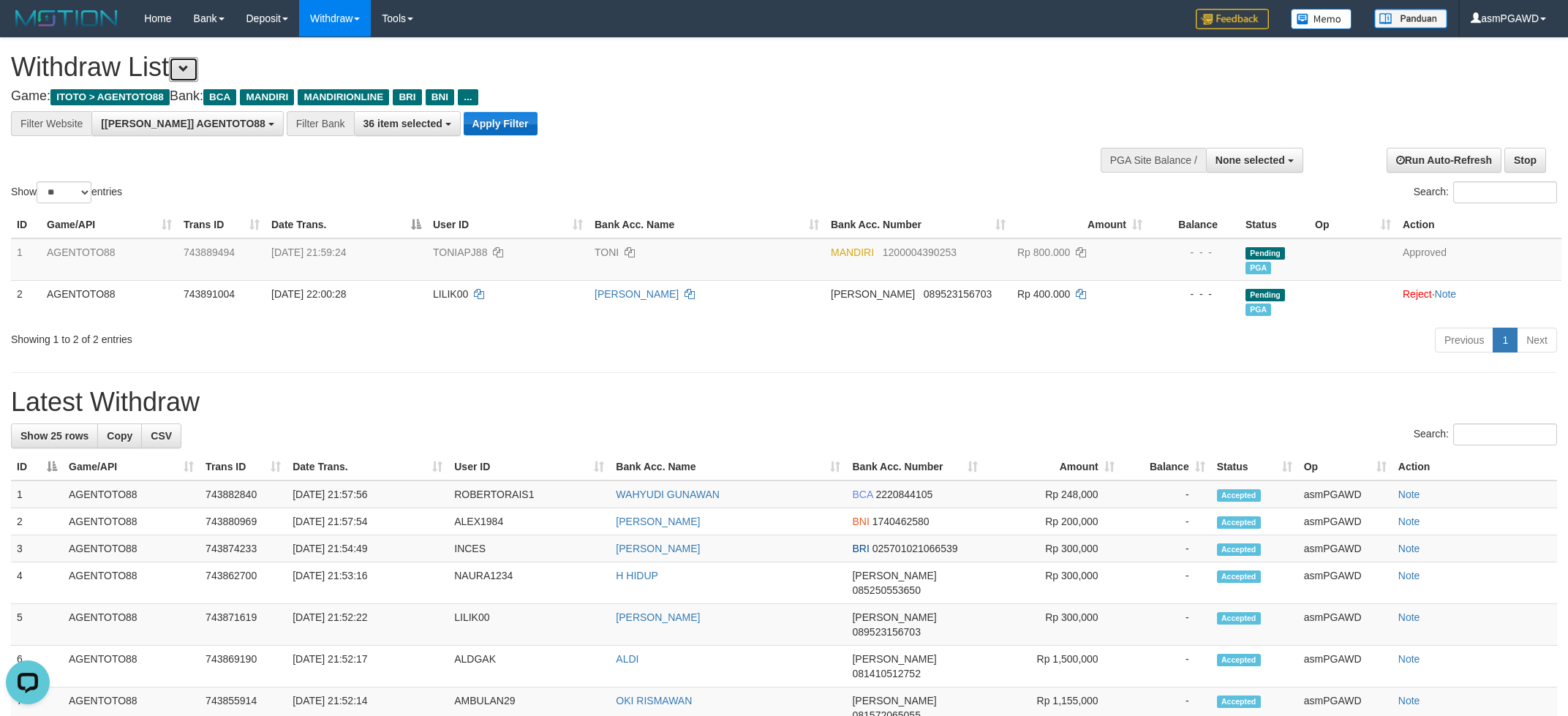
scroll to position [27, 0]
click at [468, 130] on button "Apply Filter" at bounding box center [501, 123] width 74 height 23
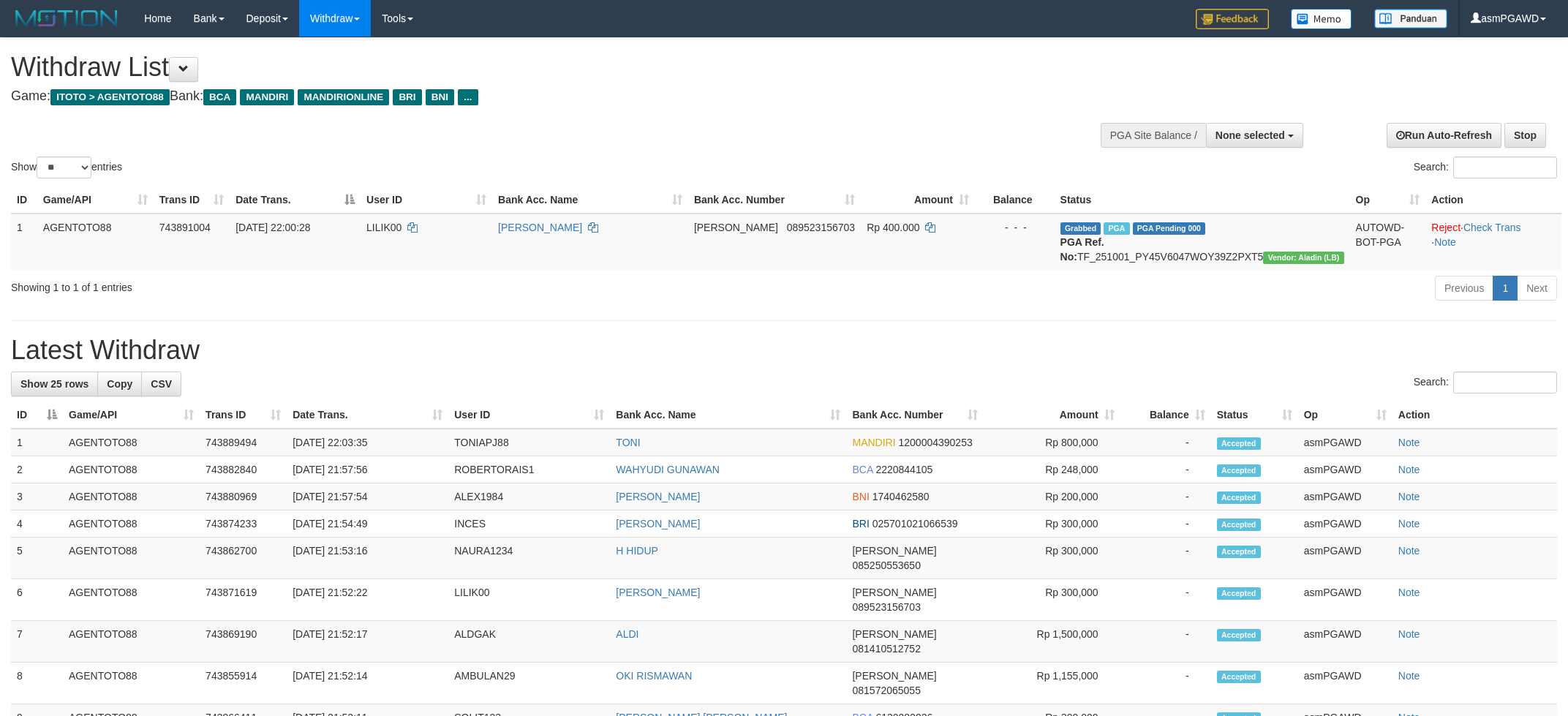
select select
select select "**"
click at [199, 63] on button at bounding box center [183, 69] width 29 height 25
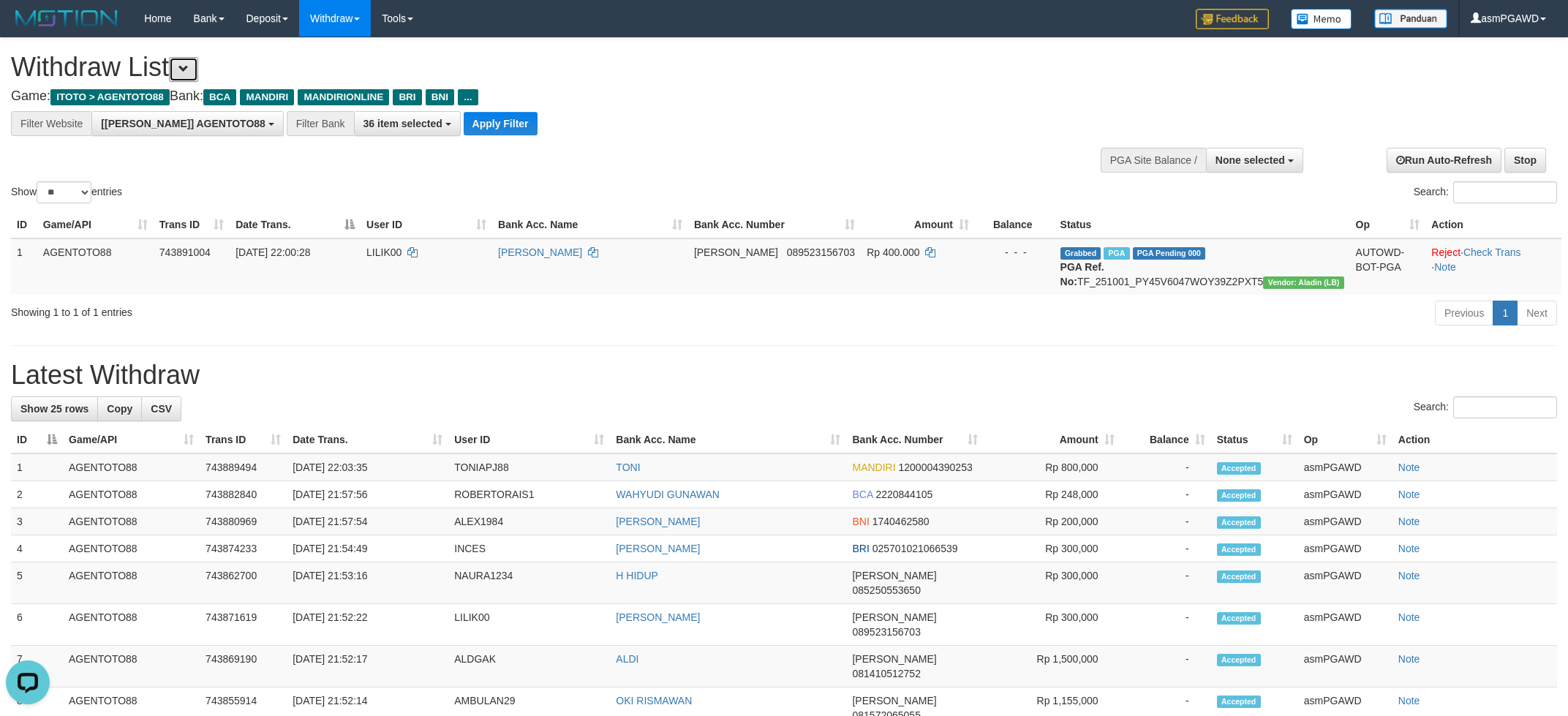
scroll to position [27, 0]
click at [464, 119] on button "Apply Filter" at bounding box center [501, 123] width 74 height 23
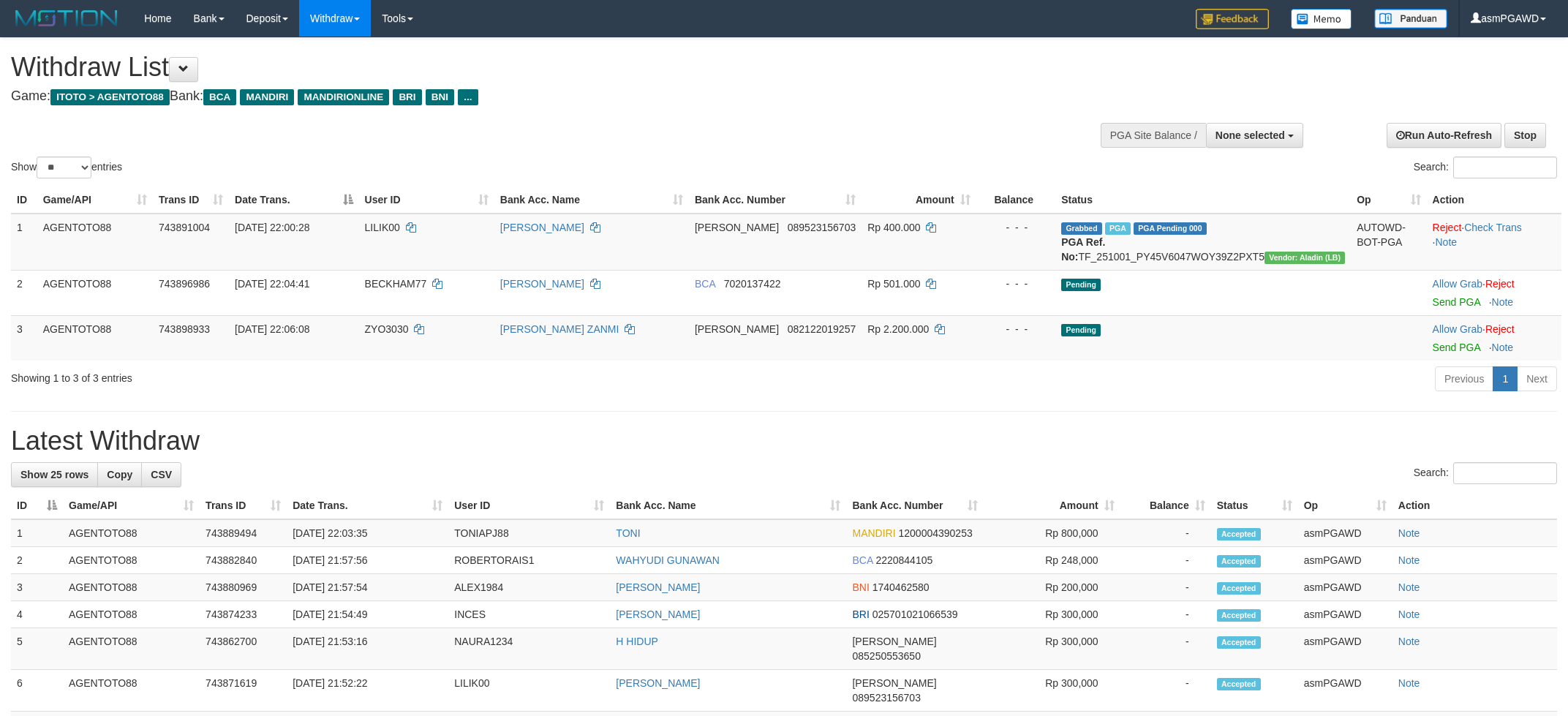
select select
select select "**"
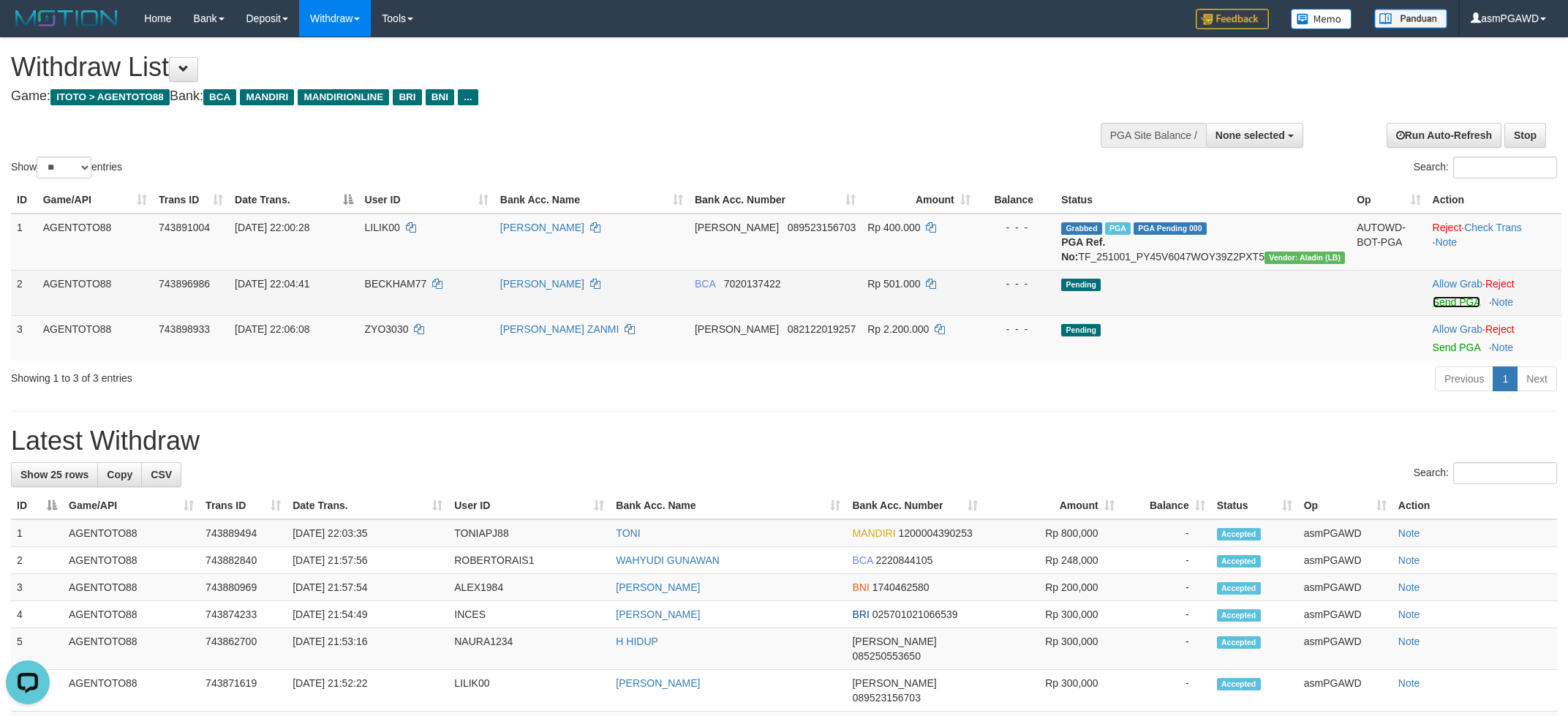
click at [1436, 308] on link "Send PGA" at bounding box center [1457, 302] width 48 height 12
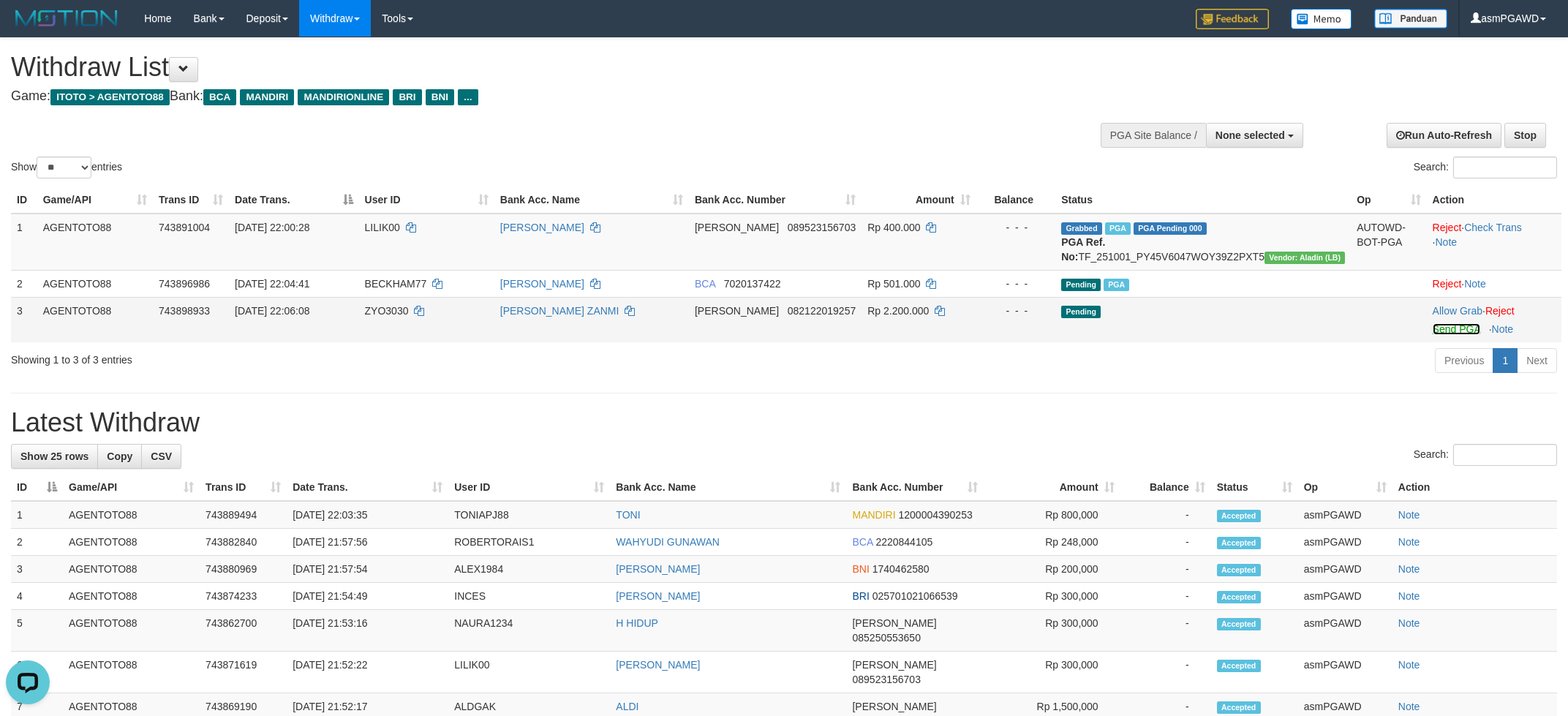
click at [1443, 334] on link "Send PGA" at bounding box center [1457, 329] width 48 height 12
click at [827, 342] on td "[PERSON_NAME] 082122019257" at bounding box center [775, 319] width 173 height 45
copy td "082122019257"
click at [1506, 317] on link "Reject" at bounding box center [1500, 311] width 29 height 12
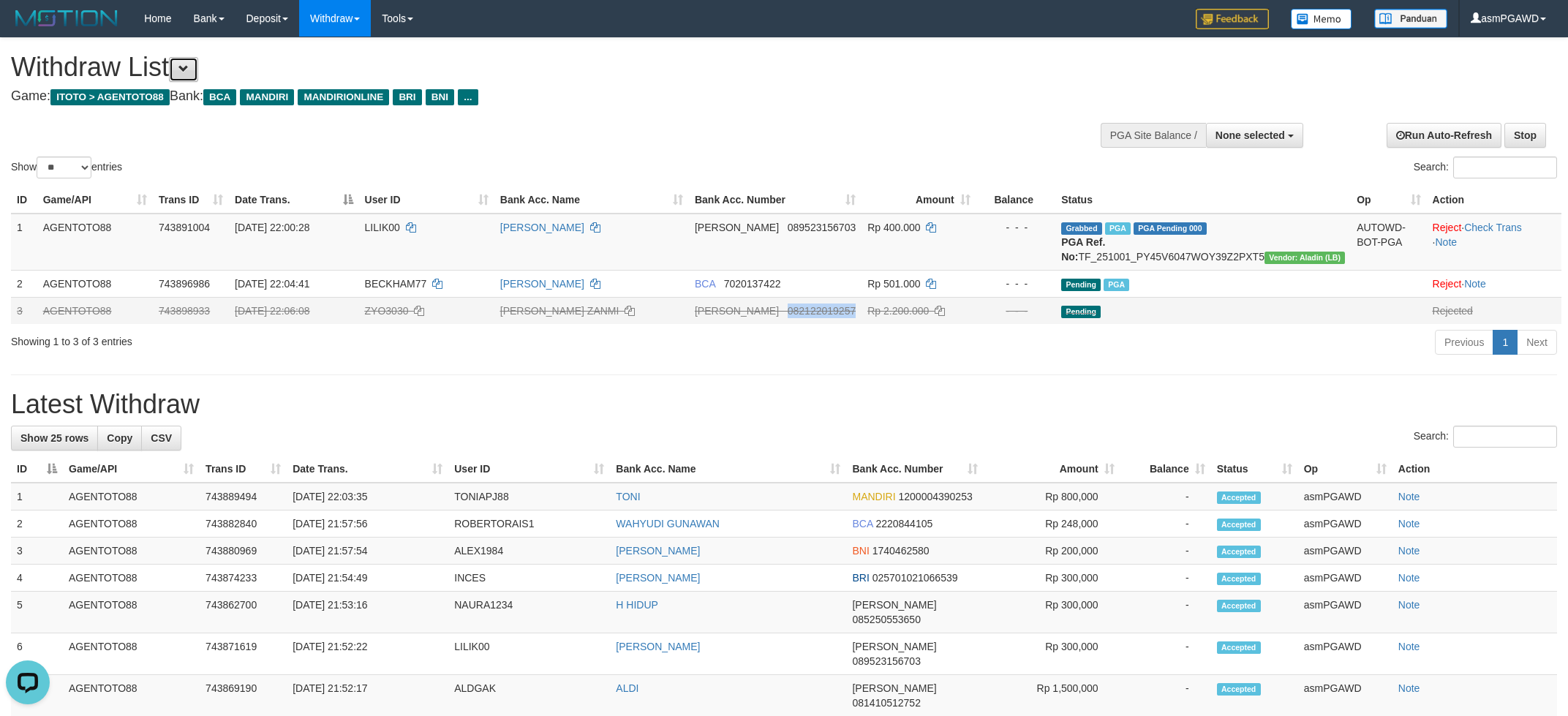
click at [188, 62] on button at bounding box center [183, 69] width 29 height 25
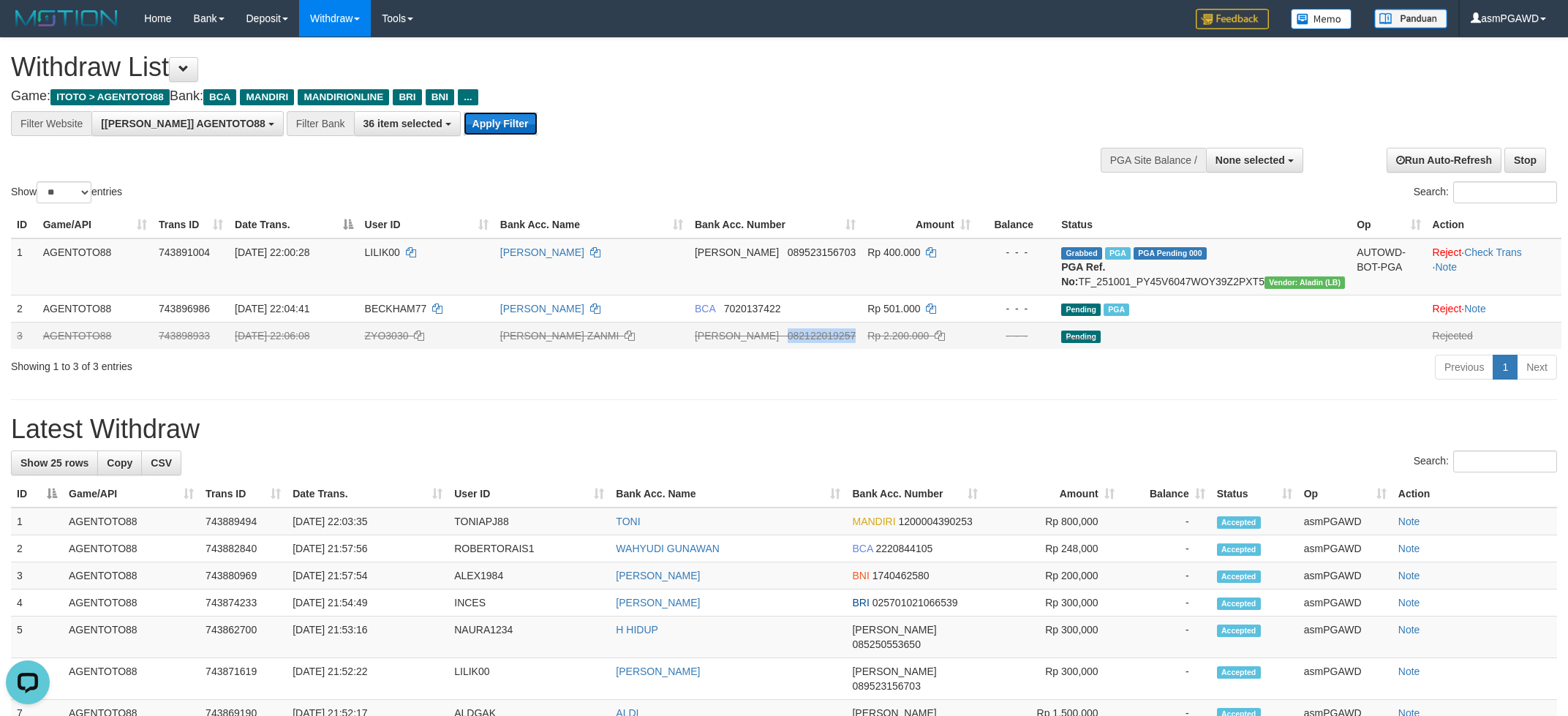
click at [464, 125] on button "Apply Filter" at bounding box center [501, 123] width 74 height 23
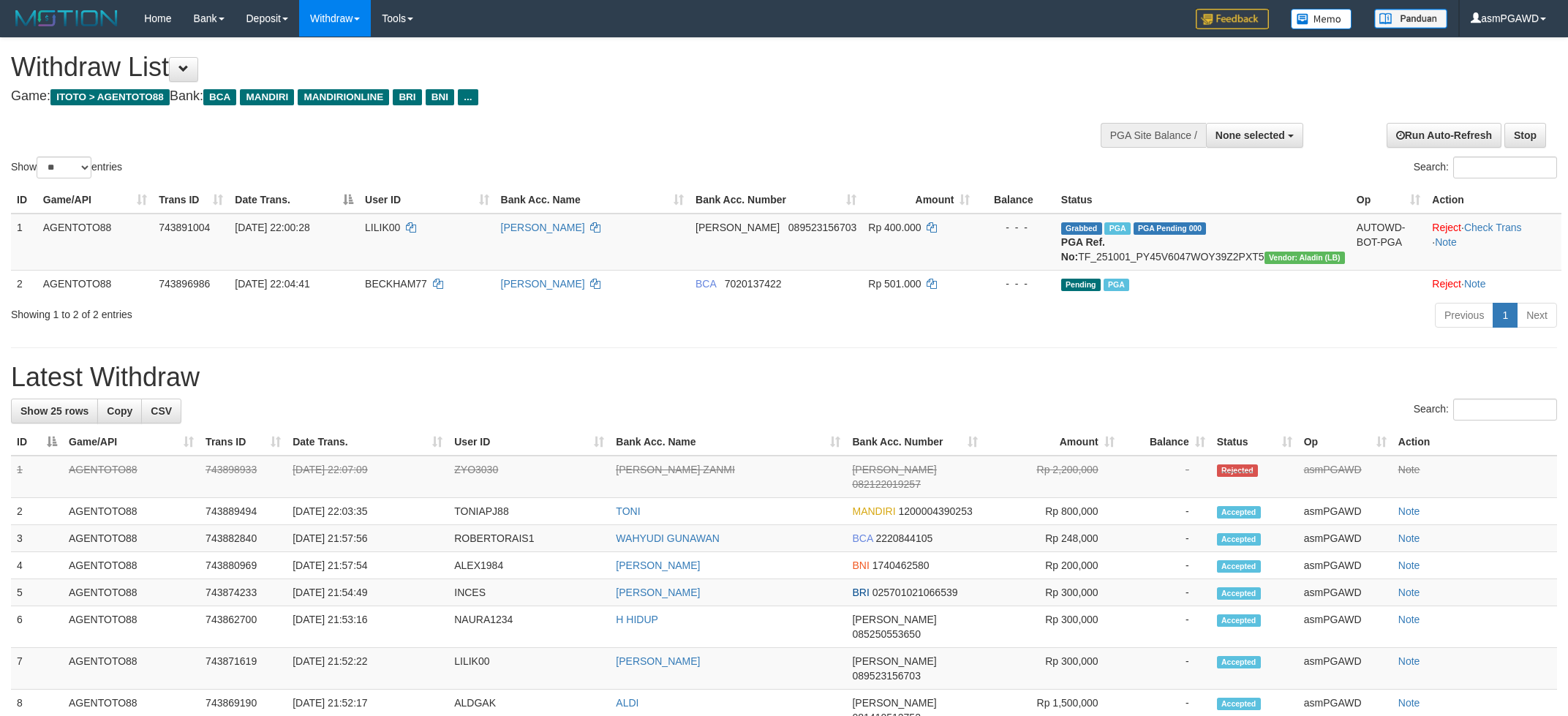
select select
select select "**"
click at [188, 63] on span at bounding box center [184, 68] width 10 height 10
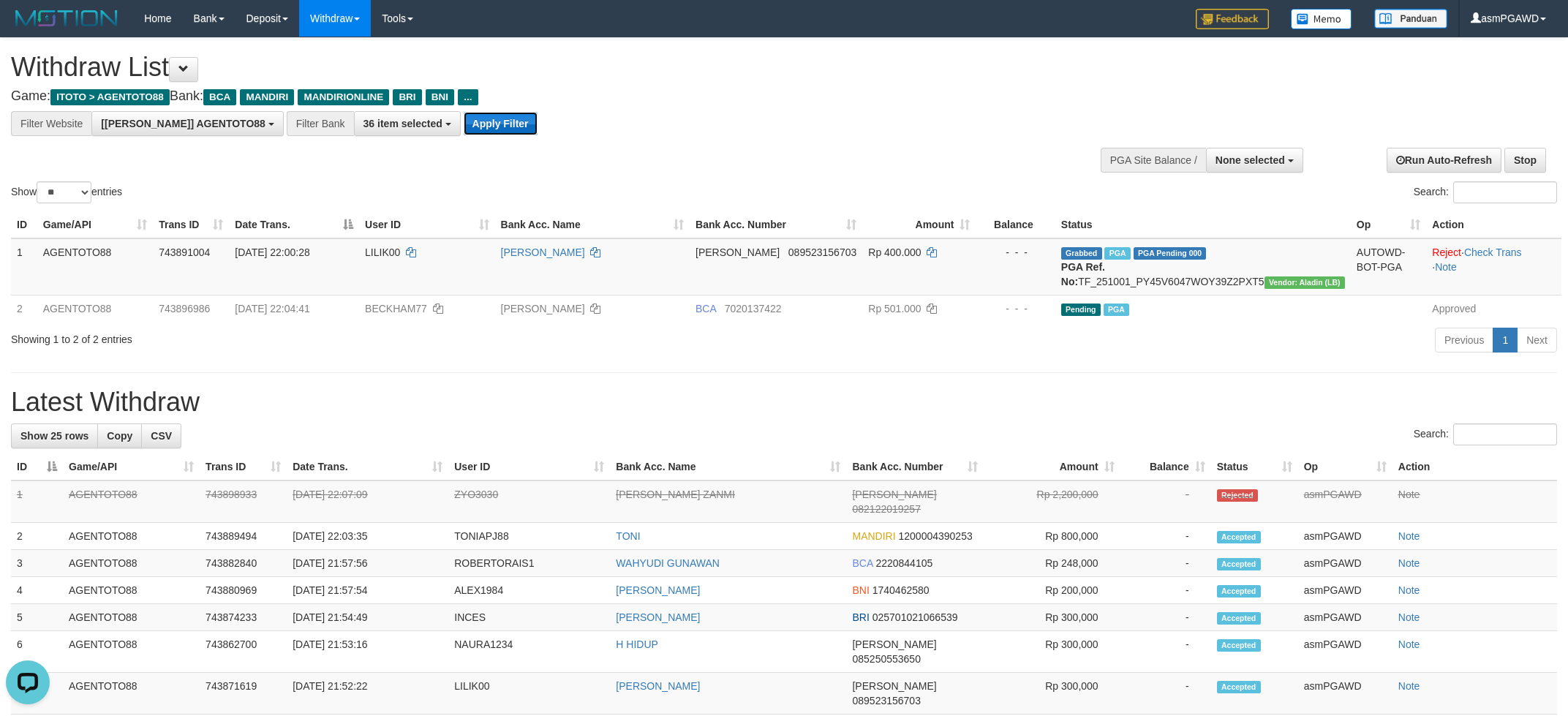
click at [464, 128] on button "Apply Filter" at bounding box center [501, 123] width 74 height 23
